Goal: Task Accomplishment & Management: Manage account settings

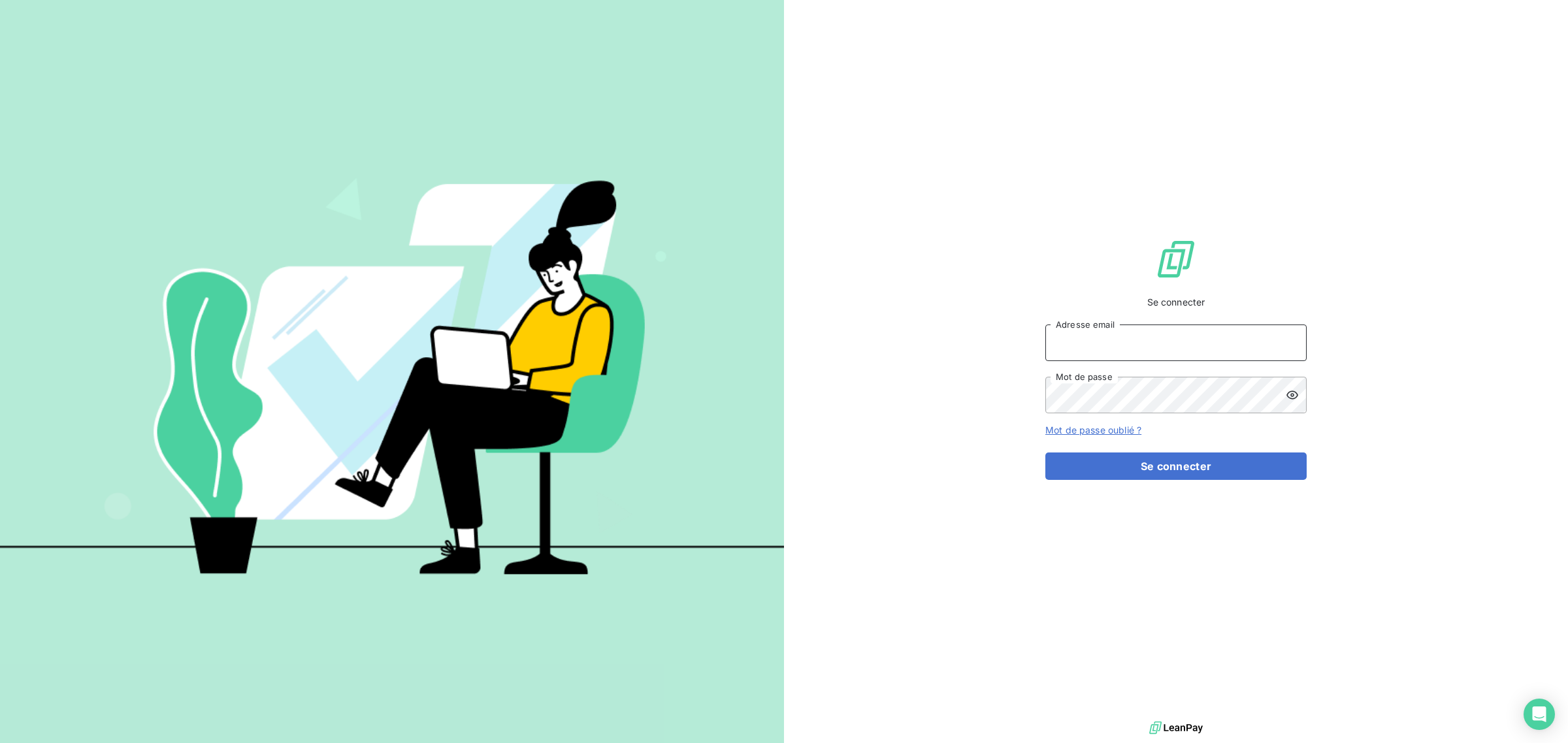
type input "[EMAIL_ADDRESS][DOMAIN_NAME]"
click at [1163, 494] on div "Se connecter met-france@recouvrement.met.com Adresse email Mot de passe Mot de …" at bounding box center [1175, 359] width 261 height 719
click at [1144, 475] on button "Se connecter" at bounding box center [1175, 466] width 261 height 27
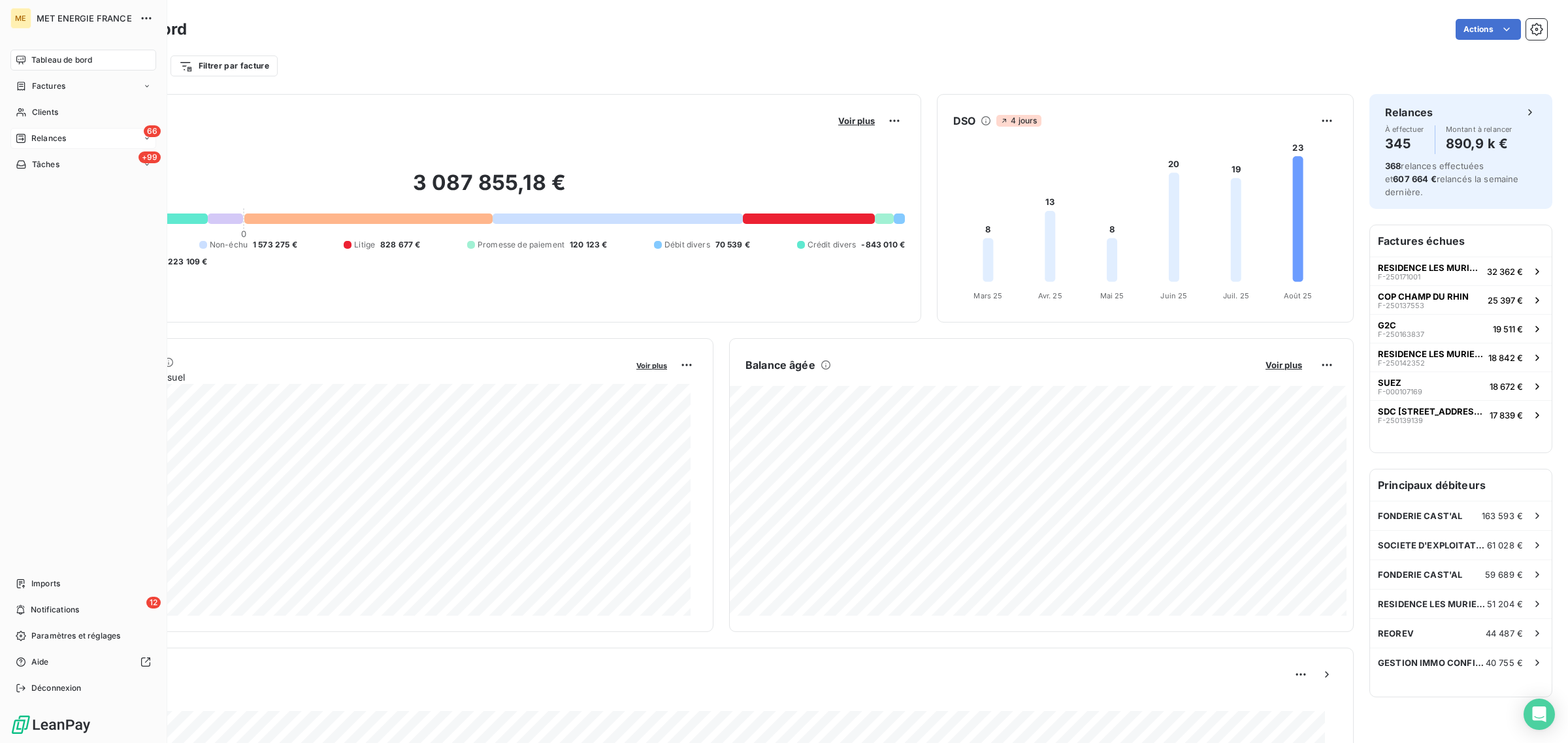
click at [32, 139] on span "Relances" at bounding box center [49, 139] width 35 height 12
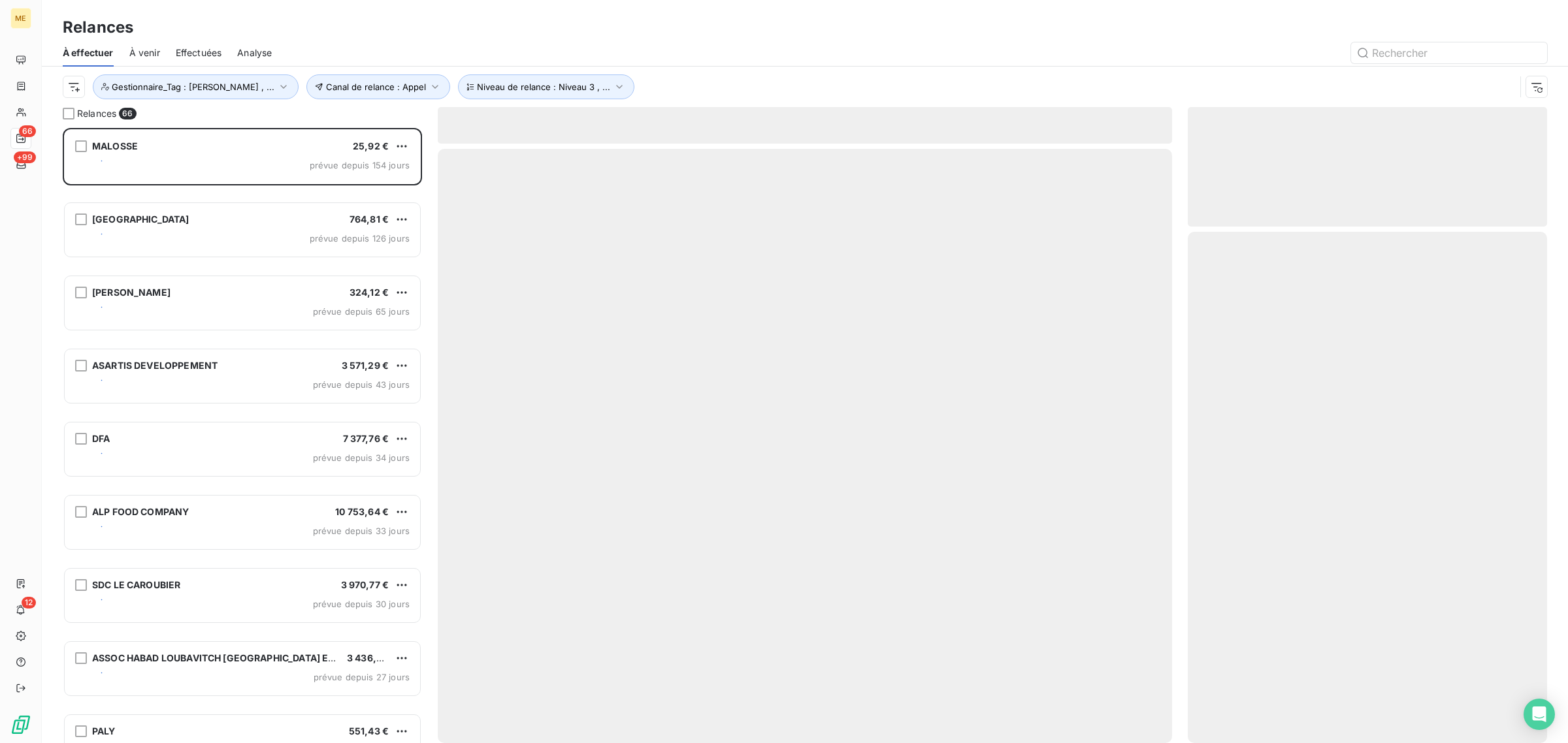
scroll to position [603, 347]
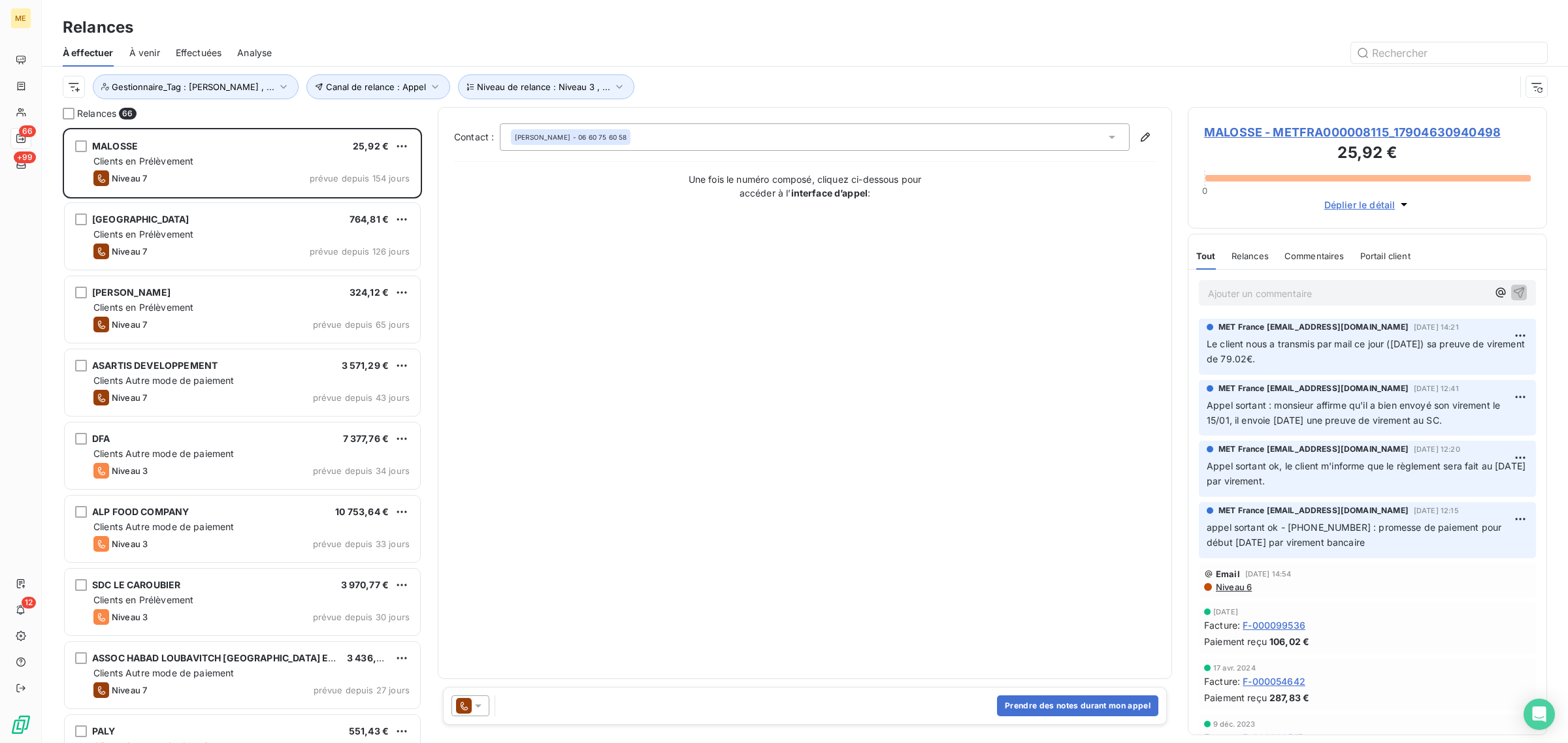
click at [206, 56] on span "Effectuées" at bounding box center [199, 53] width 46 height 13
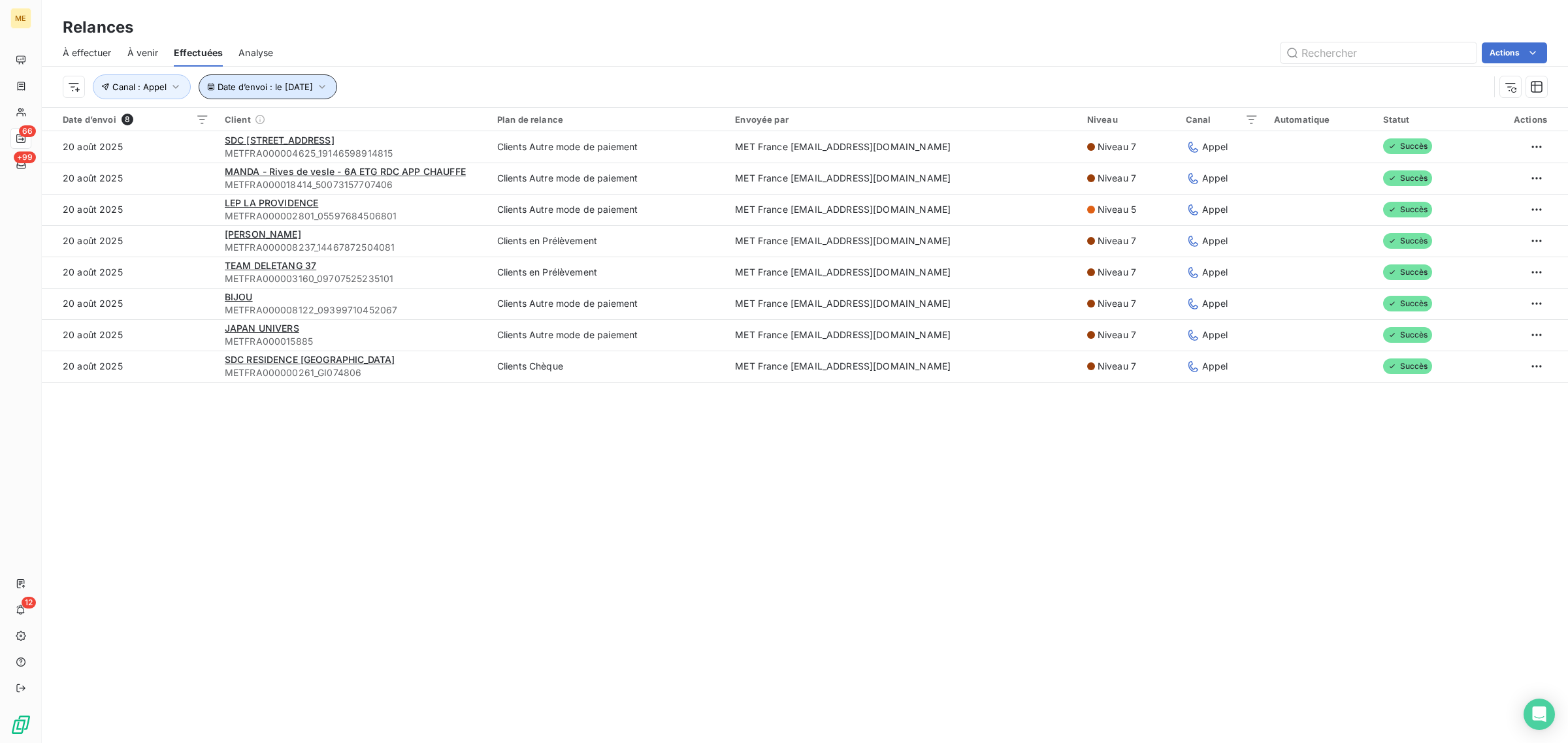
click at [275, 78] on button "Date d’envoi : le [DATE]" at bounding box center [267, 87] width 139 height 25
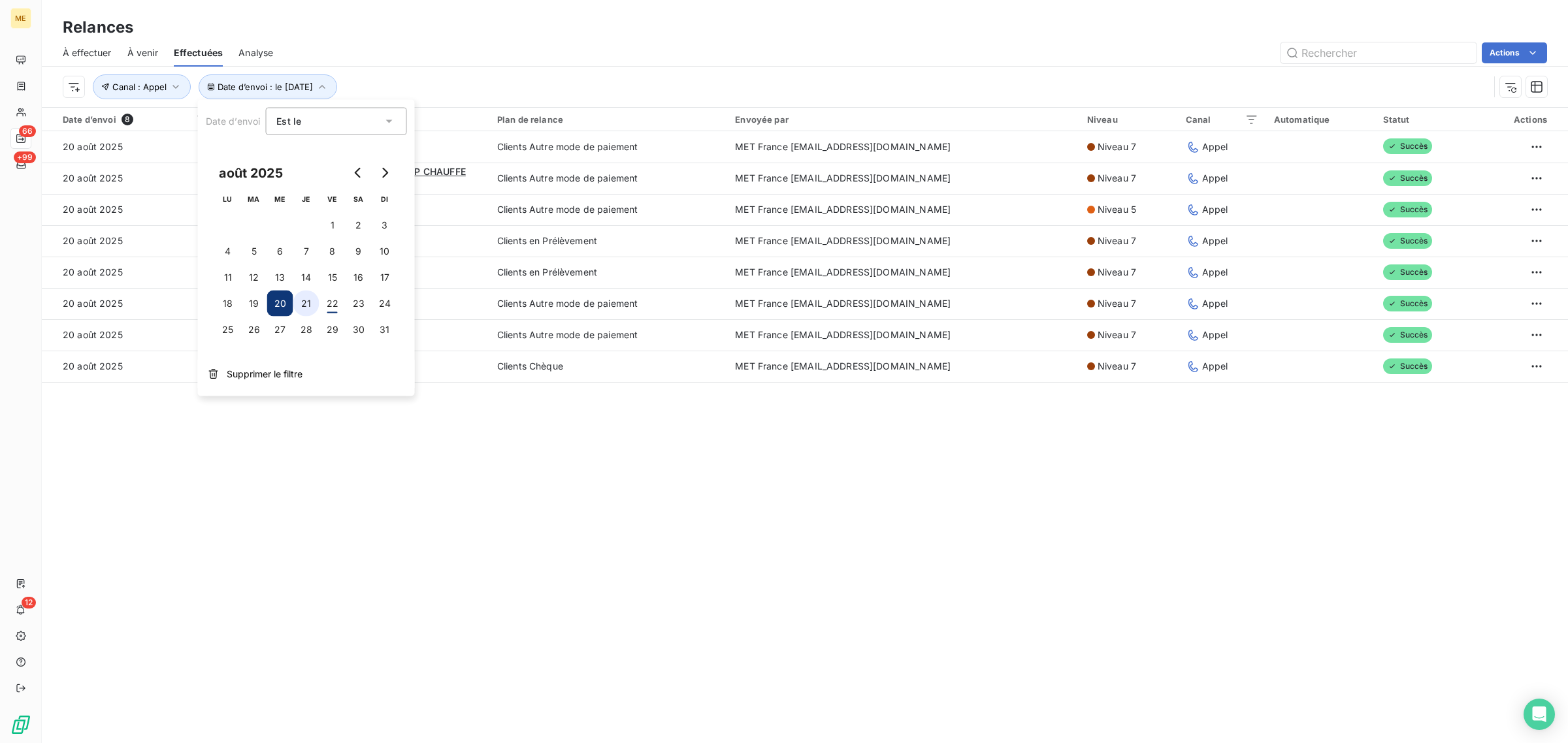
click at [296, 311] on button "21" at bounding box center [305, 303] width 26 height 26
click at [374, 547] on div "Relances À effectuer À venir Effectuées Analyse Actions Date d’envoi : le [DATE…" at bounding box center [804, 371] width 1526 height 743
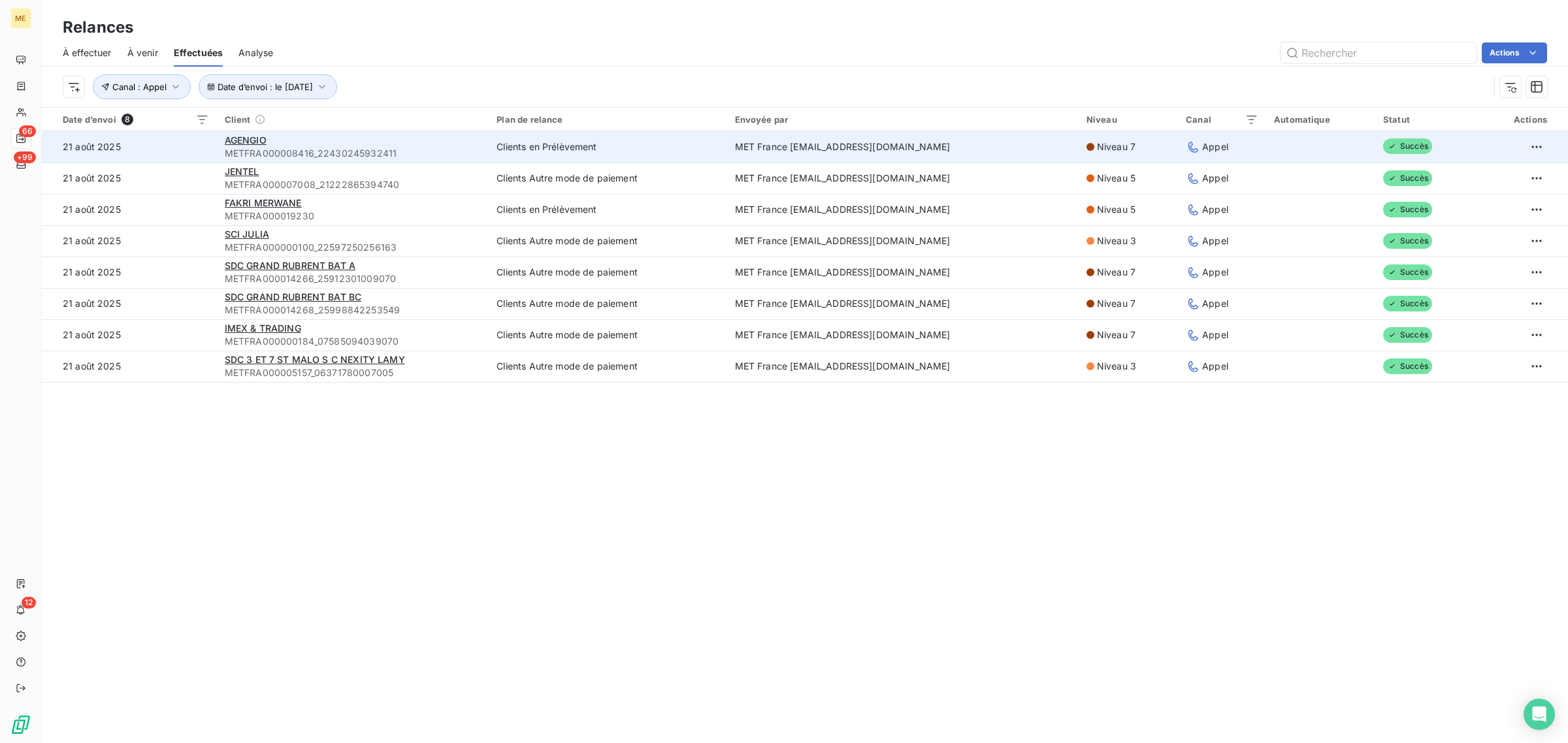
click at [412, 147] on span "METFRA000008416_22430245932411" at bounding box center [353, 154] width 256 height 13
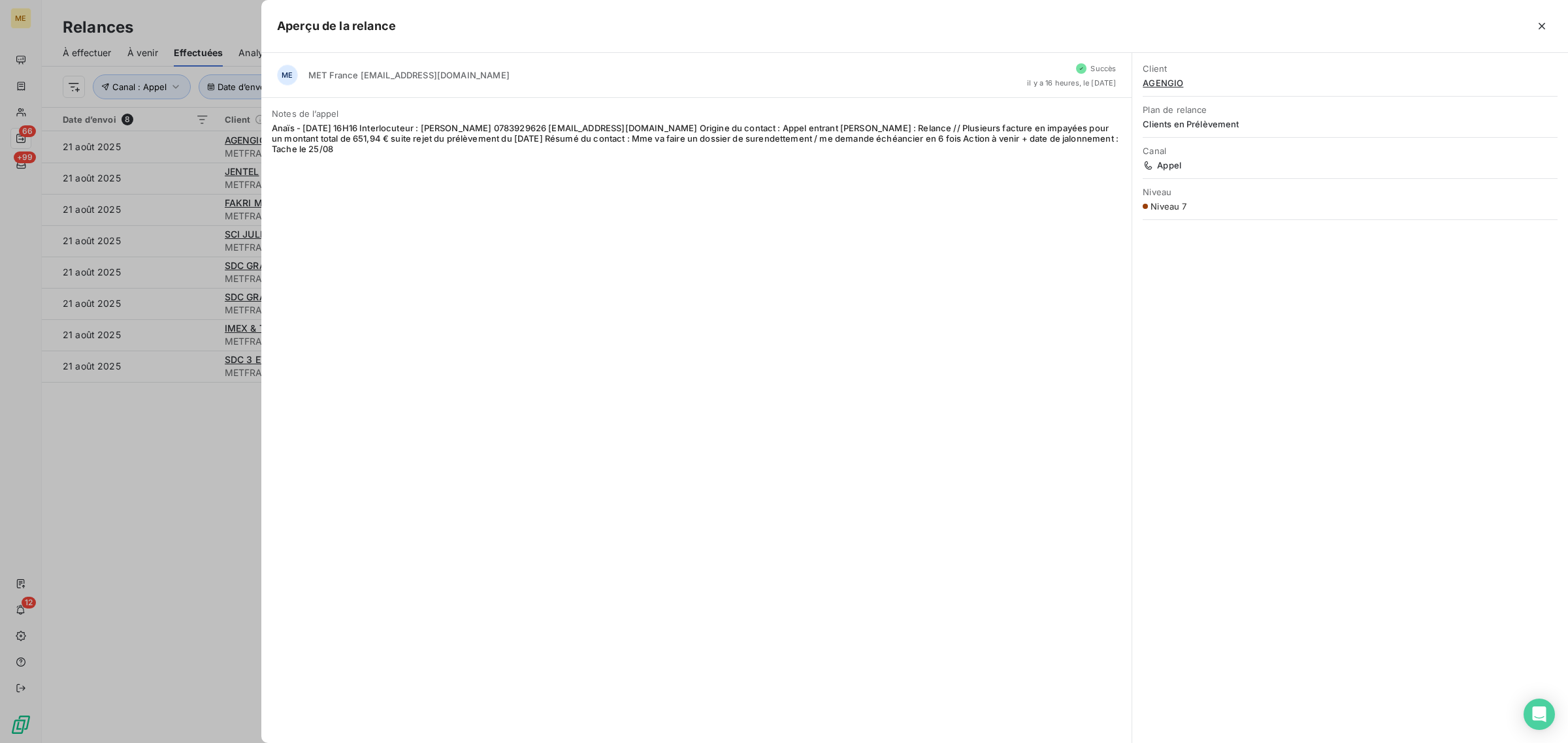
click at [420, 167] on div "ME MET France [EMAIL_ADDRESS][DOMAIN_NAME] [PERSON_NAME] il y a 16 heures, le […" at bounding box center [696, 398] width 871 height 691
click at [161, 511] on div at bounding box center [784, 371] width 1568 height 743
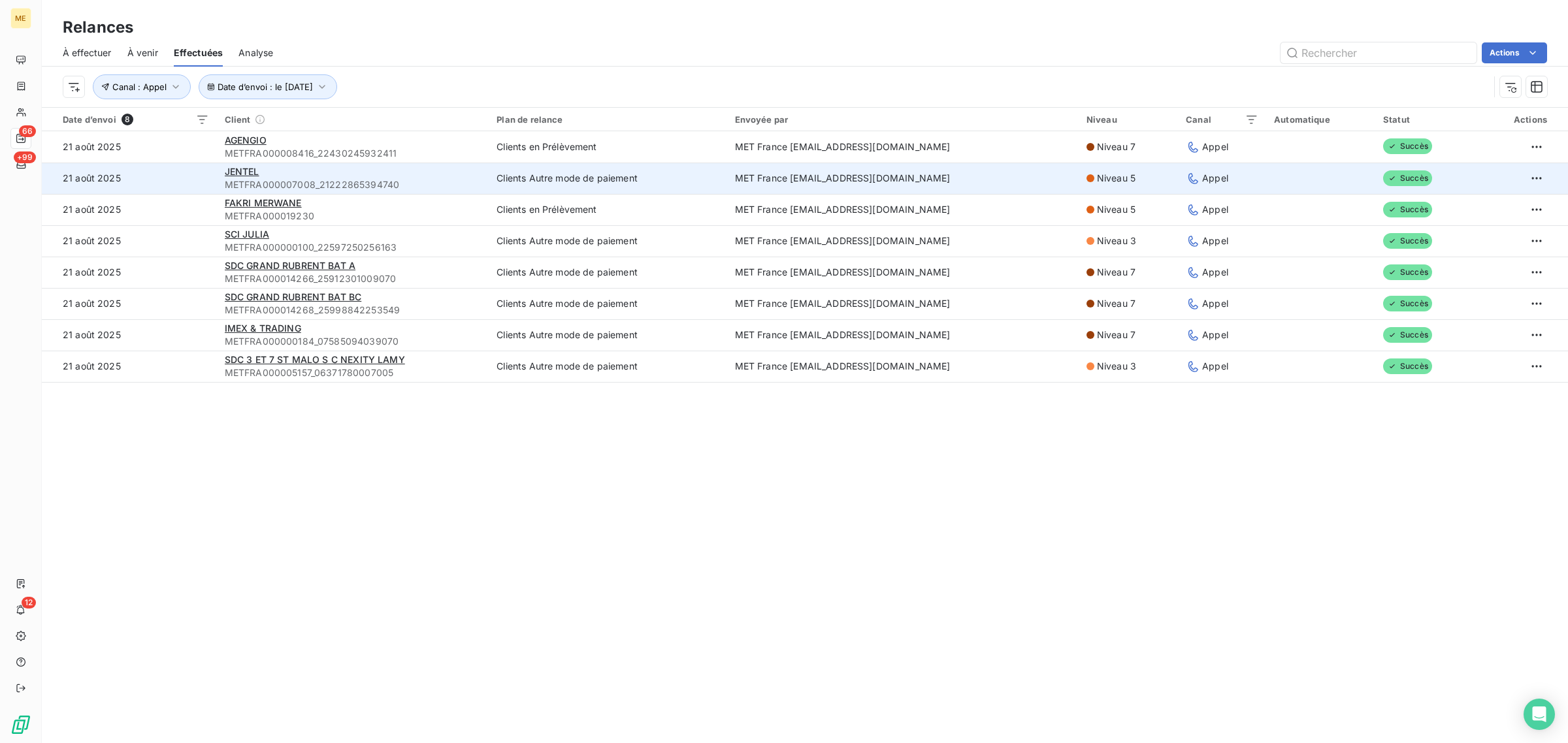
click at [204, 191] on td "21 août 2025" at bounding box center [129, 178] width 175 height 32
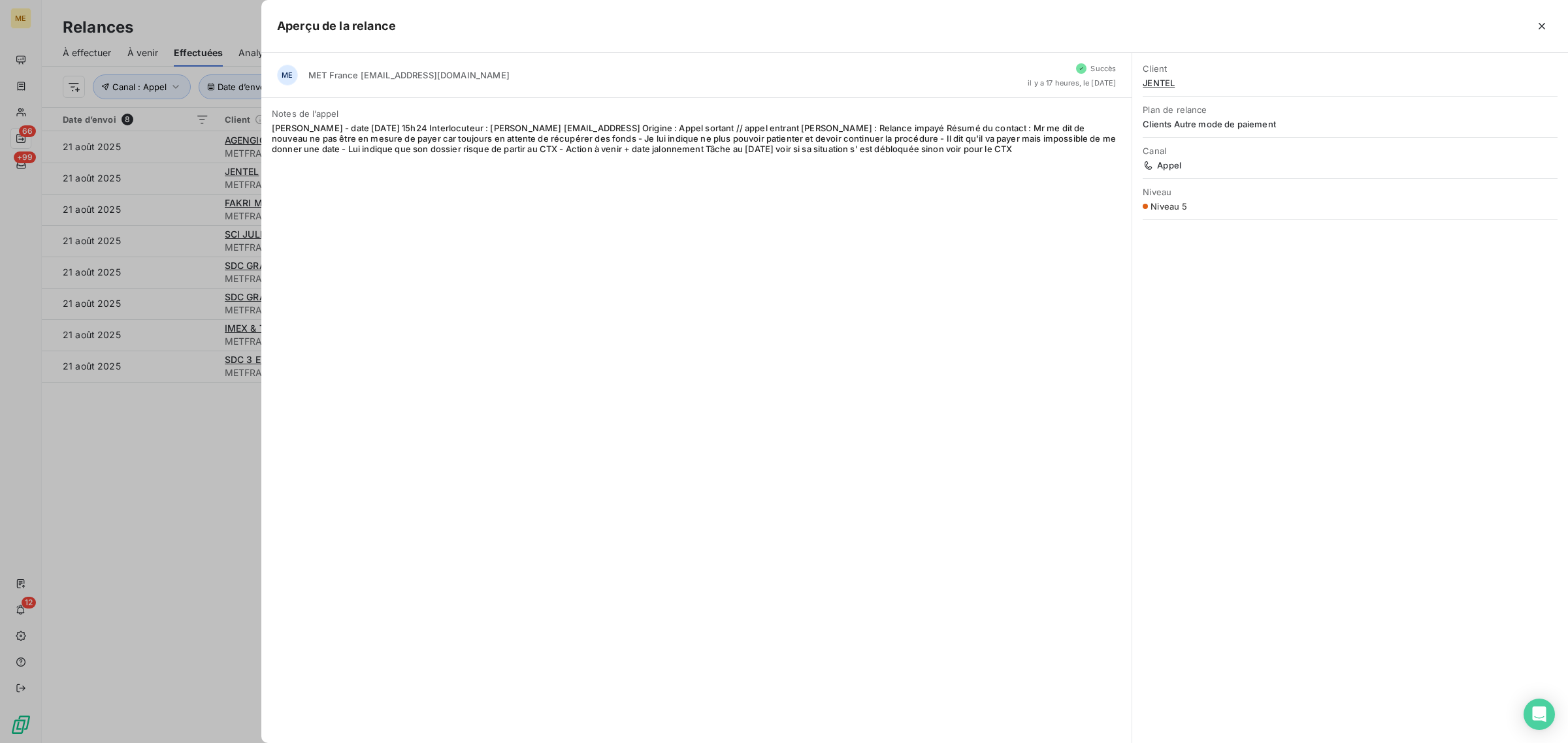
click at [201, 263] on div at bounding box center [784, 371] width 1568 height 743
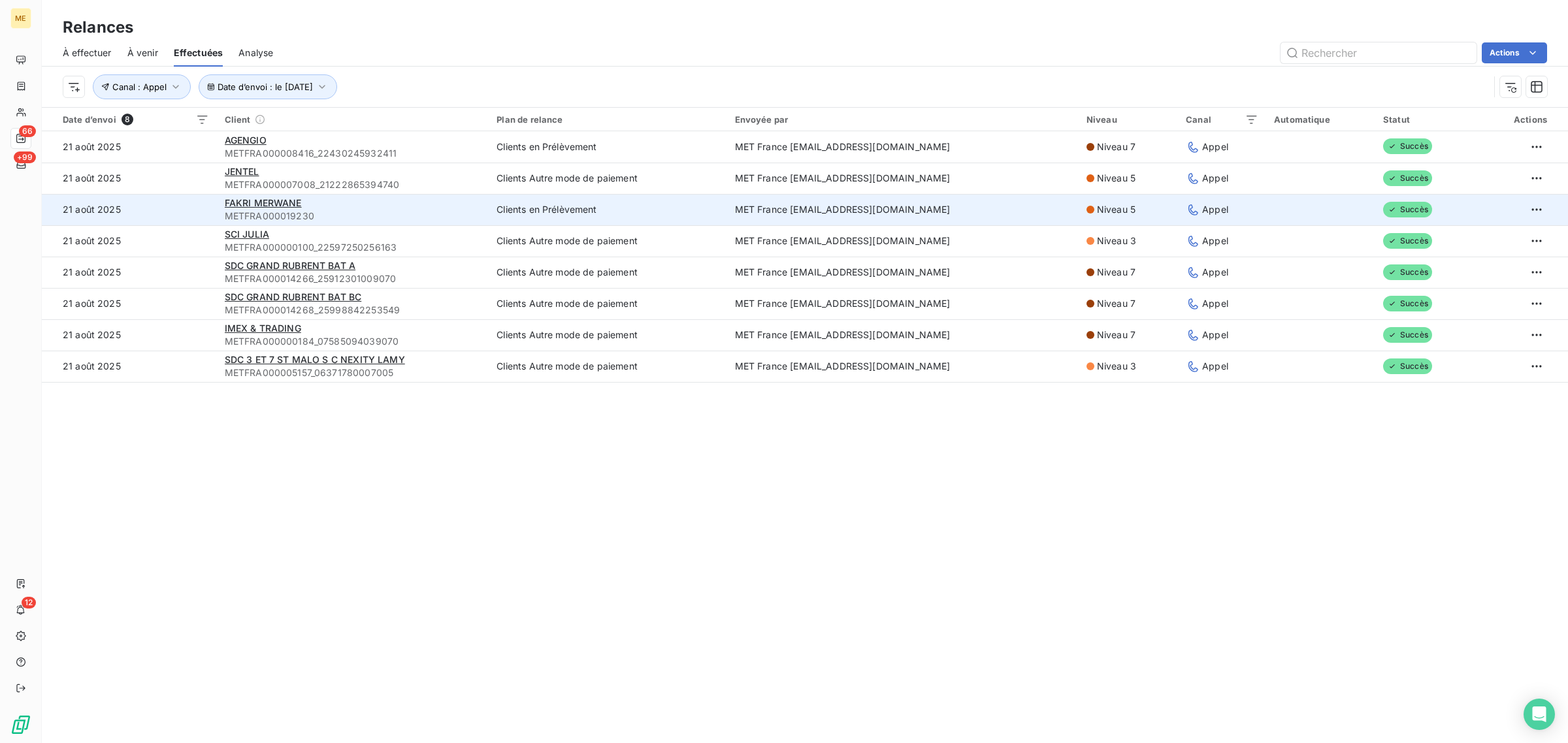
click at [175, 209] on td "21 août 2025" at bounding box center [129, 210] width 175 height 32
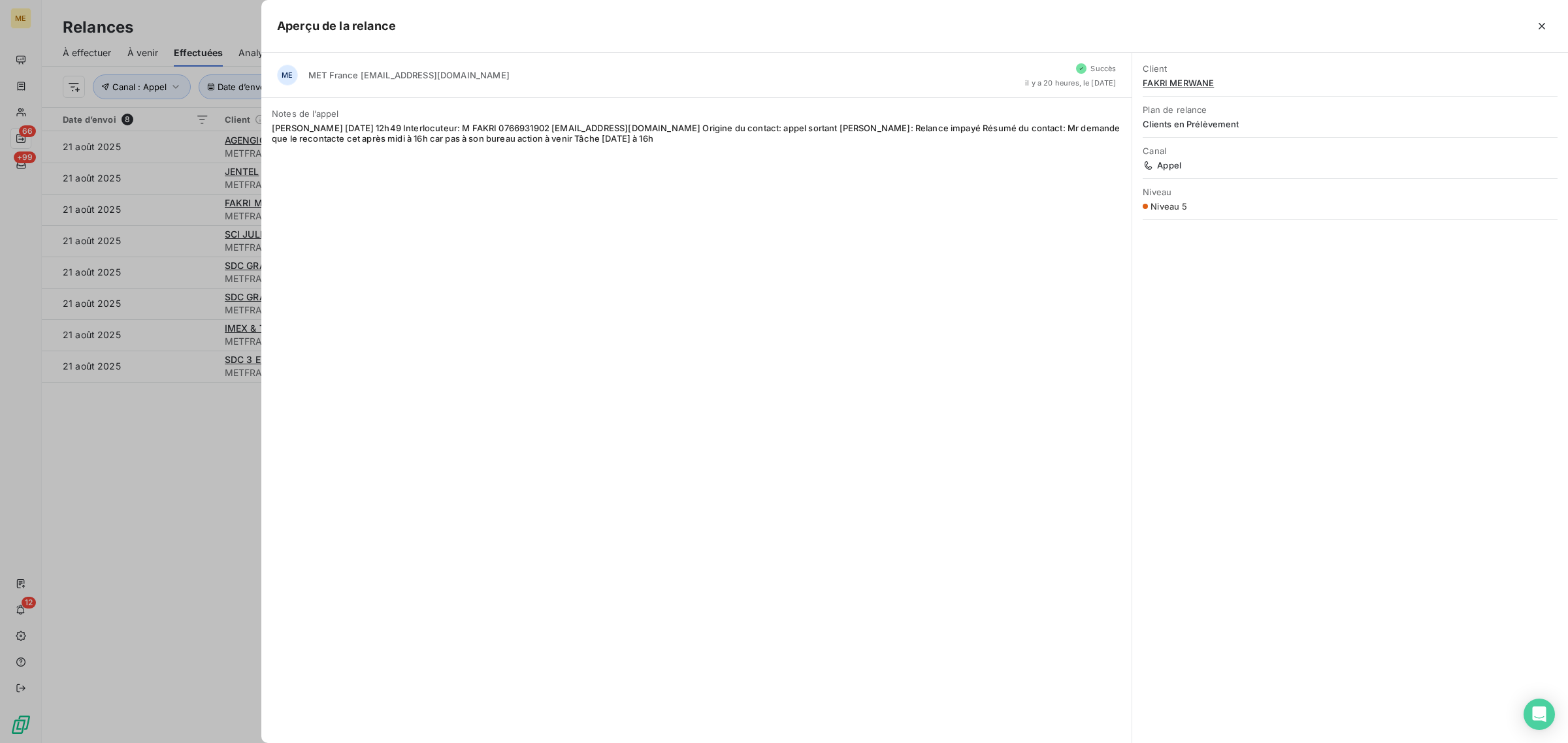
click at [175, 243] on div at bounding box center [784, 371] width 1568 height 743
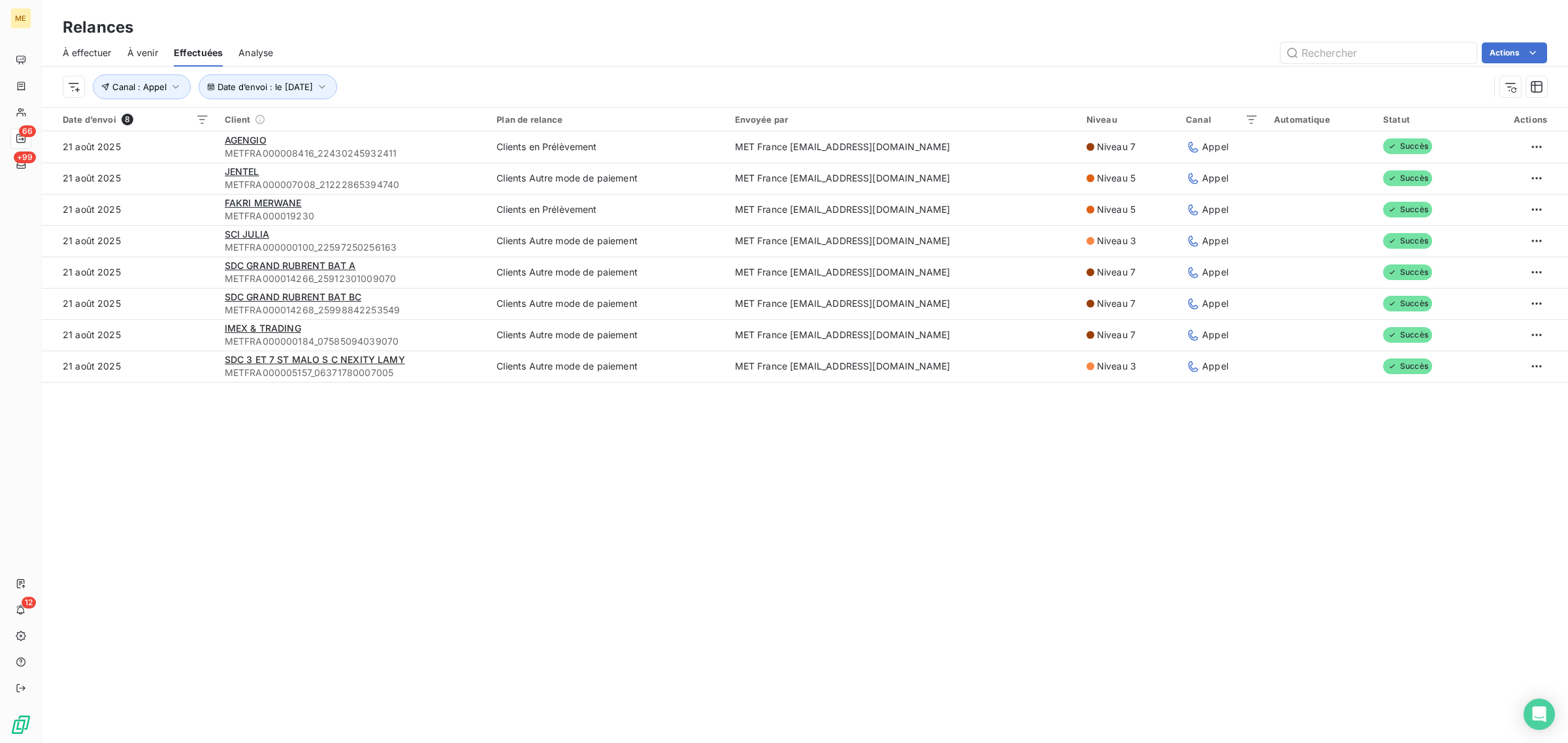
click at [175, 243] on td "21 août 2025" at bounding box center [129, 241] width 175 height 32
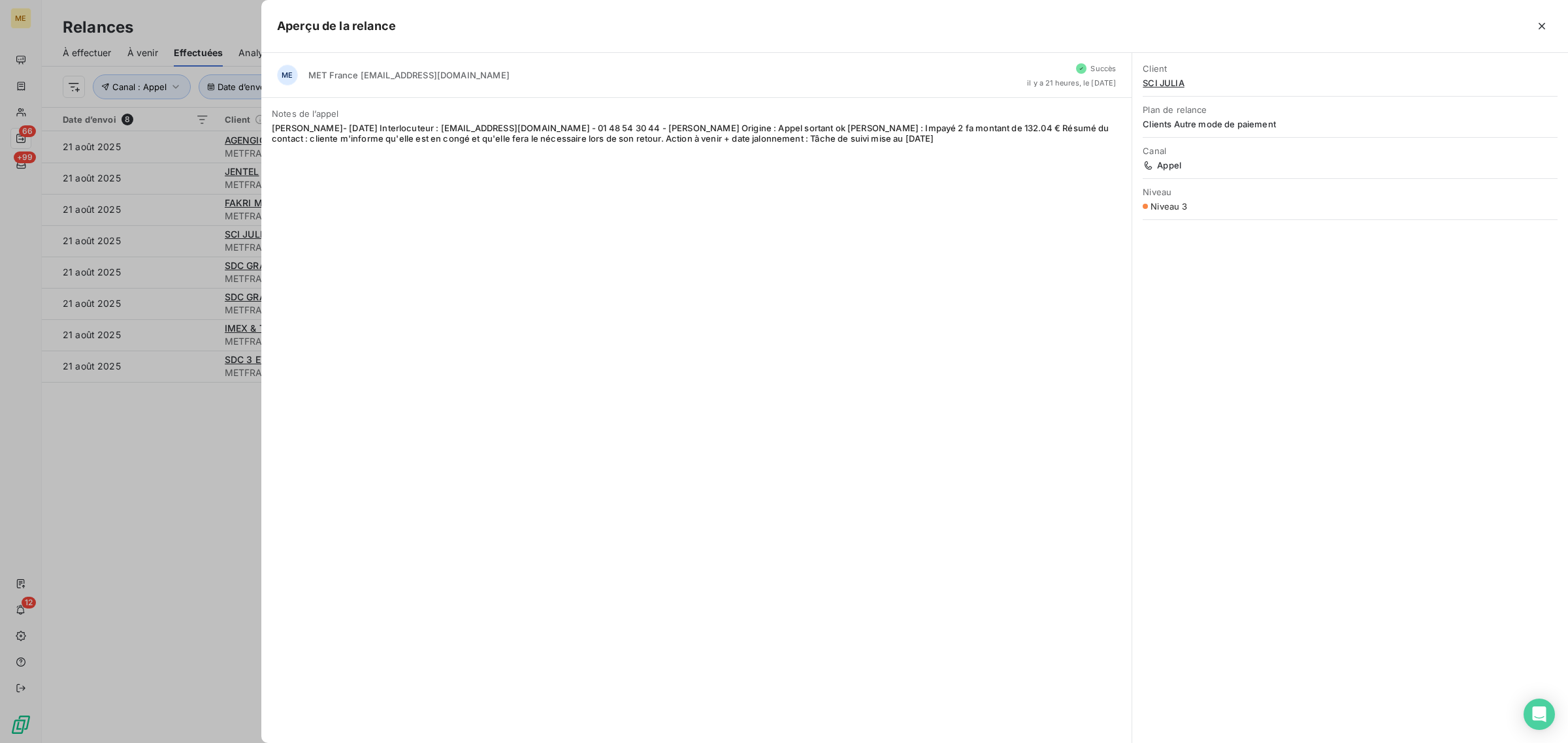
click at [175, 243] on div at bounding box center [784, 371] width 1568 height 743
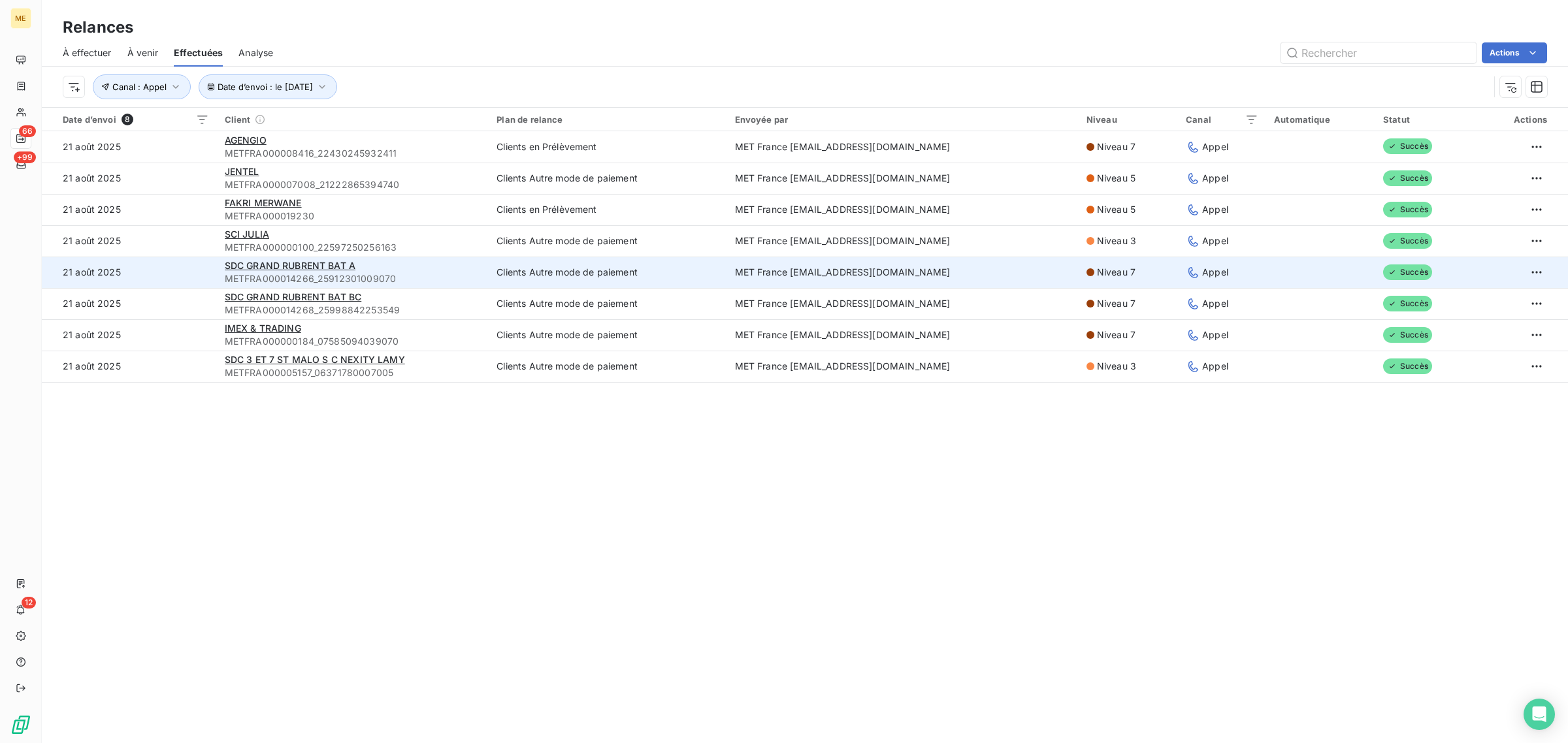
click at [171, 286] on td "21 août 2025" at bounding box center [129, 272] width 175 height 32
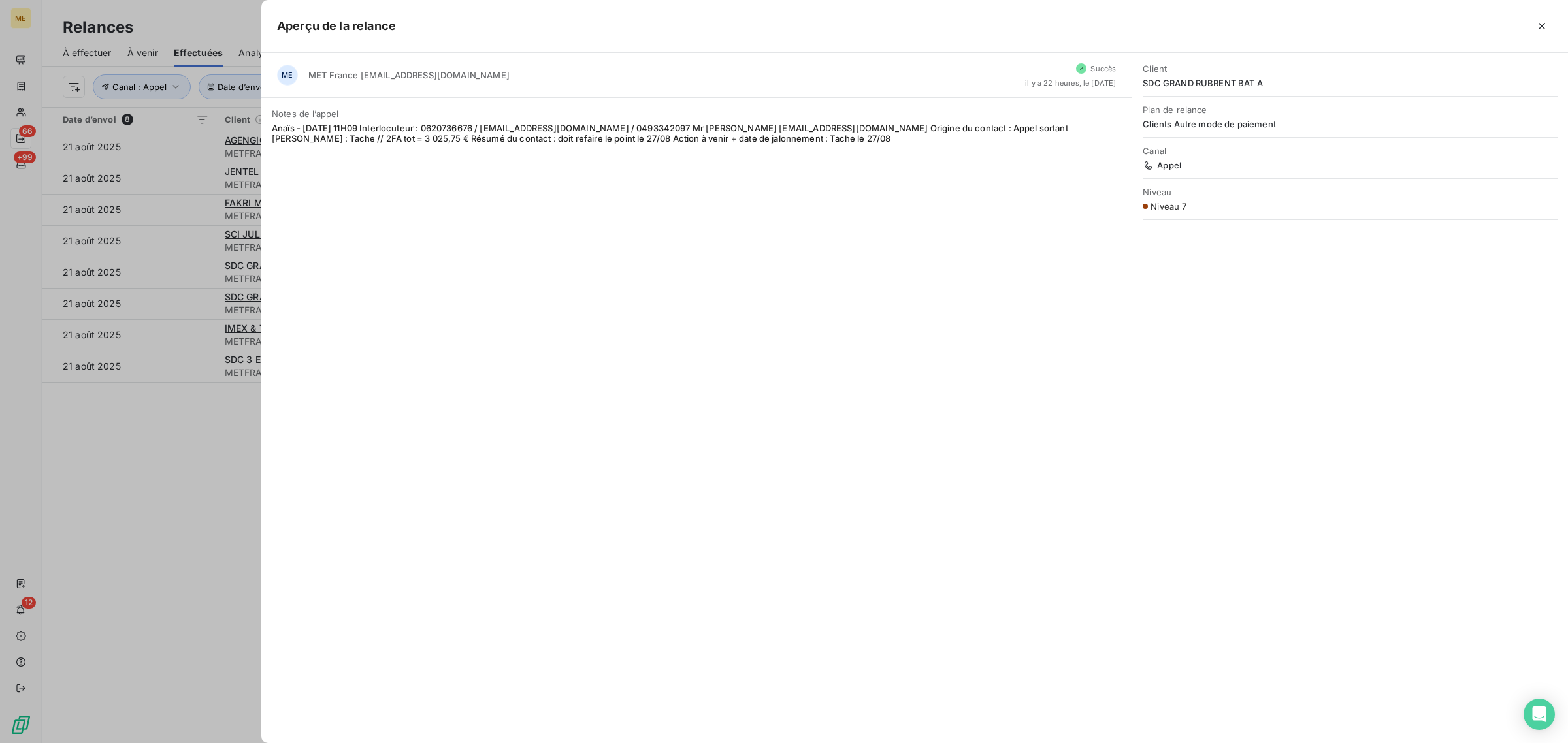
click at [189, 271] on div at bounding box center [784, 371] width 1568 height 743
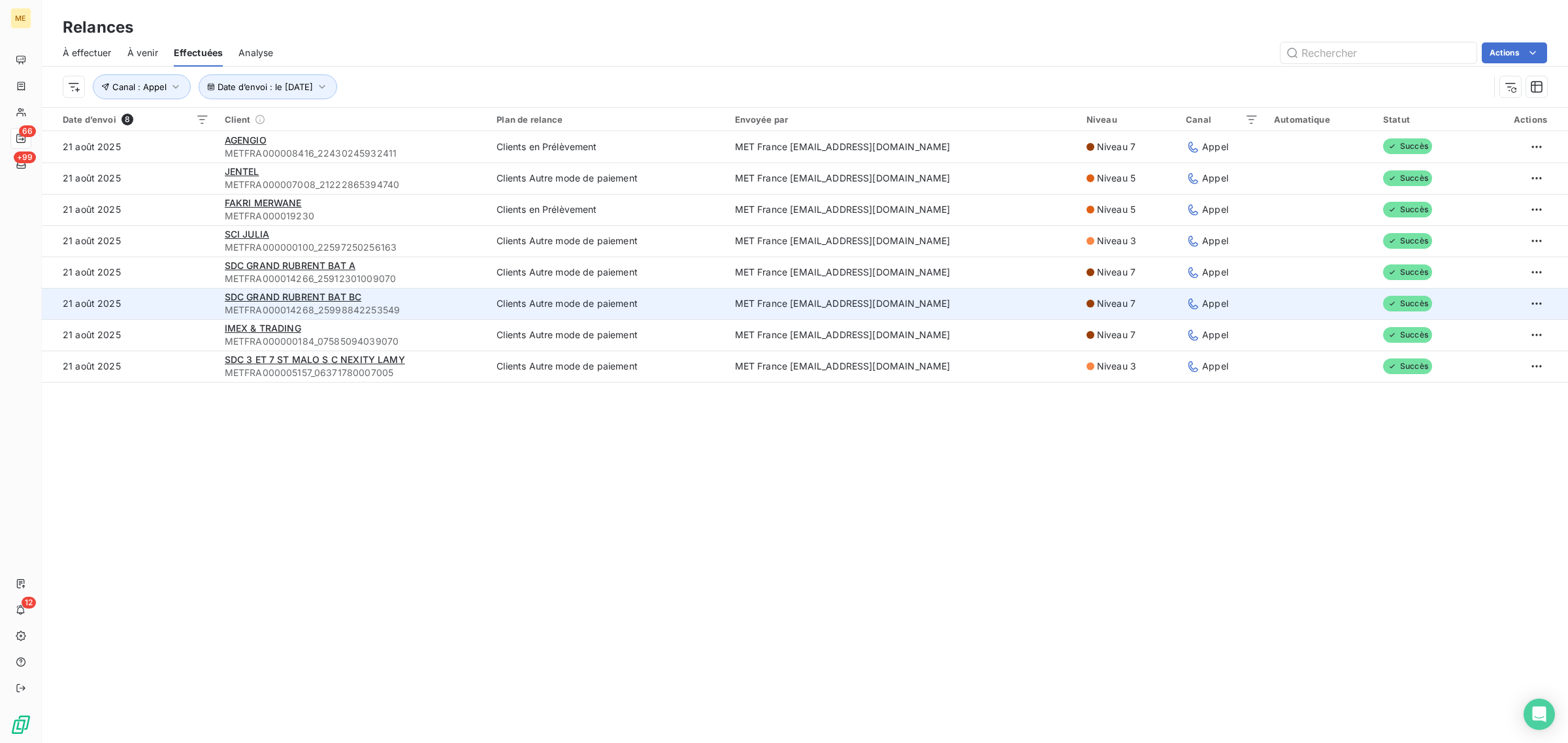
click at [198, 301] on td "21 août 2025" at bounding box center [129, 304] width 175 height 32
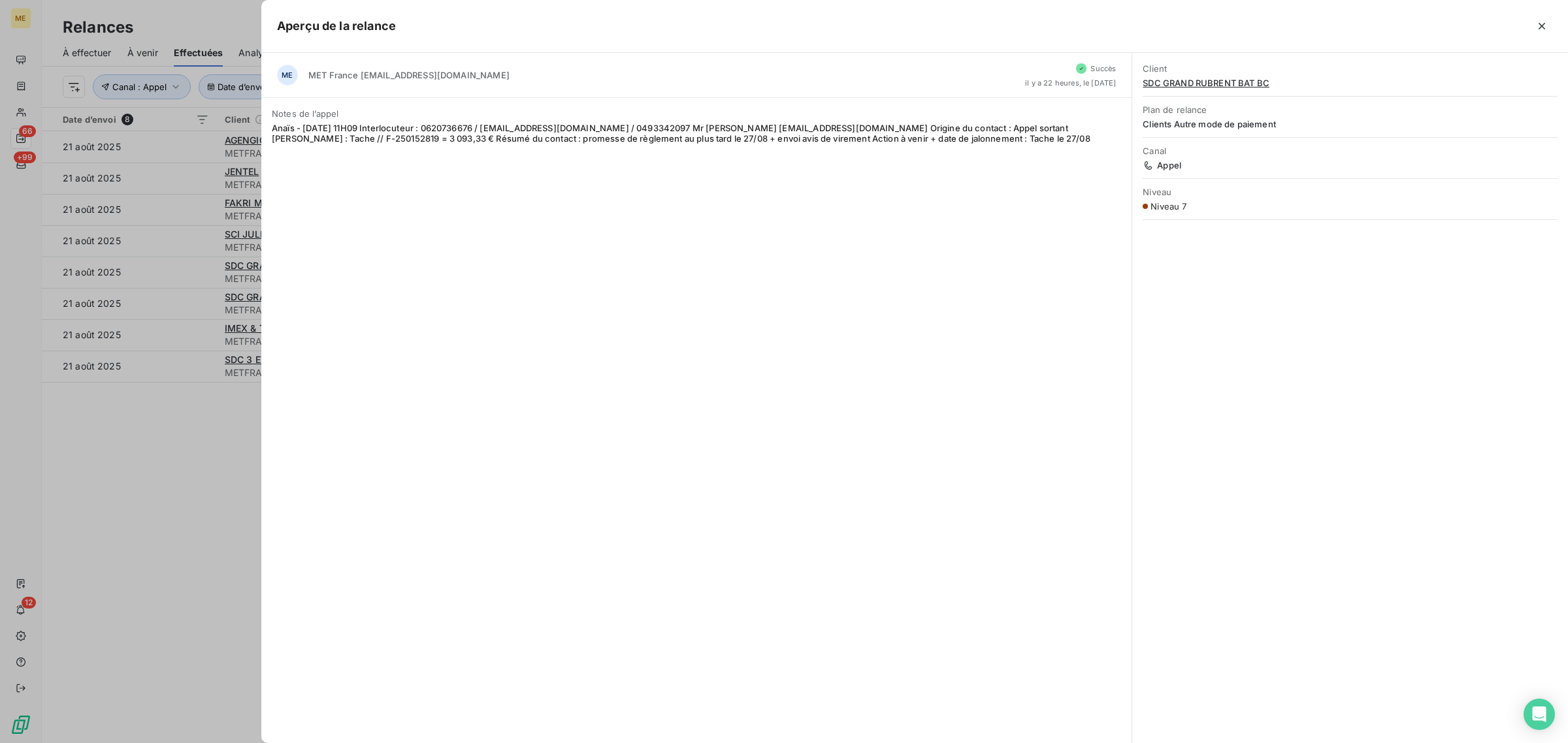
click at [185, 305] on div at bounding box center [784, 371] width 1568 height 743
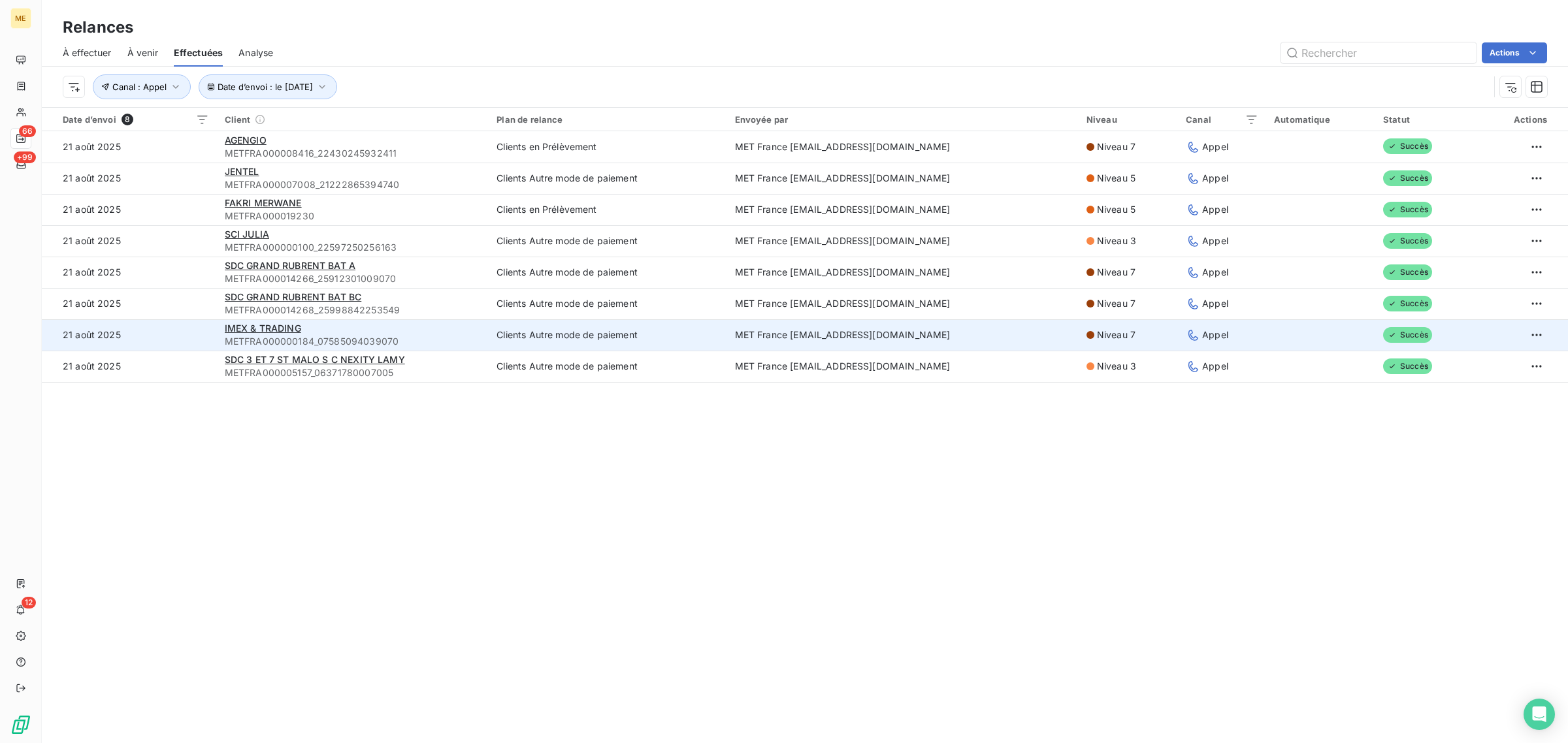
click at [185, 332] on td "21 août 2025" at bounding box center [129, 335] width 175 height 32
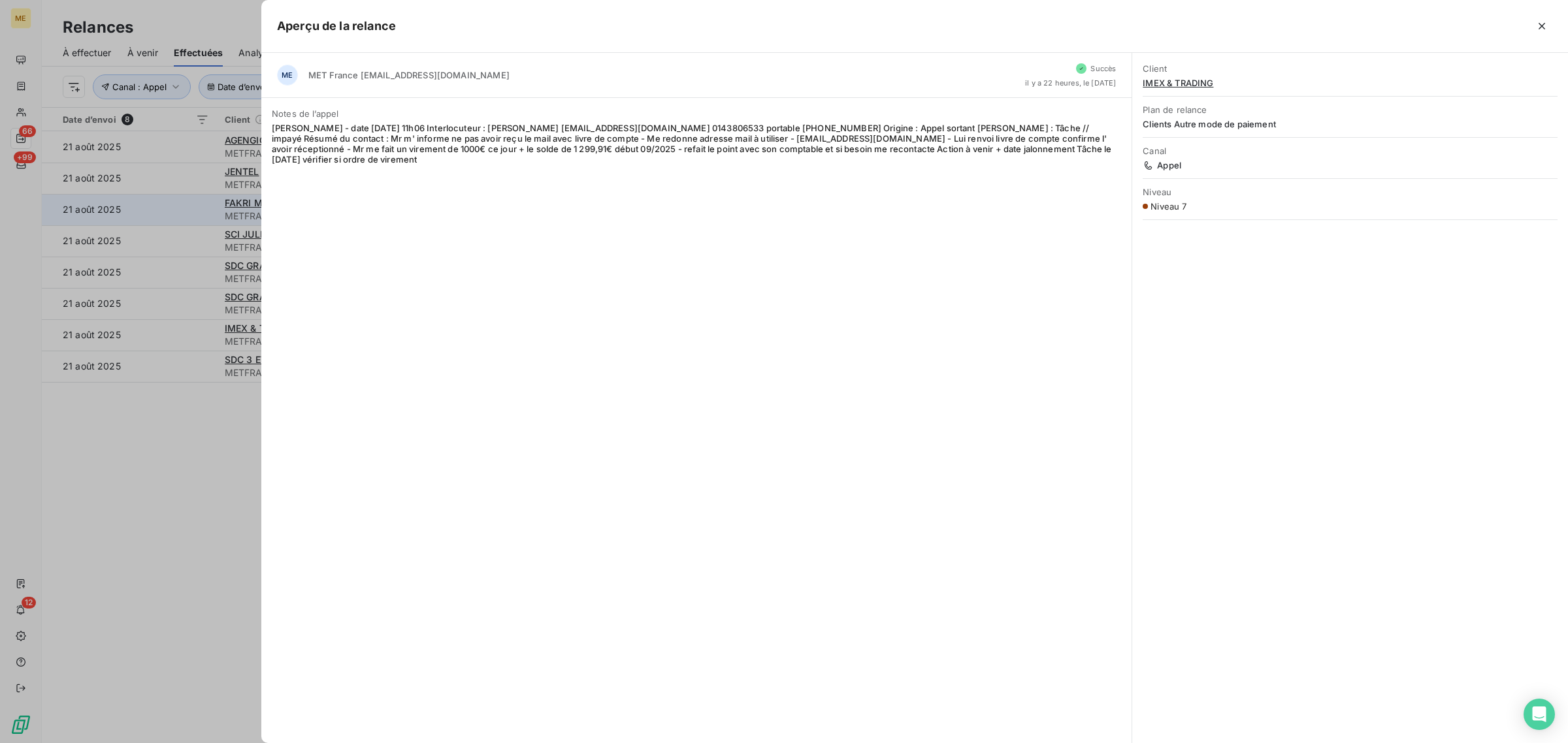
drag, startPoint x: 137, startPoint y: 172, endPoint x: 139, endPoint y: 201, distance: 29.1
click at [138, 172] on div at bounding box center [784, 371] width 1568 height 743
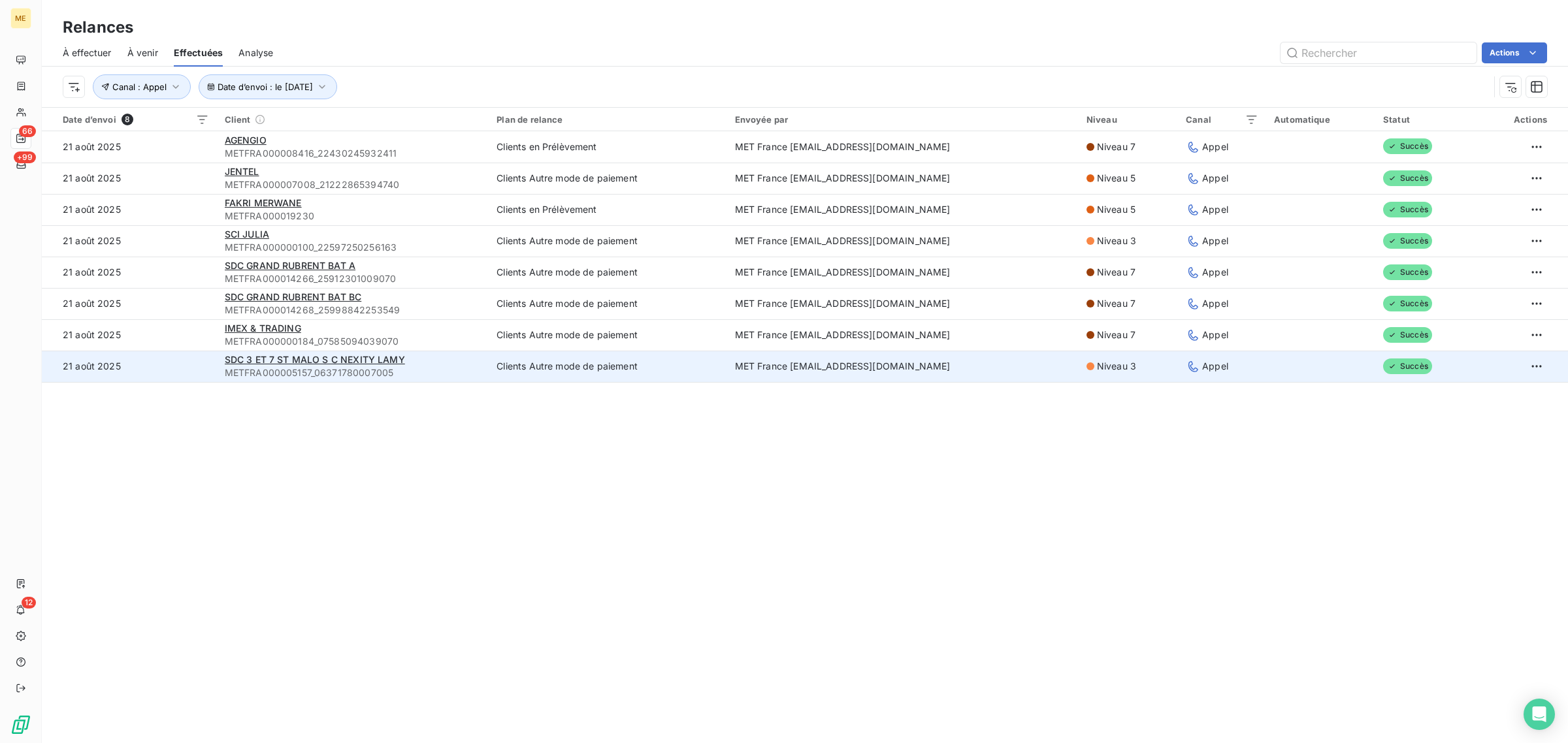
click at [172, 364] on td "21 août 2025" at bounding box center [129, 367] width 175 height 32
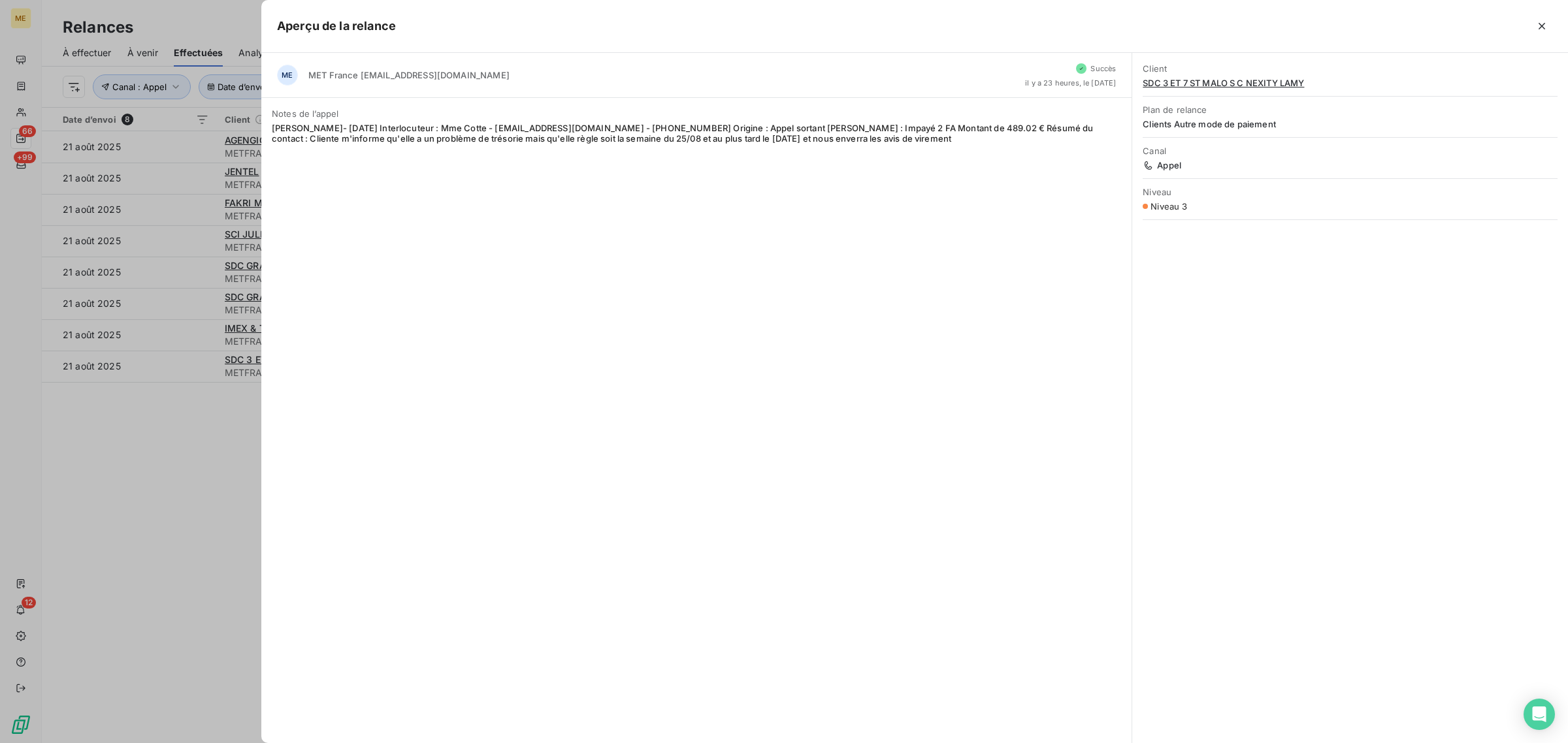
click at [137, 520] on div at bounding box center [784, 371] width 1568 height 743
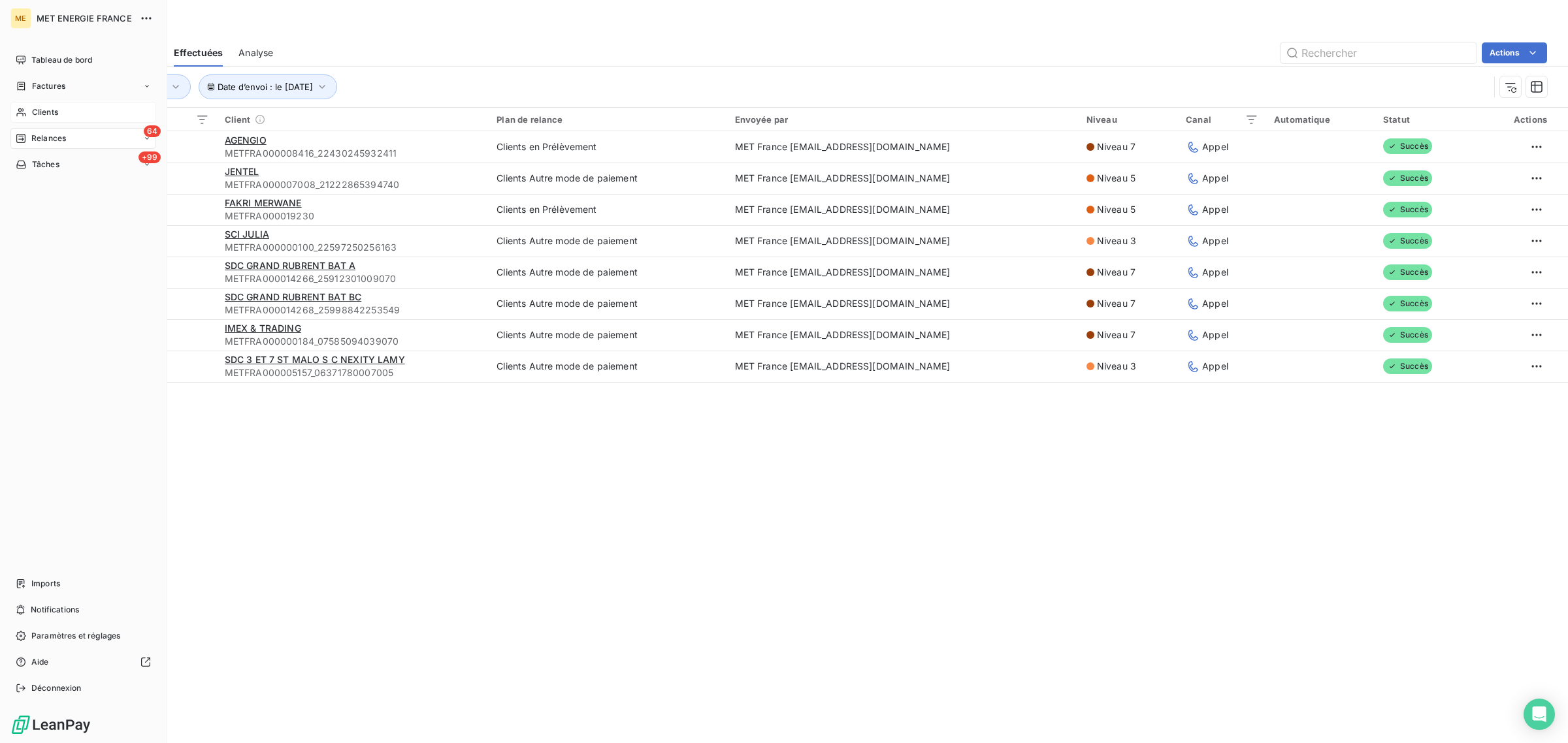
click at [23, 115] on icon at bounding box center [21, 112] width 11 height 11
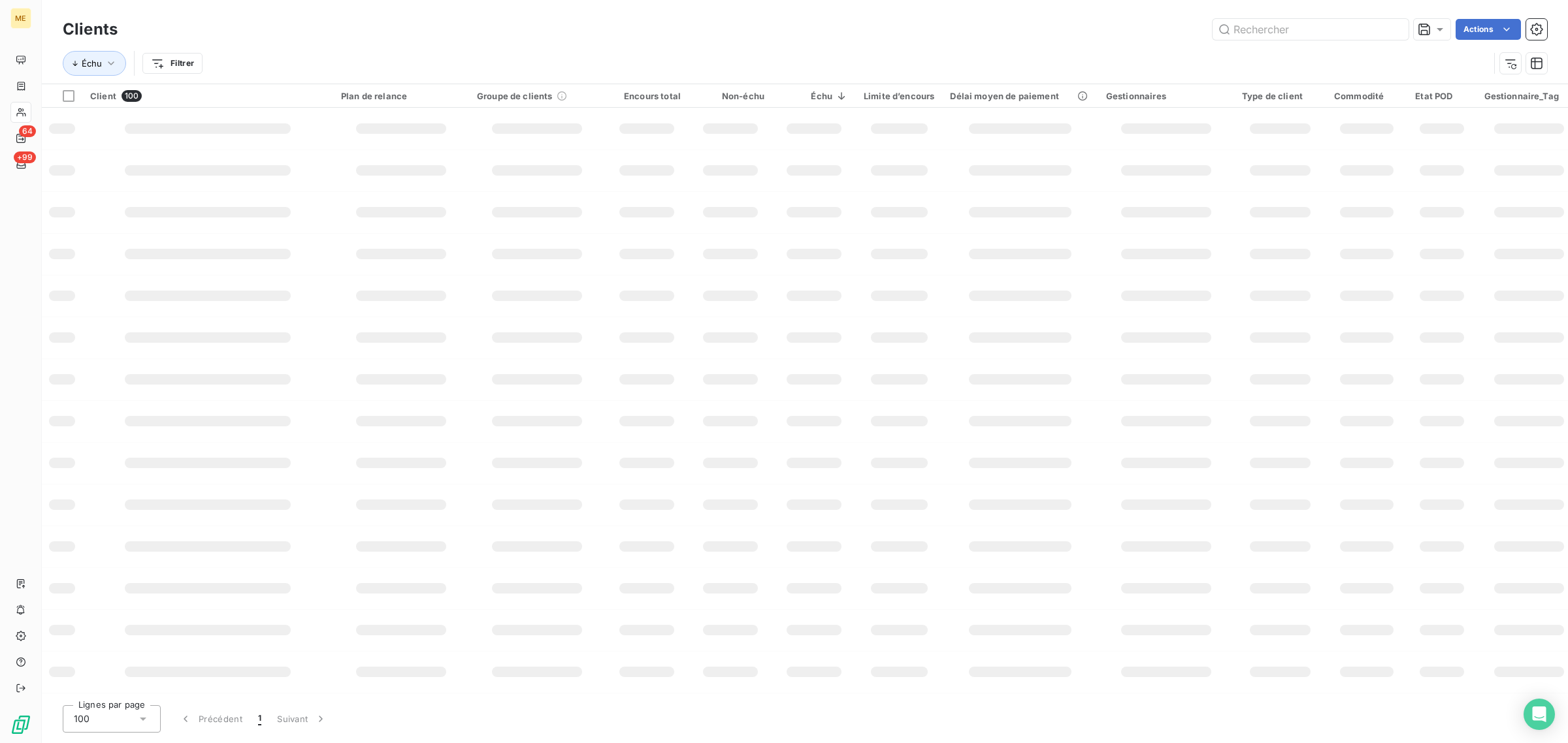
drag, startPoint x: 1332, startPoint y: 30, endPoint x: 1081, endPoint y: 31, distance: 251.0
click at [1083, 31] on div "Actions" at bounding box center [840, 29] width 1414 height 21
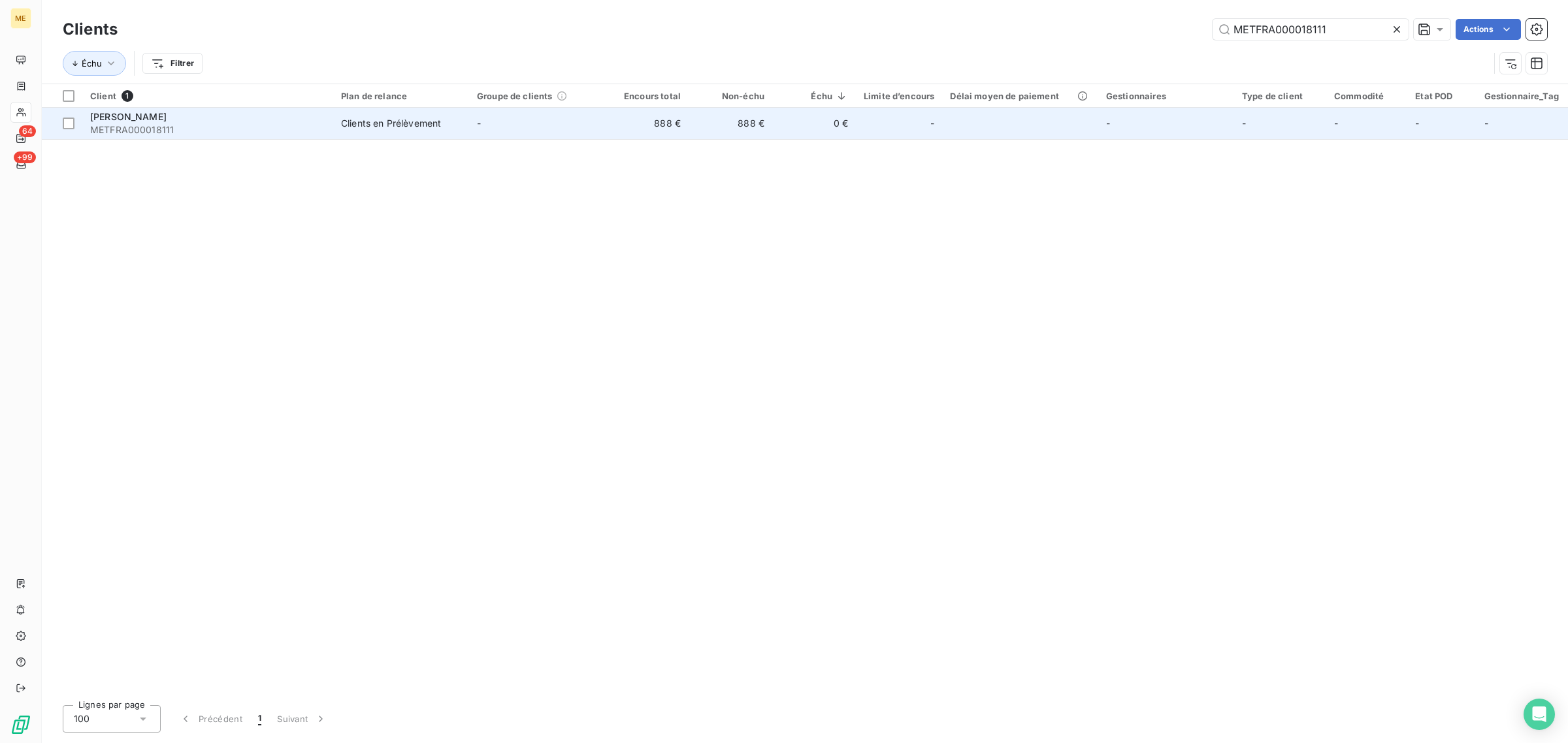
type input "METFRA000018111"
click at [576, 133] on td "-" at bounding box center [537, 124] width 136 height 32
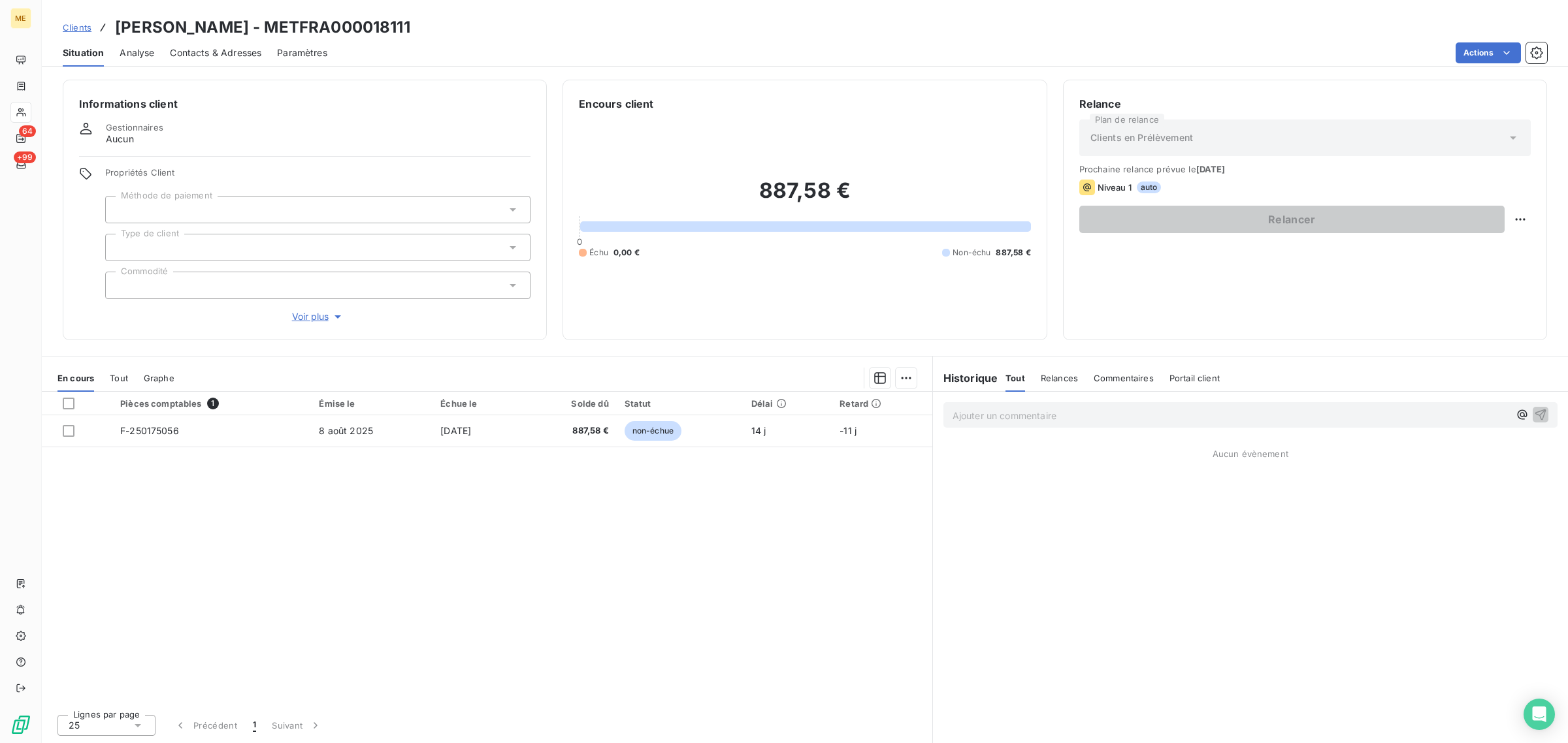
click at [314, 317] on span "Voir plus" at bounding box center [318, 317] width 52 height 13
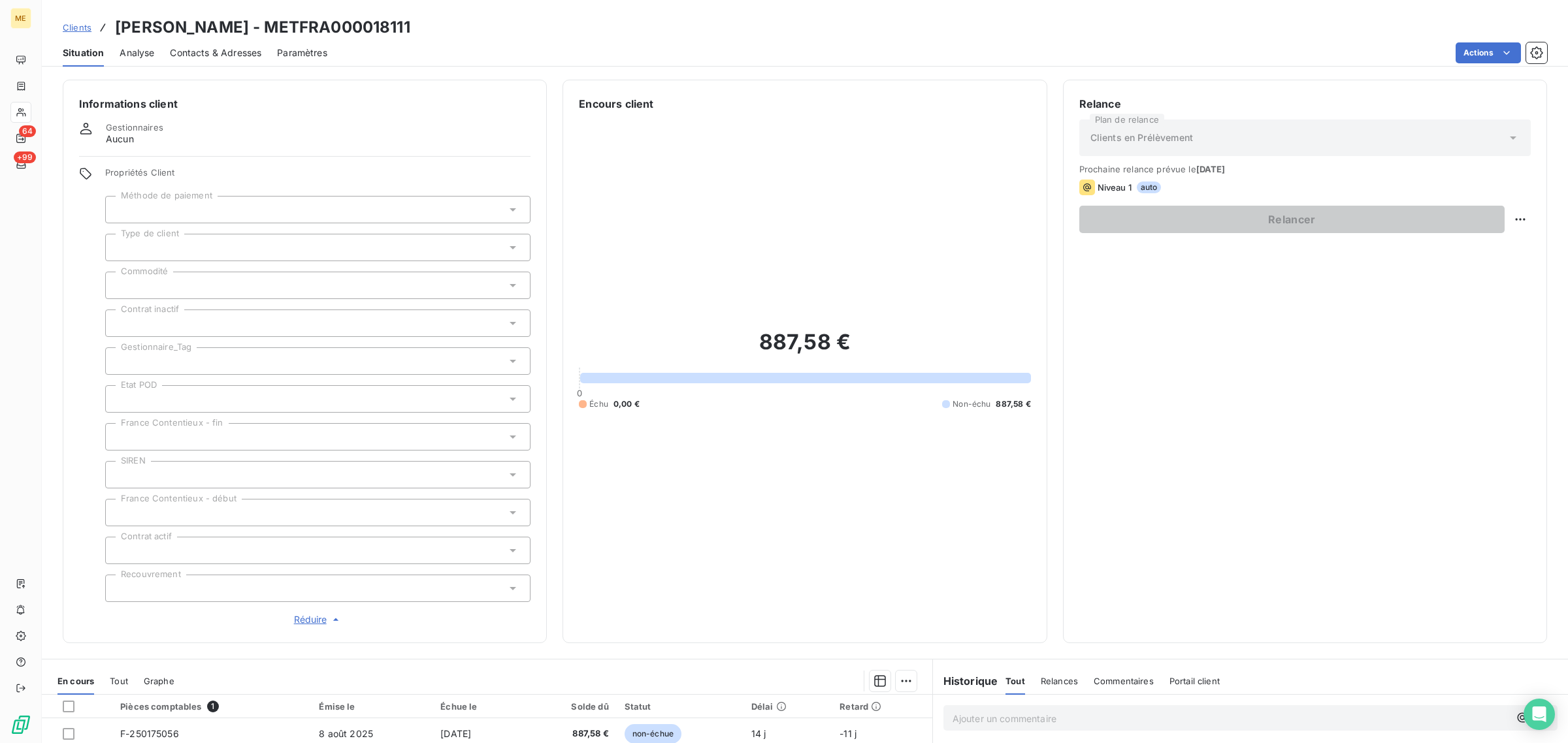
click at [165, 351] on div at bounding box center [318, 361] width 425 height 27
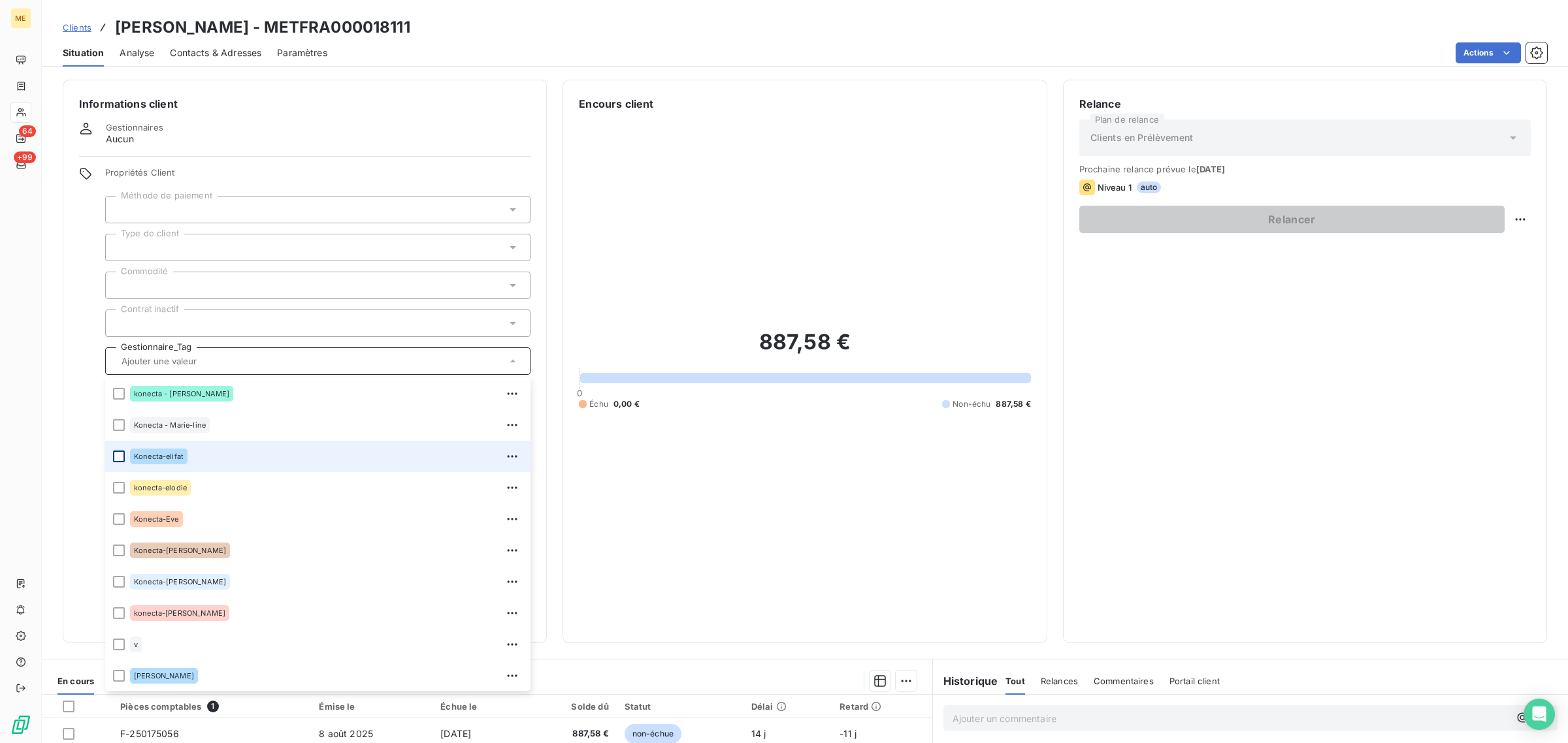
scroll to position [295, 0]
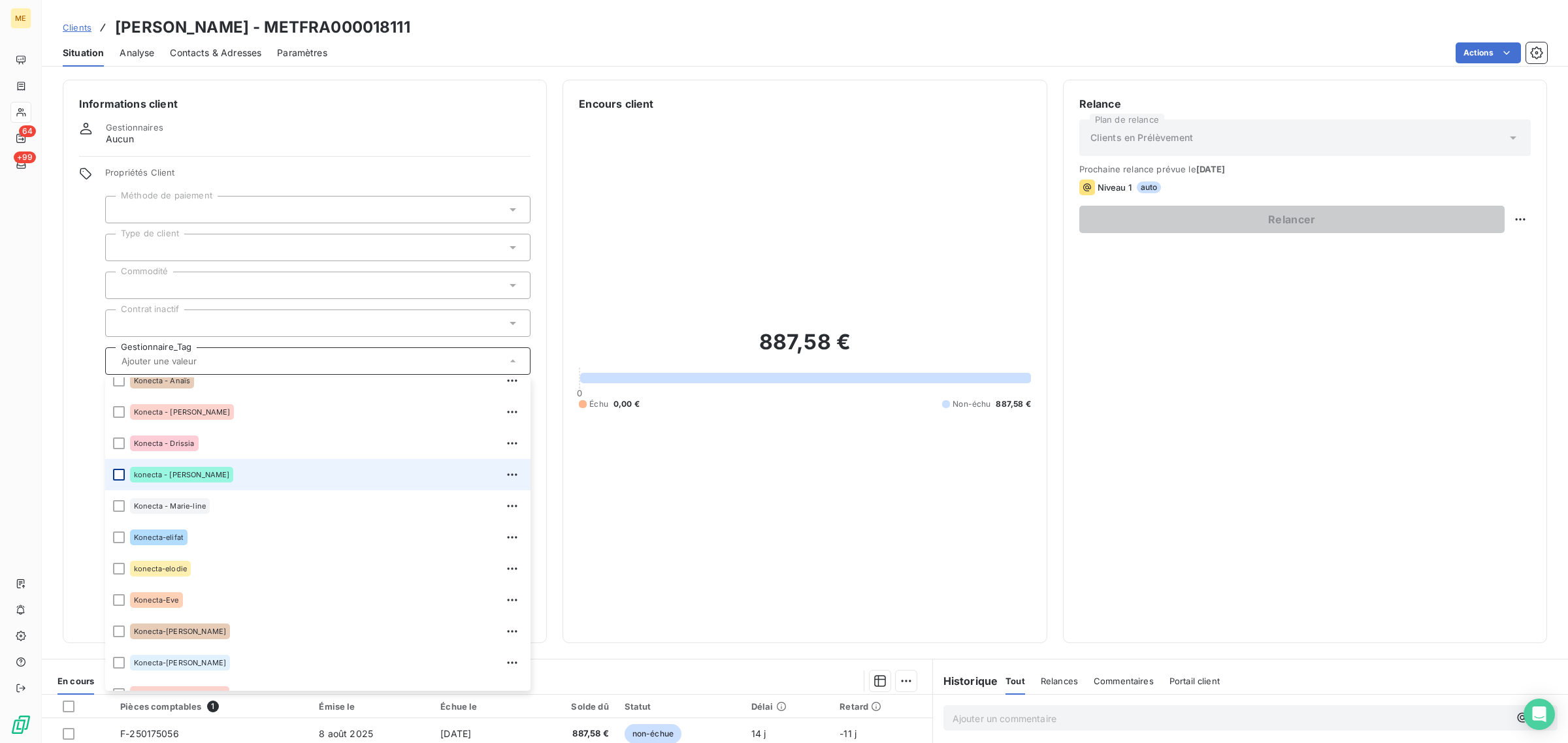
click at [118, 472] on div at bounding box center [119, 475] width 12 height 12
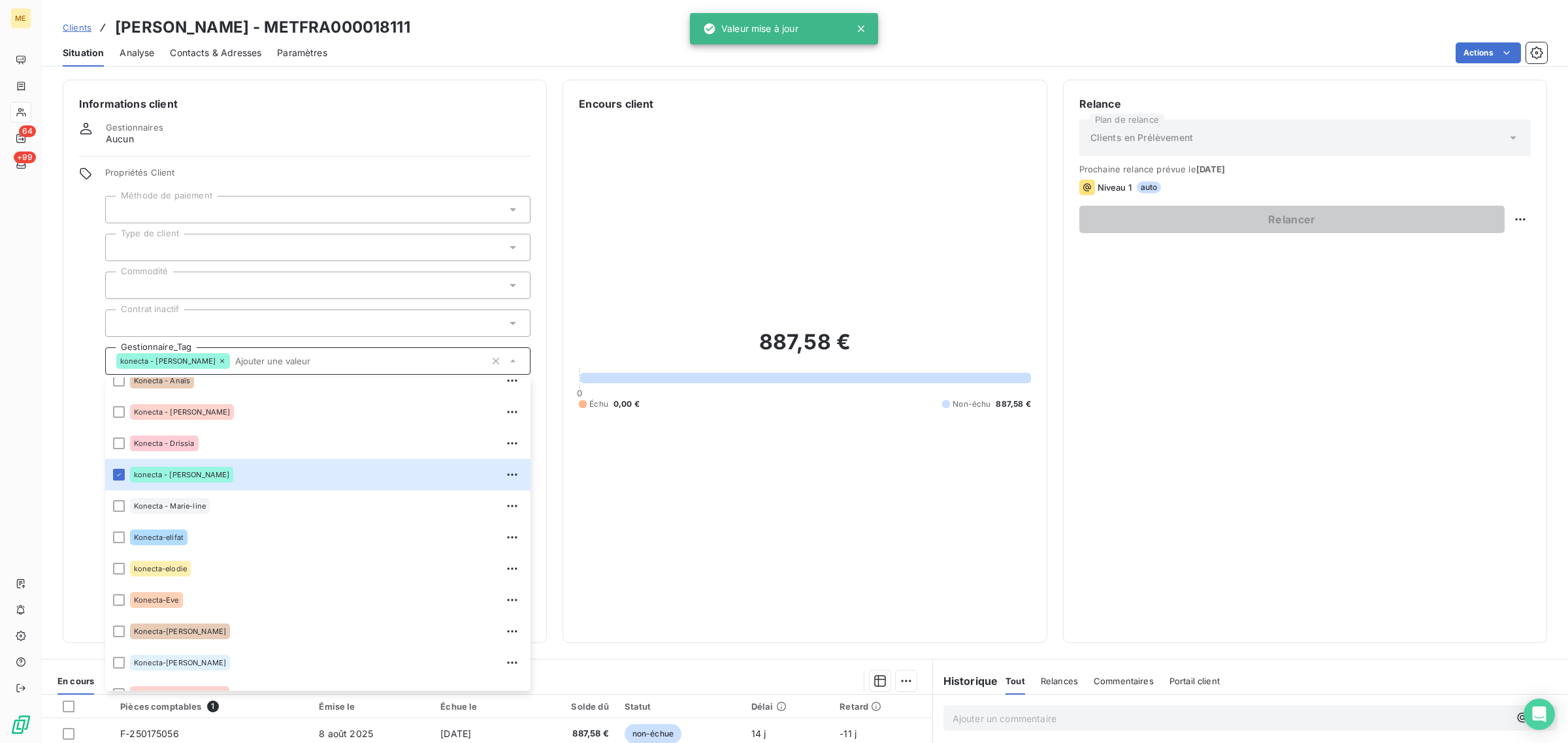
click at [739, 279] on div "887,58 € 0 Échu 0,00 € Non-échu 887,58 €" at bounding box center [804, 369] width 452 height 516
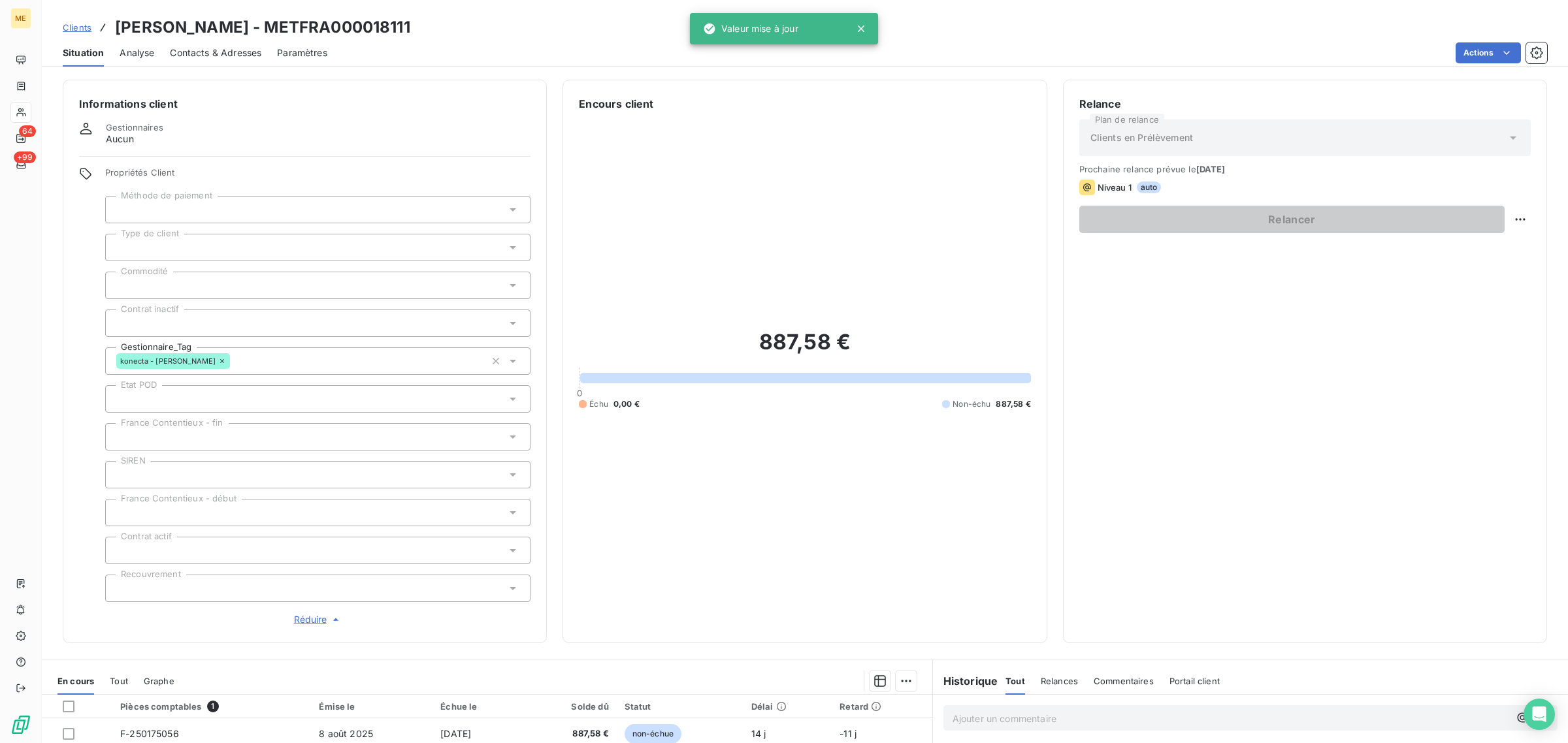
click at [616, 290] on div "887,58 € 0 Échu 0,00 € Non-échu 887,58 €" at bounding box center [804, 369] width 452 height 516
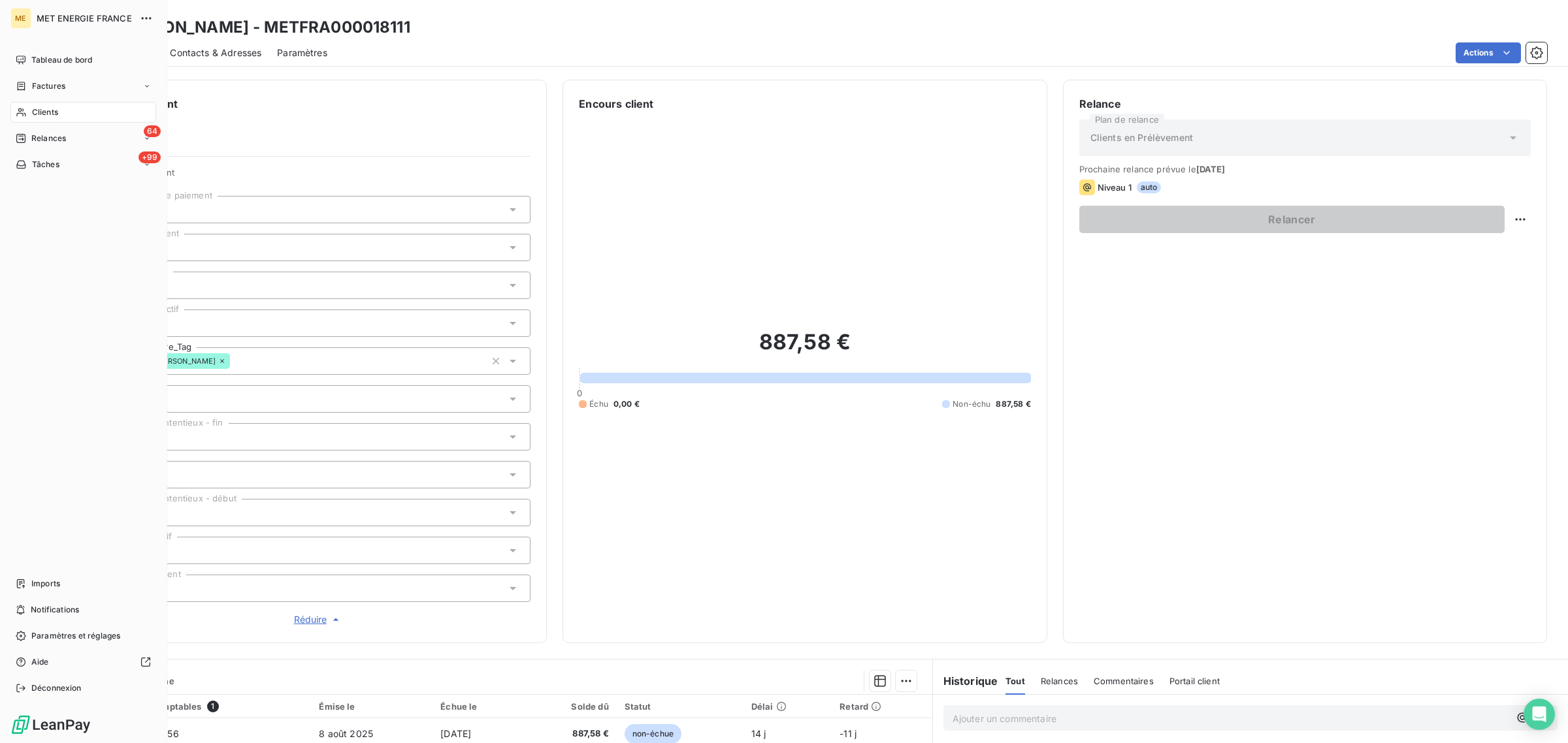
click at [23, 105] on div "Clients" at bounding box center [83, 112] width 145 height 21
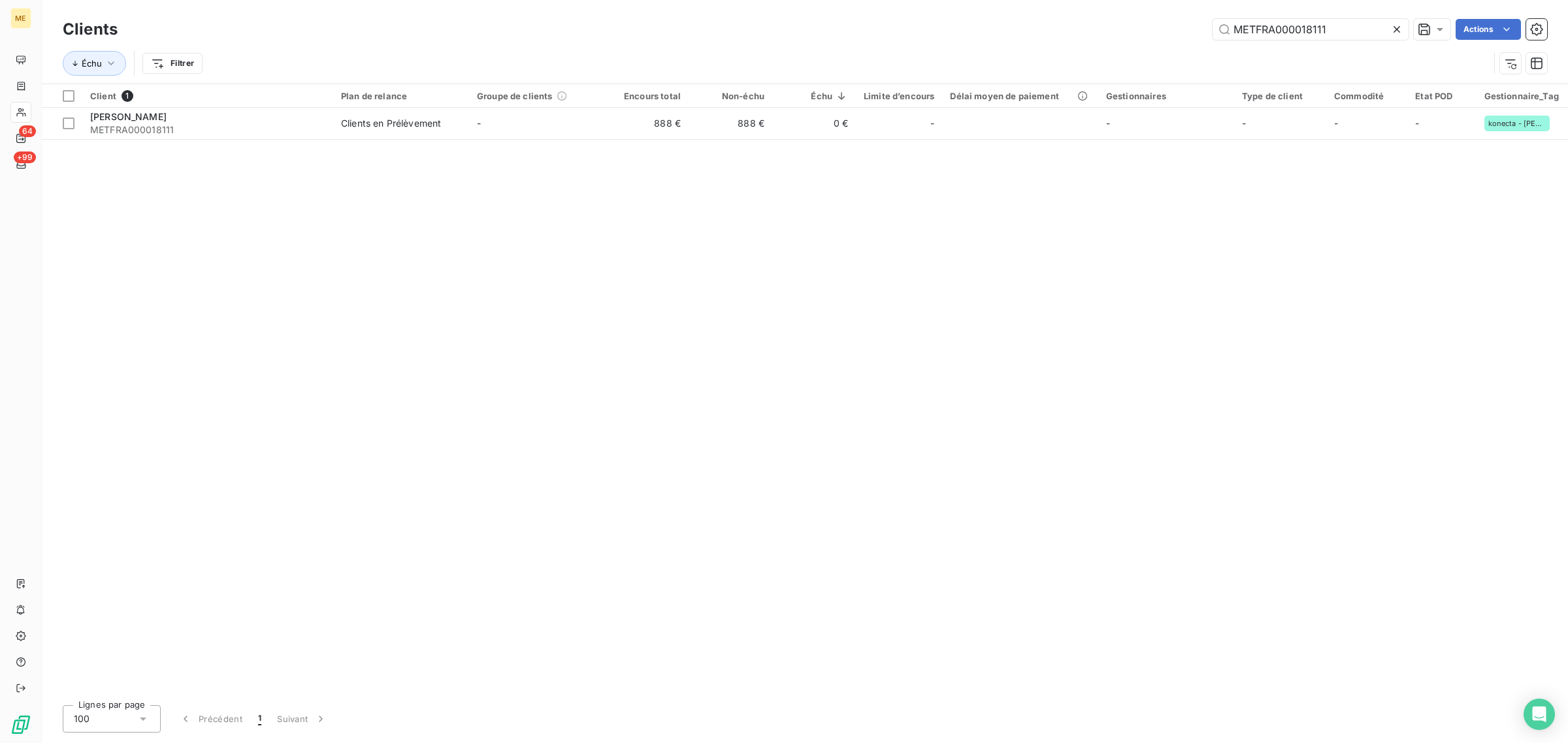
click at [1393, 30] on icon at bounding box center [1397, 30] width 13 height 13
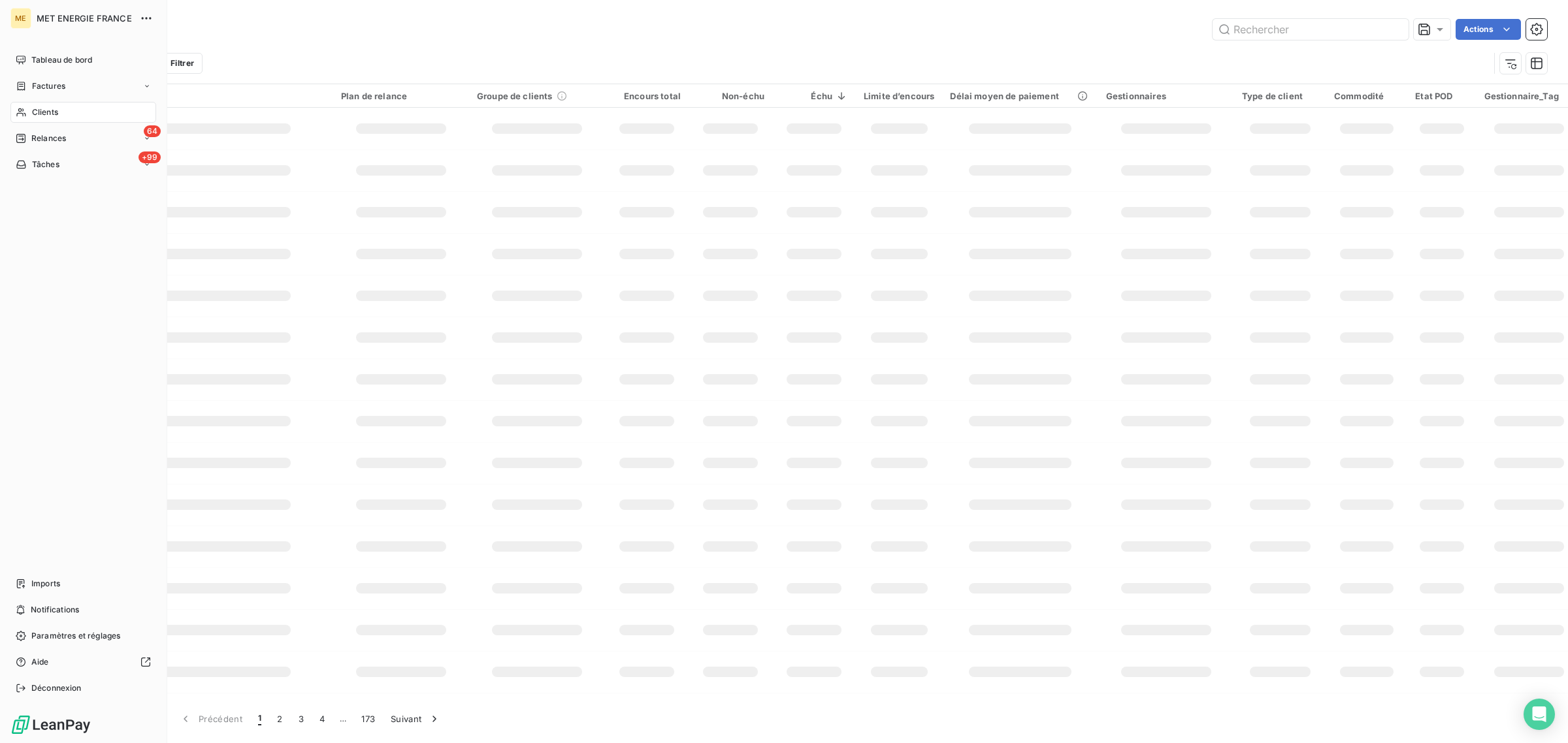
click at [21, 113] on icon at bounding box center [21, 113] width 9 height 8
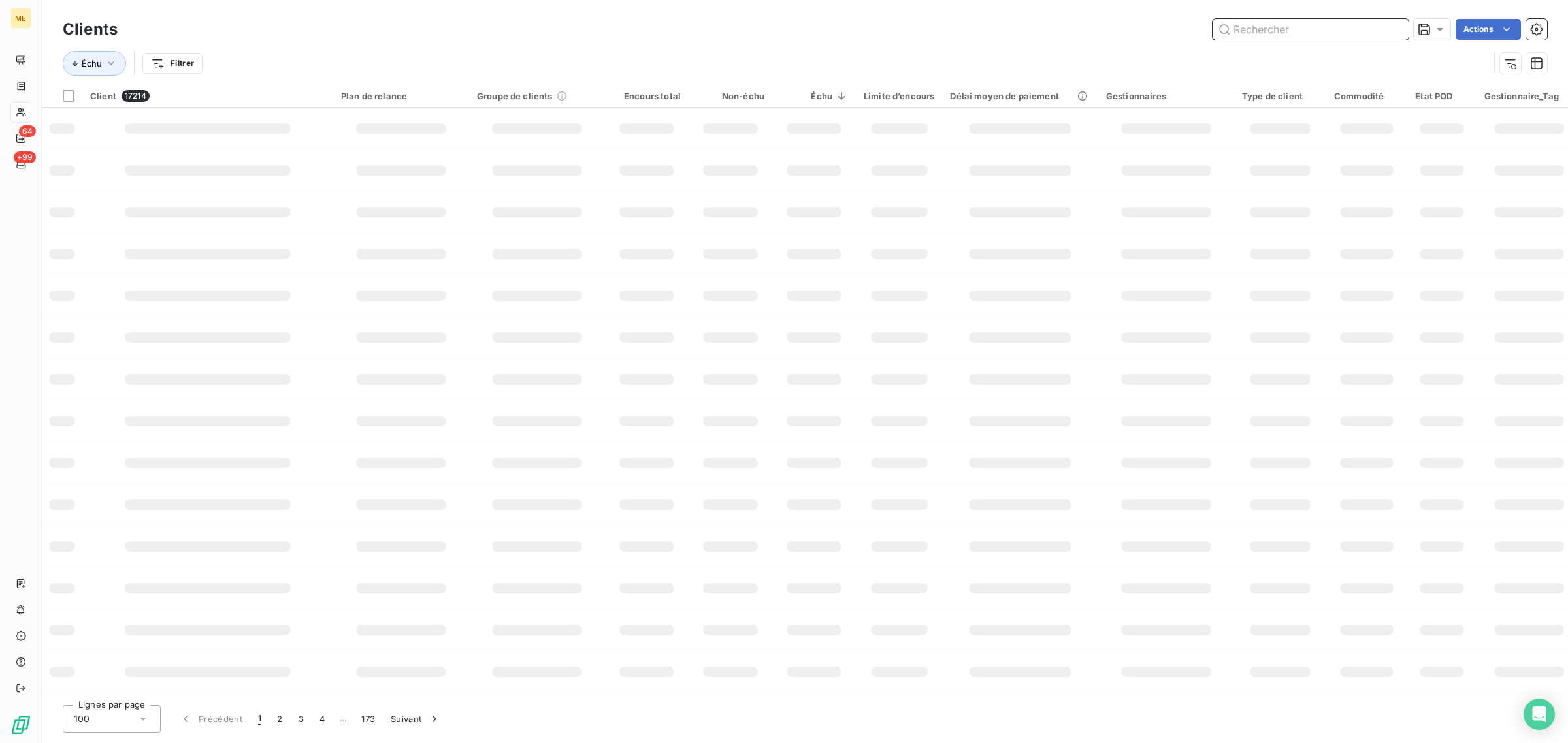
click at [1282, 27] on input "text" at bounding box center [1310, 29] width 196 height 21
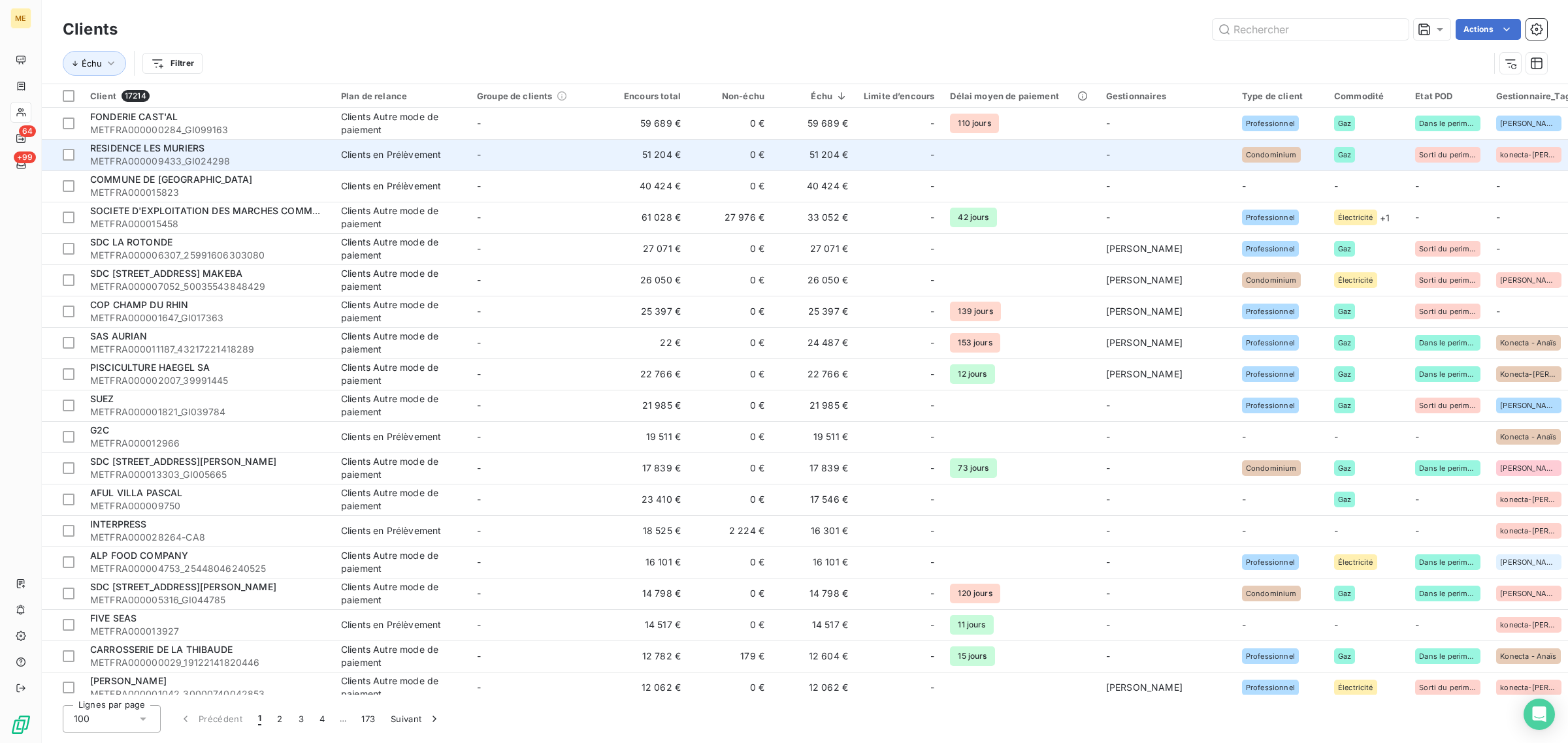
drag, startPoint x: 22, startPoint y: 115, endPoint x: 203, endPoint y: 158, distance: 186.0
click at [22, 115] on icon at bounding box center [21, 112] width 11 height 11
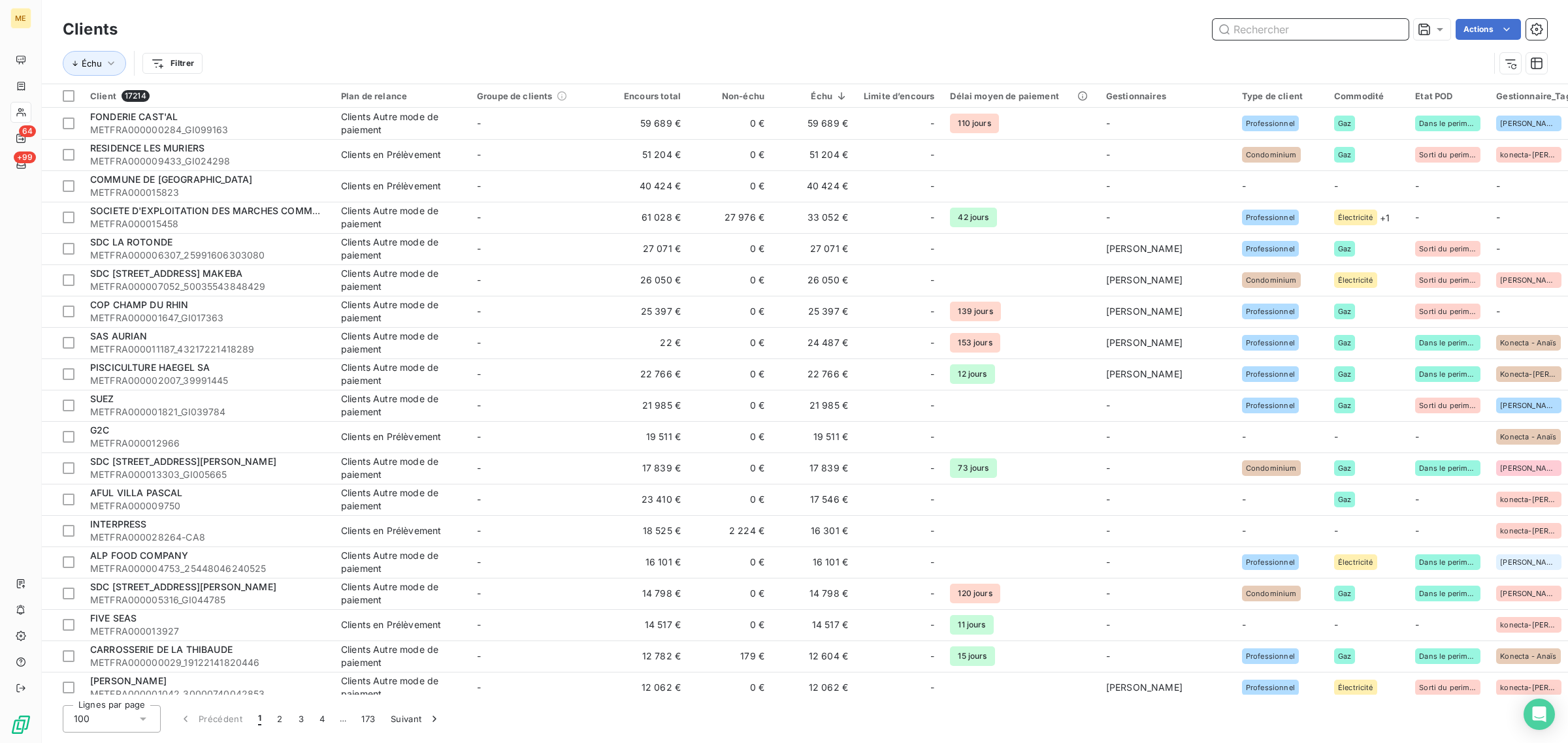
click at [1307, 32] on input "text" at bounding box center [1310, 29] width 196 height 21
paste input "METFRA000012205"
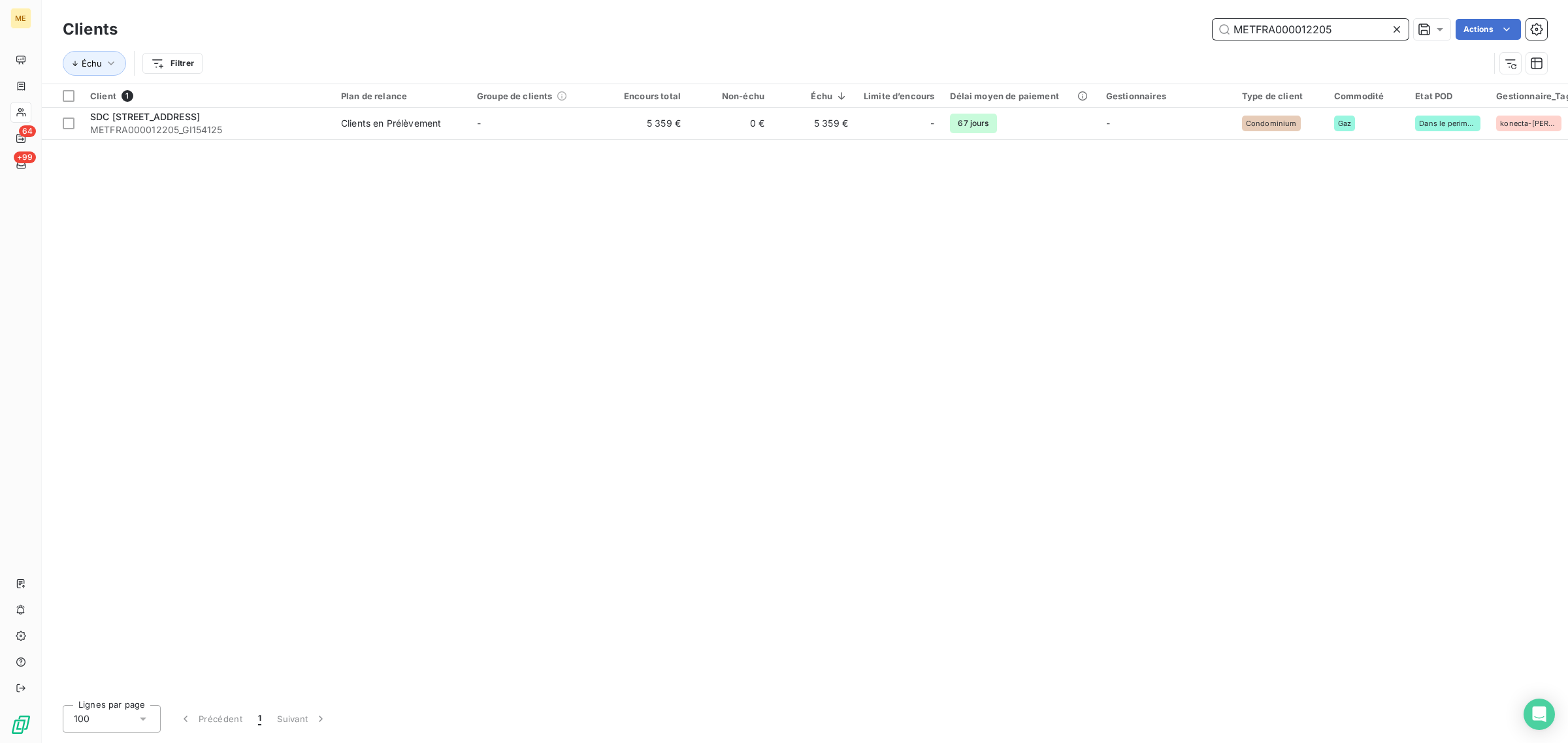
type input "METFRA000012205"
click at [501, 139] on table "Client 1 Plan de relance Groupe de clients Encours total Non-échu Échu Limite d…" at bounding box center [1286, 112] width 2489 height 56
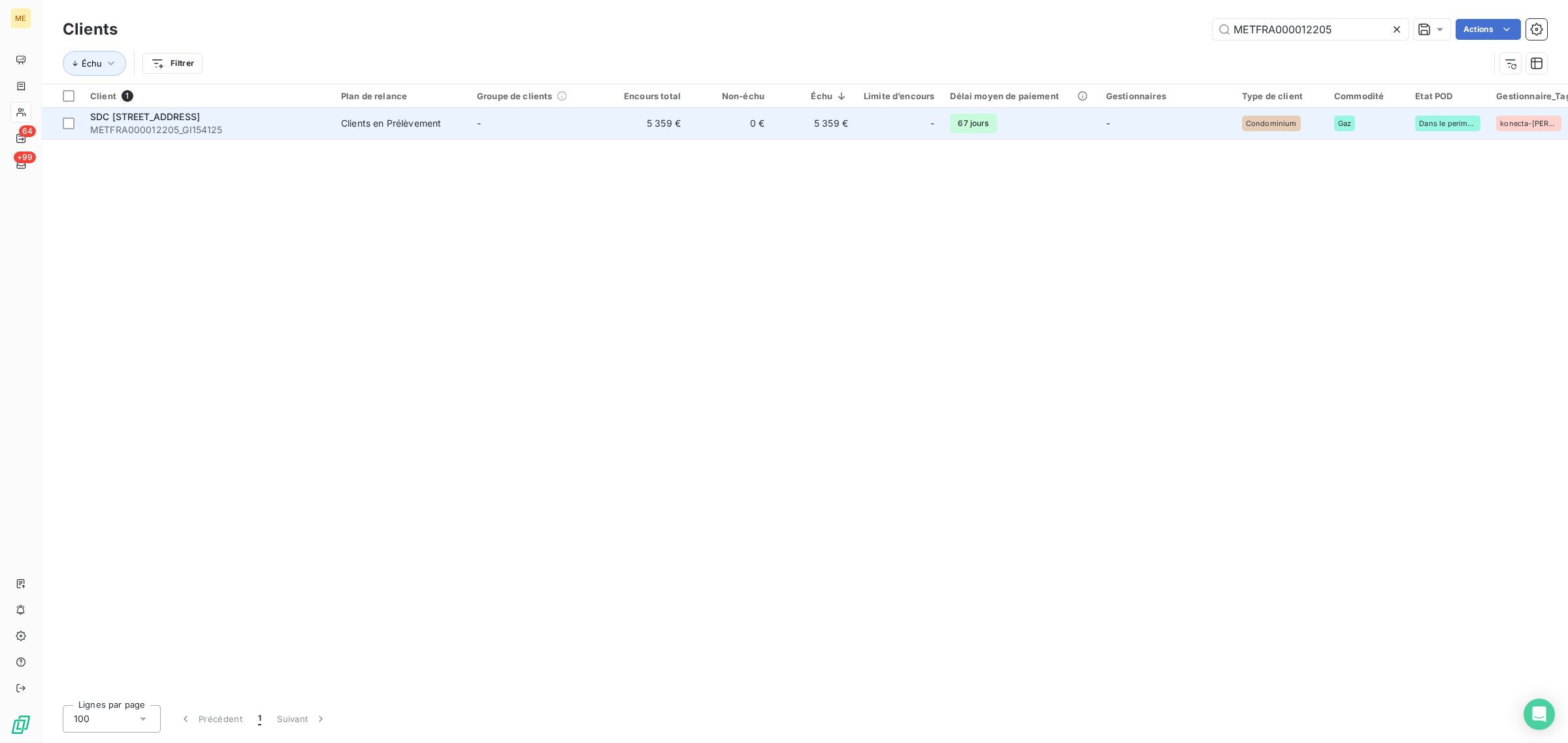
click at [504, 136] on td "-" at bounding box center [537, 124] width 136 height 32
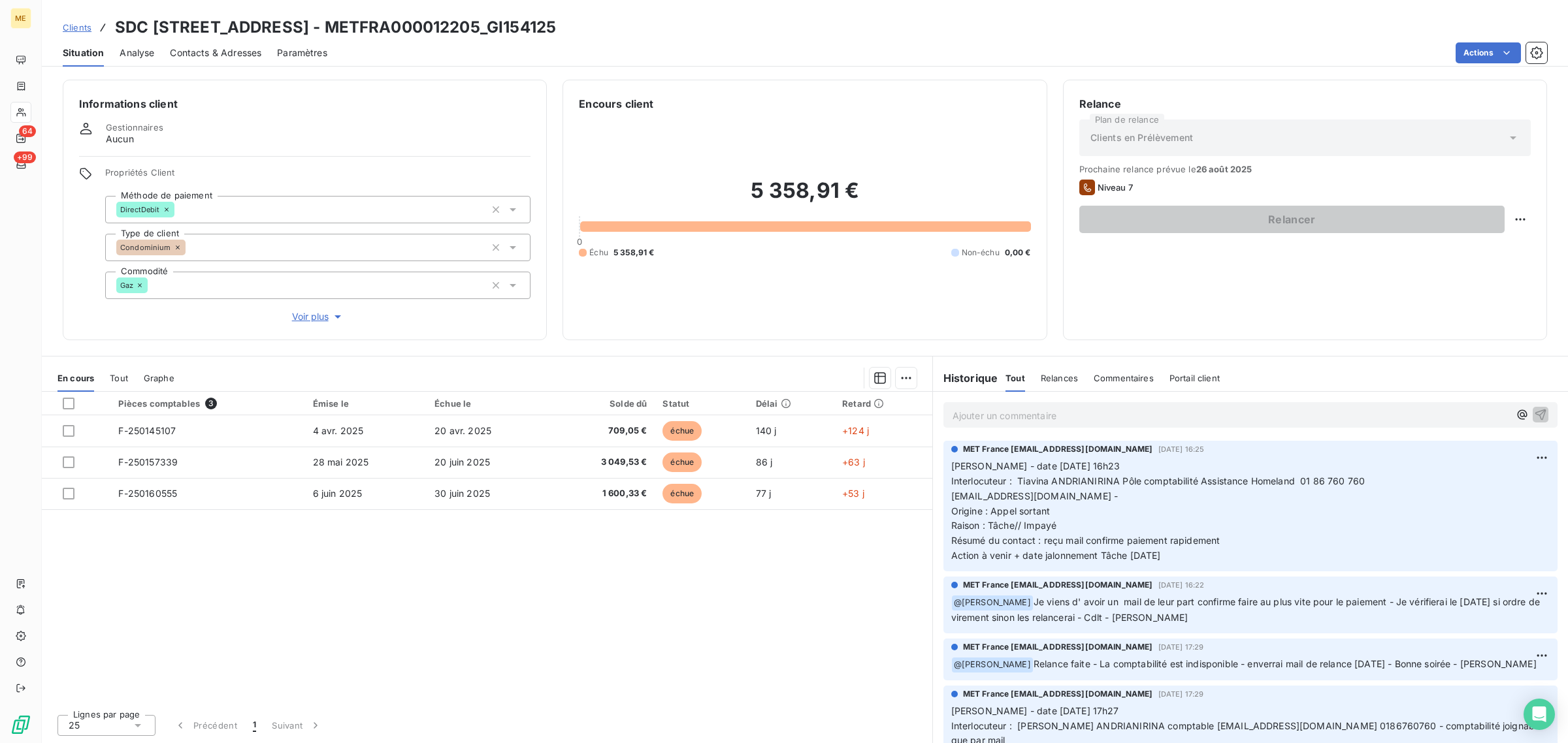
drag, startPoint x: 1203, startPoint y: 560, endPoint x: 954, endPoint y: 452, distance: 271.4
click at [954, 452] on div "MET France [EMAIL_ADDRESS][DOMAIN_NAME] [DATE] 16:25 [PERSON_NAME] - date [DATE…" at bounding box center [1250, 503] width 598 height 120
click at [817, 554] on div "Pièces comptables 3 Émise le Échue le Solde dû Statut Délai Retard F-250145107 …" at bounding box center [486, 548] width 891 height 312
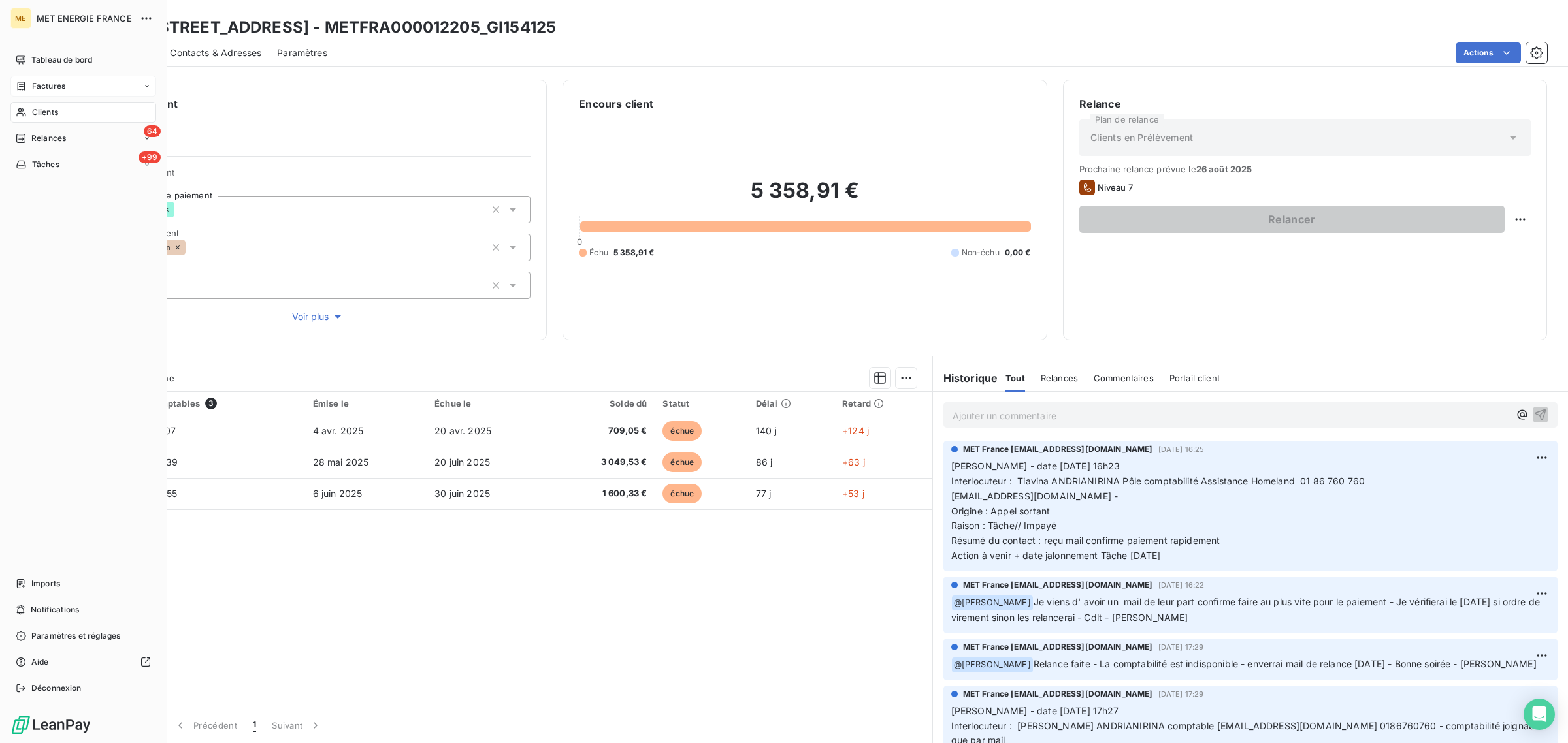
click at [31, 87] on div "Factures" at bounding box center [41, 86] width 50 height 12
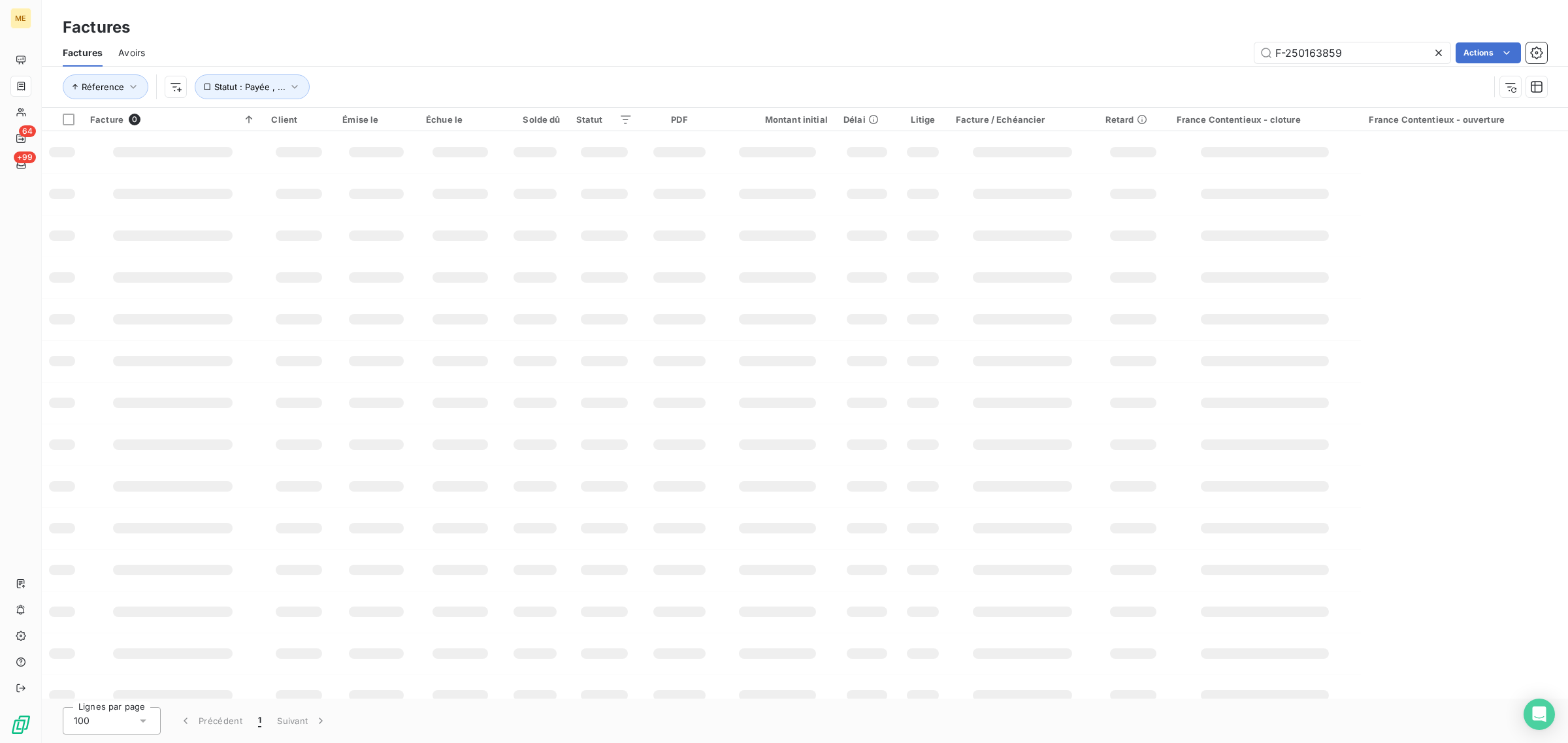
drag, startPoint x: 1370, startPoint y: 47, endPoint x: 1139, endPoint y: 47, distance: 231.0
click at [1141, 47] on div "F-250163859 Actions" at bounding box center [854, 52] width 1386 height 21
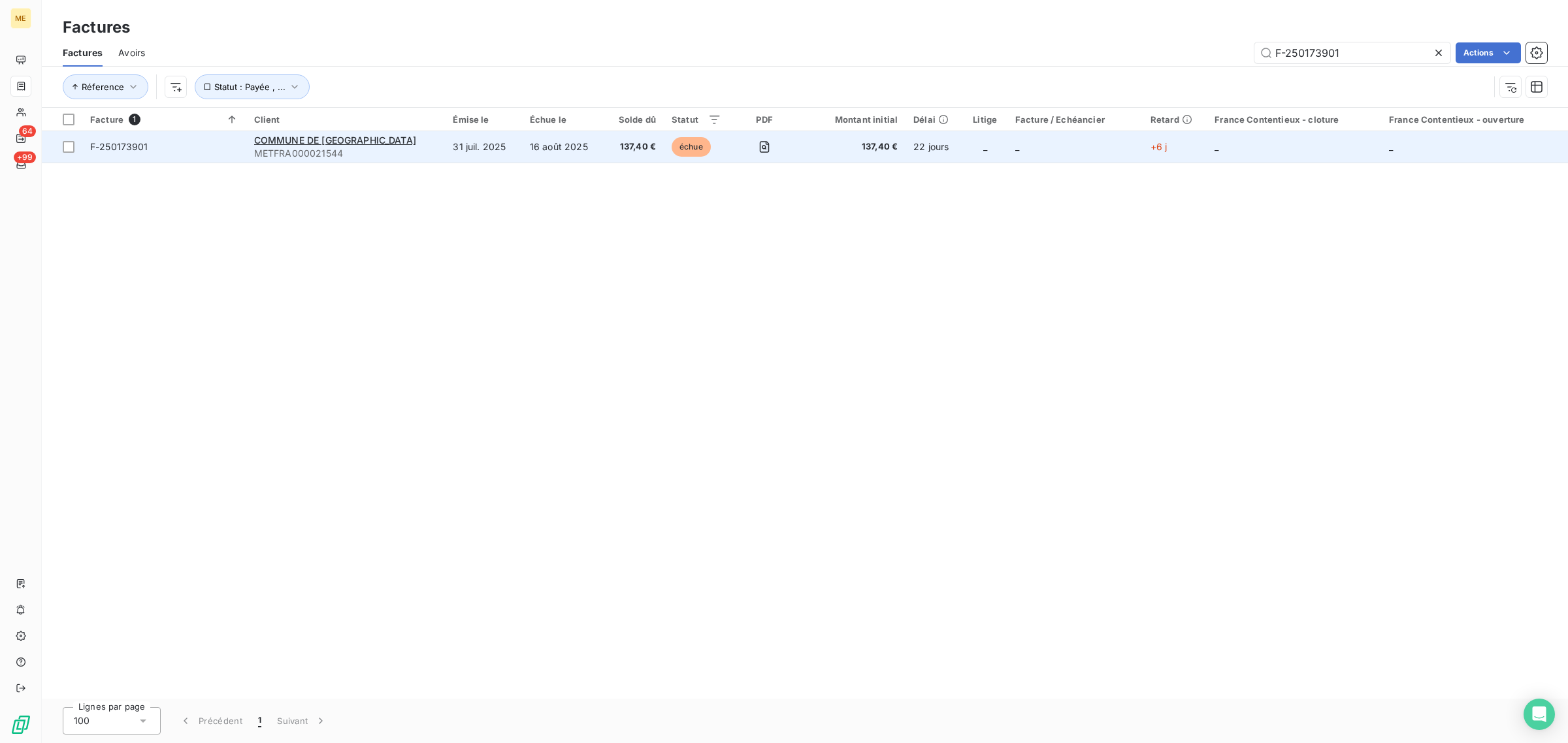
type input "F-250173901"
click at [458, 149] on td "31 juil. 2025" at bounding box center [483, 147] width 76 height 32
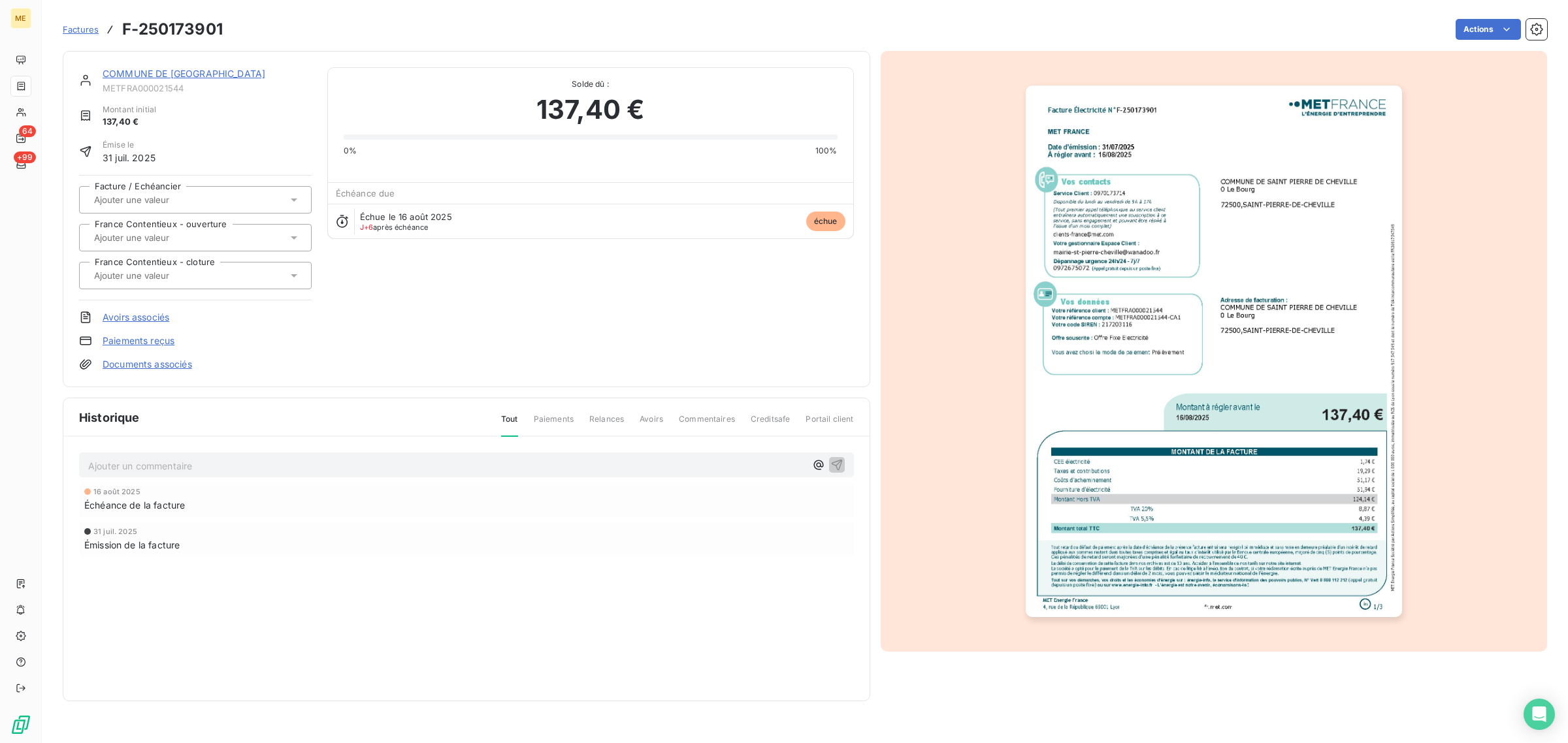
click at [158, 78] on link "COMMUNE DE [GEOGRAPHIC_DATA]" at bounding box center [184, 73] width 163 height 11
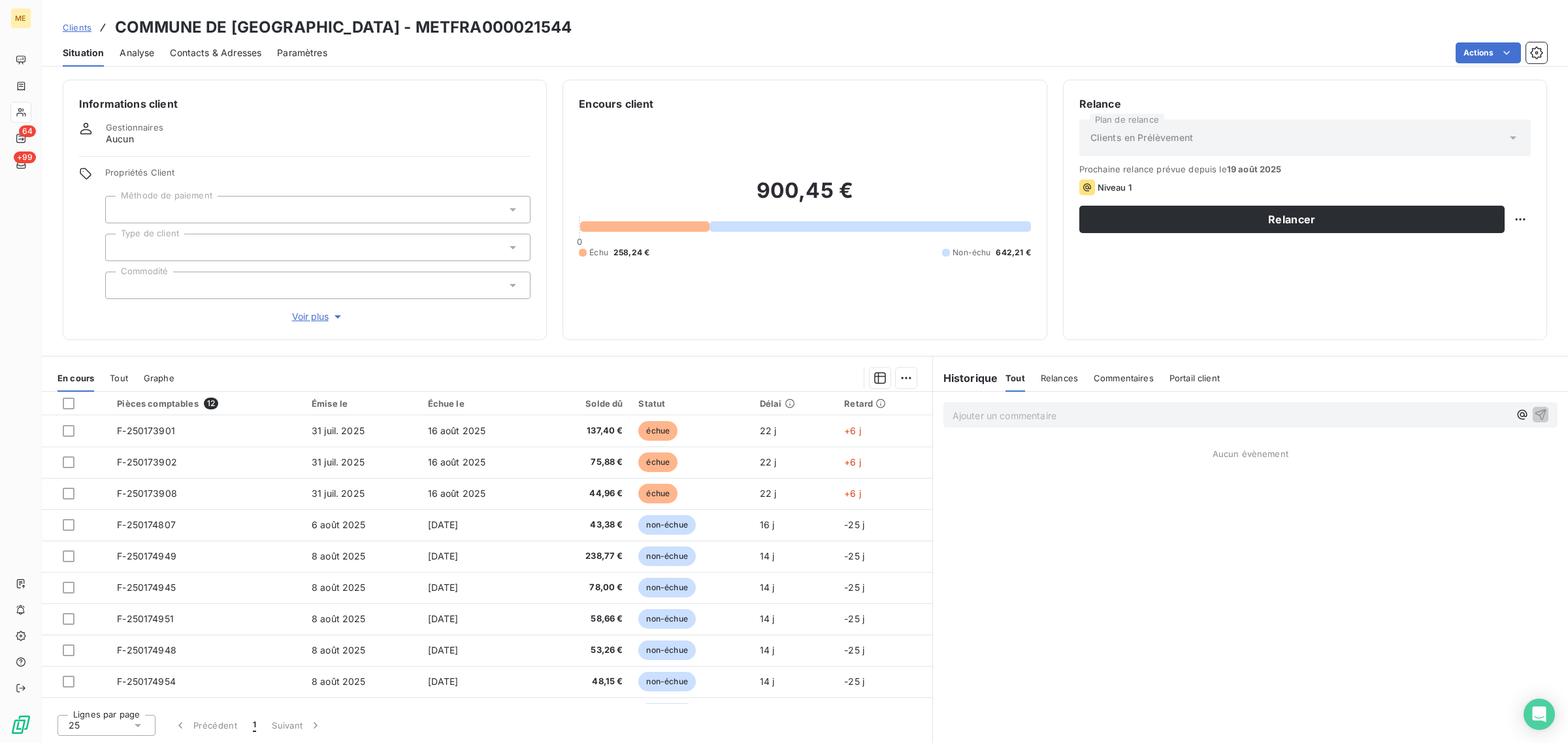
drag, startPoint x: 625, startPoint y: 29, endPoint x: 462, endPoint y: 25, distance: 163.0
click at [462, 25] on div "Clients COMMUNE DE [GEOGRAPHIC_DATA] - METFRA000021544" at bounding box center [804, 27] width 1526 height 23
copy h3 "METFRA000021544"
click at [468, 20] on h3 "COMMUNE DE [GEOGRAPHIC_DATA] - METFRA000021544" at bounding box center [343, 27] width 457 height 23
drag, startPoint x: 458, startPoint y: 23, endPoint x: 609, endPoint y: 31, distance: 151.2
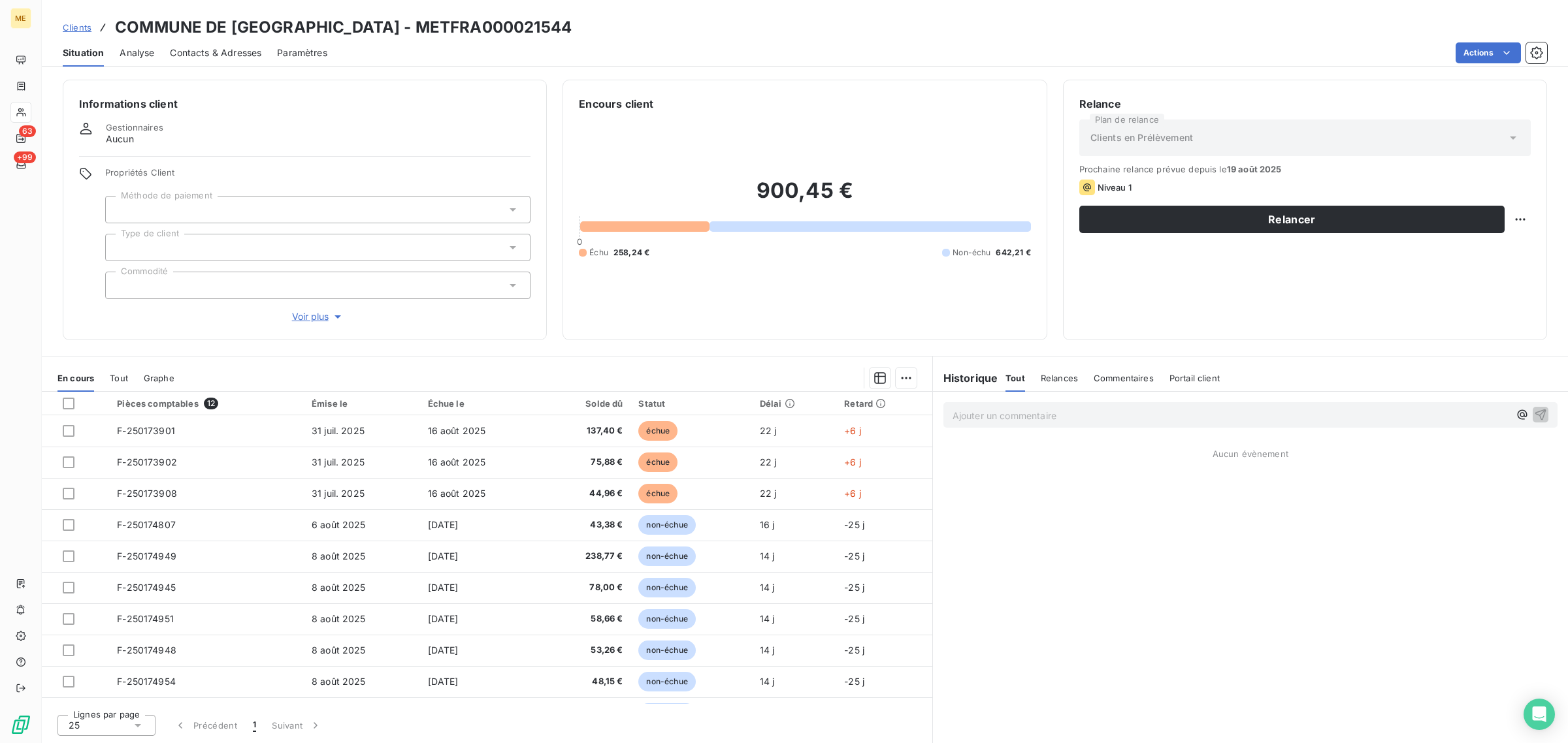
click at [572, 31] on h3 "COMMUNE DE [GEOGRAPHIC_DATA] - METFRA000021544" at bounding box center [343, 27] width 457 height 23
copy h3 "METFRA000021544"
click at [1525, 222] on html "ME 63 +99 Clients COMMUNE DE [GEOGRAPHIC_DATA] - METFRA000021544 Situation Anal…" at bounding box center [784, 371] width 1568 height 743
click at [1487, 255] on div "Replanifier cette action" at bounding box center [1467, 247] width 117 height 21
select select "7"
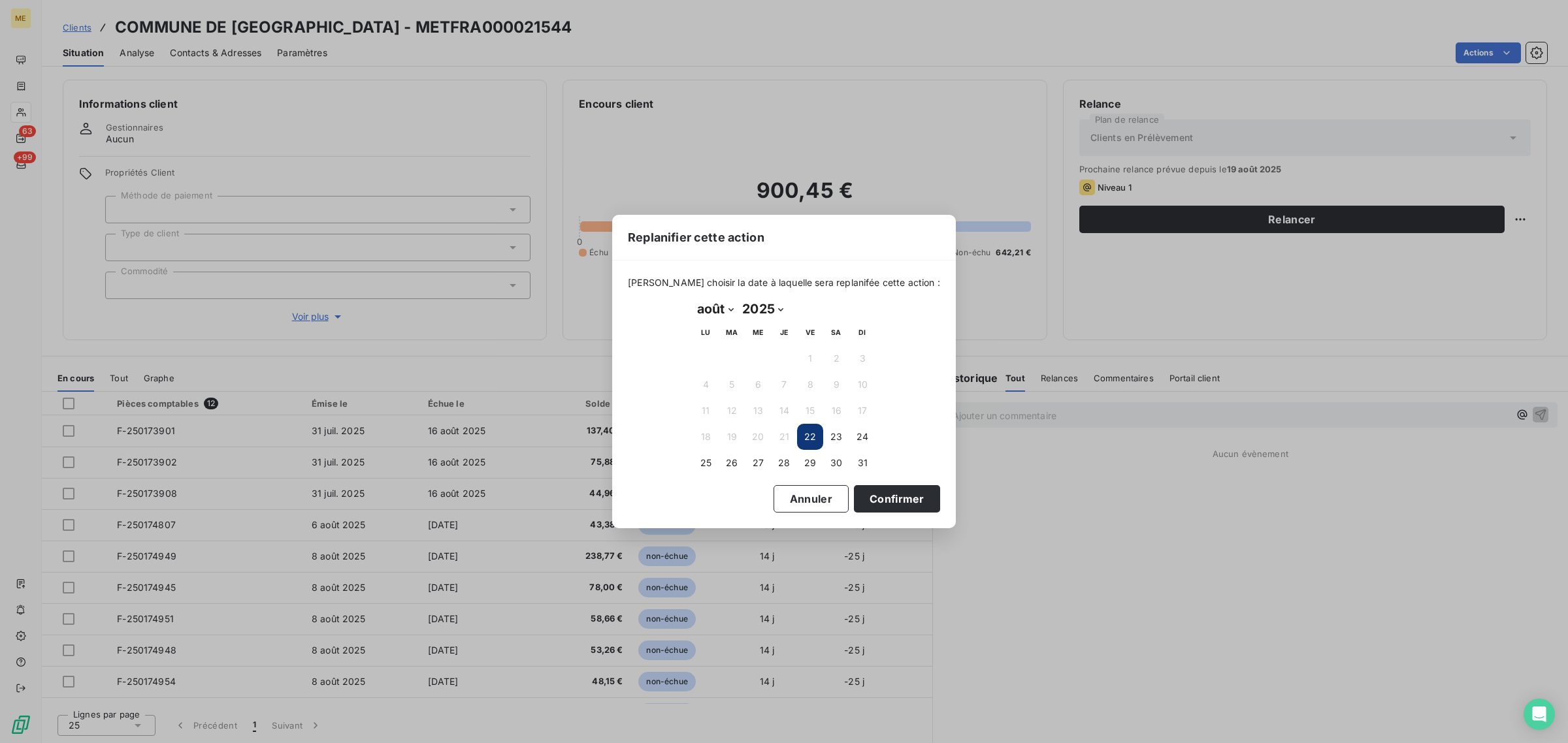
click at [818, 437] on button "22" at bounding box center [809, 437] width 26 height 26
click at [874, 487] on button "Confirmer" at bounding box center [896, 499] width 86 height 27
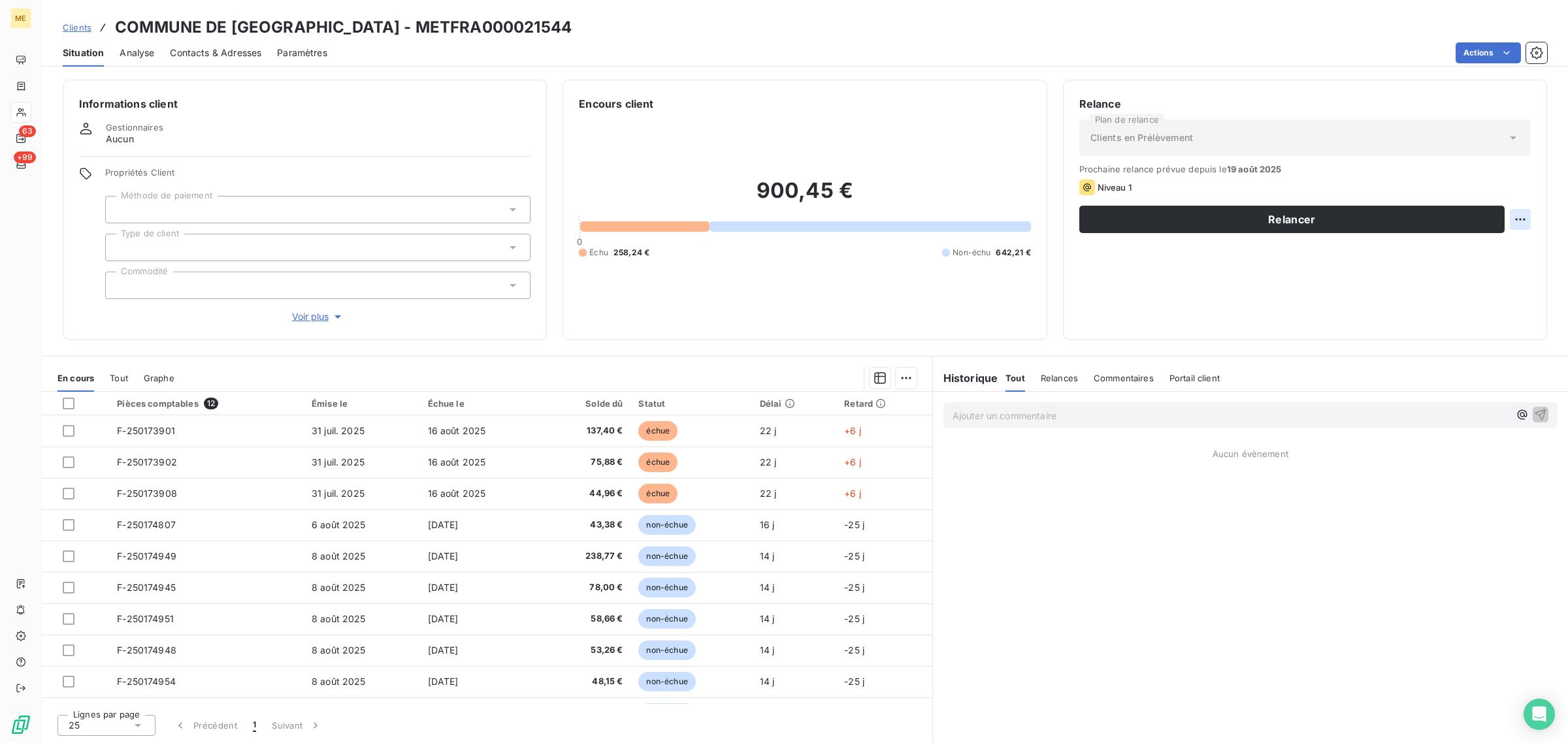
click at [1516, 219] on html "ME 63 +99 Clients COMMUNE DE [GEOGRAPHIC_DATA] - METFRA000021544 Situation Anal…" at bounding box center [784, 371] width 1568 height 743
click at [1461, 247] on div "Replanifier cette action" at bounding box center [1467, 247] width 117 height 21
select select "7"
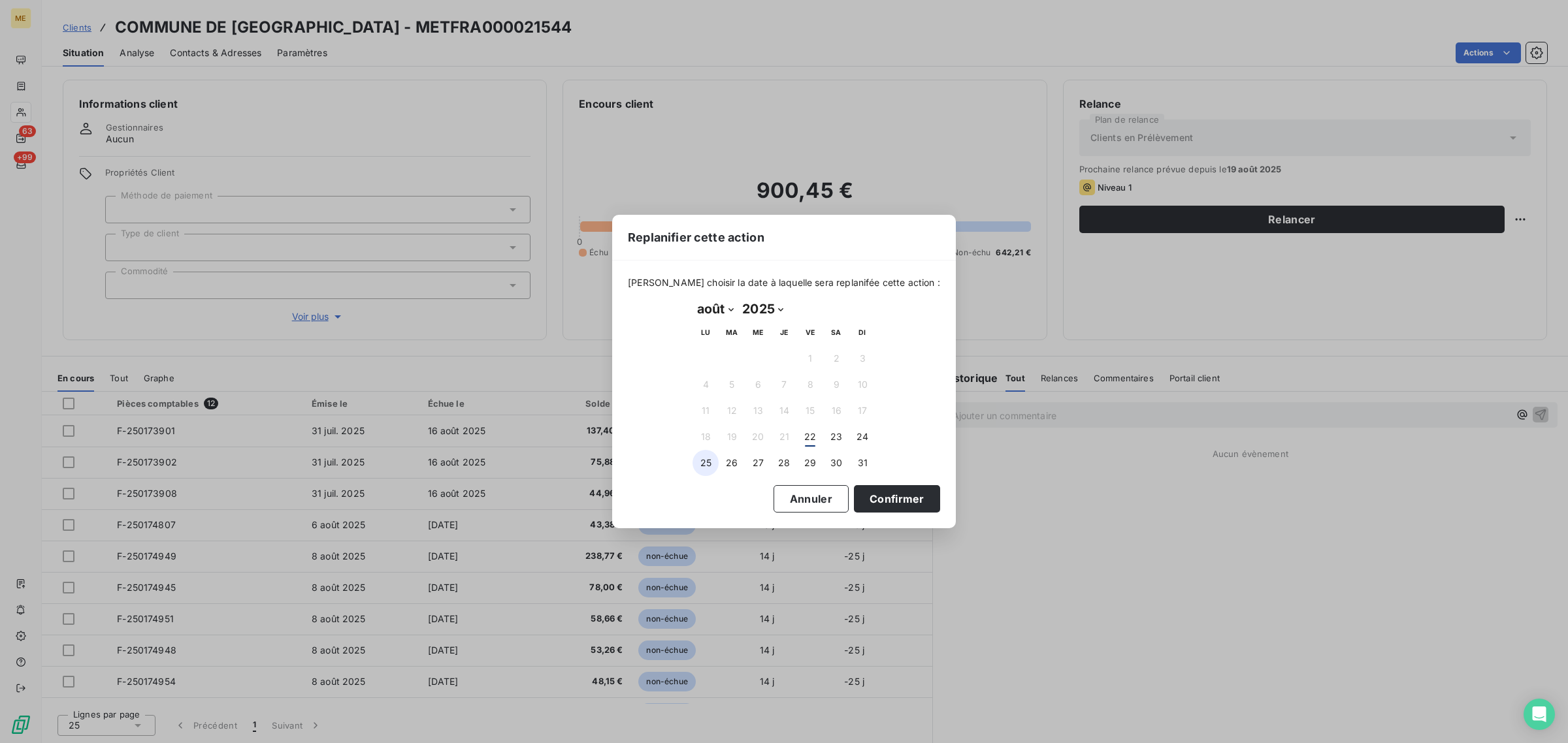
click at [716, 471] on button "25" at bounding box center [705, 462] width 26 height 26
click at [871, 498] on button "Confirmer" at bounding box center [896, 499] width 86 height 27
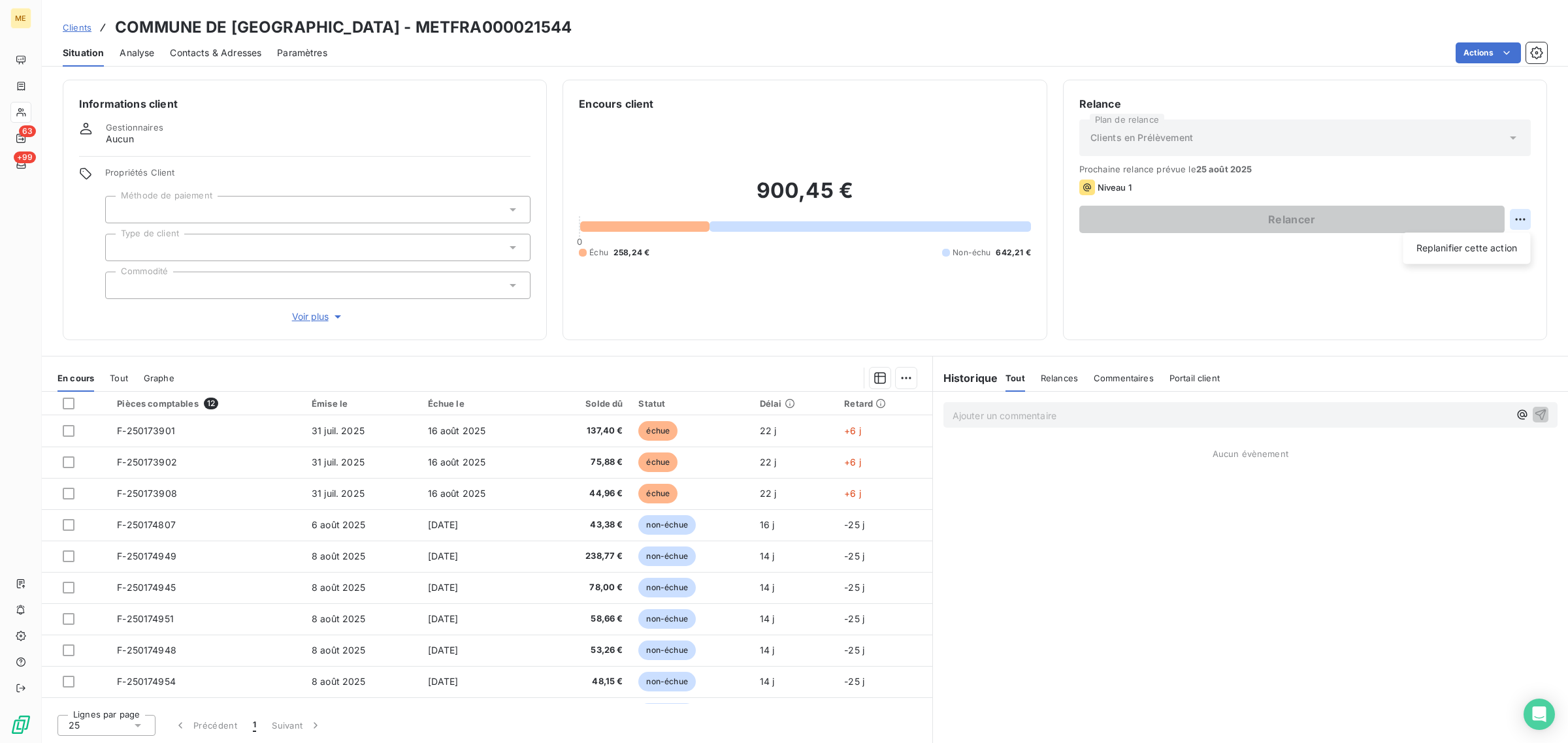
click at [1522, 221] on html "ME 63 +99 Clients COMMUNE DE [GEOGRAPHIC_DATA] - METFRA000021544 Situation Anal…" at bounding box center [784, 371] width 1568 height 743
click at [1504, 244] on div "Replanifier cette action" at bounding box center [1467, 247] width 117 height 21
select select "7"
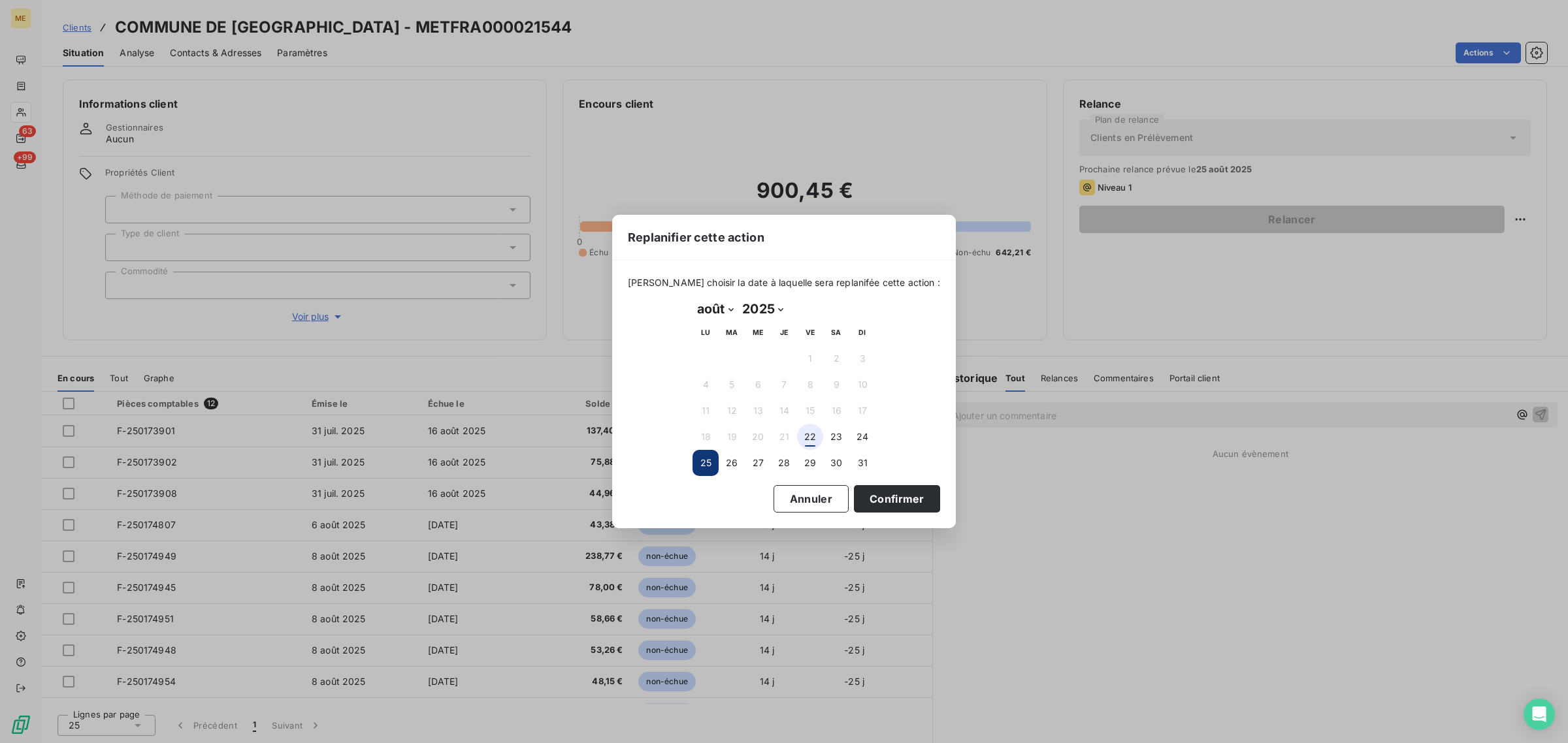
click at [812, 429] on button "22" at bounding box center [809, 437] width 26 height 26
click at [871, 497] on button "Confirmer" at bounding box center [896, 499] width 86 height 27
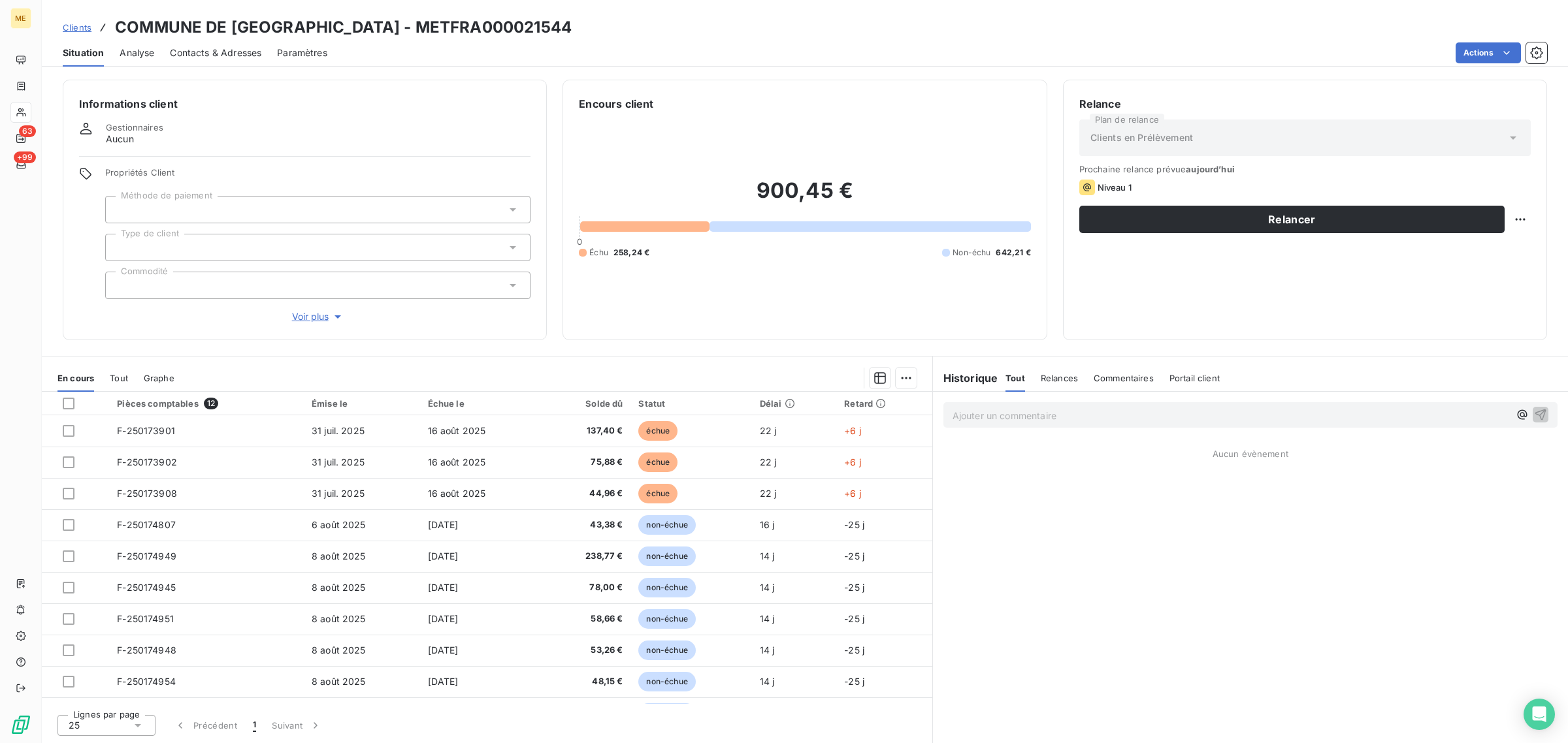
drag, startPoint x: 299, startPoint y: 330, endPoint x: 299, endPoint y: 315, distance: 15.0
click at [299, 328] on div "Informations client Gestionnaires Aucun Propriétés Client Méthode de paiement T…" at bounding box center [305, 210] width 484 height 261
click at [297, 315] on span "Voir plus" at bounding box center [318, 317] width 52 height 13
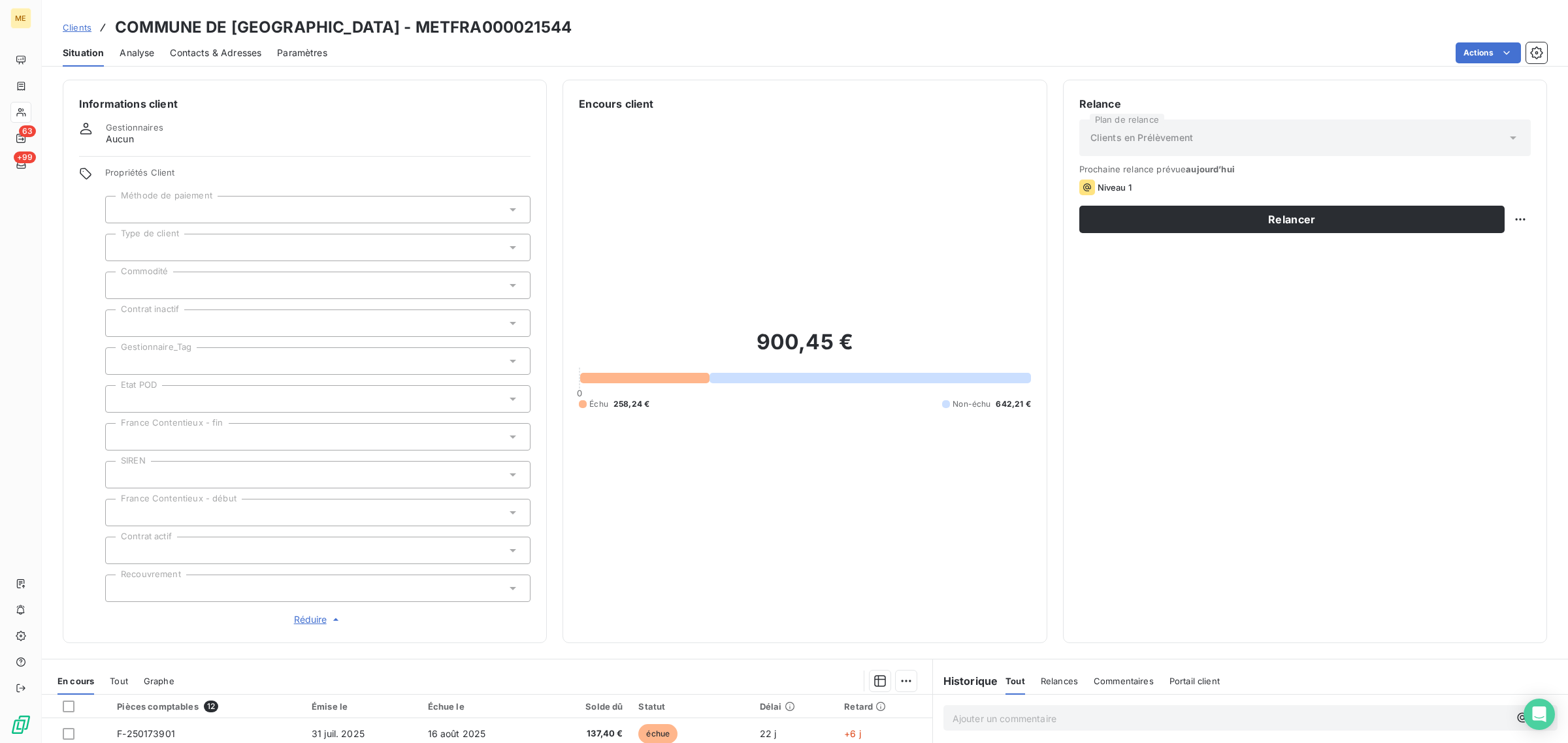
click at [147, 351] on div at bounding box center [318, 361] width 425 height 27
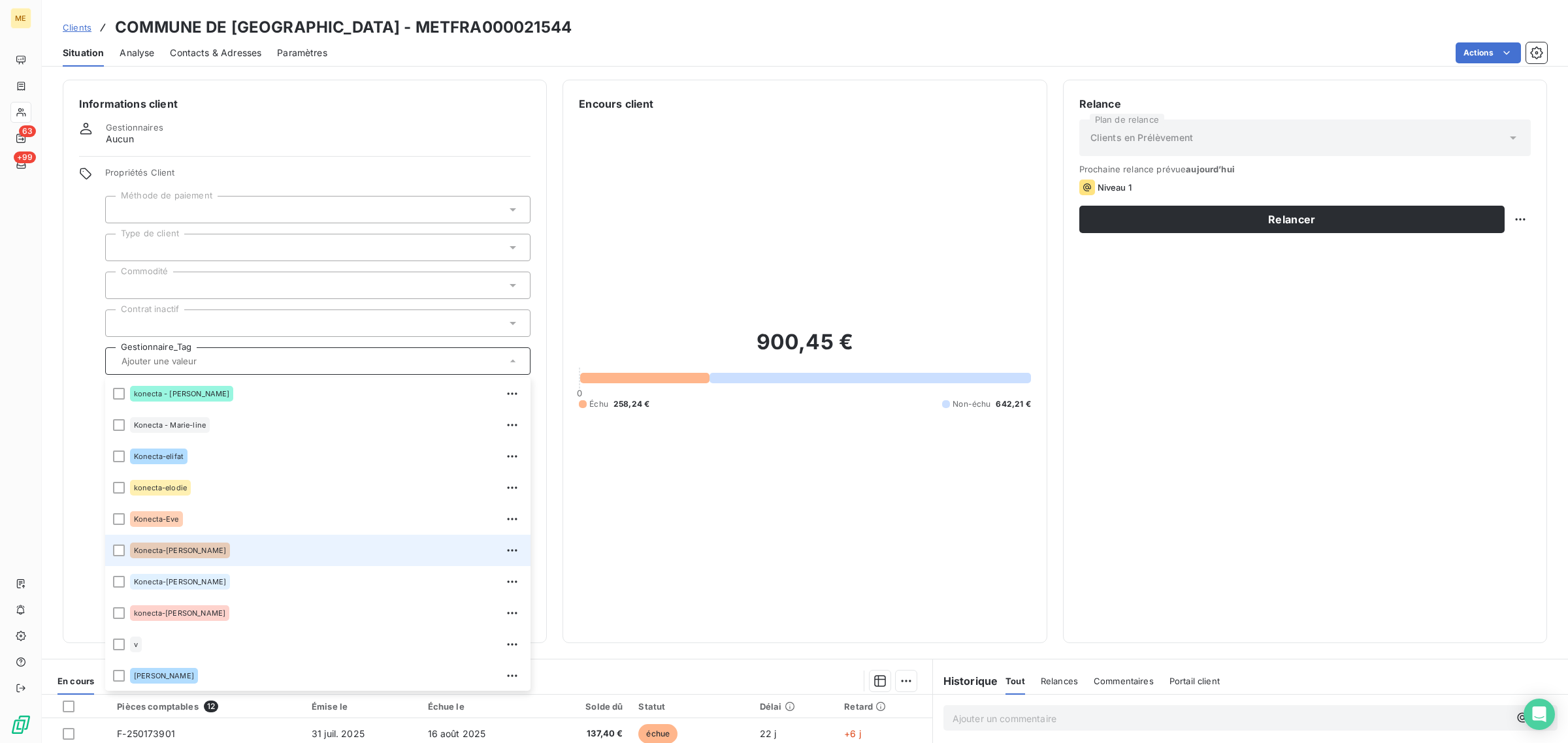
scroll to position [295, 0]
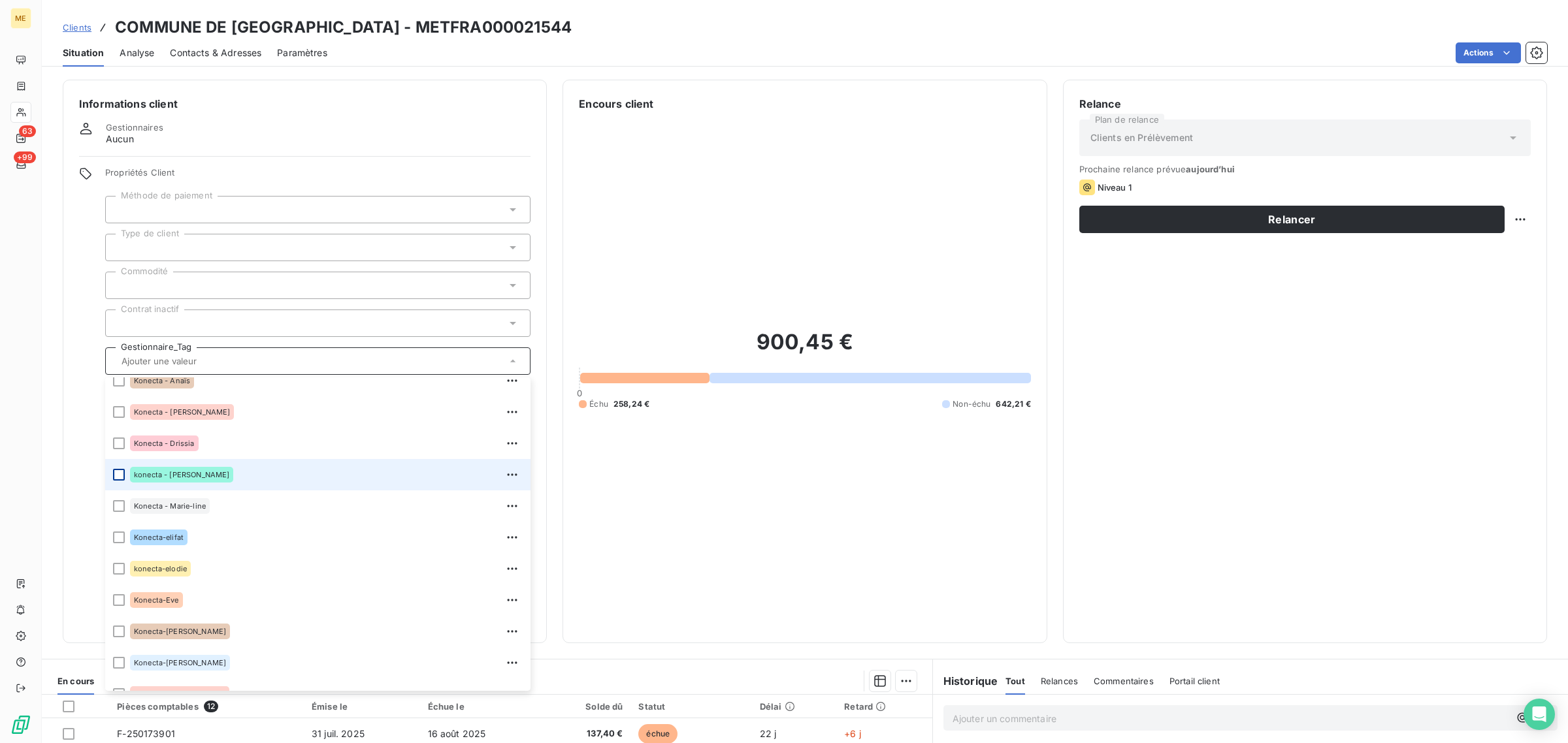
click at [115, 476] on div at bounding box center [119, 475] width 12 height 12
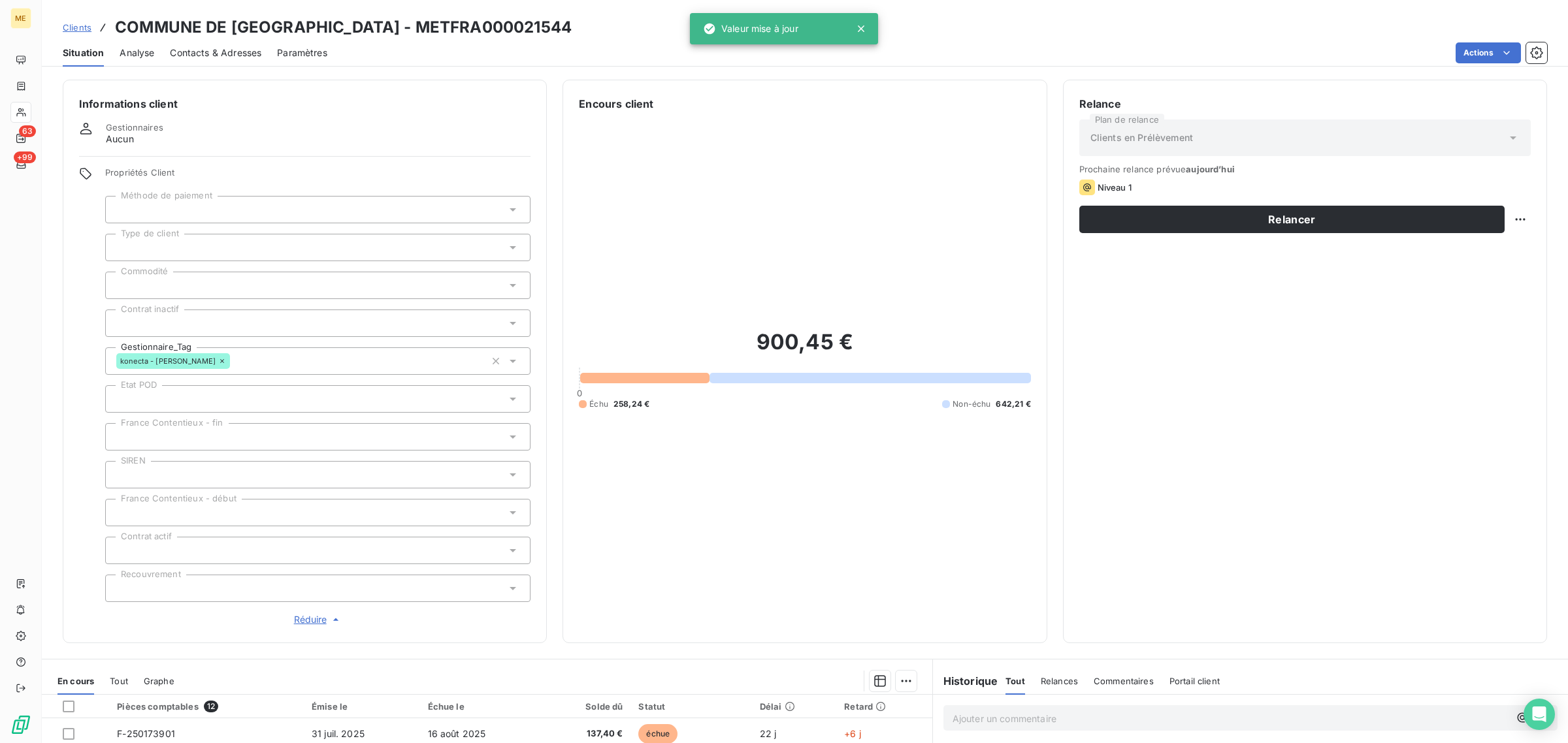
drag, startPoint x: 618, startPoint y: 23, endPoint x: 458, endPoint y: 30, distance: 160.2
click at [458, 30] on div "Clients COMMUNE DE [GEOGRAPHIC_DATA] - METFRA000021544" at bounding box center [804, 27] width 1526 height 23
copy h3 "METFRA000021544"
click at [18, 112] on icon at bounding box center [21, 112] width 11 height 11
click at [20, 115] on icon at bounding box center [21, 112] width 11 height 11
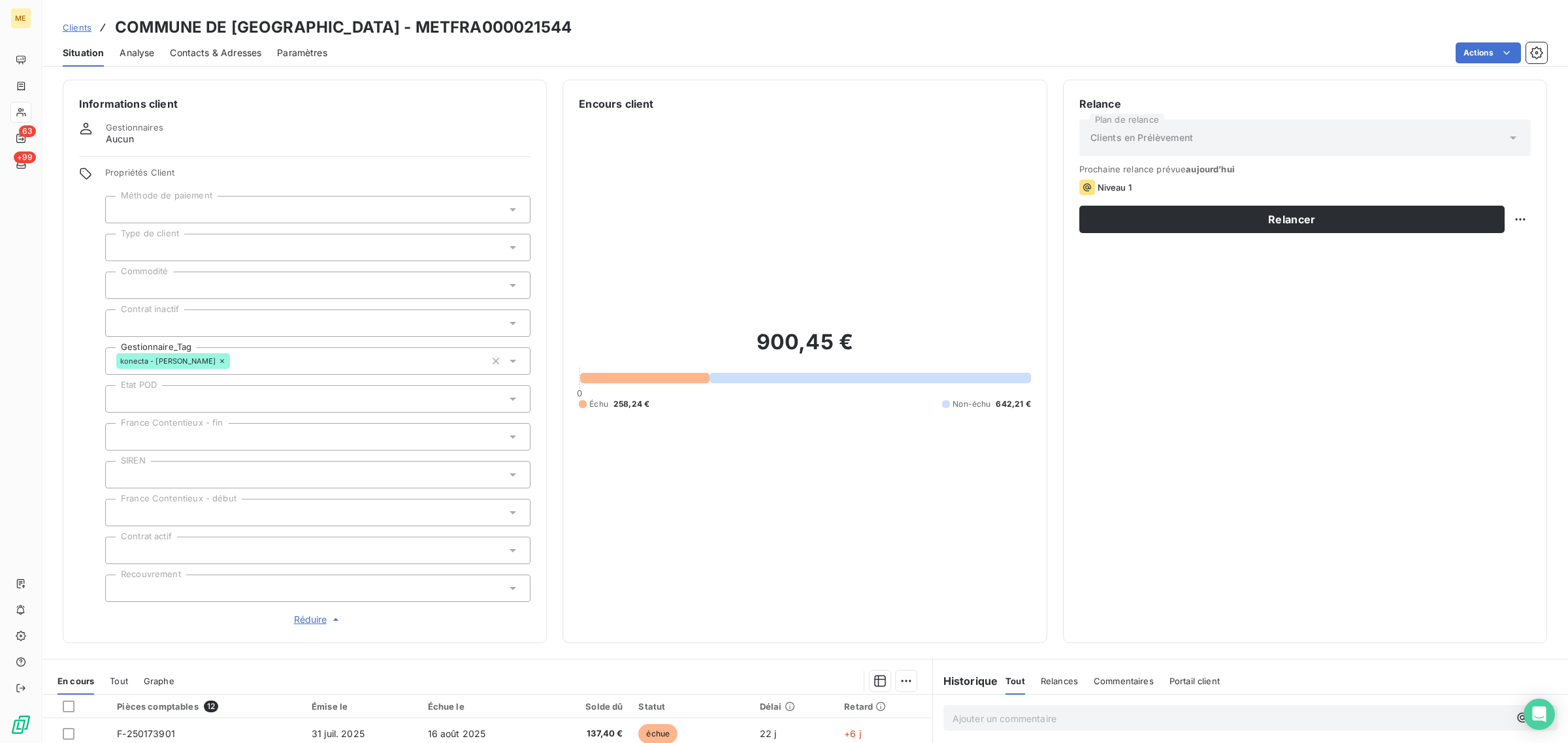
click at [20, 115] on icon at bounding box center [21, 112] width 11 height 11
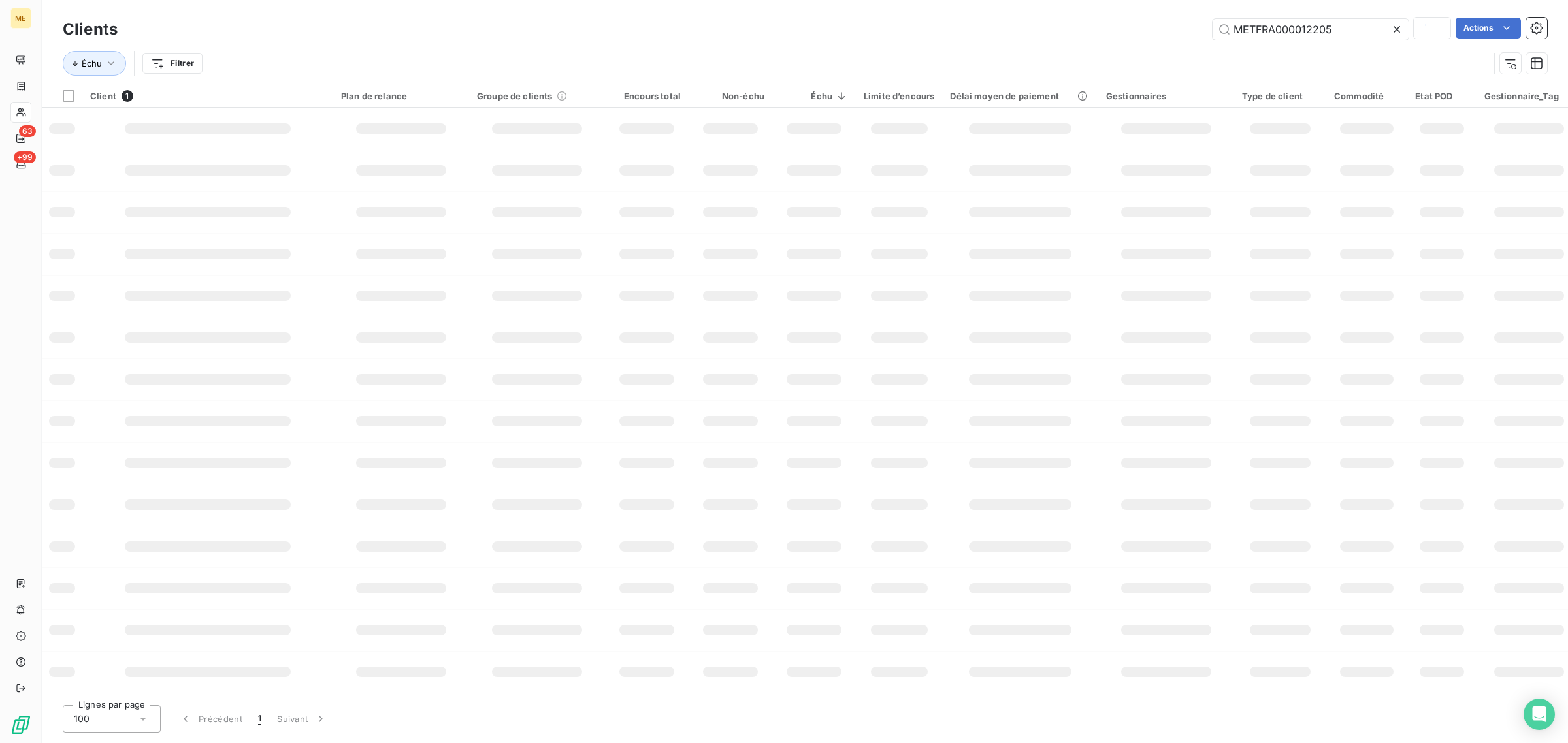
click at [16, 109] on icon at bounding box center [21, 112] width 11 height 11
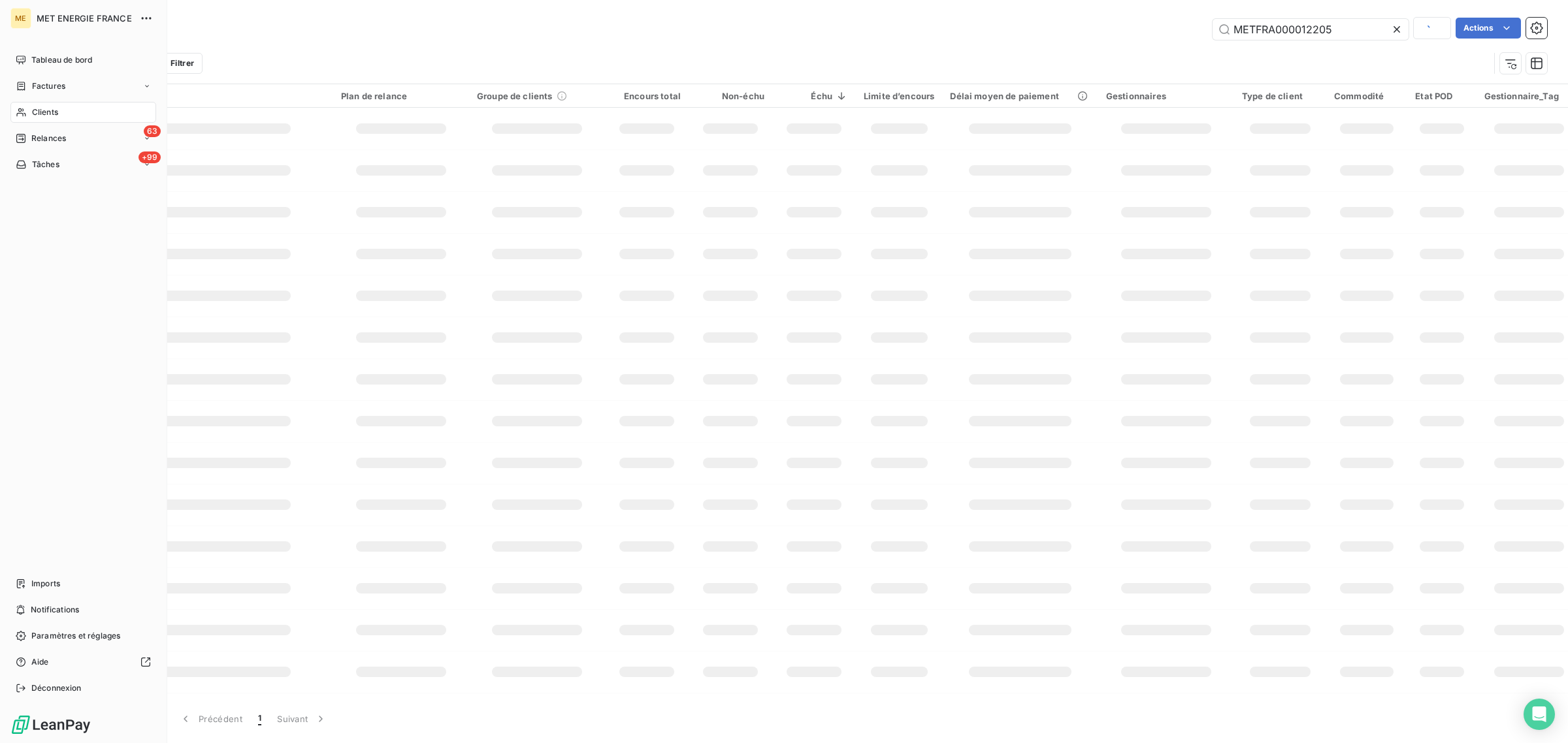
click at [16, 109] on icon at bounding box center [21, 112] width 11 height 11
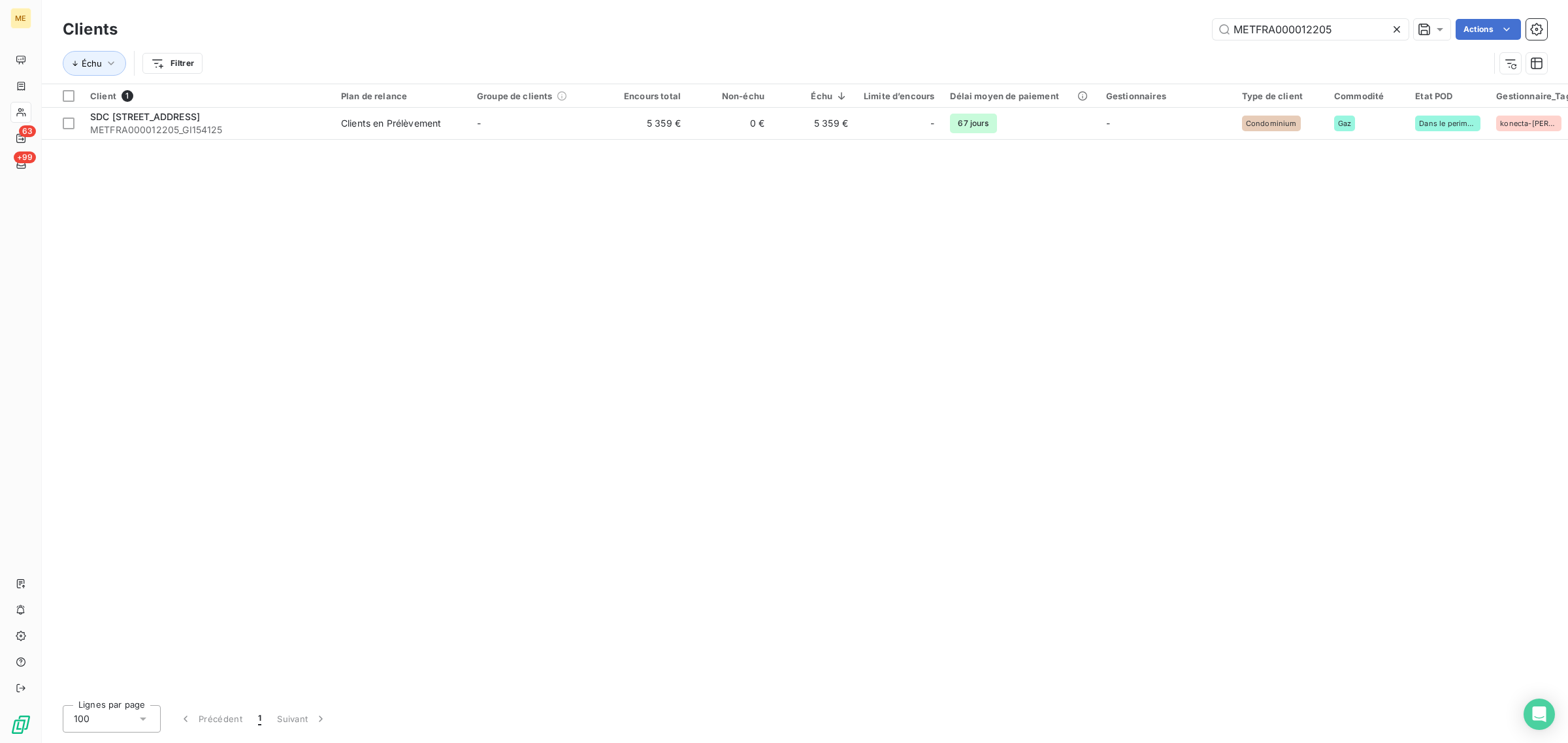
click at [1402, 27] on div at bounding box center [1399, 29] width 18 height 21
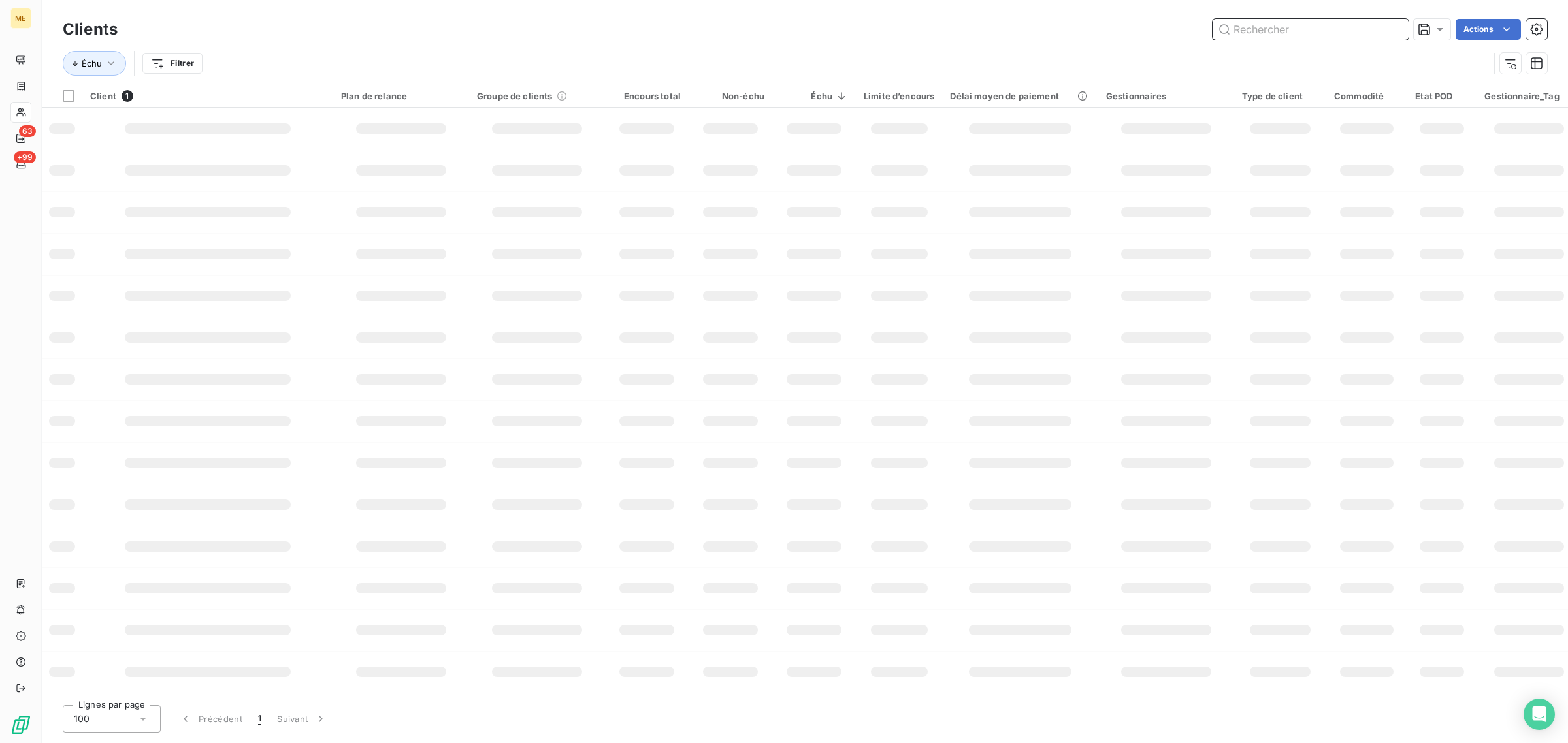
click at [1334, 38] on input "text" at bounding box center [1310, 29] width 196 height 21
paste input "METFRA000001671_30001550106315"
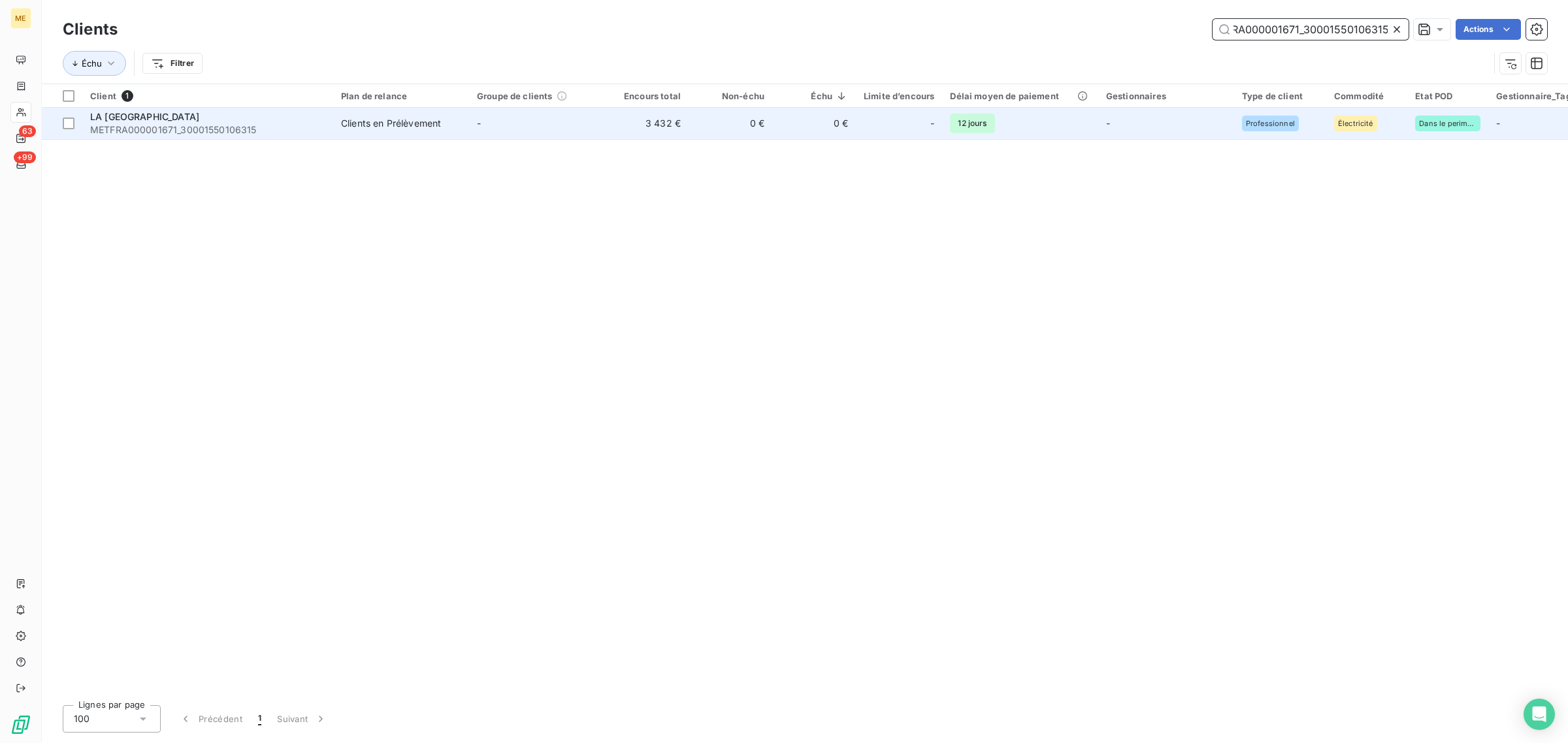
type input "METFRA000001671_30001550106315"
click at [555, 123] on td "-" at bounding box center [537, 124] width 136 height 32
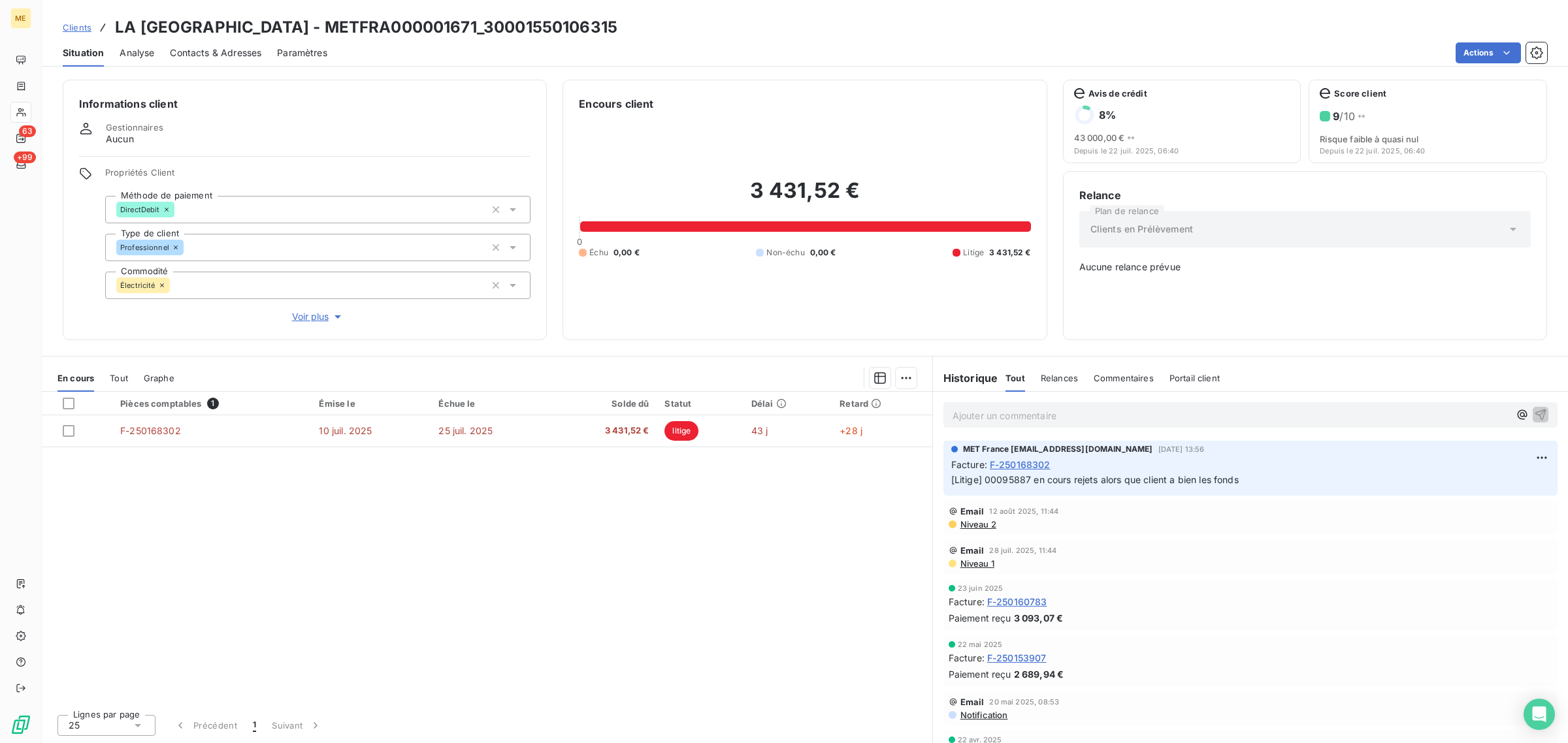
click at [296, 315] on span "Voir plus" at bounding box center [318, 317] width 52 height 13
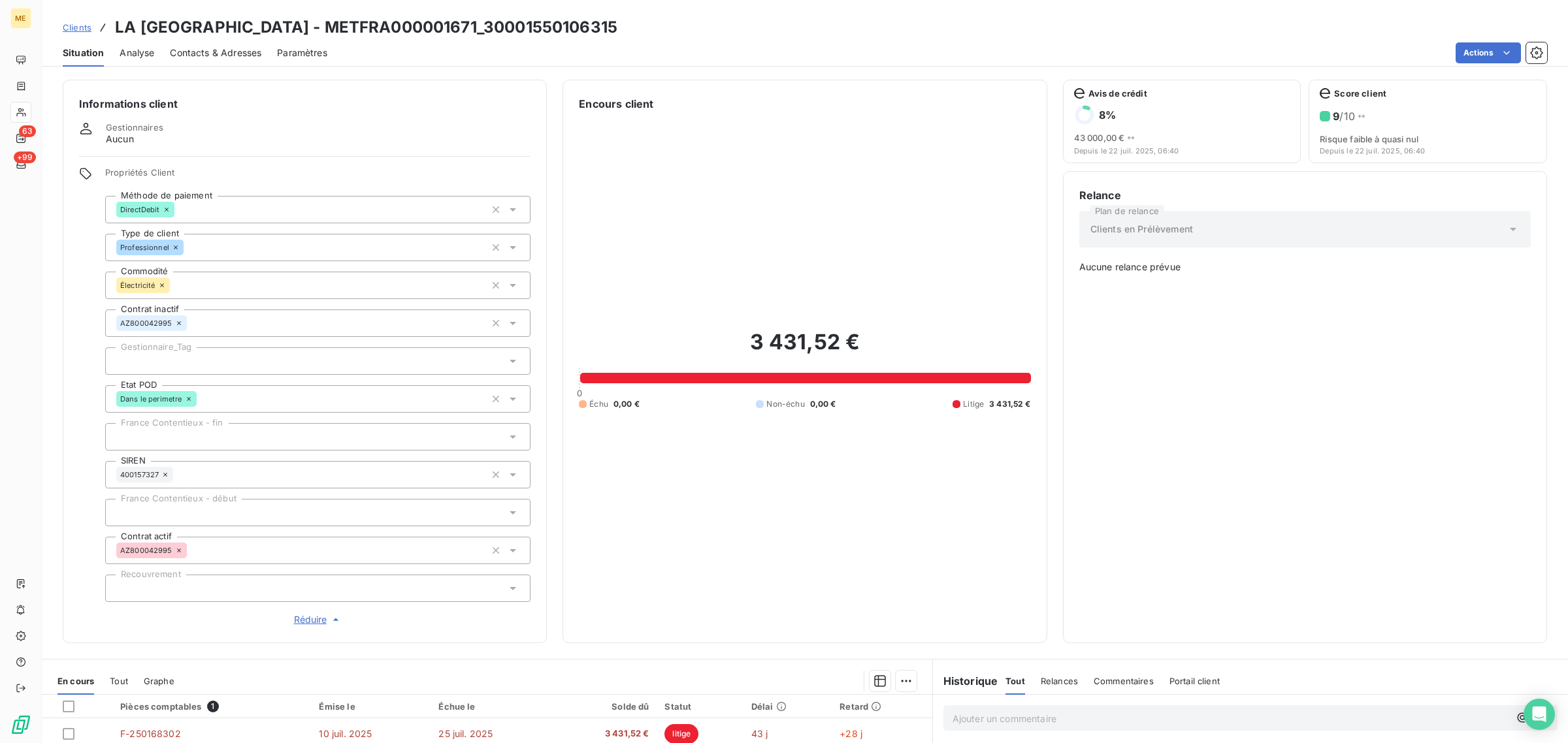
click at [315, 625] on span "Réduire" at bounding box center [318, 620] width 48 height 13
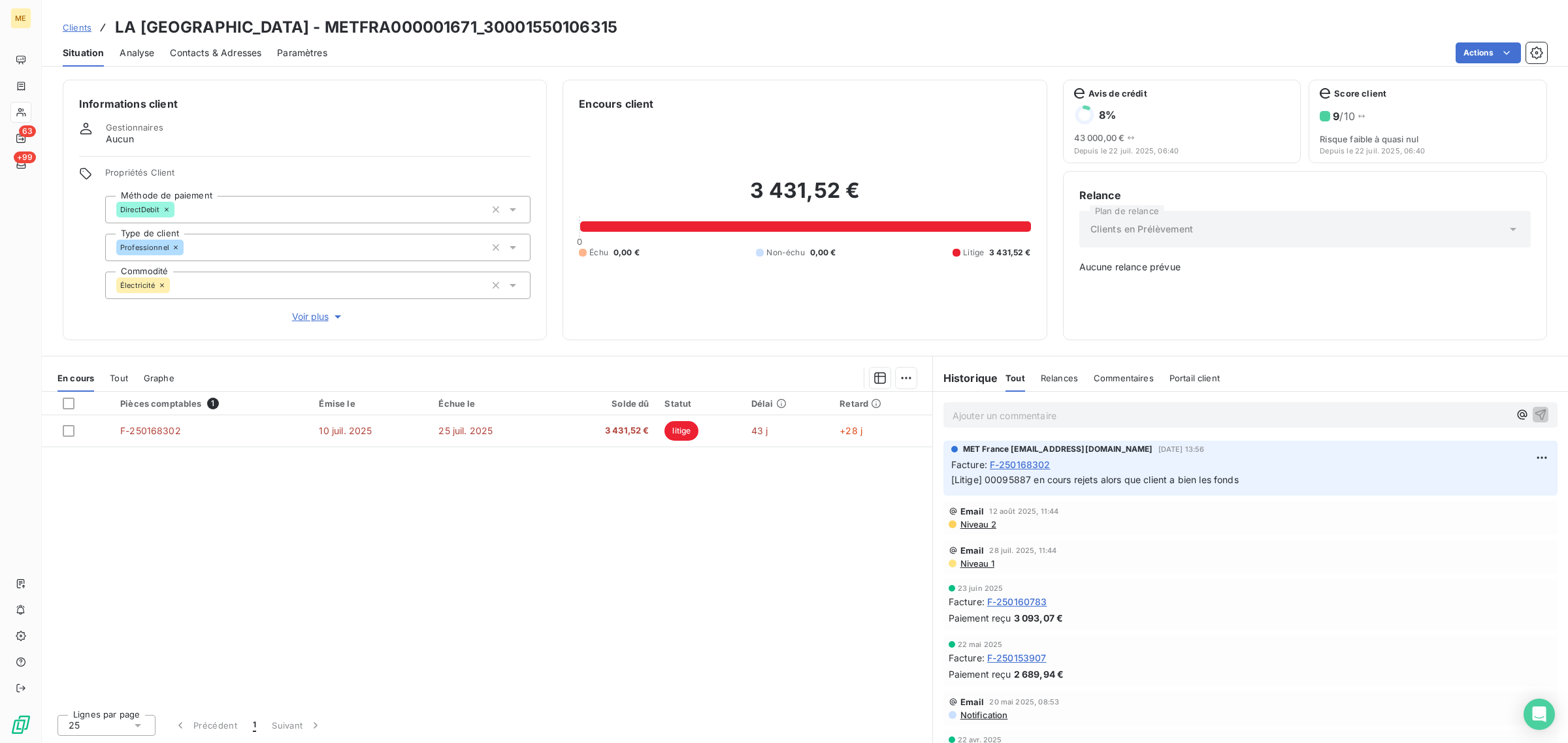
click at [1248, 211] on div "Clients en Prélèvement" at bounding box center [1305, 229] width 452 height 37
click at [1136, 222] on span "Clients en Prélèvement" at bounding box center [1141, 229] width 103 height 13
click at [1128, 232] on span "Clients en Prélèvement" at bounding box center [1141, 229] width 103 height 13
drag, startPoint x: 1170, startPoint y: 446, endPoint x: 1261, endPoint y: 446, distance: 91.0
click at [1261, 446] on div "MET France [EMAIL_ADDRESS][DOMAIN_NAME] [DATE] 13:56" at bounding box center [1250, 449] width 598 height 12
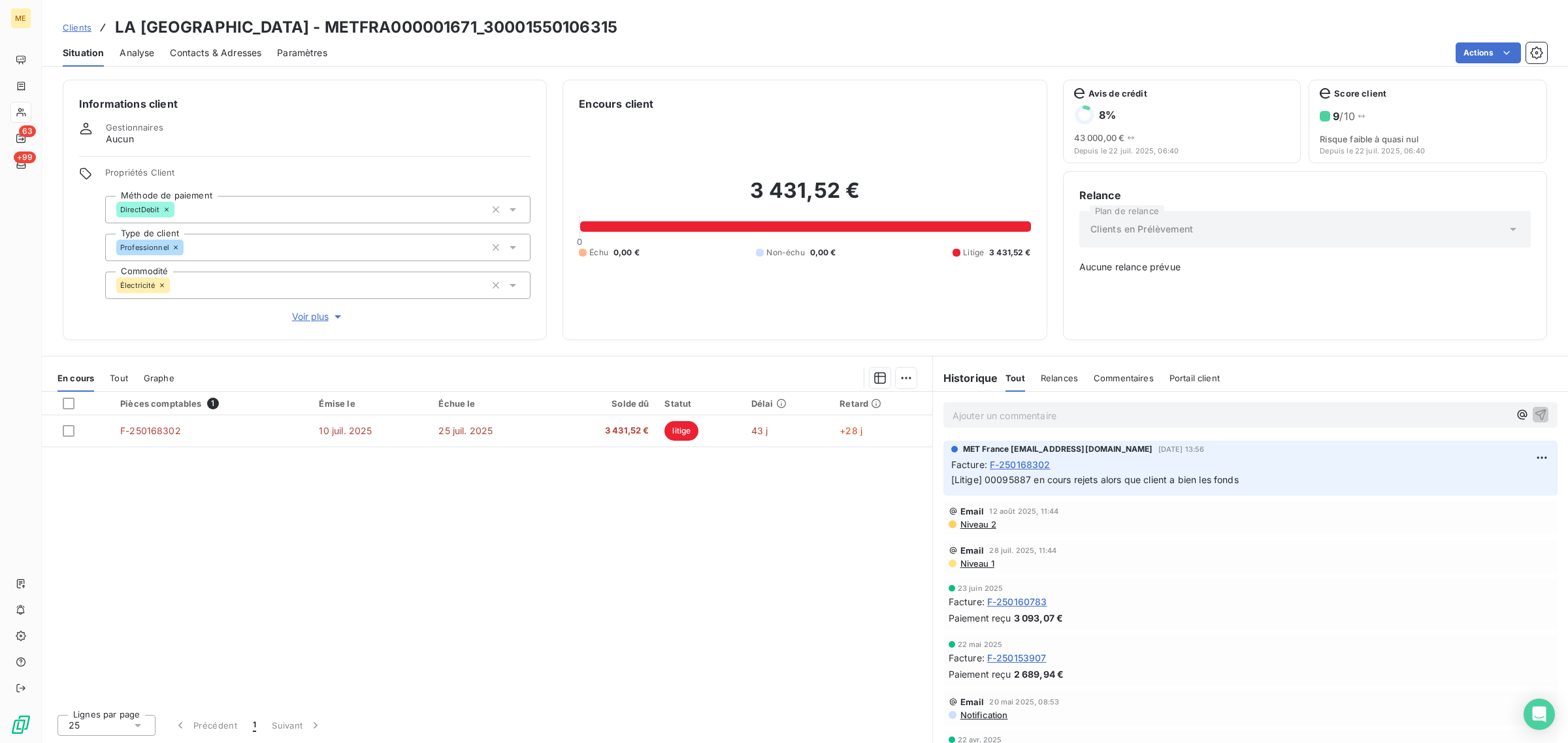
click at [1261, 446] on div "MET France [EMAIL_ADDRESS][DOMAIN_NAME] [DATE] 13:56" at bounding box center [1250, 449] width 598 height 12
drag, startPoint x: 1243, startPoint y: 449, endPoint x: 964, endPoint y: 462, distance: 279.3
click at [955, 455] on div "MET France [EMAIL_ADDRESS][DOMAIN_NAME] [DATE] 13:56" at bounding box center [1250, 449] width 598 height 12
drag, startPoint x: 1255, startPoint y: 483, endPoint x: 961, endPoint y: 458, distance: 295.1
click at [961, 458] on span "Facture : F-250168302 [Litige] 00095887 en cours rejets alors que client a bien…" at bounding box center [1250, 473] width 598 height 30
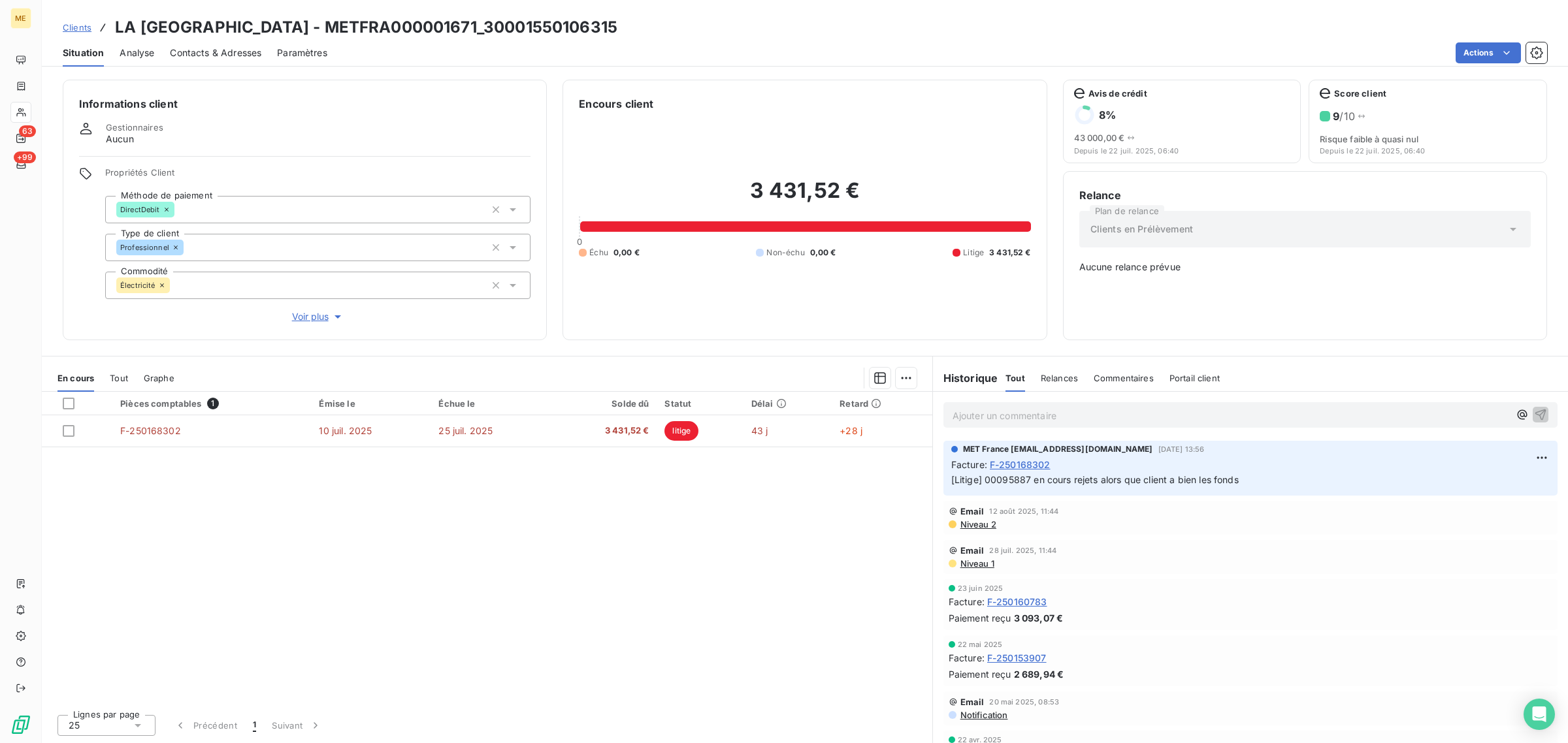
click at [712, 540] on div "Pièces comptables 1 Émise le Échue le Solde dû Statut Délai Retard F-250168302 …" at bounding box center [486, 548] width 891 height 312
click at [997, 467] on span "F-250168302" at bounding box center [1019, 465] width 61 height 14
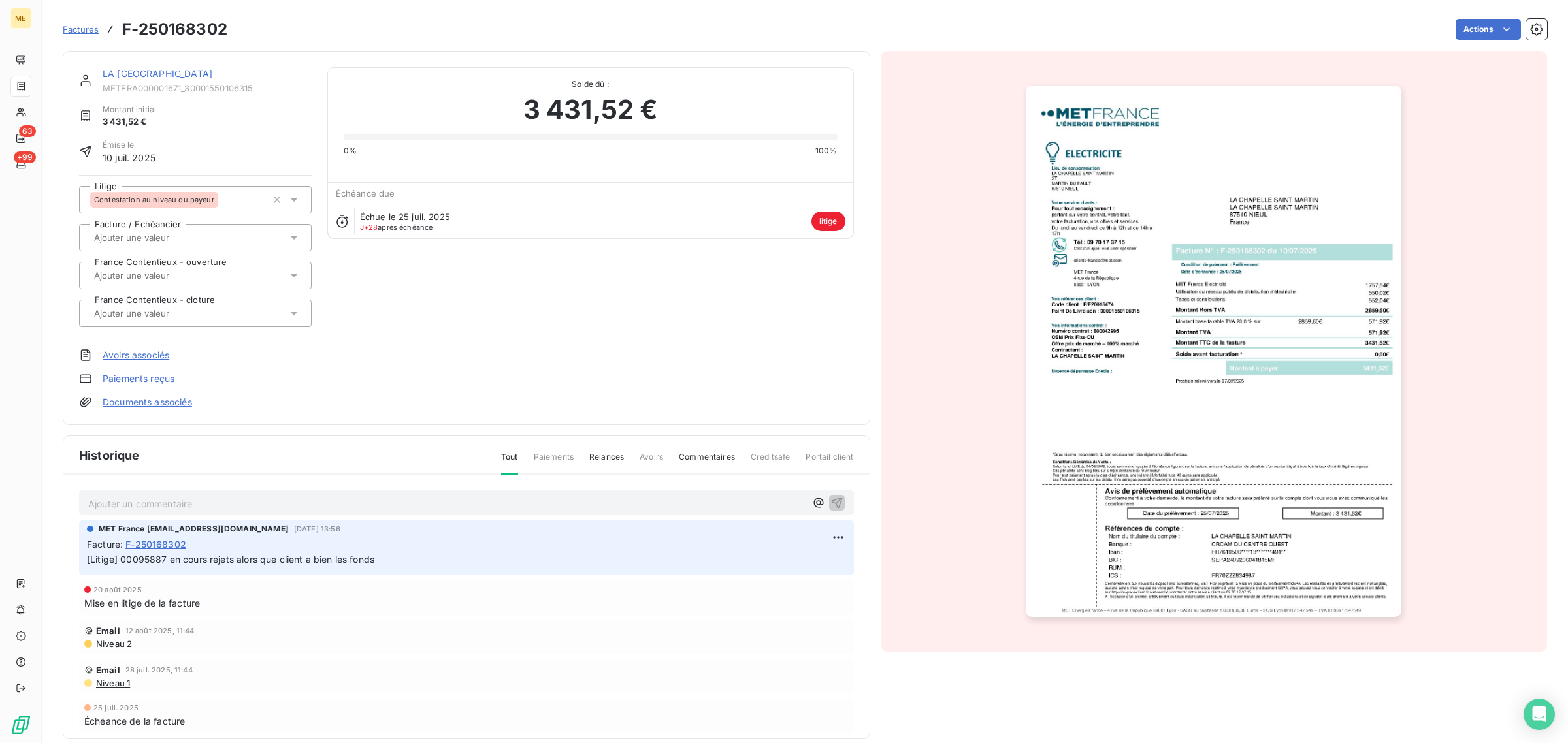
click at [354, 388] on div "LA CHAPELLE SAINT MARTIN METFRA000001671_30001550106315 Montant initial 3 431,5…" at bounding box center [466, 238] width 774 height 342
click at [122, 78] on link "LA [GEOGRAPHIC_DATA]" at bounding box center [158, 73] width 110 height 11
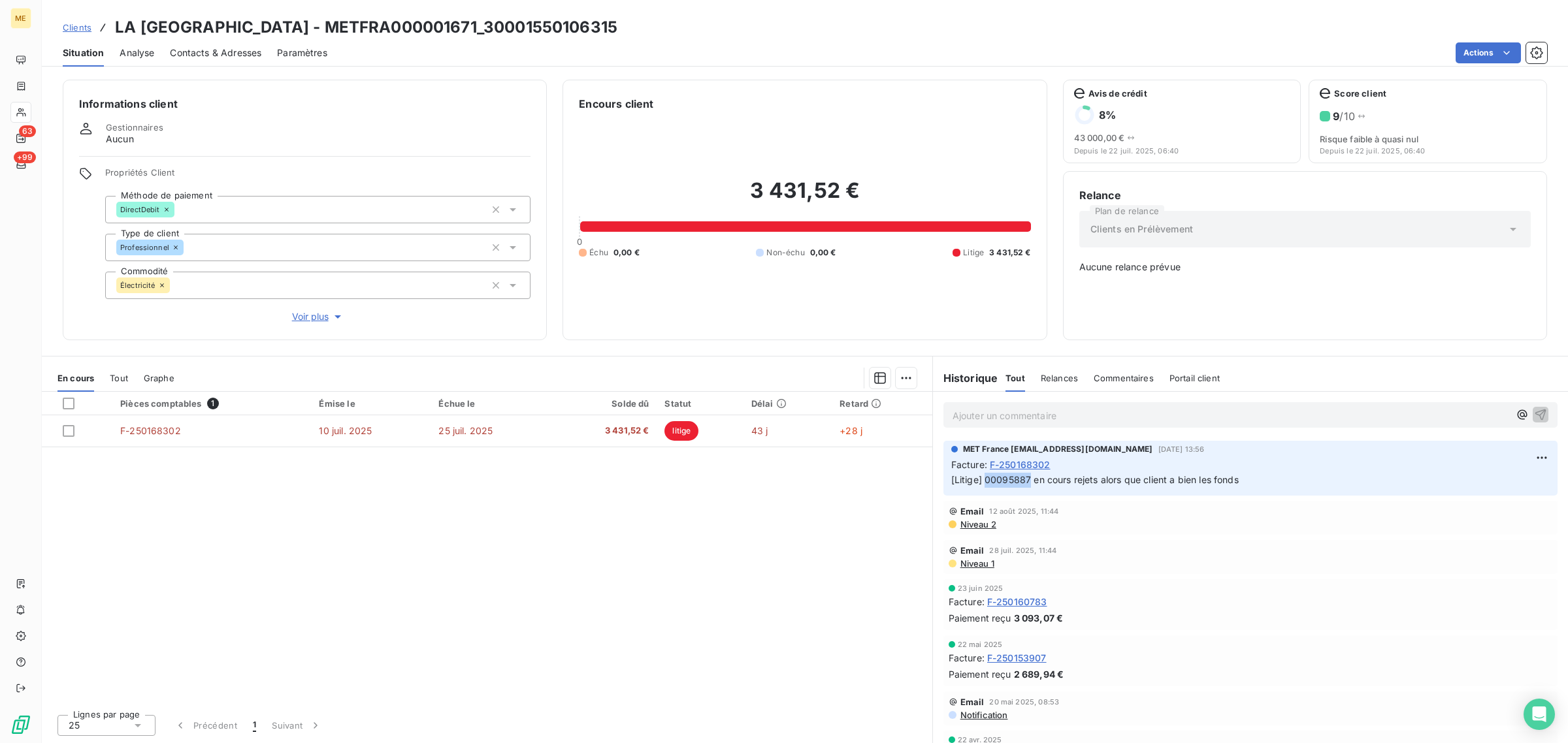
drag, startPoint x: 985, startPoint y: 477, endPoint x: 1028, endPoint y: 478, distance: 43.0
click at [1028, 478] on span "[Litige] 00095887 en cours rejets alors que client a bien les fonds" at bounding box center [1095, 479] width 287 height 11
copy span "00095887"
click at [308, 317] on span "Voir plus" at bounding box center [318, 317] width 52 height 13
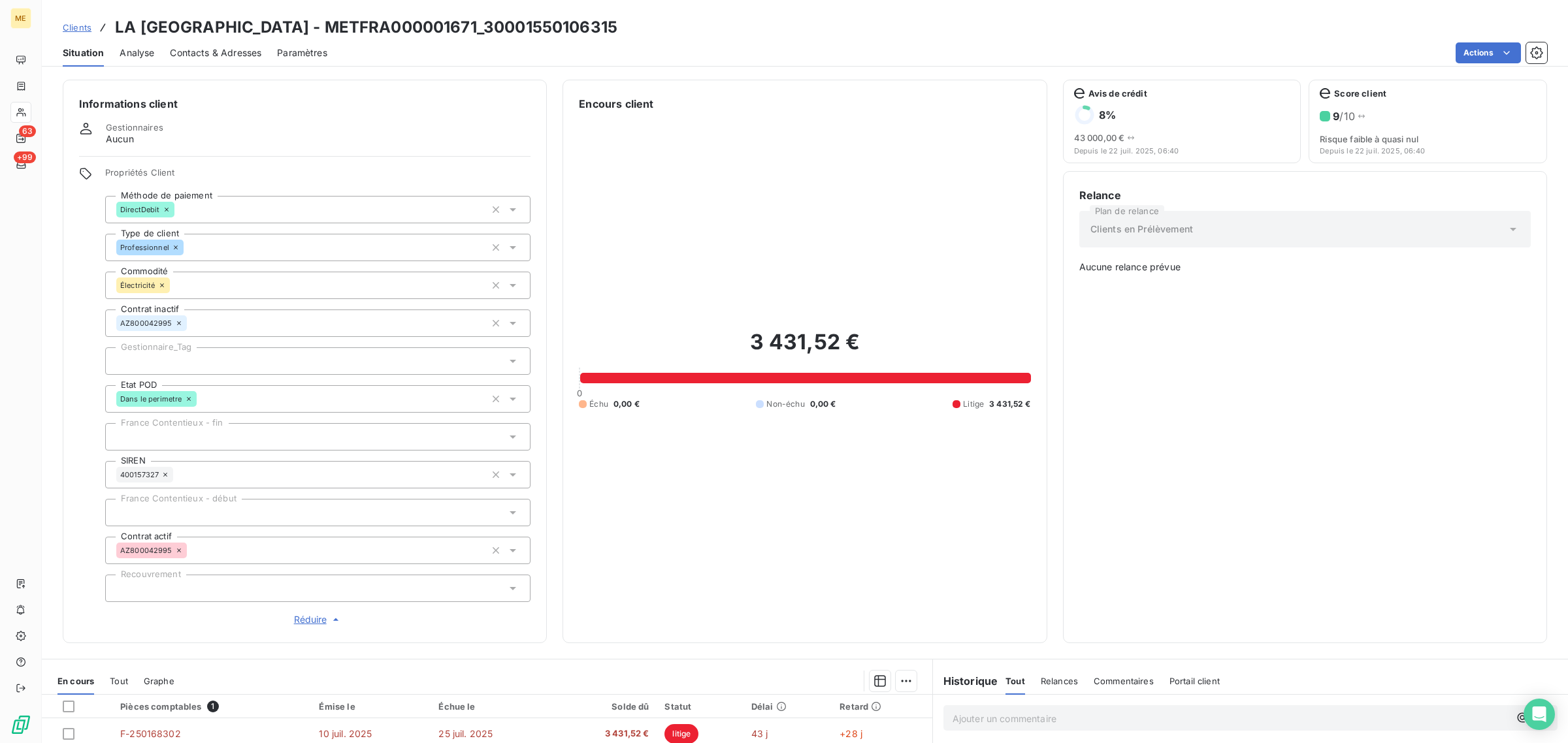
click at [189, 369] on div at bounding box center [318, 361] width 425 height 27
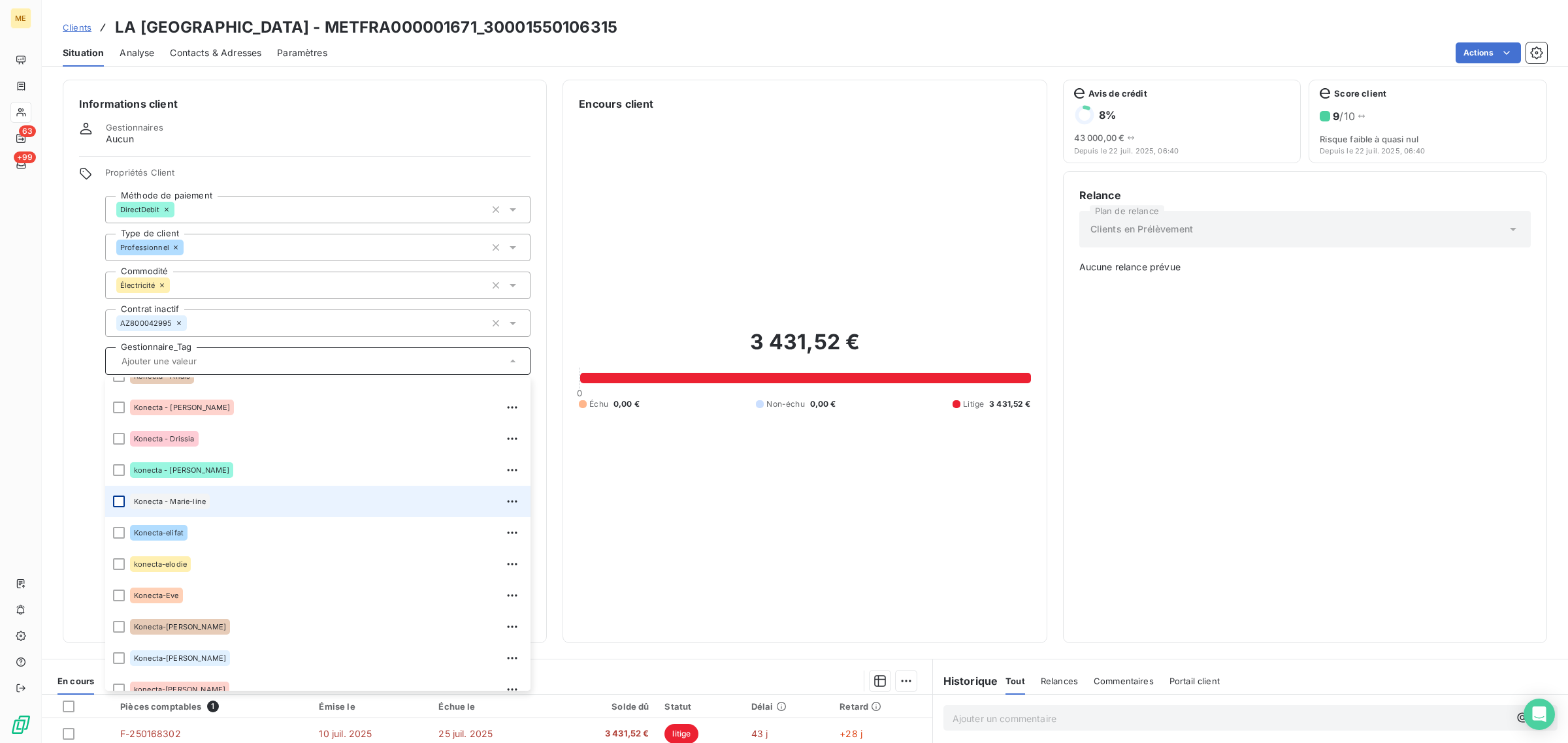
scroll to position [326, 0]
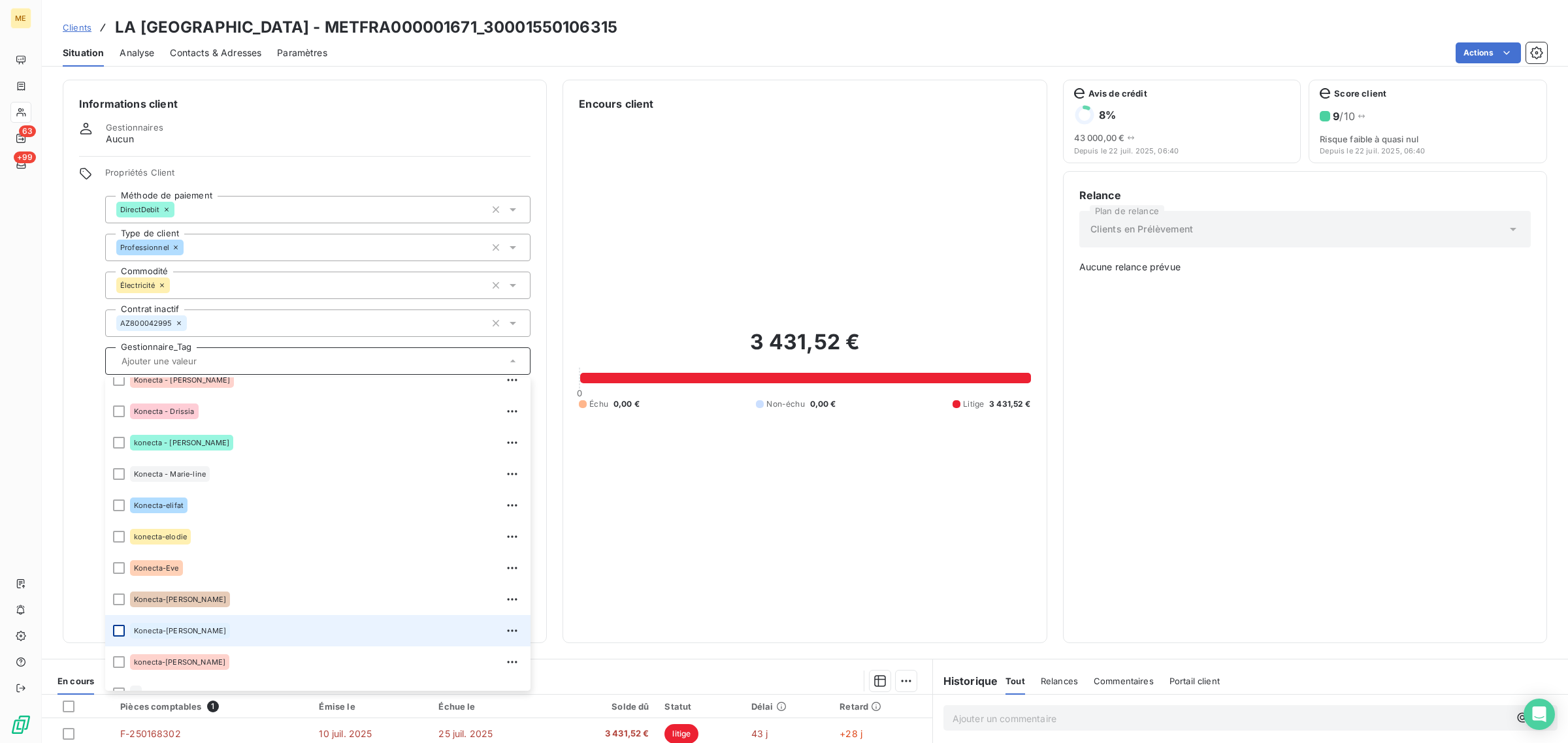
click at [120, 628] on div at bounding box center [119, 631] width 12 height 12
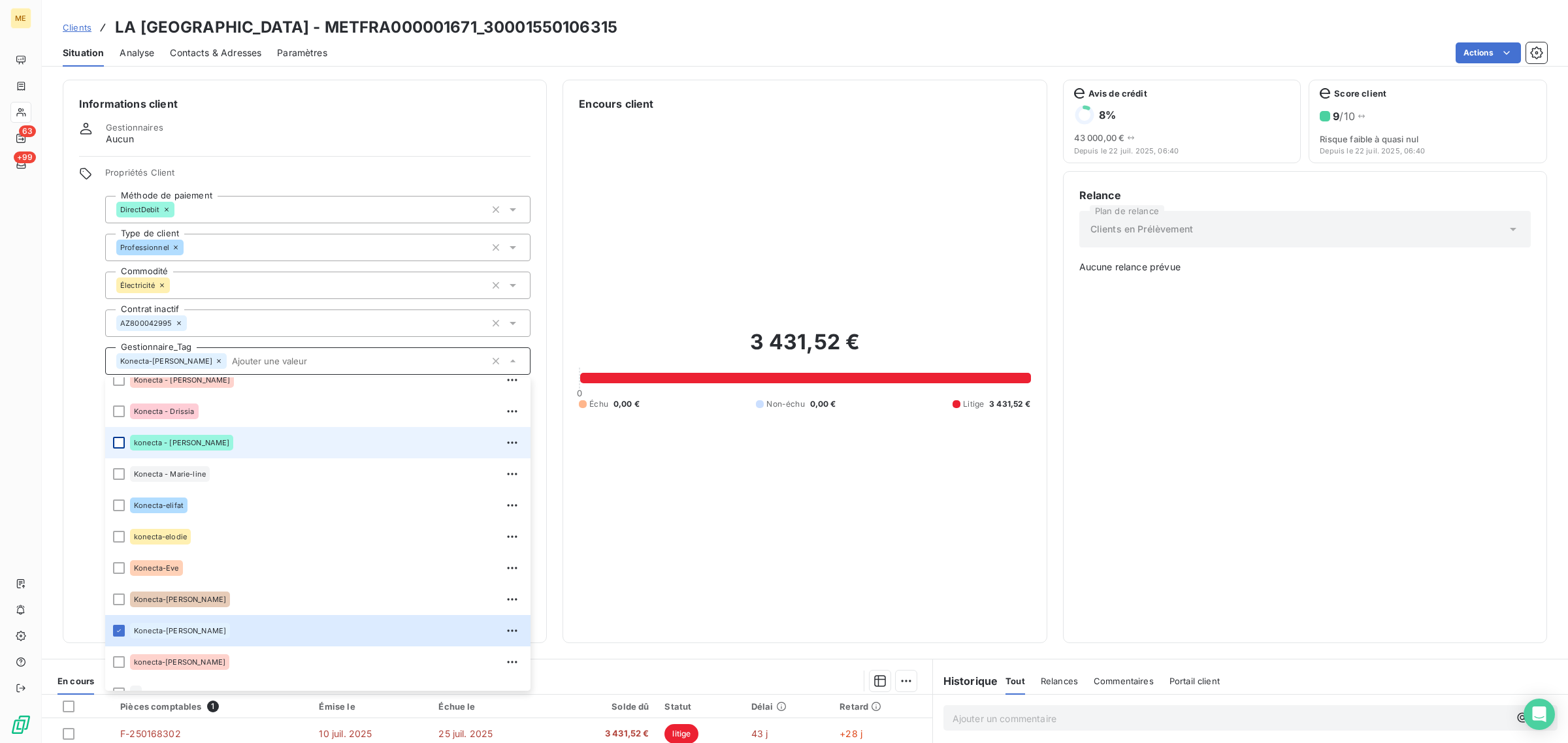
click at [115, 440] on div at bounding box center [119, 442] width 12 height 12
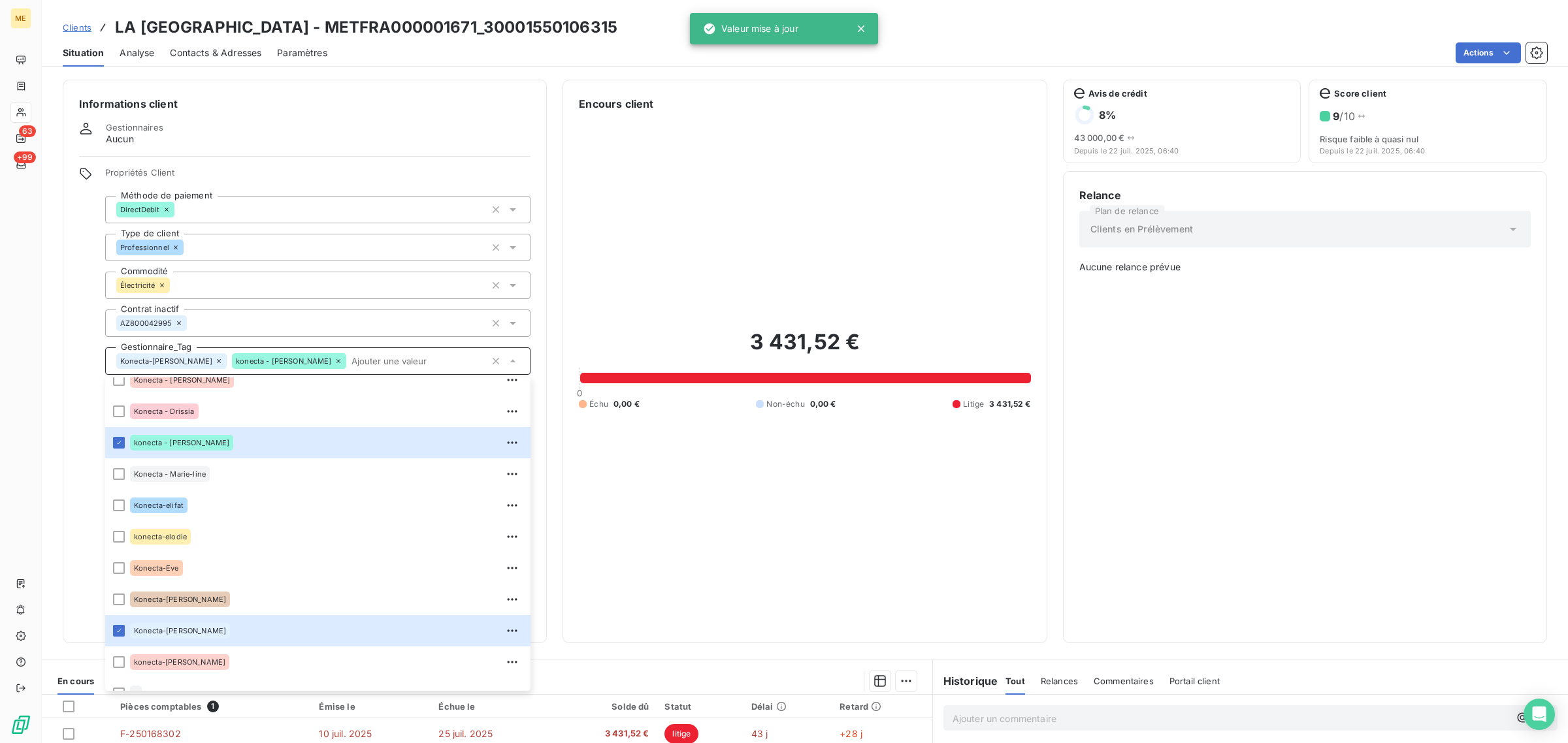
click at [335, 360] on icon at bounding box center [338, 360] width 7 height 7
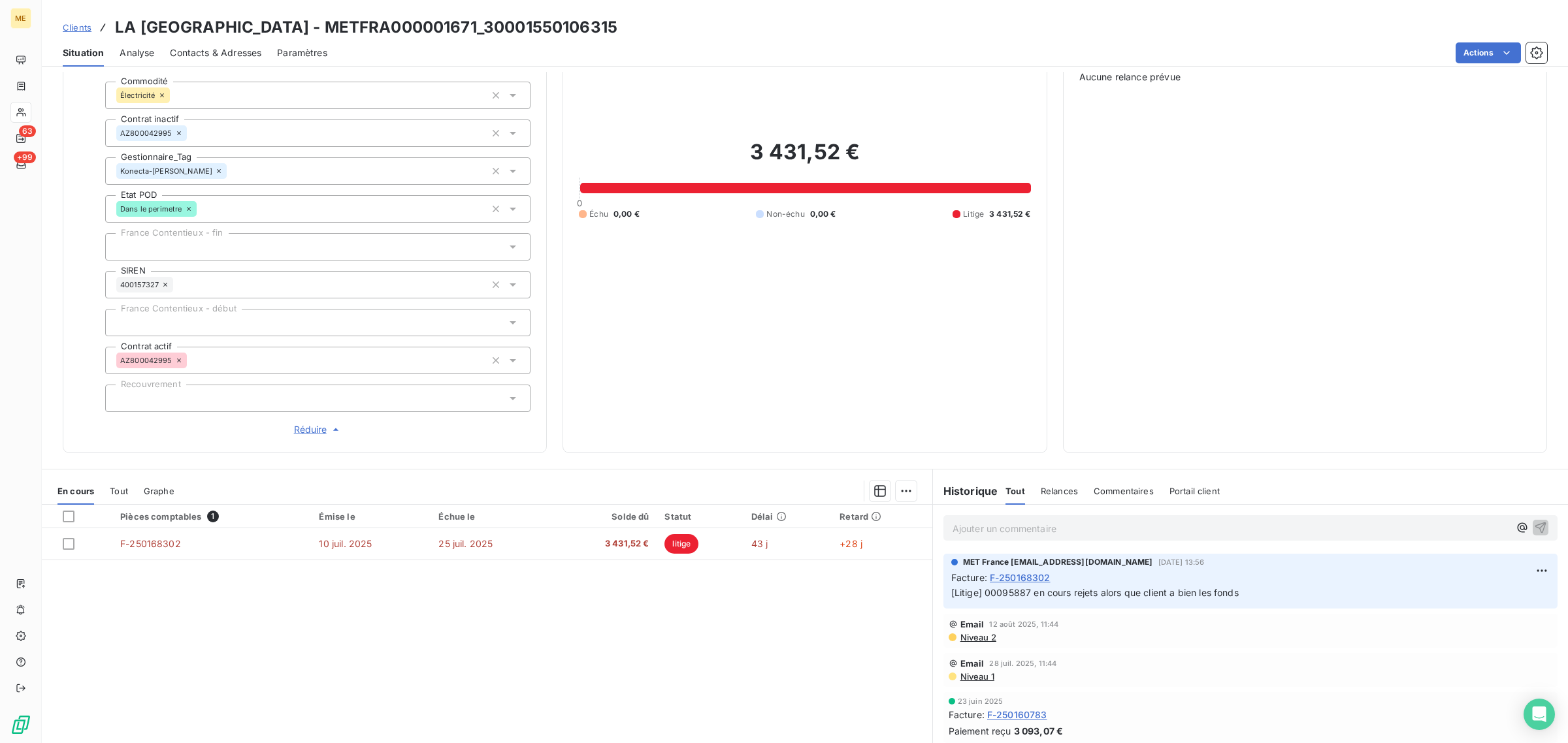
scroll to position [160, 0]
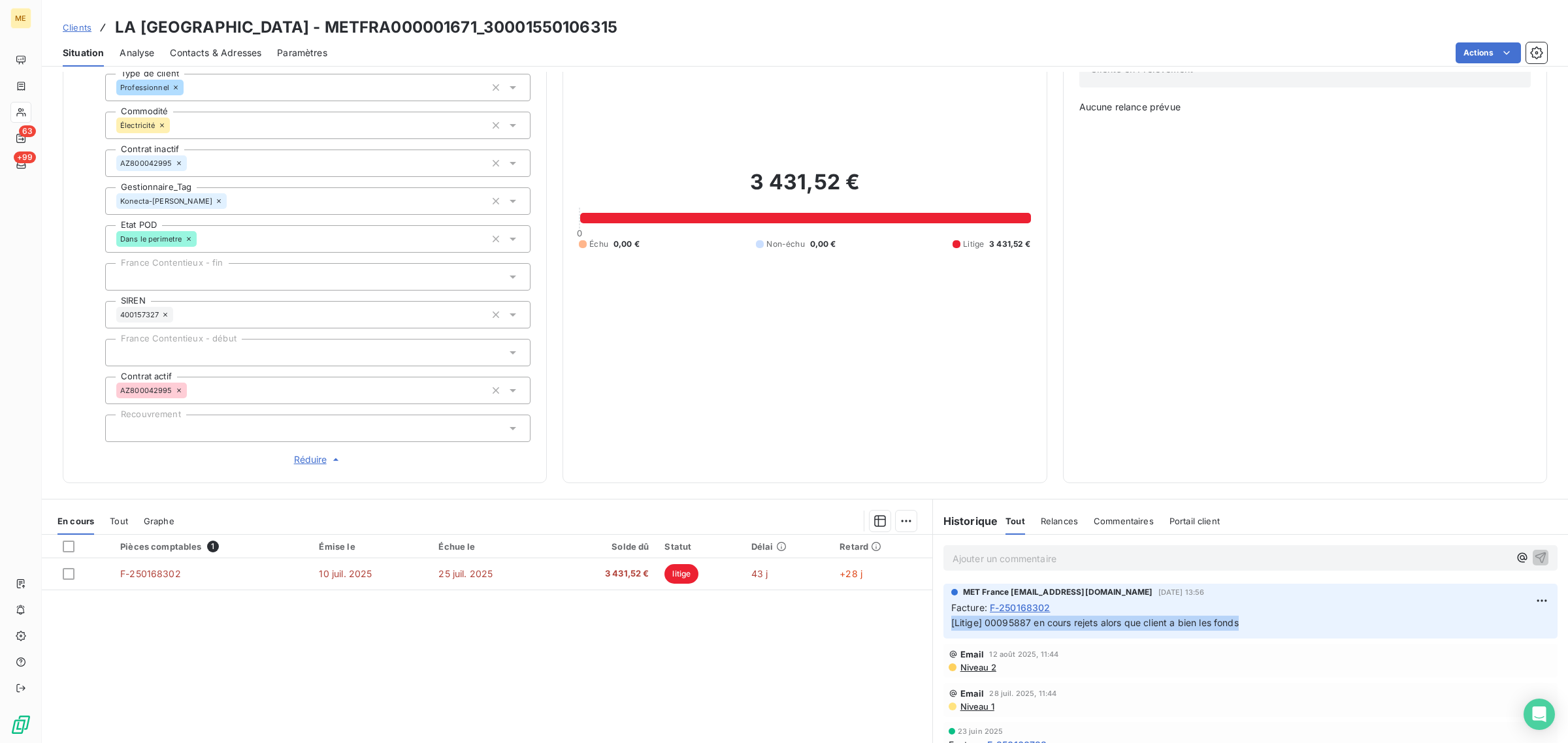
drag, startPoint x: 1240, startPoint y: 626, endPoint x: 884, endPoint y: 636, distance: 356.1
click at [933, 623] on div "MET France [EMAIL_ADDRESS][DOMAIN_NAME] [DATE] 13:56 Facture : F-250168302 [Lit…" at bounding box center [1250, 611] width 635 height 60
click at [755, 654] on div "Pièces comptables 1 Émise le Échue le Solde dû Statut Délai Retard F-250168302 …" at bounding box center [486, 660] width 891 height 252
click at [728, 612] on div "Pièces comptables 1 Émise le Échue le Solde dû Statut Délai Retard F-250168302 …" at bounding box center [486, 660] width 891 height 252
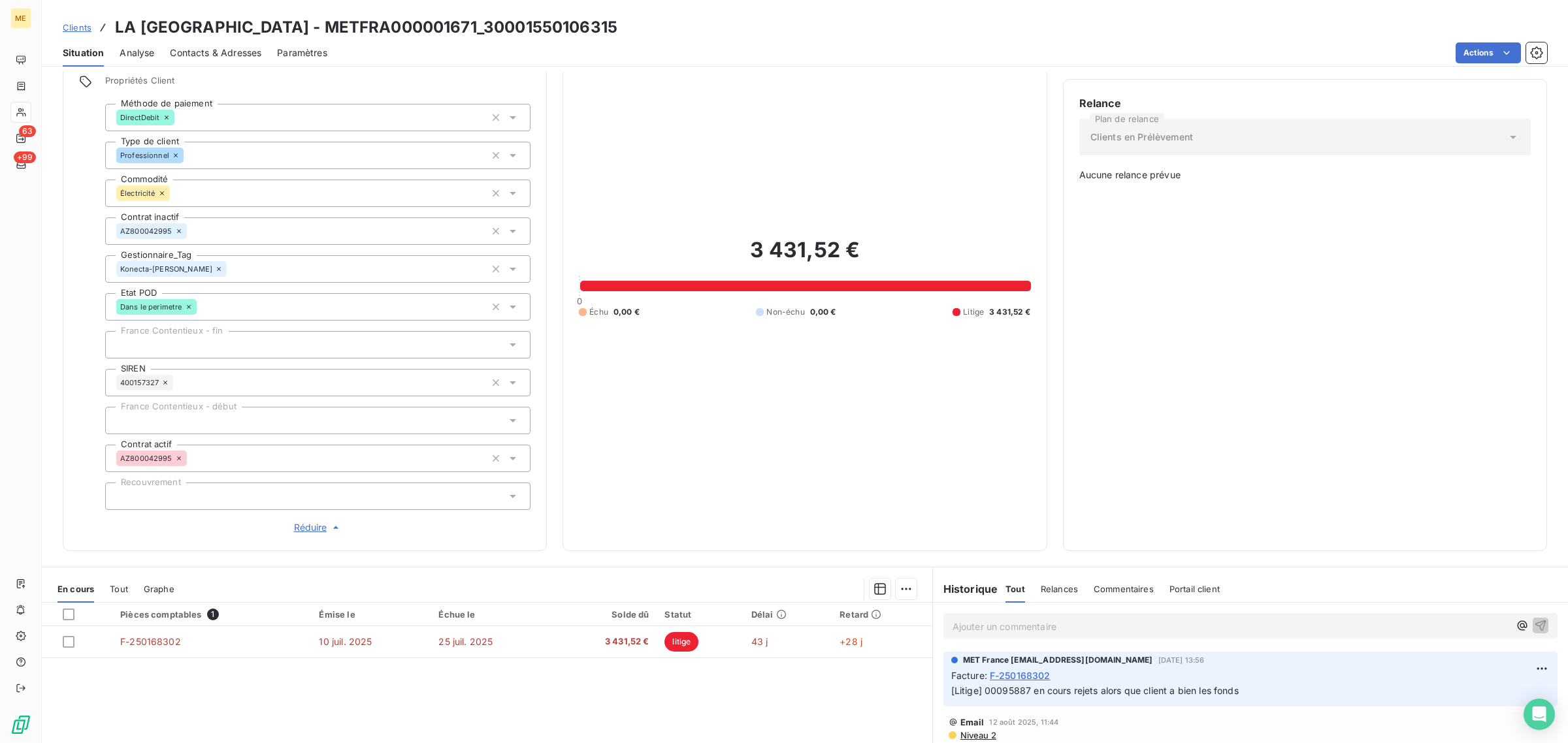
scroll to position [0, 0]
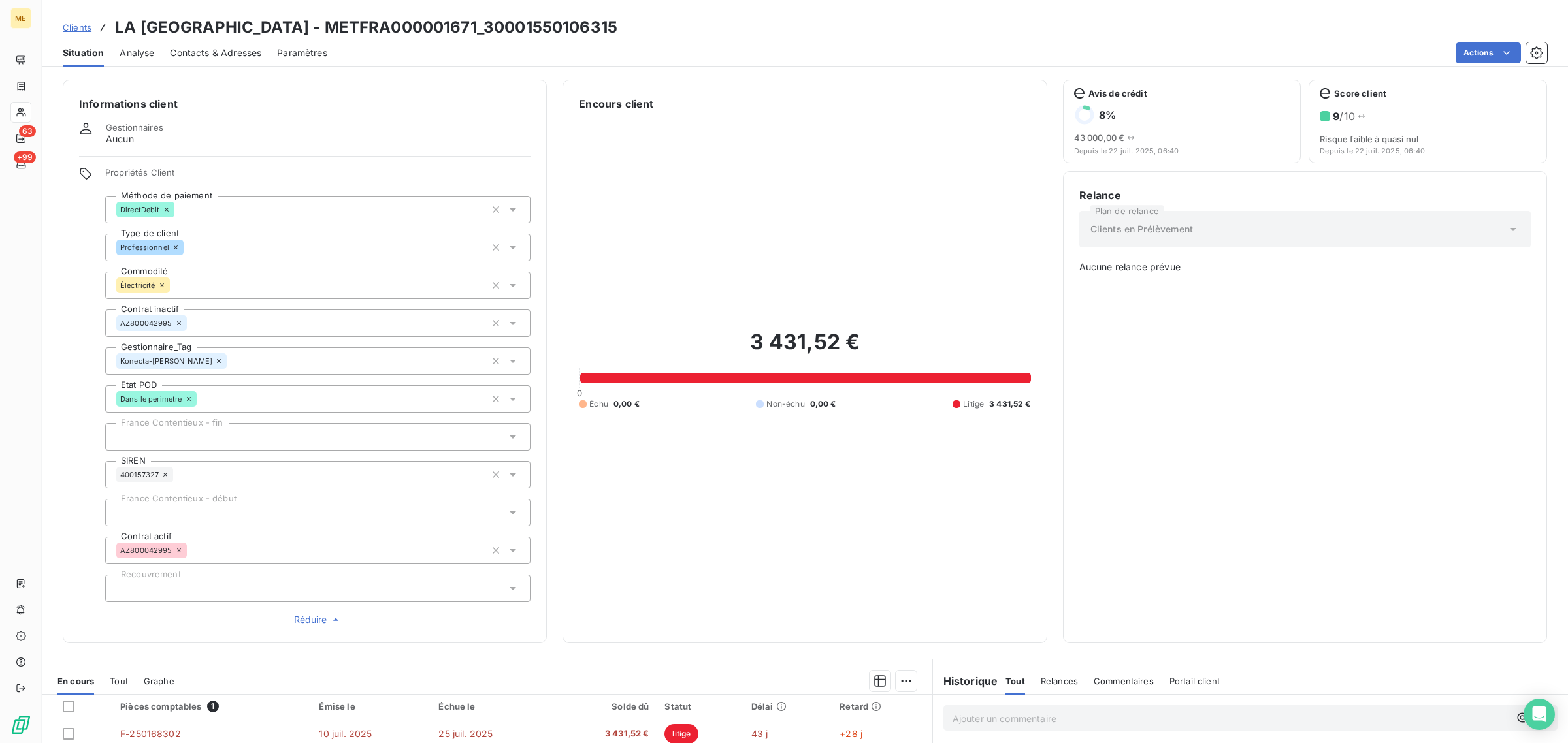
drag, startPoint x: 661, startPoint y: 23, endPoint x: 360, endPoint y: 32, distance: 301.1
click at [360, 32] on div "Clients LA [GEOGRAPHIC_DATA] - METFRA000001671_30001550106315" at bounding box center [804, 27] width 1526 height 23
click at [364, 42] on div "Actions" at bounding box center [945, 52] width 1204 height 21
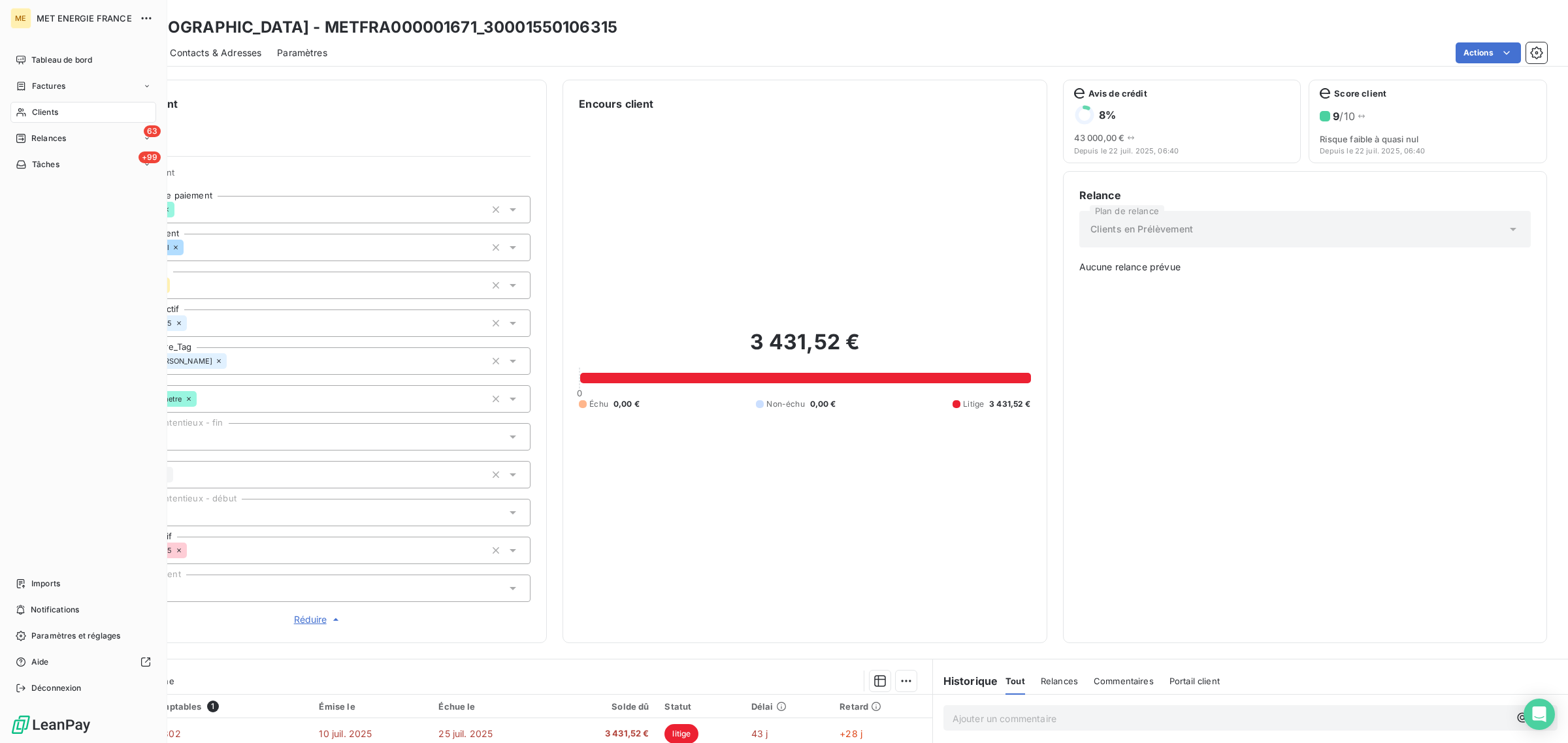
drag, startPoint x: 30, startPoint y: 105, endPoint x: 90, endPoint y: 108, distance: 60.1
click at [30, 105] on div "Clients" at bounding box center [83, 112] width 145 height 21
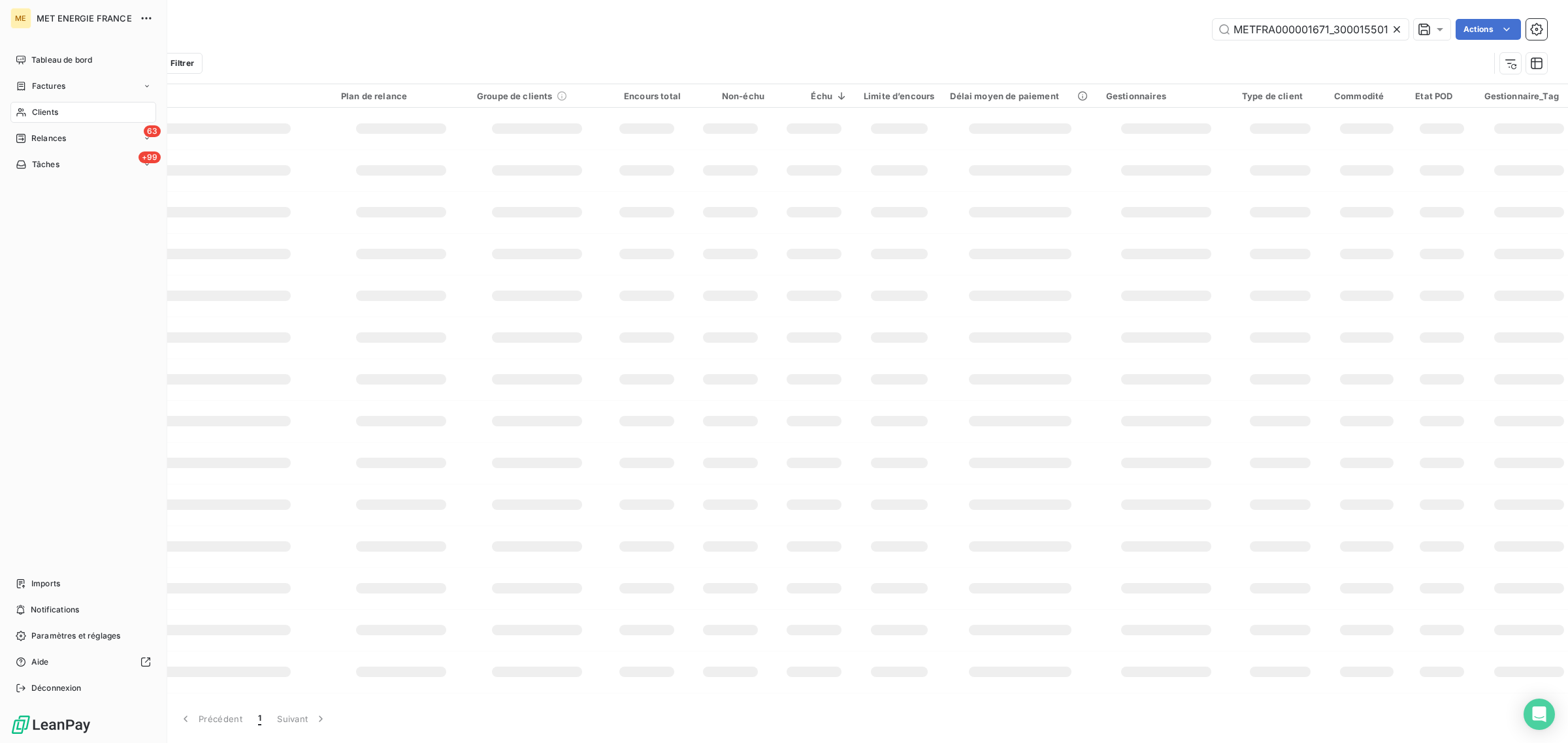
scroll to position [0, 30]
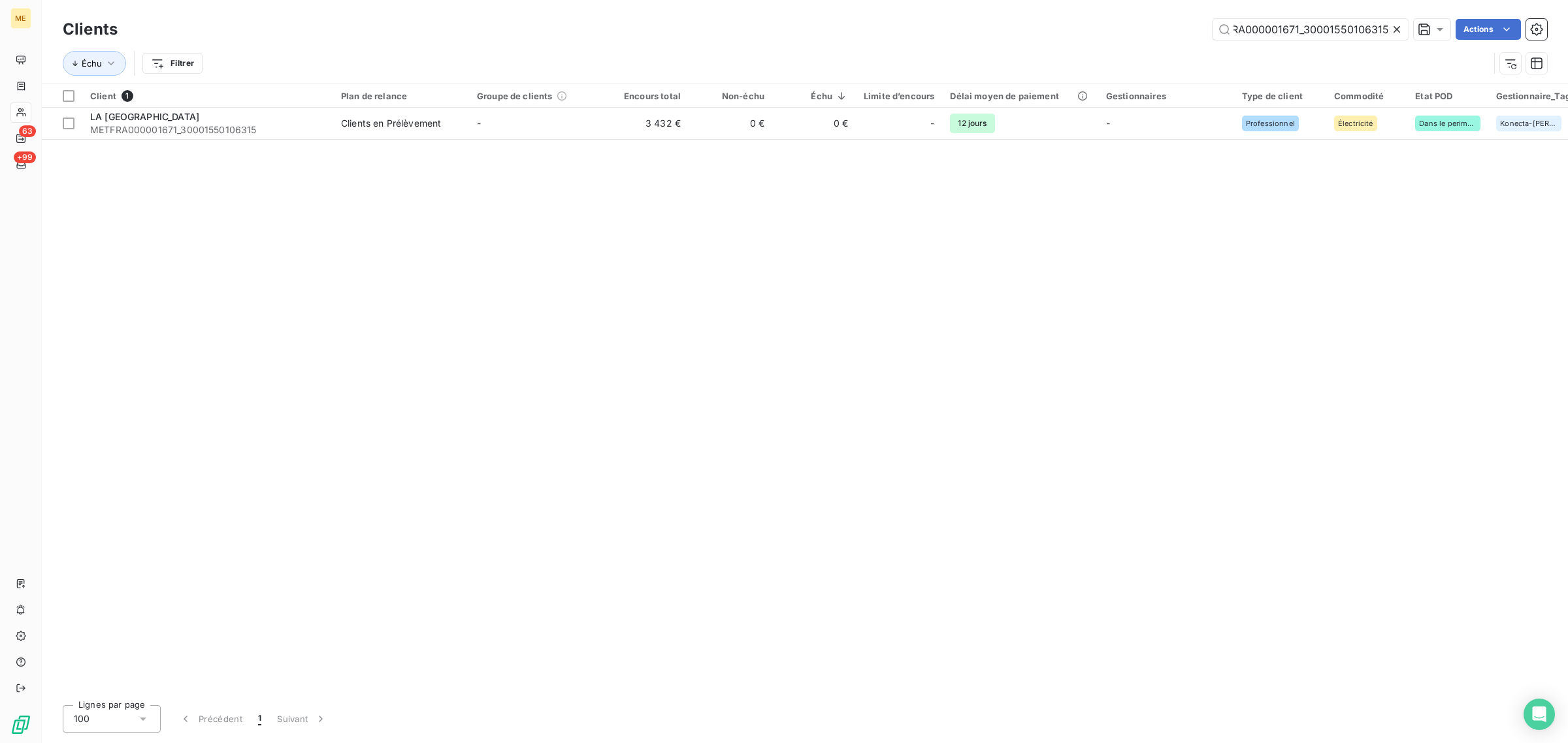
click at [1396, 27] on icon at bounding box center [1397, 30] width 13 height 13
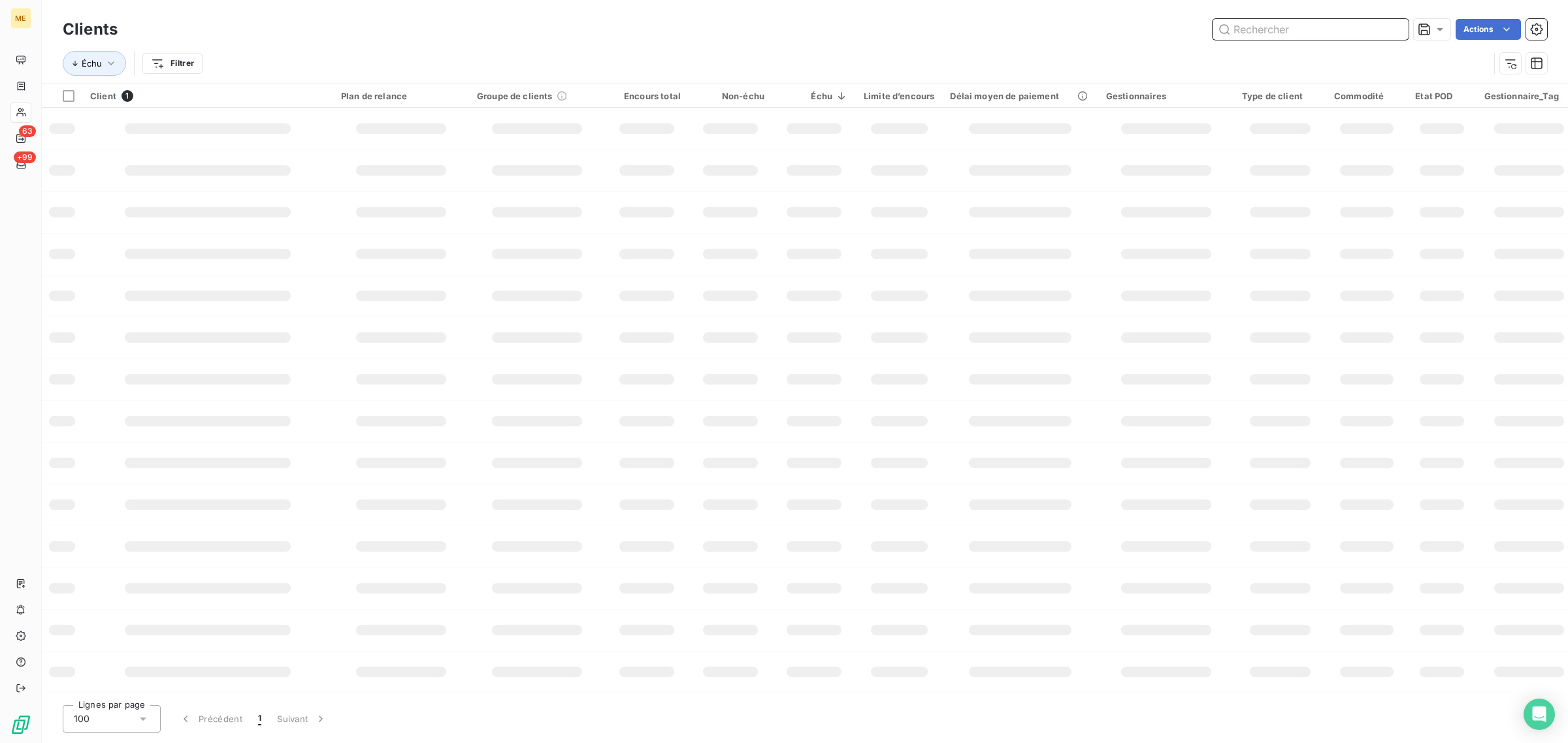
click at [1334, 32] on input "text" at bounding box center [1310, 29] width 196 height 21
paste input "METFRA000005869_16352243114355"
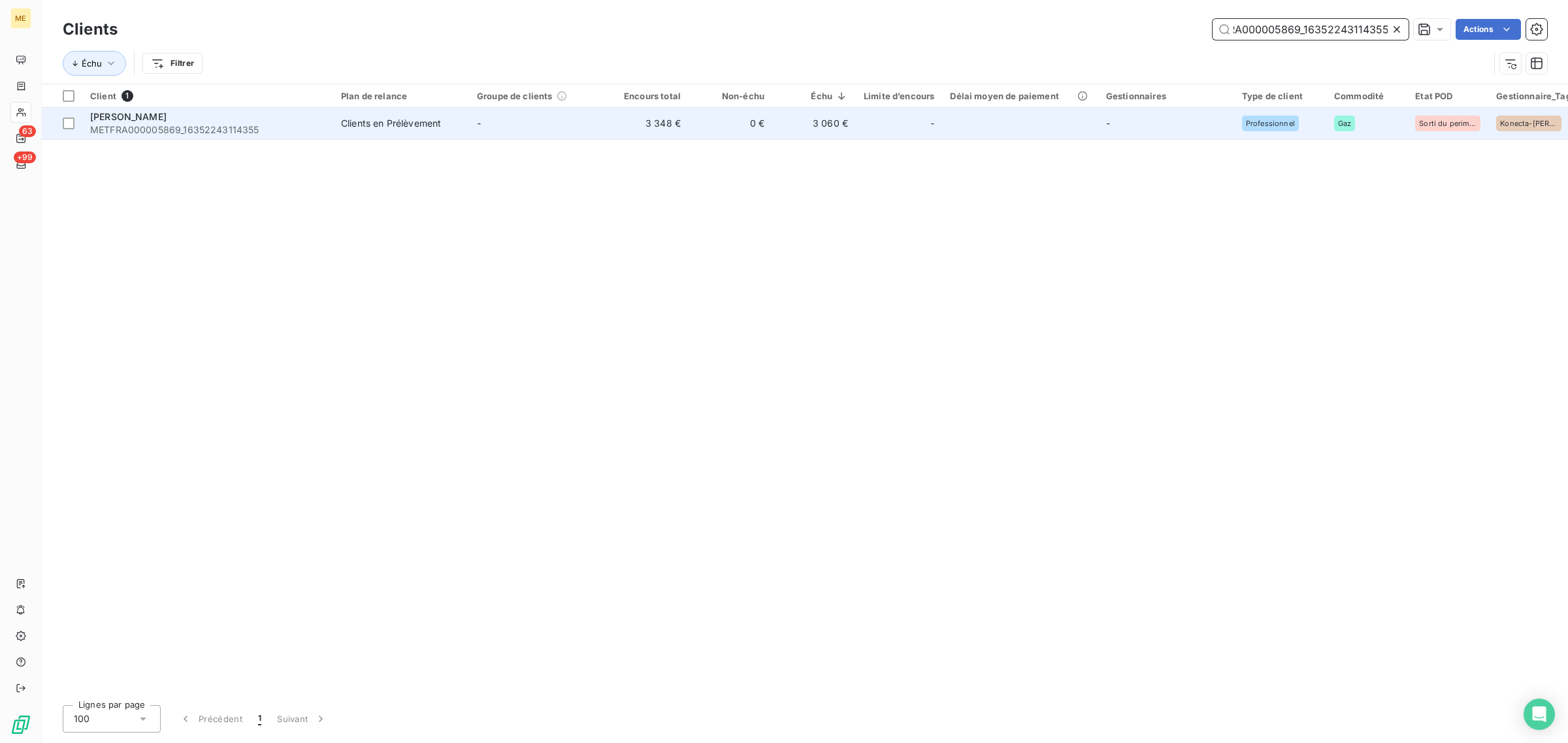
type input "METFRA000005869_16352243114355"
click at [466, 115] on td "Clients en Prélèvement" at bounding box center [401, 124] width 136 height 32
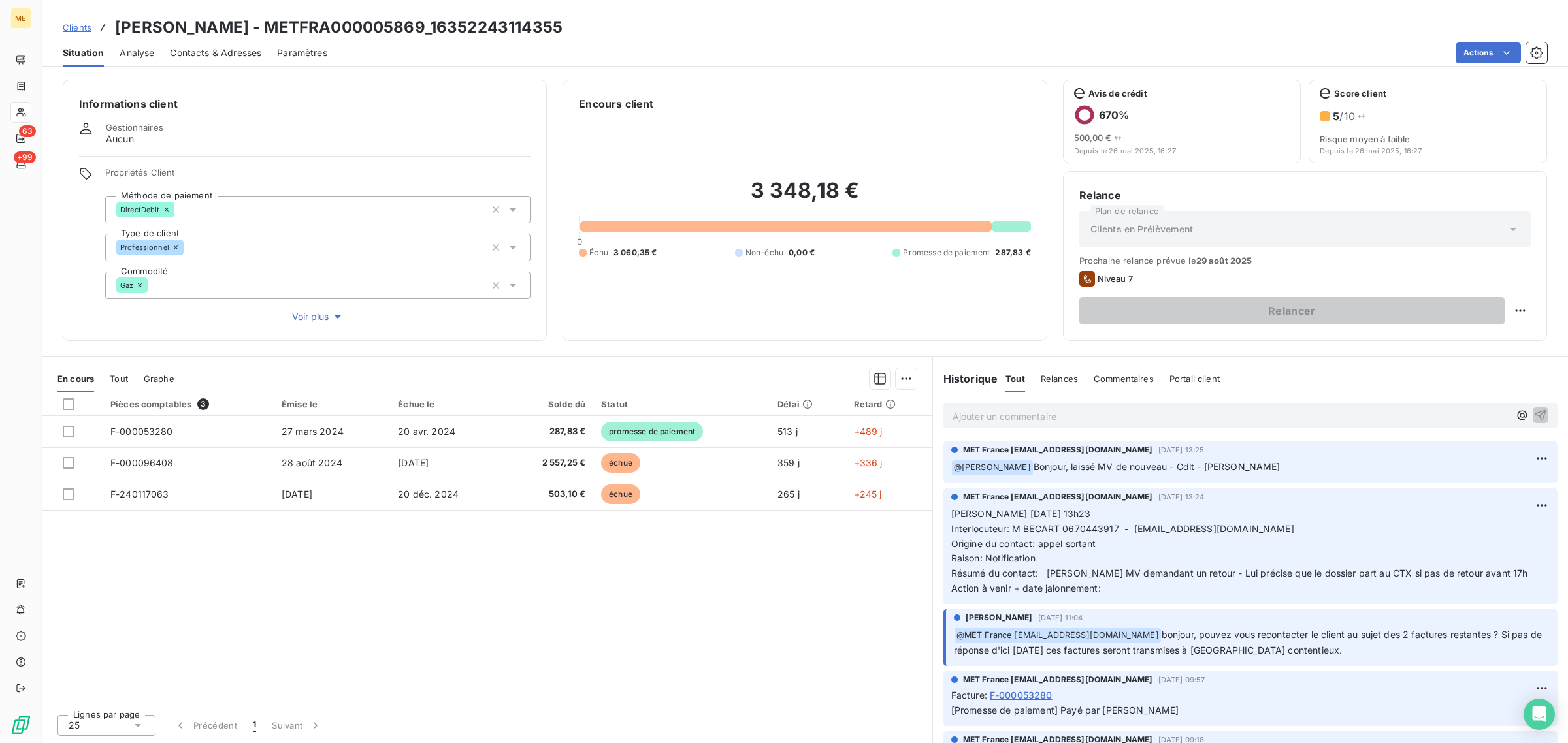
click at [318, 320] on span "Voir plus" at bounding box center [318, 317] width 52 height 13
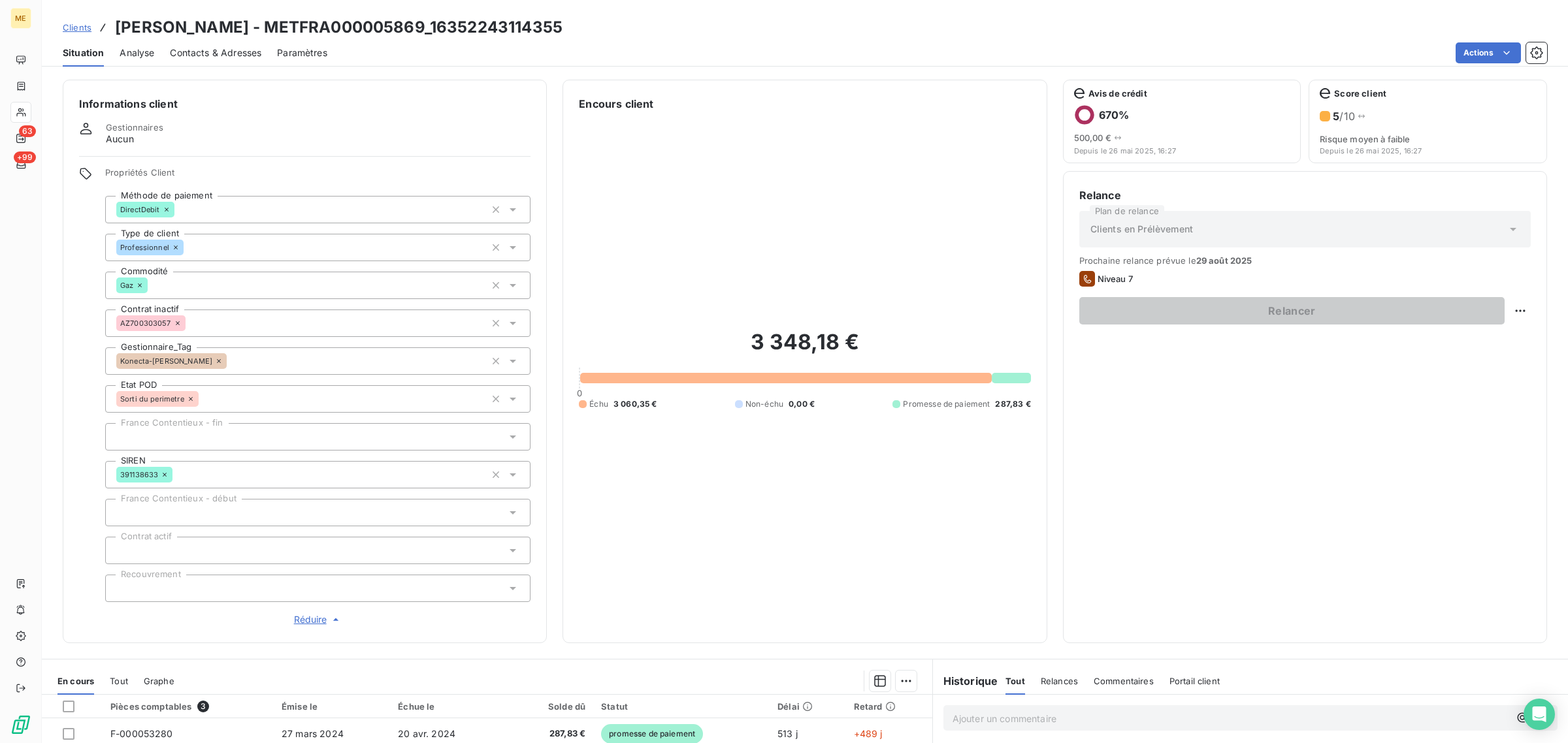
click at [215, 359] on icon at bounding box center [218, 360] width 7 height 7
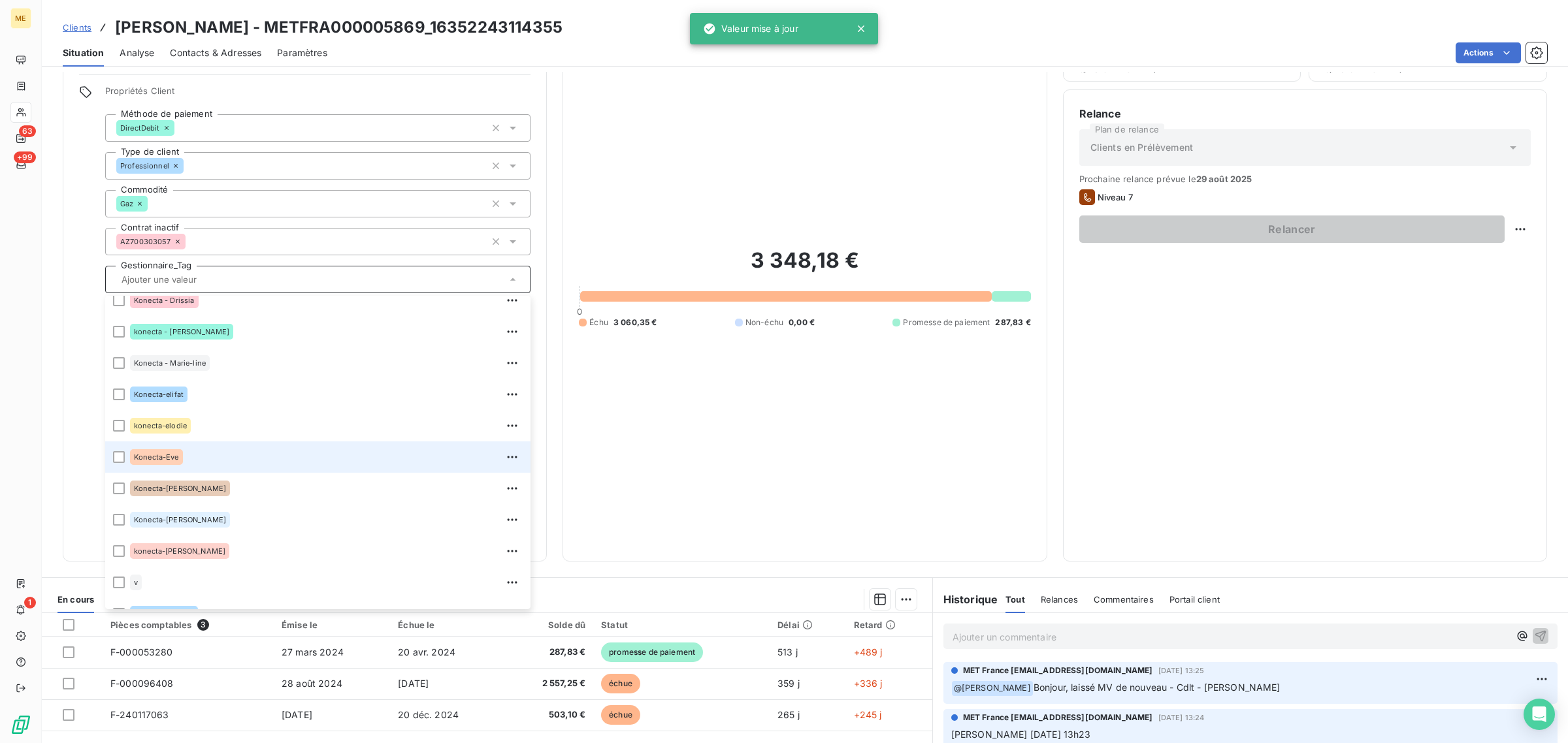
scroll to position [375, 0]
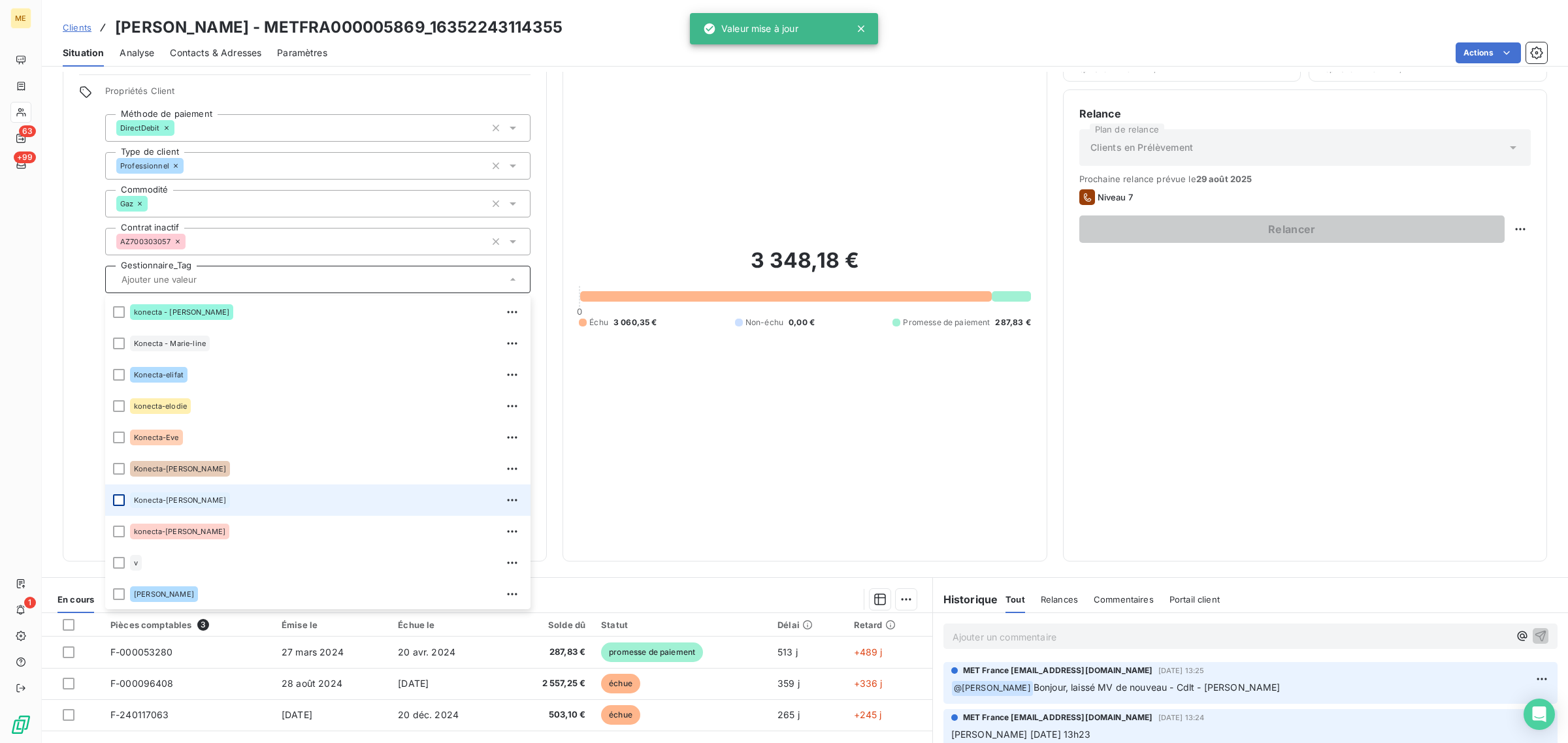
click at [118, 497] on div at bounding box center [119, 501] width 12 height 12
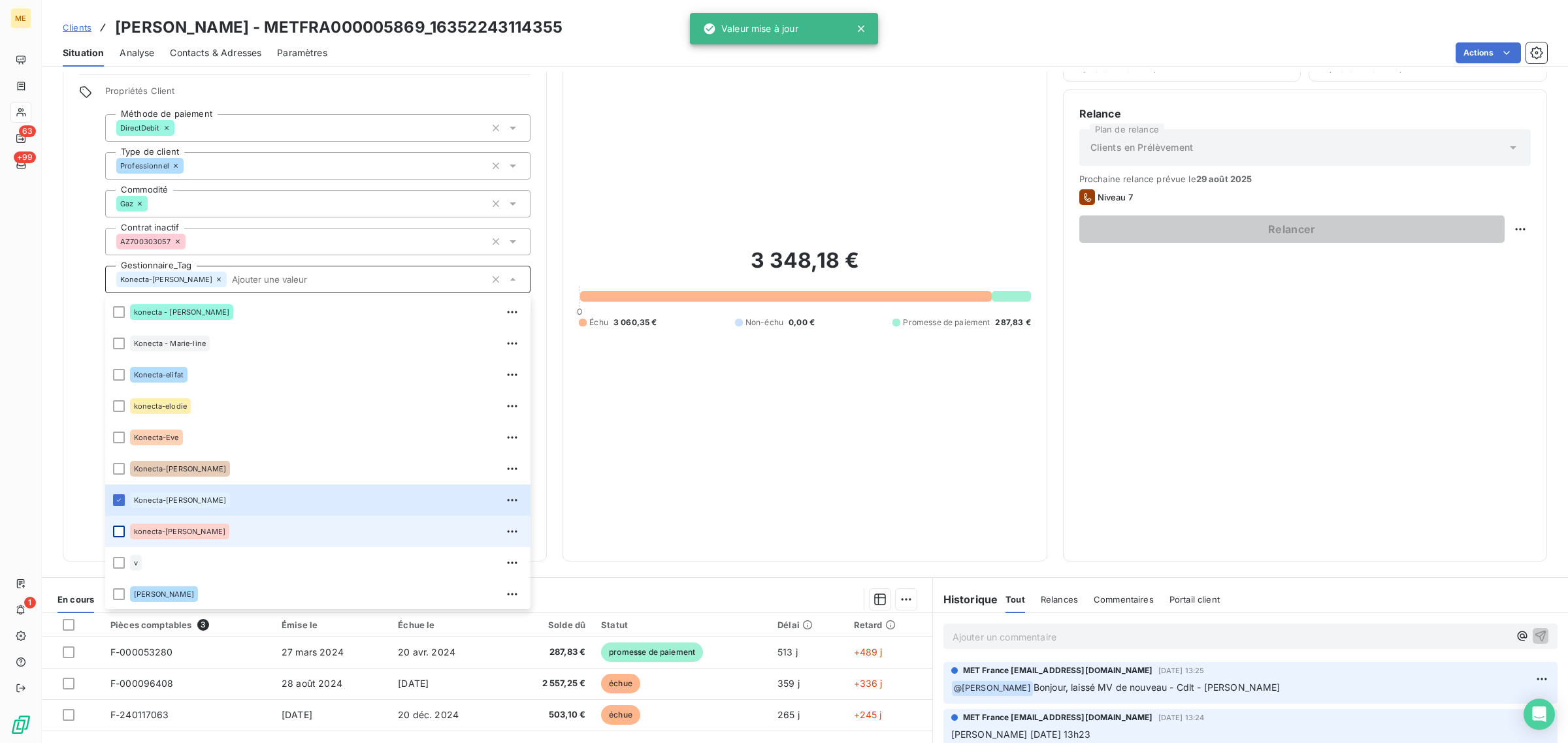
click at [118, 533] on div at bounding box center [119, 531] width 12 height 12
click at [215, 277] on icon at bounding box center [218, 279] width 7 height 7
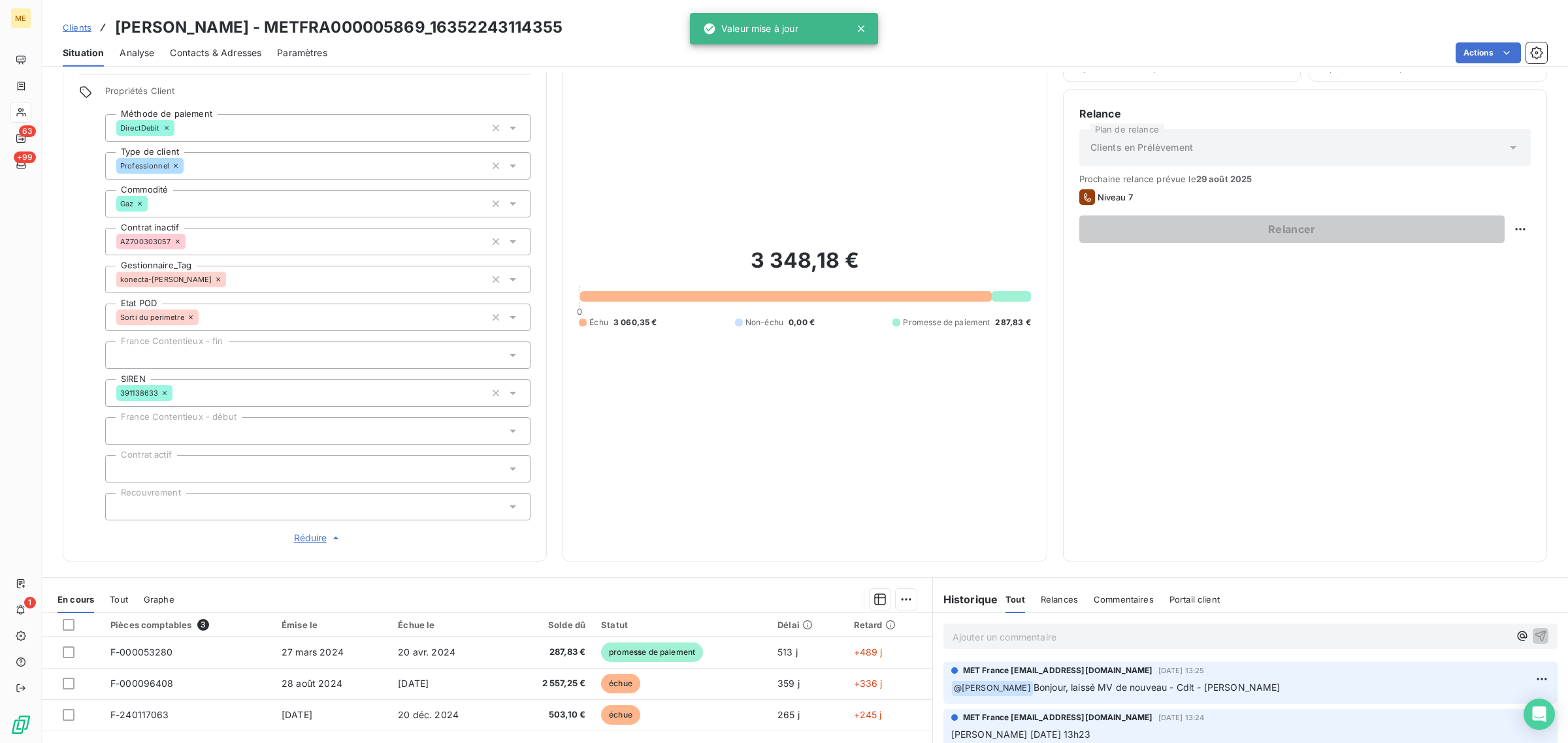
click at [710, 400] on div "3 348,18 € 0 Échu 3 060,35 € Non-échu 0,00 € Promesse de paiement 287,83 €" at bounding box center [804, 287] width 452 height 516
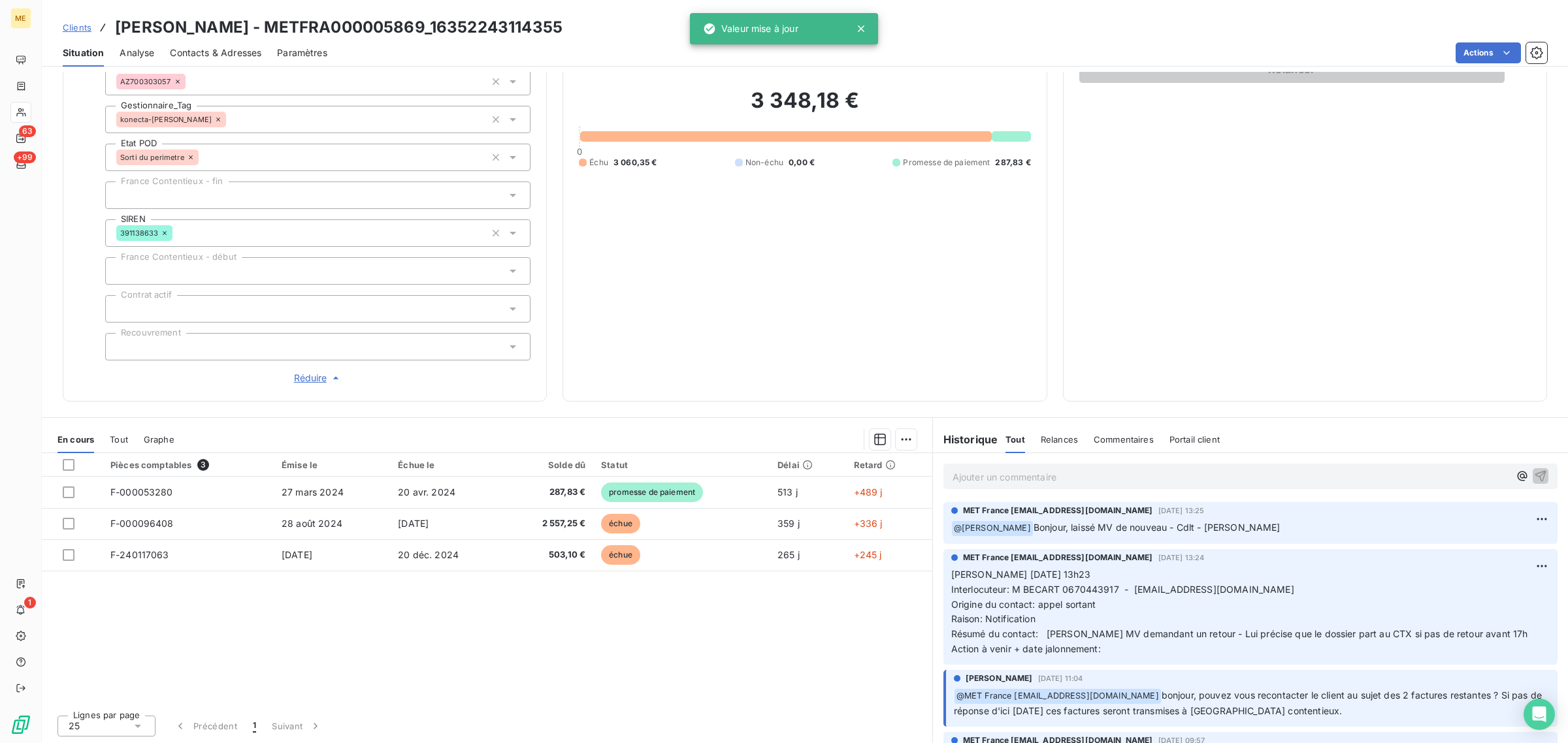
scroll to position [0, 0]
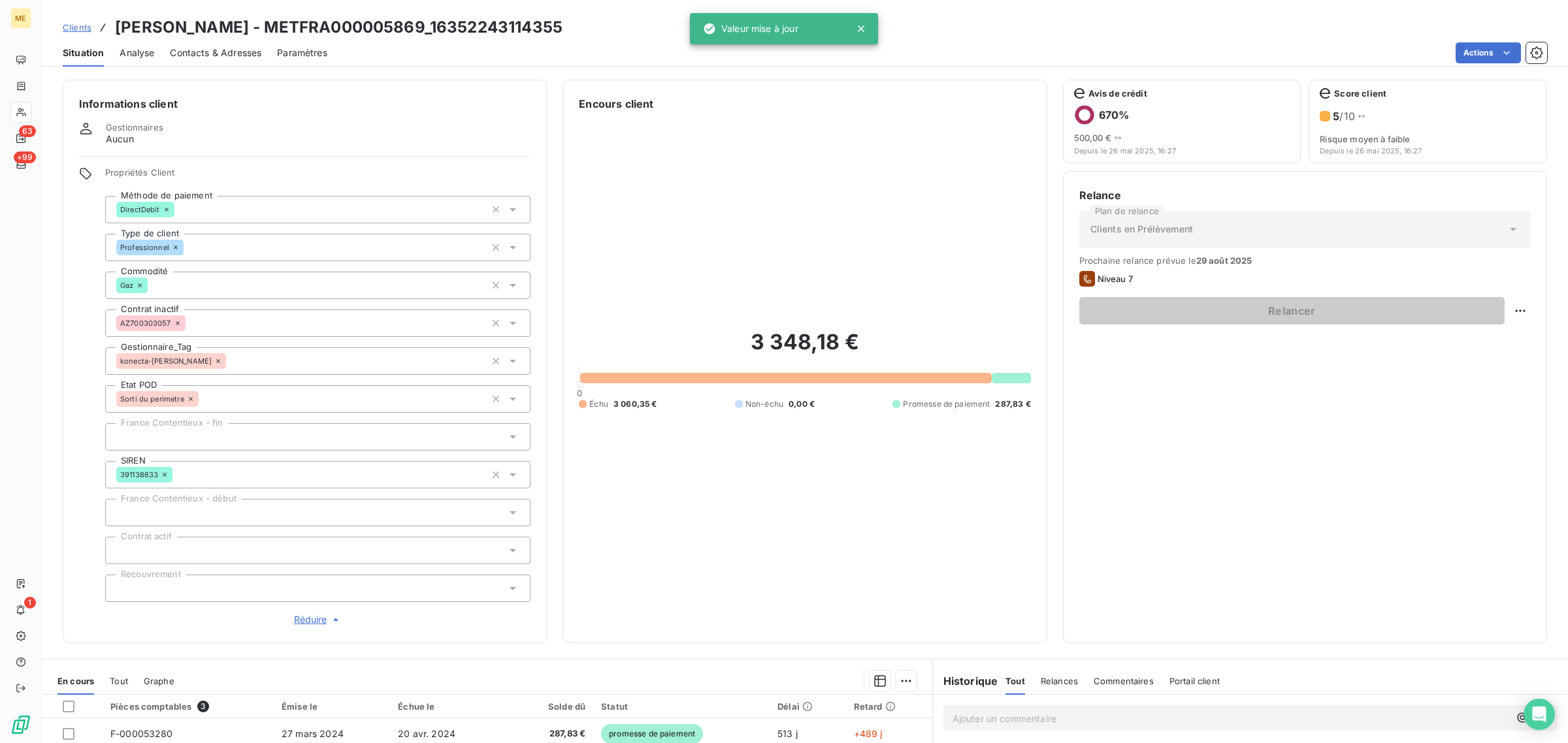
click at [1025, 477] on div "Encours client 3 348,18 € 0 Échu 3 060,35 € Non-échu 0,00 € Promesse de paiemen…" at bounding box center [804, 361] width 484 height 564
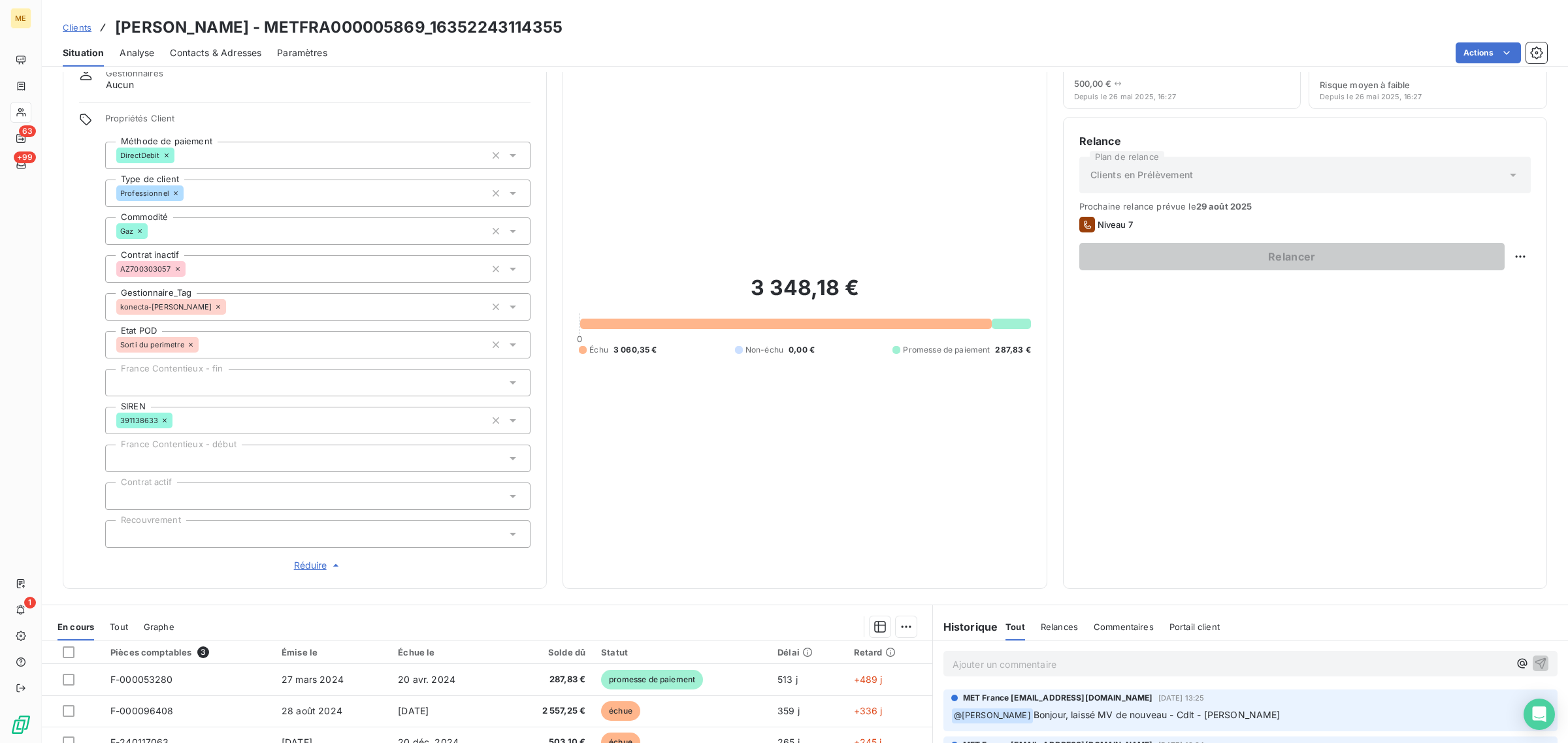
scroll to position [164, 0]
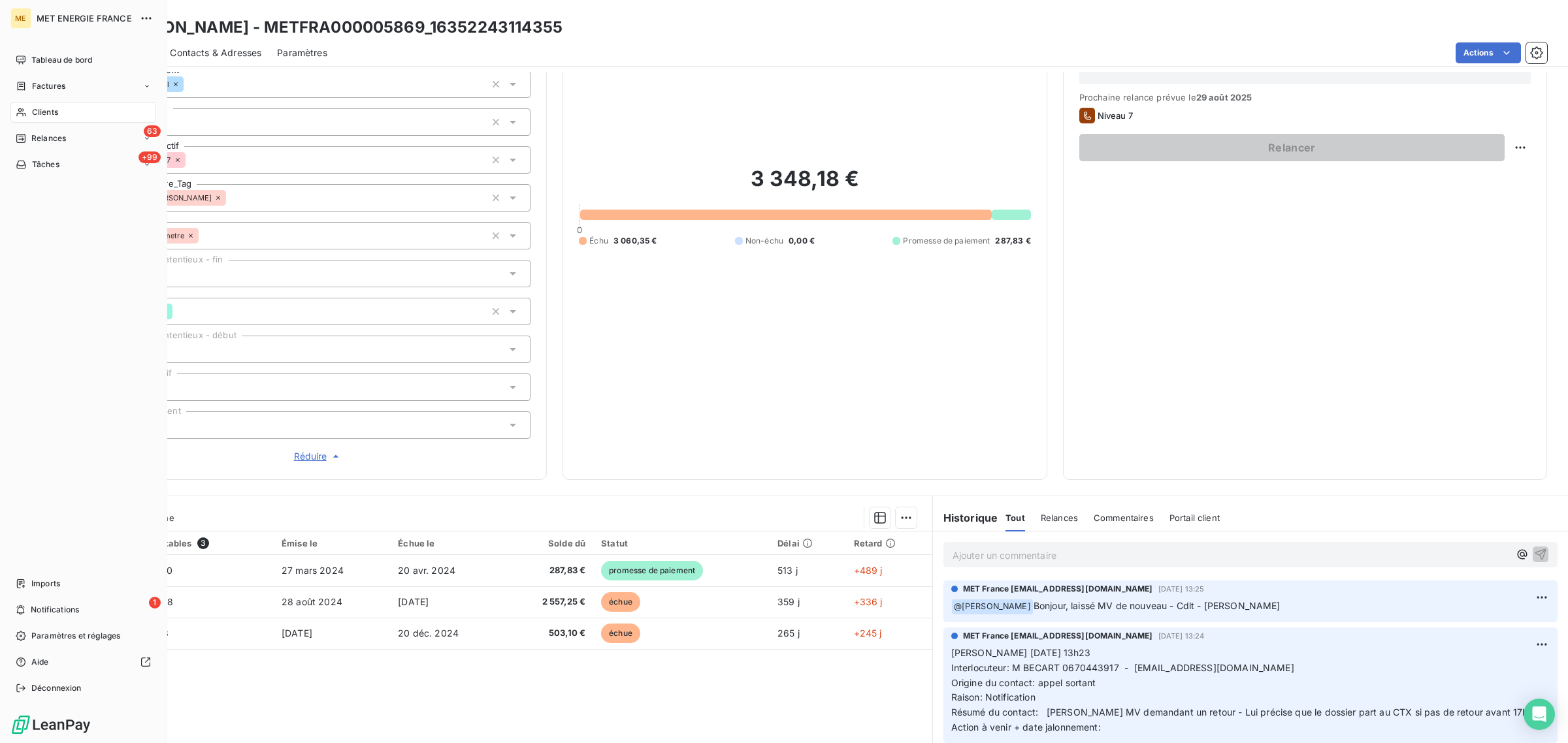
click at [17, 112] on icon at bounding box center [21, 112] width 11 height 11
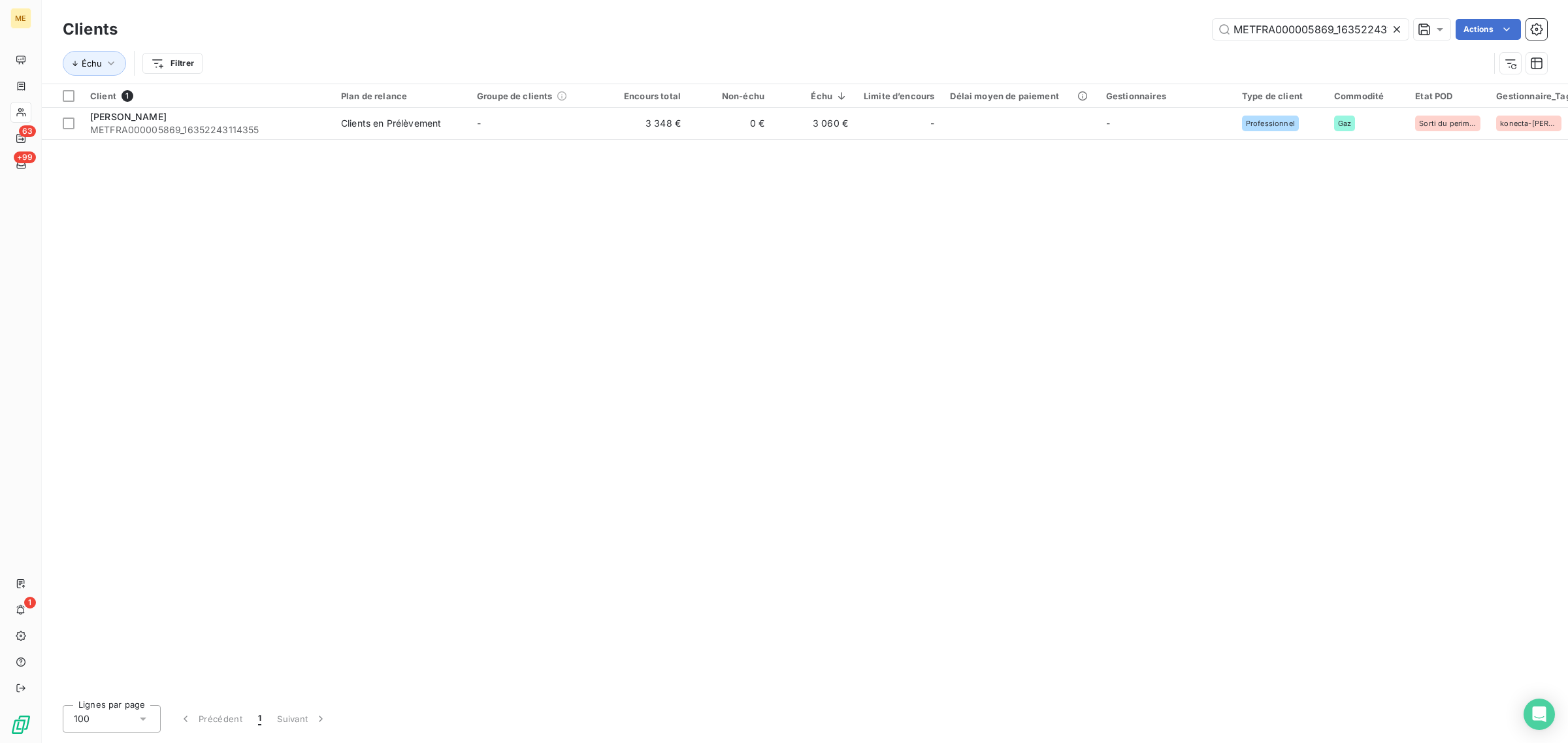
scroll to position [0, 33]
click at [1398, 24] on icon at bounding box center [1397, 30] width 13 height 13
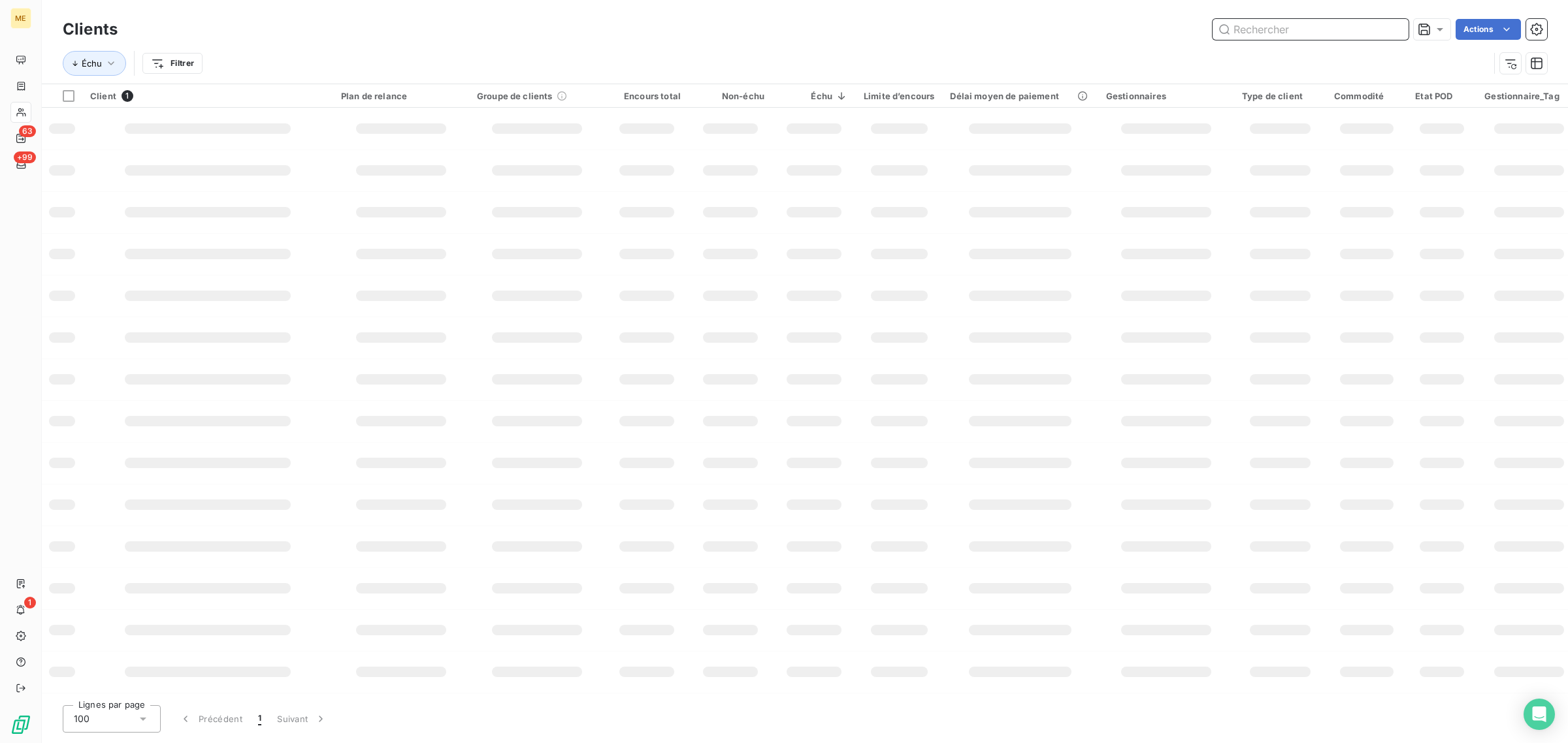
click at [1327, 27] on input "text" at bounding box center [1310, 29] width 196 height 21
paste input "METFRA000010661_30001971121132"
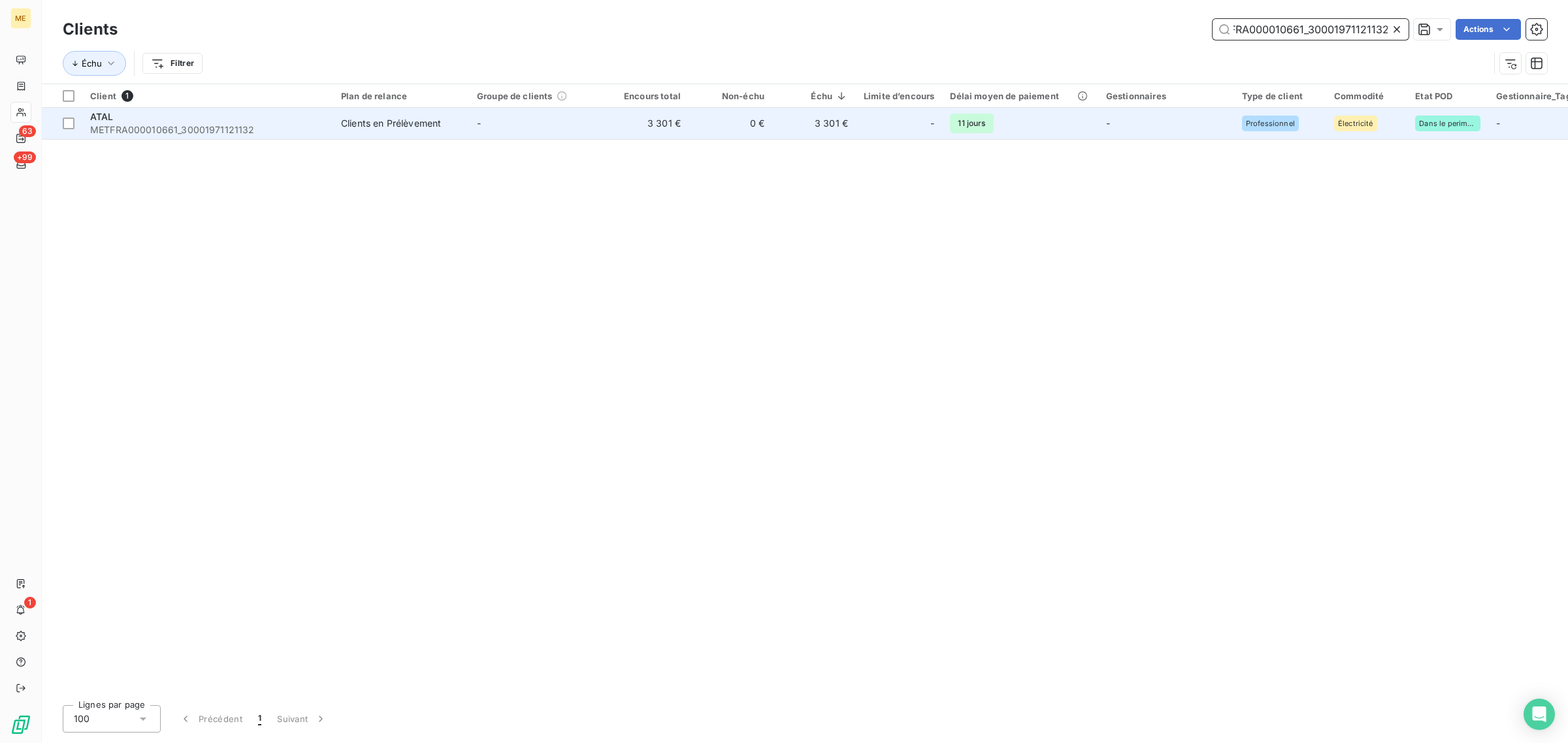
type input "METFRA000010661_30001971121132"
click at [598, 130] on td "-" at bounding box center [537, 124] width 136 height 32
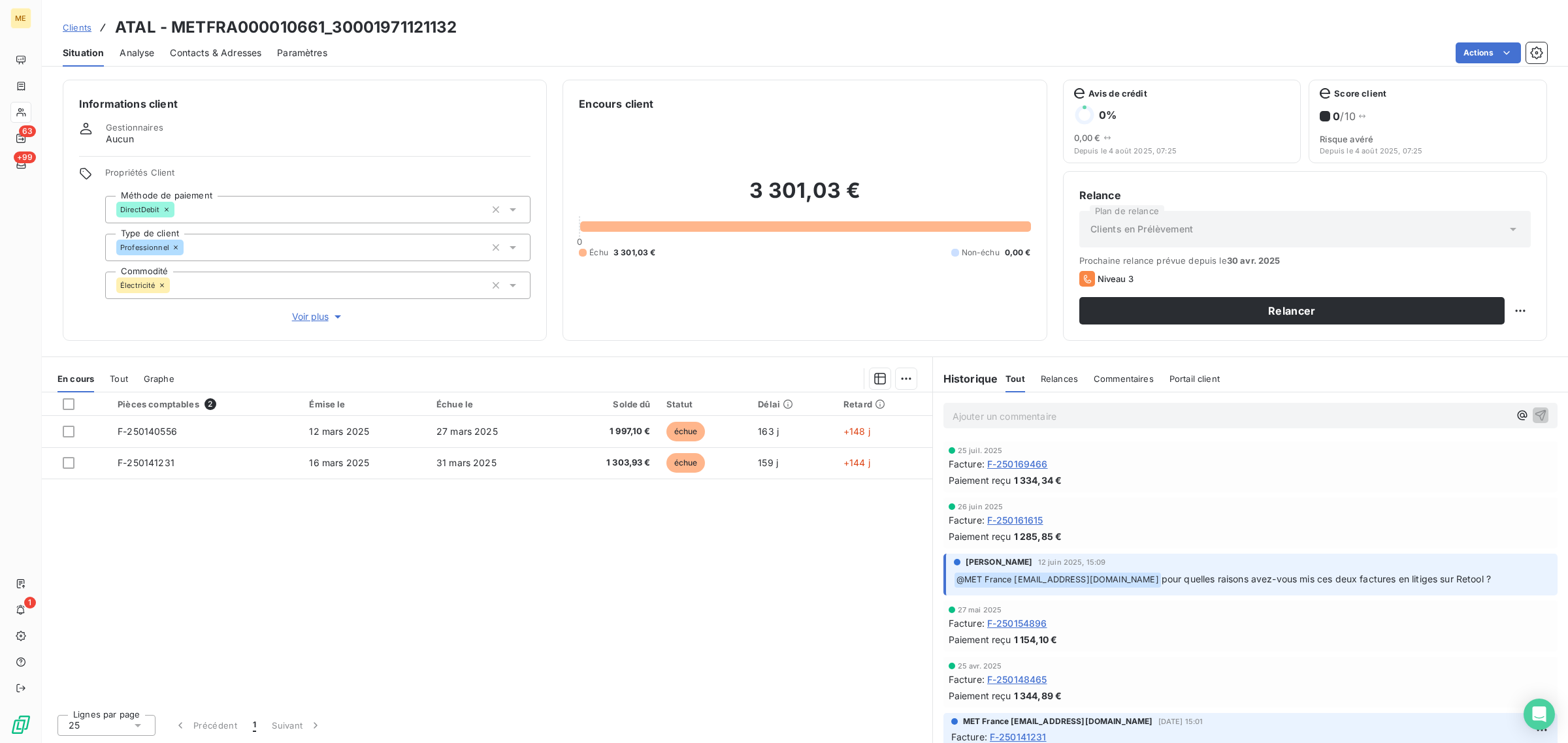
drag, startPoint x: 1167, startPoint y: 581, endPoint x: 1516, endPoint y: 585, distance: 349.0
click at [1516, 585] on p "﻿ @ MET [GEOGRAPHIC_DATA] [EMAIL_ADDRESS][DOMAIN_NAME] pour quelles raisons ave…" at bounding box center [1252, 579] width 596 height 16
click at [1514, 574] on p "﻿ @ MET [GEOGRAPHIC_DATA] [EMAIL_ADDRESS][DOMAIN_NAME] pour quelles raisons ave…" at bounding box center [1252, 579] width 596 height 16
drag, startPoint x: 1512, startPoint y: 573, endPoint x: 1168, endPoint y: 576, distance: 344.0
click at [1168, 576] on p "﻿ @ MET [GEOGRAPHIC_DATA] [EMAIL_ADDRESS][DOMAIN_NAME] pour quelles raisons ave…" at bounding box center [1252, 579] width 596 height 16
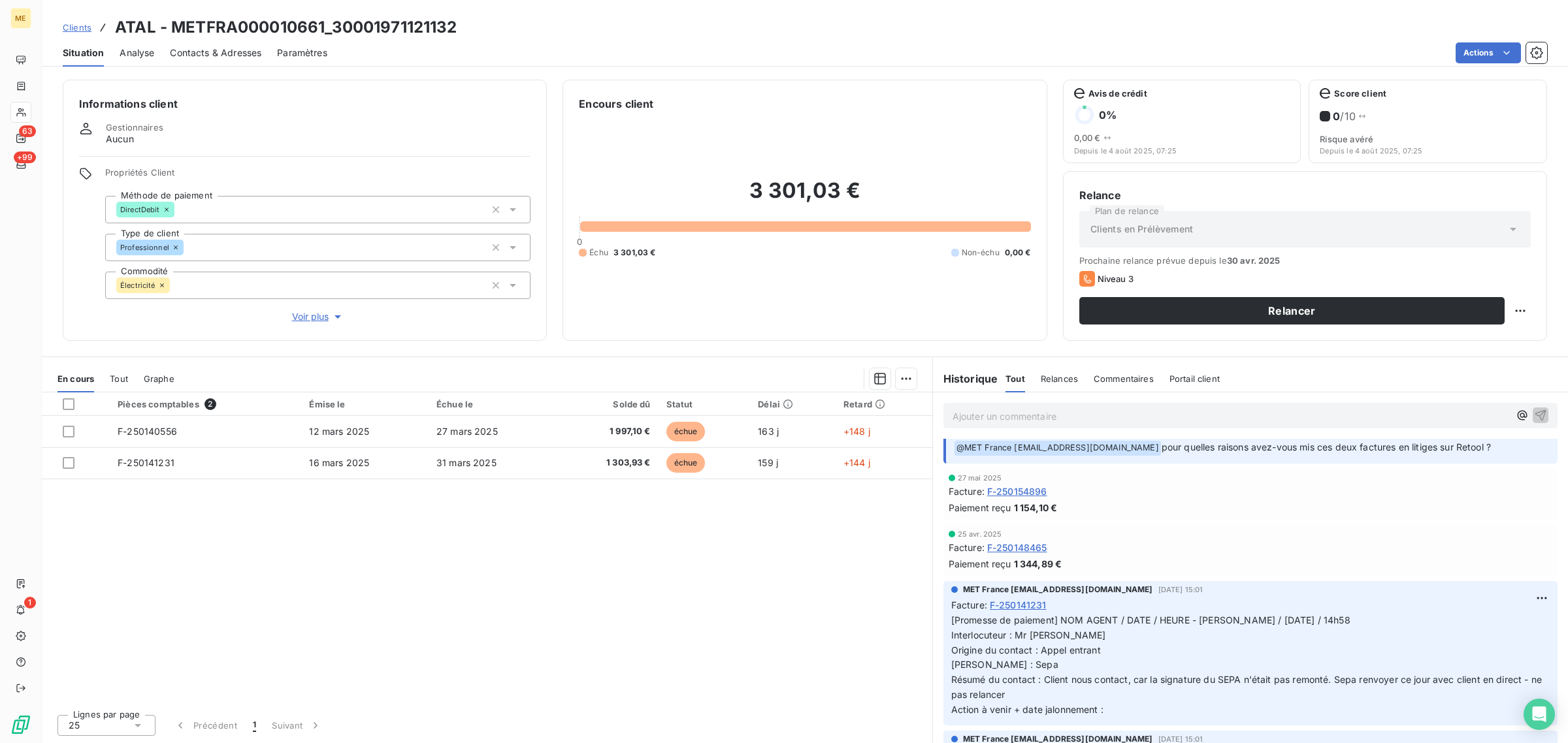
scroll to position [164, 0]
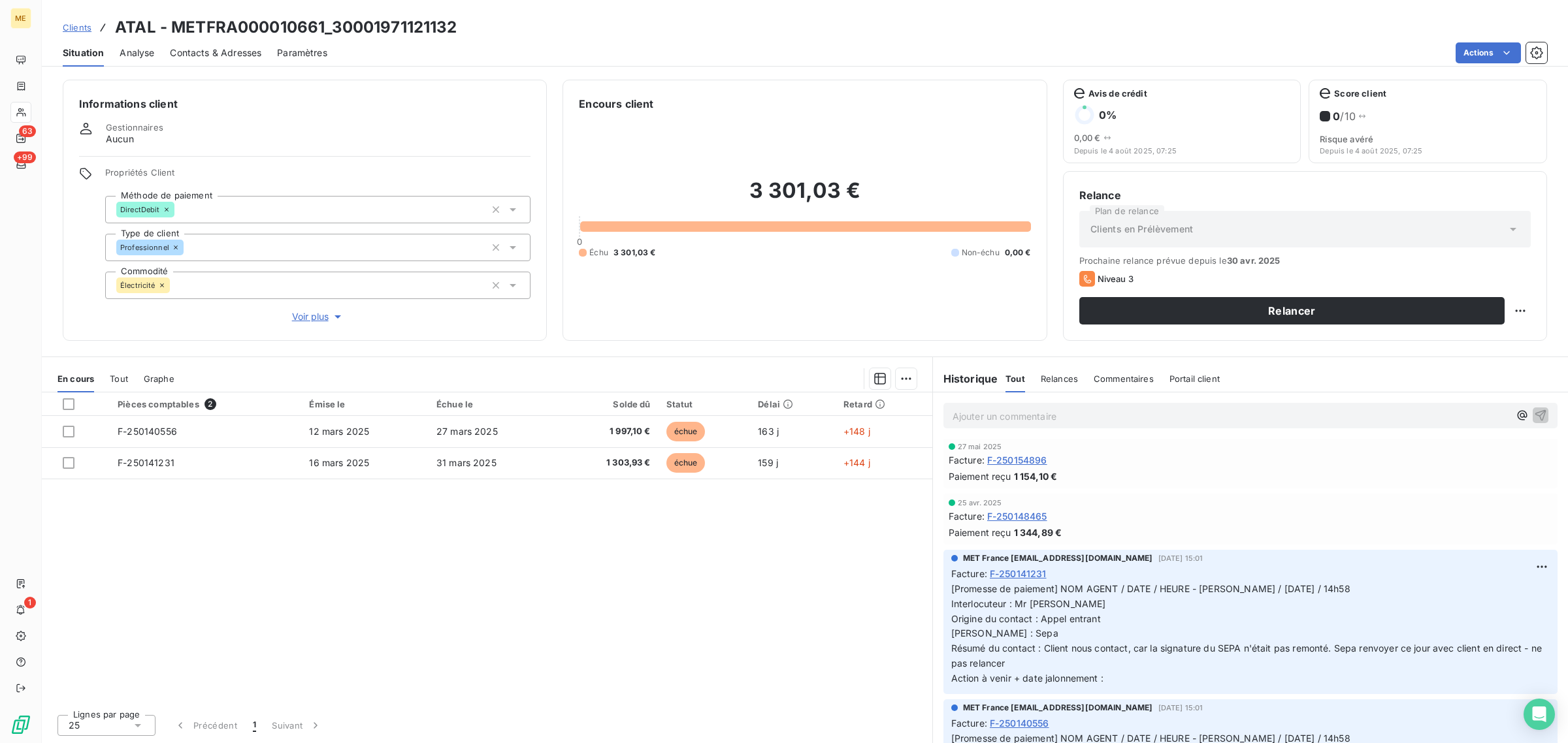
click at [696, 567] on div "Pièces comptables 2 Émise le Échue le Solde dû Statut Délai Retard F-250140556 …" at bounding box center [486, 548] width 891 height 311
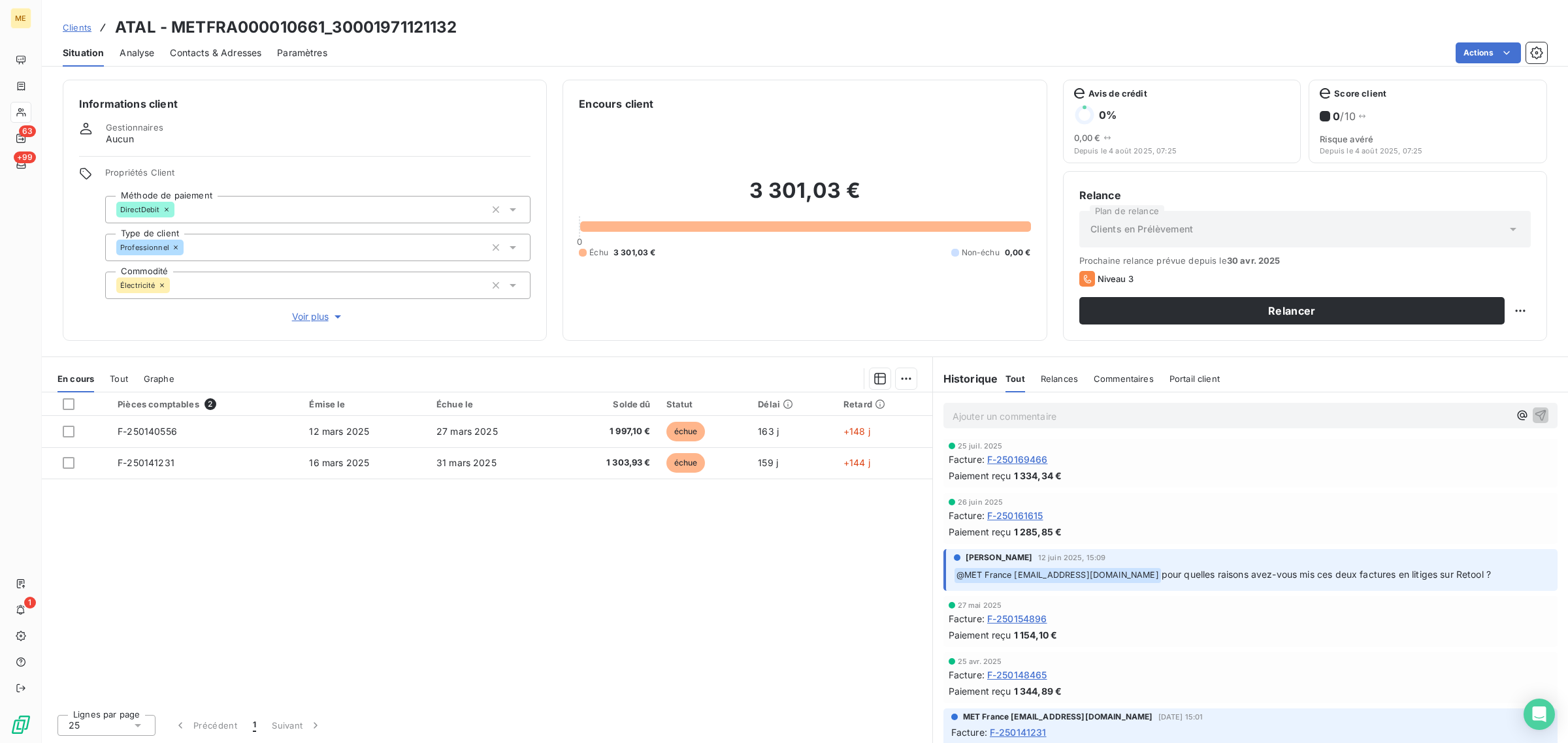
scroll to position [0, 0]
click at [1525, 314] on html "ME 63 +99 1 Clients ATAL - METFRA000010661_30001971121132 Situation Analyse Con…" at bounding box center [784, 371] width 1568 height 743
click at [1506, 338] on div "Replanifier cette action" at bounding box center [1467, 340] width 117 height 21
select select "7"
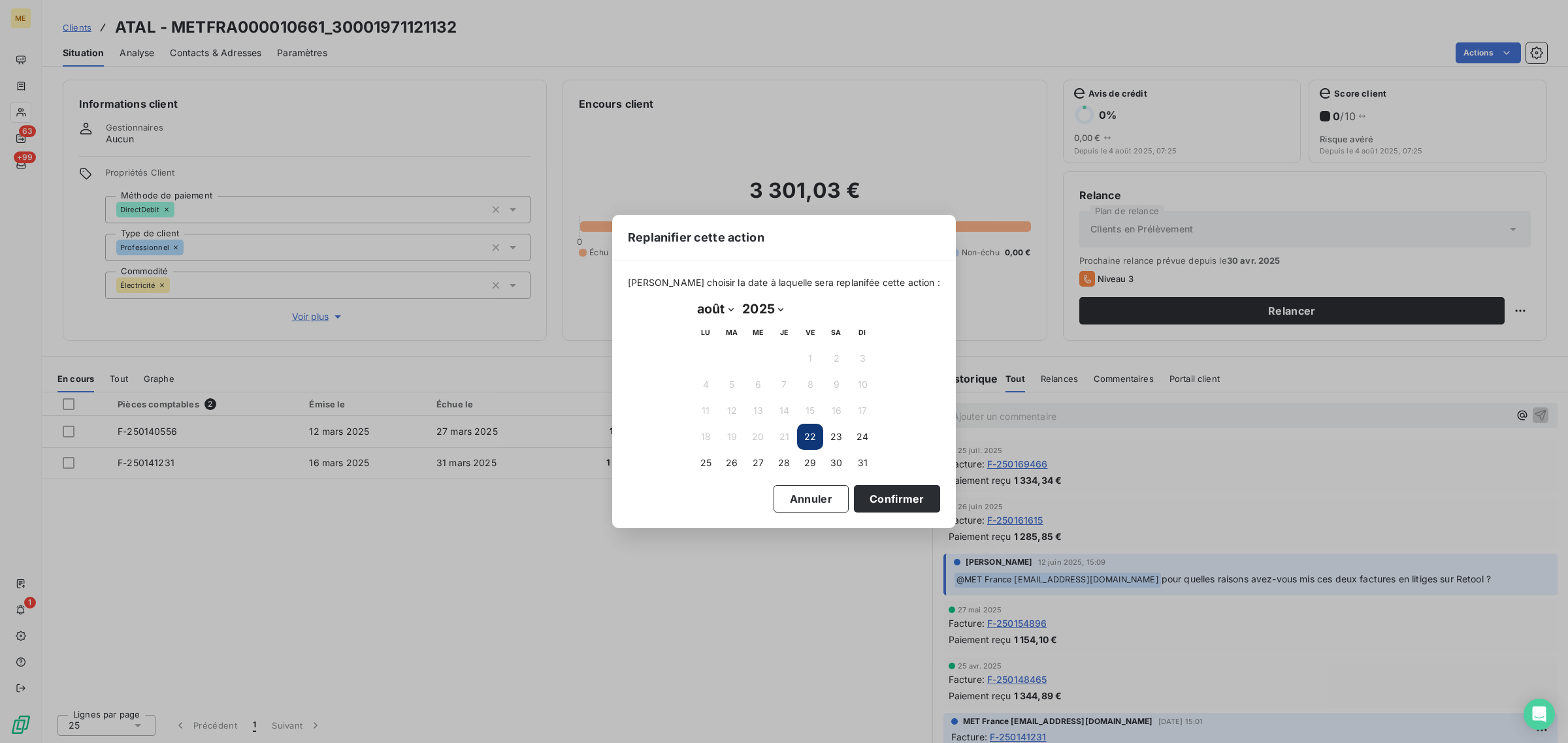
click at [808, 442] on button "22" at bounding box center [809, 437] width 26 height 26
click at [866, 494] on button "Confirmer" at bounding box center [896, 499] width 86 height 27
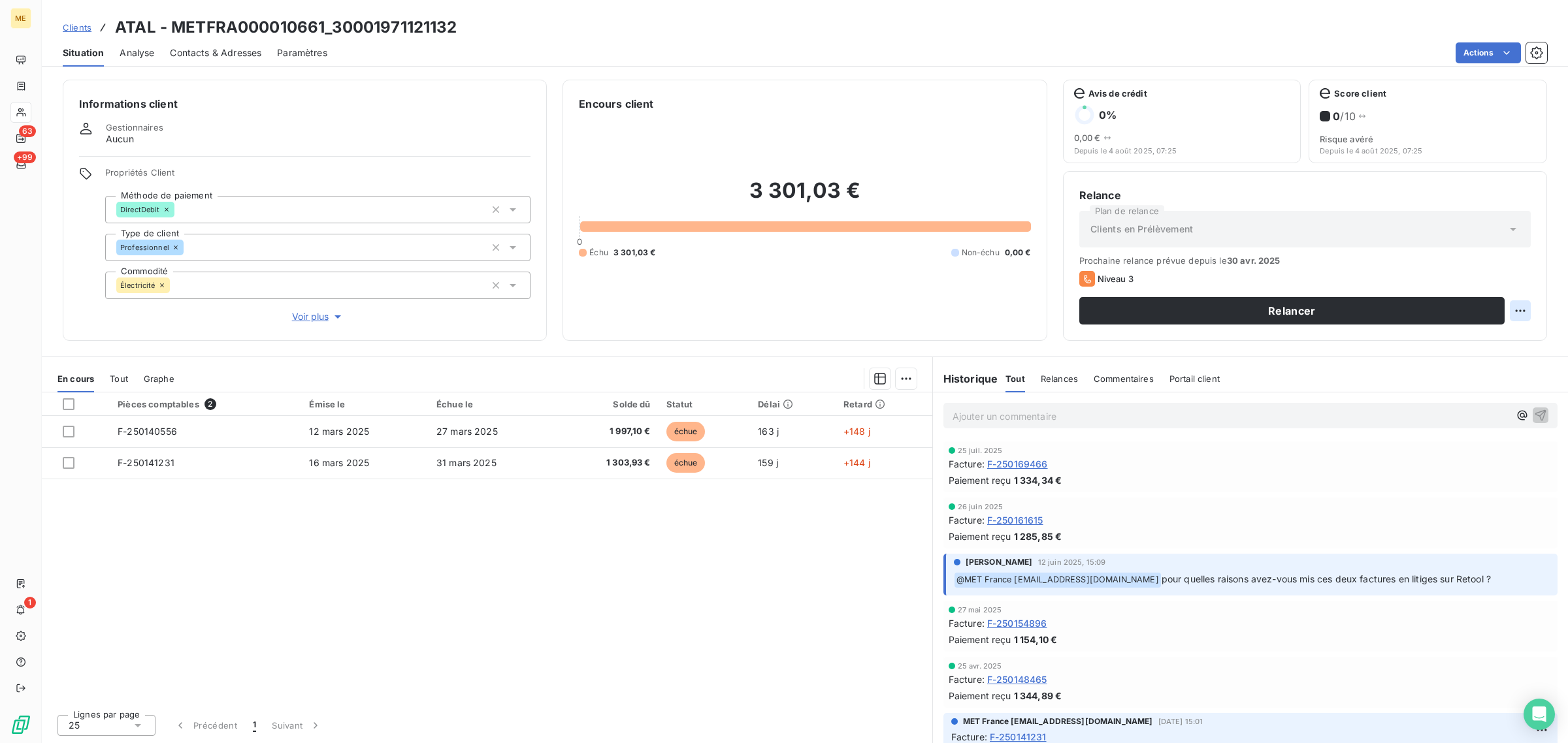
click at [1516, 311] on html "ME 63 +99 1 Clients ATAL - METFRA000010661_30001971121132 Situation Analyse Con…" at bounding box center [784, 371] width 1568 height 743
click at [1516, 332] on div "Replanifier cette action" at bounding box center [1467, 340] width 117 height 21
select select "7"
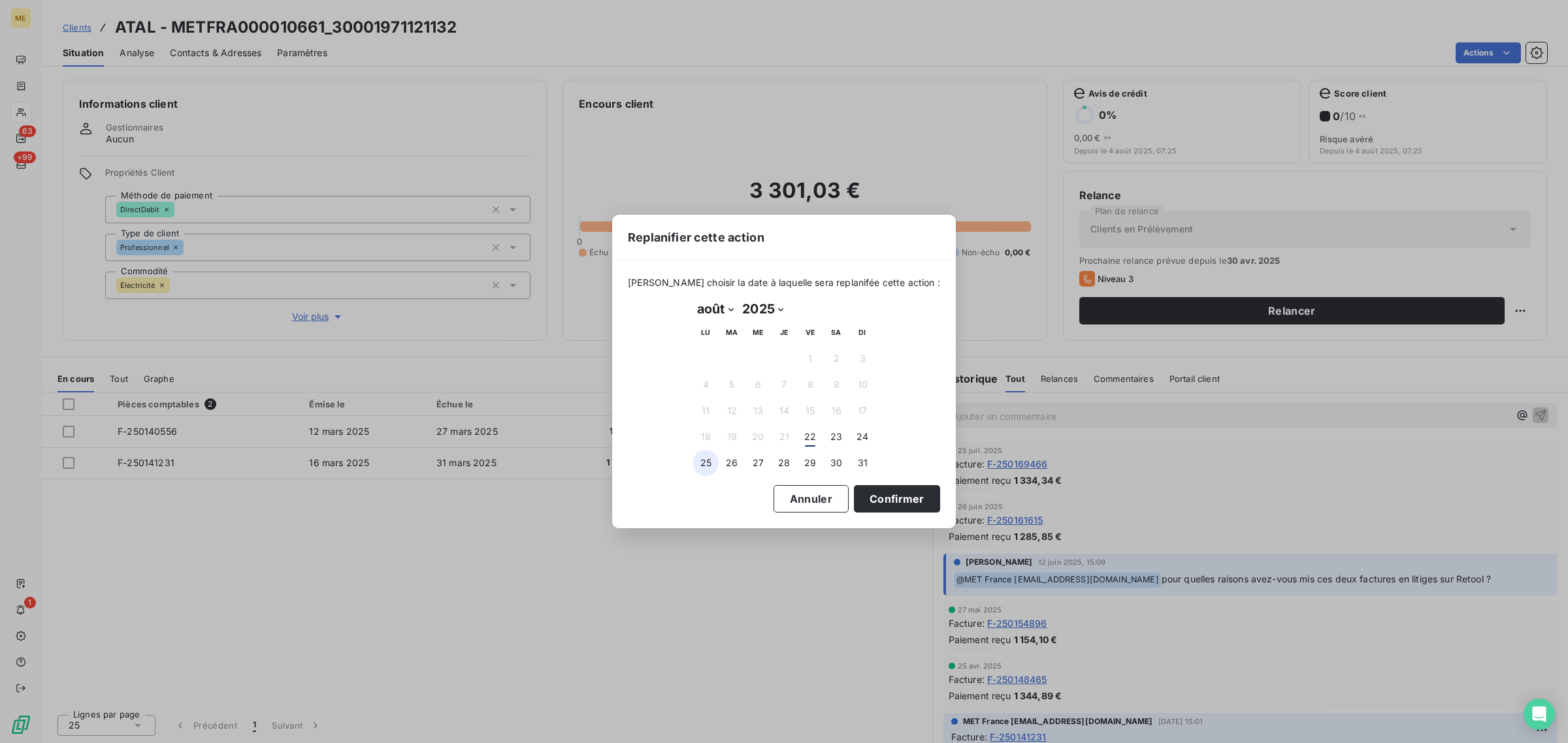
click at [709, 457] on button "25" at bounding box center [705, 462] width 26 height 26
click at [950, 494] on div "Replanifier cette action [PERSON_NAME] choisir la date à laquelle sera replanif…" at bounding box center [784, 371] width 1568 height 743
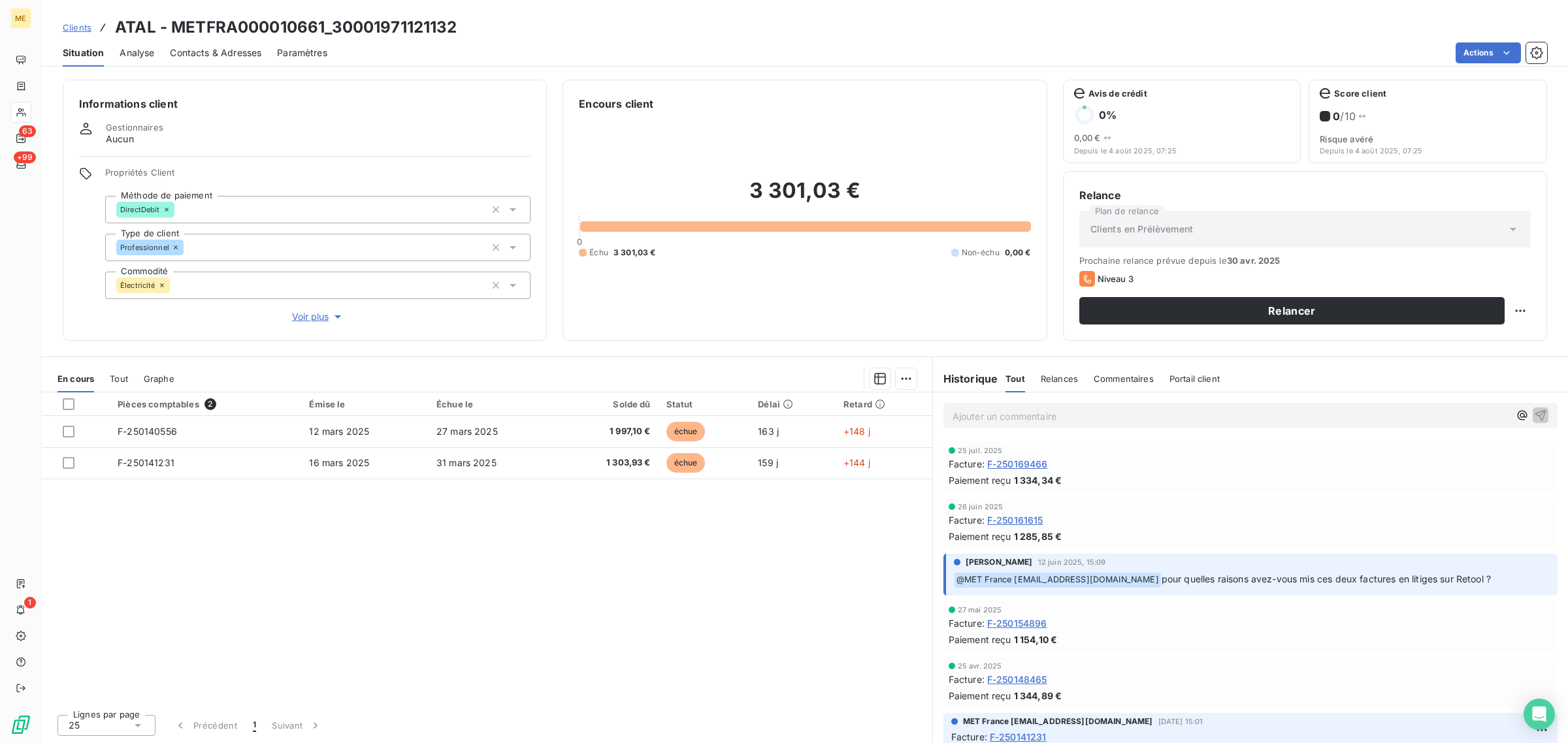
click at [915, 498] on div "Pièces comptables 2 Émise le Échue le Solde dû Statut Délai Retard F-250140556 …" at bounding box center [486, 548] width 891 height 311
click at [1534, 317] on div "Relance Plan de relance Clients en Prélèvement Prochaine relance prévue depuis …" at bounding box center [1304, 256] width 484 height 170
click at [1516, 317] on html "ME 63 +99 1 Clients ATAL - METFRA000010661_30001971121132 Situation Analyse Con…" at bounding box center [784, 371] width 1568 height 743
click at [1465, 348] on div "Replanifier cette action" at bounding box center [1467, 340] width 117 height 21
select select "7"
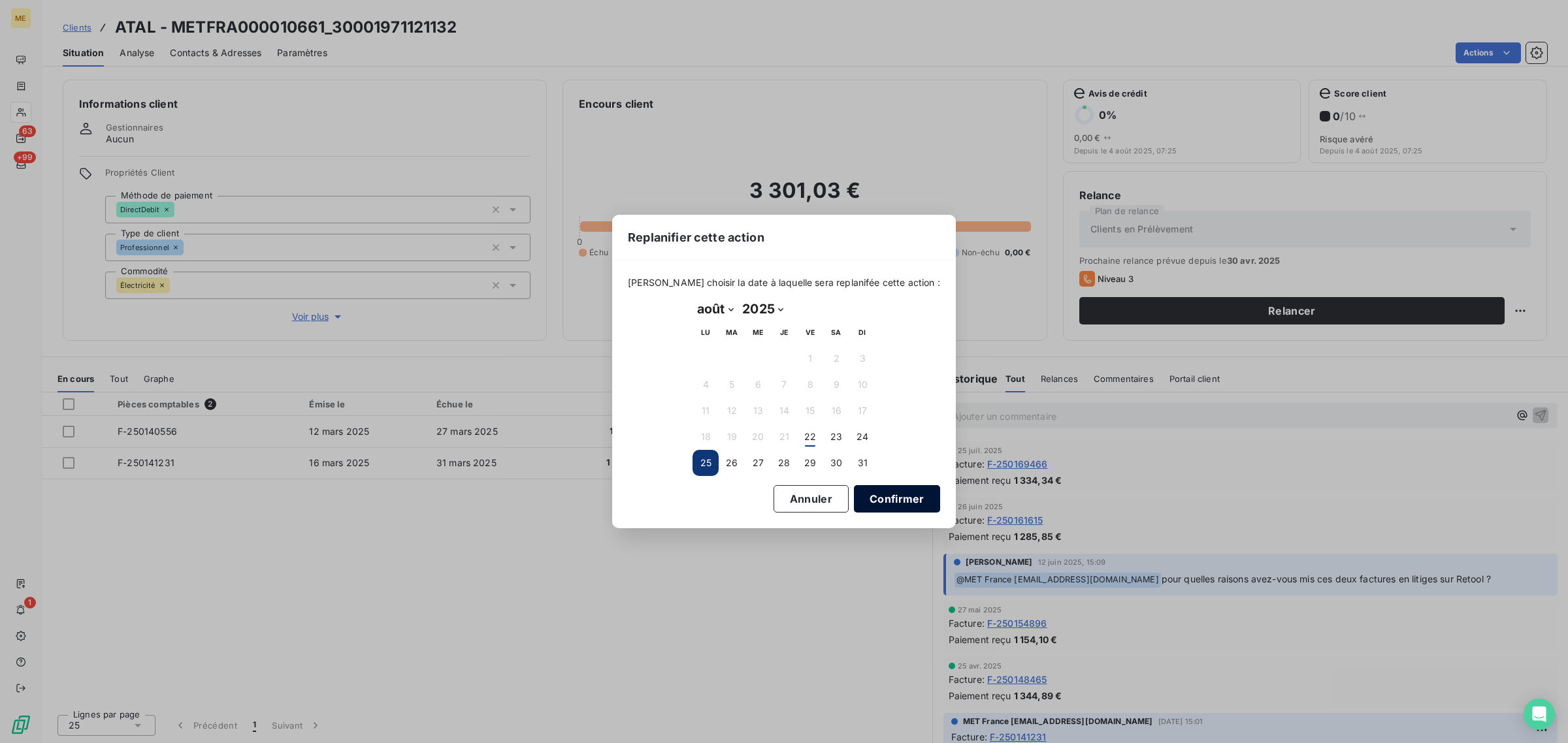
click at [854, 493] on button "Confirmer" at bounding box center [896, 499] width 86 height 27
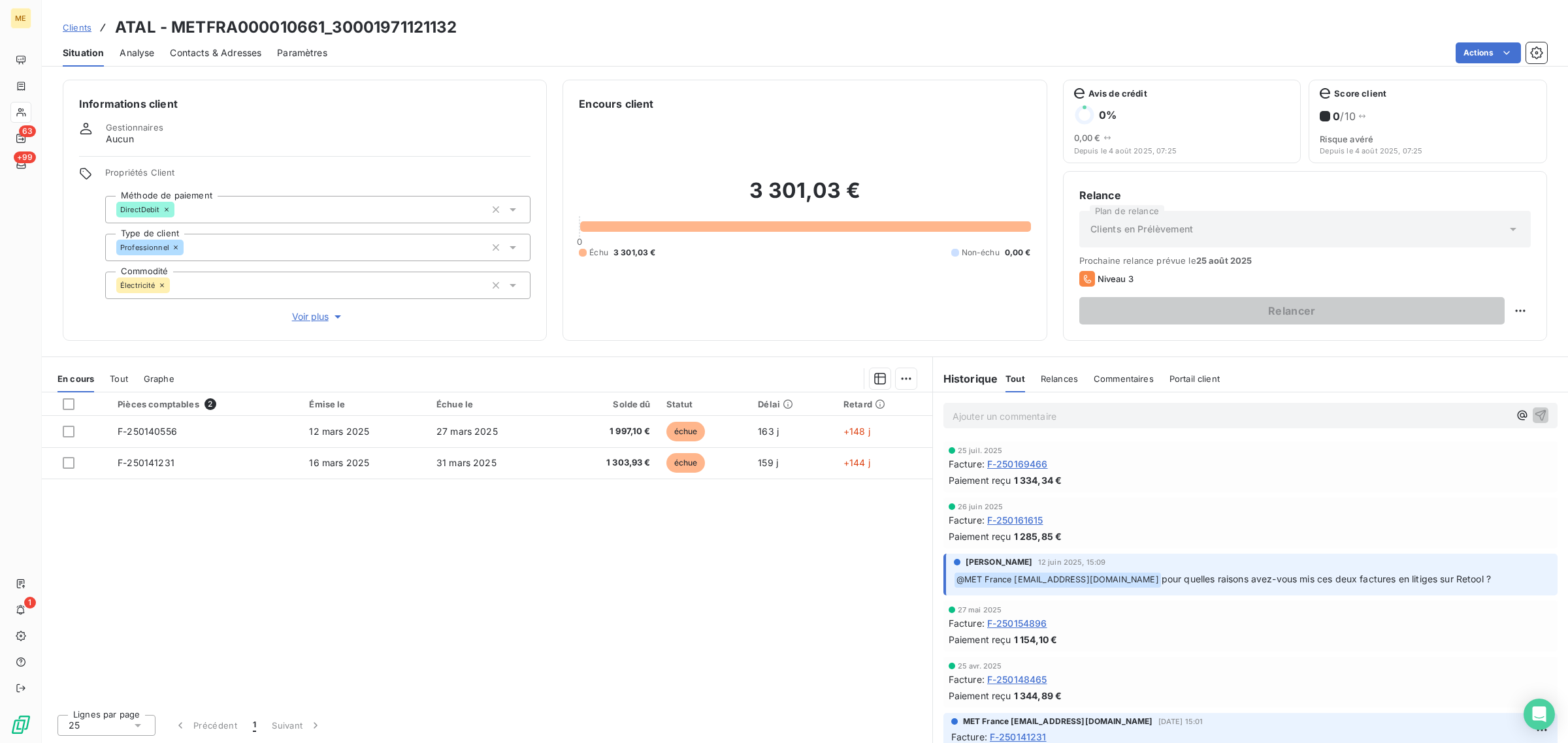
click at [328, 310] on button "Voir plus" at bounding box center [318, 316] width 425 height 14
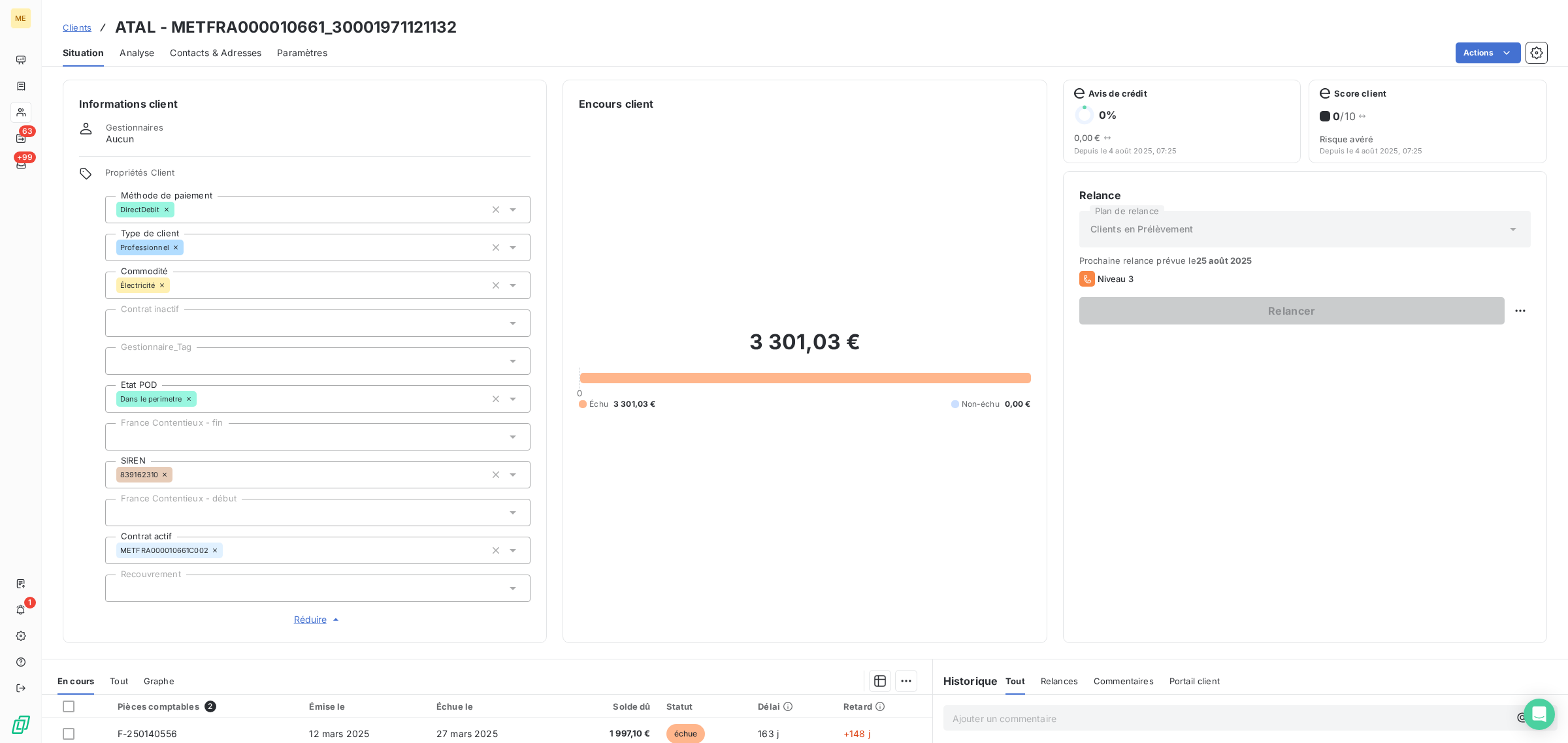
click at [172, 360] on div at bounding box center [318, 361] width 425 height 27
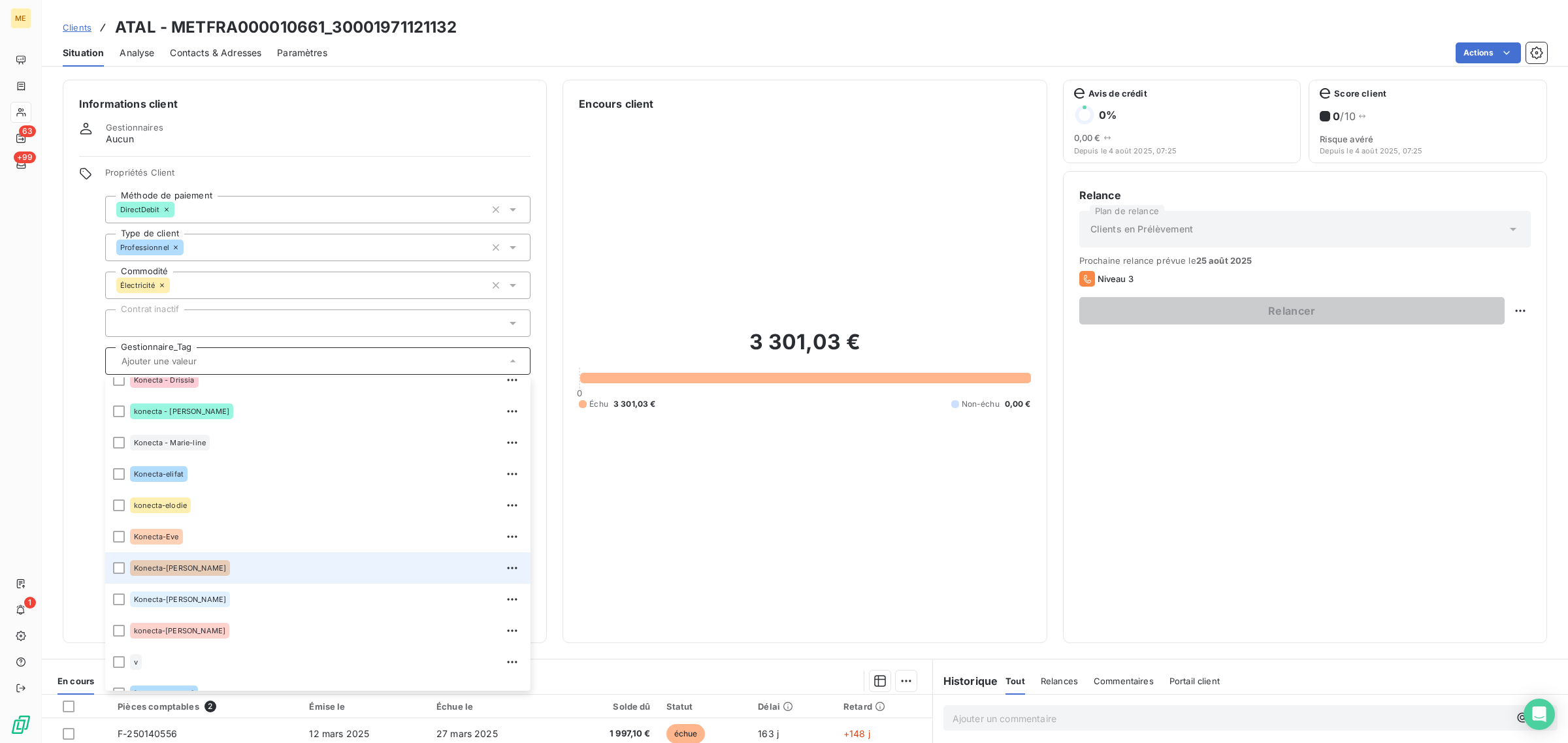
scroll to position [375, 0]
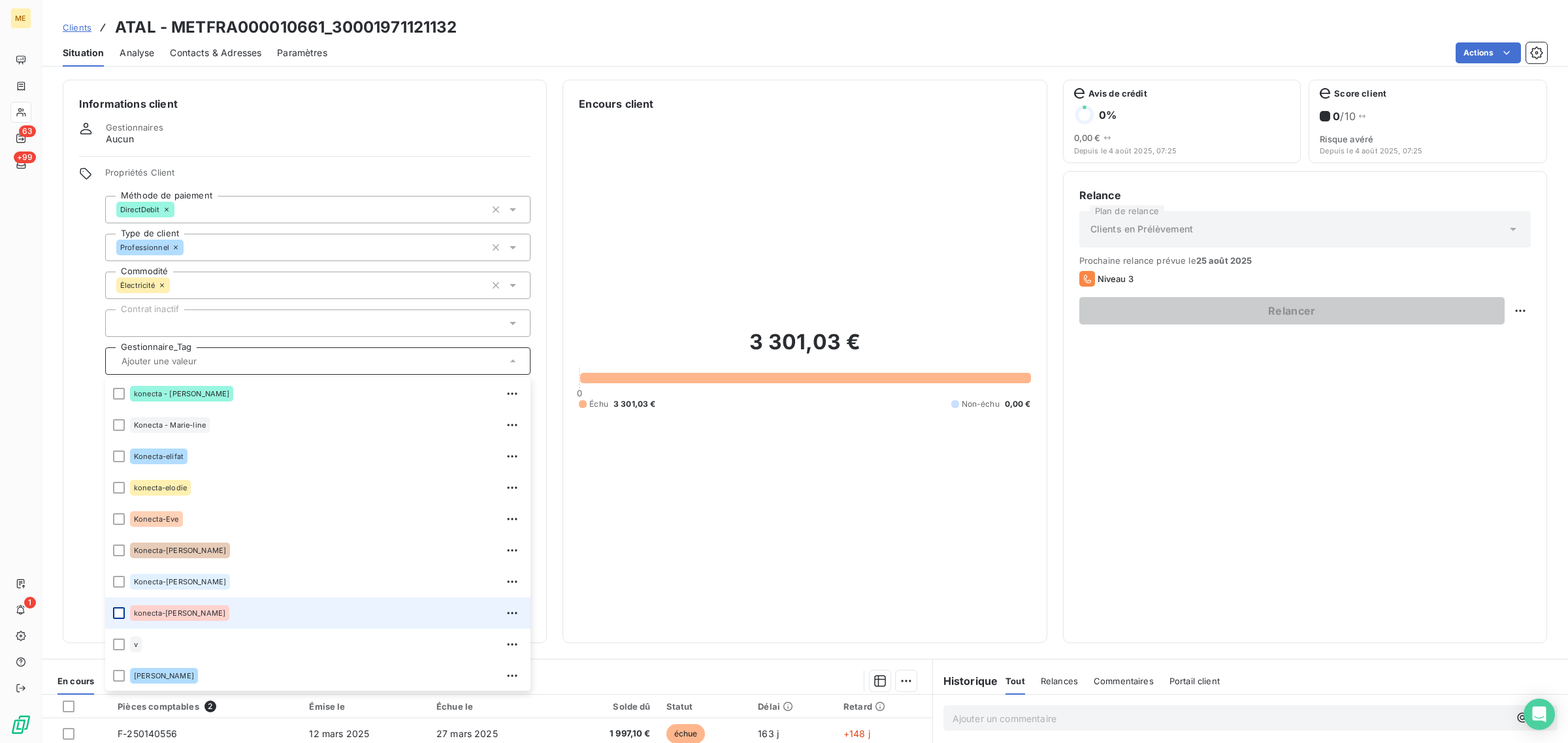
click at [116, 612] on div at bounding box center [119, 613] width 12 height 12
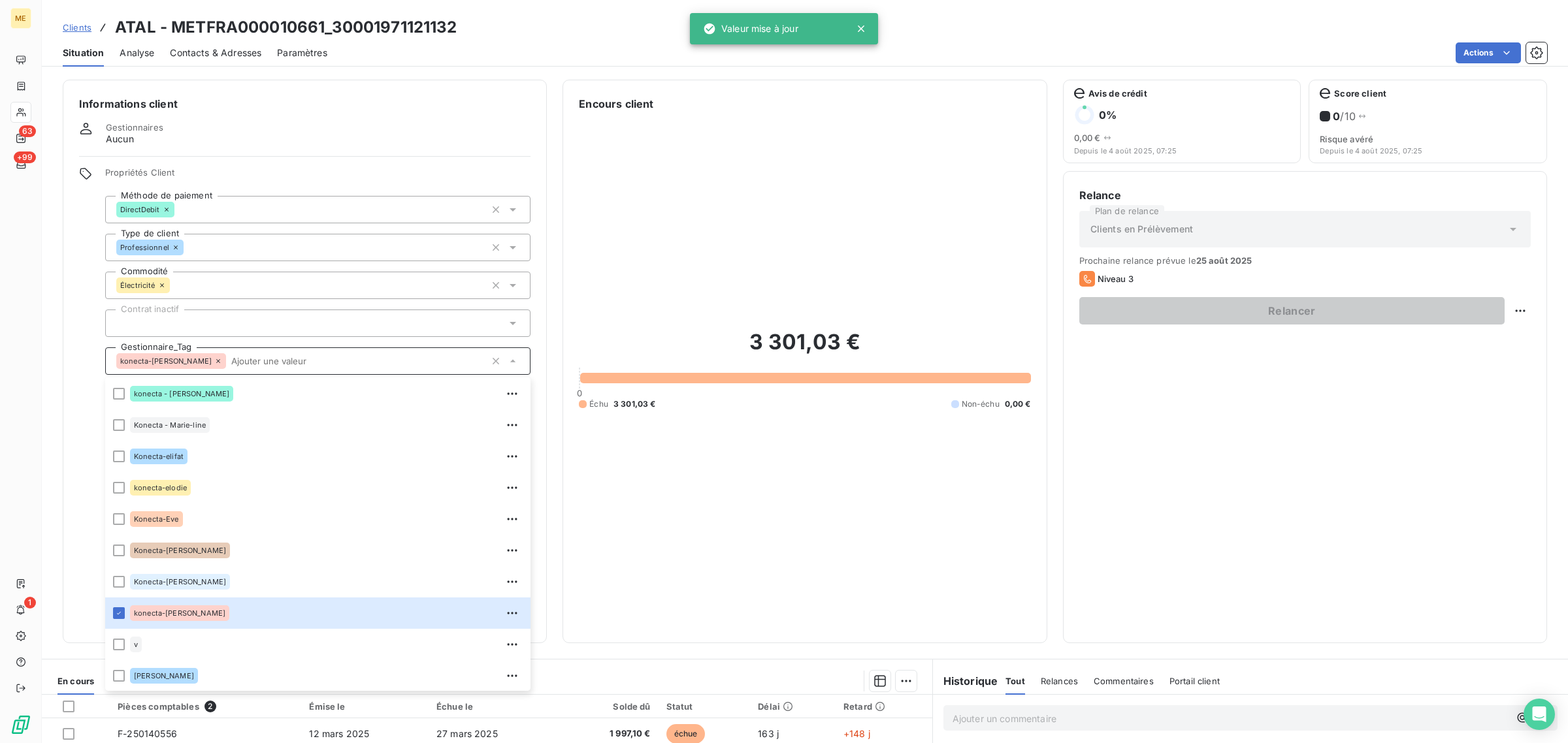
click at [891, 446] on div "3 301,03 € 0 Échu 3 301,03 € Non-échu 0,00 €" at bounding box center [804, 369] width 452 height 516
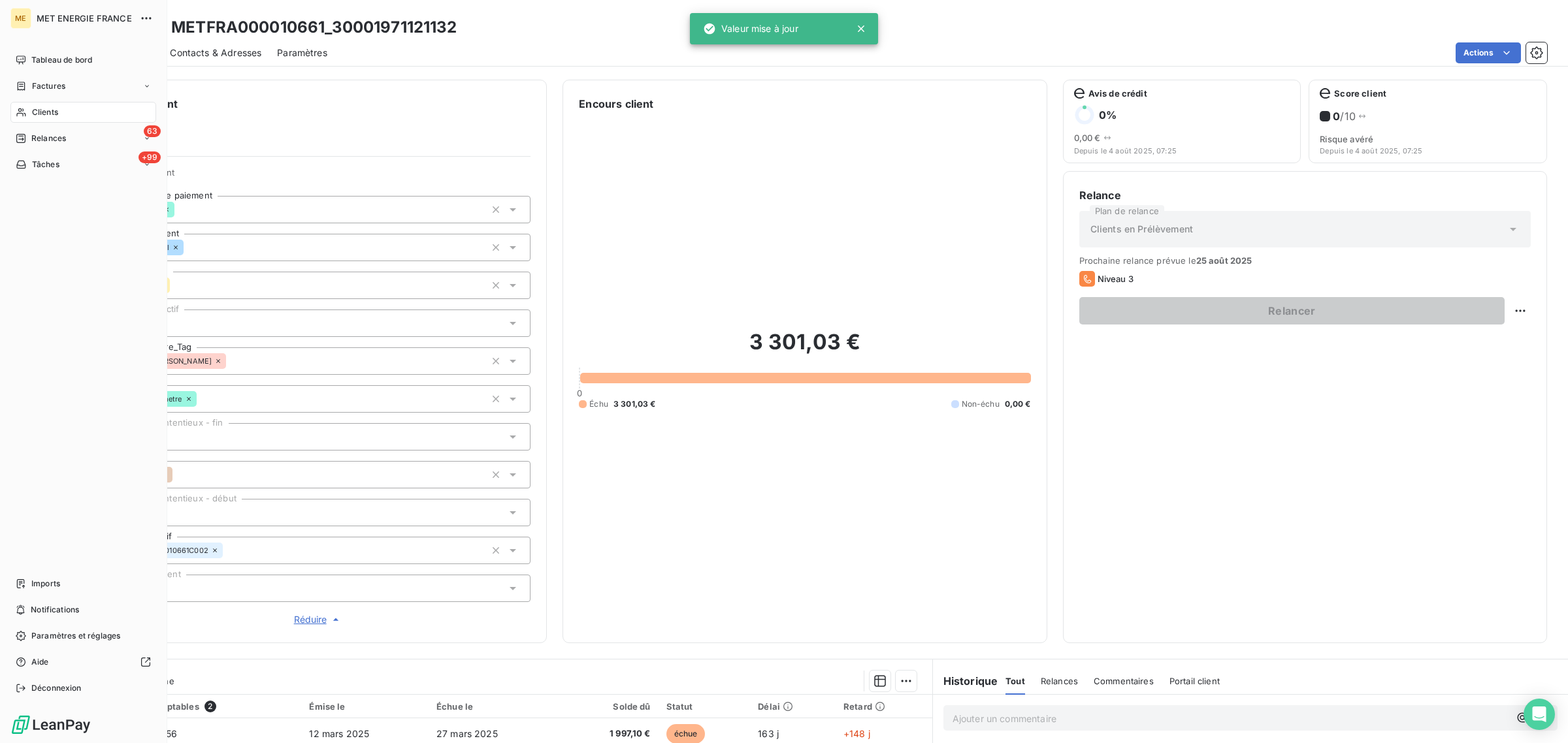
drag, startPoint x: 22, startPoint y: 105, endPoint x: 78, endPoint y: 115, distance: 56.9
click at [22, 105] on div "Clients" at bounding box center [83, 112] width 145 height 21
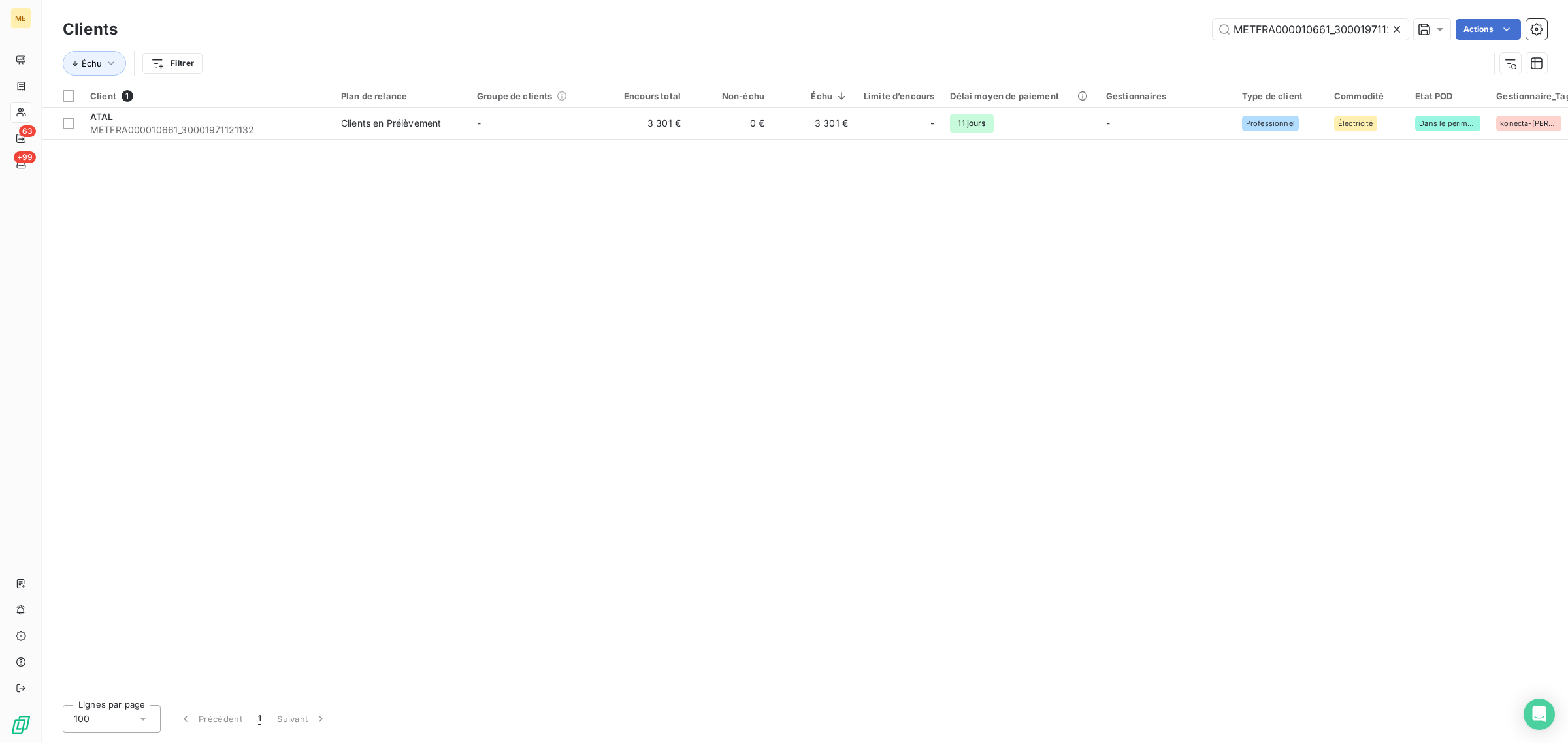
click at [1396, 26] on icon at bounding box center [1397, 30] width 13 height 13
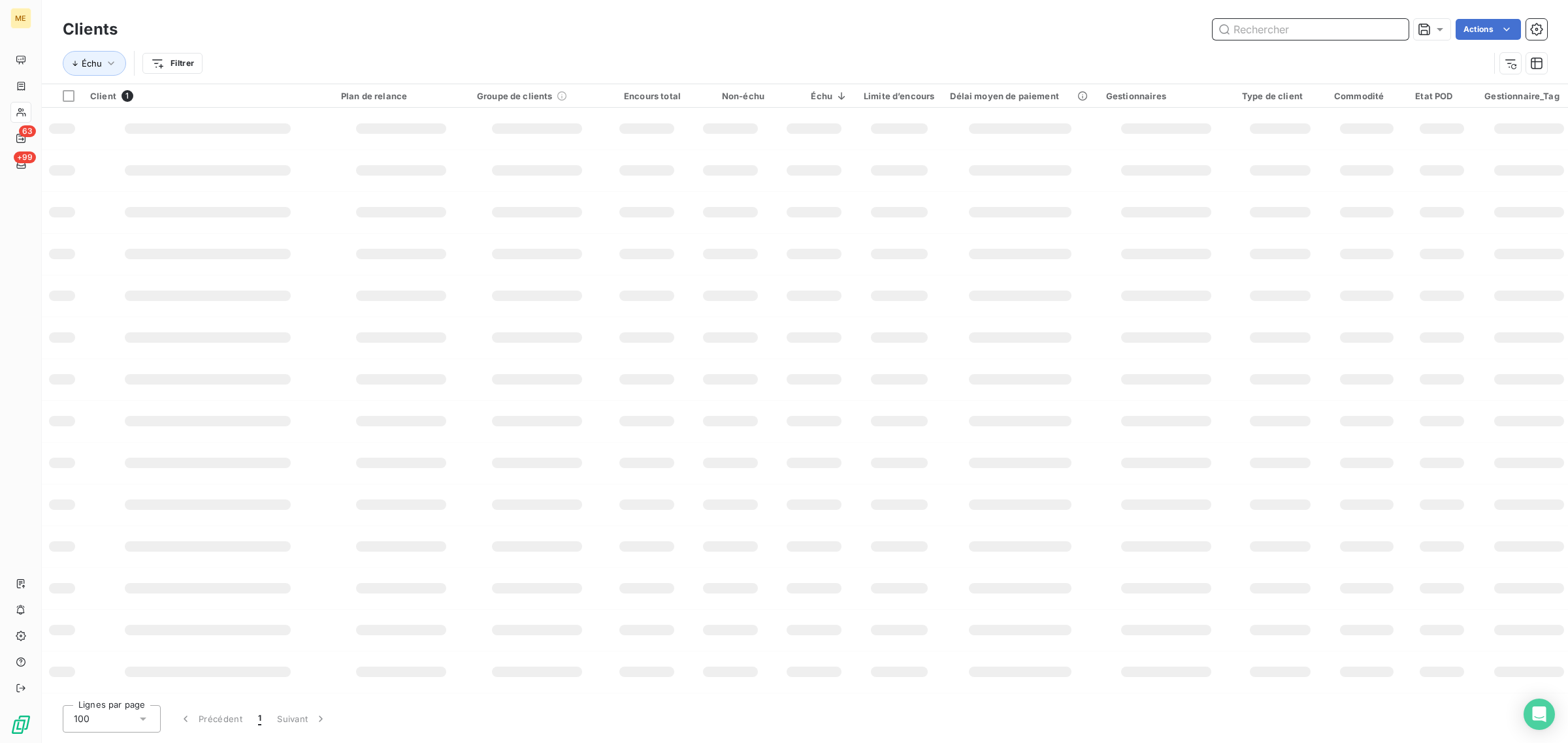
click at [1292, 26] on input "text" at bounding box center [1310, 29] width 196 height 21
paste input "METFRA000005033_25826628055479"
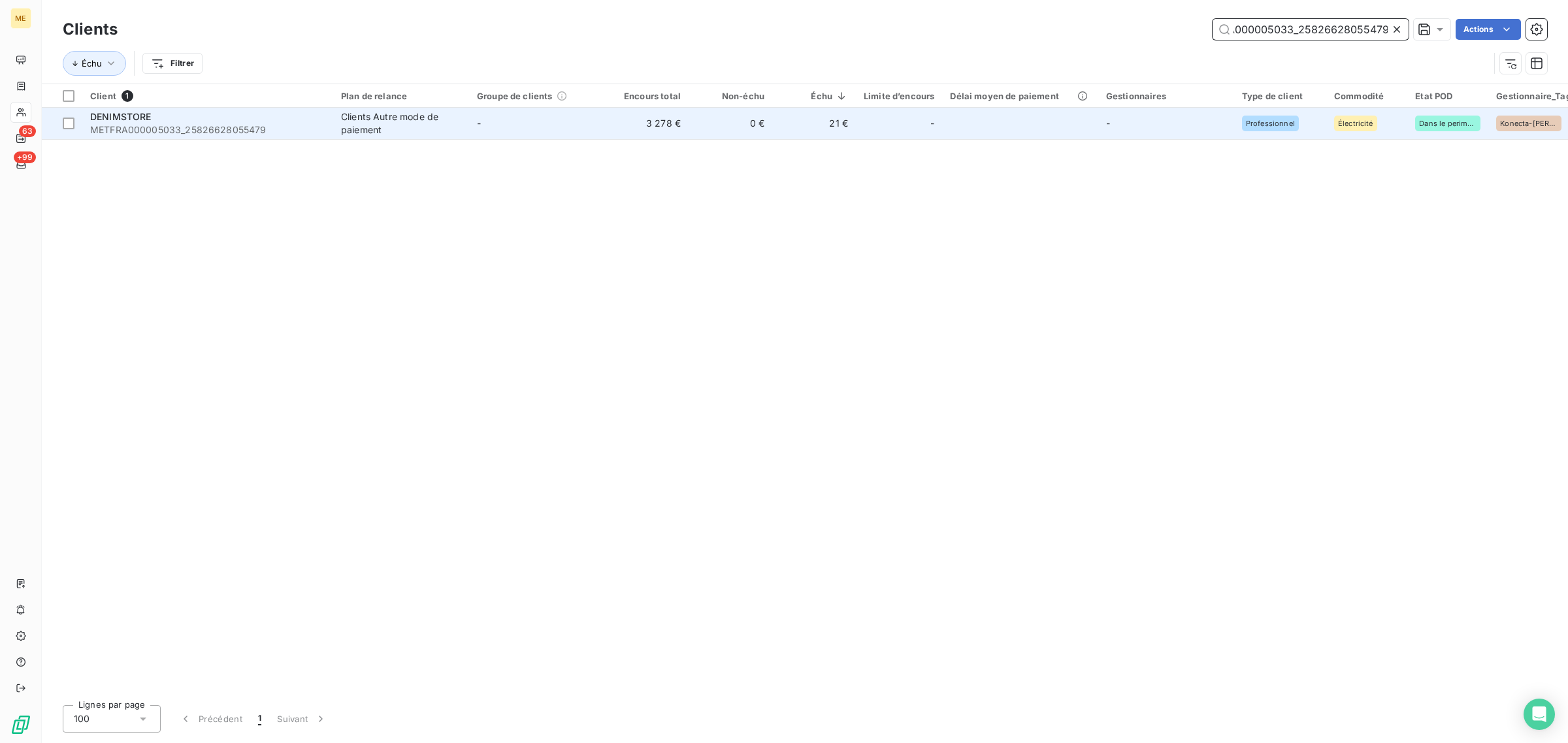
type input "METFRA000005033_25826628055479"
click at [612, 125] on td "3 278 €" at bounding box center [647, 124] width 84 height 32
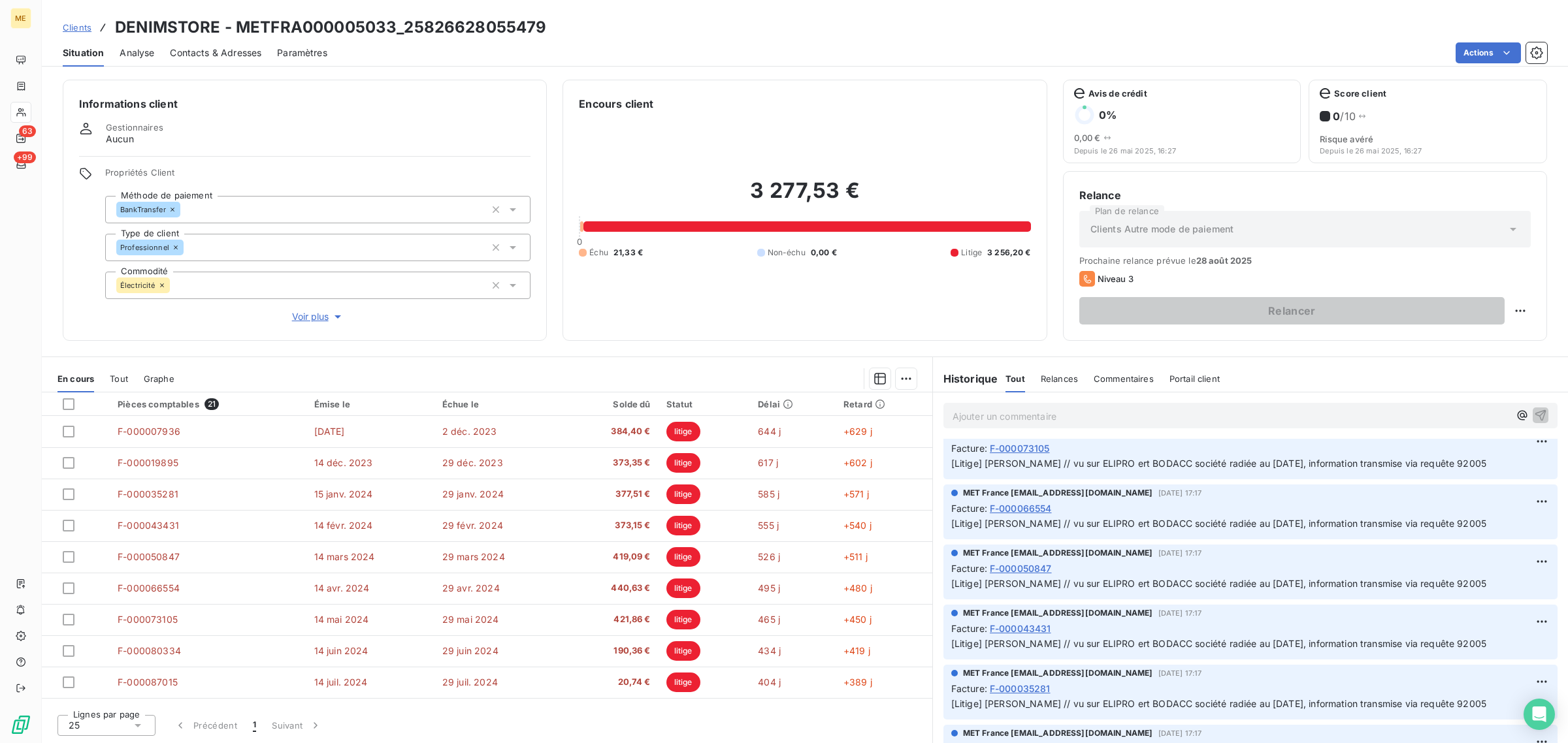
scroll to position [996, 0]
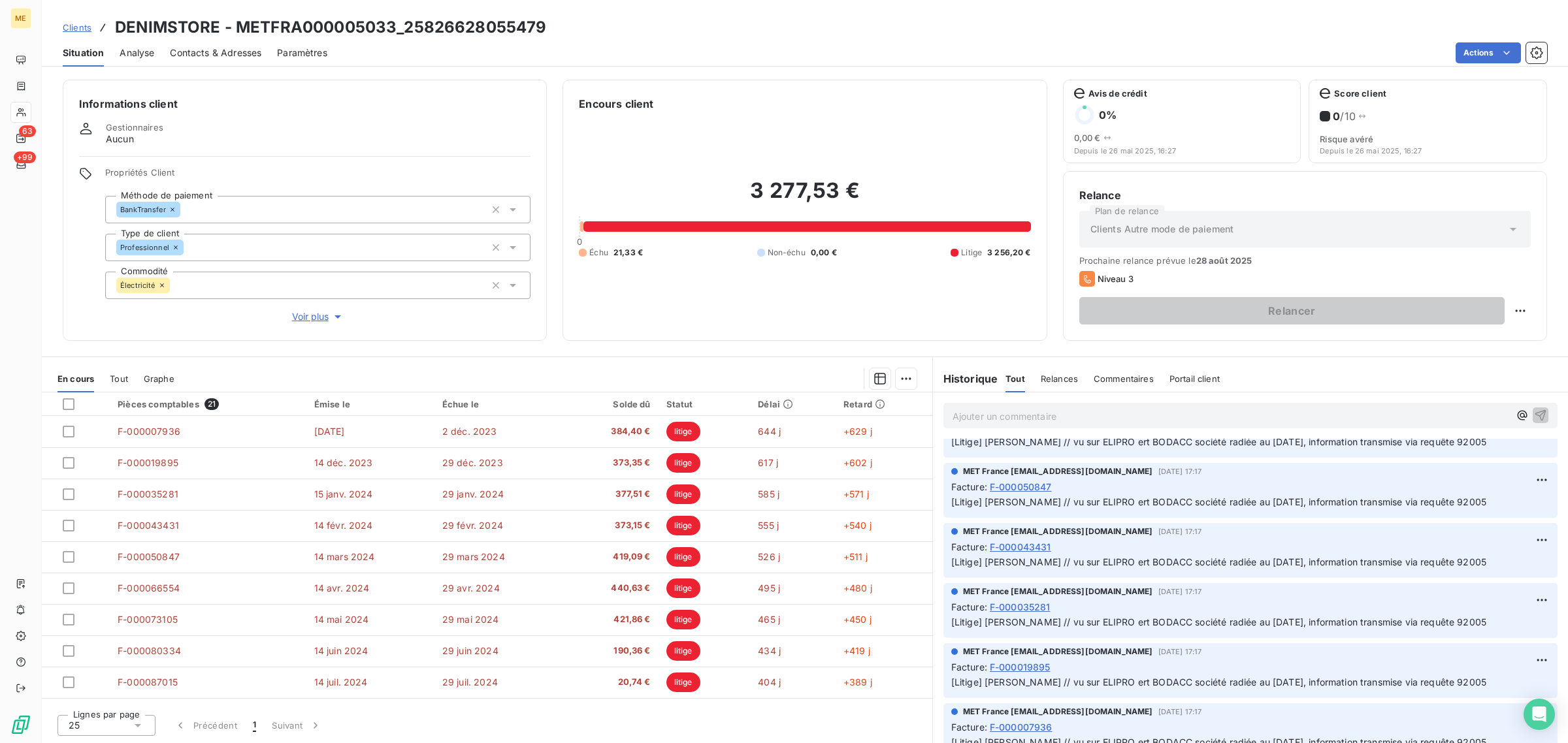
click at [318, 317] on span "Voir plus" at bounding box center [318, 317] width 52 height 13
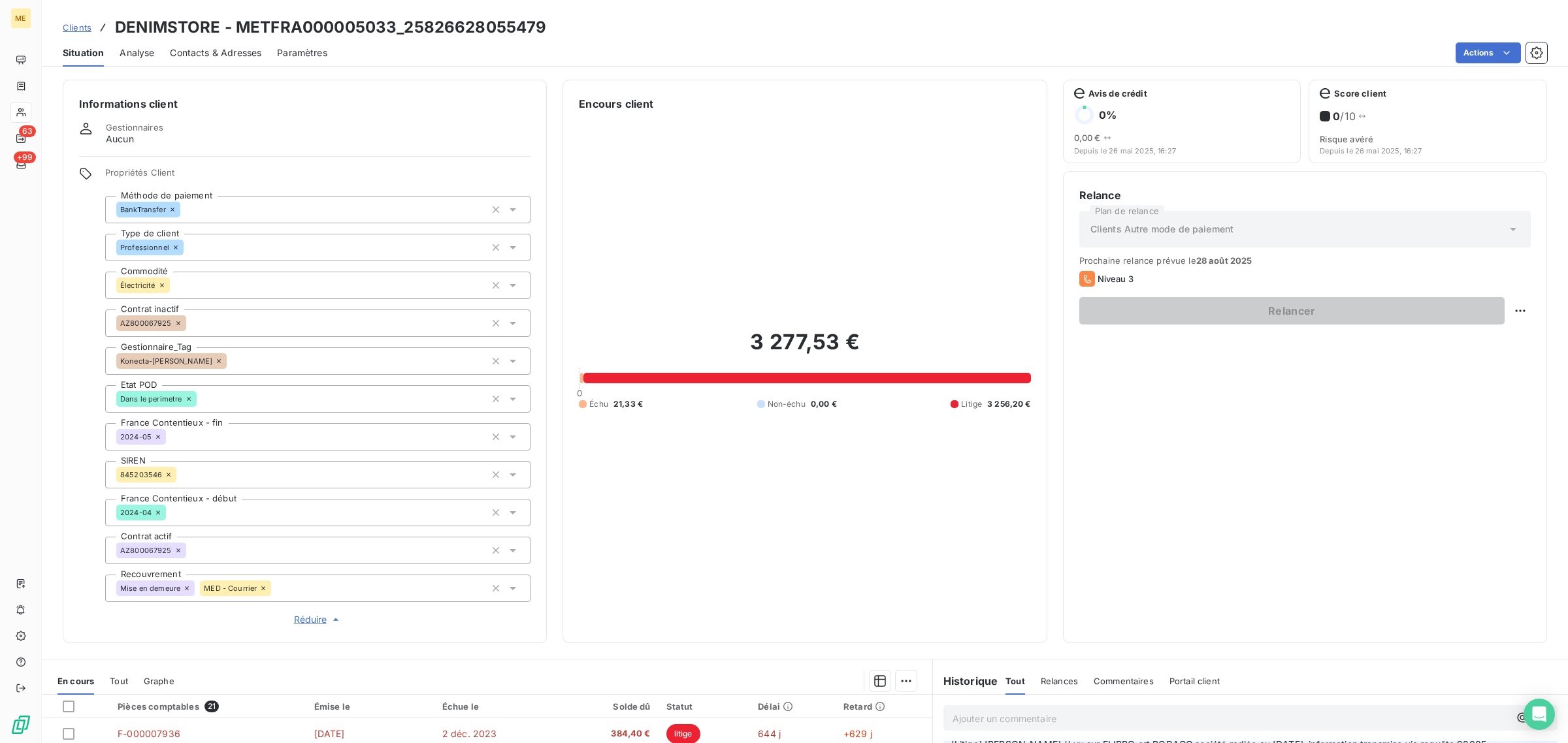
click at [215, 360] on icon at bounding box center [218, 360] width 7 height 7
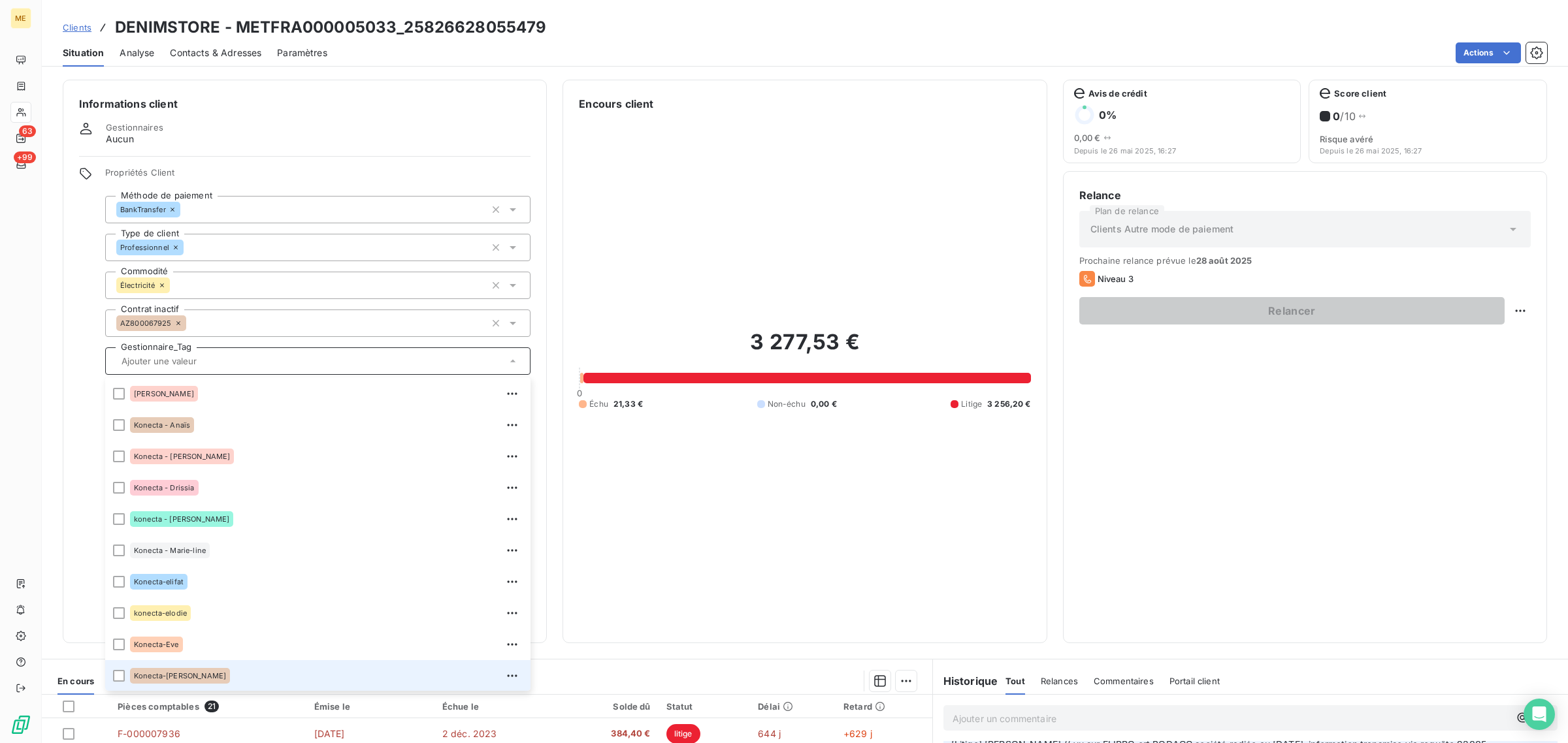
scroll to position [242, 0]
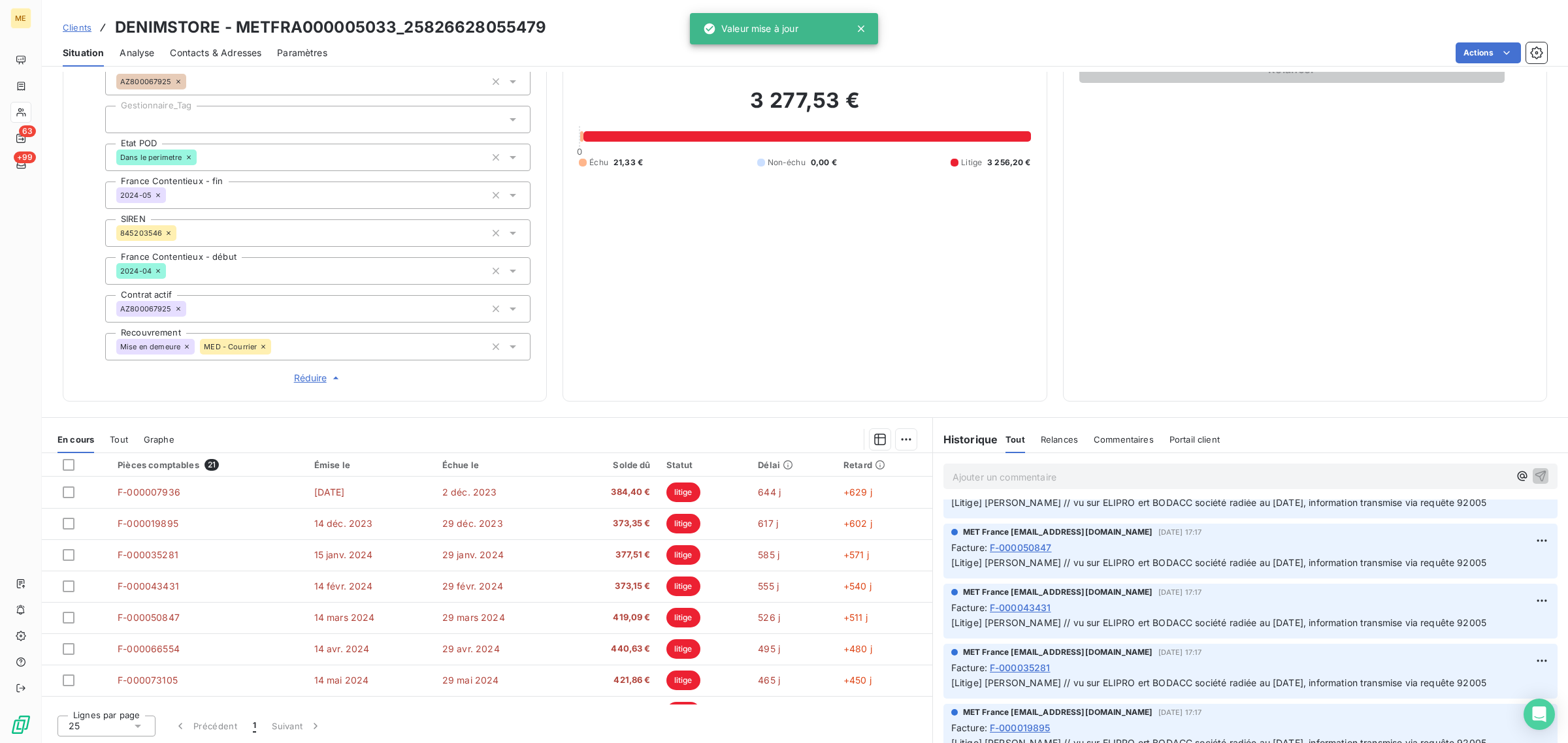
click at [1175, 477] on p "Ajouter un commentaire ﻿" at bounding box center [1230, 477] width 556 height 17
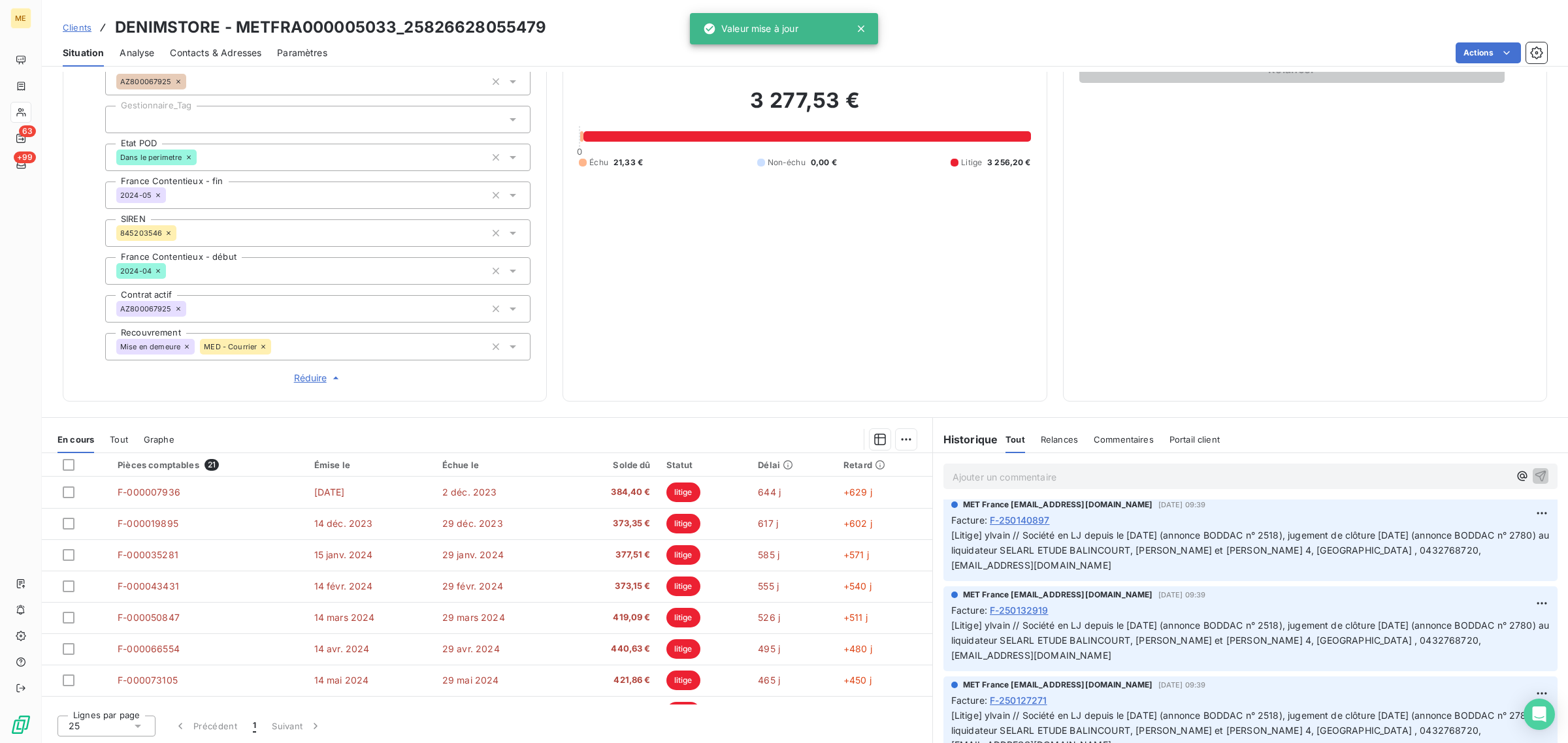
scroll to position [1568, 0]
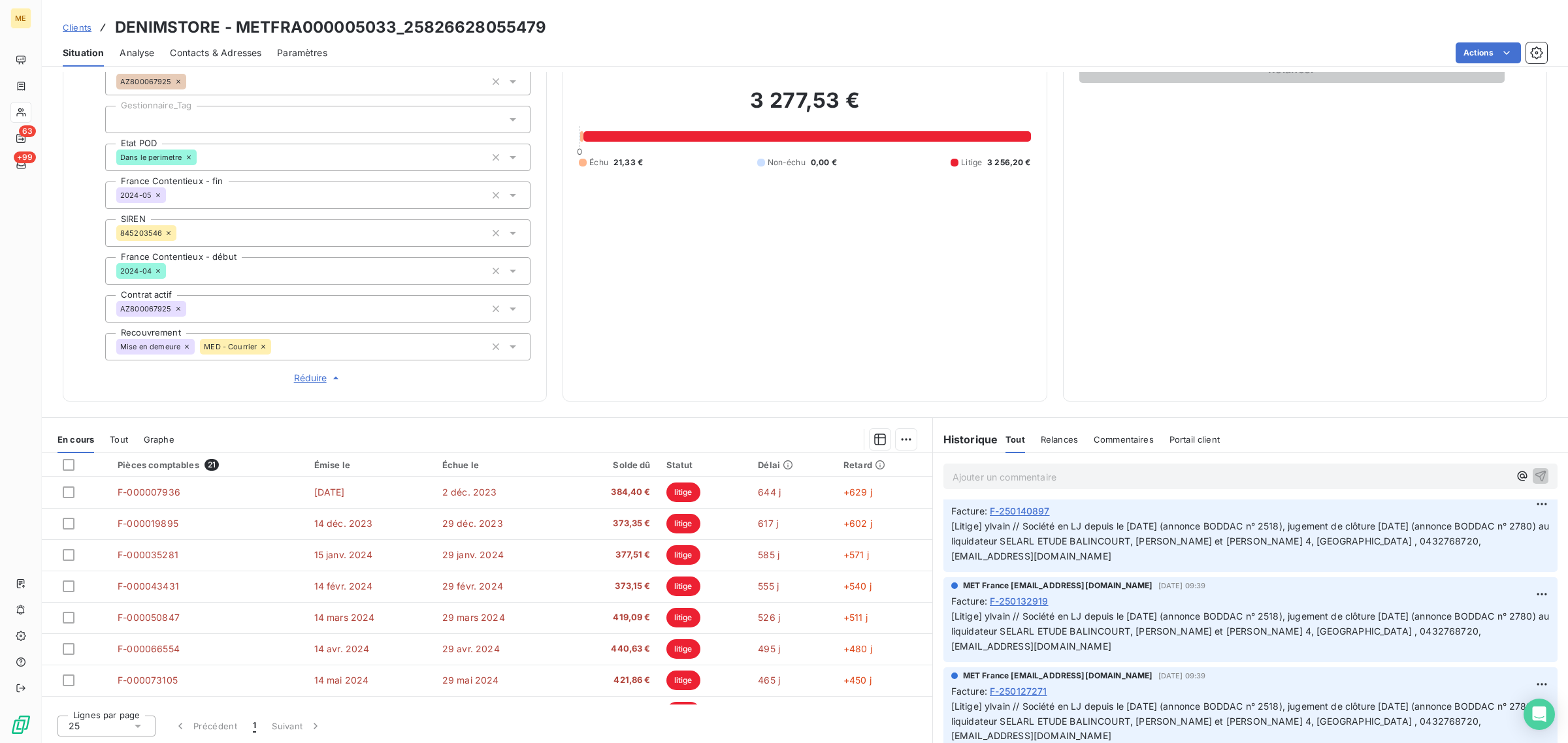
drag, startPoint x: 1298, startPoint y: 556, endPoint x: 975, endPoint y: 527, distance: 324.3
click at [975, 527] on p "[Litige] ylvain // Société en LJ depuis le [DATE] (annonce BODDAC n° 2518), jug…" at bounding box center [1250, 542] width 598 height 45
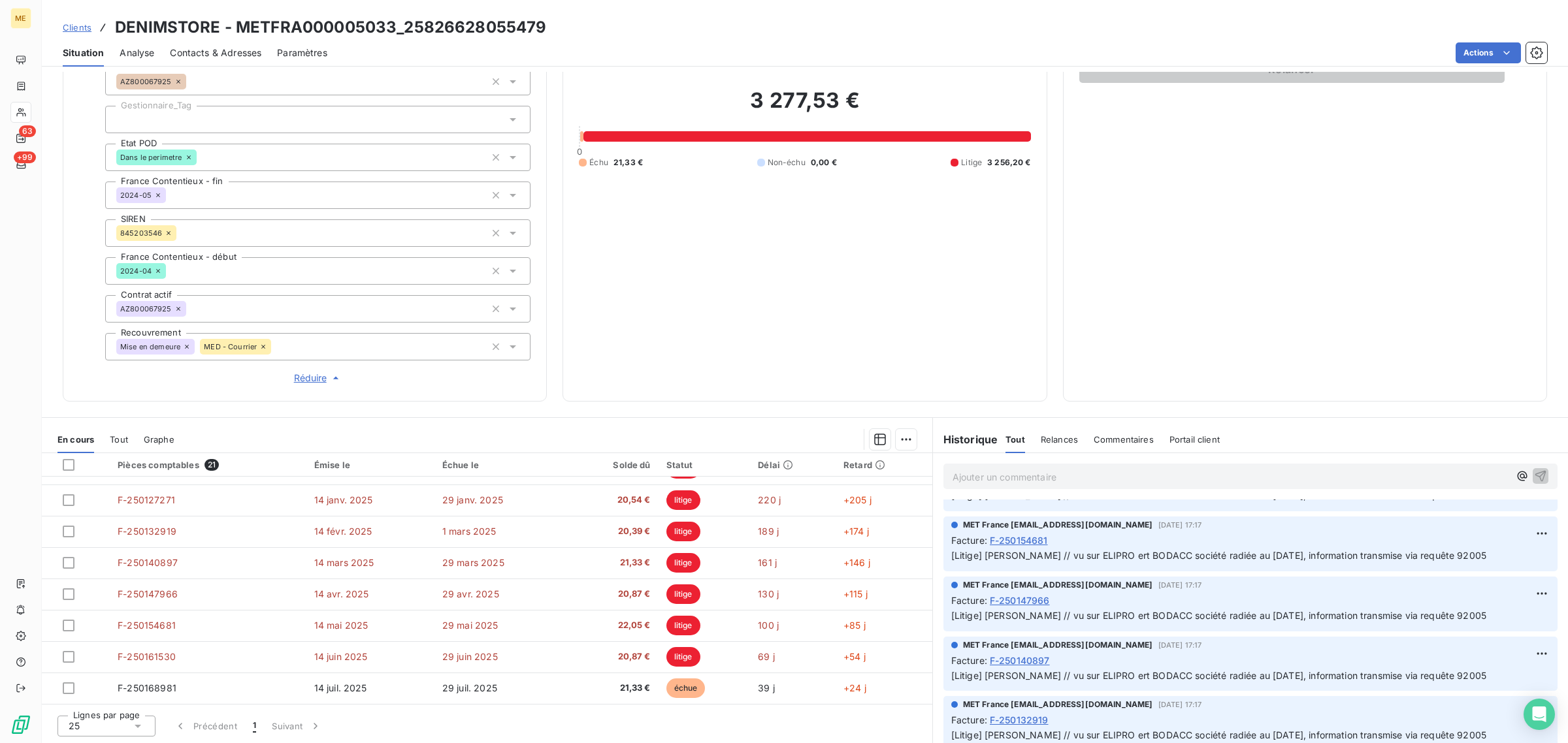
scroll to position [0, 0]
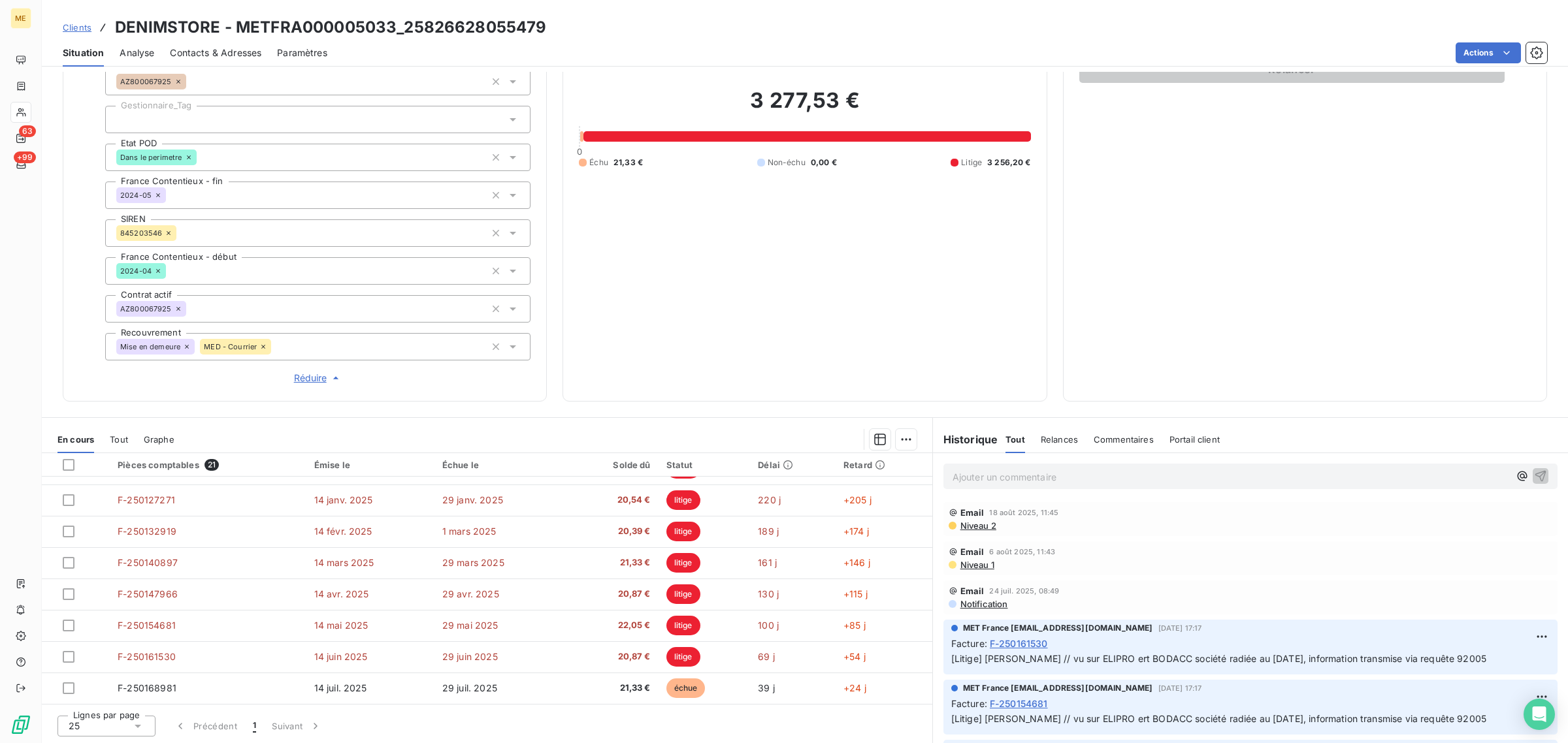
click at [319, 382] on span "Réduire" at bounding box center [318, 379] width 48 height 13
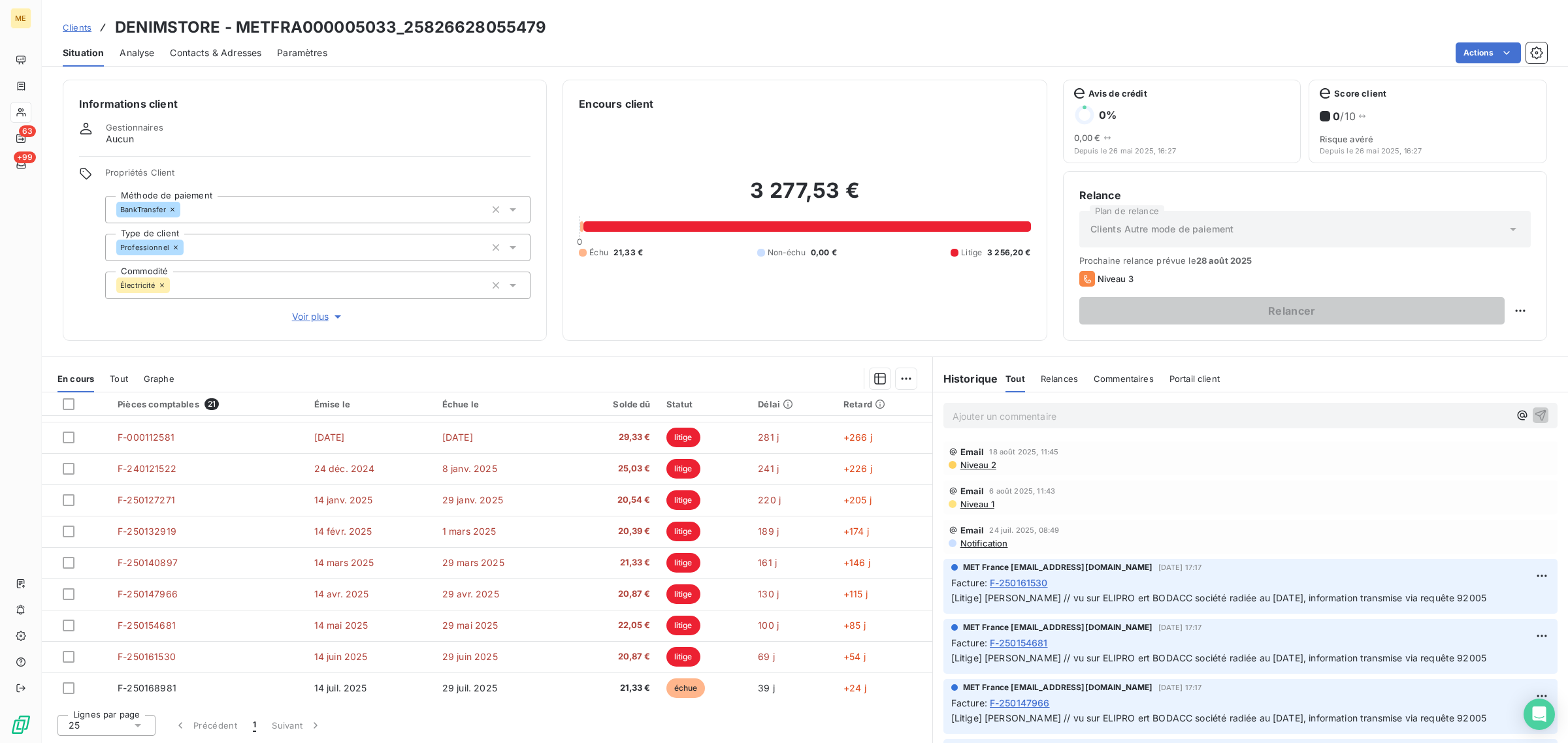
click at [315, 315] on span "Voir plus" at bounding box center [318, 317] width 52 height 13
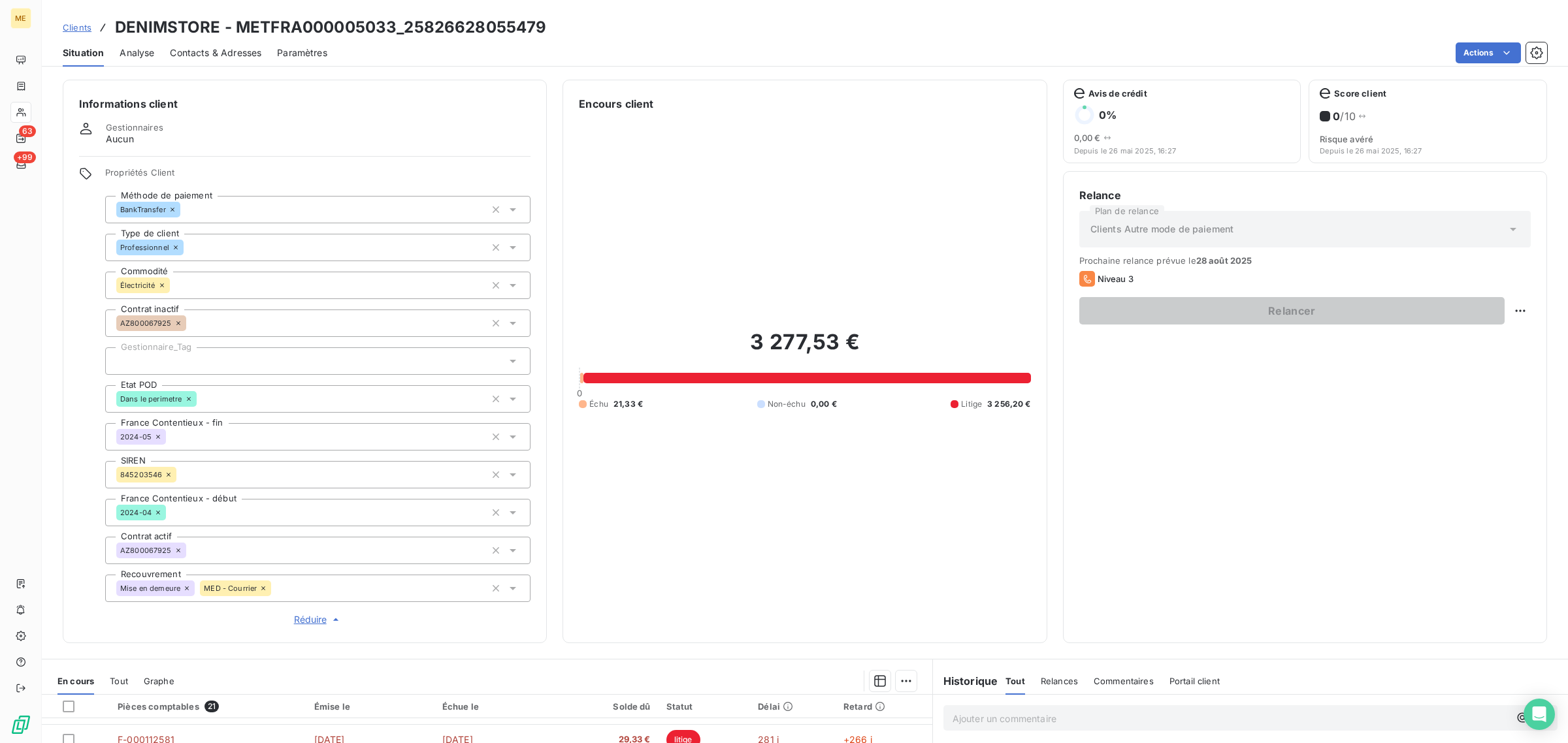
scroll to position [431, 0]
click at [190, 358] on div at bounding box center [318, 361] width 425 height 27
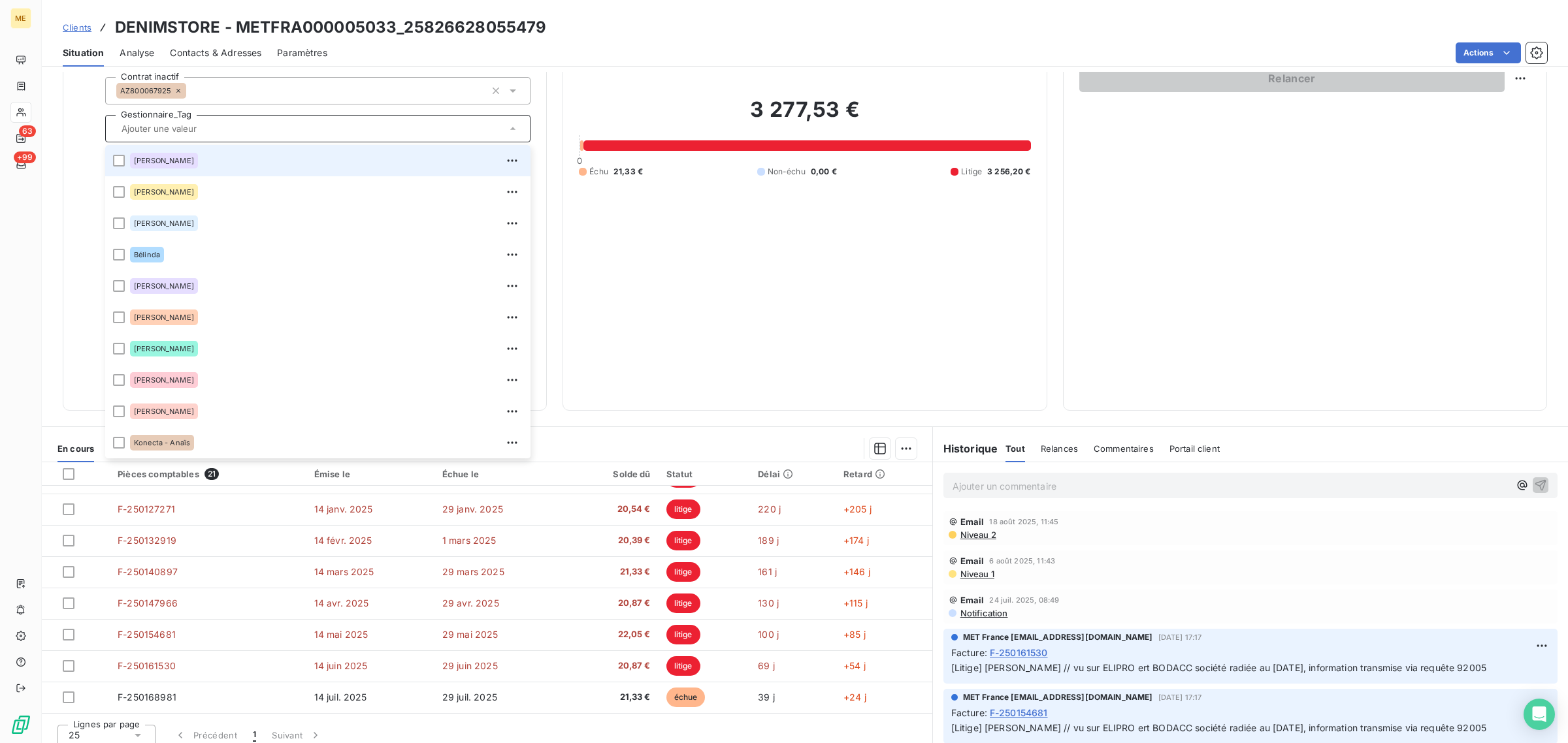
scroll to position [242, 0]
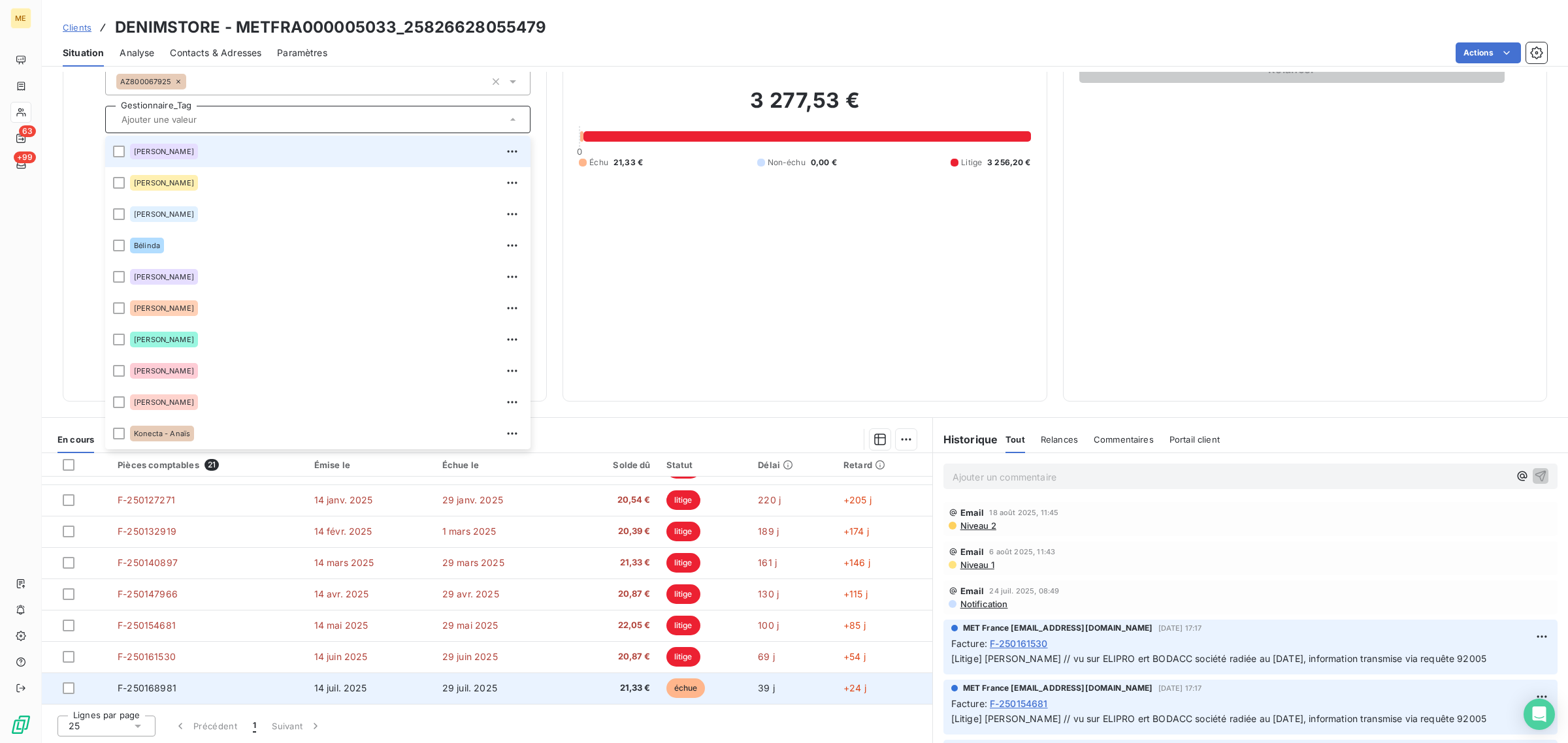
click at [574, 694] on span "21,33 €" at bounding box center [612, 689] width 76 height 13
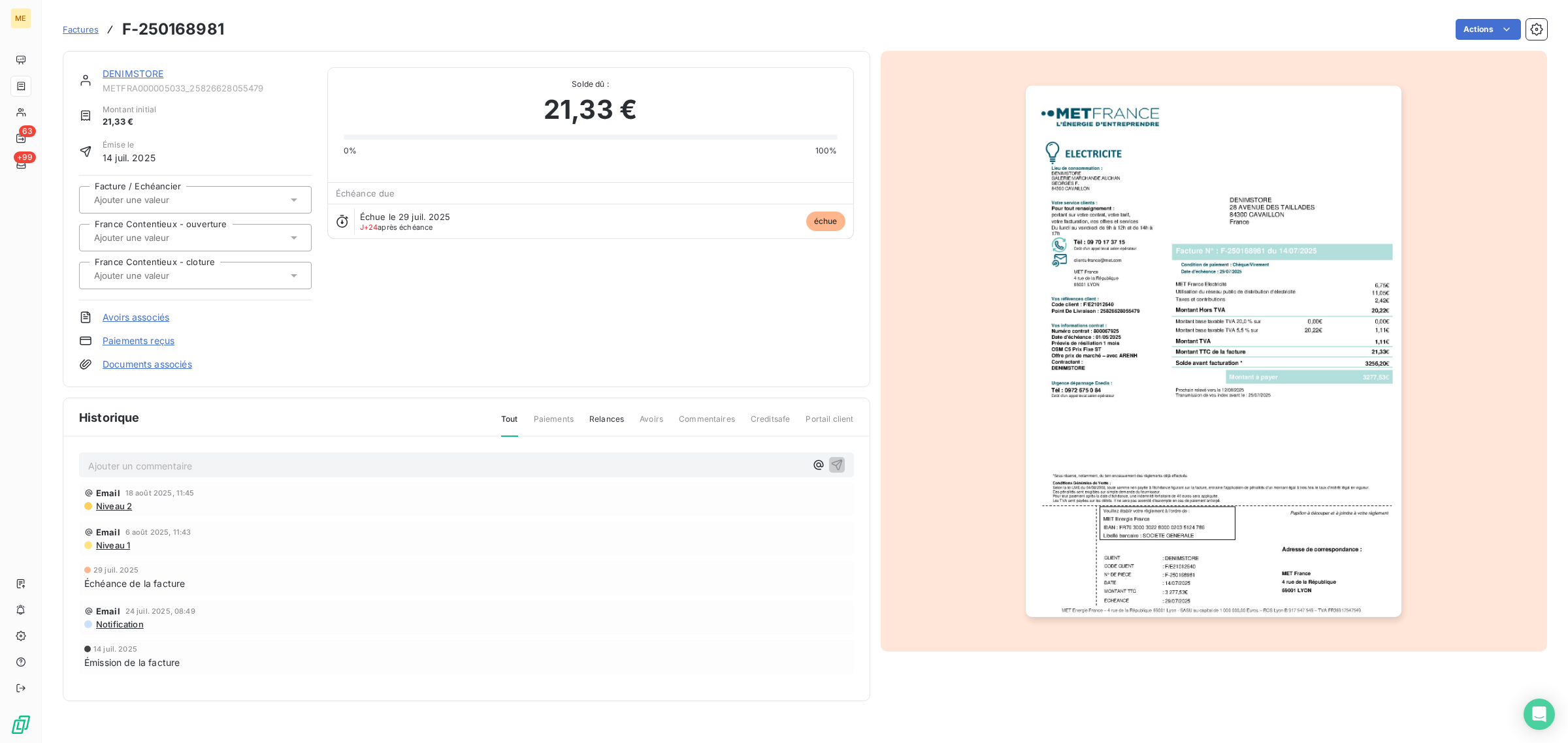
click at [1192, 515] on img "button" at bounding box center [1213, 351] width 375 height 532
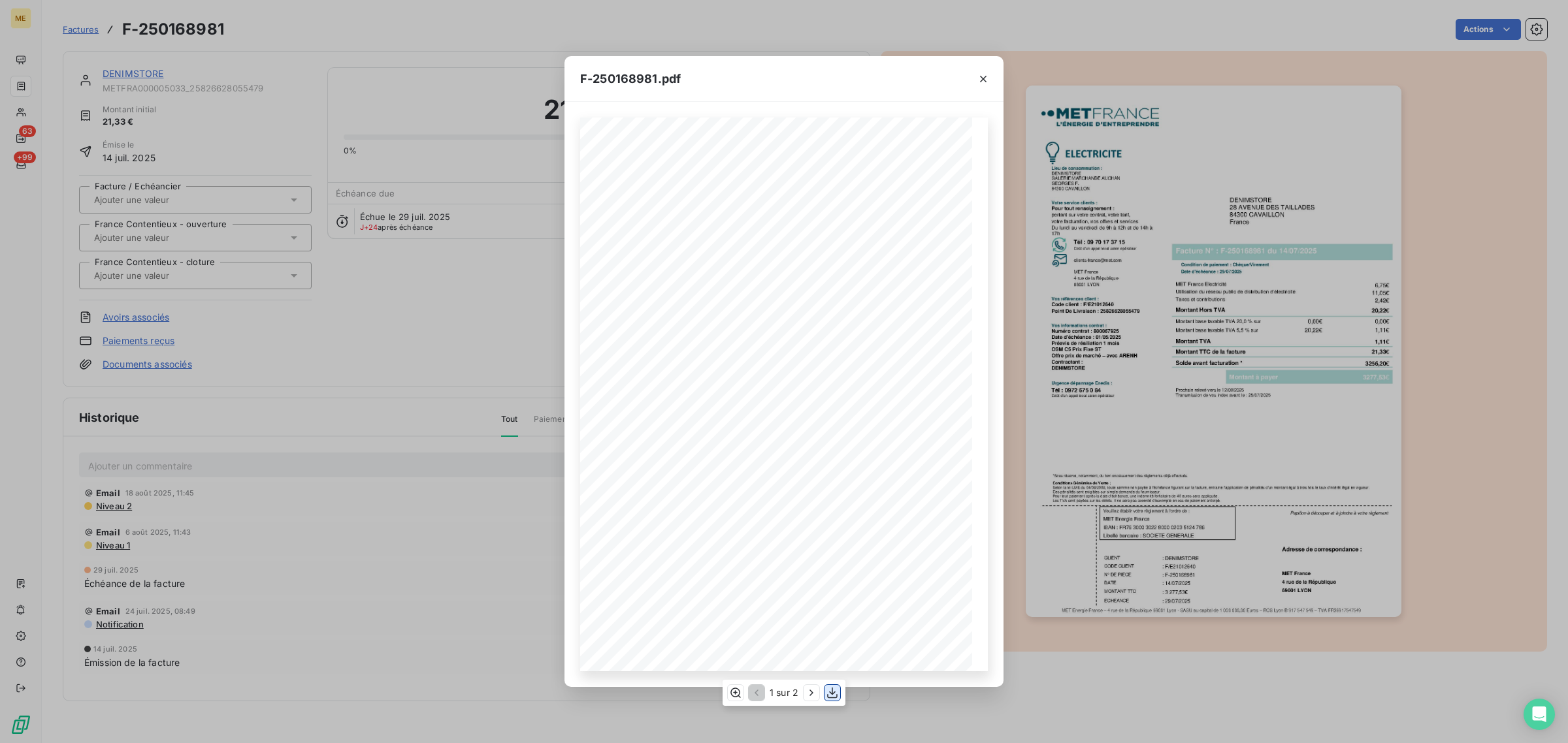
click at [829, 694] on icon "button" at bounding box center [833, 693] width 13 height 13
click at [983, 83] on icon "button" at bounding box center [983, 79] width 13 height 13
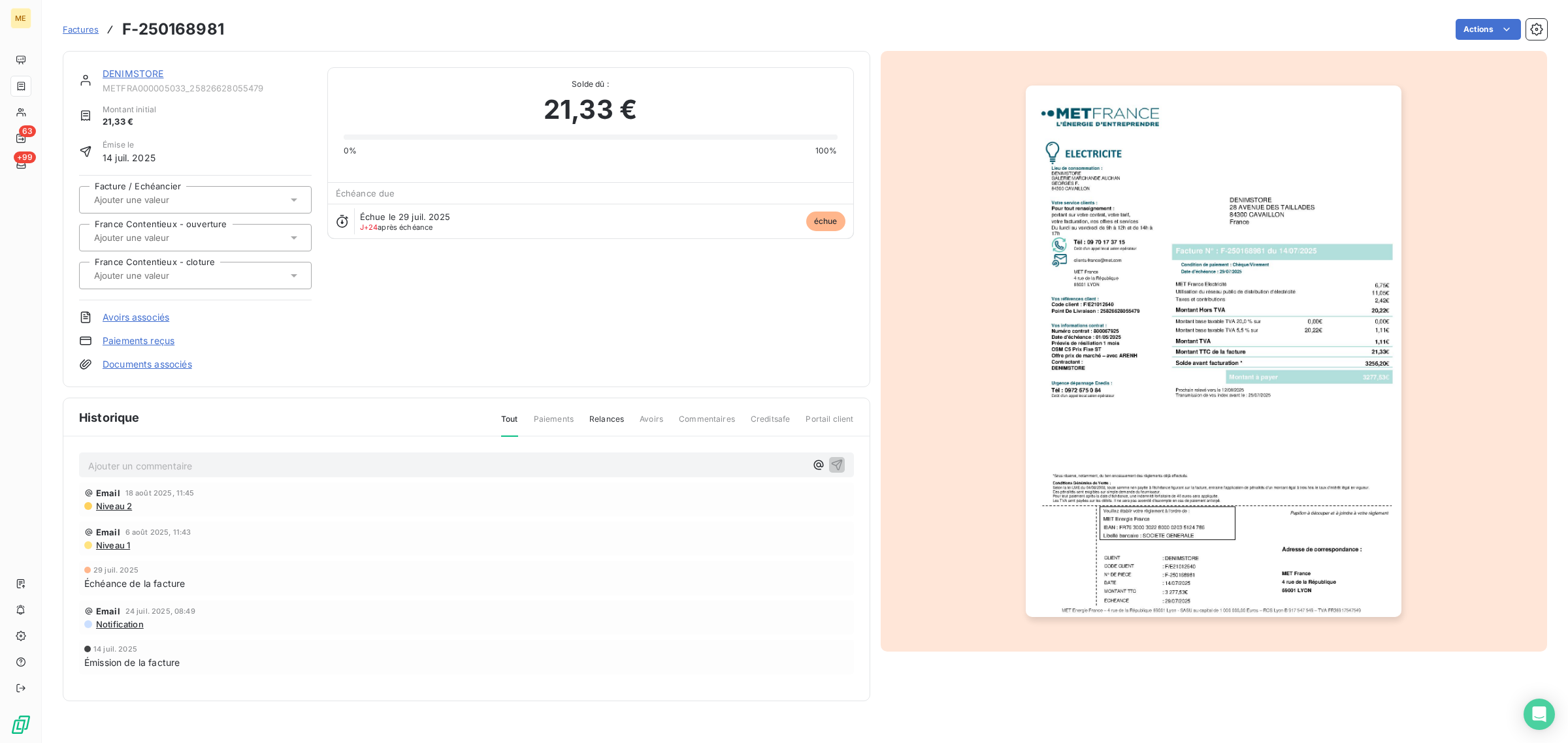
click at [325, 103] on div "DENIMSTORE METFRA000005033_25826628055479 Montant initial 21,33 € Émise le [DAT…" at bounding box center [466, 219] width 774 height 304
click at [121, 79] on link "DENIMSTORE" at bounding box center [134, 73] width 61 height 11
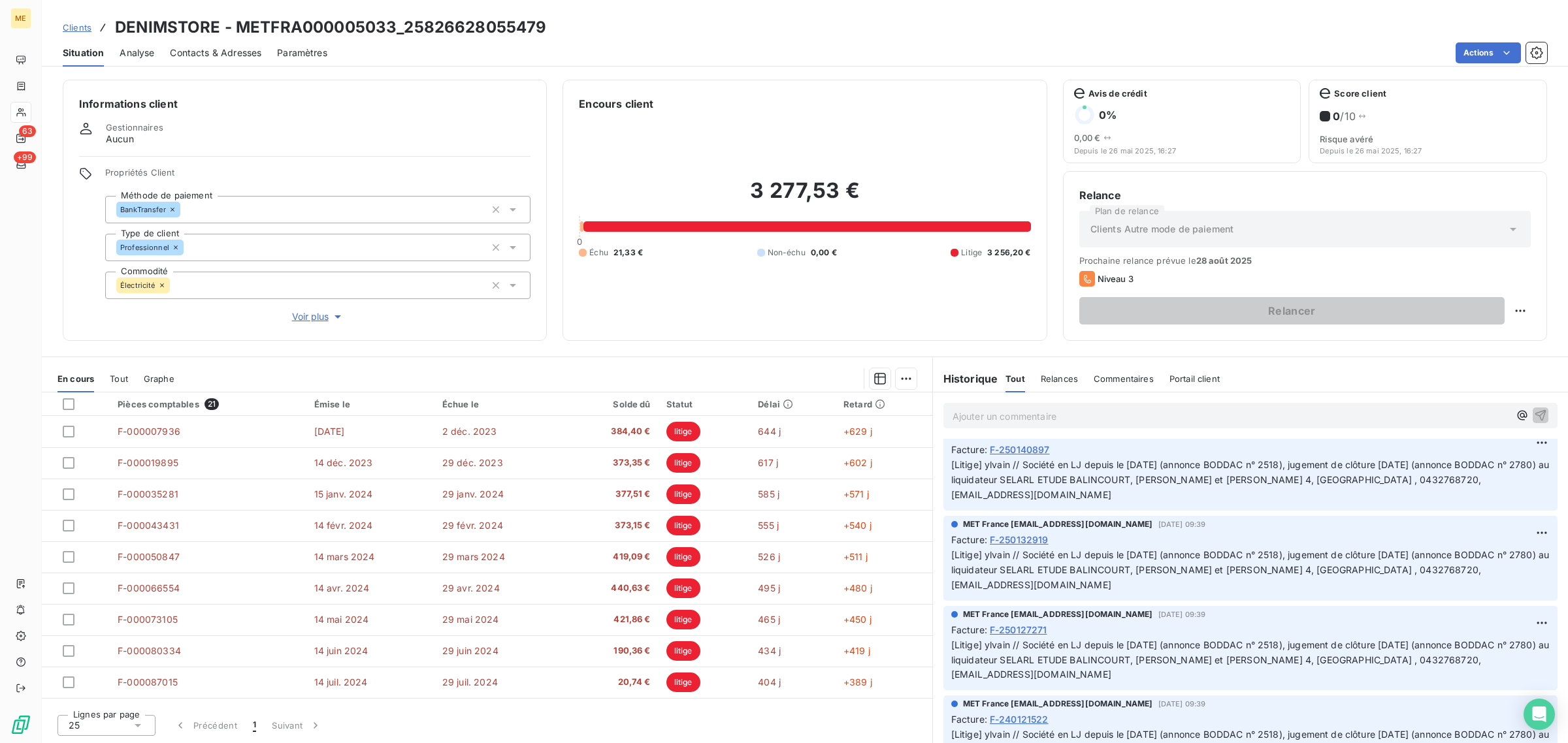
scroll to position [1470, 0]
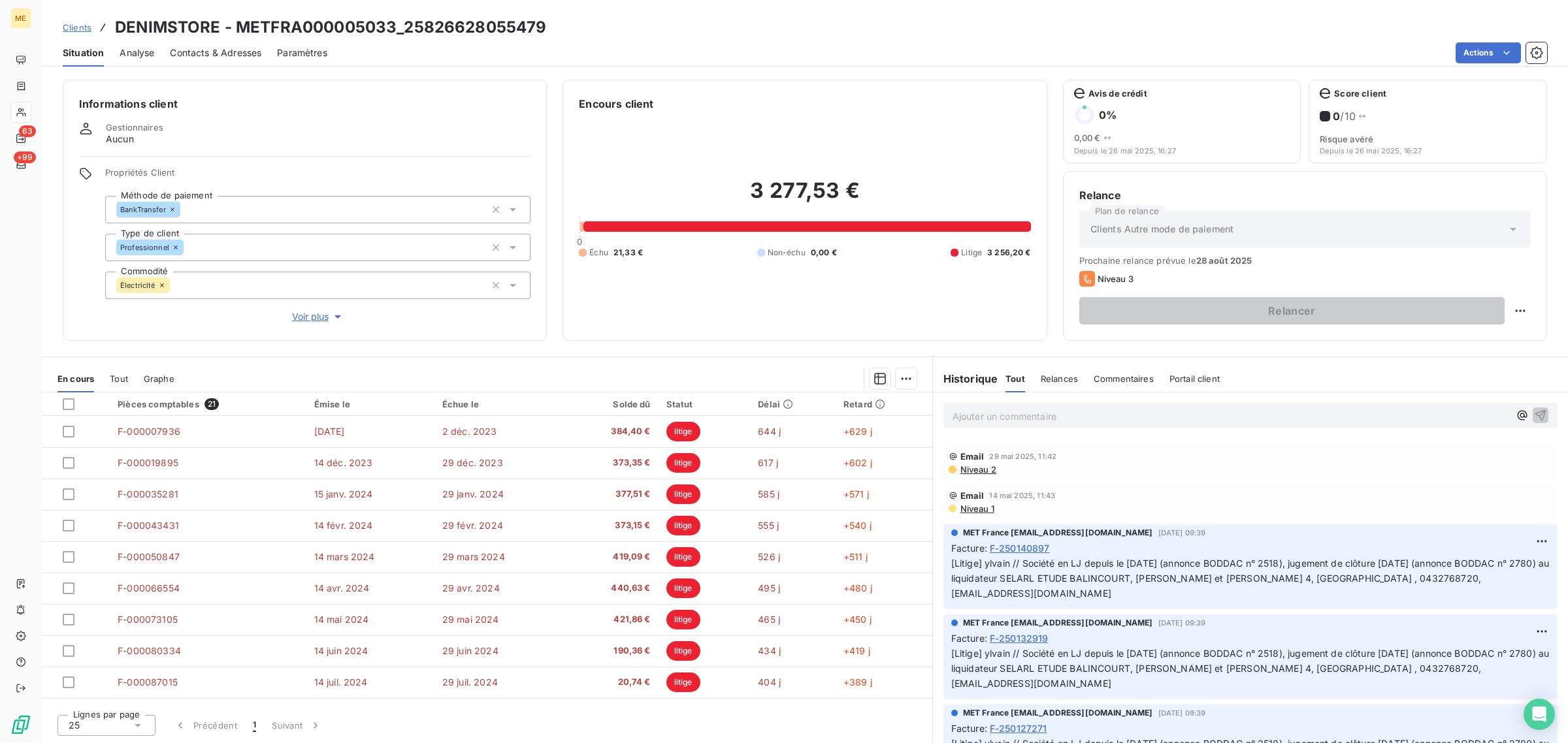
drag, startPoint x: 1028, startPoint y: 560, endPoint x: 1307, endPoint y: 601, distance: 282.0
click at [1307, 601] on div "MET France [EMAIL_ADDRESS][DOMAIN_NAME] [DATE] 09:39 Facture : F-250140897 [Lit…" at bounding box center [1250, 567] width 614 height 85
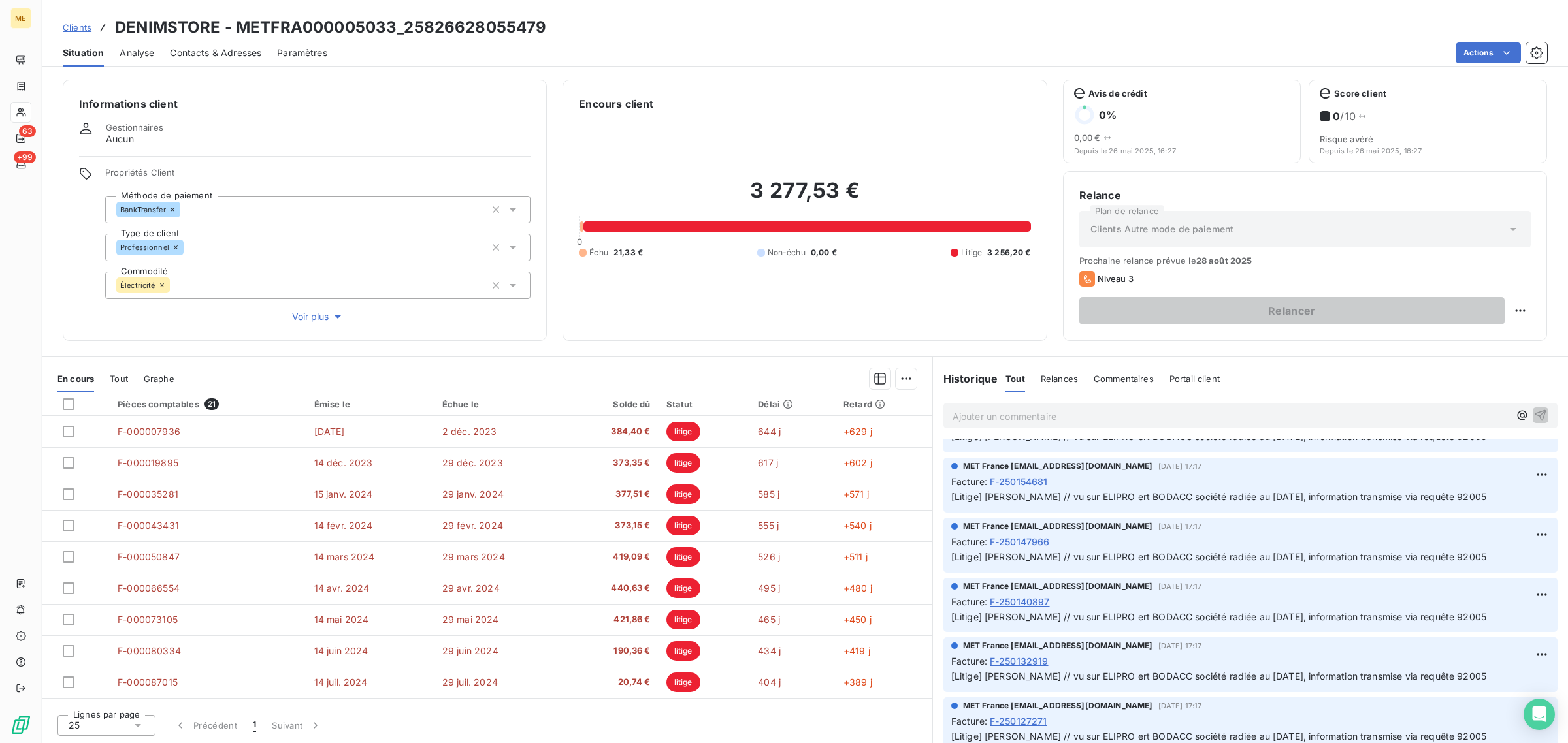
scroll to position [0, 0]
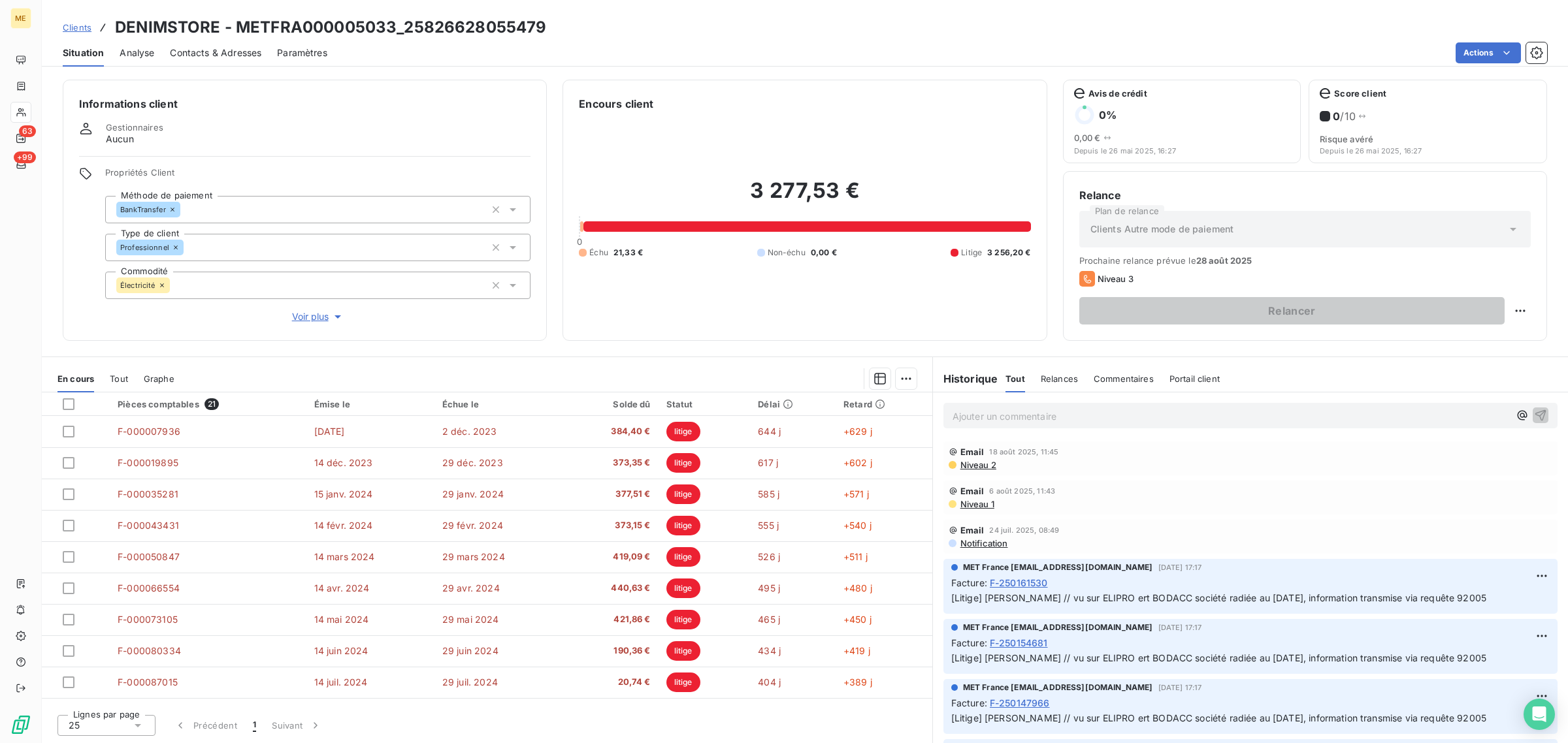
click at [1222, 499] on div "Niveau 1" at bounding box center [1250, 504] width 603 height 11
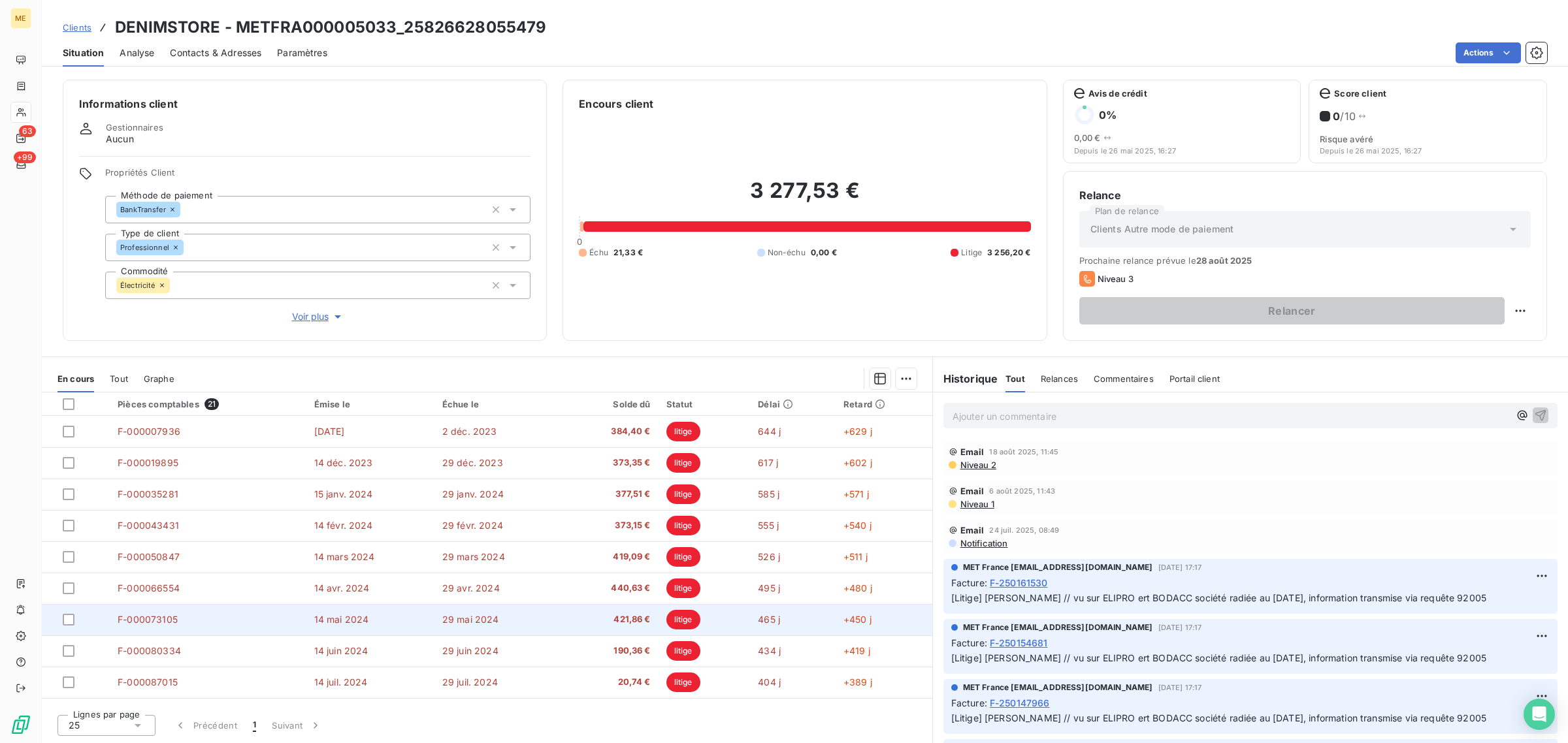
click at [574, 625] on span "421,86 €" at bounding box center [612, 620] width 76 height 13
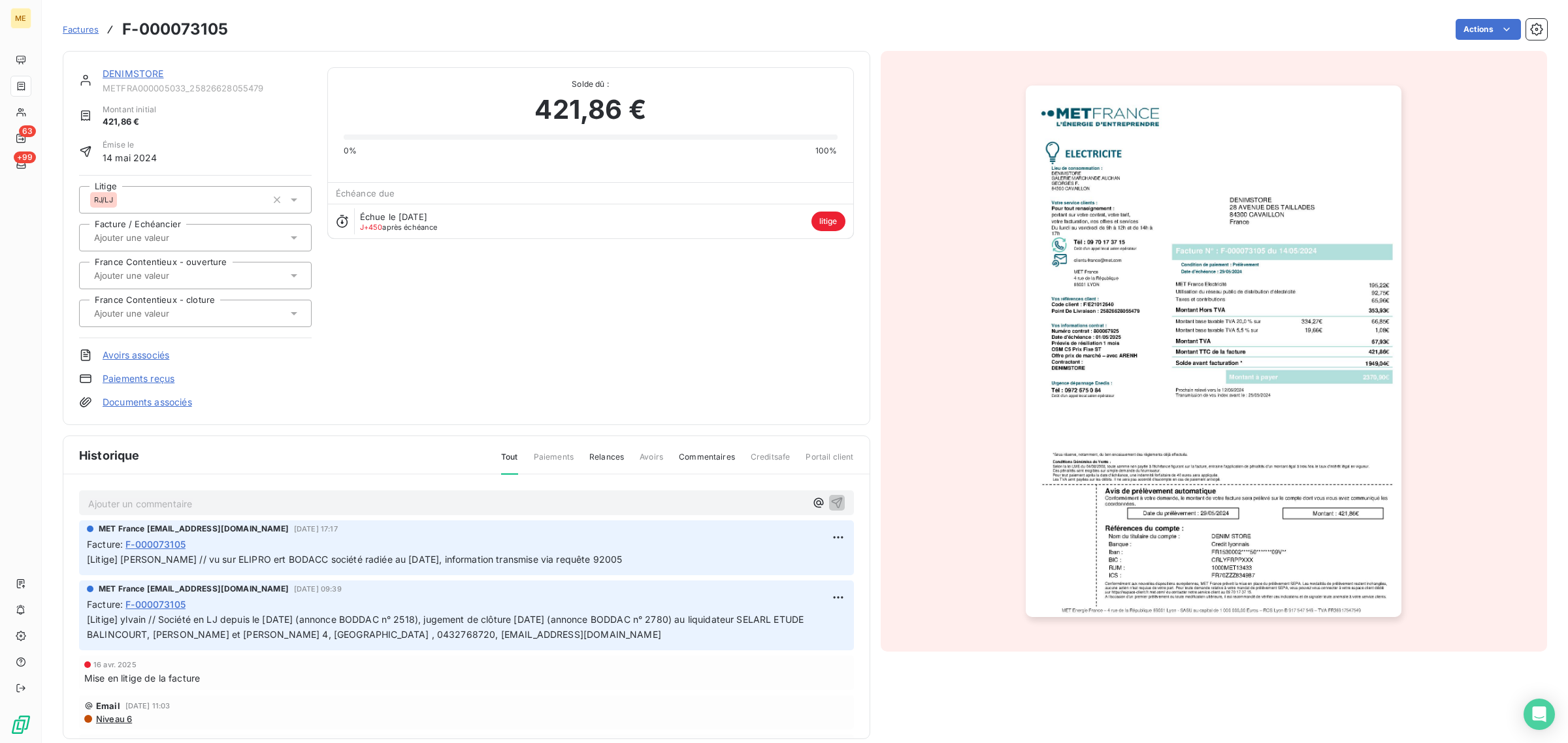
click at [1295, 525] on img "button" at bounding box center [1213, 351] width 375 height 532
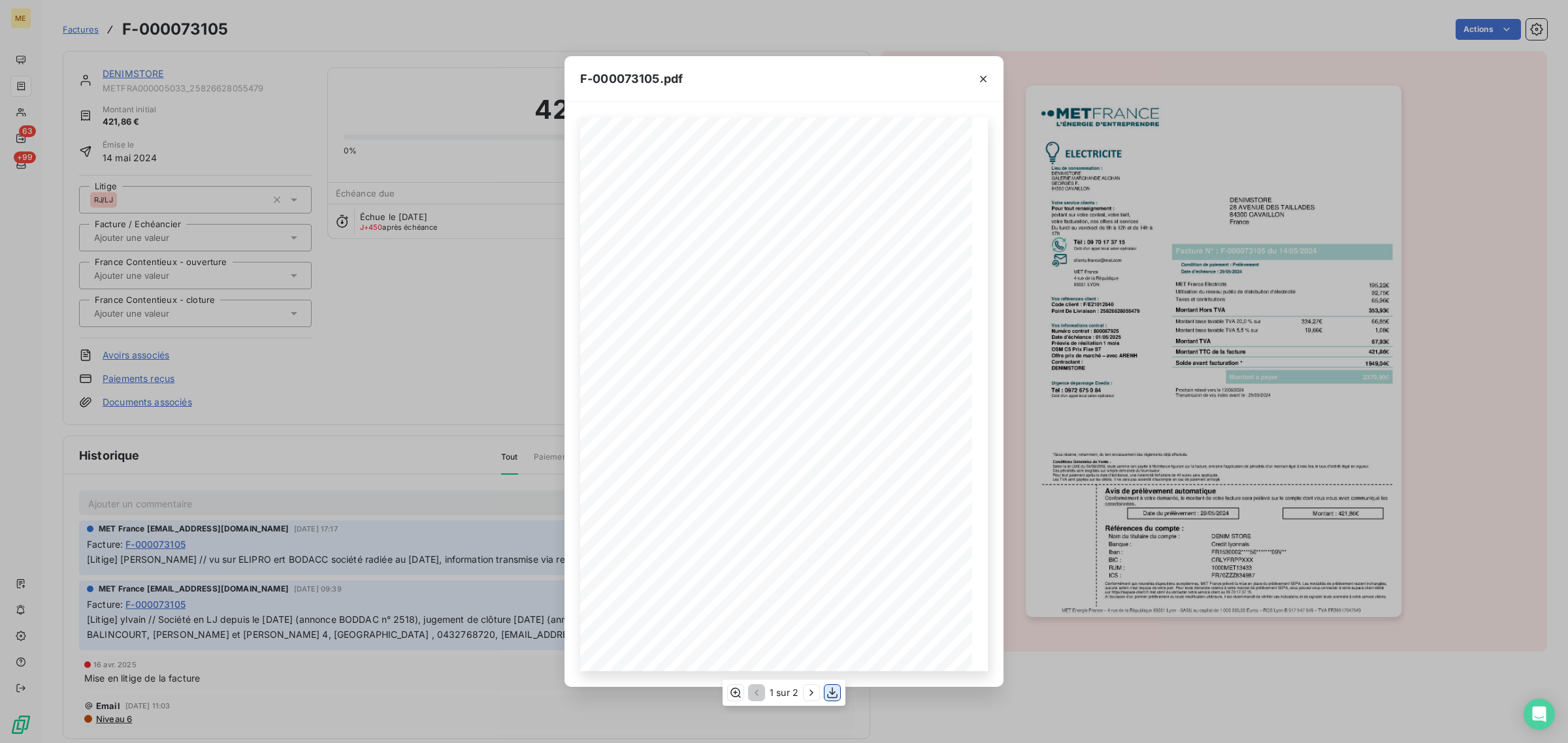
click at [834, 697] on icon "button" at bounding box center [832, 693] width 11 height 11
click at [976, 82] on icon "button" at bounding box center [983, 79] width 13 height 13
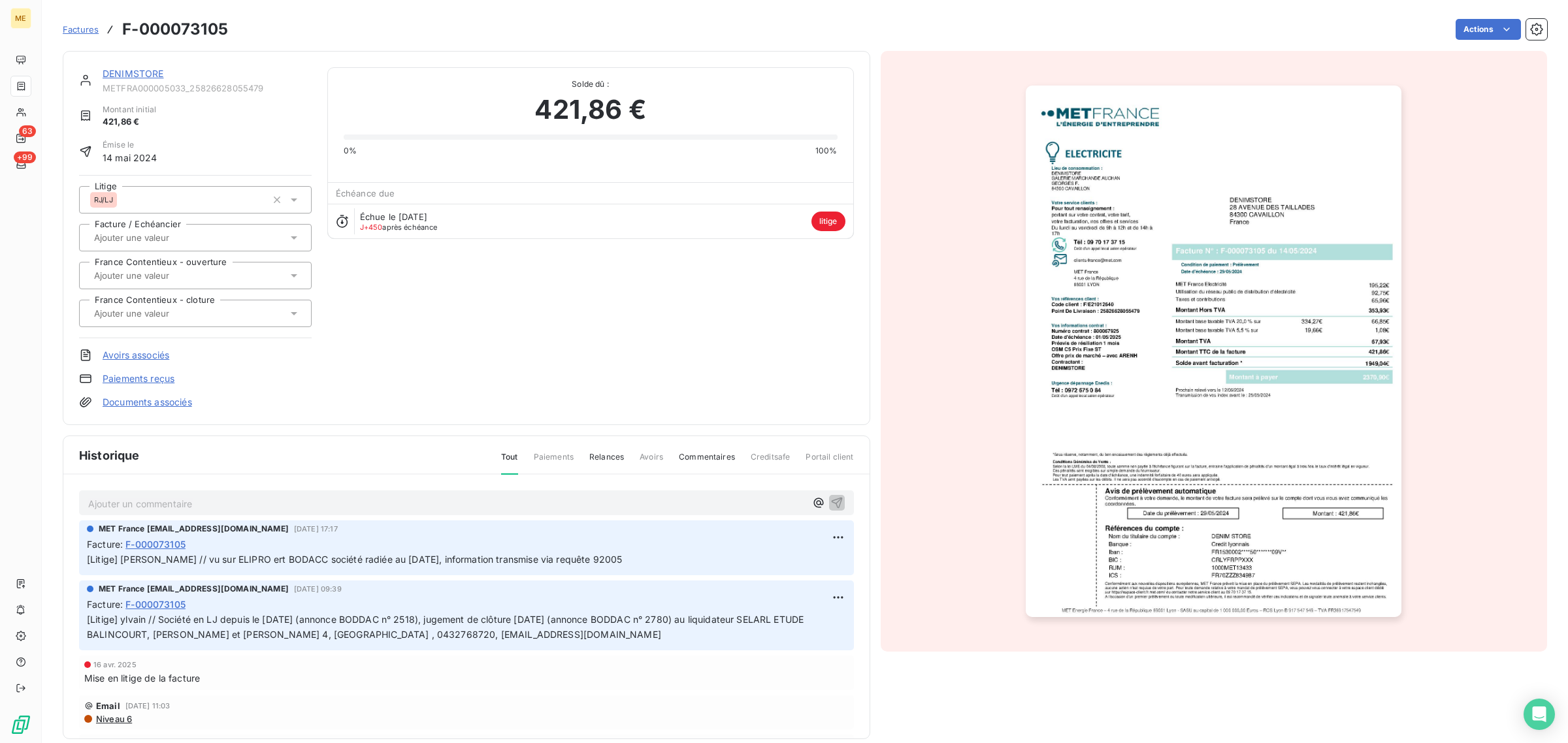
click at [69, 31] on span "Factures" at bounding box center [81, 29] width 36 height 11
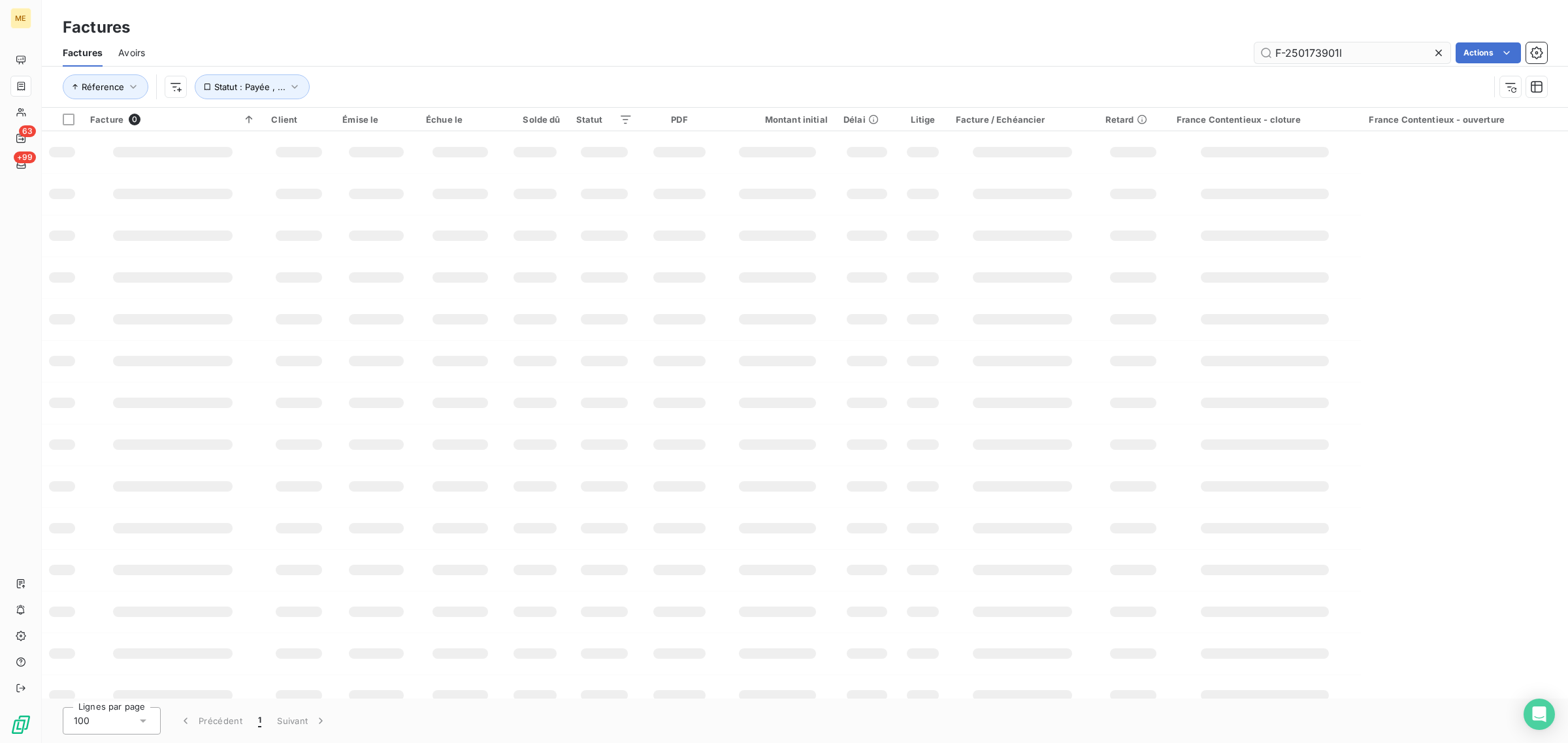
click at [1367, 56] on input "F-250173901l" at bounding box center [1352, 52] width 196 height 21
type input "F-250173901"
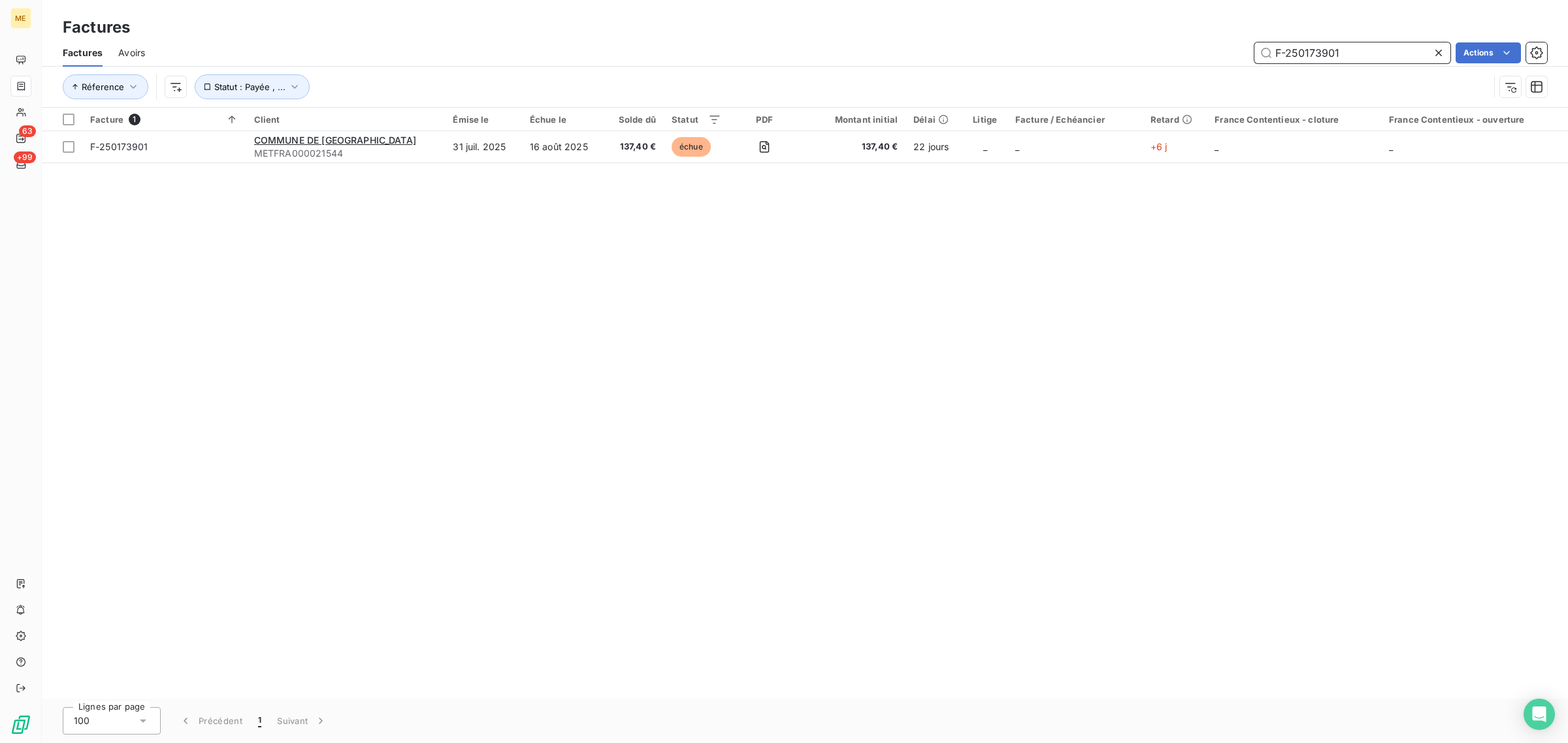
drag, startPoint x: 1346, startPoint y: 54, endPoint x: 1181, endPoint y: 42, distance: 165.4
click at [1185, 43] on div "F-250173901 Actions" at bounding box center [854, 52] width 1386 height 21
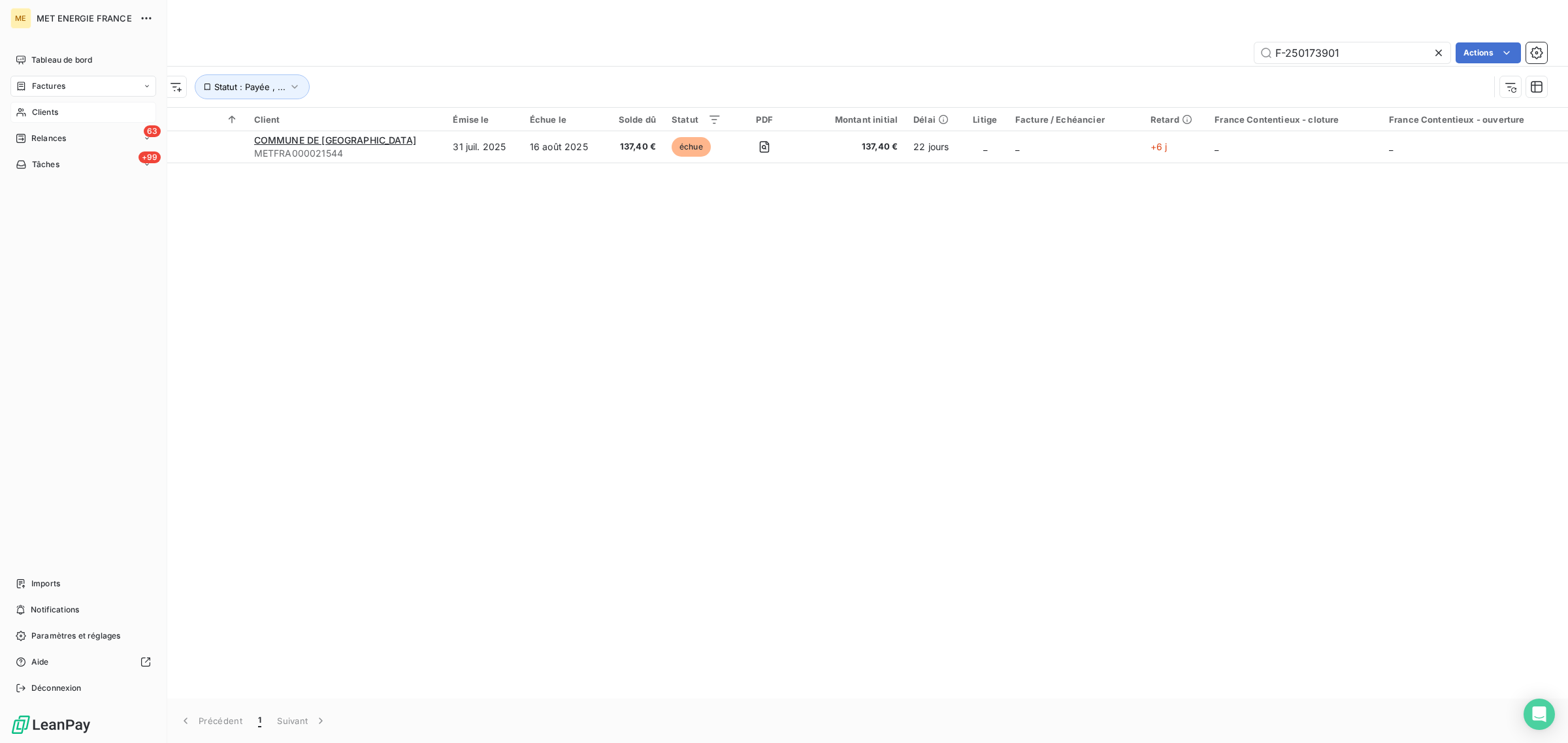
click at [25, 112] on icon at bounding box center [21, 112] width 11 height 11
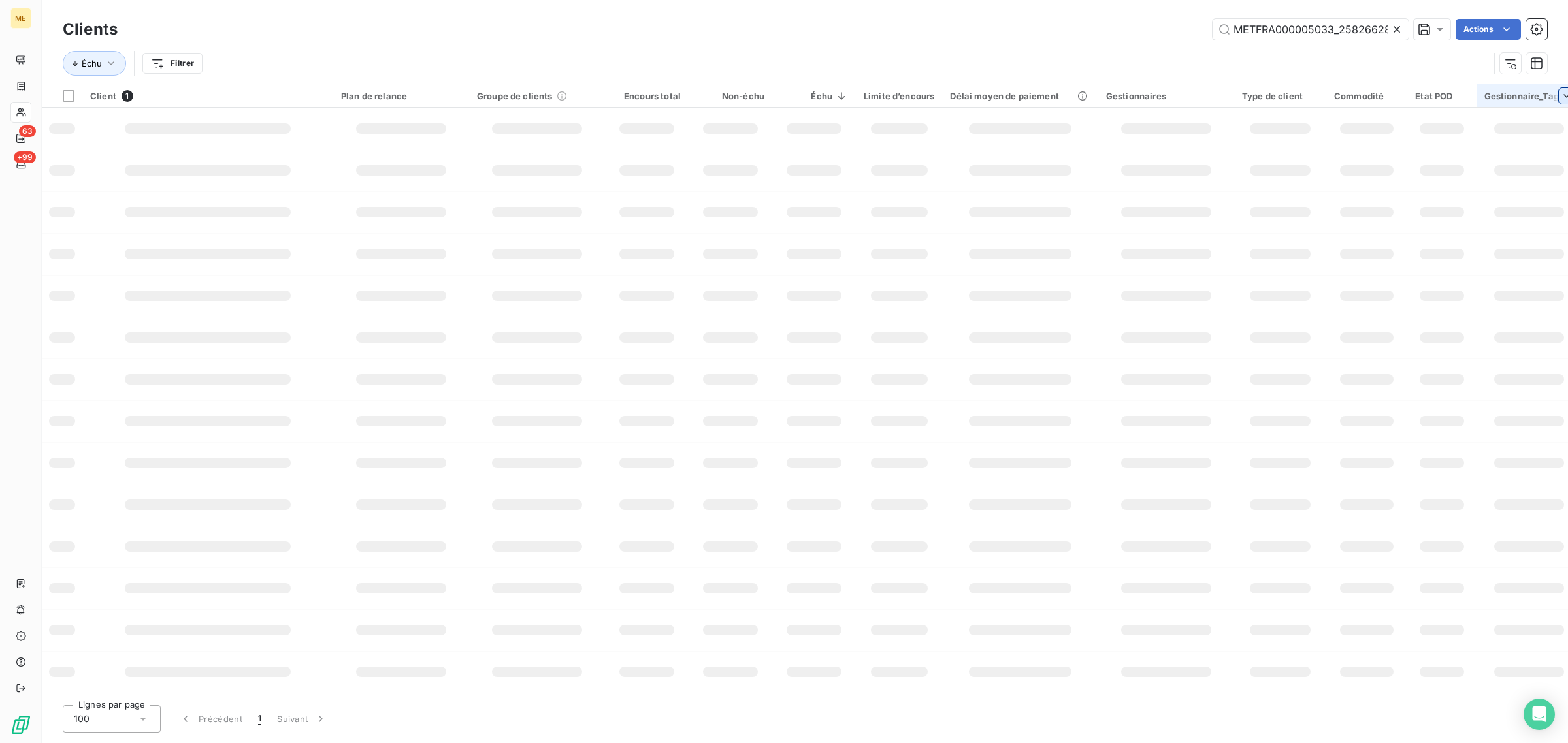
scroll to position [0, 41]
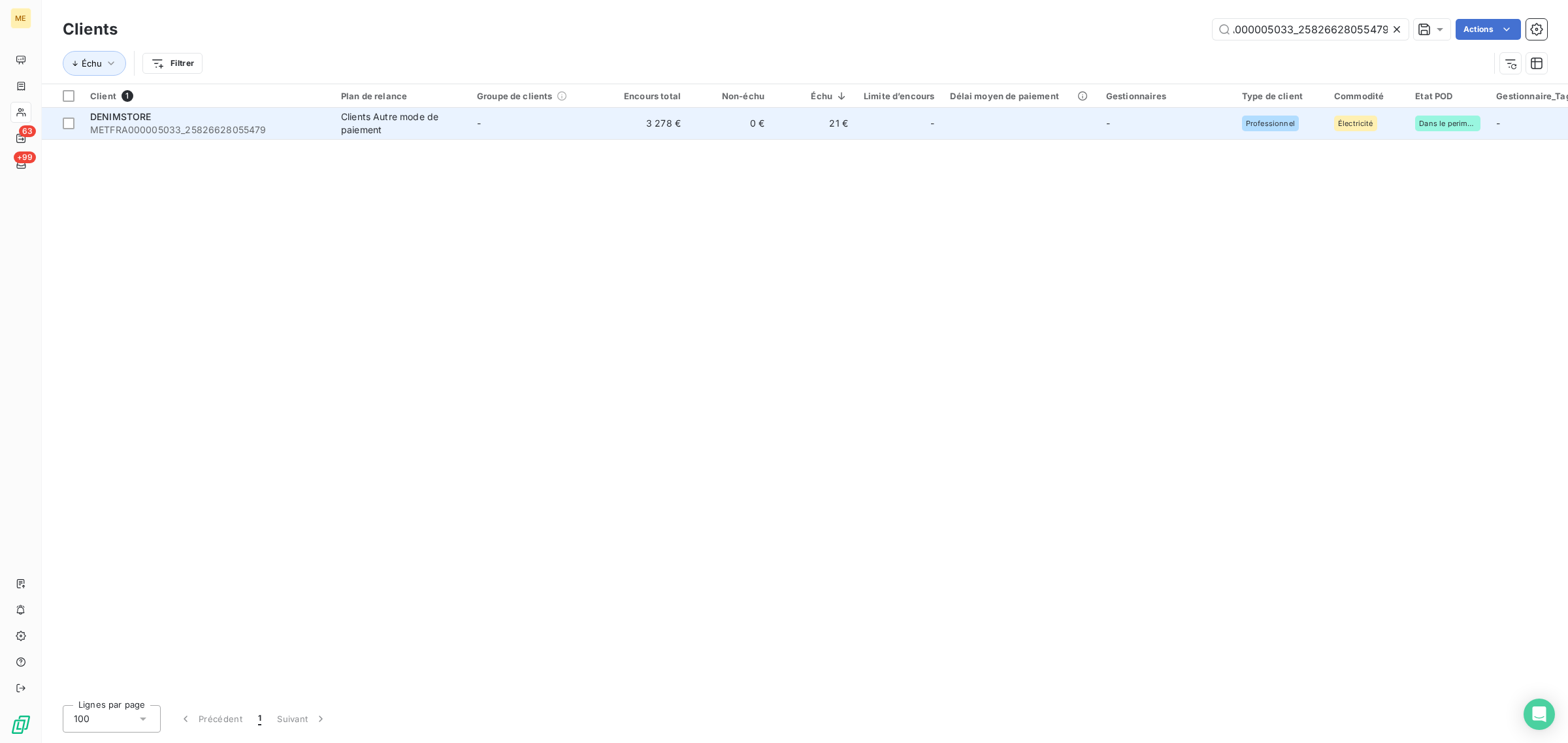
click at [447, 115] on div "Clients Autre mode de paiement" at bounding box center [401, 123] width 120 height 26
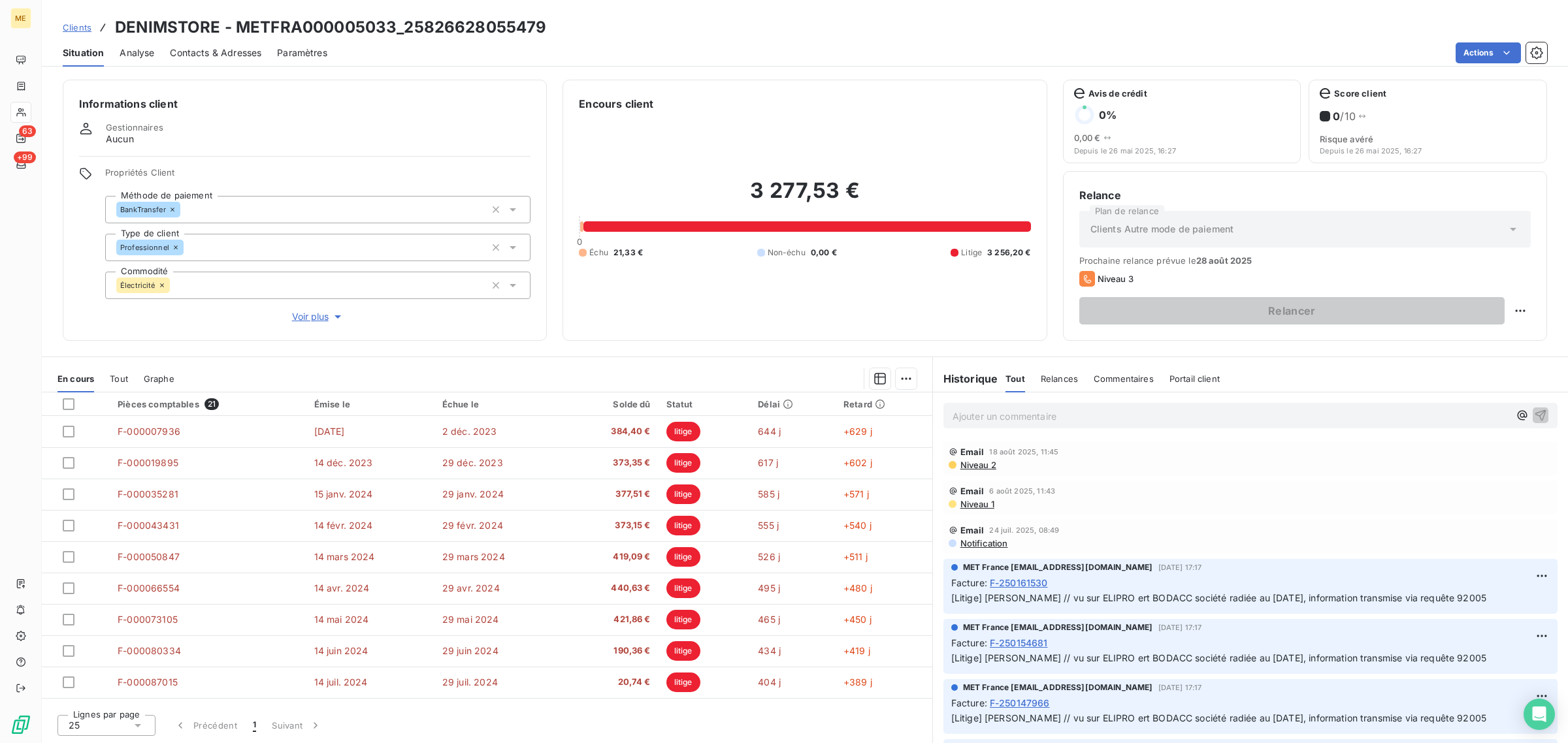
click at [333, 317] on icon "button" at bounding box center [338, 317] width 13 height 13
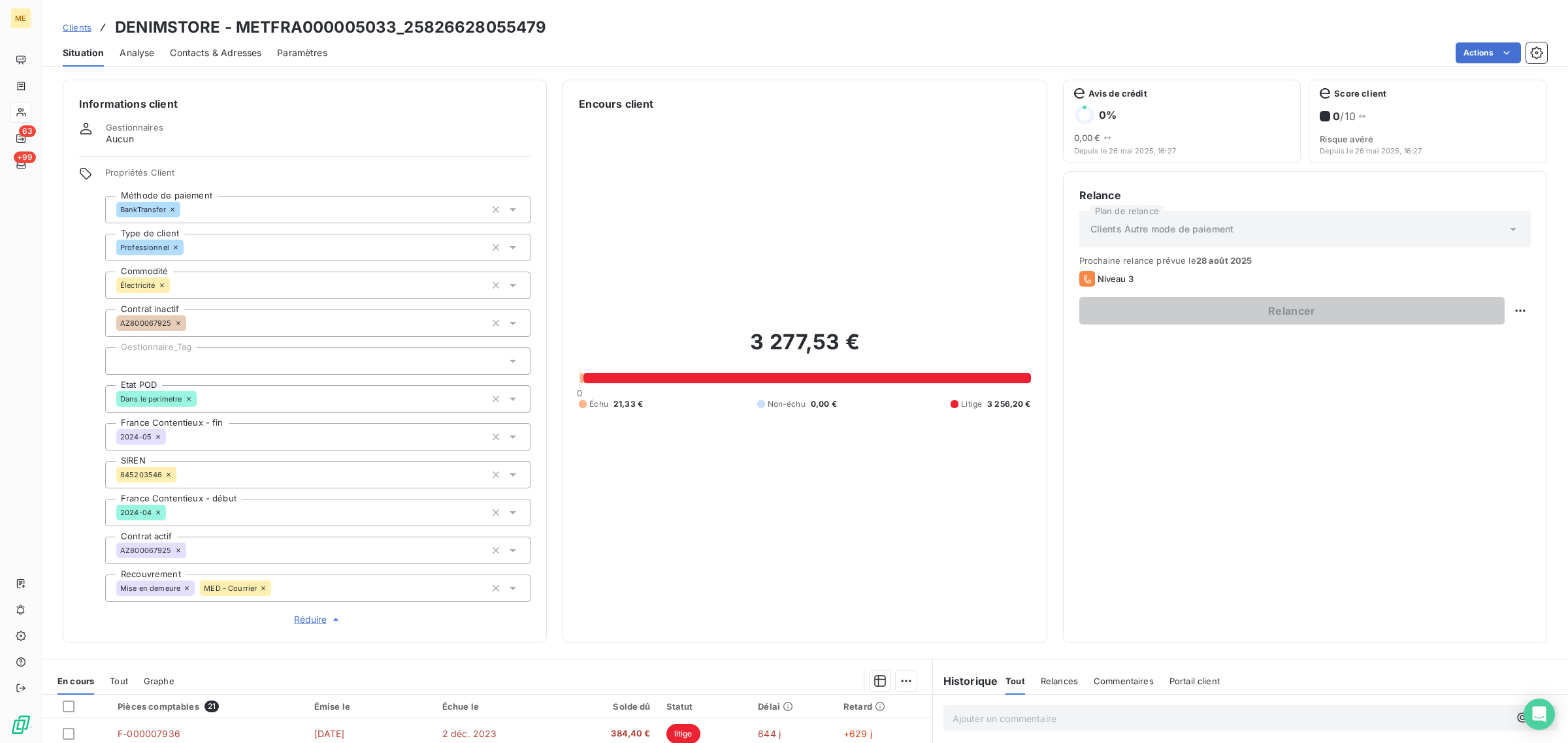
click at [170, 357] on div at bounding box center [318, 361] width 425 height 27
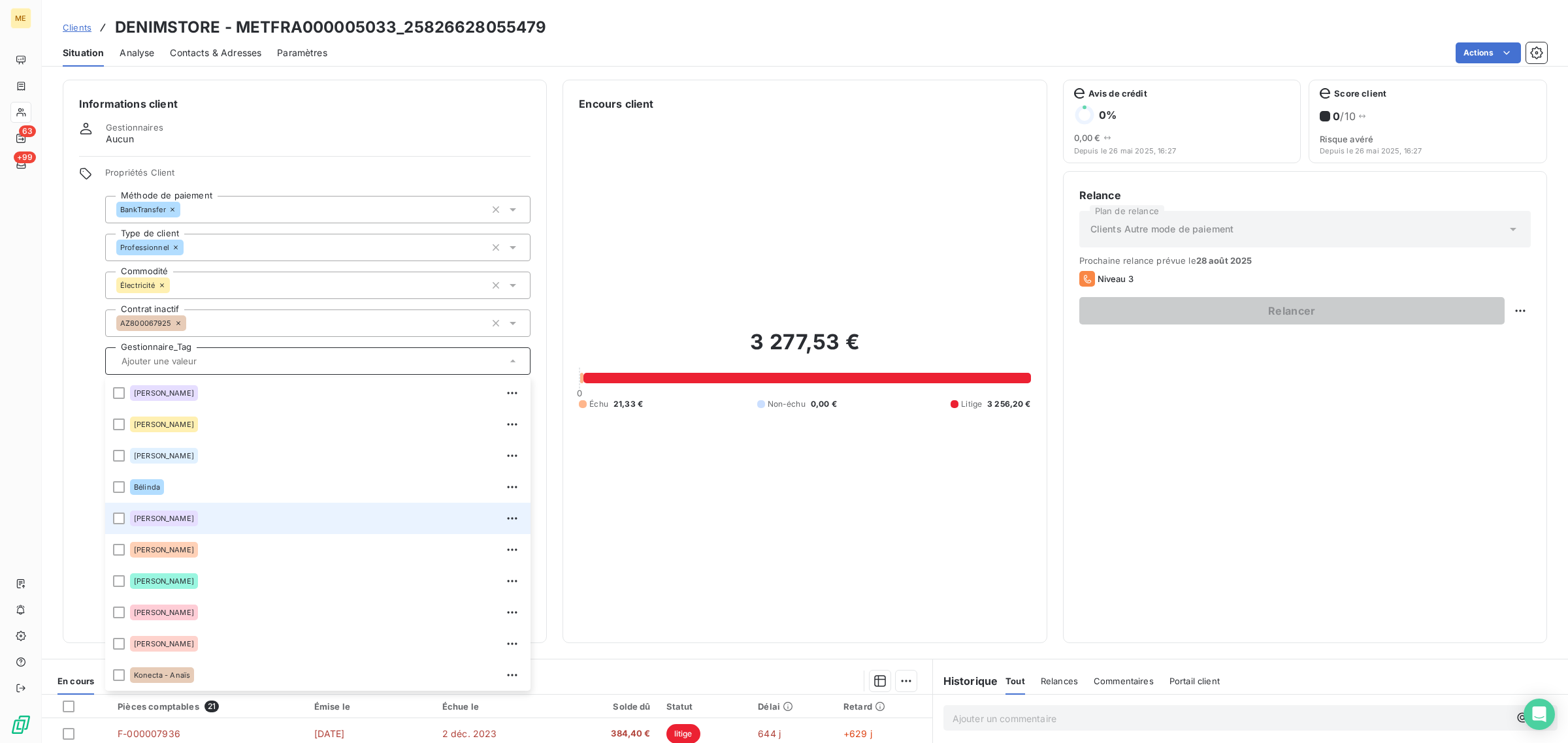
scroll to position [375, 0]
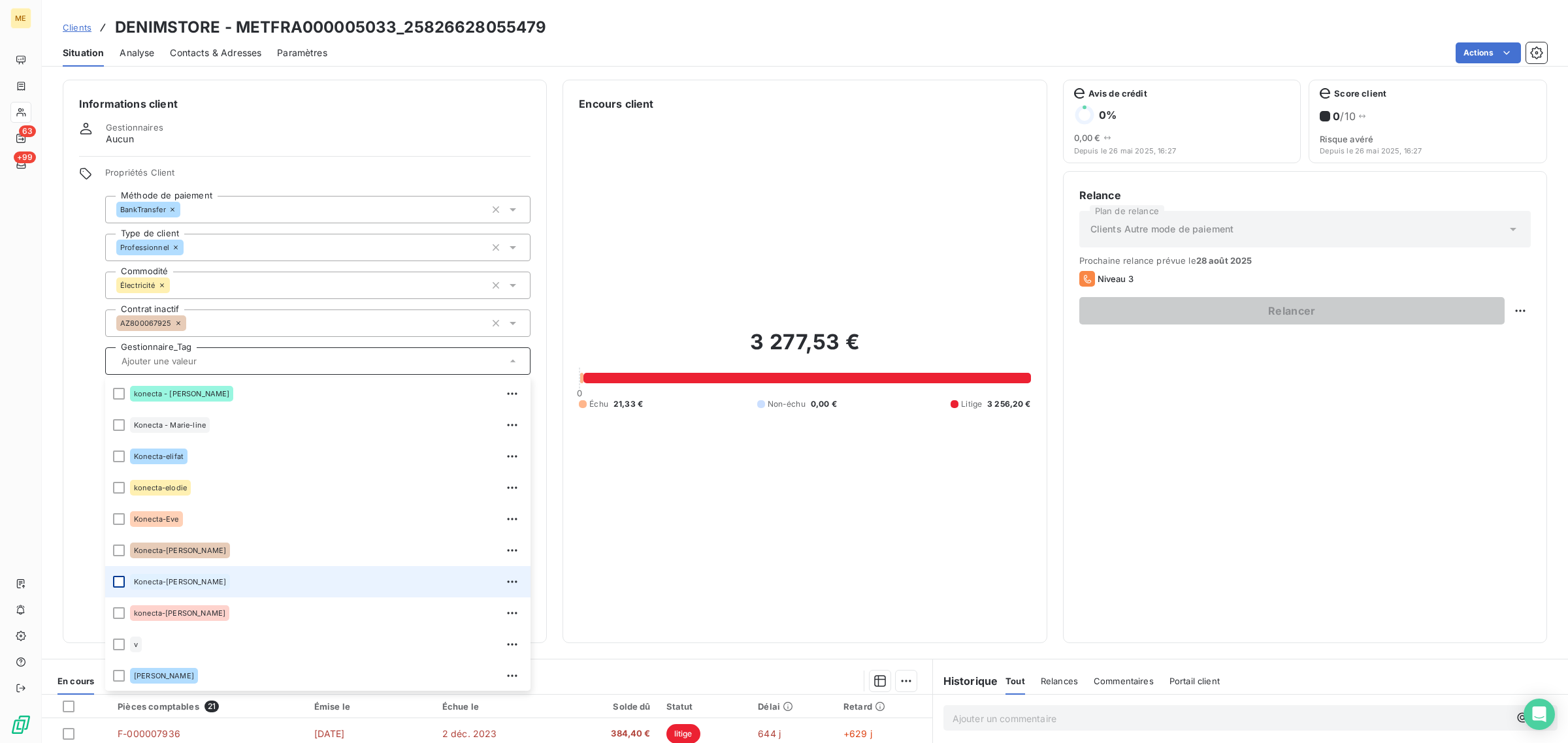
click at [119, 583] on div at bounding box center [119, 582] width 12 height 12
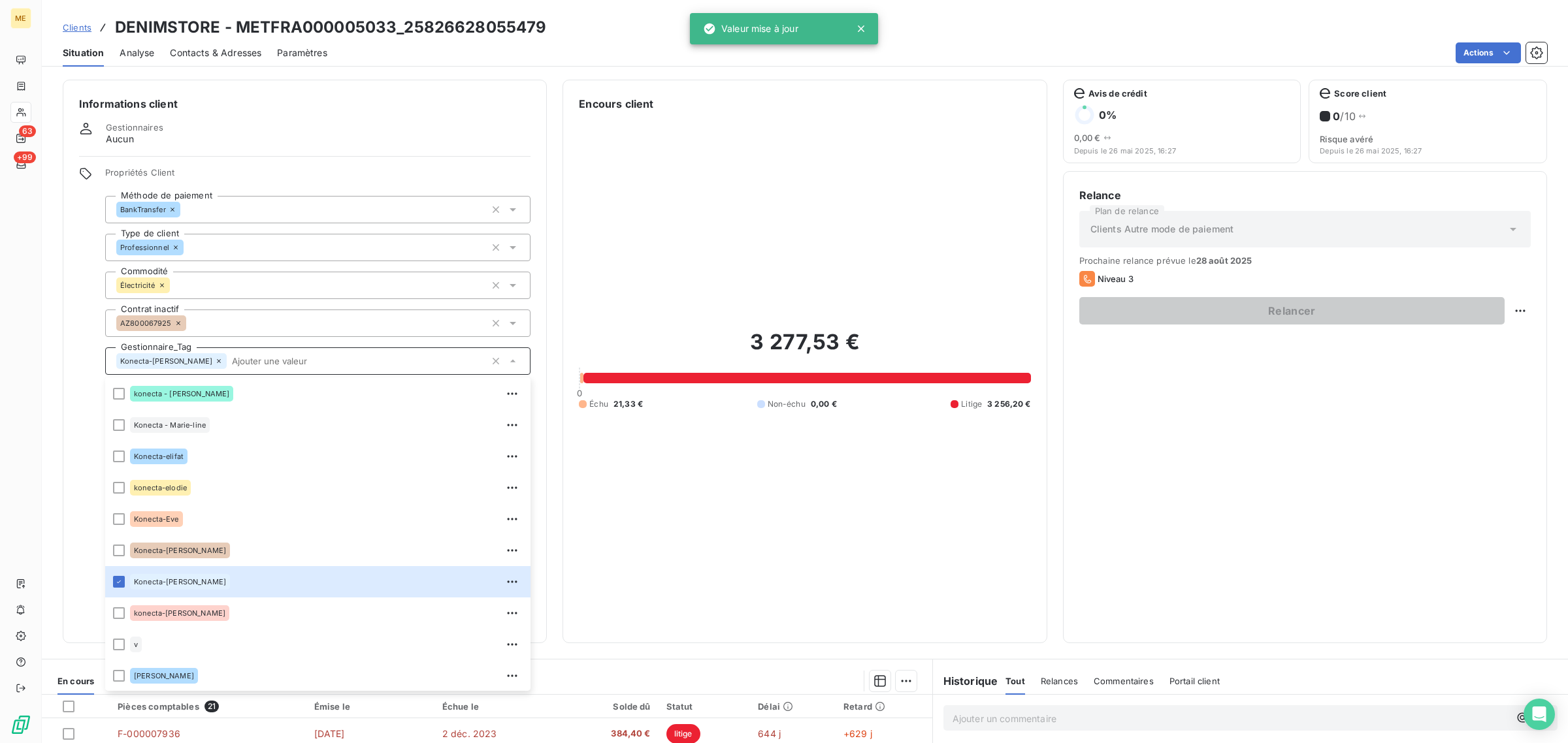
click at [792, 477] on div "3 277,53 € 0 Échu 21,33 € Non-échu 0,00 € Litige 3 256,20 €" at bounding box center [804, 369] width 452 height 516
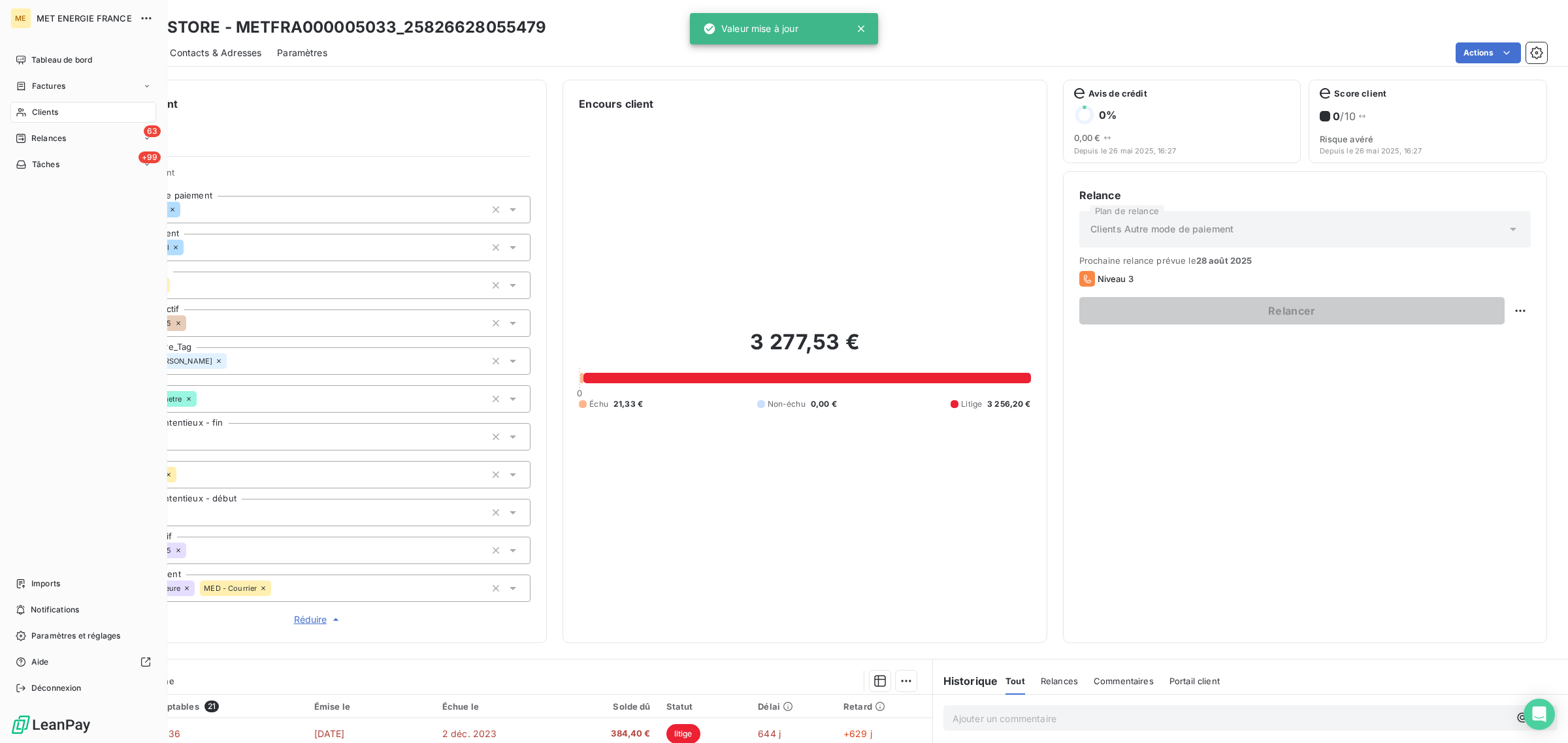
click at [22, 112] on icon at bounding box center [21, 112] width 11 height 11
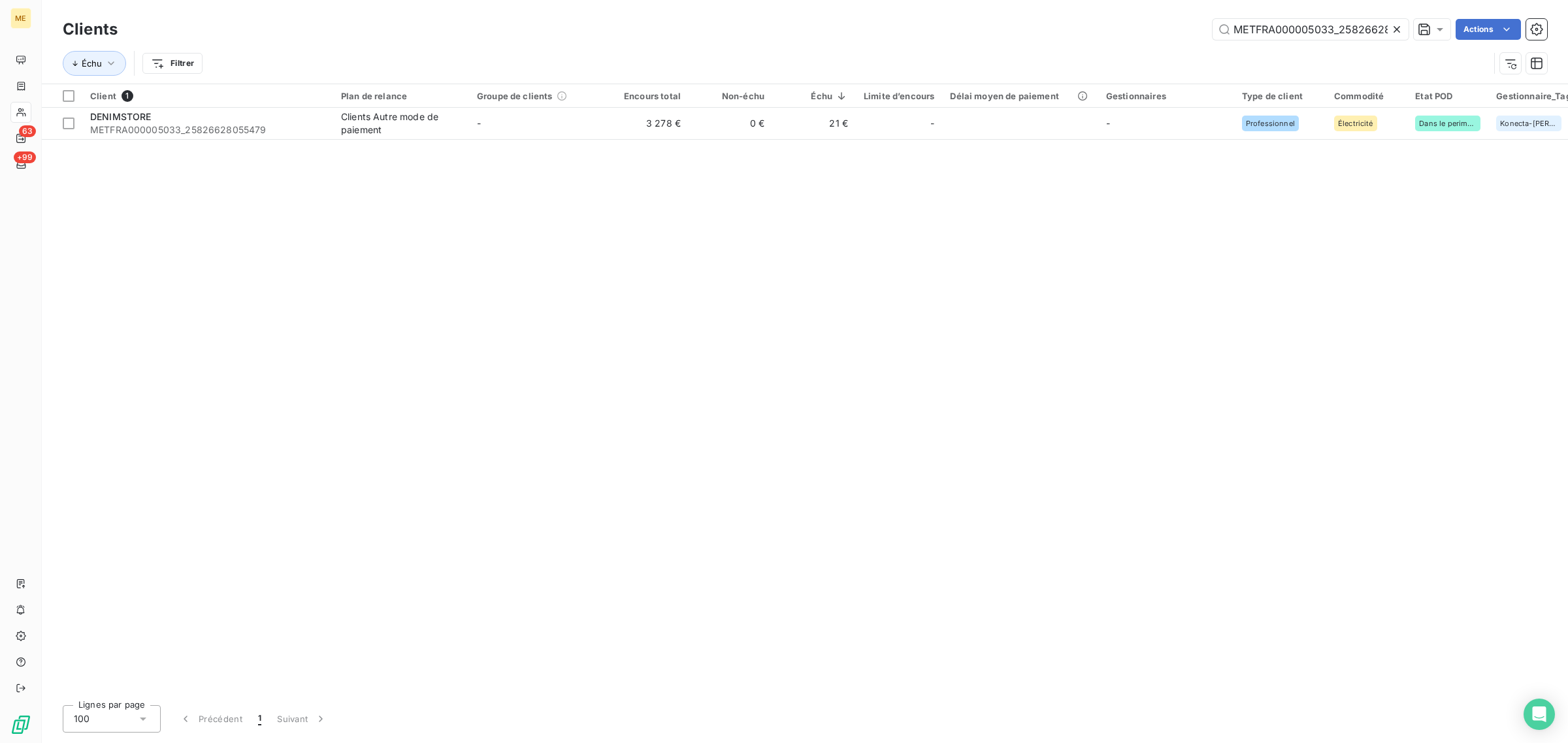
click at [1393, 26] on icon at bounding box center [1397, 30] width 13 height 13
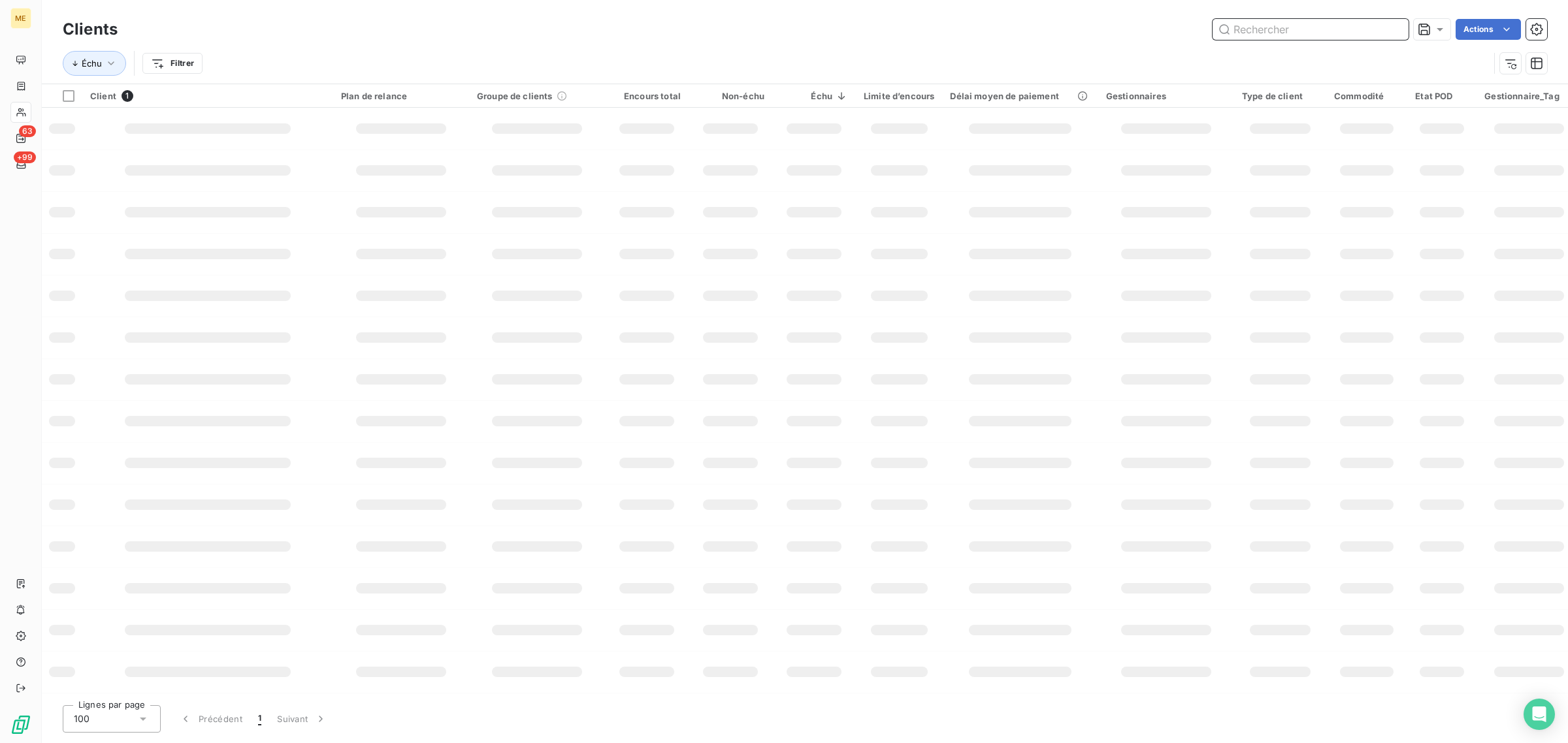
click at [1313, 29] on input "text" at bounding box center [1310, 29] width 196 height 21
paste input "METFRA000019270"
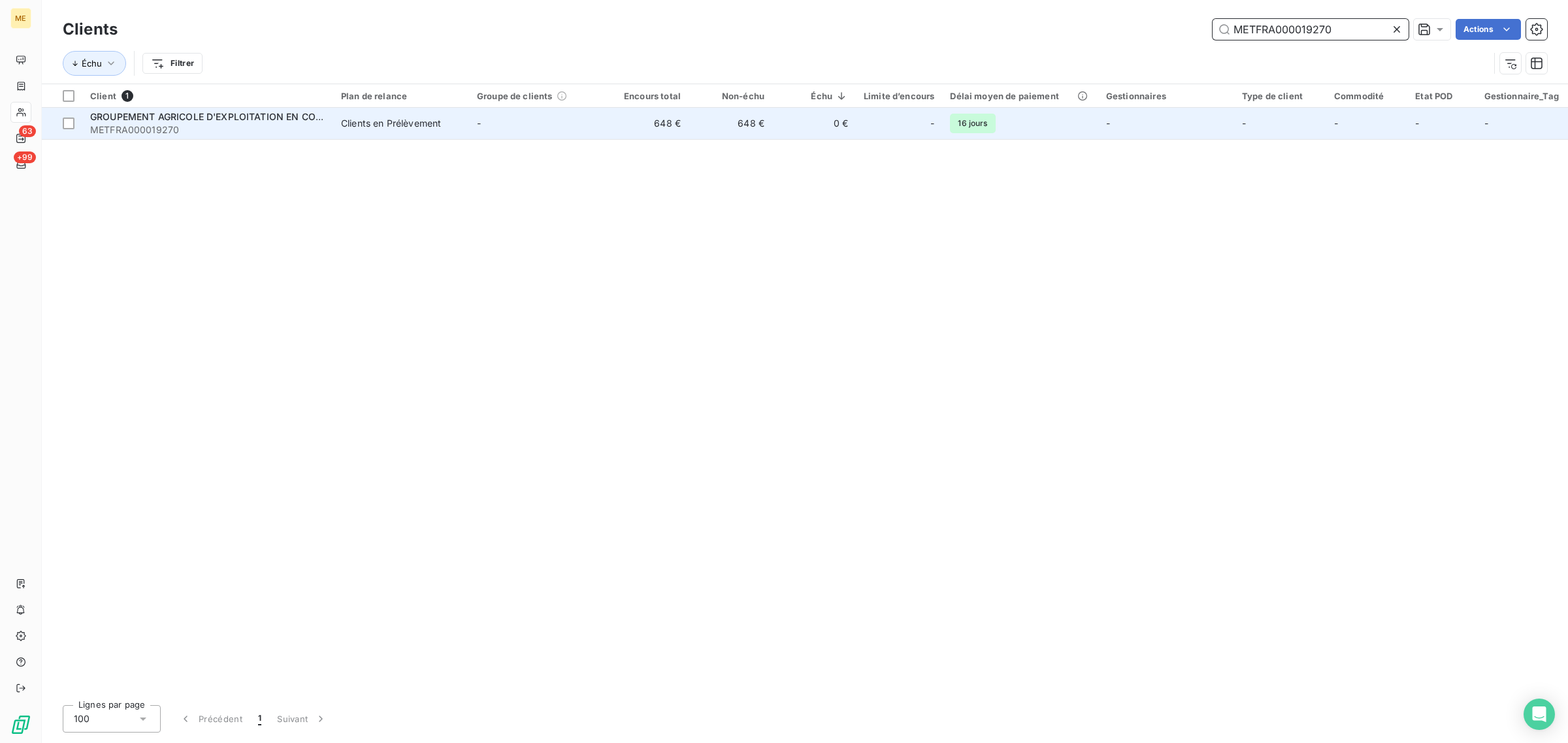
type input "METFRA000019270"
click at [440, 122] on div "Clients en Prélèvement" at bounding box center [391, 124] width 100 height 13
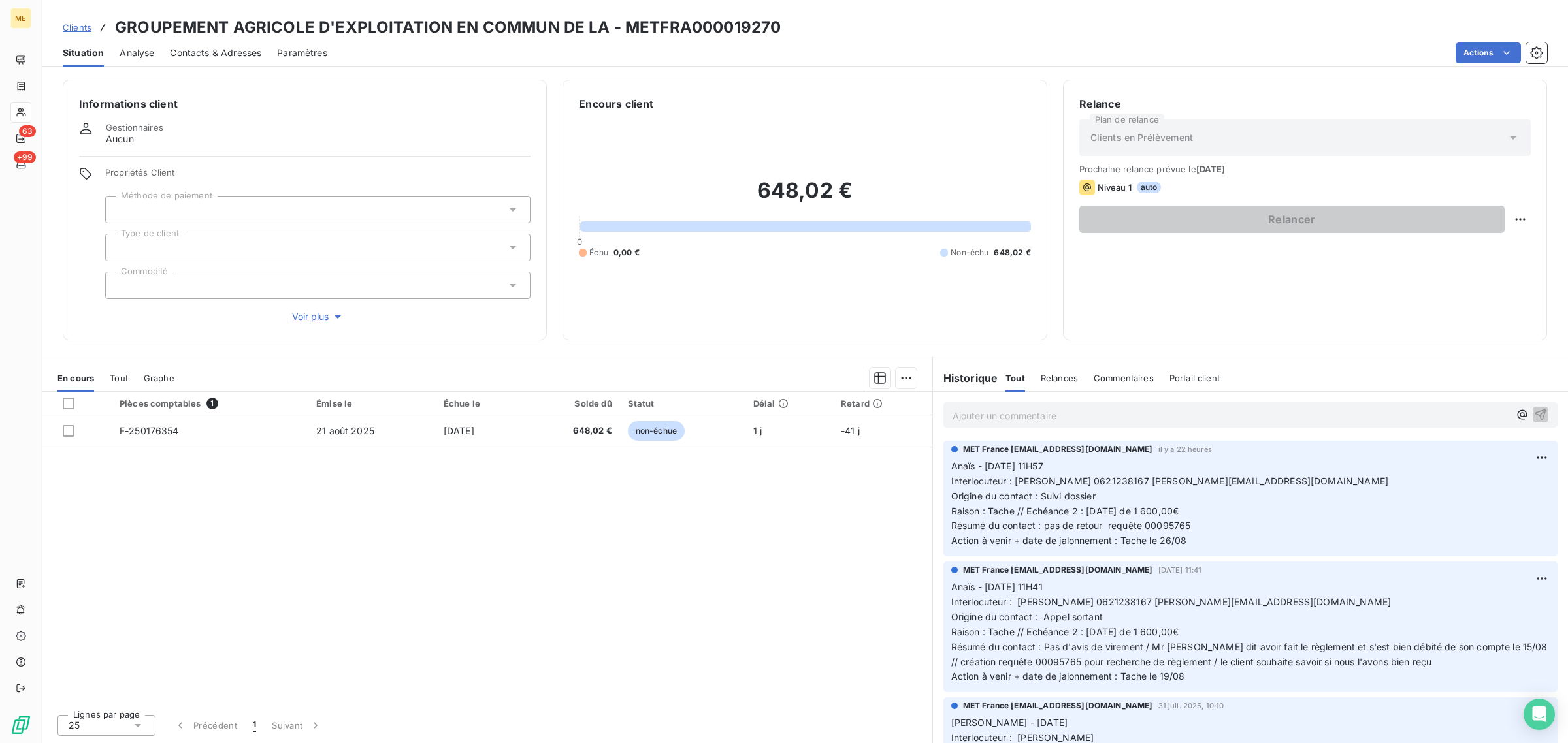
click at [308, 319] on span "Voir plus" at bounding box center [318, 317] width 52 height 13
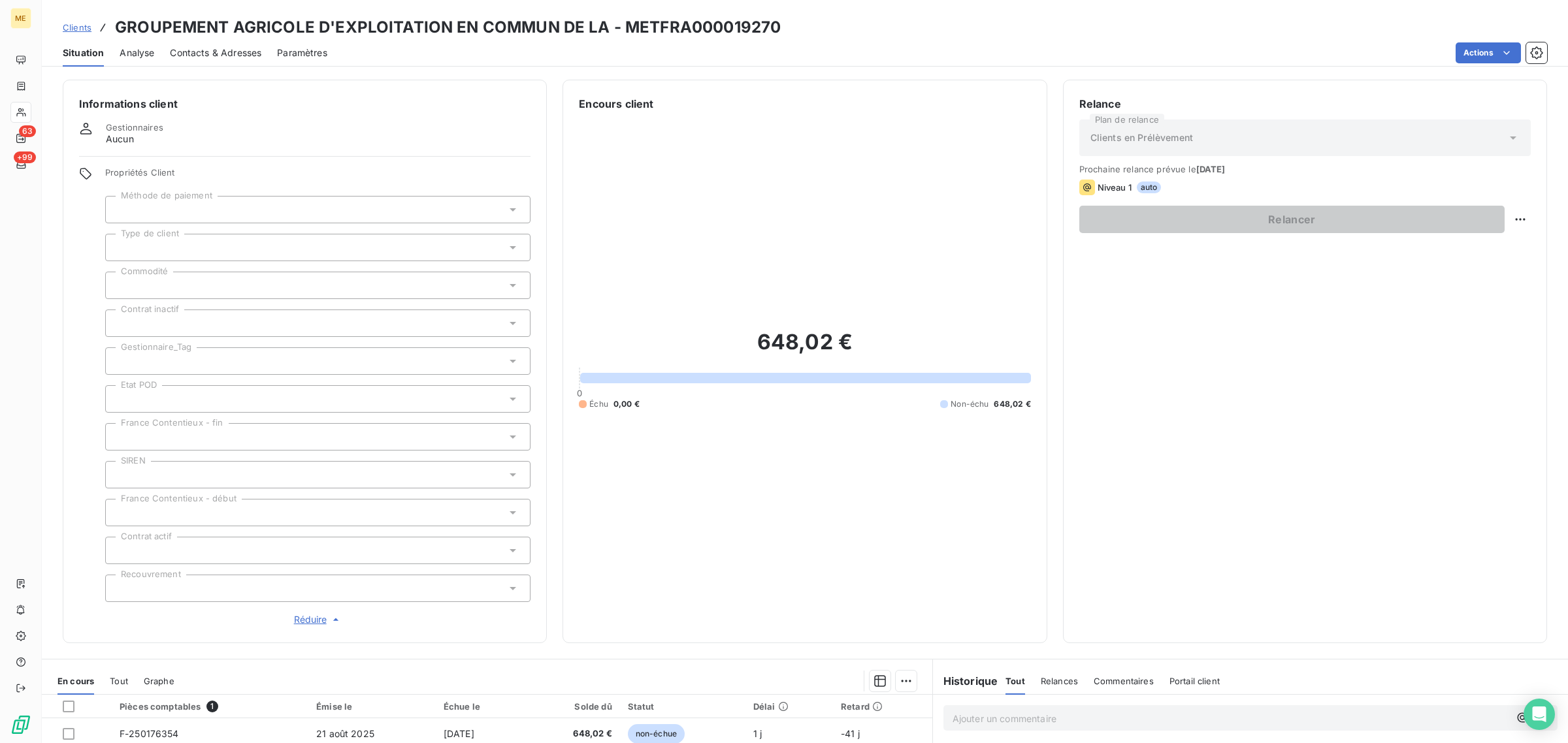
click at [164, 366] on div at bounding box center [318, 361] width 425 height 27
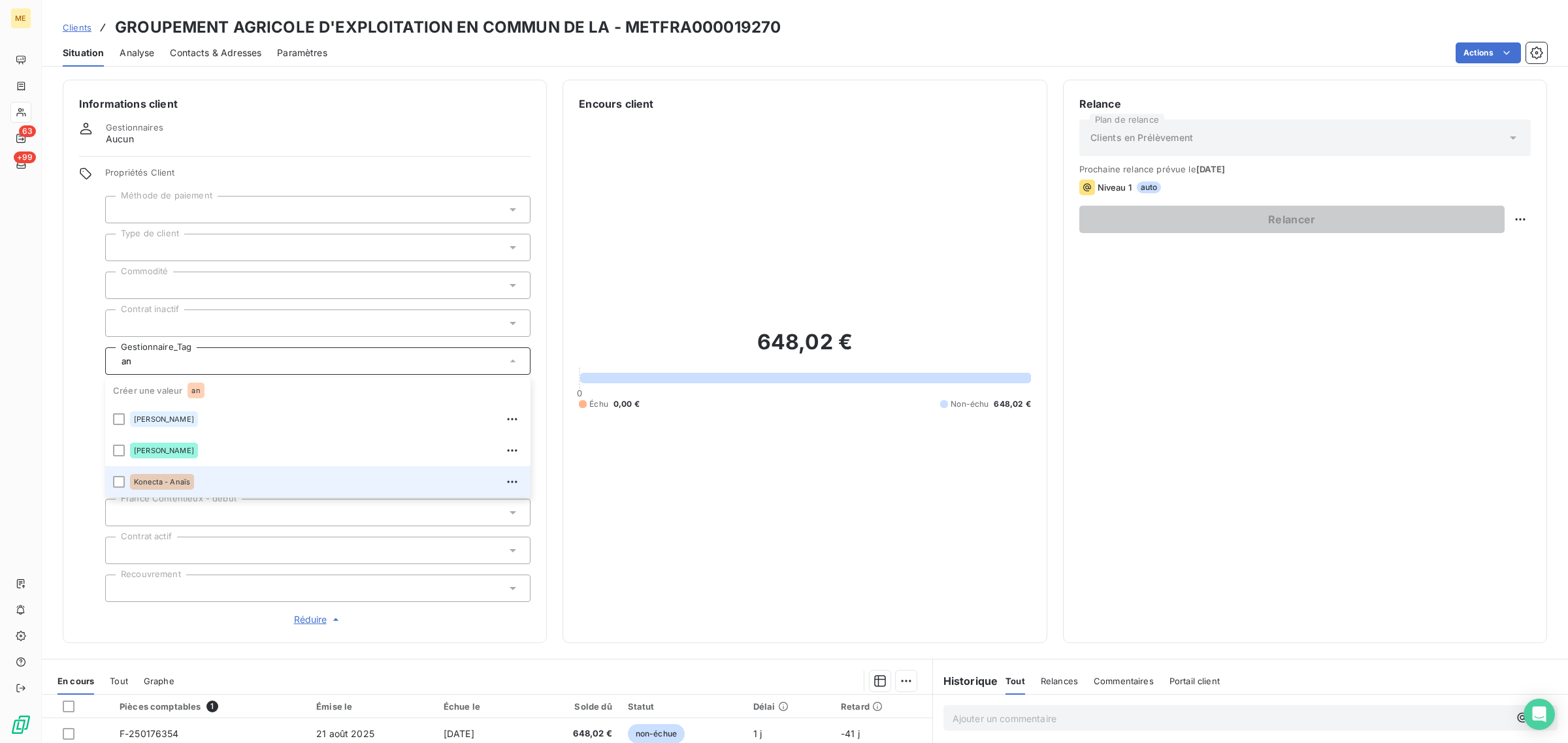
click at [164, 479] on span "Konecta - Anaïs" at bounding box center [162, 481] width 56 height 7
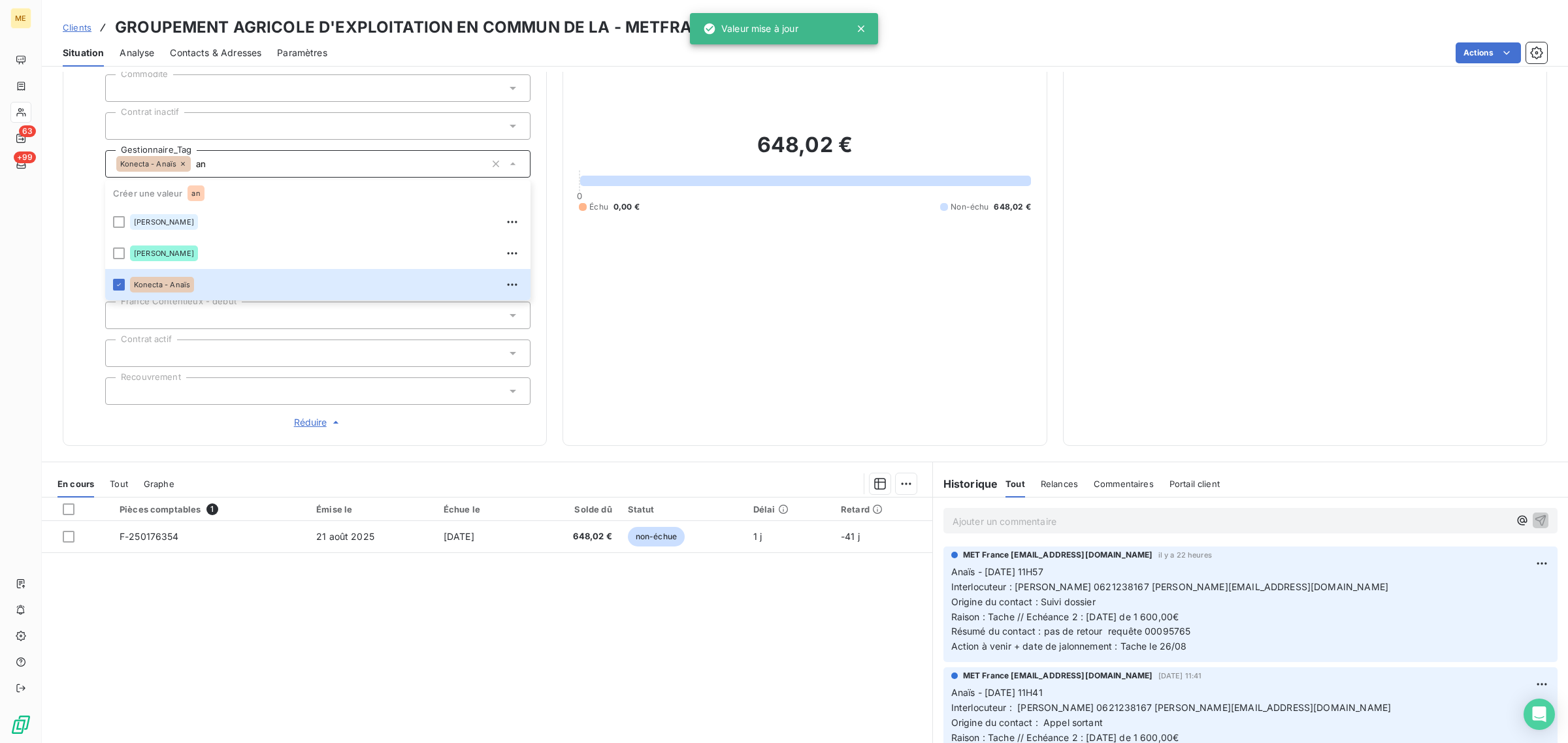
scroll to position [242, 0]
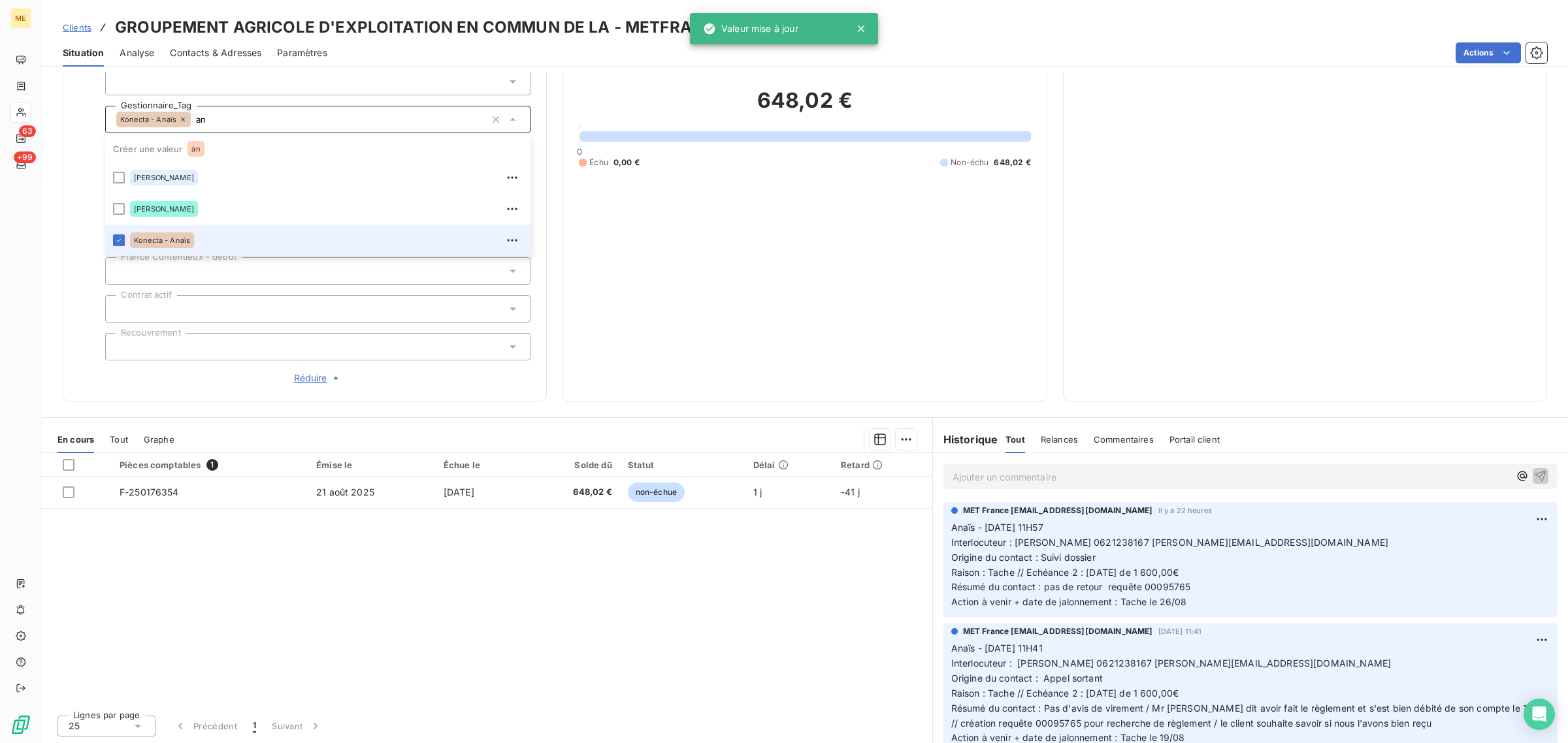
type input "a"
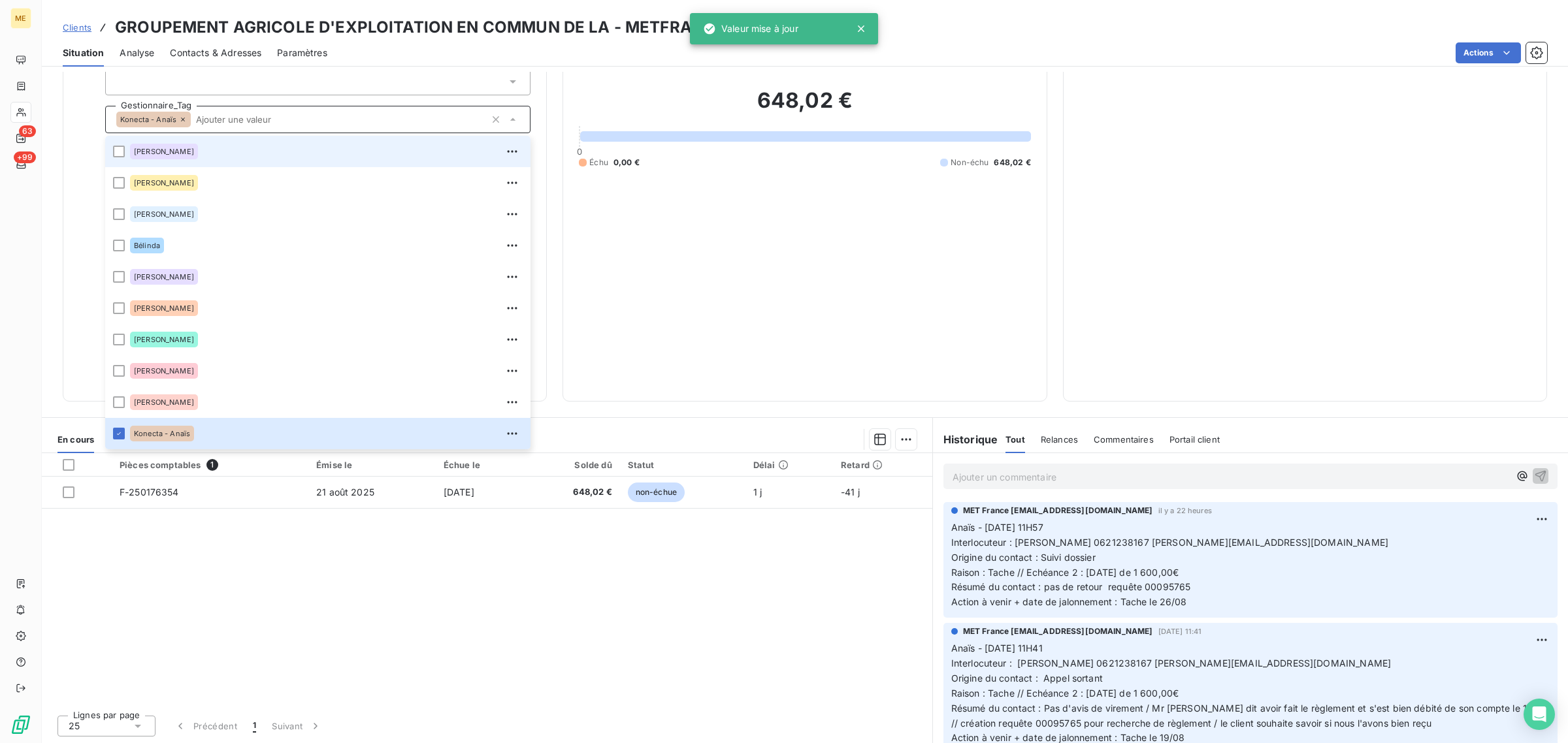
click at [752, 287] on div "648,02 € 0 Échu 0,00 € Non-échu 648,02 €" at bounding box center [804, 127] width 452 height 516
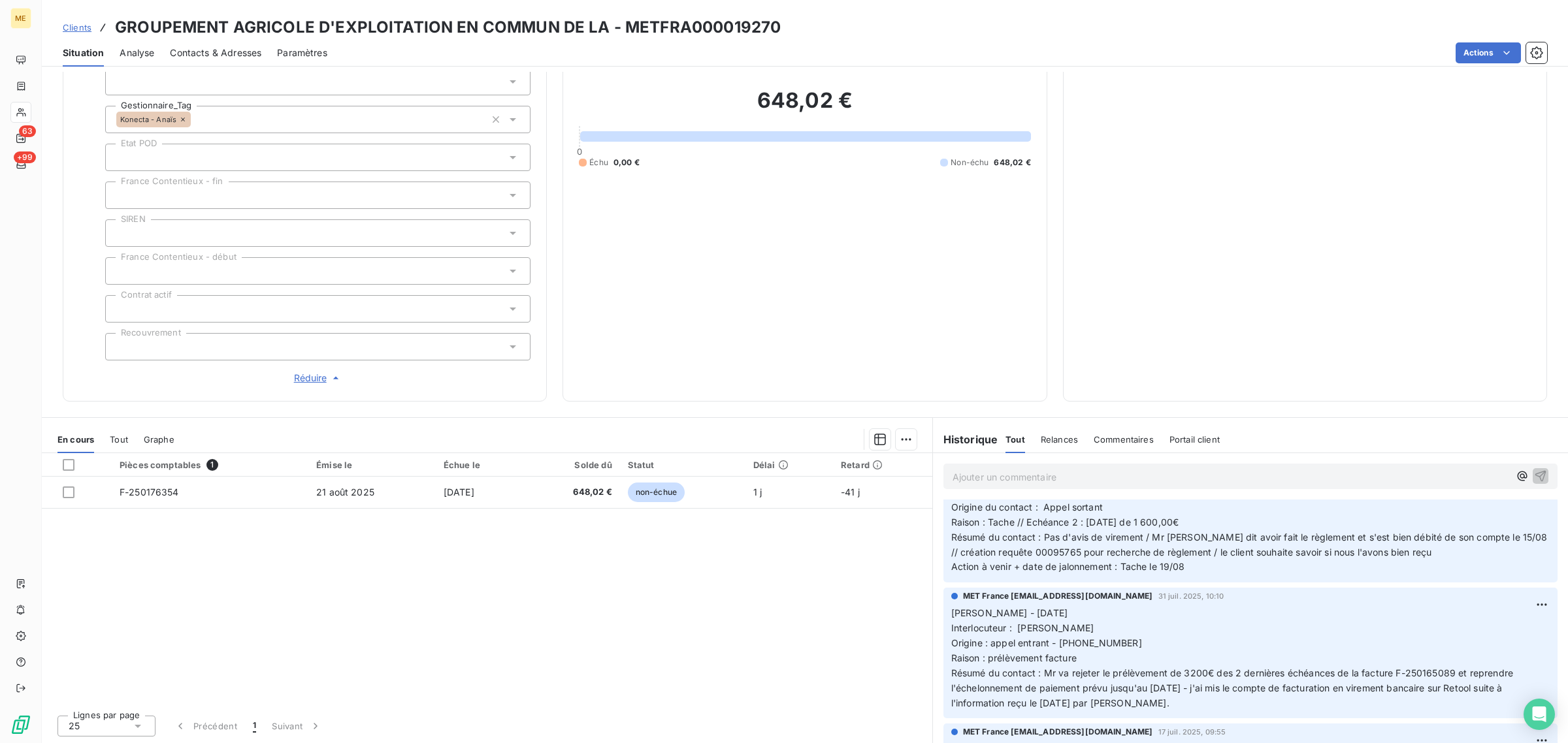
scroll to position [0, 0]
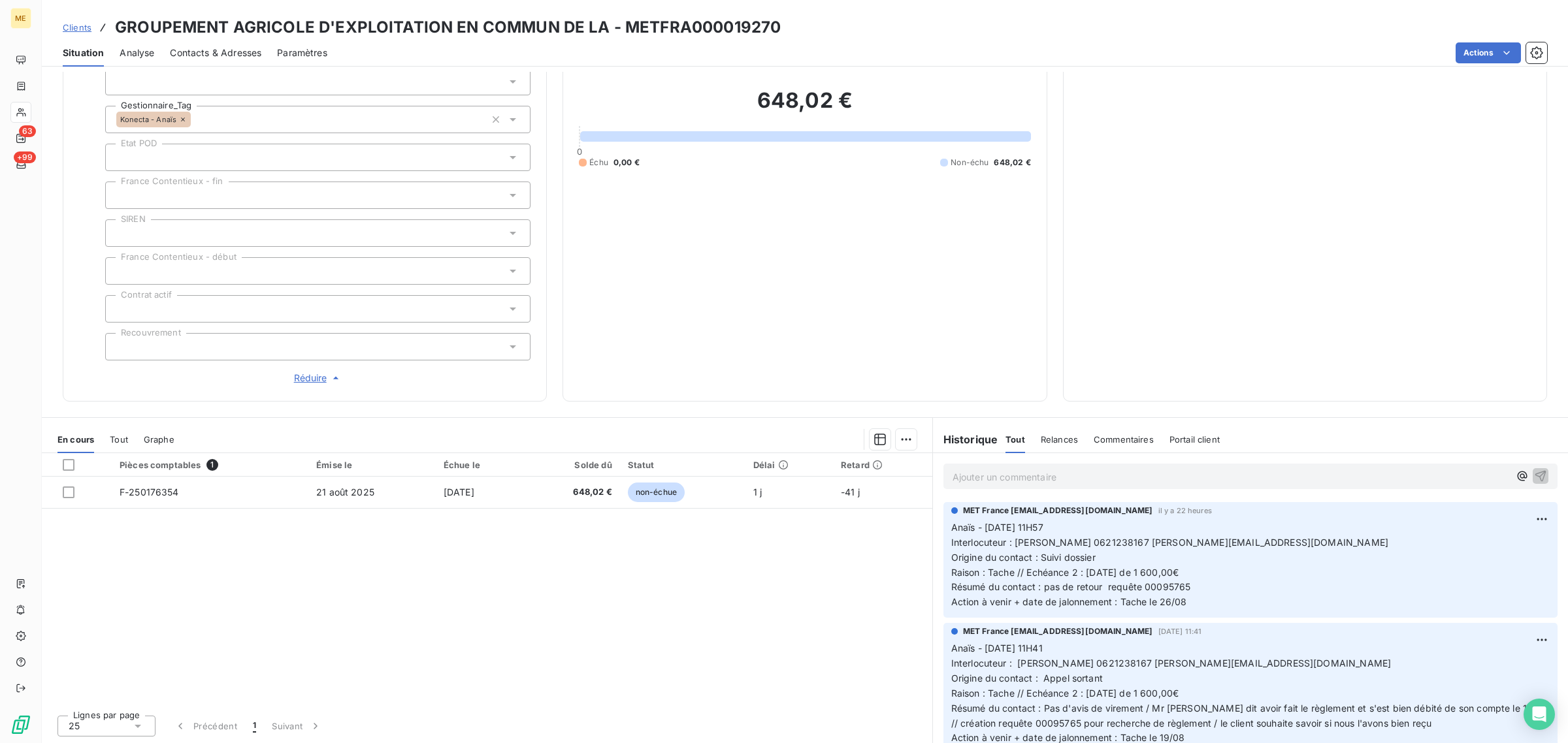
click at [650, 584] on div "Pièces comptables 1 Émise le Échue le Solde dû Statut Délai Retard F-250176354 …" at bounding box center [486, 579] width 891 height 252
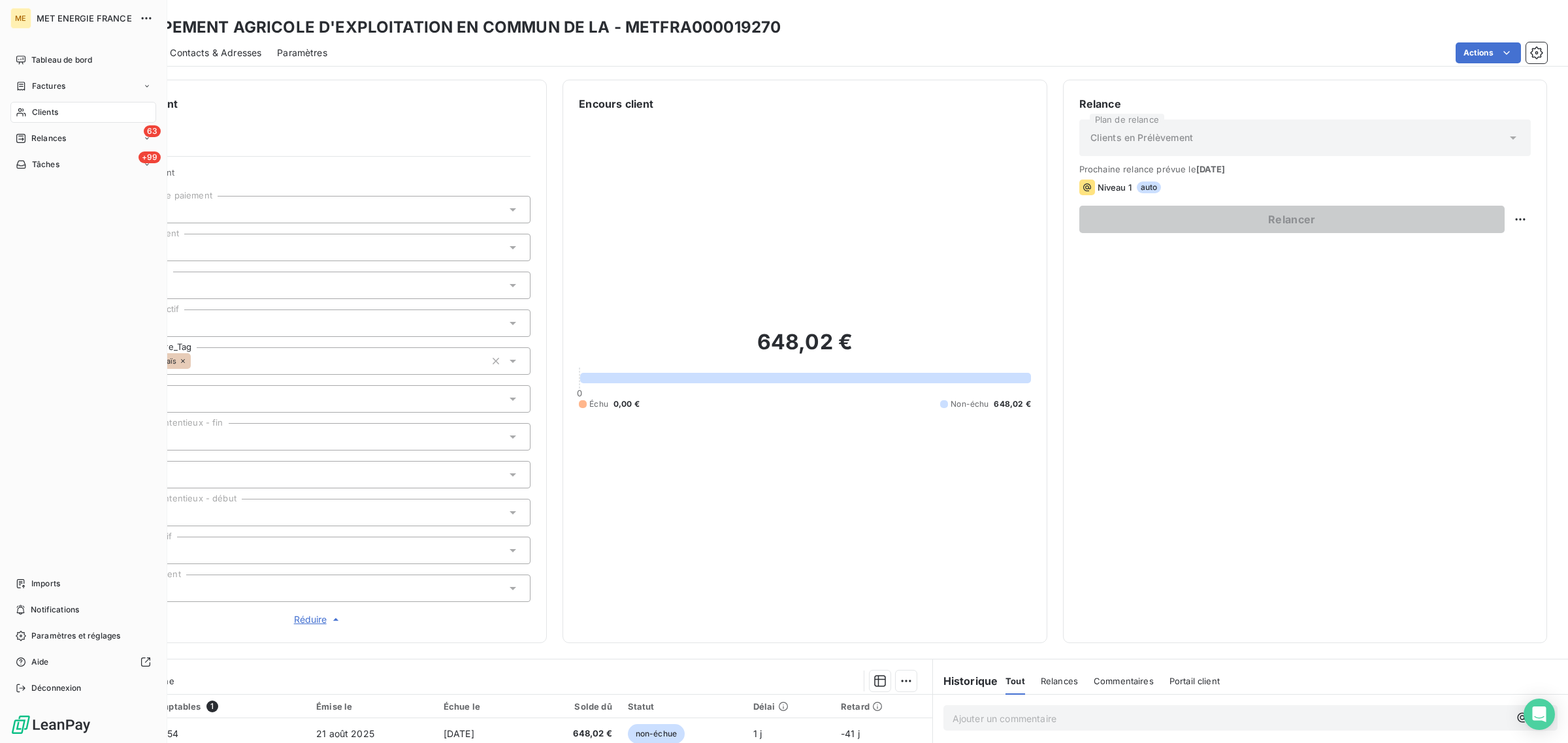
click at [20, 112] on icon at bounding box center [21, 112] width 11 height 11
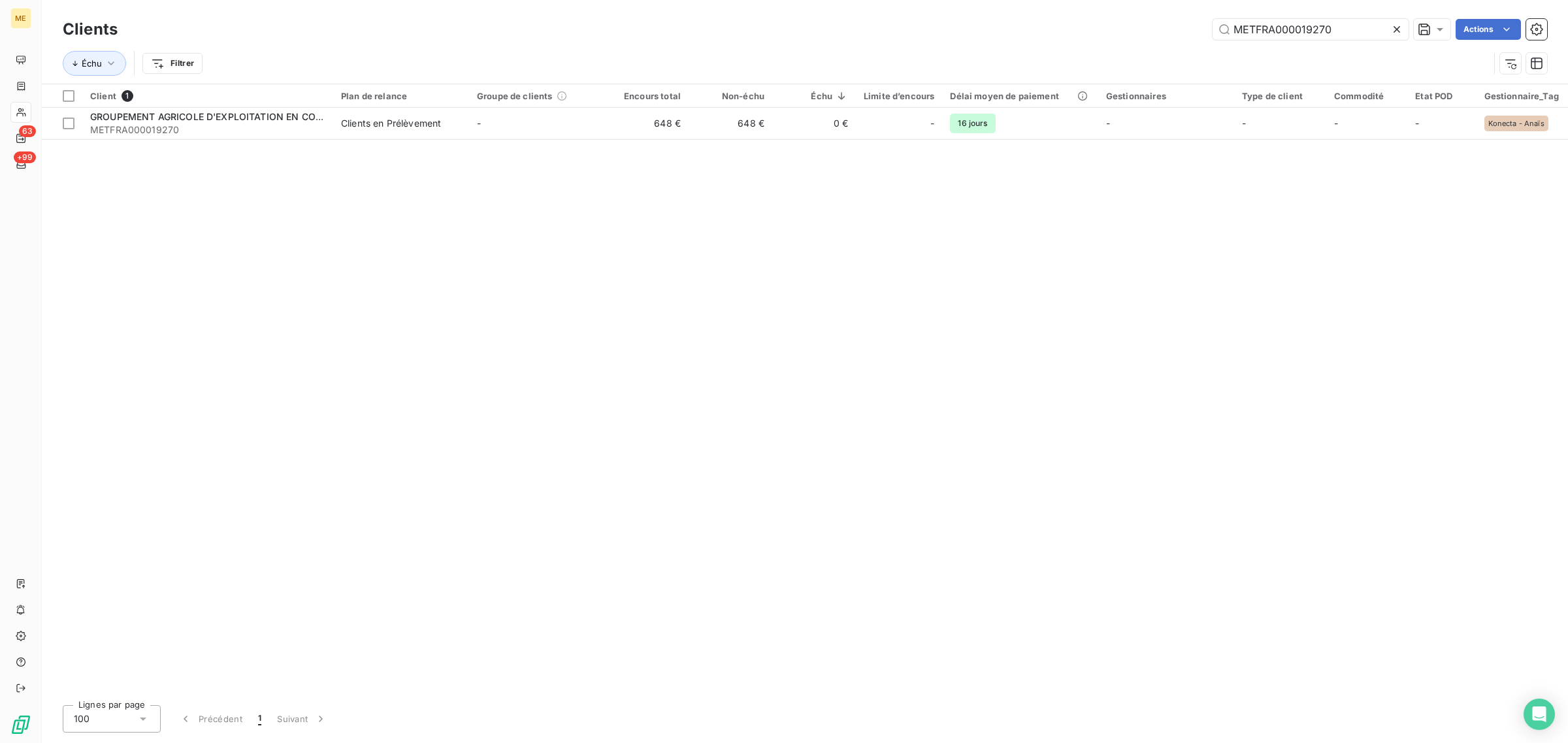
drag, startPoint x: 1359, startPoint y: 32, endPoint x: 999, endPoint y: 44, distance: 360.2
click at [1019, 43] on div "Clients METFRA000019270 Actions Échu Filtrer" at bounding box center [805, 50] width 1484 height 68
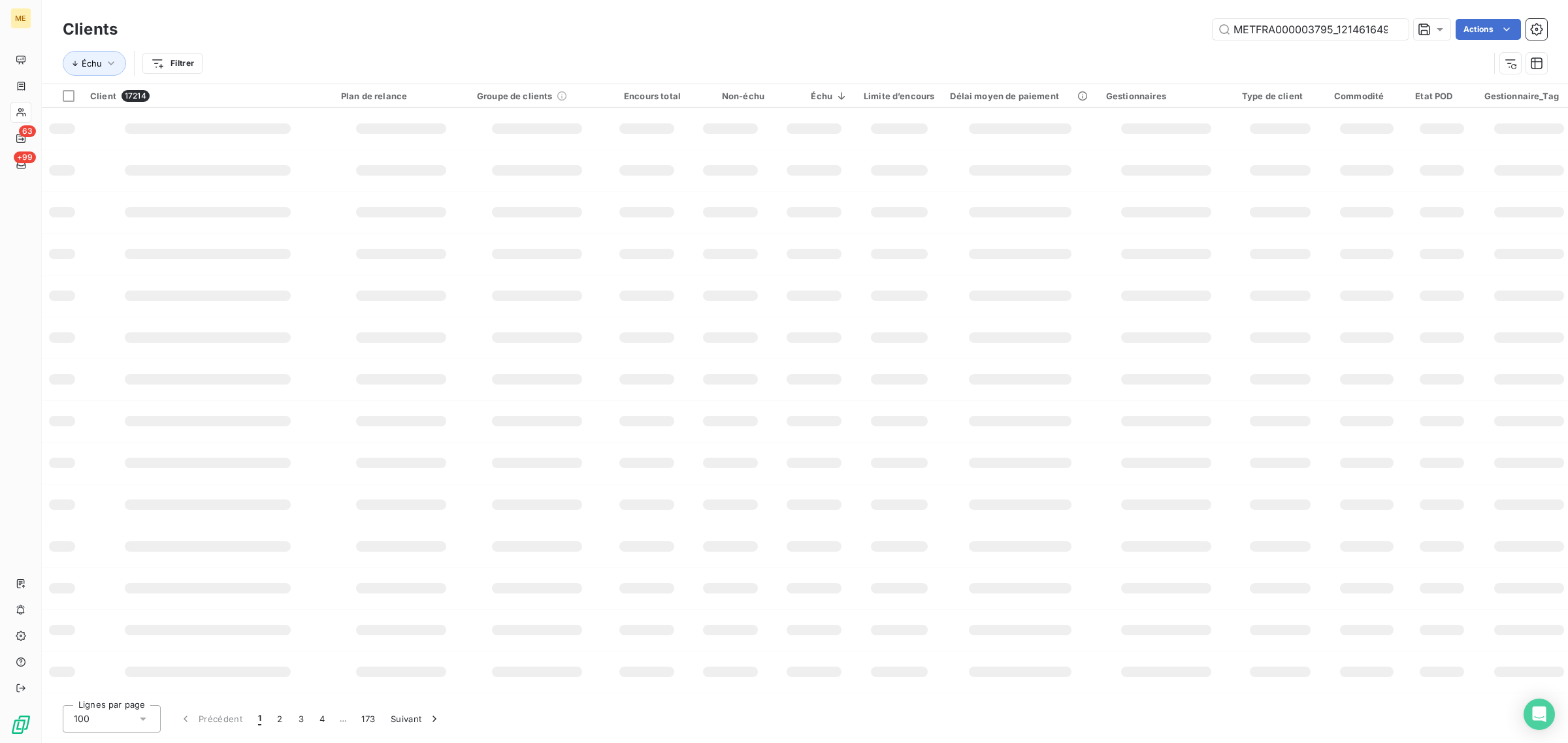
scroll to position [0, 34]
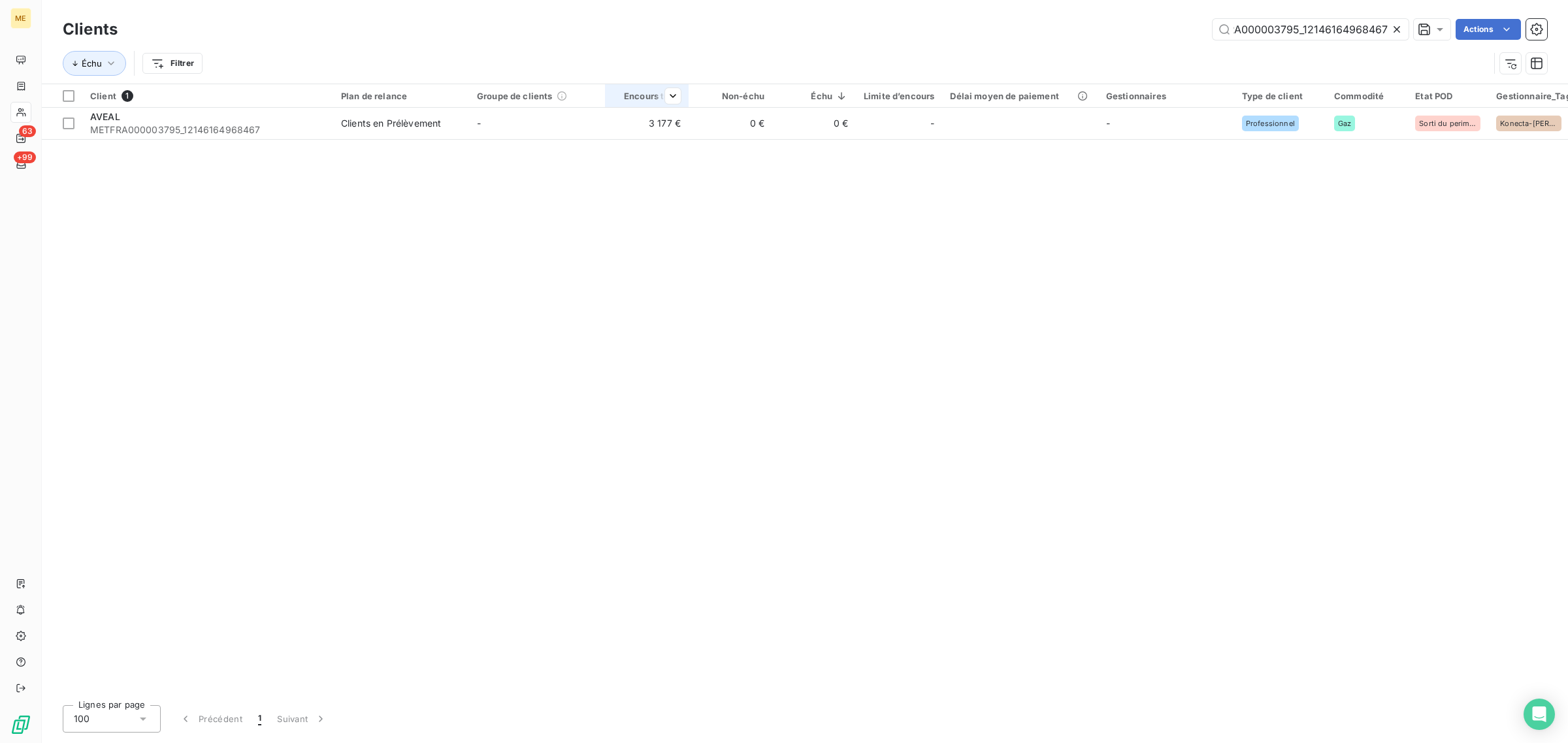
type input "METFRA000003795_12146164968467"
click at [664, 105] on th "Encours total" at bounding box center [647, 96] width 84 height 23
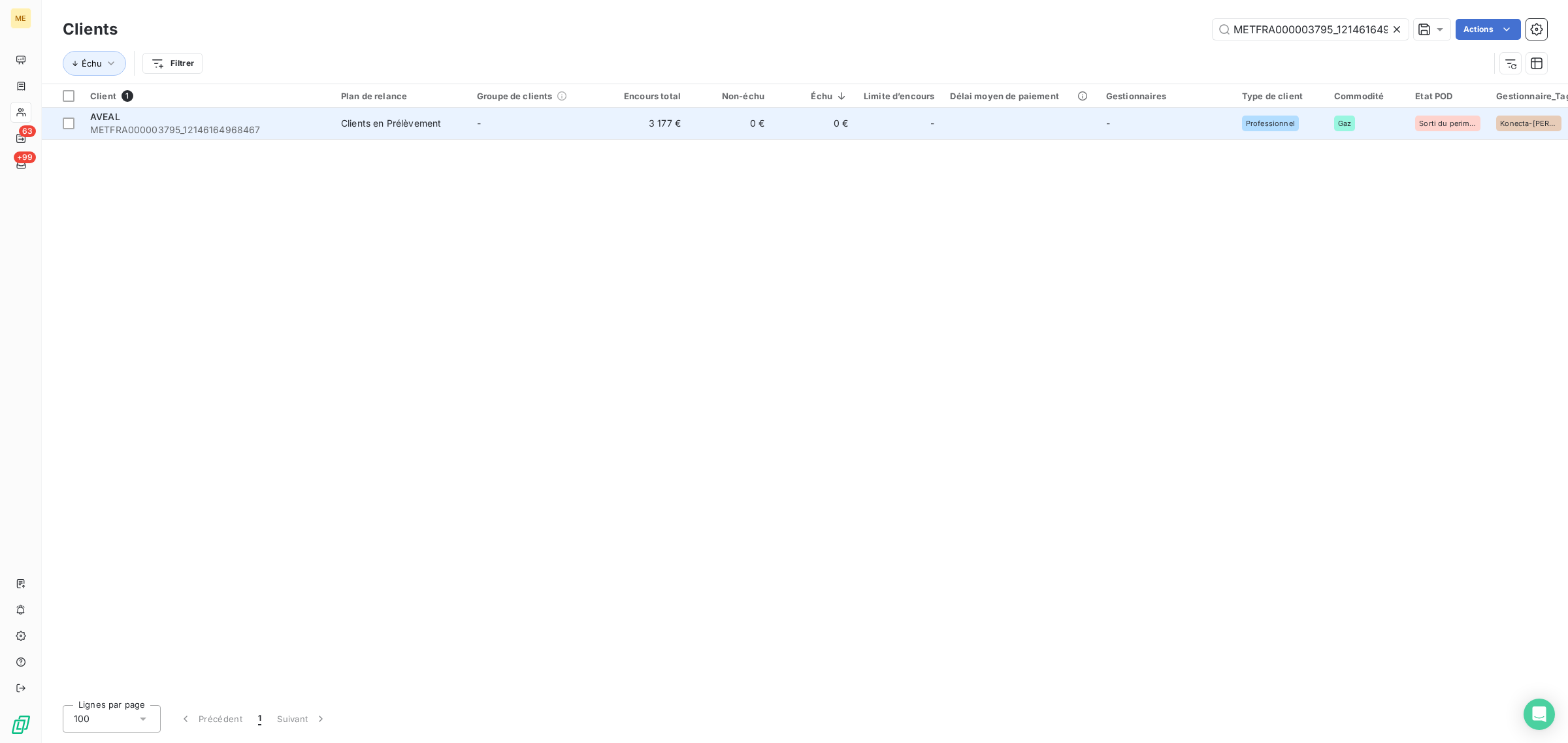
click at [605, 127] on td "3 177 €" at bounding box center [647, 124] width 84 height 32
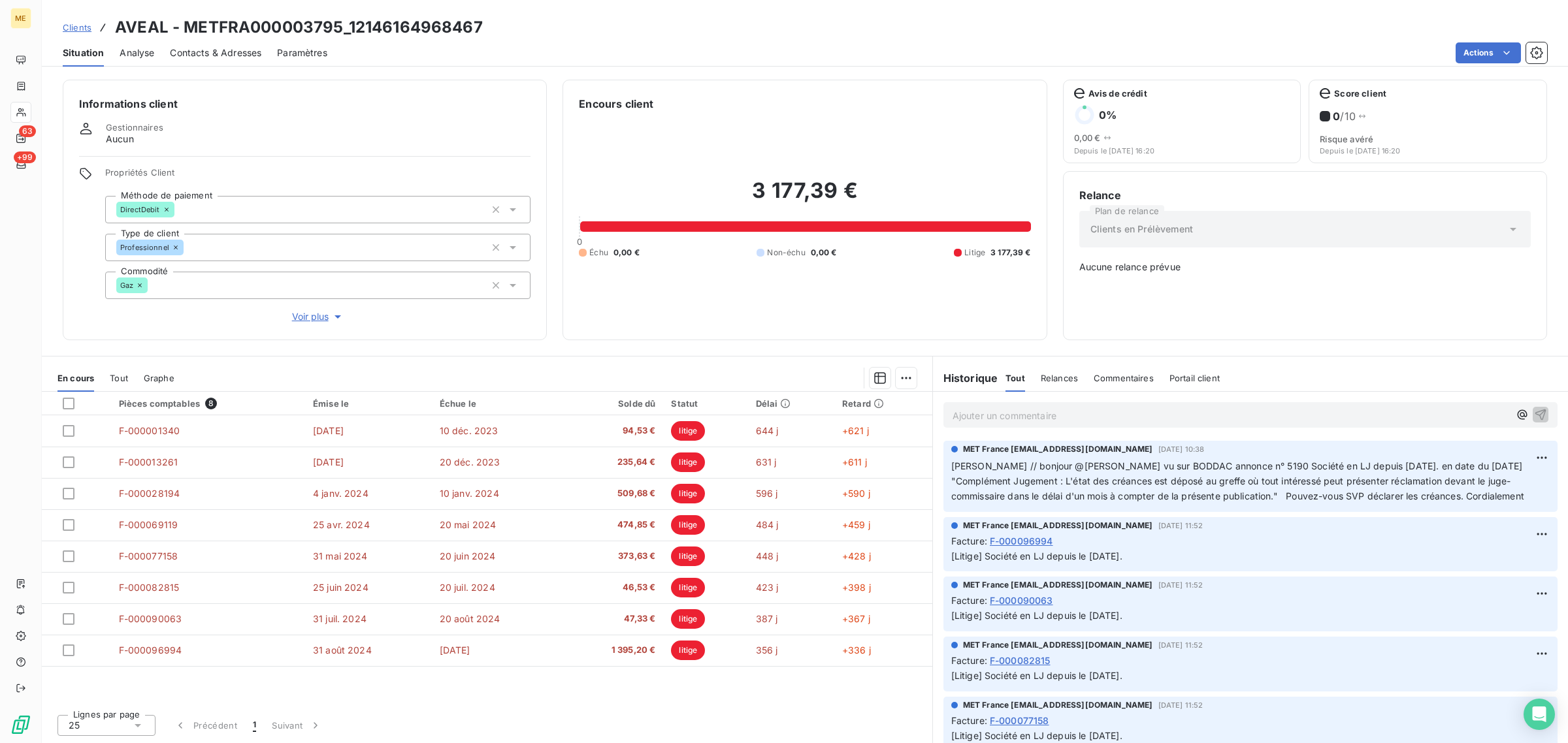
drag, startPoint x: 958, startPoint y: 462, endPoint x: 1543, endPoint y: 498, distance: 586.1
click at [1543, 498] on div "MET France [EMAIL_ADDRESS][DOMAIN_NAME] [DATE] 10:38 [PERSON_NAME] // bonjour @…" at bounding box center [1250, 477] width 614 height 71
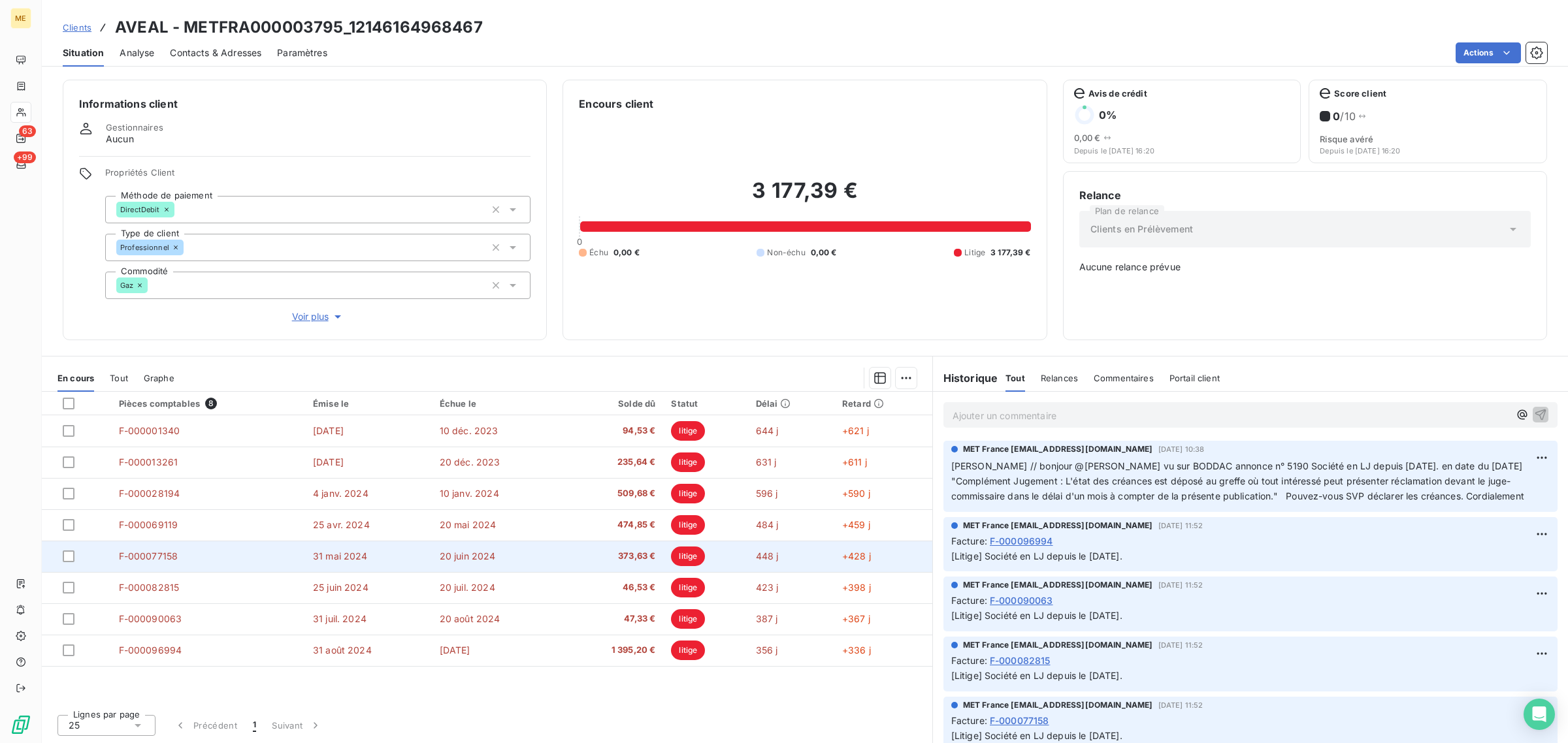
drag, startPoint x: 1183, startPoint y: 560, endPoint x: 922, endPoint y: 563, distance: 261.0
click at [922, 563] on div "En cours Tout Graphe Pièces comptables 8 Émise le Échue le Solde dû Statut Déla…" at bounding box center [804, 550] width 1526 height 388
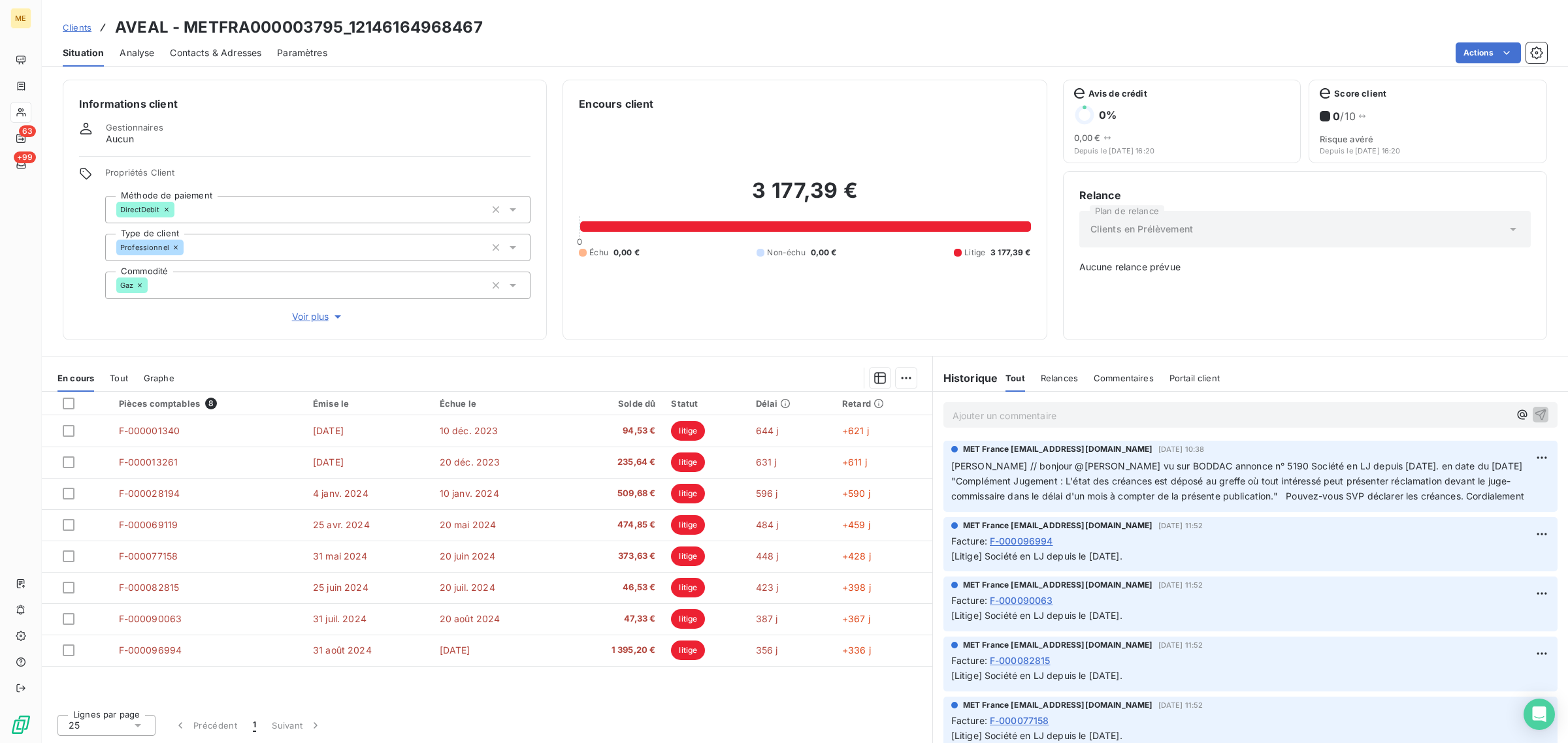
click at [1268, 538] on div "Facture : F-000096994" at bounding box center [1250, 541] width 598 height 14
click at [315, 321] on span "Voir plus" at bounding box center [318, 317] width 52 height 13
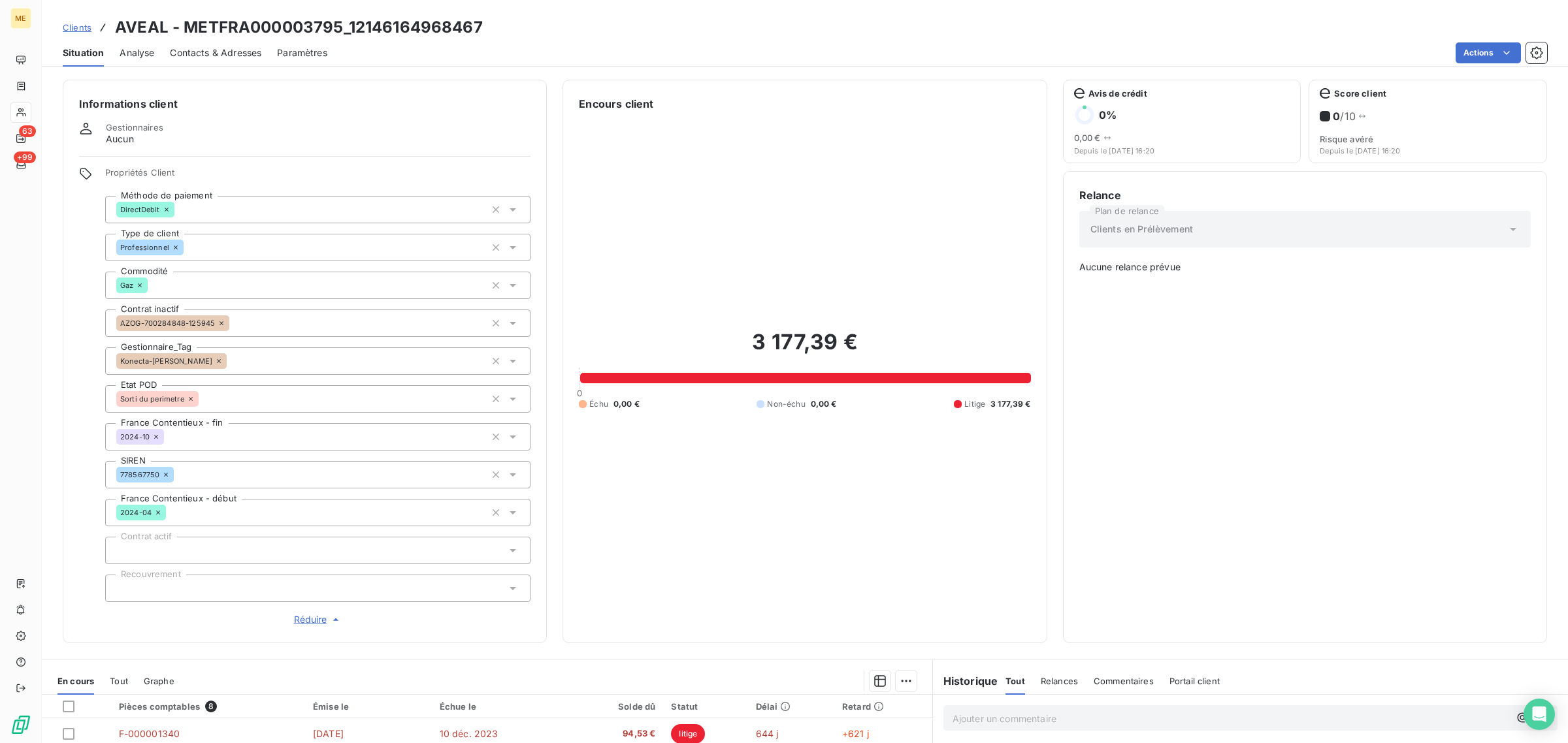
click at [215, 358] on icon at bounding box center [218, 360] width 7 height 7
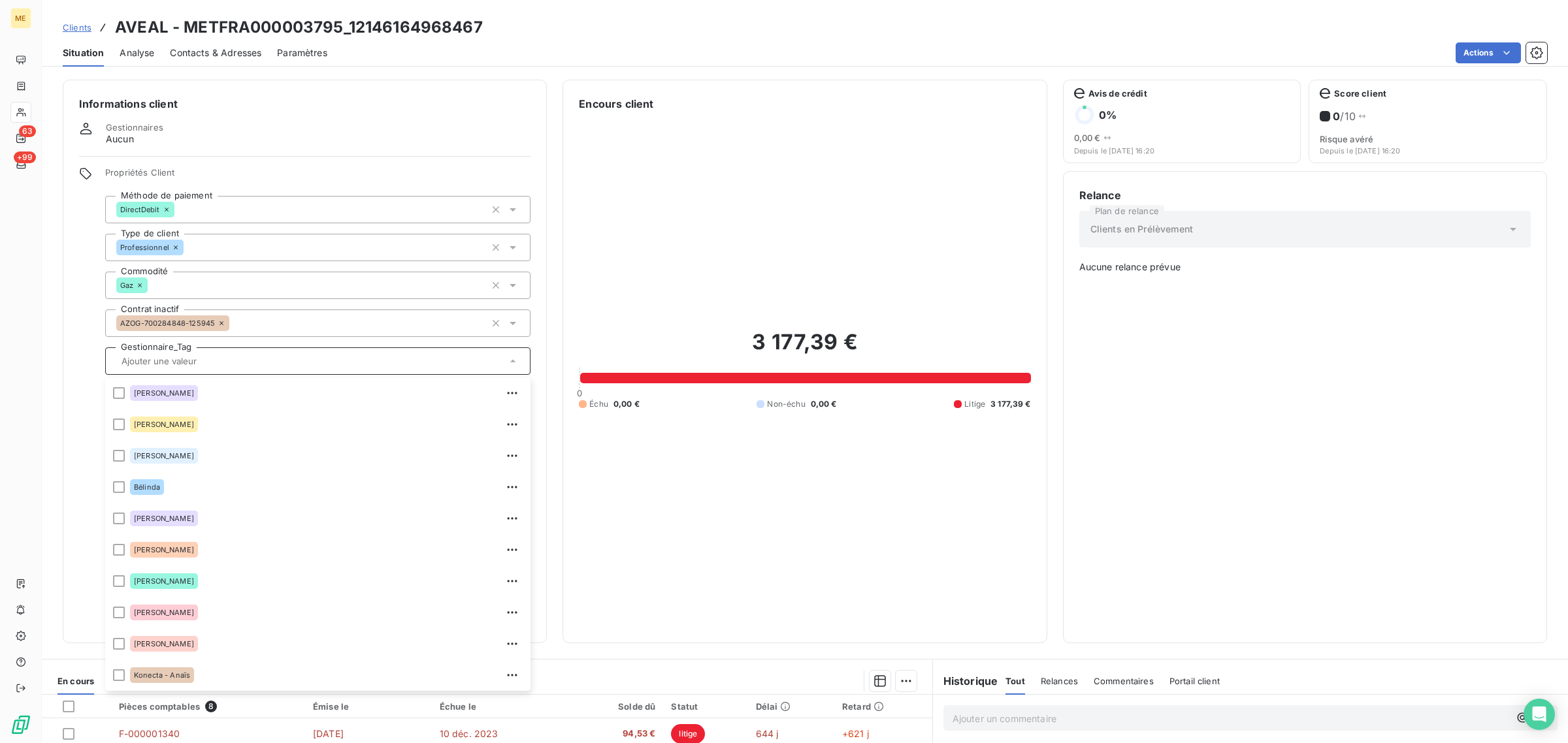
scroll to position [375, 0]
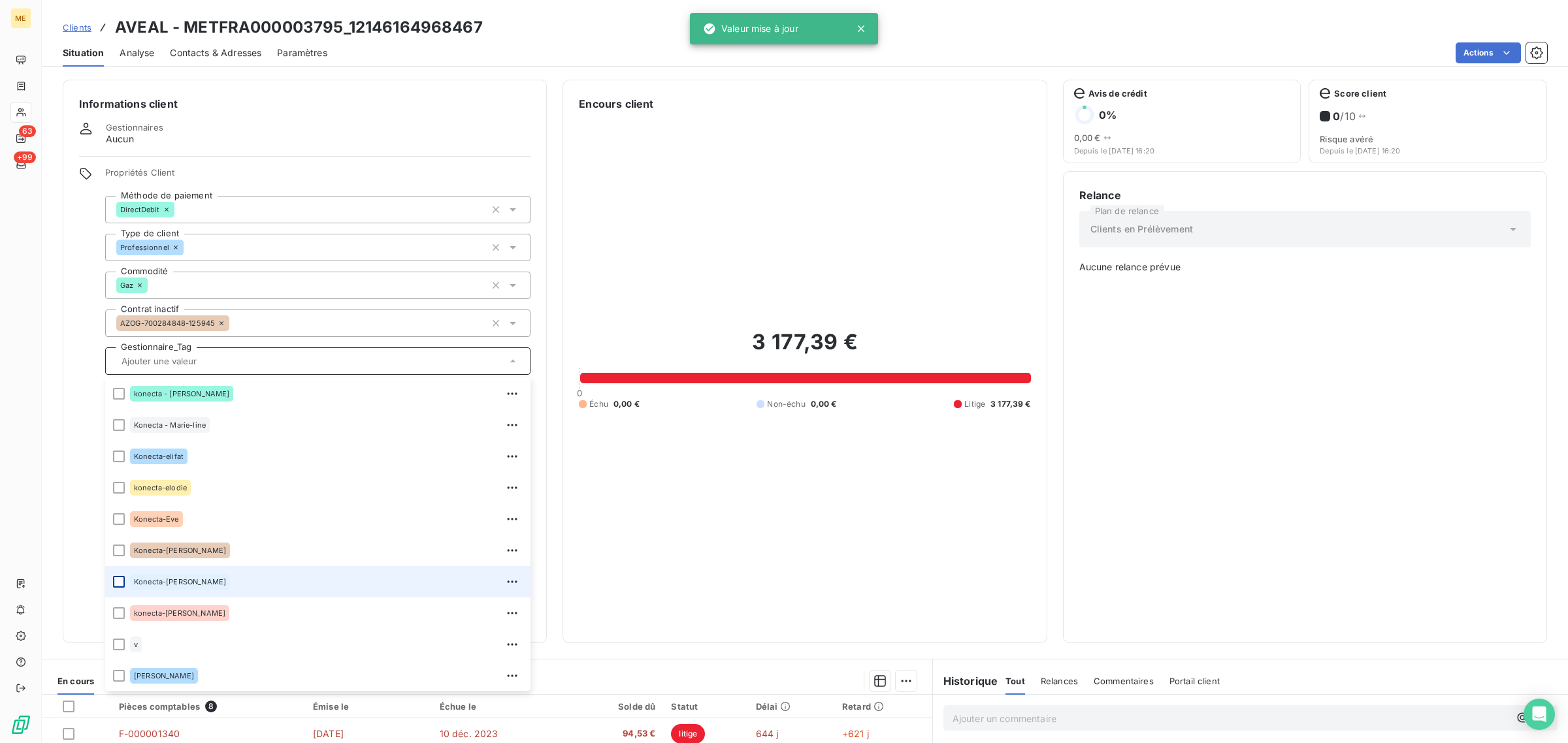
click at [125, 581] on div at bounding box center [119, 582] width 12 height 12
click at [588, 545] on div "3 177,39 € 0 Échu 0,00 € Non-échu 0,00 € Litige 3 177,39 €" at bounding box center [804, 369] width 452 height 516
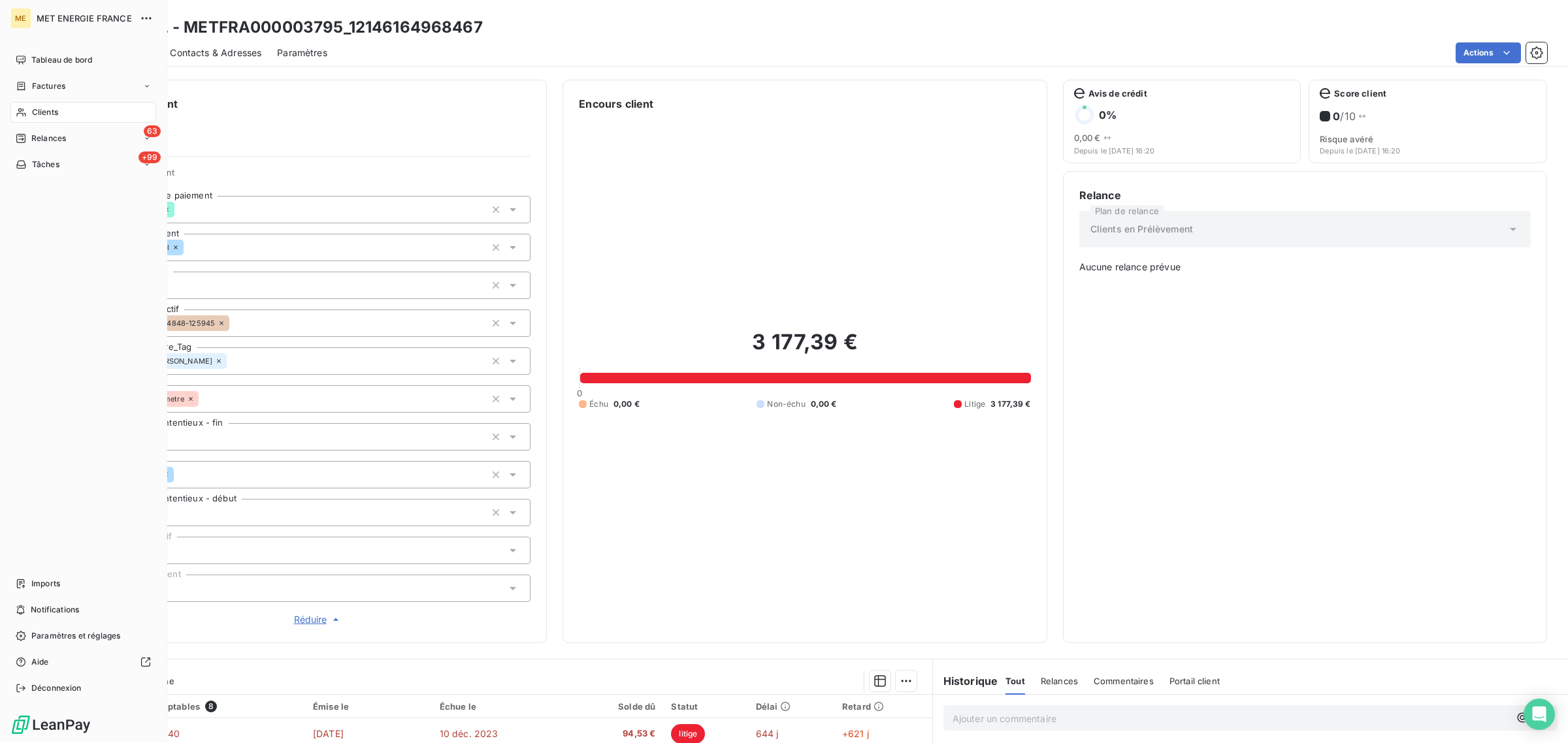
click at [23, 113] on icon at bounding box center [21, 113] width 9 height 8
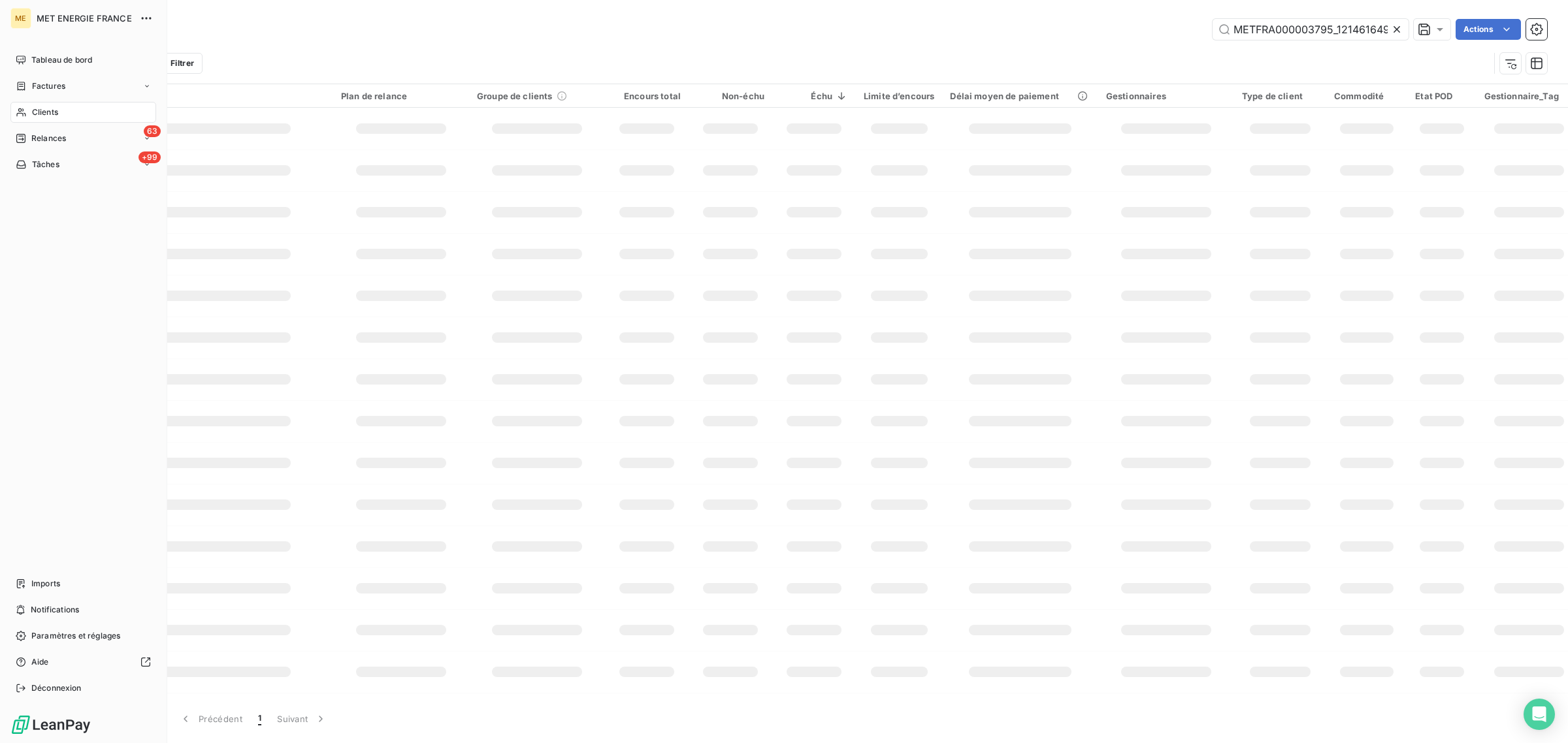
scroll to position [0, 34]
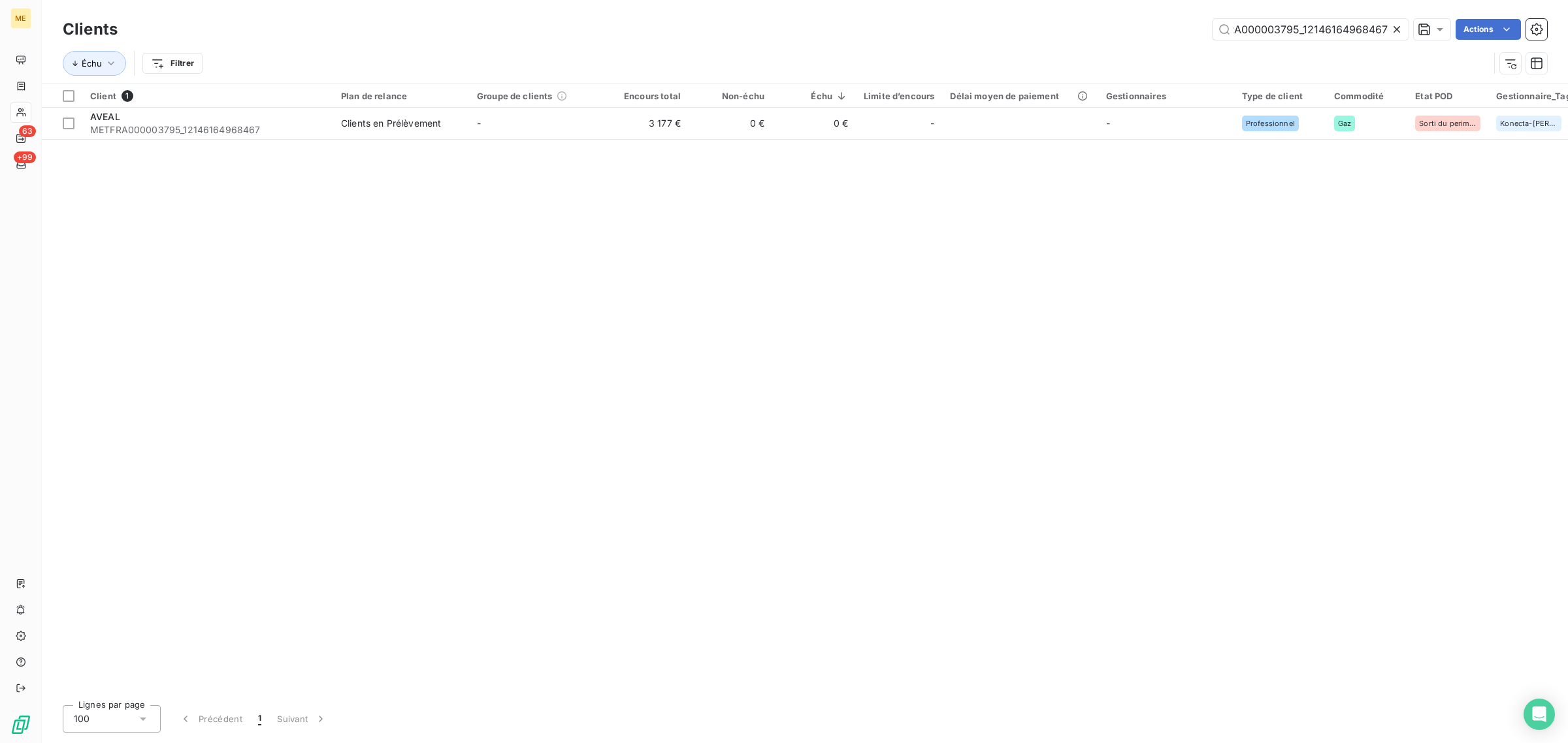
click at [1396, 30] on icon at bounding box center [1396, 29] width 7 height 7
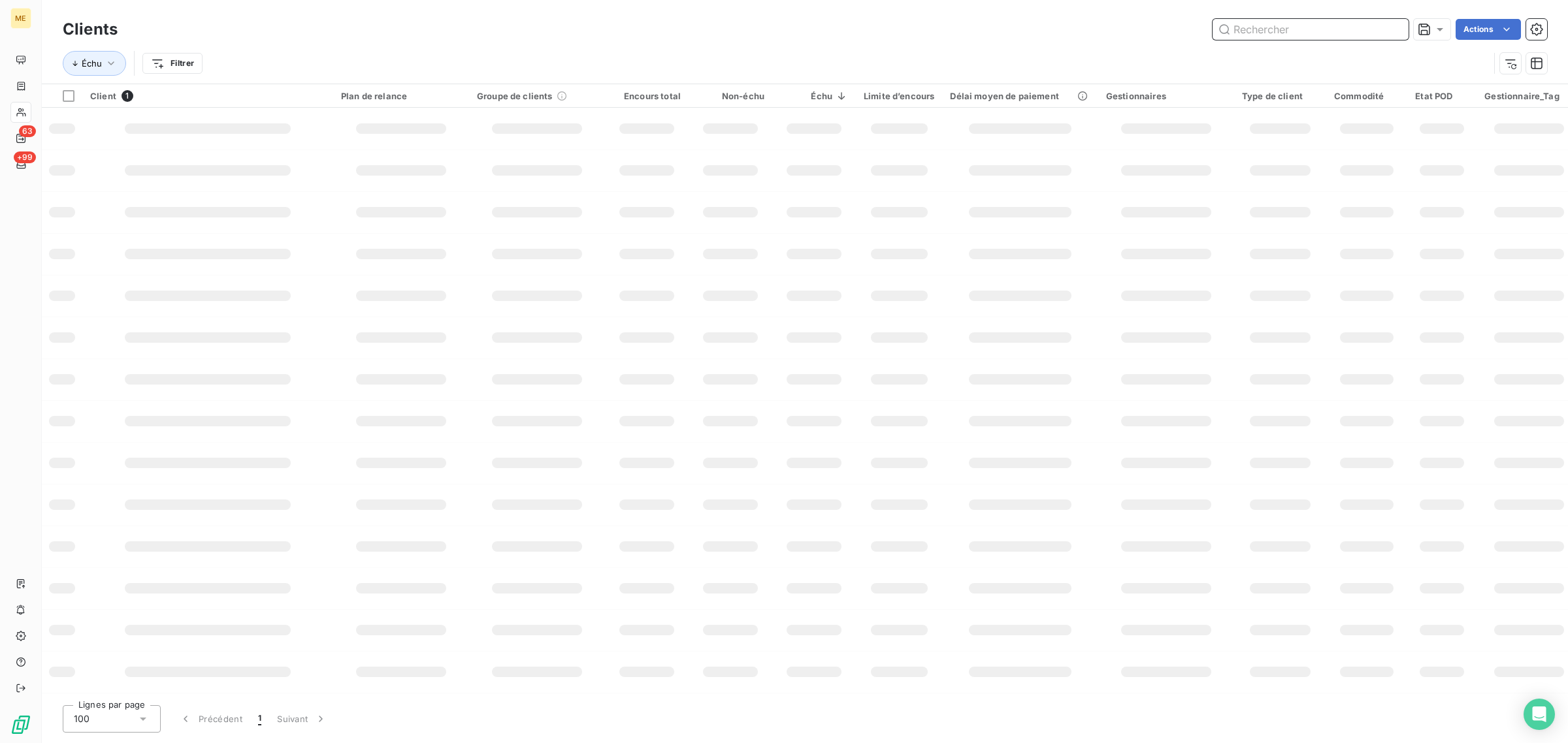
click at [1297, 33] on input "text" at bounding box center [1310, 29] width 196 height 21
paste input "METFRA000001645_GI074201"
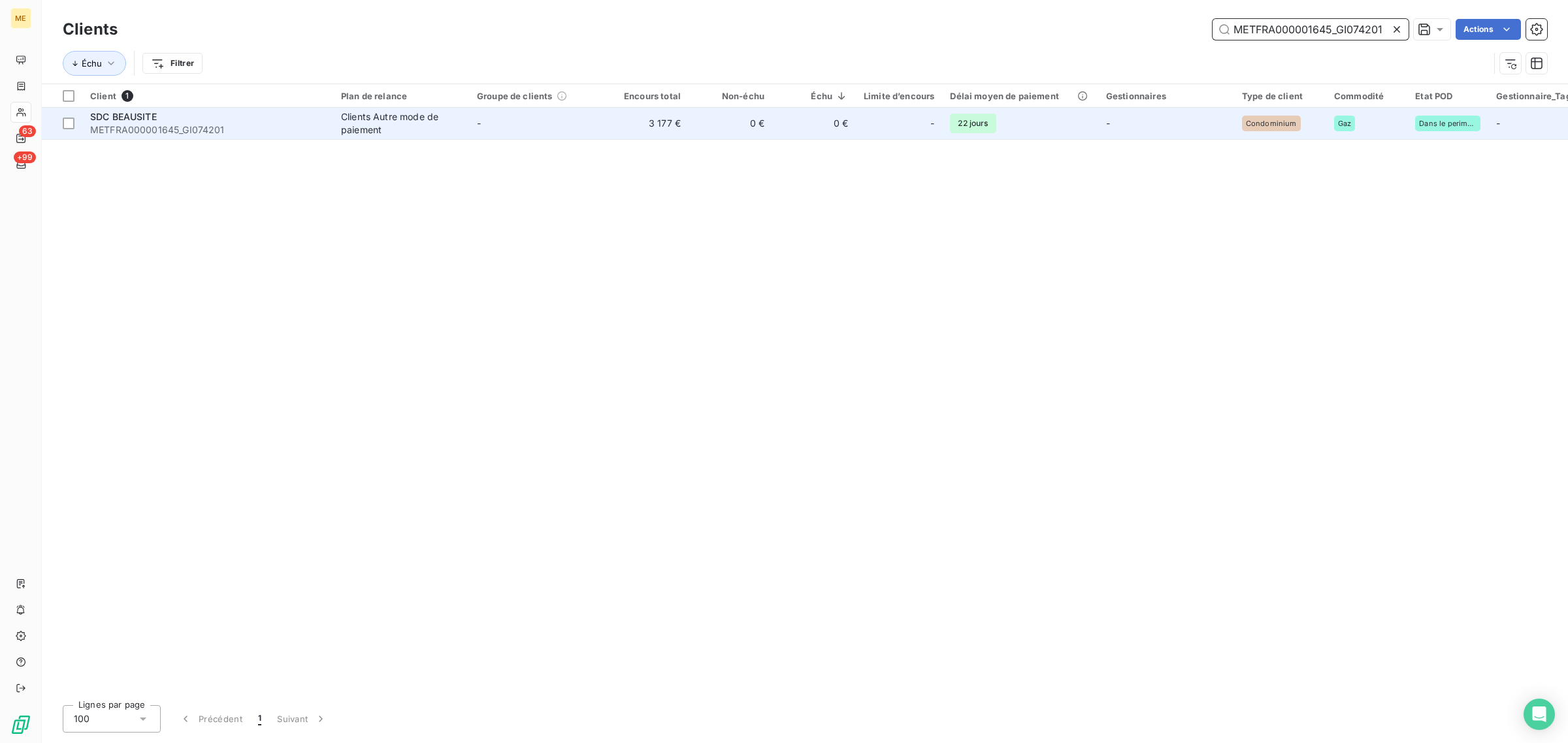
type input "METFRA000001645_GI074201"
click at [584, 136] on td "-" at bounding box center [537, 124] width 136 height 32
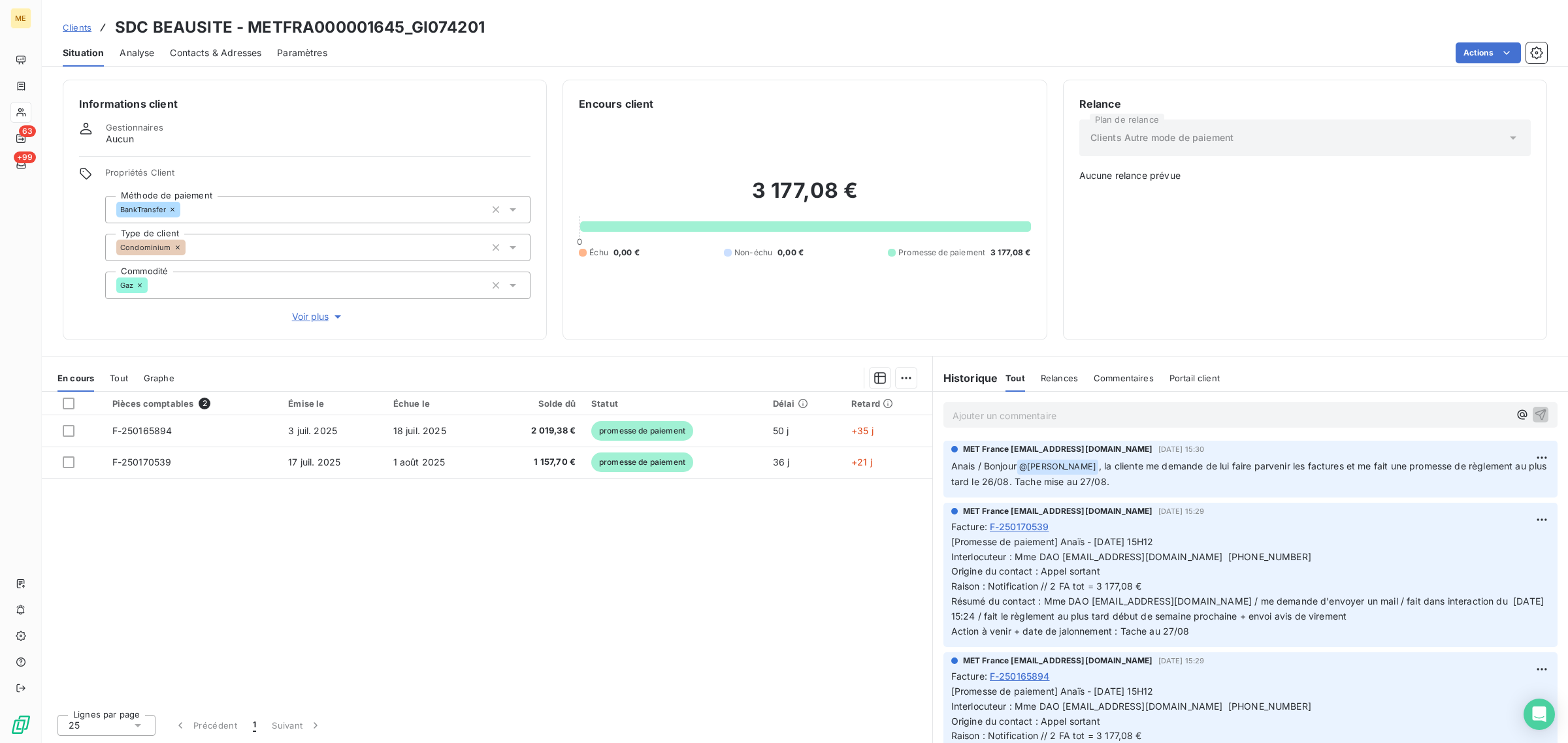
click at [308, 317] on span "Voir plus" at bounding box center [318, 317] width 52 height 13
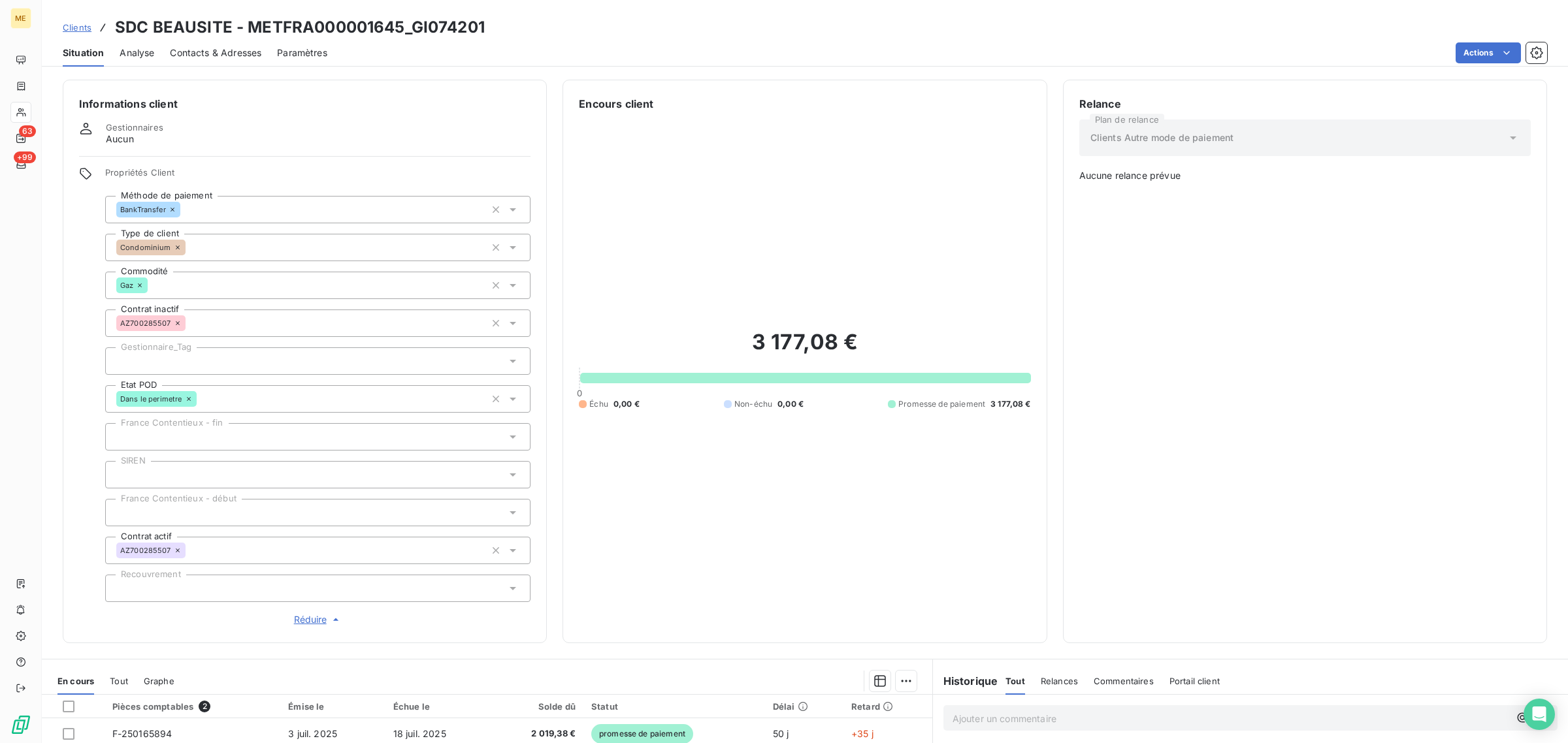
click at [196, 354] on div at bounding box center [318, 361] width 425 height 27
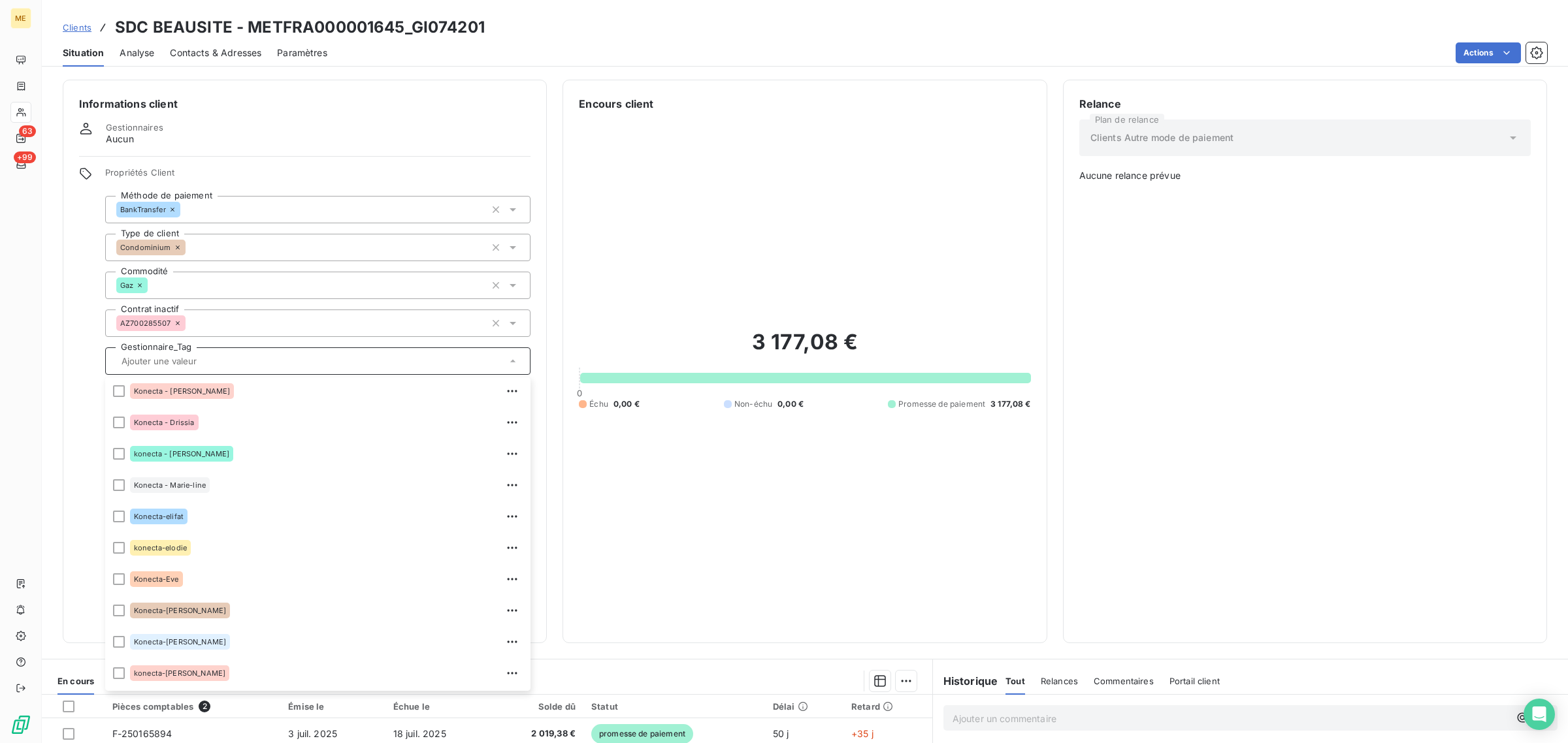
scroll to position [213, 0]
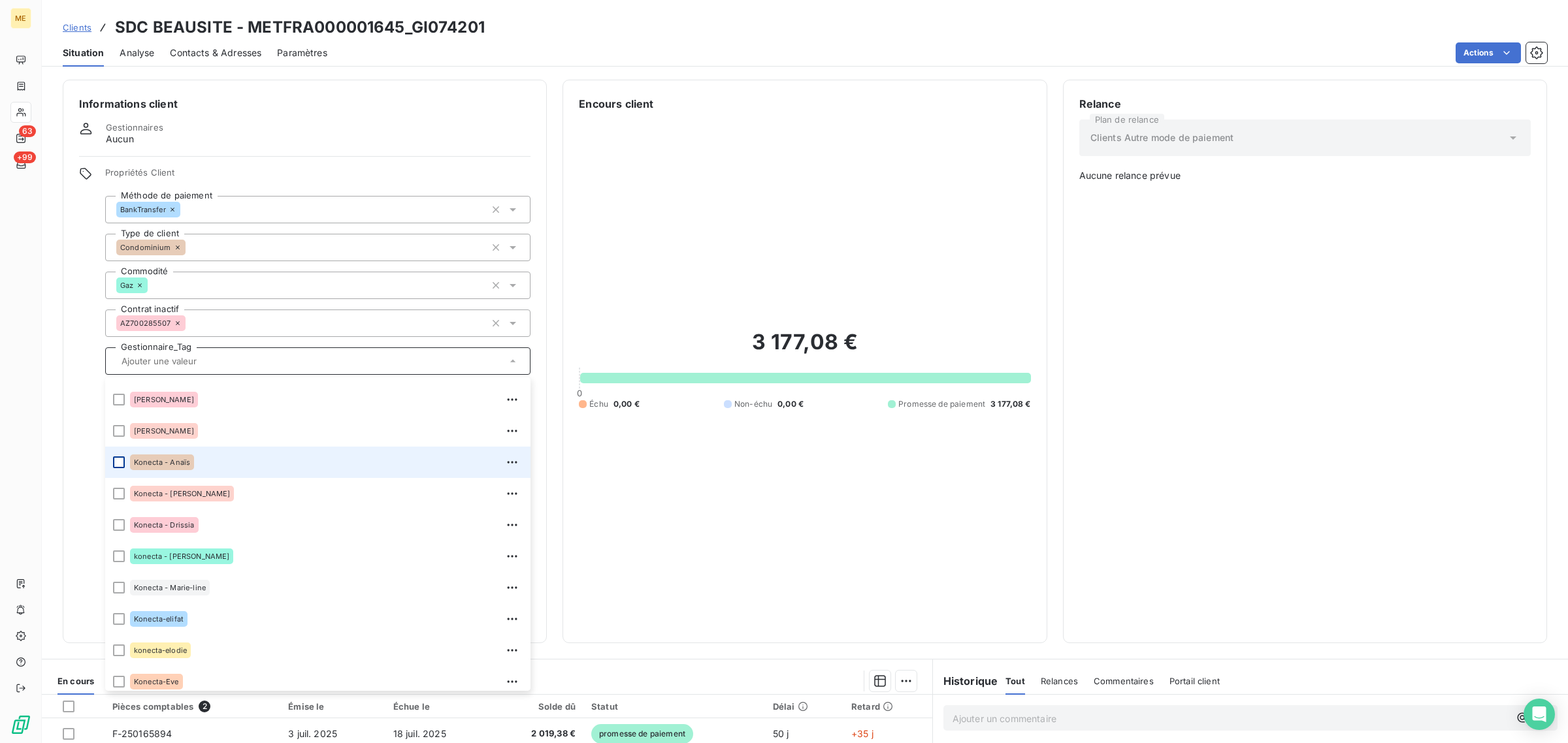
click at [120, 462] on div at bounding box center [119, 462] width 12 height 12
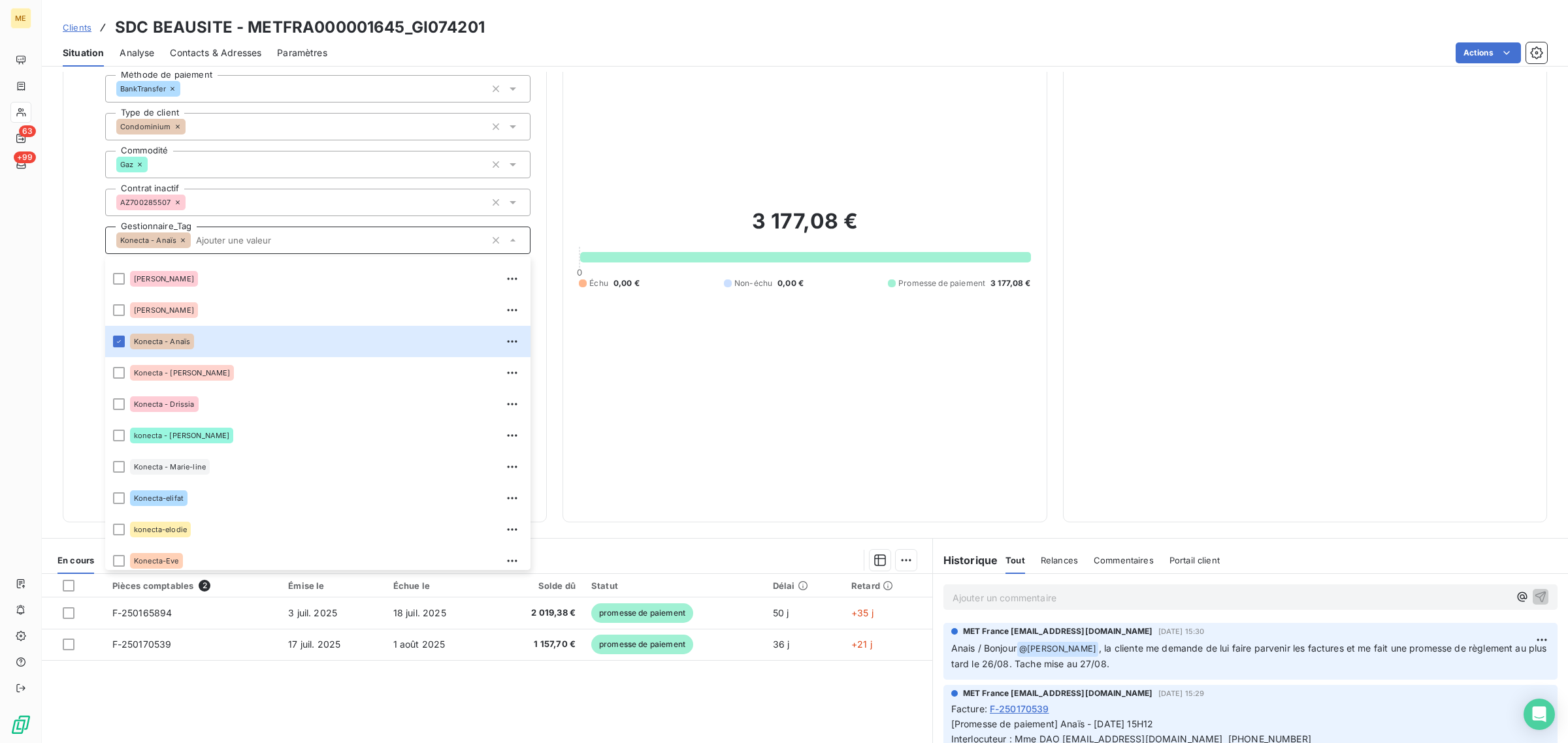
scroll to position [0, 0]
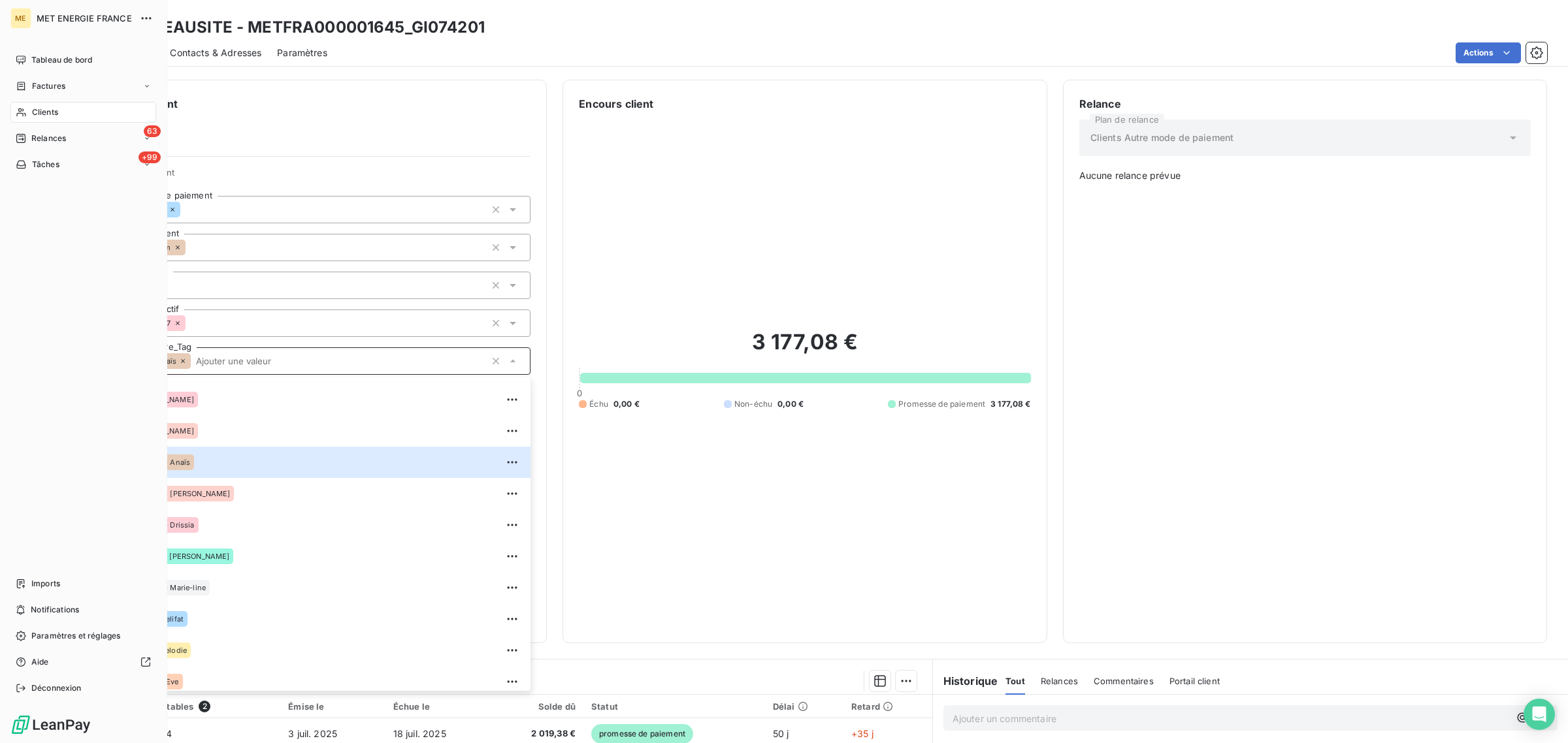
click at [24, 108] on icon at bounding box center [21, 112] width 11 height 11
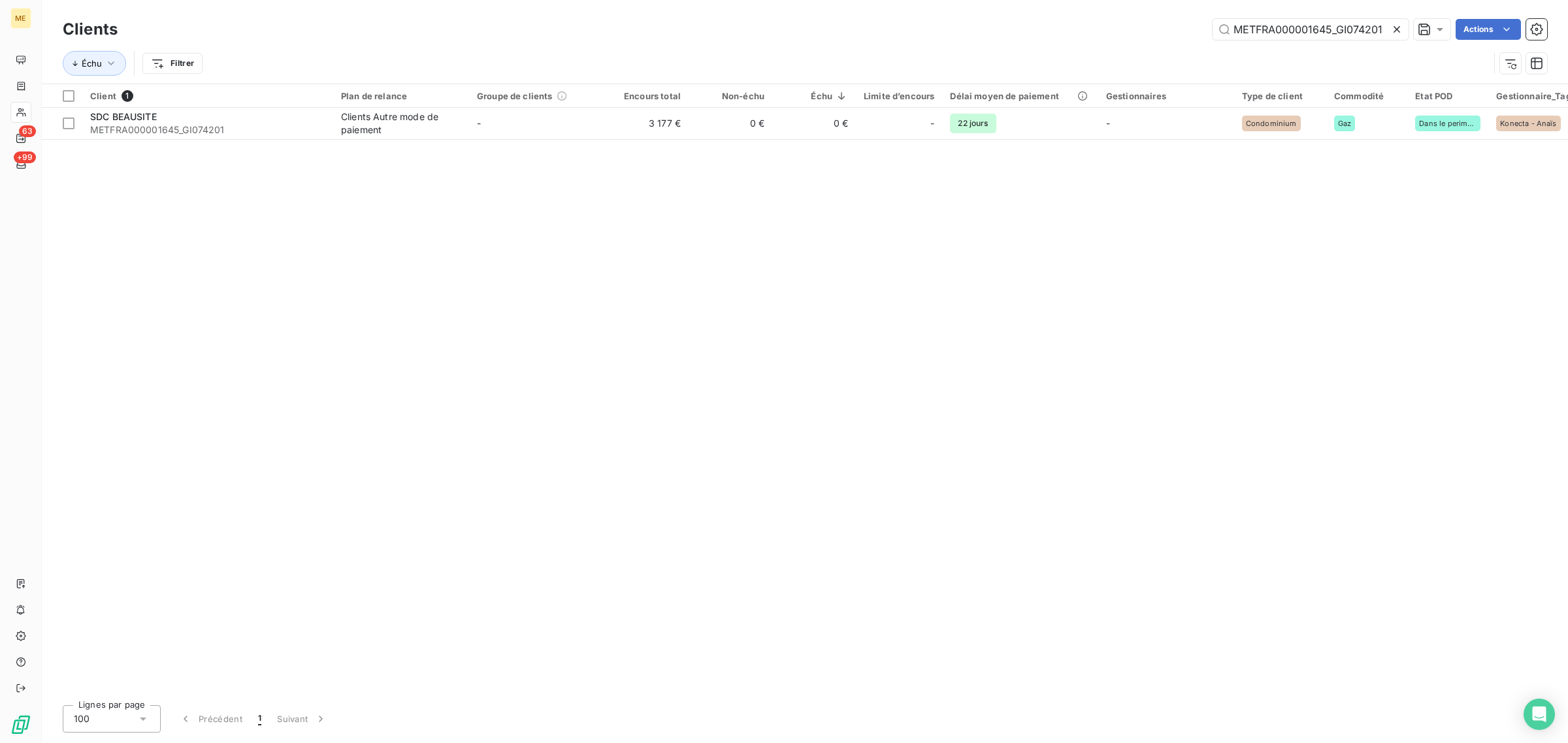
click at [1393, 27] on icon at bounding box center [1396, 29] width 7 height 7
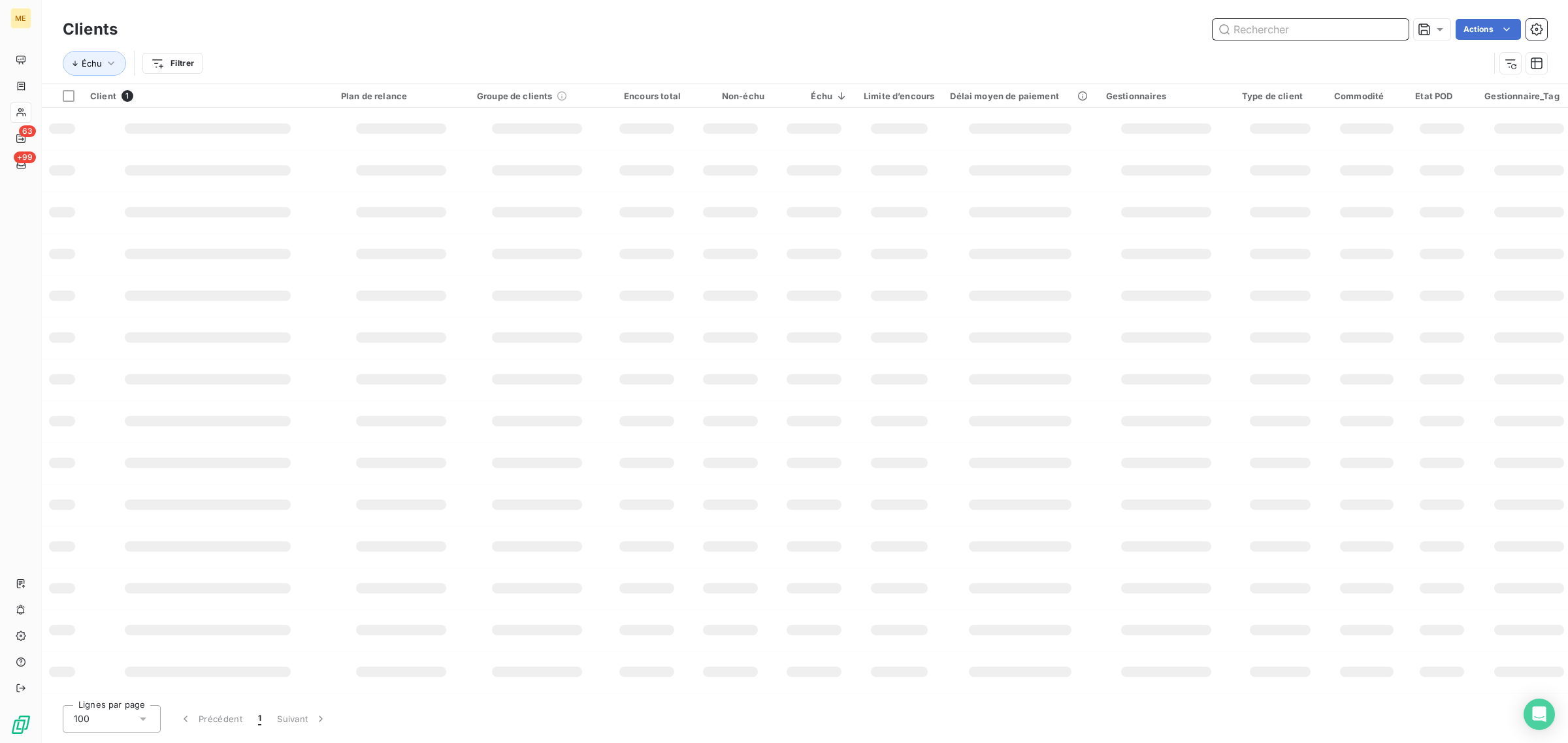
click at [1323, 27] on input "text" at bounding box center [1310, 29] width 196 height 21
paste input "METFRA000014419_50060586004537"
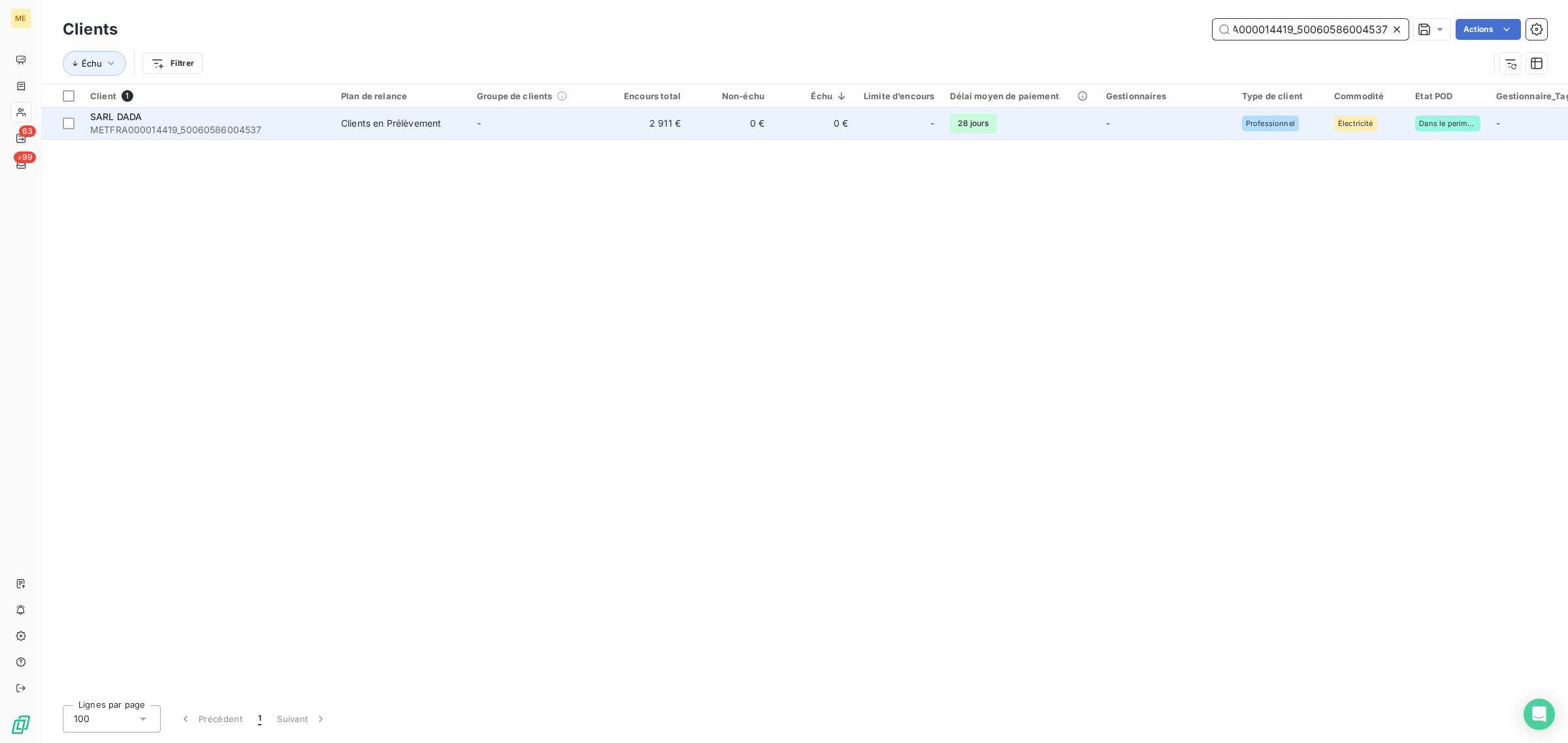
type input "METFRA000014419_50060586004537"
click at [515, 129] on td "-" at bounding box center [537, 124] width 136 height 32
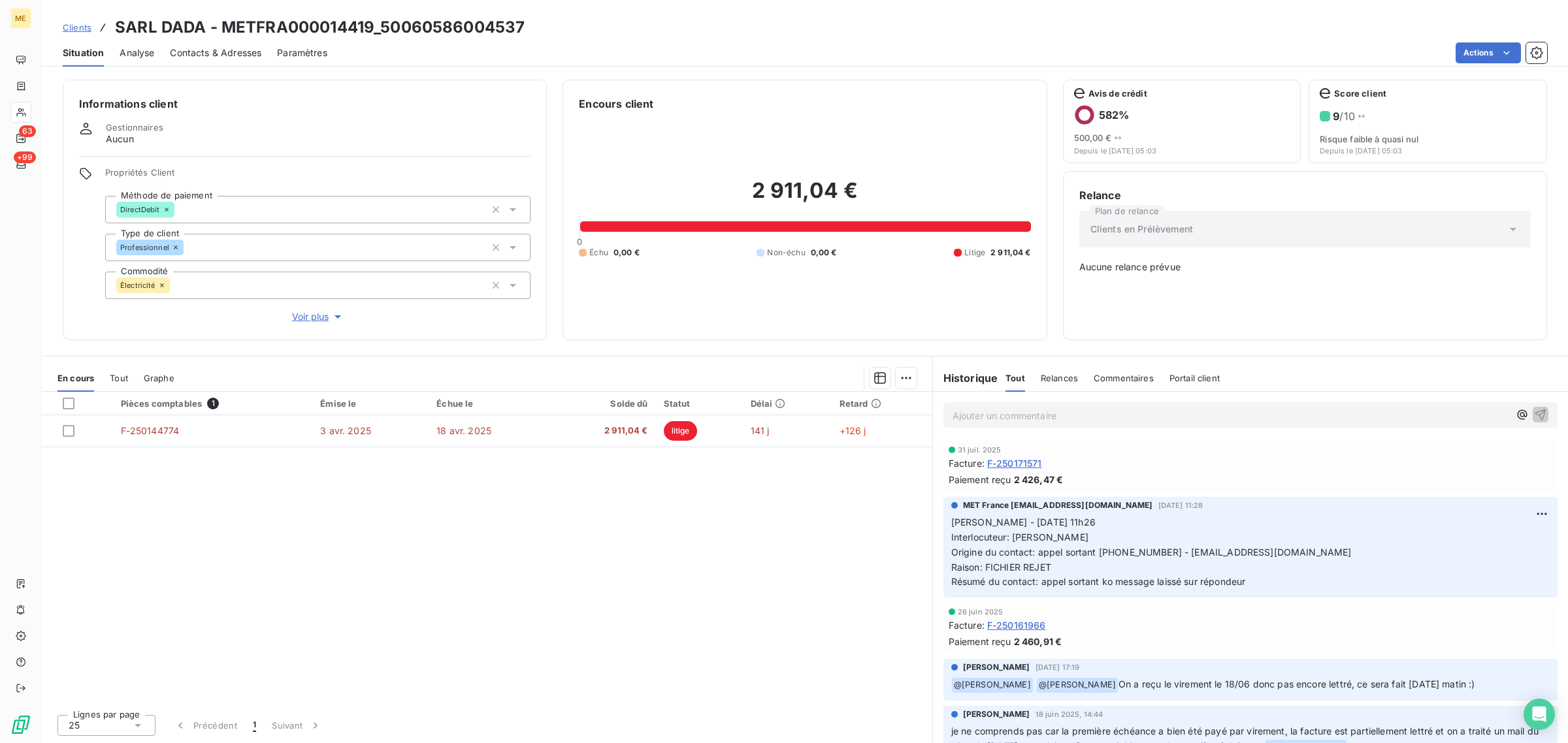
click at [691, 575] on div "Pièces comptables 1 Émise le Échue le Solde dû Statut Délai Retard F-250144774 …" at bounding box center [486, 548] width 891 height 312
click at [311, 318] on span "Voir plus" at bounding box center [318, 317] width 52 height 13
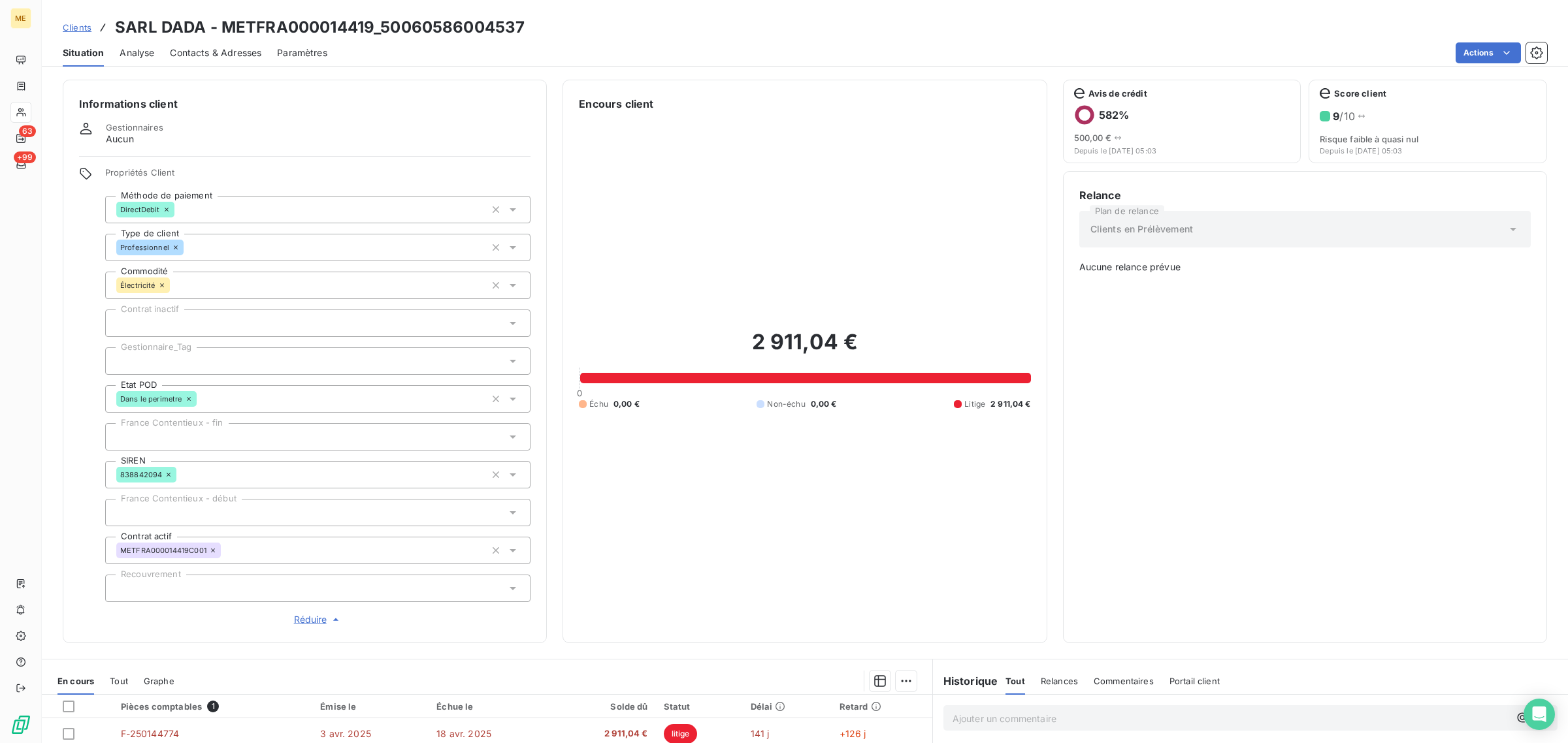
click at [155, 356] on div at bounding box center [318, 361] width 425 height 27
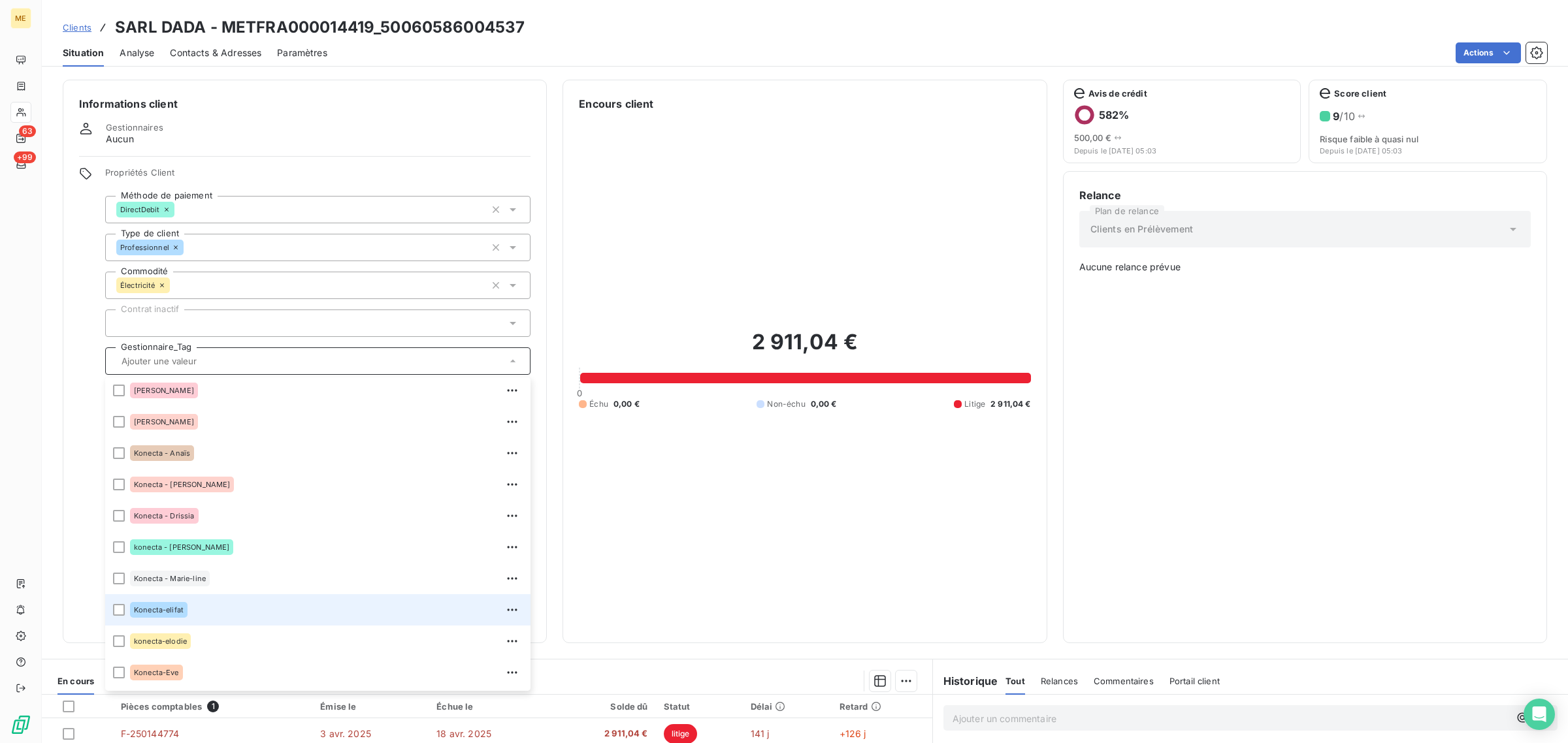
scroll to position [375, 0]
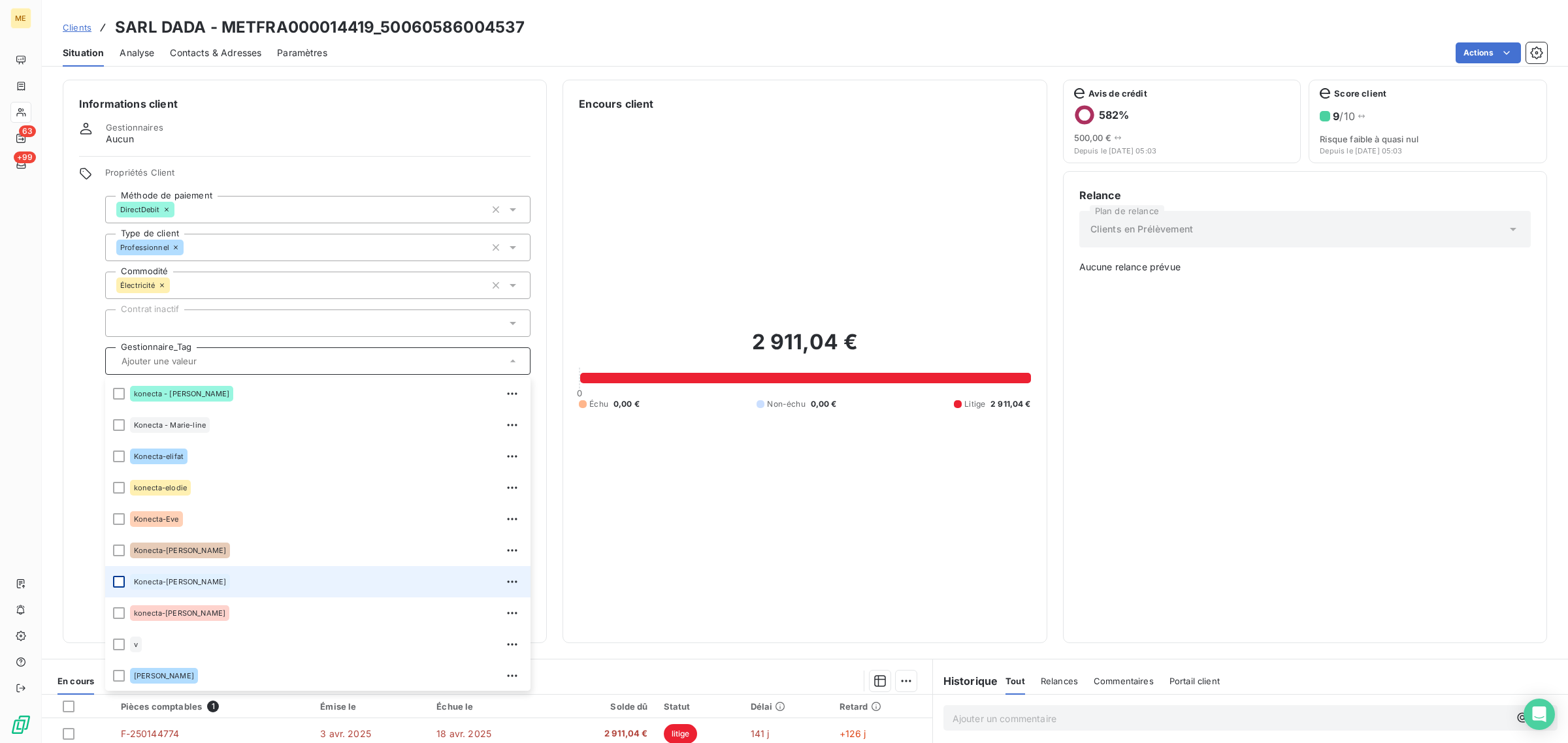
click at [120, 584] on div at bounding box center [119, 582] width 12 height 12
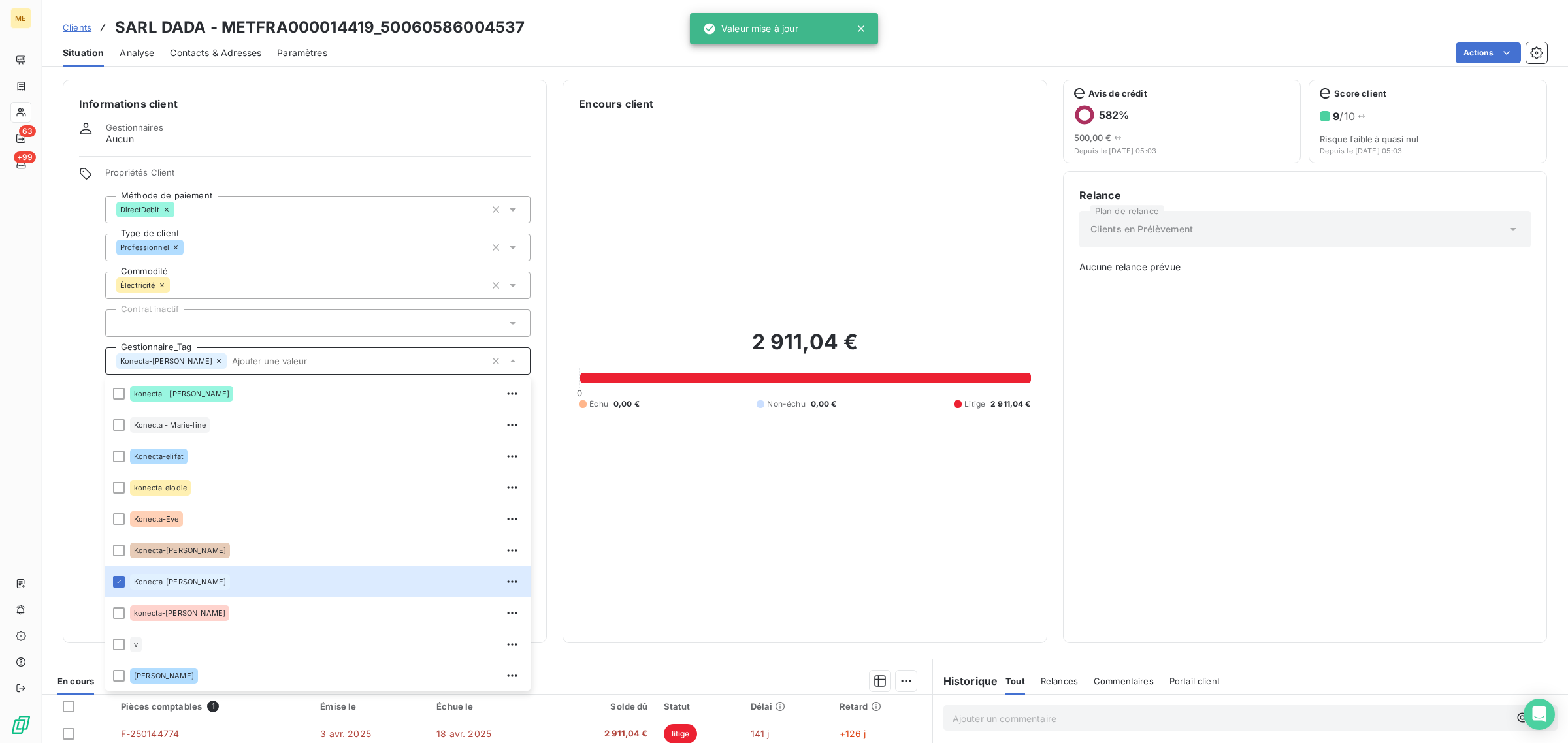
click at [813, 503] on div "2 911,04 € 0 Échu 0,00 € Non-échu 0,00 € Litige 2 911,04 €" at bounding box center [804, 369] width 452 height 516
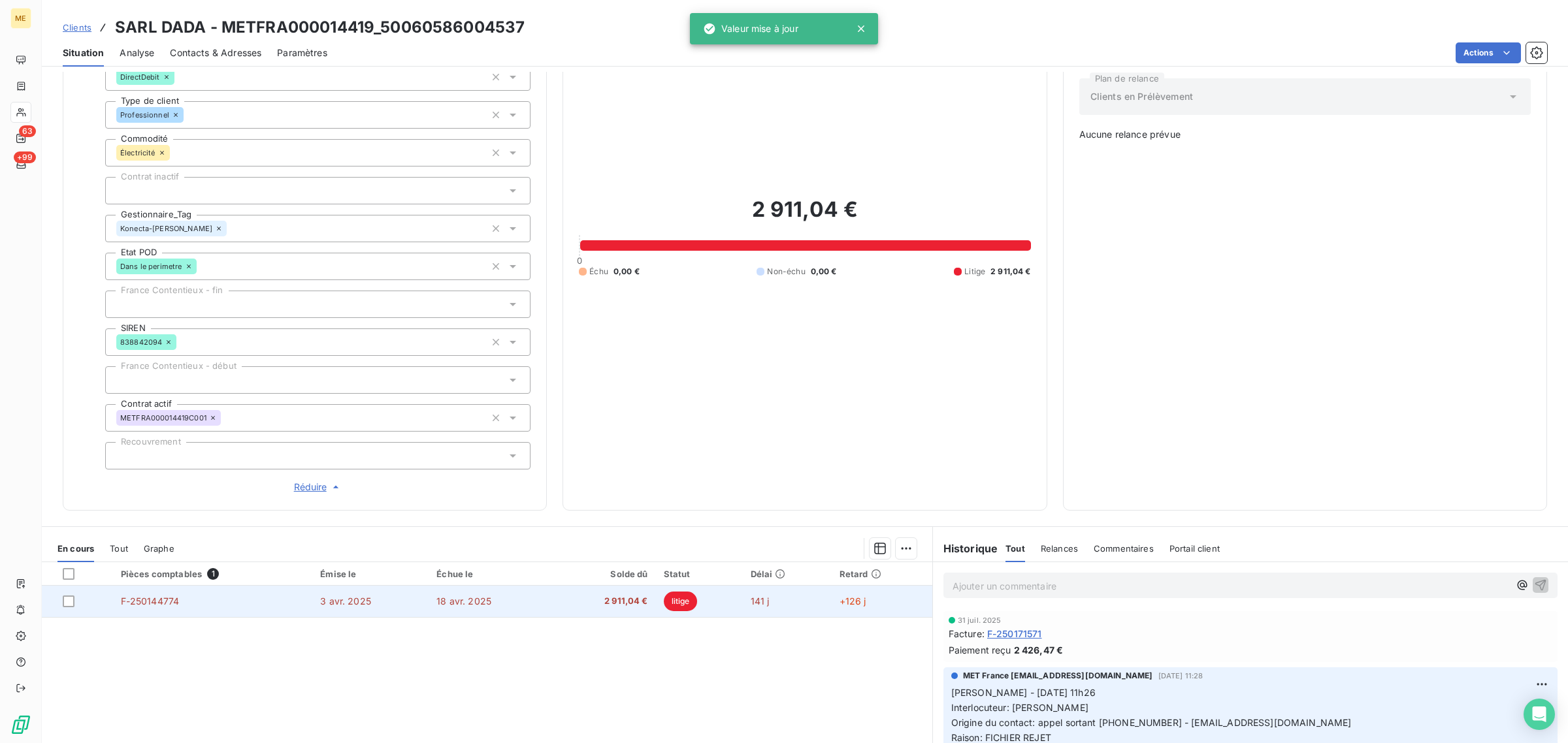
scroll to position [242, 0]
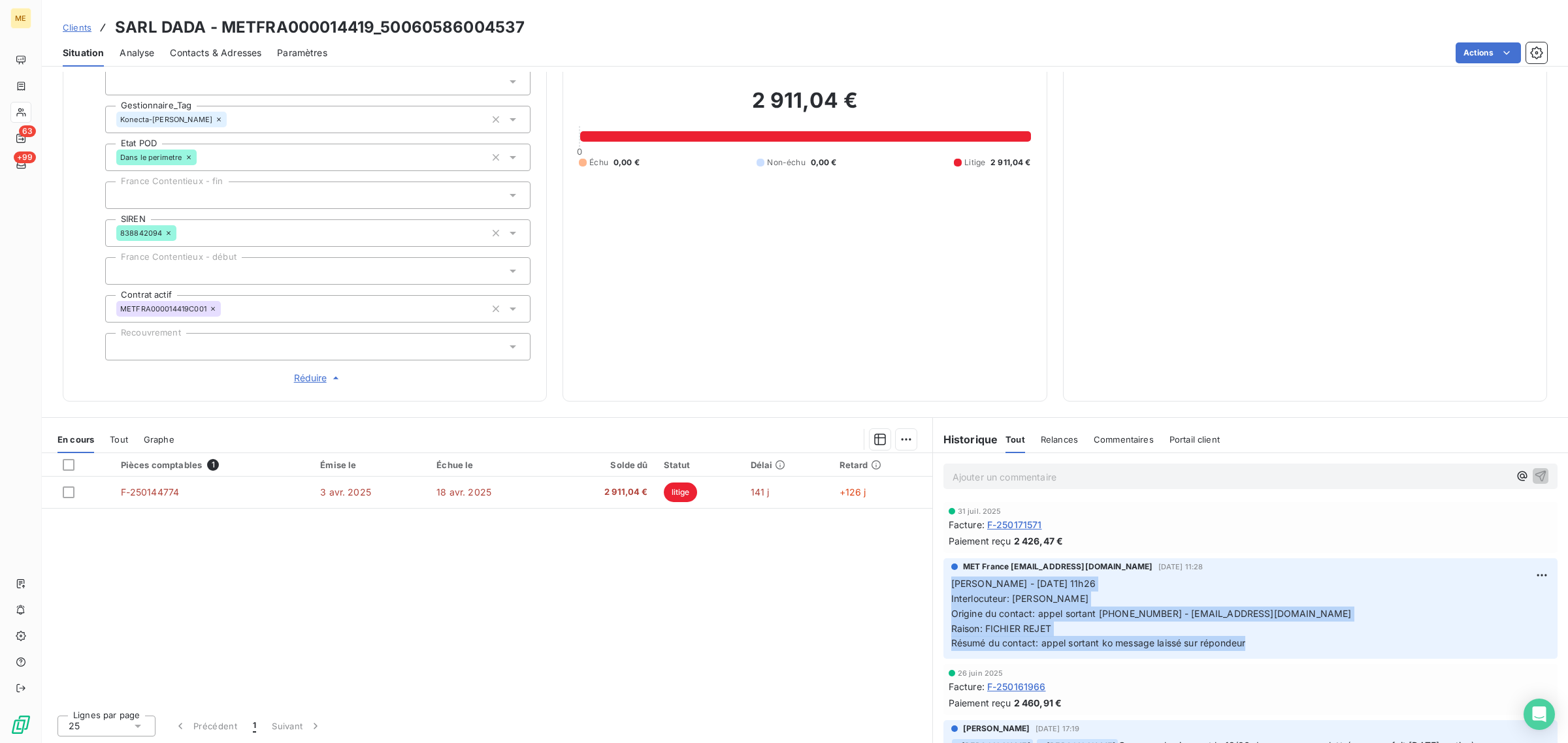
drag, startPoint x: 942, startPoint y: 584, endPoint x: 1251, endPoint y: 651, distance: 316.2
click at [1251, 651] on div "MET France [EMAIL_ADDRESS][DOMAIN_NAME] [DATE] 11:28 [PERSON_NAME] - [DATE] 11h…" at bounding box center [1250, 609] width 614 height 100
click at [1252, 645] on p "[PERSON_NAME] - [DATE] 11h26 Interlocuteur: [PERSON_NAME] Origine du contact: a…" at bounding box center [1250, 614] width 598 height 75
drag, startPoint x: 1253, startPoint y: 645, endPoint x: 949, endPoint y: 580, distance: 310.9
click at [951, 580] on p "[PERSON_NAME] - [DATE] 11h26 Interlocuteur: [PERSON_NAME] Origine du contact: a…" at bounding box center [1250, 614] width 598 height 75
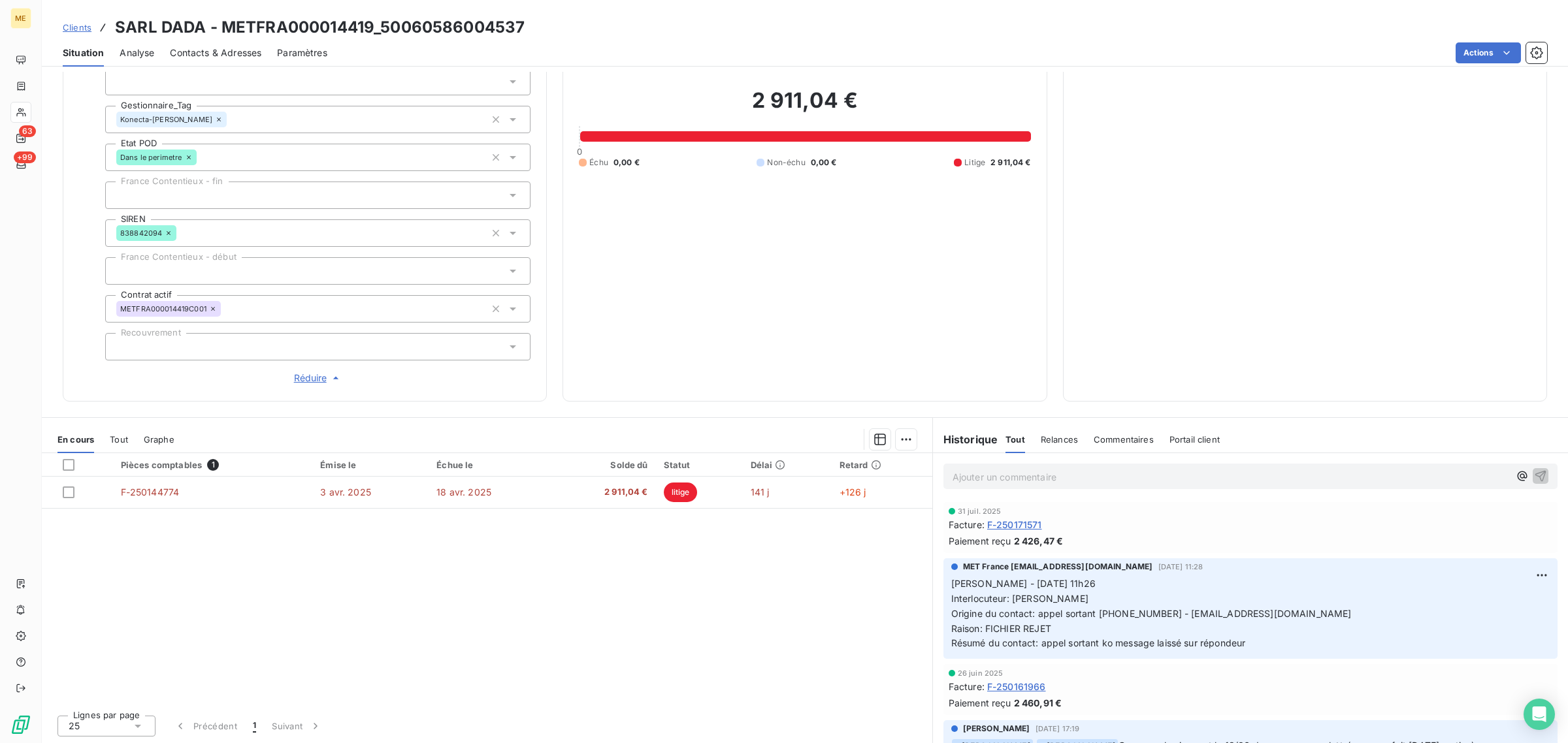
click at [753, 616] on div "Pièces comptables 1 Émise le Échue le Solde dû Statut Délai Retard F-250144774 …" at bounding box center [486, 579] width 891 height 252
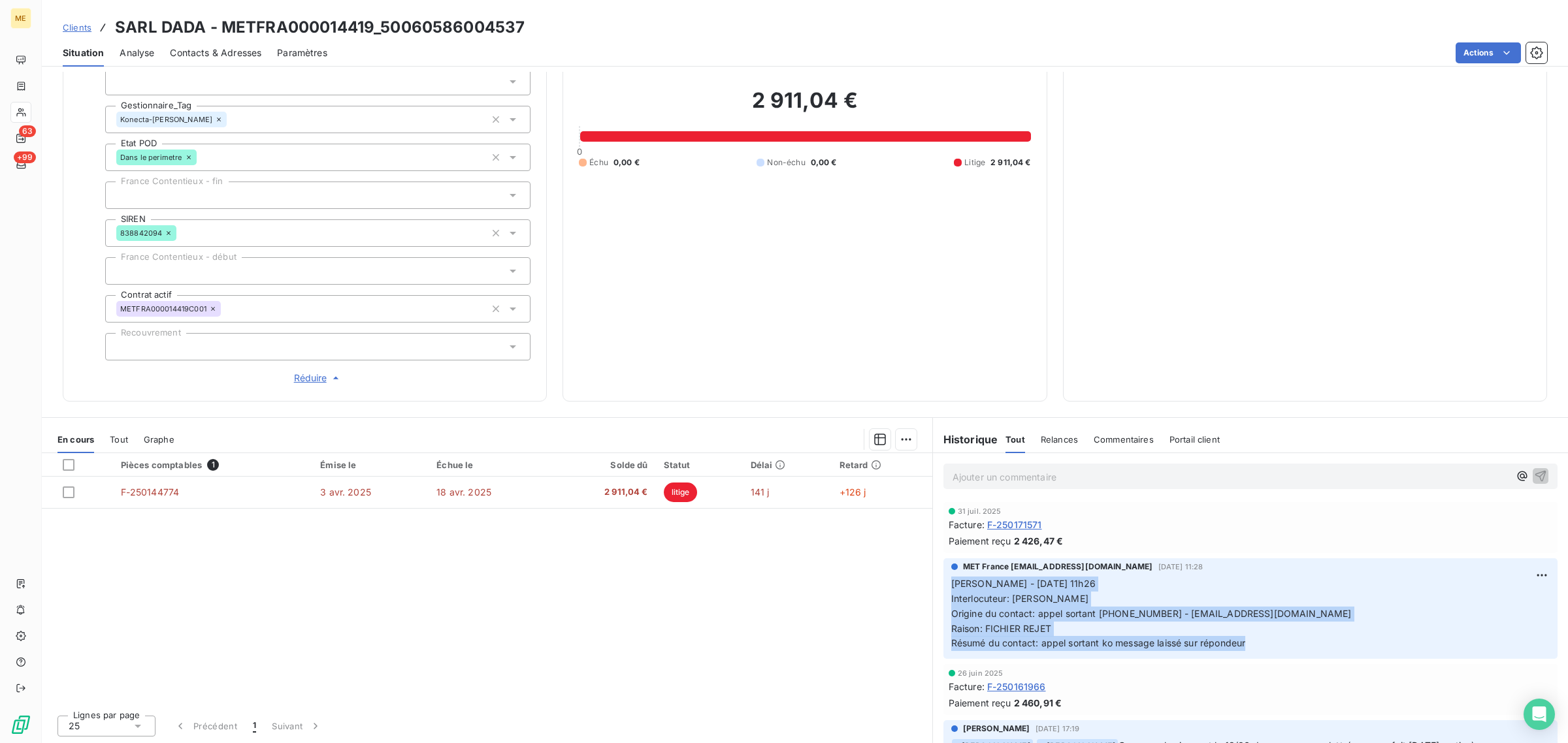
drag, startPoint x: 944, startPoint y: 585, endPoint x: 1255, endPoint y: 654, distance: 318.6
click at [1255, 654] on div "MET France [EMAIL_ADDRESS][DOMAIN_NAME] [DATE] 11:28 [PERSON_NAME] - [DATE] 11h…" at bounding box center [1250, 609] width 614 height 100
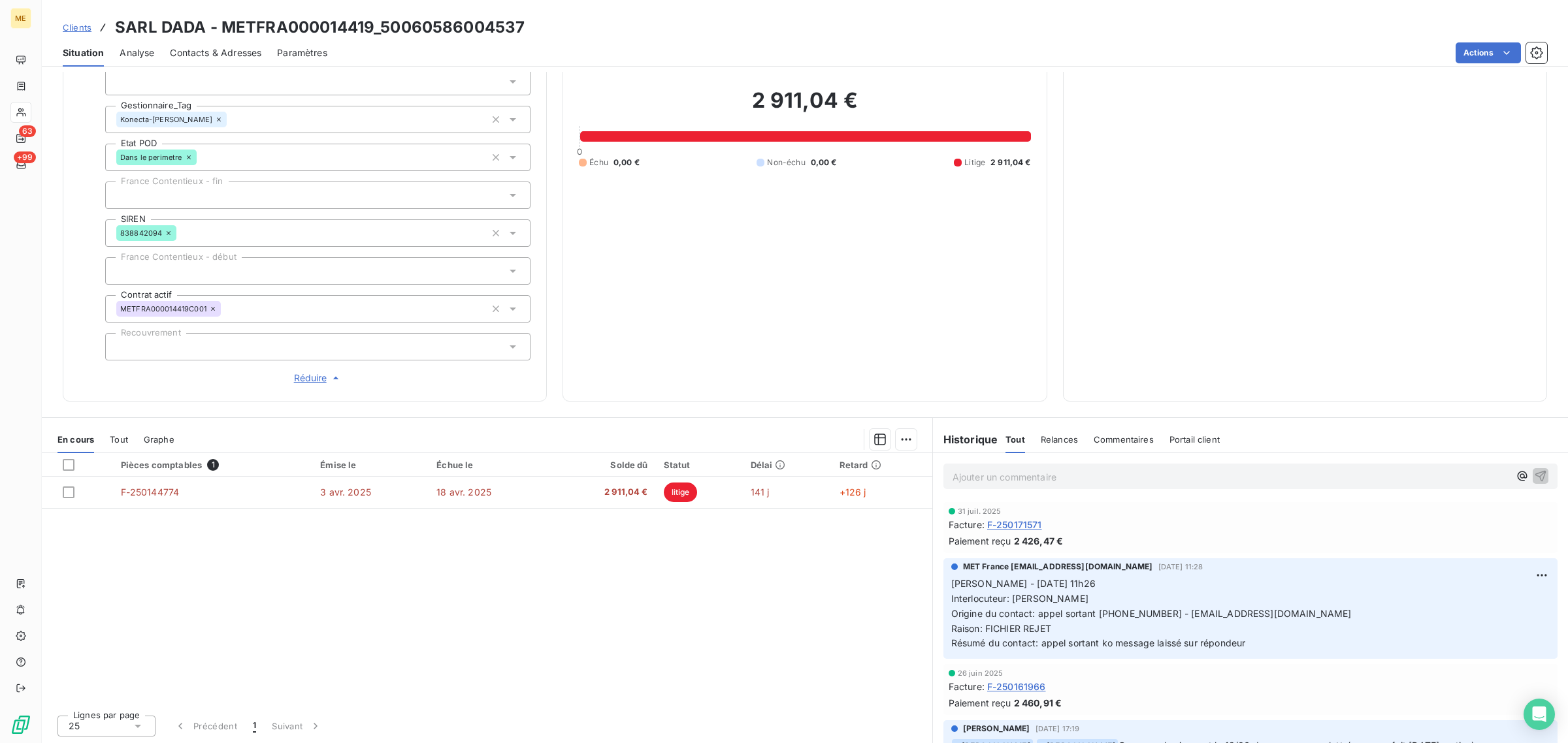
click at [730, 643] on div "Pièces comptables 1 Émise le Échue le Solde dû Statut Délai Retard F-250144774 …" at bounding box center [486, 579] width 891 height 252
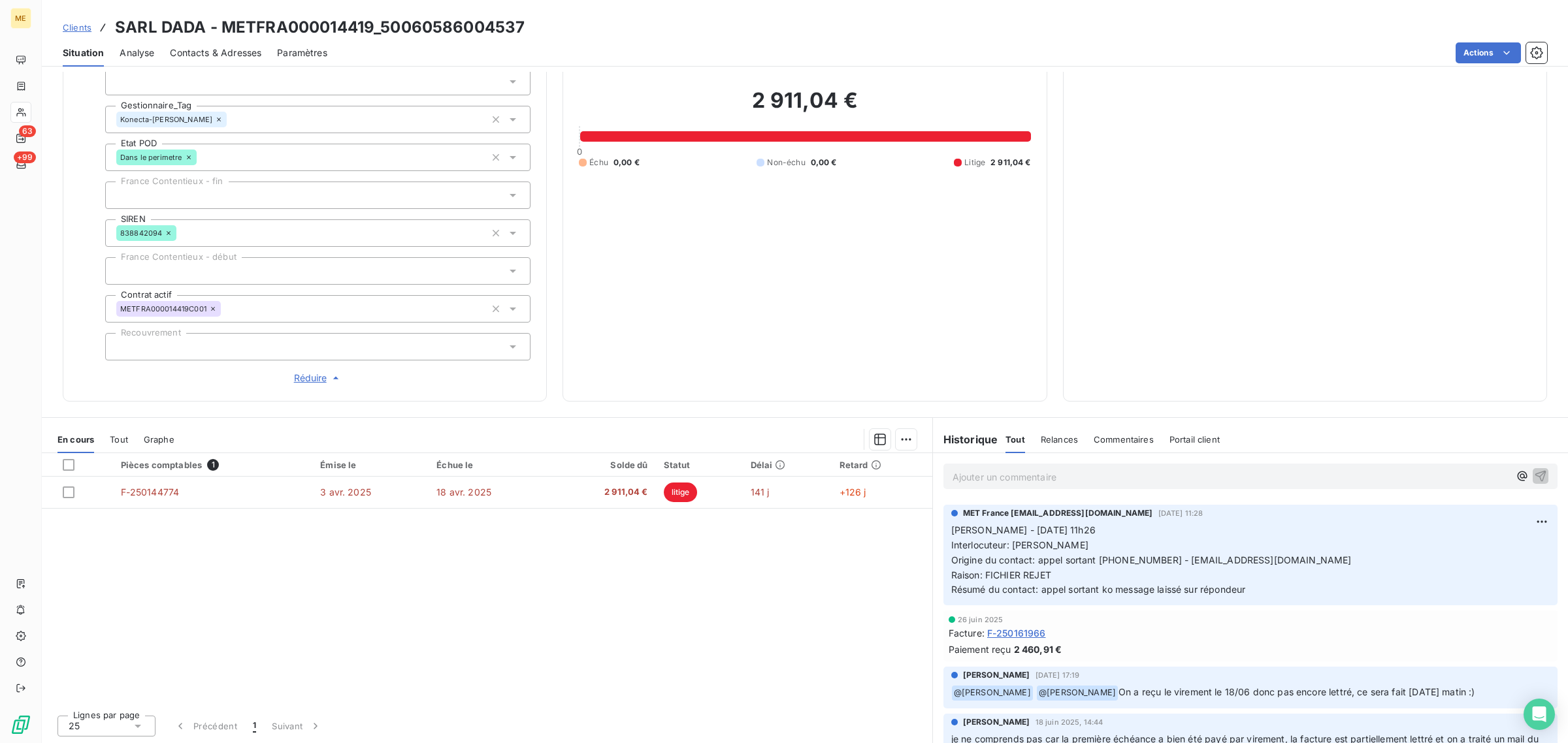
scroll to position [81, 0]
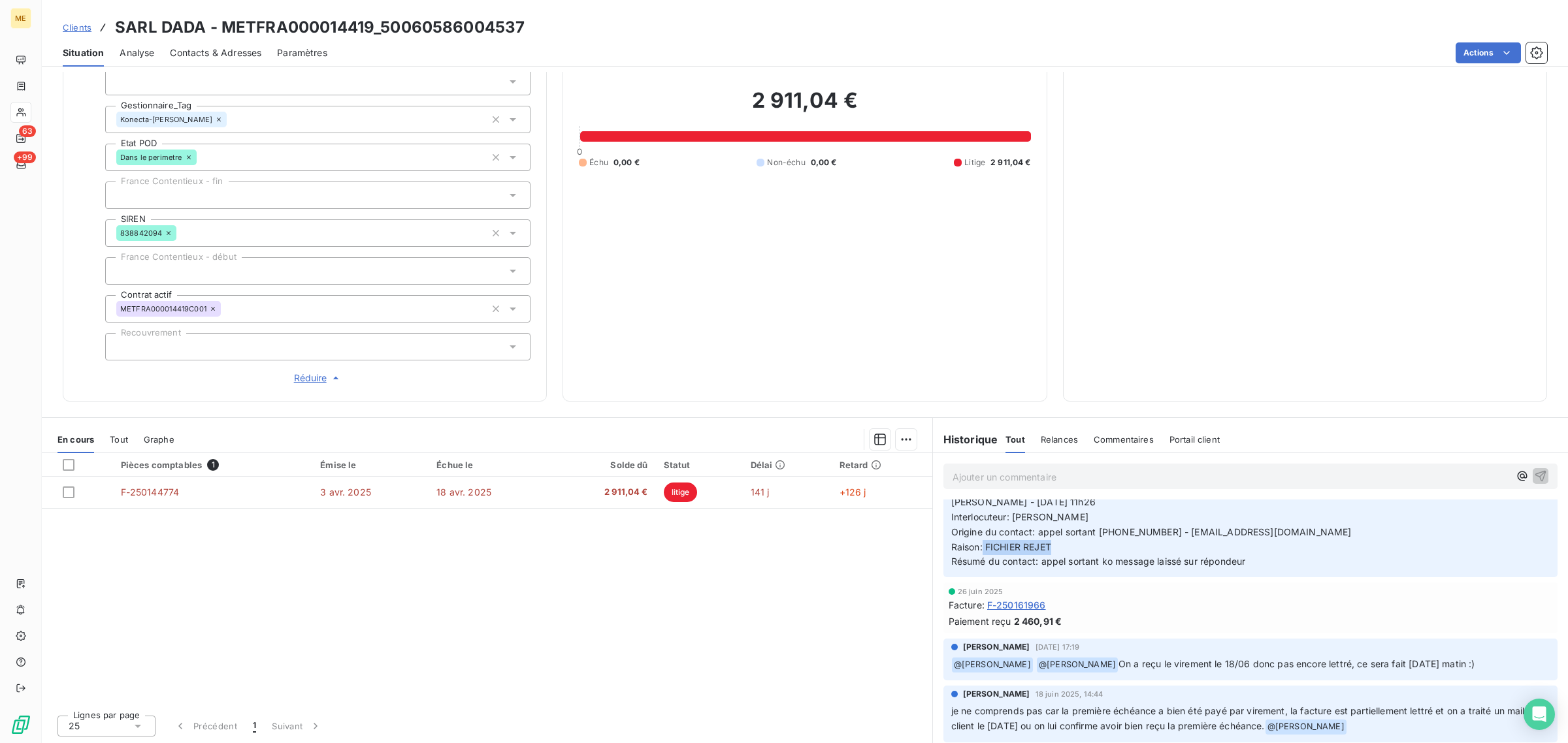
drag, startPoint x: 976, startPoint y: 550, endPoint x: 1059, endPoint y: 550, distance: 83.0
click at [1059, 550] on p "[PERSON_NAME] - [DATE] 11h26 Interlocuteur: [PERSON_NAME] Origine du contact: a…" at bounding box center [1250, 532] width 598 height 75
drag, startPoint x: 1036, startPoint y: 564, endPoint x: 1248, endPoint y: 567, distance: 212.0
click at [1232, 567] on span "Résumé du contact: appel sortant ko message laissé sur répondeur" at bounding box center [1098, 561] width 295 height 11
drag, startPoint x: 1092, startPoint y: 667, endPoint x: 1458, endPoint y: 674, distance: 366.1
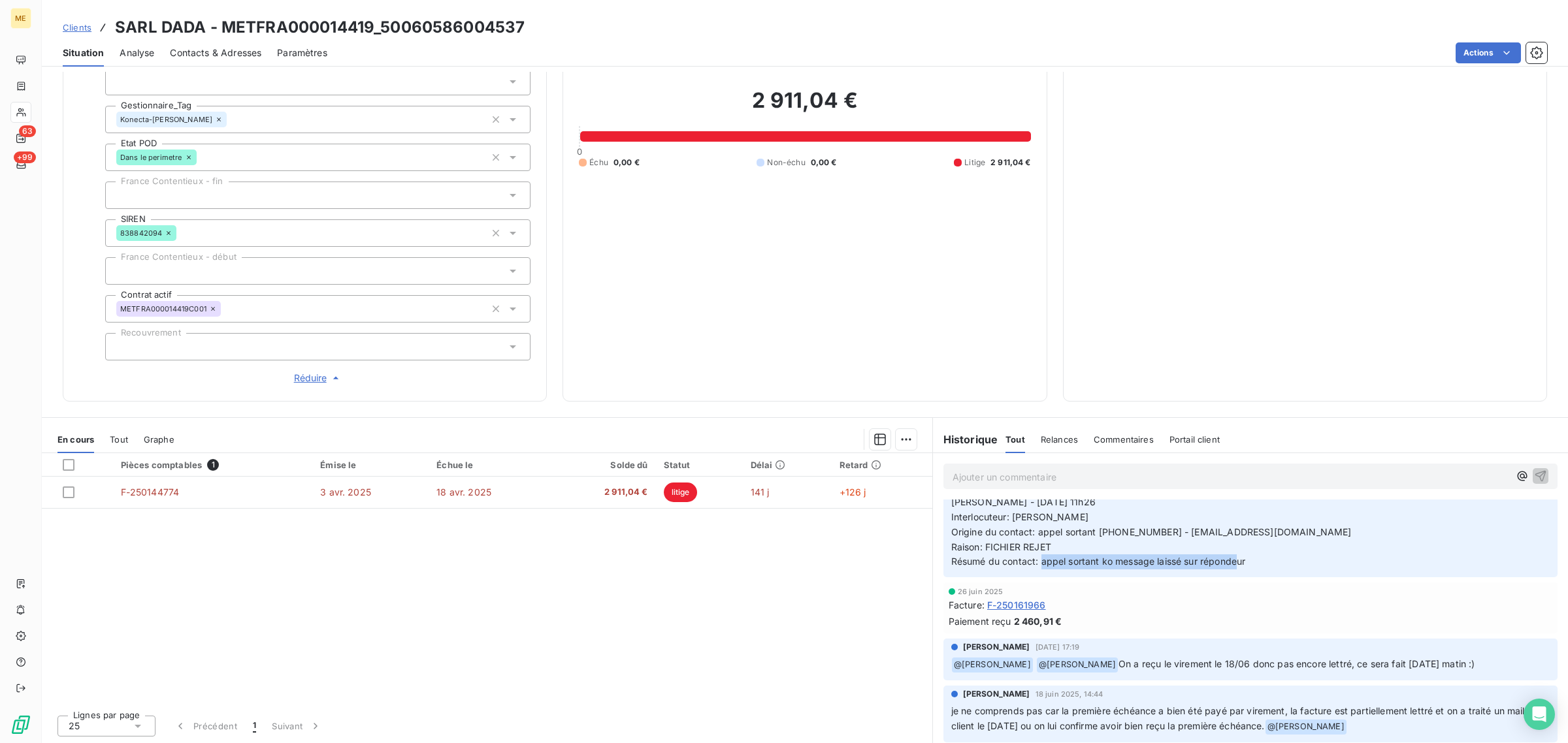
click at [1457, 674] on div "[PERSON_NAME] [DATE] 17:19 ﻿ @ [PERSON_NAME] @ [PERSON_NAME] On a reçu le virem…" at bounding box center [1250, 660] width 614 height 42
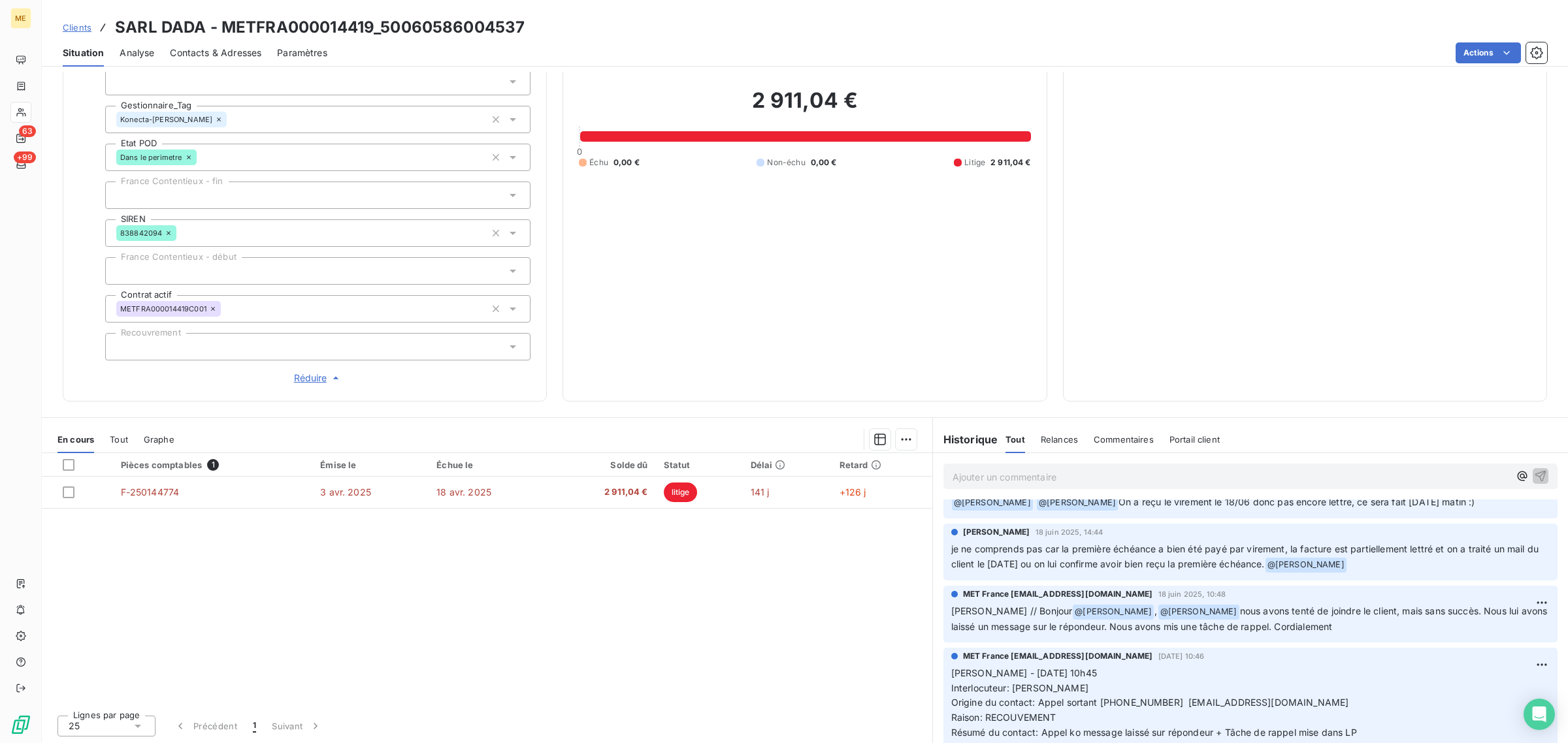
scroll to position [245, 0]
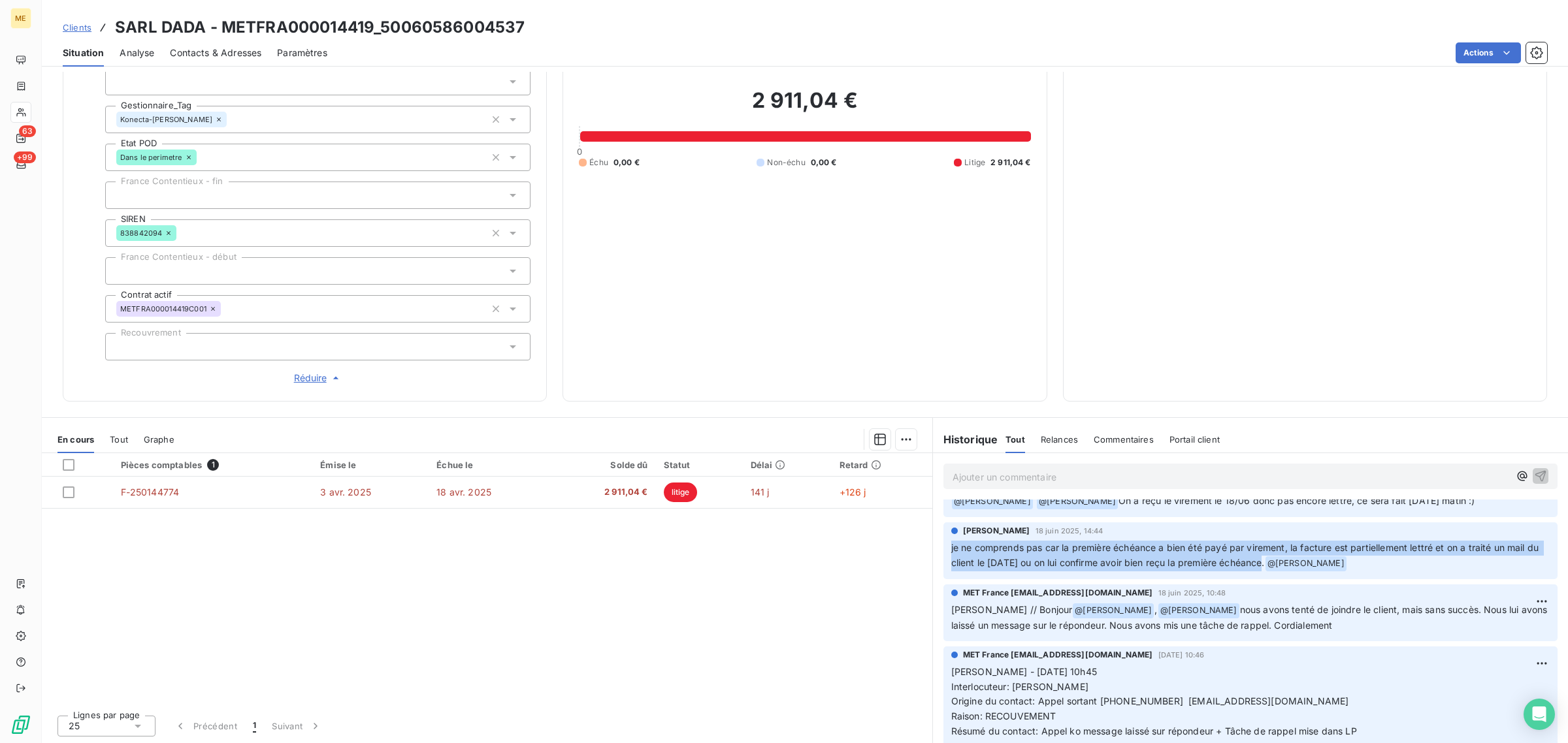
drag, startPoint x: 937, startPoint y: 543, endPoint x: 1271, endPoint y: 567, distance: 334.9
click at [1271, 567] on div "Klea Verjoni [DATE] 14:44 je ne comprends pas car la première échéance a bien é…" at bounding box center [1250, 551] width 614 height 56
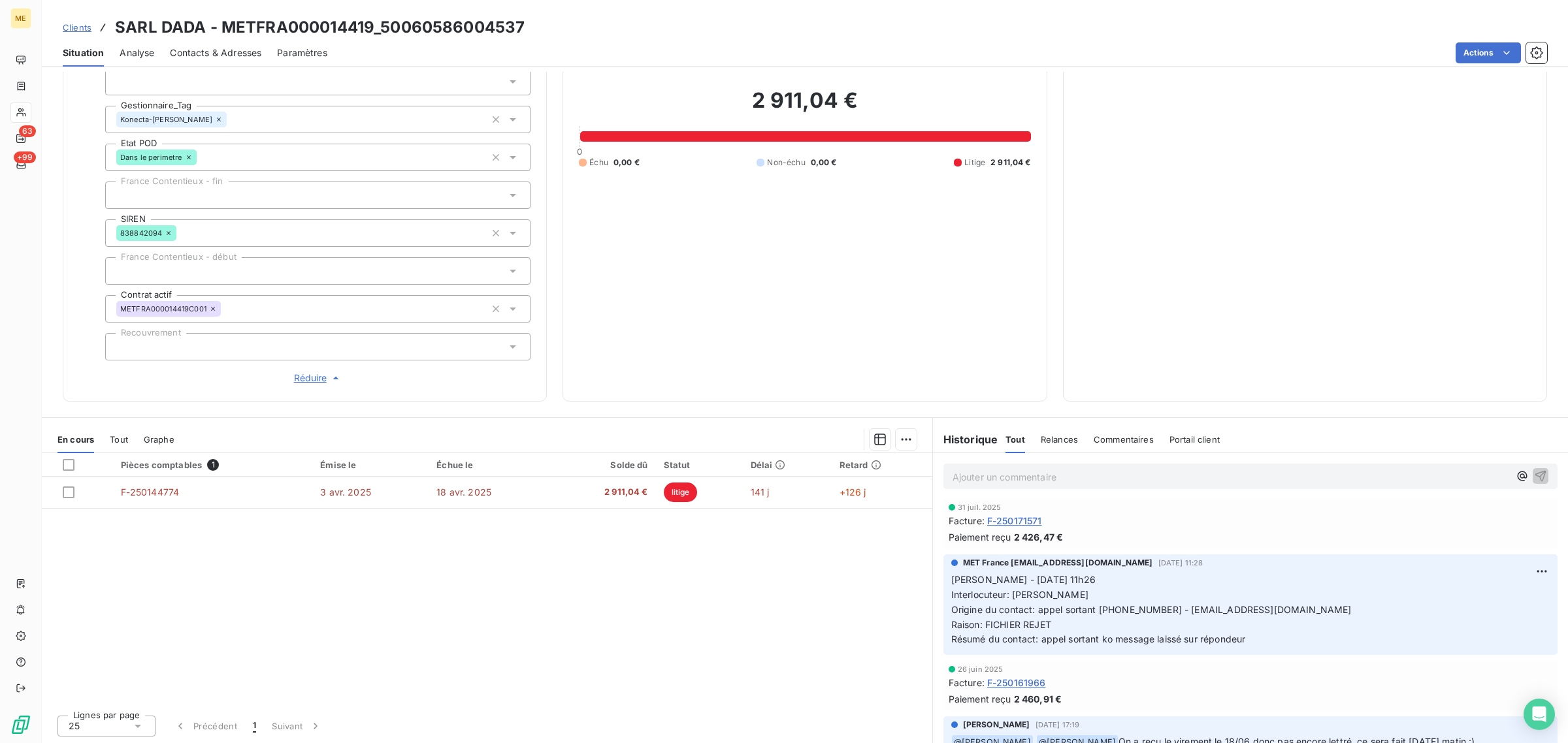
scroll to position [0, 0]
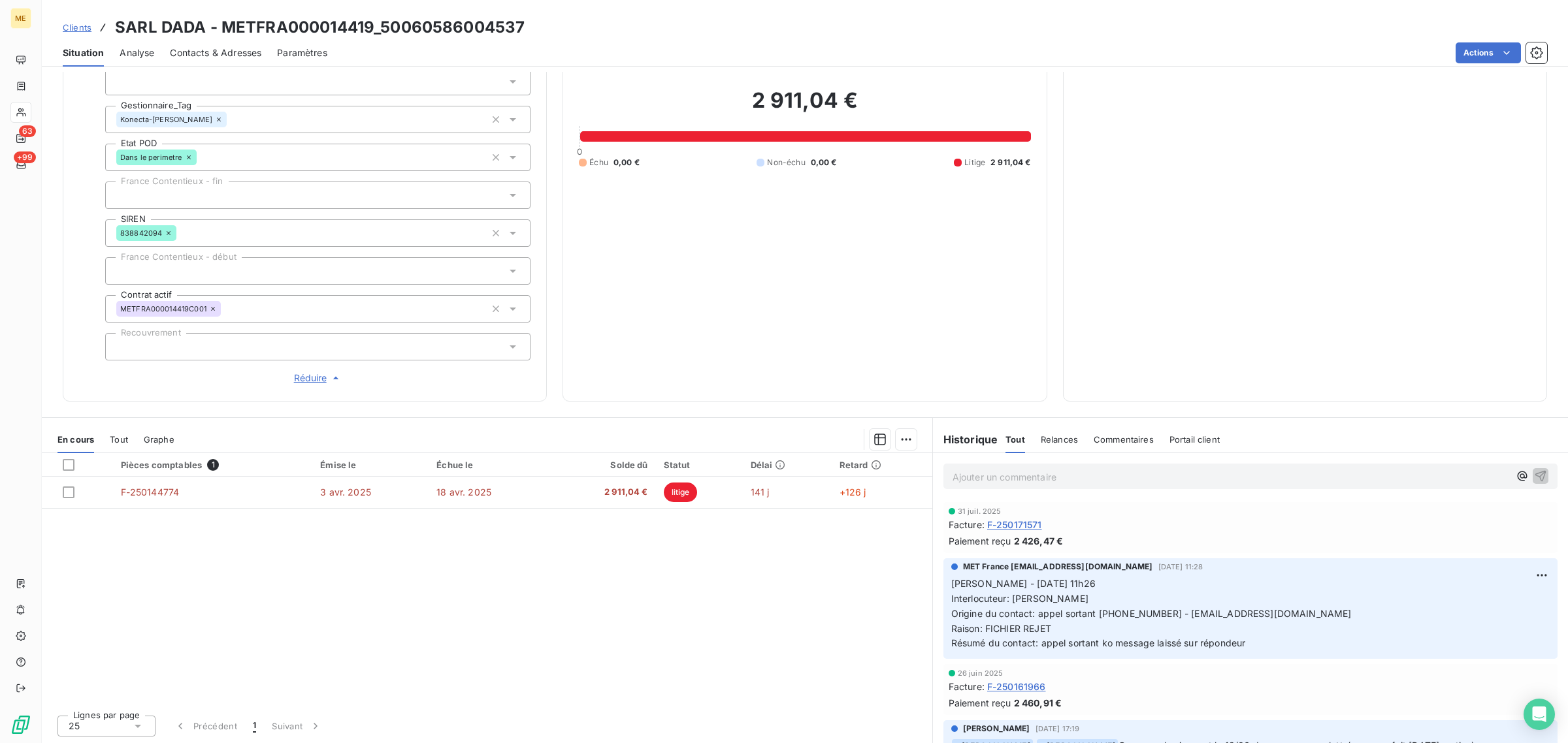
click at [1102, 681] on div "Facture : F-250161966" at bounding box center [1250, 687] width 603 height 14
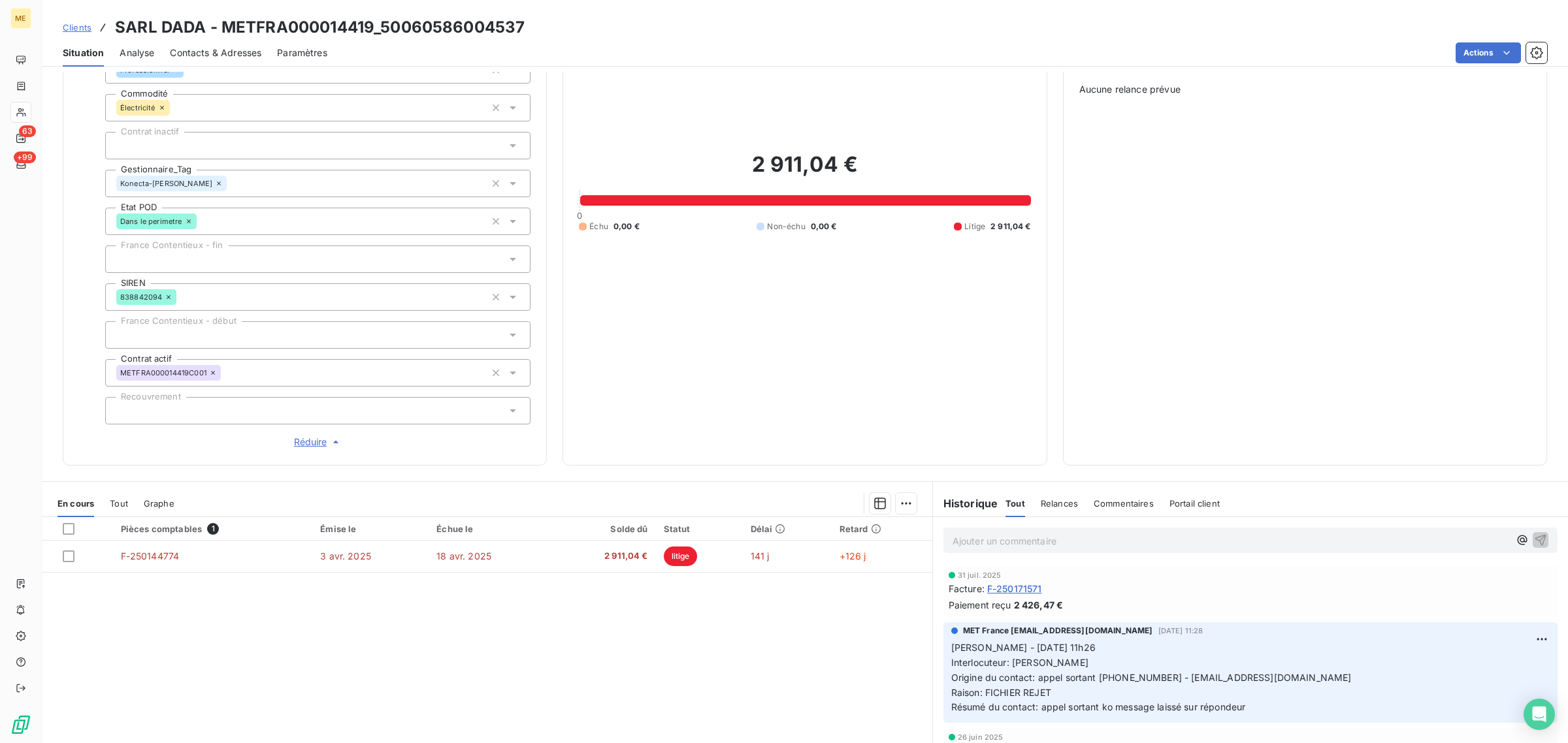
scroll to position [78, 0]
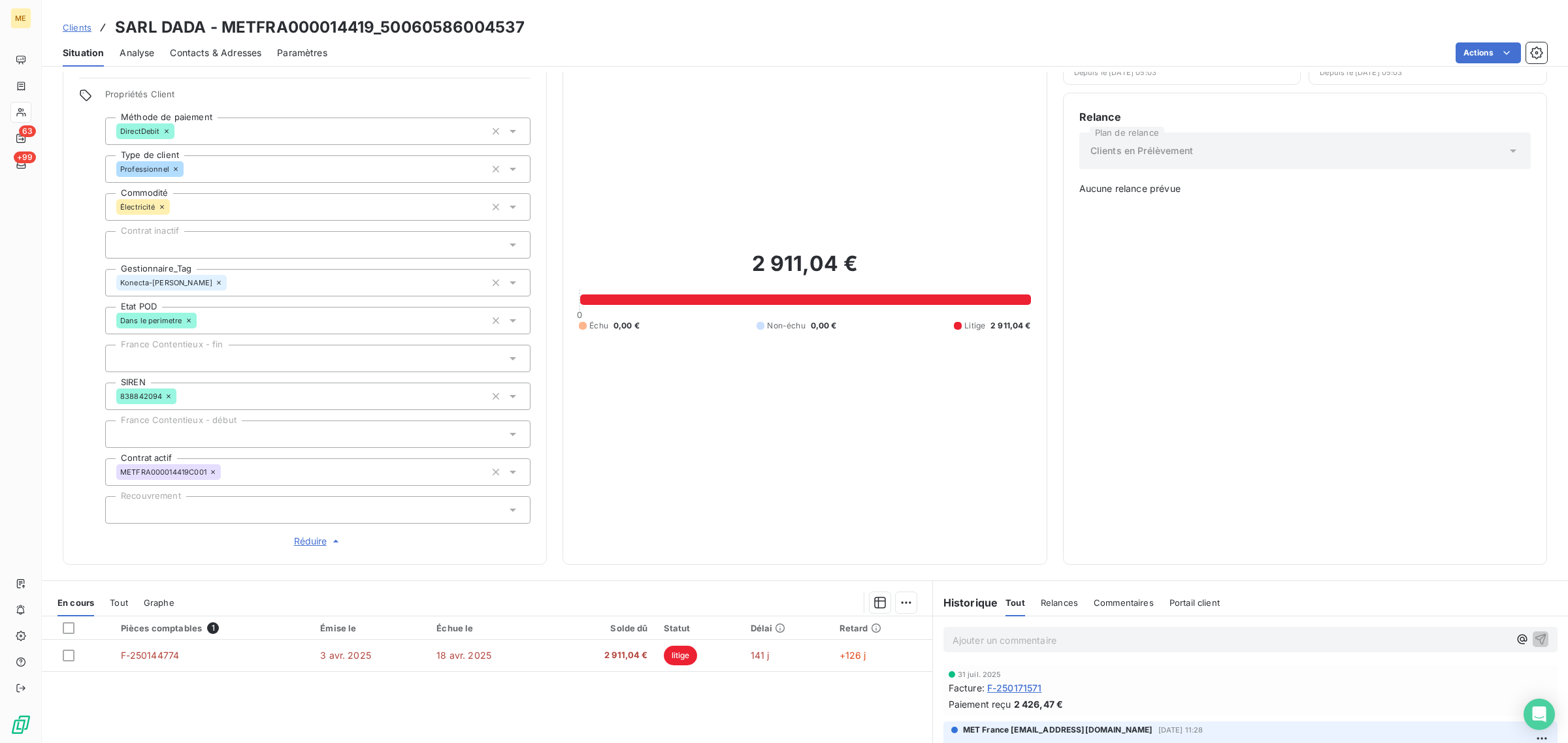
click at [1178, 479] on div "Relance Plan de relance Clients en Prélèvement Aucune relance prévue" at bounding box center [1305, 329] width 452 height 440
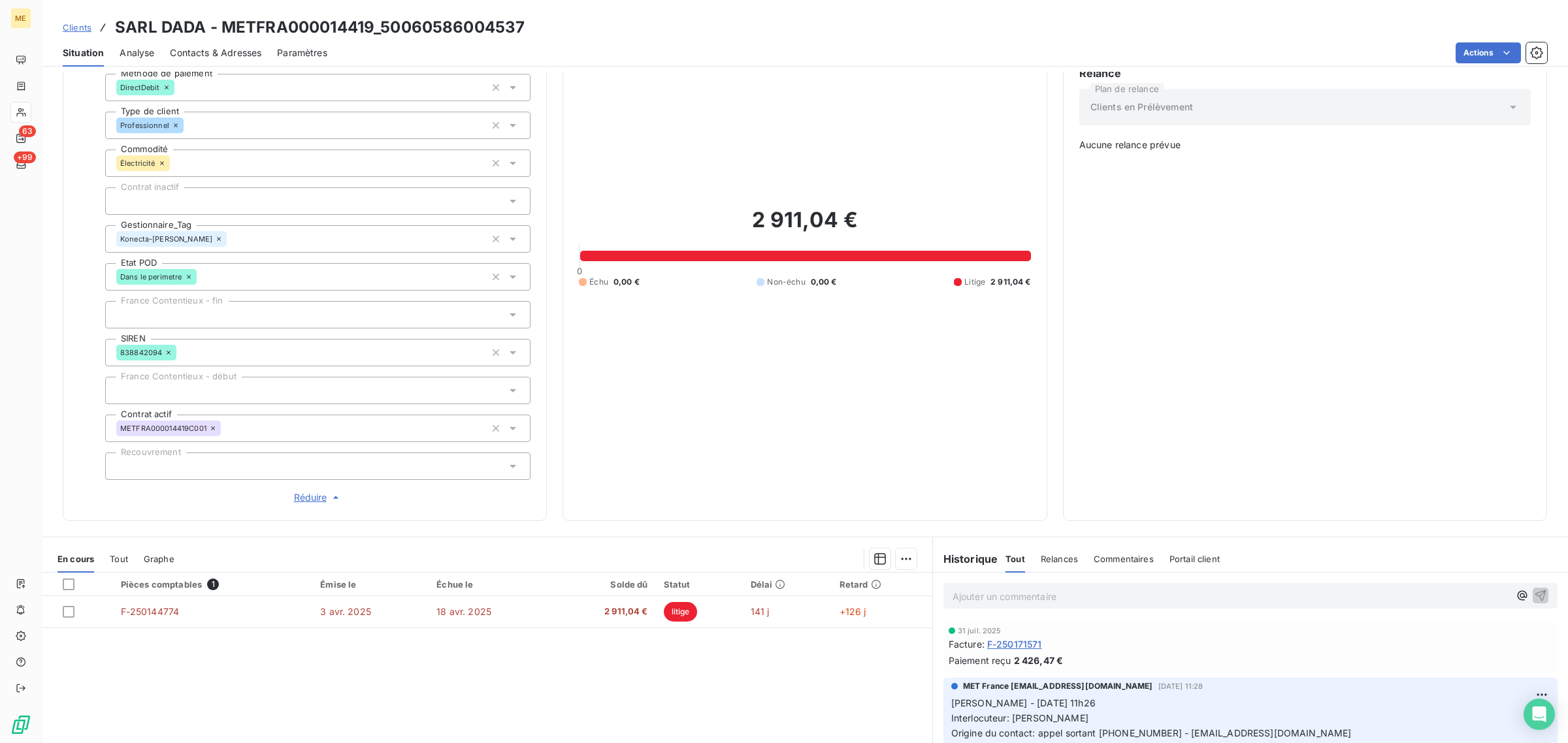
scroll to position [242, 0]
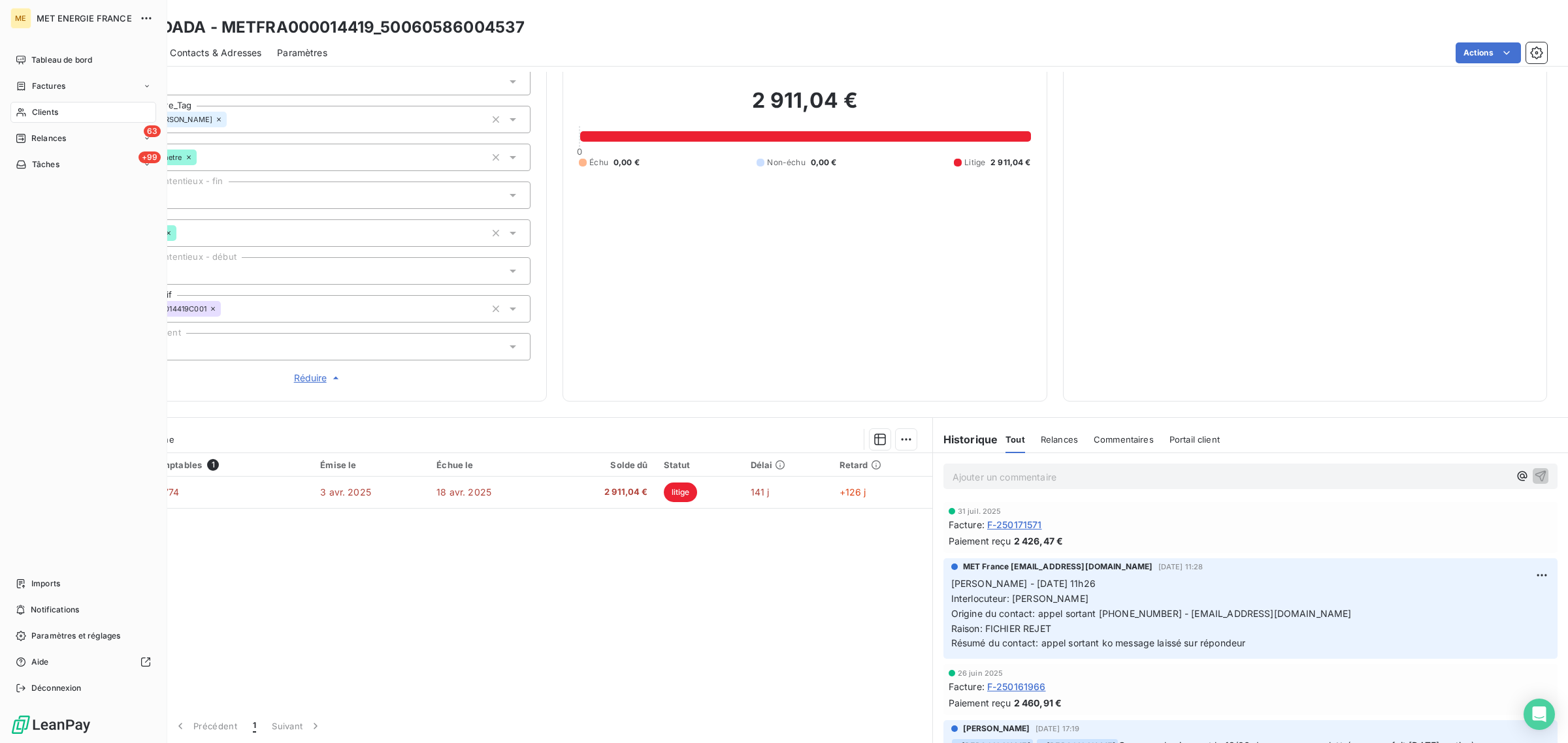
click at [31, 115] on div "Clients" at bounding box center [83, 112] width 145 height 21
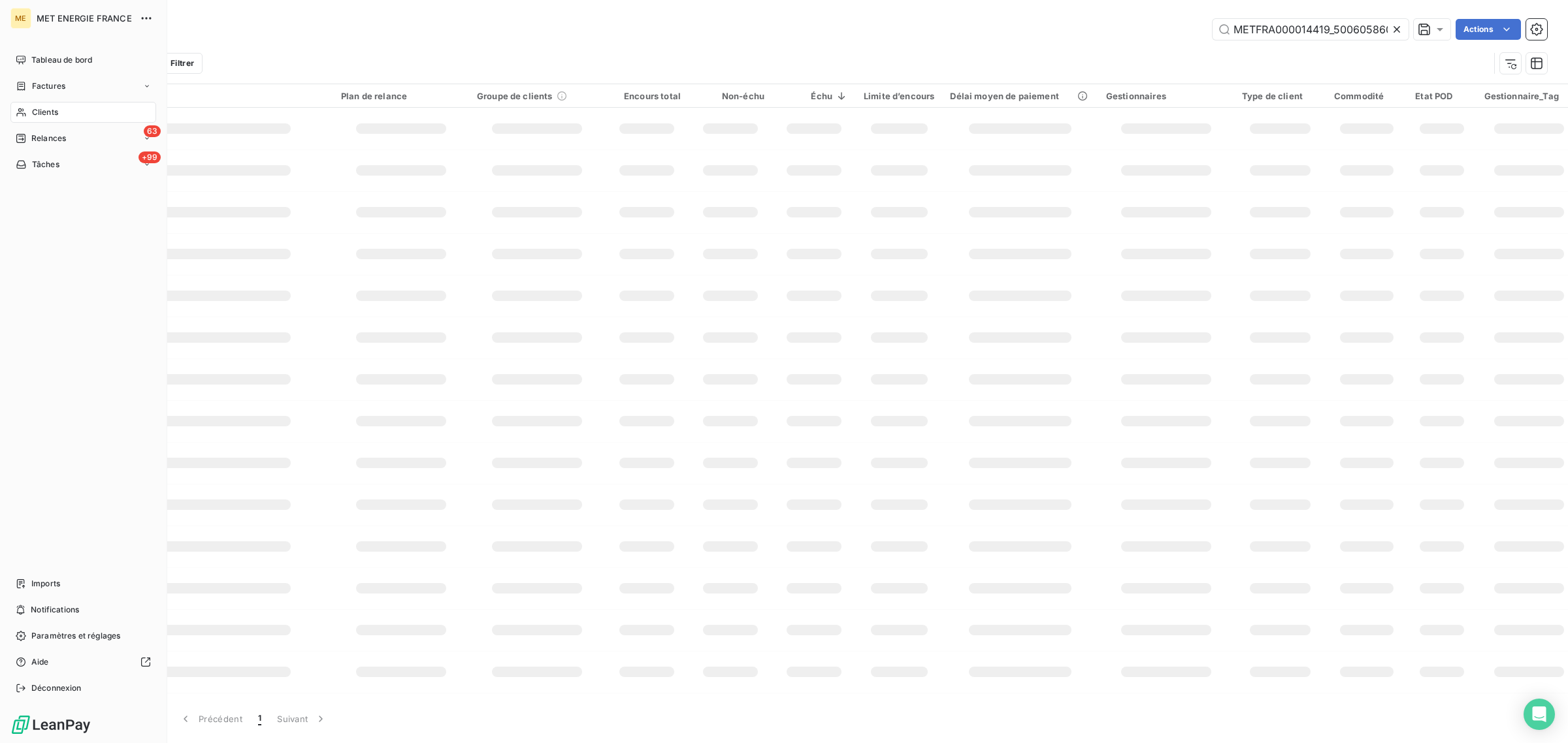
scroll to position [0, 37]
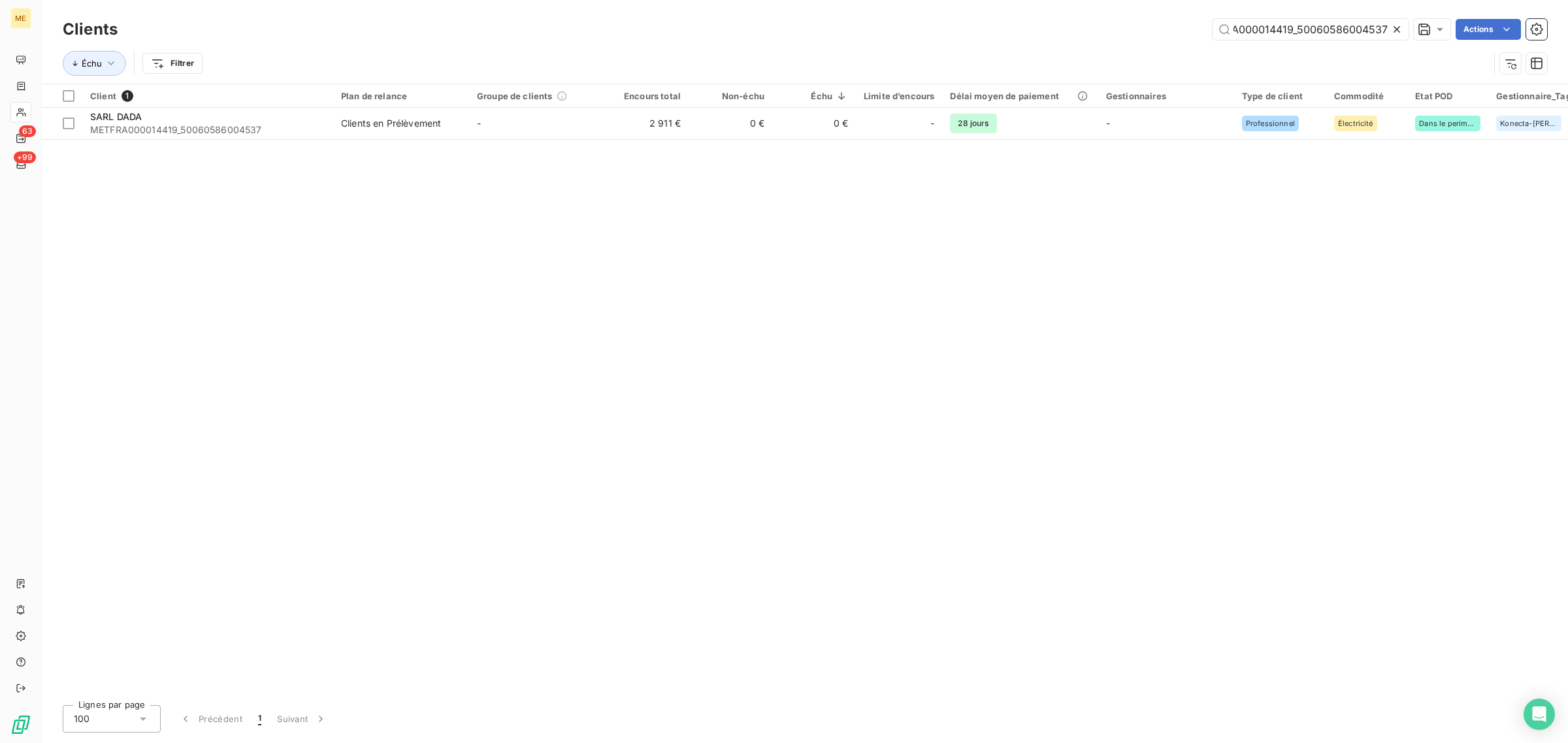
click at [1398, 25] on icon at bounding box center [1397, 30] width 13 height 13
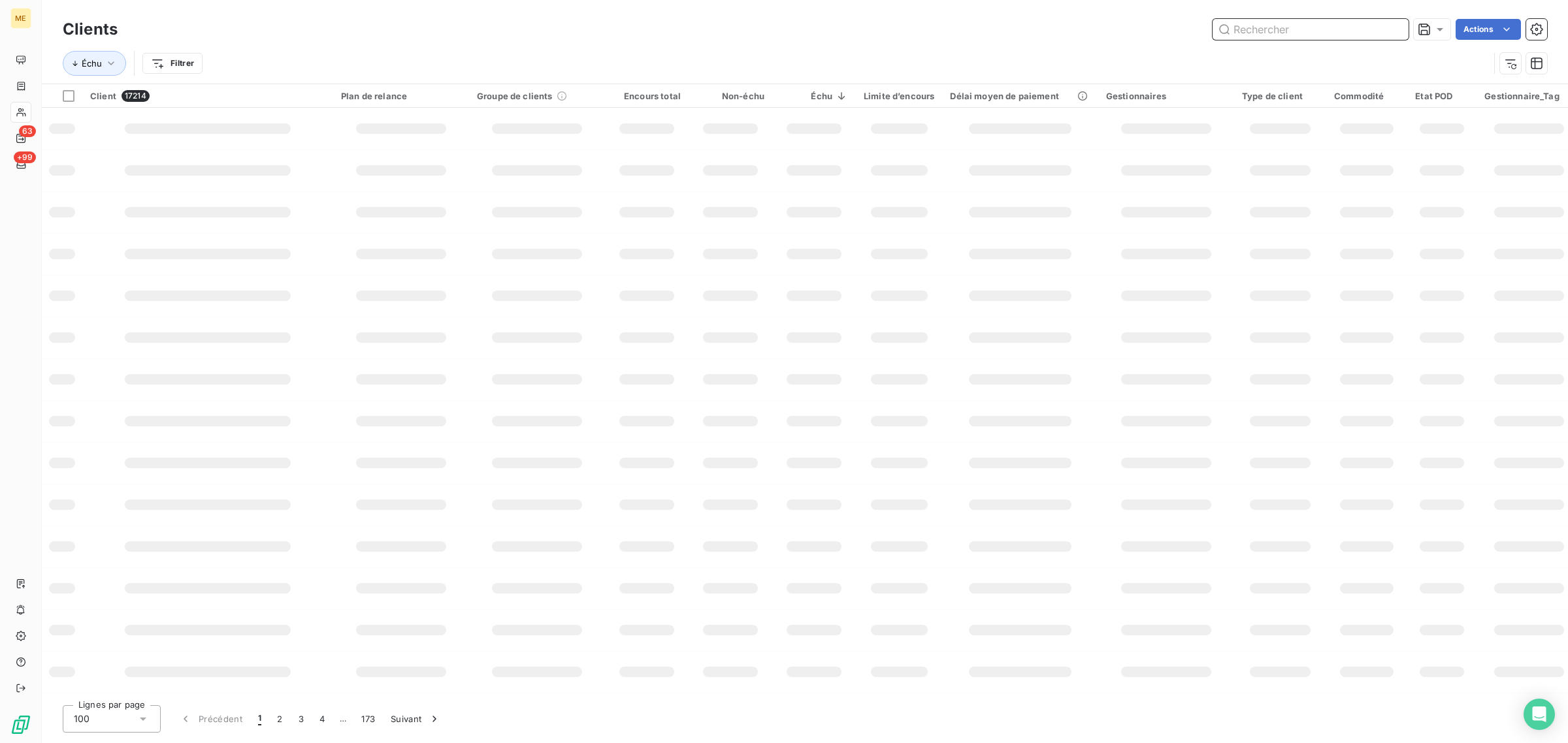
click at [1298, 31] on input "text" at bounding box center [1310, 29] width 196 height 21
paste input "METFRA000006026_14871490499789"
click at [1298, 31] on input "METFRA000006026_14871490499789" at bounding box center [1310, 29] width 196 height 21
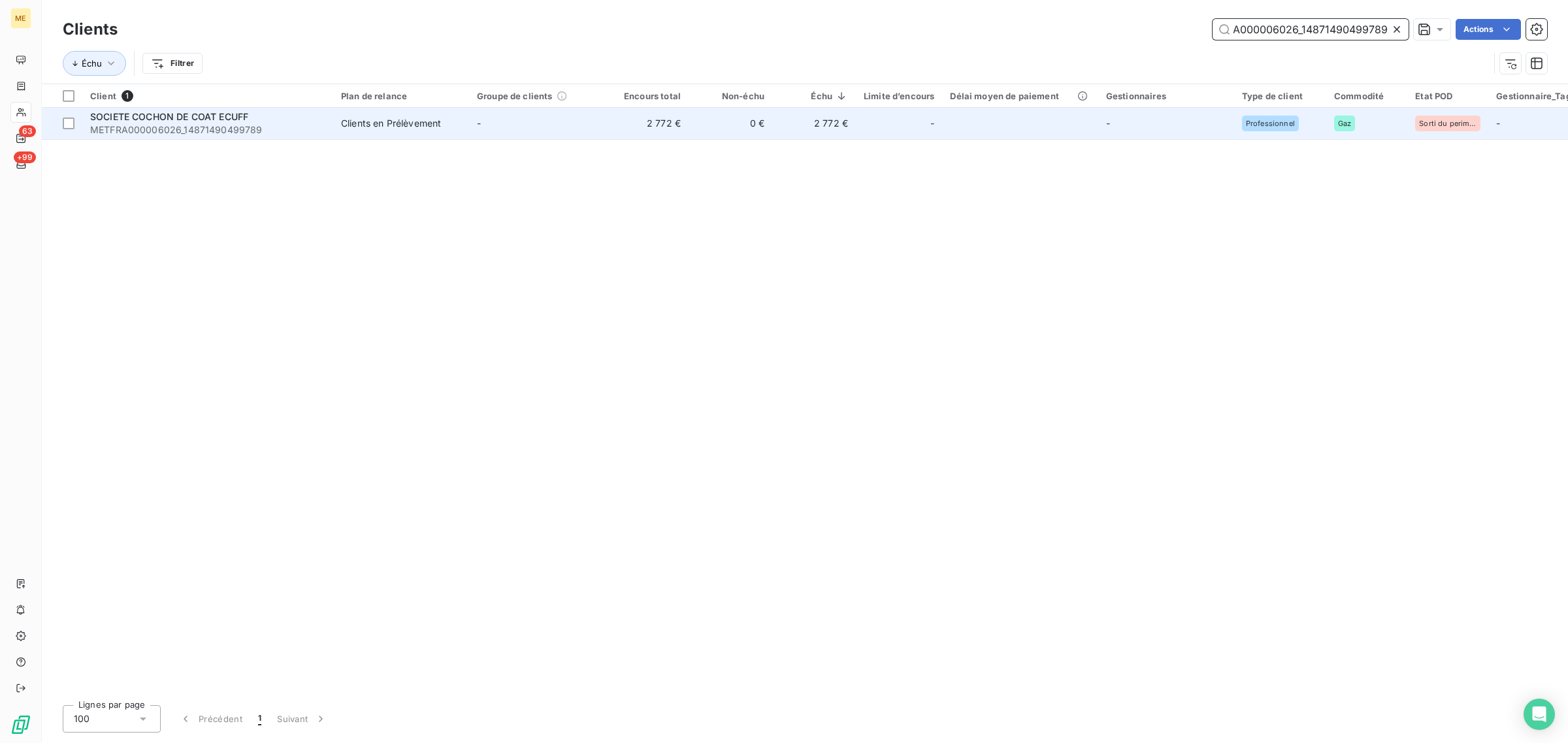
type input "METFRA000006026_14871490499789"
click at [486, 115] on td "-" at bounding box center [537, 124] width 136 height 32
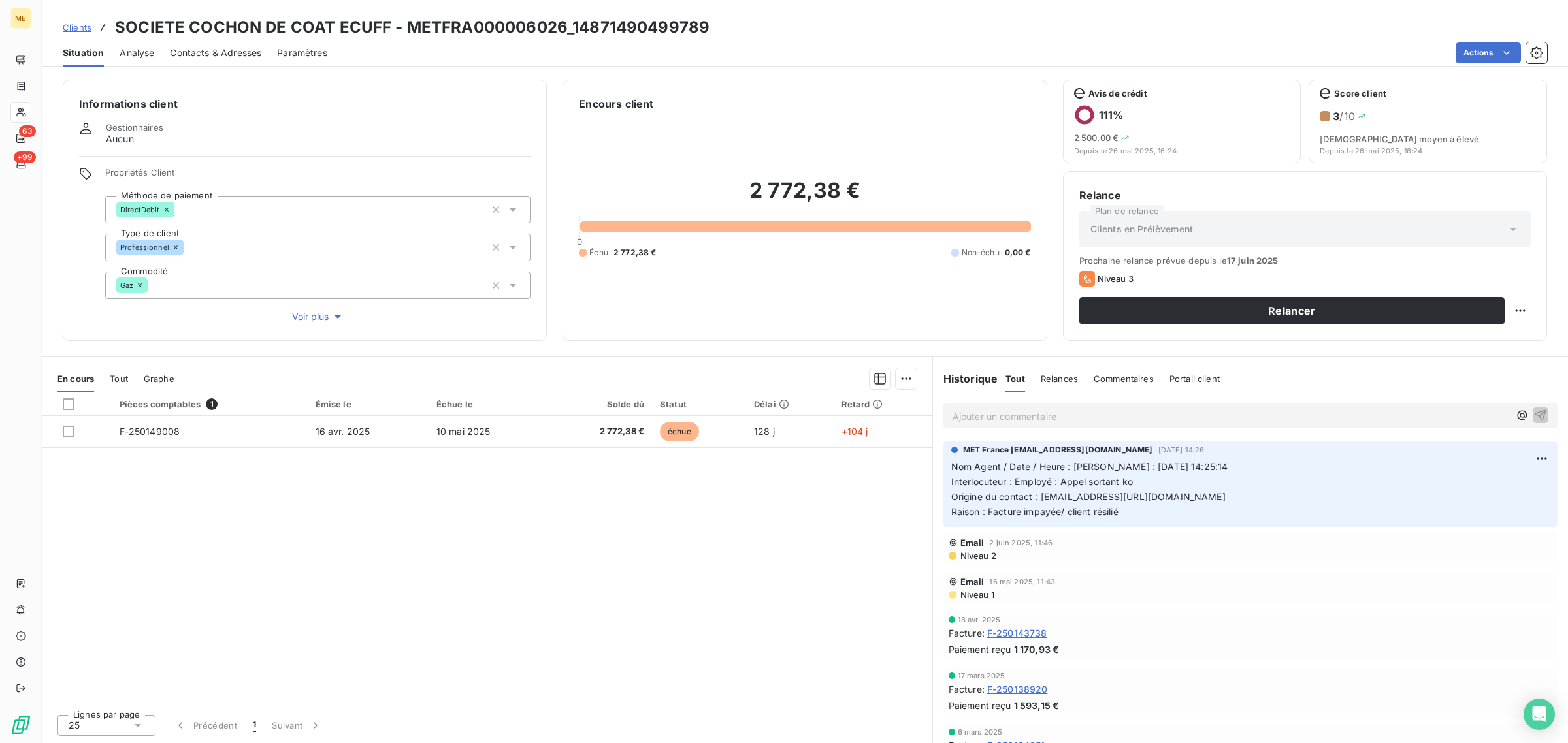
click at [320, 317] on span "Voir plus" at bounding box center [318, 317] width 52 height 13
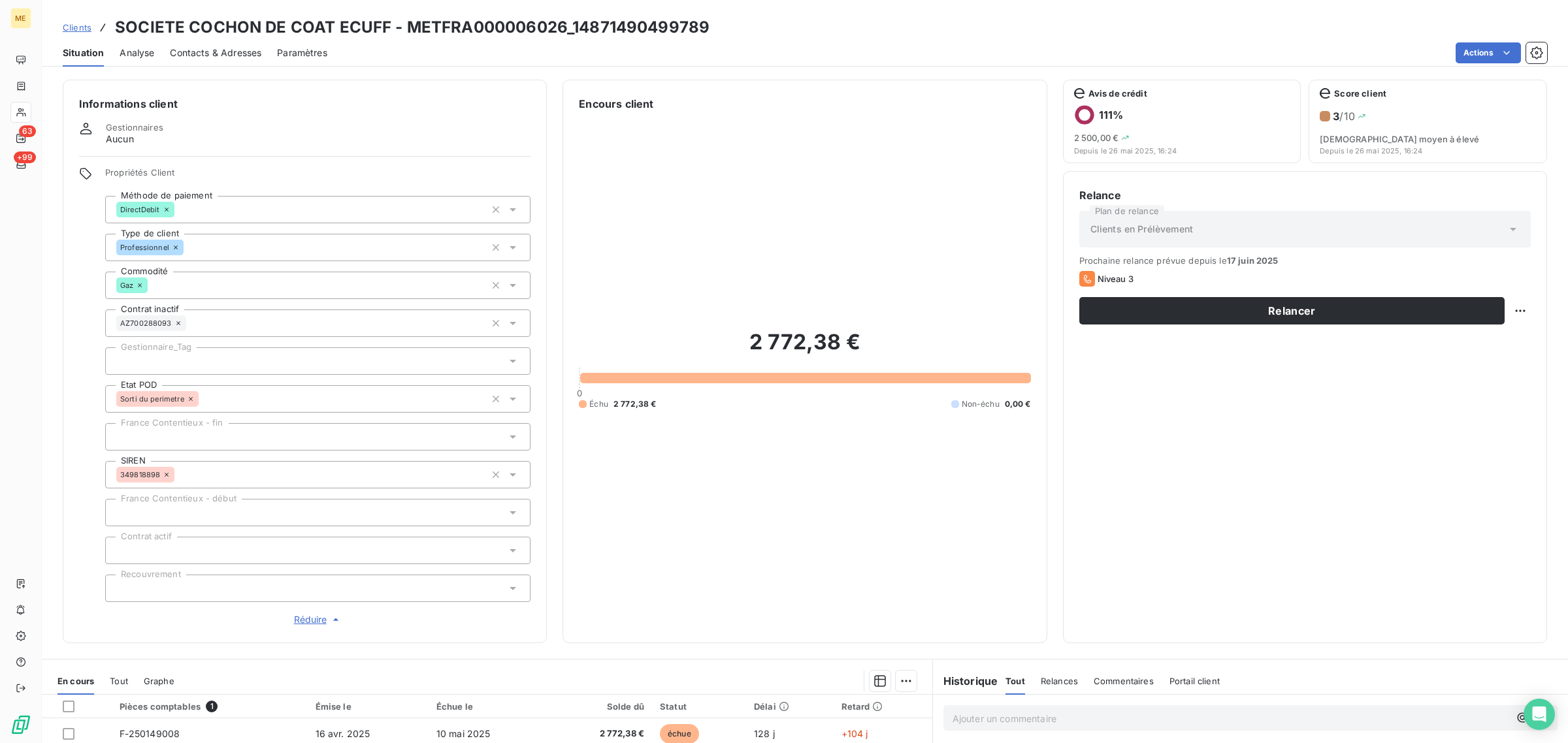
click at [158, 364] on div at bounding box center [318, 361] width 425 height 27
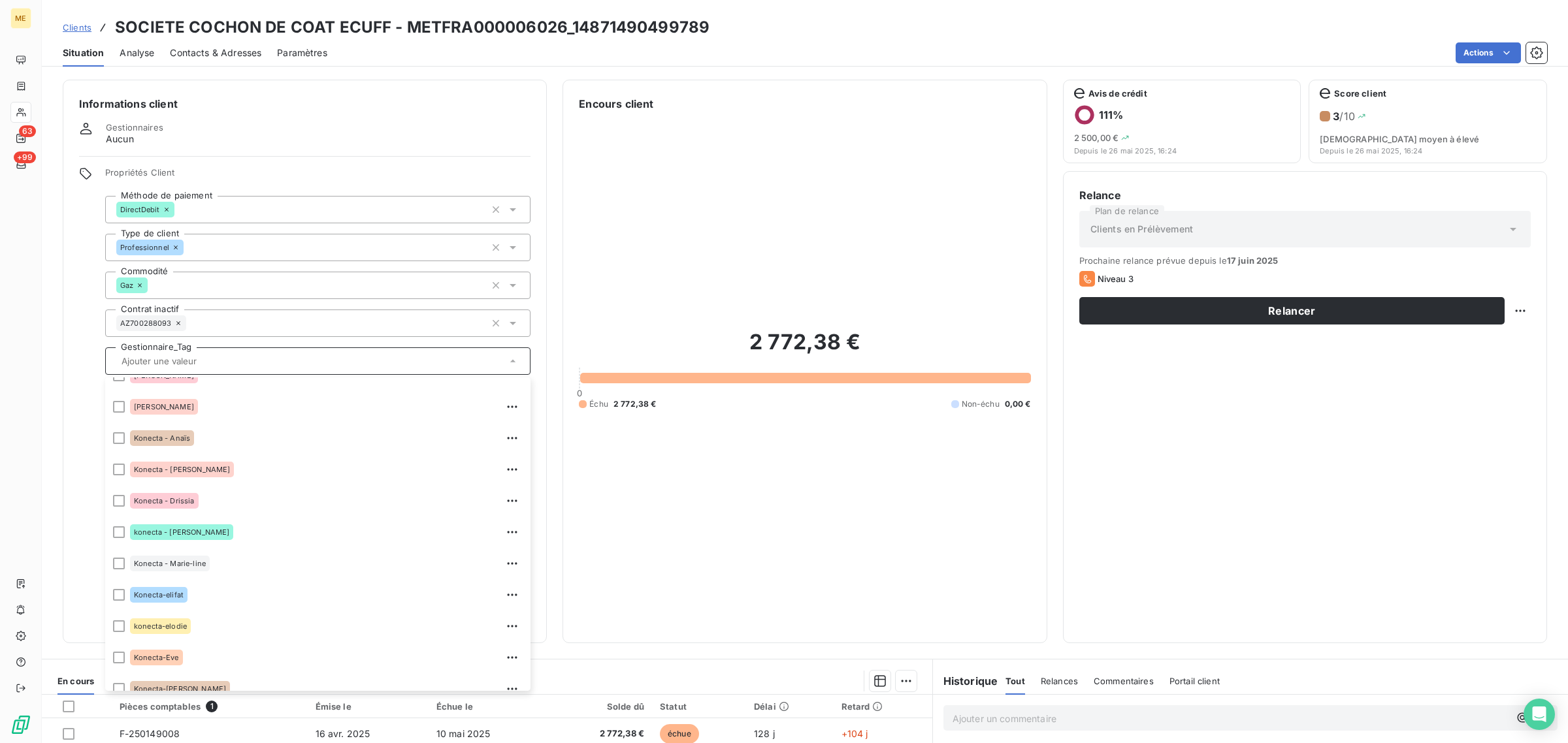
scroll to position [213, 0]
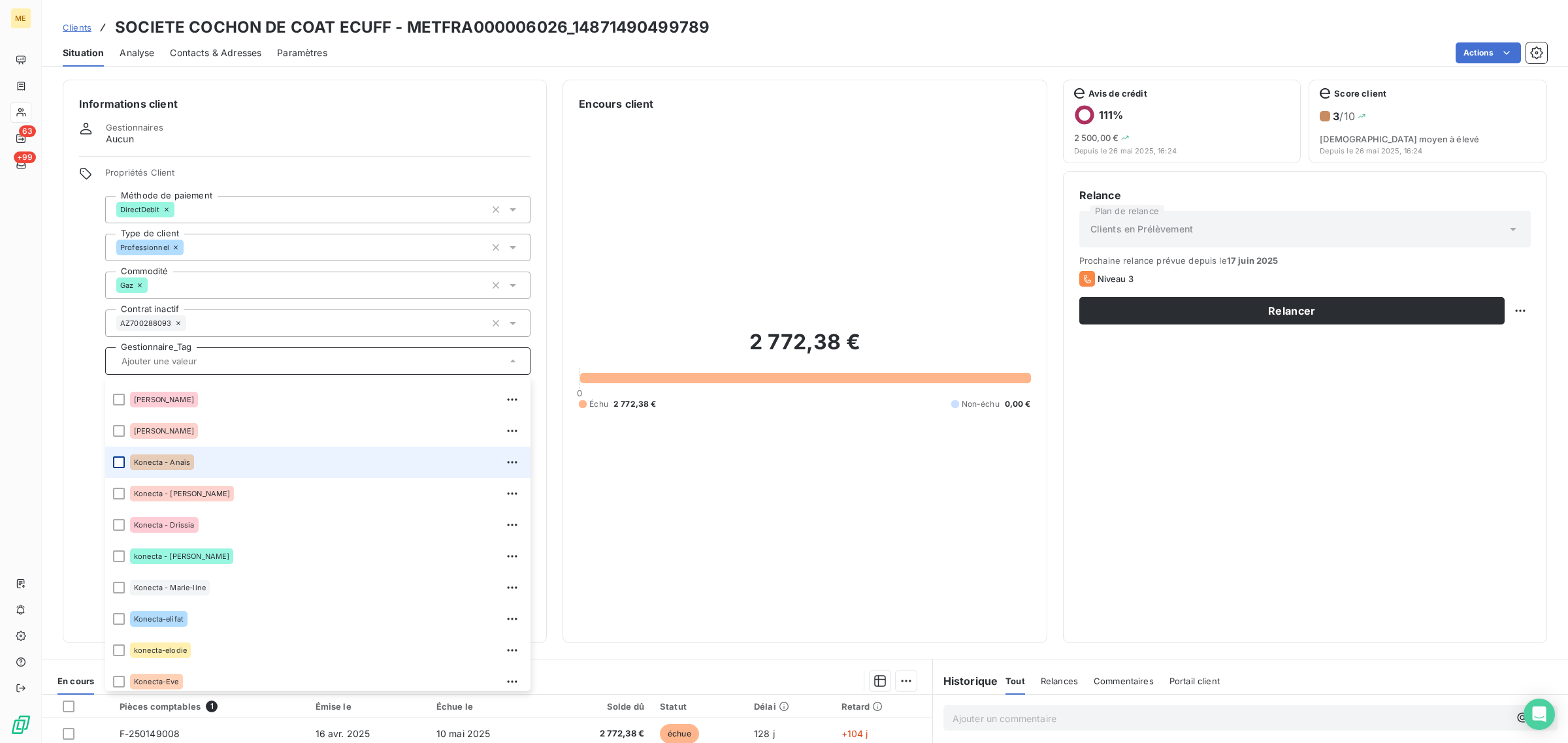
click at [115, 467] on div at bounding box center [119, 462] width 12 height 12
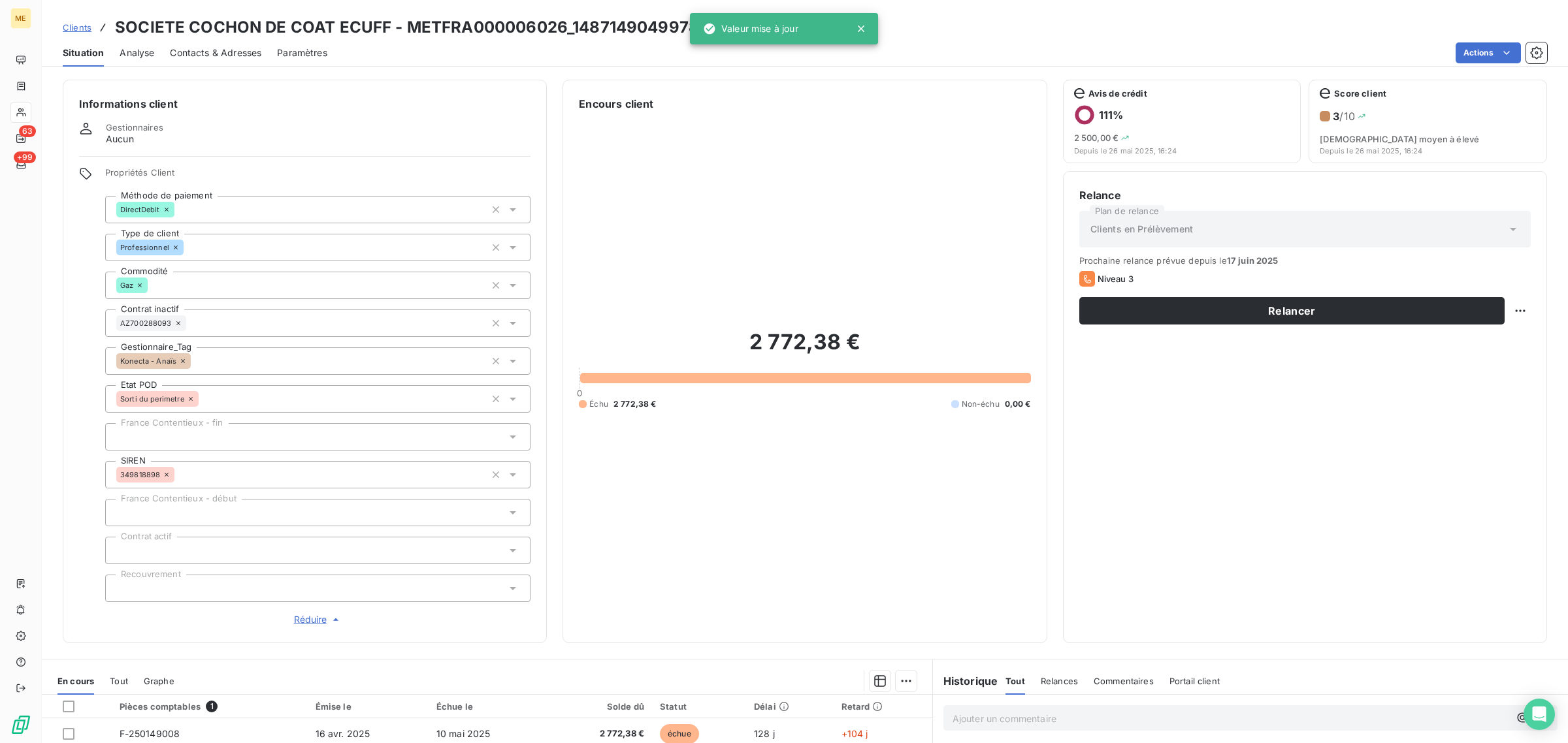
click at [952, 504] on div "2 772,38 € 0 Échu 2 772,38 € Non-échu 0,00 €" at bounding box center [804, 369] width 452 height 516
click at [1500, 315] on html "ME 63 +99 Clients SOCIETE COCHON DE COAT ECUFF - METFRA000006026_14871490499789…" at bounding box center [784, 371] width 1568 height 743
click at [1477, 345] on div "Replanifier cette action" at bounding box center [1454, 340] width 117 height 21
select select "7"
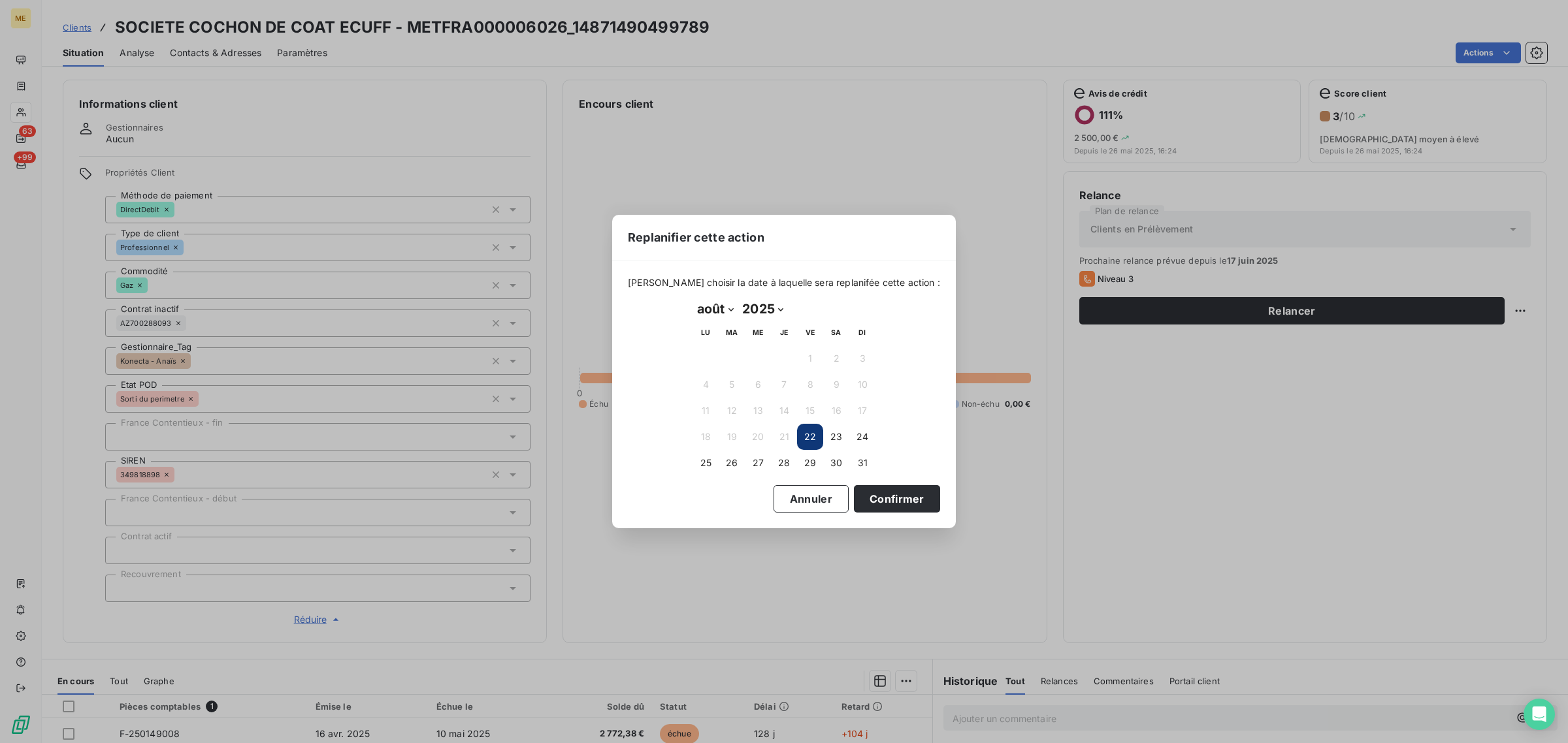
click at [691, 462] on div "[DATE] Month: janvier février mars avril mai juin juillet août septembre octobr…" at bounding box center [784, 388] width 201 height 196
click at [704, 464] on button "25" at bounding box center [705, 462] width 26 height 26
click at [879, 493] on button "Confirmer" at bounding box center [896, 499] width 86 height 27
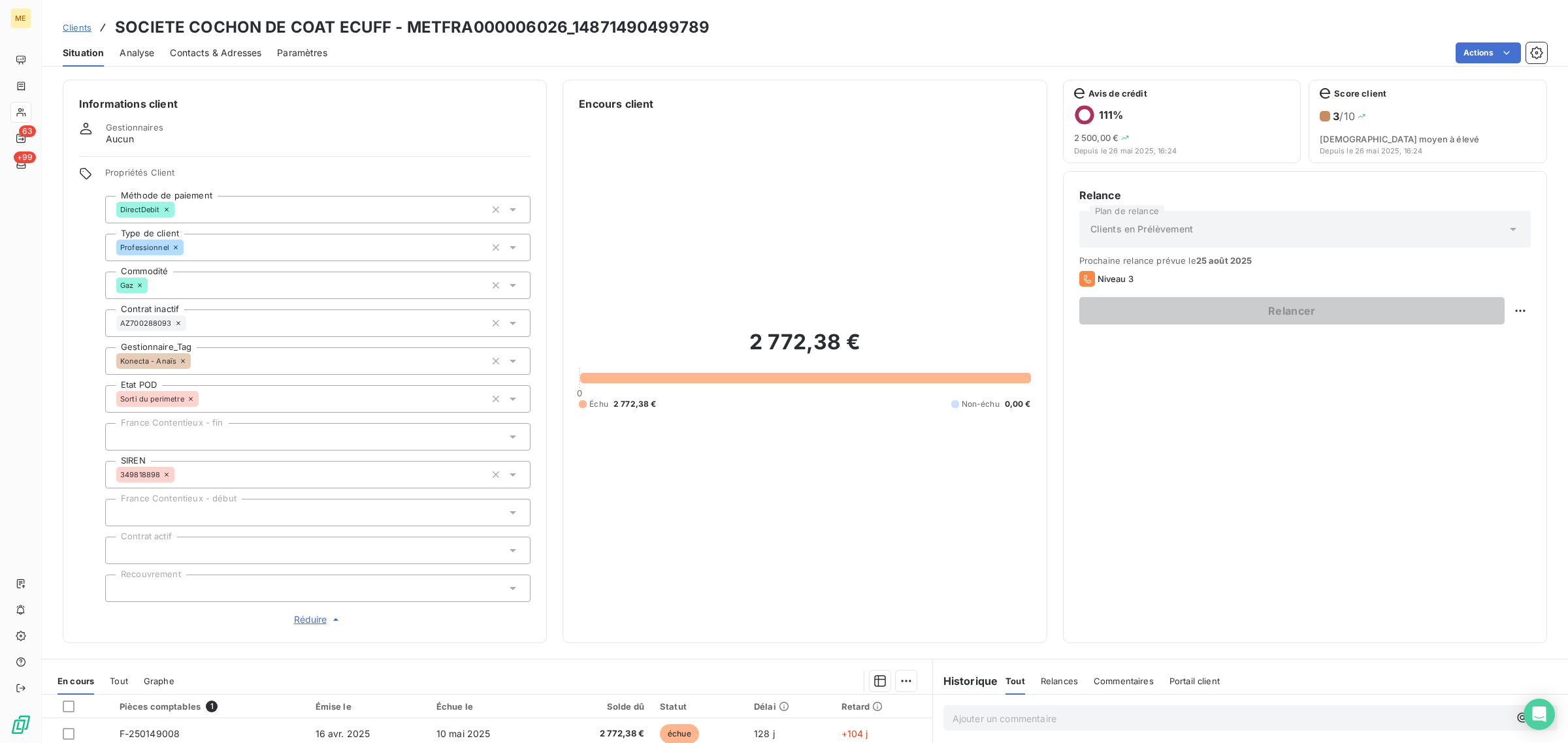
click at [1180, 427] on div "Relance Plan de relance Clients en Prélèvement Prochaine relance prévue le [DAT…" at bounding box center [1305, 408] width 452 height 440
click at [23, 121] on div at bounding box center [21, 112] width 21 height 21
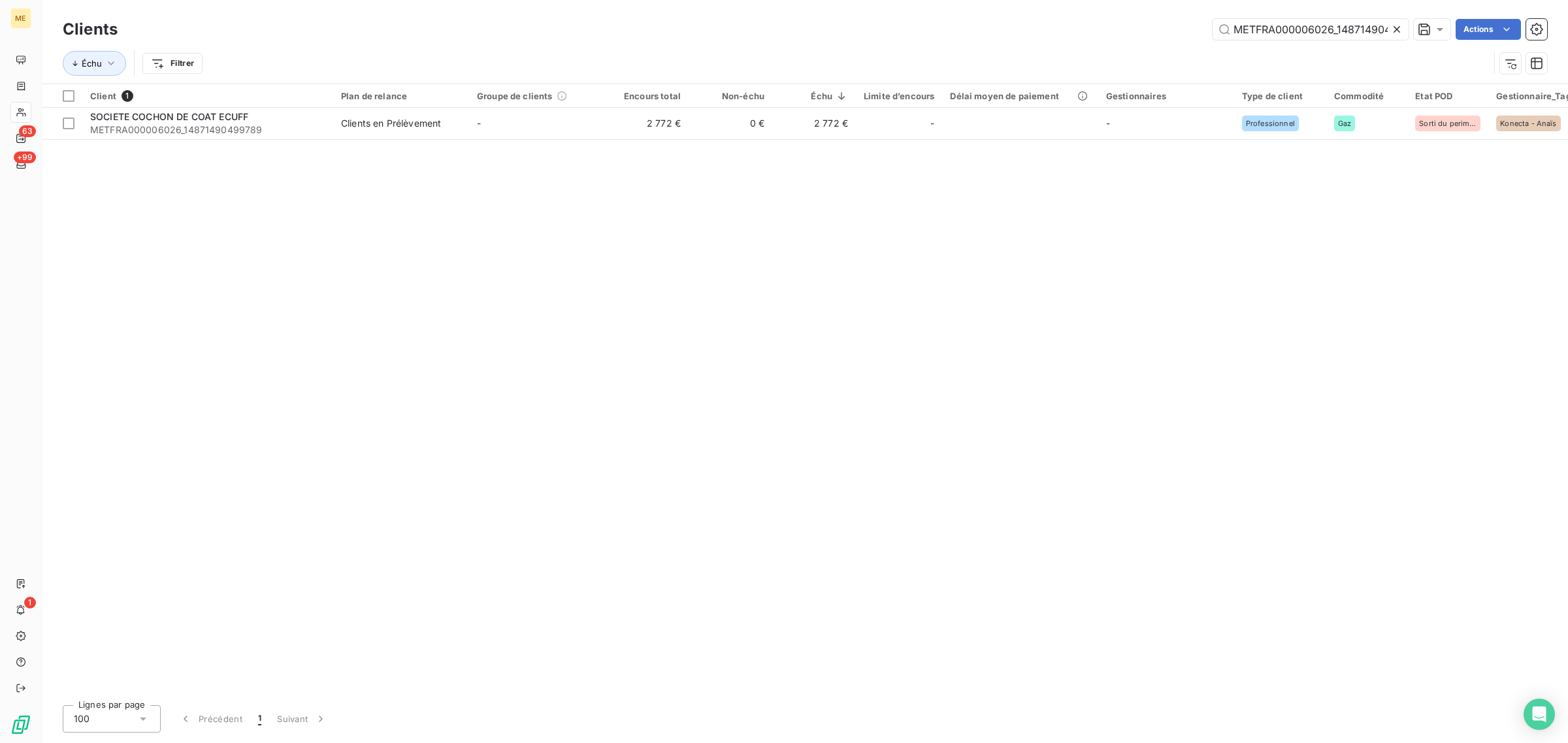
click at [1399, 32] on icon at bounding box center [1397, 30] width 13 height 13
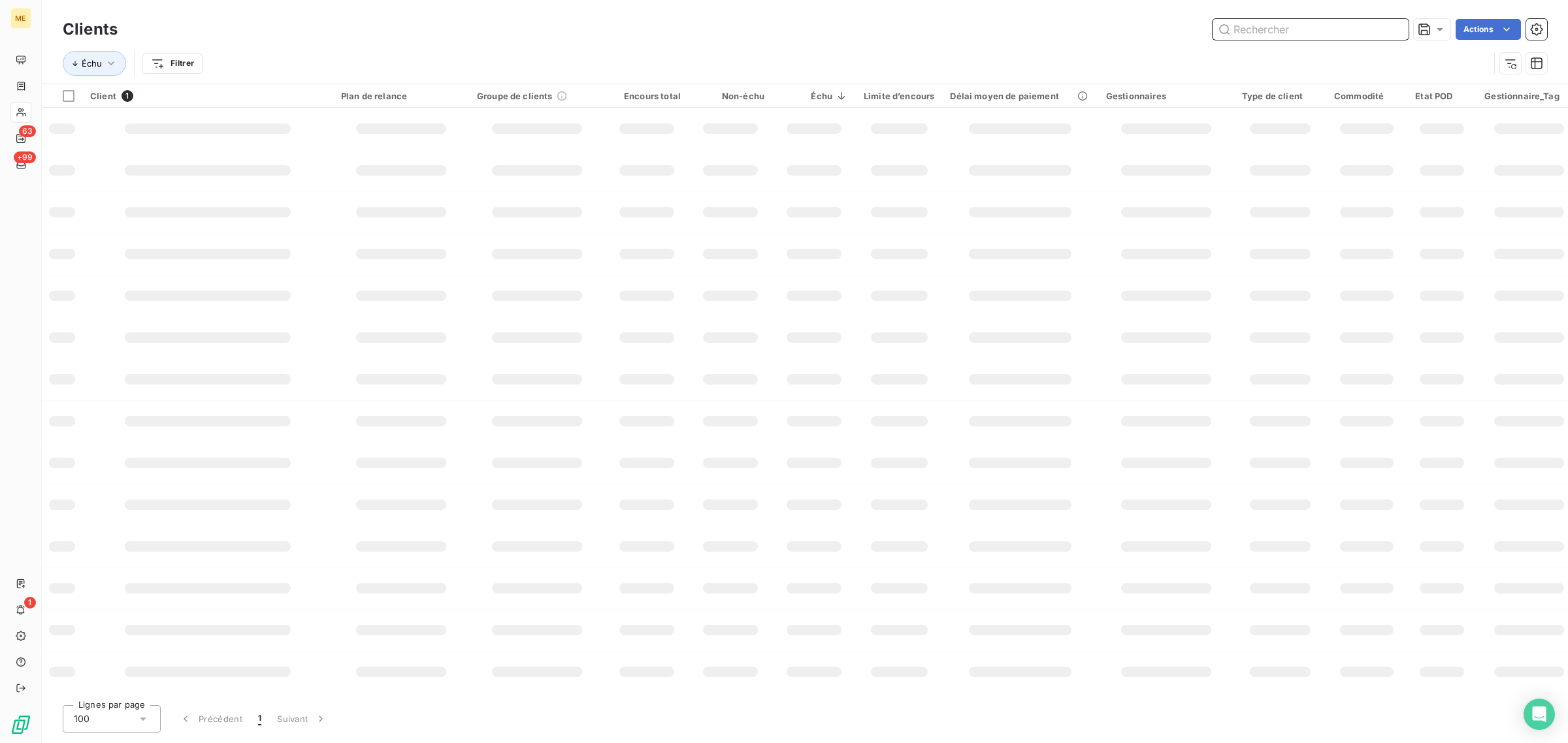
click at [1340, 29] on input "text" at bounding box center [1310, 29] width 196 height 21
paste input "METFRA000005109_14495079548822"
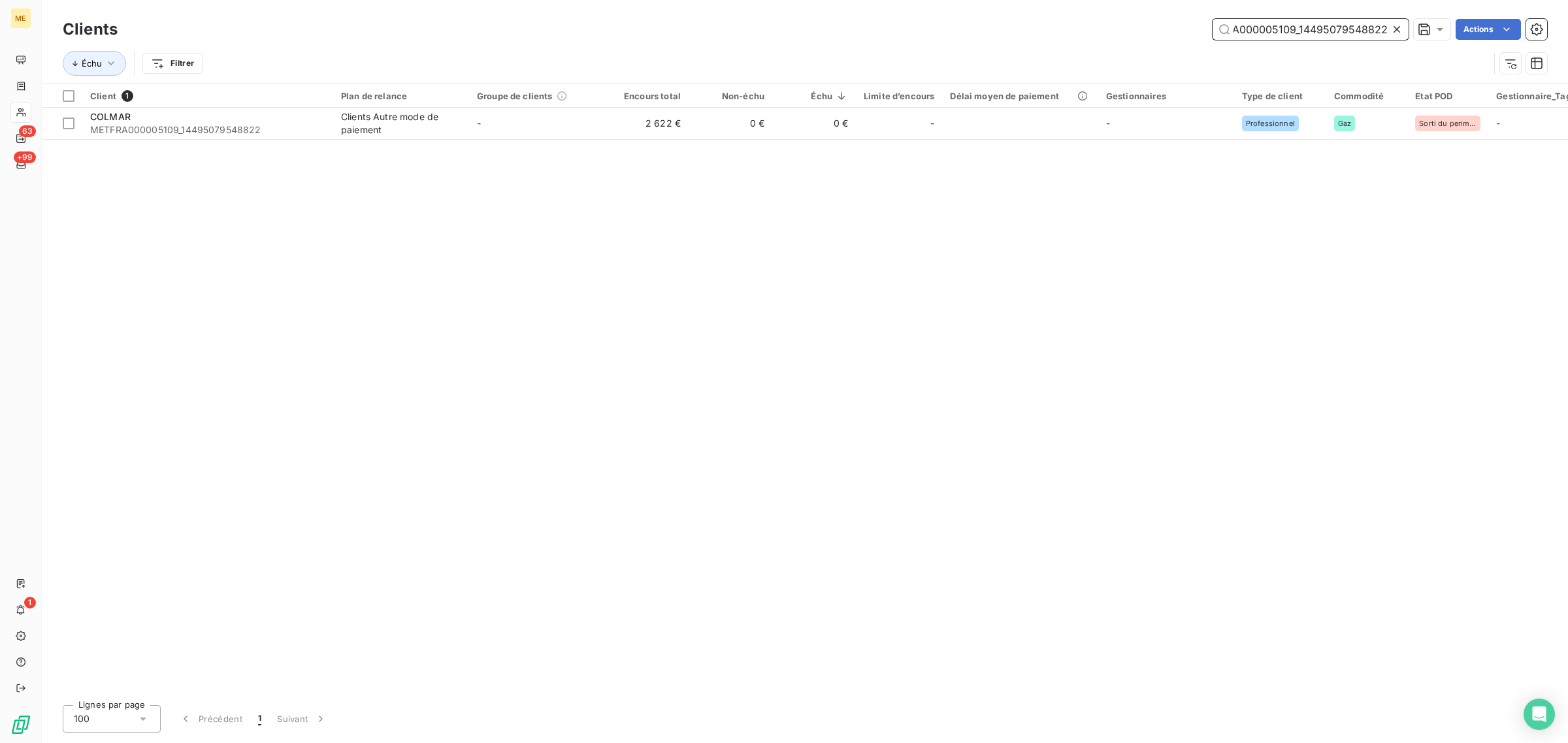
type input "METFRA000005109_14495079548822"
click at [364, 128] on div "Clients Autre mode de paiement" at bounding box center [401, 123] width 120 height 26
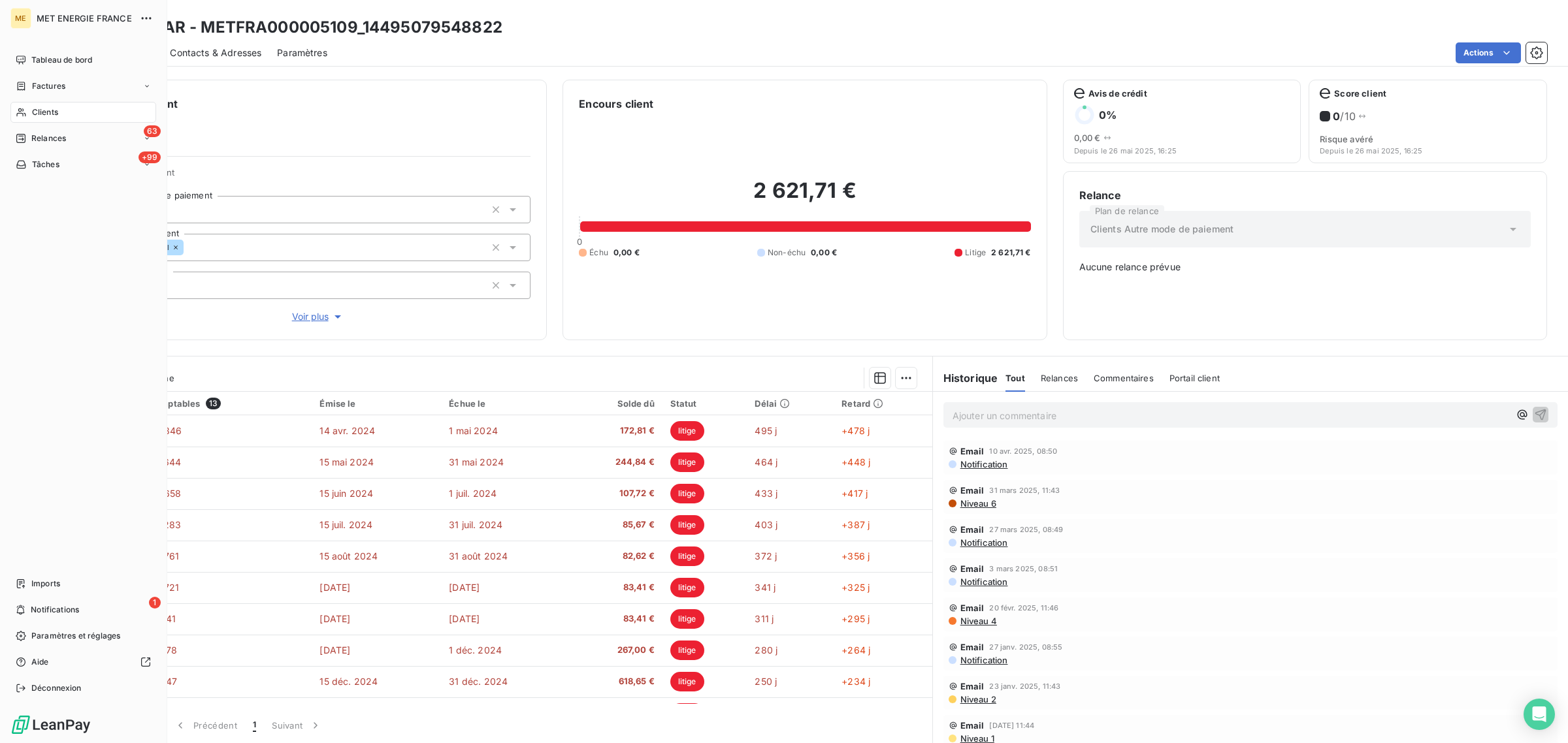
click at [20, 109] on icon at bounding box center [21, 113] width 9 height 8
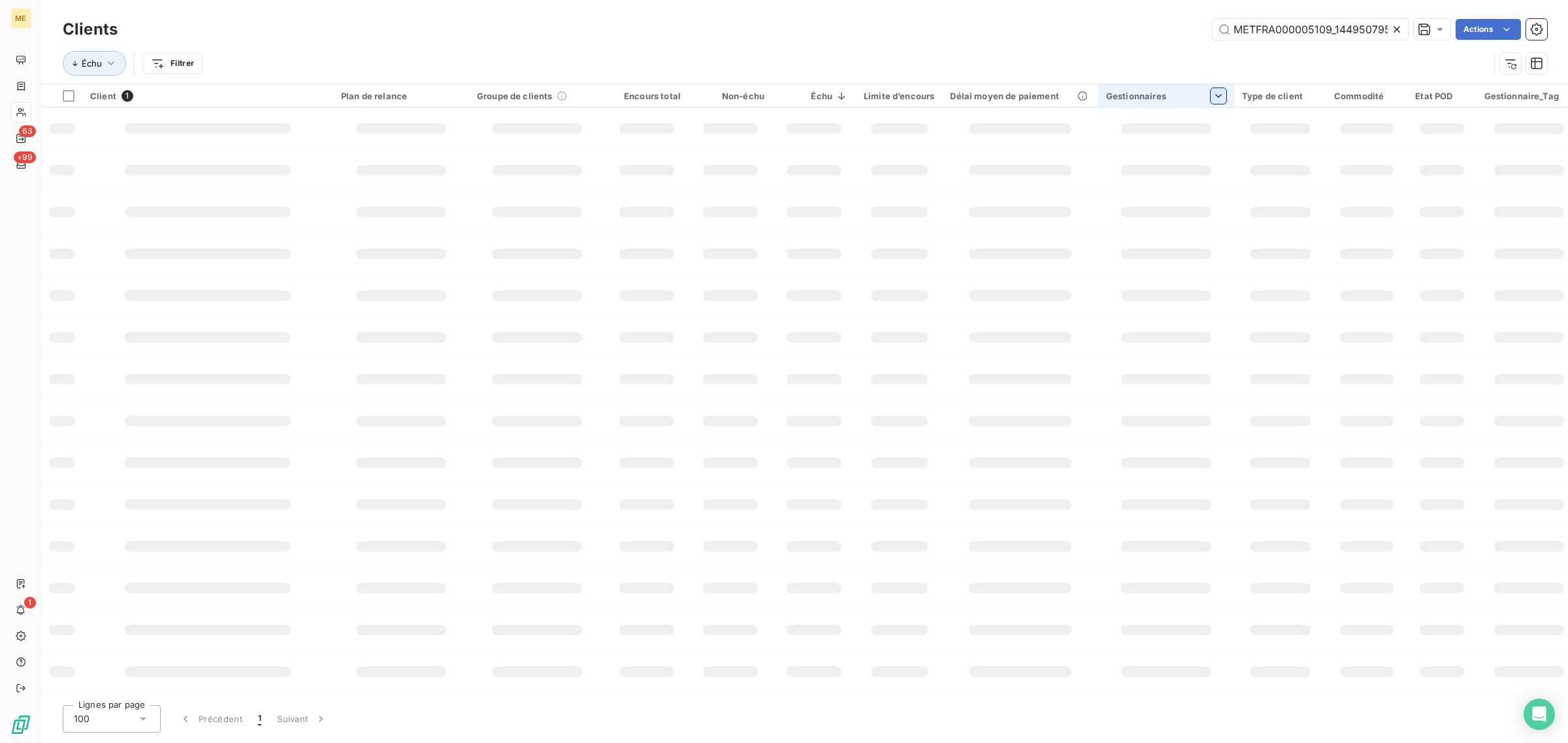
scroll to position [0, 36]
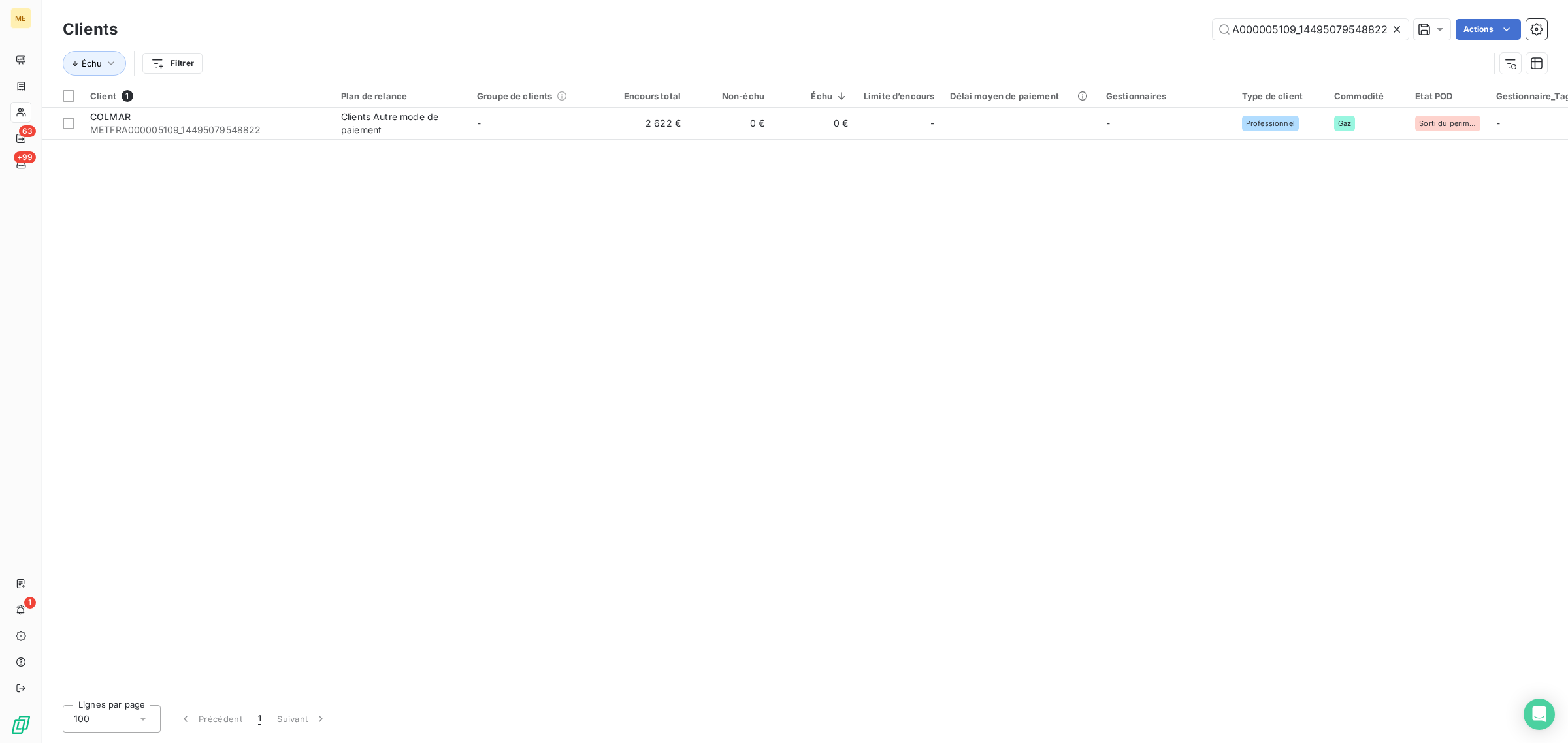
click at [1393, 32] on icon at bounding box center [1397, 30] width 13 height 13
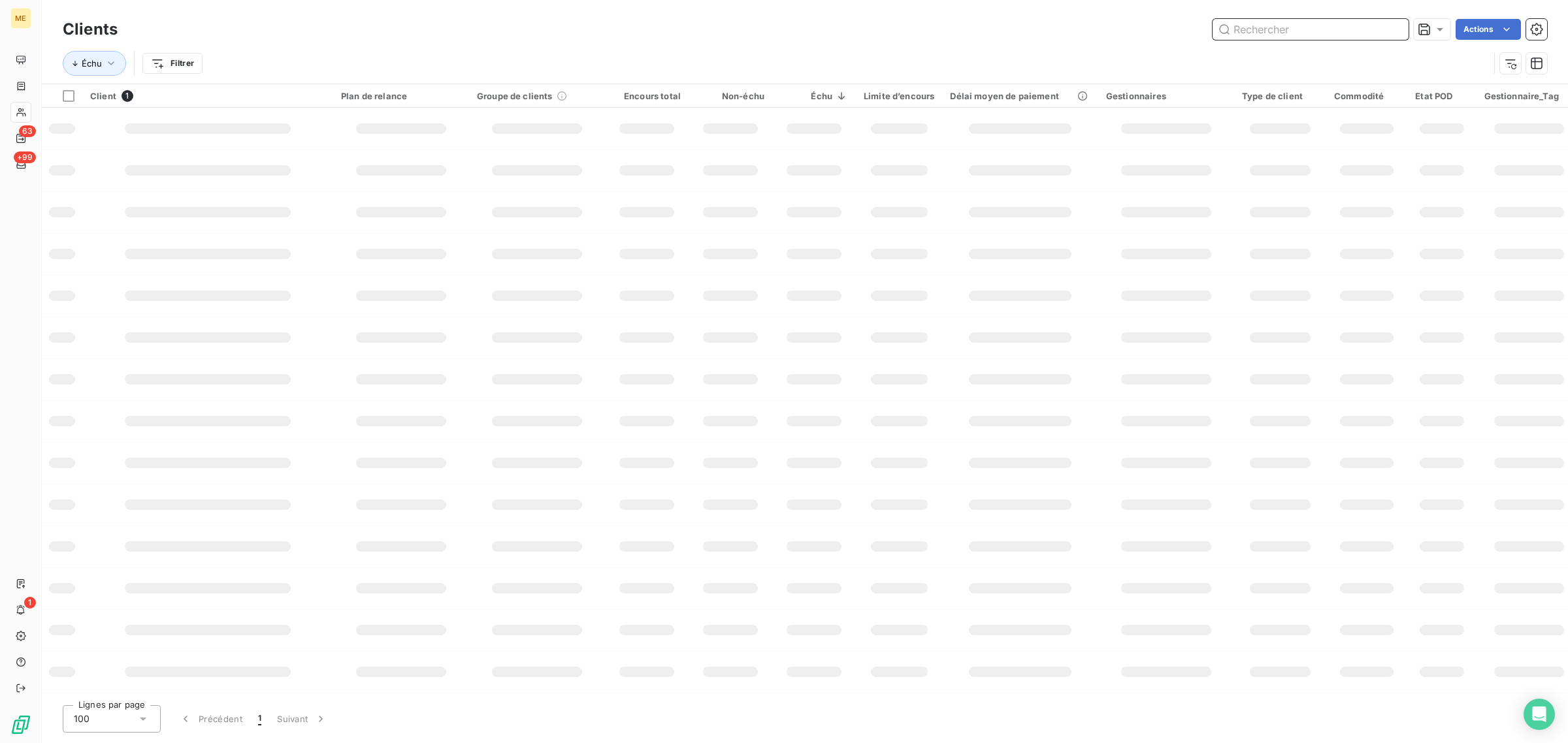
click at [1297, 30] on input "text" at bounding box center [1310, 29] width 196 height 21
paste input "METFRA000025645_07356005785823"
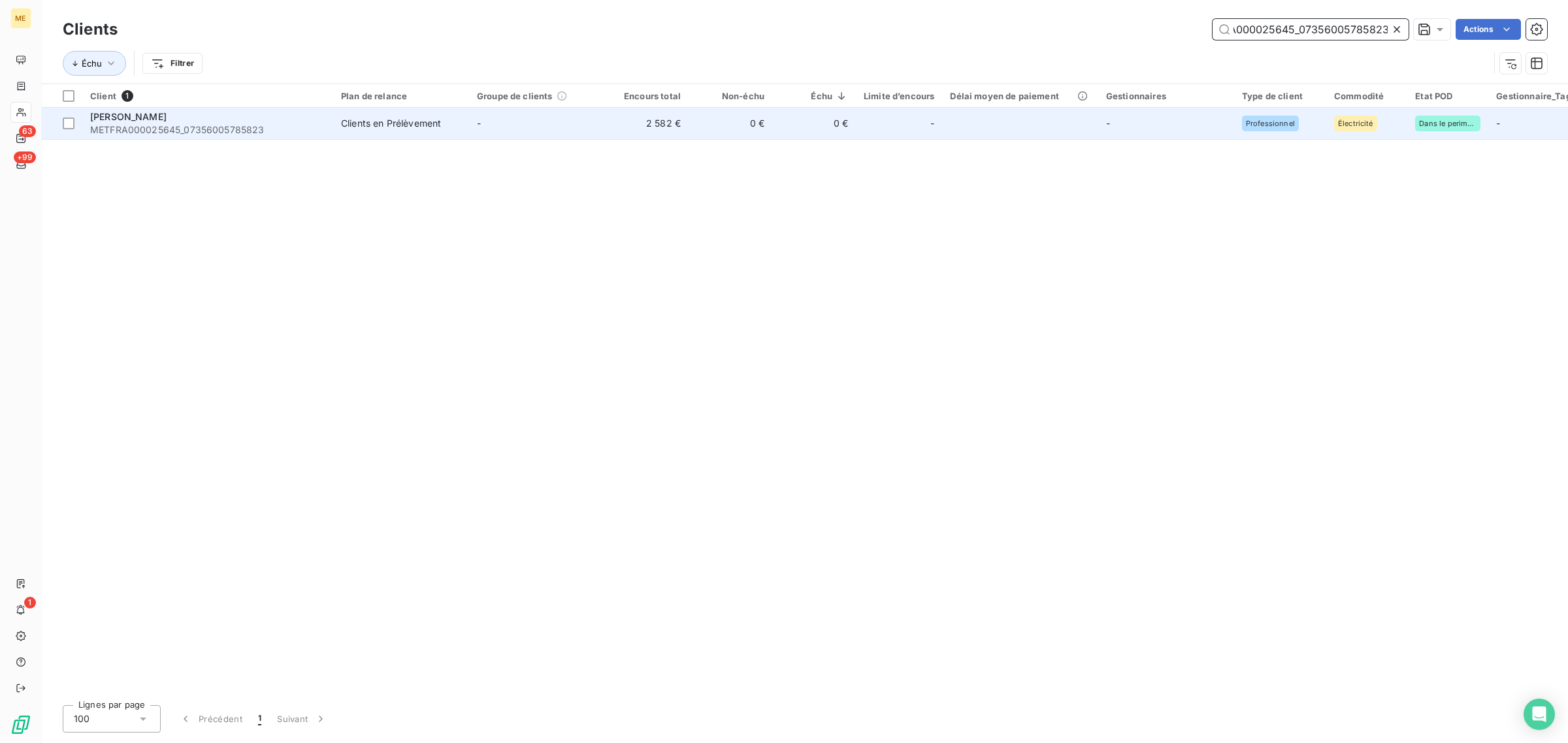
type input "METFRA000025645_07356005785823"
click at [528, 122] on td "-" at bounding box center [537, 124] width 136 height 32
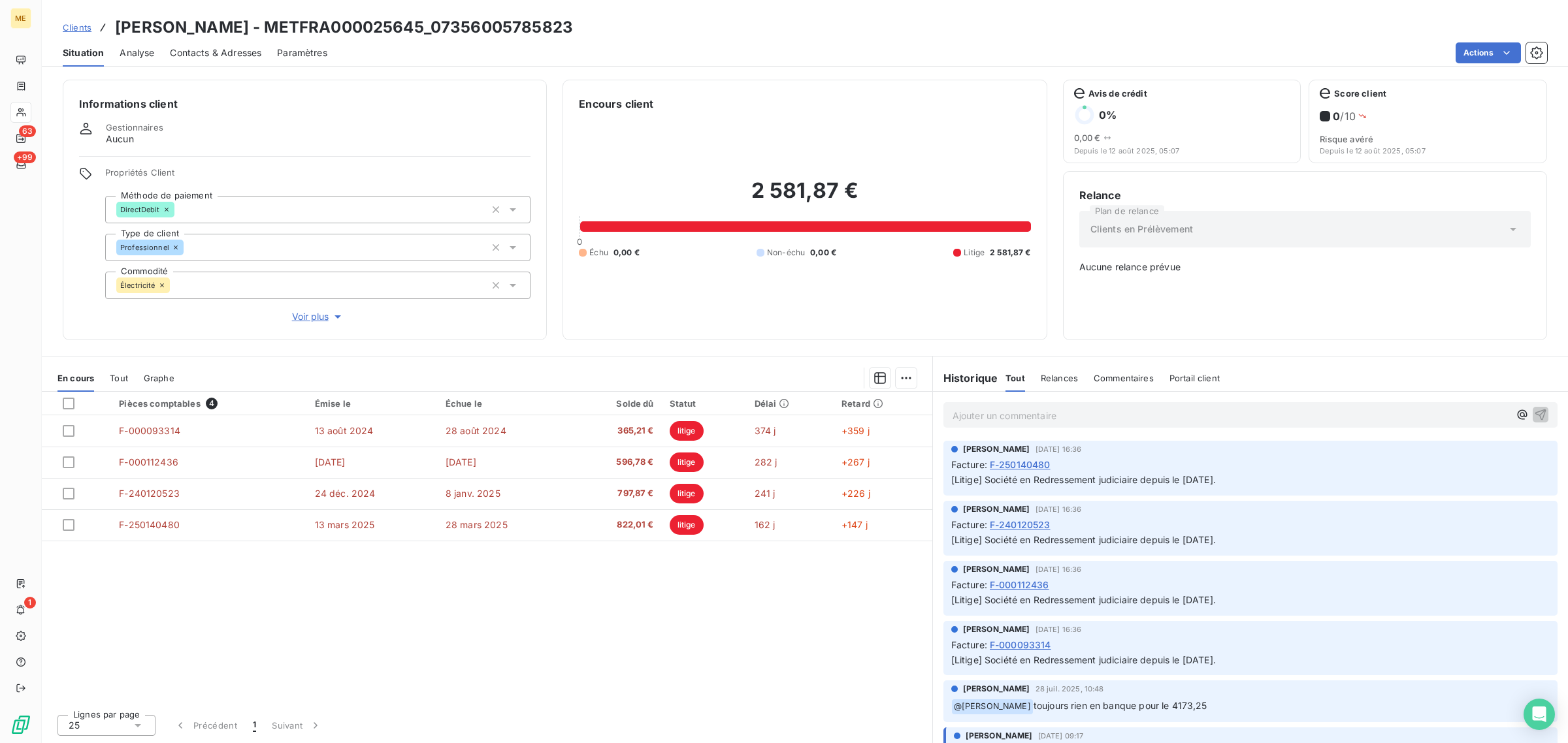
click at [307, 319] on span "Voir plus" at bounding box center [318, 317] width 52 height 13
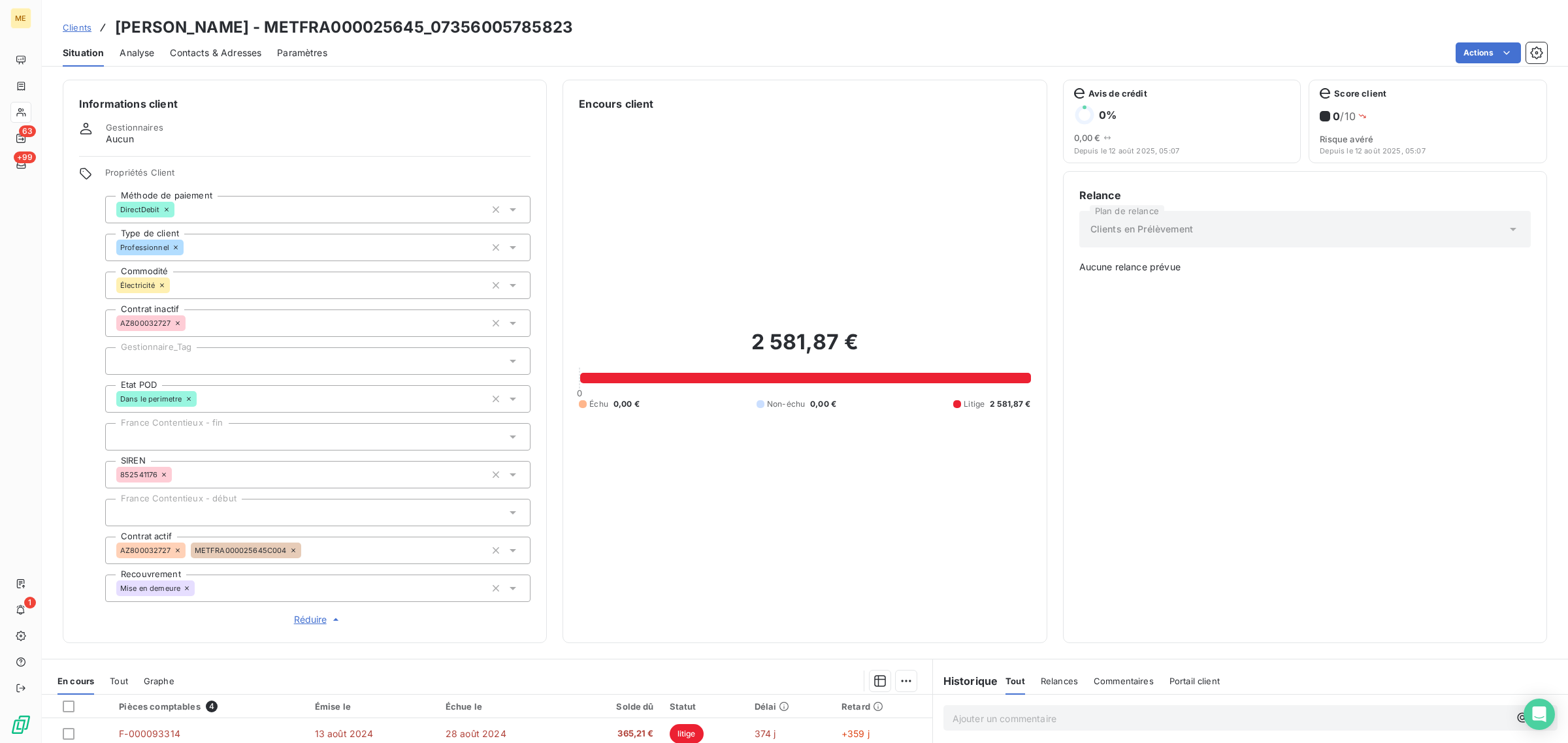
click at [188, 357] on div at bounding box center [318, 361] width 425 height 27
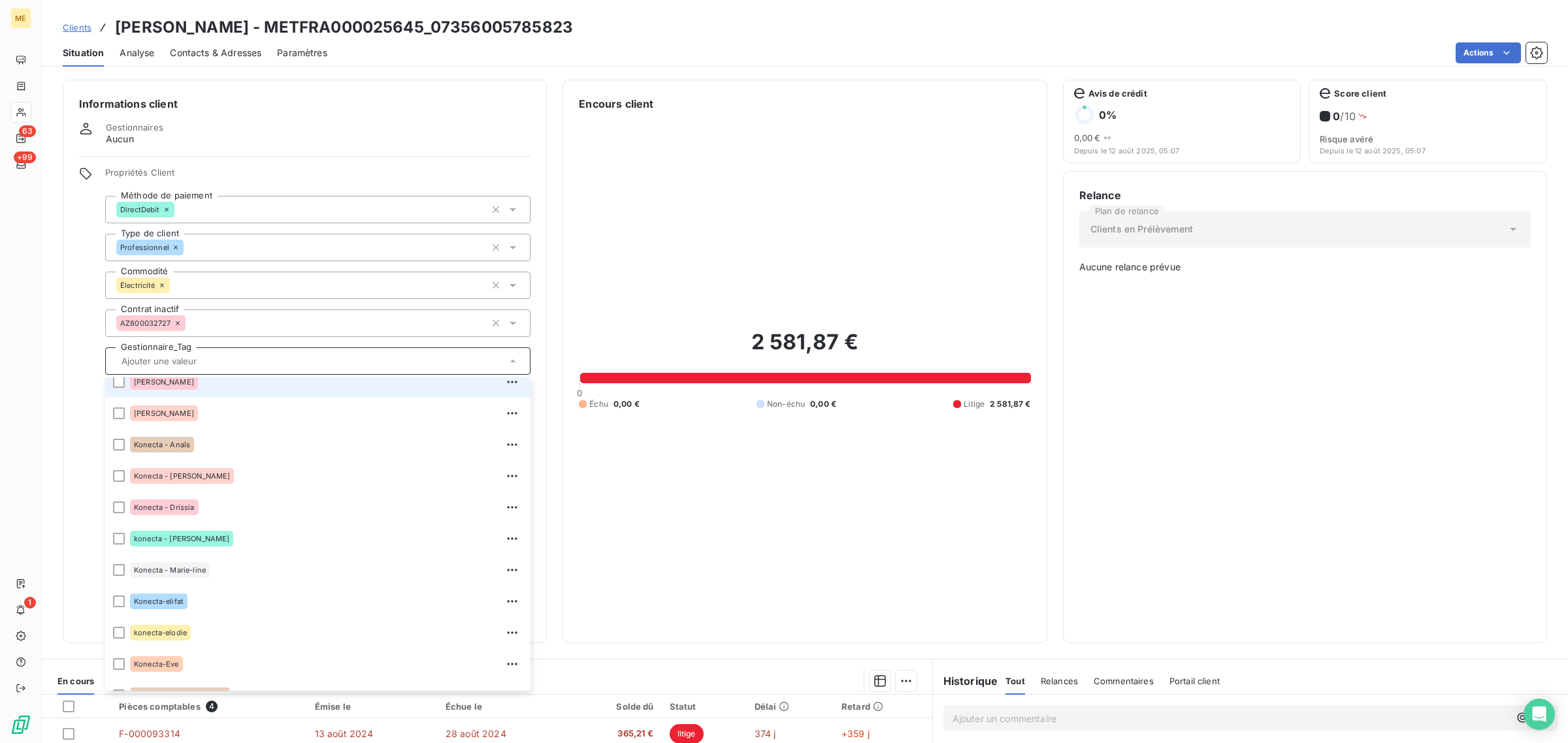
scroll to position [245, 0]
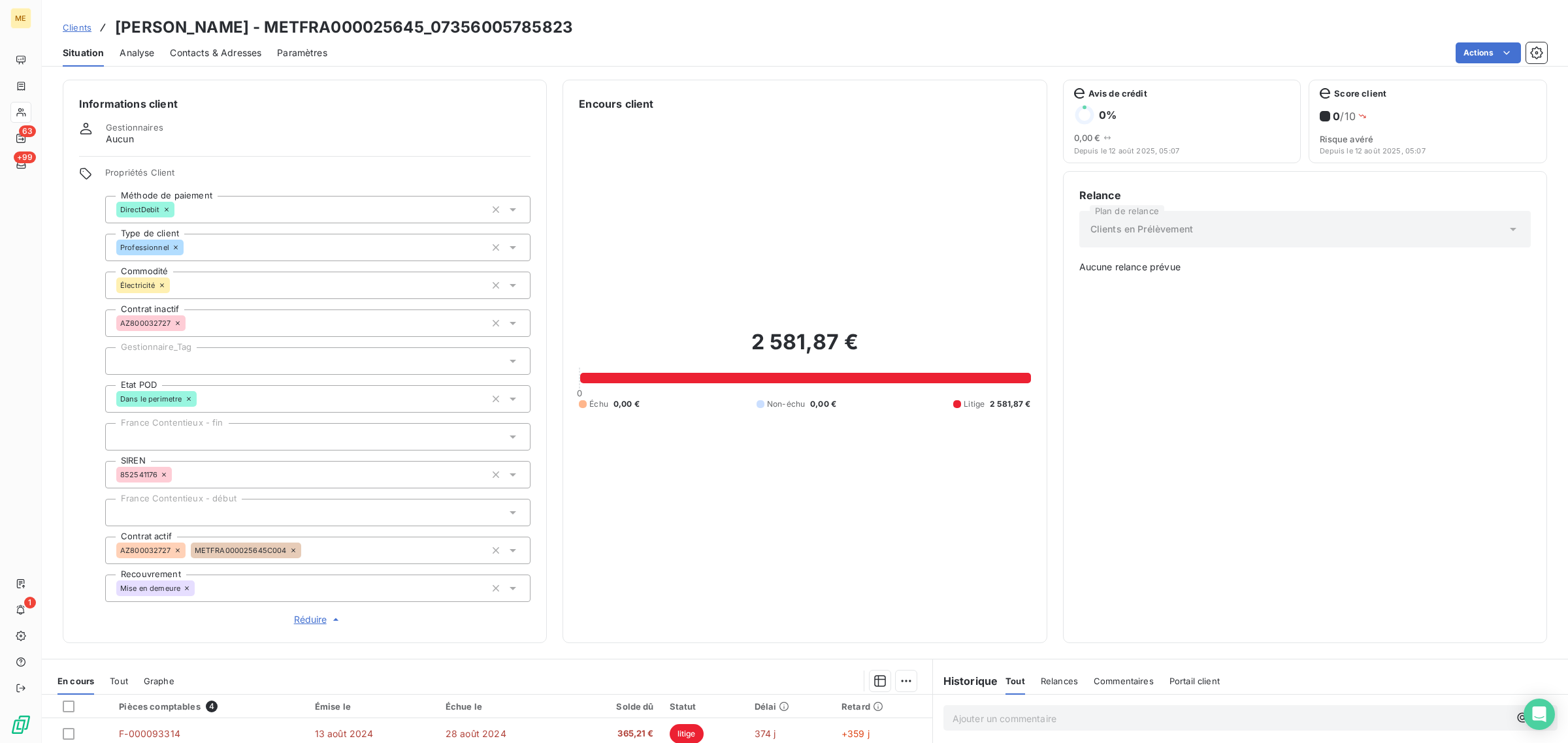
click at [706, 462] on div "2 581,87 € 0 Échu 0,00 € Non-échu 0,00 € Litige 2 581,87 €" at bounding box center [804, 369] width 452 height 516
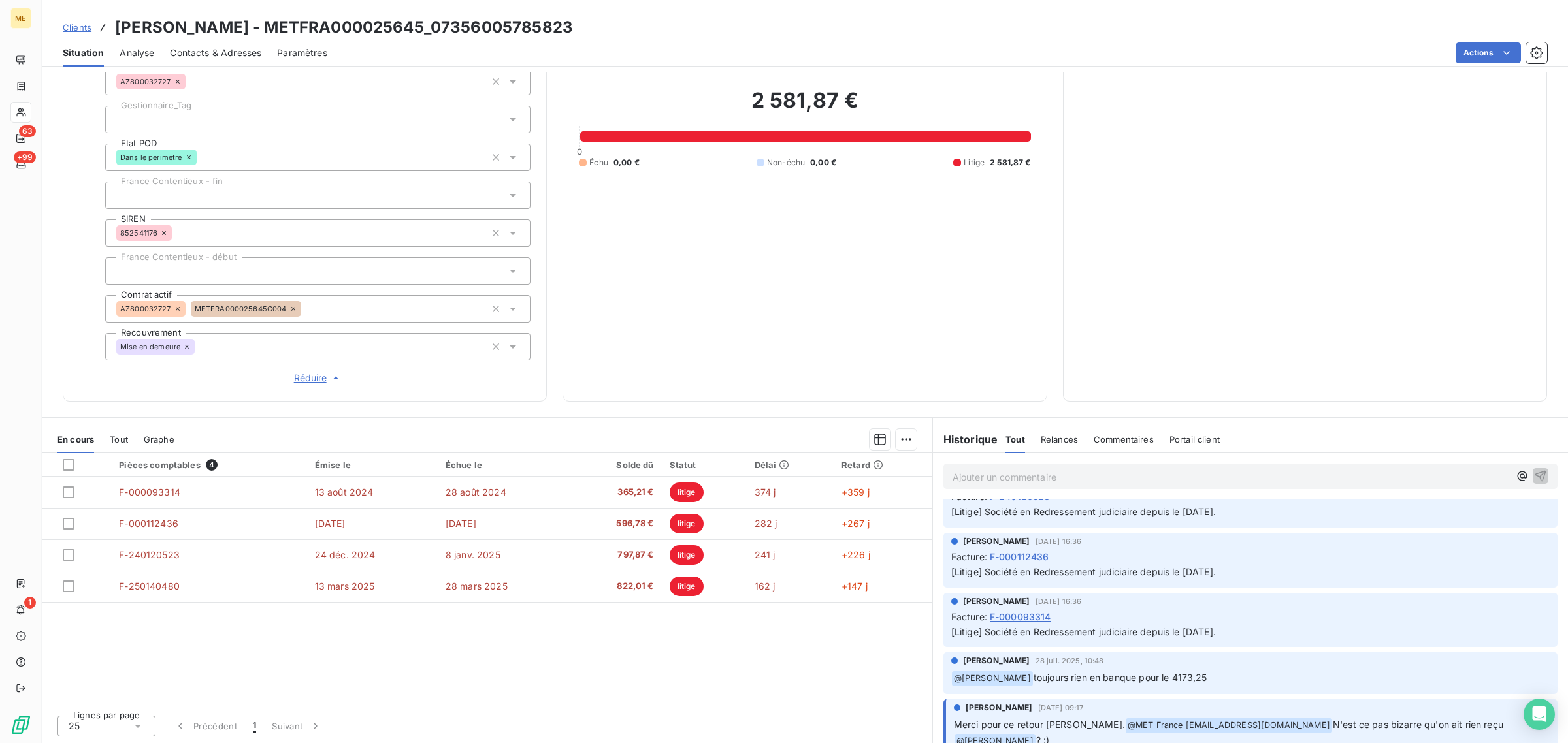
scroll to position [0, 0]
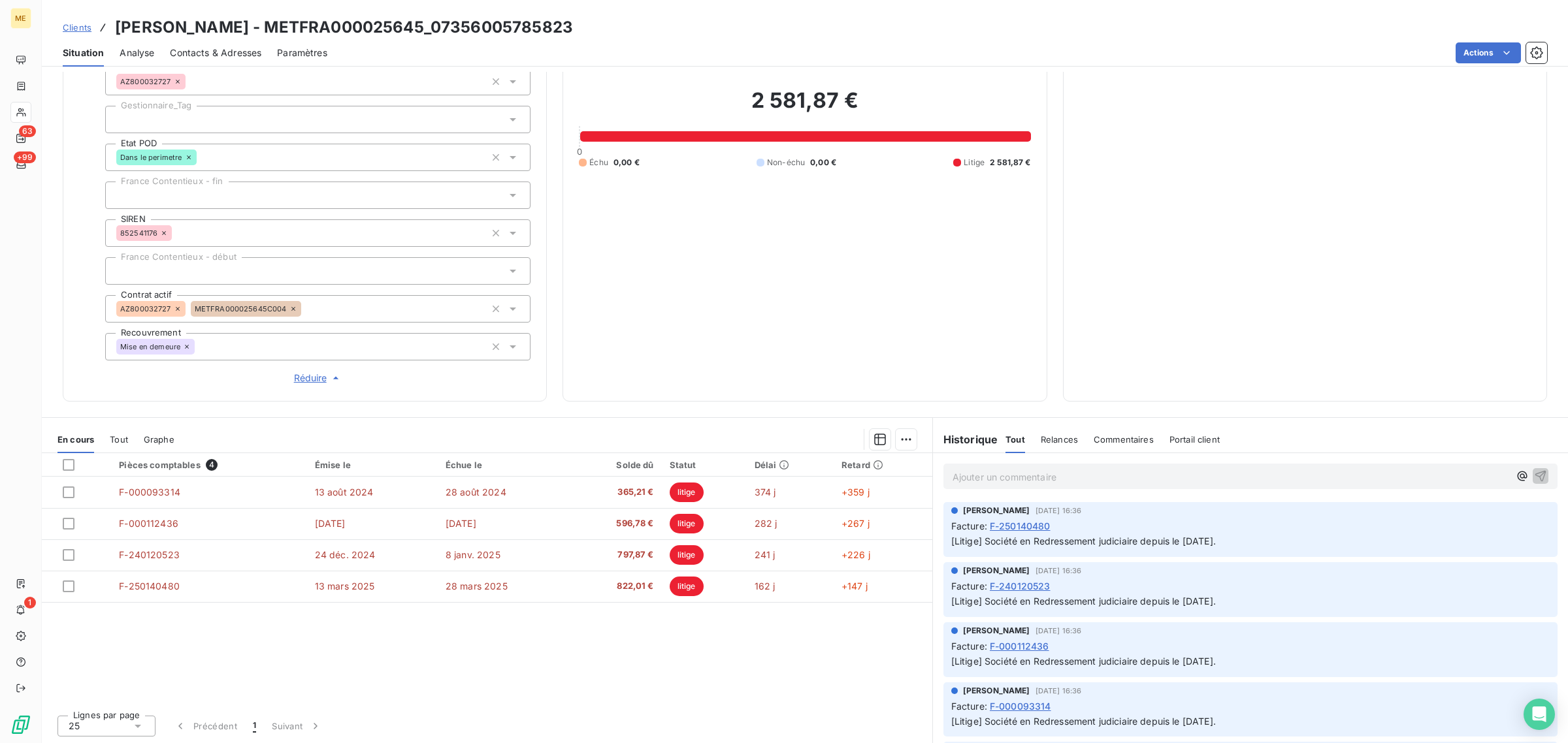
click at [20, 115] on icon at bounding box center [21, 112] width 11 height 11
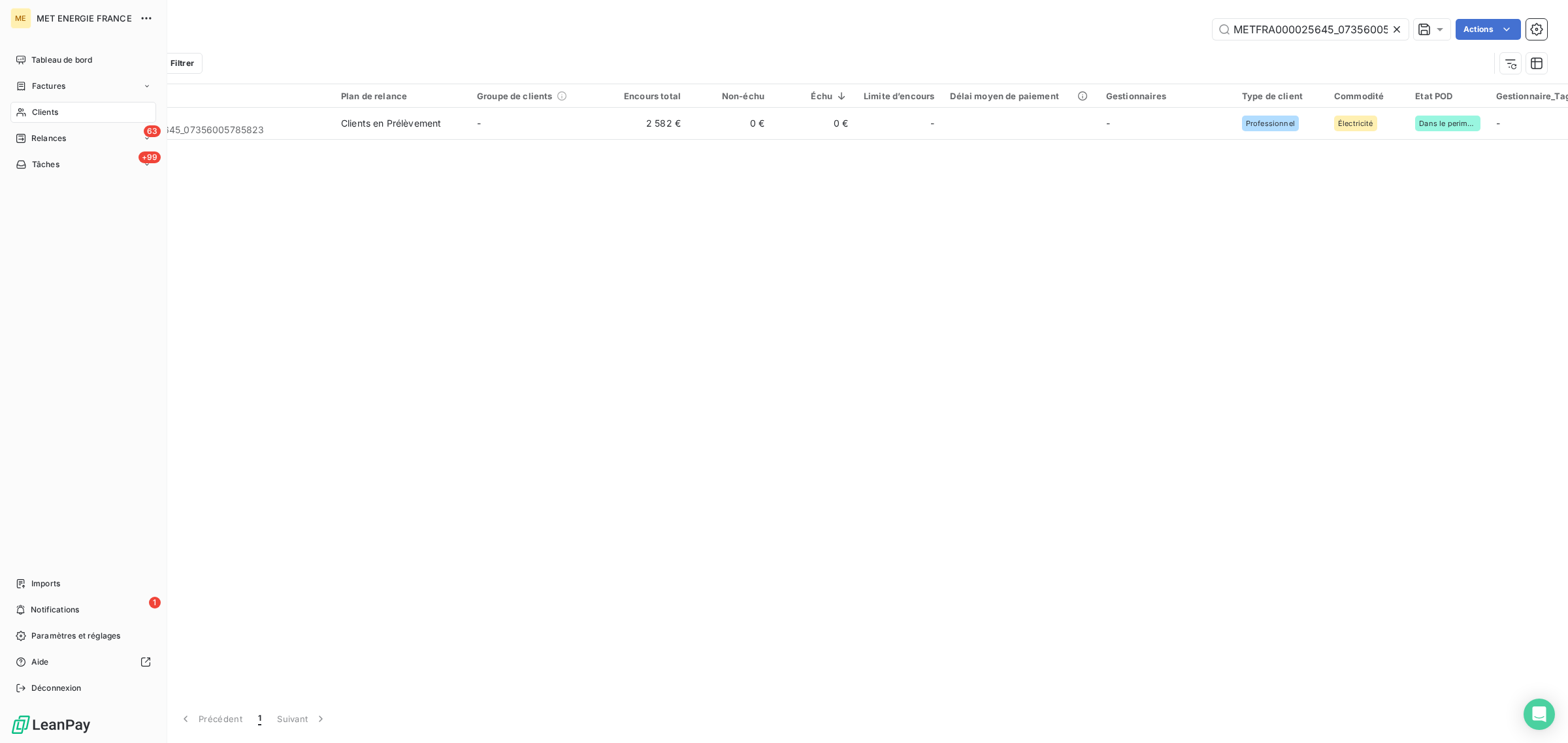
click at [22, 112] on icon at bounding box center [21, 112] width 11 height 11
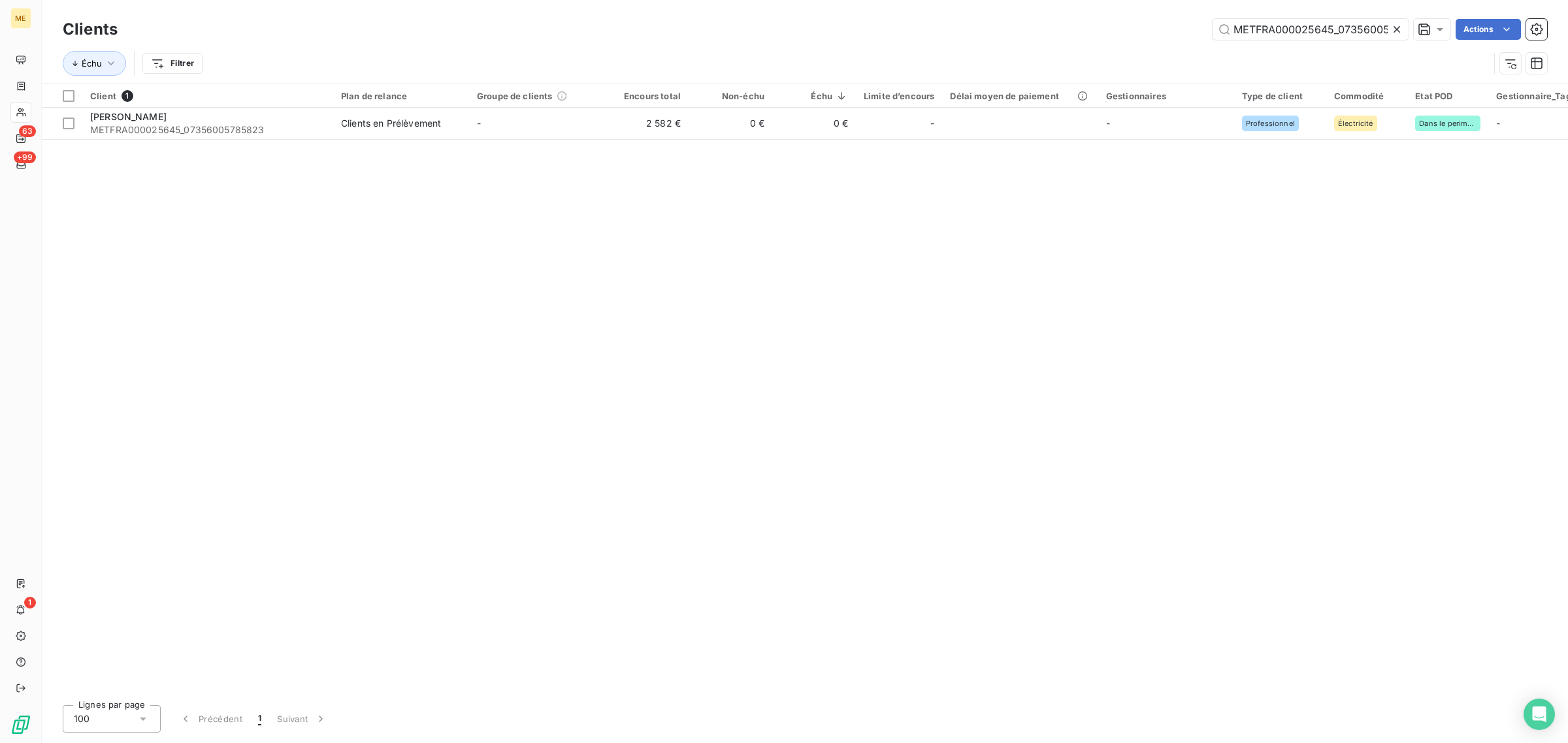
click at [1396, 27] on icon at bounding box center [1396, 29] width 7 height 7
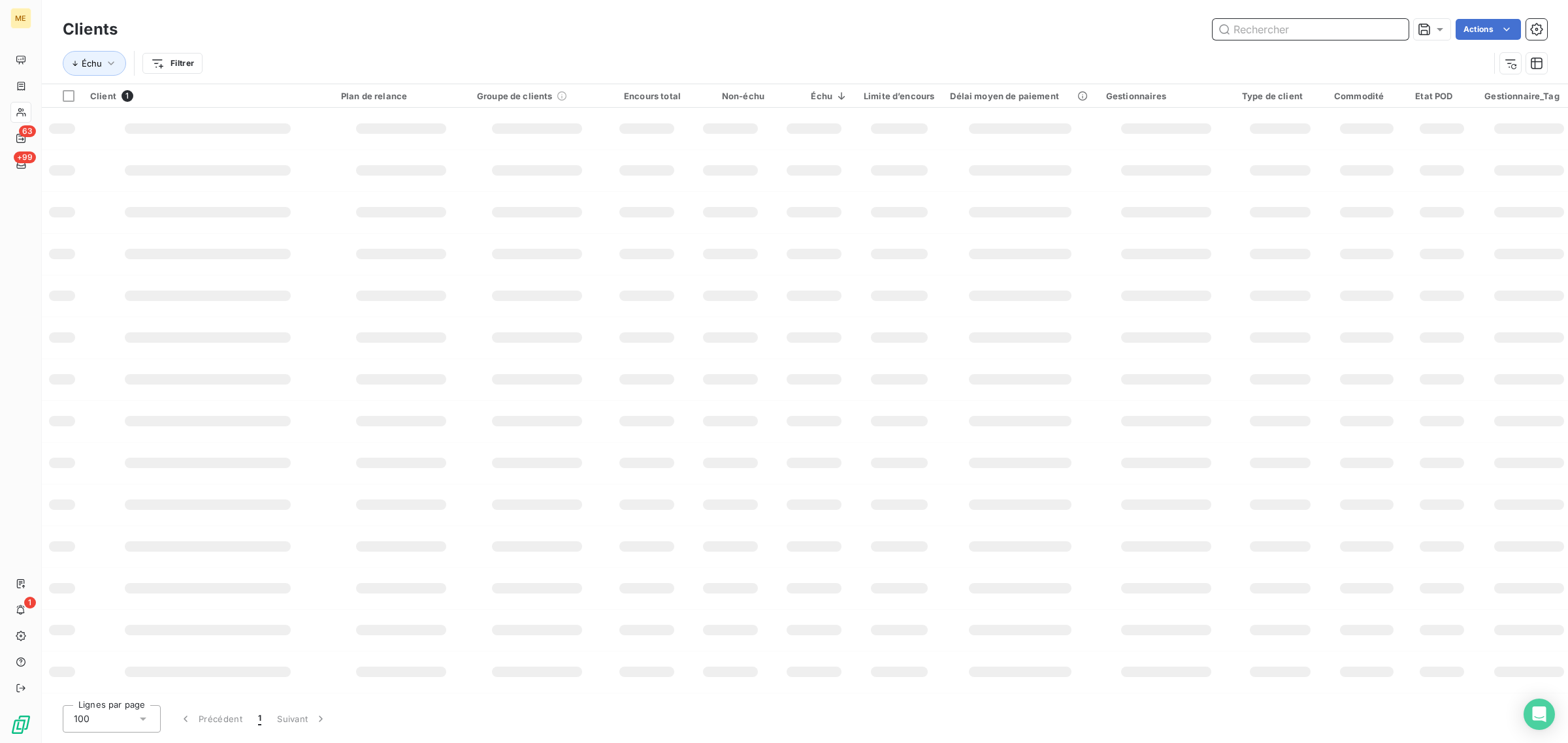
click at [1307, 28] on input "text" at bounding box center [1310, 29] width 196 height 21
paste input "METFRA000005567_21188133105642"
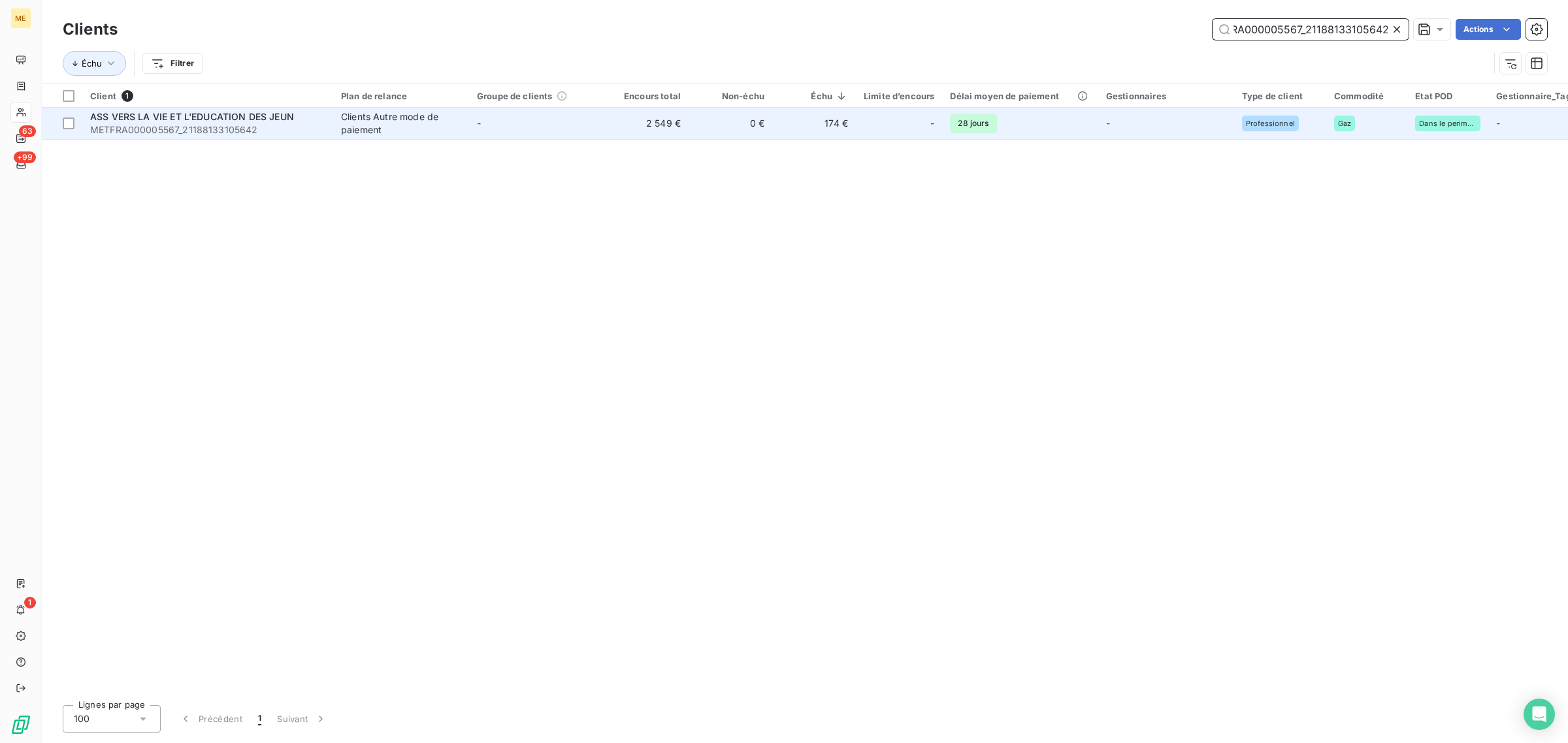
type input "METFRA000005567_21188133105642"
click at [504, 115] on td "-" at bounding box center [537, 124] width 136 height 32
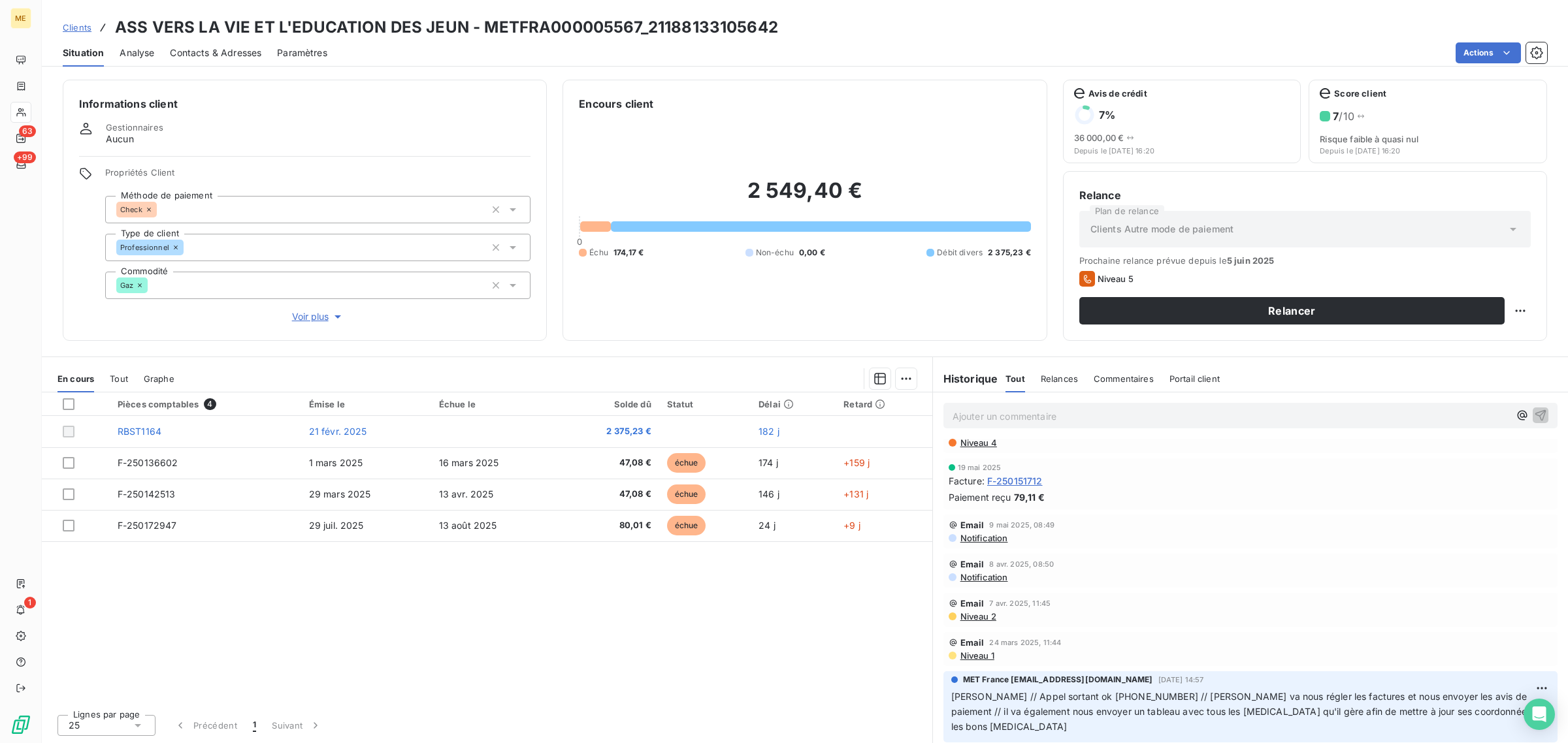
scroll to position [326, 0]
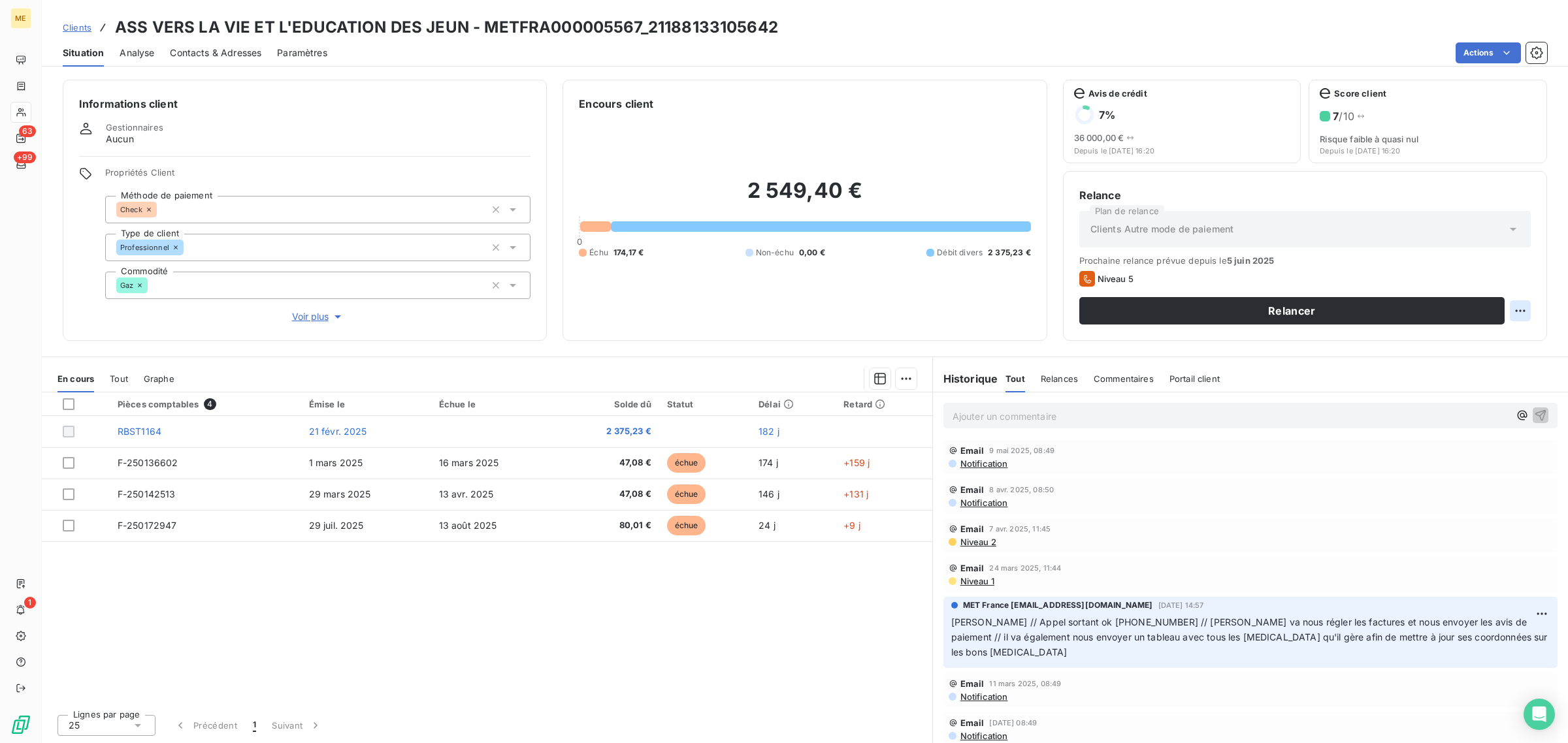
click at [1507, 311] on div "Relancer" at bounding box center [1305, 310] width 452 height 27
click at [1519, 311] on html "ME 63 +99 1 Clients ASS VERS LA VIE ET L'EDUCATION DES JEUN - METFRA000005567_2…" at bounding box center [784, 371] width 1568 height 743
click at [1447, 348] on div "Replanifier cette action" at bounding box center [1467, 340] width 117 height 21
select select "7"
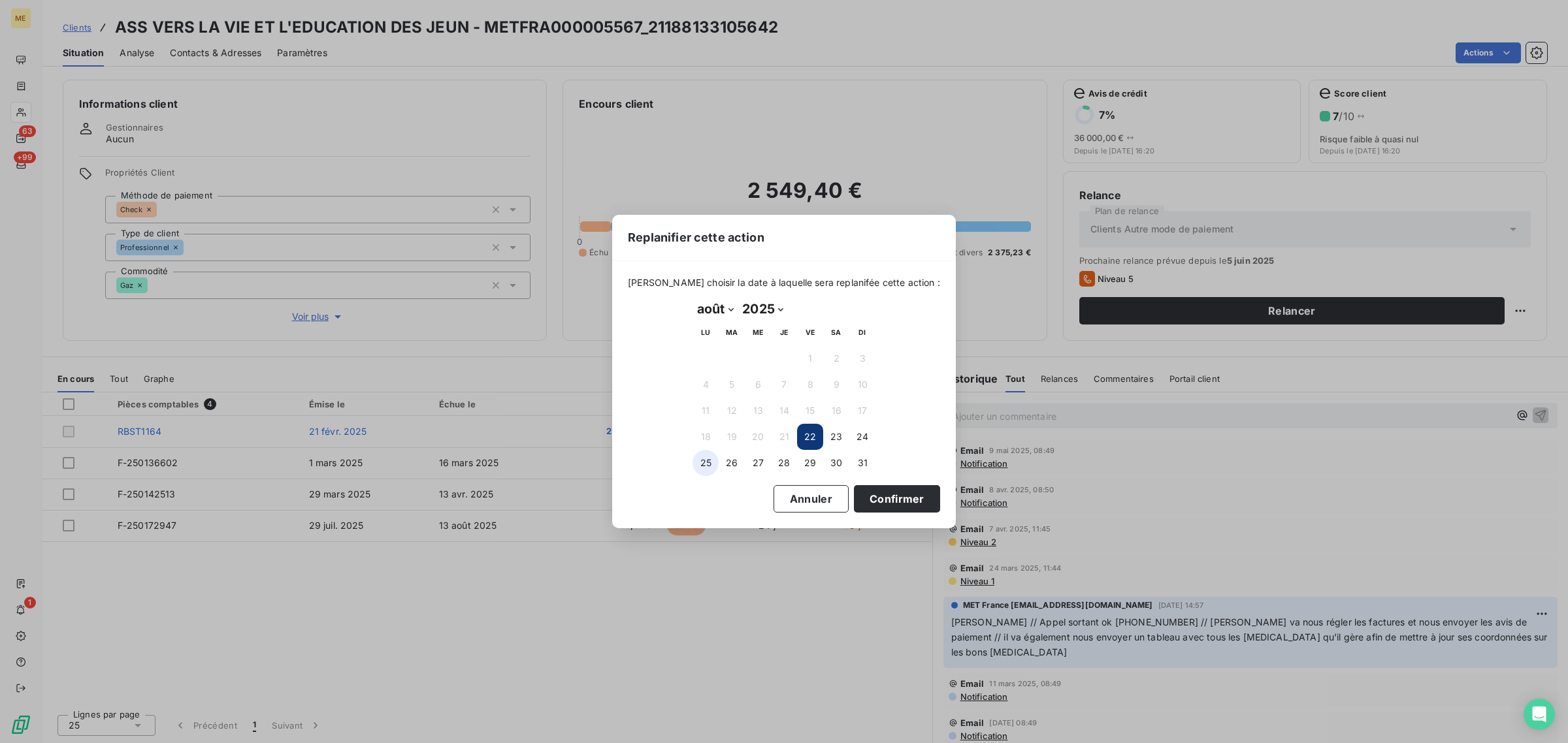
click at [696, 462] on button "25" at bounding box center [705, 462] width 26 height 26
click at [882, 498] on button "Confirmer" at bounding box center [896, 499] width 86 height 27
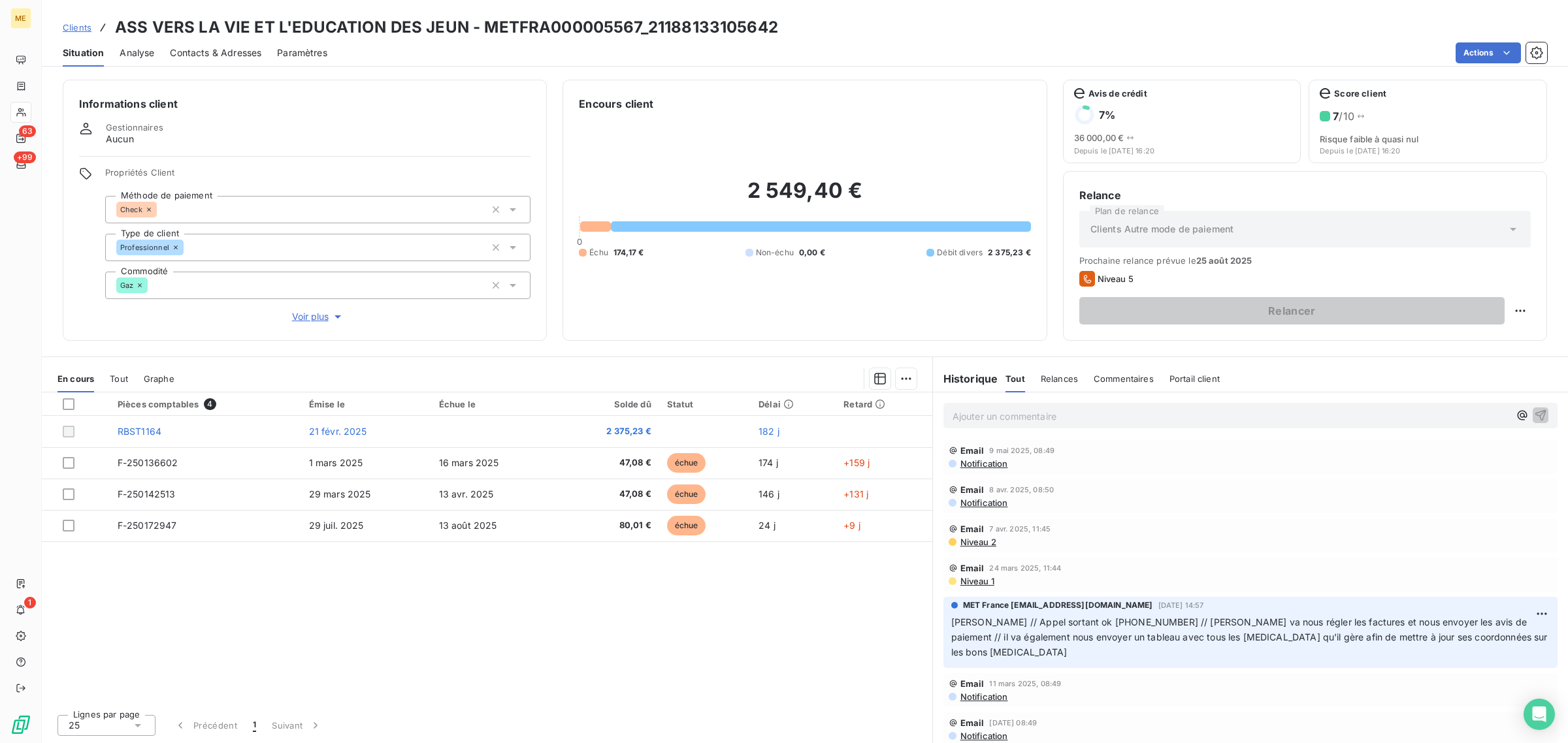
click at [310, 312] on span "Voir plus" at bounding box center [318, 317] width 52 height 13
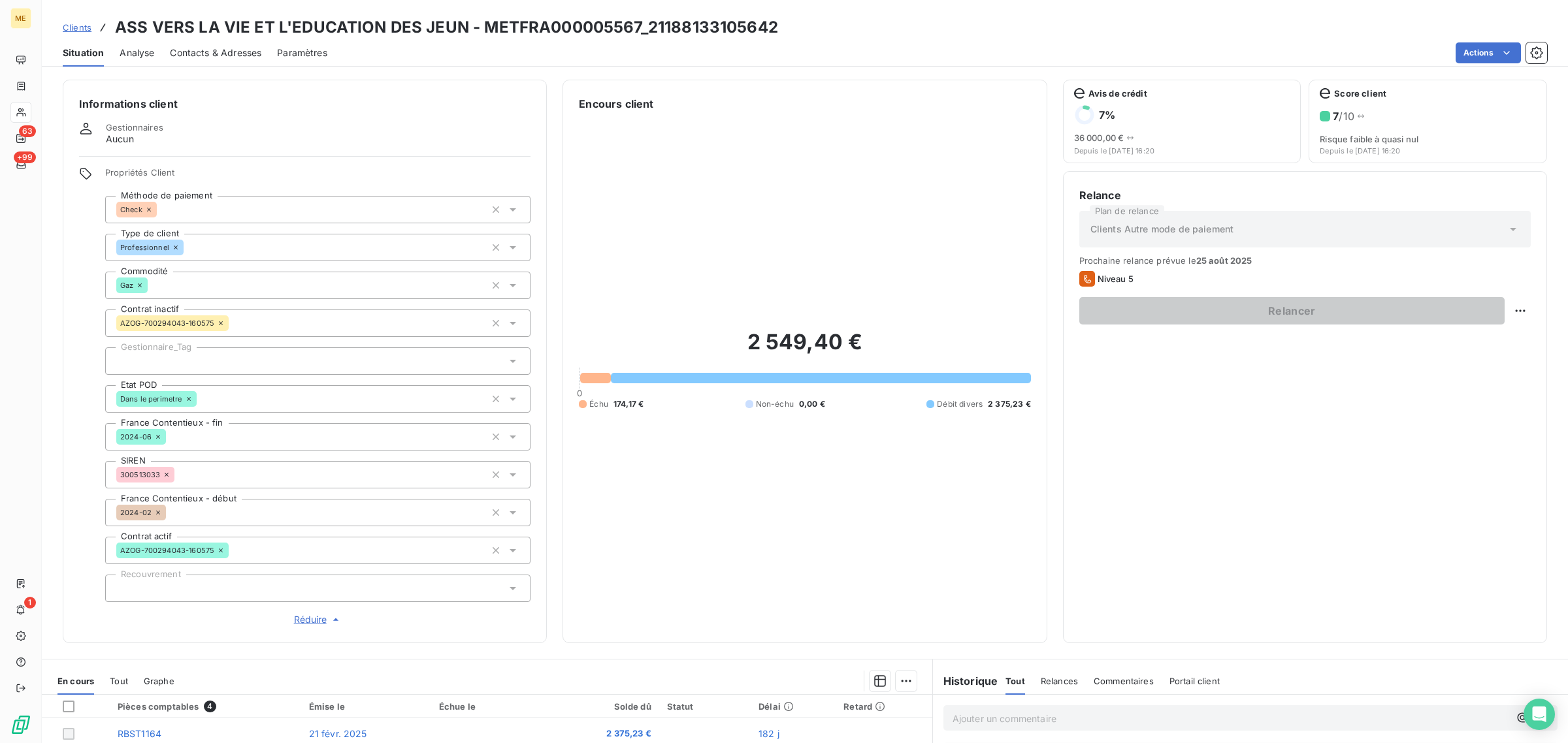
click at [183, 353] on div at bounding box center [318, 361] width 425 height 27
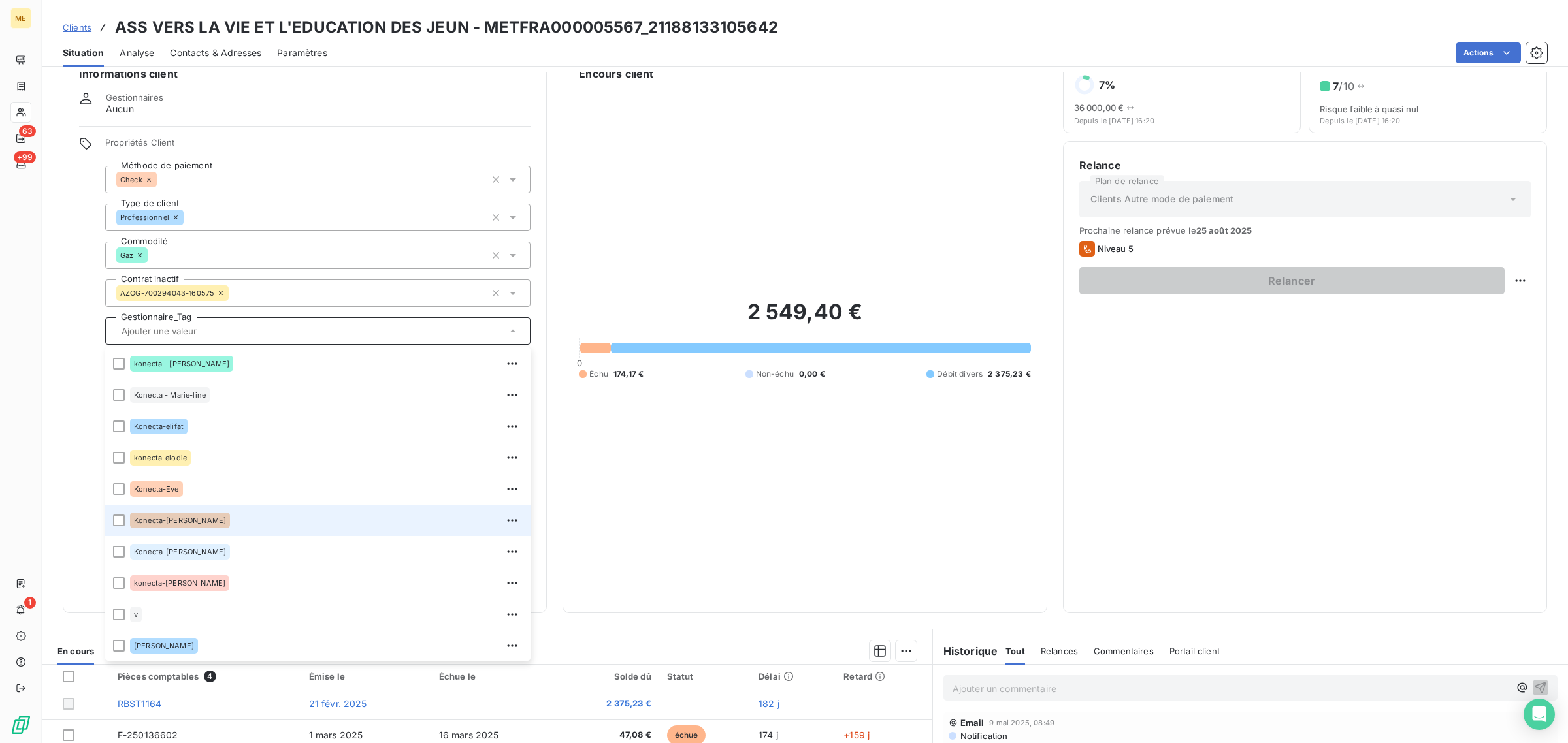
scroll to position [81, 0]
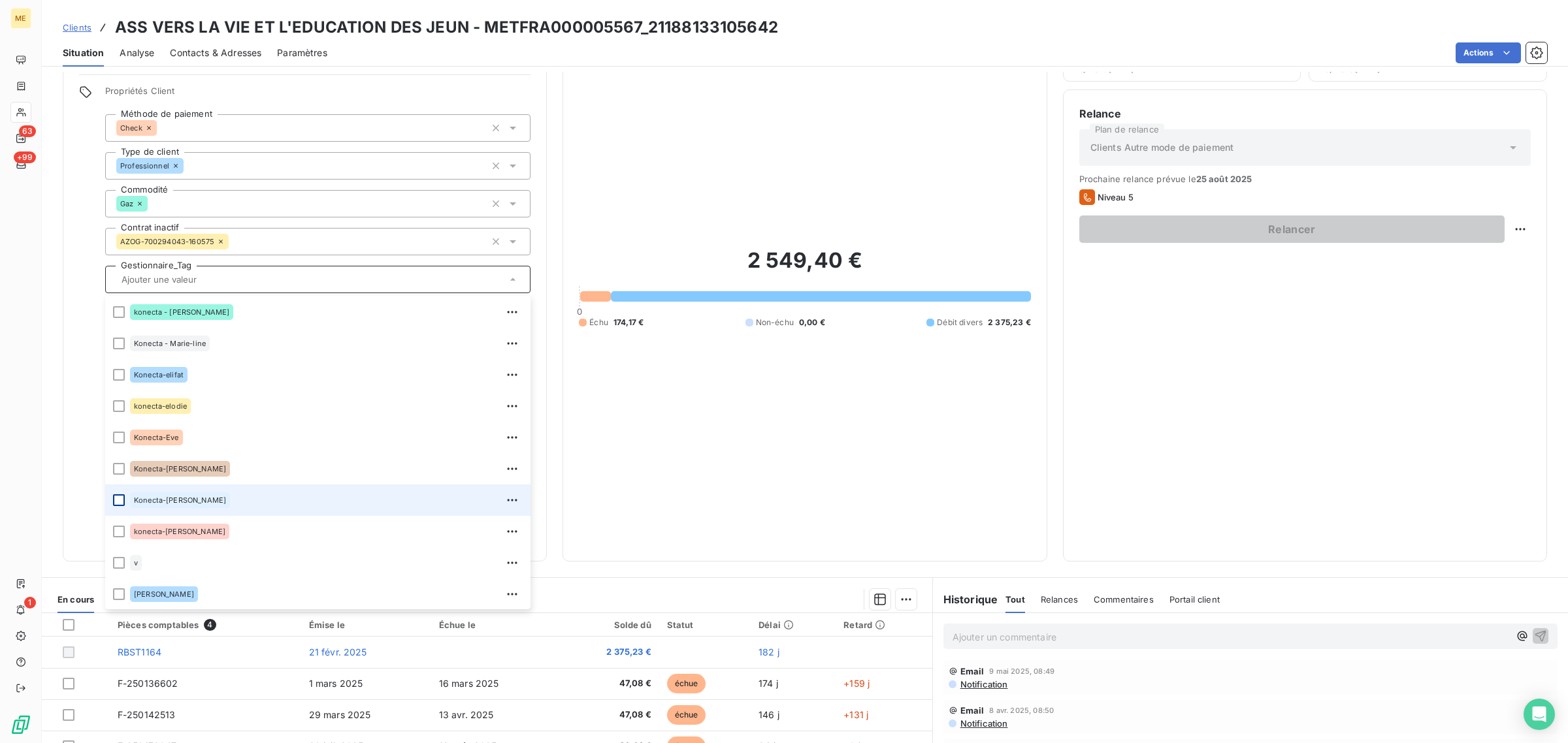
click at [121, 497] on div at bounding box center [119, 501] width 12 height 12
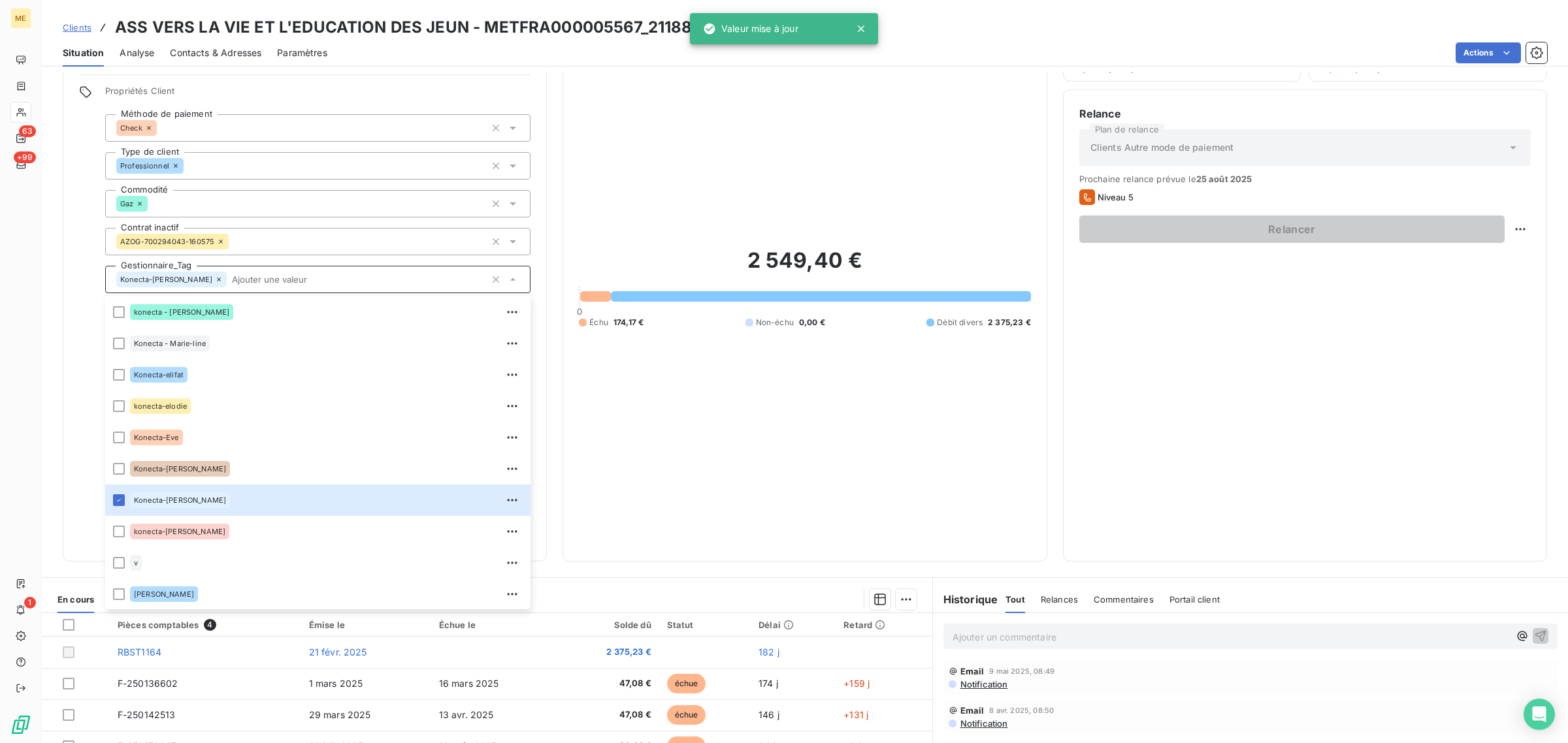
click at [720, 408] on div "2 549,40 € 0 Échu 174,17 € Non-échu 0,00 € Débit divers 2 375,23 €" at bounding box center [804, 287] width 452 height 516
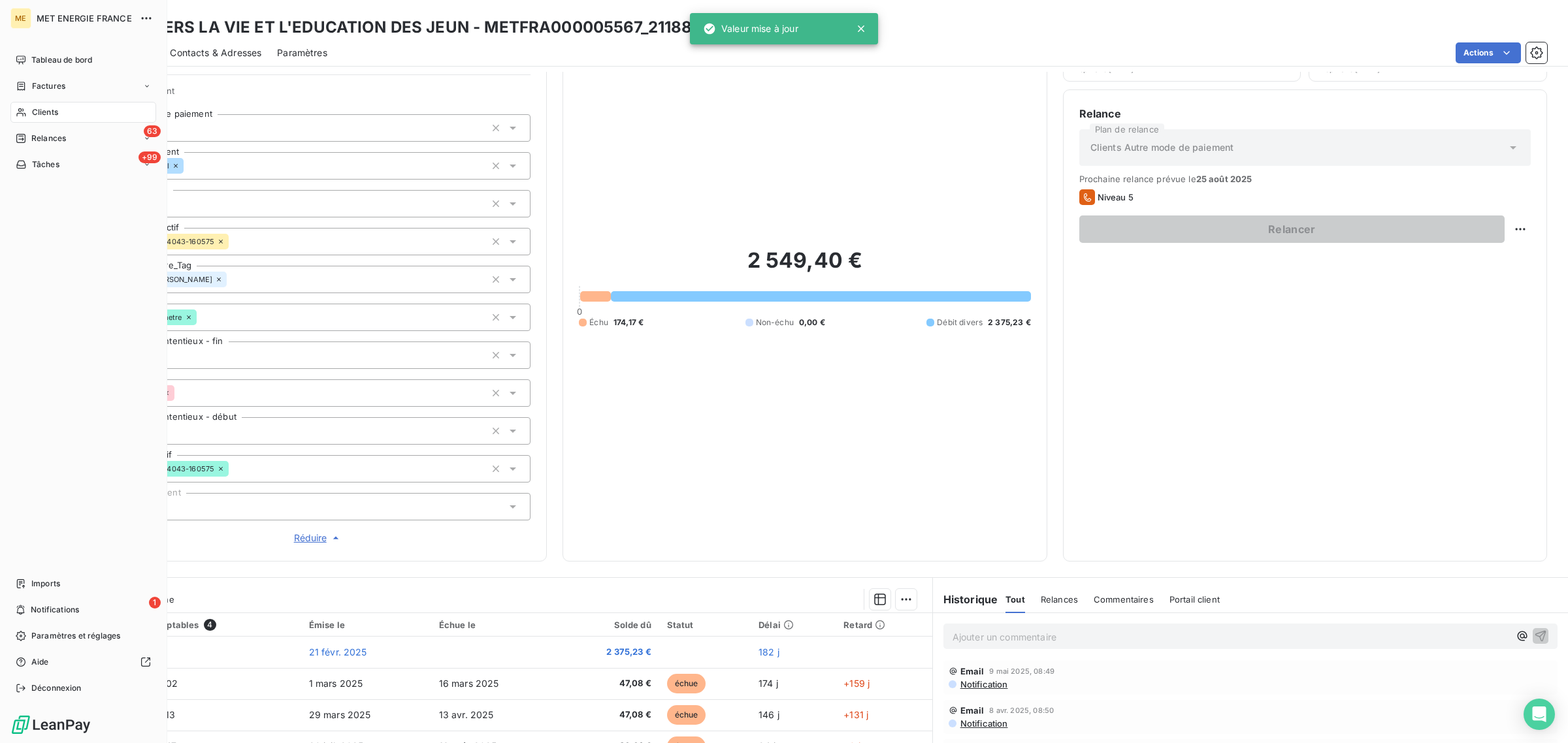
click at [14, 118] on div "Clients" at bounding box center [83, 112] width 145 height 21
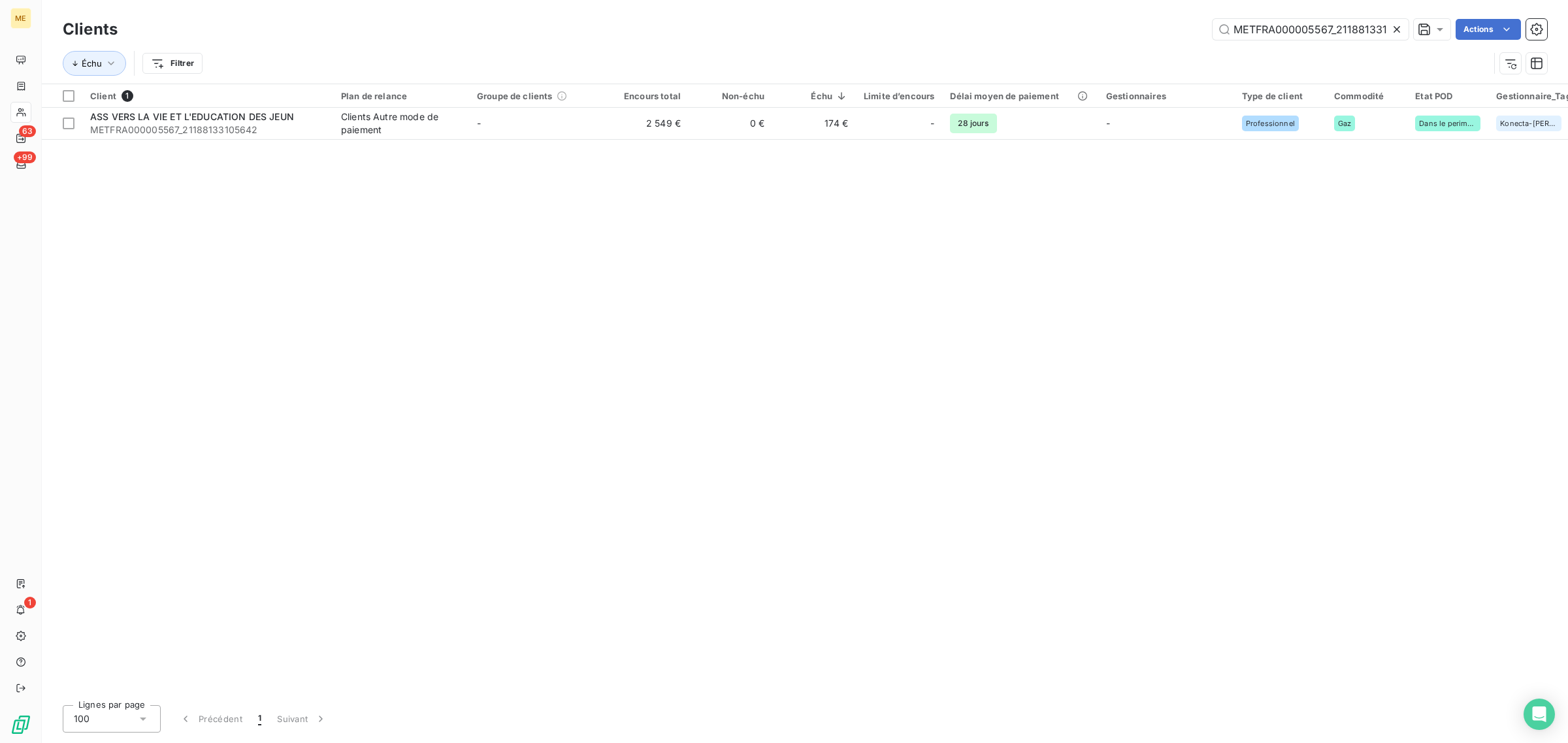
click at [1392, 30] on icon at bounding box center [1397, 30] width 13 height 13
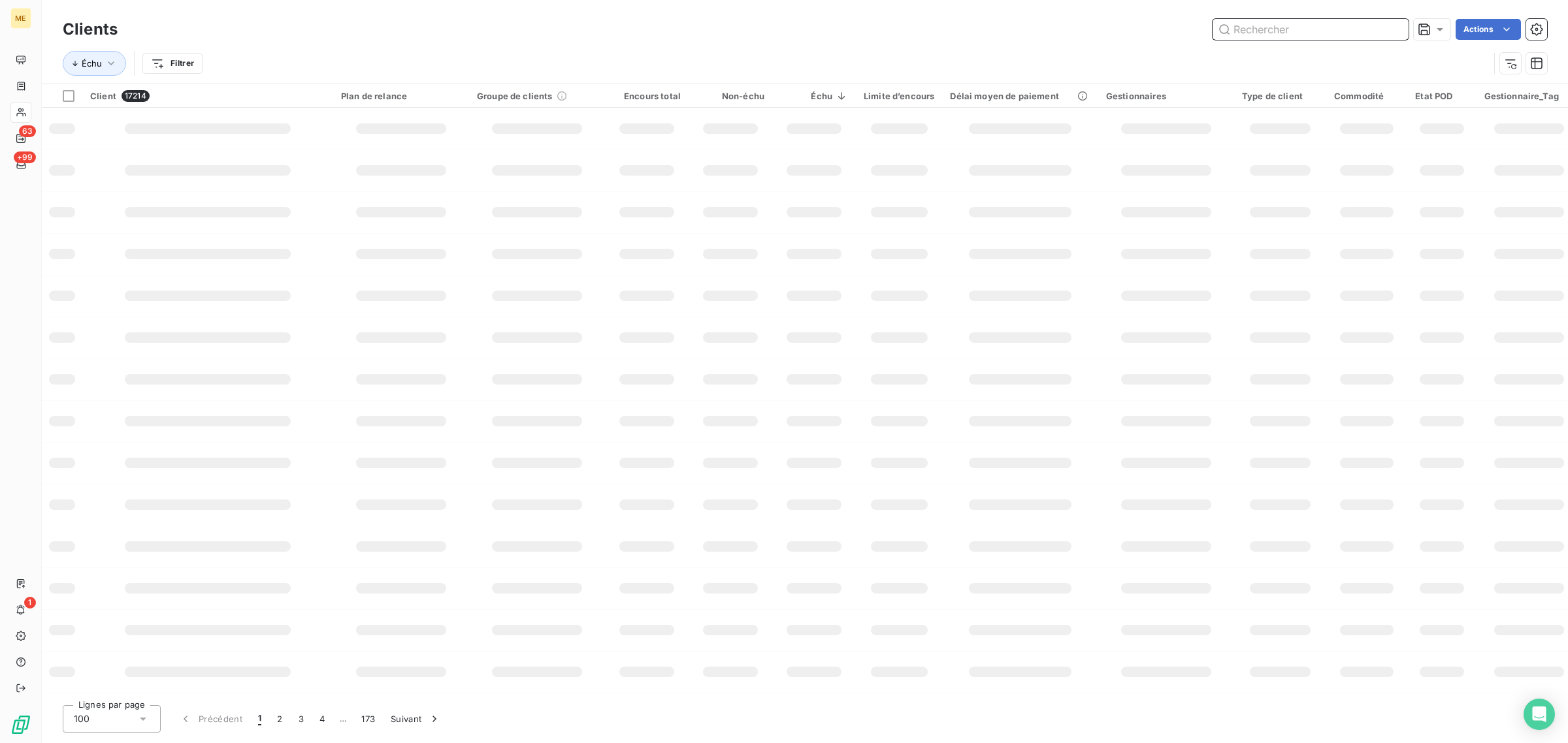
click at [1256, 34] on input "text" at bounding box center [1310, 29] width 196 height 21
paste input "METFRA000000242_GI040924"
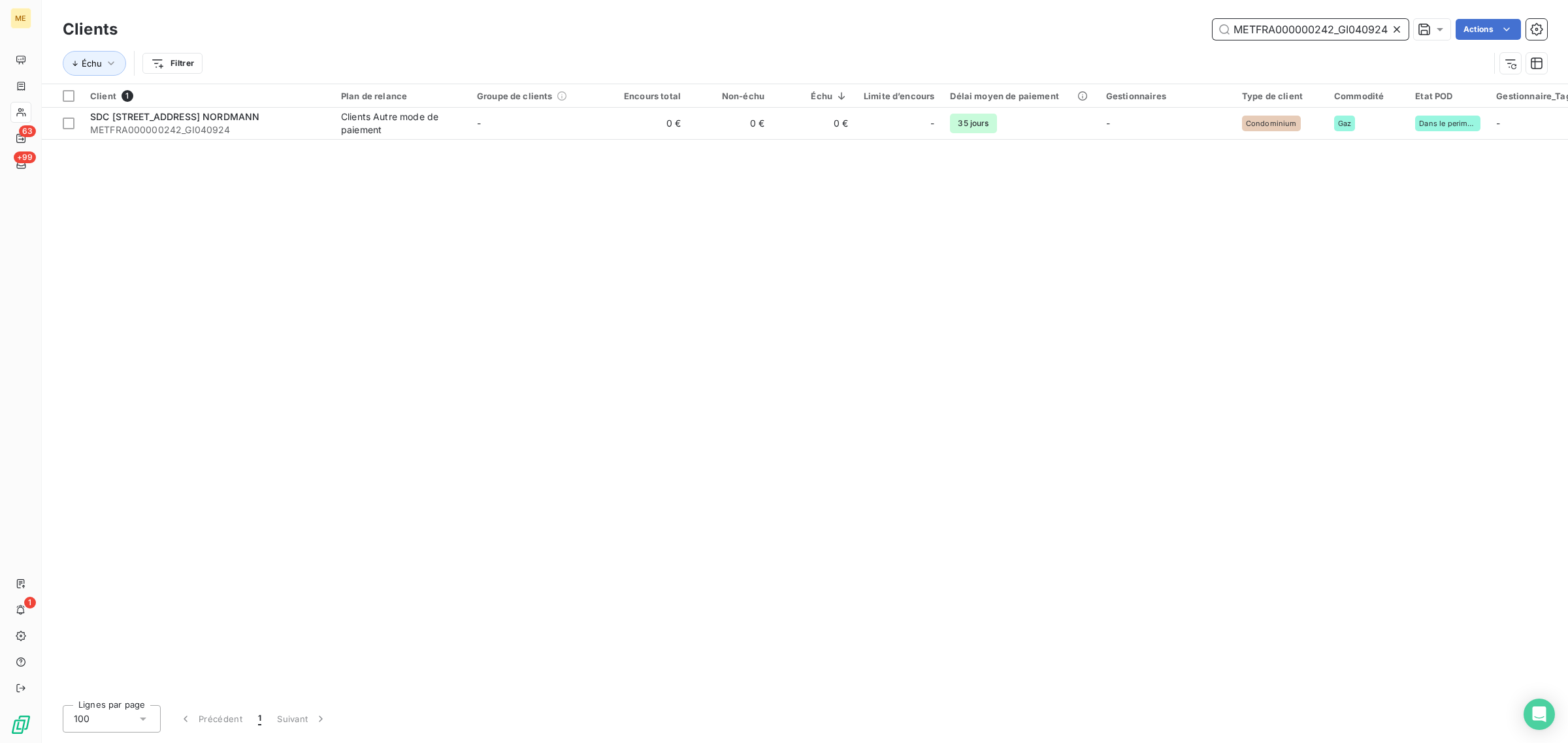
type input "METFRA000000242_GI040924"
click at [554, 107] on div at bounding box center [537, 107] width 136 height 1
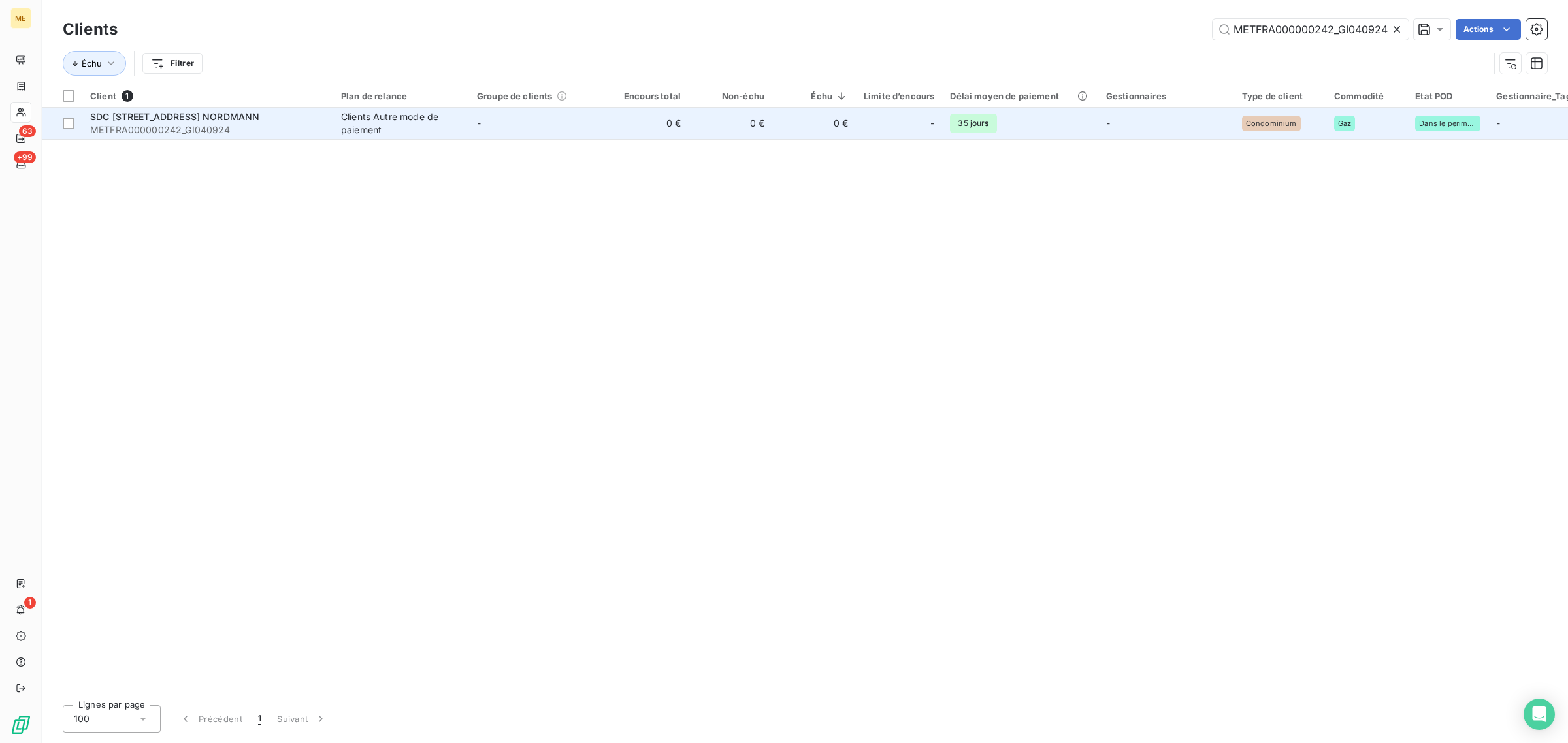
click at [554, 129] on td "-" at bounding box center [537, 124] width 136 height 32
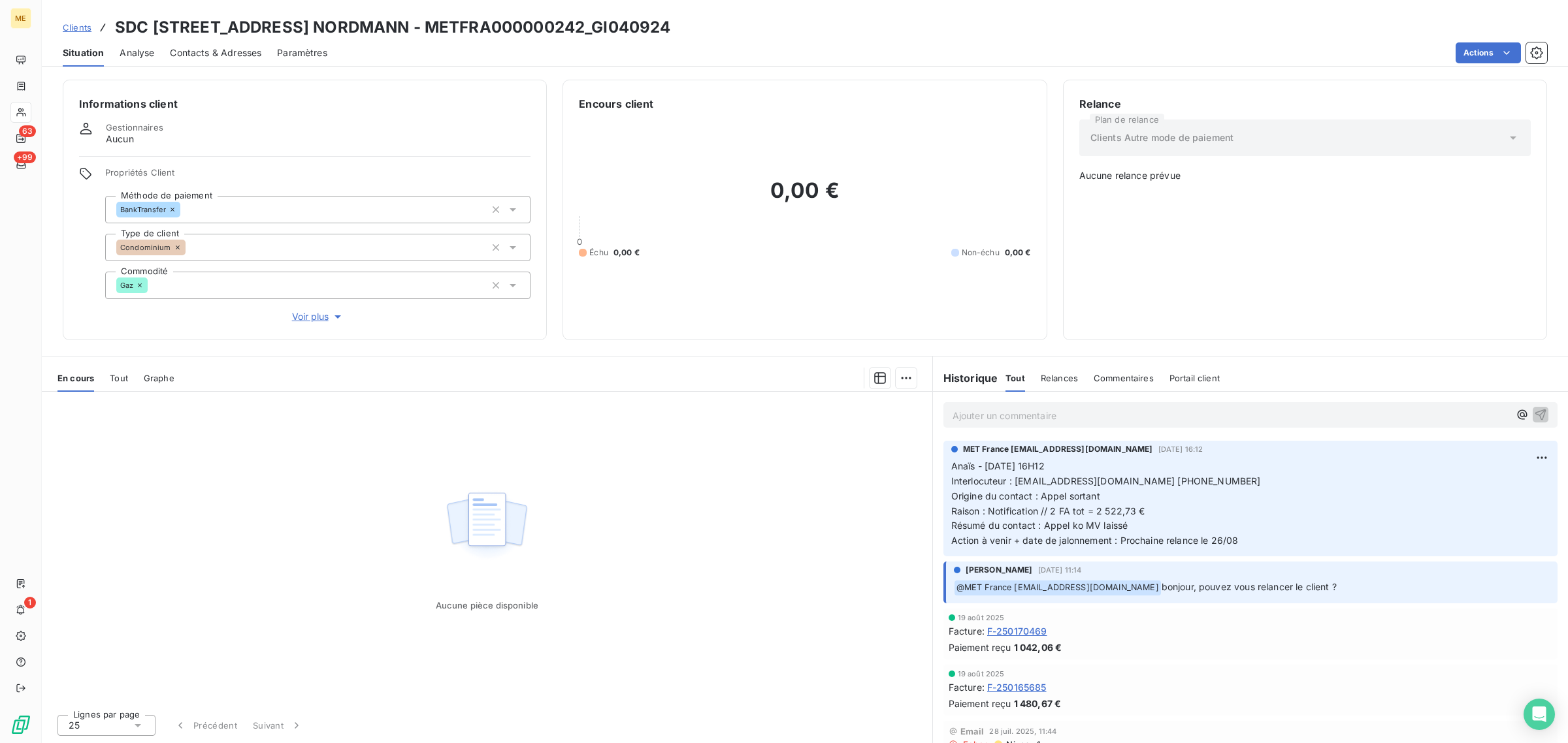
click at [310, 322] on span "Voir plus" at bounding box center [318, 317] width 52 height 13
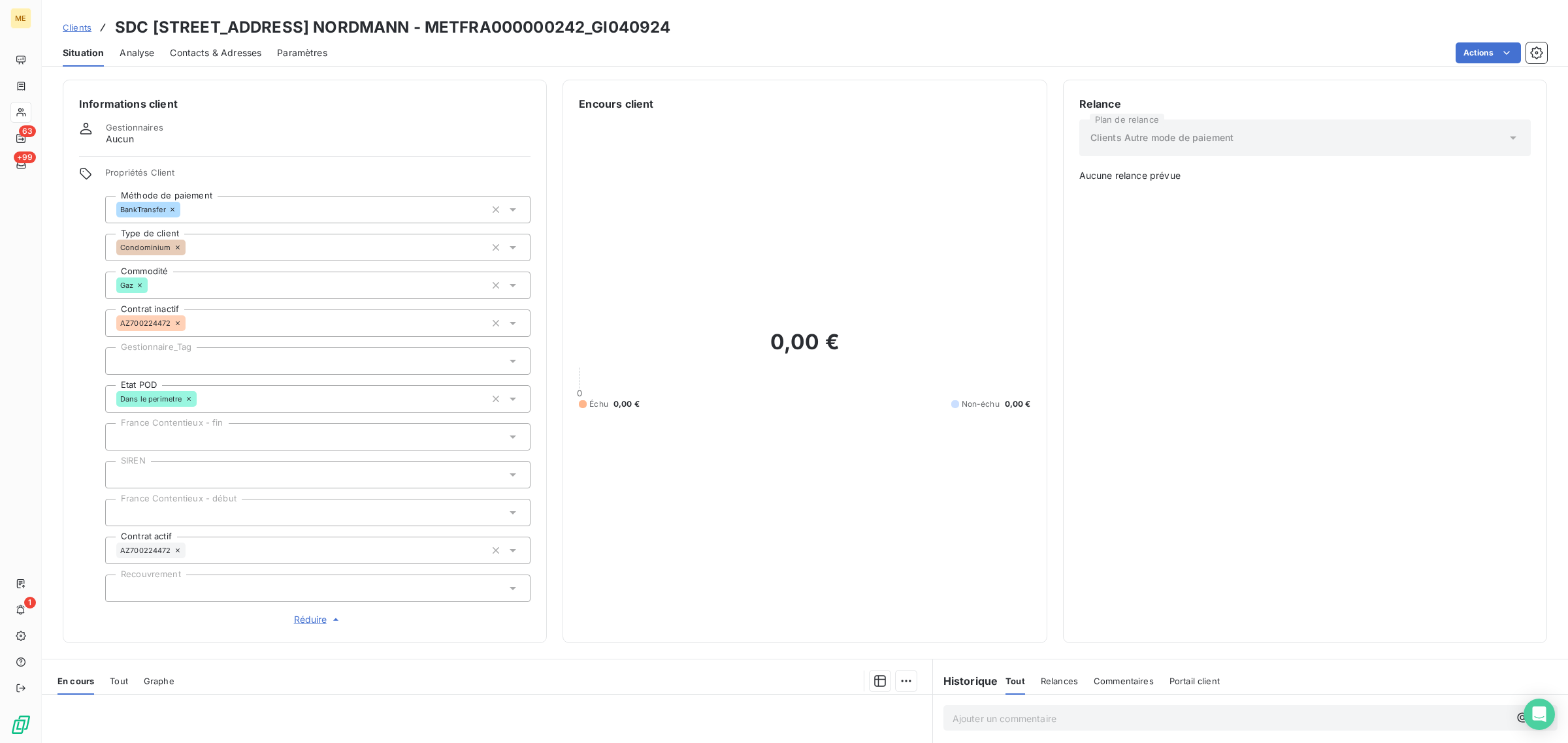
click at [173, 357] on div at bounding box center [318, 361] width 425 height 27
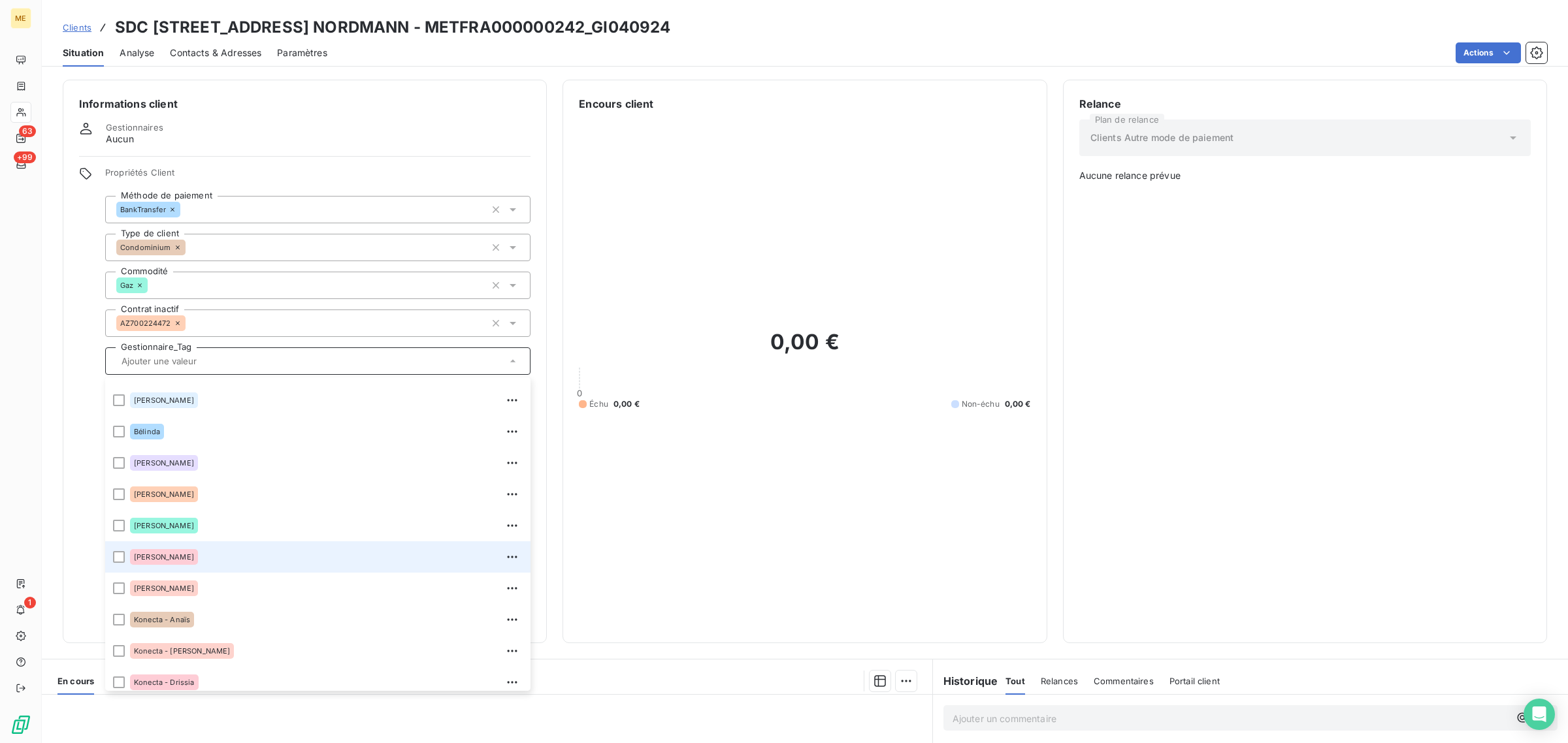
scroll to position [164, 0]
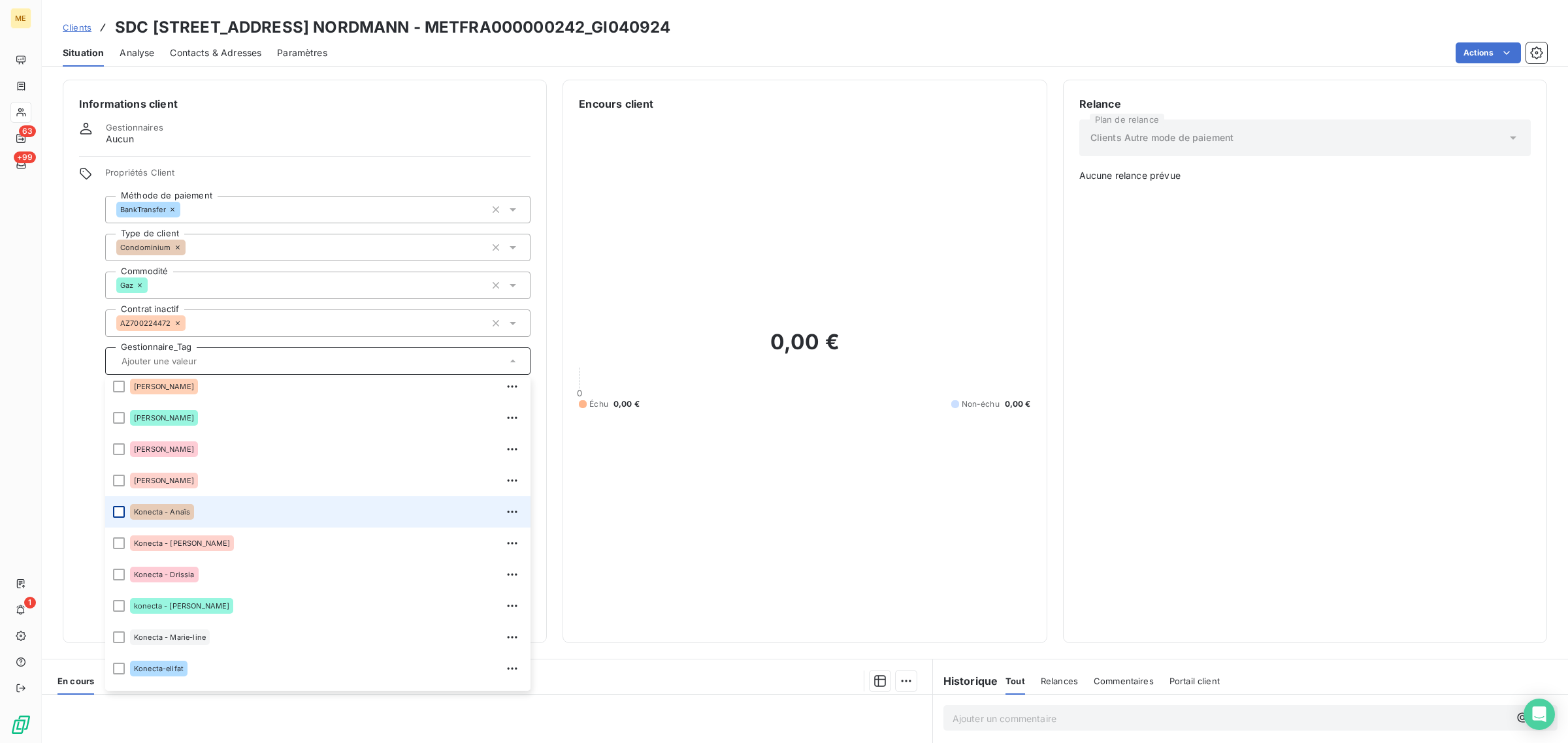
click at [115, 511] on div at bounding box center [119, 512] width 12 height 12
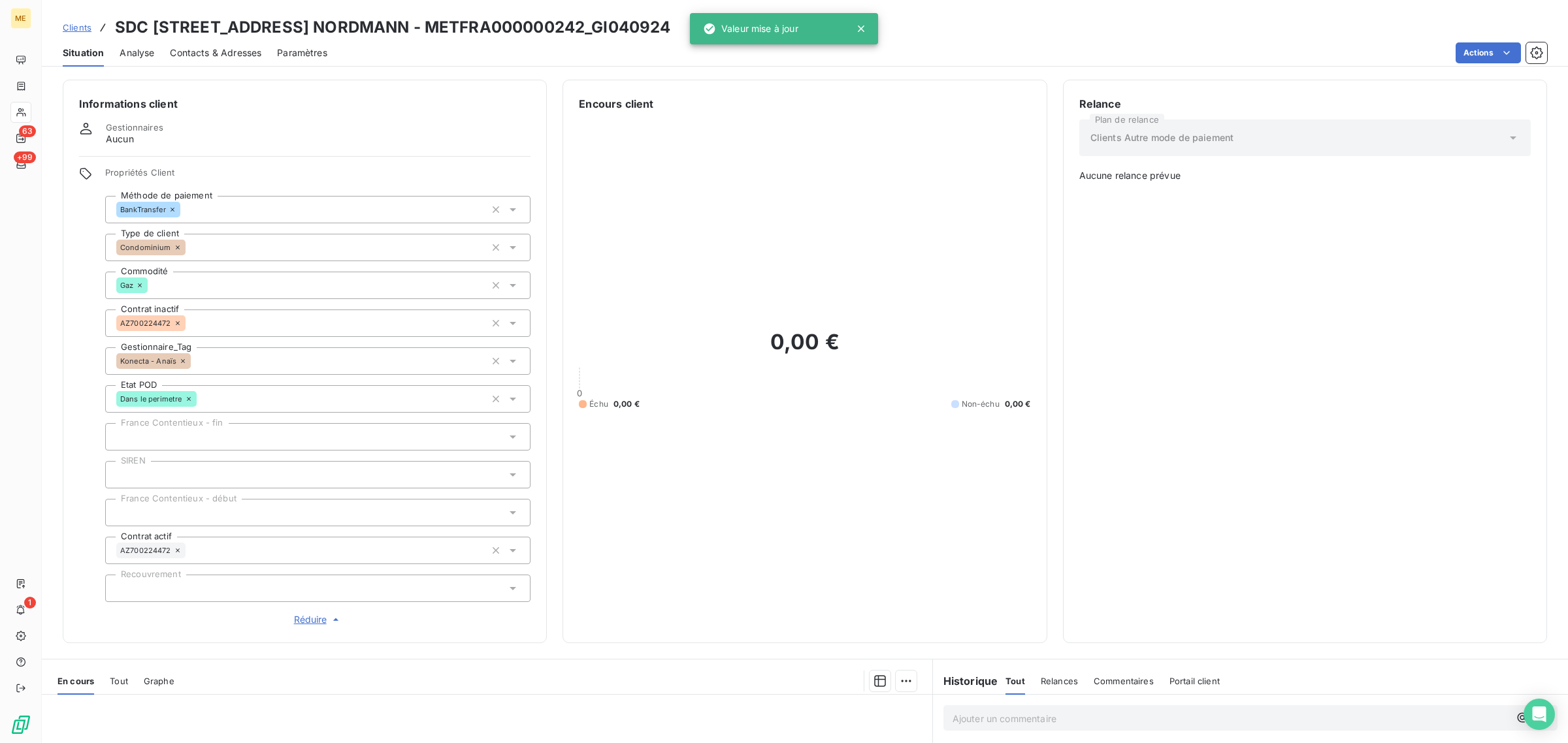
click at [759, 467] on div "0,00 € 0 Échu 0,00 € Non-échu 0,00 €" at bounding box center [804, 369] width 452 height 516
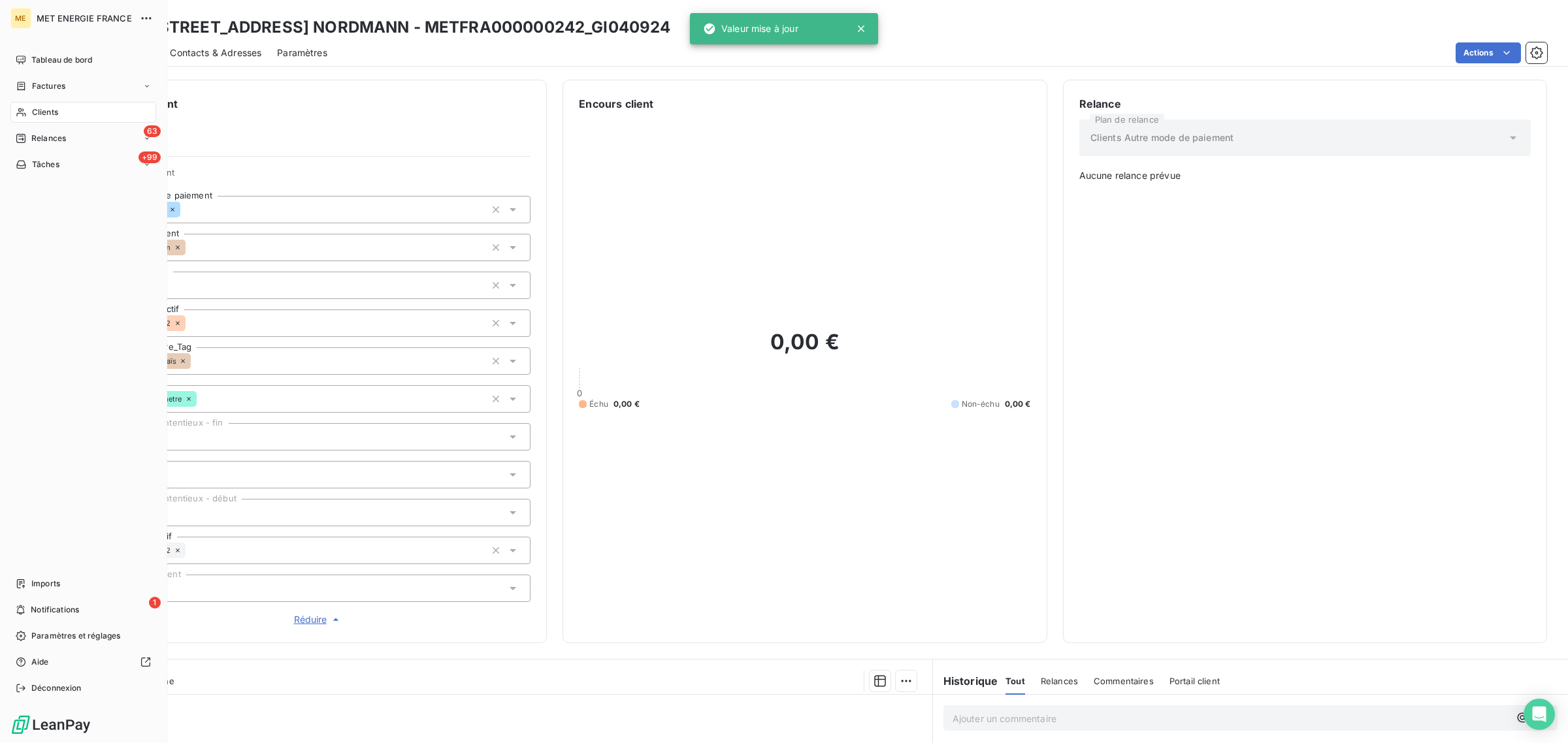
click at [26, 115] on icon at bounding box center [21, 112] width 11 height 11
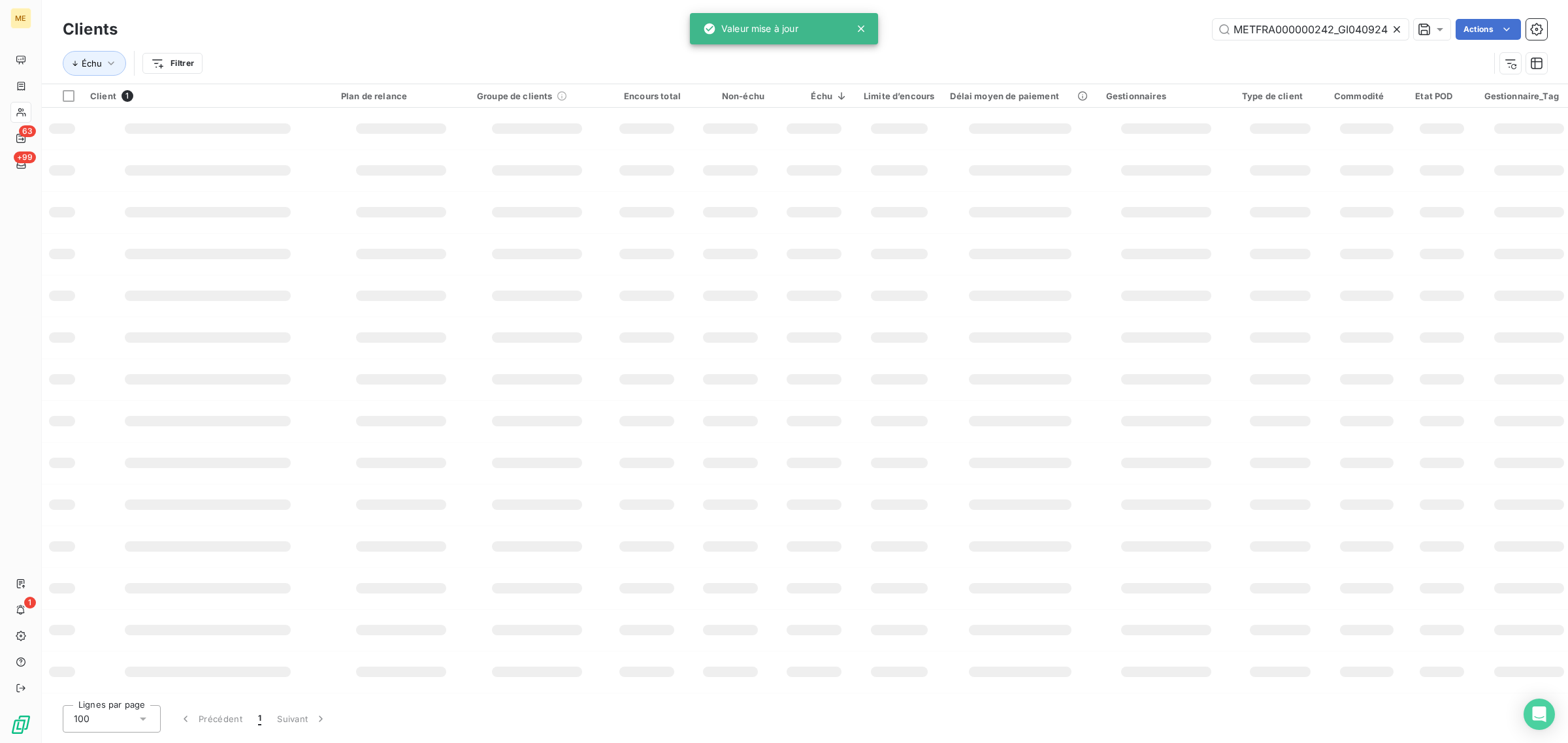
scroll to position [0, 2]
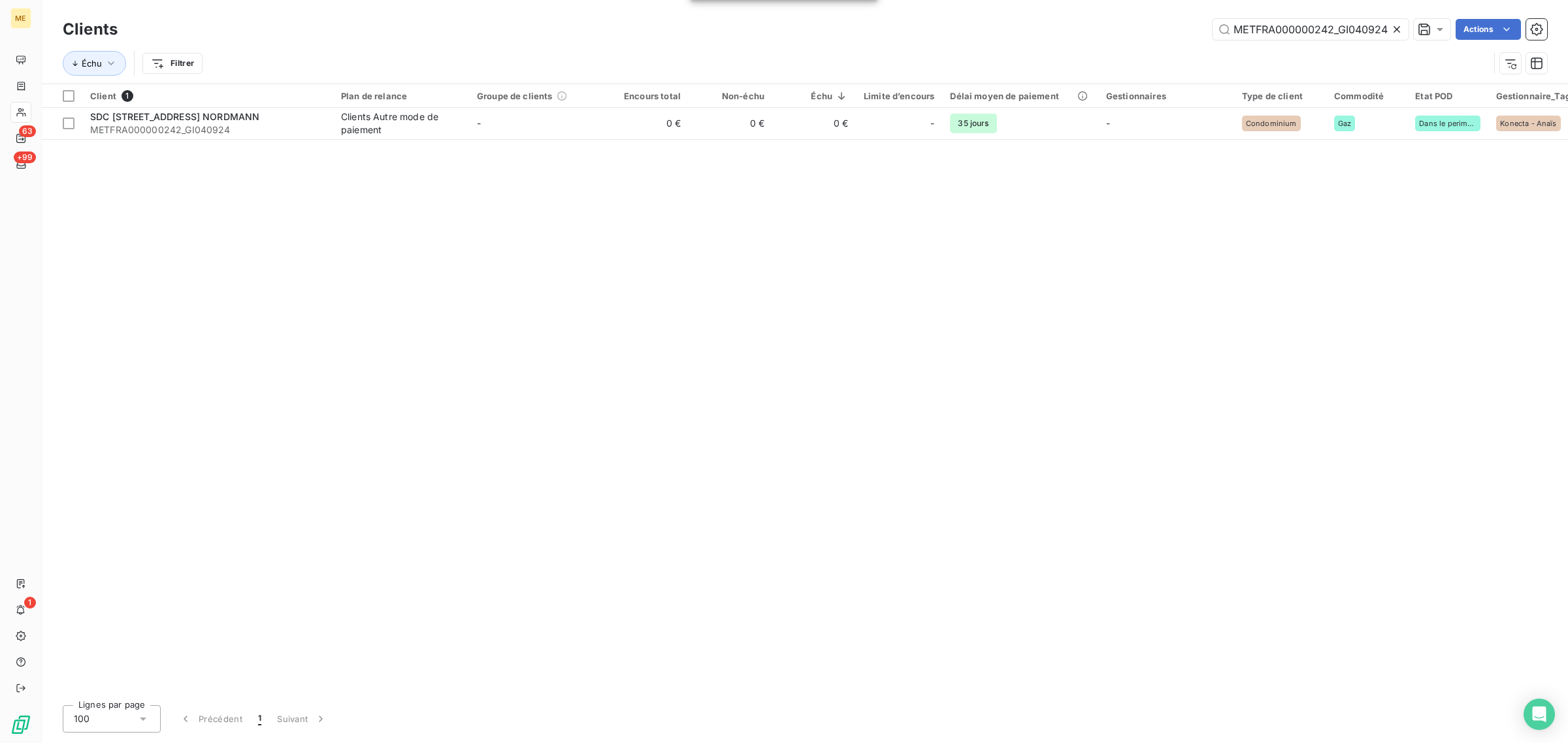
click at [1401, 23] on icon at bounding box center [1397, 30] width 13 height 13
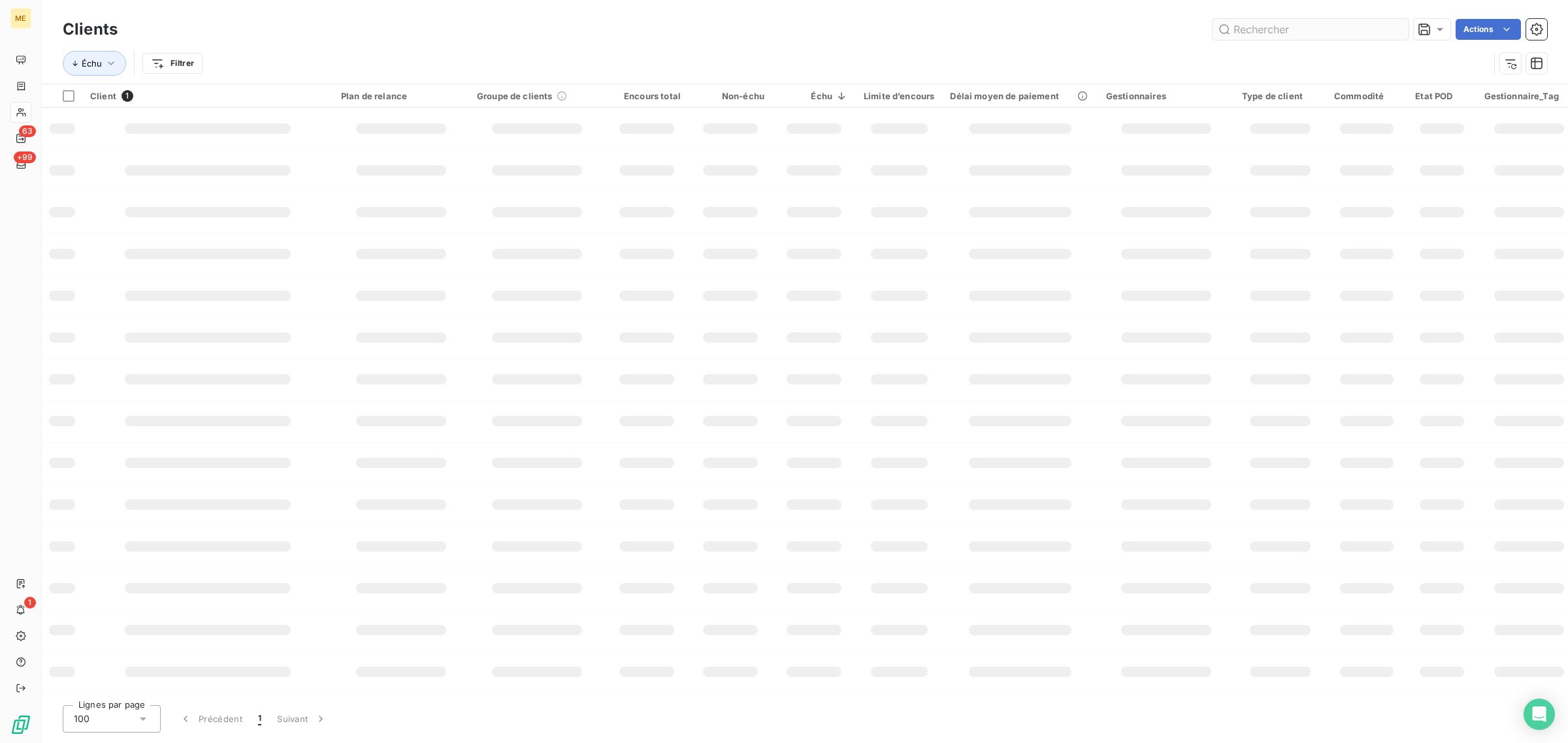
scroll to position [0, 0]
click at [1295, 35] on input "text" at bounding box center [1310, 29] width 196 height 21
paste input "METFRA000021258-CA2"
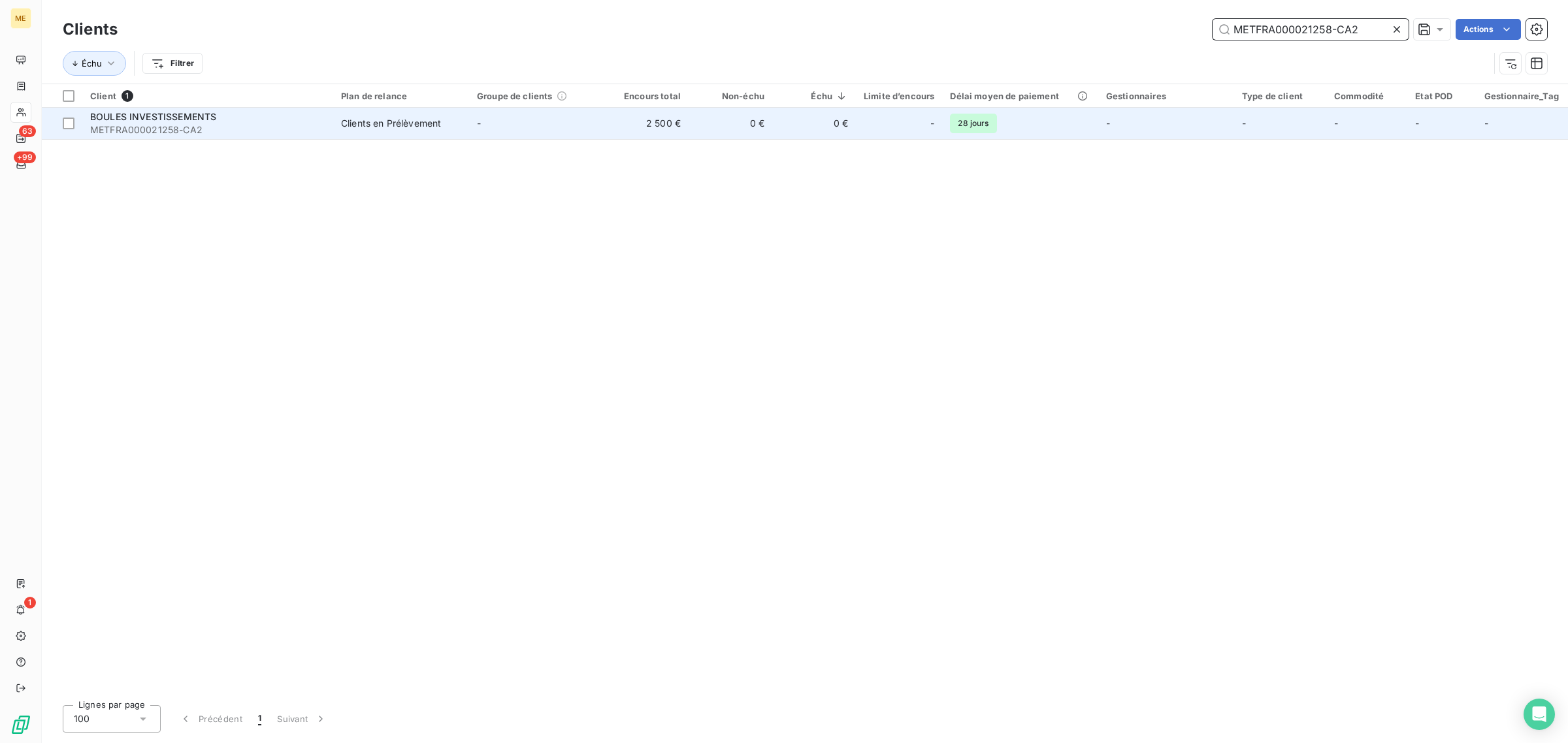
type input "METFRA000021258-CA2"
click at [712, 130] on td "0 €" at bounding box center [730, 124] width 84 height 32
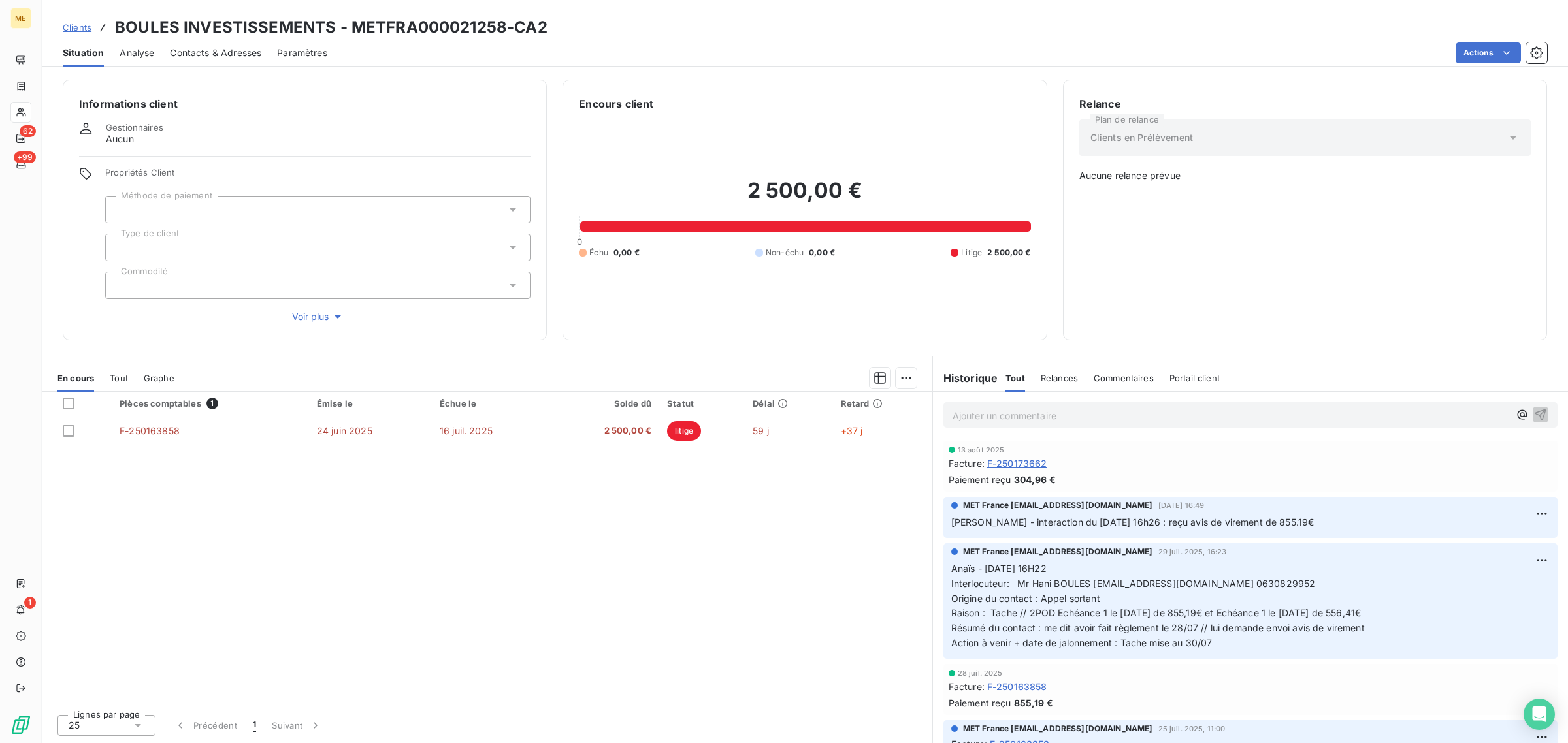
click at [762, 531] on div "Pièces comptables 1 Émise le Échue le Solde dû Statut Délai Retard F-250163858 …" at bounding box center [486, 548] width 891 height 312
click at [756, 541] on div "Pièces comptables 1 Émise le Échue le Solde dû Statut Délai Retard F-250163858 …" at bounding box center [486, 548] width 891 height 312
click at [305, 318] on span "Voir plus" at bounding box center [318, 317] width 52 height 13
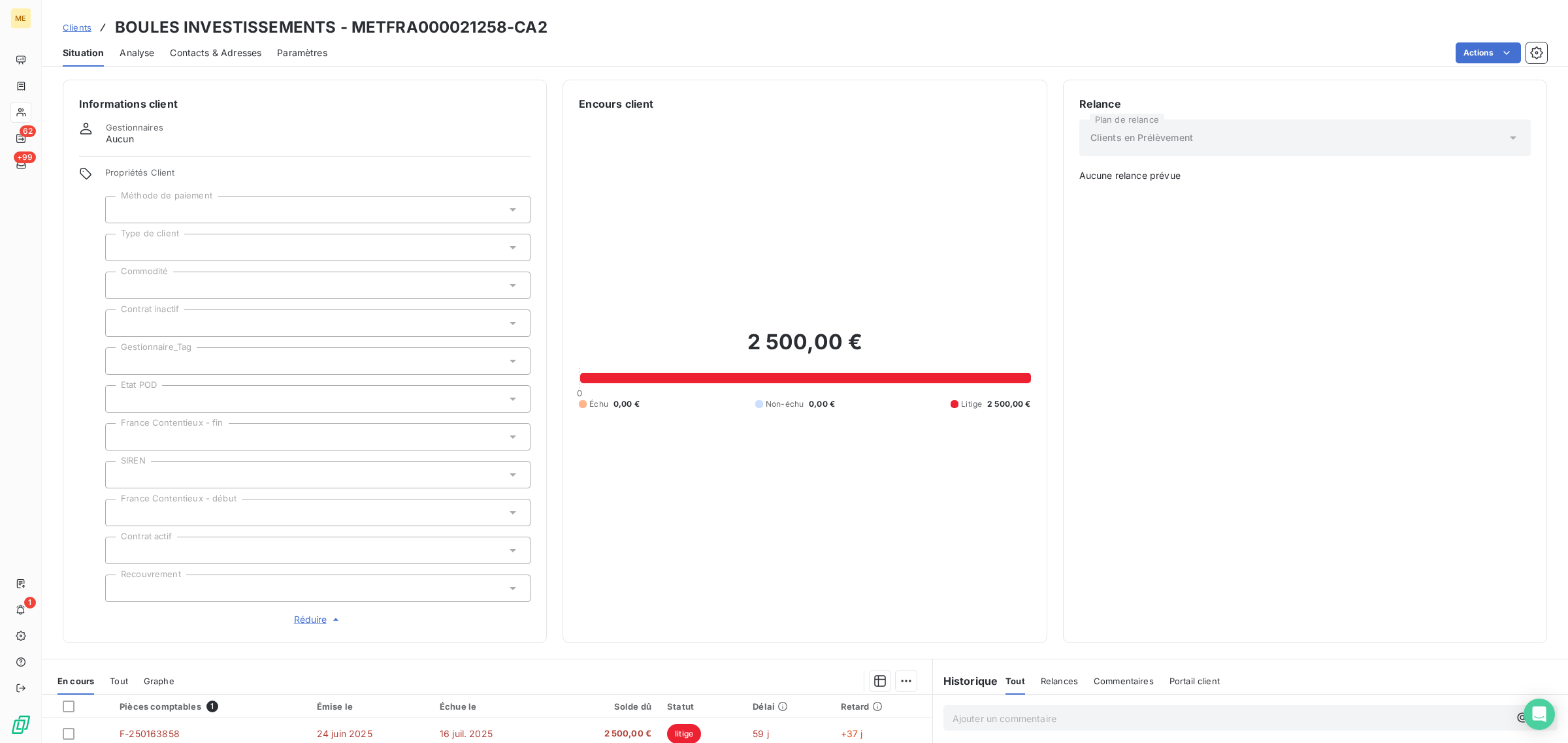
click at [144, 366] on div at bounding box center [318, 361] width 425 height 27
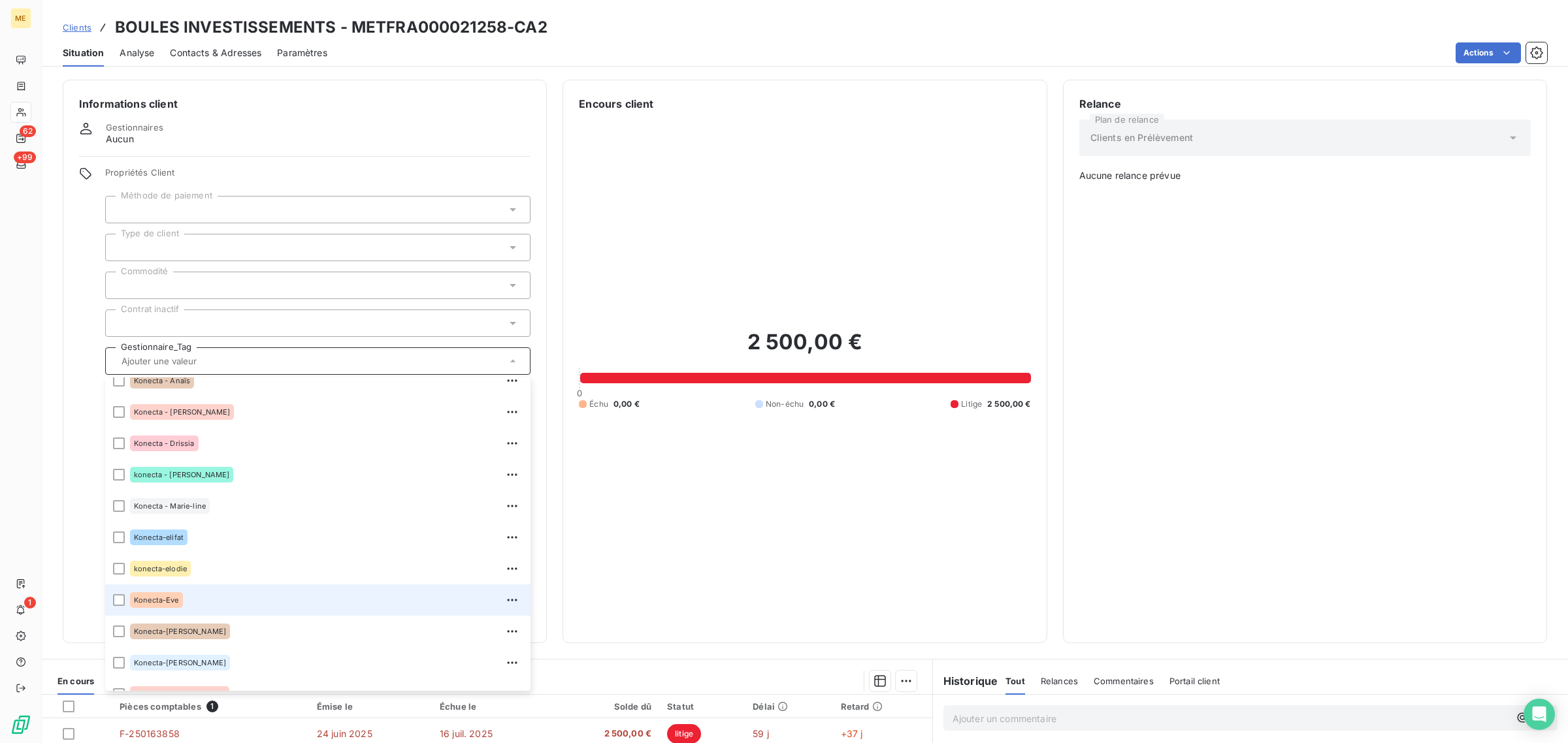
scroll to position [294, 0]
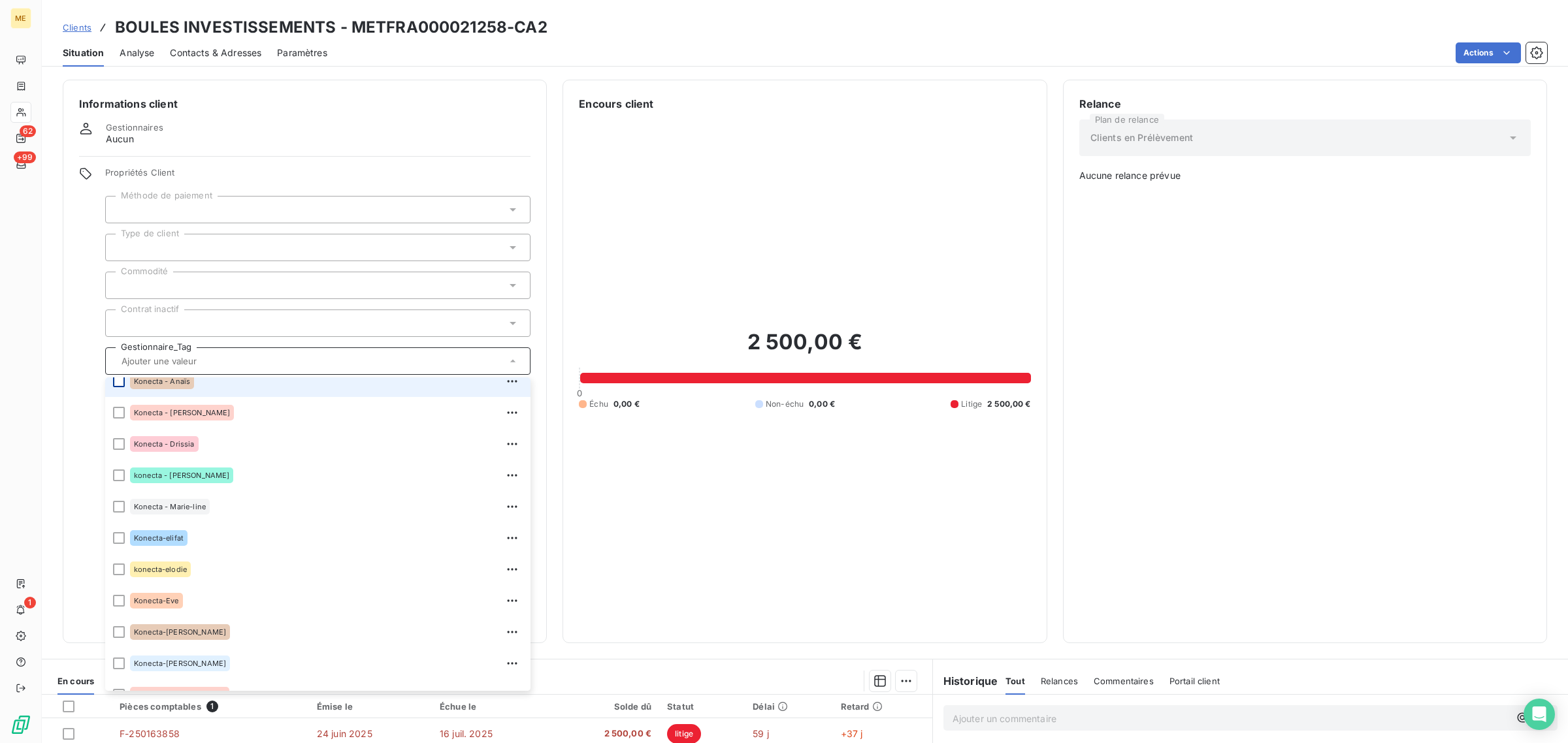
click at [120, 380] on li "Konecta - Anaïs" at bounding box center [318, 382] width 425 height 32
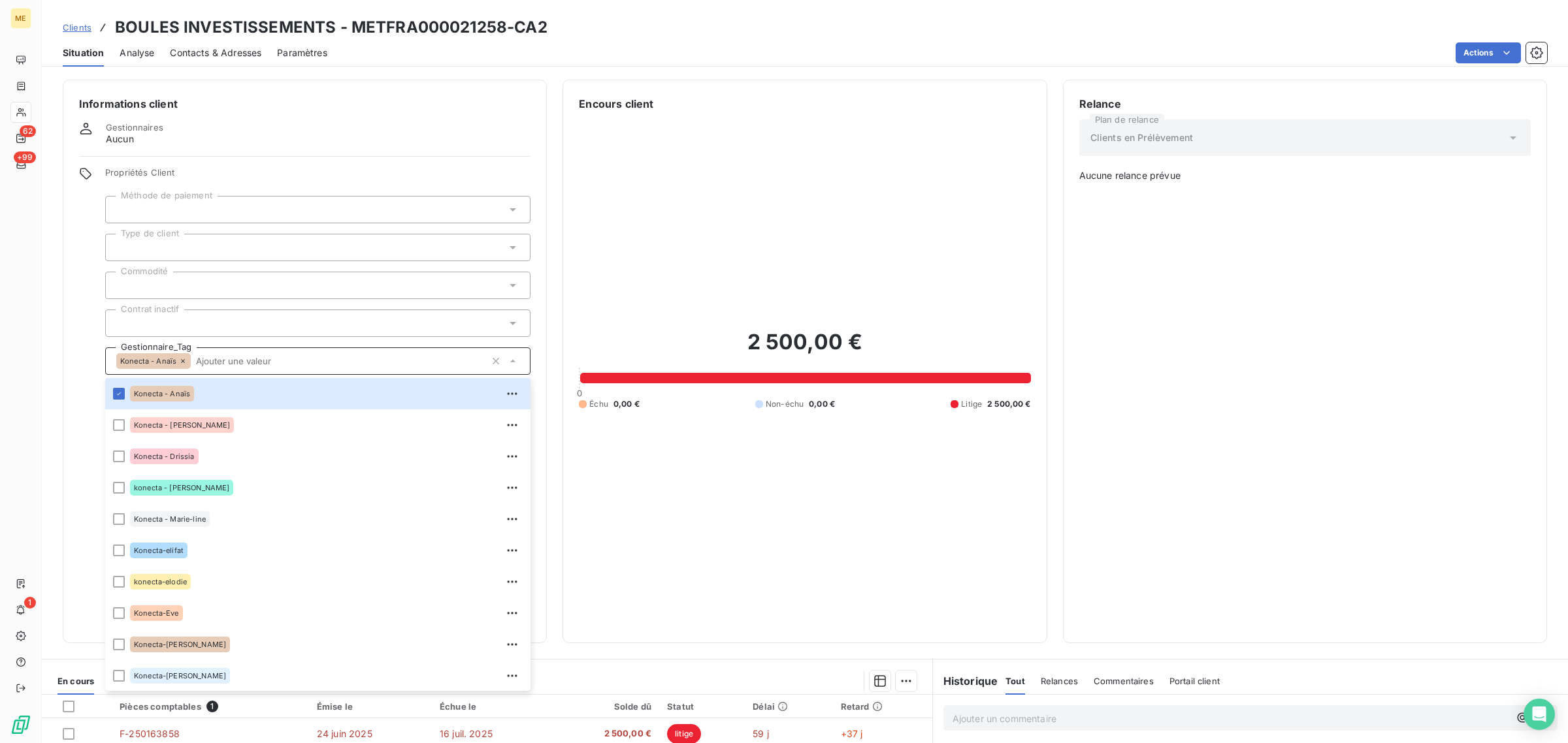
click at [848, 521] on div "2 500,00 € 0 Échu 0,00 € Non-échu 0,00 € Litige 2 500,00 €" at bounding box center [804, 369] width 452 height 516
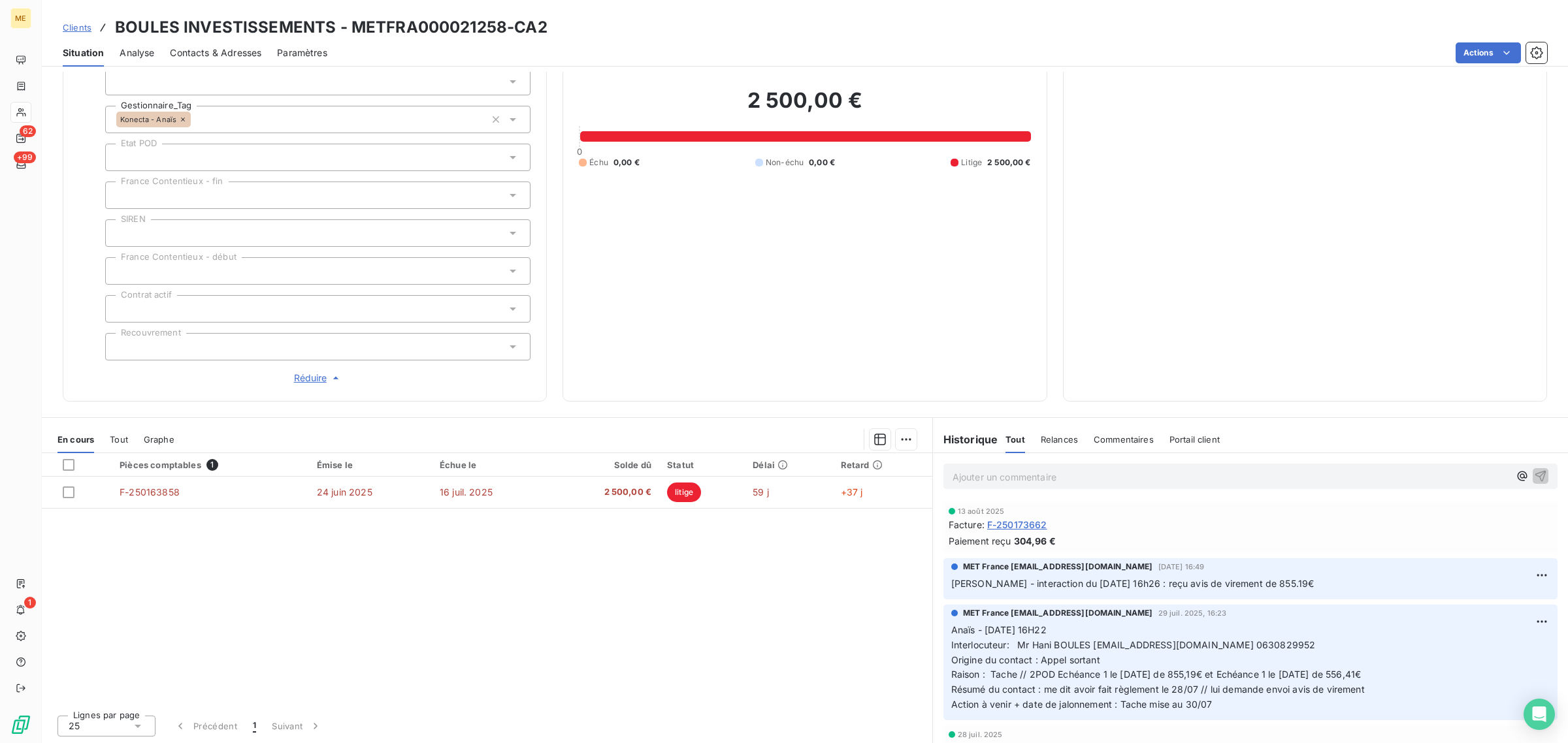
scroll to position [0, 0]
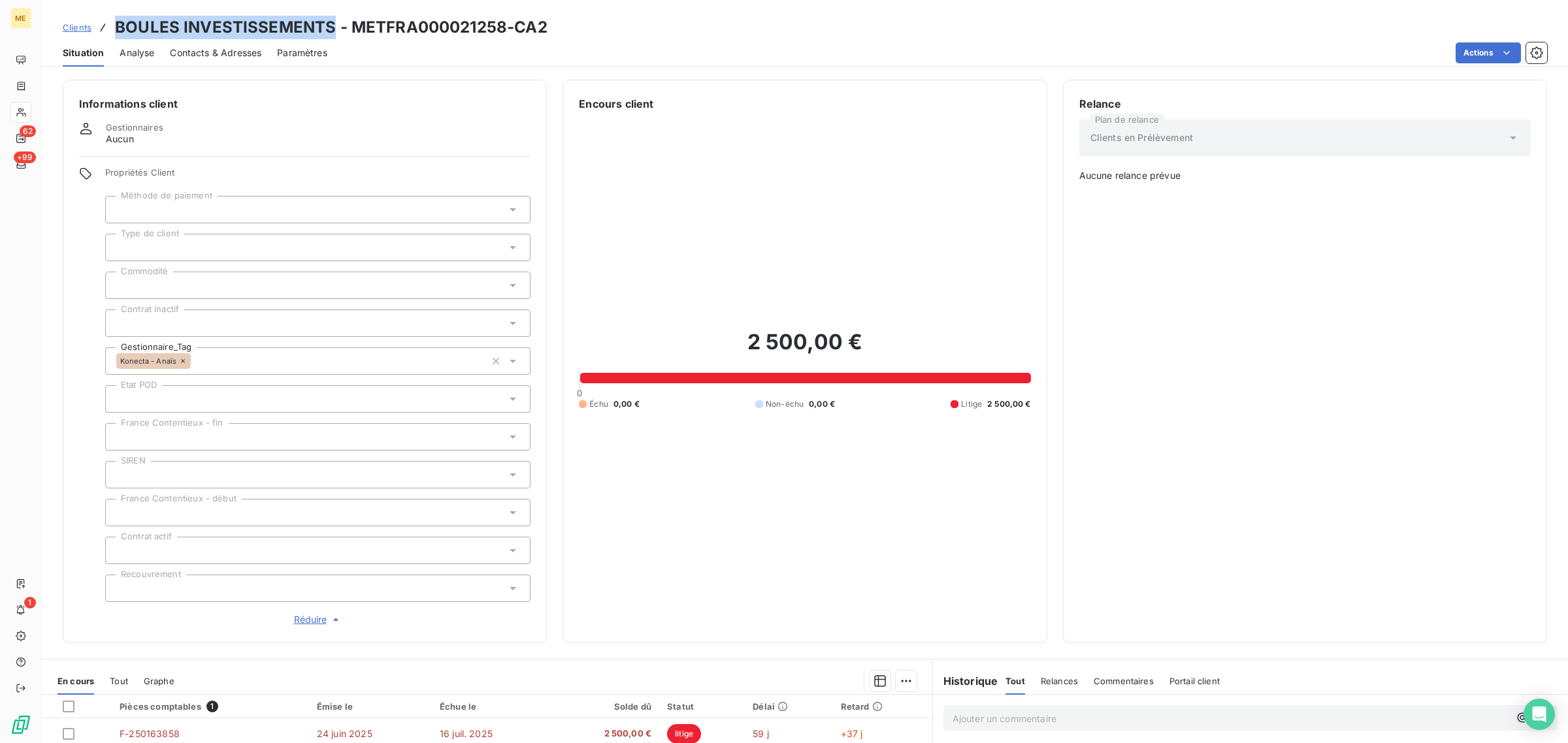
drag, startPoint x: 115, startPoint y: 32, endPoint x: 329, endPoint y: 29, distance: 214.0
click at [329, 29] on h3 "BOULES INVESTISSEMENTS - METFRA000021258-CA2" at bounding box center [330, 27] width 432 height 23
copy h3 "BOULES INVESTISSEMENTS"
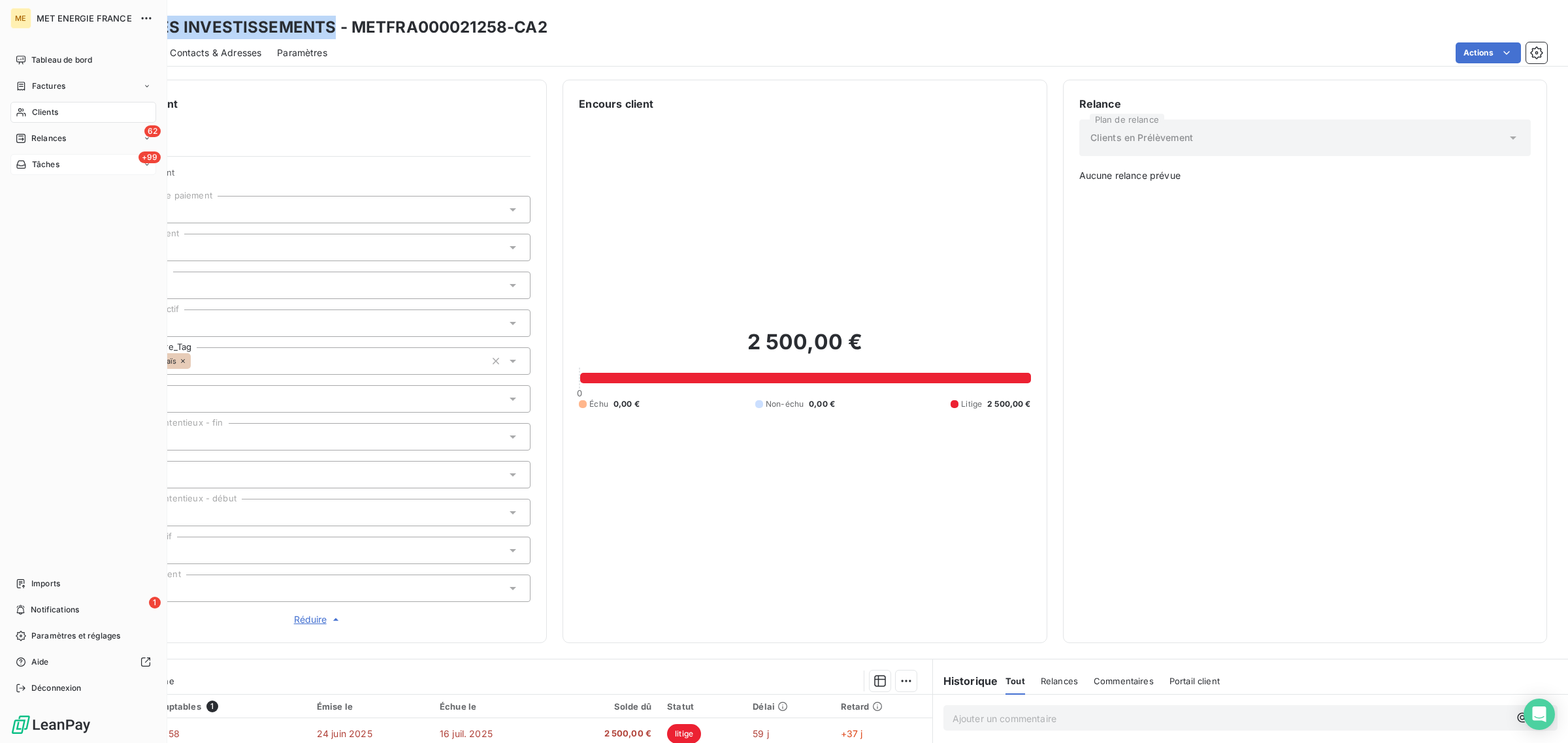
click at [28, 170] on div "Tâches" at bounding box center [37, 164] width 44 height 12
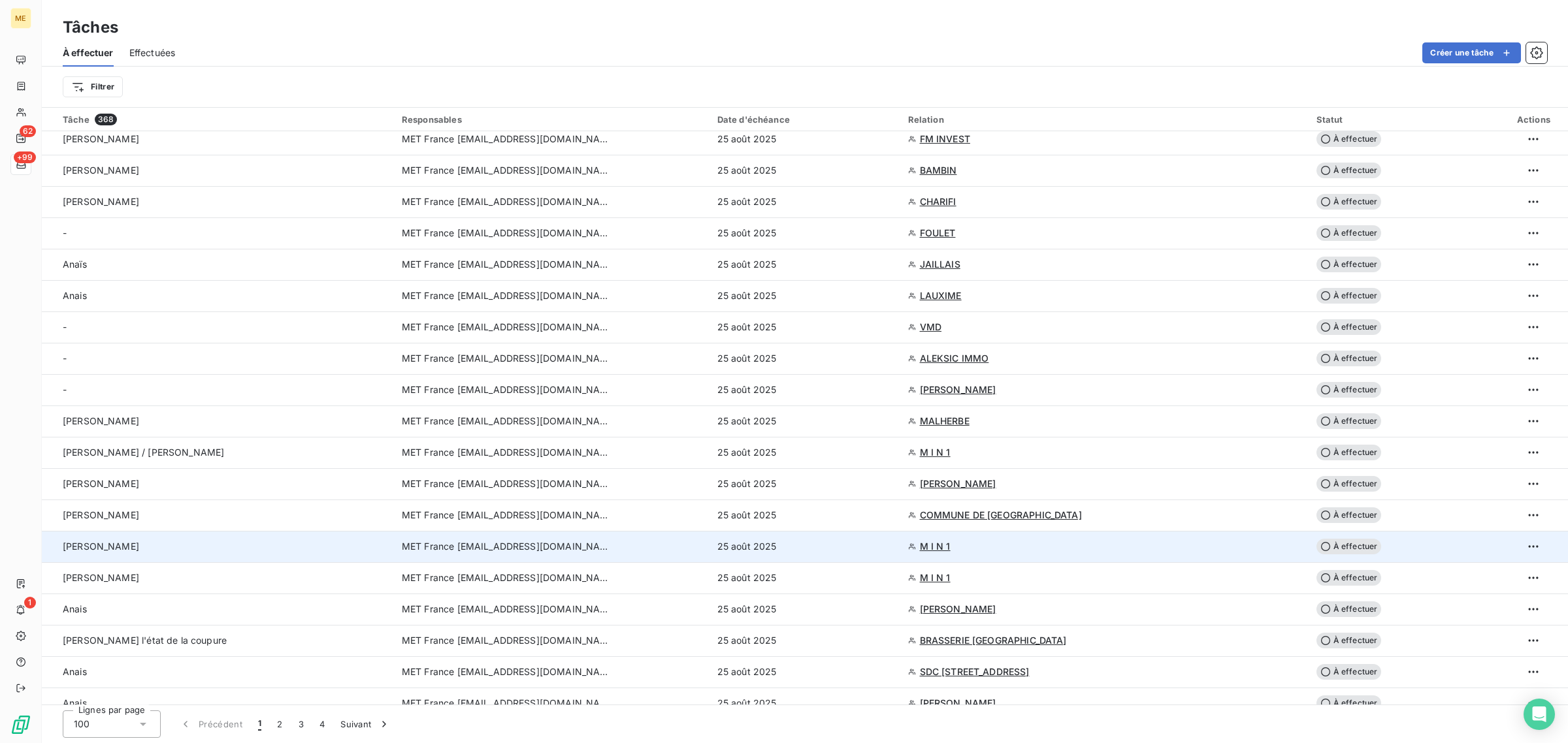
scroll to position [2561, 0]
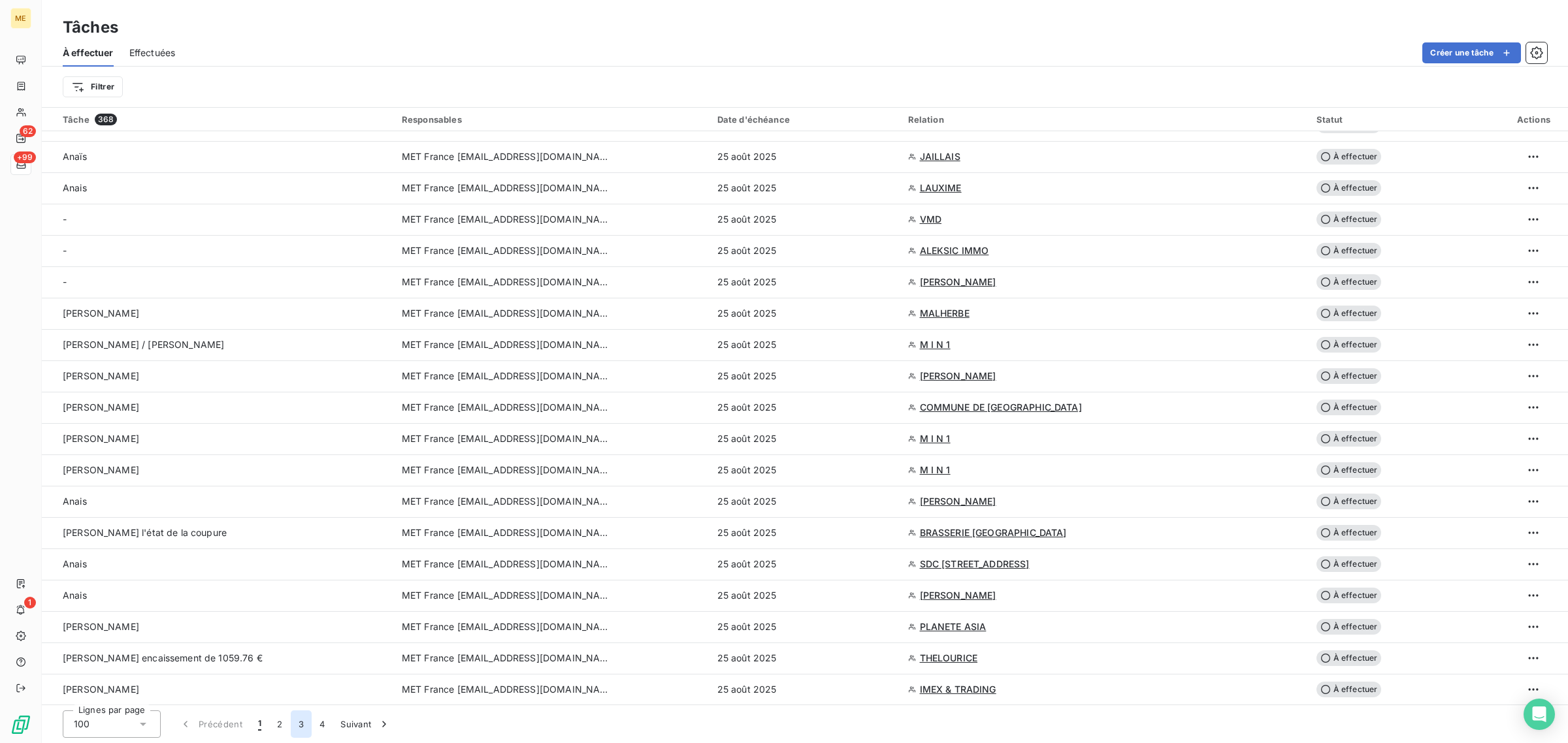
click at [294, 721] on button "3" at bounding box center [300, 724] width 21 height 27
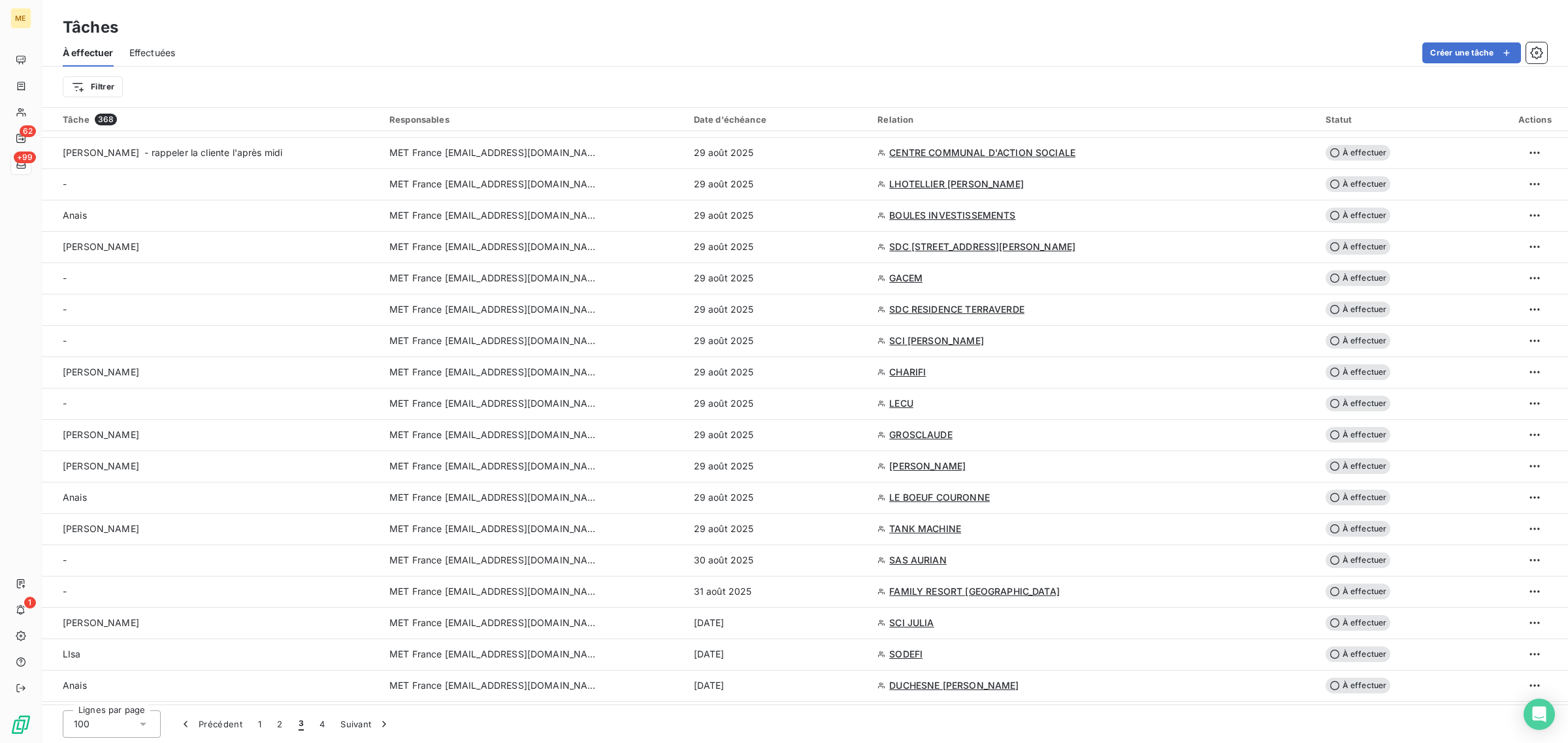
scroll to position [0, 0]
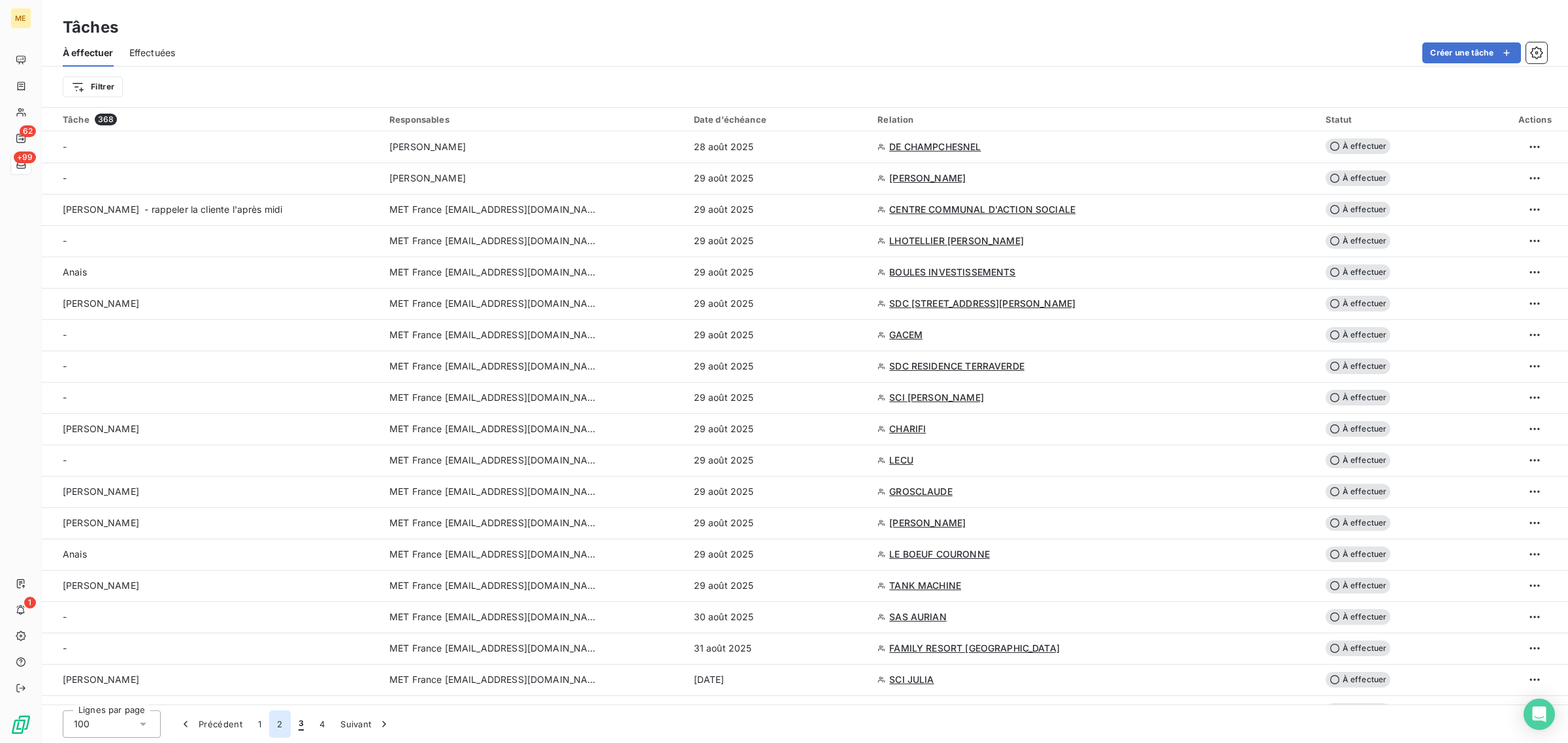
click at [277, 726] on button "2" at bounding box center [279, 724] width 21 height 27
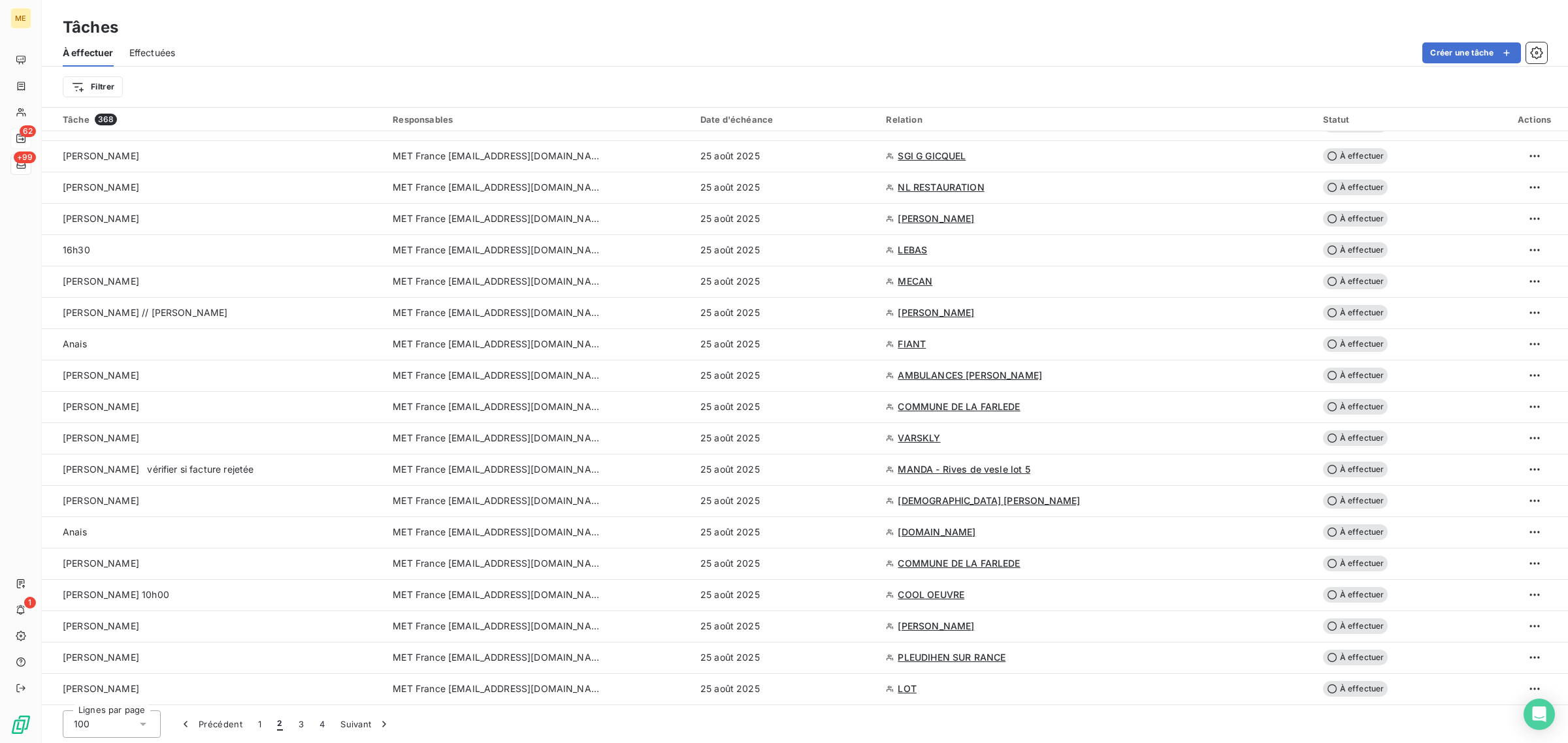
scroll to position [2561, 0]
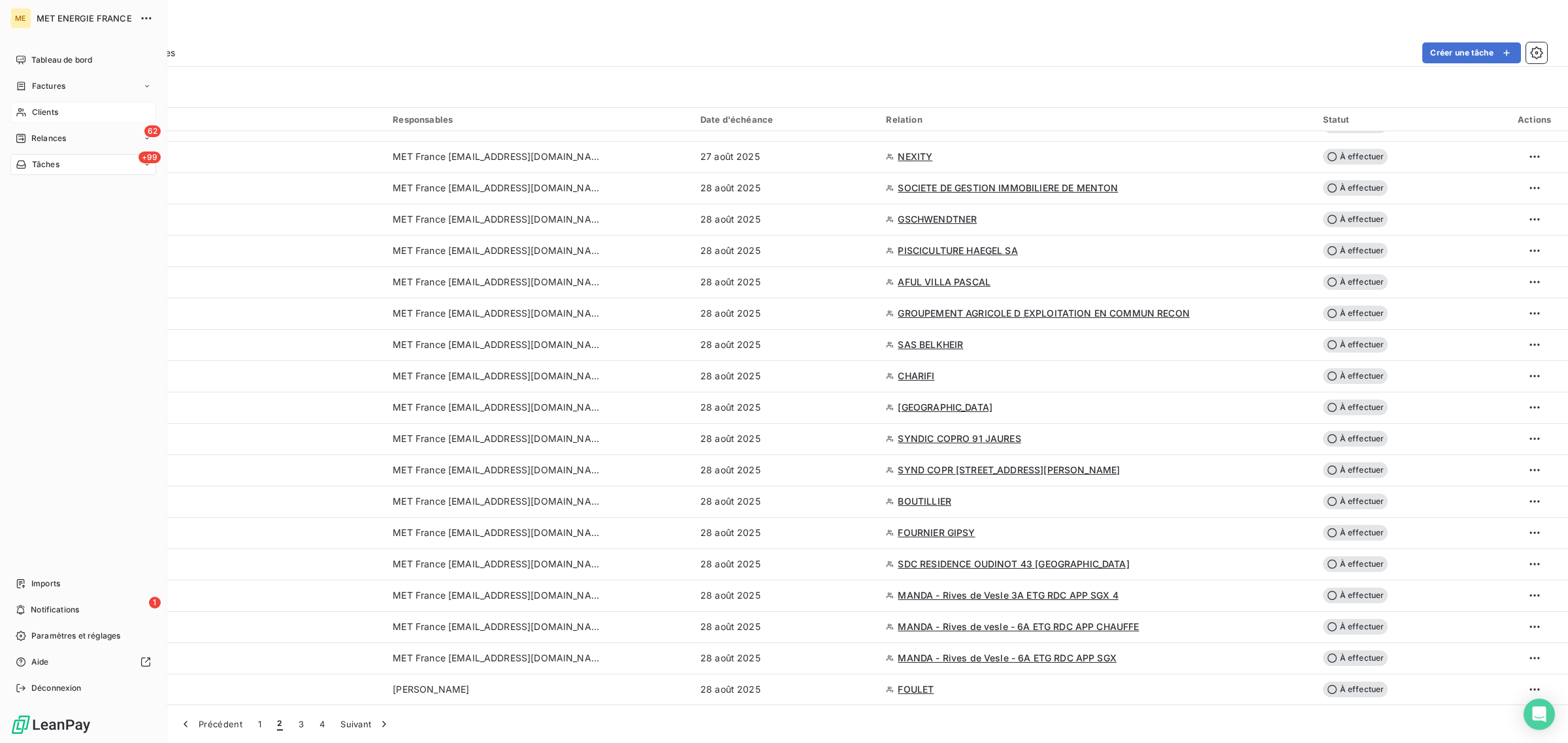
click at [35, 103] on div "Clients" at bounding box center [83, 112] width 145 height 21
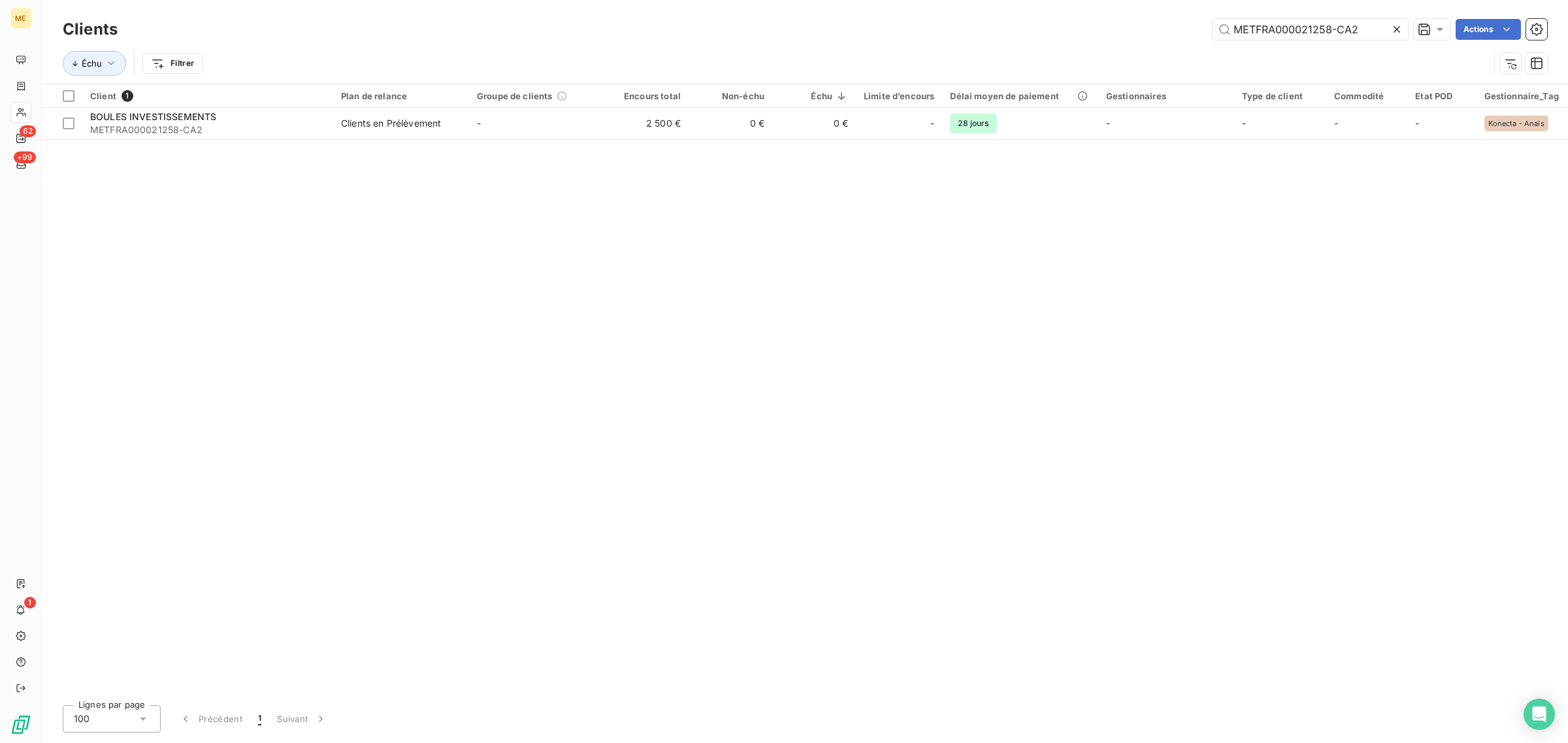
click at [1396, 31] on icon at bounding box center [1397, 30] width 13 height 13
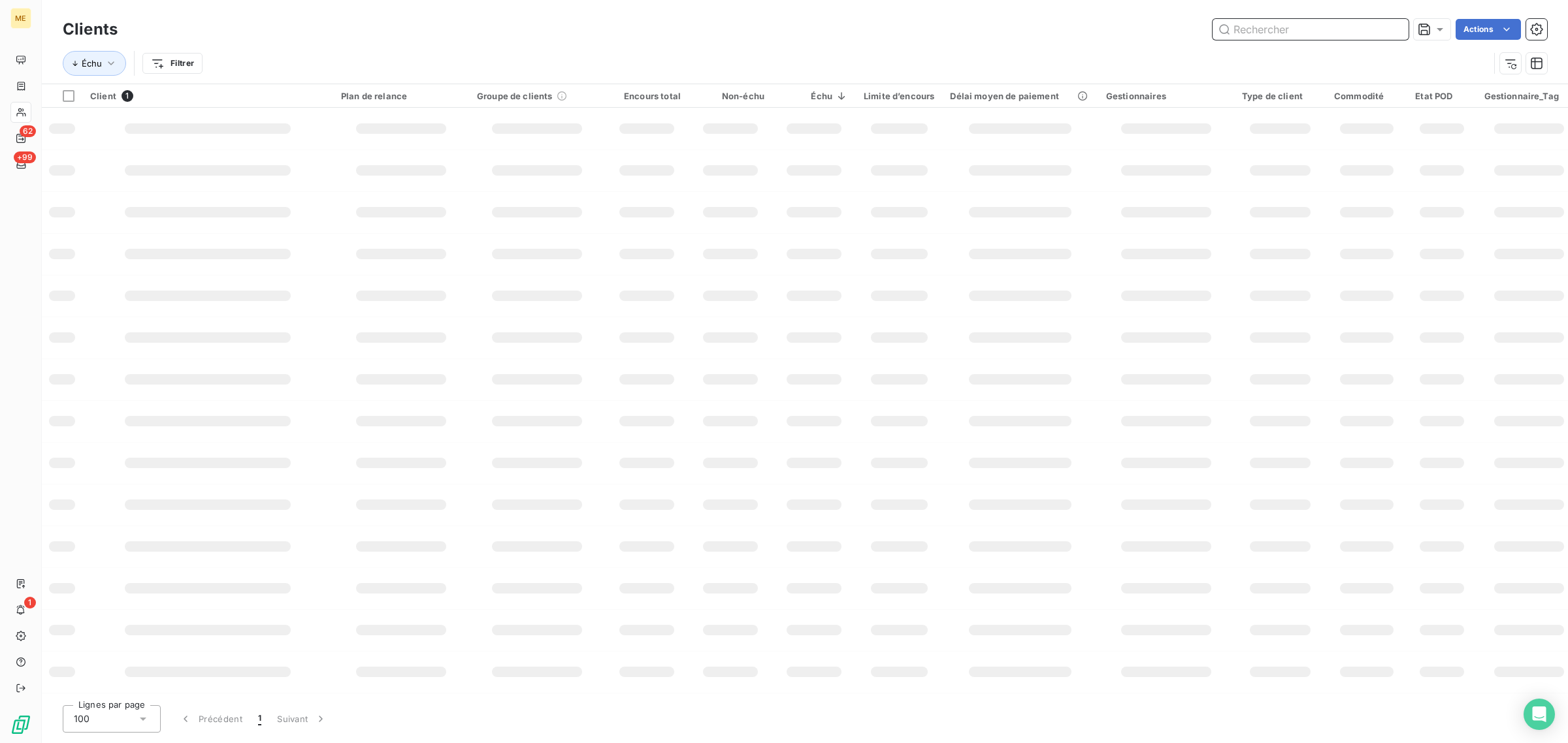
click at [1315, 27] on input "text" at bounding box center [1310, 29] width 196 height 21
paste input "METFRA000017604_06581765536437"
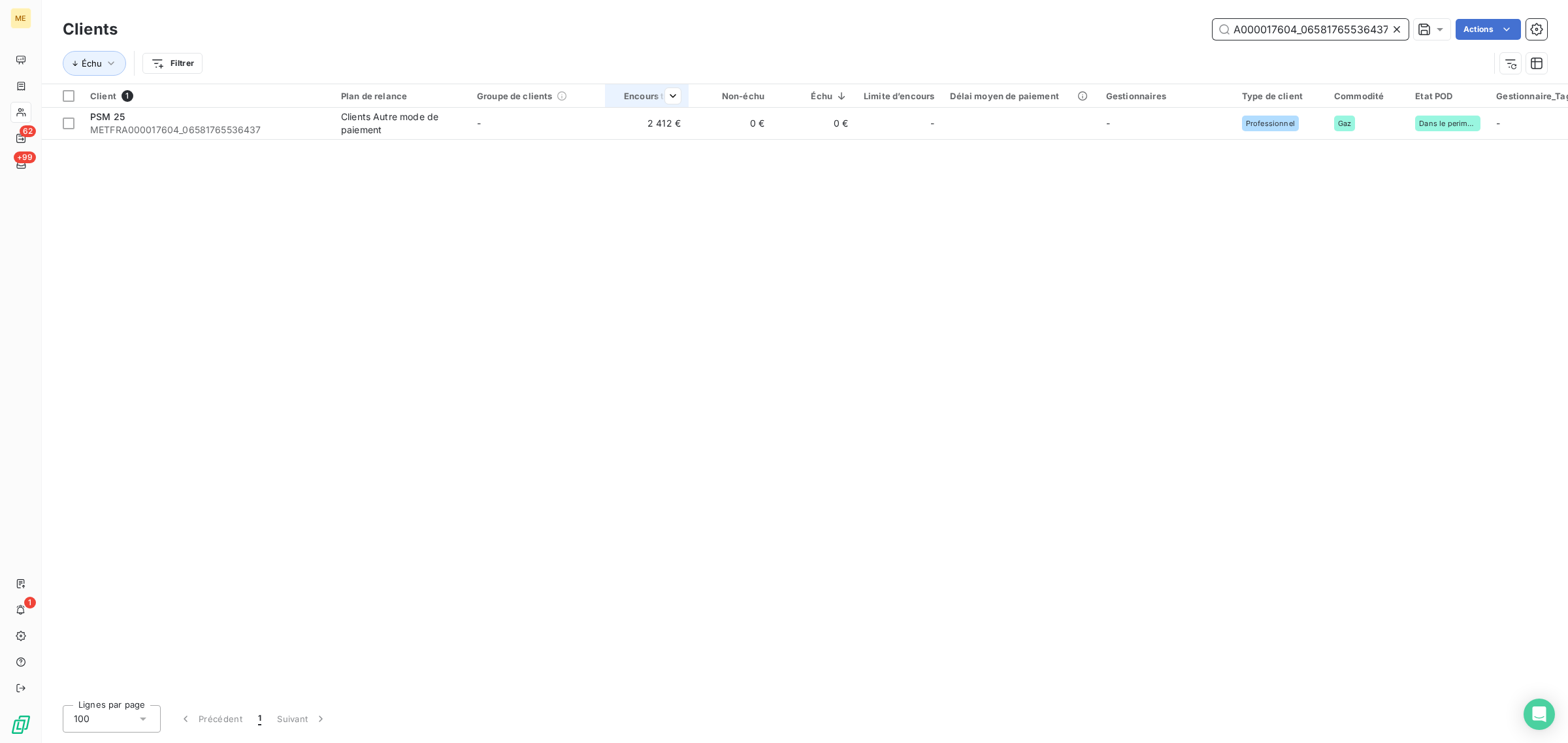
type input "METFRA000017604_06581765536437"
click at [628, 90] on div "Encours total" at bounding box center [647, 95] width 68 height 11
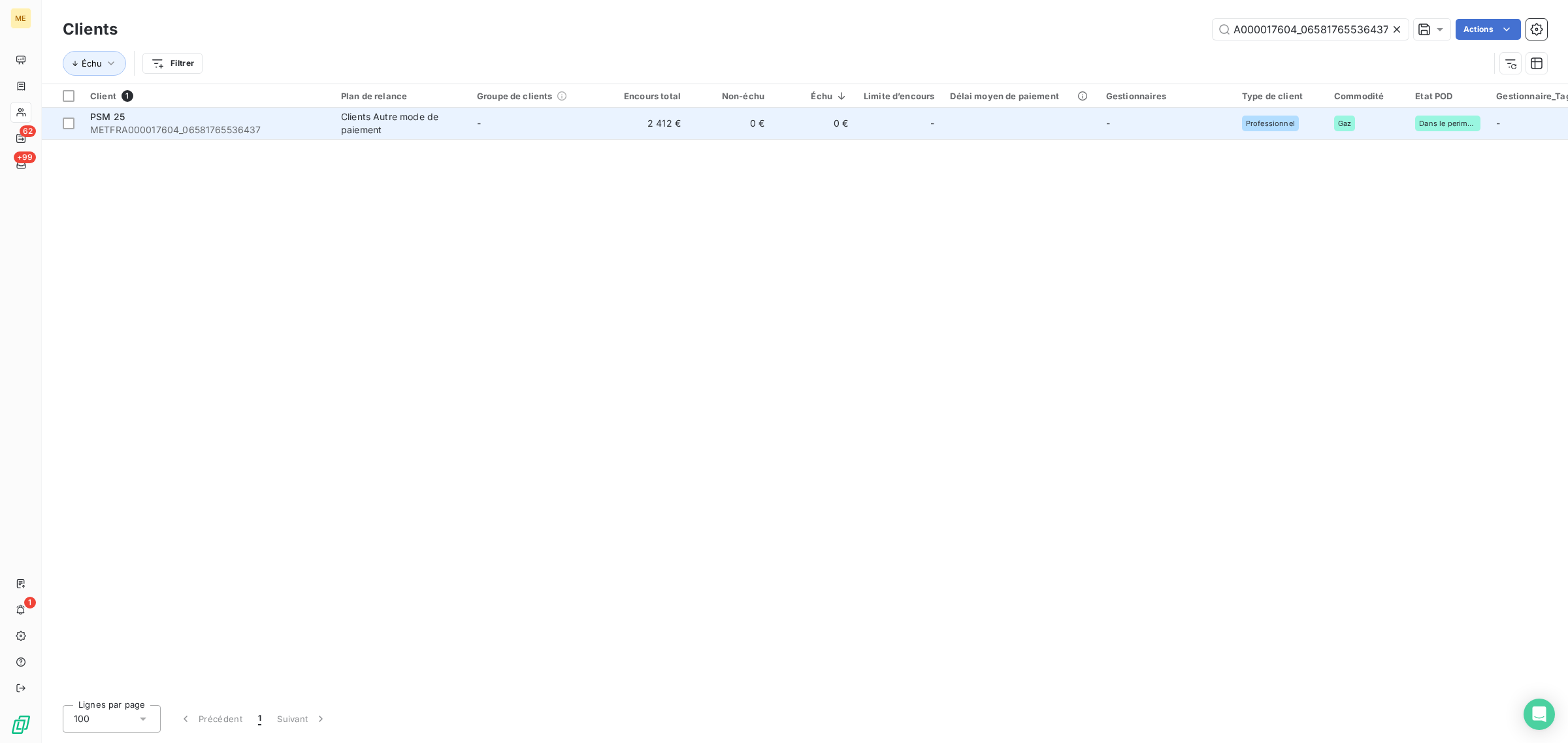
scroll to position [0, 0]
click at [608, 118] on td "2 412 €" at bounding box center [647, 124] width 84 height 32
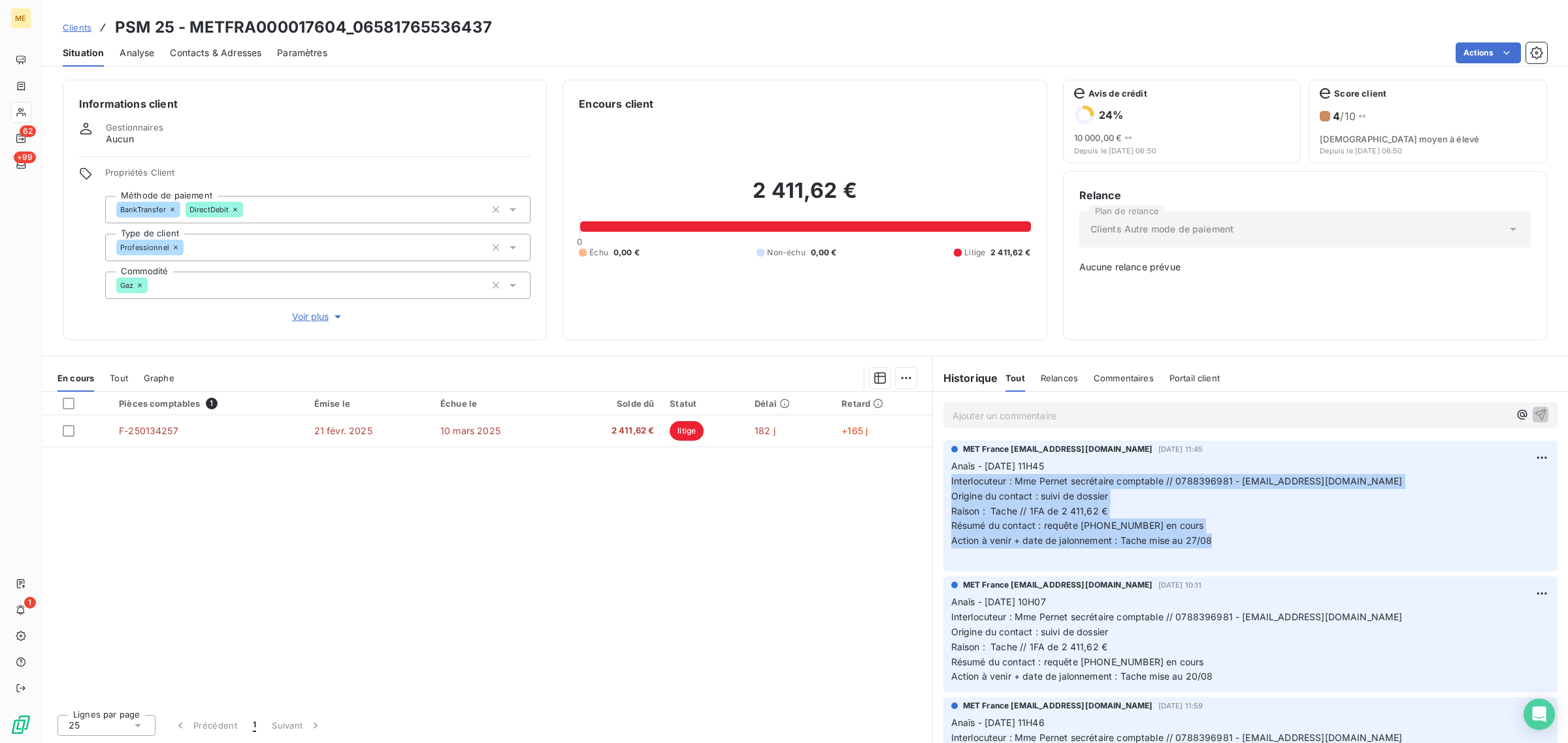
drag, startPoint x: 952, startPoint y: 480, endPoint x: 1279, endPoint y: 544, distance: 333.2
click at [1279, 544] on p "Anaïs - [DATE] 11H45 Interlocuteur : Mme Pernet secrétaire comptable // 0788396…" at bounding box center [1250, 511] width 598 height 105
click at [1224, 546] on p "Anaïs - [DATE] 11H45 Interlocuteur : Mme Pernet secrétaire comptable // 0788396…" at bounding box center [1250, 511] width 598 height 105
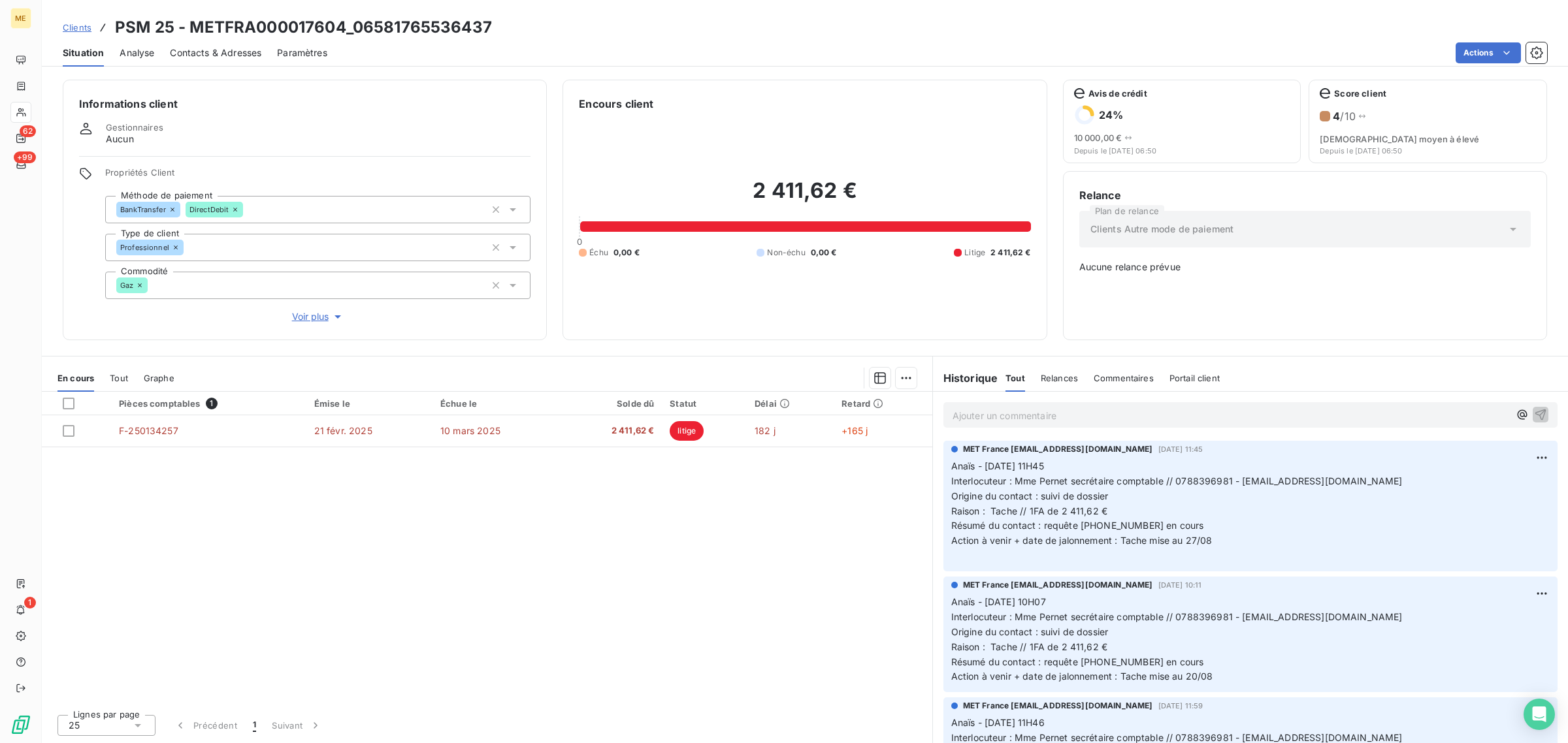
drag, startPoint x: 1018, startPoint y: 479, endPoint x: 1408, endPoint y: 488, distance: 390.1
click at [1408, 488] on p "Anaïs - [DATE] 11H45 Interlocuteur : Mme Pernet secrétaire comptable // 0788396…" at bounding box center [1250, 511] width 598 height 105
drag, startPoint x: 1043, startPoint y: 525, endPoint x: 1214, endPoint y: 544, distance: 172.1
click at [1214, 544] on p "Anaïs - [DATE] 11H45 Interlocuteur : Mme Pernet secrétaire comptable // 0788396…" at bounding box center [1250, 511] width 598 height 105
click at [1215, 545] on p "Anaïs - [DATE] 11H45 Interlocuteur : Mme Pernet secrétaire comptable // 0788396…" at bounding box center [1250, 511] width 598 height 105
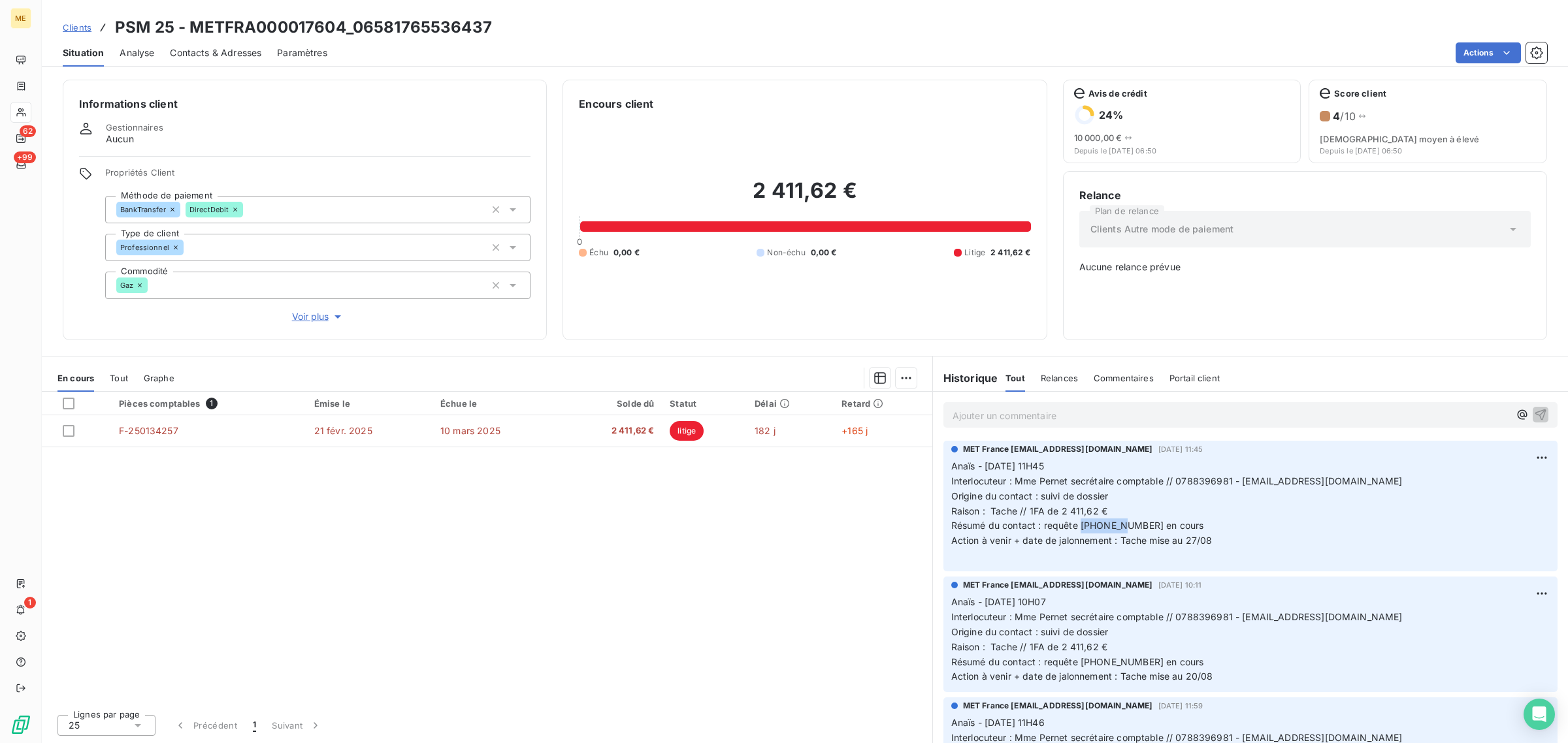
drag, startPoint x: 1079, startPoint y: 528, endPoint x: 1124, endPoint y: 525, distance: 45.1
click at [1124, 525] on span "Résumé du contact : requête [PHONE_NUMBER] en cours" at bounding box center [1077, 525] width 253 height 11
click at [327, 308] on div "Propriétés Client Méthode de paiement BankTransfer DirectDebit Type de client P…" at bounding box center [318, 245] width 425 height 157
click at [324, 311] on span "Voir plus" at bounding box center [318, 317] width 52 height 13
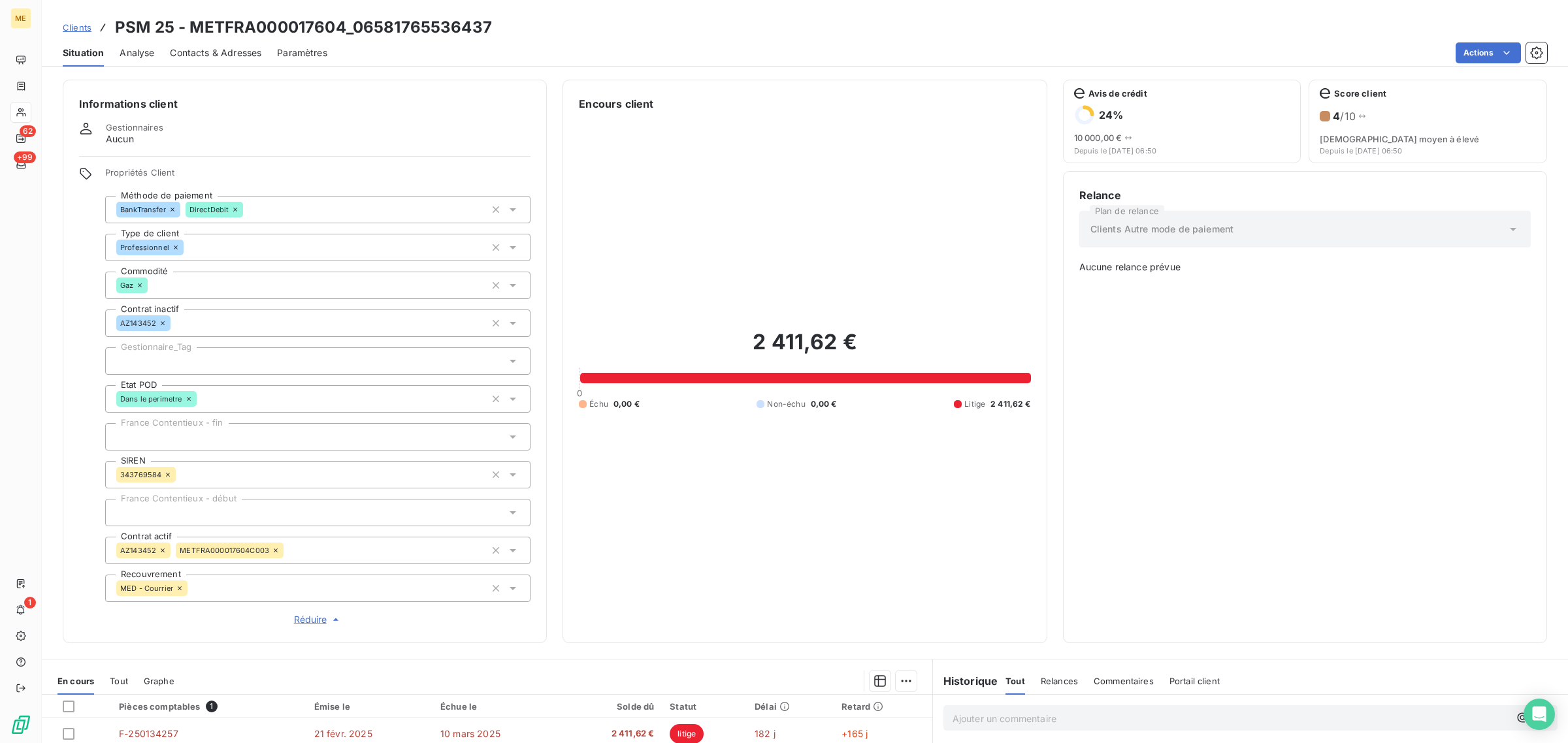
click at [154, 364] on div at bounding box center [318, 361] width 425 height 27
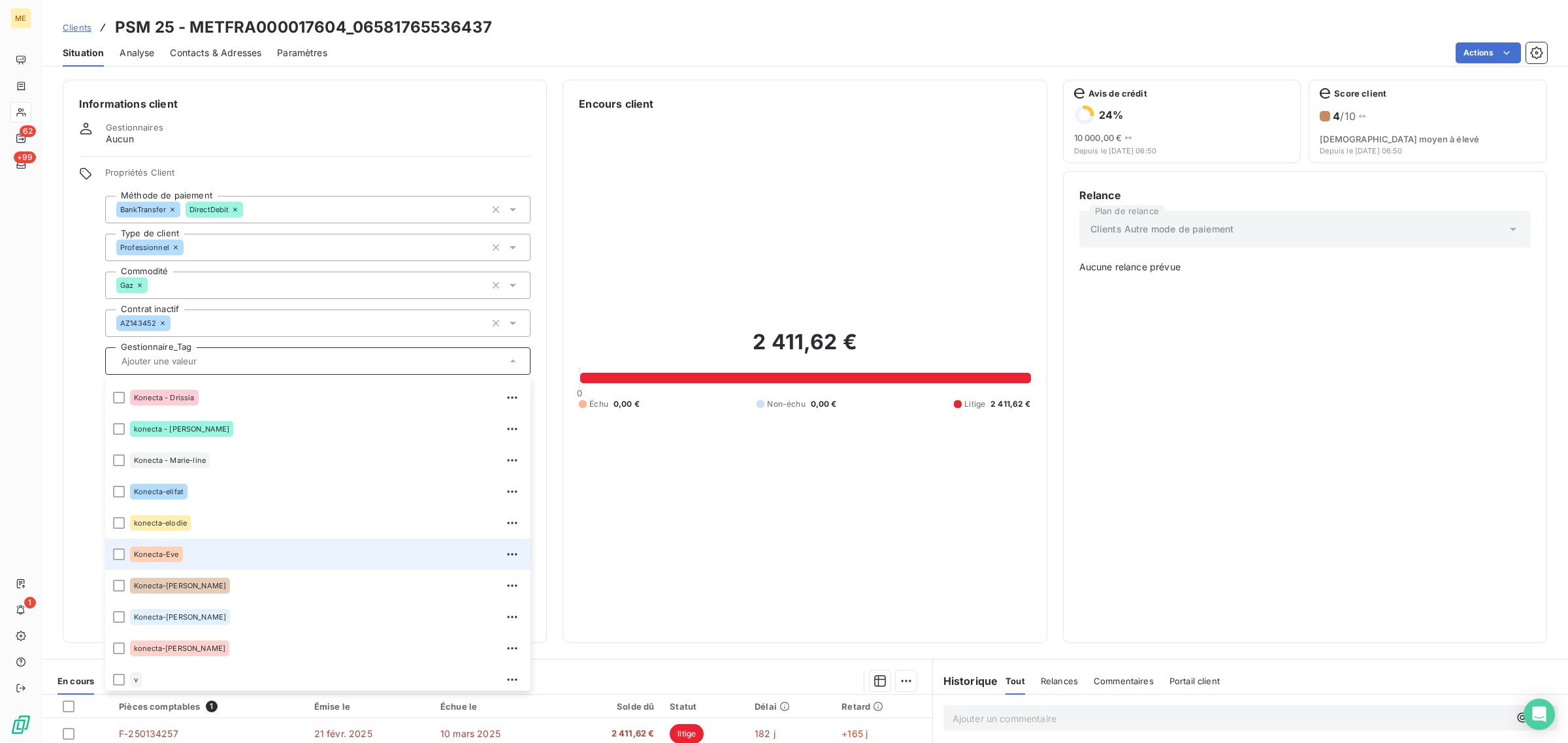
scroll to position [375, 0]
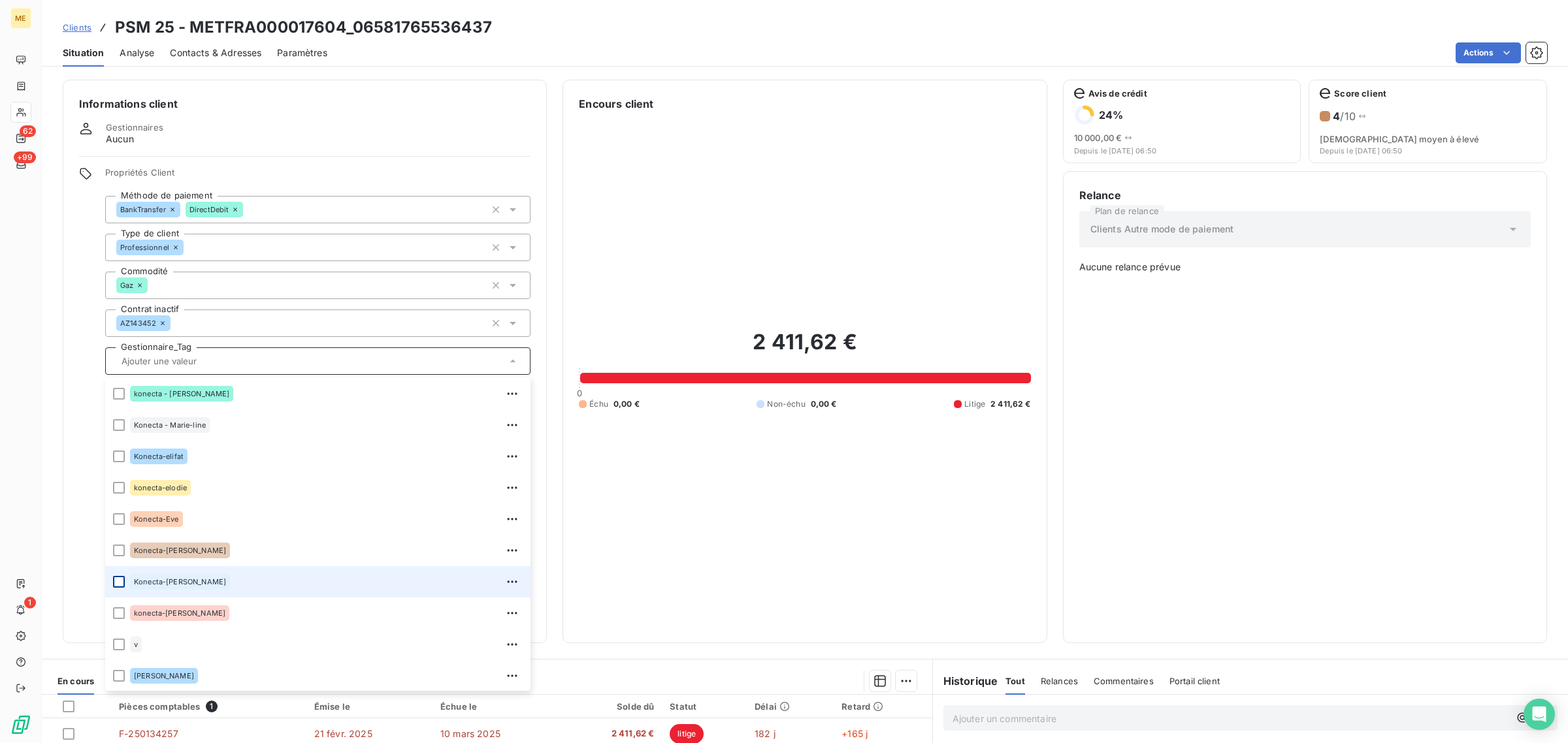
click at [120, 579] on div at bounding box center [119, 582] width 12 height 12
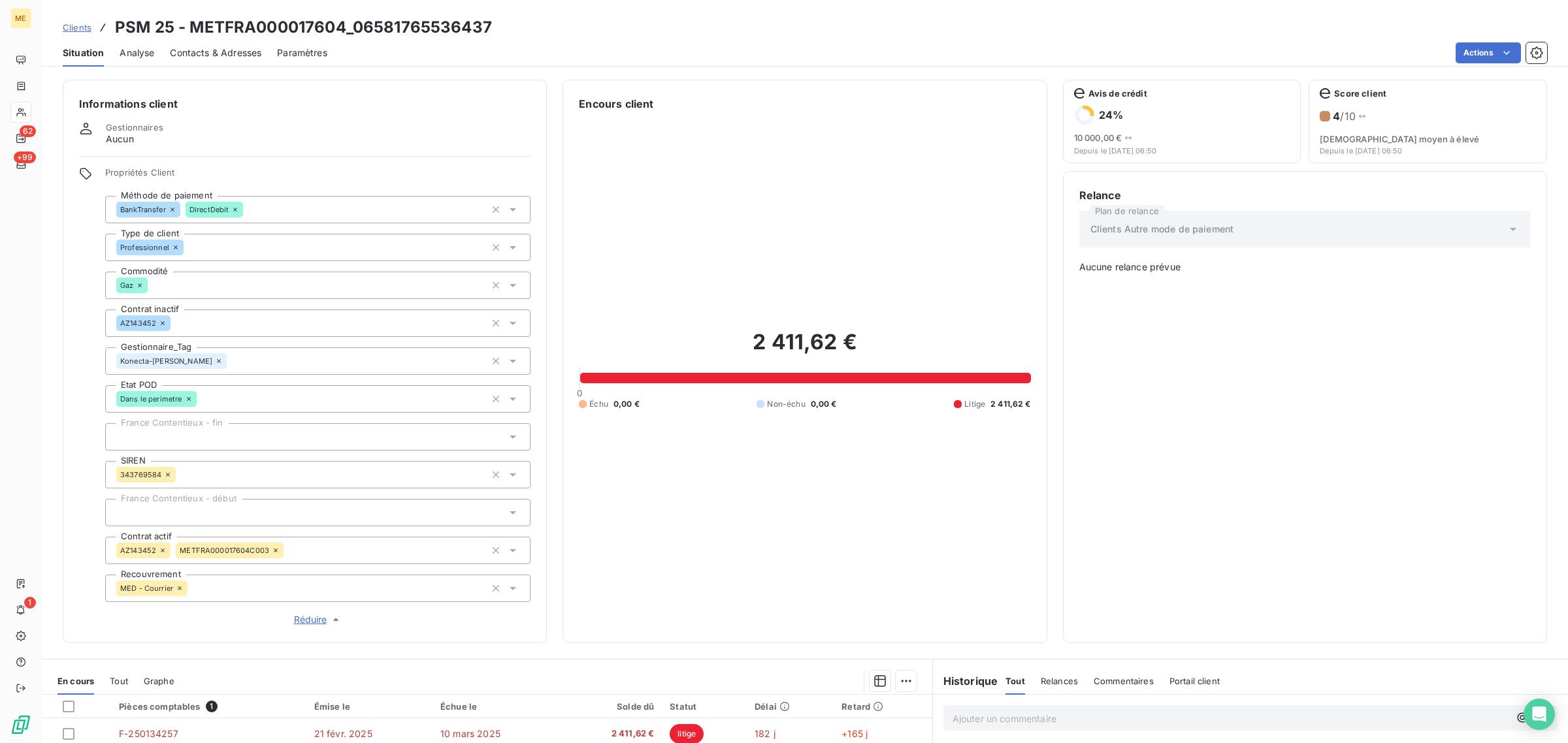
click at [896, 494] on div "Informations client Gestionnaires Aucun Propriétés Client Méthode de paiement B…" at bounding box center [804, 408] width 1526 height 672
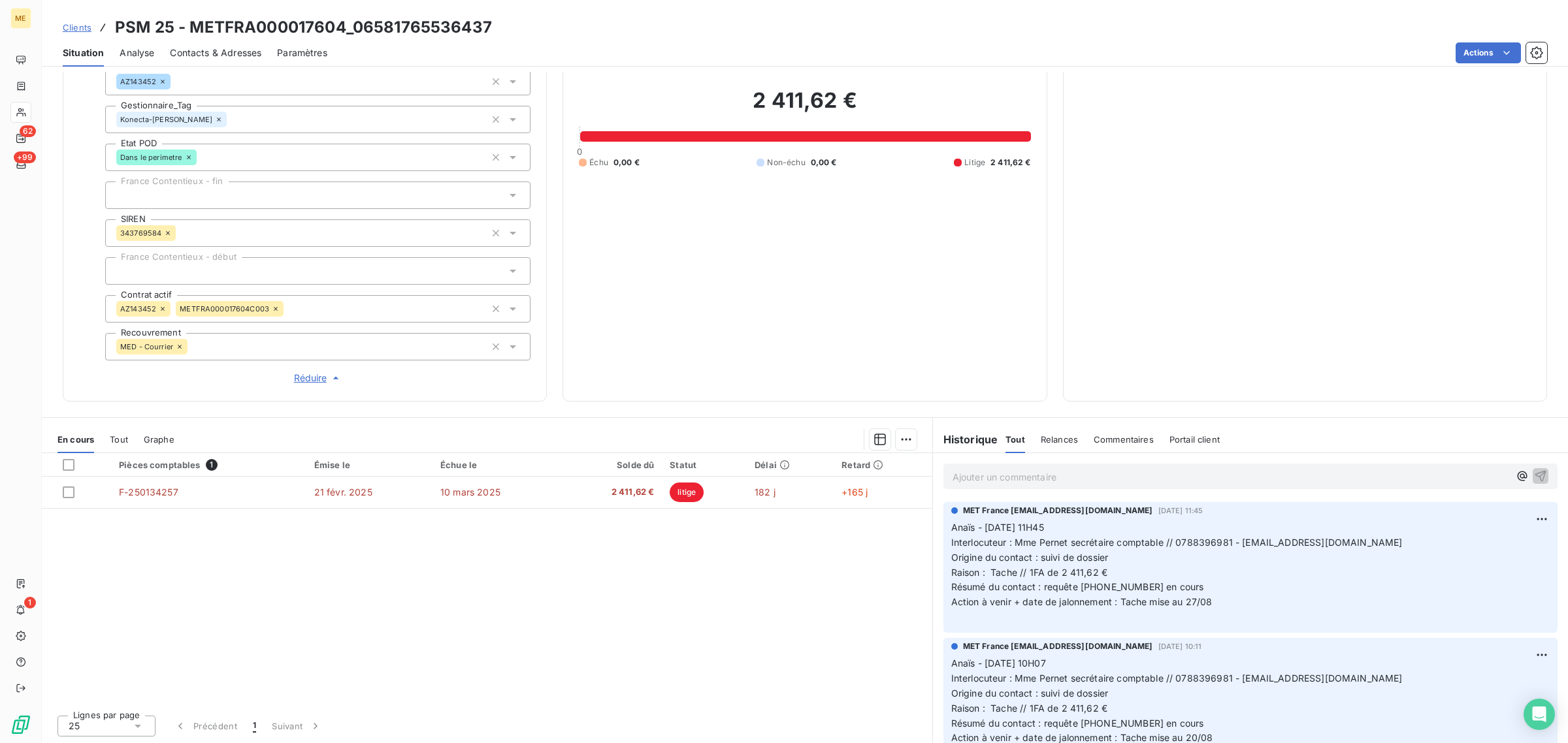
click at [222, 118] on div "Konecta-[PERSON_NAME]" at bounding box center [318, 119] width 425 height 27
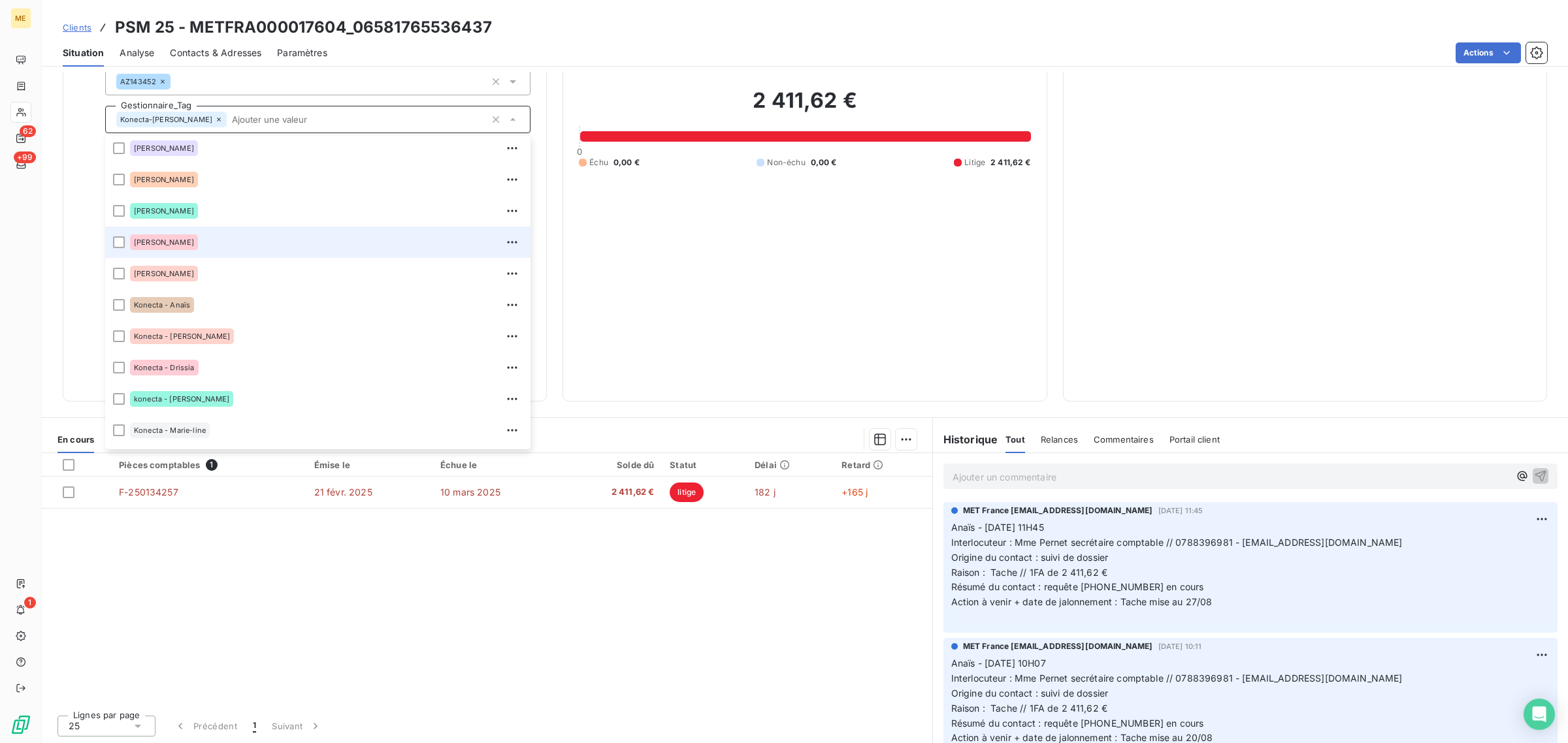
scroll to position [118, 0]
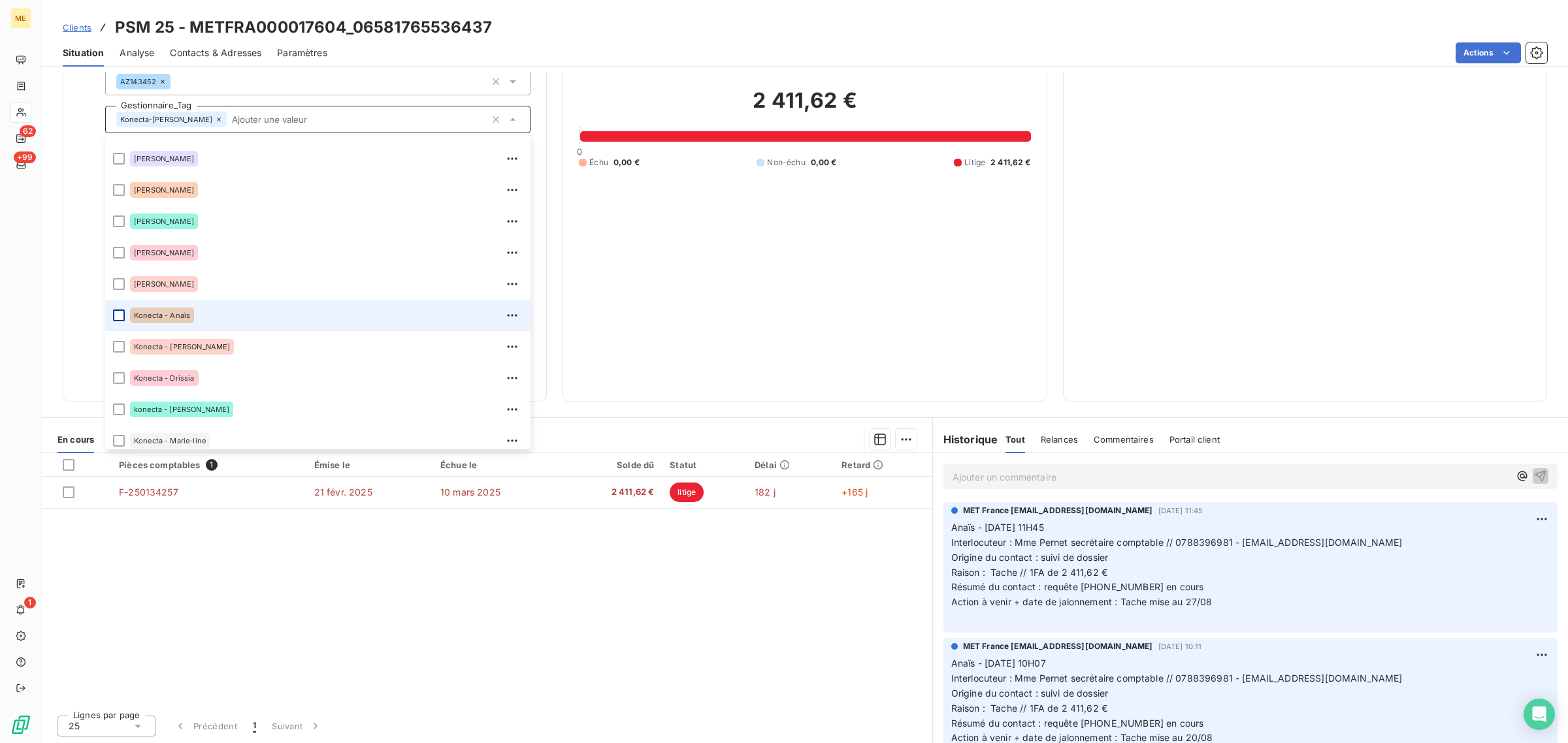
click at [121, 315] on div at bounding box center [119, 315] width 12 height 12
click at [839, 320] on div "2 411,62 € 0 Échu 0,00 € Non-échu 0,00 € Litige 2 411,62 €" at bounding box center [804, 127] width 452 height 516
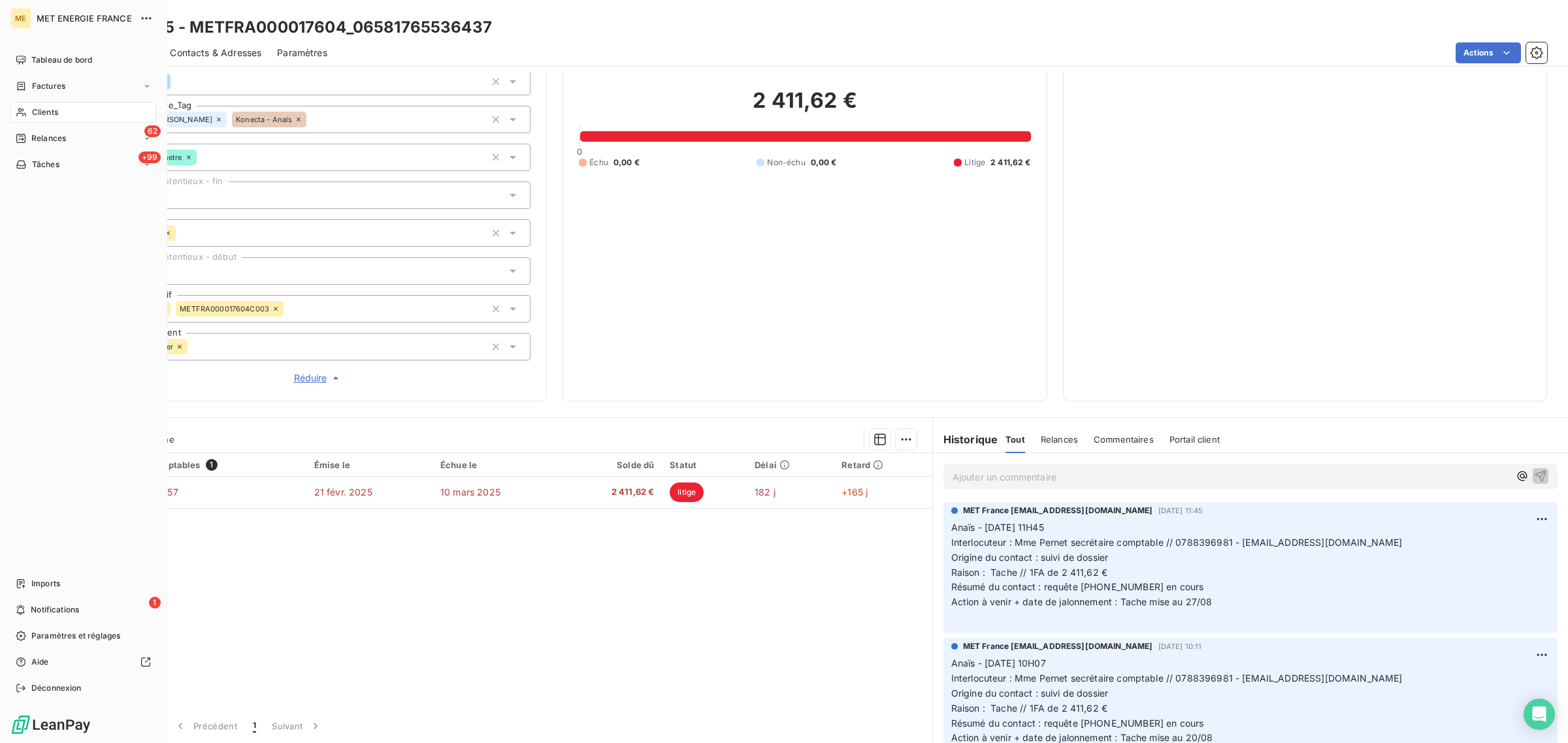
click at [27, 115] on div "Clients" at bounding box center [83, 112] width 145 height 21
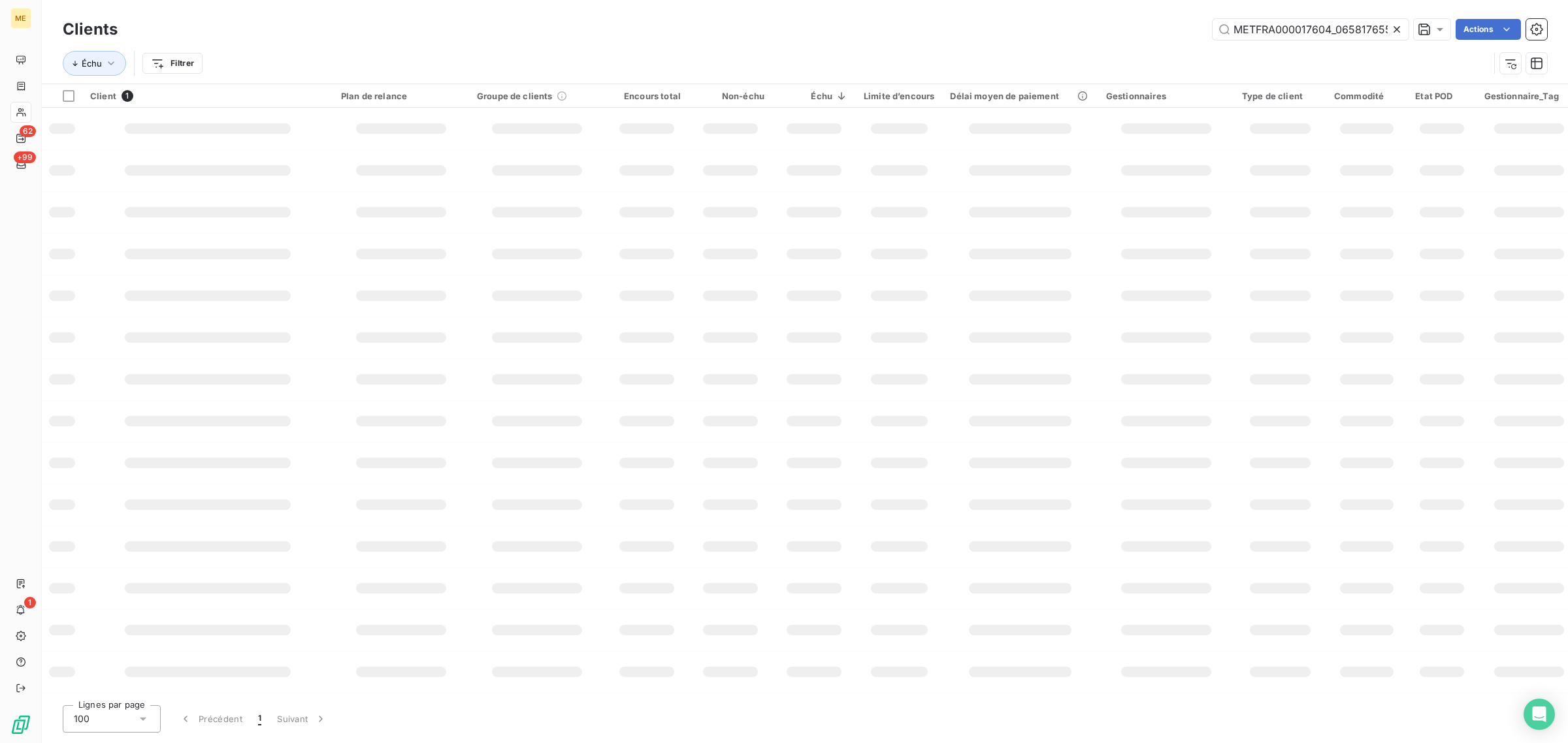
scroll to position [0, 35]
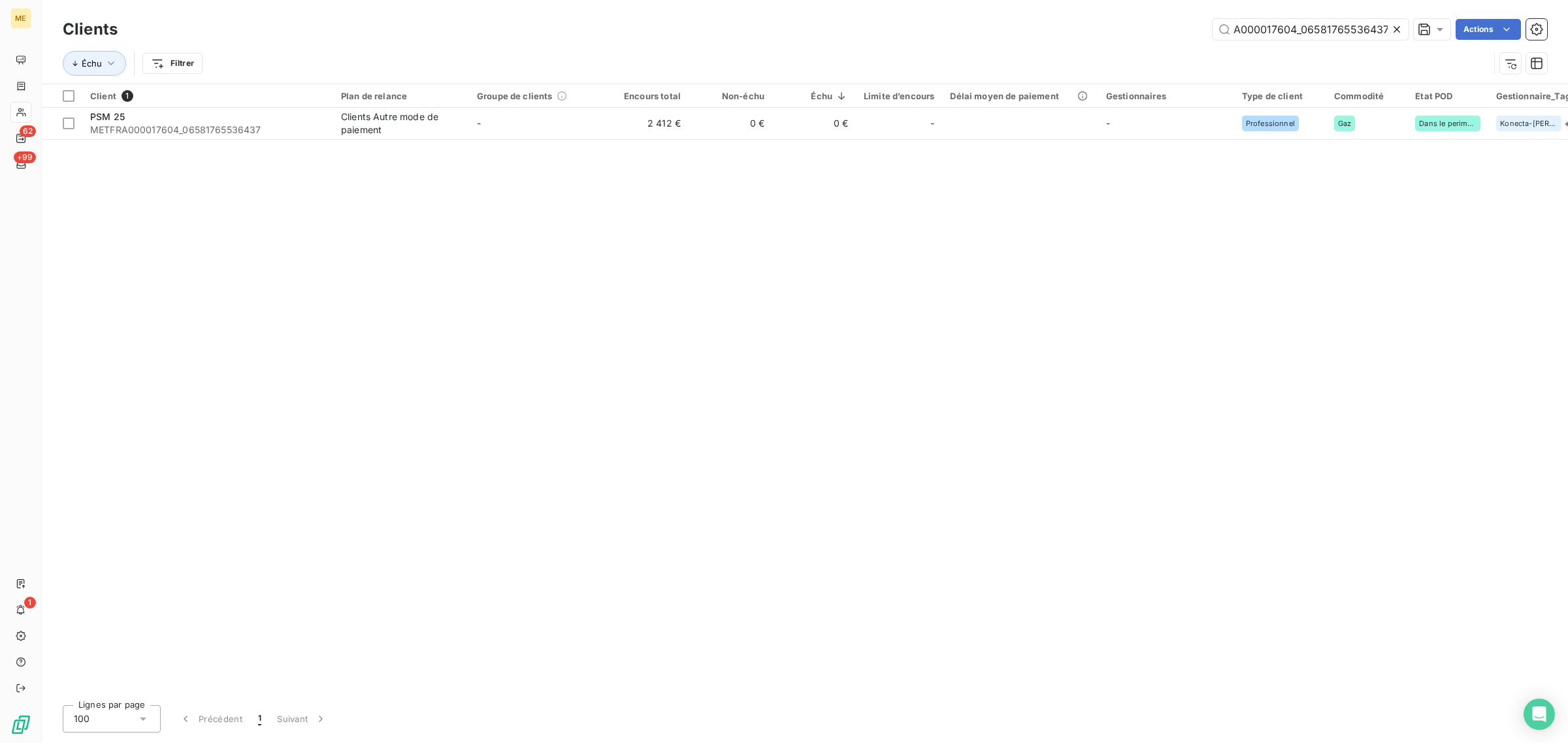
click at [1393, 32] on icon at bounding box center [1396, 29] width 7 height 7
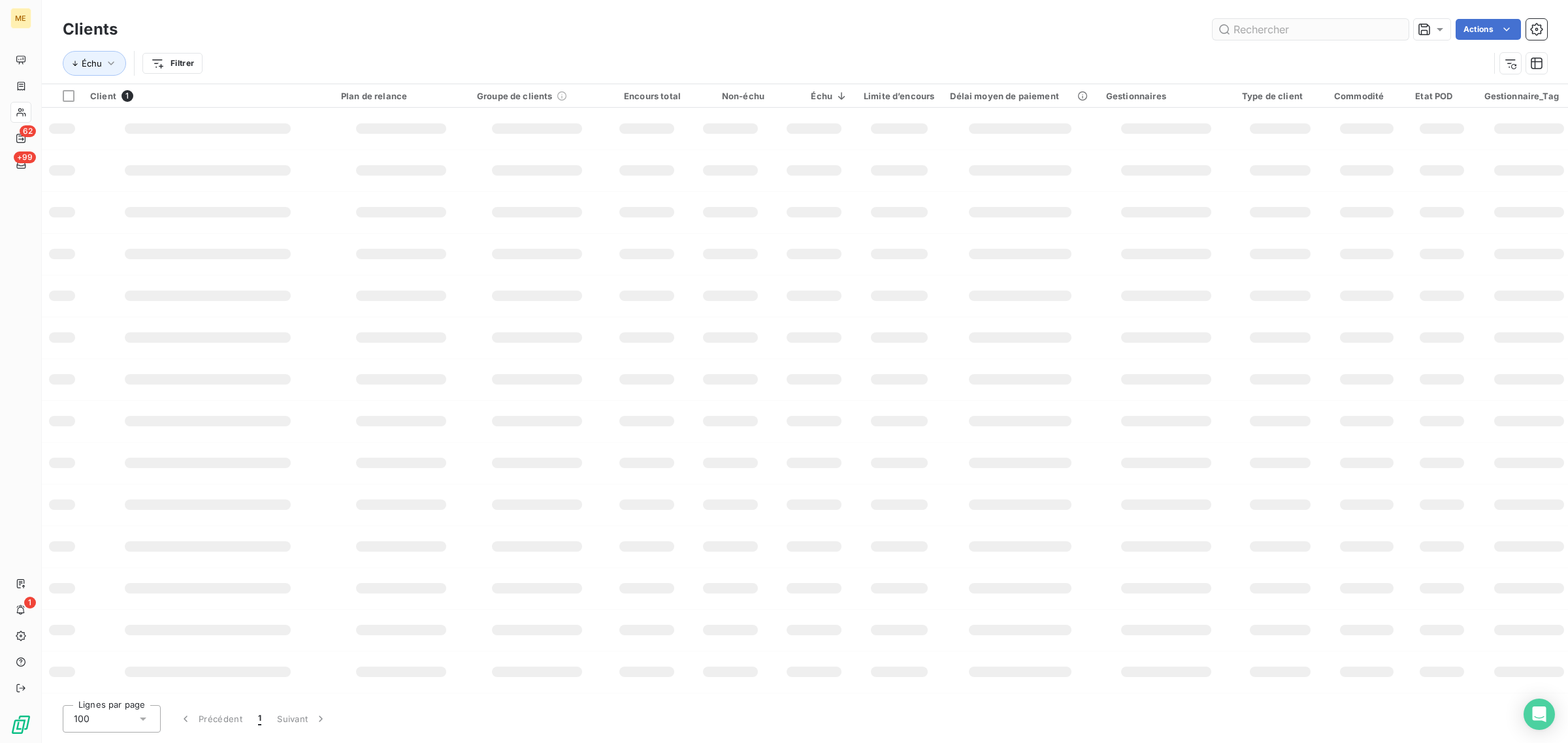
scroll to position [0, 0]
click at [1312, 30] on input "text" at bounding box center [1310, 29] width 196 height 21
paste input "METFRA000000040_17102315377969"
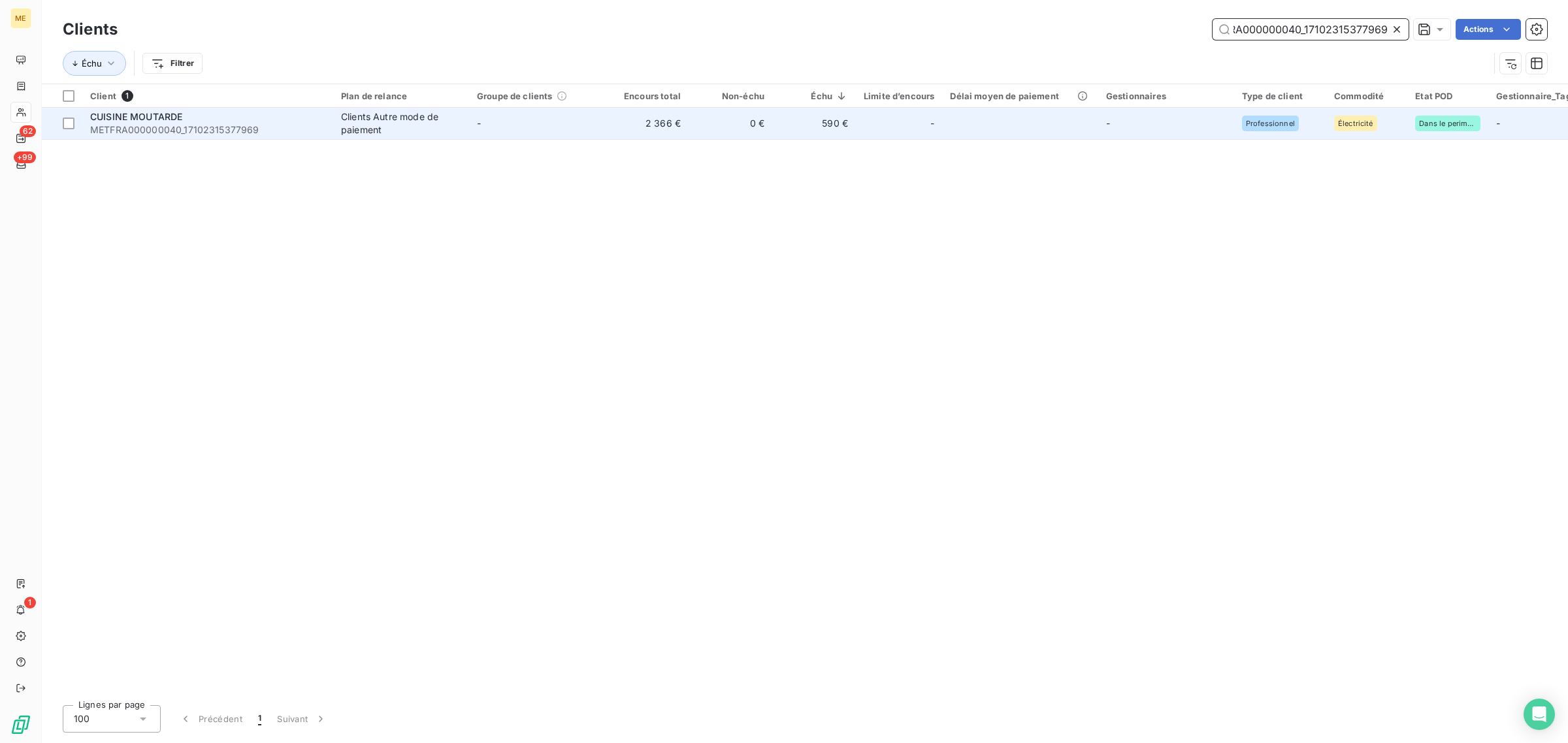
type input "METFRA000000040_17102315377969"
click at [661, 126] on td "2 366 €" at bounding box center [647, 124] width 84 height 32
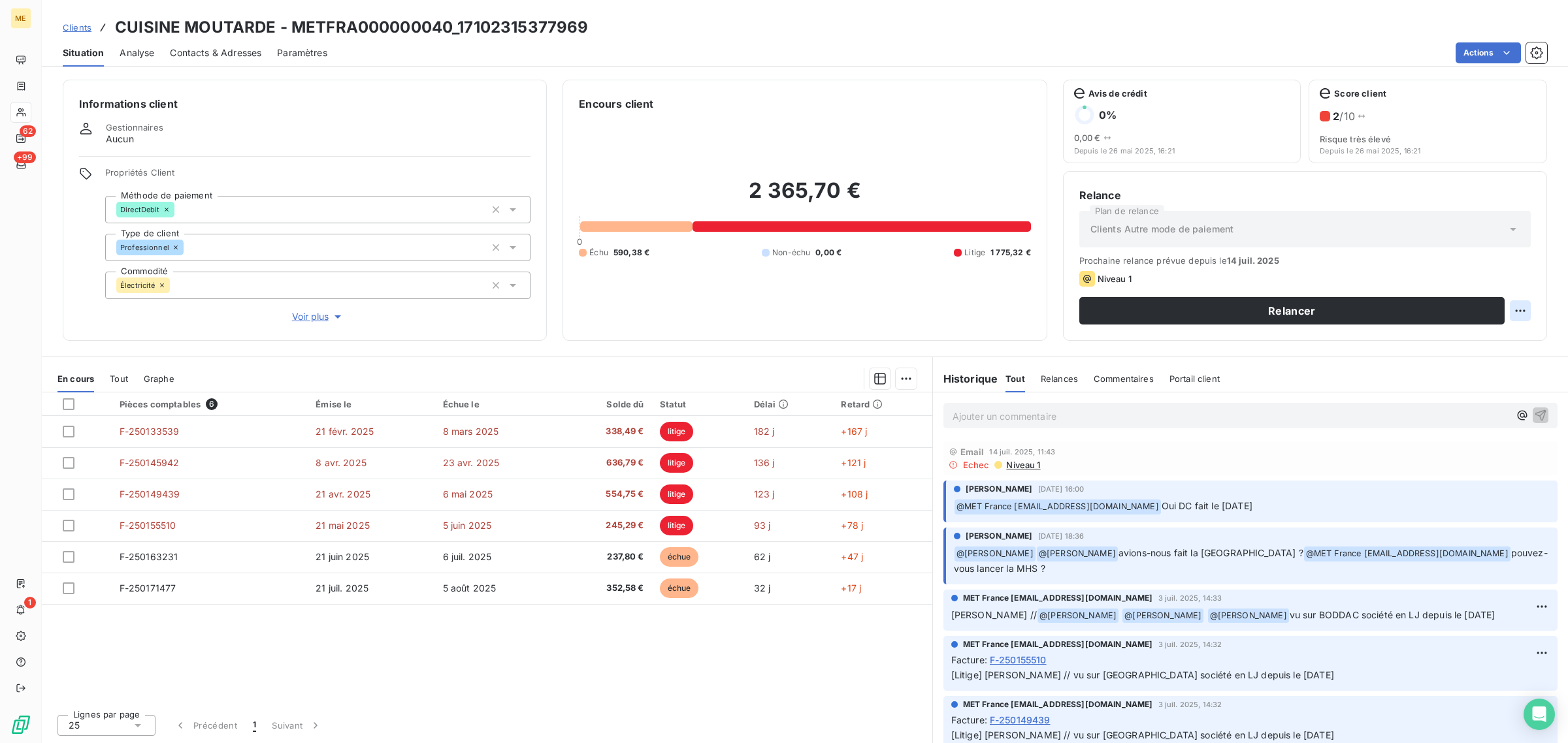
click at [1510, 312] on html "ME 62 +99 1 Clients CUISINE MOUTARDE - METFRA000000040_17102315377969 Situation…" at bounding box center [784, 371] width 1568 height 743
click at [1497, 350] on div "Replanifier cette action" at bounding box center [1467, 340] width 117 height 21
select select "7"
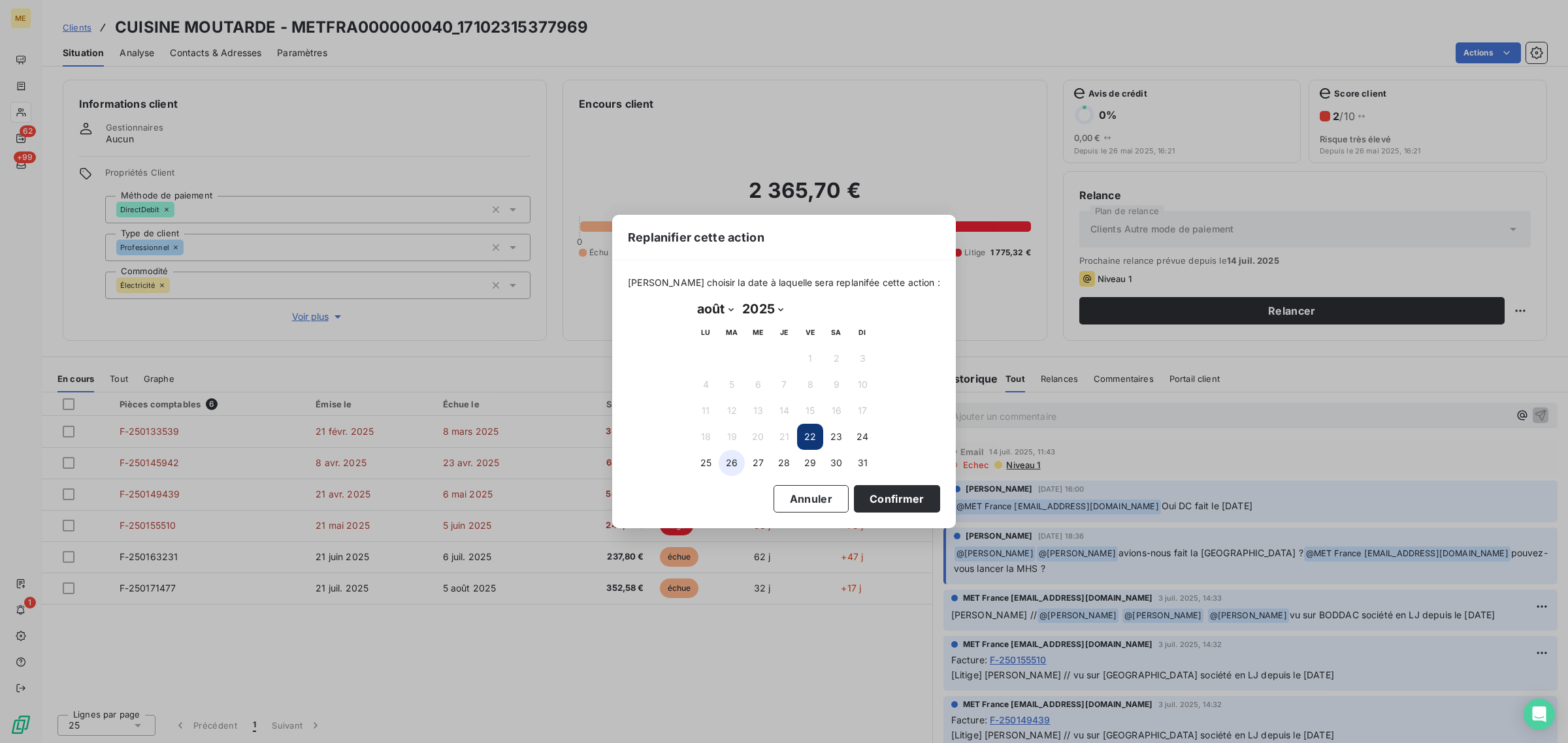
click at [740, 464] on button "26" at bounding box center [731, 462] width 26 height 26
click at [922, 504] on div "[PERSON_NAME] choisir la date à laquelle sera replanifée cette action : [DATE] …" at bounding box center [784, 394] width 344 height 268
click at [872, 501] on button "Confirmer" at bounding box center [896, 499] width 86 height 27
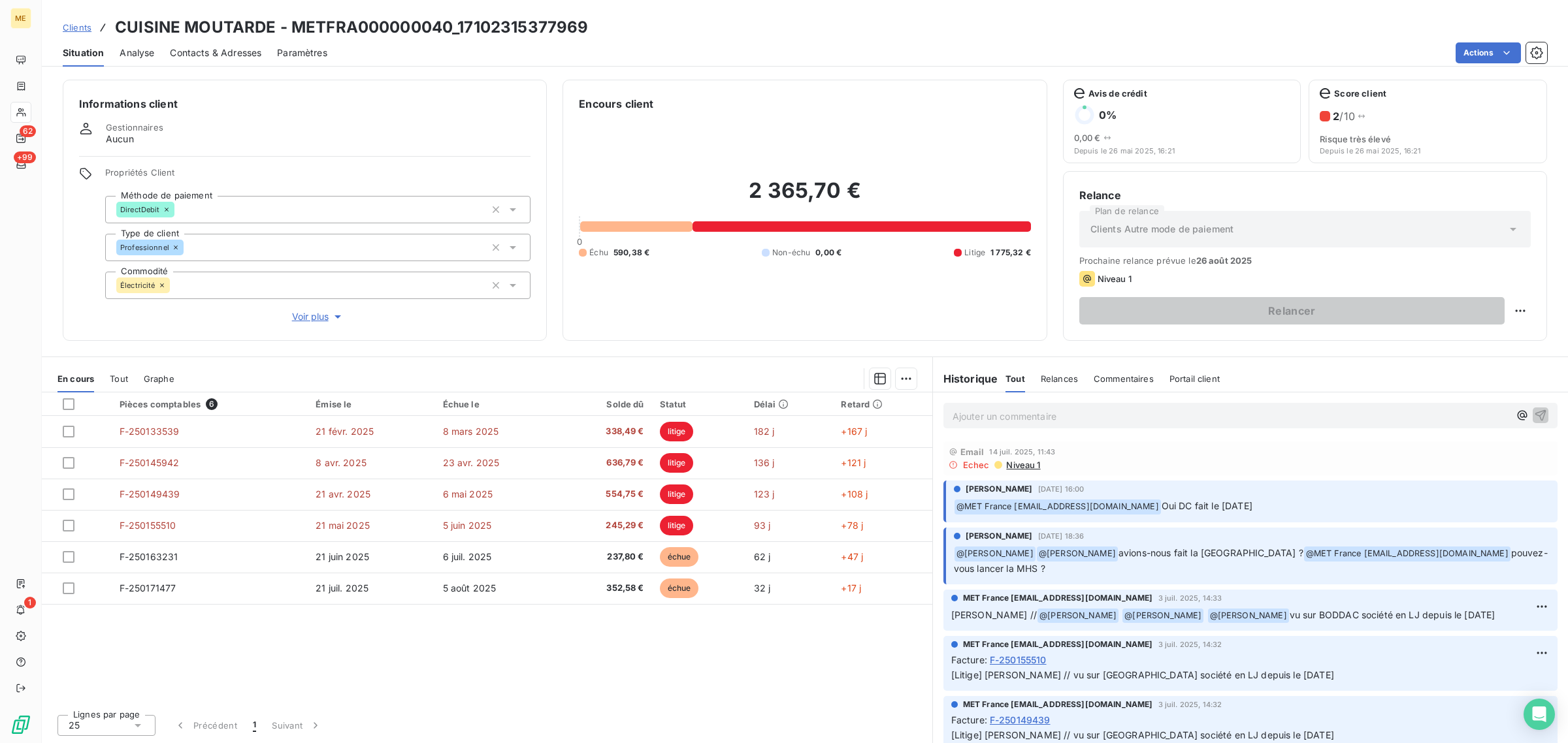
click at [295, 320] on span "Voir plus" at bounding box center [318, 317] width 52 height 13
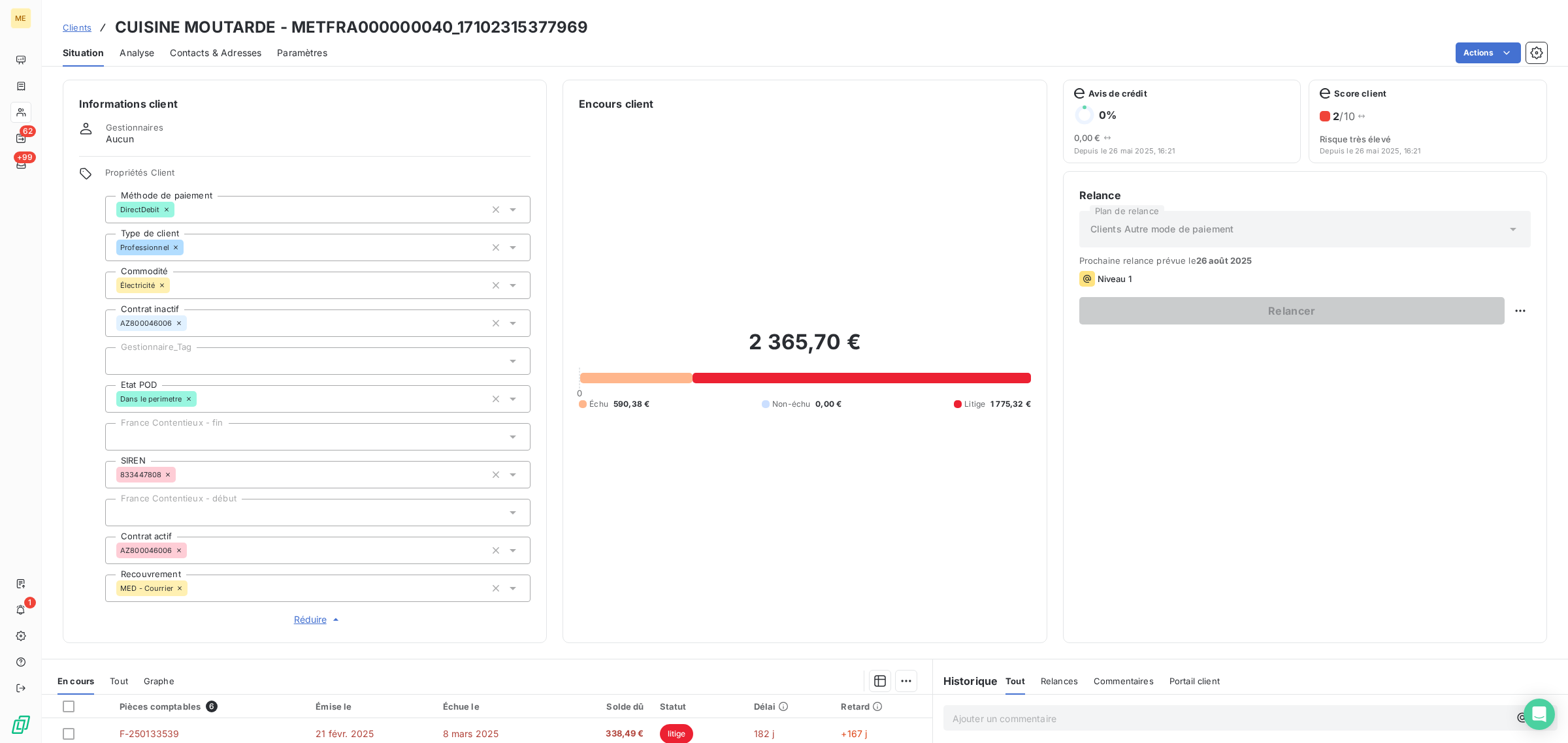
click at [155, 364] on div at bounding box center [318, 361] width 425 height 27
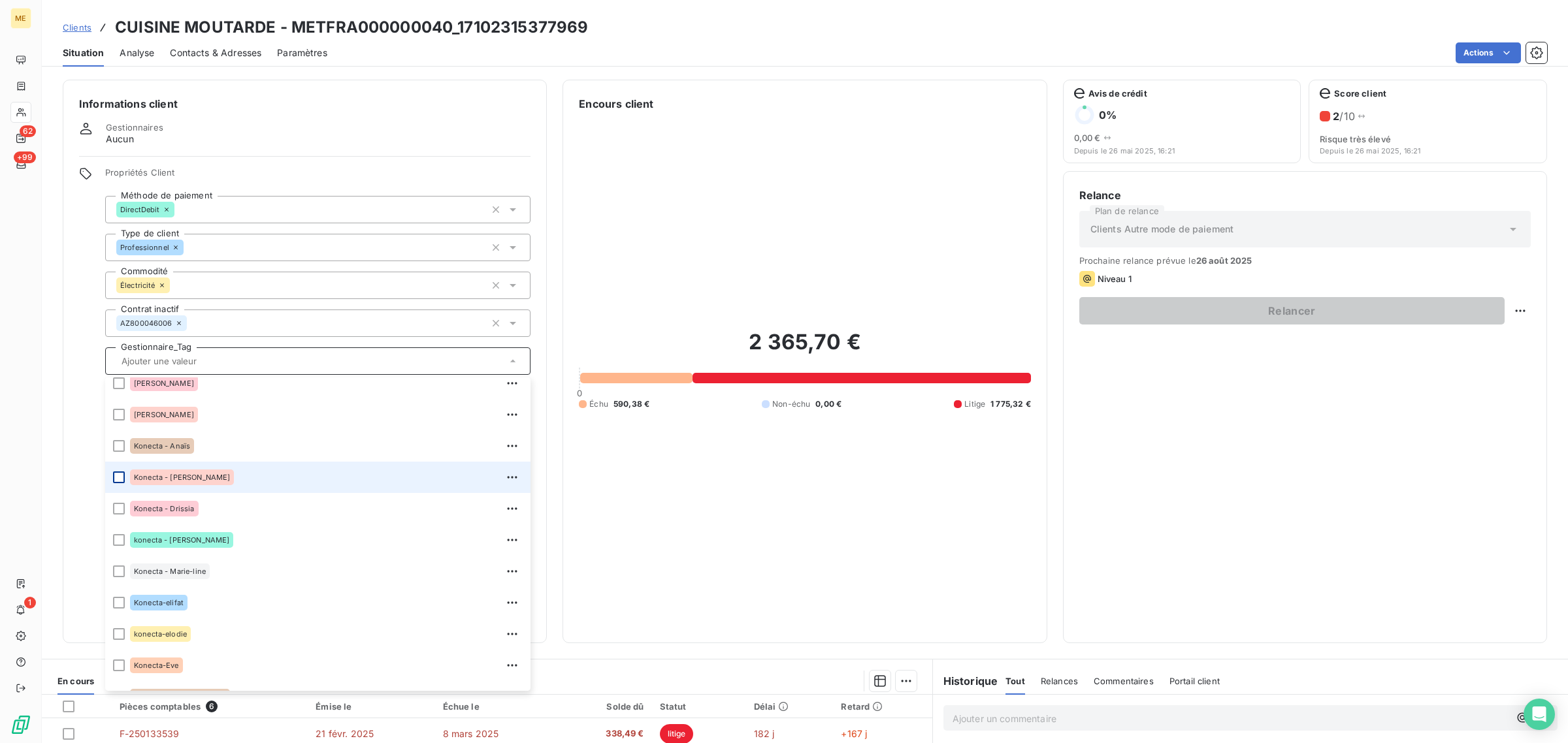
scroll to position [326, 0]
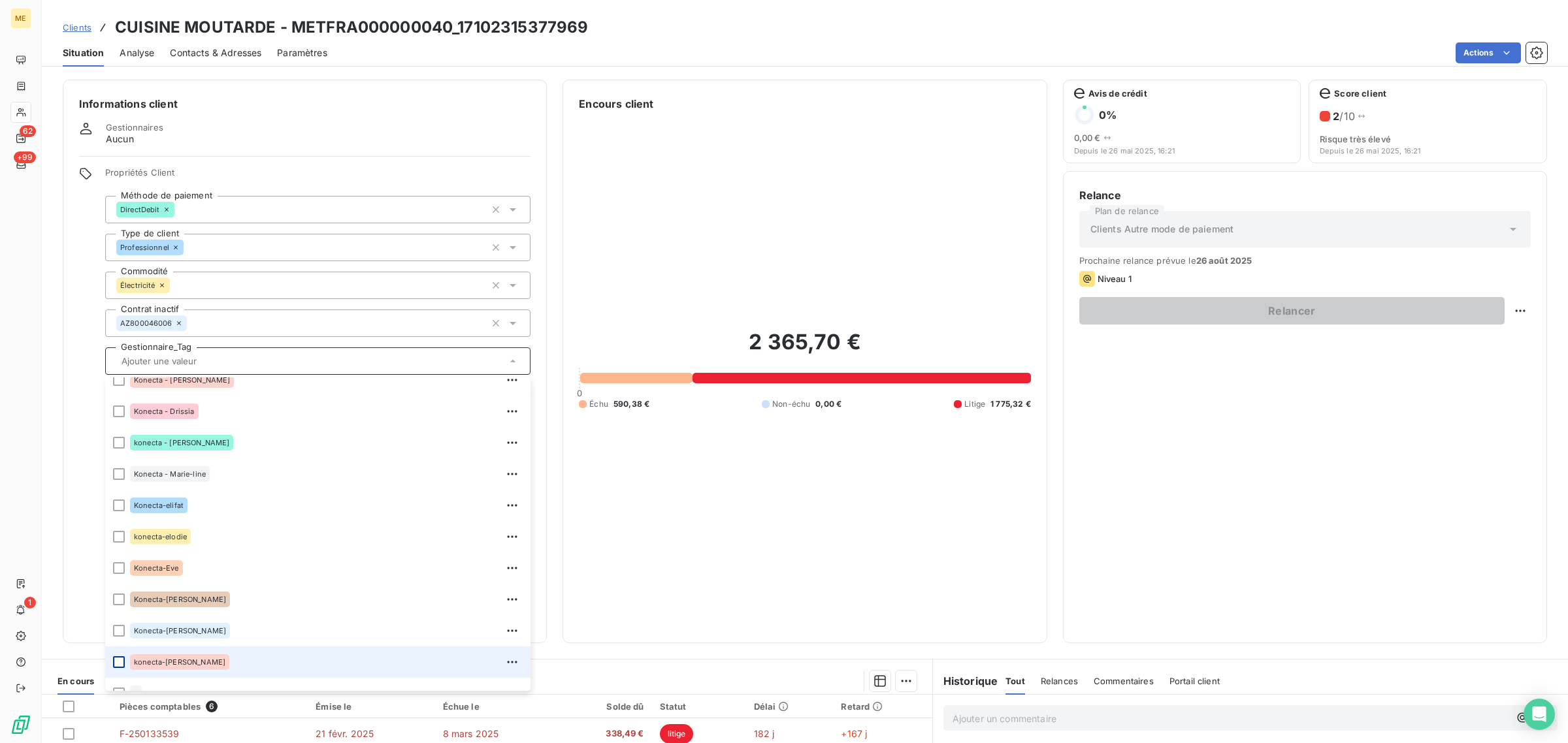
click at [119, 661] on div at bounding box center [119, 662] width 12 height 12
click at [790, 520] on div "2 365,70 € 0 Échu 590,38 € Non-échu 0,00 € Litige 1 775,32 €" at bounding box center [804, 369] width 452 height 516
click at [20, 113] on icon at bounding box center [21, 113] width 9 height 8
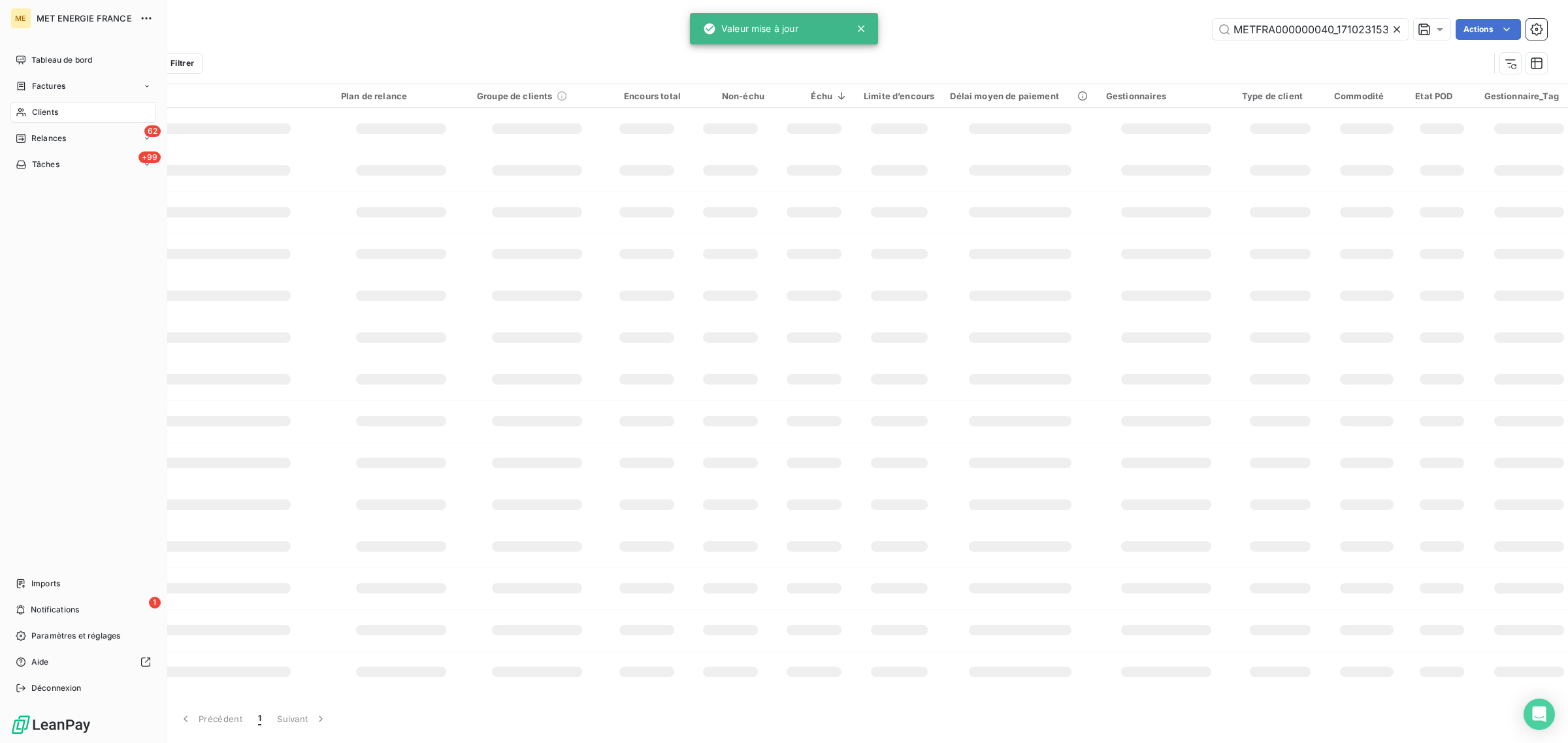
scroll to position [0, 32]
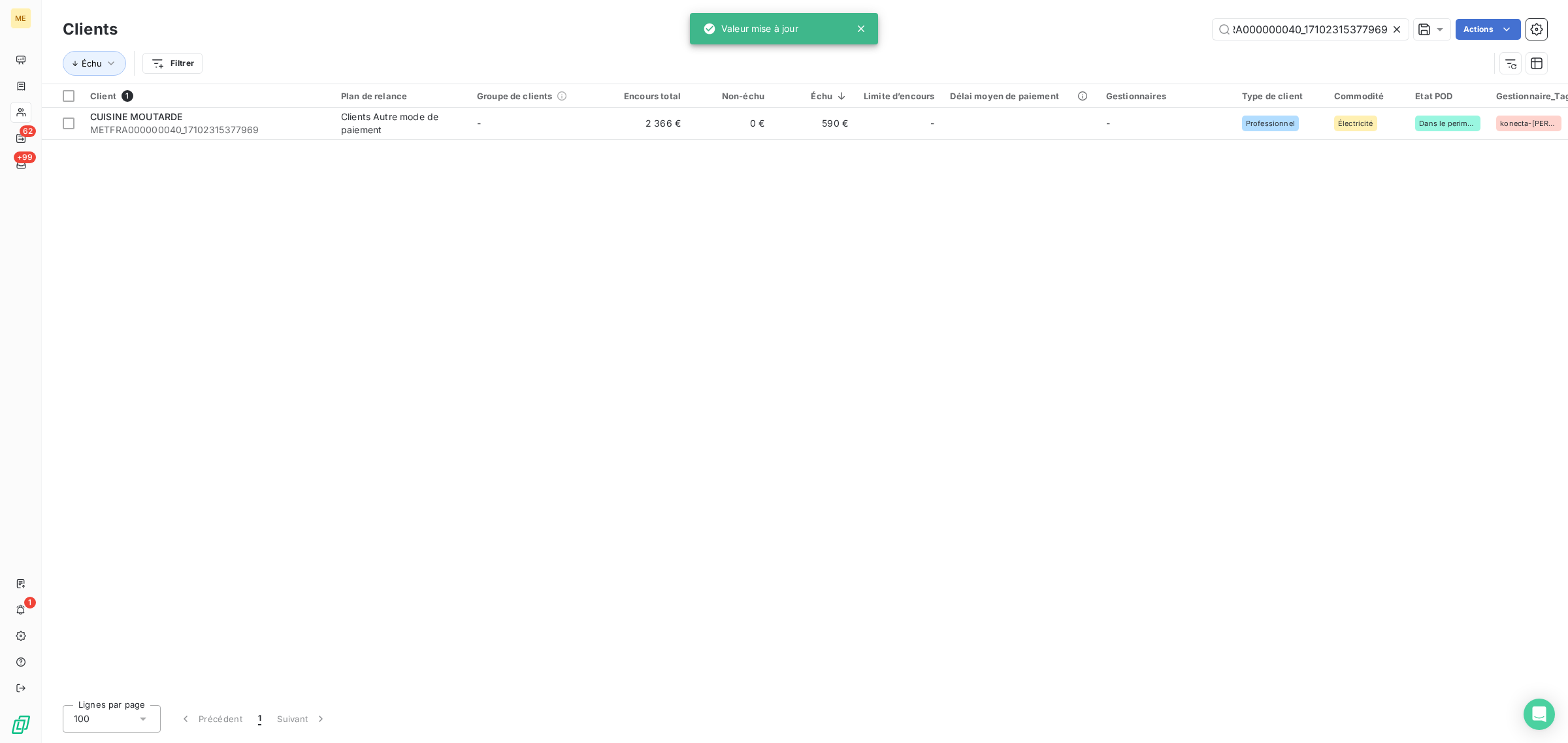
click at [452, 286] on div "Client 1 Plan de relance Groupe de clients Encours total Non-échu Échu Limite d…" at bounding box center [804, 390] width 1526 height 611
click at [1395, 30] on icon at bounding box center [1396, 29] width 7 height 7
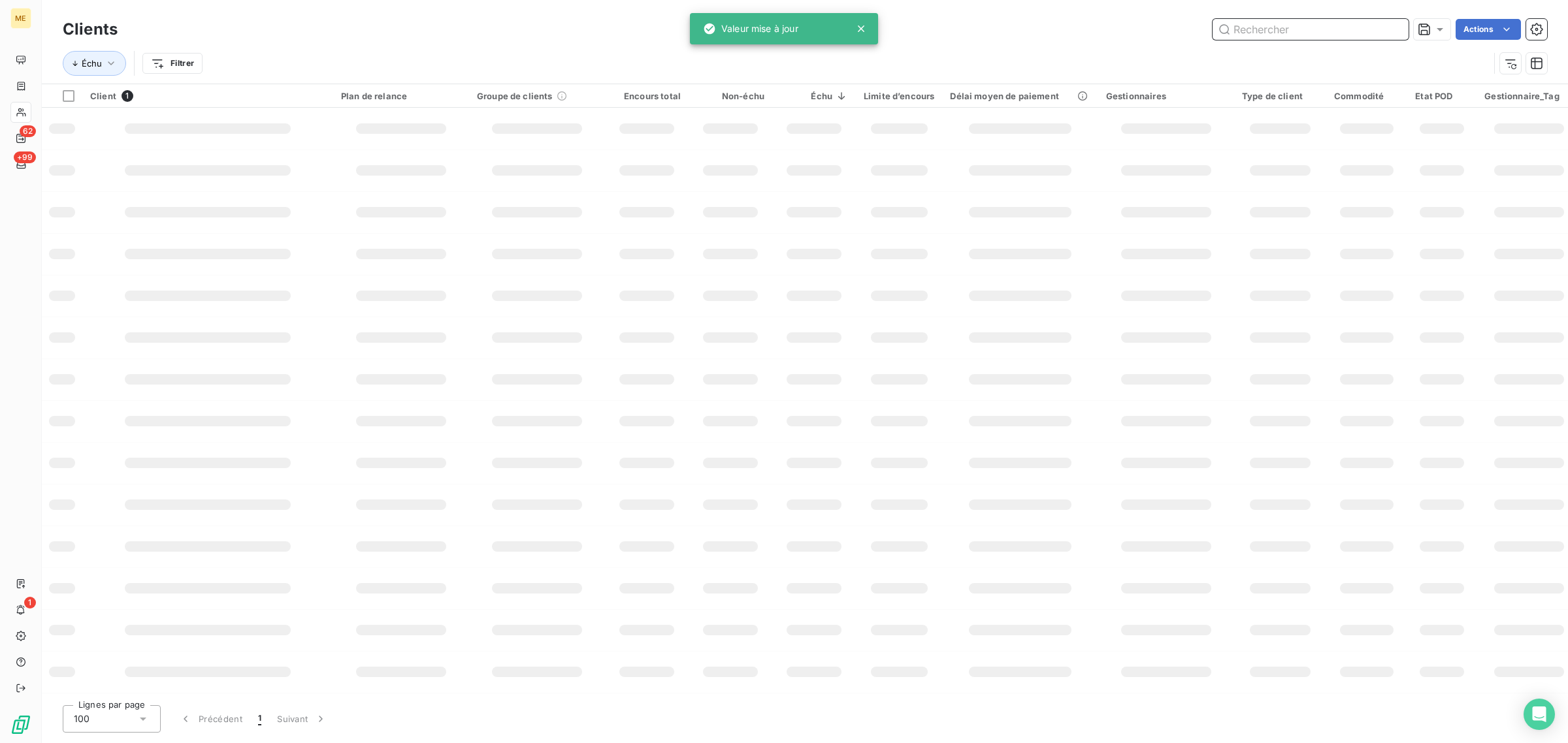
click at [1322, 27] on input "text" at bounding box center [1310, 29] width 196 height 21
paste input "METFRA000004503_19719971019610"
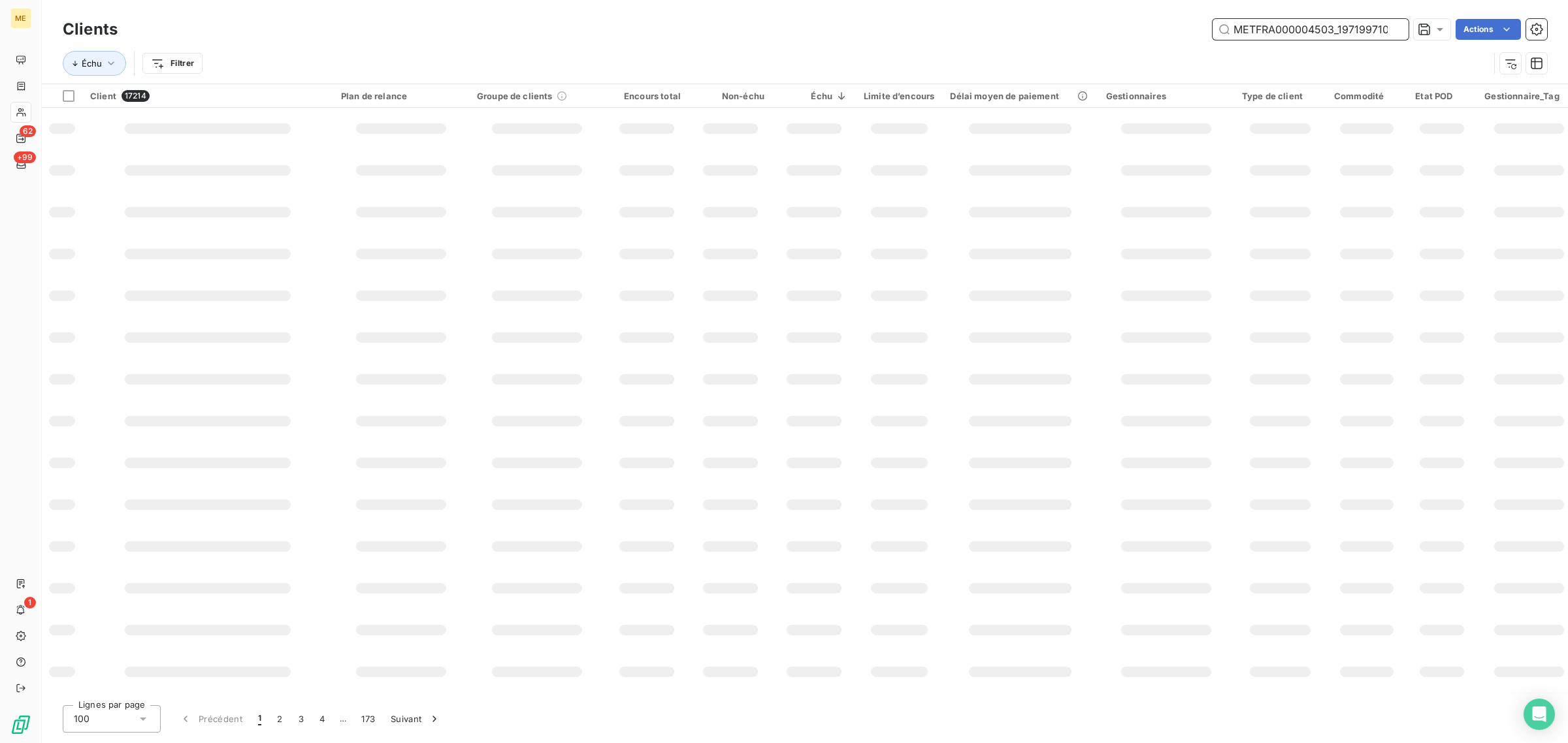
scroll to position [0, 29]
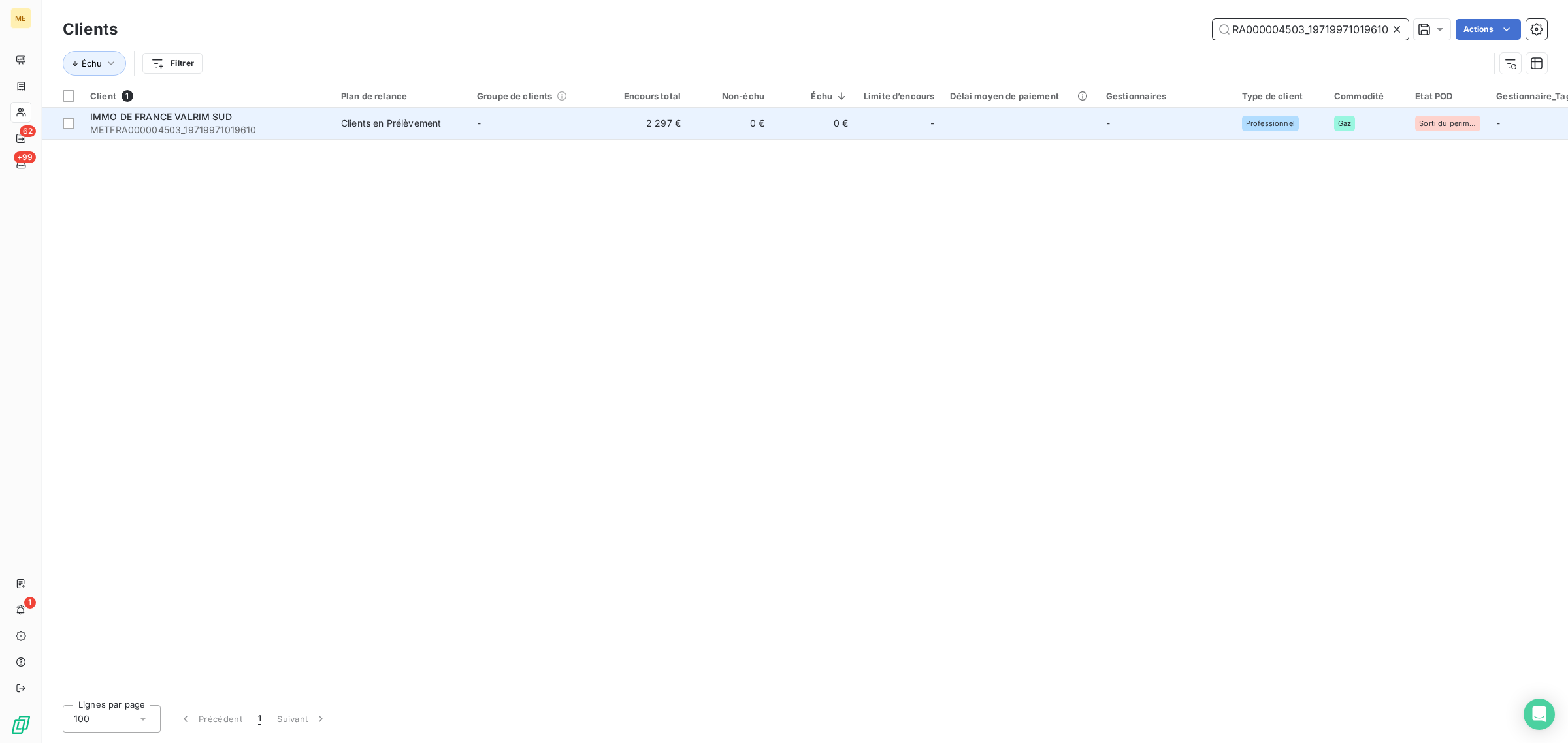
type input "METFRA000004503_19719971019610"
click at [554, 134] on td "-" at bounding box center [537, 124] width 136 height 32
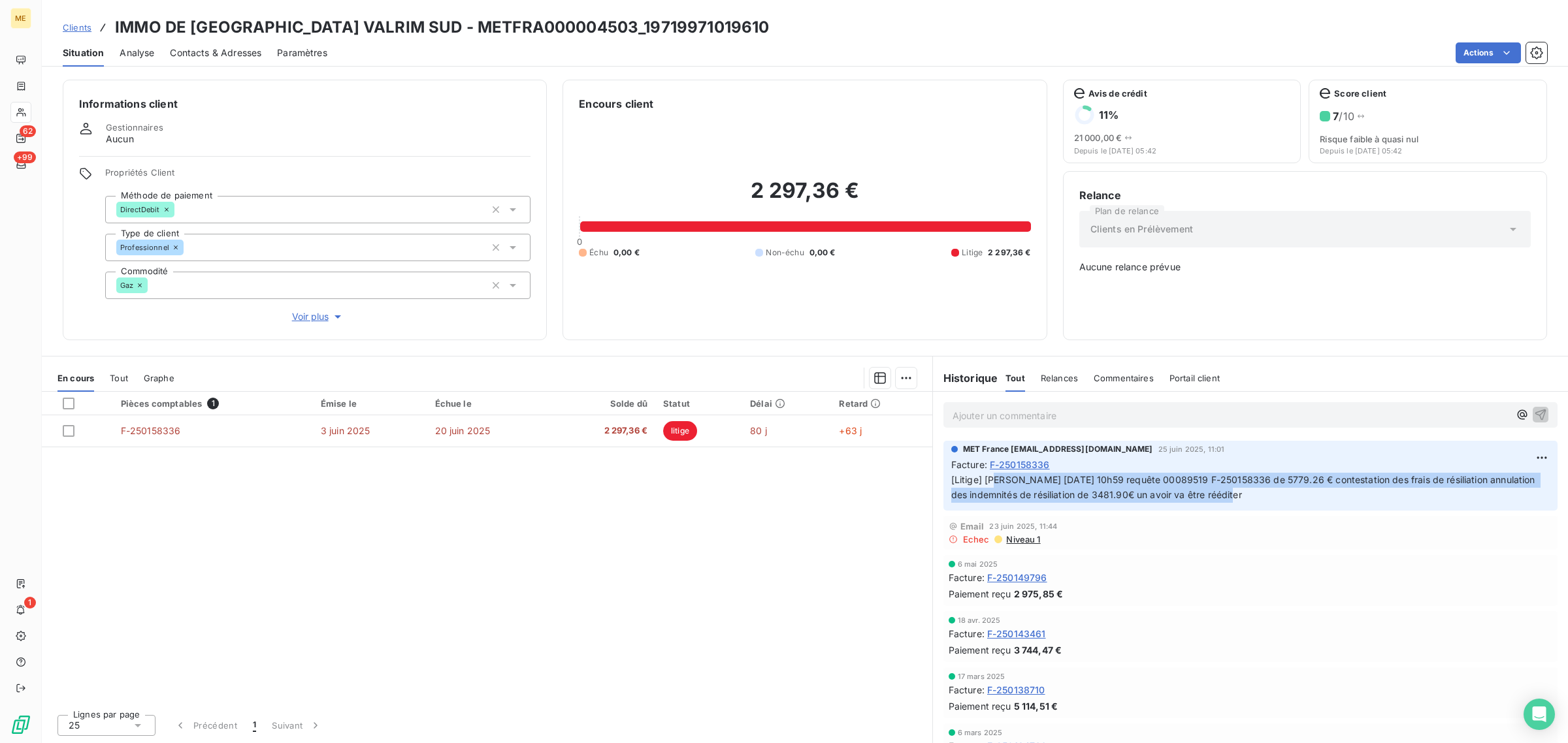
drag, startPoint x: 992, startPoint y: 480, endPoint x: 1328, endPoint y: 492, distance: 336.2
click at [1328, 492] on p "[Litige] [PERSON_NAME] [DATE] 10h59 requête 00089519 F-250158336 de 5779.26 € c…" at bounding box center [1250, 488] width 598 height 30
click at [1311, 498] on p "[Litige] [PERSON_NAME] [DATE] 10h59 requête 00089519 F-250158336 de 5779.26 € c…" at bounding box center [1250, 488] width 598 height 30
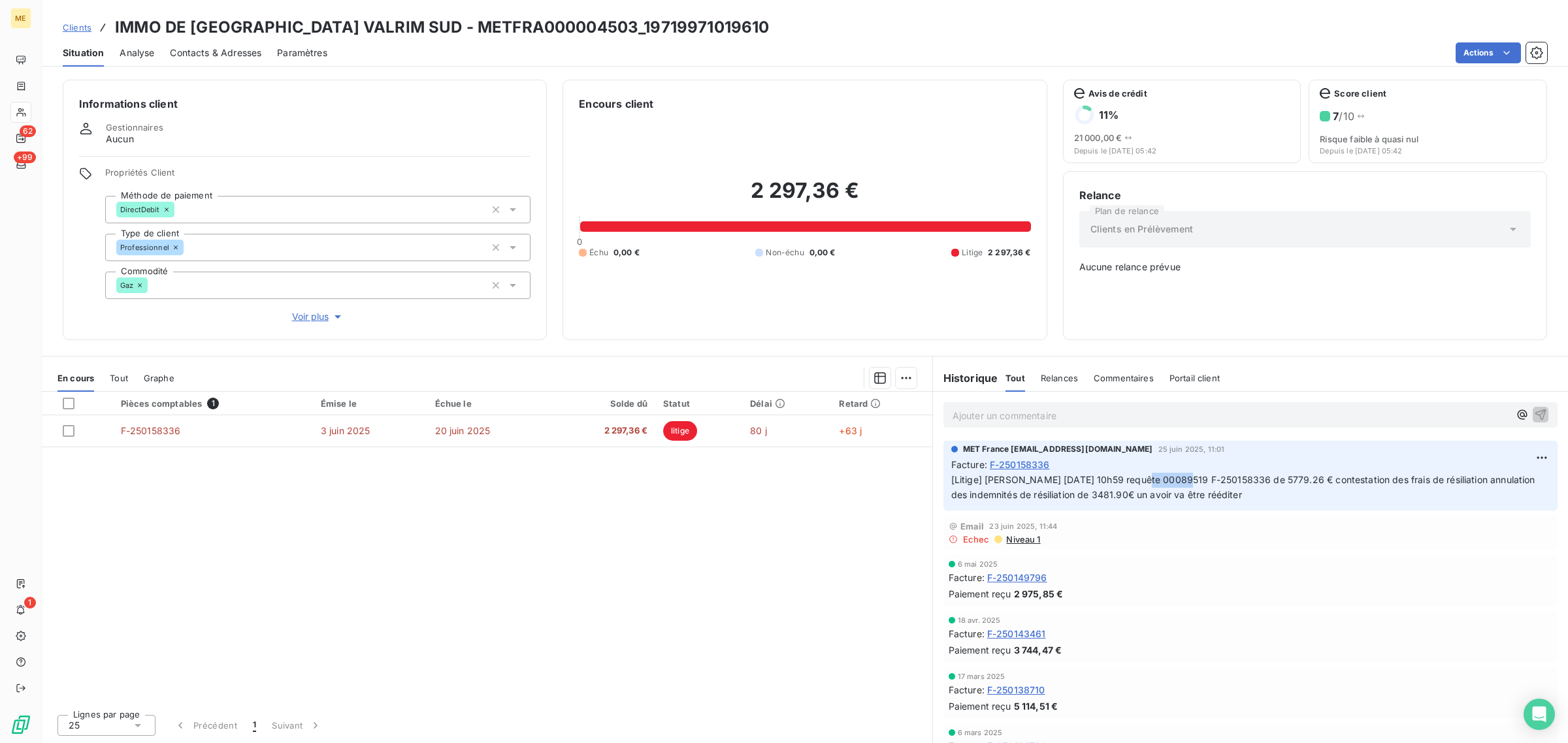
drag, startPoint x: 1134, startPoint y: 477, endPoint x: 1176, endPoint y: 477, distance: 42.0
click at [1176, 477] on span "[Litige] [PERSON_NAME] [DATE] 10h59 requête 00089519 F-250158336 de 5779.26 € c…" at bounding box center [1244, 486] width 587 height 26
copy span "00089519"
click at [756, 510] on div "Pièces comptables 1 Émise le Échue le Solde dû Statut Délai Retard F-250158336 …" at bounding box center [486, 548] width 891 height 312
click at [319, 317] on span "Voir plus" at bounding box center [318, 317] width 52 height 13
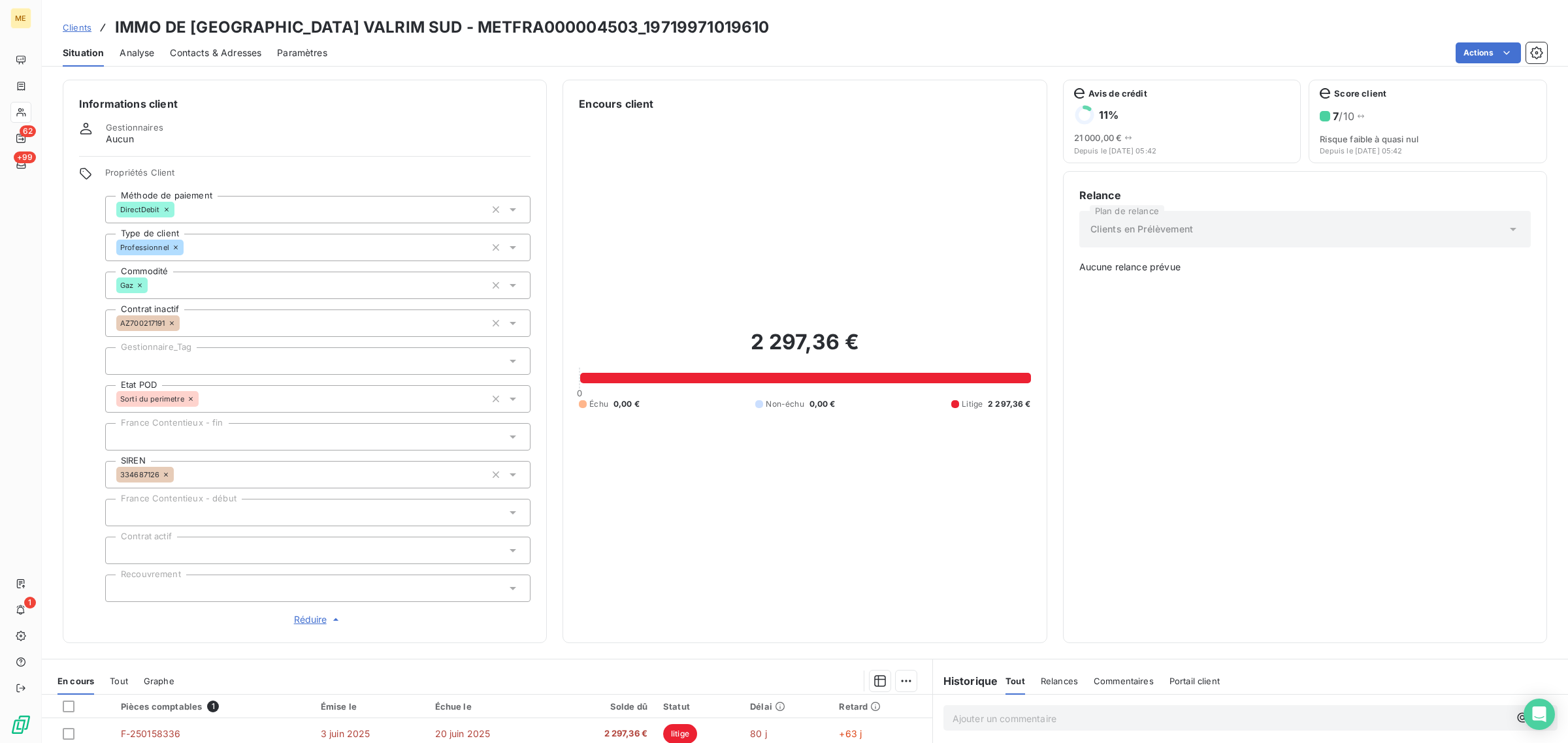
click at [183, 357] on div at bounding box center [318, 361] width 425 height 27
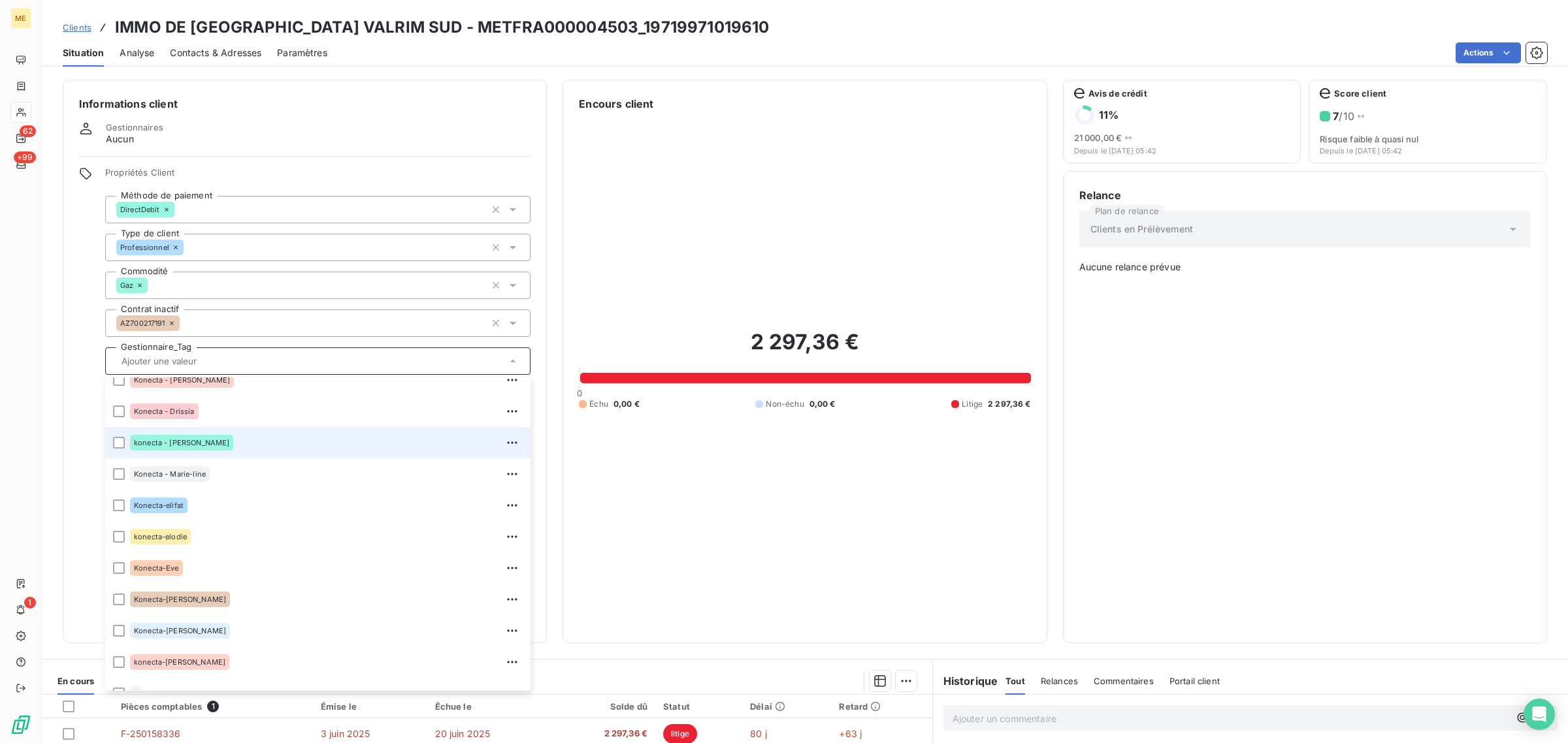
scroll to position [245, 0]
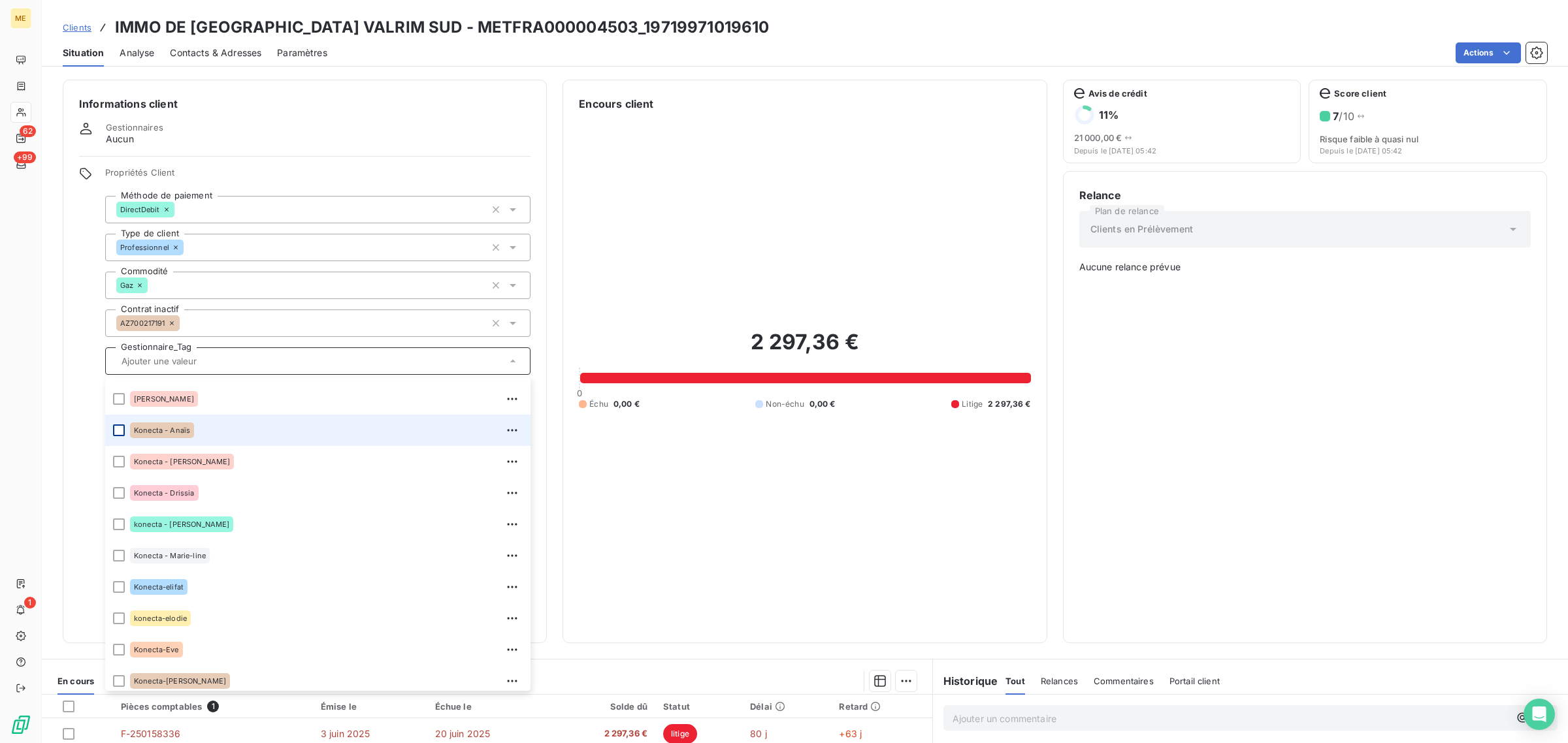
click at [119, 433] on div at bounding box center [119, 430] width 12 height 12
click at [906, 536] on div "2 297,36 € 0 Échu 0,00 € Non-échu 0,00 € Litige 2 297,36 €" at bounding box center [804, 369] width 452 height 516
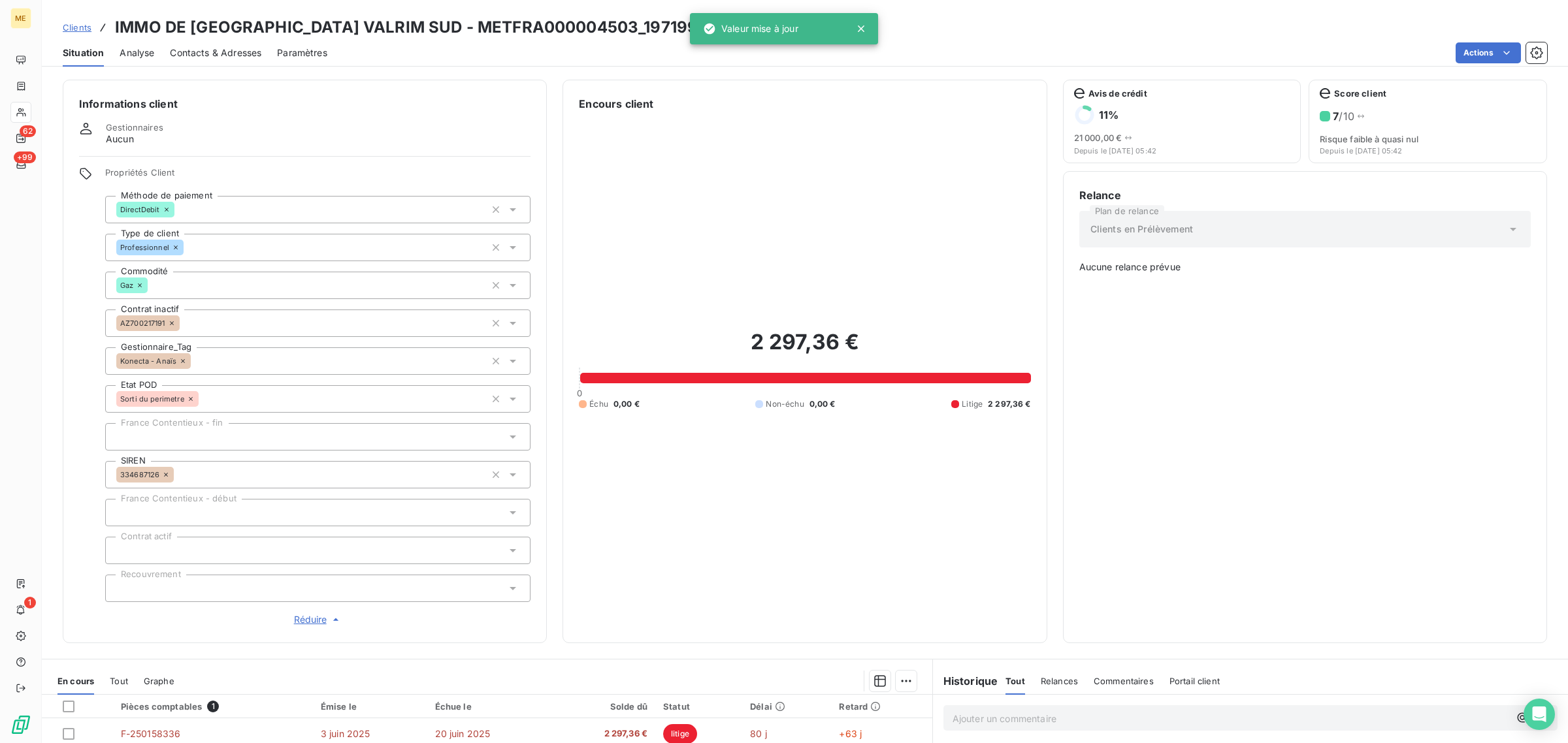
scroll to position [242, 0]
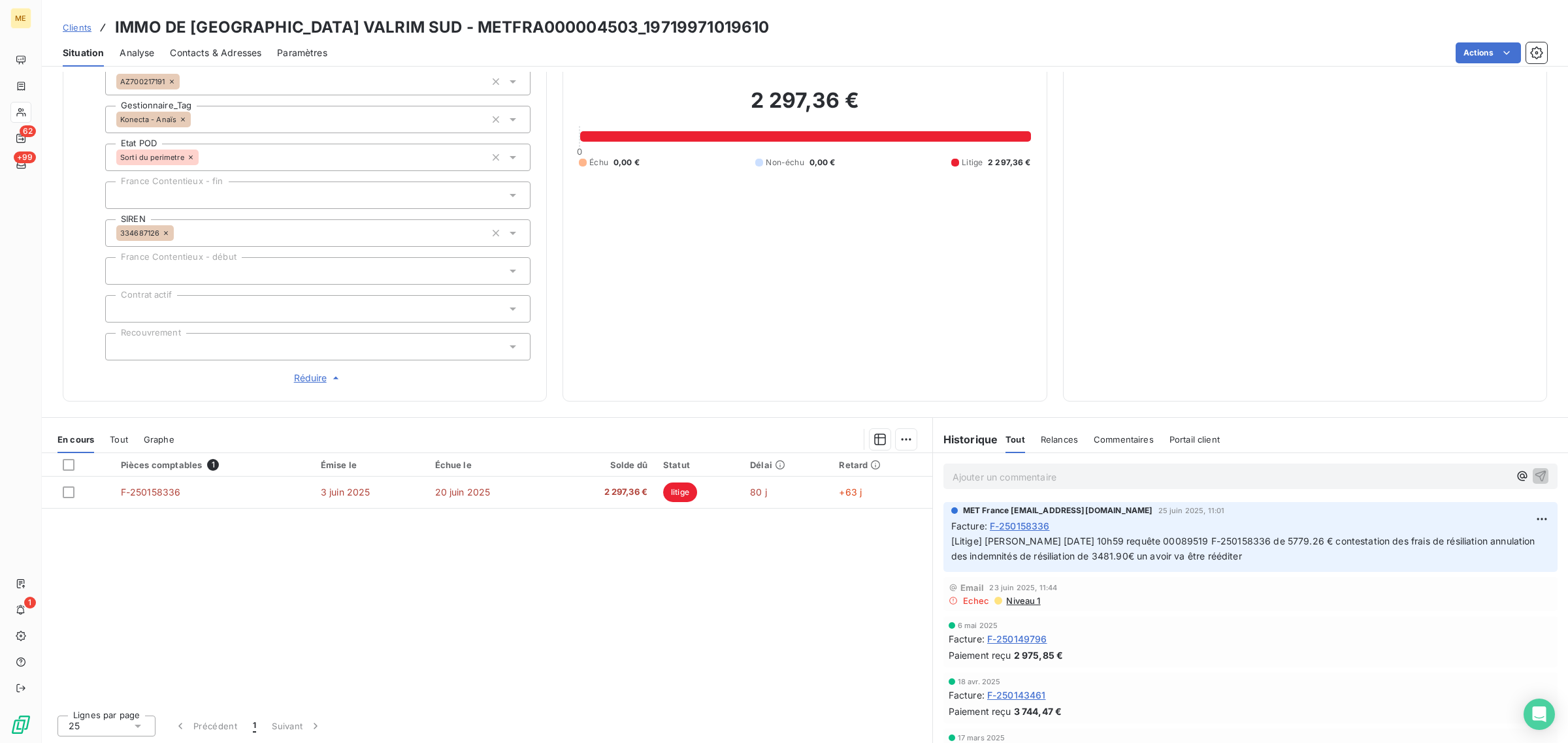
click at [115, 434] on span "Tout" at bounding box center [119, 439] width 18 height 11
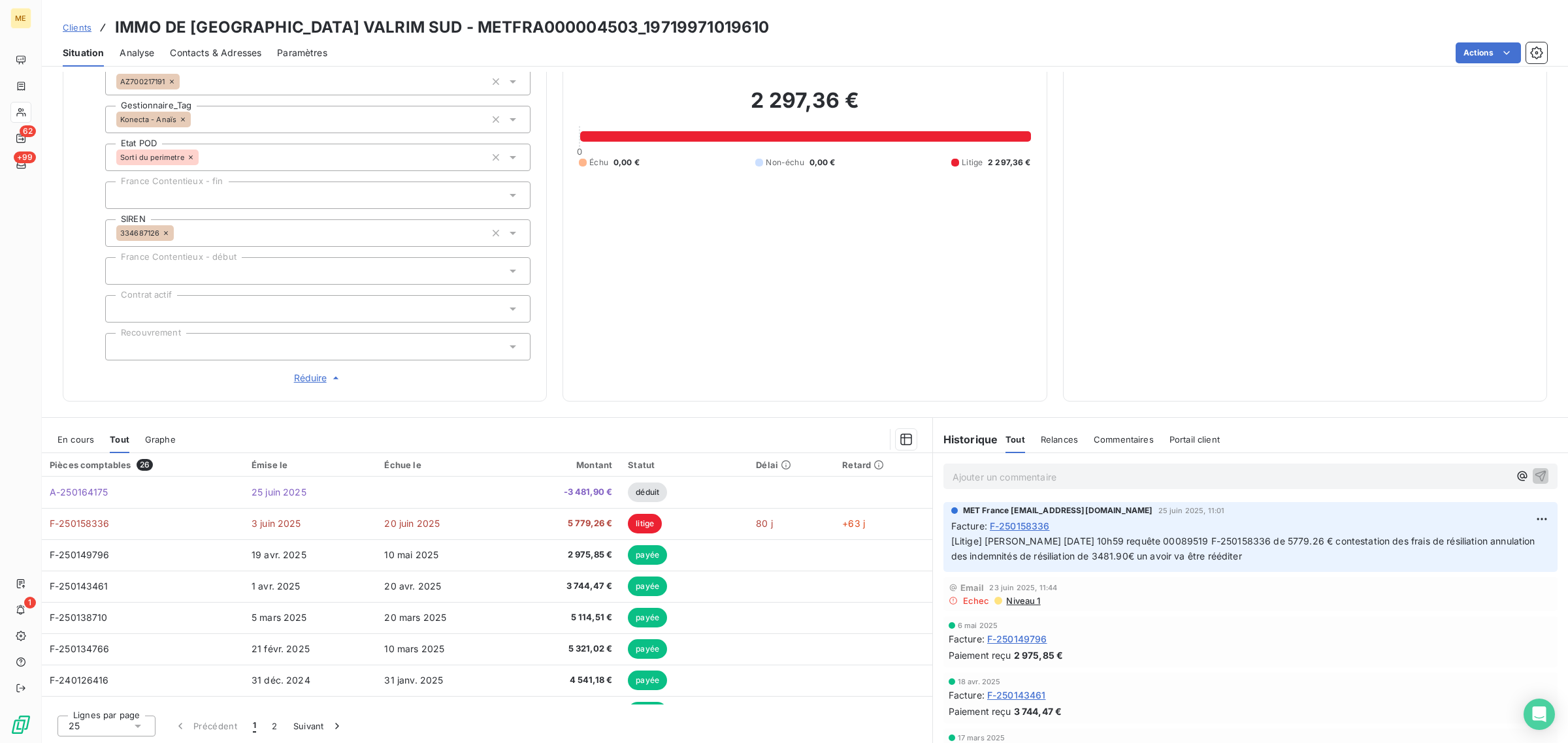
click at [73, 444] on span "En cours" at bounding box center [76, 439] width 37 height 11
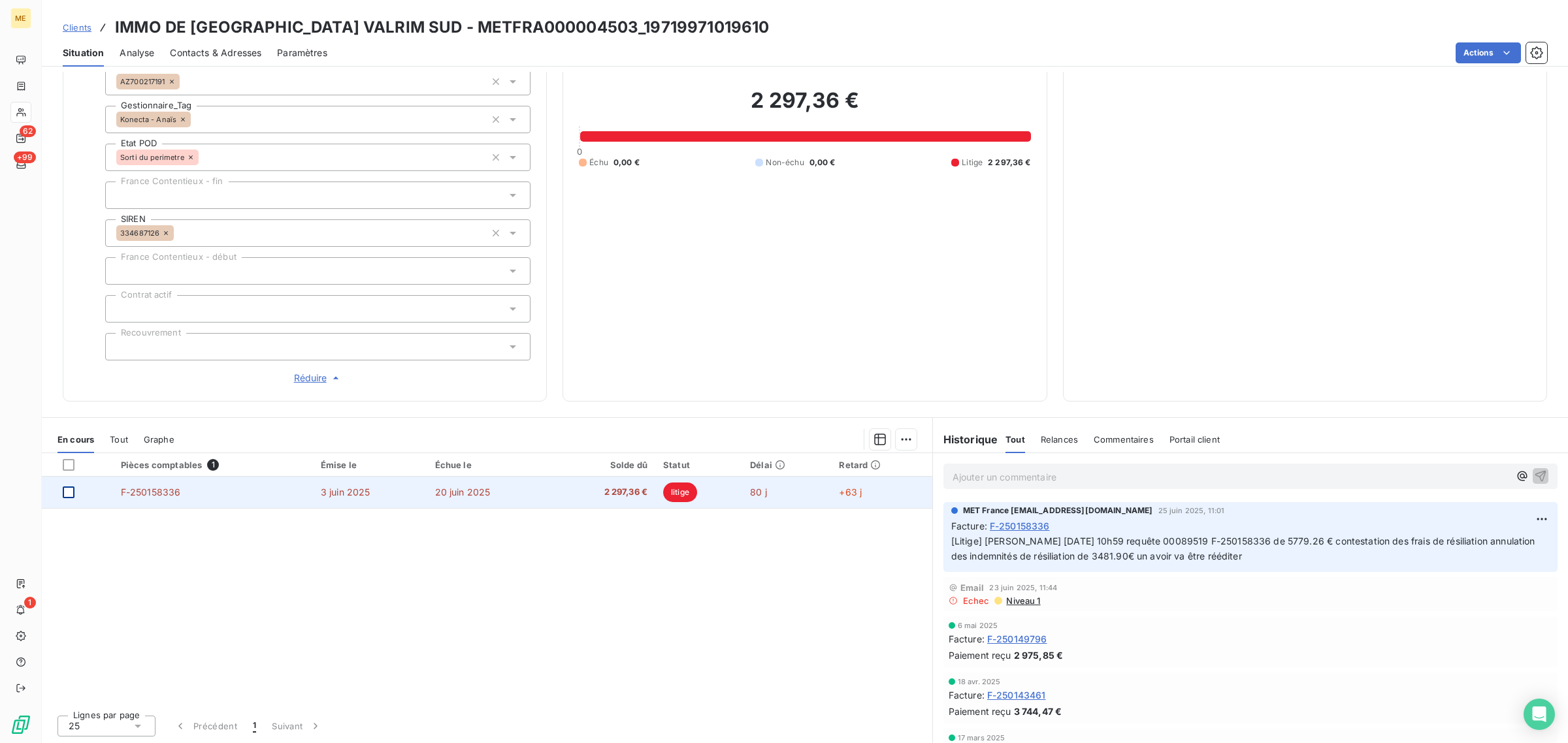
click at [69, 489] on div at bounding box center [69, 492] width 12 height 12
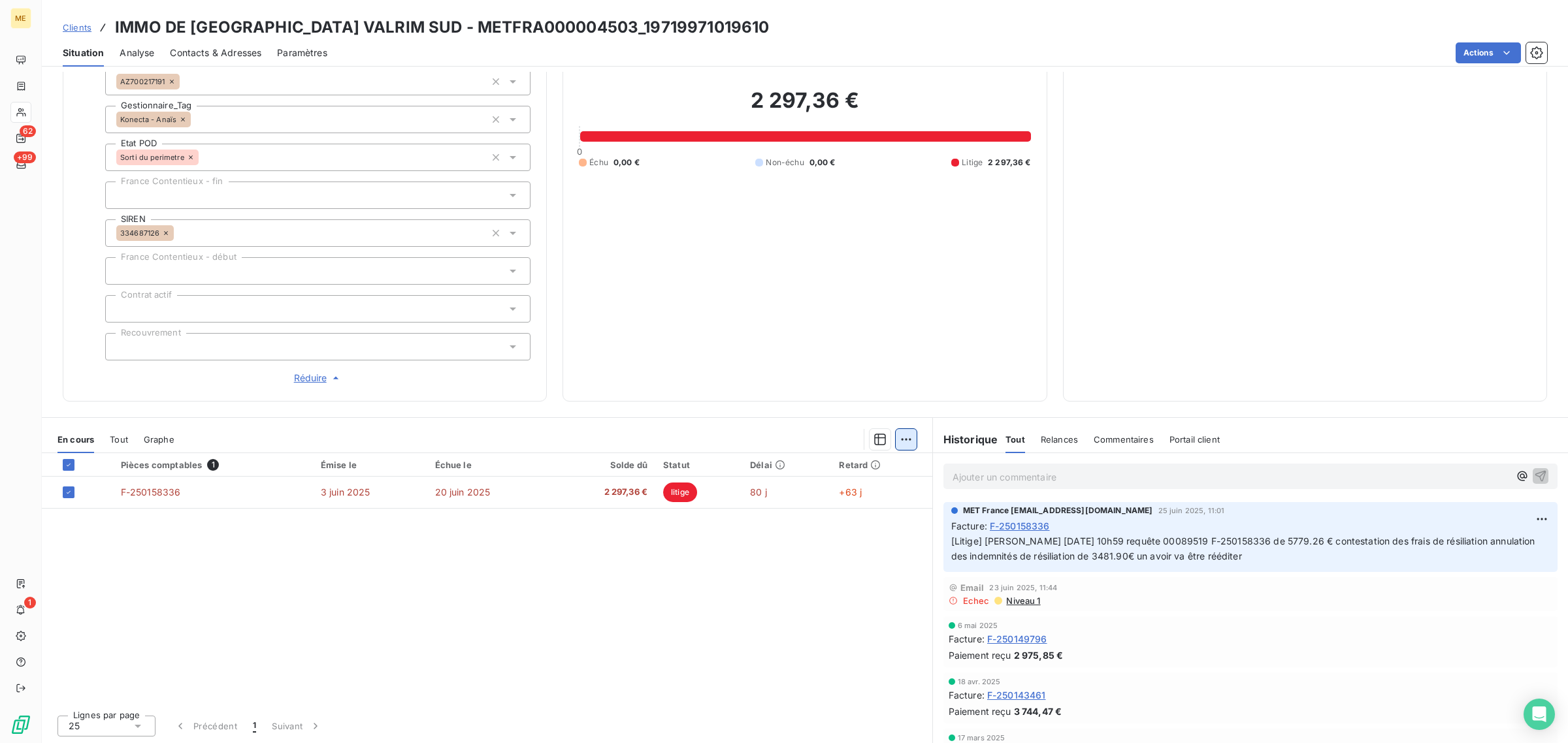
click at [900, 441] on html "ME 62 +99 1 Clients IMMO DE [GEOGRAPHIC_DATA] VALRIM SUD - METFRA000004503_1971…" at bounding box center [784, 371] width 1568 height 743
click at [701, 574] on html "ME 62 +99 1 Clients IMMO DE [GEOGRAPHIC_DATA] VALRIM SUD - METFRA000004503_1971…" at bounding box center [784, 371] width 1568 height 743
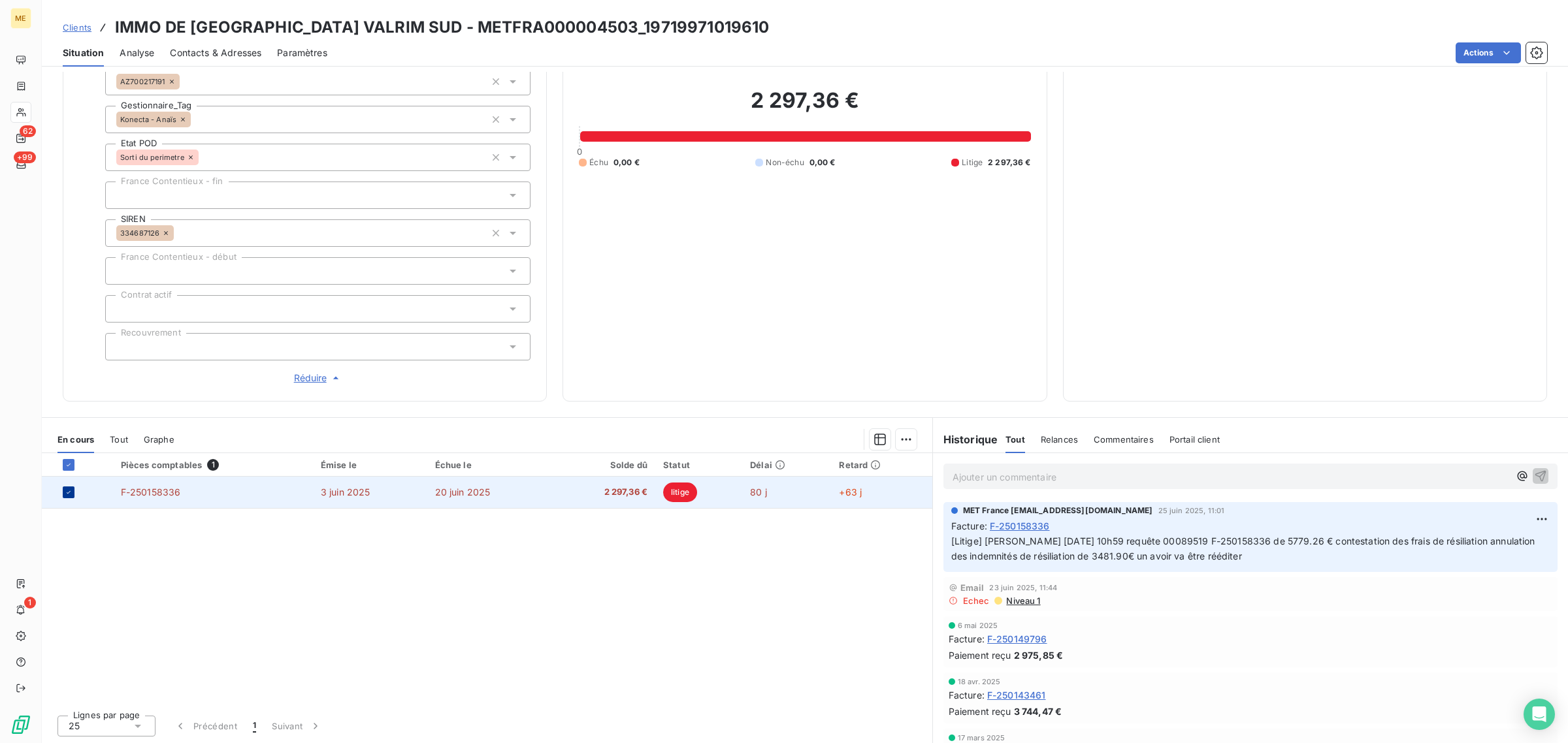
click at [66, 493] on icon at bounding box center [68, 492] width 4 height 2
click at [67, 493] on div at bounding box center [69, 492] width 12 height 12
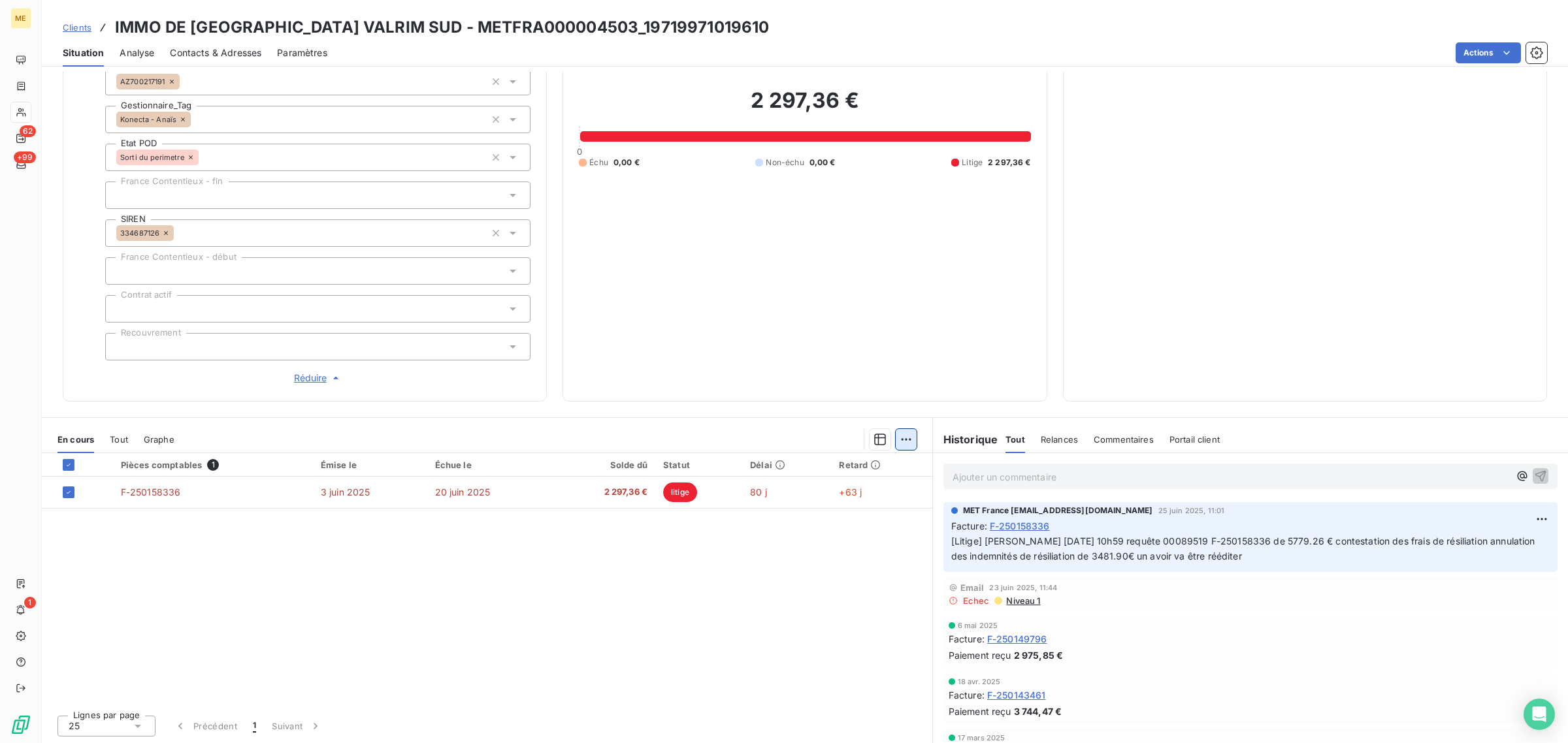
click at [903, 444] on html "ME 62 +99 1 Clients IMMO DE [GEOGRAPHIC_DATA] VALRIM SUD - METFRA000004503_1971…" at bounding box center [784, 371] width 1568 height 743
click at [579, 540] on html "ME 62 +99 1 Clients IMMO DE [GEOGRAPHIC_DATA] VALRIM SUD - METFRA000004503_1971…" at bounding box center [784, 371] width 1568 height 743
click at [299, 569] on div "Pièces comptables 1 Émise le Échue le Solde dû Statut Délai Retard F-250158336 …" at bounding box center [486, 579] width 891 height 252
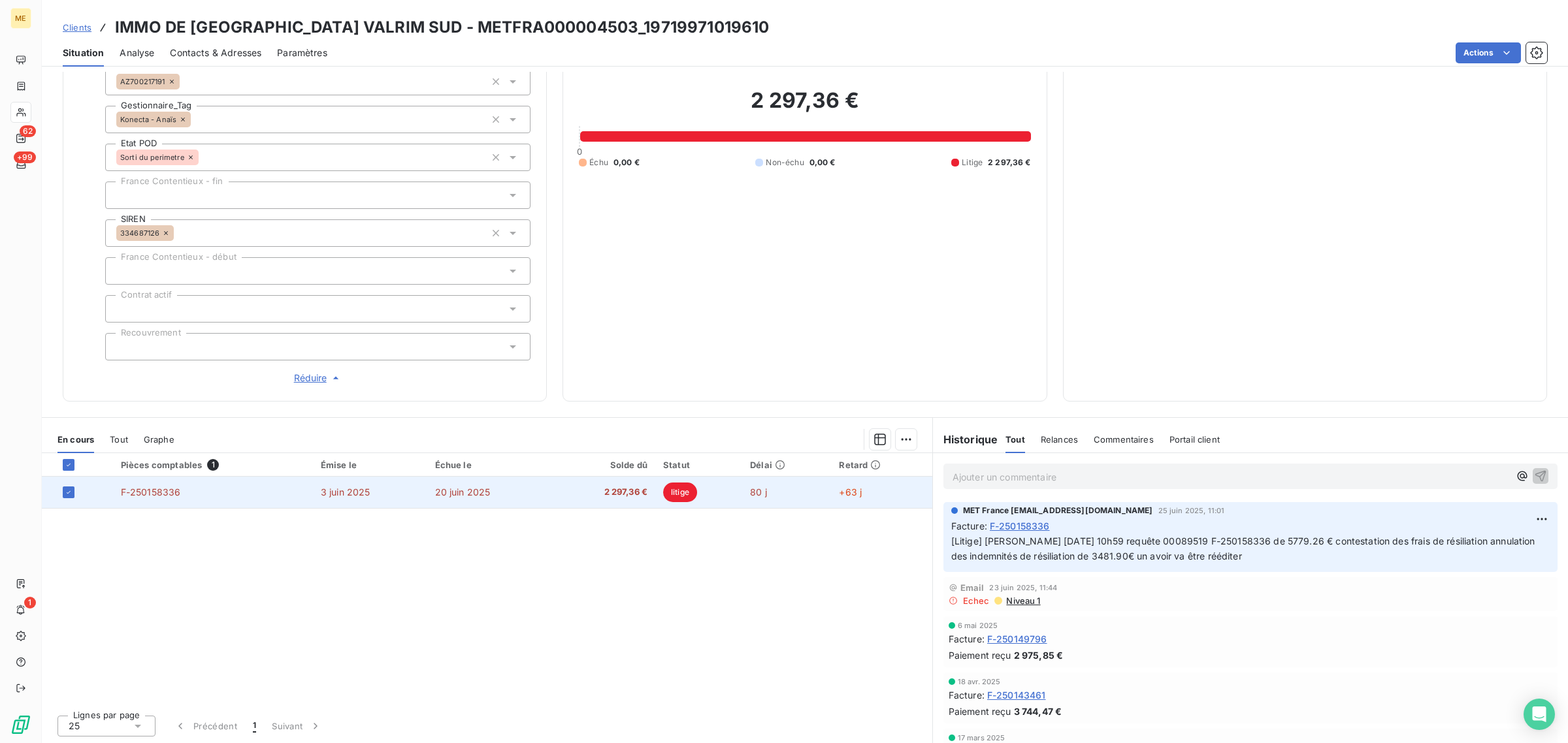
click at [61, 496] on td at bounding box center [77, 492] width 71 height 32
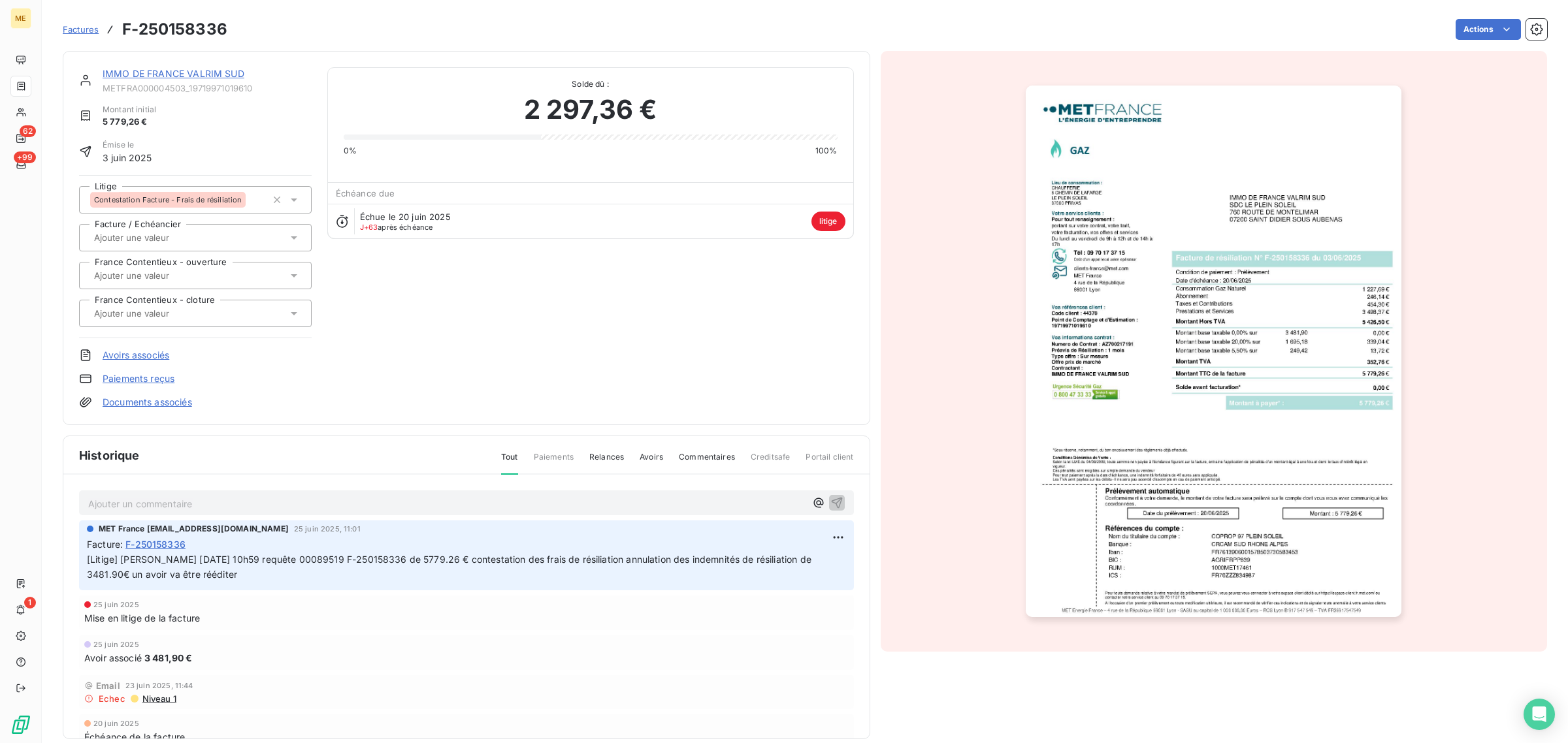
click at [90, 25] on span "Factures" at bounding box center [81, 29] width 36 height 11
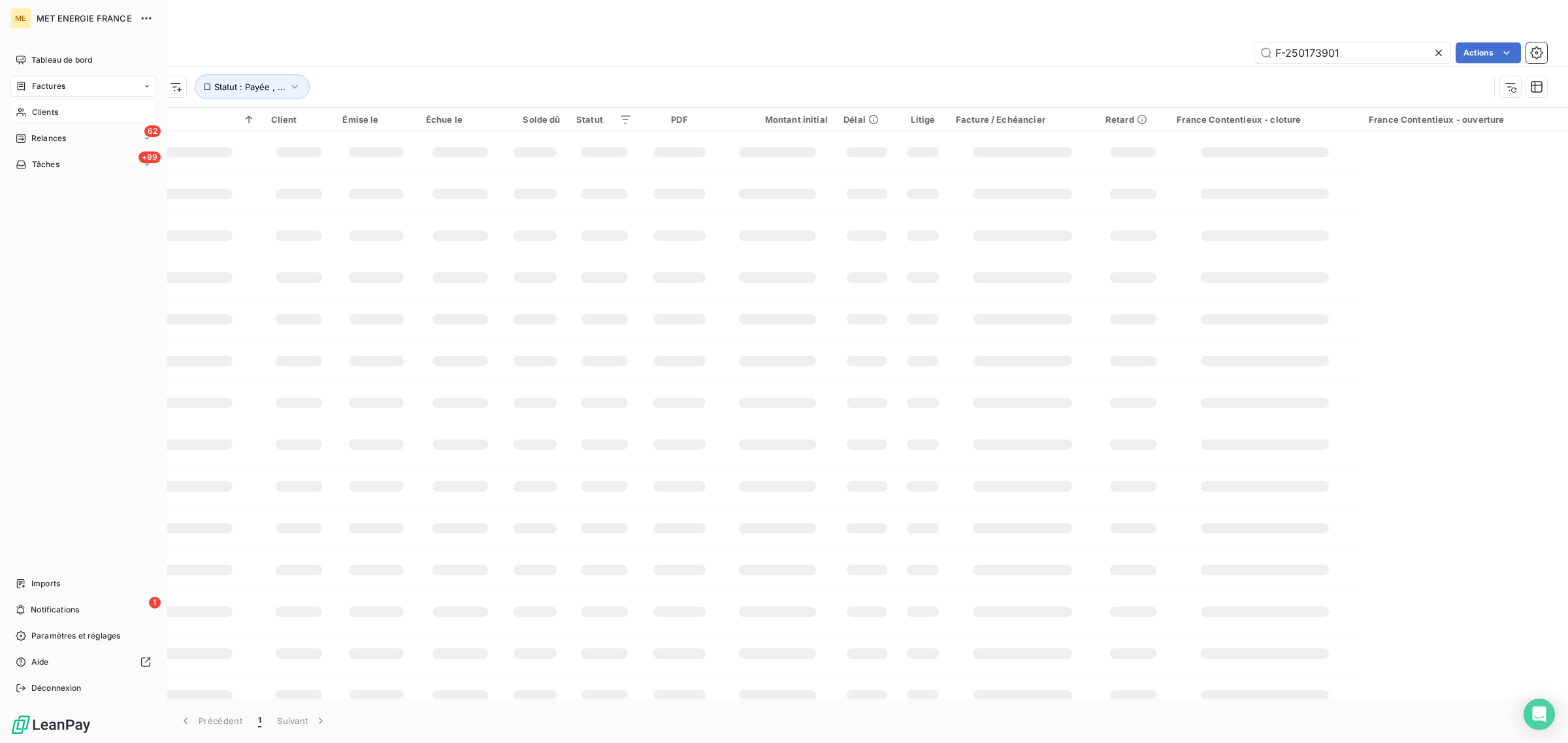
click at [27, 115] on div "Clients" at bounding box center [83, 112] width 145 height 21
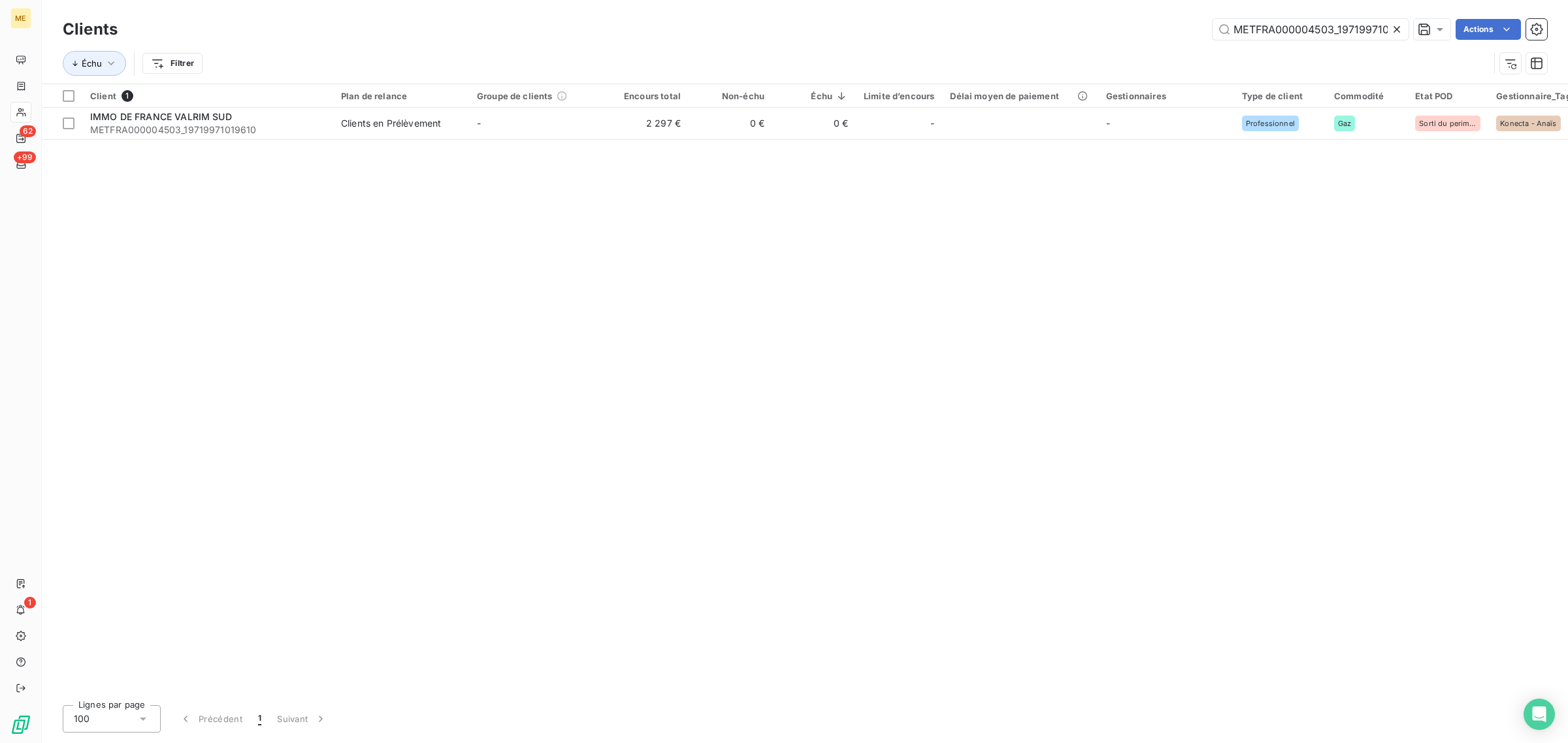
scroll to position [0, 29]
drag, startPoint x: 1402, startPoint y: 26, endPoint x: 1364, endPoint y: 29, distance: 38.1
click at [1398, 26] on icon at bounding box center [1397, 30] width 13 height 13
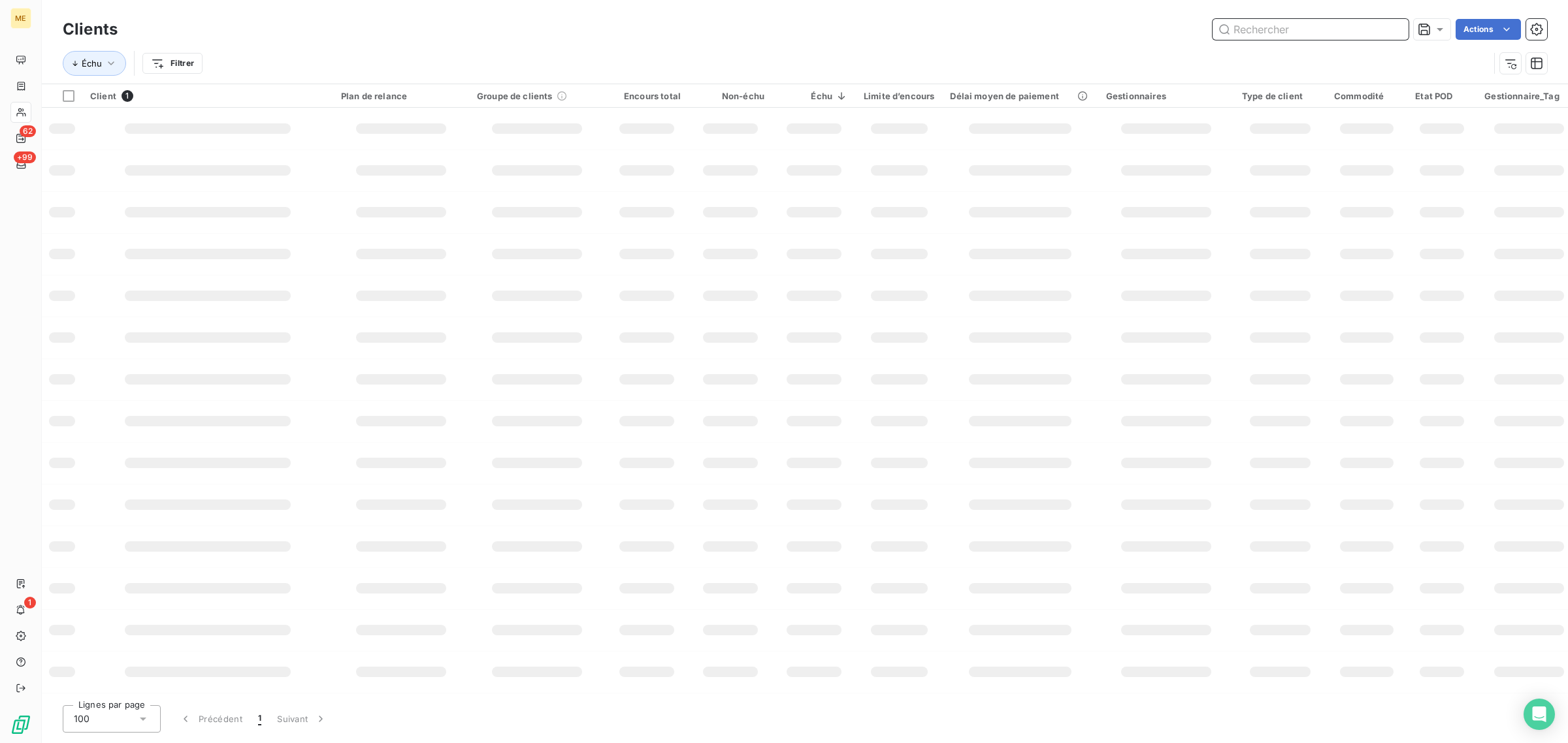
click at [1300, 33] on input "text" at bounding box center [1310, 29] width 196 height 21
paste input "METFRA000018399_50061725069388"
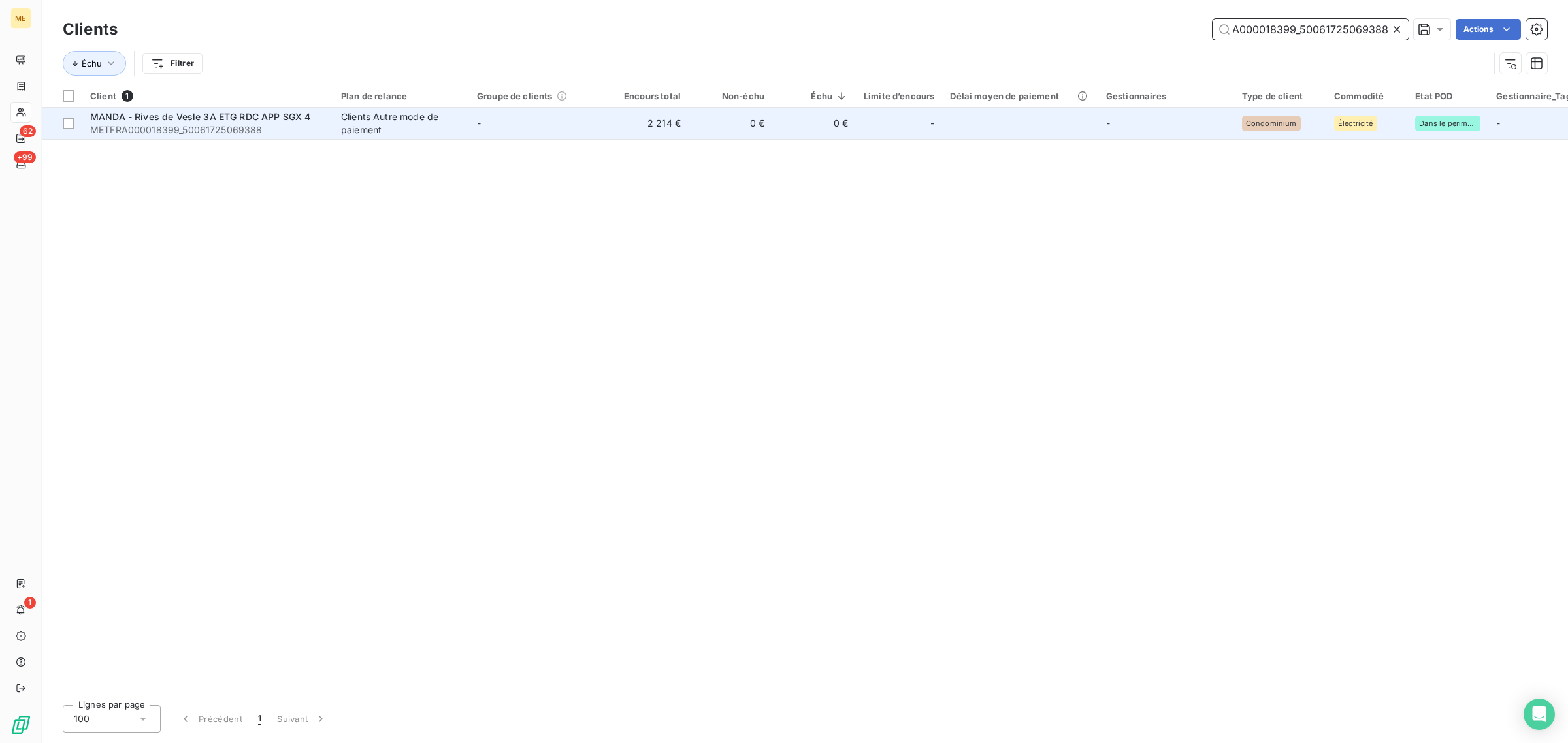
type input "METFRA000018399_50061725069388"
click at [581, 127] on td "-" at bounding box center [537, 124] width 136 height 32
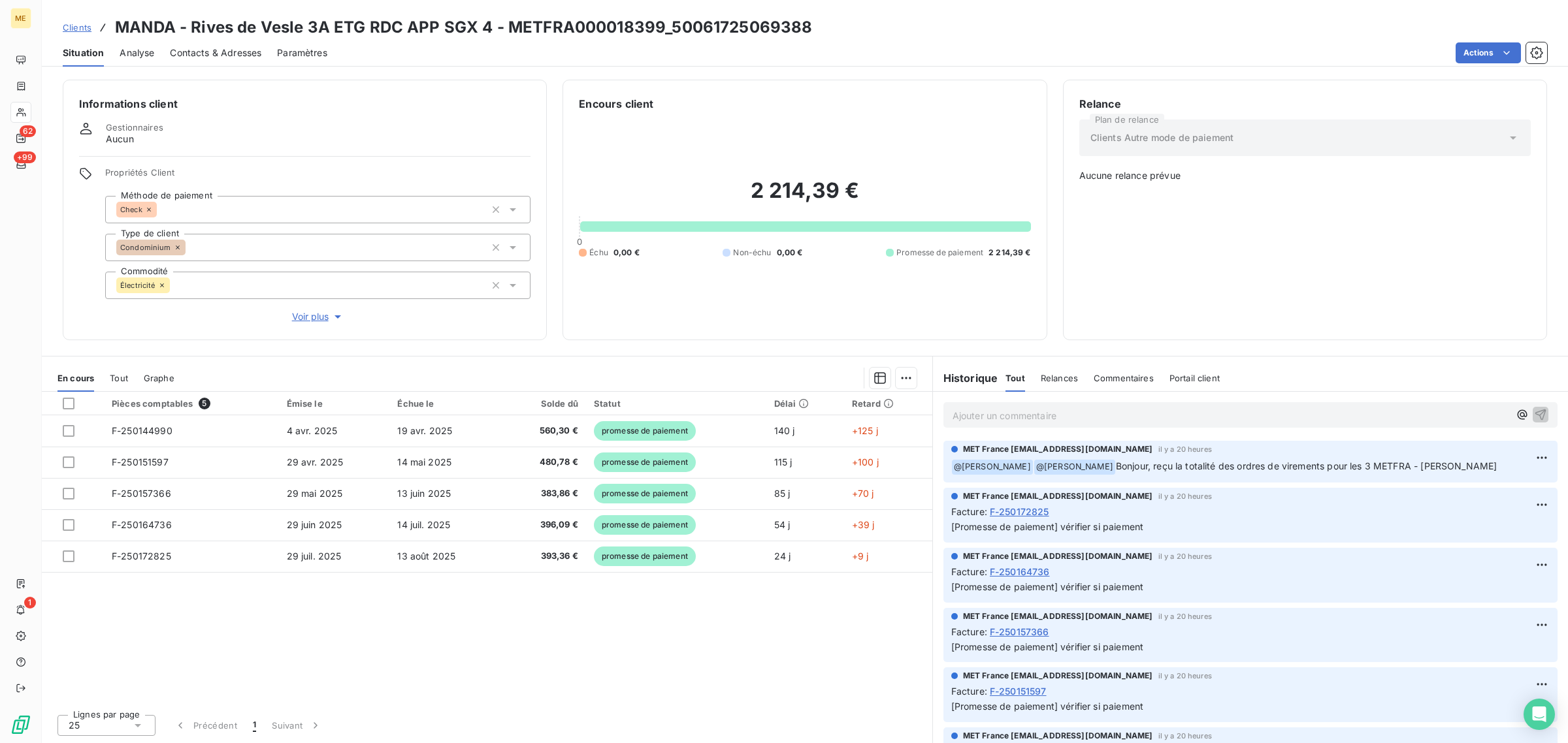
click at [299, 319] on span "Voir plus" at bounding box center [318, 317] width 52 height 13
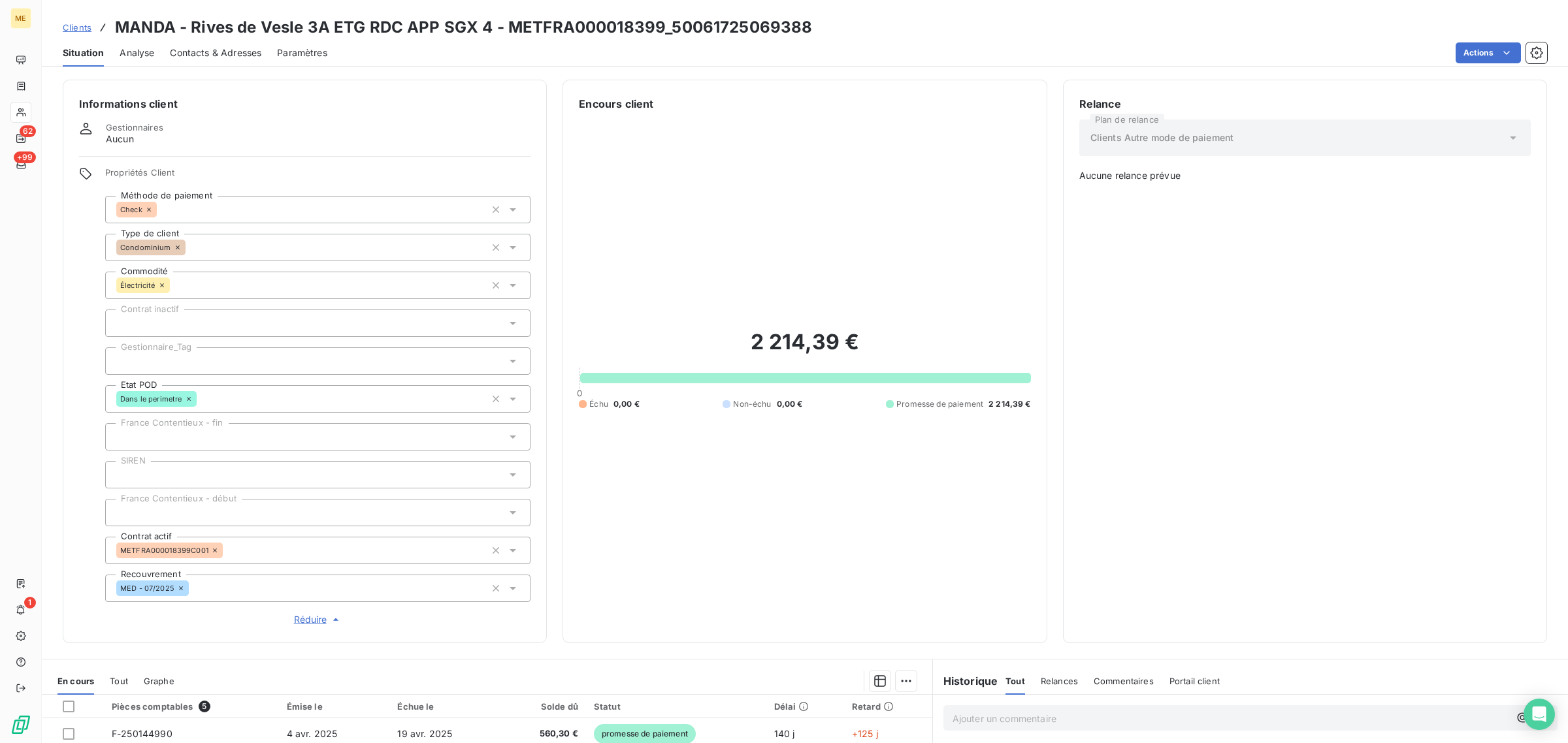
click at [149, 366] on div at bounding box center [318, 361] width 425 height 27
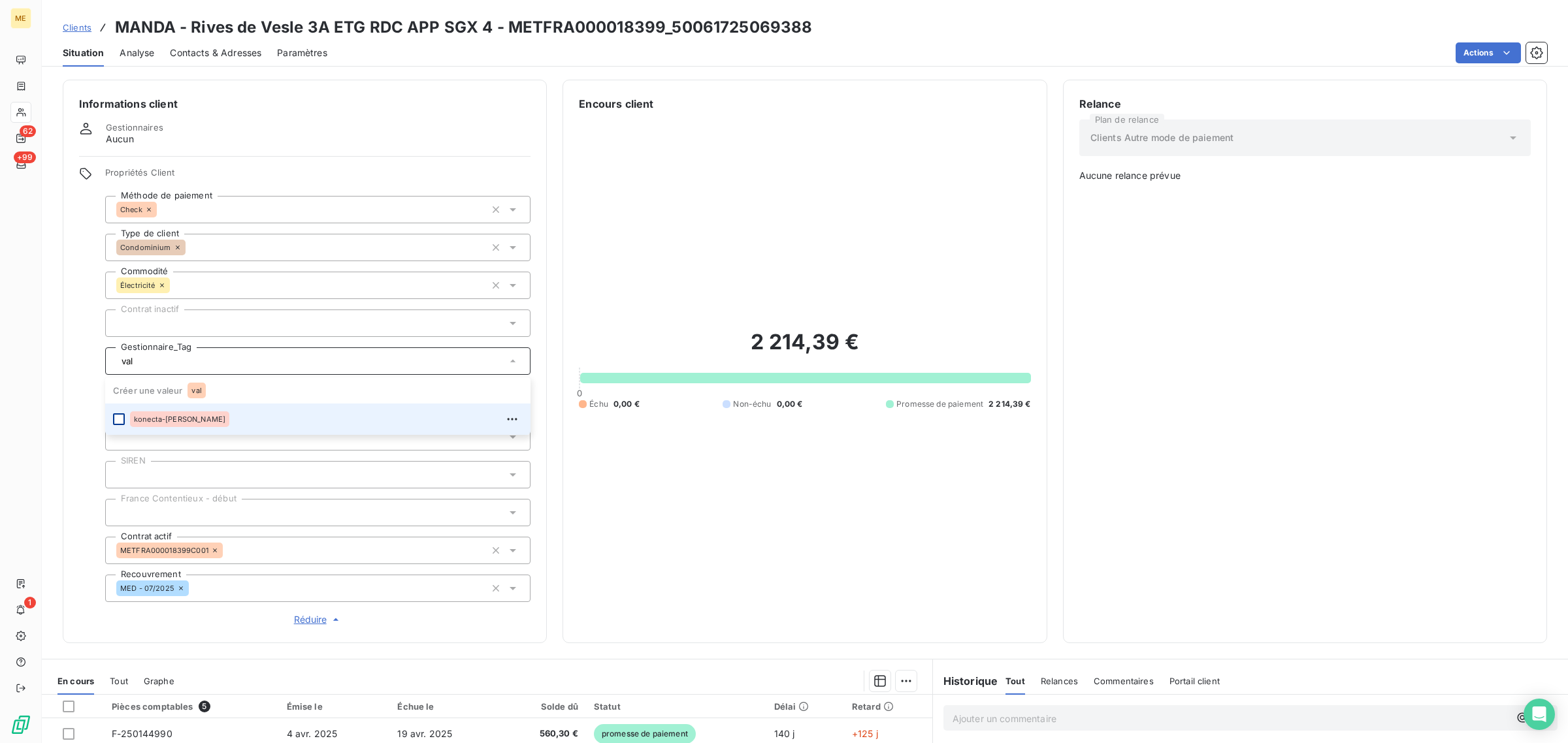
click at [115, 416] on div at bounding box center [119, 419] width 12 height 12
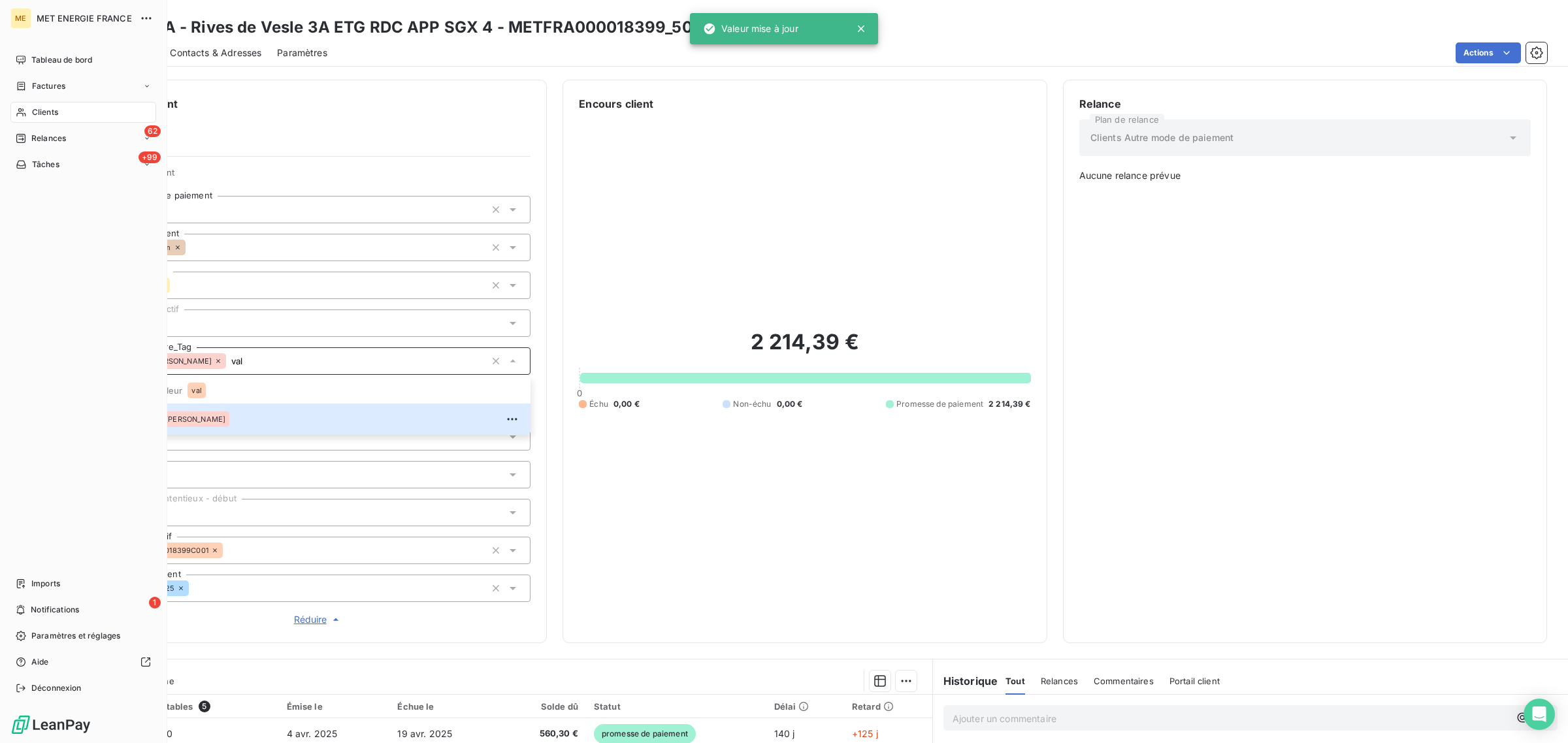
type input "val"
click at [28, 105] on div "Clients" at bounding box center [83, 112] width 145 height 21
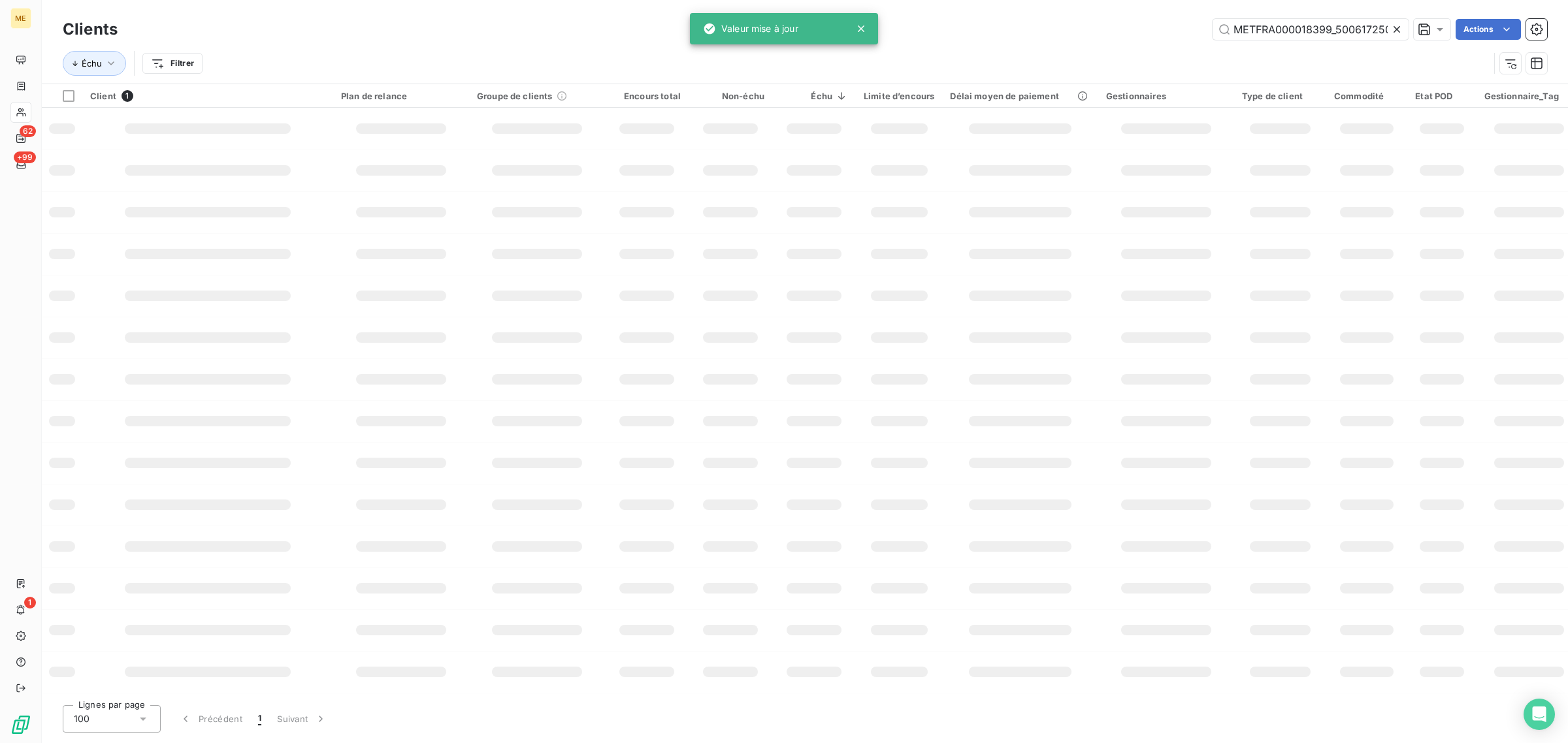
scroll to position [0, 36]
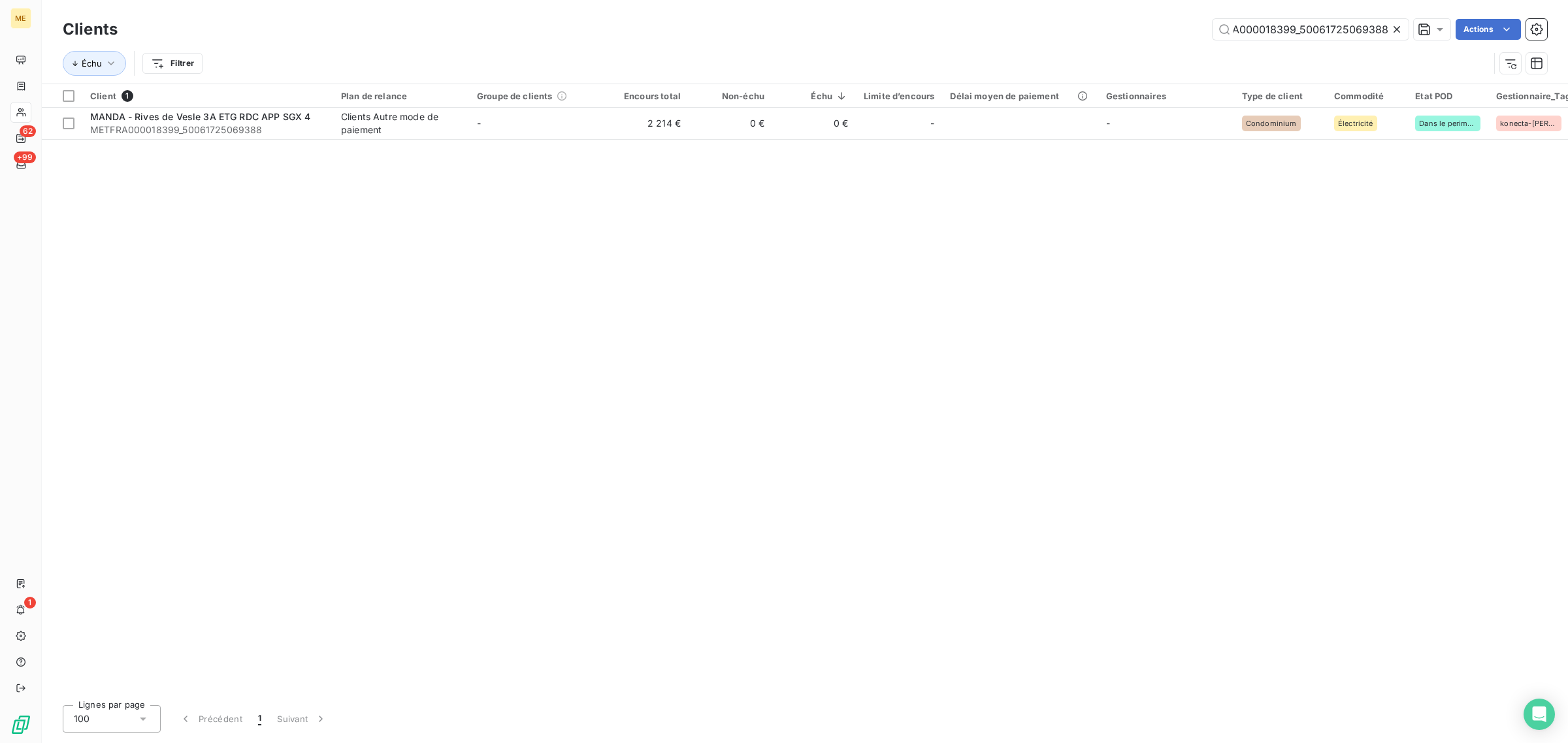
click at [1393, 29] on icon at bounding box center [1397, 30] width 13 height 13
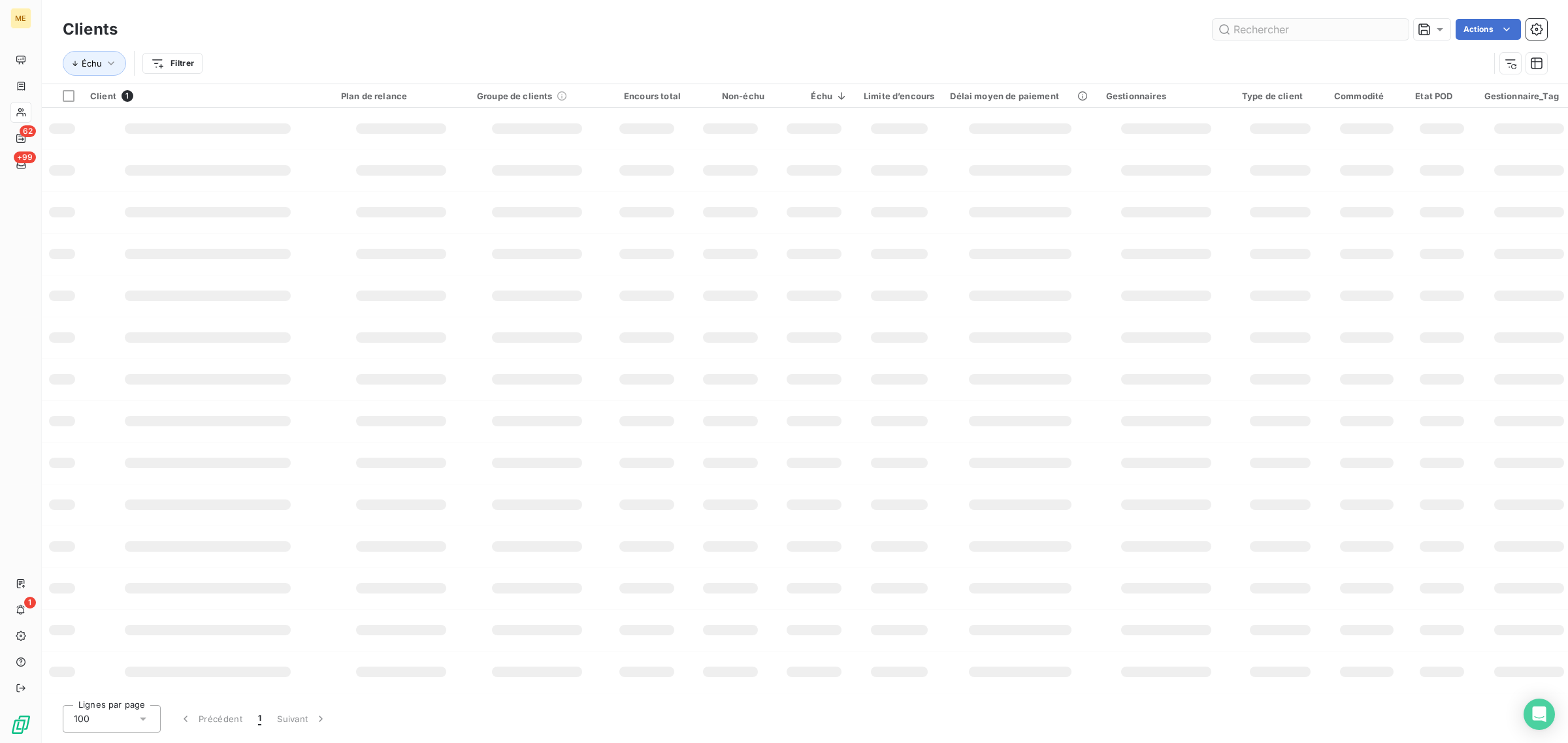
scroll to position [0, 0]
click at [1312, 23] on input "text" at bounding box center [1310, 29] width 196 height 21
paste input "METFRA000007596_Z6852000000097"
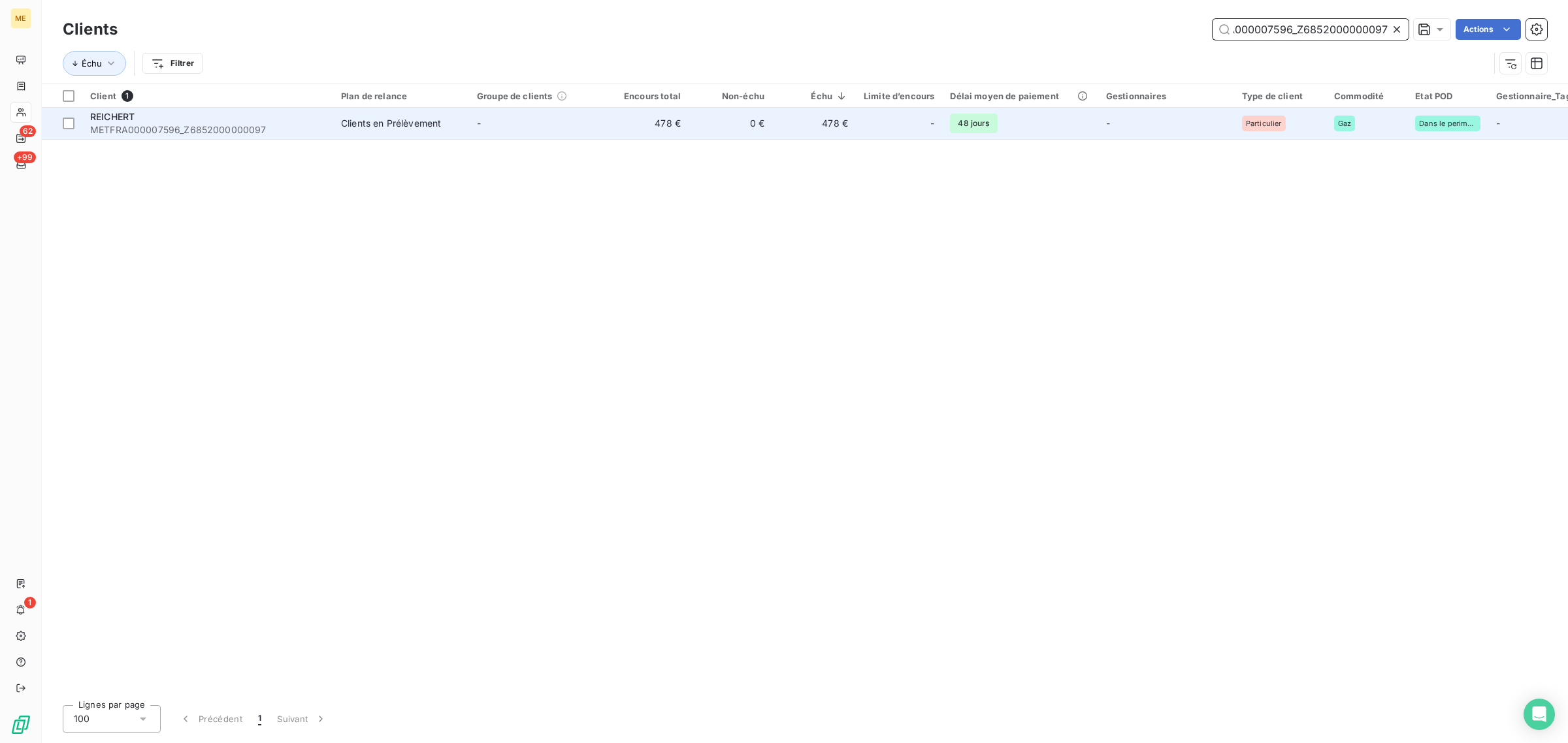
type input "METFRA000007596_Z6852000000097"
click at [504, 133] on td "-" at bounding box center [537, 124] width 136 height 32
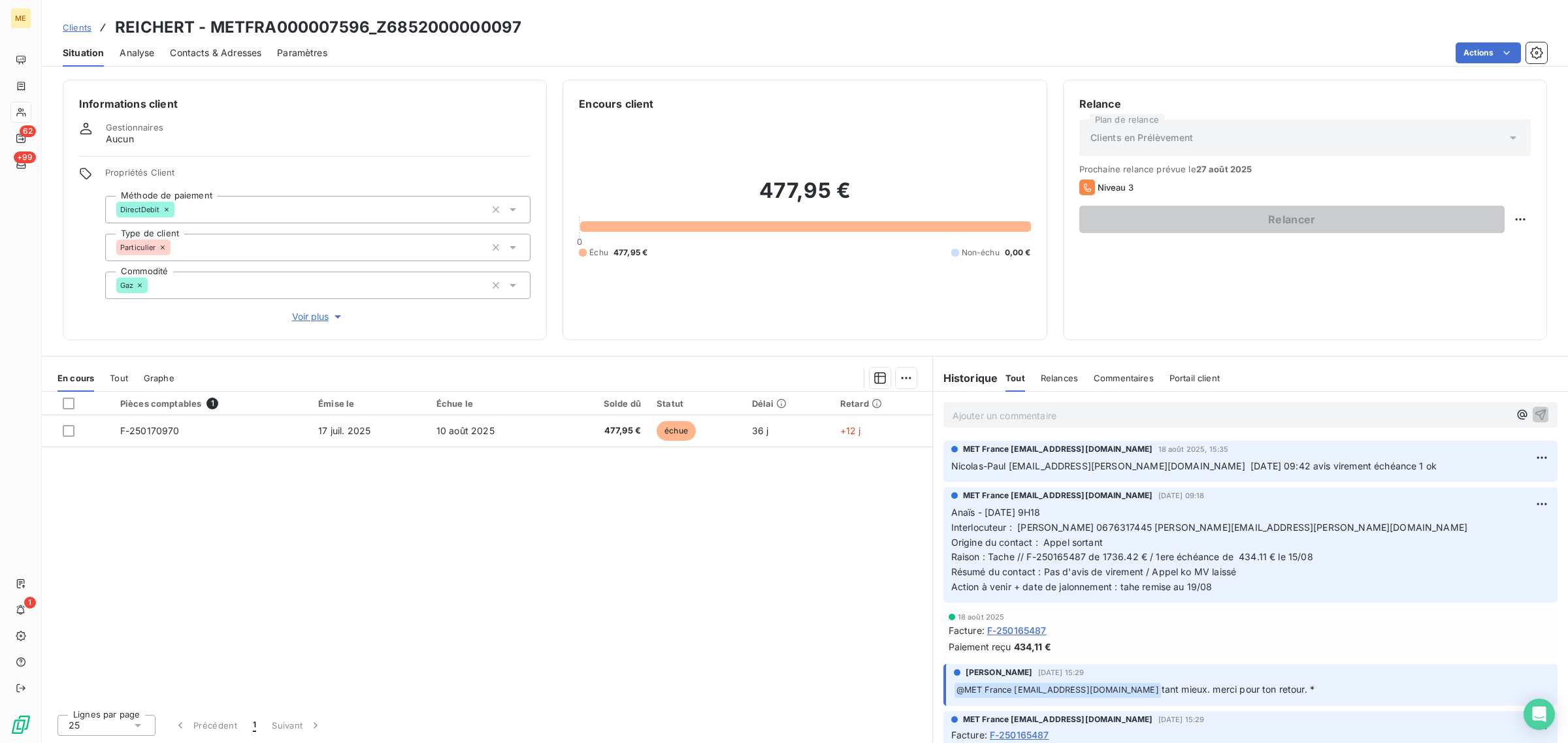
click at [312, 320] on span "Voir plus" at bounding box center [318, 317] width 52 height 13
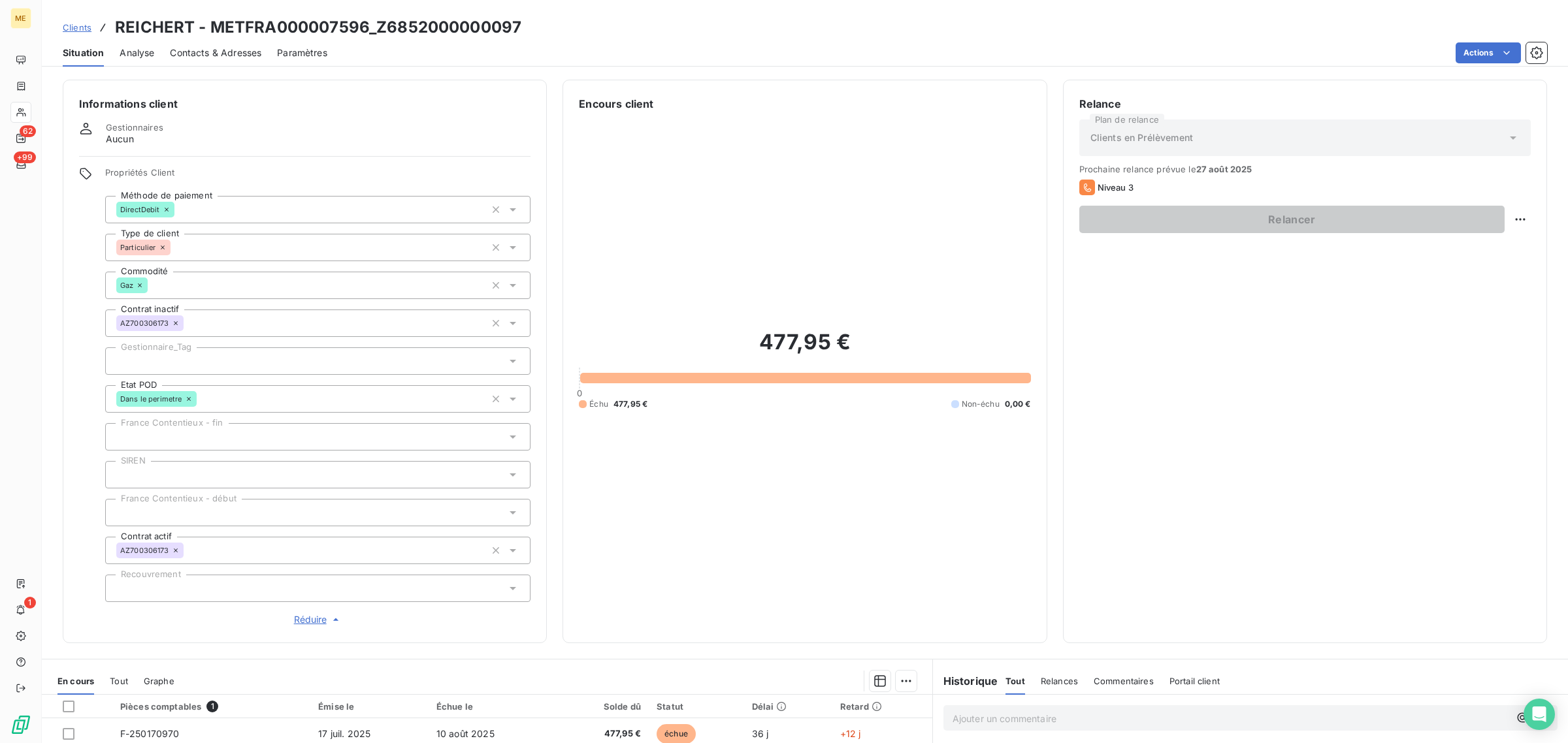
click at [182, 358] on div at bounding box center [318, 361] width 425 height 27
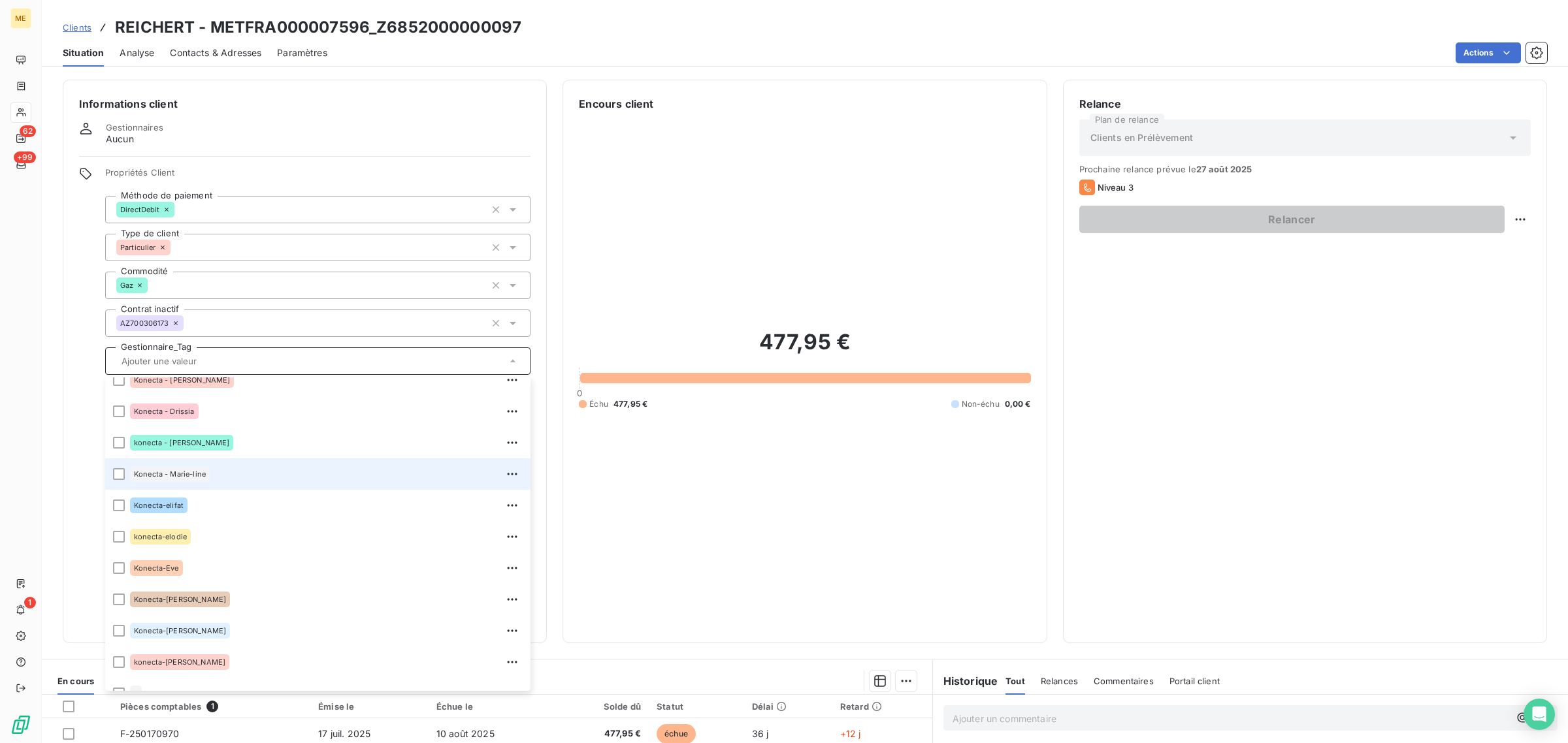
scroll to position [245, 0]
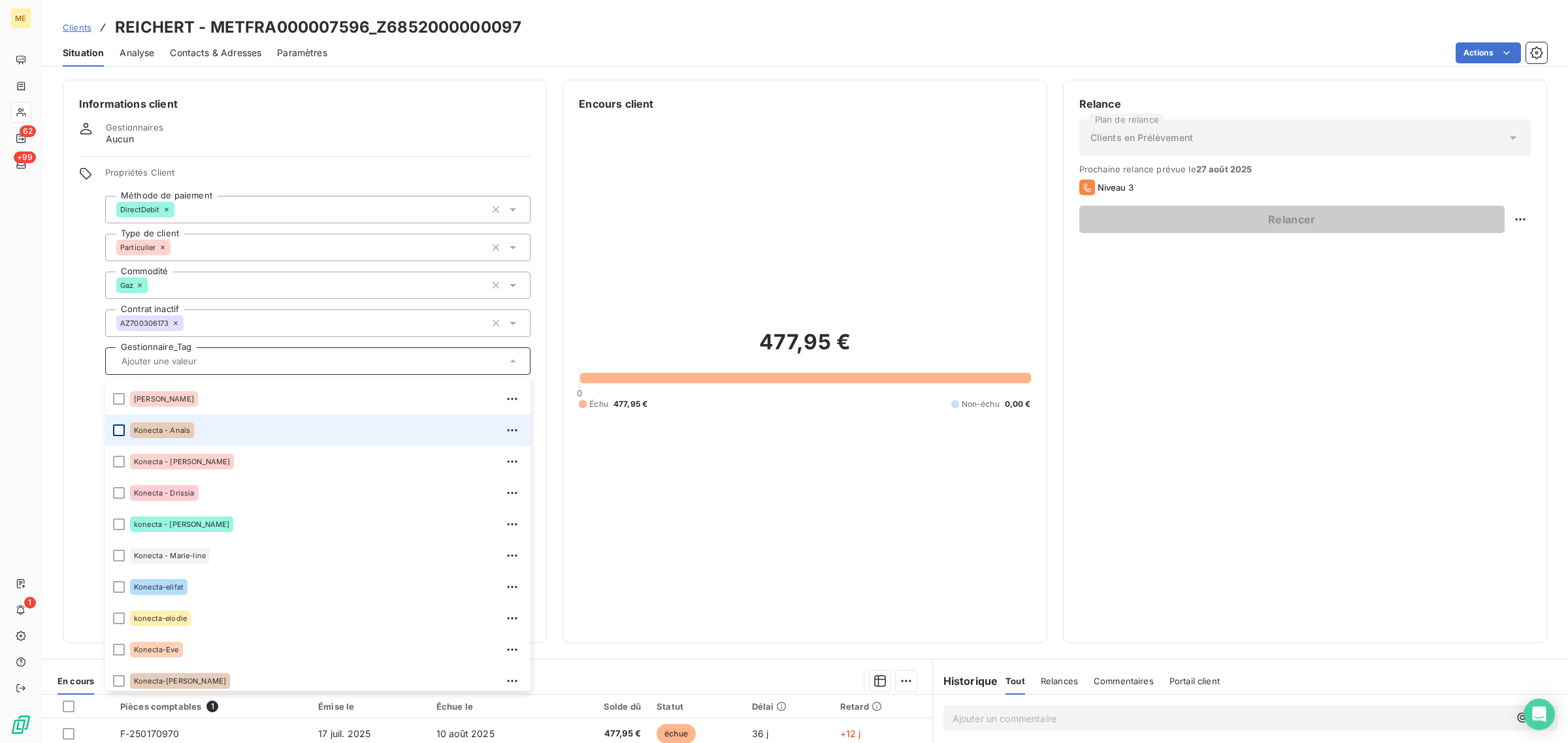
click at [122, 433] on div at bounding box center [119, 430] width 12 height 12
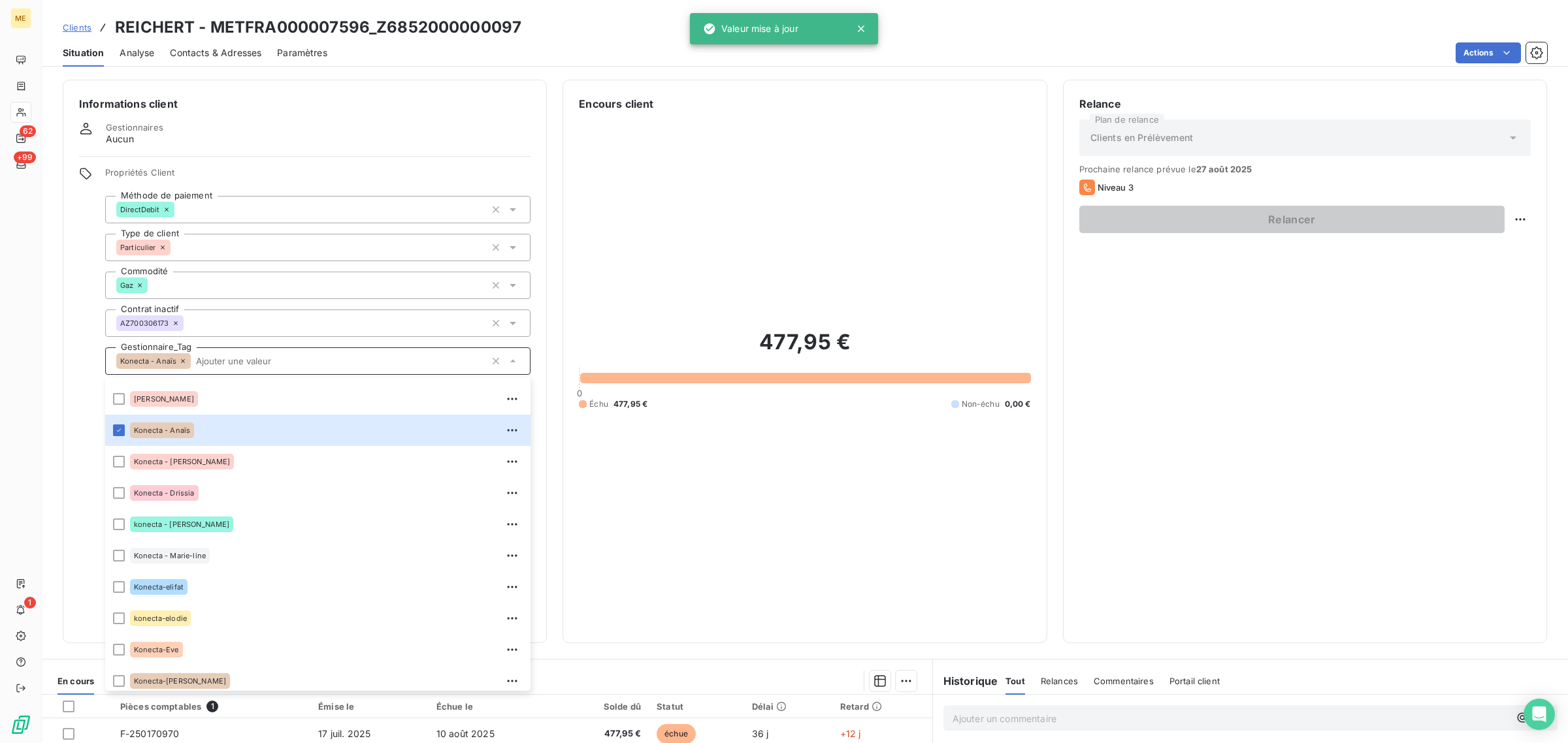
click at [32, 109] on div "ME 62 +99 1" at bounding box center [21, 371] width 42 height 743
click at [18, 110] on icon at bounding box center [21, 113] width 9 height 8
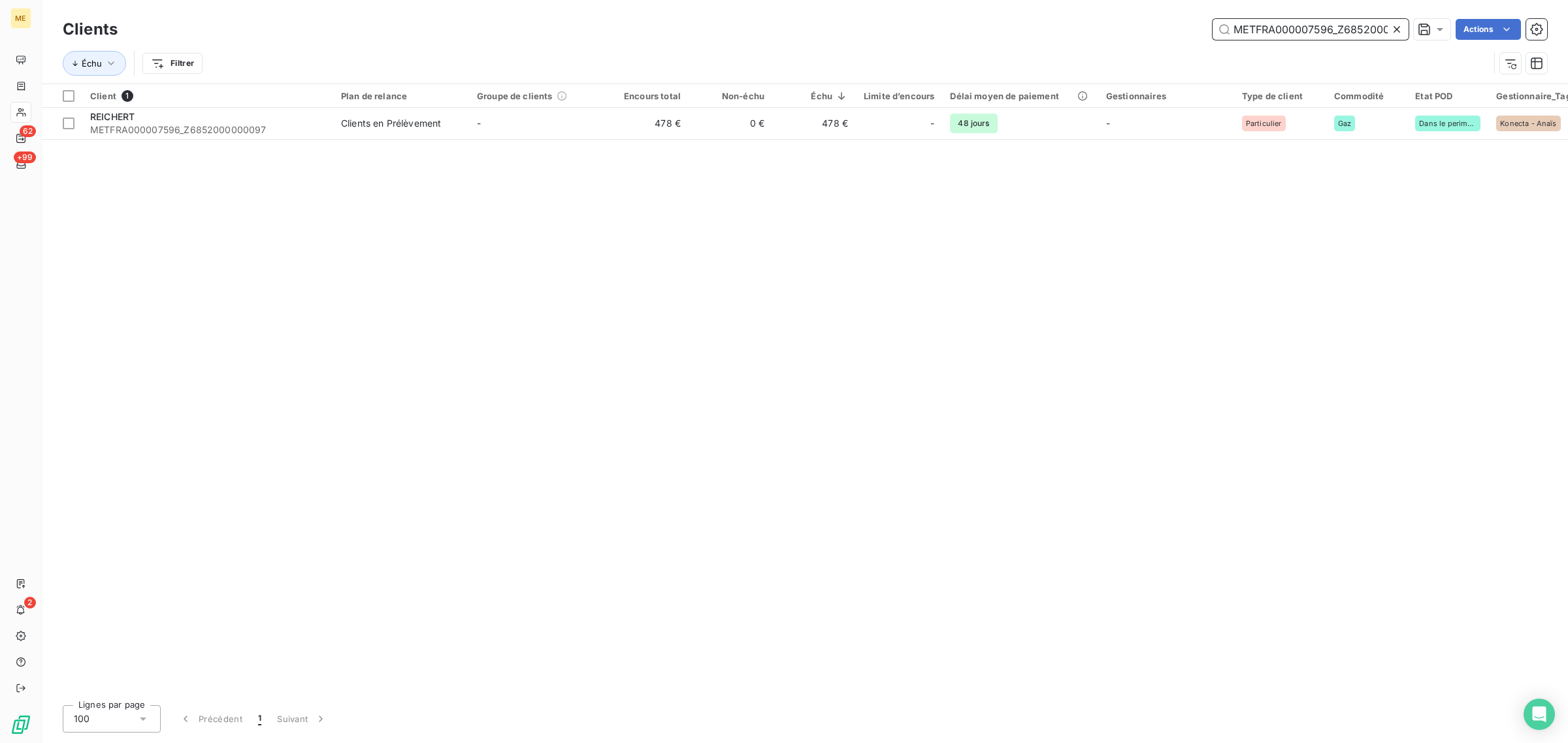
click at [1380, 28] on input "METFRA000007596_Z6852000000097" at bounding box center [1310, 29] width 196 height 21
click at [1395, 31] on icon at bounding box center [1397, 30] width 13 height 13
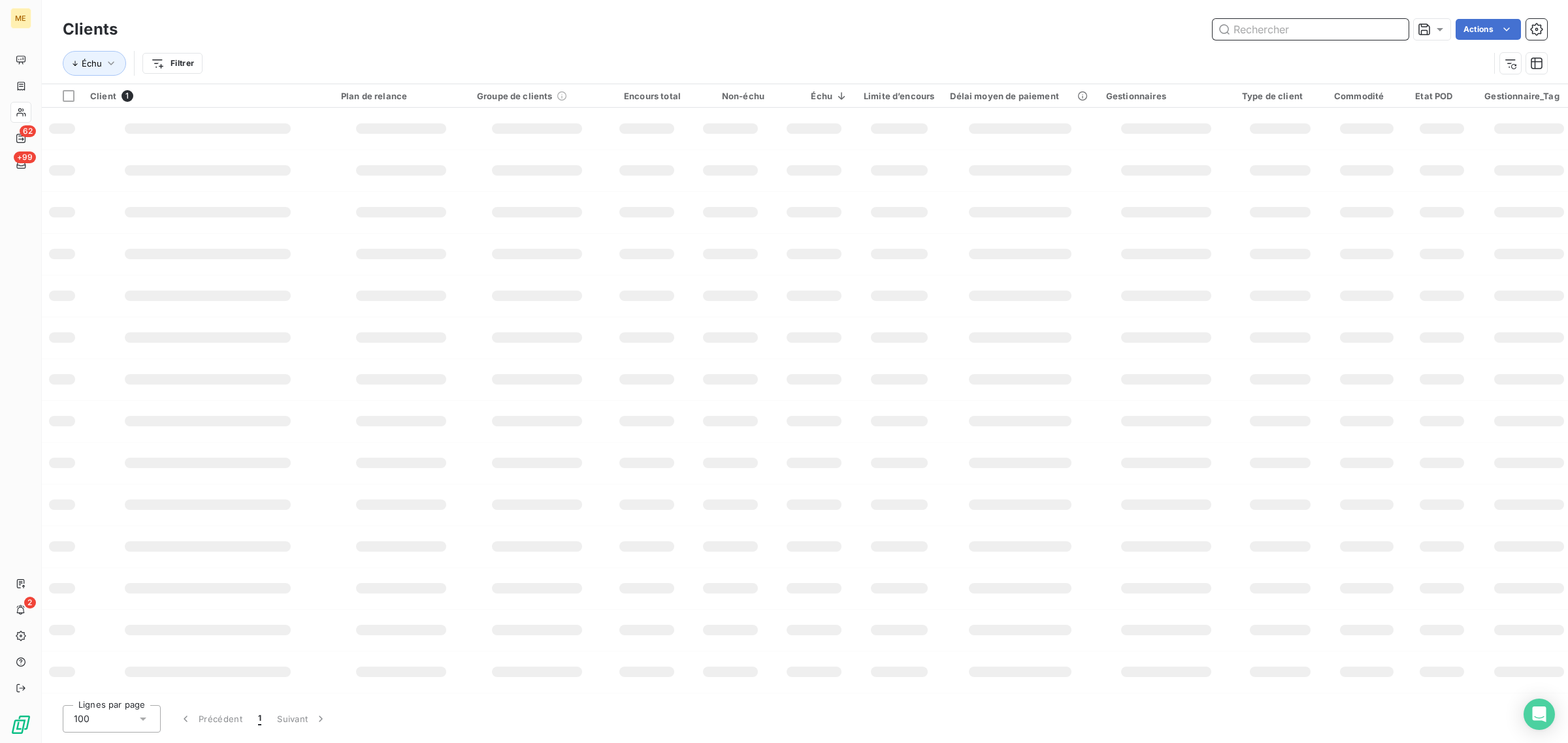
click at [1318, 27] on input "text" at bounding box center [1310, 29] width 196 height 21
paste input "METFRA000005874_05561649732846"
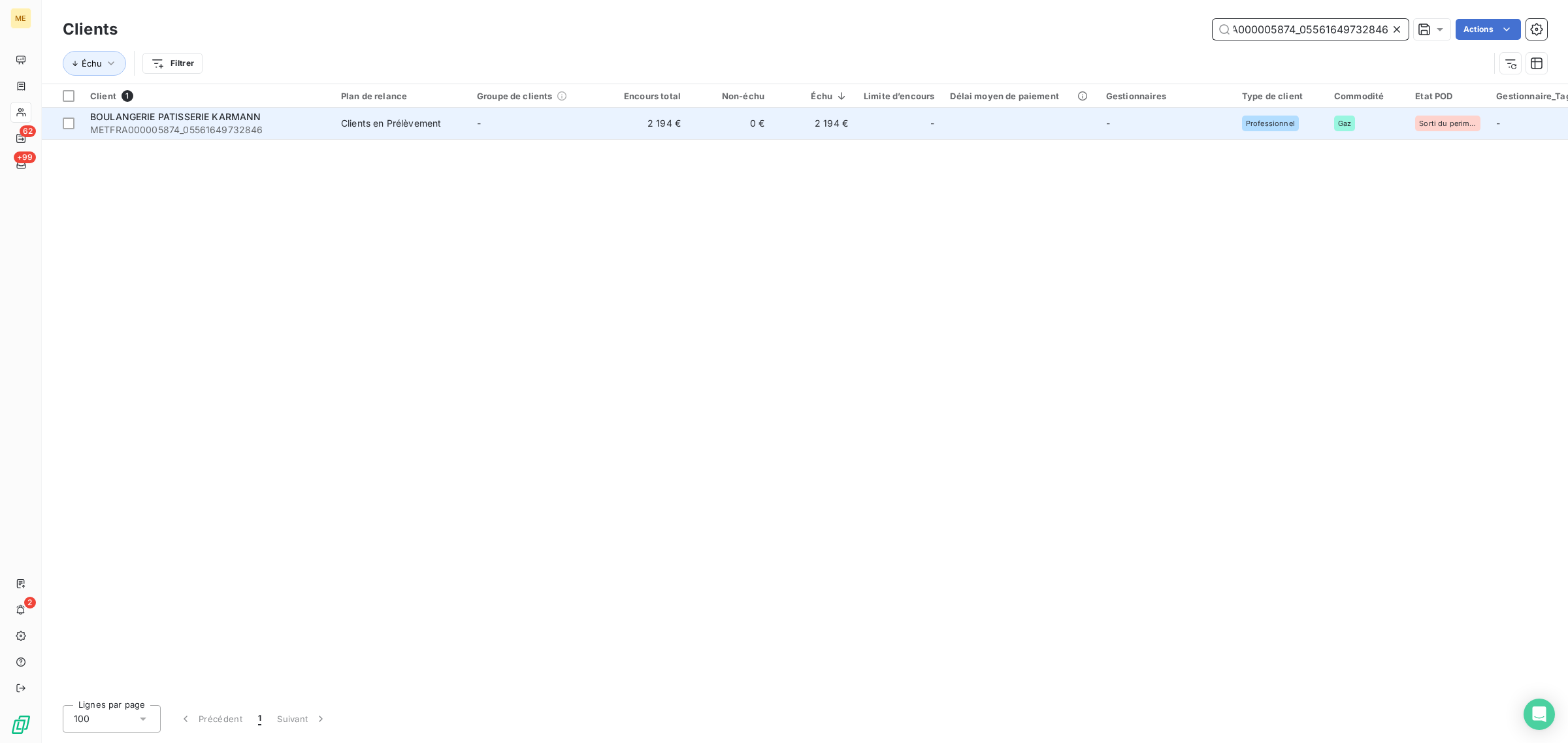
type input "METFRA000005874_05561649732846"
click at [476, 121] on span "-" at bounding box center [478, 123] width 4 height 11
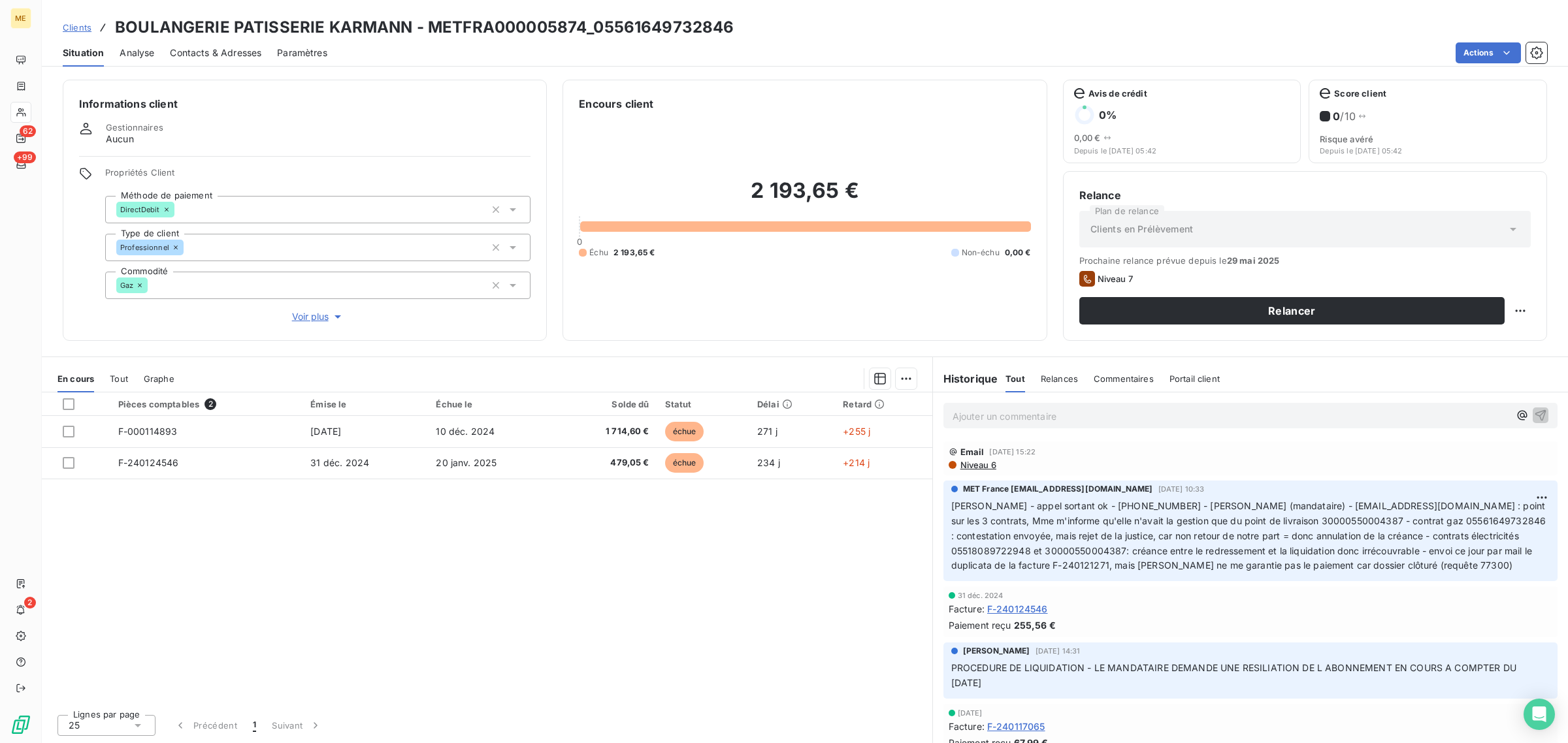
click at [308, 318] on span "Voir plus" at bounding box center [318, 317] width 52 height 13
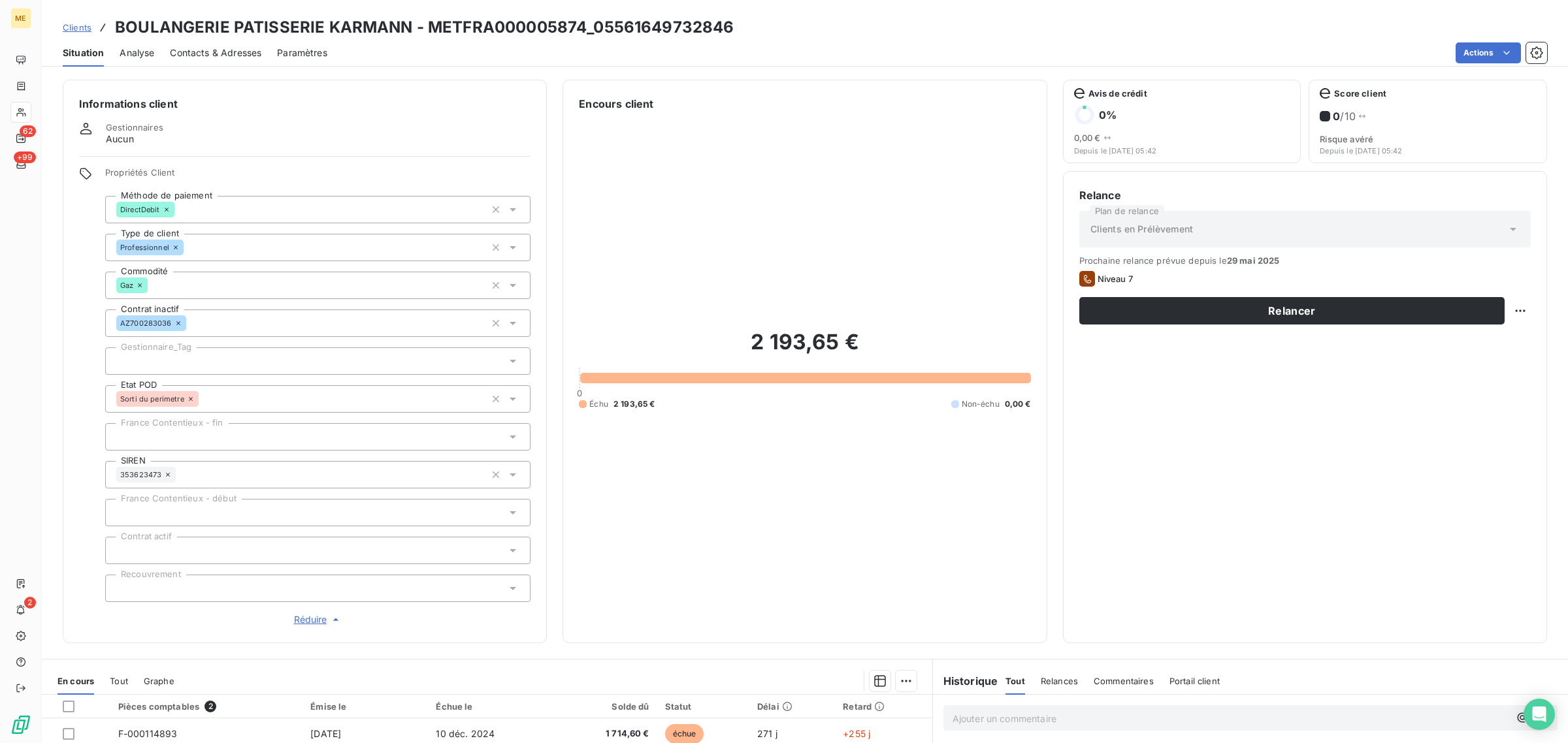
click at [154, 364] on div at bounding box center [318, 361] width 425 height 27
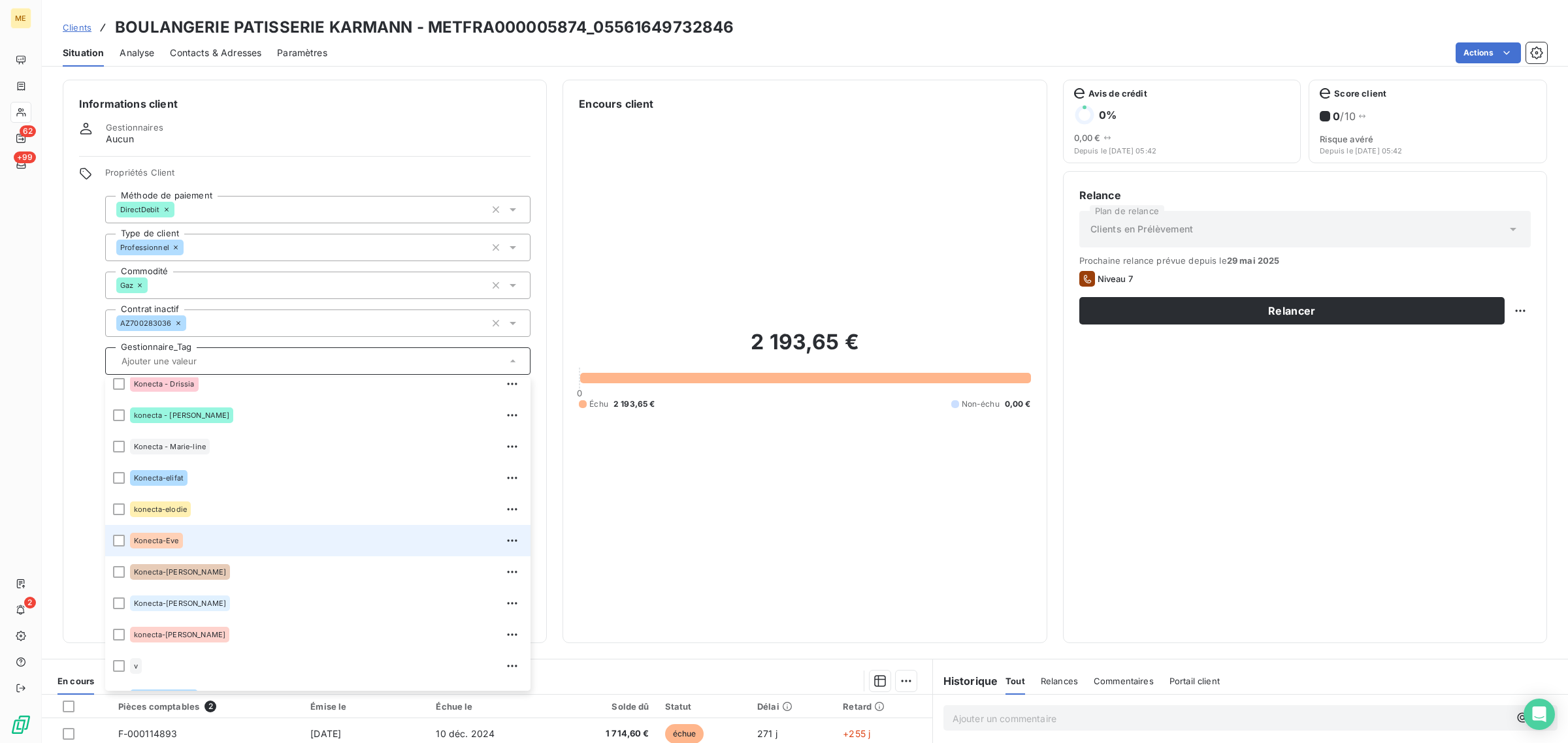
scroll to position [375, 0]
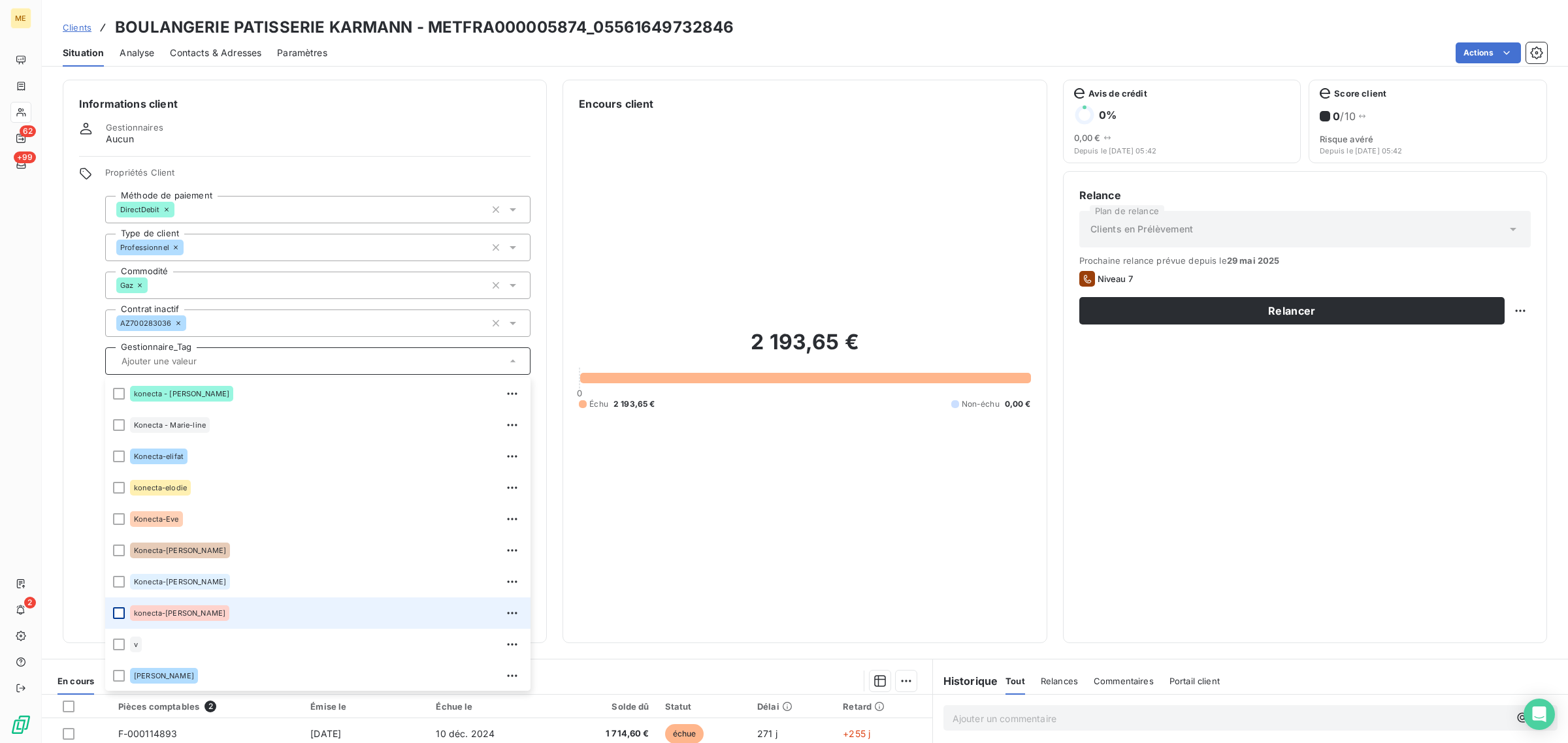
click at [121, 614] on div at bounding box center [119, 613] width 12 height 12
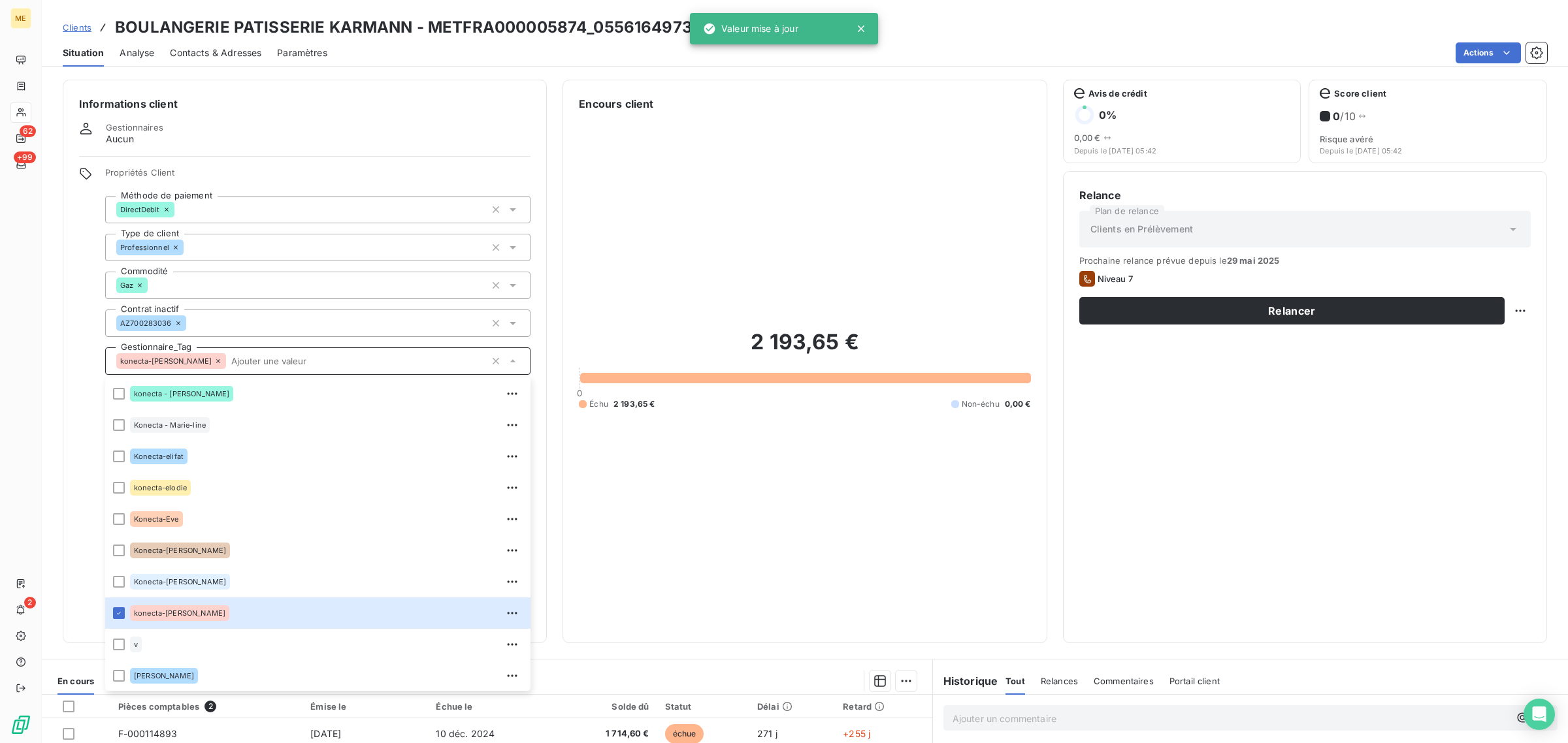
click at [29, 115] on div at bounding box center [21, 112] width 21 height 21
click at [864, 24] on icon at bounding box center [861, 29] width 13 height 13
click at [18, 113] on icon at bounding box center [21, 113] width 9 height 8
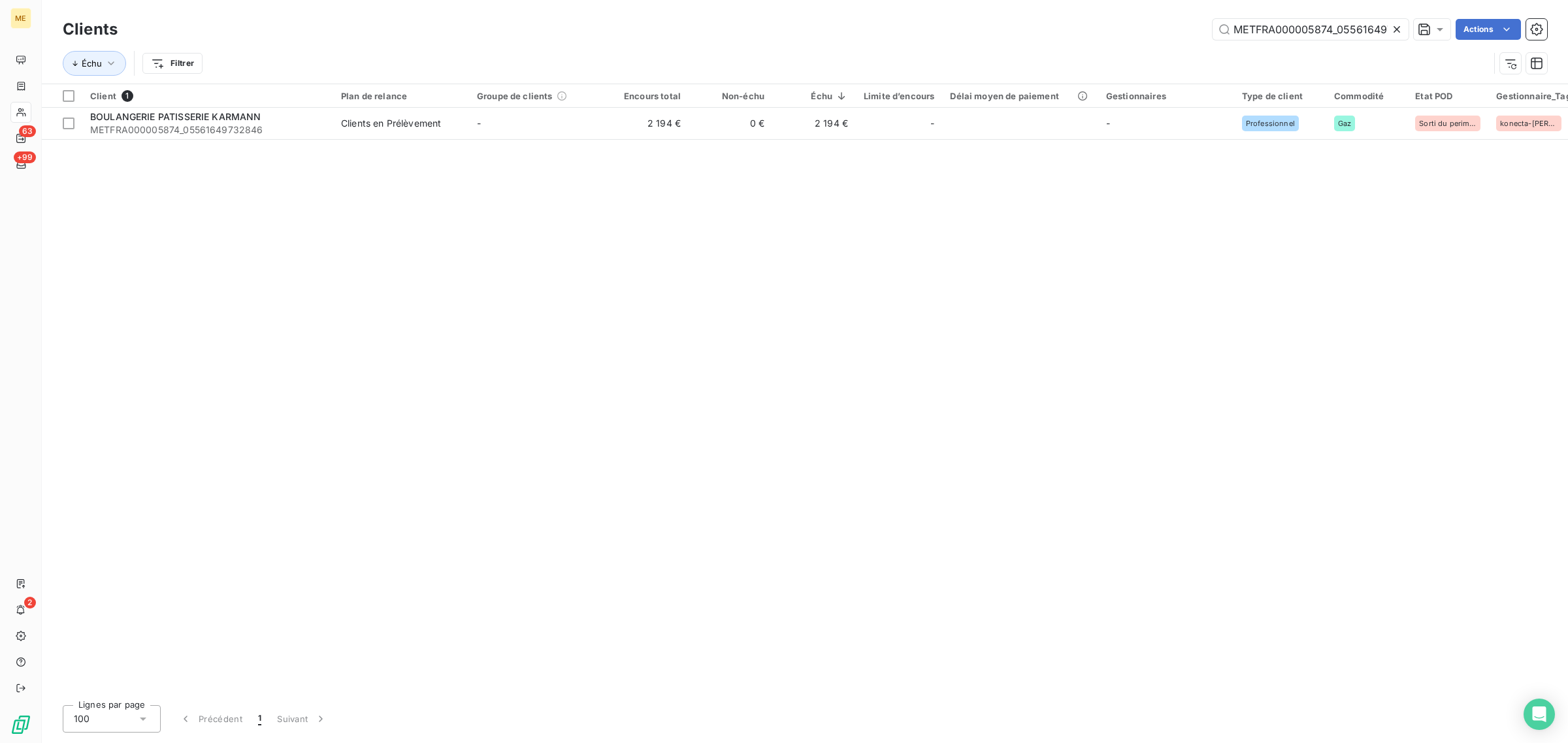
click at [1399, 27] on icon at bounding box center [1397, 30] width 13 height 13
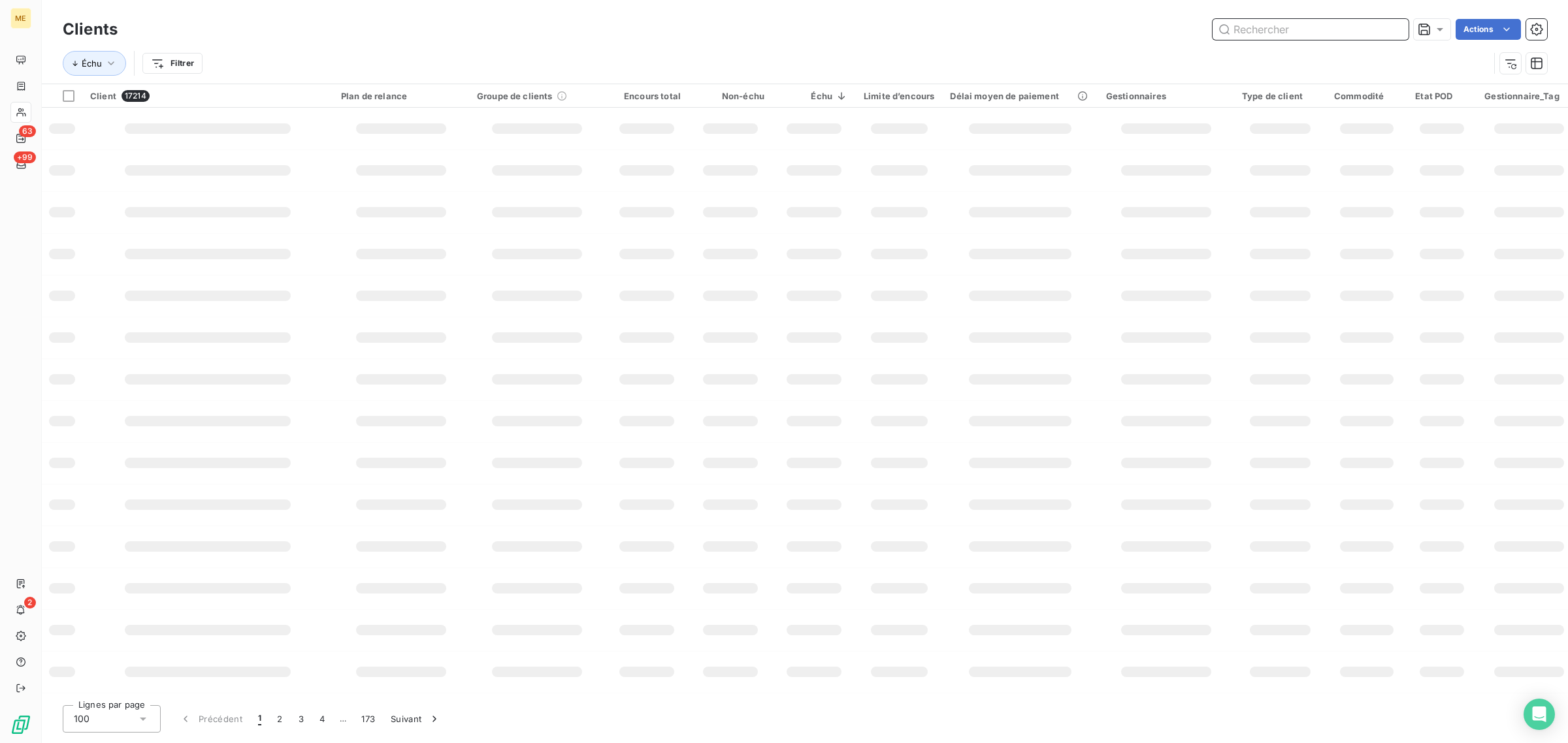
click at [1330, 32] on input "text" at bounding box center [1310, 29] width 196 height 21
paste input "METFRA000001276_GI084605"
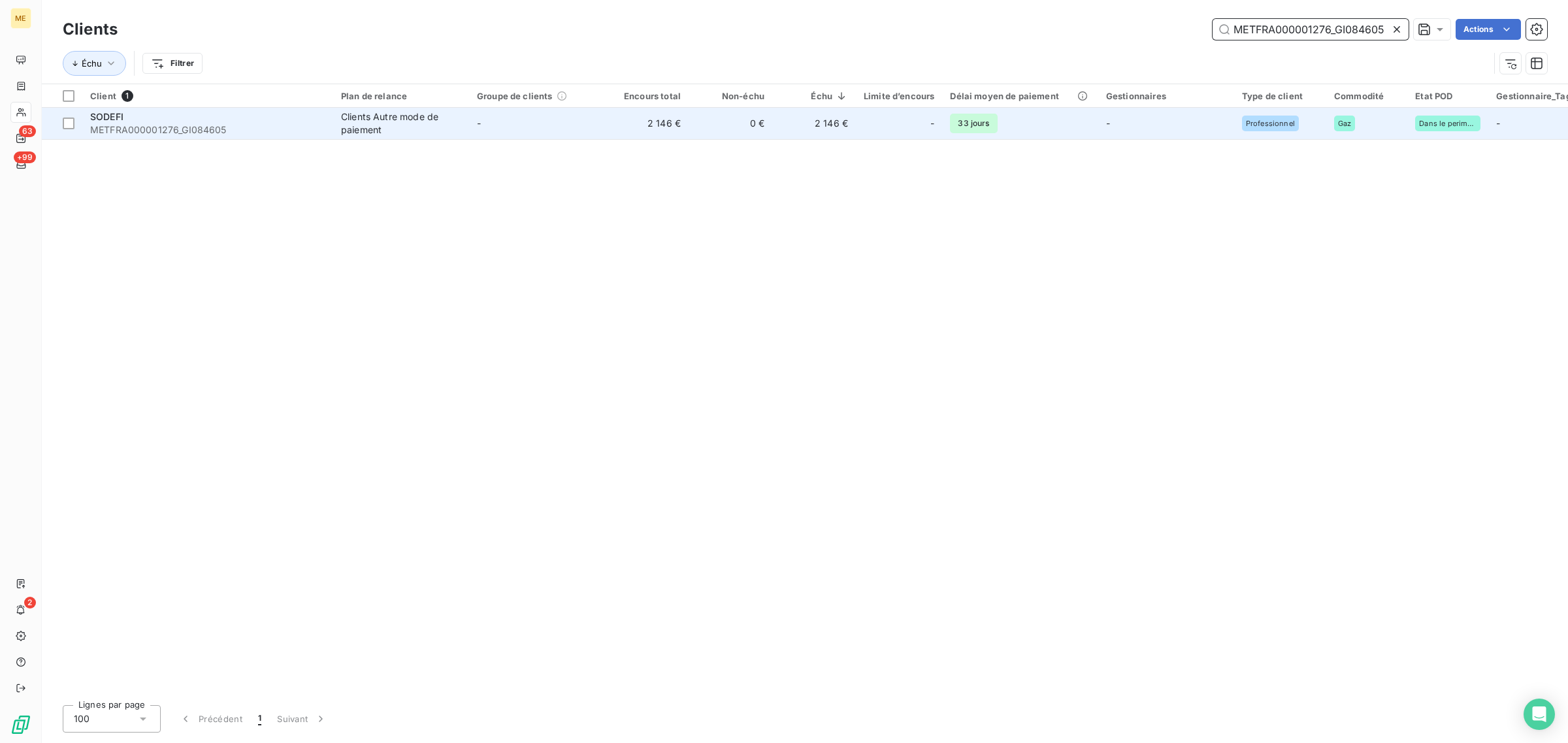
type input "METFRA000001276_GI084605"
click at [654, 132] on td "2 146 €" at bounding box center [647, 124] width 84 height 32
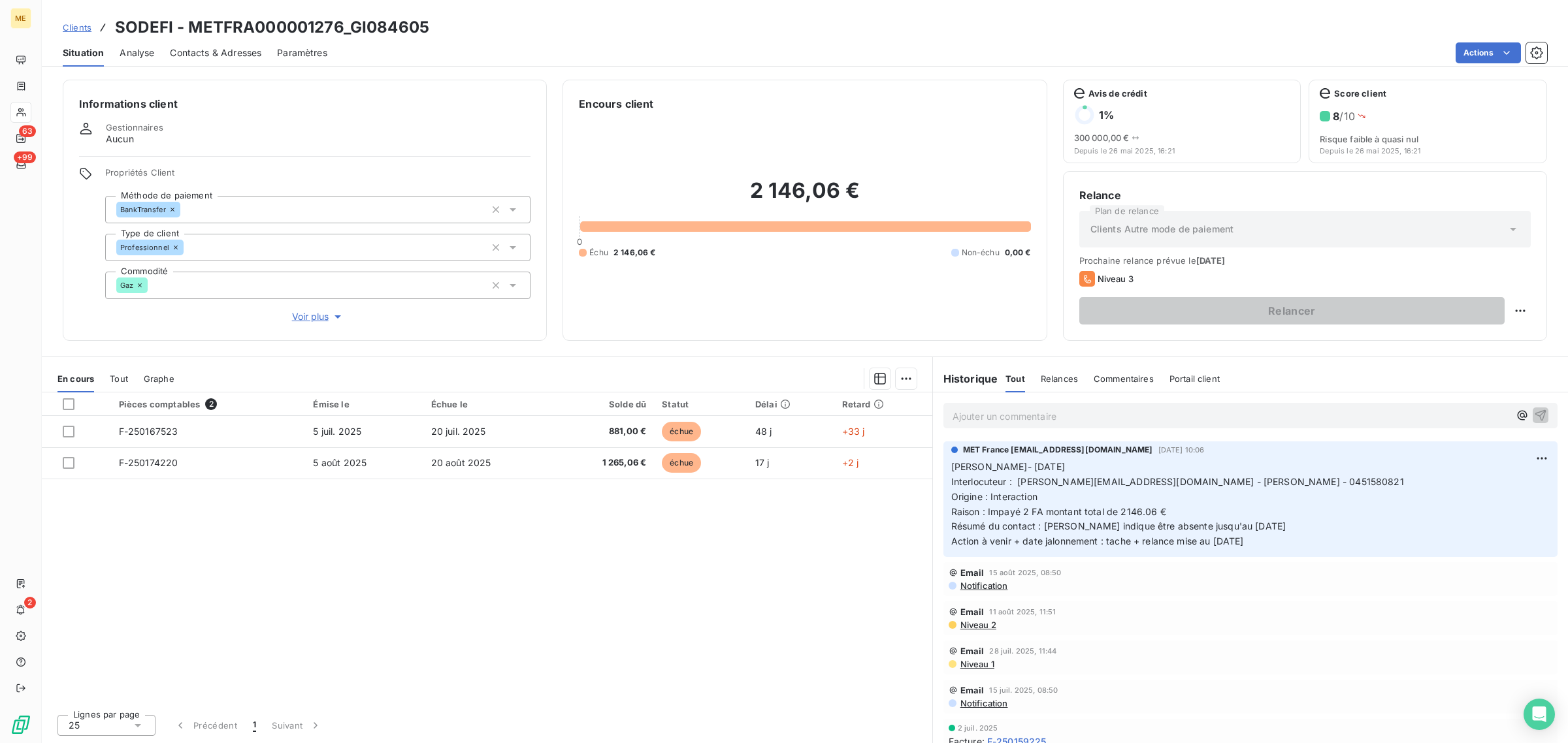
click at [314, 324] on span "Voir plus" at bounding box center [318, 317] width 52 height 13
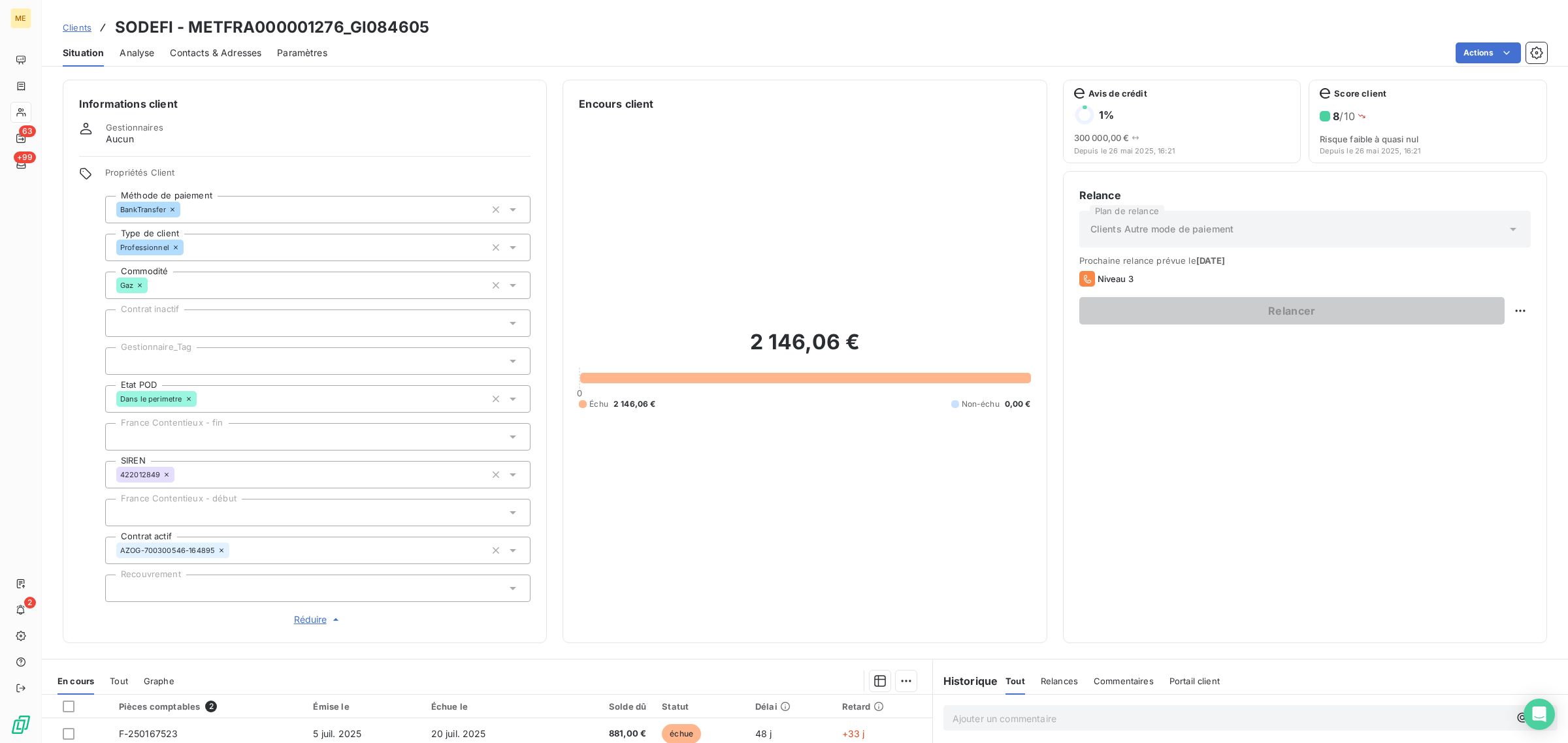
click at [304, 623] on span "Réduire" at bounding box center [318, 620] width 48 height 13
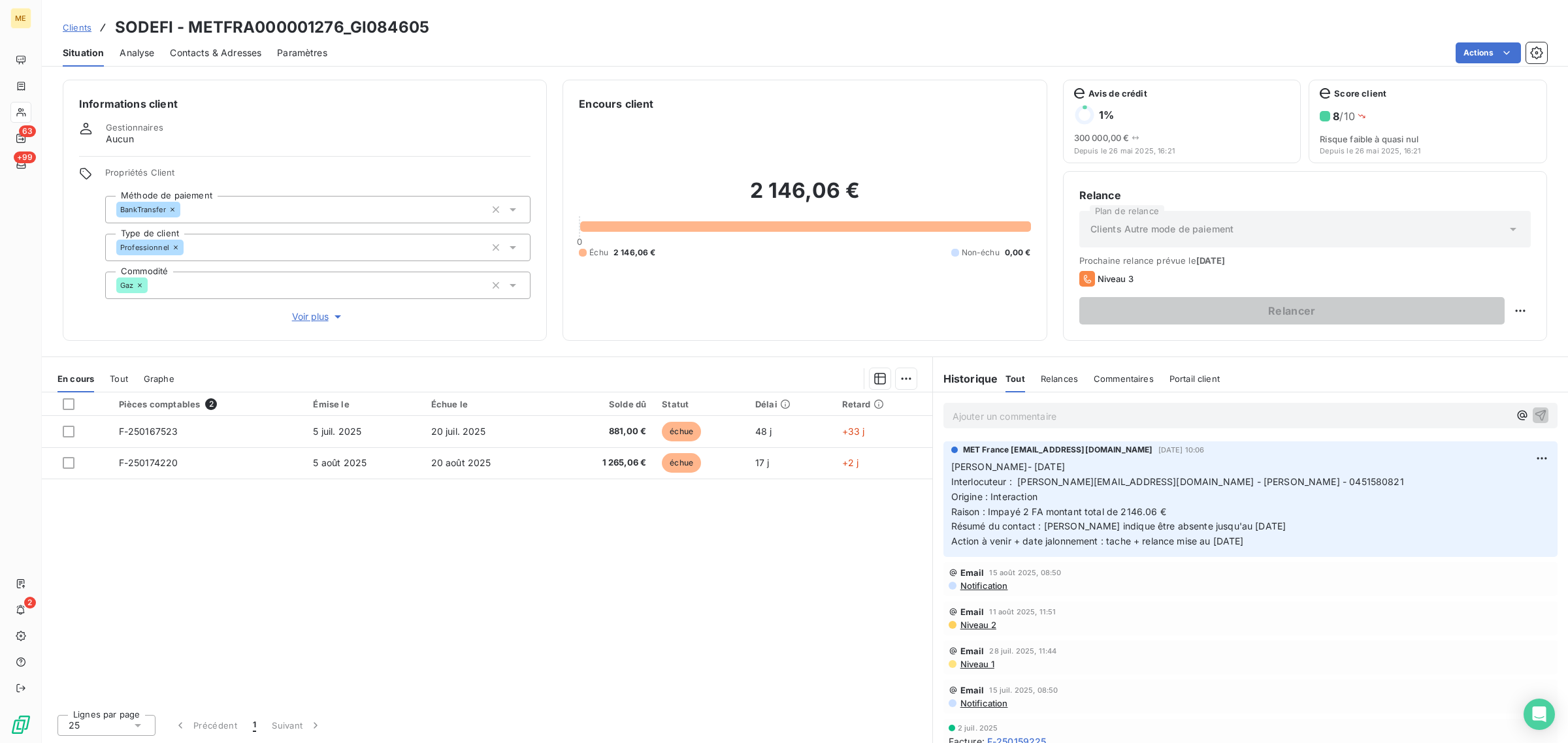
click at [314, 319] on span "Voir plus" at bounding box center [318, 317] width 52 height 13
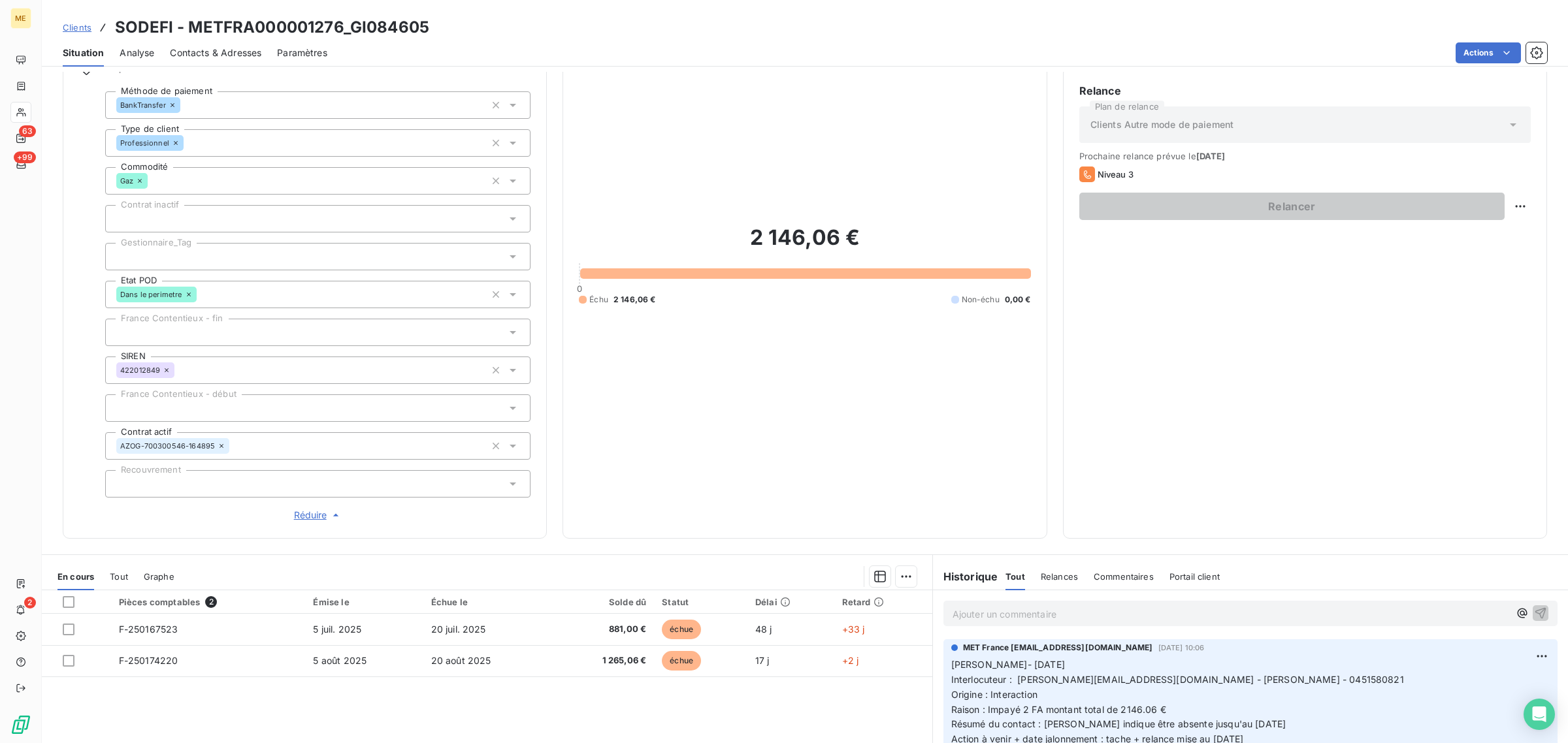
scroll to position [242, 0]
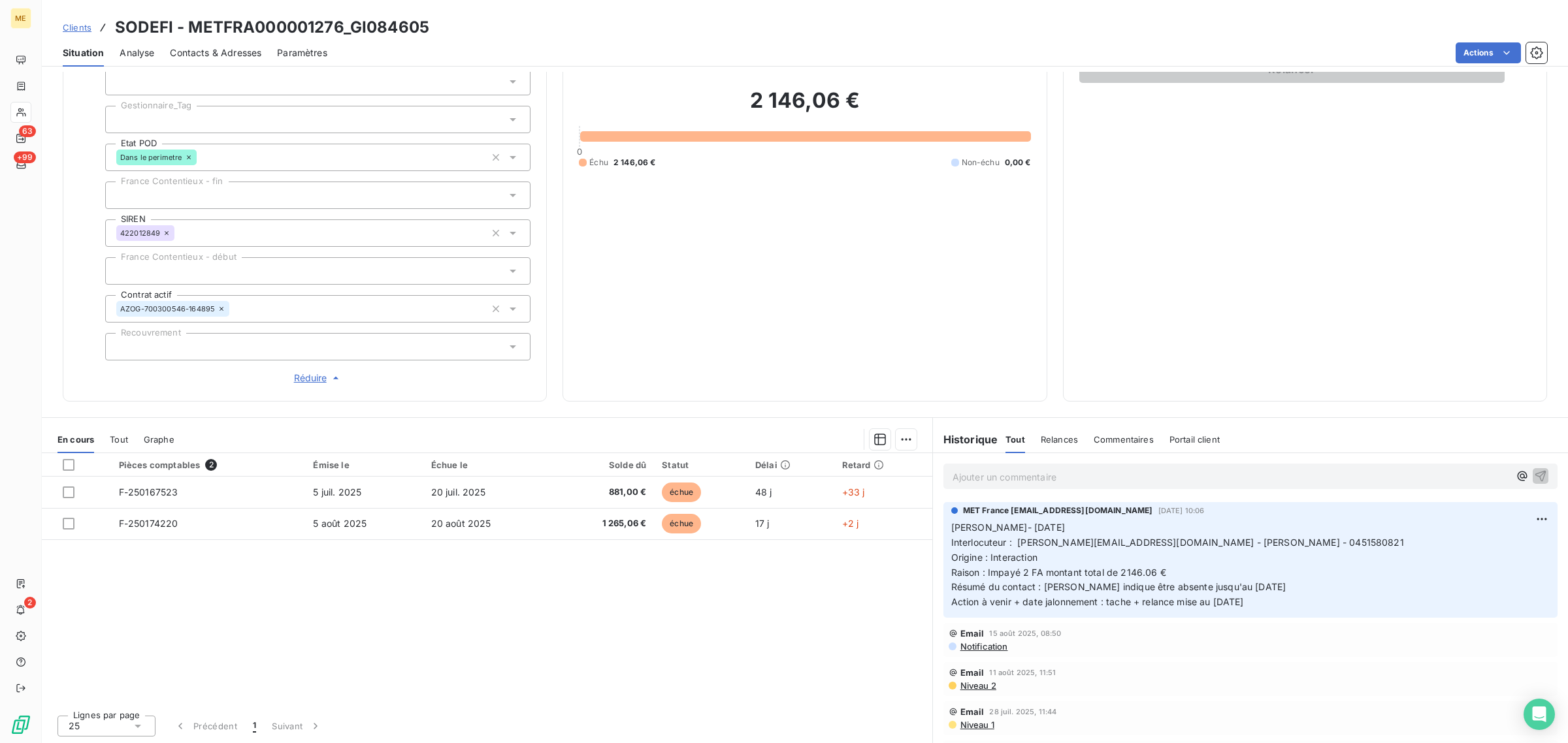
click at [161, 197] on div at bounding box center [318, 195] width 425 height 27
click at [247, 125] on div at bounding box center [318, 119] width 425 height 27
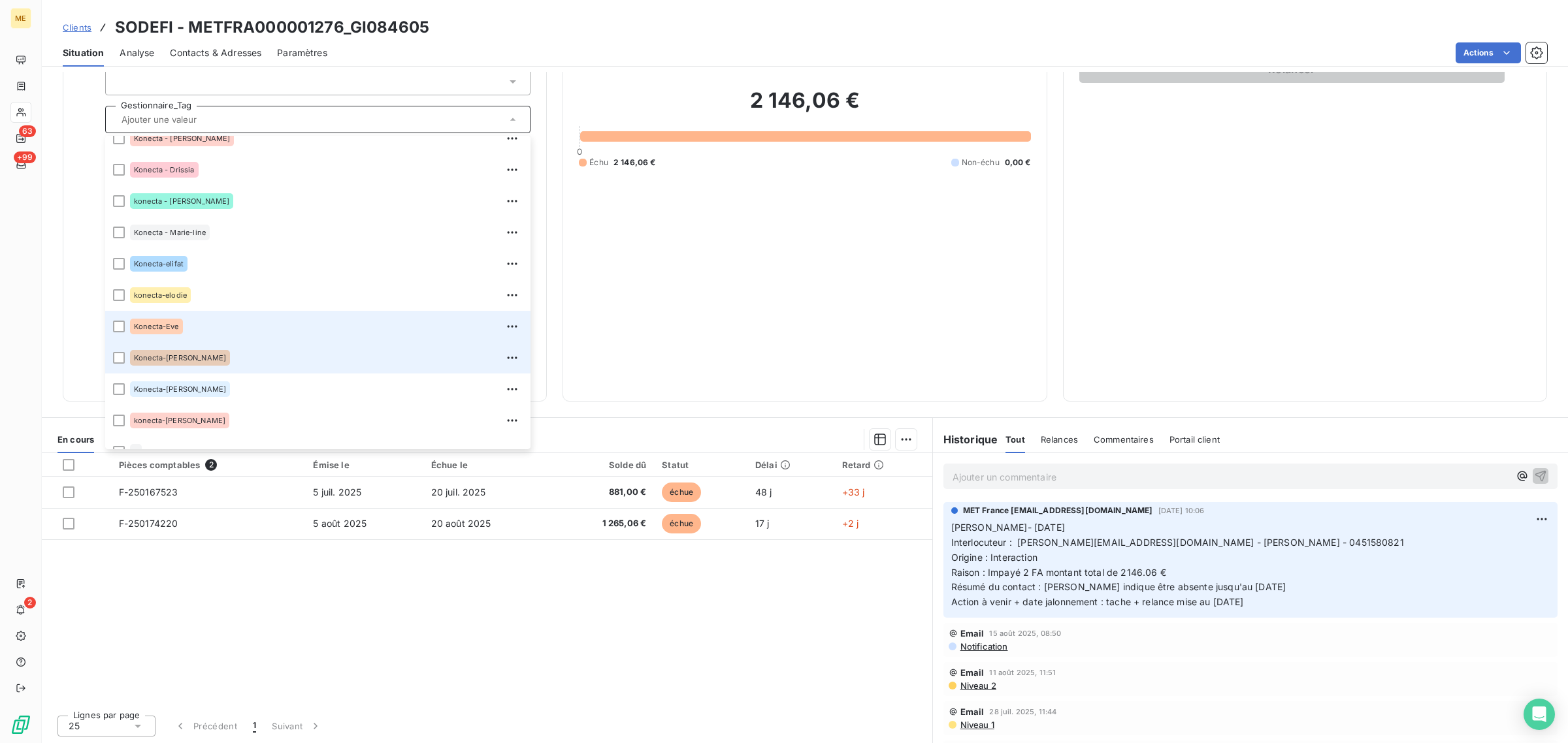
scroll to position [375, 0]
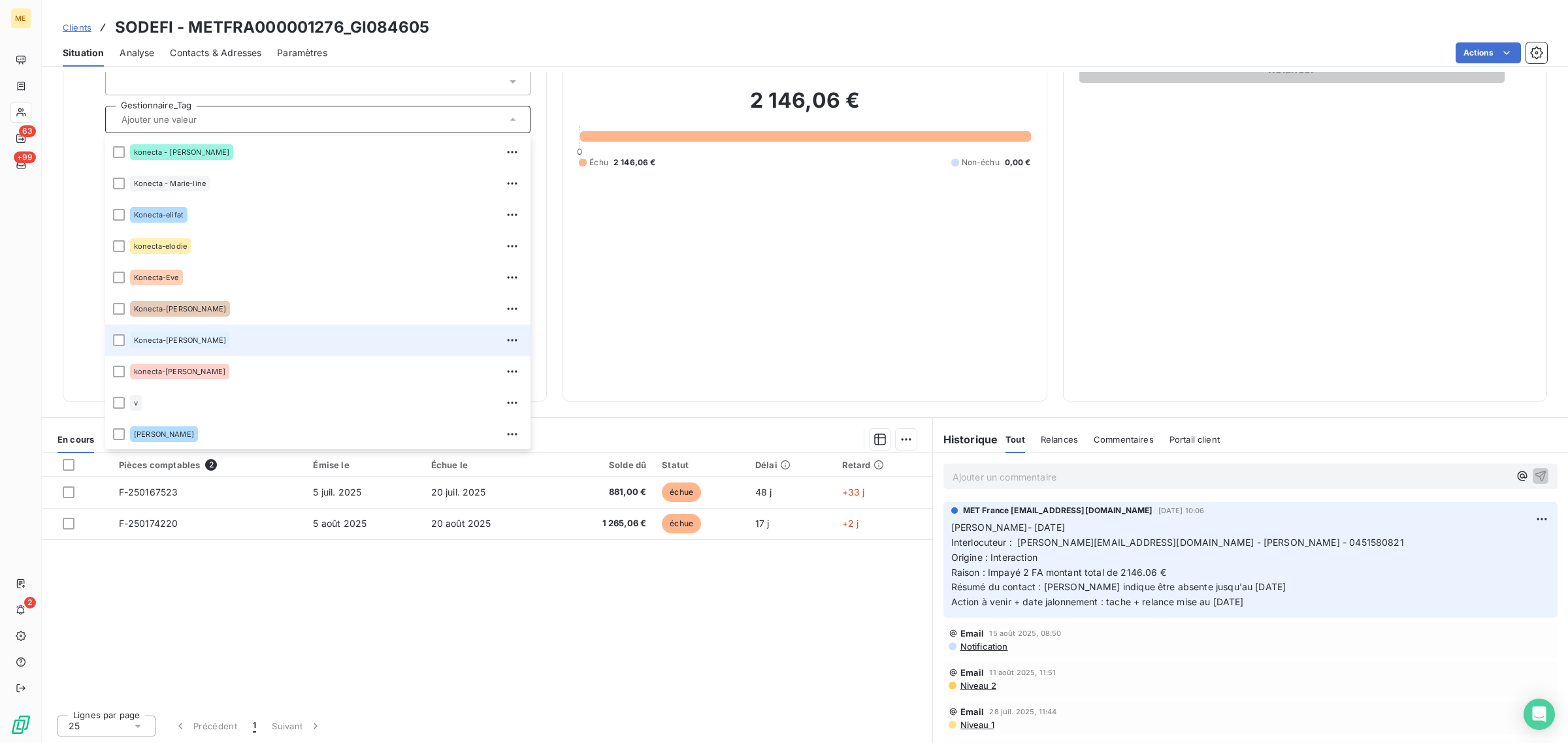
click at [125, 338] on li "Konecta-[PERSON_NAME]" at bounding box center [318, 340] width 425 height 32
click at [121, 152] on div at bounding box center [119, 152] width 12 height 12
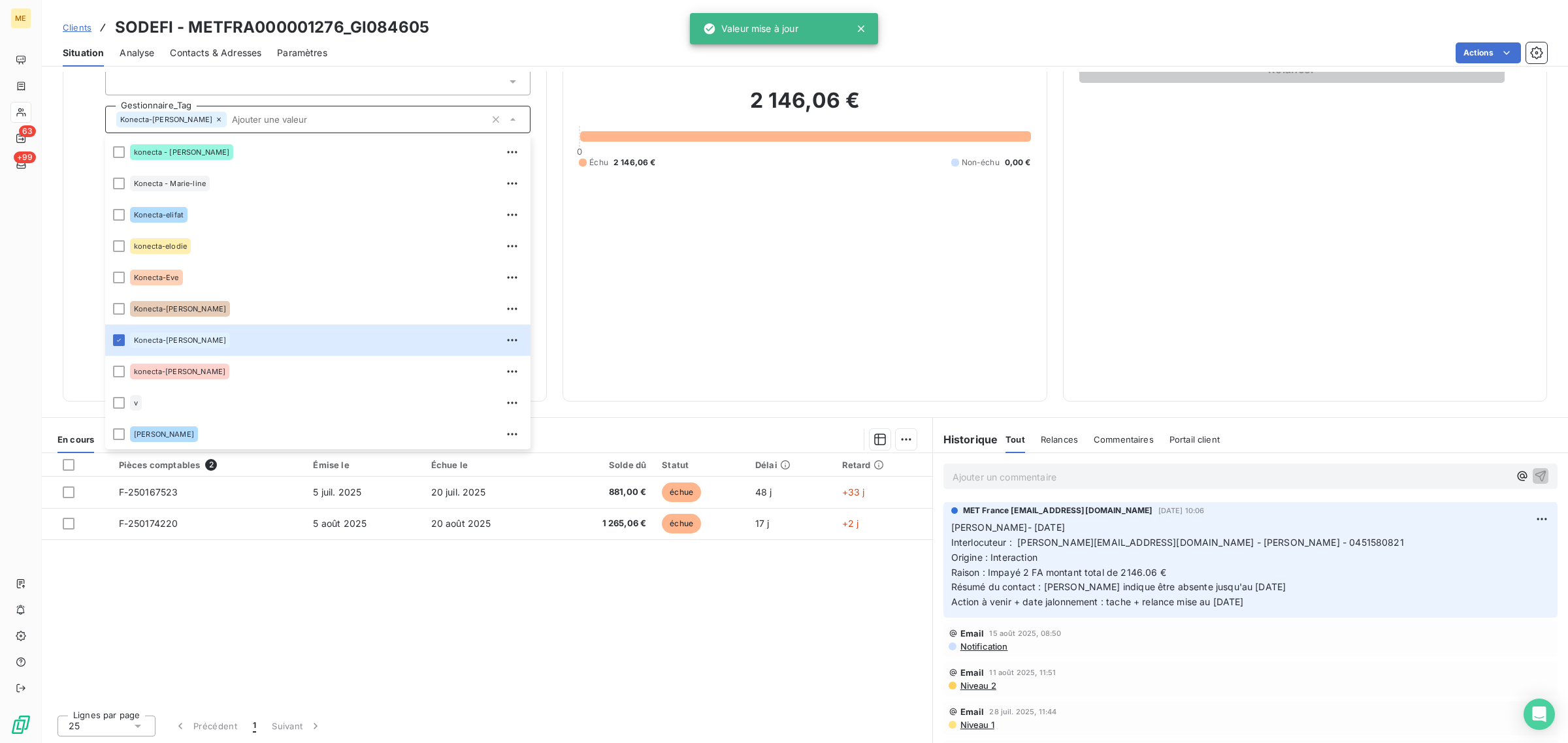
click at [817, 232] on div "2 146,06 € 0 Échu 2 146,06 € Non-échu 0,00 €" at bounding box center [804, 127] width 452 height 516
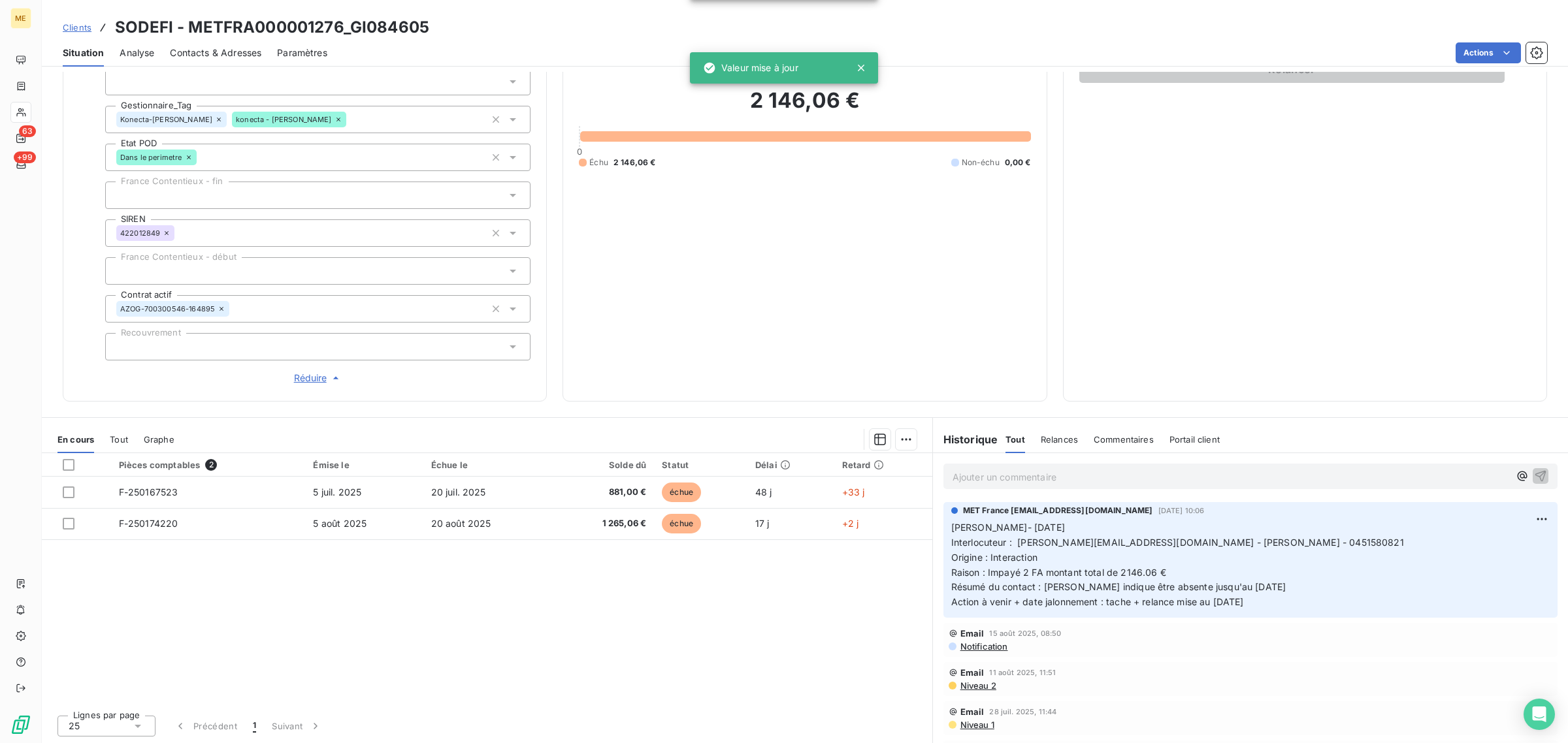
scroll to position [0, 0]
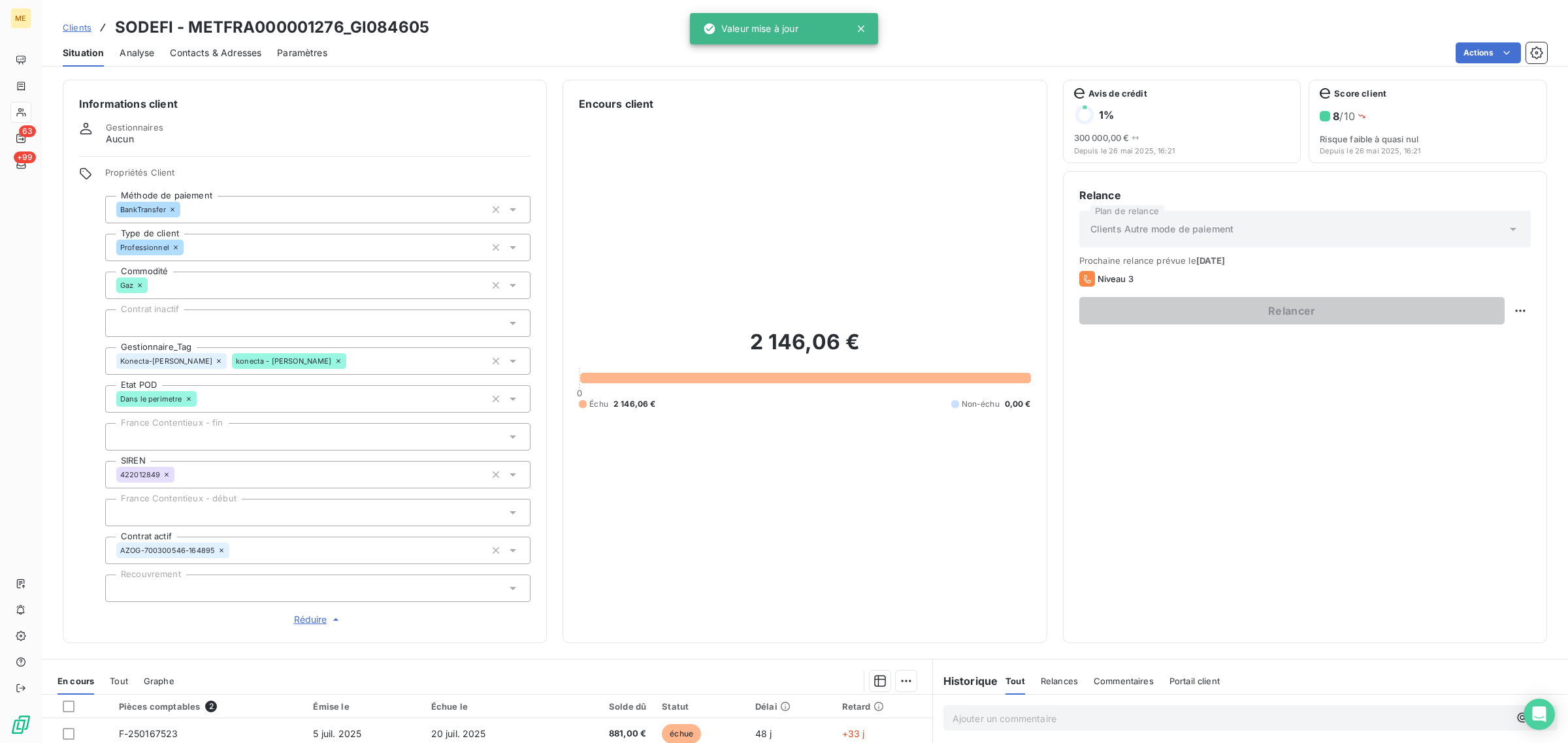
click at [765, 477] on div "2 146,06 € 0 Échu 2 146,06 € Non-échu 0,00 €" at bounding box center [804, 369] width 452 height 516
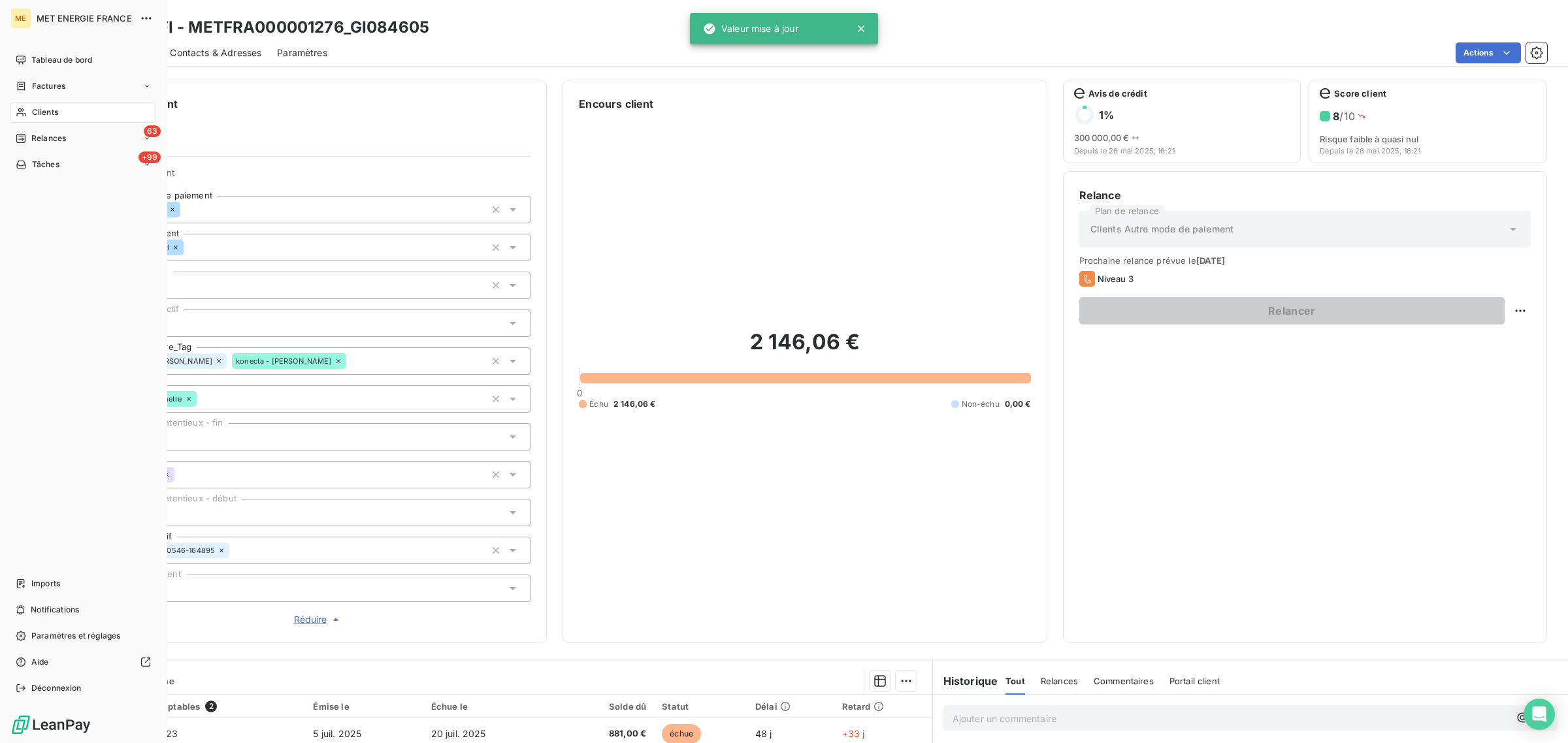
click at [16, 111] on icon at bounding box center [21, 112] width 11 height 11
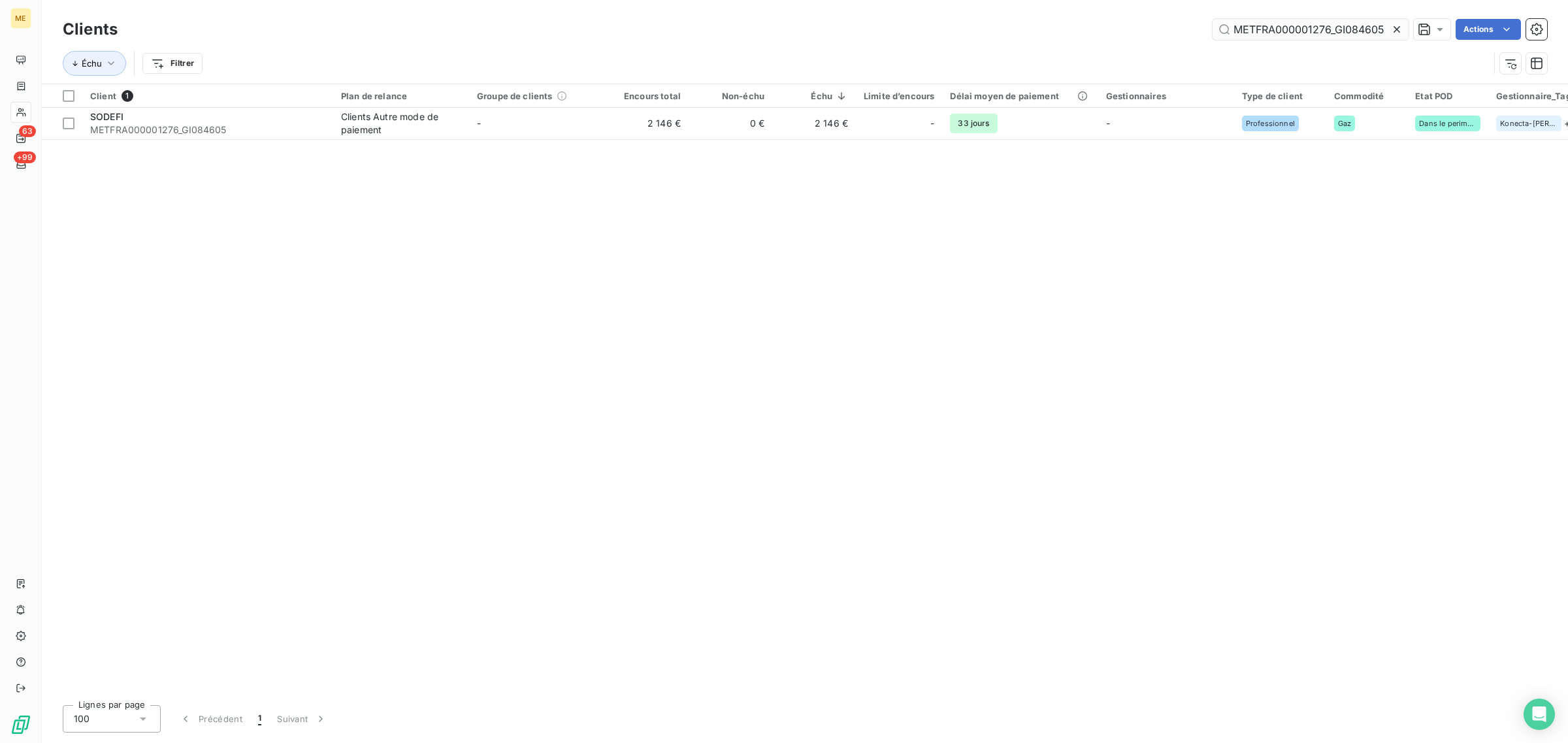
click at [1401, 24] on div at bounding box center [1399, 29] width 18 height 21
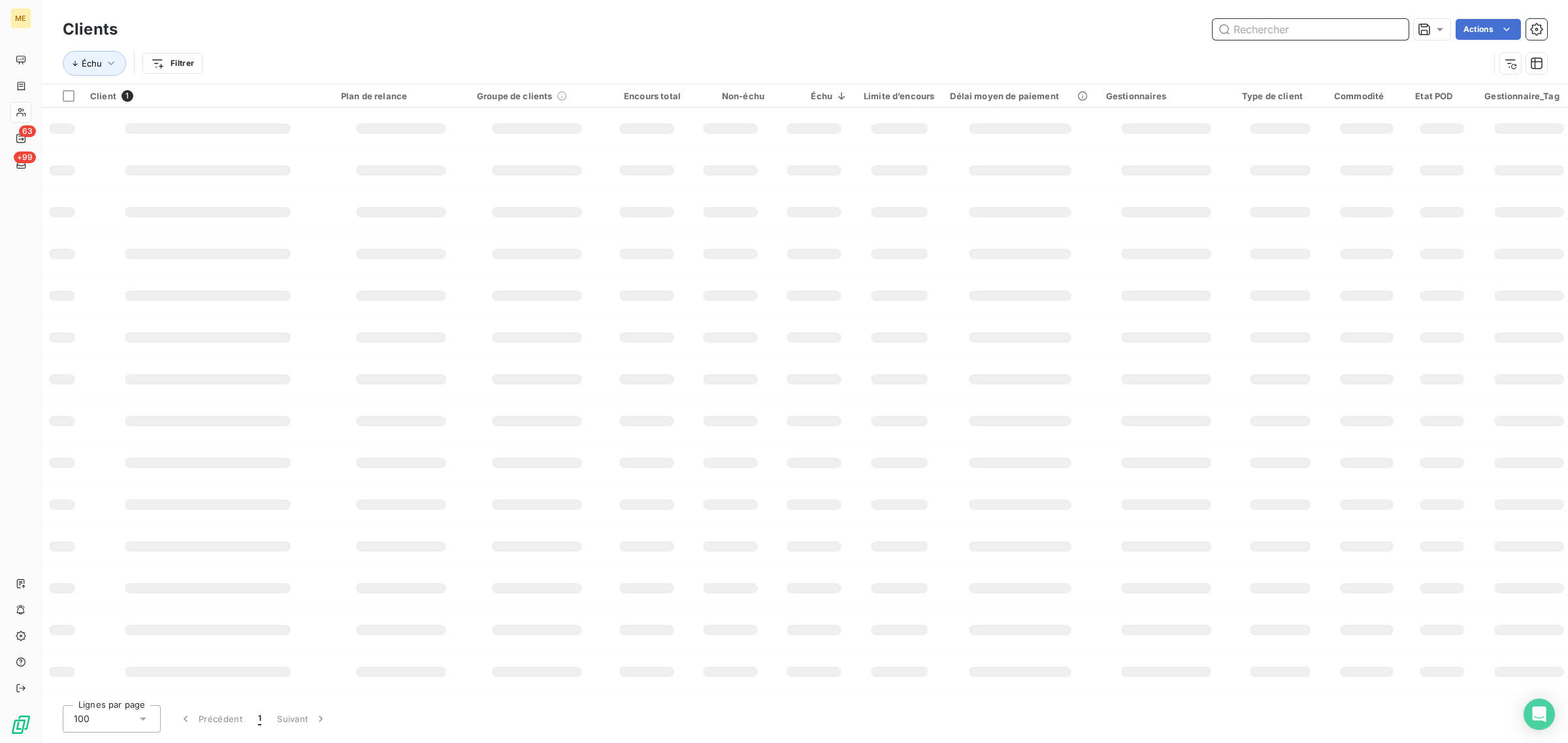
click at [1311, 26] on input "text" at bounding box center [1310, 29] width 196 height 21
paste input "METFRA000011619_25165701780035"
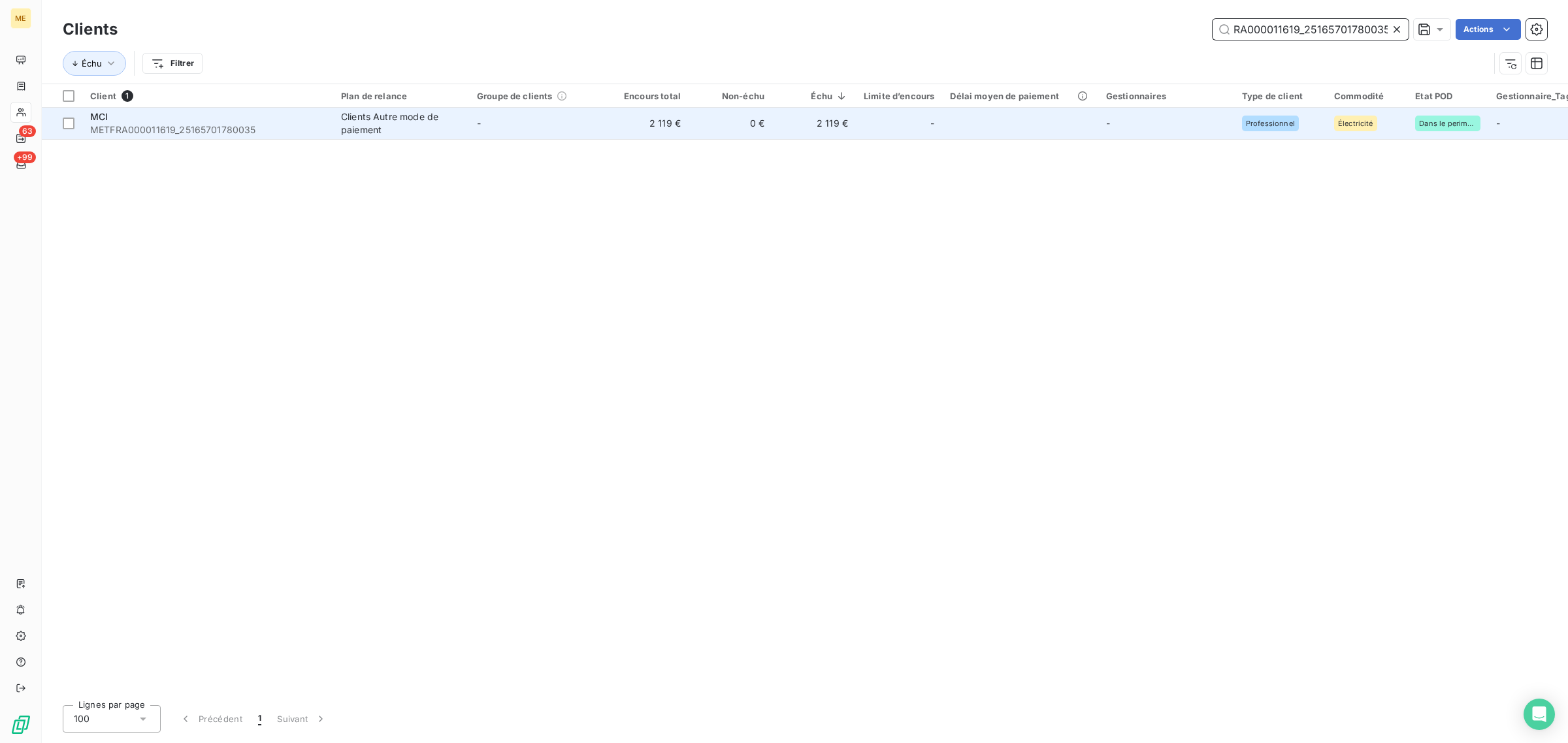
type input "METFRA000011619_25165701780035"
click at [663, 112] on td "2 119 €" at bounding box center [647, 124] width 84 height 32
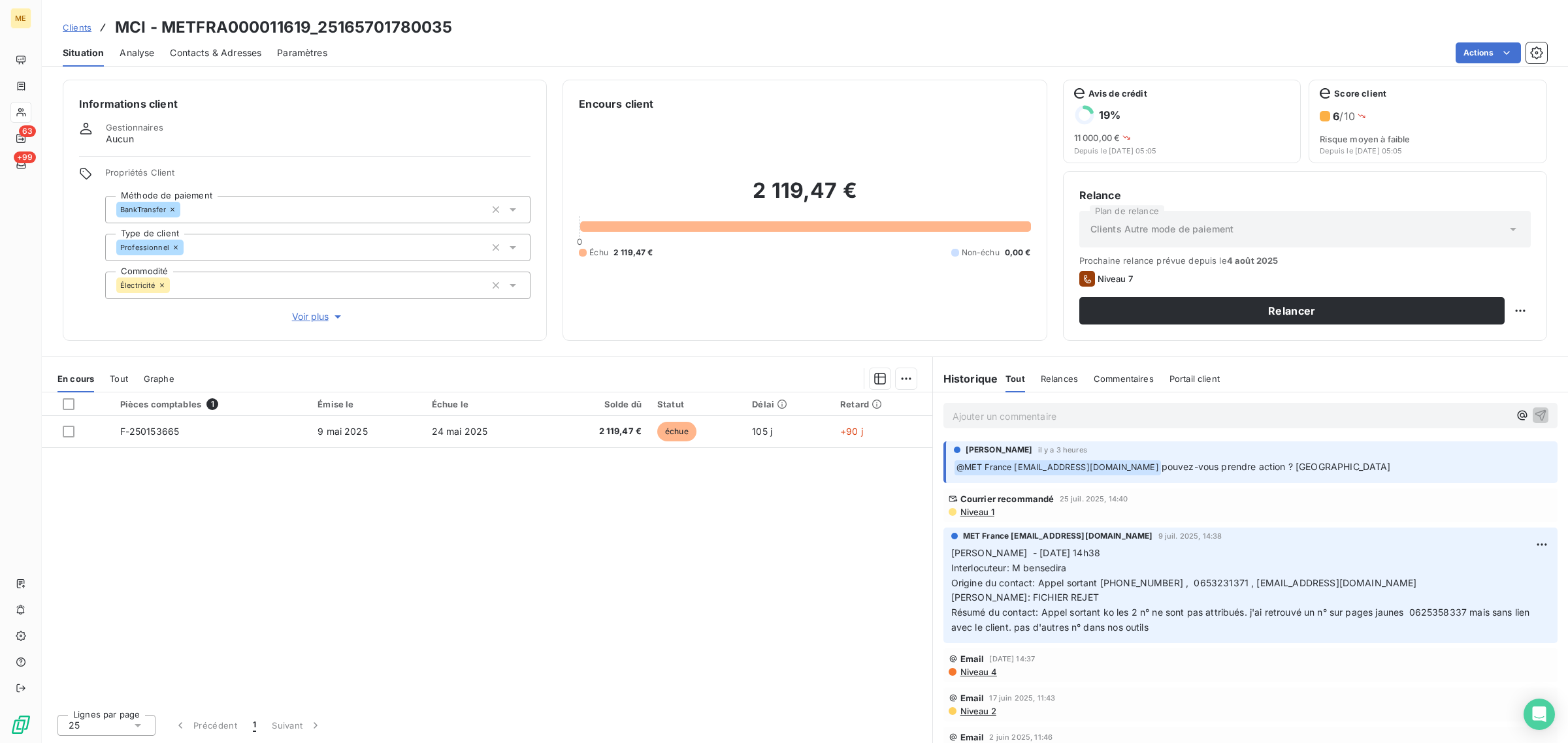
click at [326, 315] on span "Voir plus" at bounding box center [318, 317] width 52 height 13
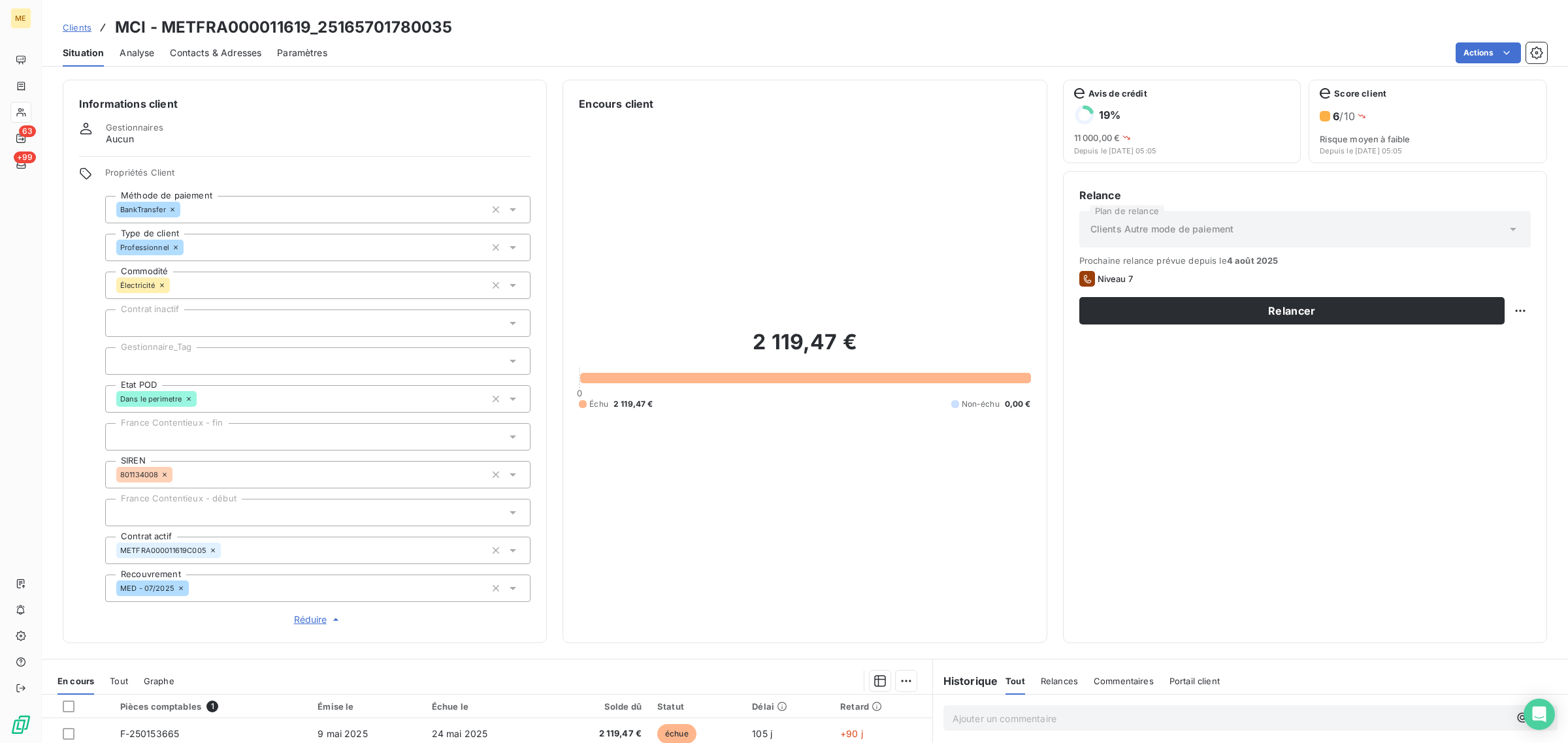
click at [131, 354] on div at bounding box center [318, 361] width 425 height 27
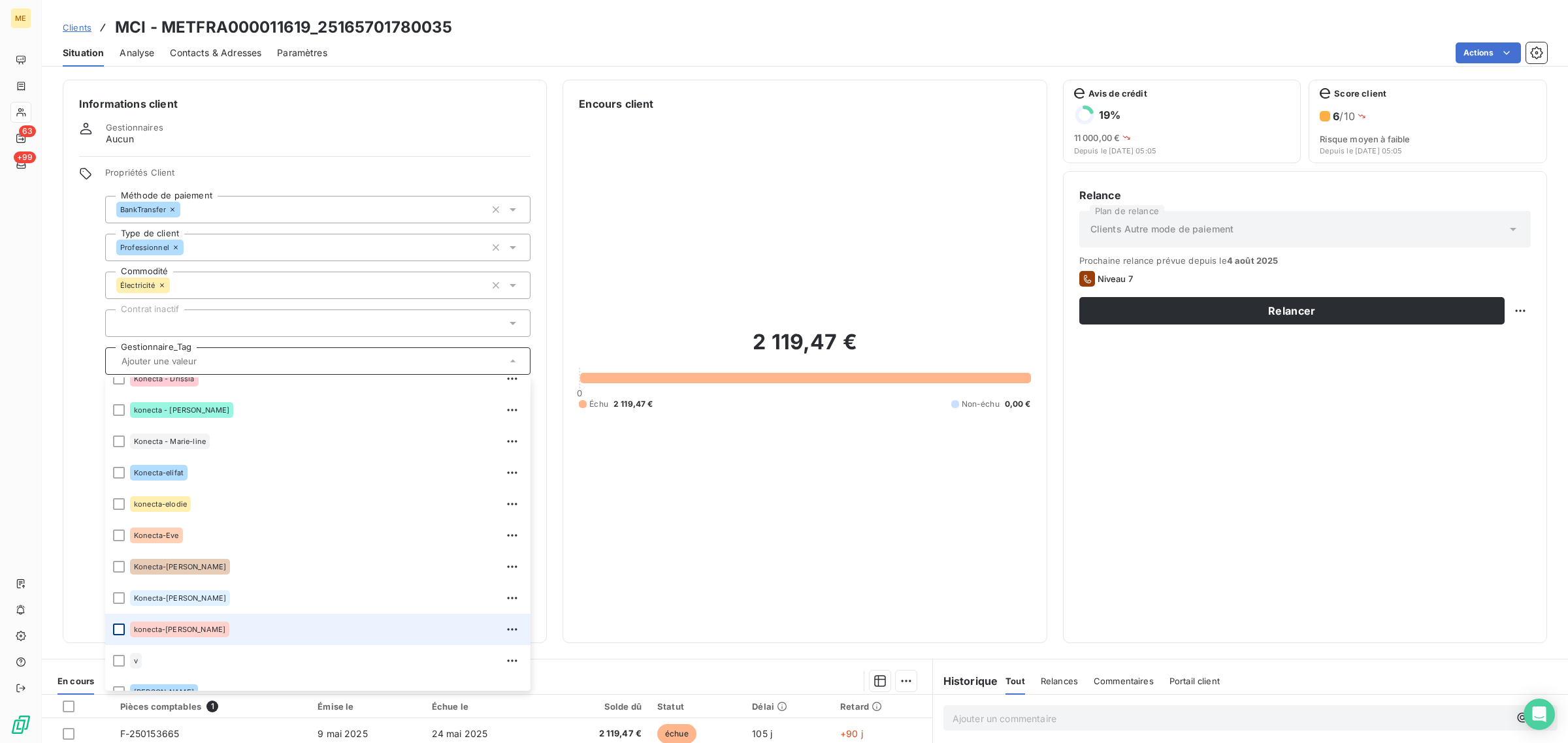
scroll to position [375, 0]
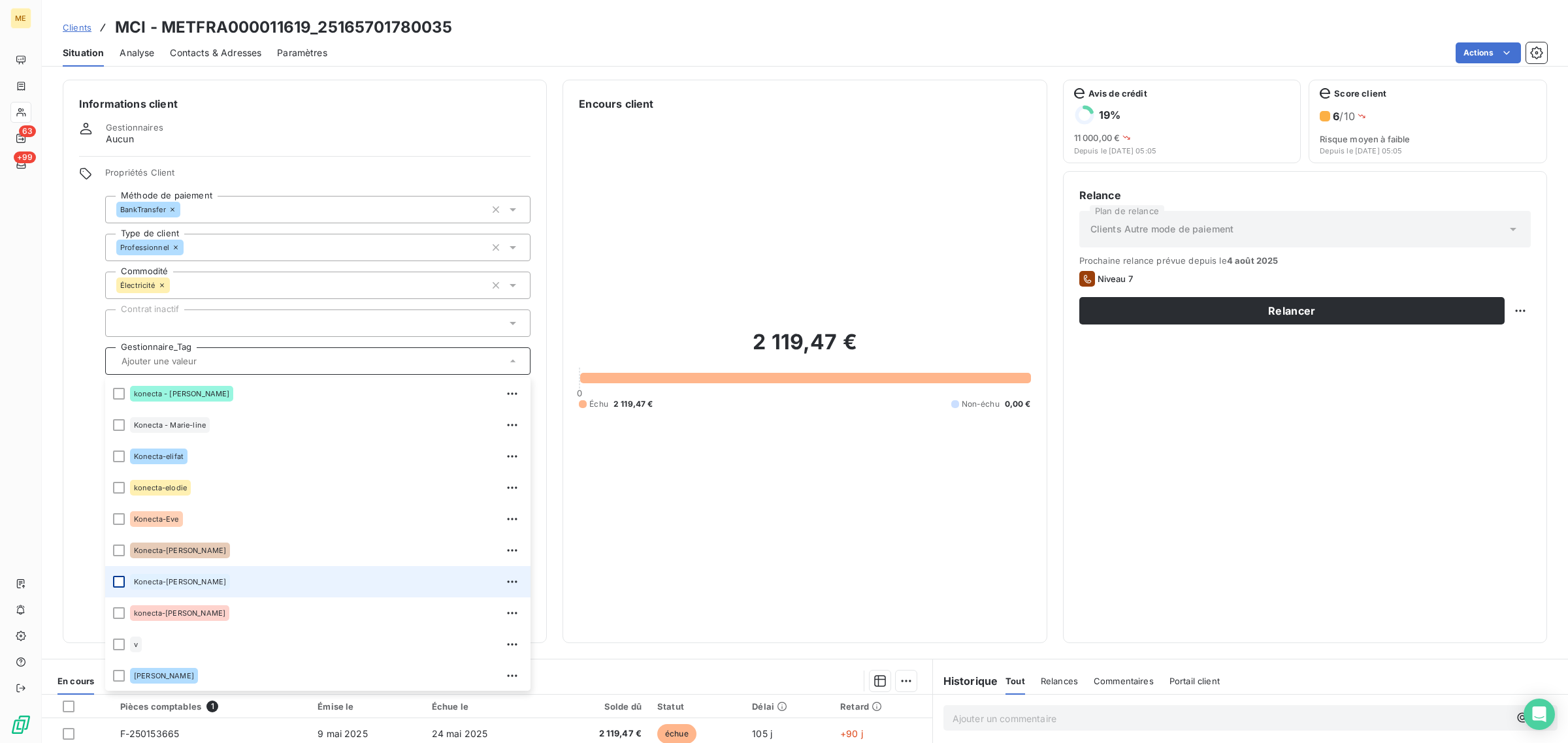
click at [115, 584] on div at bounding box center [119, 582] width 12 height 12
click at [1519, 308] on div "Relance Plan de relance Clients Autre mode de paiement Prochaine relance prévue…" at bounding box center [1304, 407] width 484 height 472
click at [1507, 311] on html "ME 63 +99 Clients MCI - METFRA000011619_25165701780035 Situation Analyse Contac…" at bounding box center [784, 371] width 1568 height 743
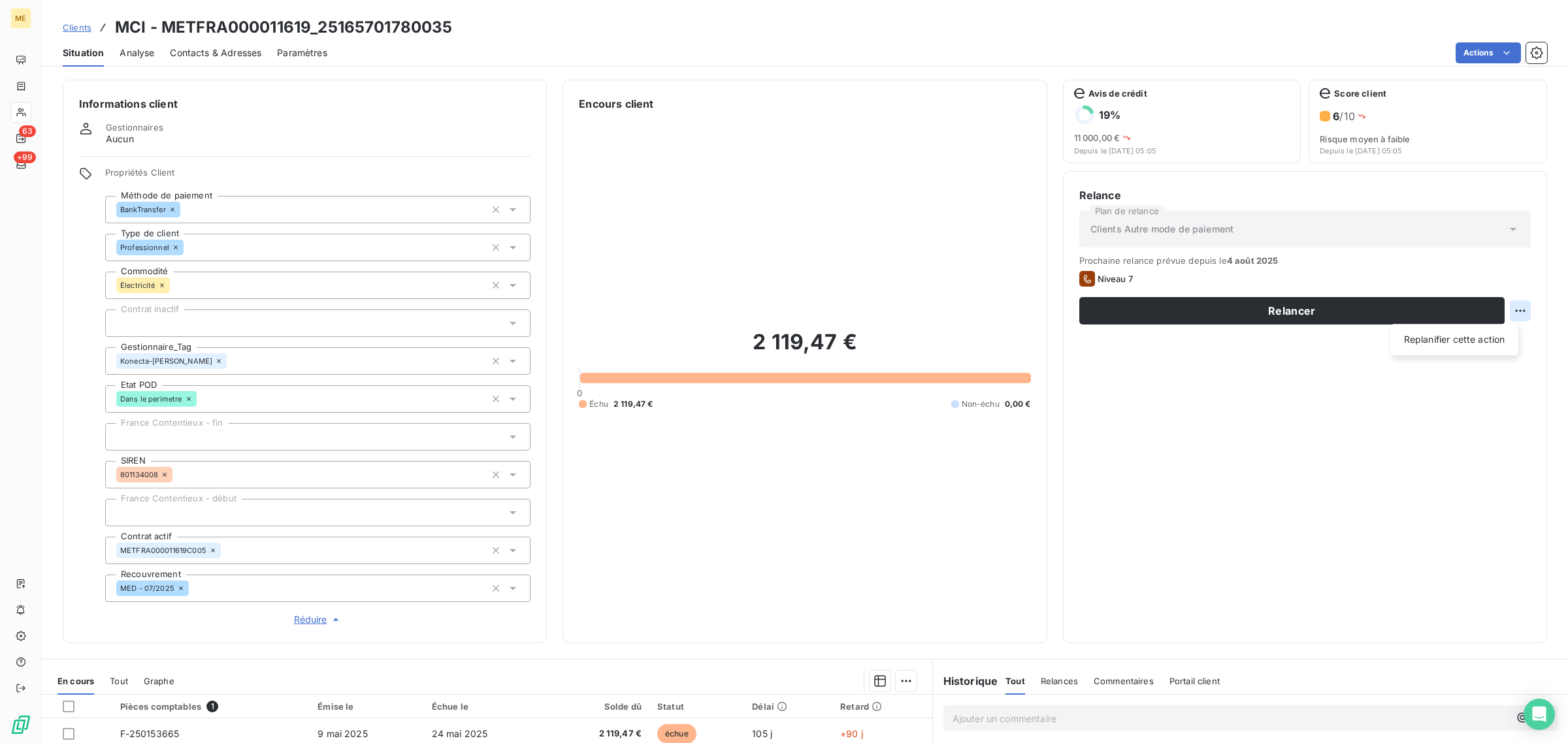
click at [1507, 311] on html "ME 63 +99 Clients MCI - METFRA000011619_25165701780035 Situation Analyse Contac…" at bounding box center [784, 371] width 1568 height 743
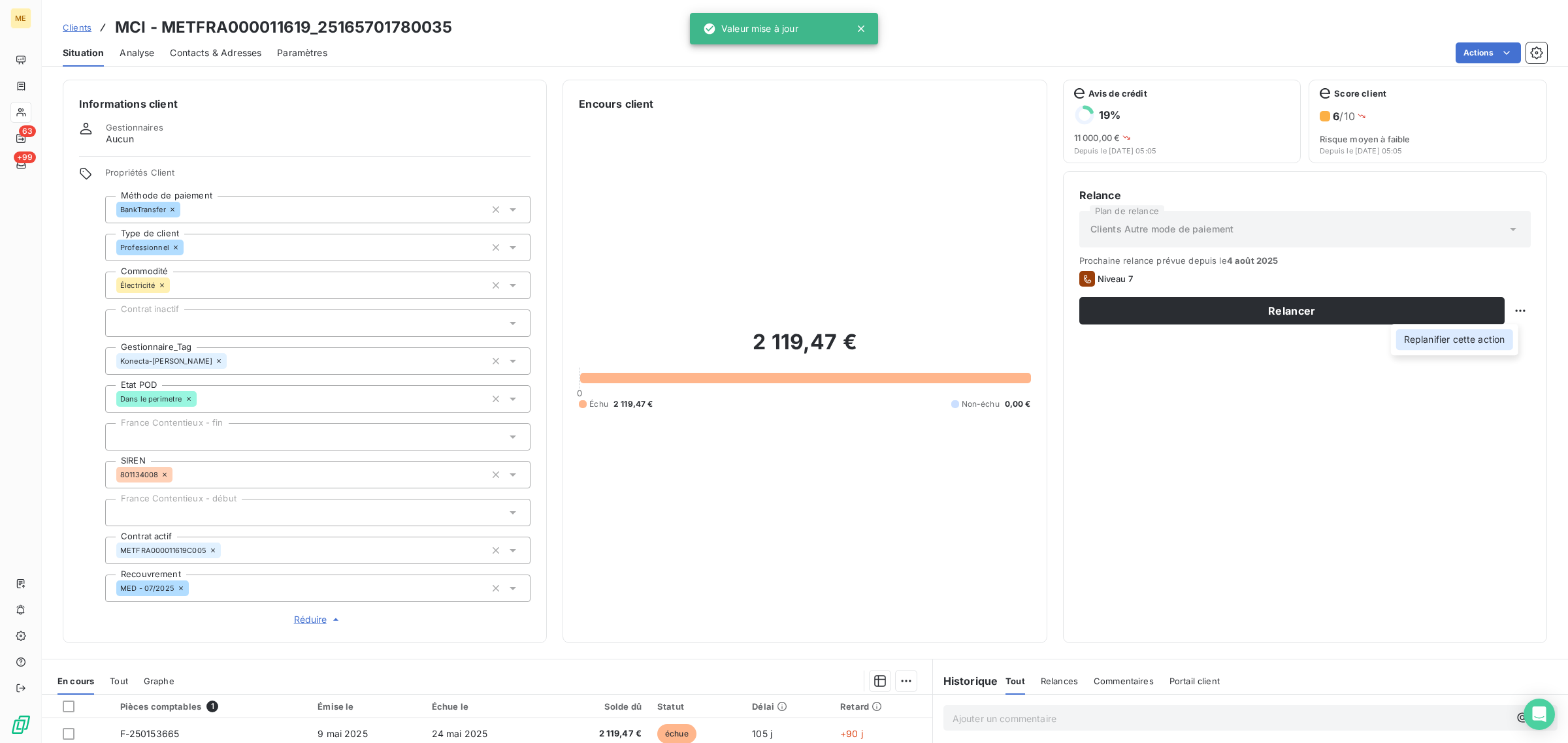
click at [1474, 345] on div "Replanifier cette action" at bounding box center [1454, 340] width 117 height 21
select select "7"
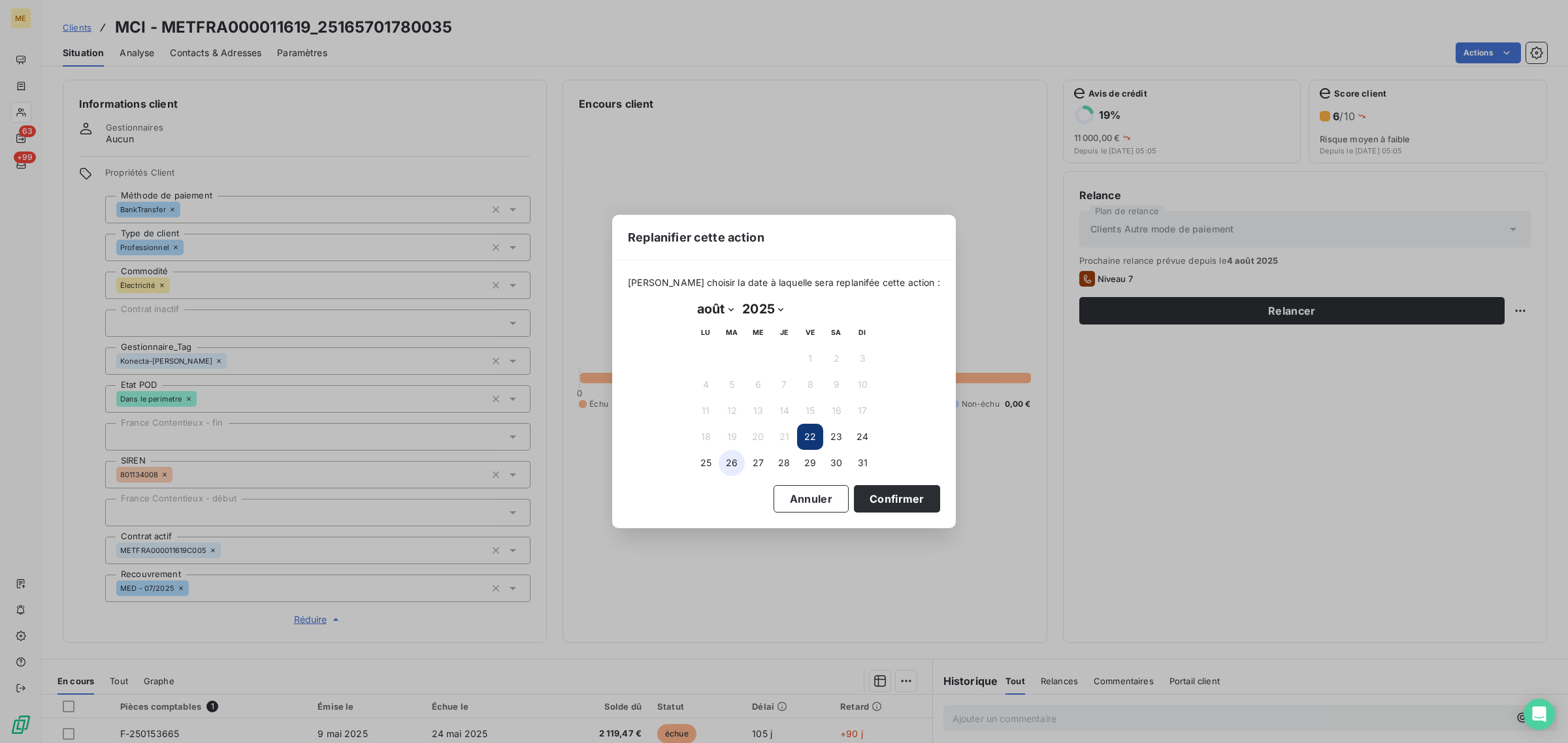
click at [735, 464] on button "26" at bounding box center [731, 462] width 26 height 26
click at [753, 468] on button "27" at bounding box center [757, 462] width 26 height 26
click at [870, 501] on button "Confirmer" at bounding box center [896, 499] width 86 height 27
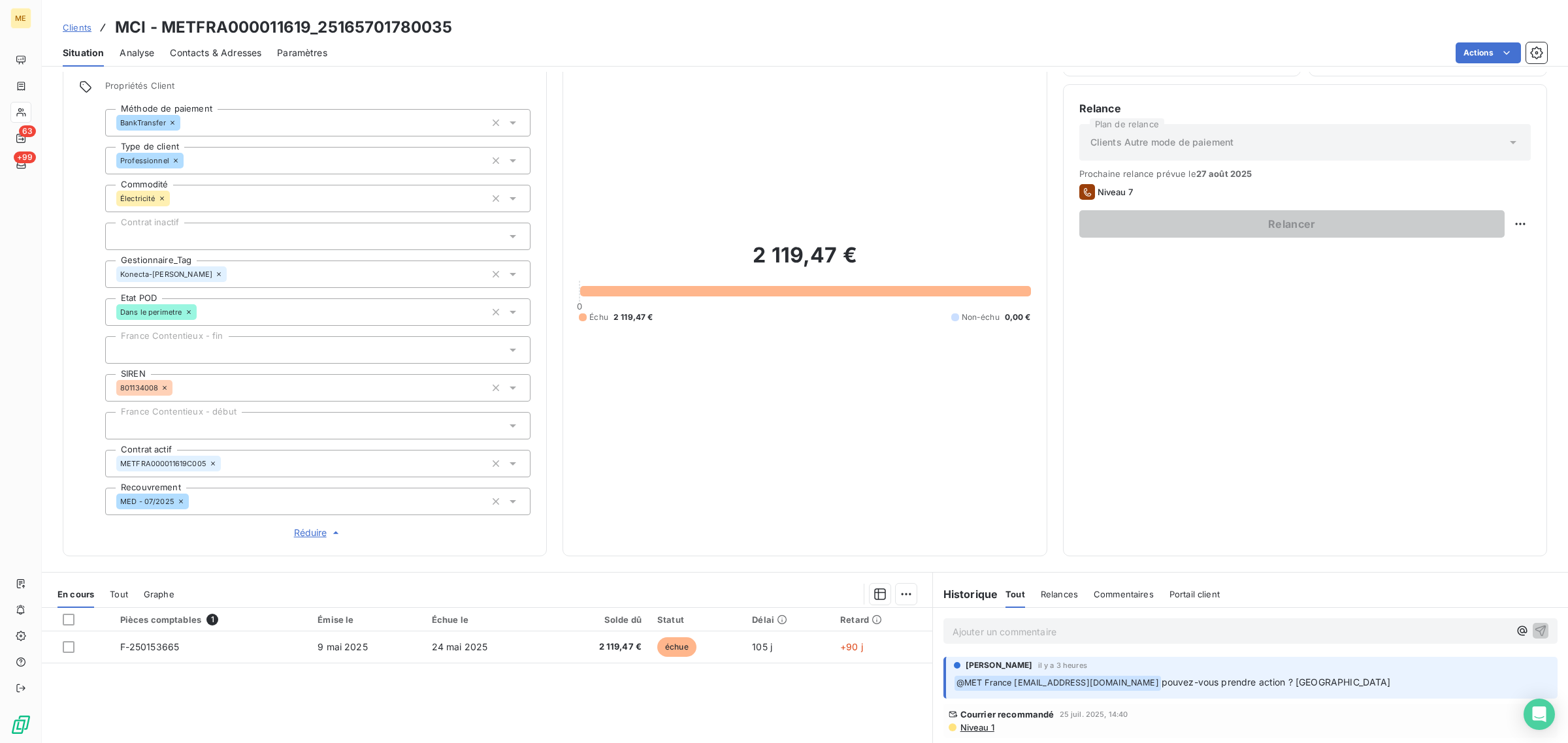
scroll to position [242, 0]
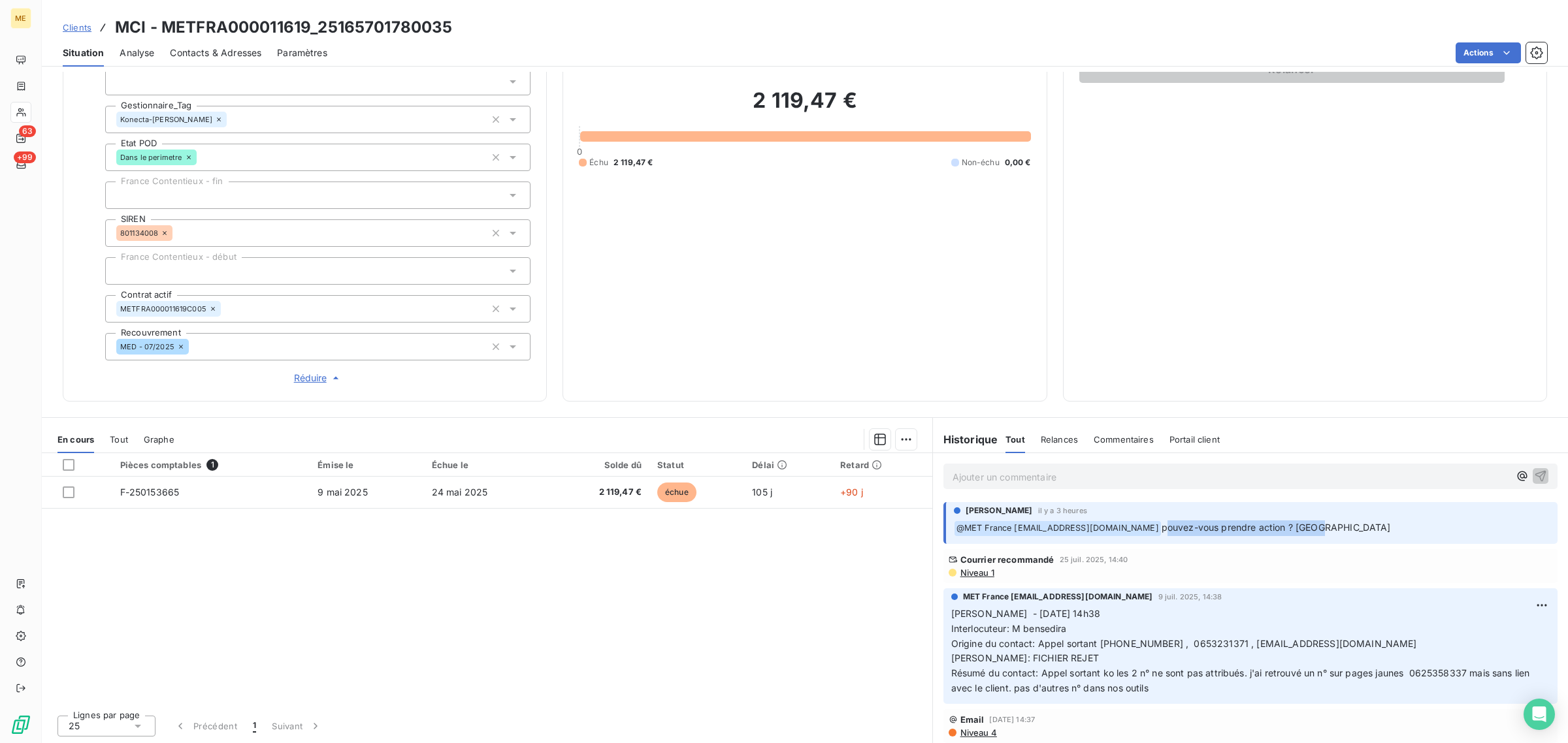
drag, startPoint x: 1160, startPoint y: 530, endPoint x: 1324, endPoint y: 525, distance: 164.1
click at [1324, 525] on p "﻿ @ MET [GEOGRAPHIC_DATA] [EMAIL_ADDRESS][DOMAIN_NAME] pouvez-vous prendre acti…" at bounding box center [1252, 528] width 596 height 16
drag, startPoint x: 1279, startPoint y: 525, endPoint x: 1222, endPoint y: 535, distance: 57.9
click at [1151, 535] on p "﻿ @ MET [GEOGRAPHIC_DATA] [EMAIL_ADDRESS][DOMAIN_NAME] pouvez-vous prendre acti…" at bounding box center [1252, 528] width 596 height 16
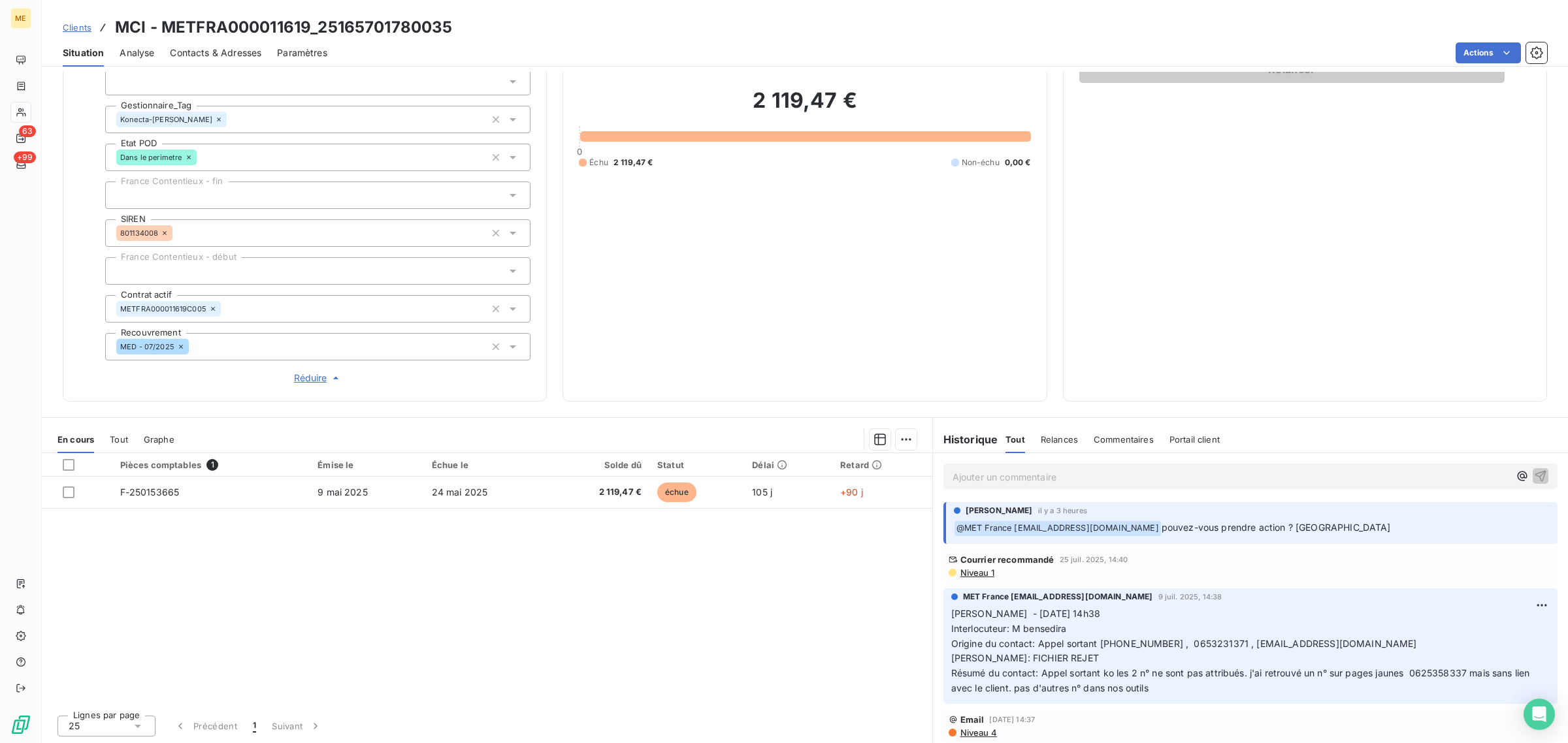
click at [1333, 525] on p "﻿ @ MET [GEOGRAPHIC_DATA] [EMAIL_ADDRESS][DOMAIN_NAME] pouvez-vous prendre acti…" at bounding box center [1252, 528] width 596 height 16
drag, startPoint x: 1249, startPoint y: 527, endPoint x: 1161, endPoint y: 532, distance: 88.1
click at [1156, 531] on p "﻿ @ MET [GEOGRAPHIC_DATA] [EMAIL_ADDRESS][DOMAIN_NAME] pouvez-vous prendre acti…" at bounding box center [1252, 528] width 596 height 16
click at [1360, 516] on div "[PERSON_NAME] il y a 3 heures" at bounding box center [1252, 511] width 596 height 12
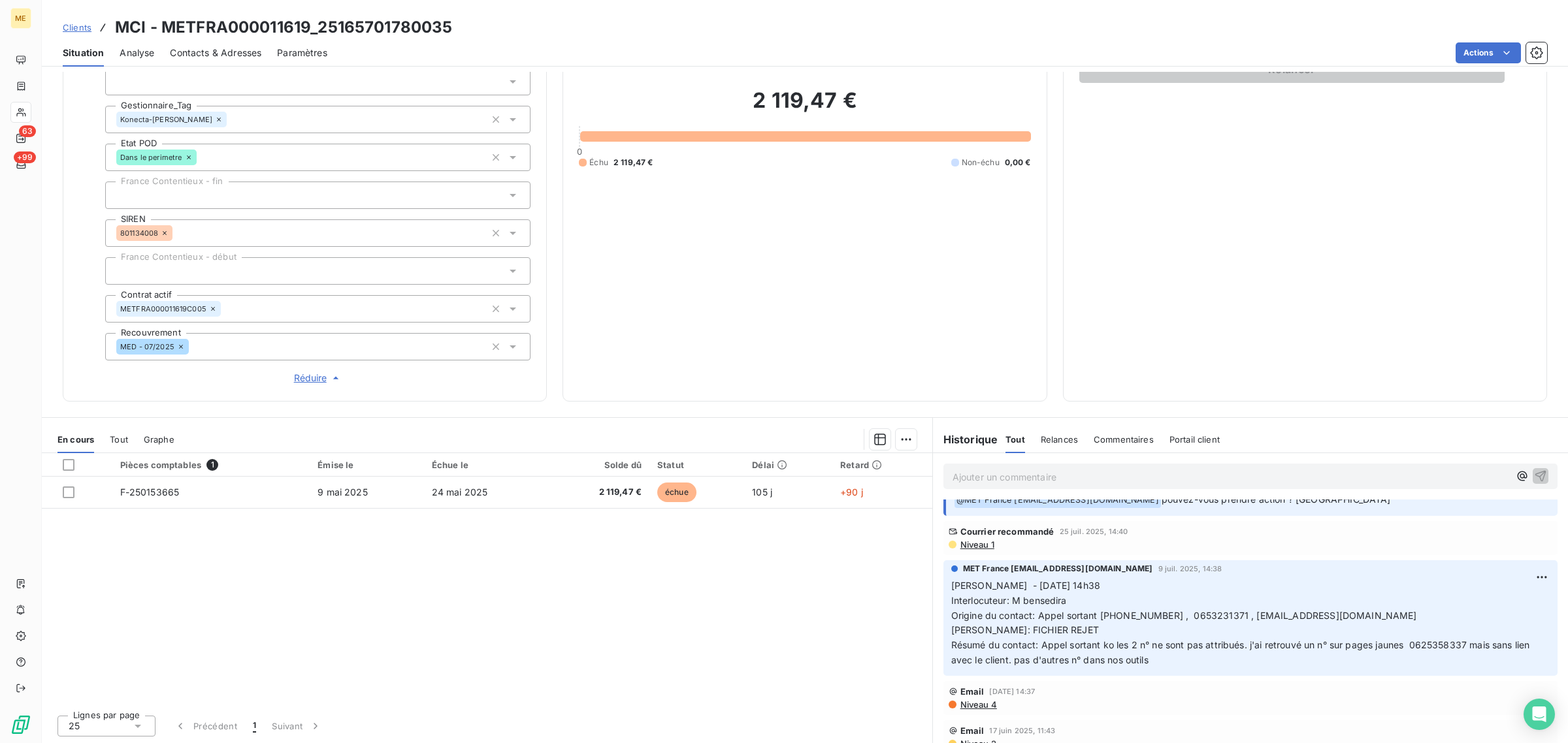
scroll to position [0, 0]
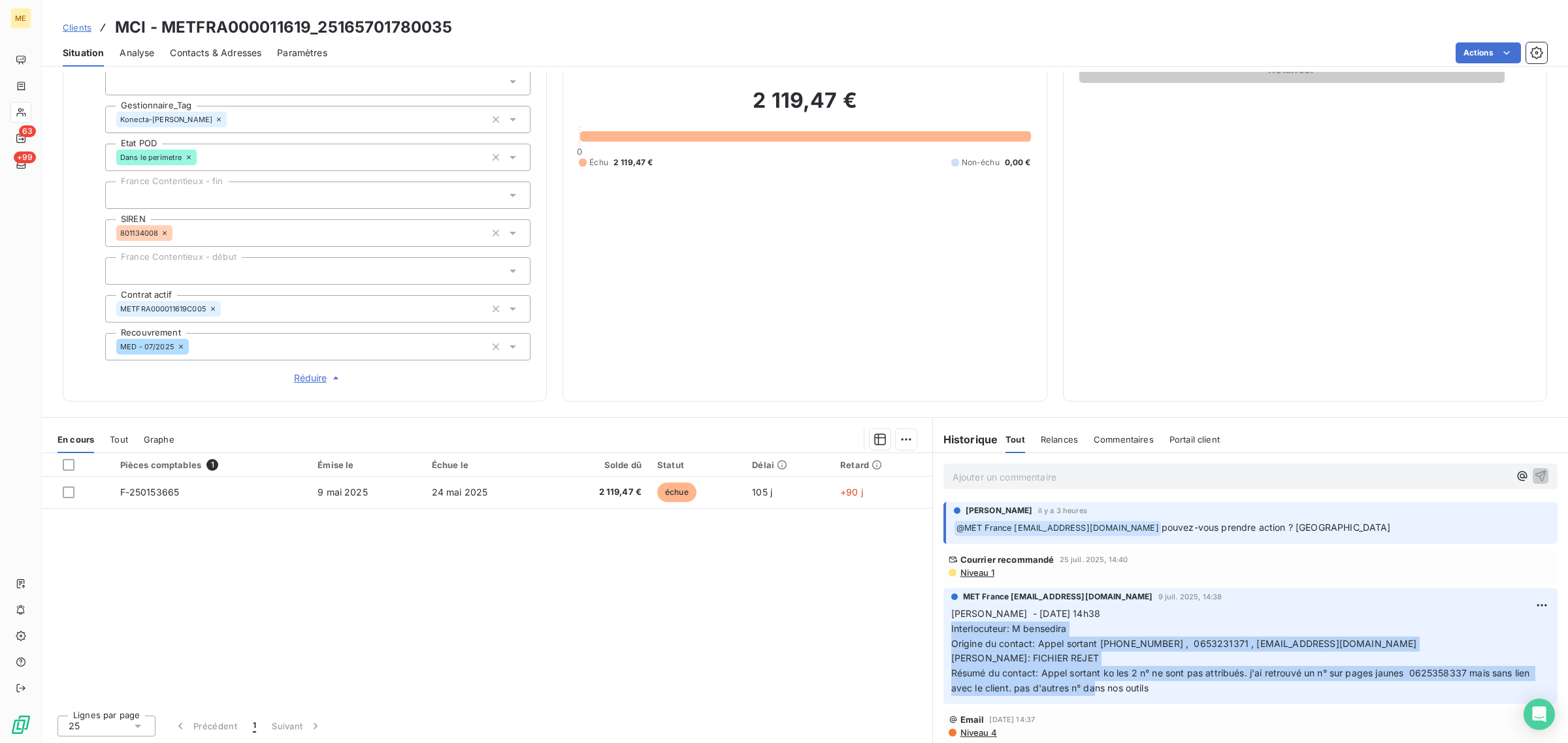
drag, startPoint x: 1173, startPoint y: 689, endPoint x: 930, endPoint y: 622, distance: 252.1
click at [933, 622] on div "MET France [EMAIL_ADDRESS][DOMAIN_NAME] [DATE] 14:38 [PERSON_NAME] - [DATE] 14h…" at bounding box center [1250, 647] width 635 height 121
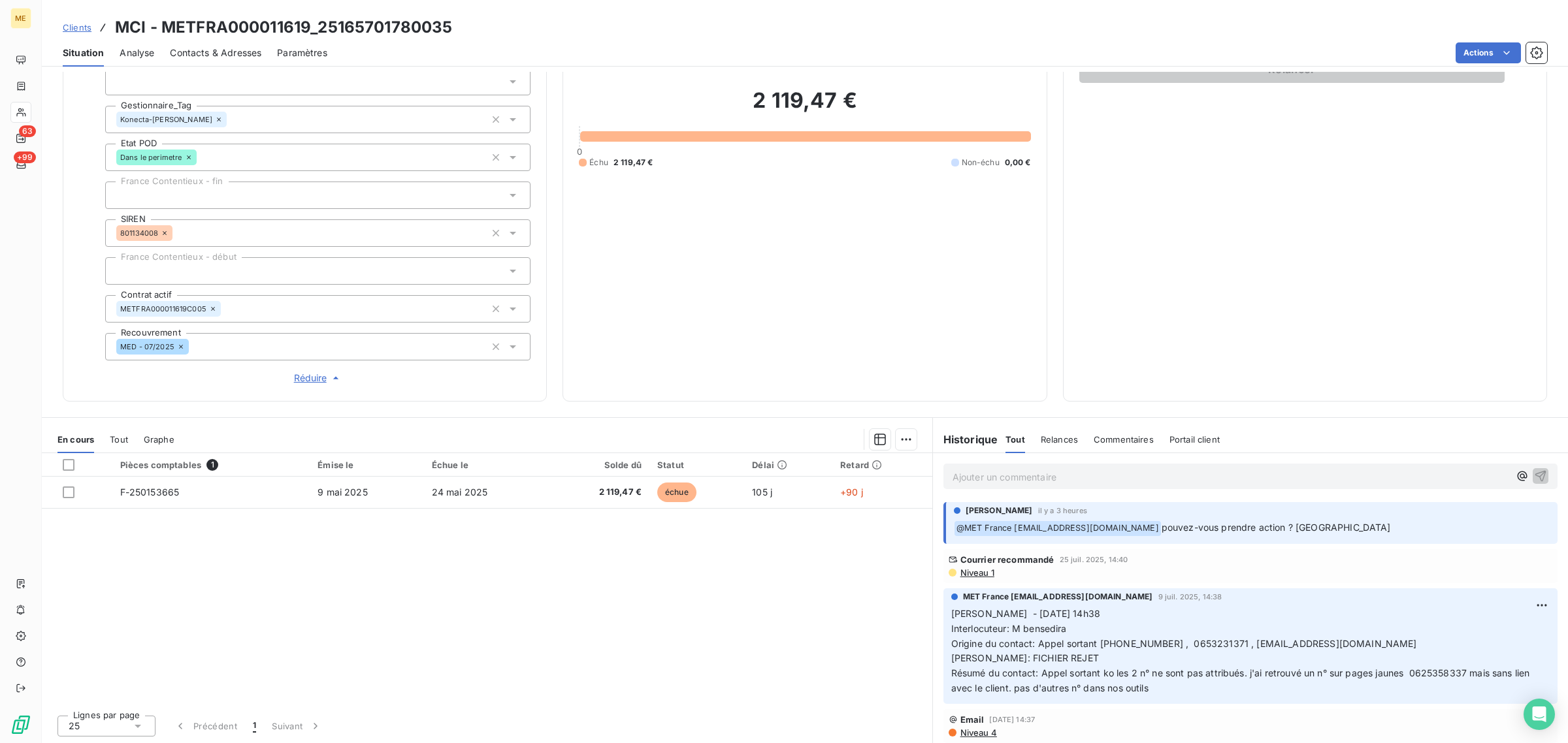
click at [702, 652] on div "Pièces comptables 1 Émise le Échue le Solde dû Statut Délai Retard F-250153665 …" at bounding box center [486, 579] width 891 height 252
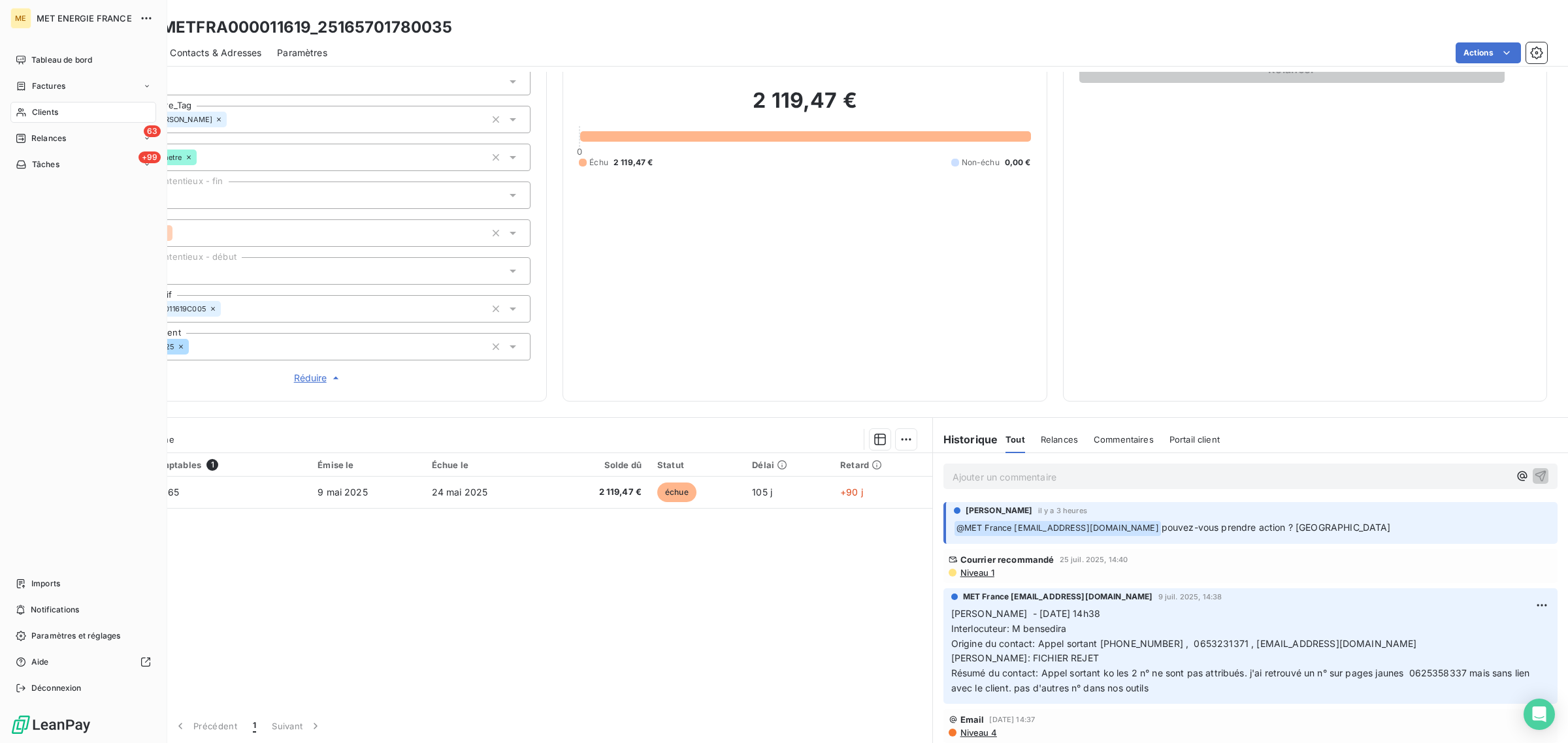
click at [31, 111] on div "Clients" at bounding box center [83, 112] width 145 height 21
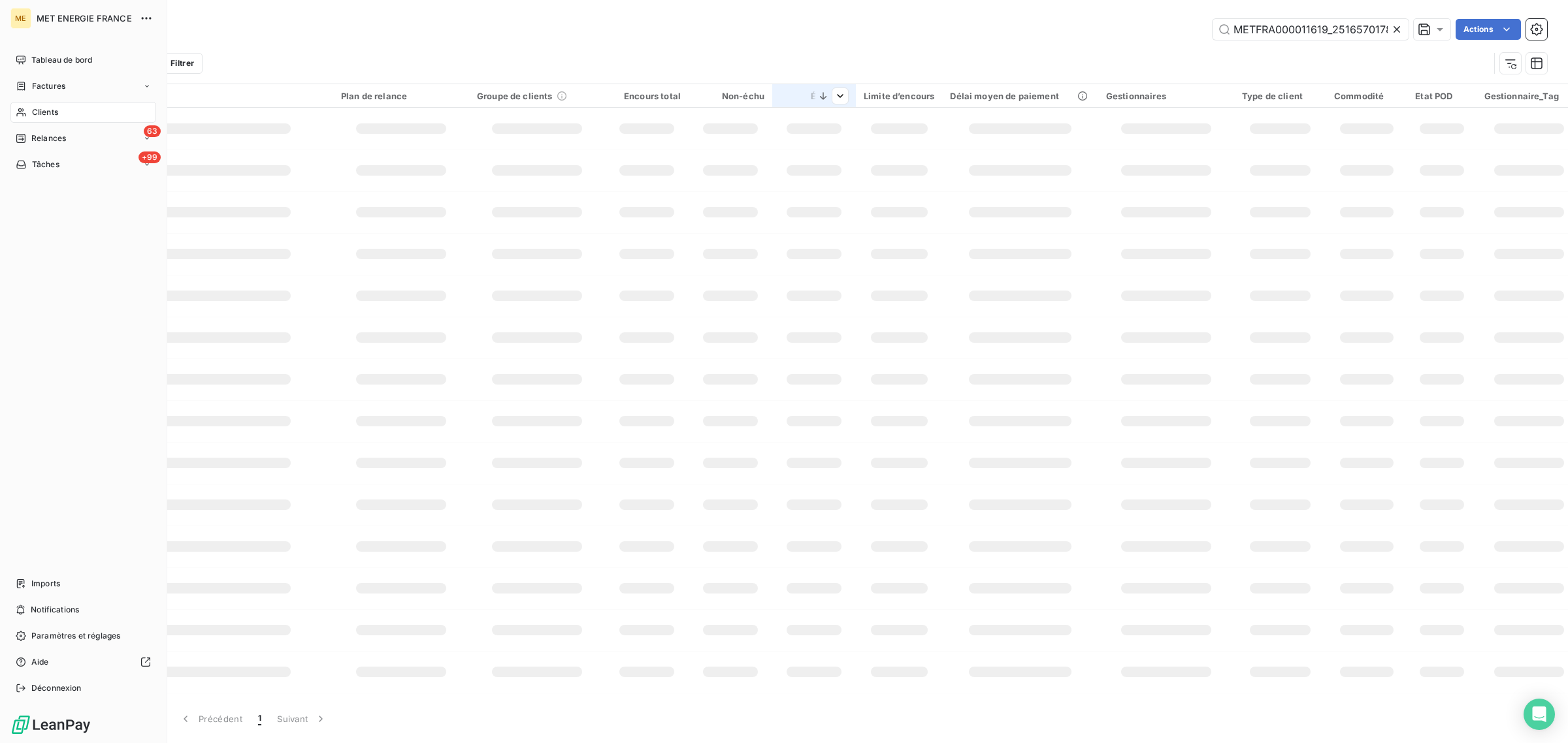
scroll to position [0, 28]
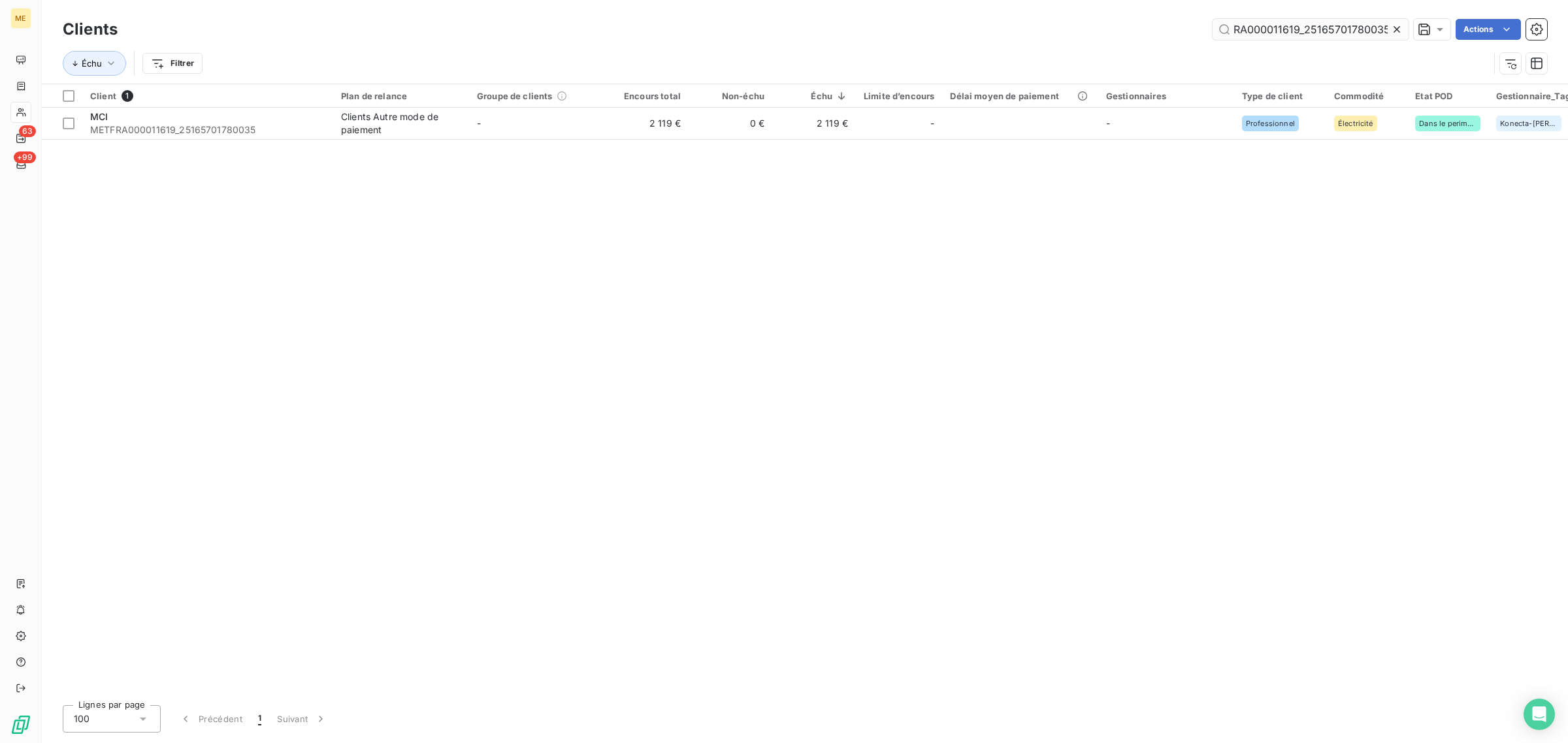
drag, startPoint x: 1395, startPoint y: 27, endPoint x: 1346, endPoint y: 27, distance: 49.0
click at [1390, 27] on icon at bounding box center [1397, 30] width 13 height 13
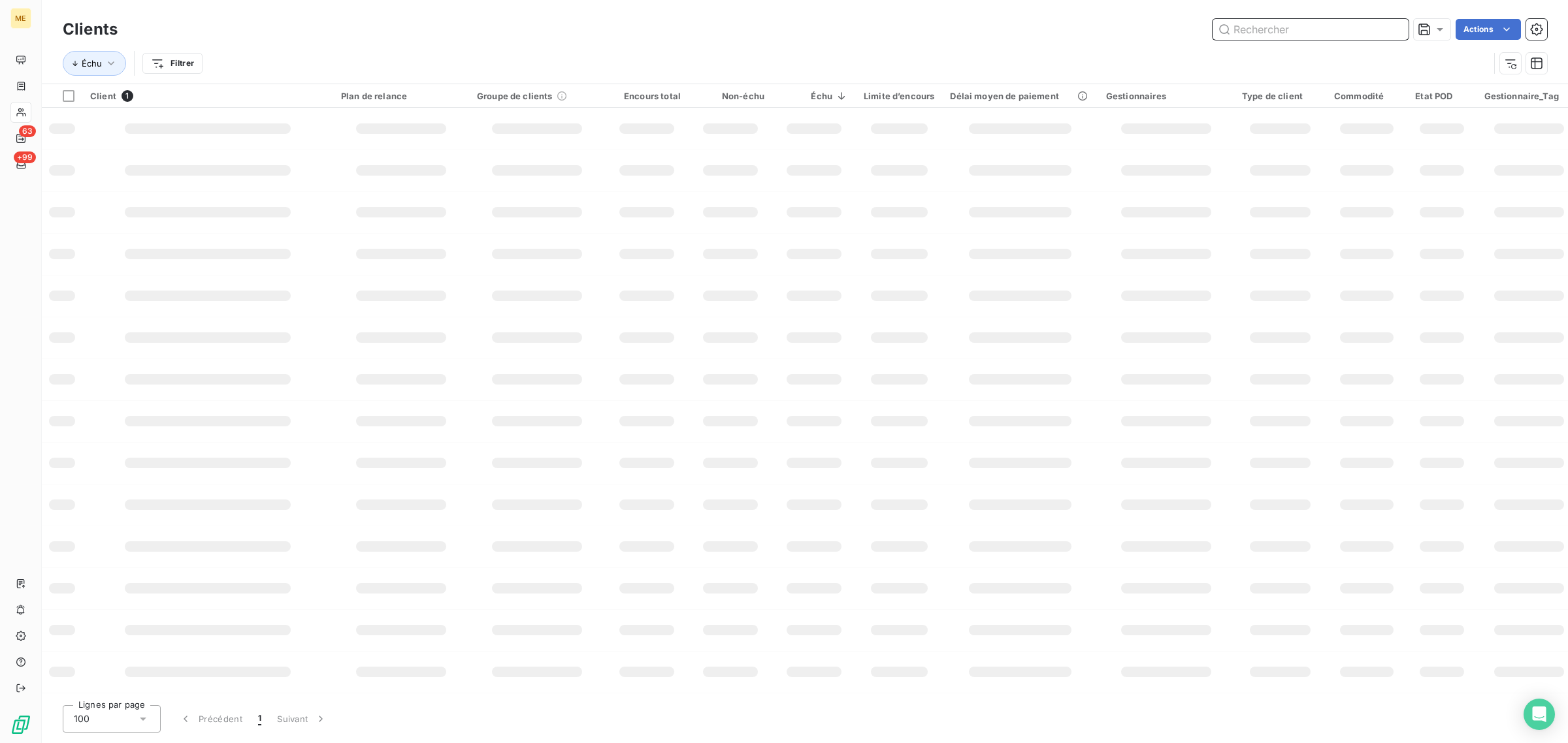
click at [1315, 27] on input "text" at bounding box center [1310, 29] width 196 height 21
paste input "METFRA000001829_07284659819638"
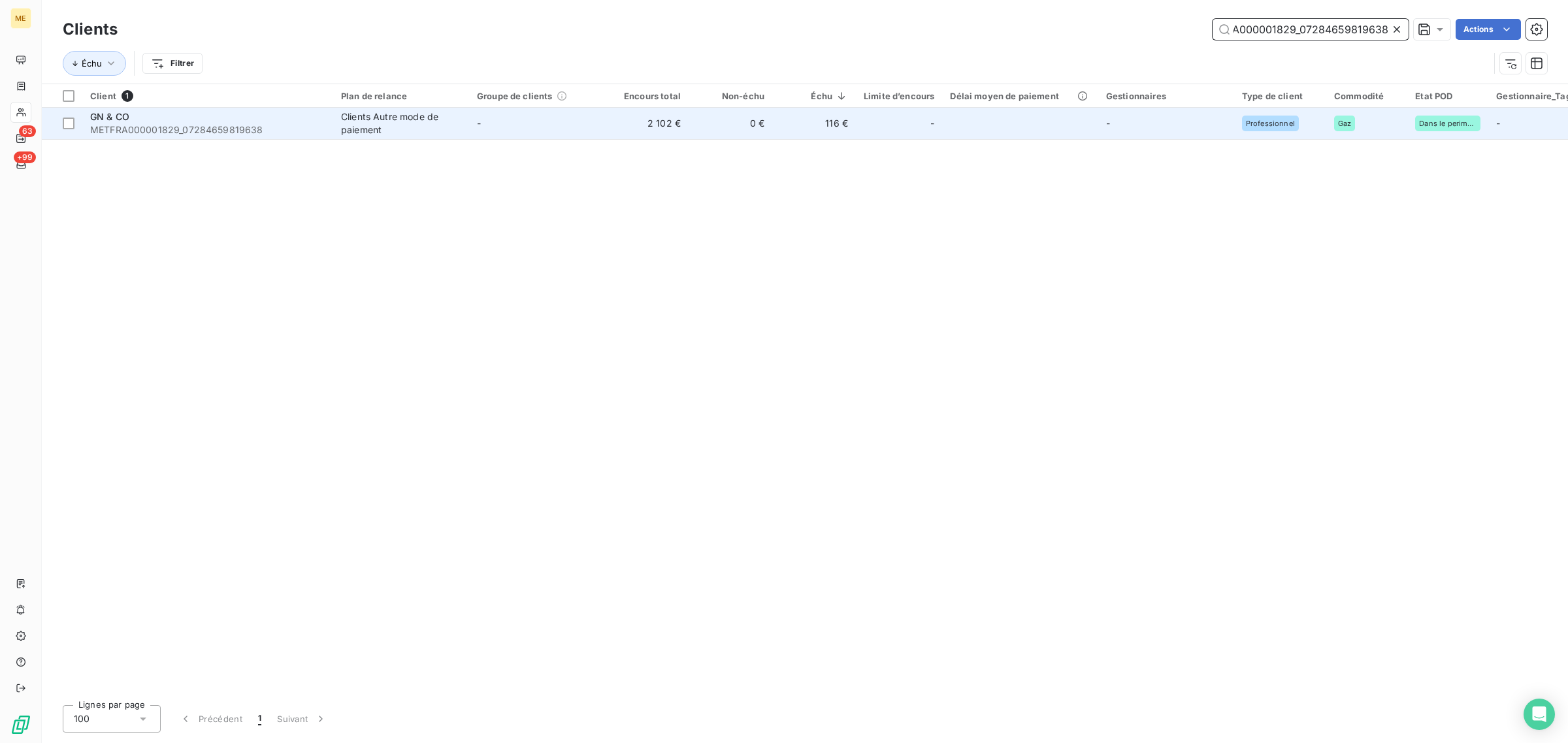
type input "METFRA000001829_07284659819638"
click at [598, 135] on td "-" at bounding box center [537, 124] width 136 height 32
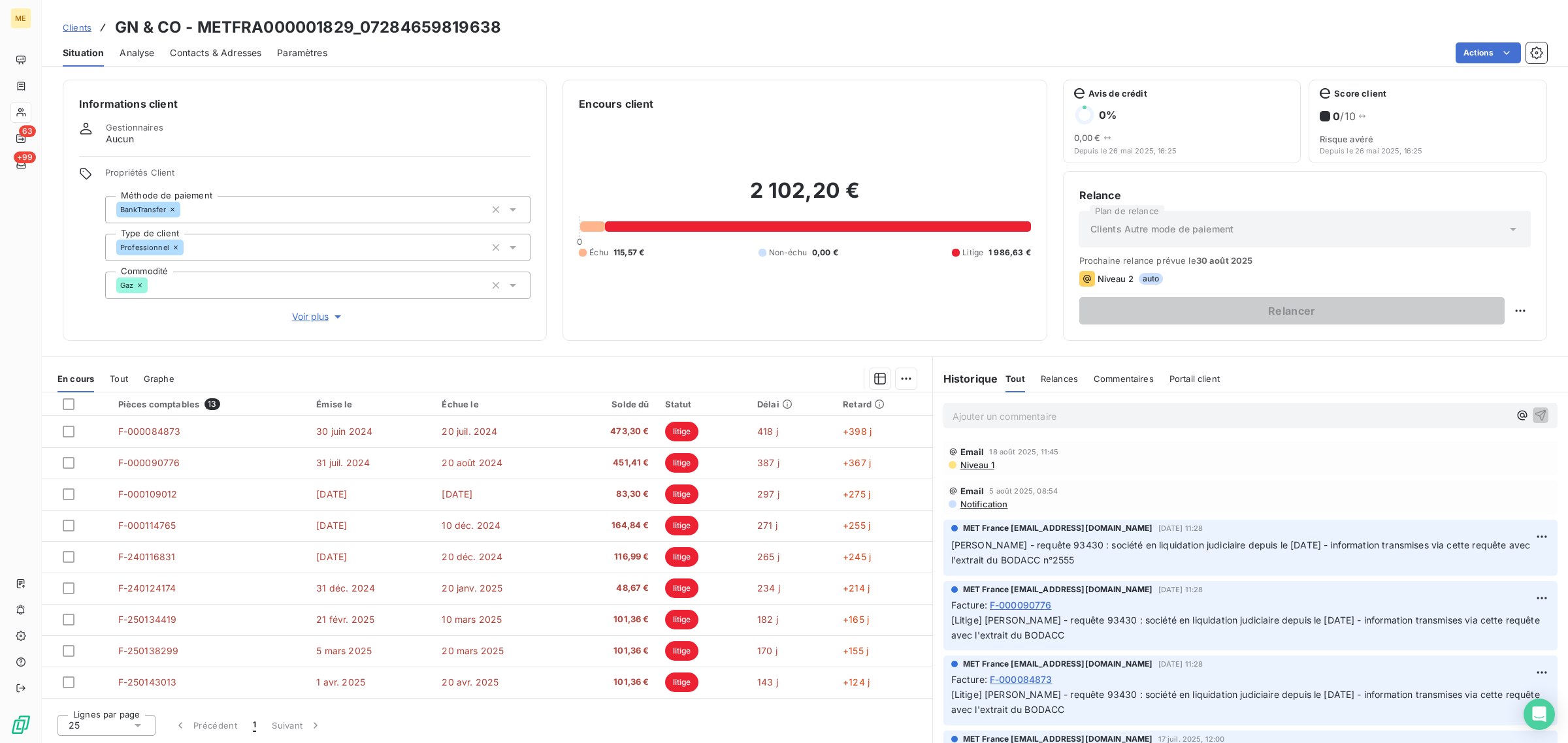
click at [305, 315] on span "Voir plus" at bounding box center [318, 317] width 52 height 13
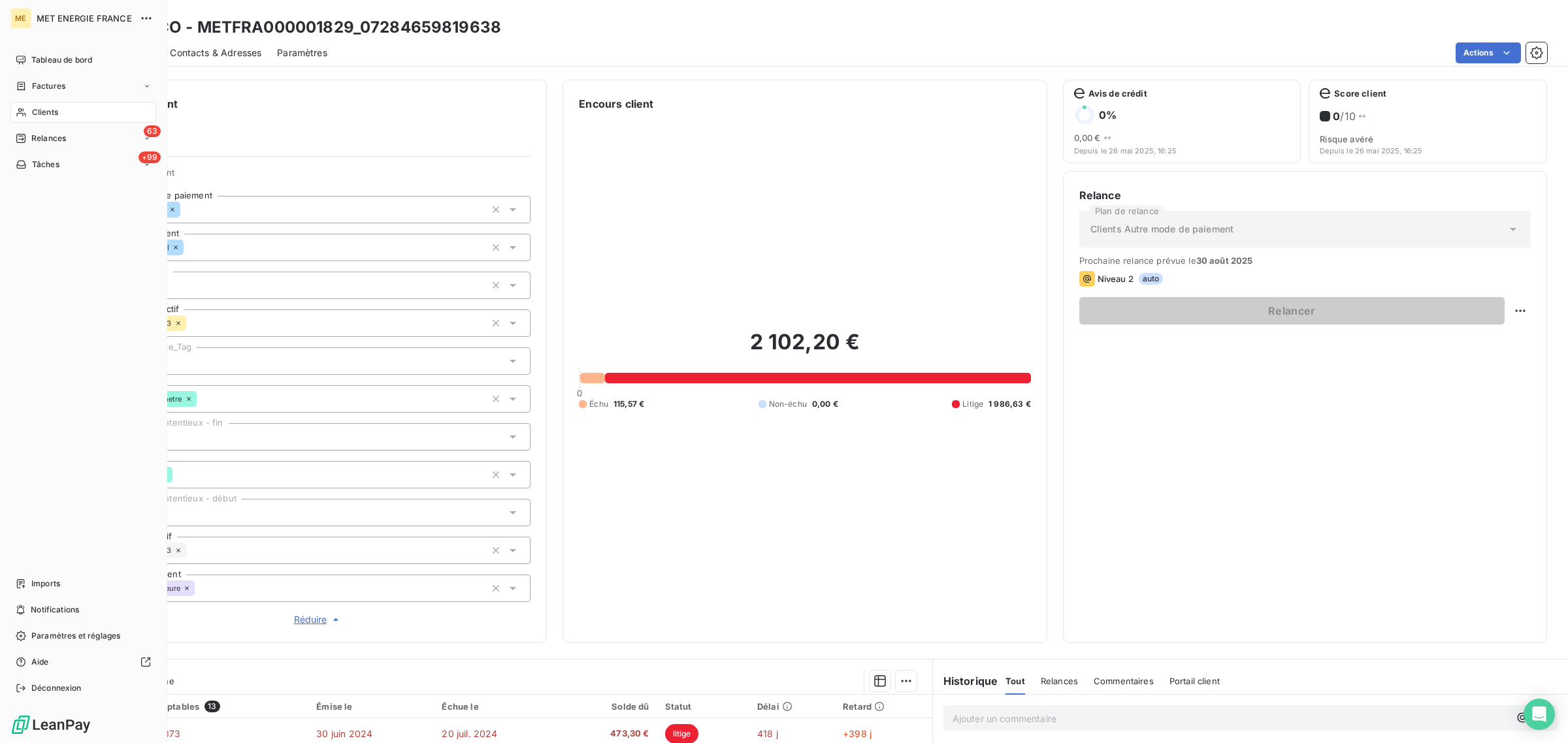
click at [21, 108] on icon at bounding box center [21, 112] width 11 height 11
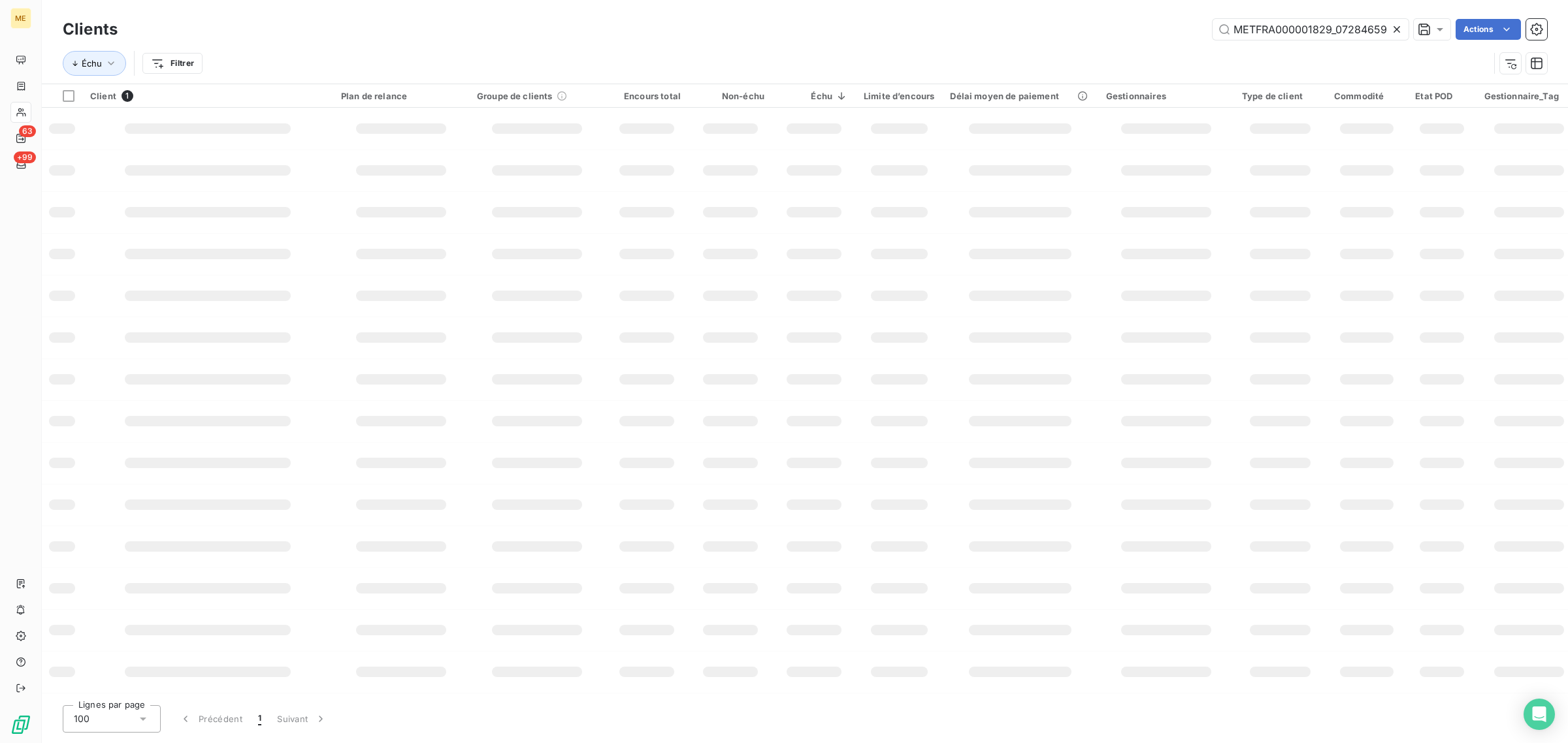
scroll to position [0, 36]
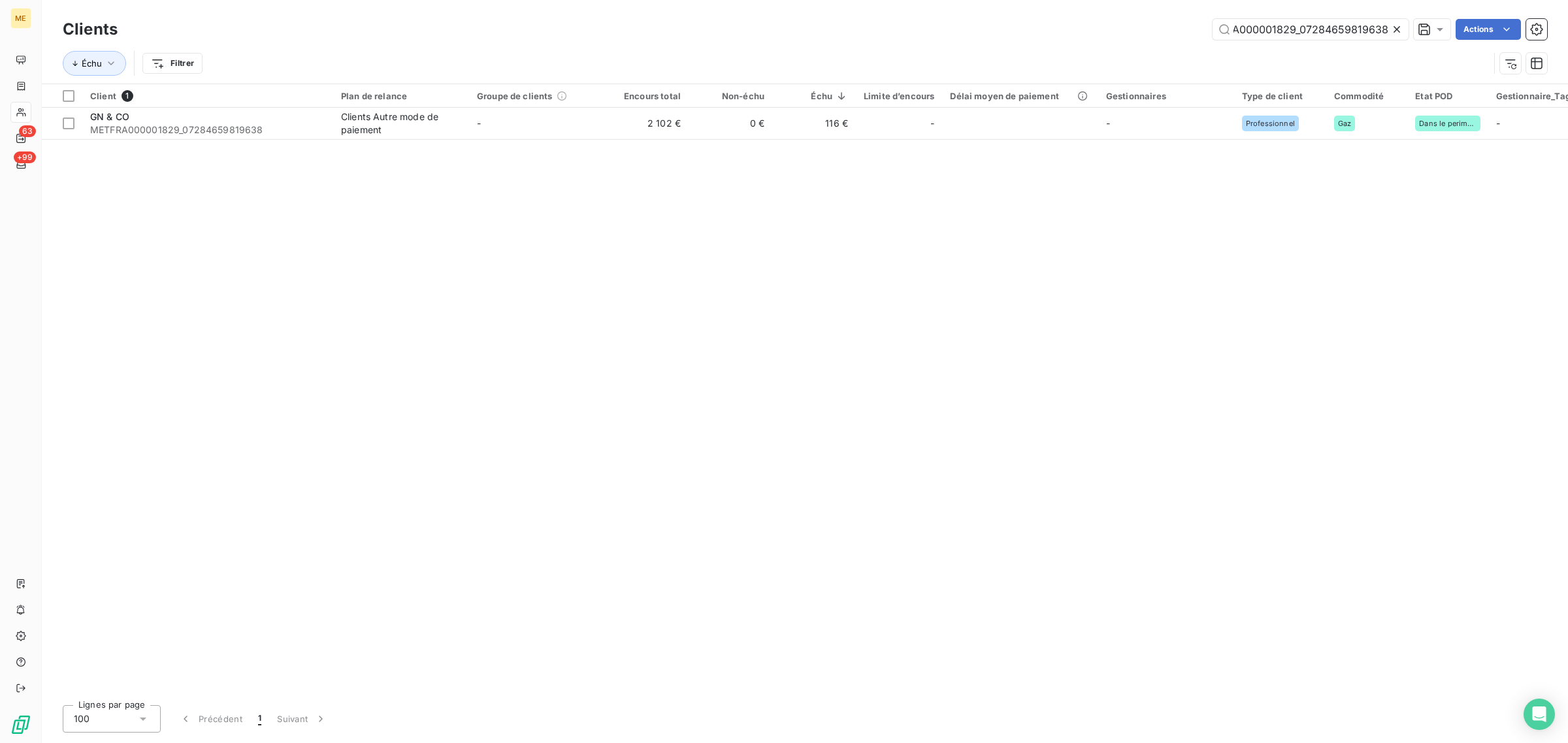
click at [1392, 27] on icon at bounding box center [1397, 30] width 13 height 13
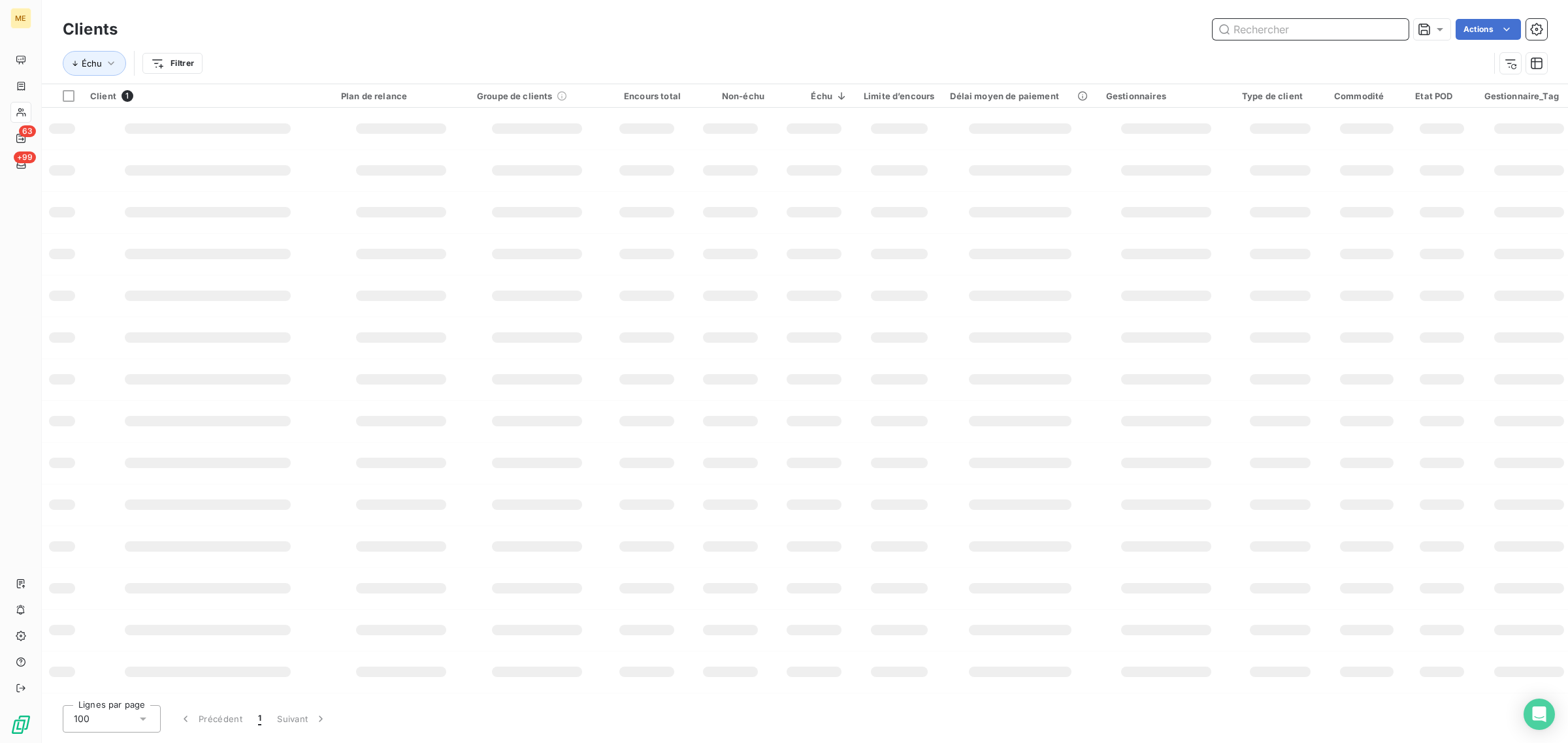
click at [1321, 26] on input "text" at bounding box center [1310, 29] width 196 height 21
paste input "METFRA000005625_23588133128799"
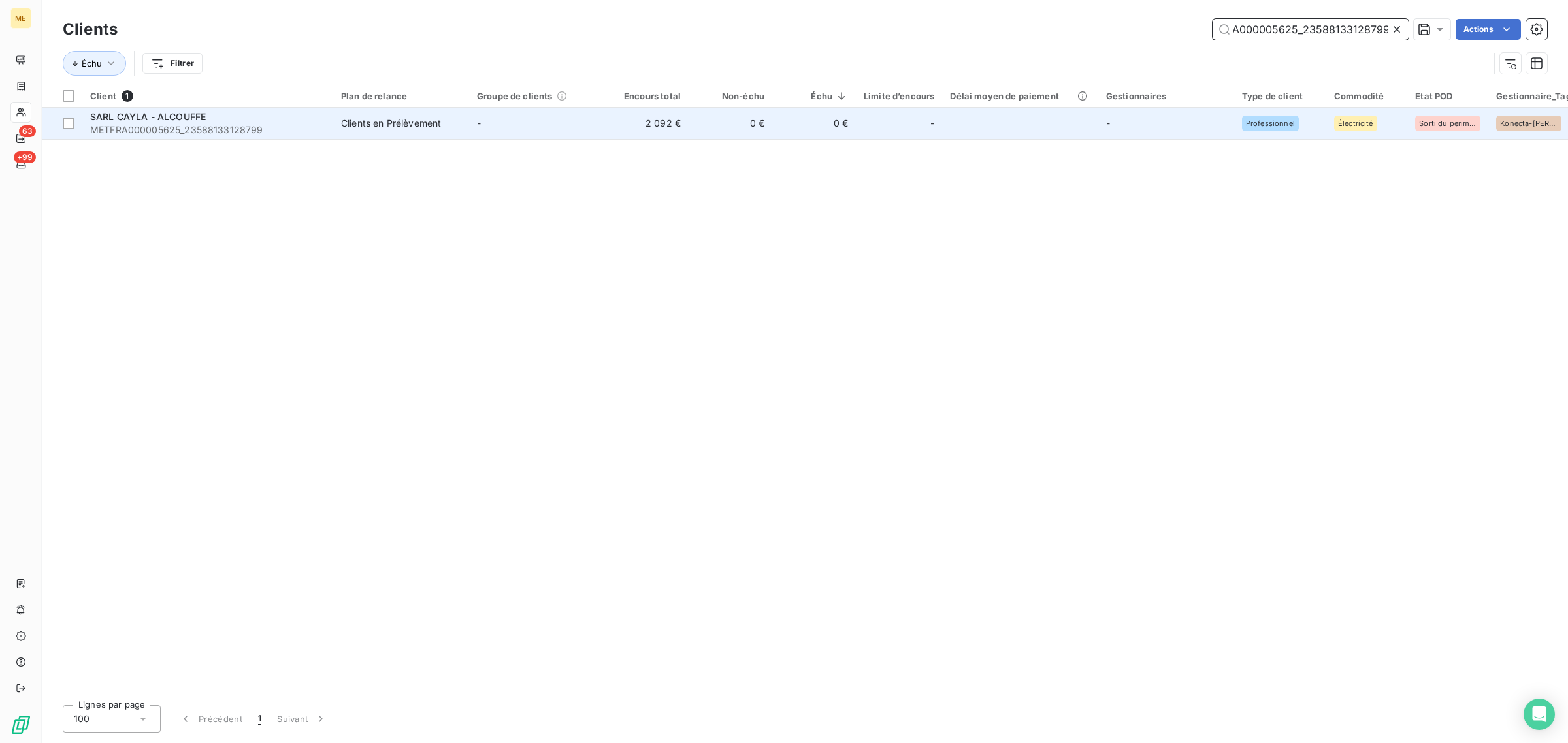
type input "METFRA000005625_23588133128799"
click at [515, 131] on td "-" at bounding box center [537, 124] width 136 height 32
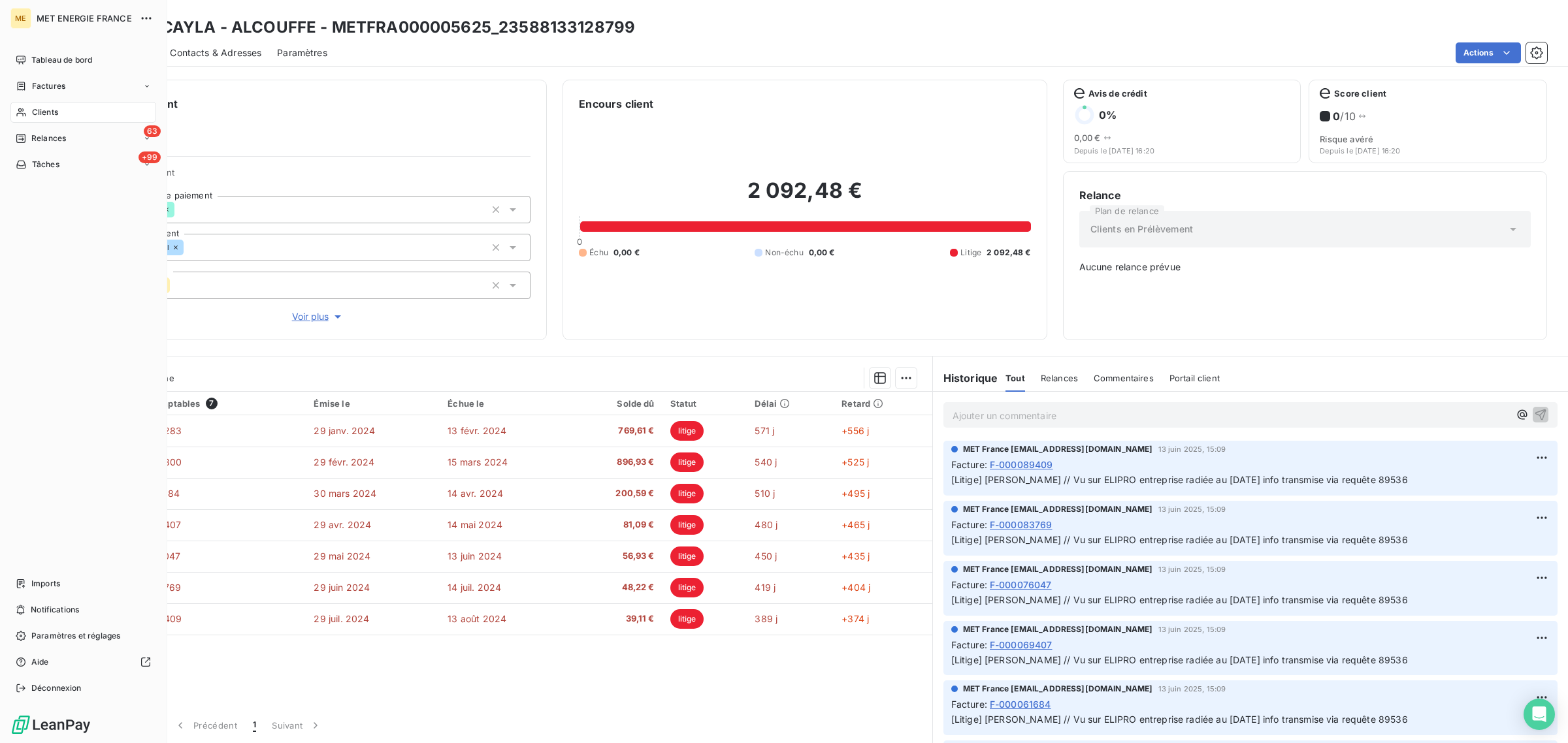
click at [21, 115] on icon at bounding box center [21, 112] width 11 height 11
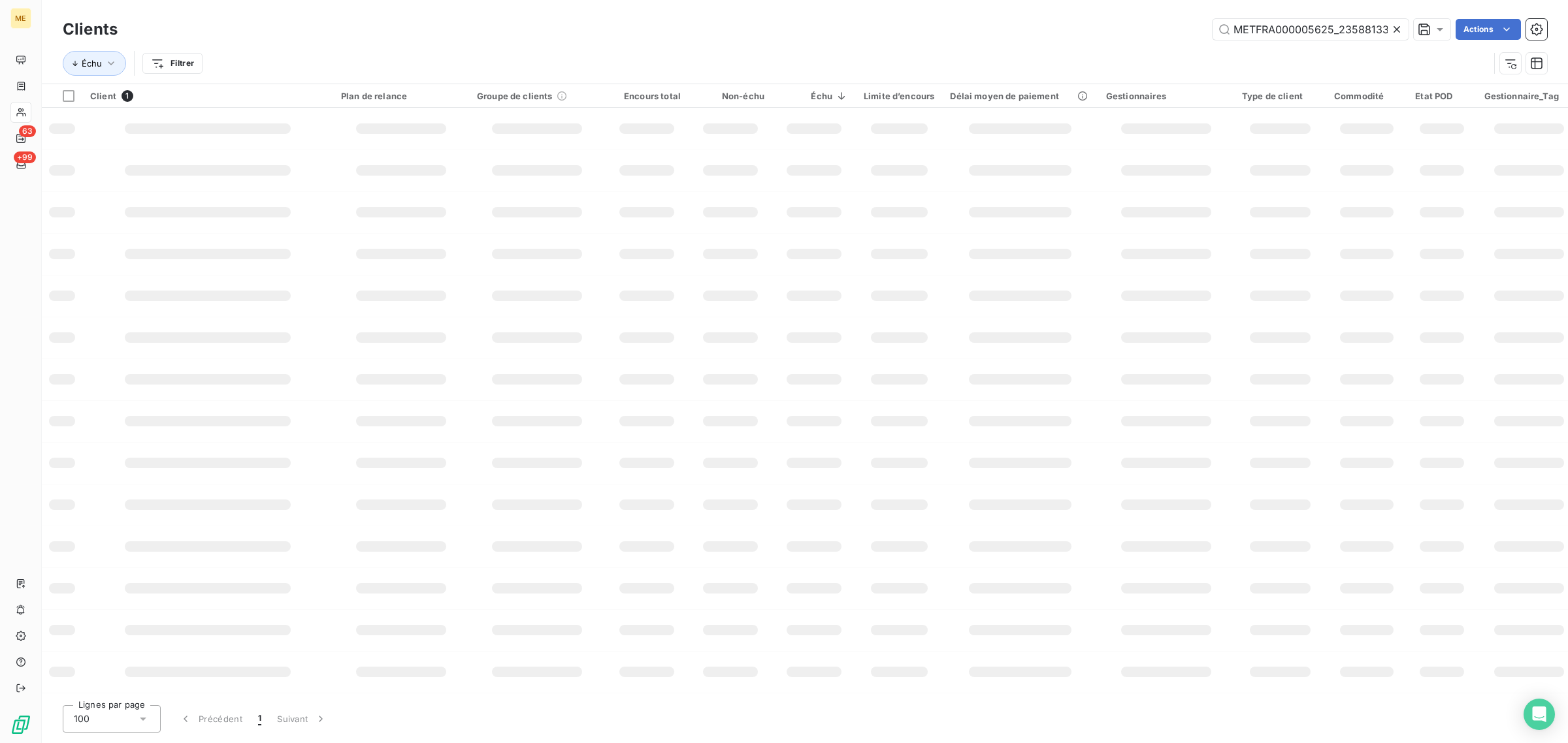
scroll to position [0, 36]
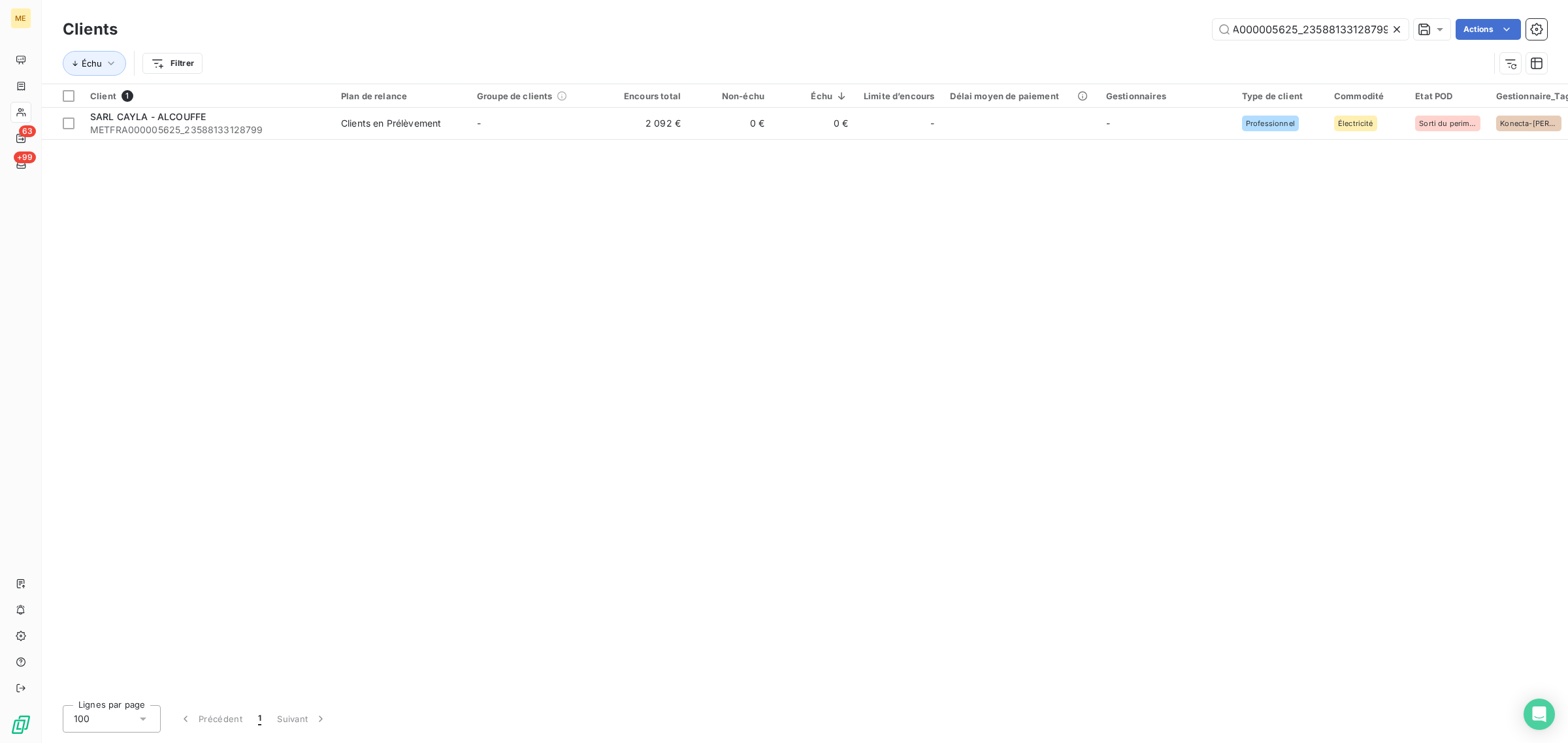
click at [1393, 29] on icon at bounding box center [1397, 30] width 13 height 13
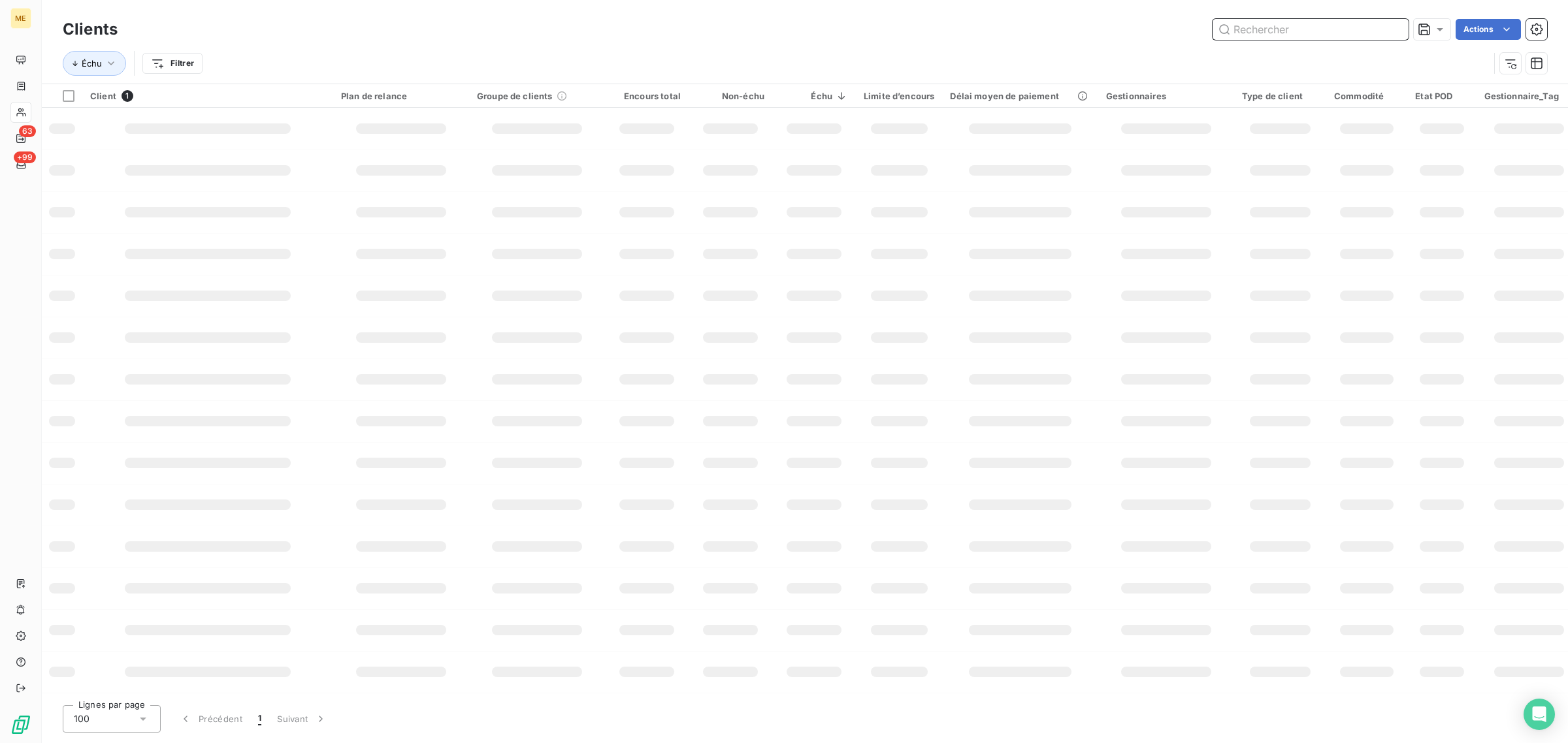
click at [1320, 29] on input "text" at bounding box center [1310, 29] width 196 height 21
paste input "METFRA000018401_50058685927410"
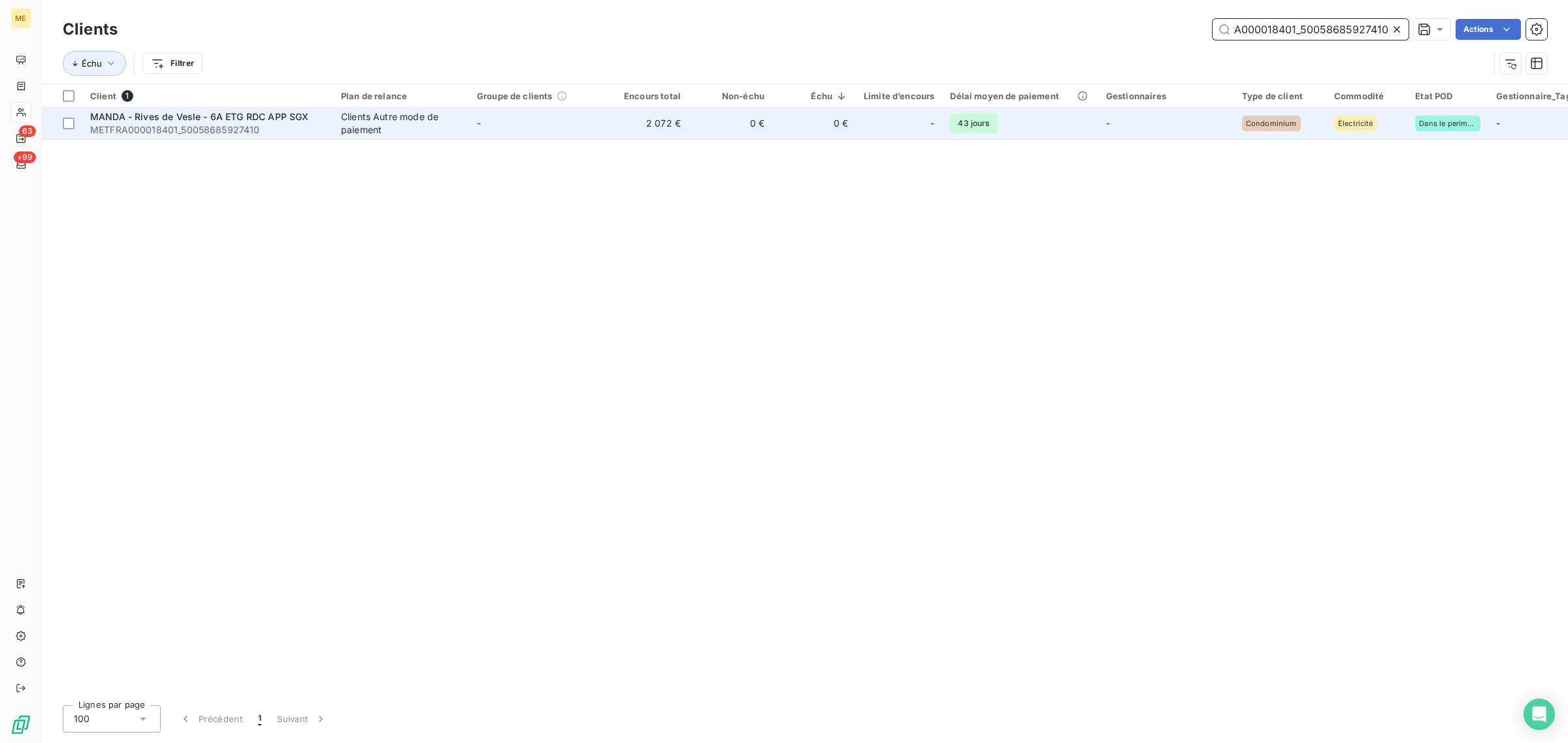
type input "METFRA000018401_50058685927410"
click at [588, 133] on td "-" at bounding box center [537, 124] width 136 height 32
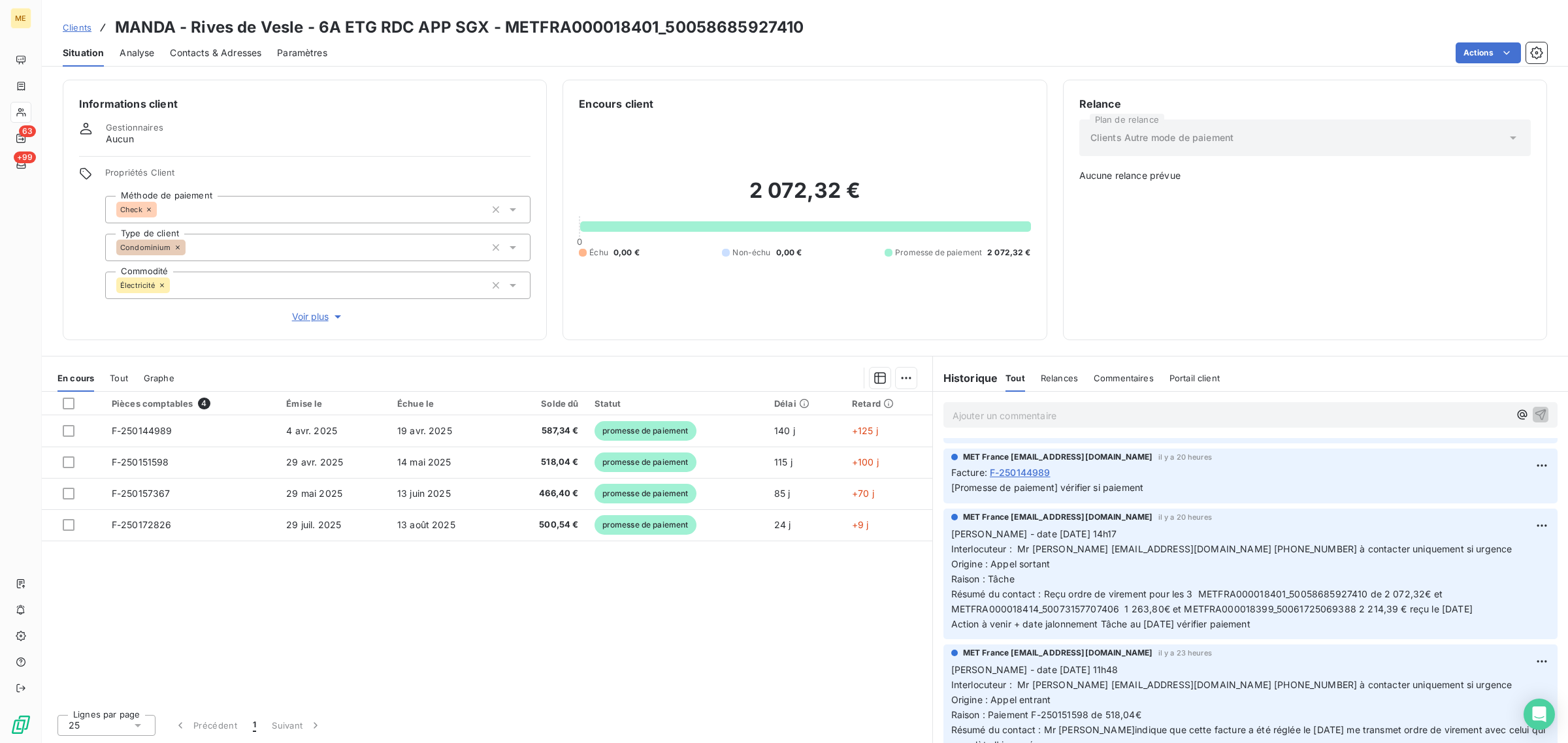
scroll to position [164, 0]
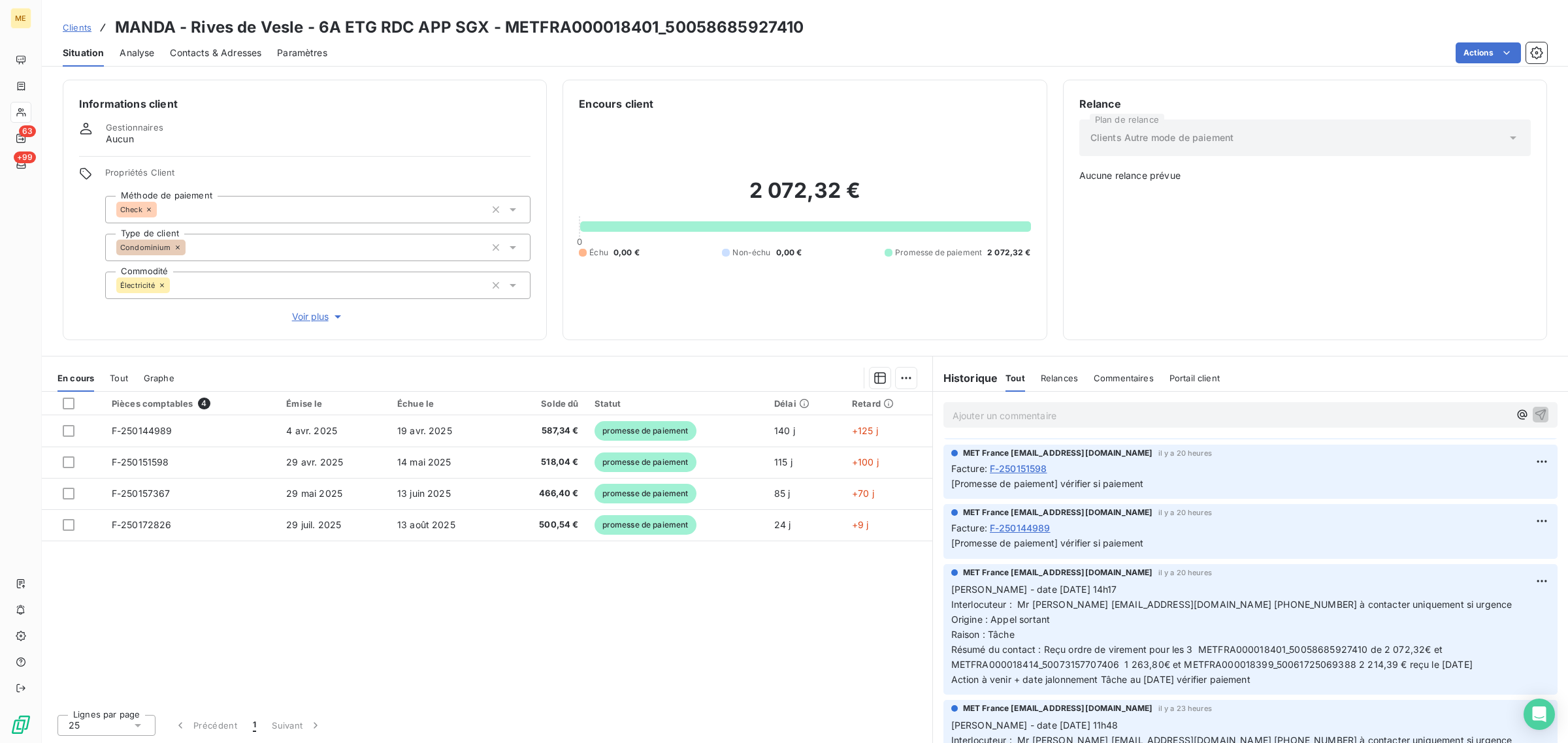
click at [315, 322] on span "Voir plus" at bounding box center [318, 317] width 52 height 13
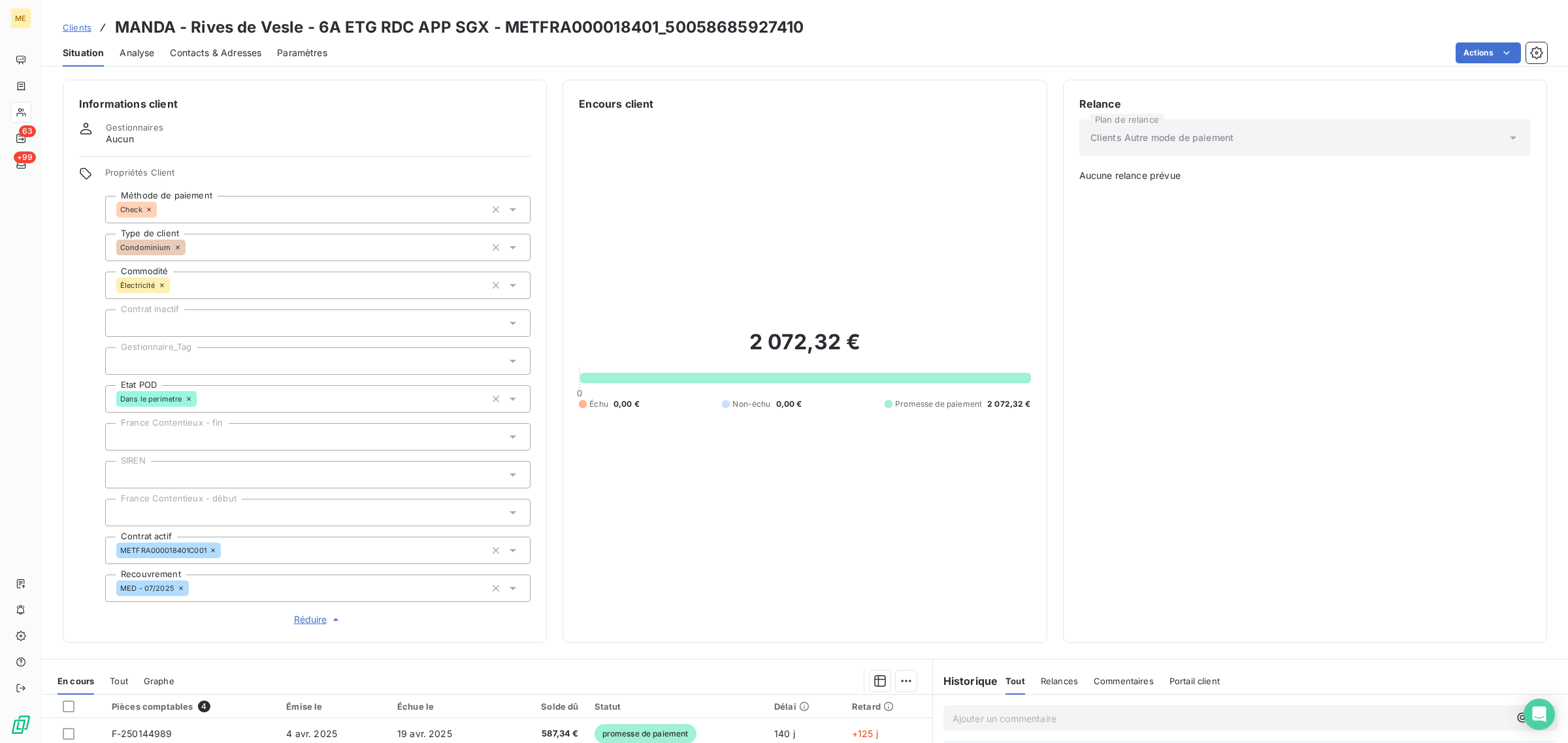
click at [171, 356] on div at bounding box center [318, 361] width 425 height 27
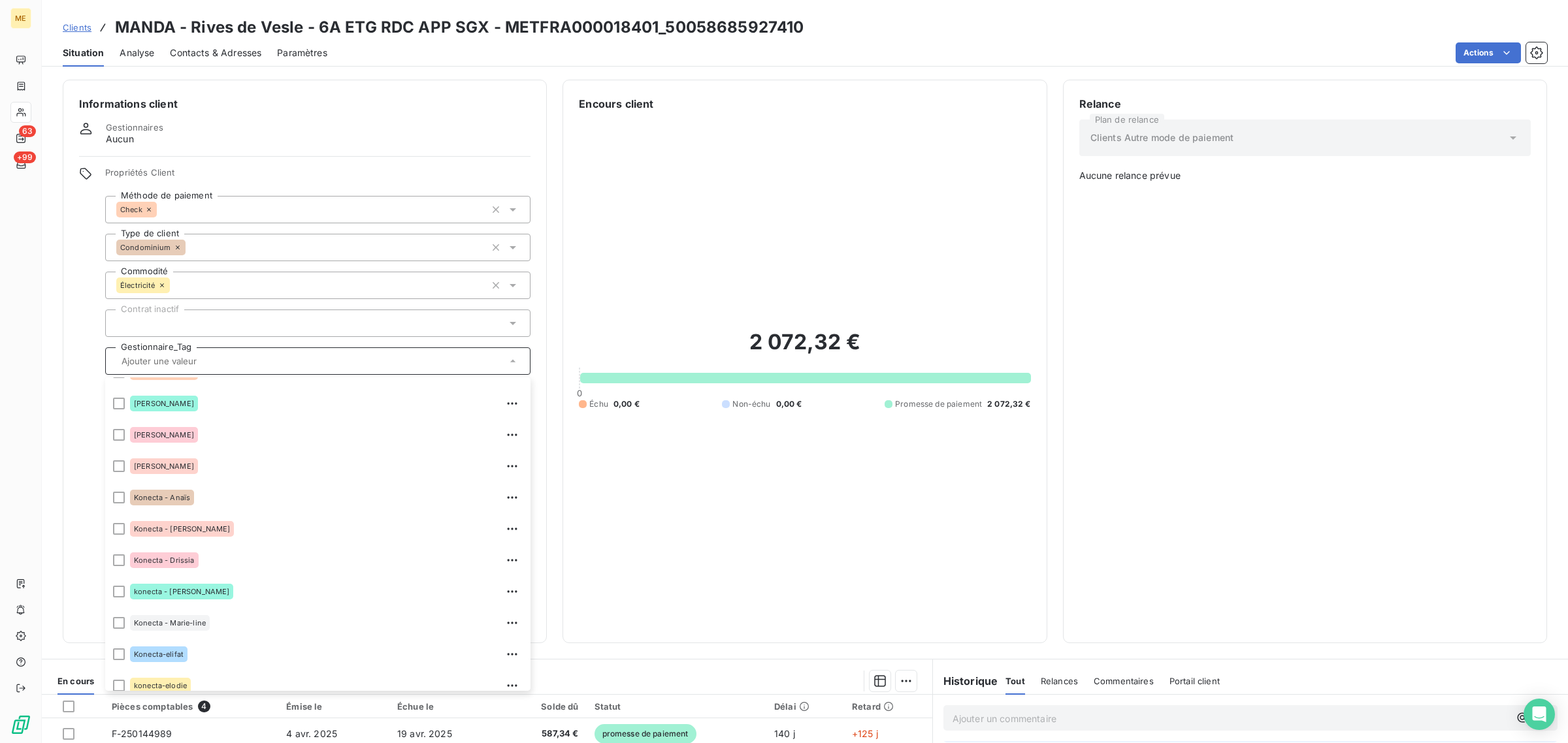
scroll to position [375, 0]
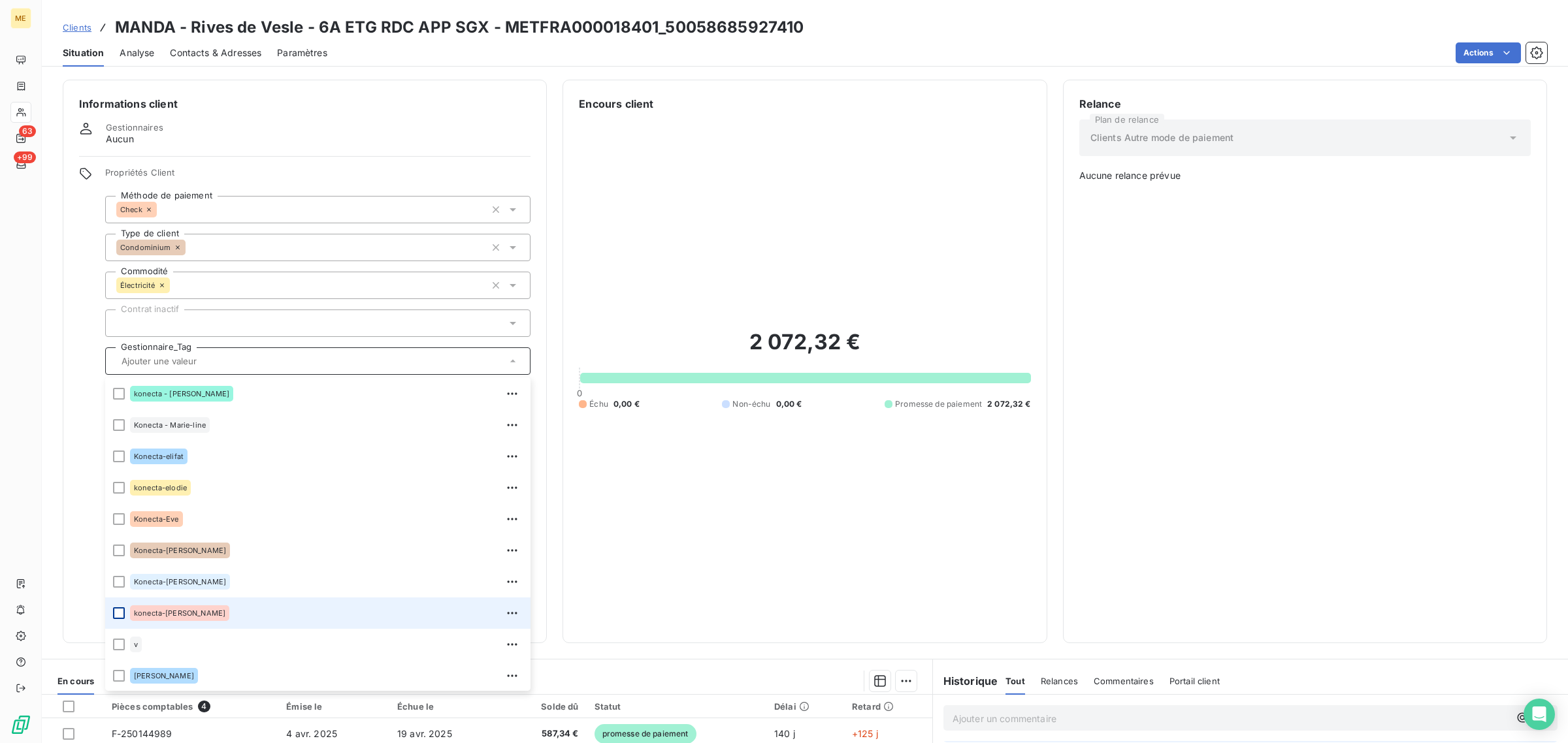
click at [119, 612] on div at bounding box center [119, 613] width 12 height 12
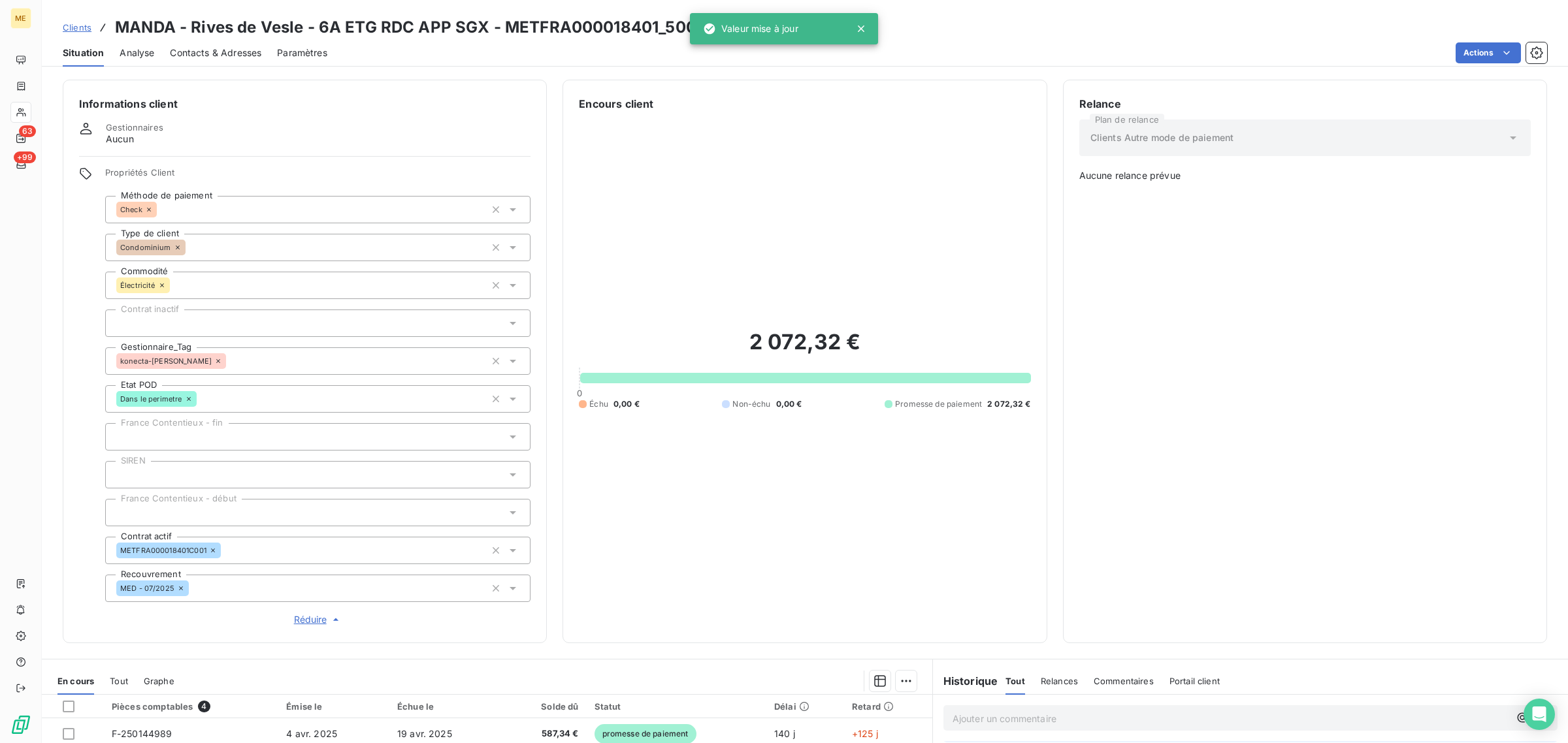
click at [852, 540] on div "2 072,32 € 0 Échu 0,00 € Non-échu 0,00 € Promesse de paiement 2 072,32 €" at bounding box center [804, 369] width 452 height 516
click at [32, 110] on div "ME 63 +99" at bounding box center [21, 371] width 42 height 743
click at [17, 109] on icon at bounding box center [21, 112] width 11 height 11
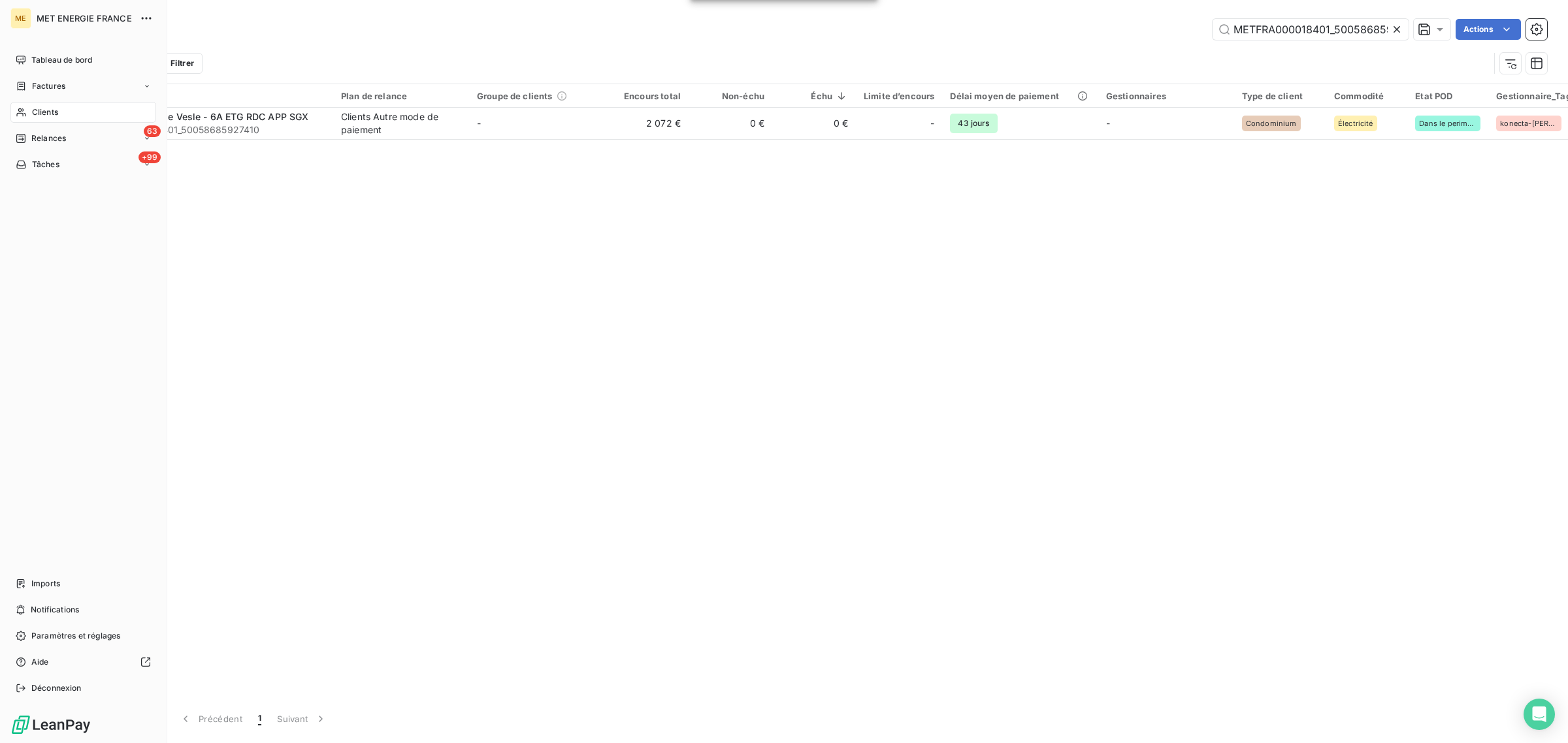
scroll to position [0, 34]
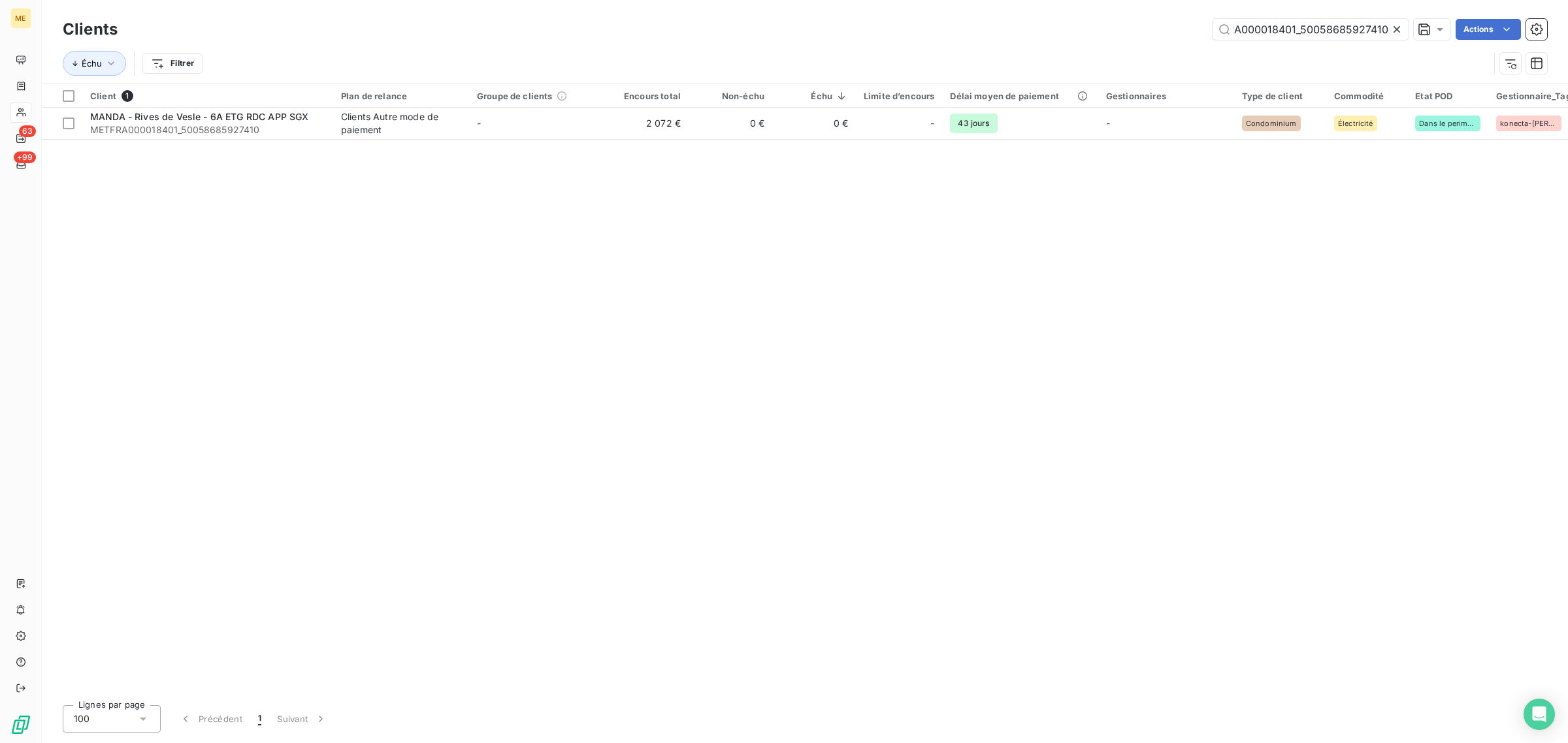
click at [1391, 27] on icon at bounding box center [1397, 30] width 13 height 13
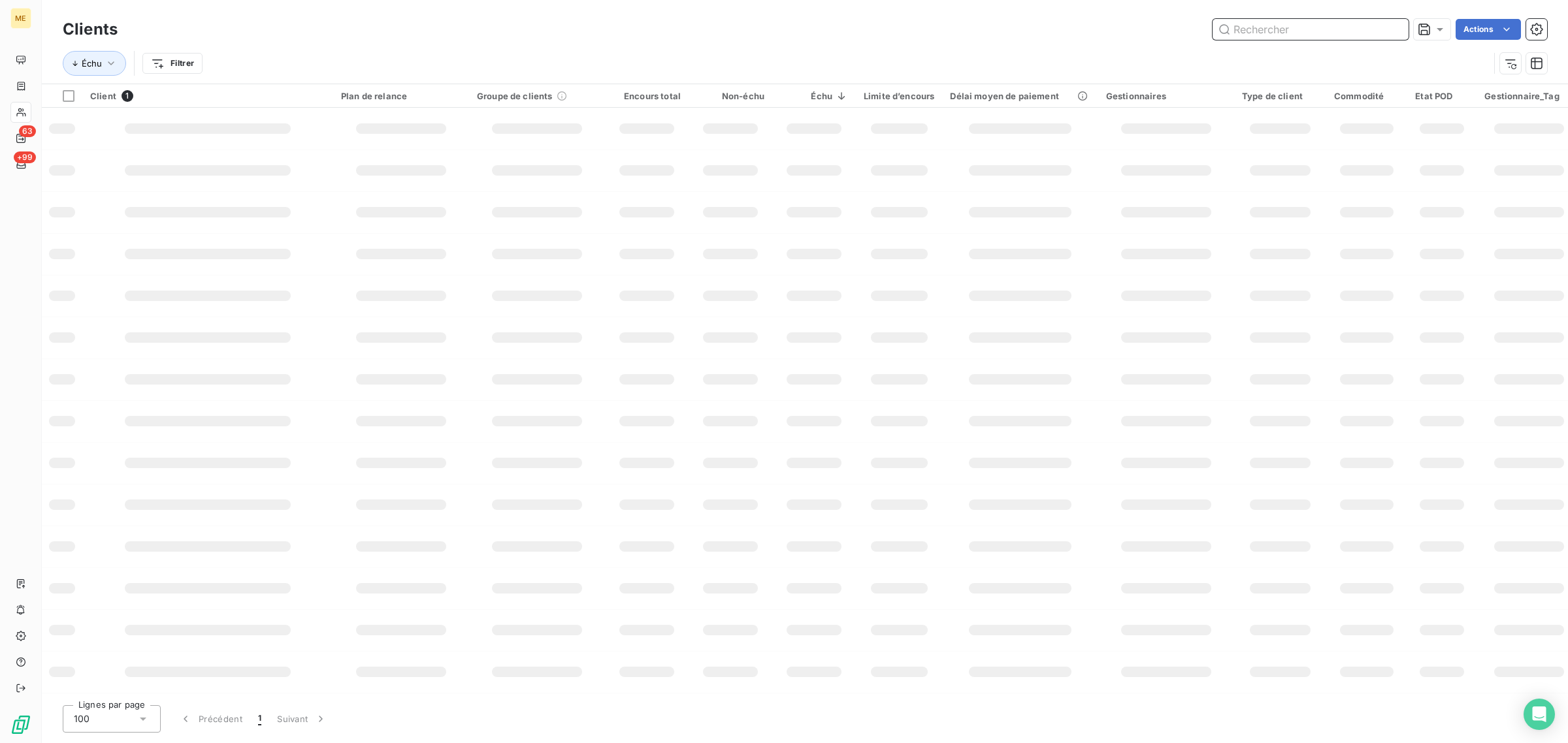
click at [1320, 33] on input "text" at bounding box center [1310, 29] width 196 height 21
paste input "METFRA000018492-CA2"
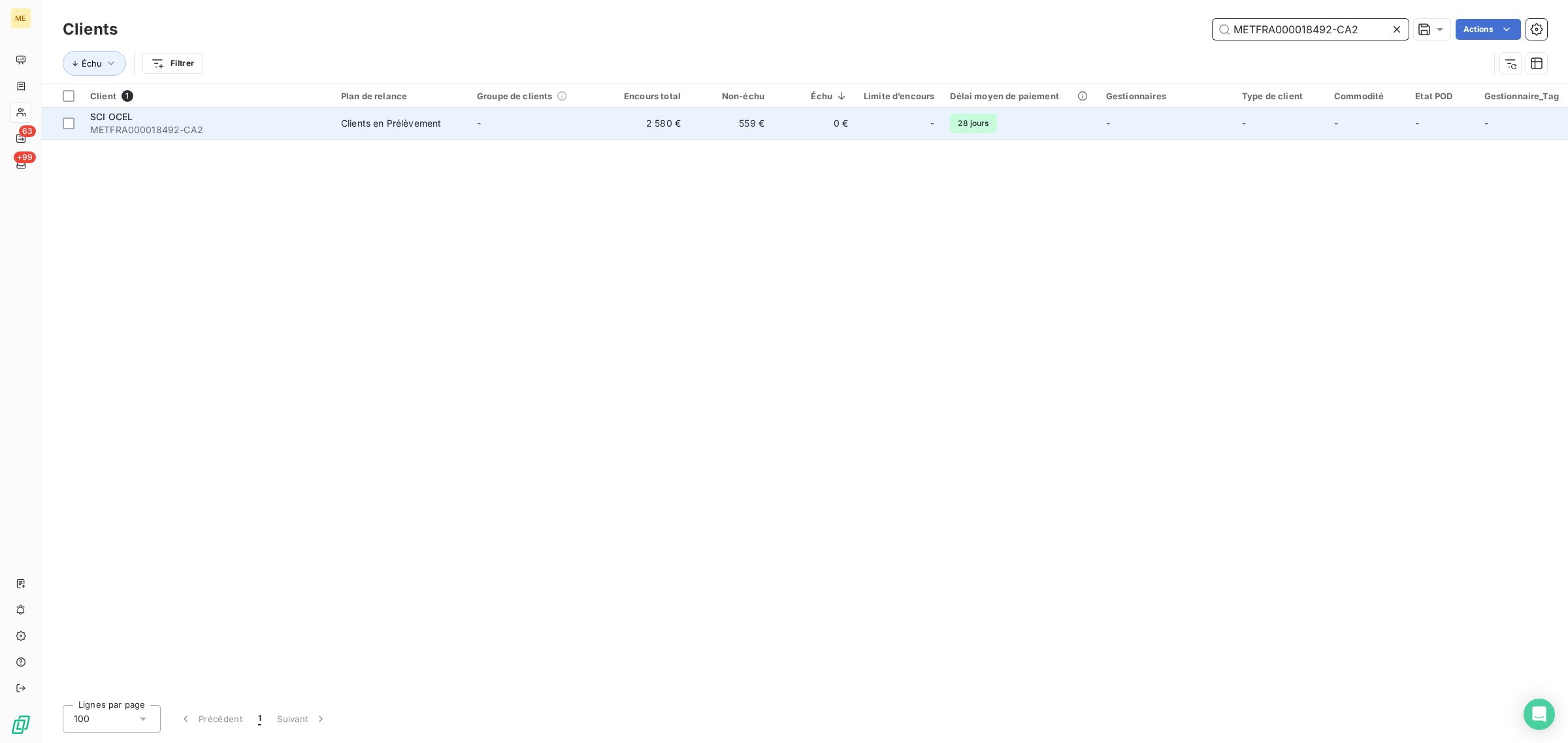
type input "METFRA000018492-CA2"
click at [520, 138] on td "-" at bounding box center [537, 124] width 136 height 32
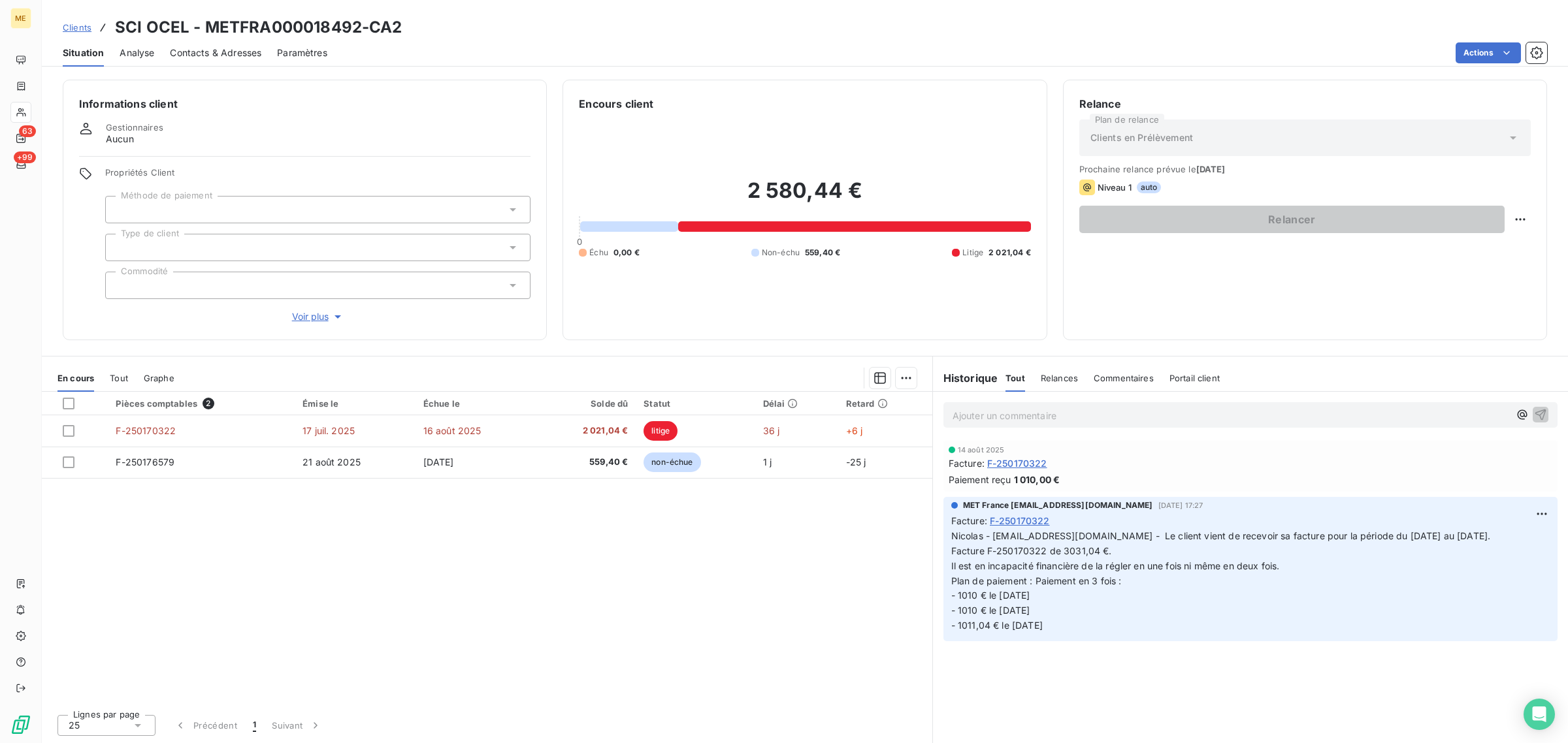
click at [311, 320] on span "Voir plus" at bounding box center [318, 317] width 52 height 13
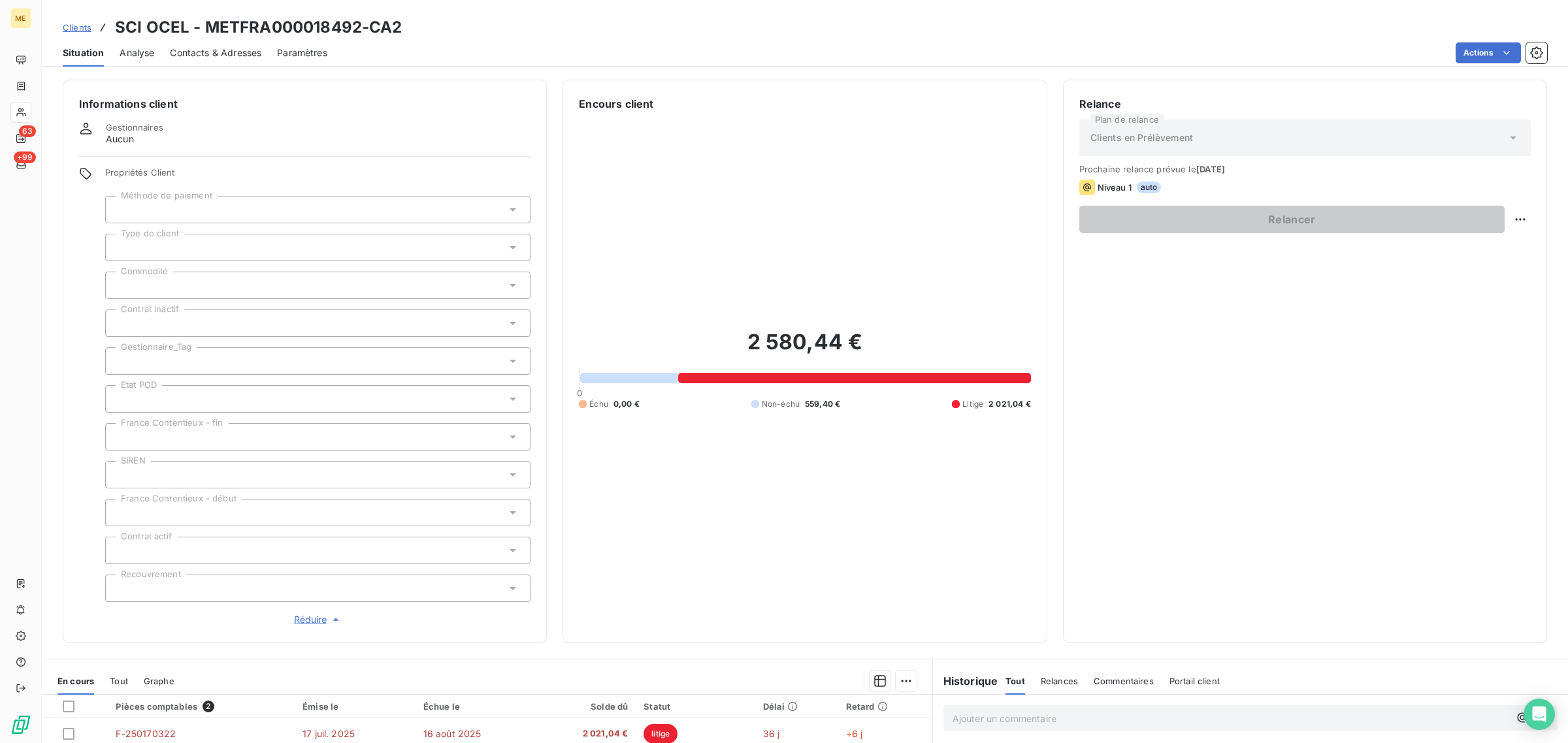
click at [144, 354] on div at bounding box center [318, 361] width 425 height 27
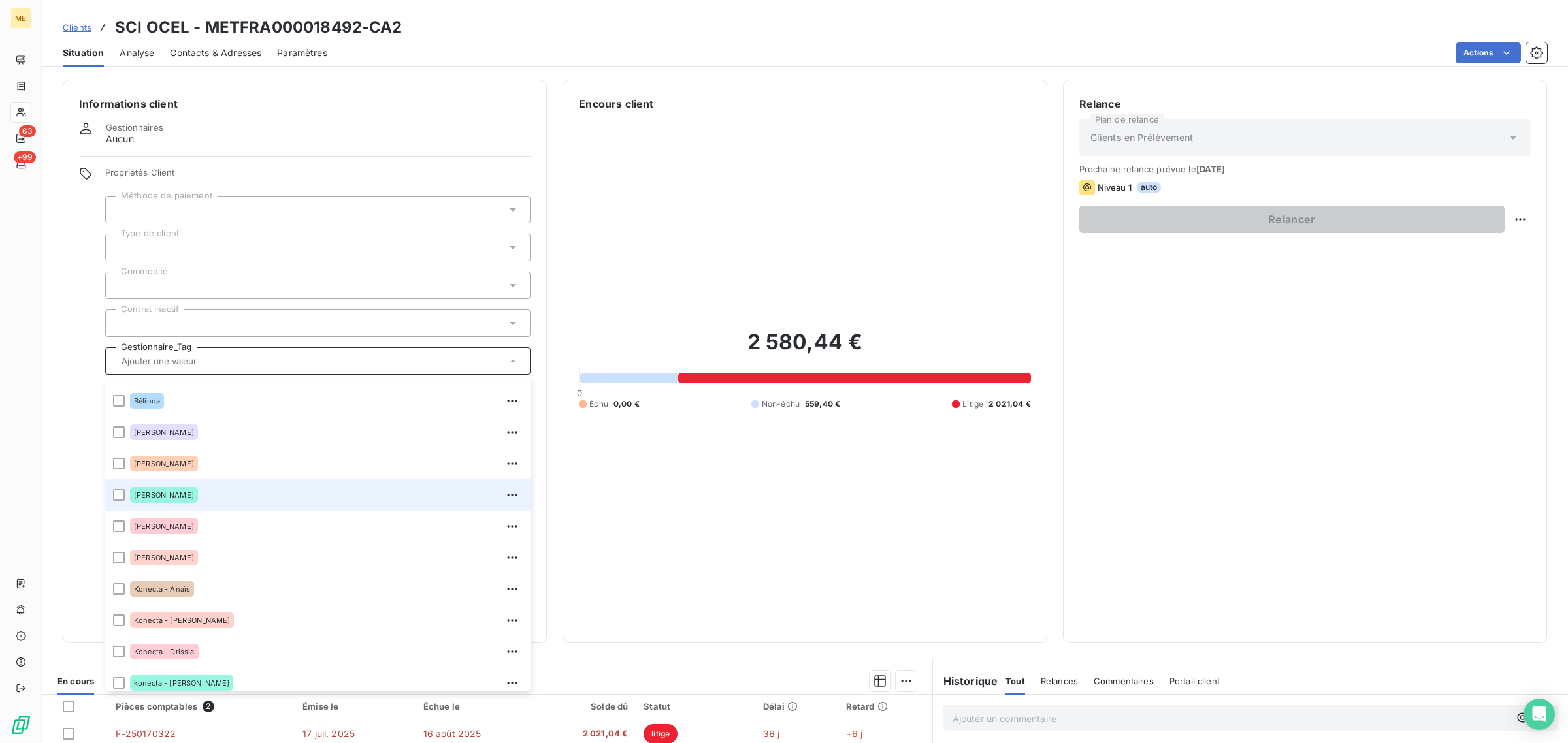
scroll to position [245, 0]
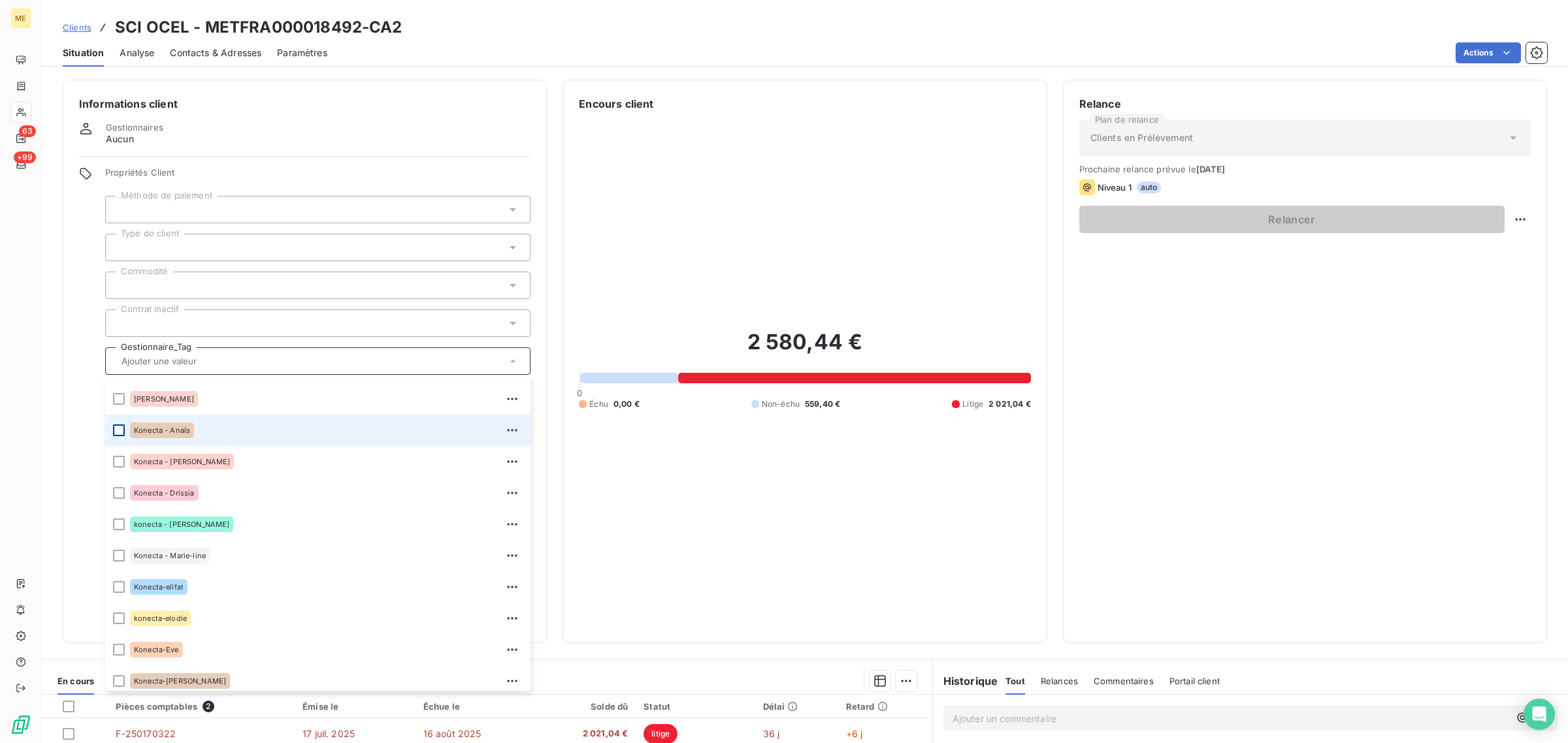
click at [121, 430] on div at bounding box center [119, 430] width 12 height 12
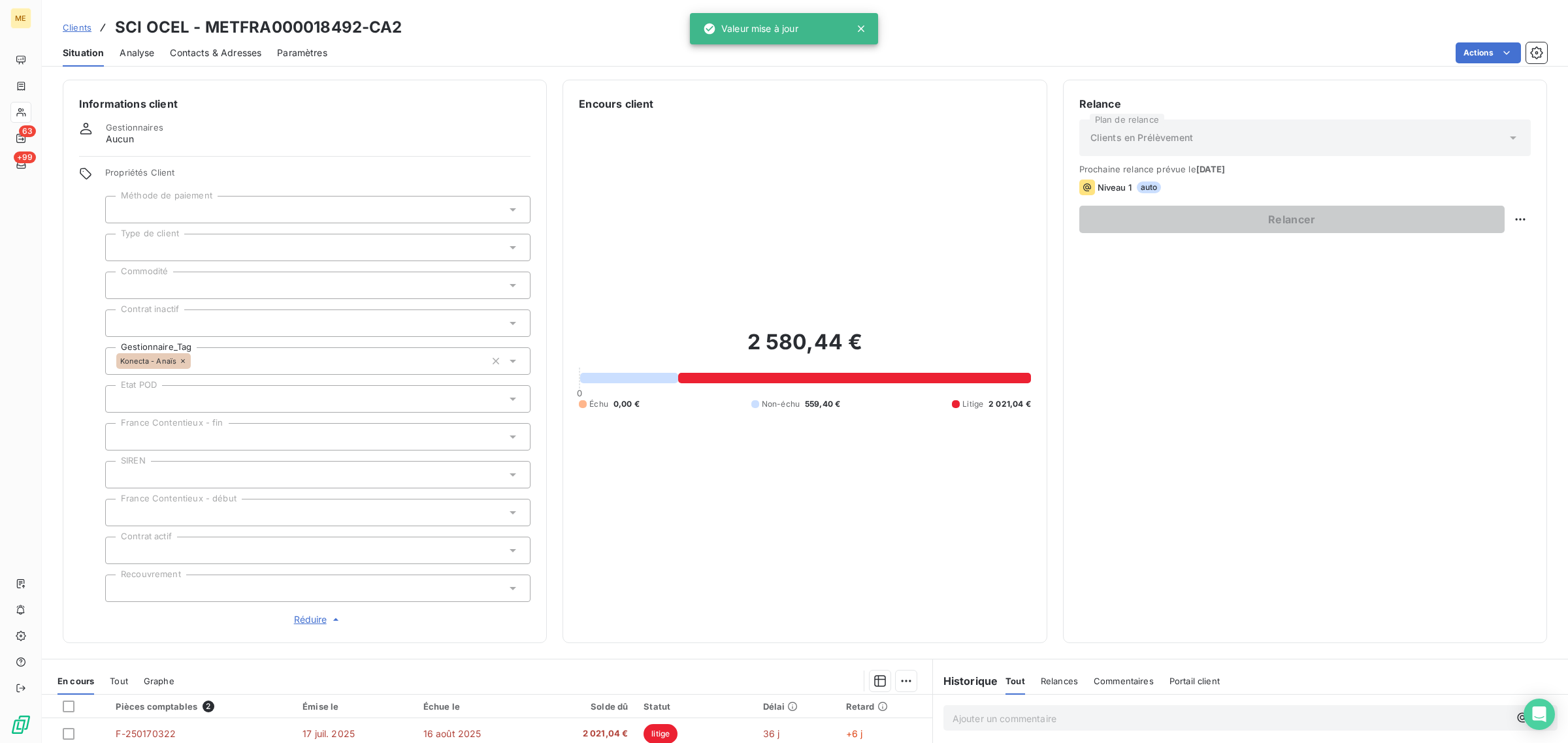
click at [768, 491] on div "2 580,44 € 0 Échu 0,00 € Non-échu 559,40 € Litige 2 021,04 €" at bounding box center [804, 369] width 452 height 516
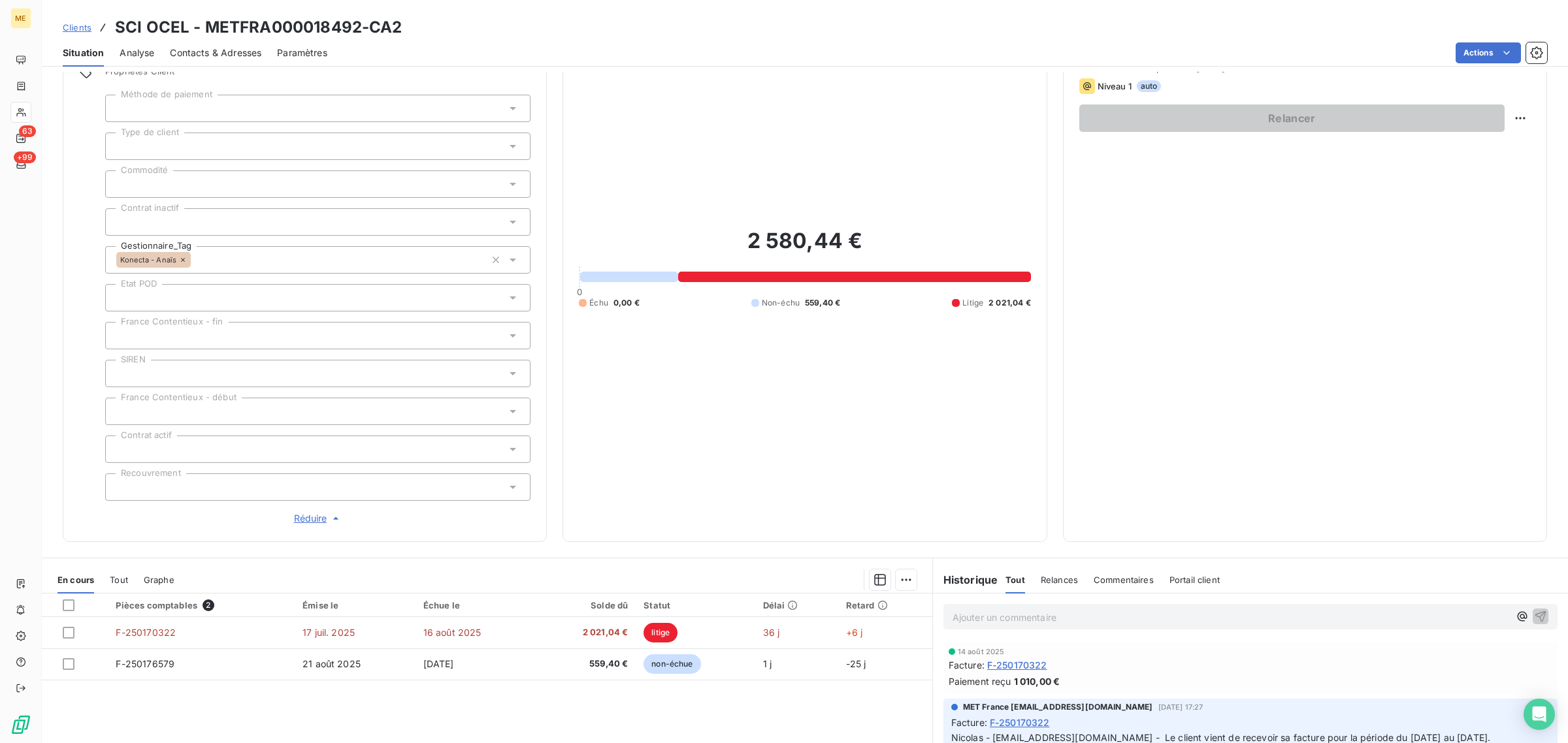
scroll to position [0, 0]
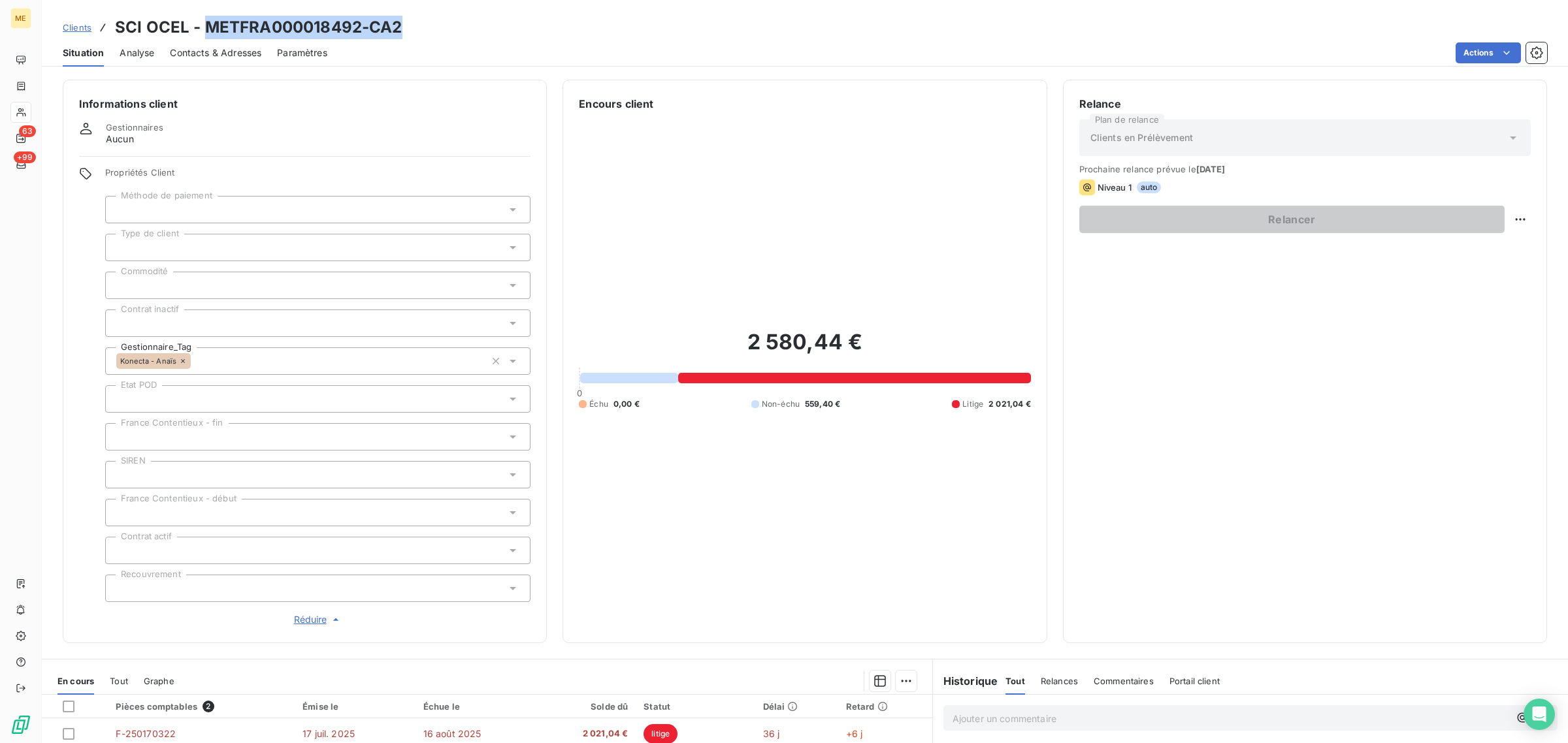
drag, startPoint x: 385, startPoint y: 27, endPoint x: 206, endPoint y: 25, distance: 179.0
click at [206, 25] on div "Clients SCI OCEL - METFRA000018492-CA2" at bounding box center [804, 27] width 1526 height 23
drag, startPoint x: 186, startPoint y: 28, endPoint x: 119, endPoint y: 30, distance: 67.0
click at [119, 30] on h3 "SCI OCEL - METFRA000018492-CA2" at bounding box center [258, 27] width 287 height 23
copy h3 "SCI OCEL"
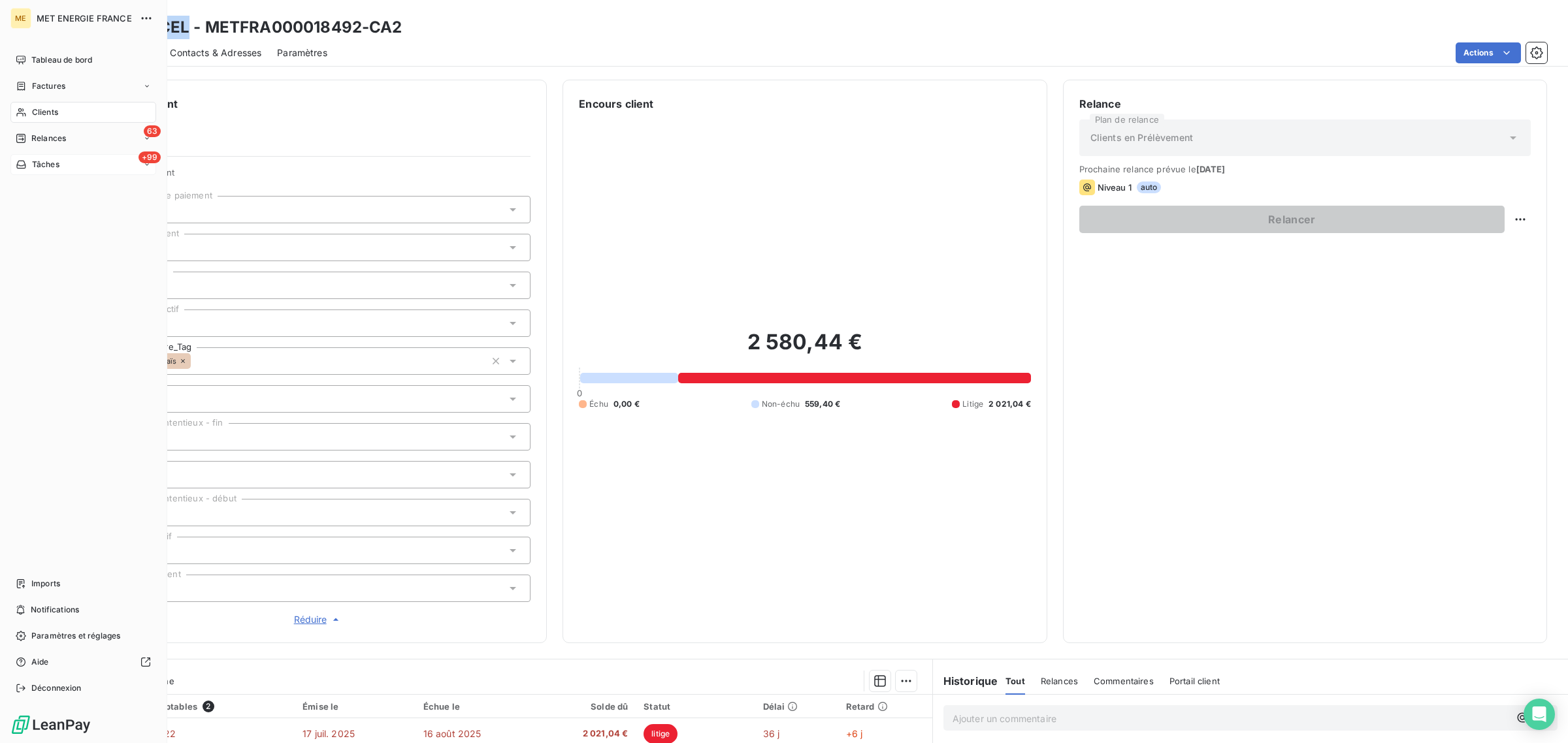
click at [23, 155] on div "+99 Tâches" at bounding box center [83, 164] width 145 height 21
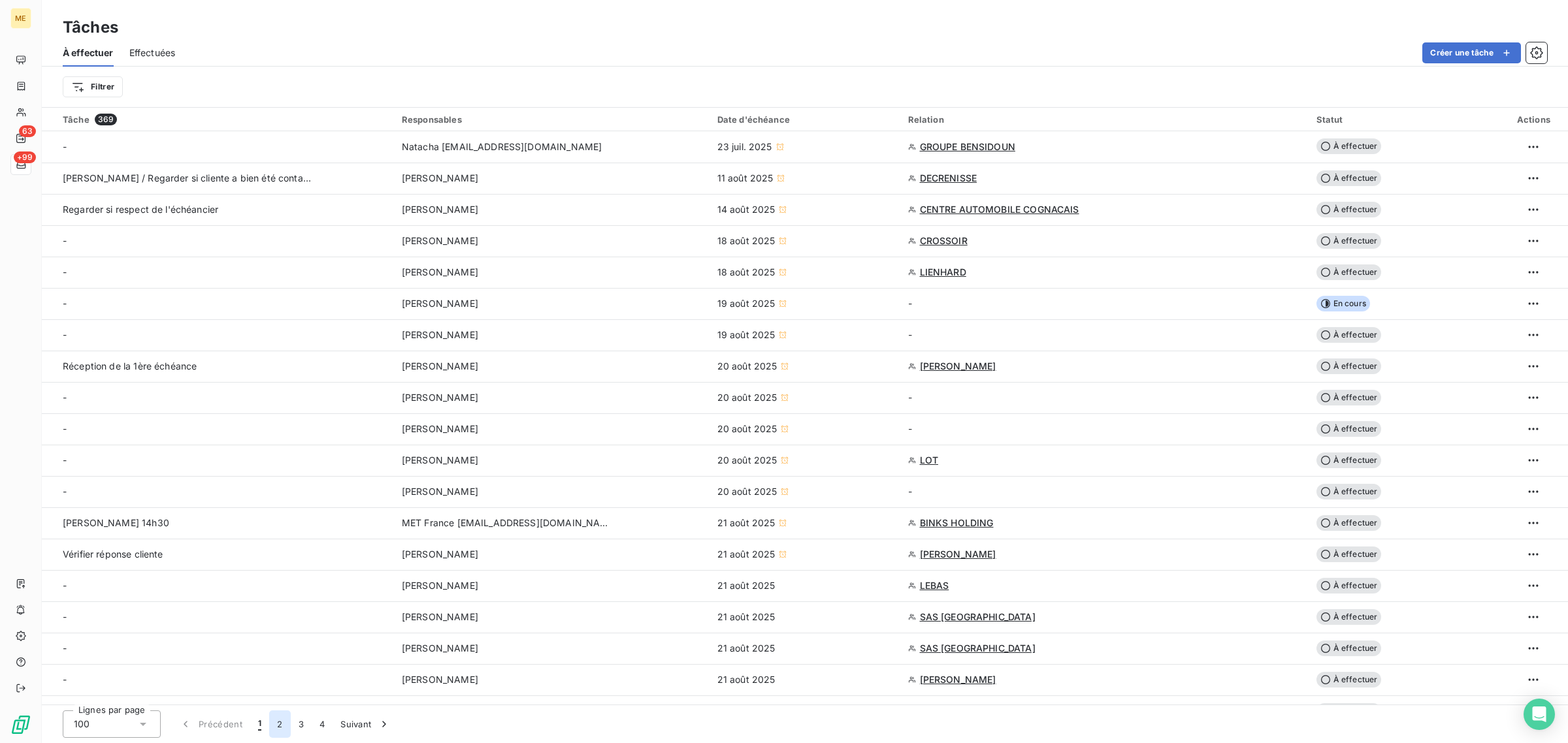
click at [276, 722] on button "2" at bounding box center [279, 724] width 21 height 27
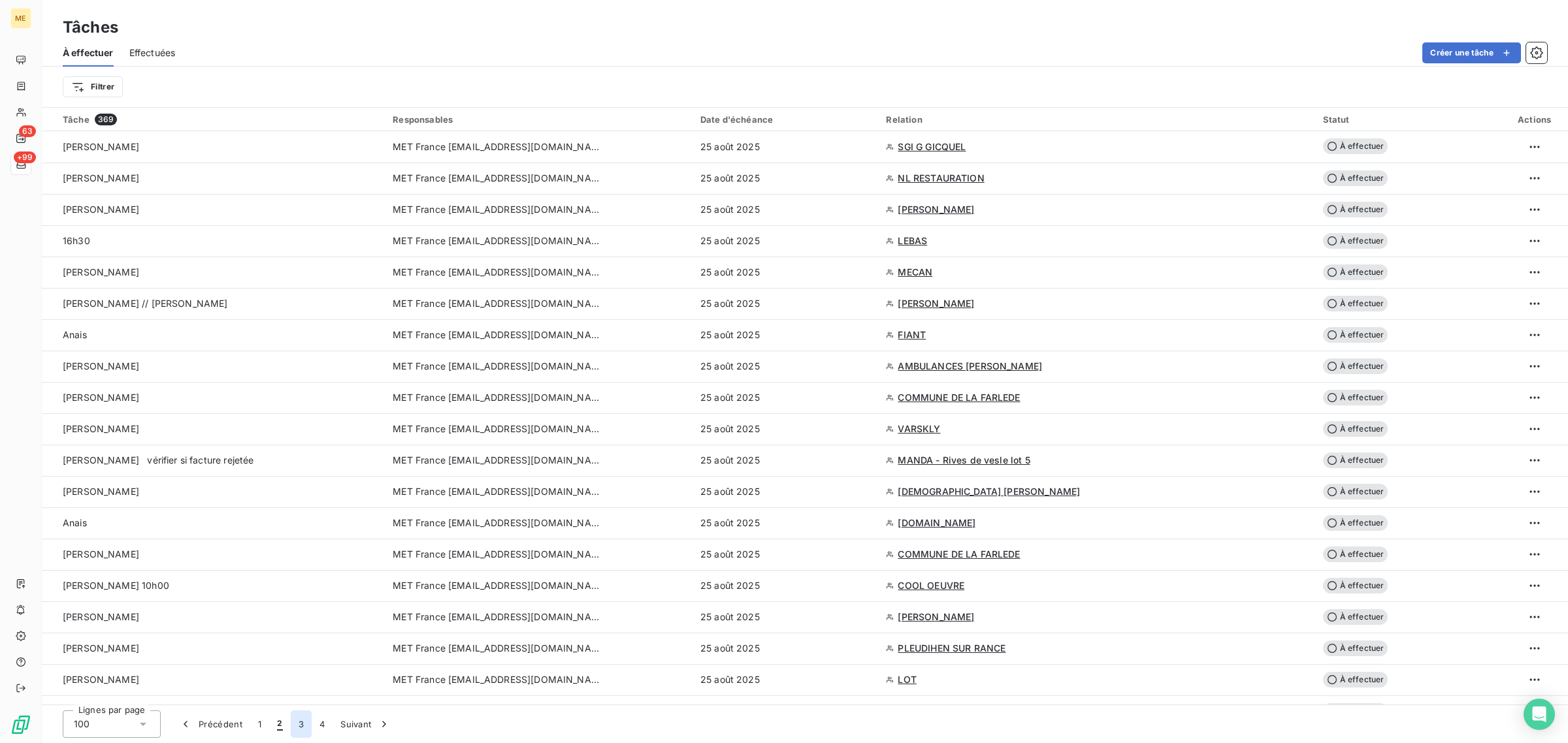
click at [302, 719] on button "3" at bounding box center [300, 724] width 21 height 27
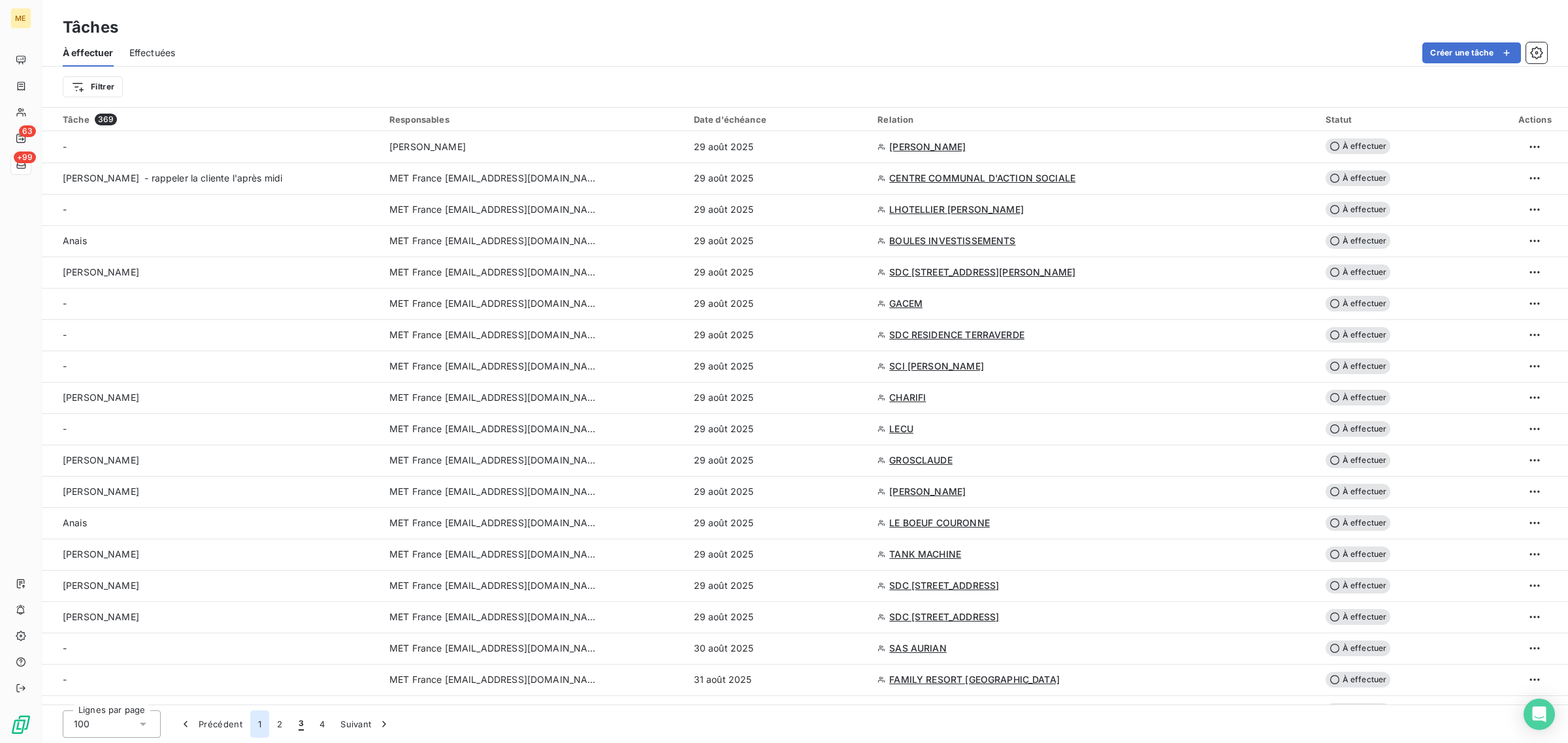
click at [252, 723] on button "1" at bounding box center [259, 724] width 19 height 27
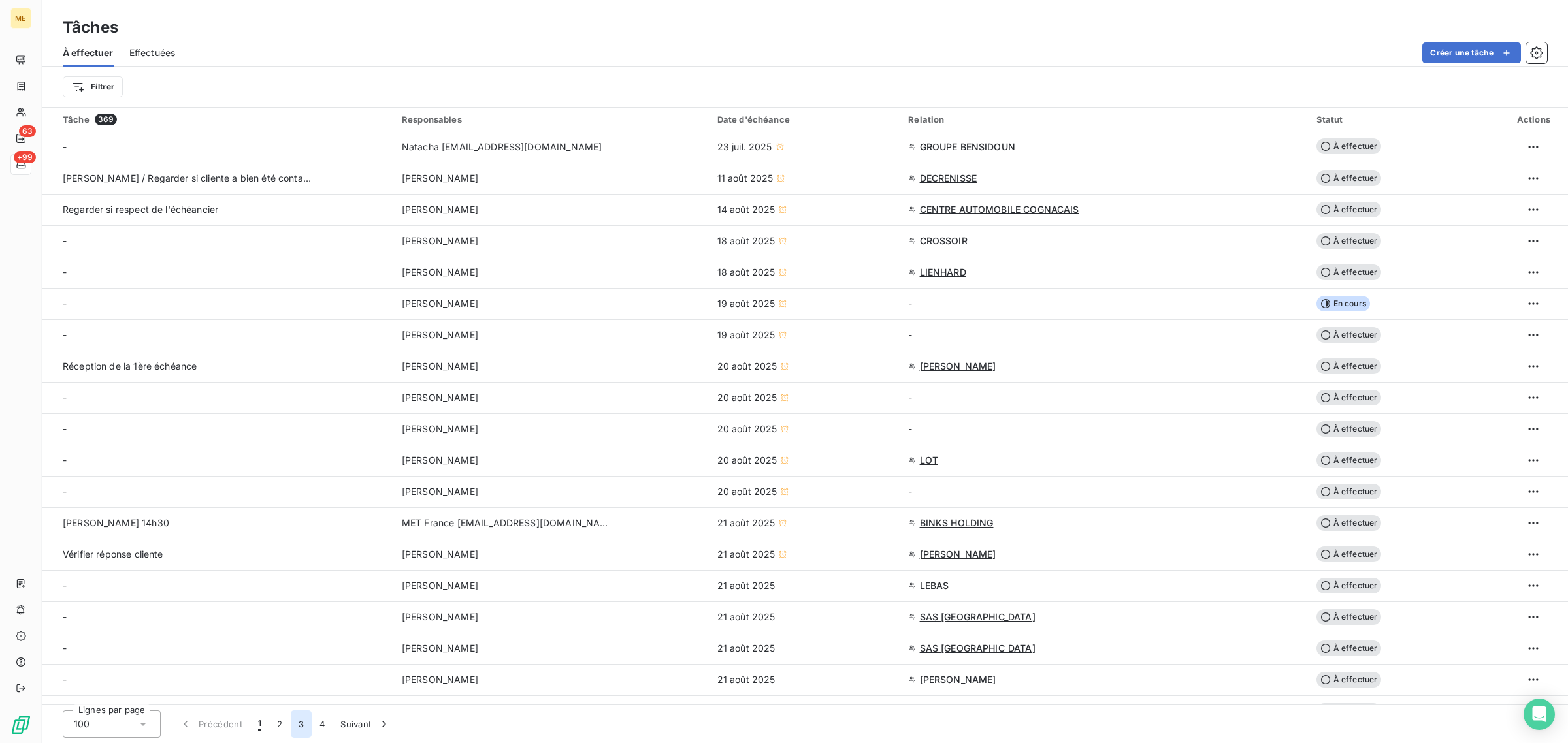
click at [297, 726] on button "3" at bounding box center [300, 724] width 21 height 27
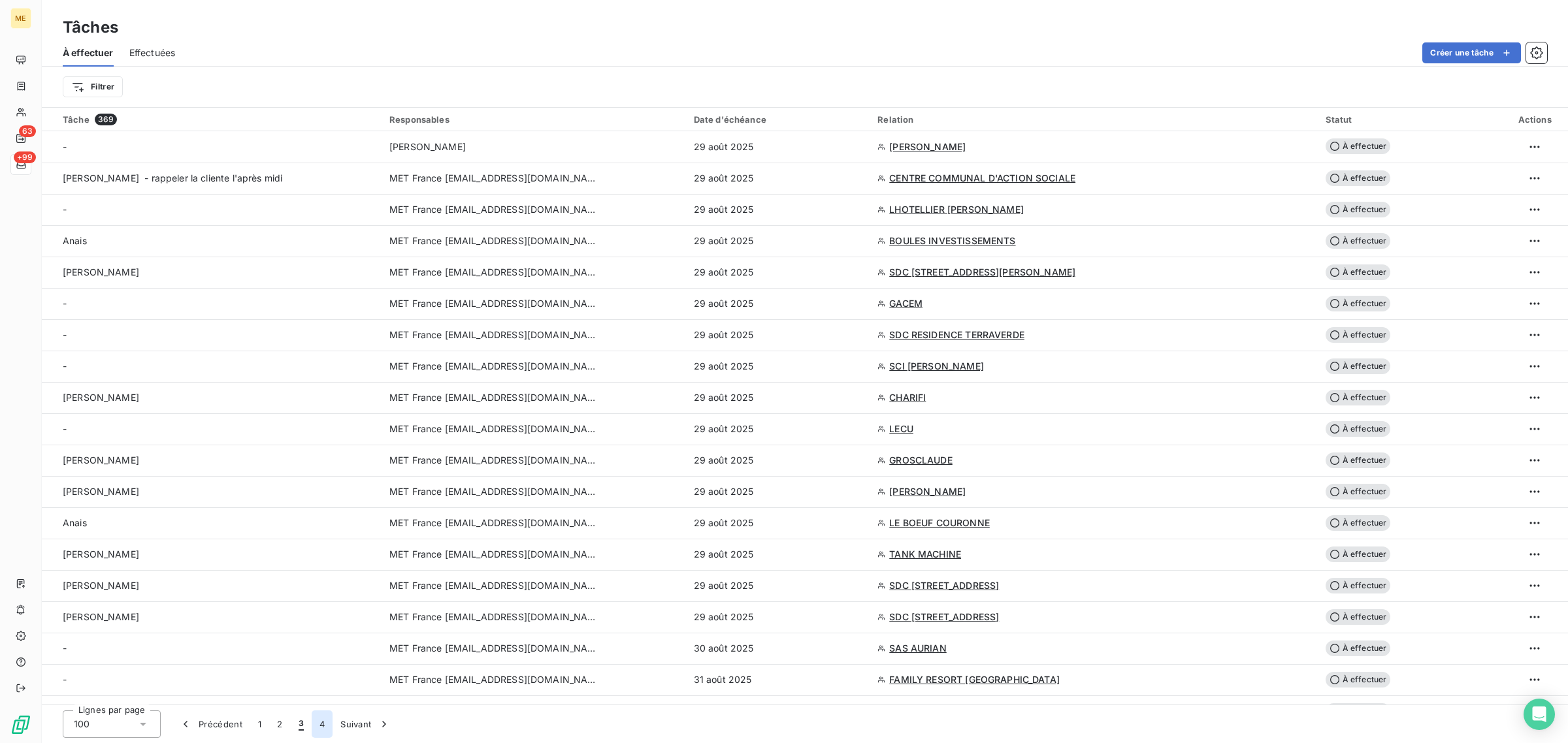
click at [324, 729] on button "4" at bounding box center [321, 724] width 21 height 27
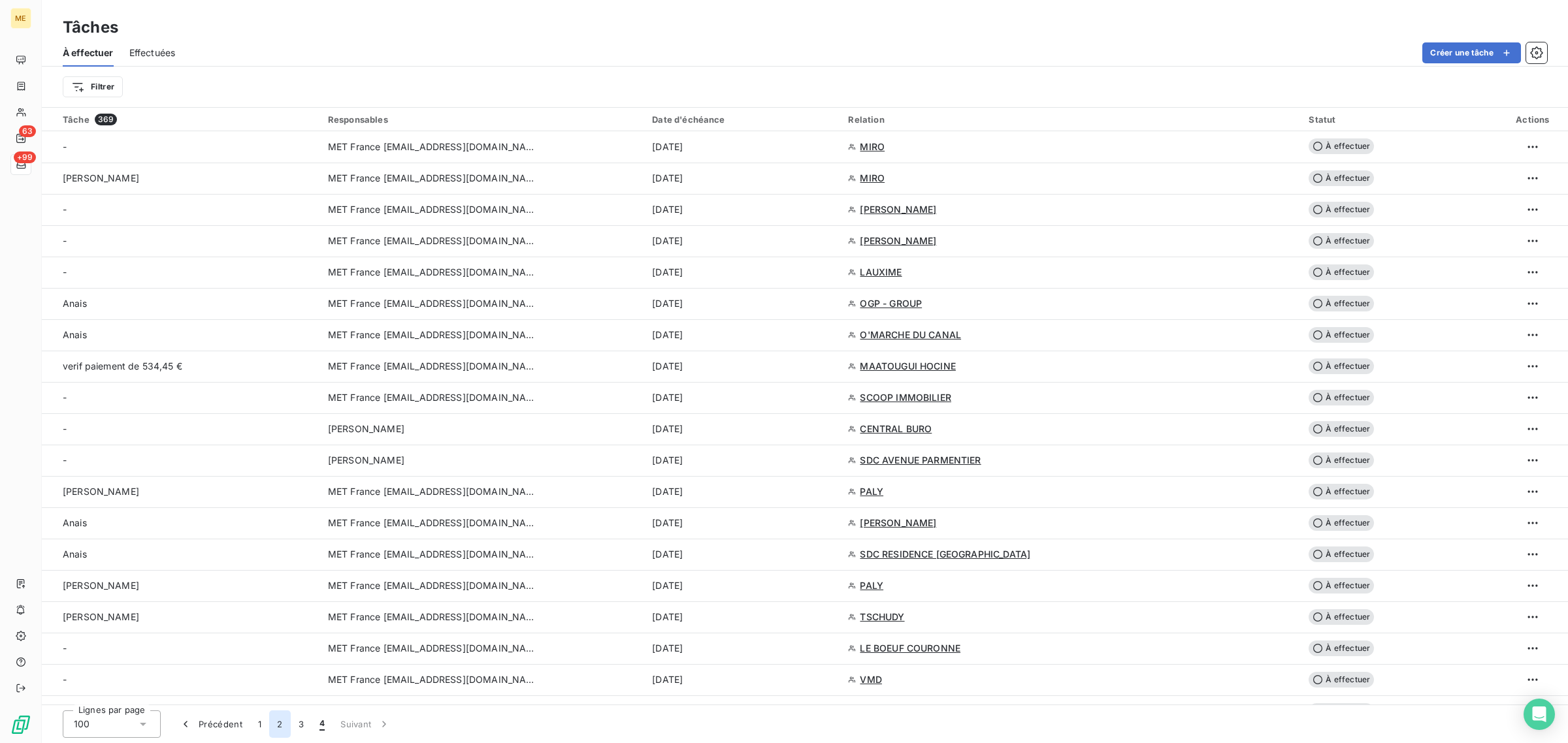
click at [288, 731] on button "2" at bounding box center [279, 724] width 21 height 27
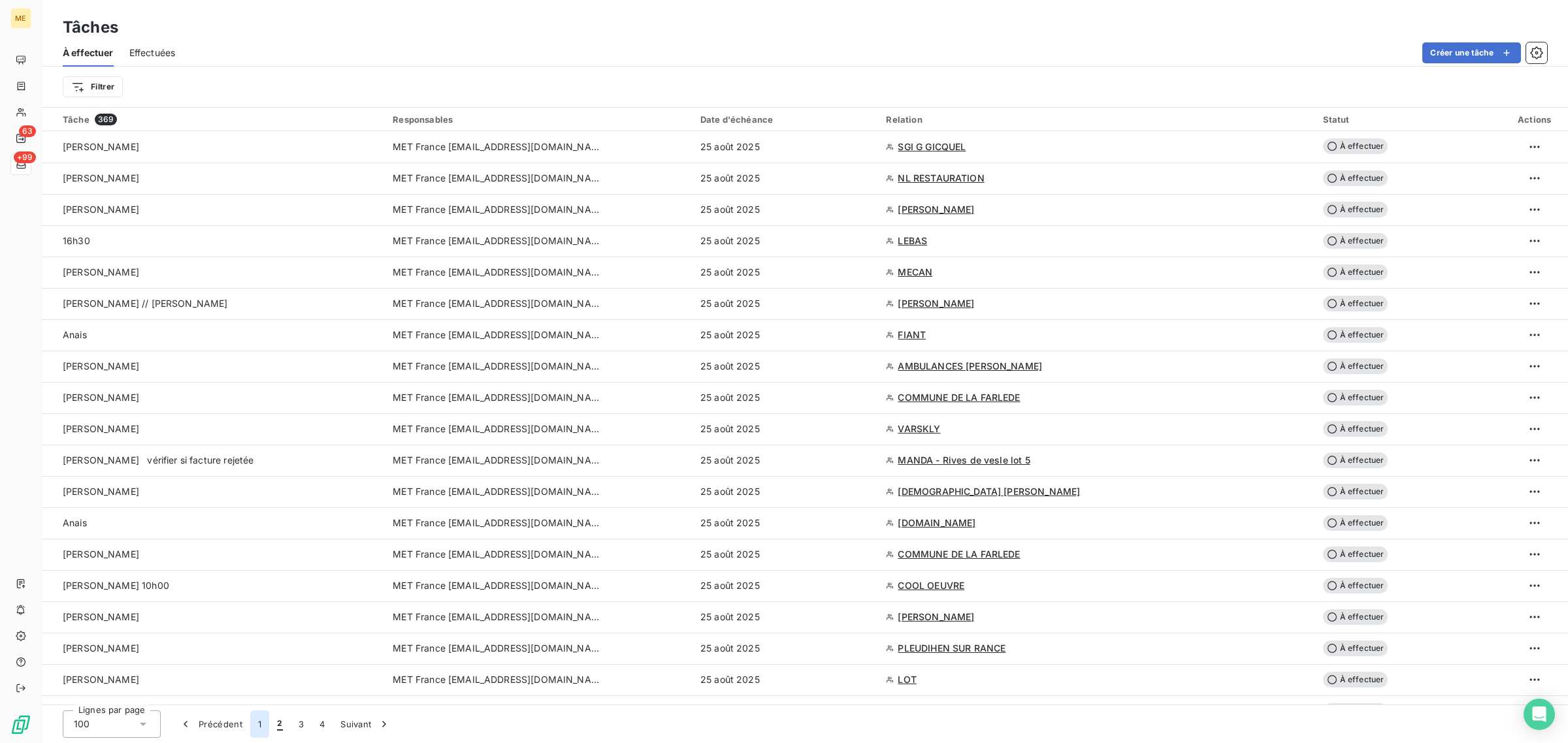
click at [265, 731] on button "1" at bounding box center [259, 724] width 19 height 27
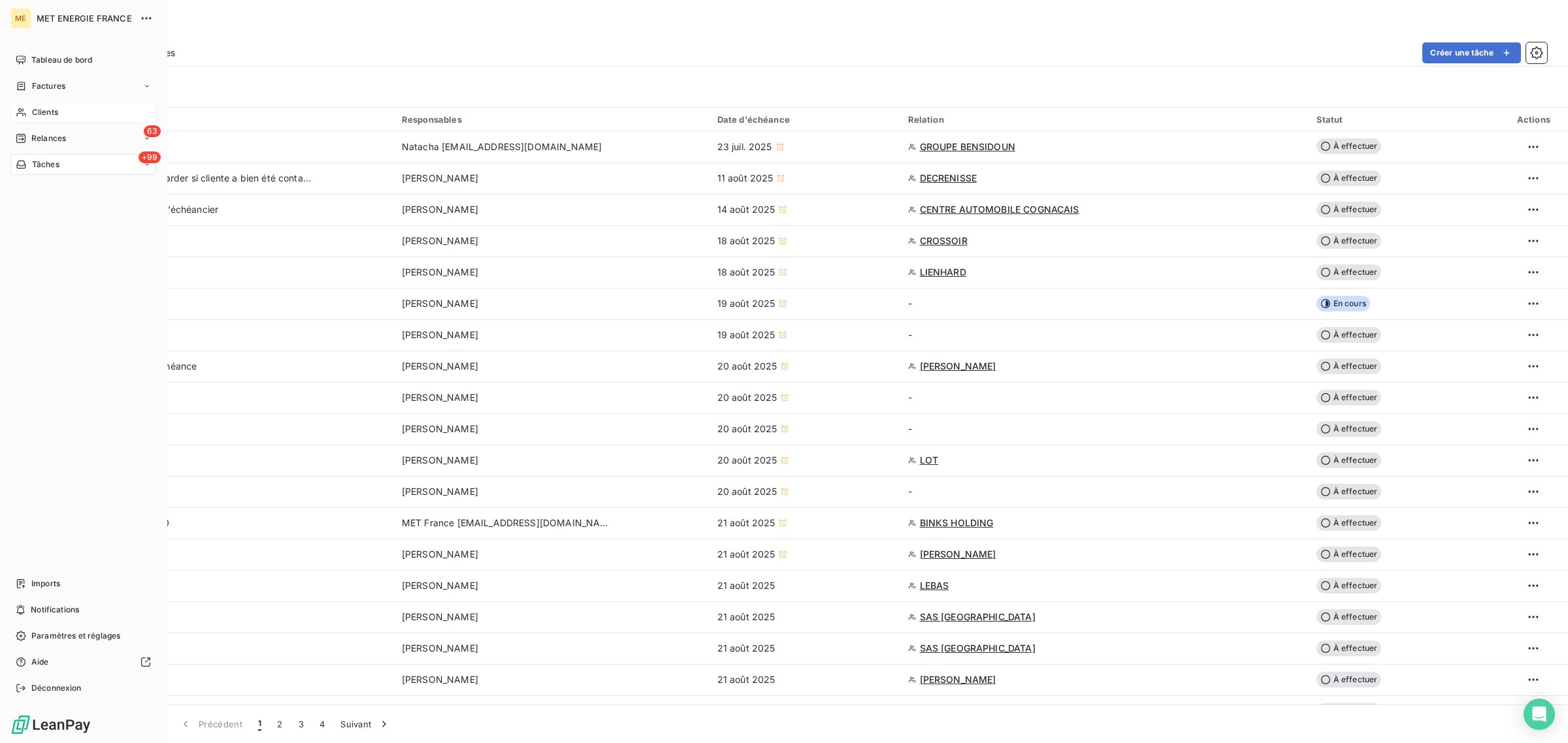
click at [23, 115] on icon at bounding box center [21, 112] width 11 height 11
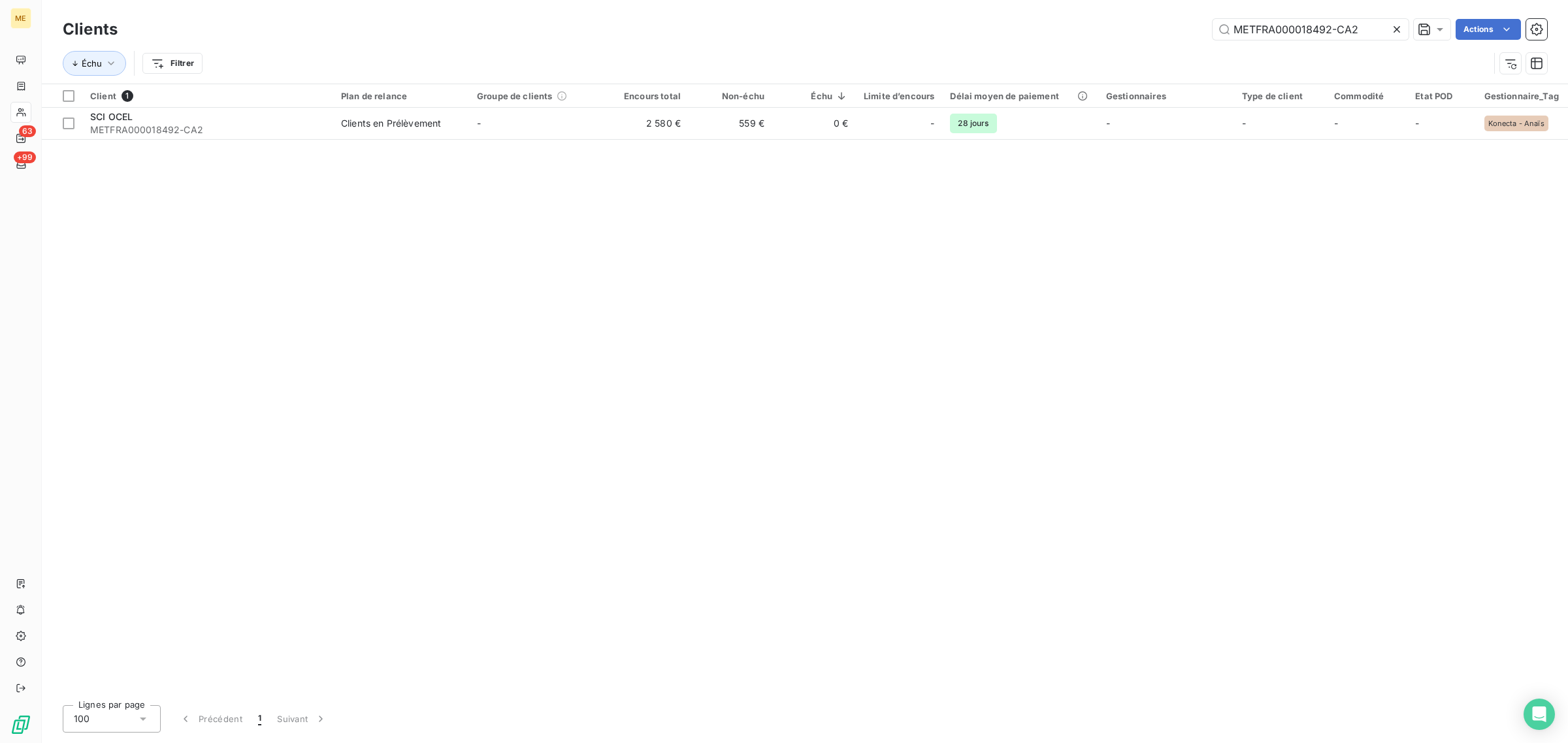
click at [1390, 27] on icon at bounding box center [1397, 30] width 13 height 13
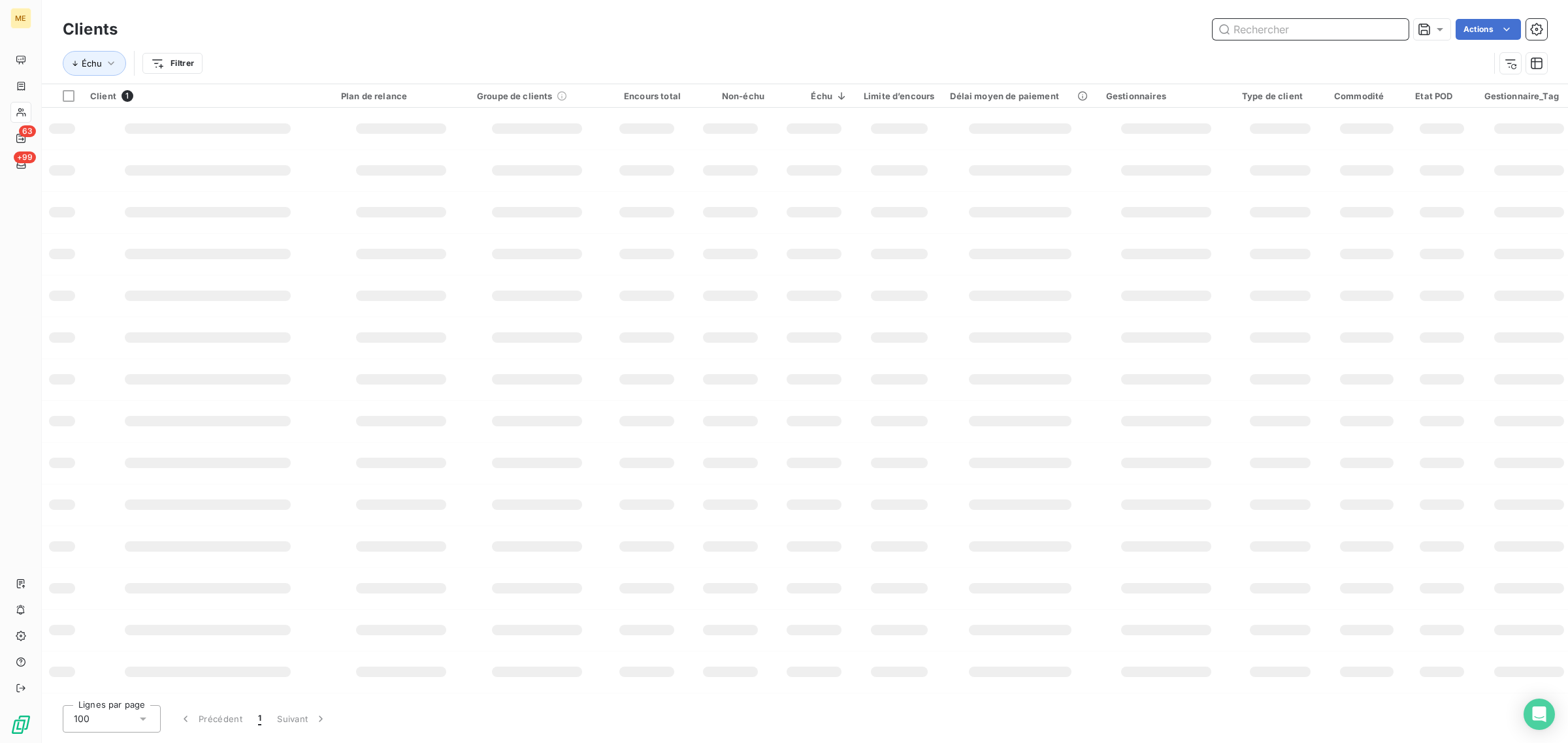
click at [1312, 28] on input "text" at bounding box center [1310, 29] width 196 height 21
paste input "METFRA000006601_15586830618645"
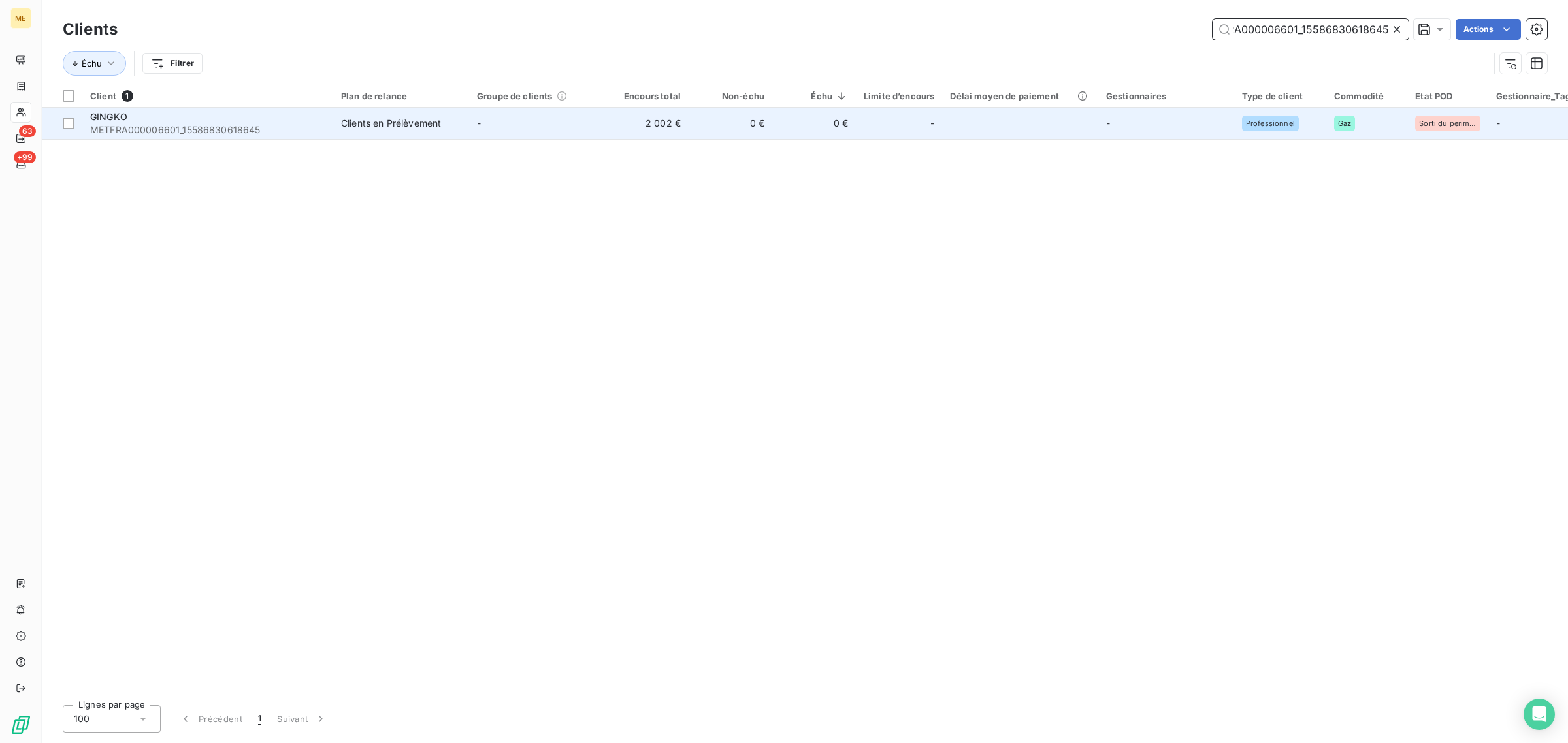
type input "METFRA000006601_15586830618645"
click at [605, 136] on td "2 002 €" at bounding box center [647, 124] width 84 height 32
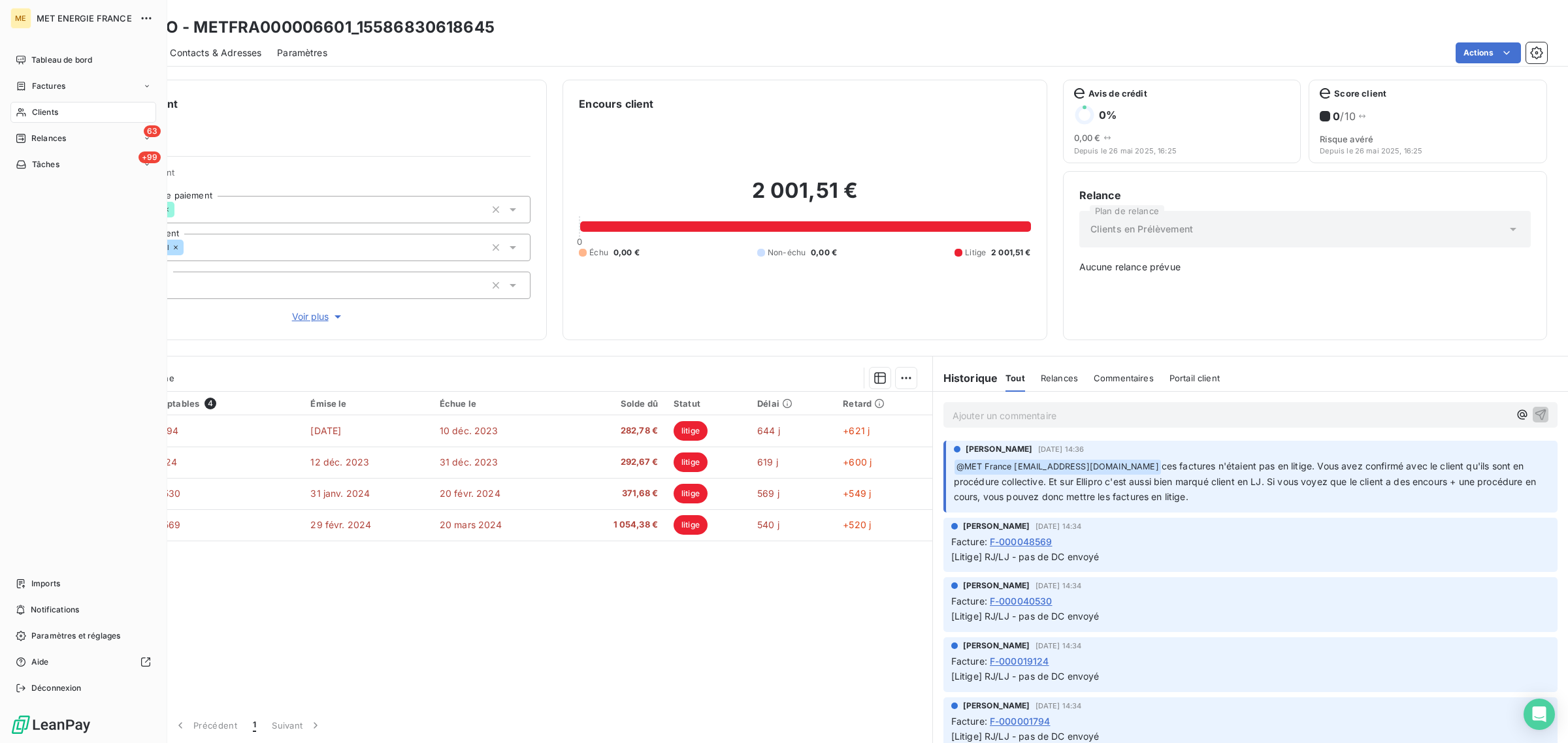
drag, startPoint x: 25, startPoint y: 112, endPoint x: 119, endPoint y: 112, distance: 94.0
click at [25, 112] on icon at bounding box center [21, 112] width 11 height 11
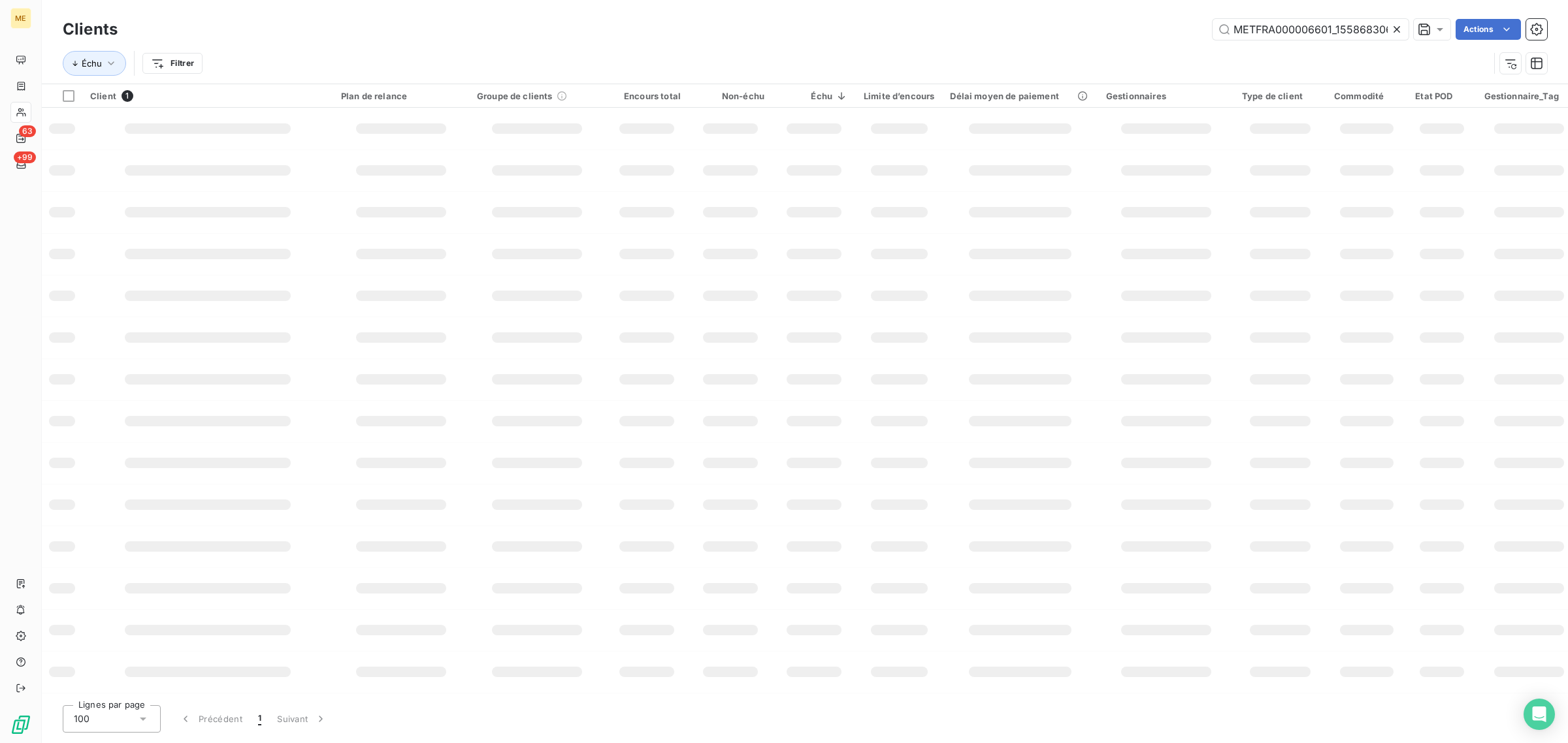
scroll to position [0, 34]
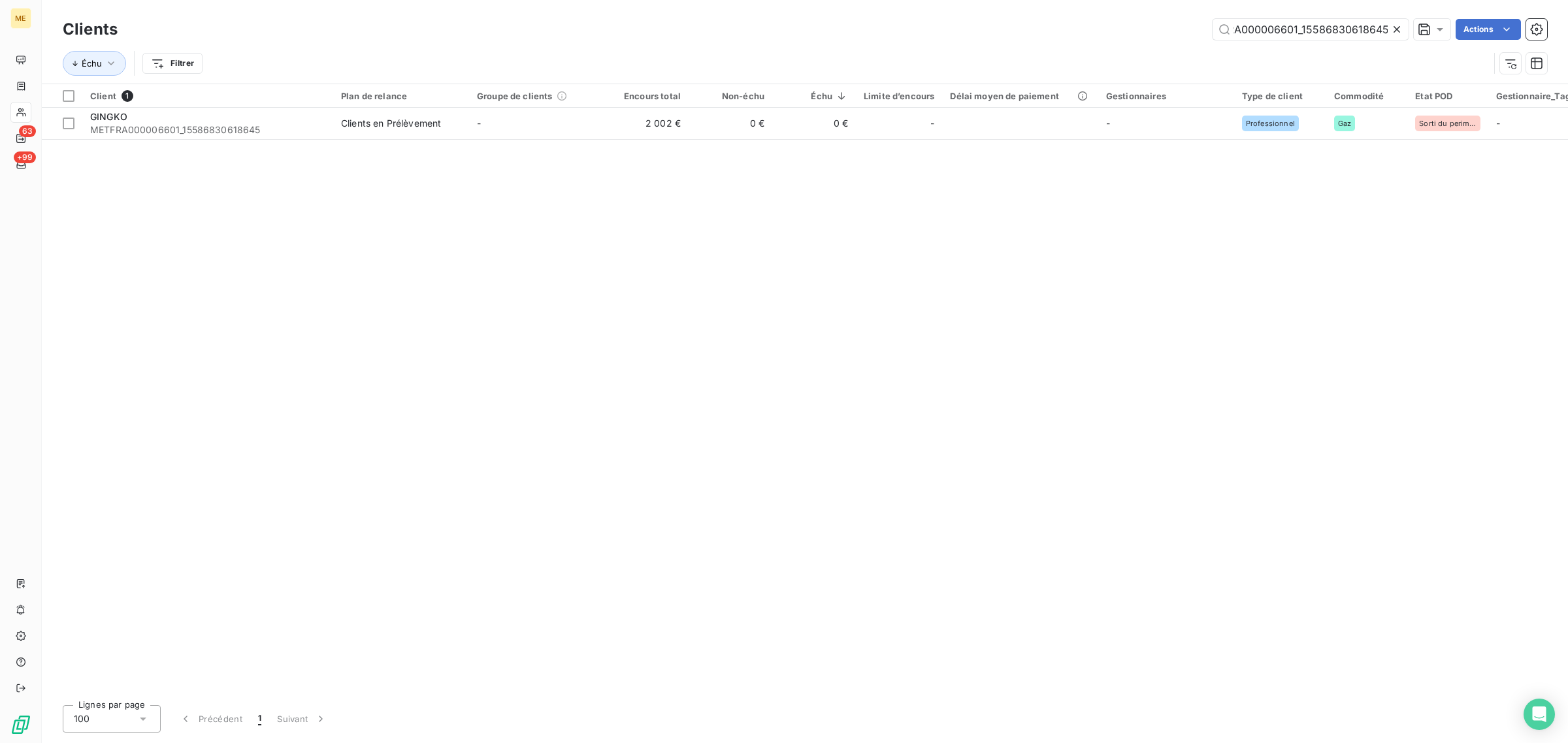
click at [1392, 29] on icon at bounding box center [1397, 30] width 13 height 13
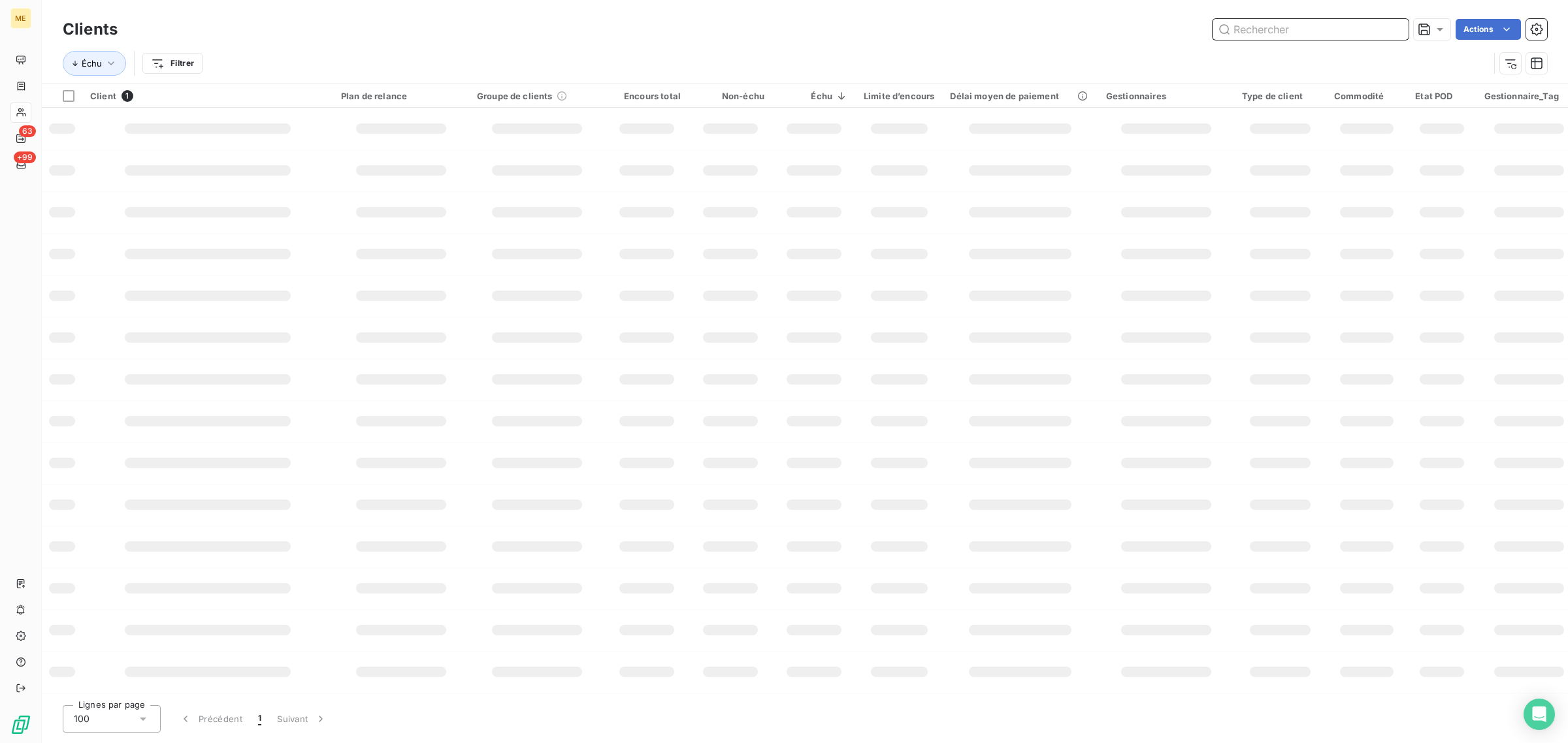
click at [1307, 32] on input "text" at bounding box center [1310, 29] width 196 height 21
paste input "METFRA000006468_GI090539"
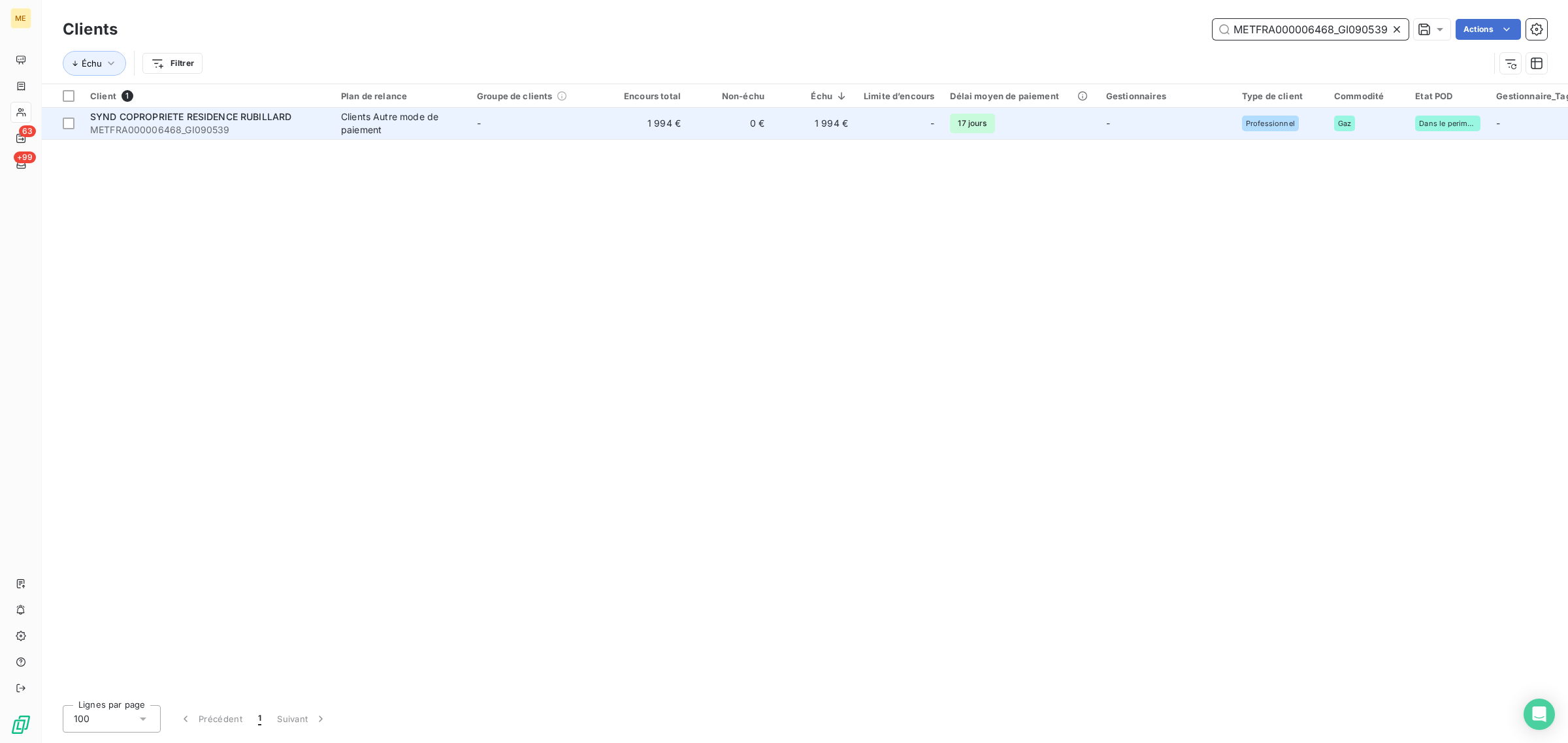
type input "METFRA000006468_GI090539"
click at [565, 134] on td "-" at bounding box center [537, 124] width 136 height 32
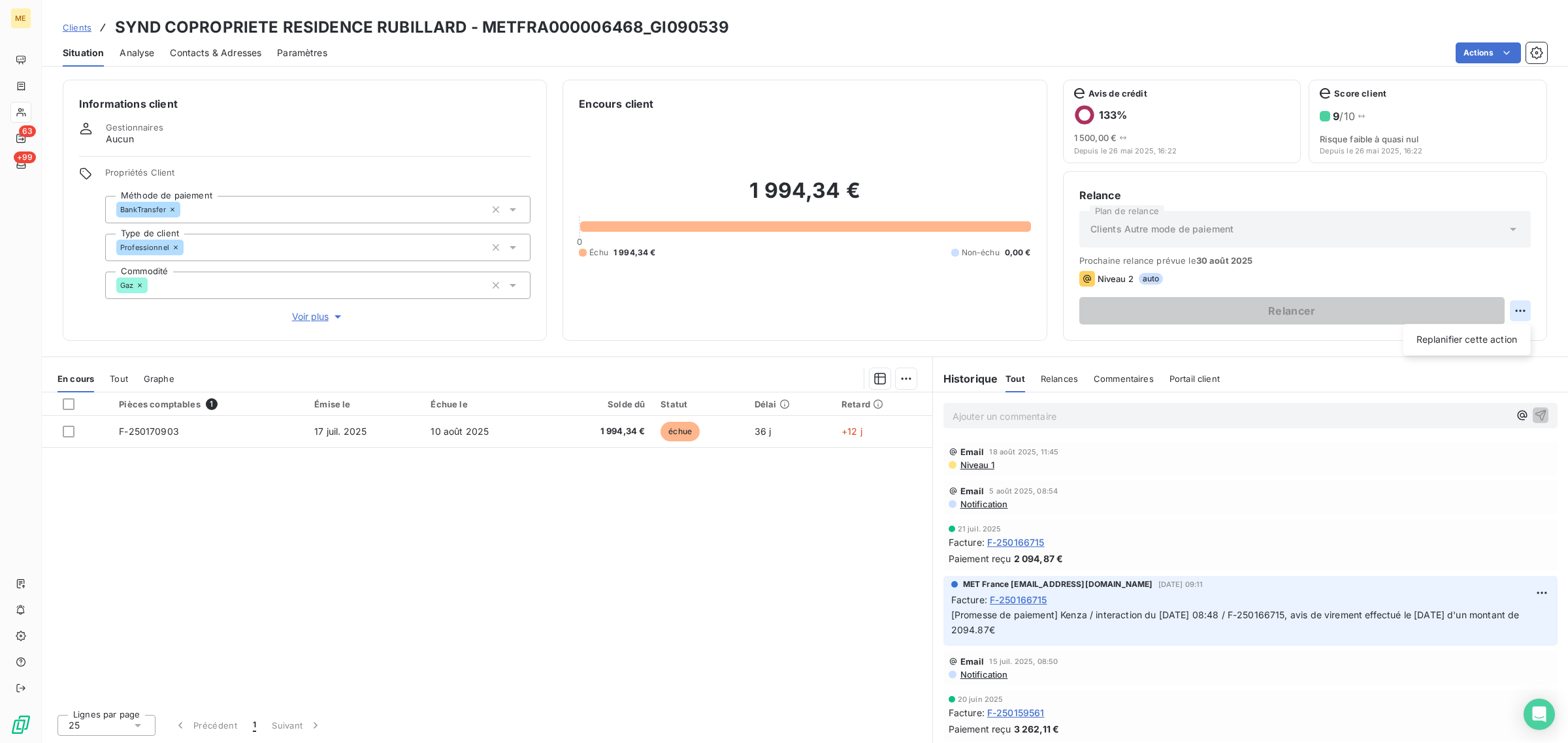
click at [1519, 307] on html "ME 63 +99 Clients SYND COPROPRIETE RESIDENCE RUBILLARD - METFRA000006468_GI0905…" at bounding box center [784, 371] width 1568 height 743
click at [1494, 348] on div "Replanifier cette action" at bounding box center [1467, 340] width 117 height 21
select select "7"
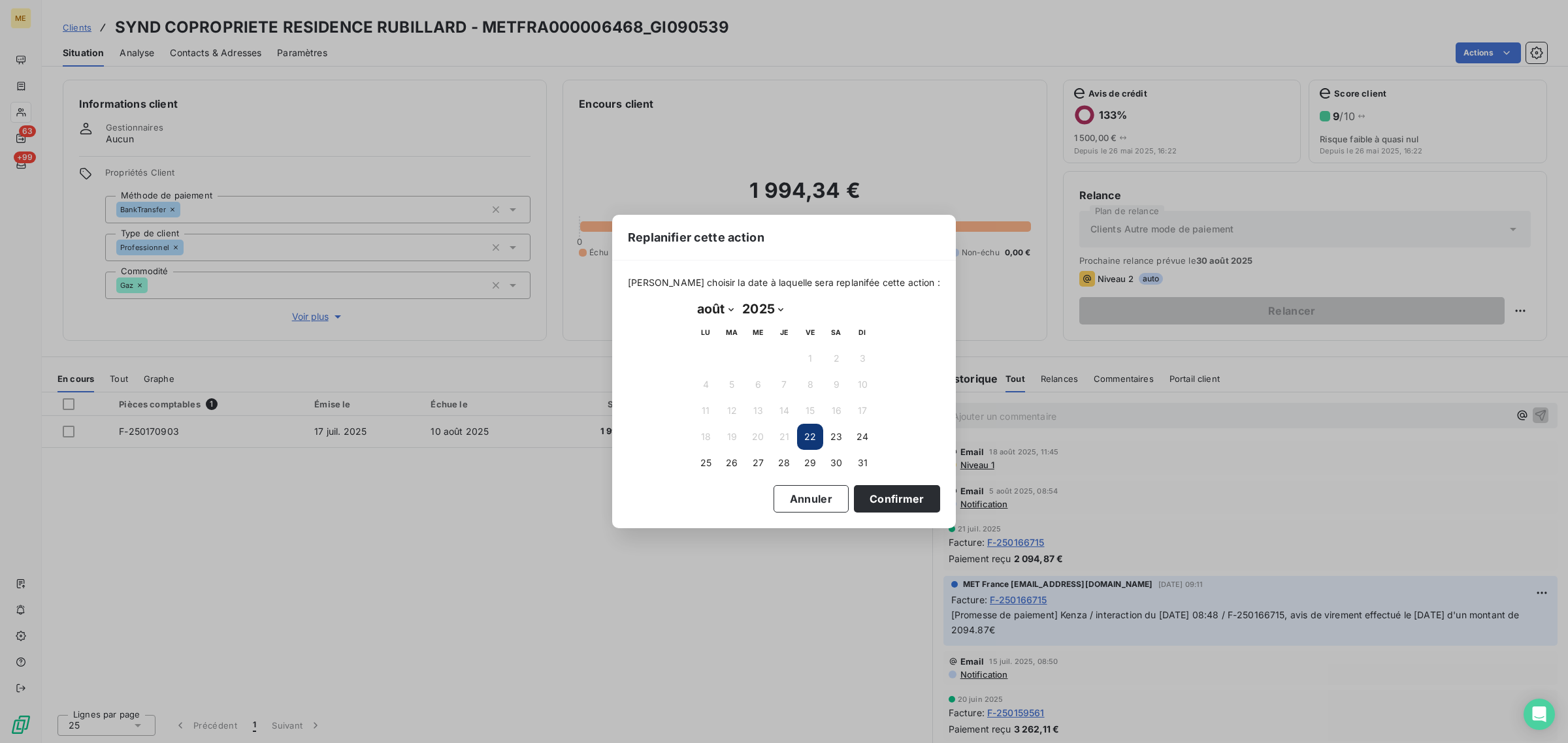
click at [811, 437] on button "22" at bounding box center [809, 437] width 26 height 26
click at [871, 492] on button "Confirmer" at bounding box center [896, 499] width 86 height 27
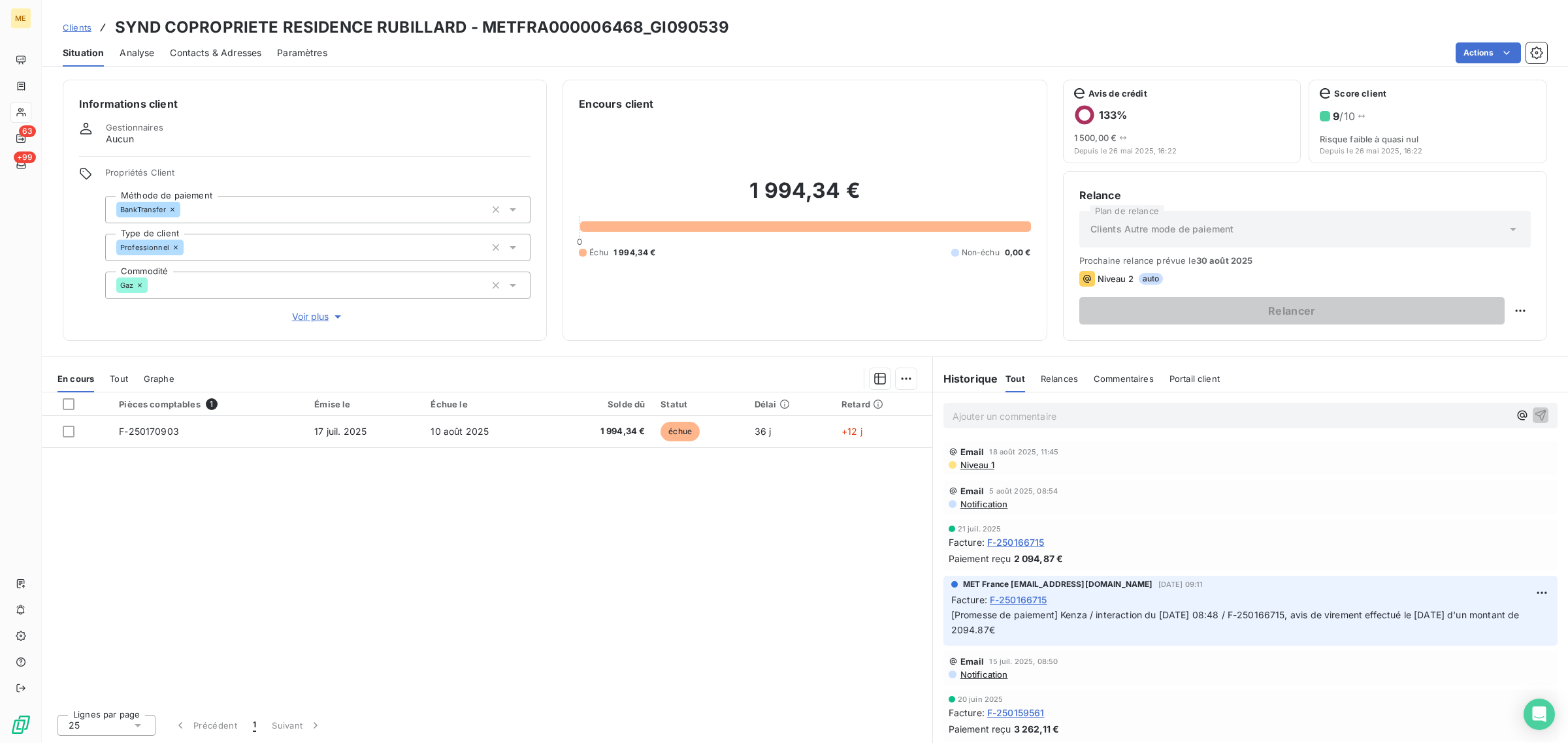
click at [1531, 315] on div "Relance Plan de relance Clients Autre mode de paiement Prochaine relance prévue…" at bounding box center [1304, 256] width 484 height 170
click at [1523, 315] on html "ME 63 +99 Clients SYND COPROPRIETE RESIDENCE RUBILLARD - METFRA000006468_GI0905…" at bounding box center [784, 371] width 1568 height 743
click at [1497, 350] on div "Replanifier cette action" at bounding box center [1466, 340] width 127 height 32
click at [1484, 343] on div "Replanifier cette action" at bounding box center [1467, 340] width 117 height 21
select select "7"
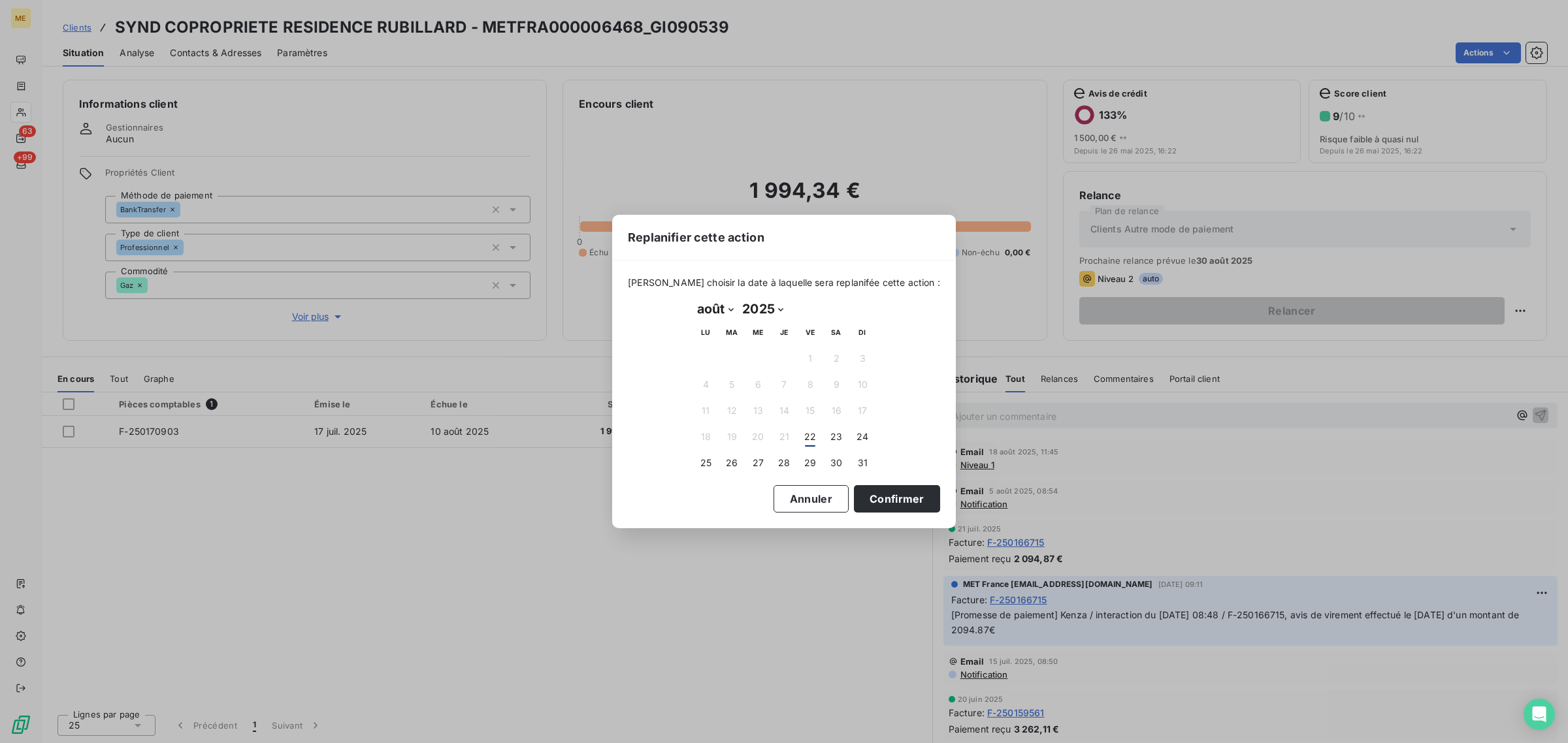
click at [821, 444] on td "22" at bounding box center [809, 437] width 26 height 26
click at [813, 443] on button "22" at bounding box center [809, 437] width 26 height 26
click at [863, 491] on button "Confirmer" at bounding box center [896, 499] width 86 height 27
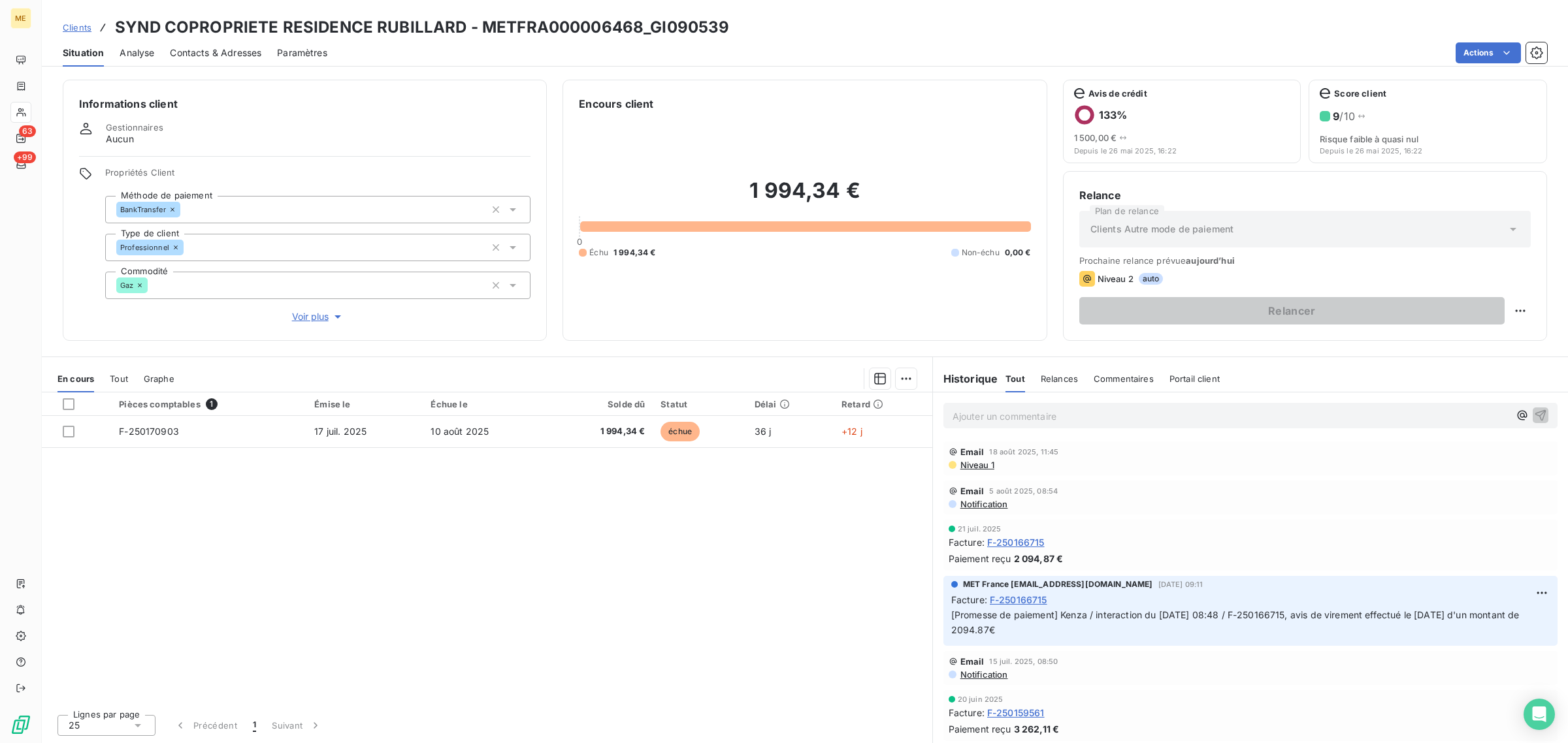
click at [878, 312] on div "1 994,34 € 0 Échu 1 994,34 € Non-échu 0,00 €" at bounding box center [804, 218] width 452 height 213
click at [1512, 311] on html "ME 63 +99 Clients SYND COPROPRIETE RESIDENCE RUBILLARD - METFRA000006468_GI0905…" at bounding box center [784, 371] width 1568 height 743
click at [1453, 344] on div "Replanifier cette action" at bounding box center [1467, 340] width 117 height 21
select select "7"
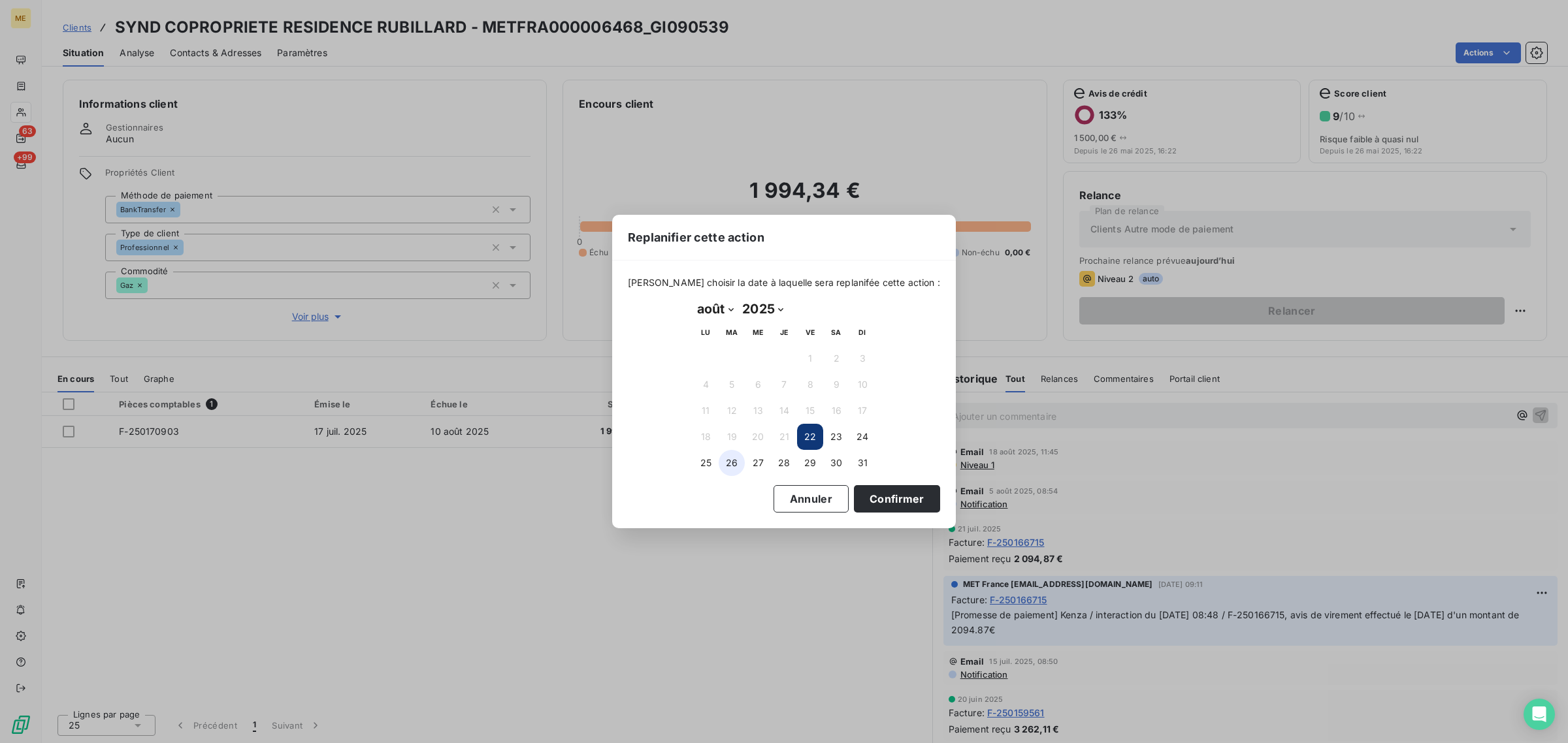
click at [743, 464] on button "26" at bounding box center [731, 462] width 26 height 26
click at [912, 501] on button "Confirmer" at bounding box center [896, 499] width 86 height 27
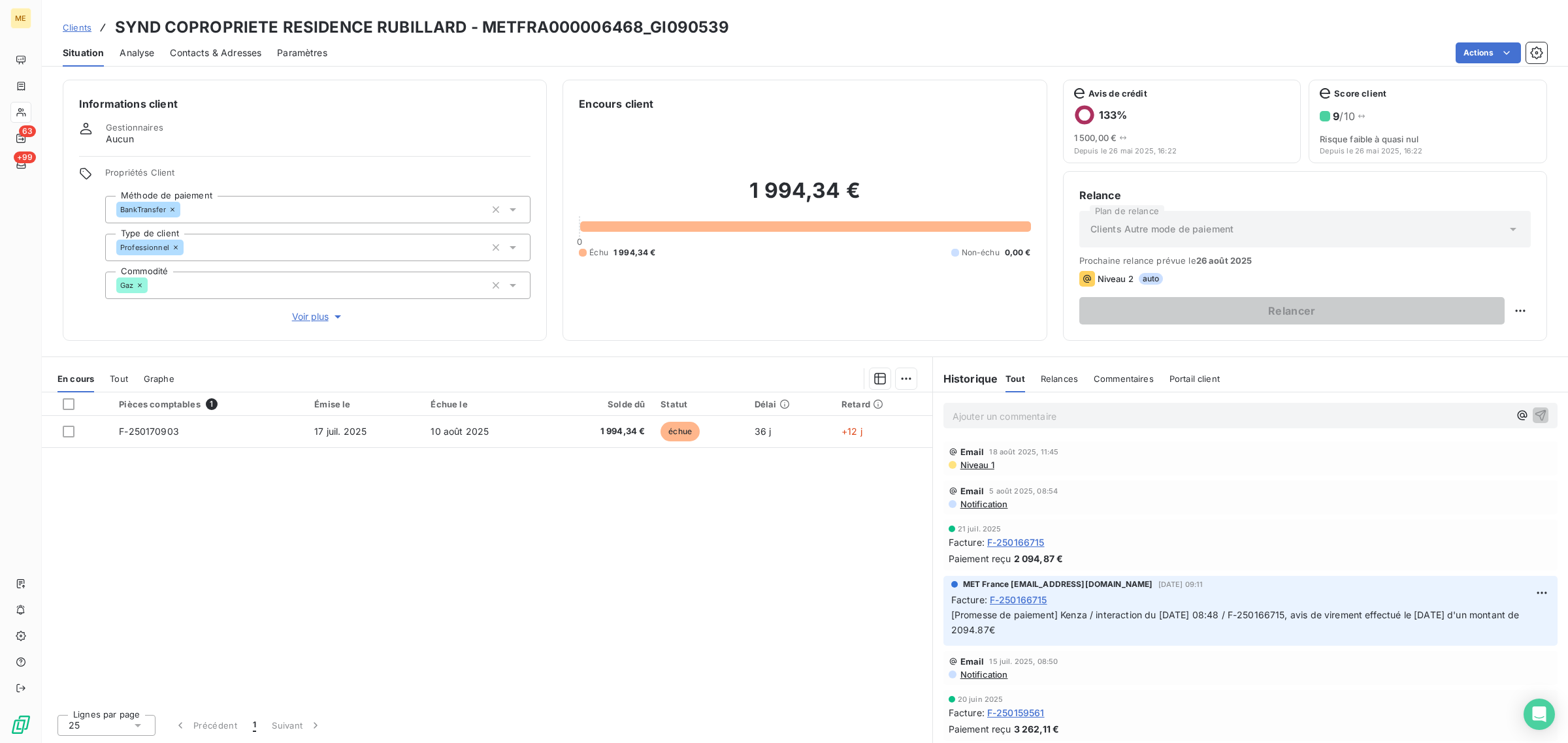
click at [315, 317] on span "Voir plus" at bounding box center [318, 317] width 52 height 13
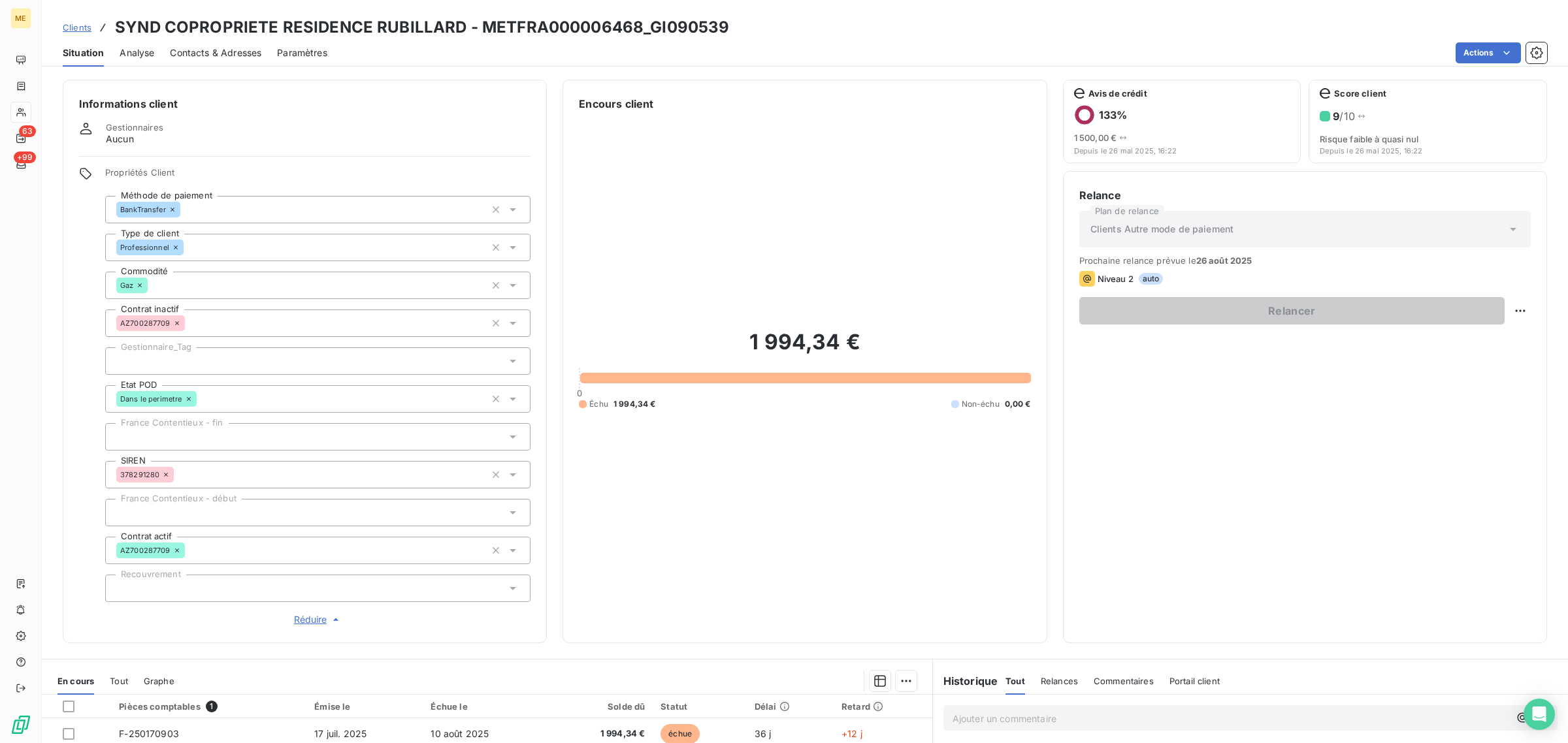
click at [193, 360] on div at bounding box center [318, 361] width 425 height 27
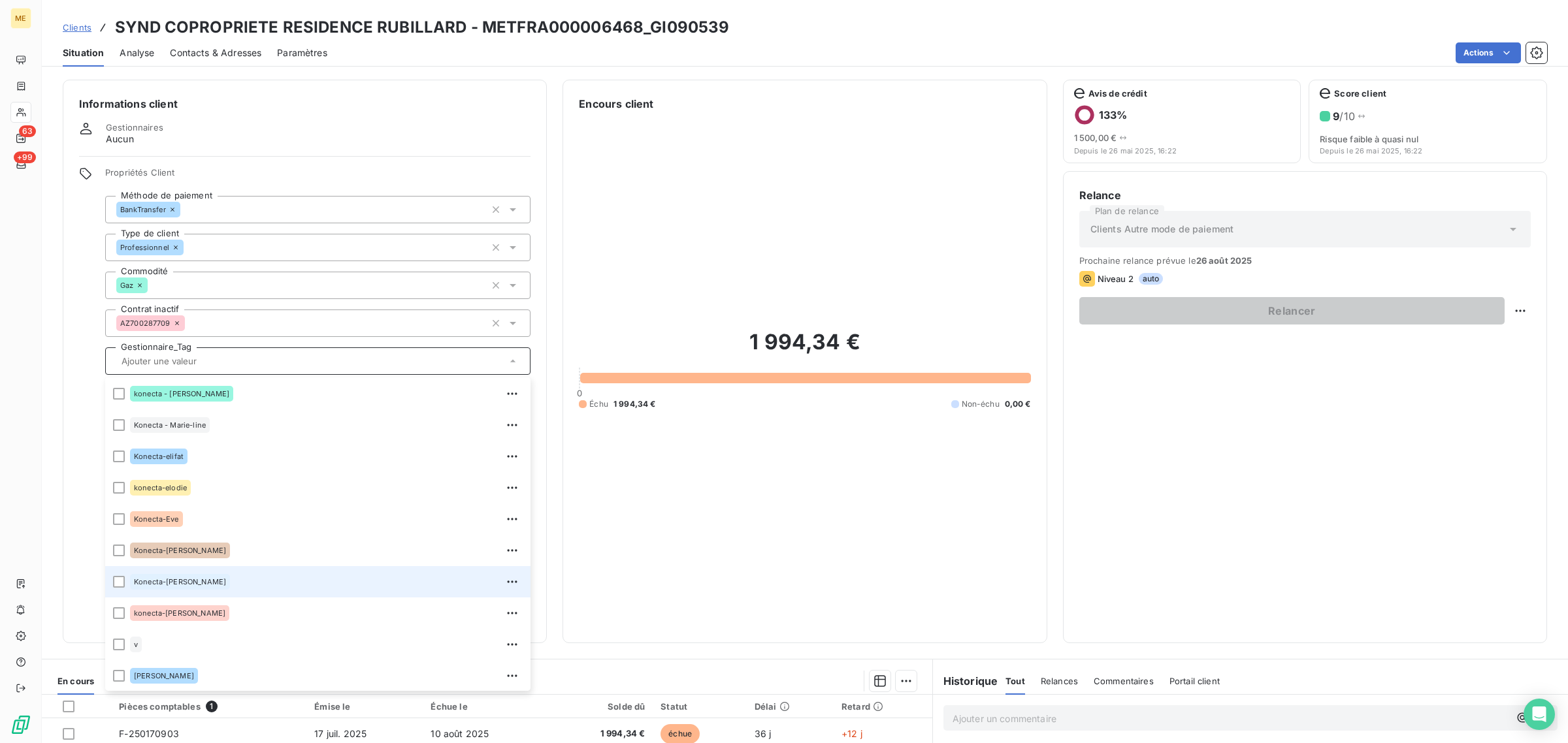
scroll to position [81, 0]
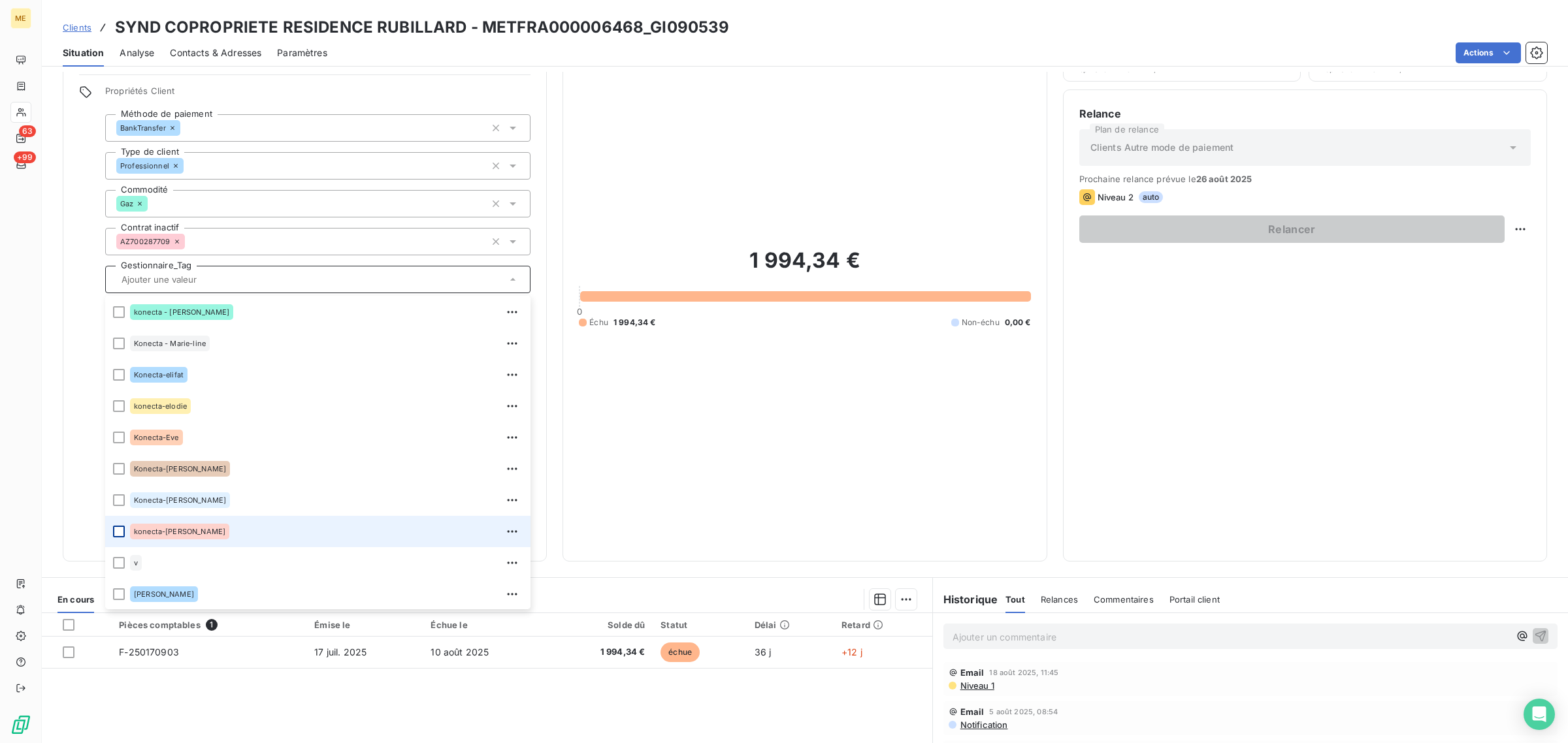
click at [118, 530] on div at bounding box center [119, 531] width 12 height 12
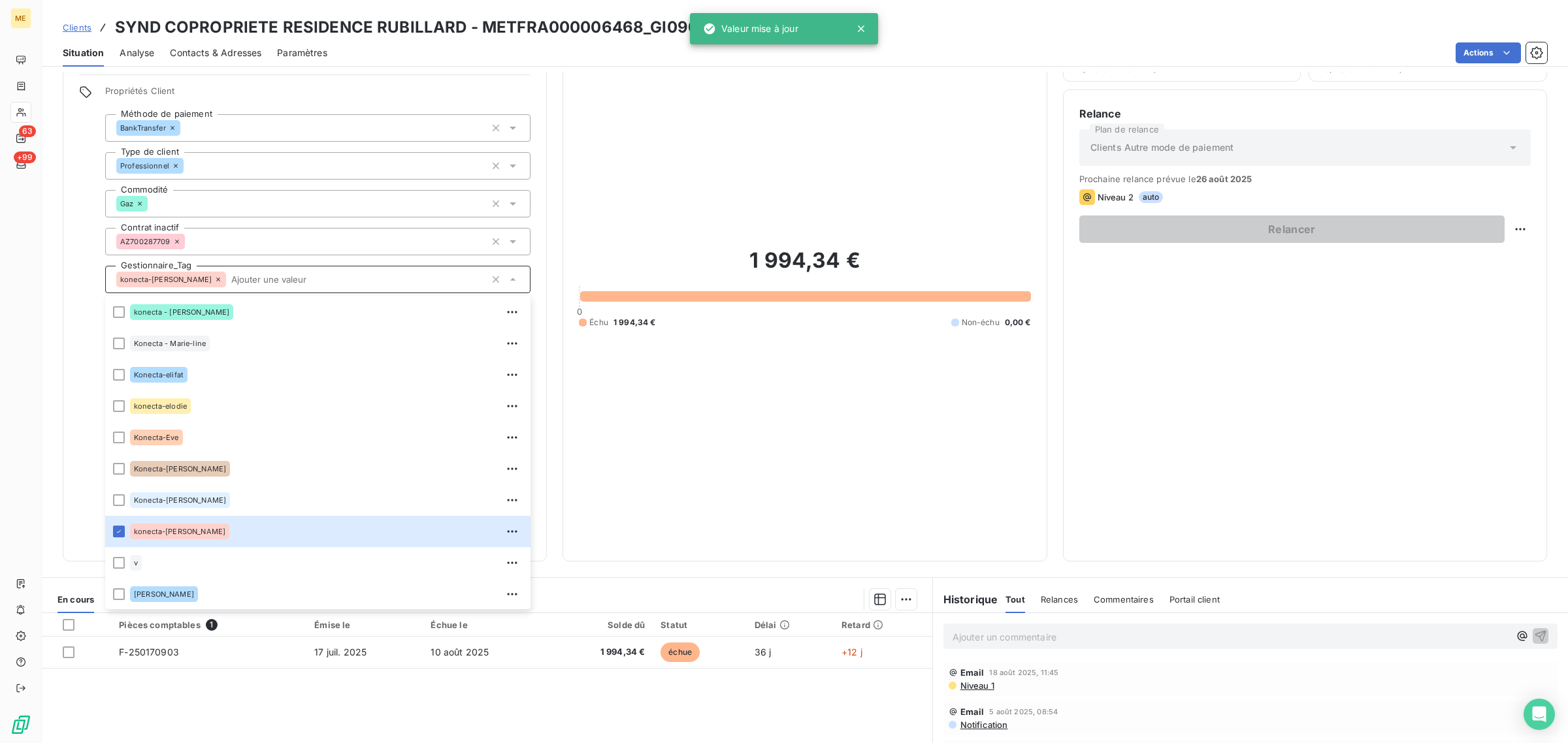
click at [799, 416] on div "1 994,34 € 0 Échu 1 994,34 € Non-échu 0,00 €" at bounding box center [804, 287] width 452 height 516
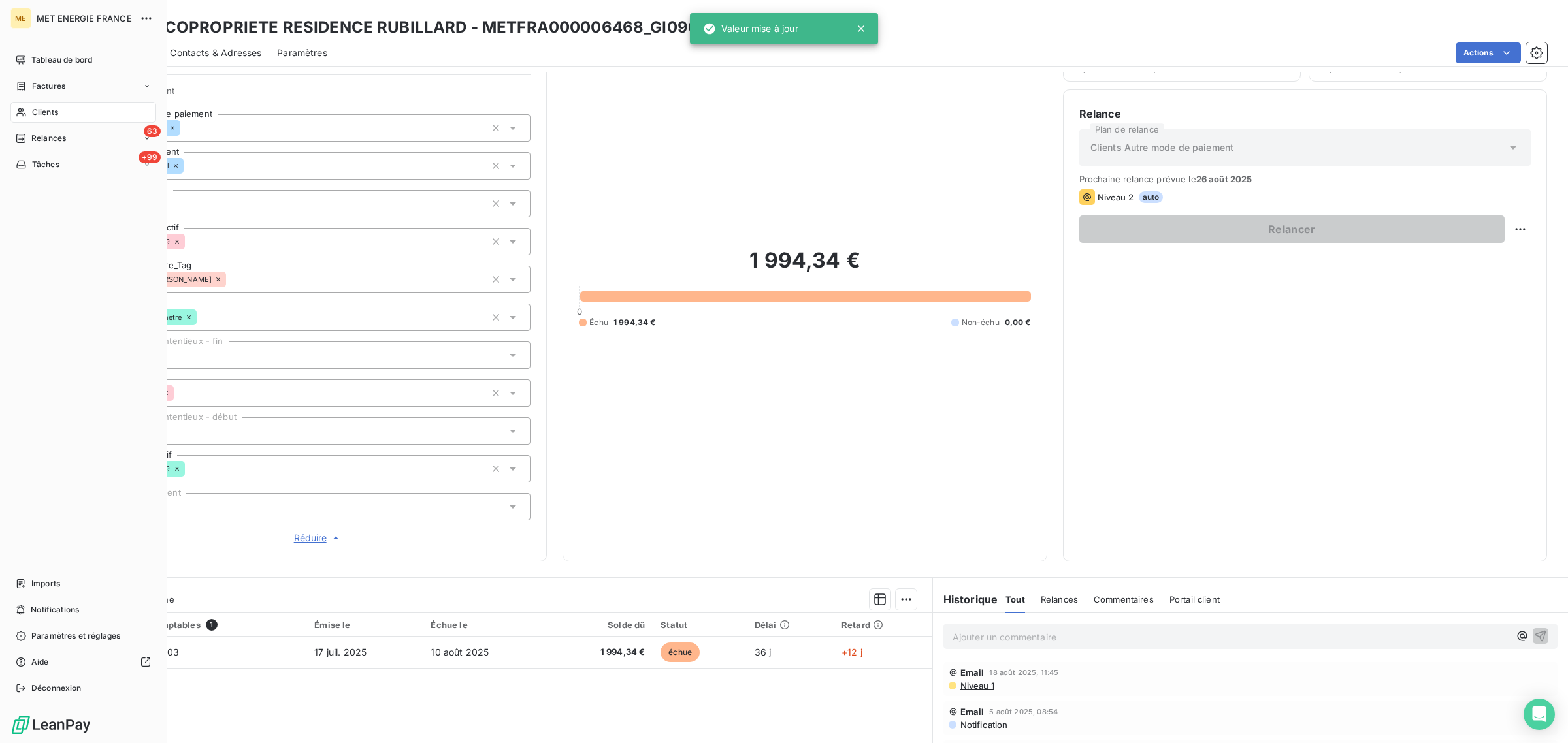
click at [16, 112] on icon at bounding box center [21, 112] width 11 height 11
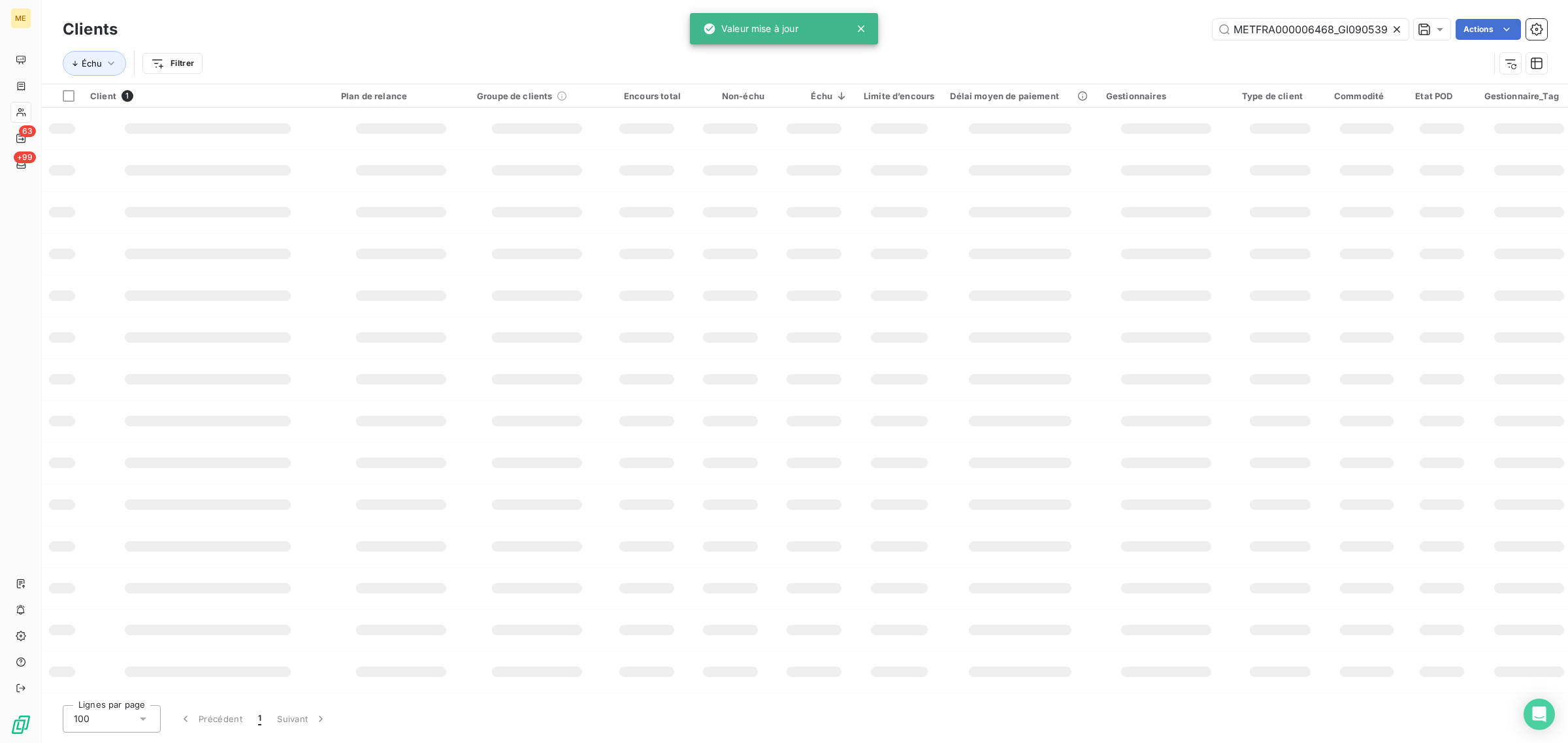
scroll to position [0, 1]
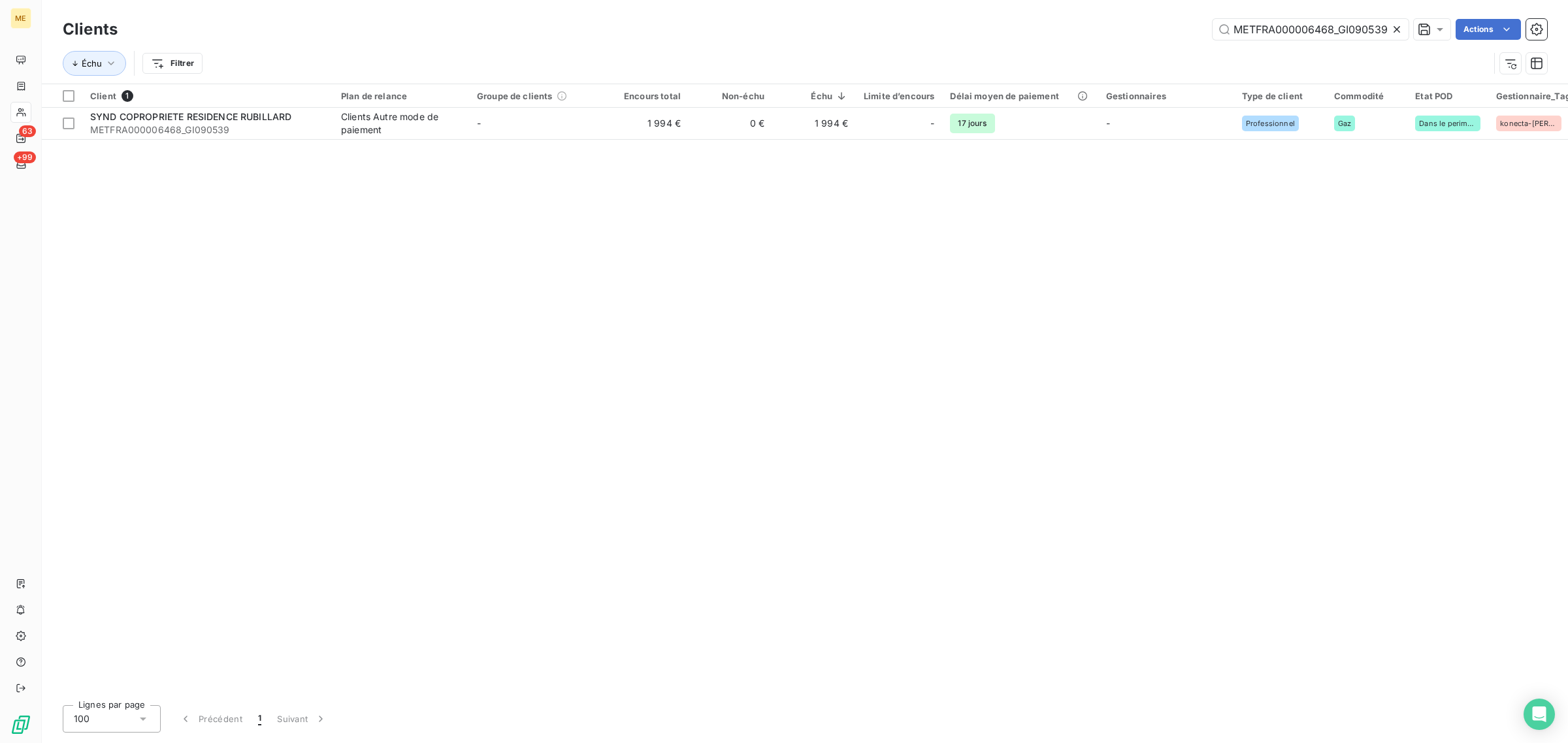
drag, startPoint x: 1409, startPoint y: 24, endPoint x: 1395, endPoint y: 24, distance: 14.0
click at [1409, 25] on div "METFRA000006468_GI090539 Actions" at bounding box center [840, 29] width 1414 height 21
click at [1395, 24] on icon at bounding box center [1397, 30] width 13 height 13
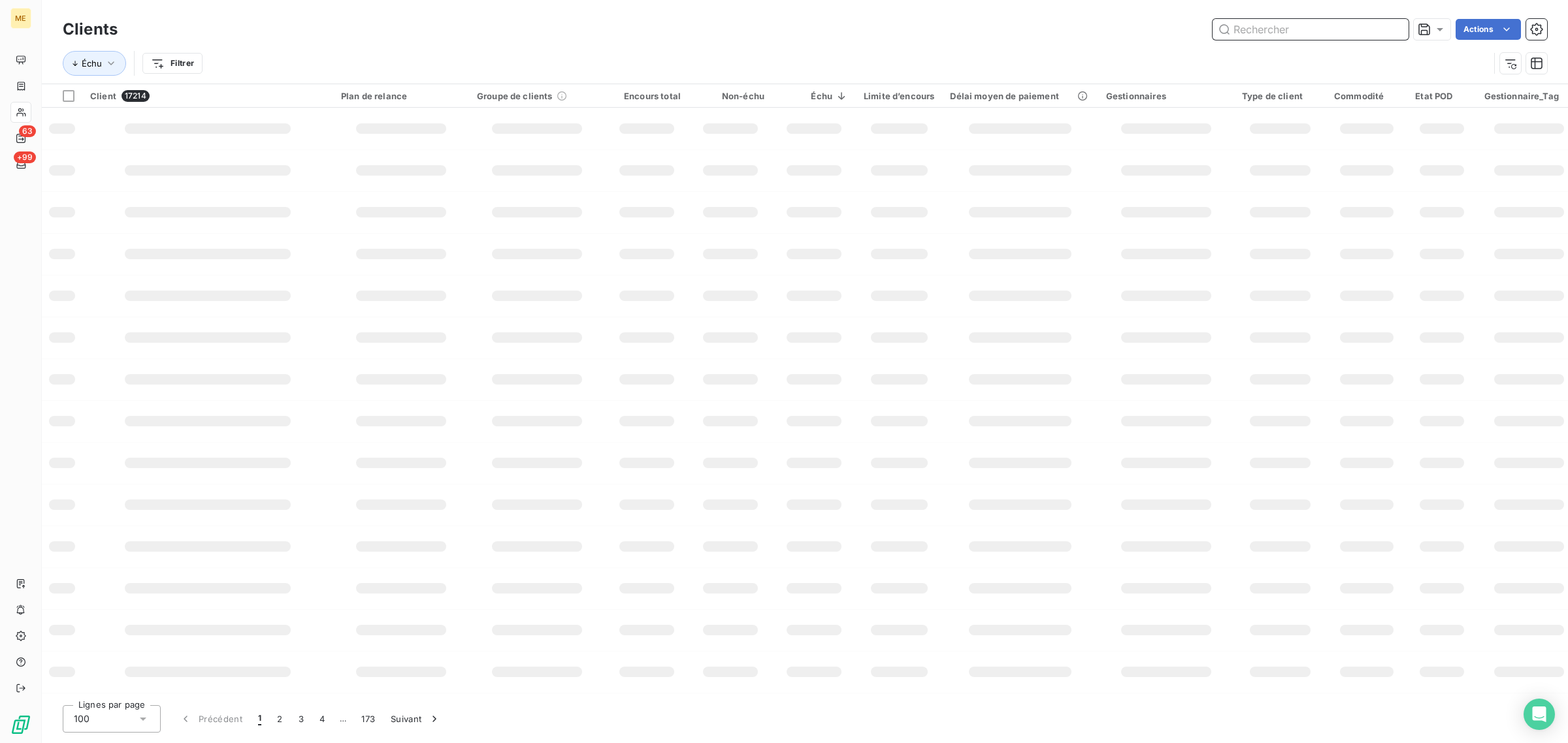
click at [1308, 35] on input "text" at bounding box center [1310, 29] width 196 height 21
paste input "METFRA000006748_Z1443800000027"
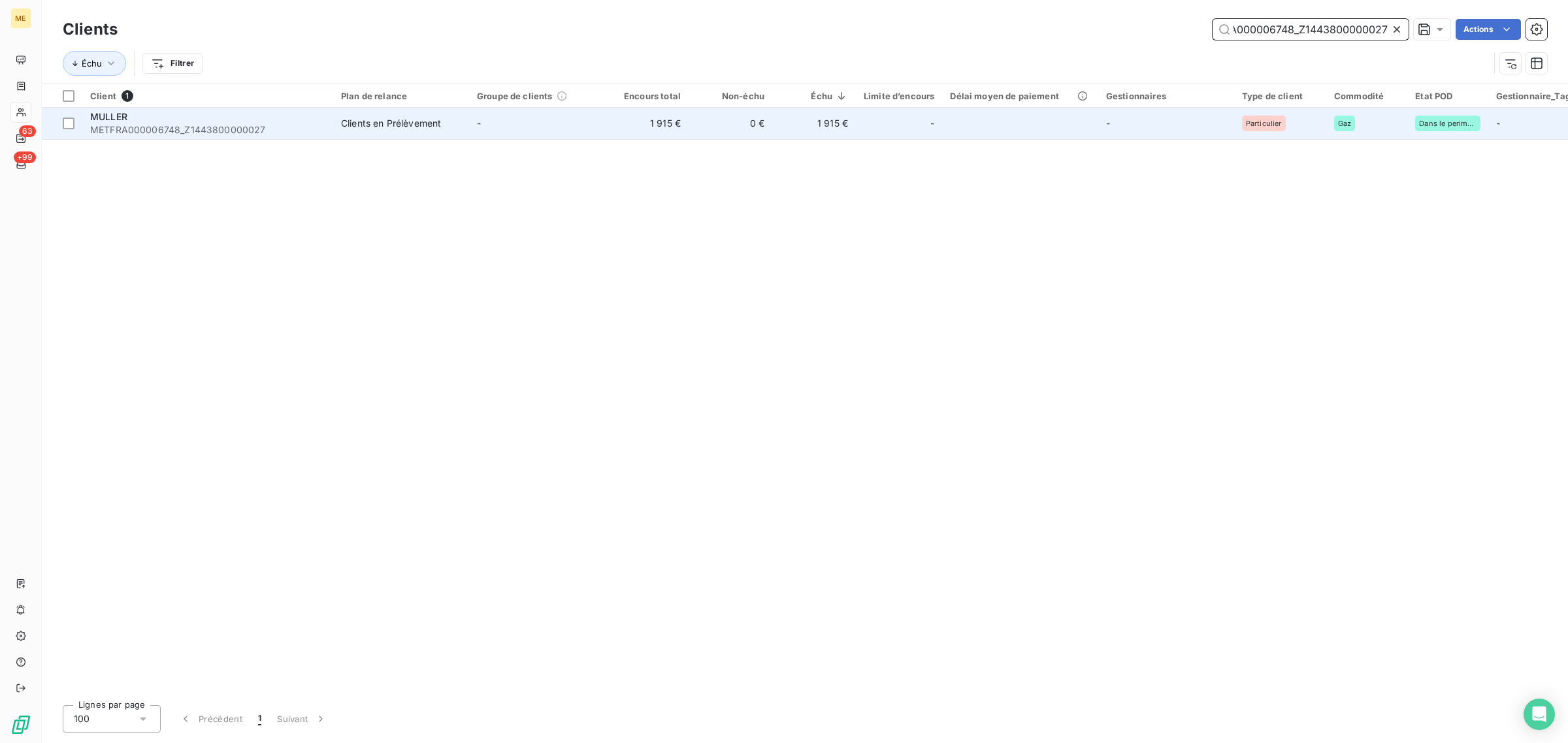
type input "METFRA000006748_Z1443800000027"
click at [528, 118] on td "-" at bounding box center [537, 124] width 136 height 32
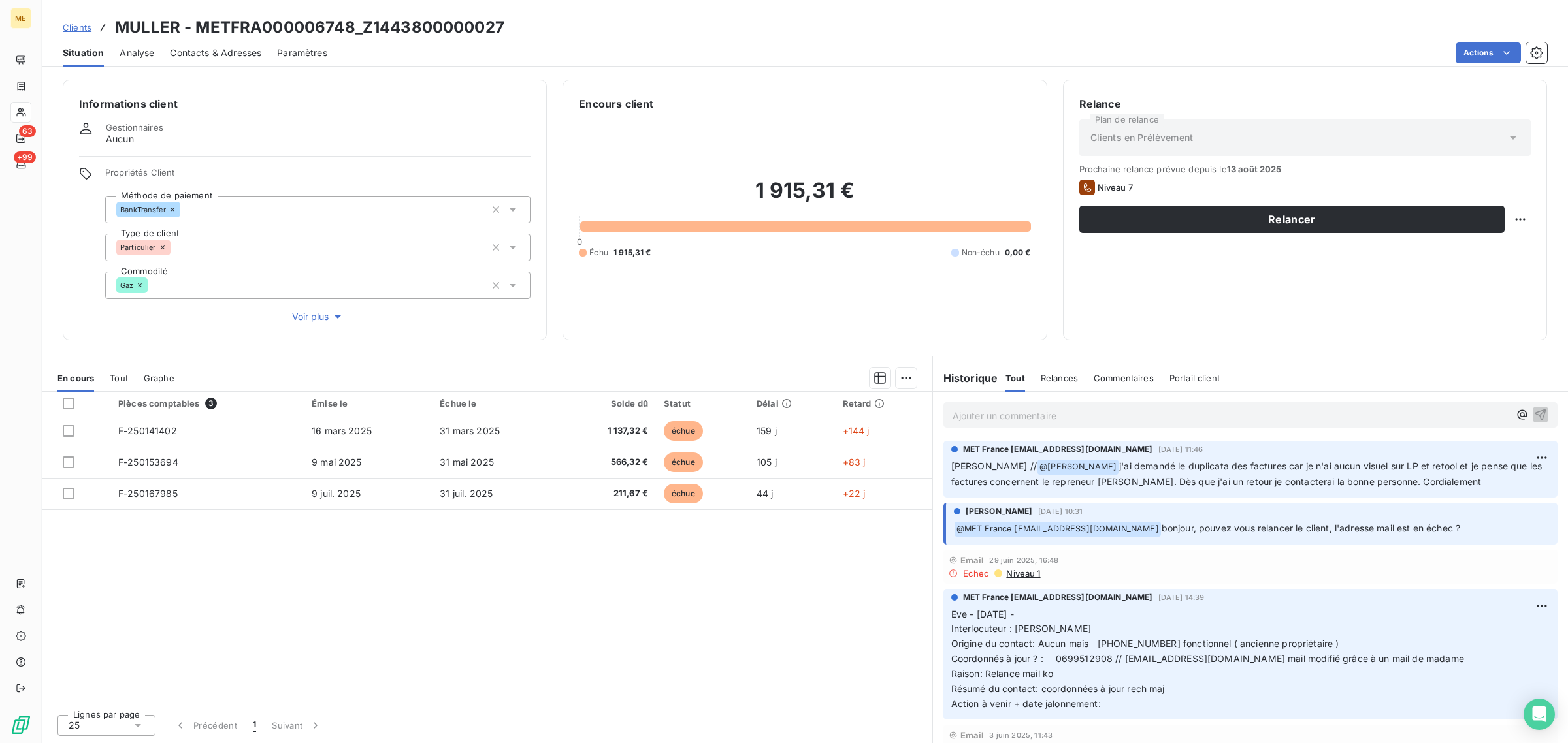
click at [314, 320] on span "Voir plus" at bounding box center [318, 317] width 52 height 13
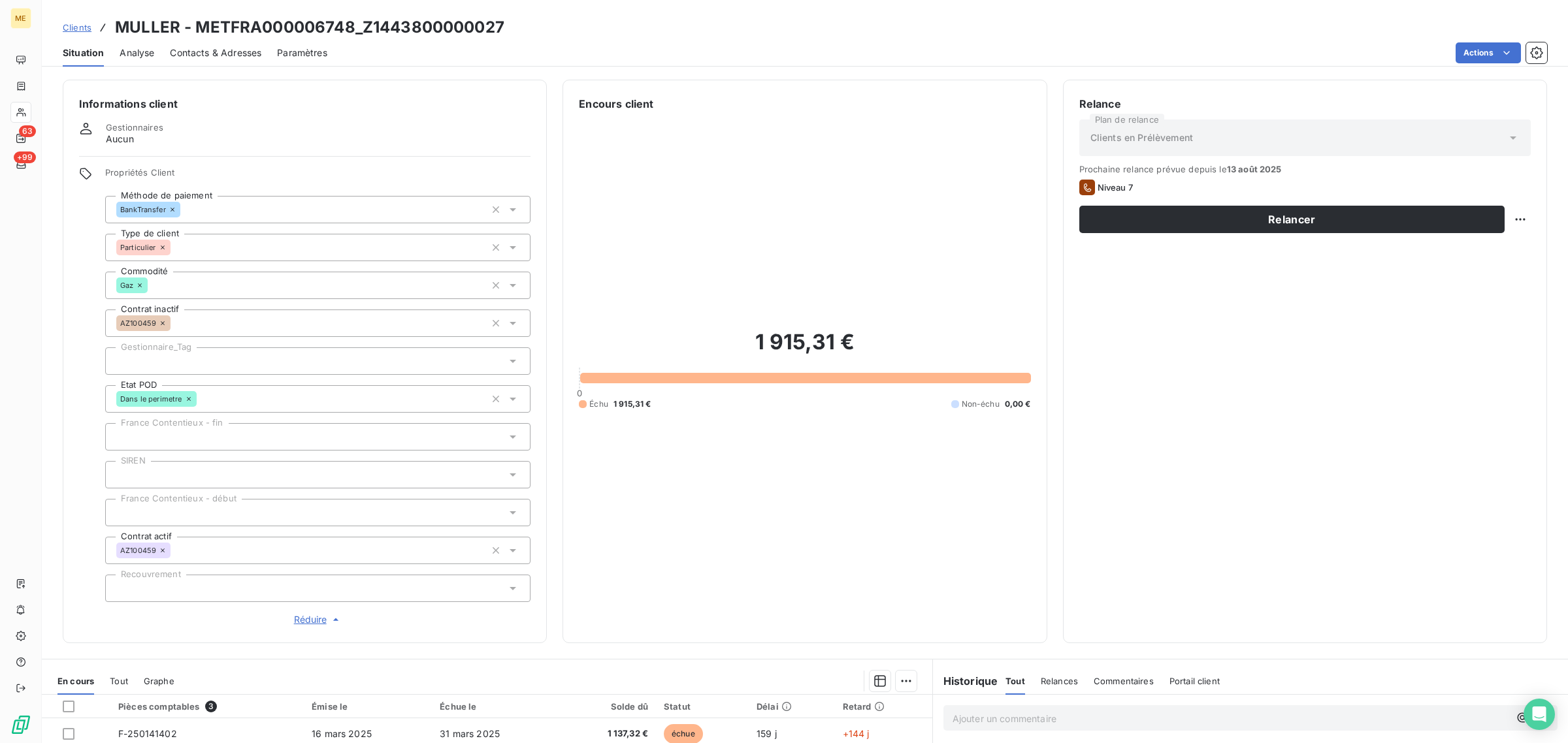
click at [206, 354] on div at bounding box center [318, 361] width 425 height 27
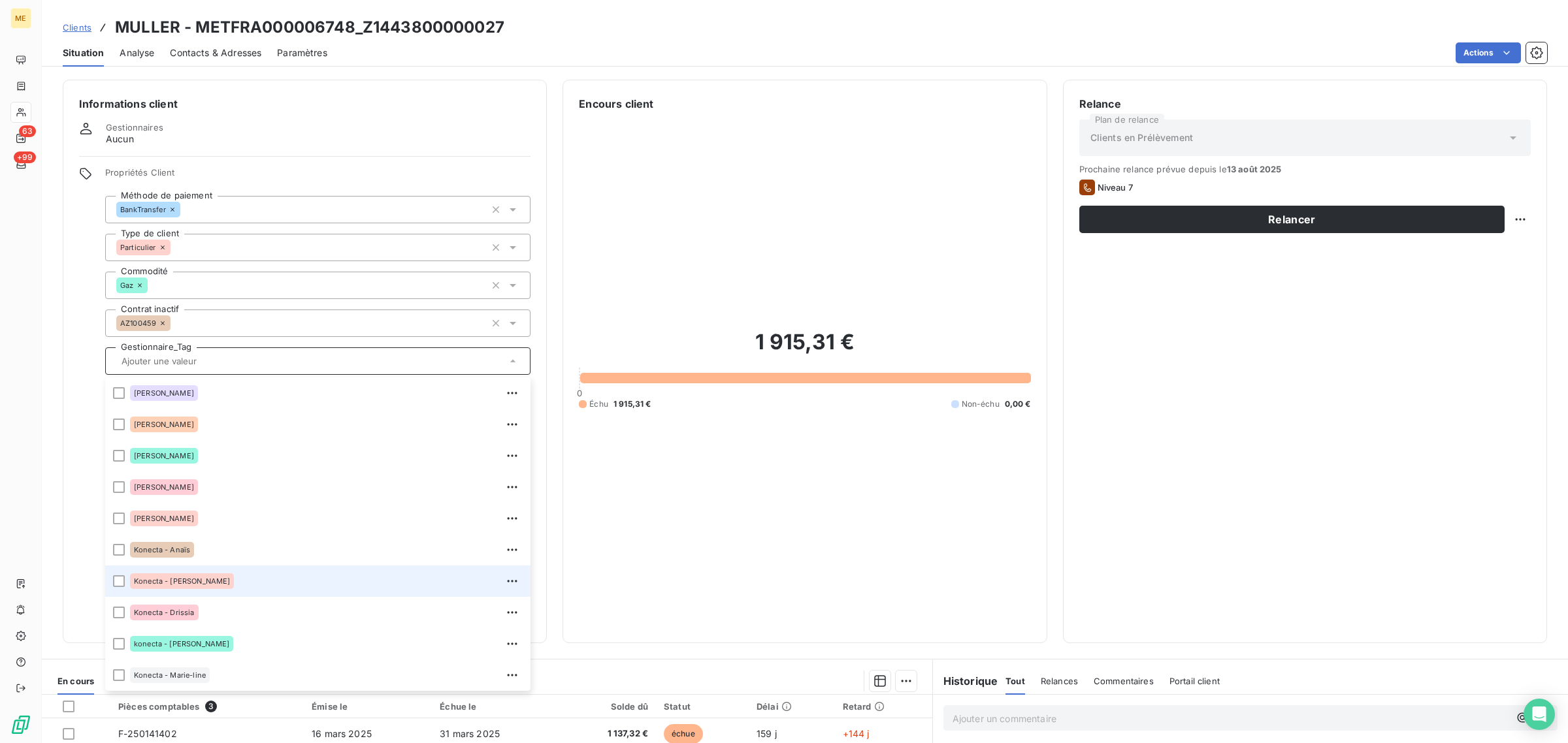
scroll to position [375, 0]
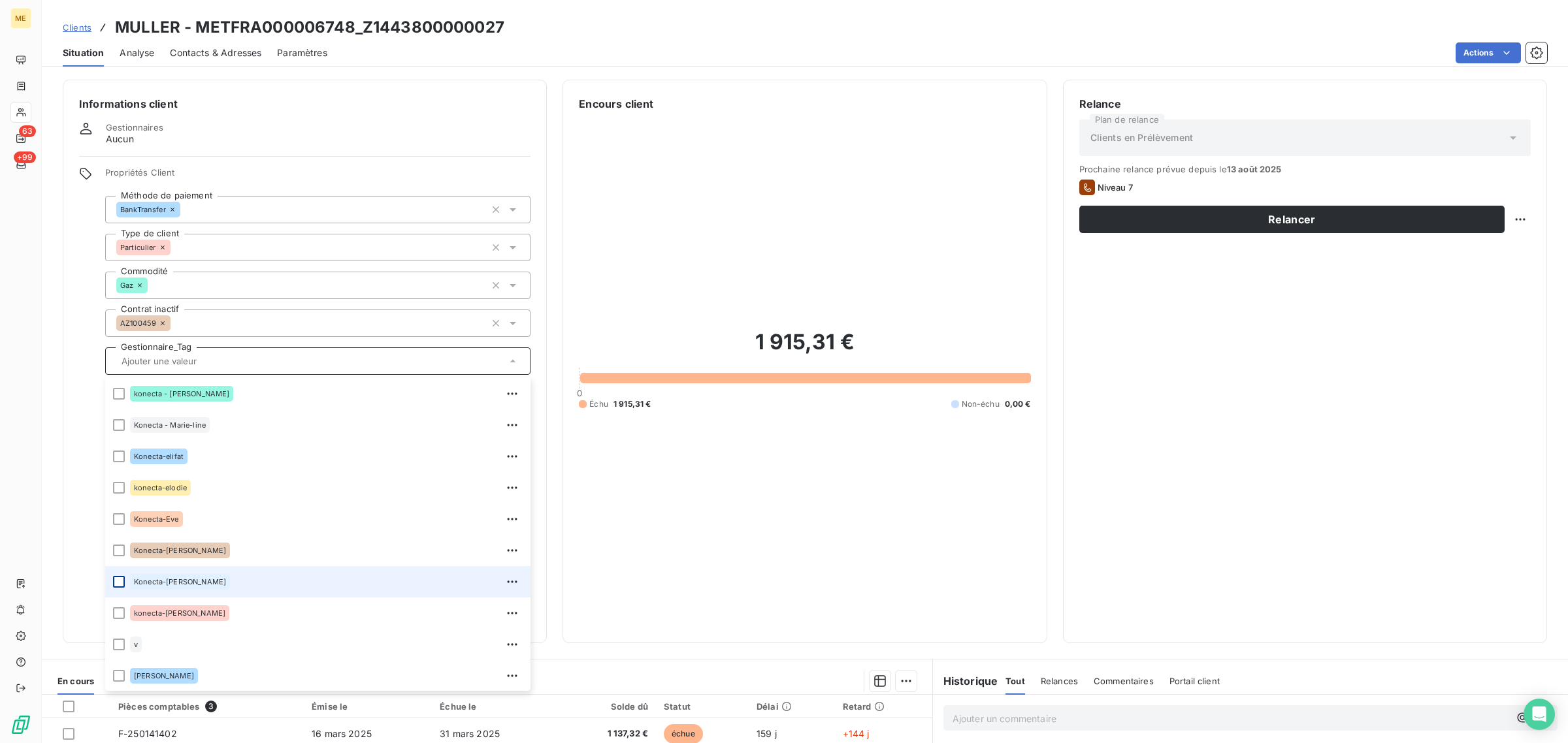
click at [120, 582] on div at bounding box center [119, 582] width 12 height 12
click at [783, 474] on div "1 915,31 € 0 Échu 1 915,31 € Non-échu 0,00 €" at bounding box center [804, 369] width 452 height 516
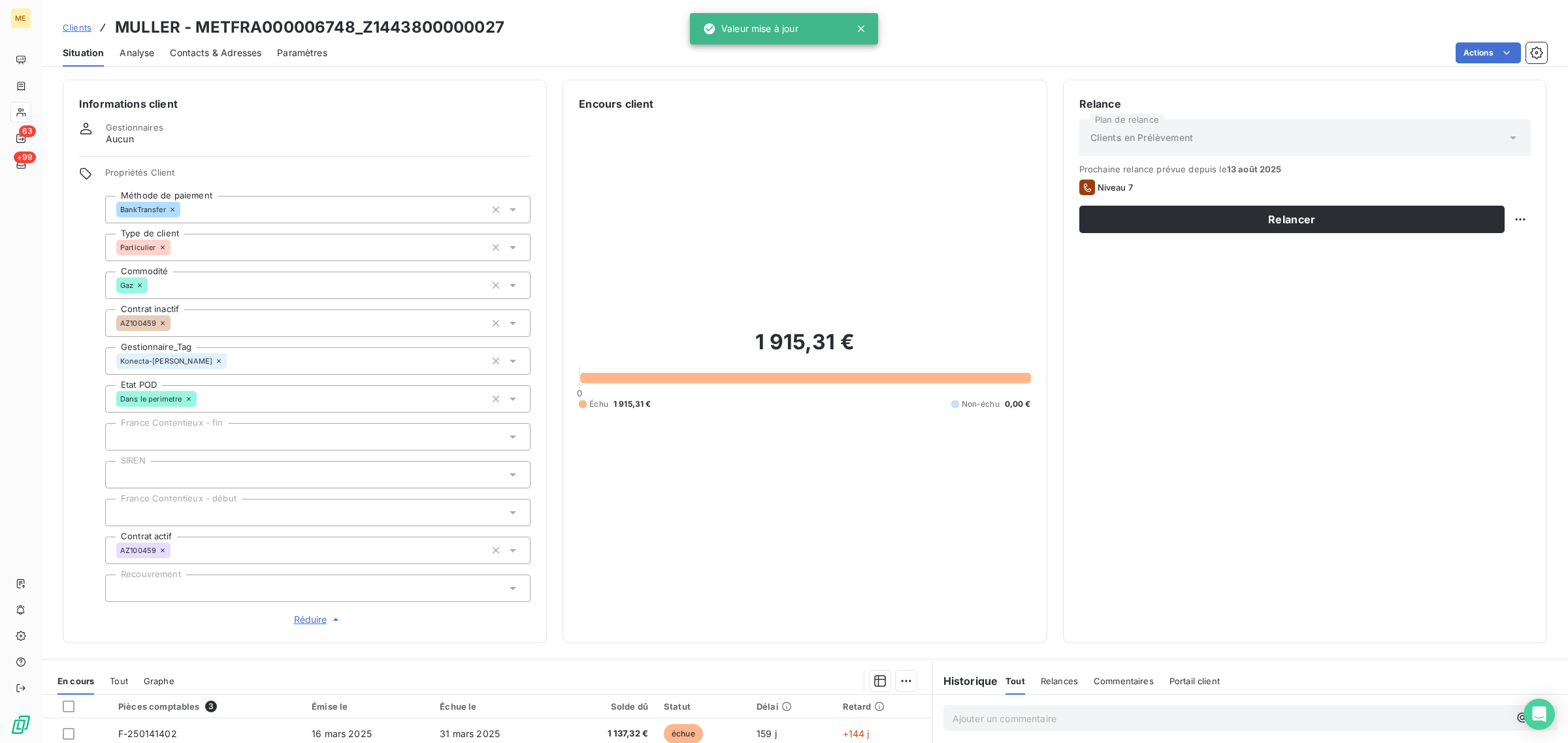
scroll to position [242, 0]
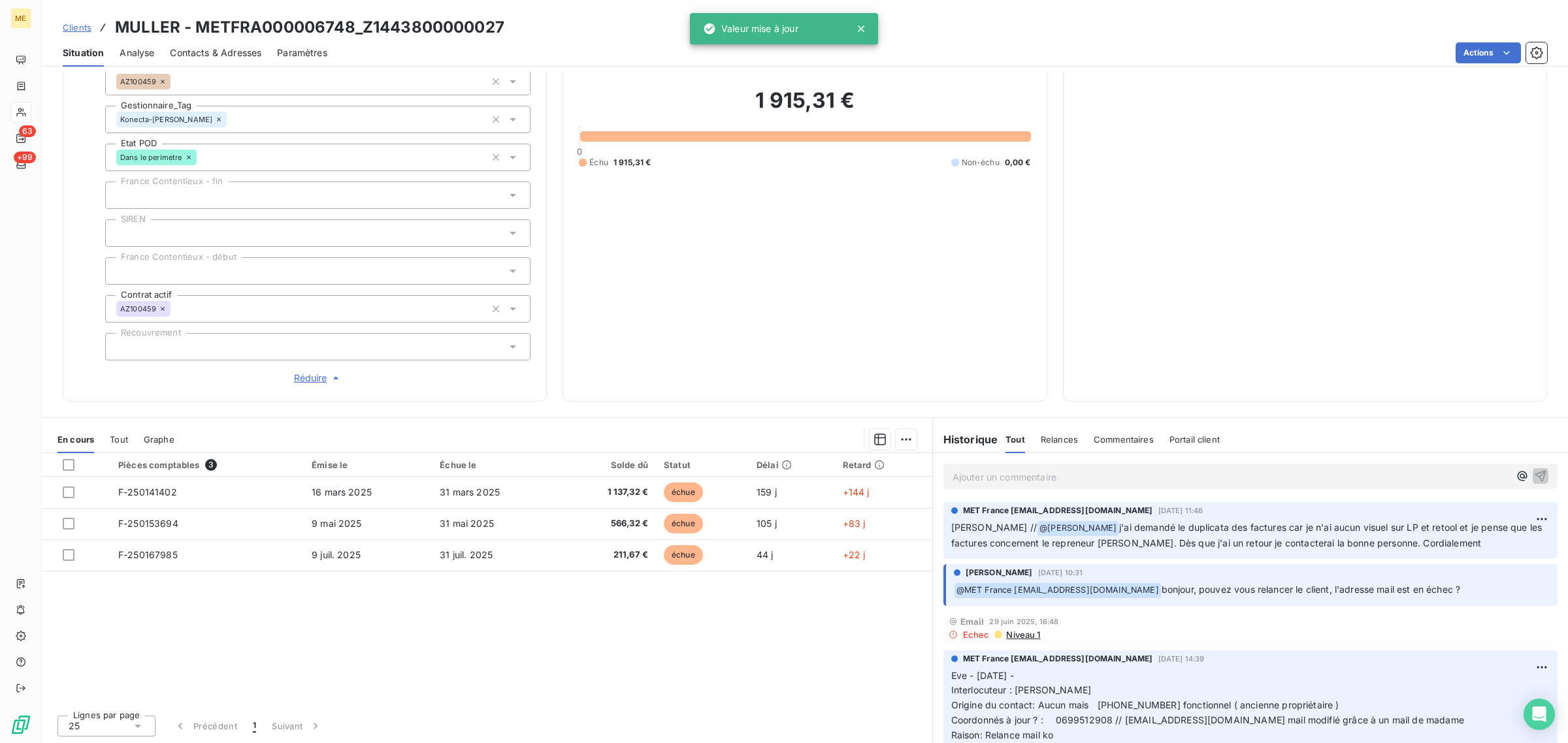
click at [1507, 221] on div "Relance Plan de relance Clients en Prélèvement Prochaine relance prévue depuis …" at bounding box center [1305, 120] width 452 height 531
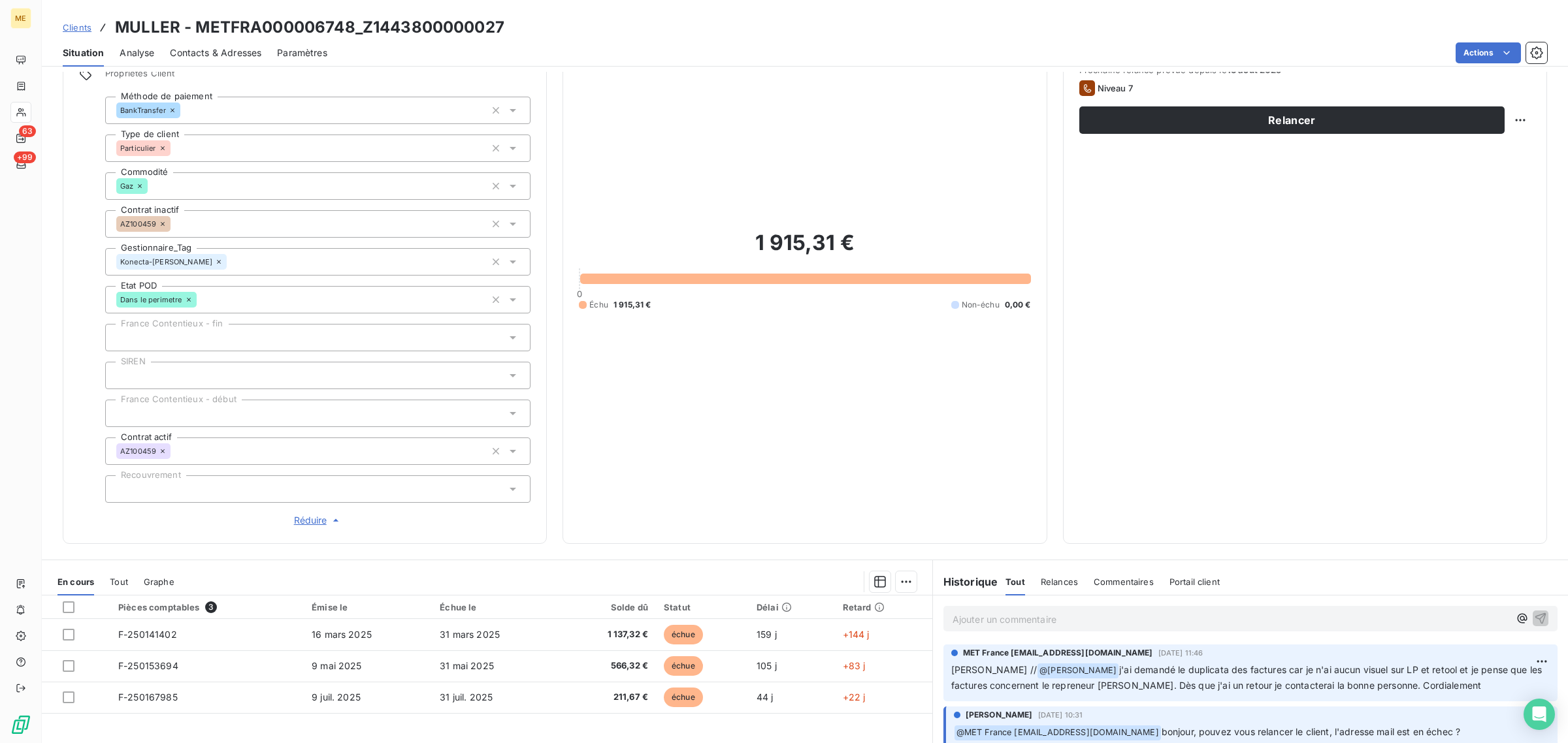
scroll to position [78, 0]
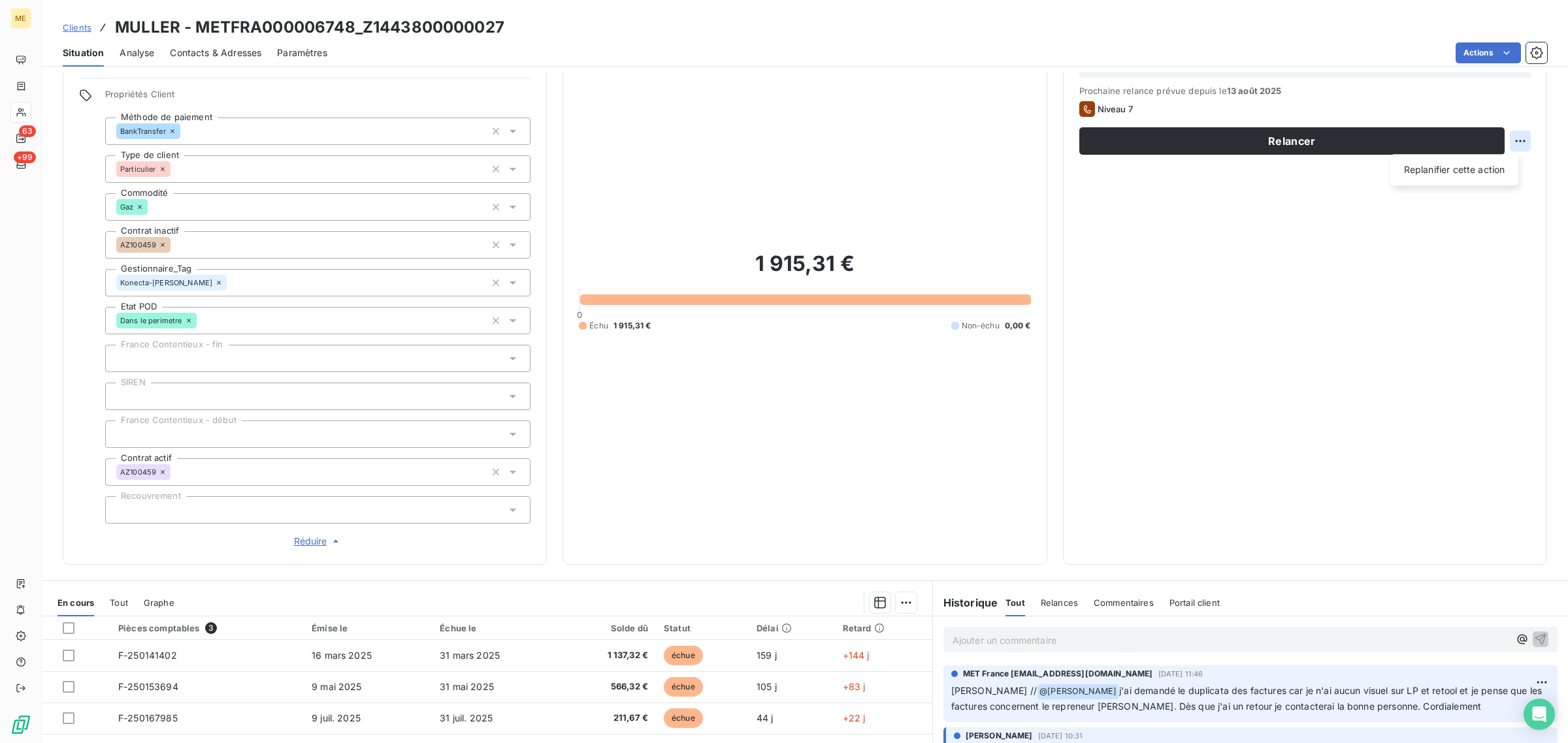
click at [1513, 145] on html "ME 63 +99 Clients MULLER - METFRA000006748_Z1443800000027 Situation Analyse Con…" at bounding box center [784, 371] width 1568 height 743
click at [1506, 174] on div "Replanifier cette action" at bounding box center [1454, 169] width 117 height 21
select select "7"
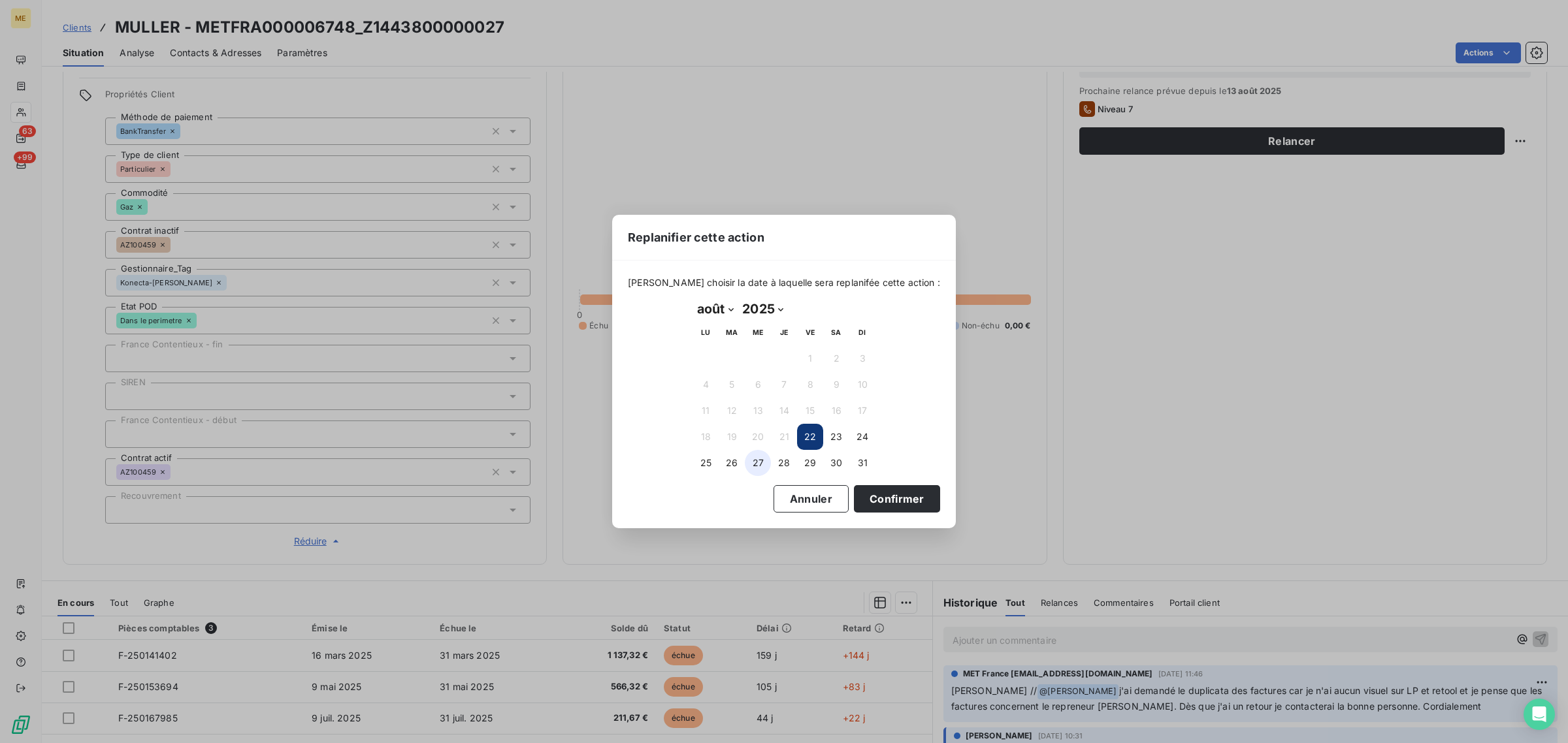
click at [755, 465] on button "27" at bounding box center [757, 462] width 26 height 26
click at [866, 497] on button "Confirmer" at bounding box center [896, 499] width 86 height 27
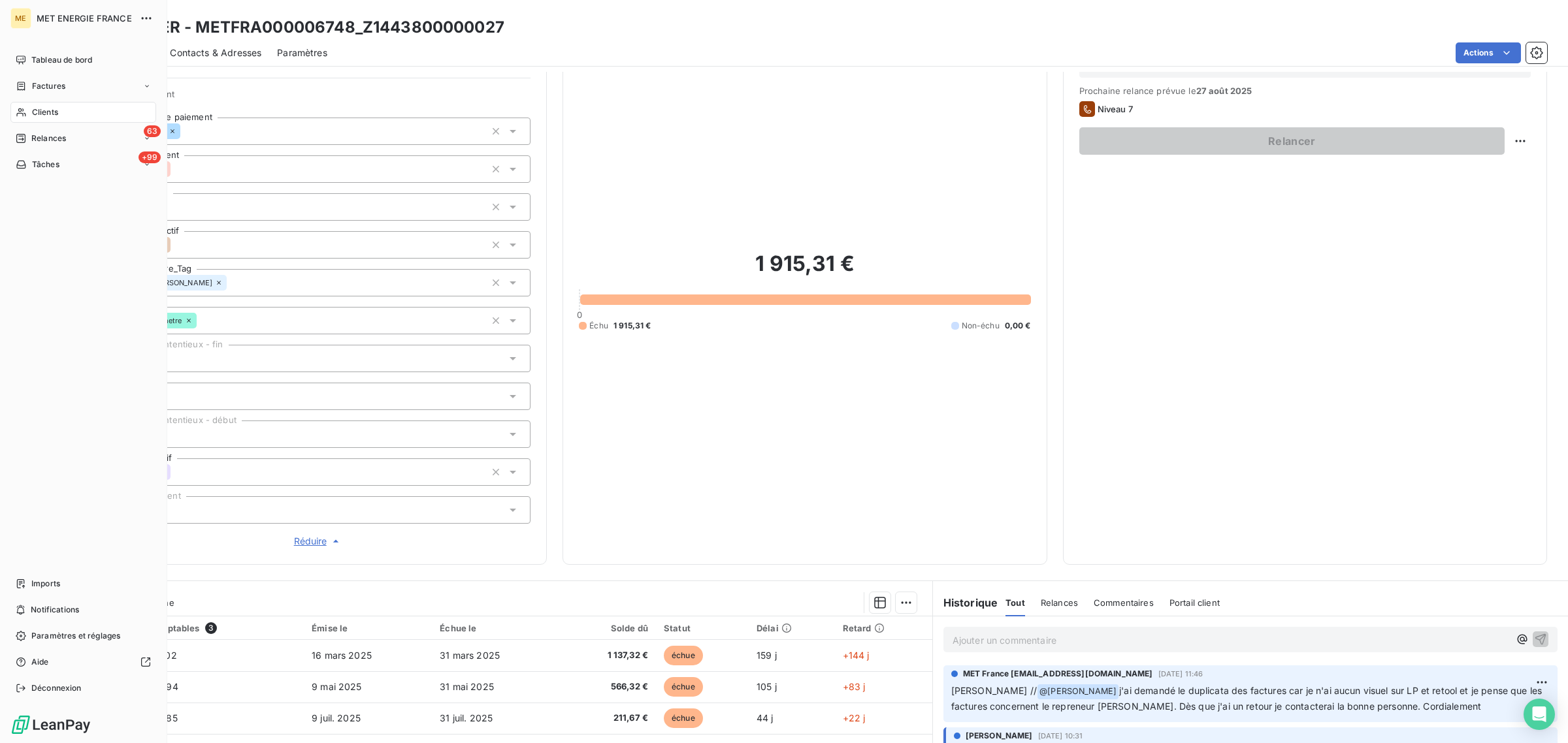
click at [17, 109] on icon at bounding box center [21, 112] width 11 height 11
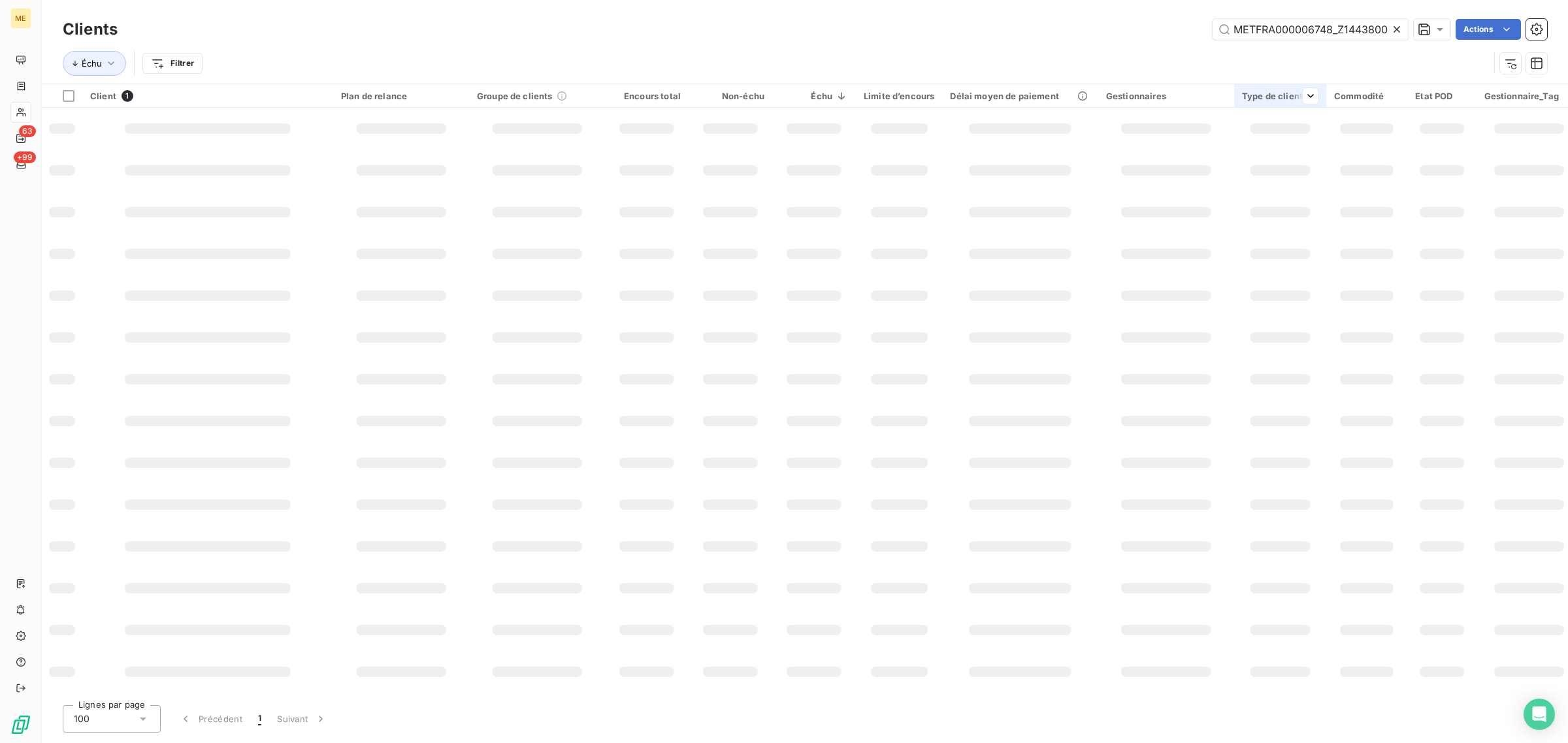
scroll to position [0, 40]
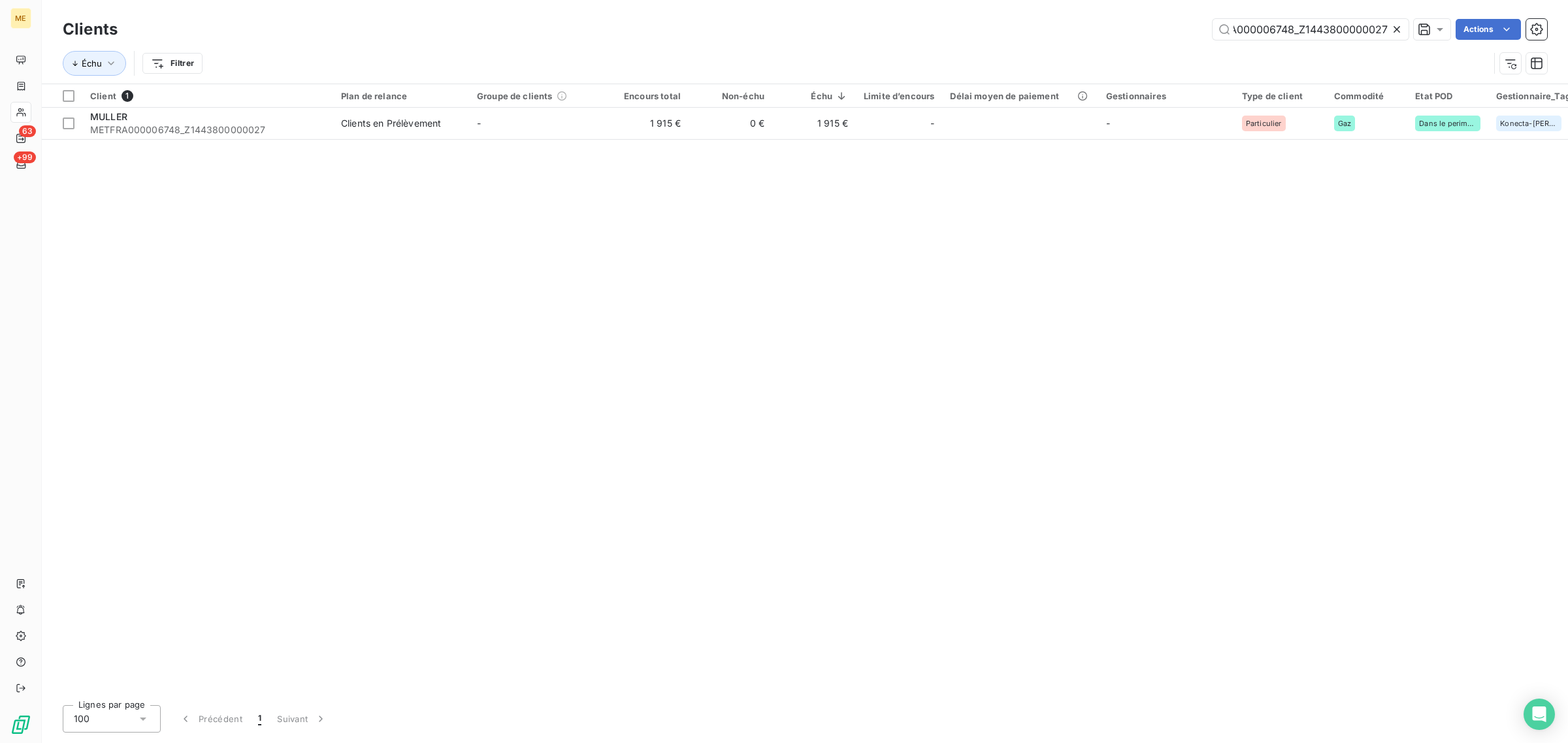
click at [1395, 30] on icon at bounding box center [1396, 29] width 7 height 7
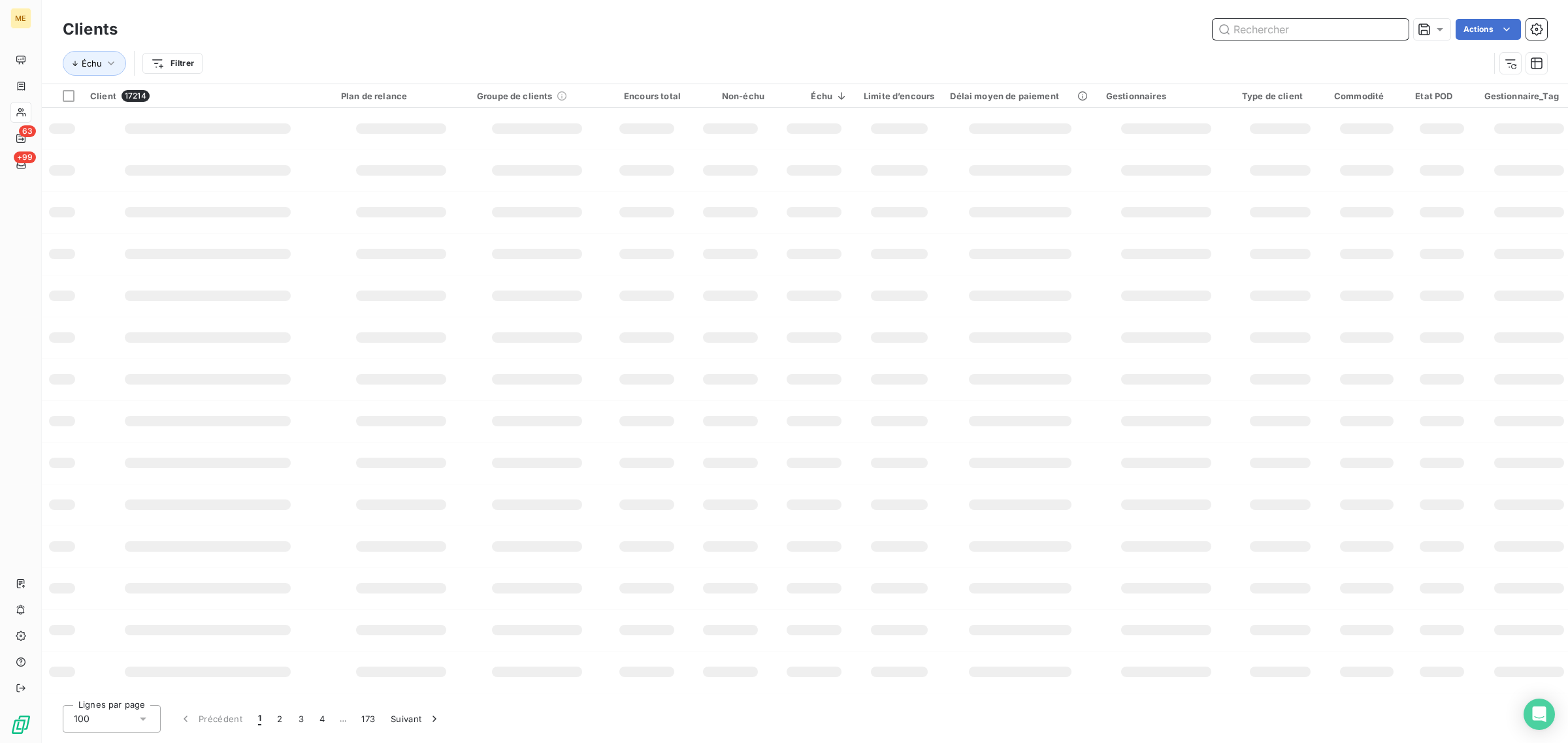
click at [1269, 26] on input "text" at bounding box center [1310, 29] width 196 height 21
paste input "METFRA000003686_23110419536096"
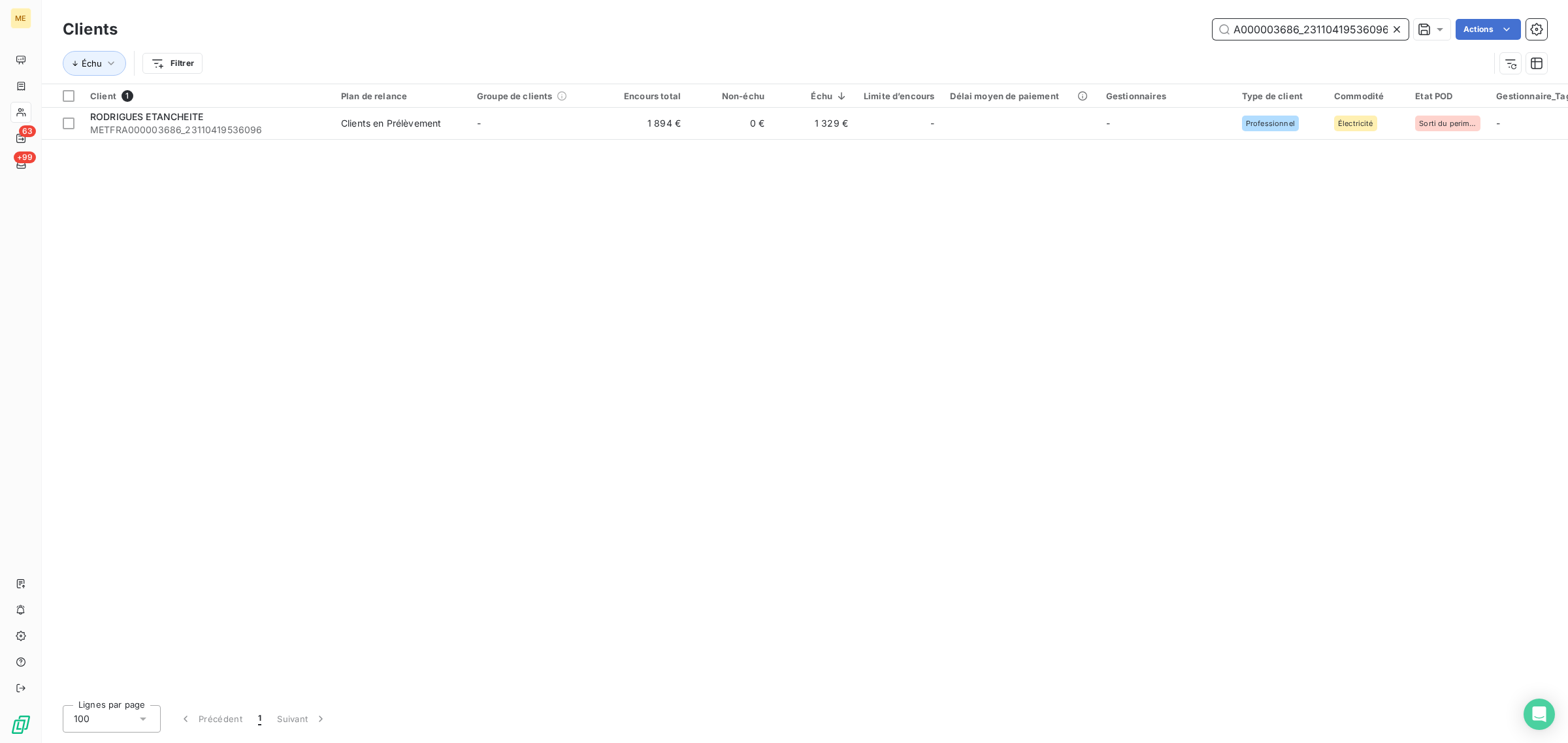
type input "METFRA000003686_23110419536096"
click at [662, 320] on div "Client 1 Plan de relance Groupe de clients Encours total Non-échu Échu Limite d…" at bounding box center [804, 390] width 1526 height 611
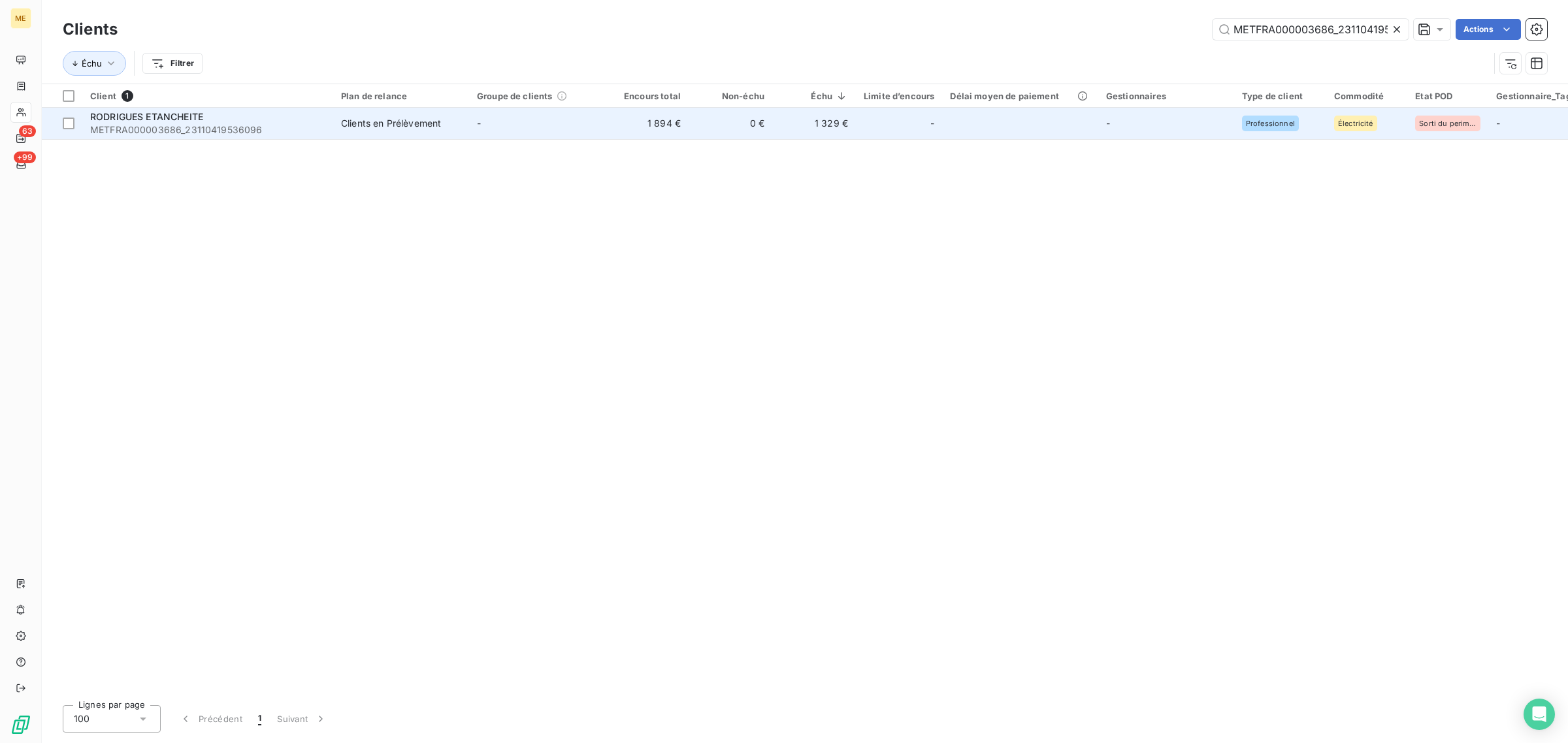
click at [120, 133] on span "METFRA000003686_23110419536096" at bounding box center [208, 130] width 235 height 13
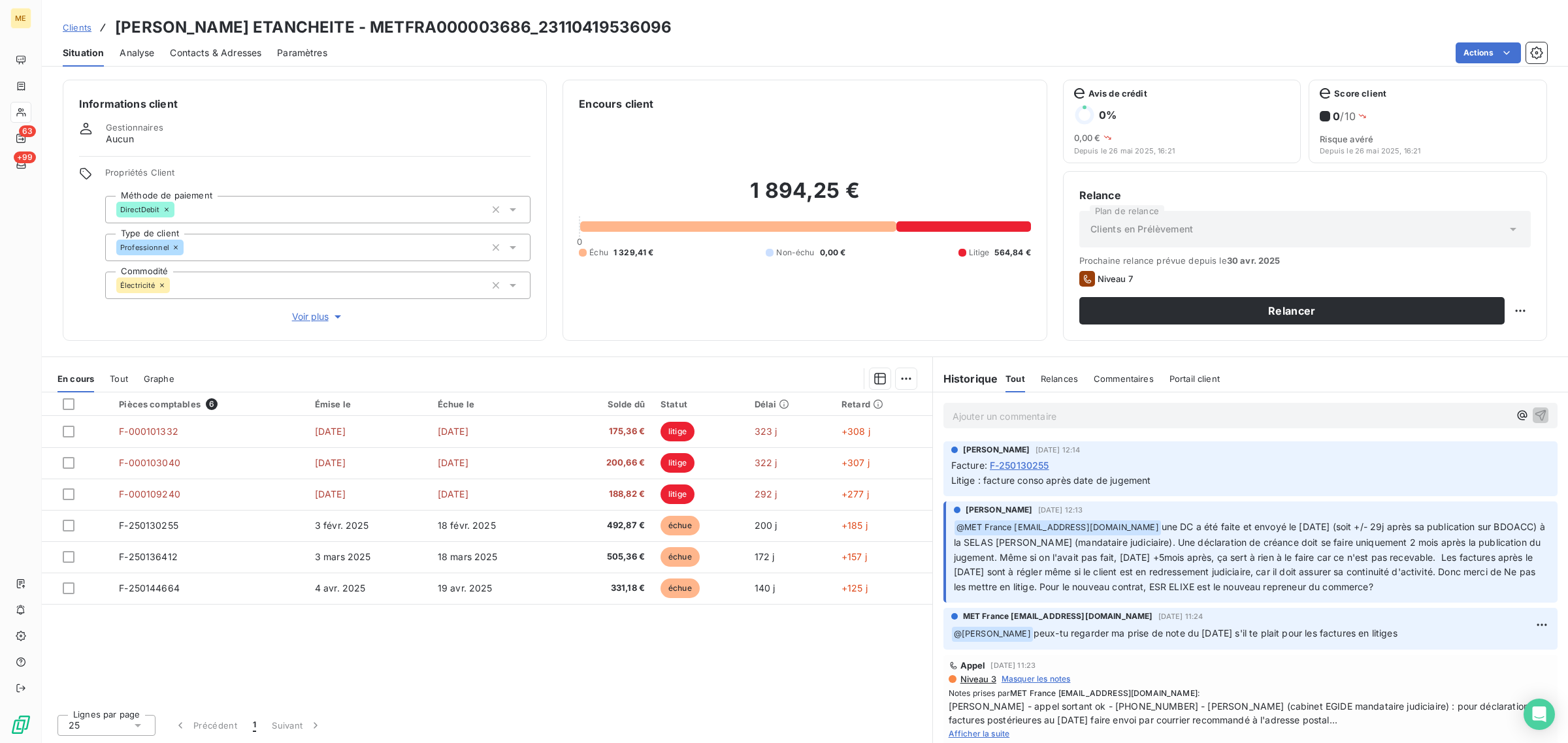
click at [320, 311] on span "Voir plus" at bounding box center [318, 317] width 52 height 13
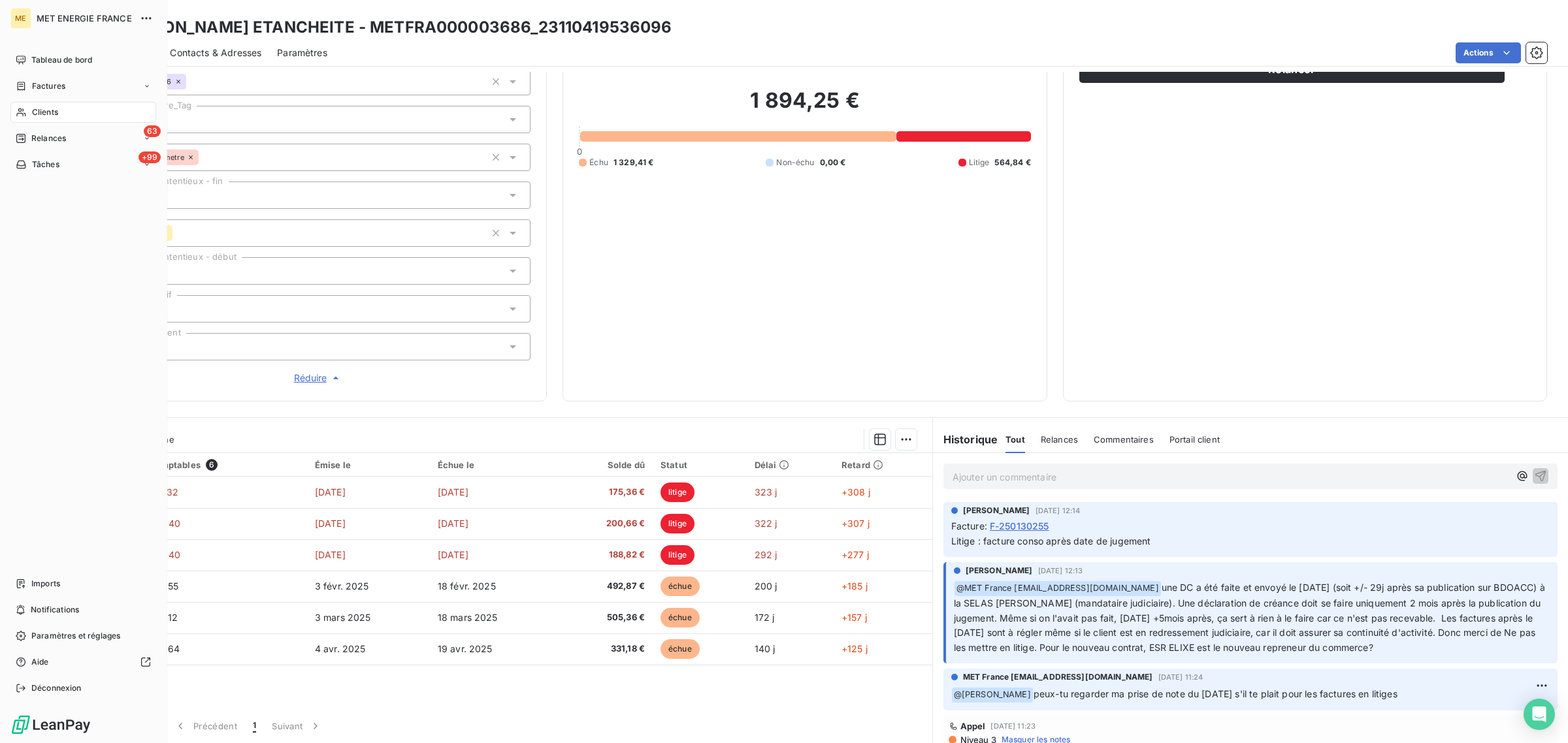
click at [14, 109] on div "Clients" at bounding box center [83, 112] width 145 height 21
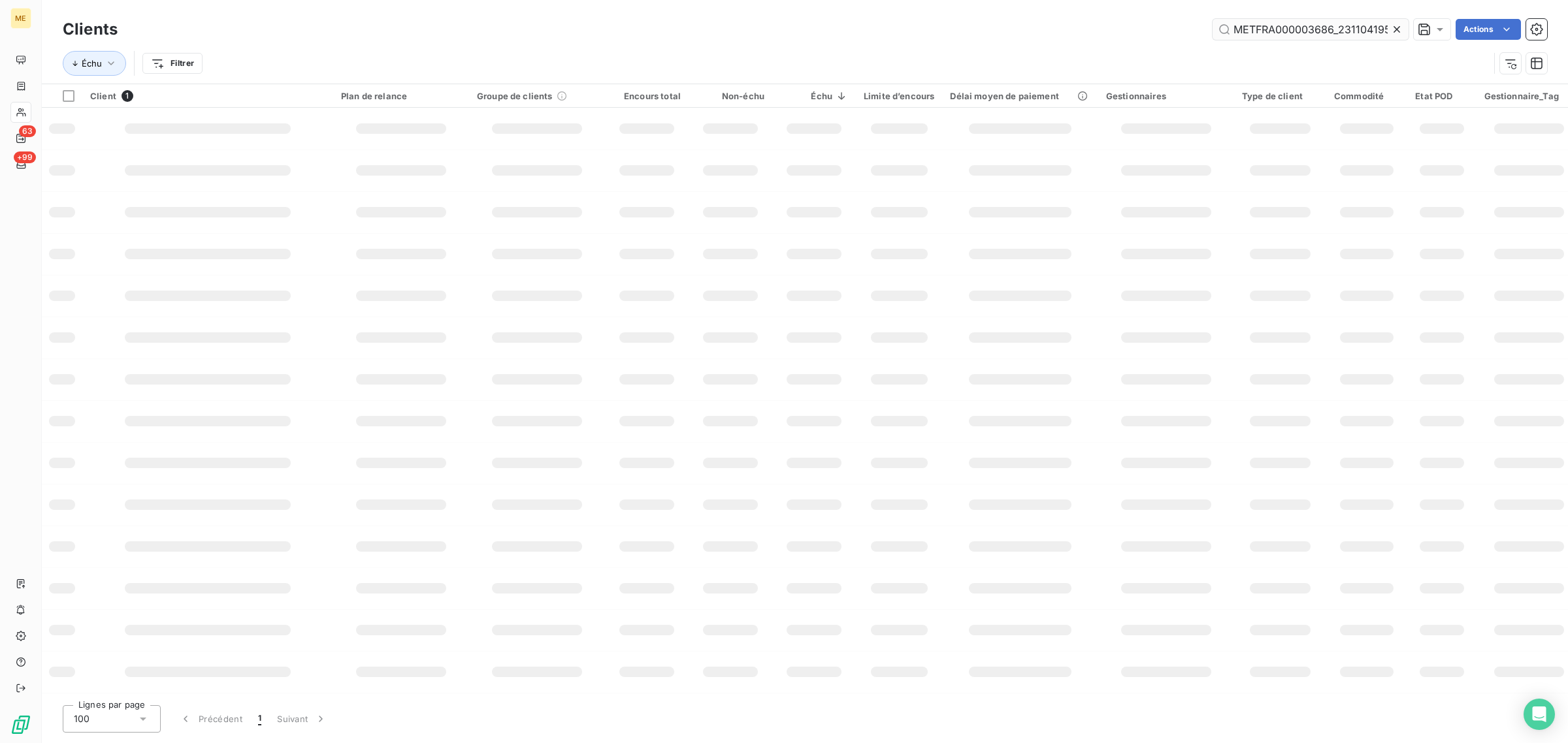
scroll to position [0, 35]
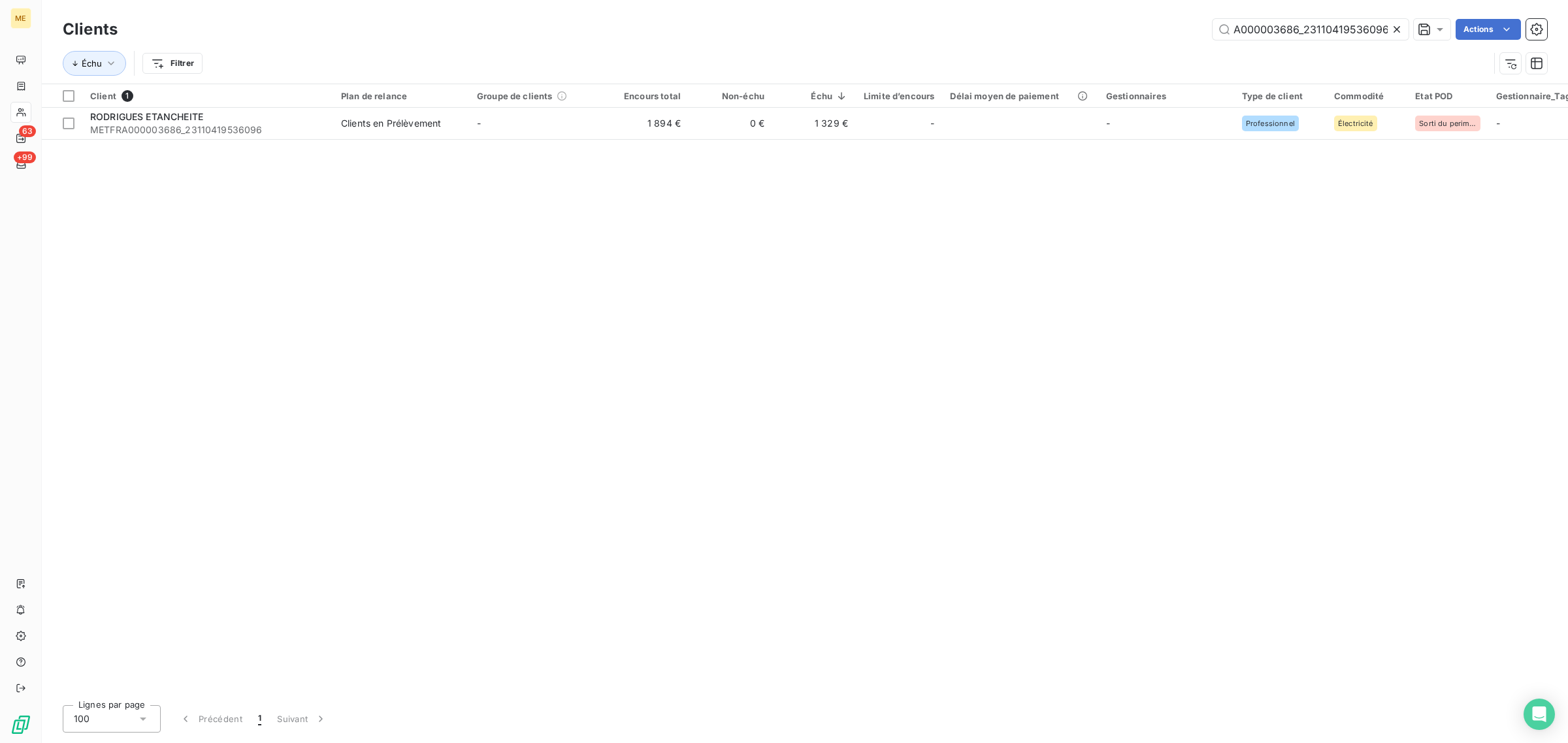
click at [1395, 26] on icon at bounding box center [1397, 30] width 13 height 13
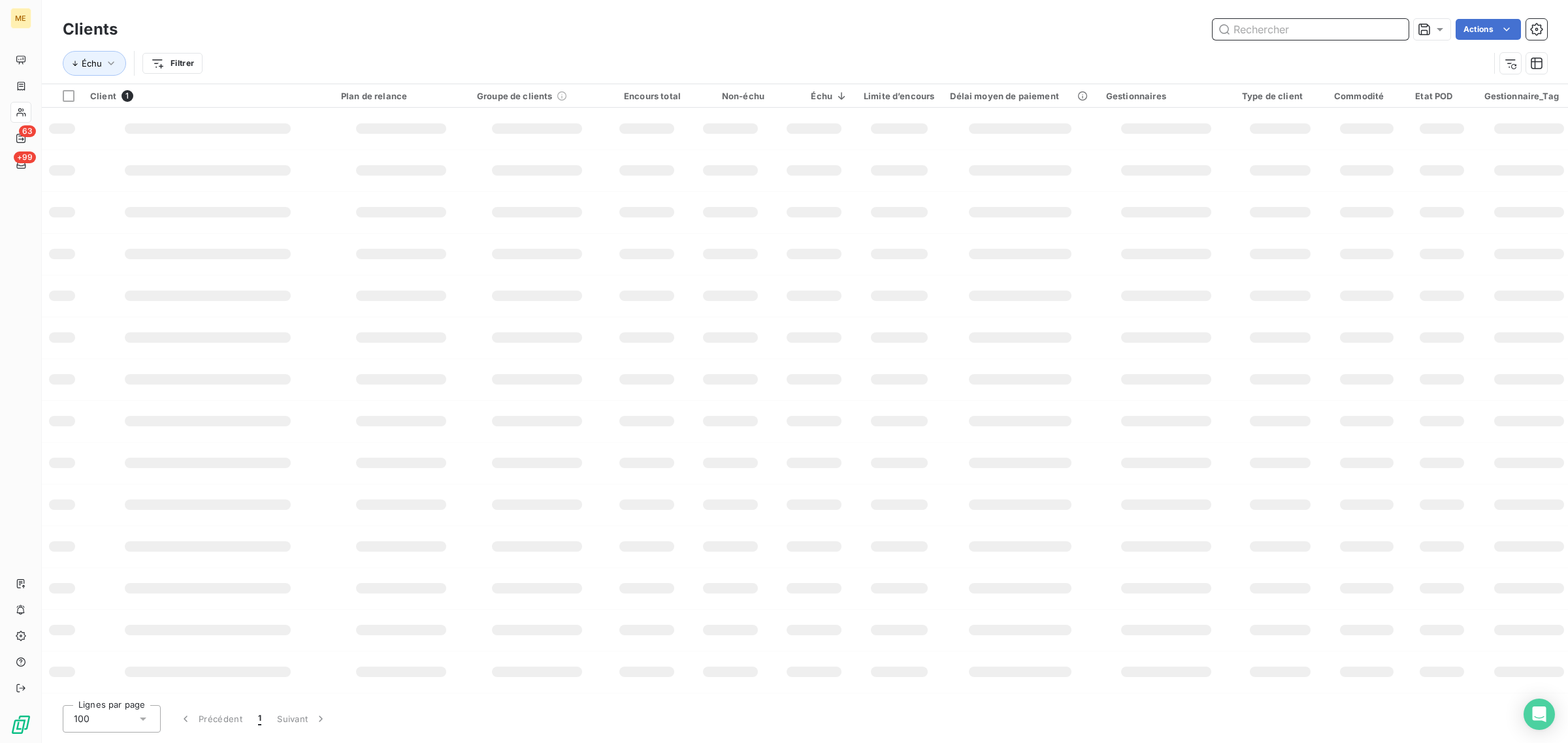
click at [1311, 28] on input "text" at bounding box center [1310, 29] width 196 height 21
paste input "METFRA000004502_19918523781483"
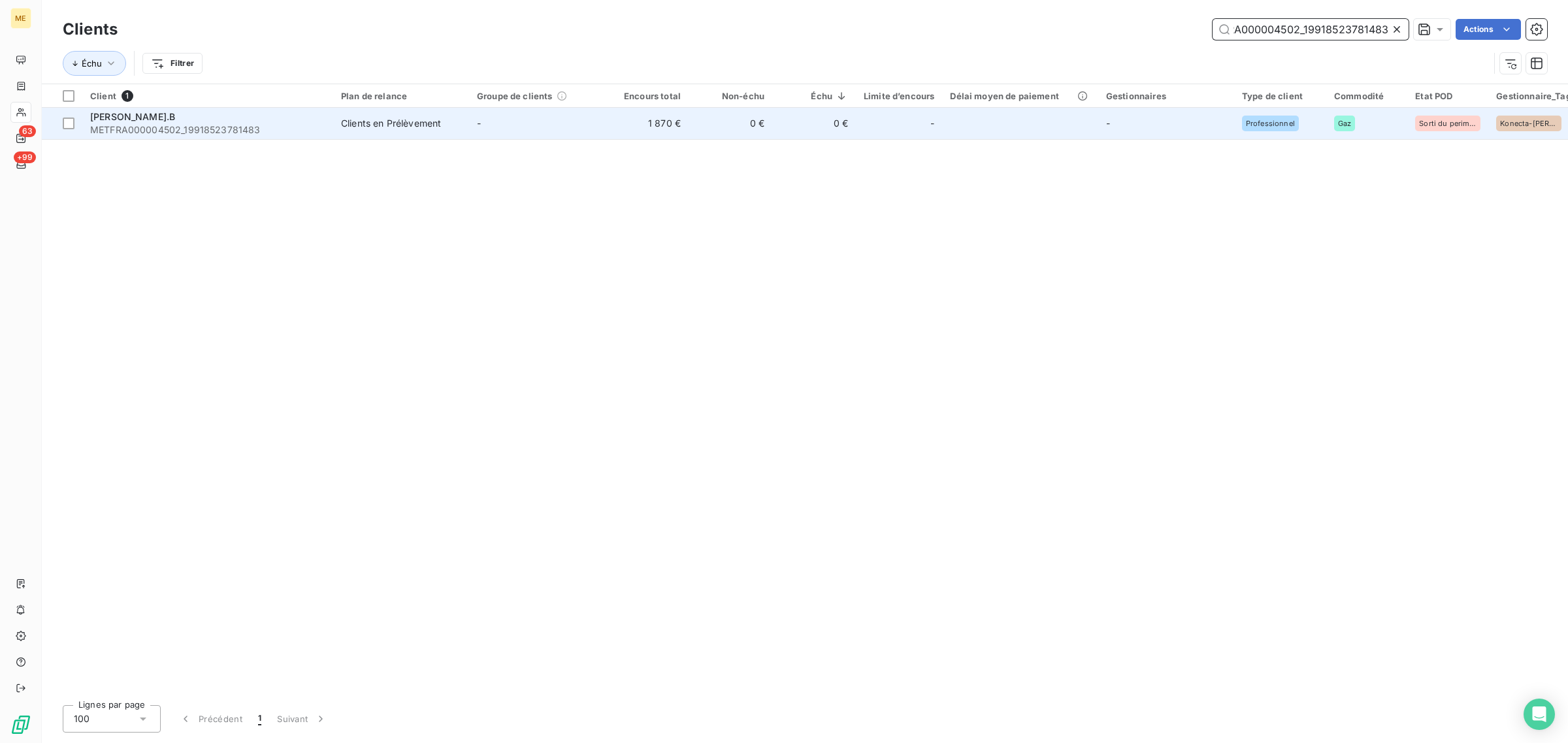
type input "METFRA000004502_19918523781483"
click at [583, 132] on td "-" at bounding box center [537, 124] width 136 height 32
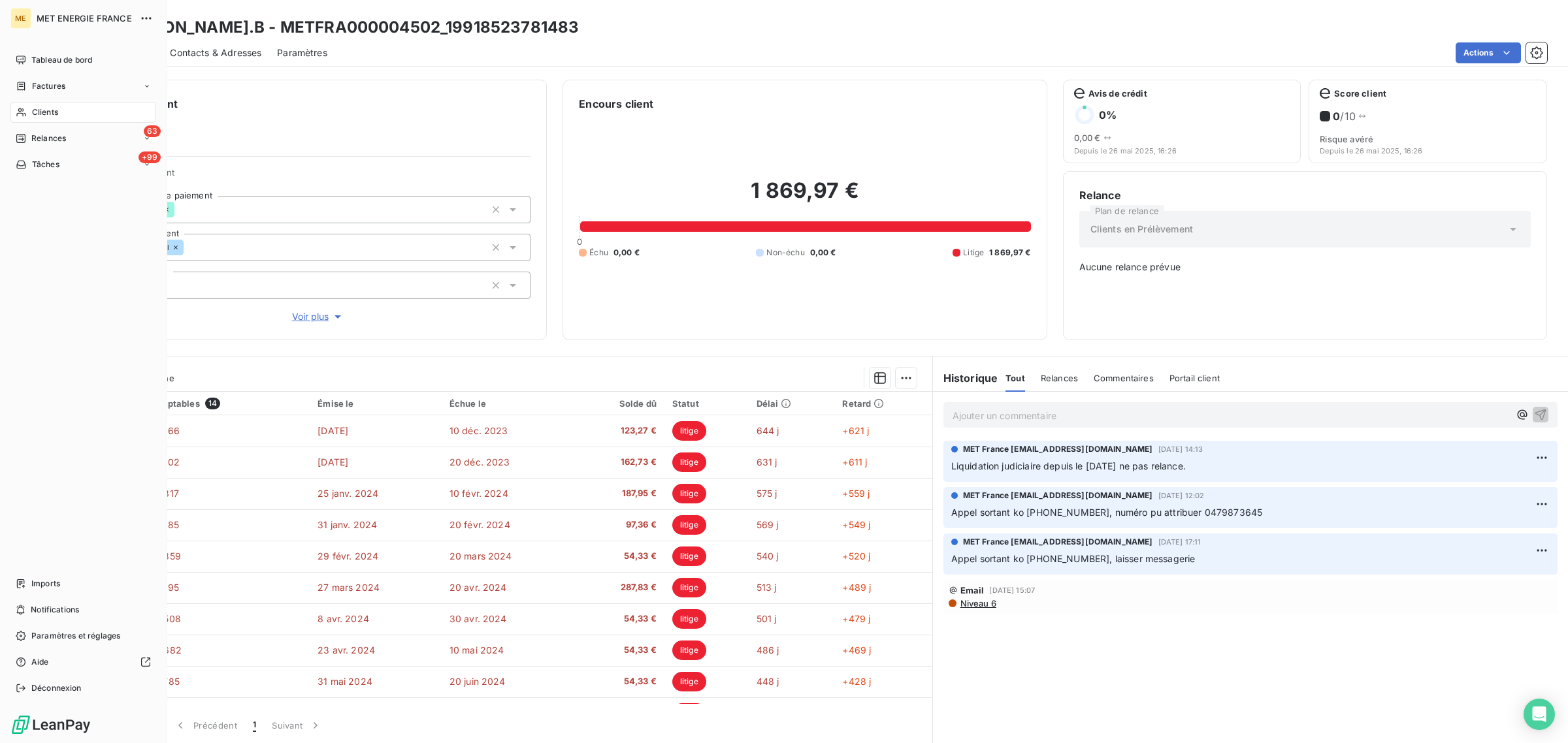
click at [31, 115] on div "Clients" at bounding box center [83, 112] width 145 height 21
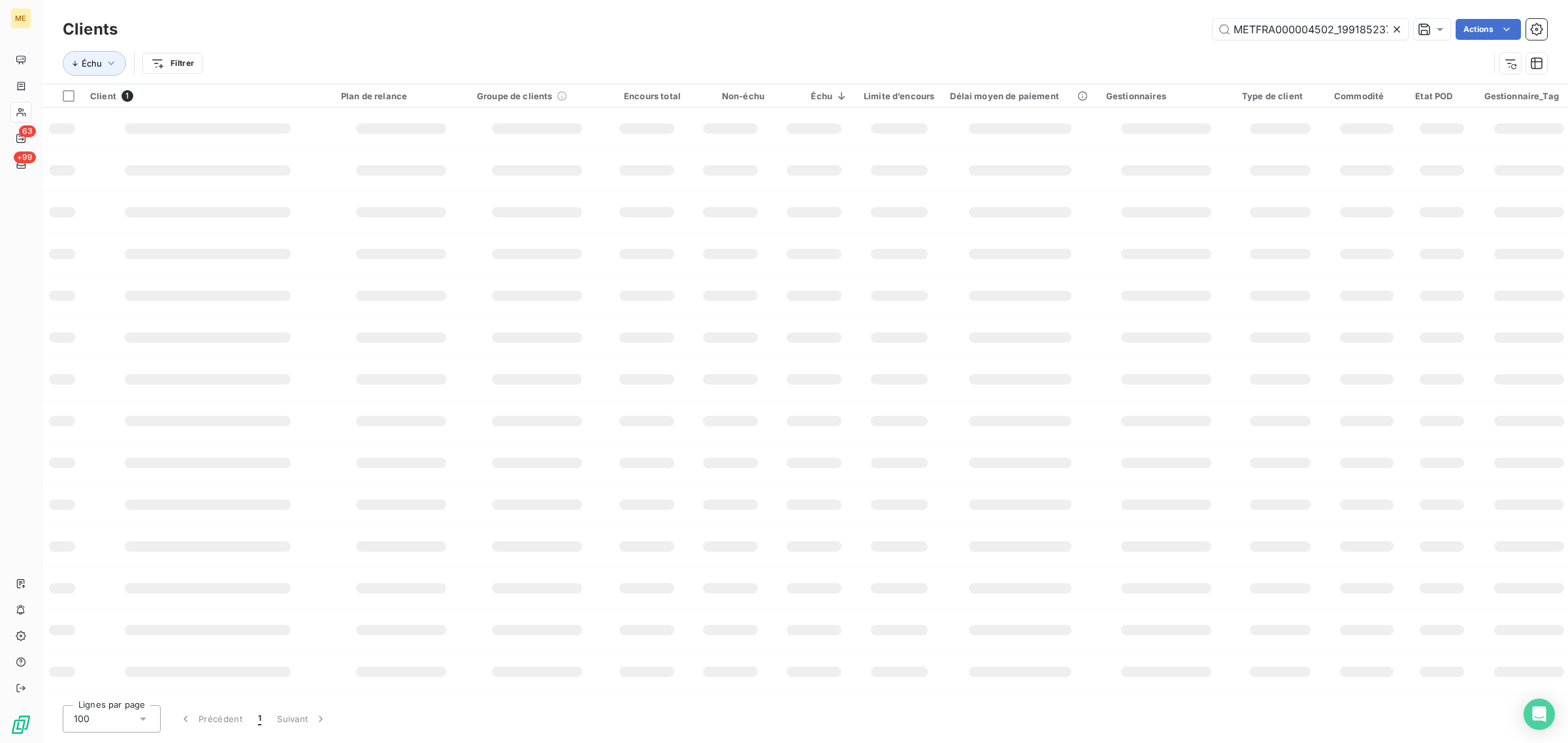
scroll to position [0, 34]
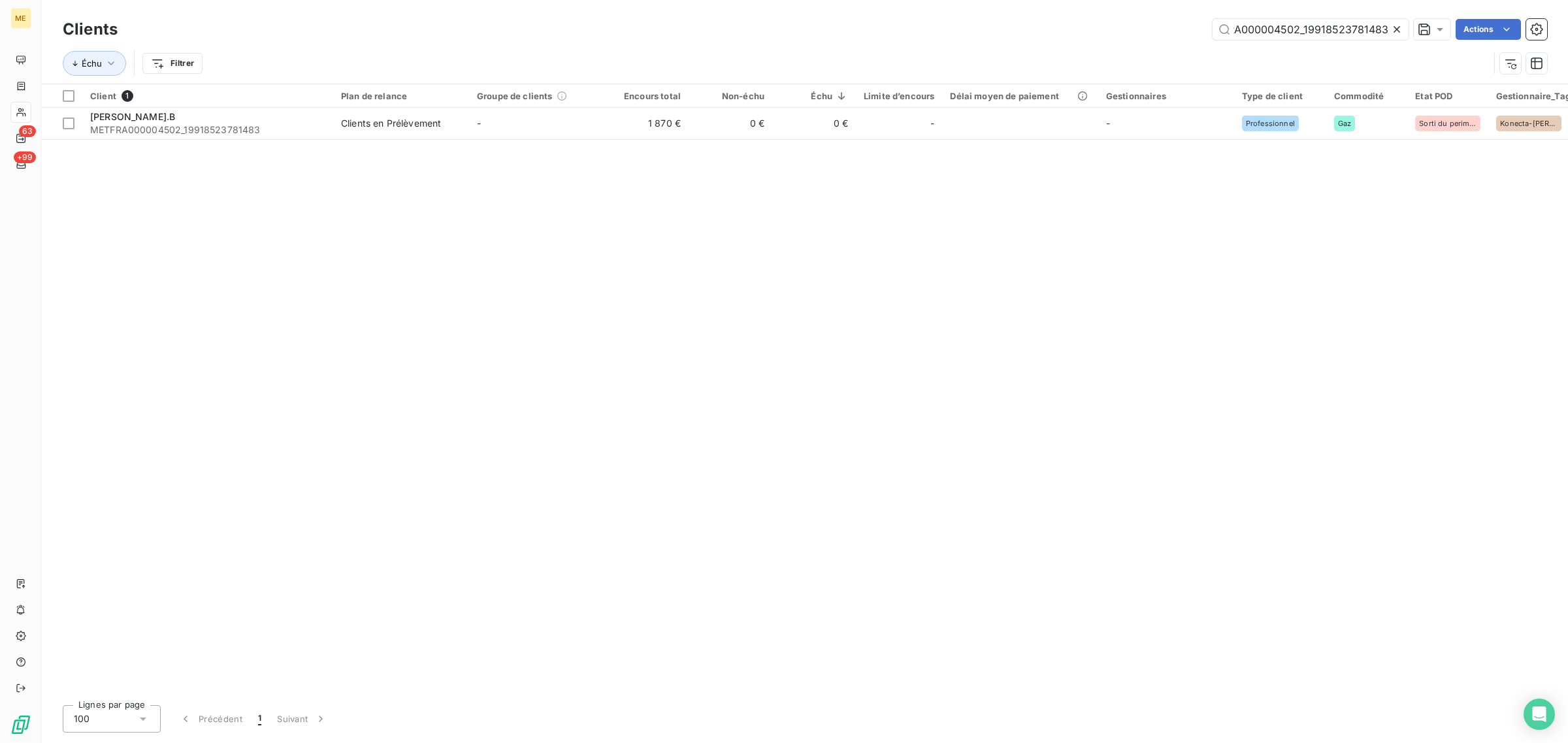
click at [1395, 29] on icon at bounding box center [1397, 30] width 13 height 13
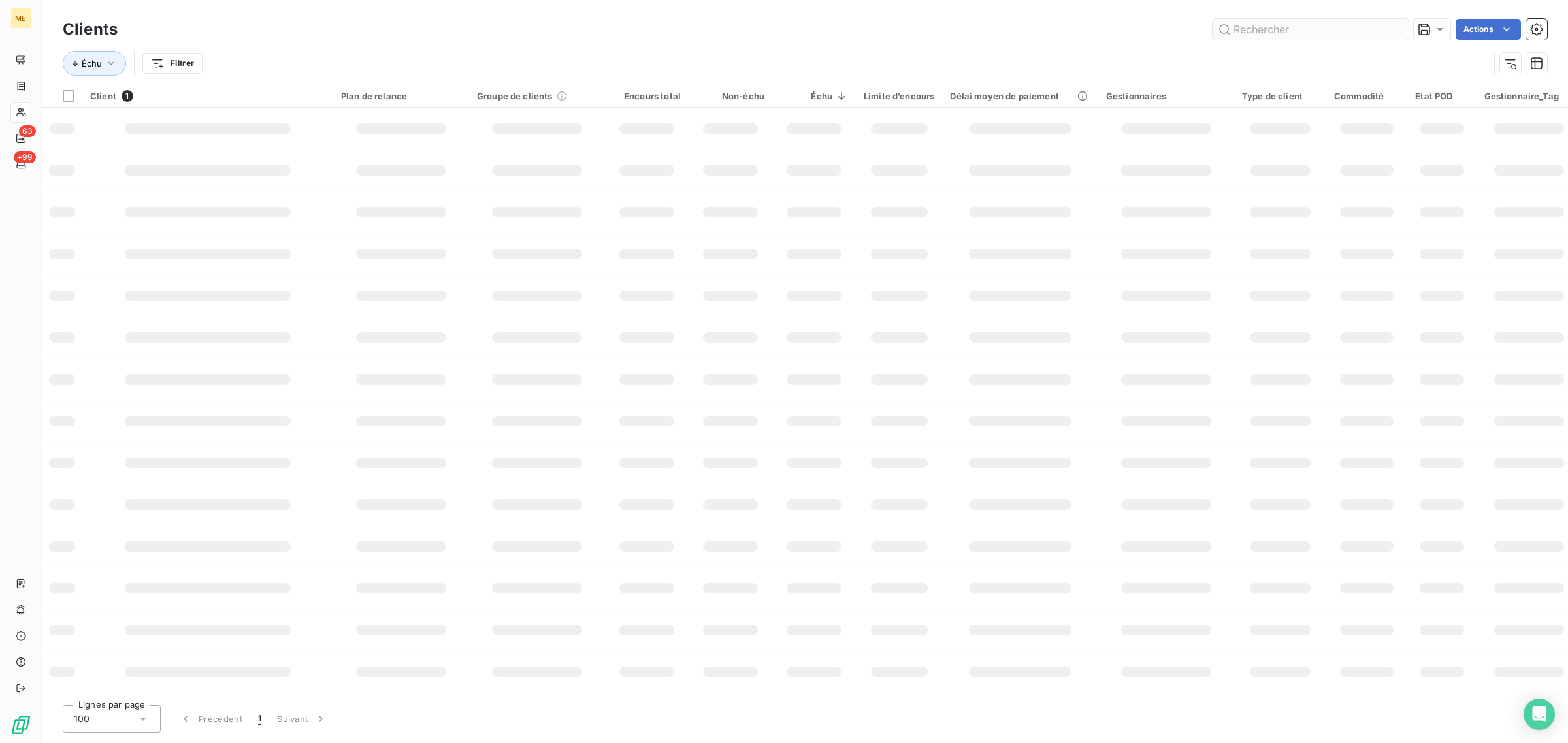
scroll to position [0, 0]
click at [1290, 41] on div "Clients Actions" at bounding box center [805, 29] width 1484 height 27
click at [1287, 30] on input "text" at bounding box center [1310, 29] width 196 height 21
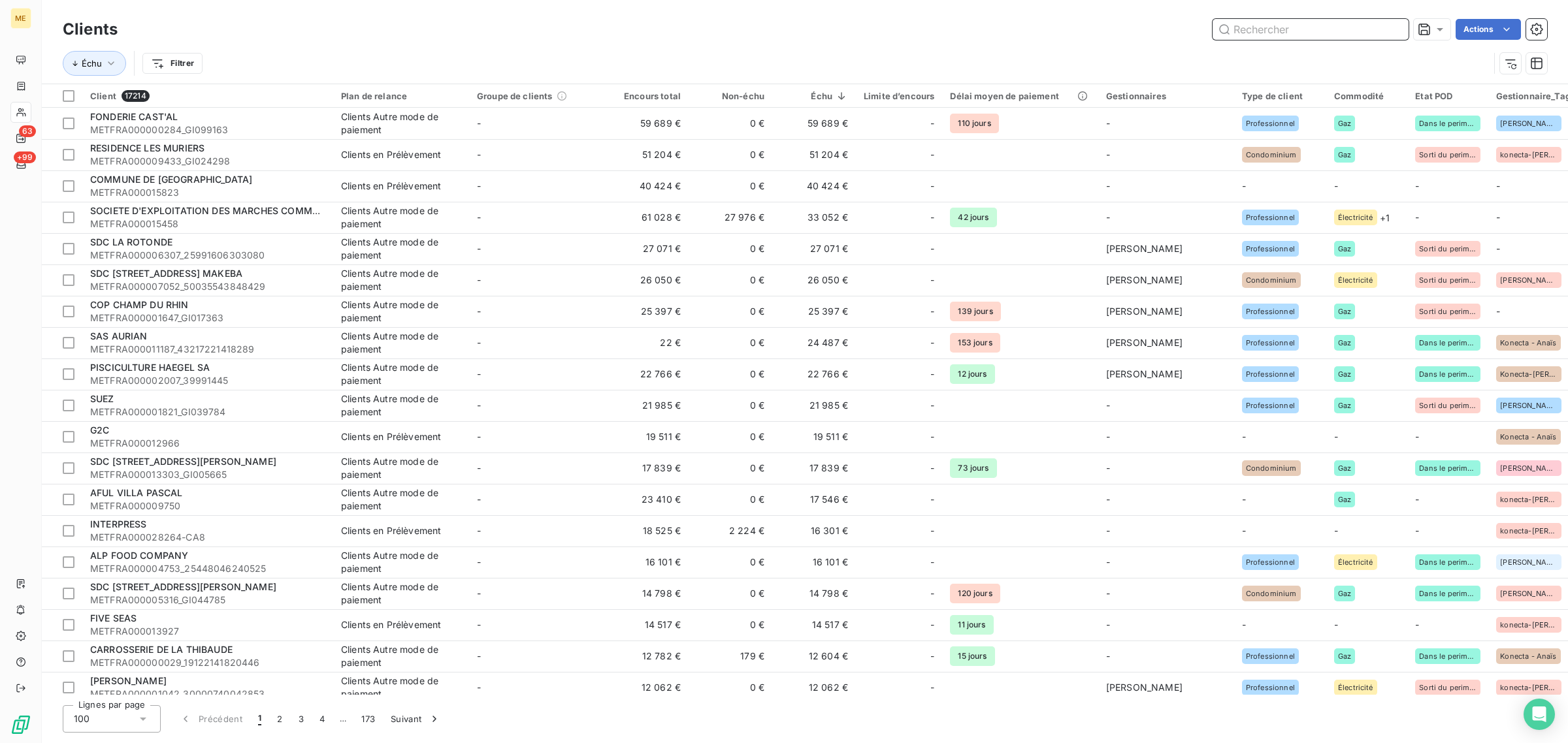
click at [1287, 30] on input "text" at bounding box center [1310, 29] width 196 height 21
paste input "METFRA000019152"
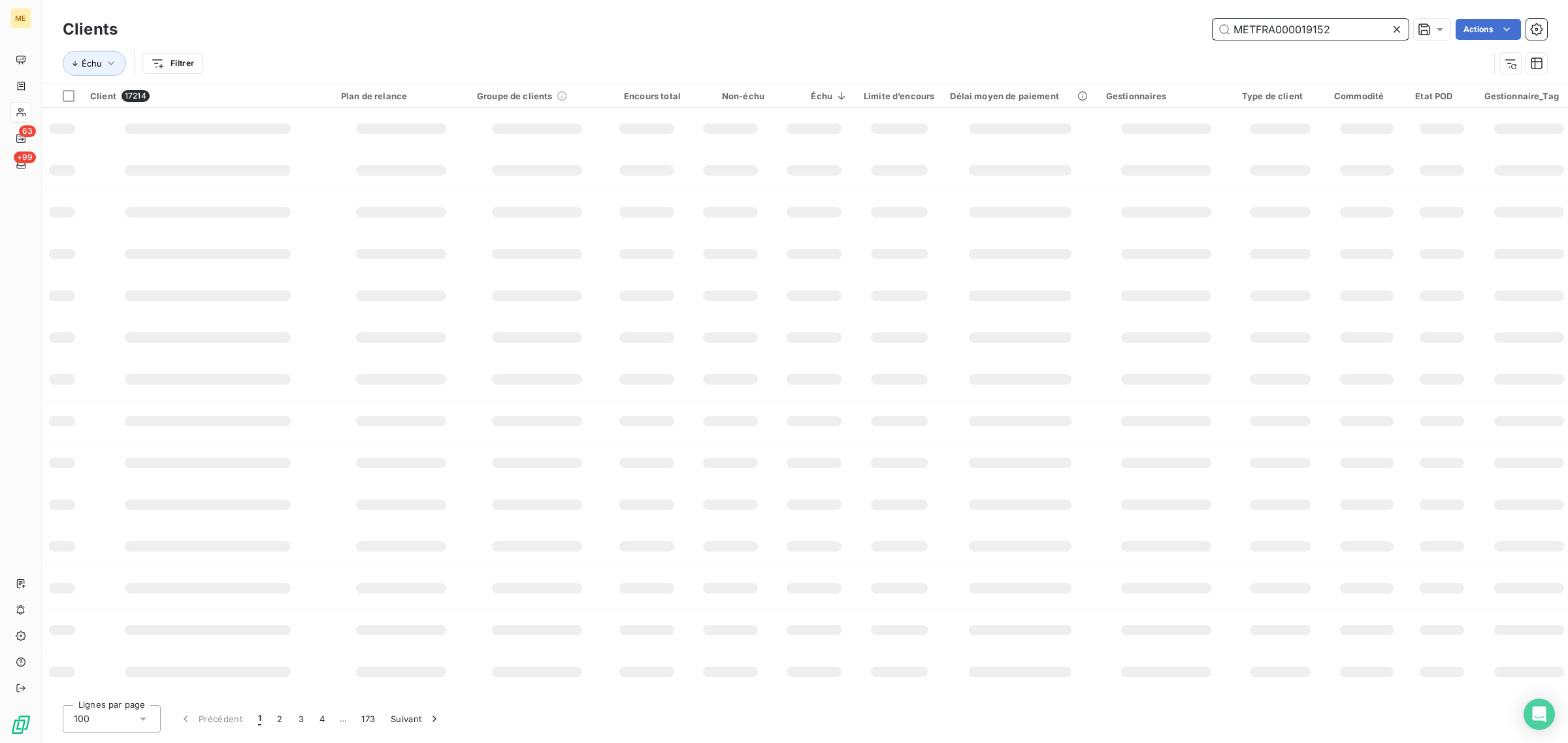
type input "METFRA000019152"
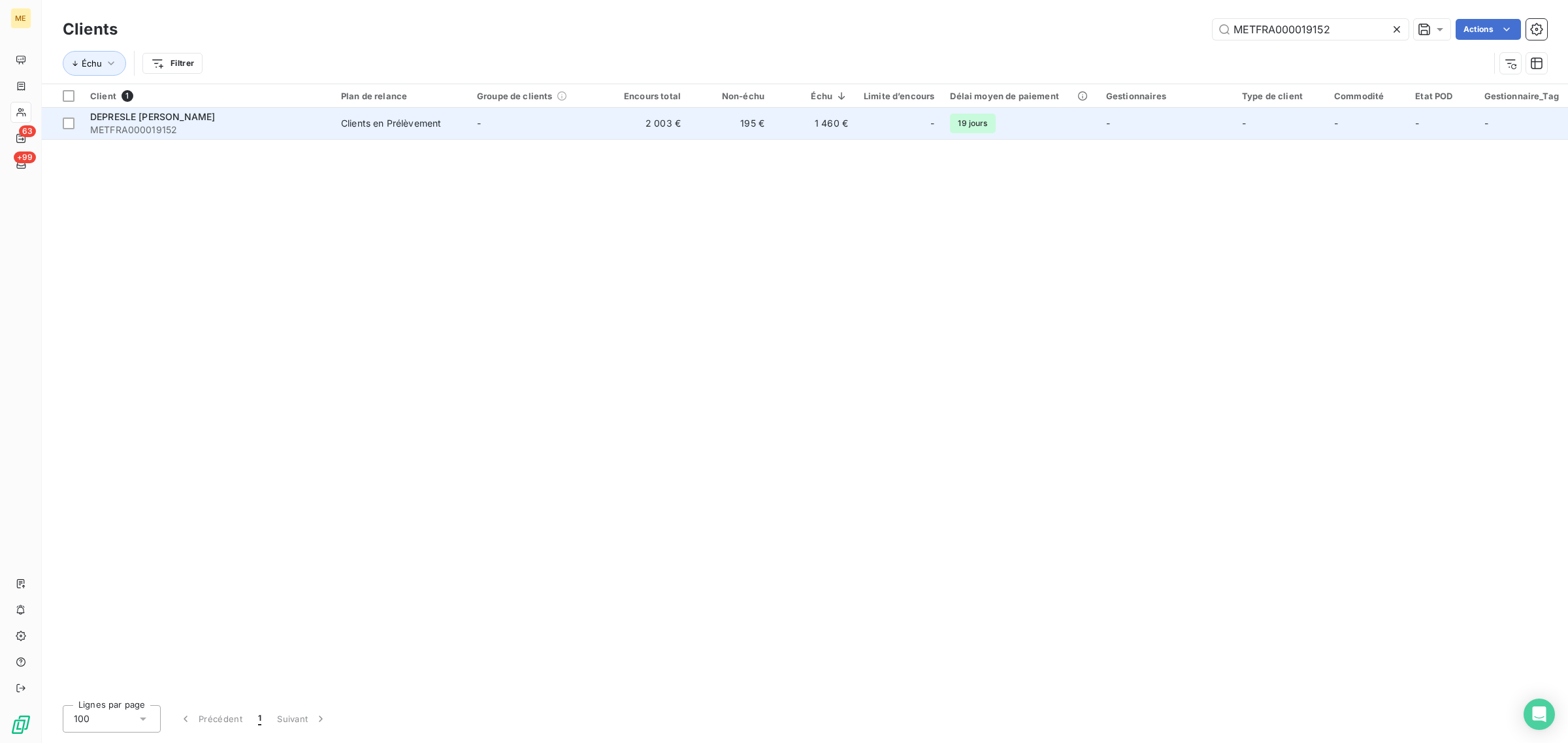
click at [590, 130] on td "-" at bounding box center [537, 124] width 136 height 32
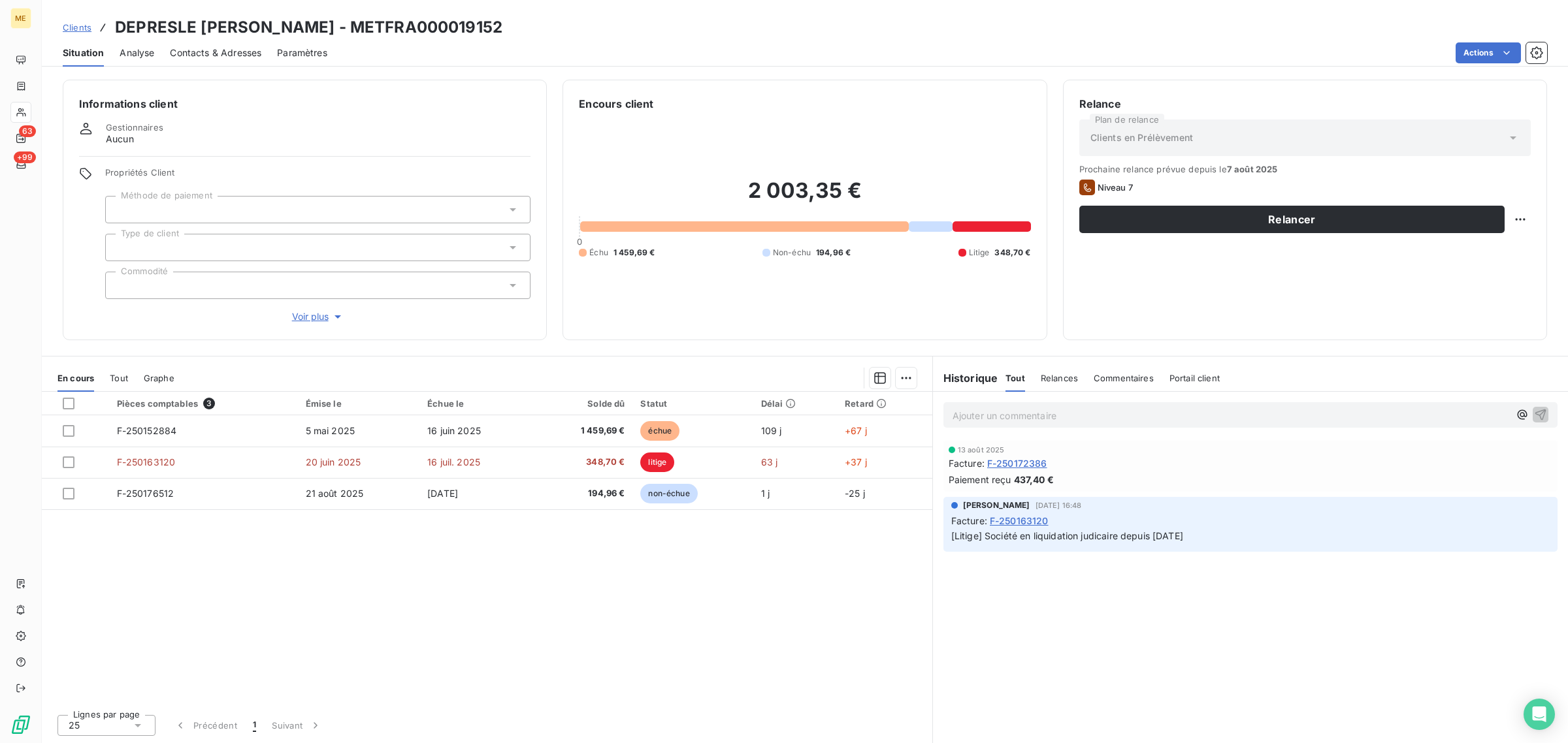
drag, startPoint x: 990, startPoint y: 539, endPoint x: 1222, endPoint y: 532, distance: 232.1
click at [1222, 532] on p "[Litige] Société en liquidation judicaire depuis [DATE]" at bounding box center [1250, 536] width 598 height 15
click at [1203, 556] on div "Ajouter un commentaire ﻿ [DATE] Facture : F-250172386 Paiement reçu 437,40 € [P…" at bounding box center [1250, 567] width 635 height 351
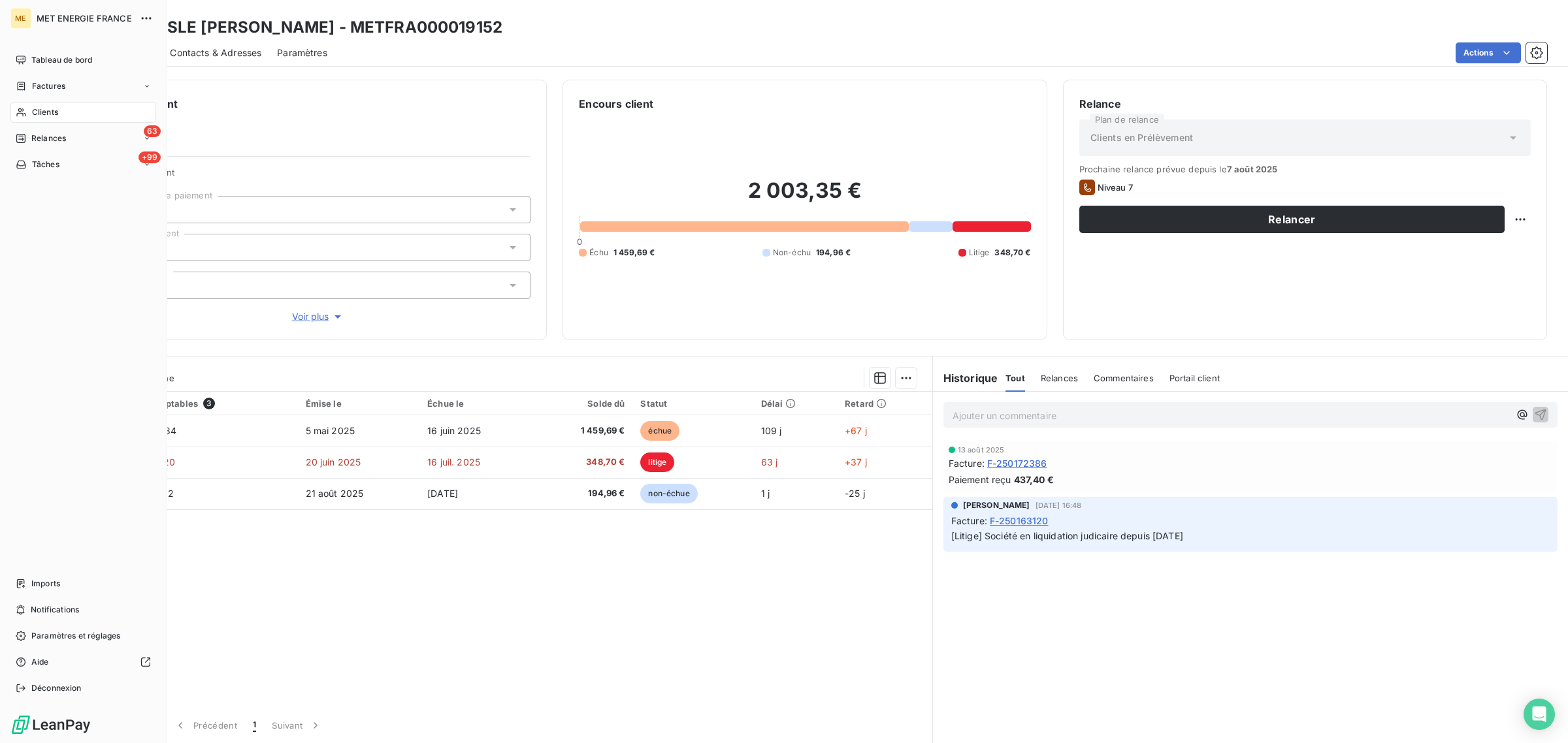
click at [24, 113] on icon at bounding box center [21, 113] width 9 height 8
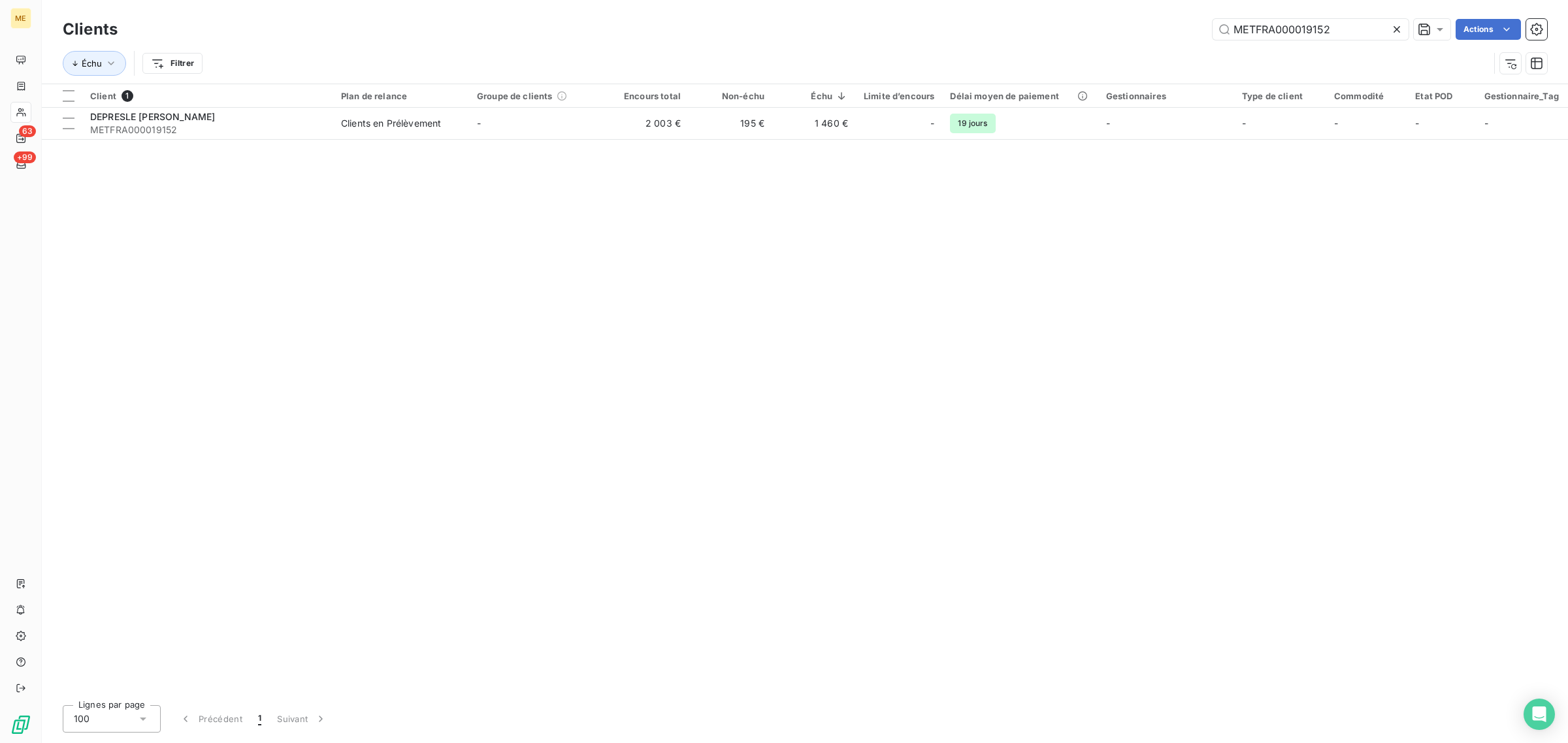
click at [1399, 27] on icon at bounding box center [1397, 30] width 13 height 13
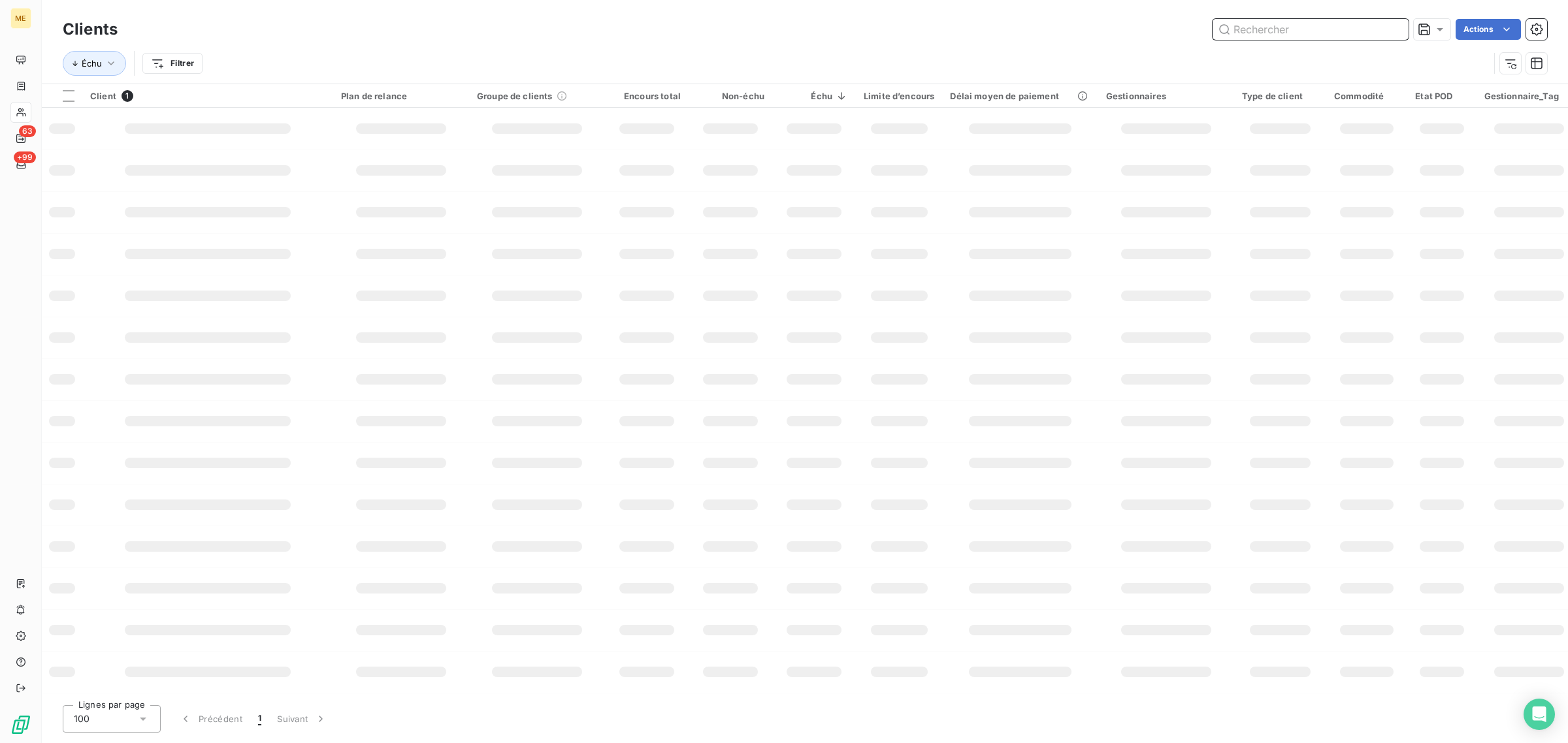
click at [1304, 31] on input "text" at bounding box center [1310, 29] width 196 height 21
paste input "METFRA000021258"
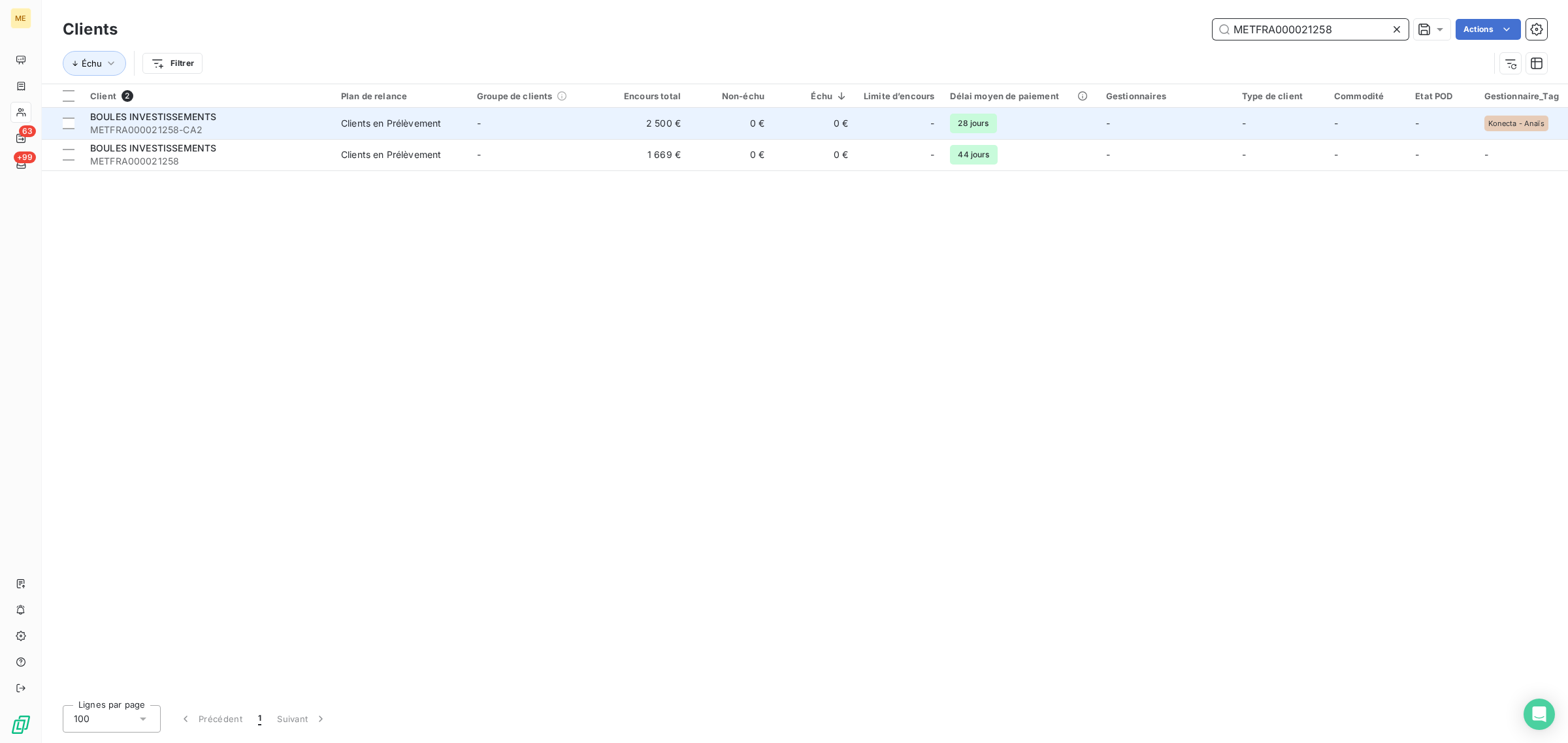
type input "METFRA000021258"
click at [624, 125] on td "2 500 €" at bounding box center [647, 124] width 84 height 32
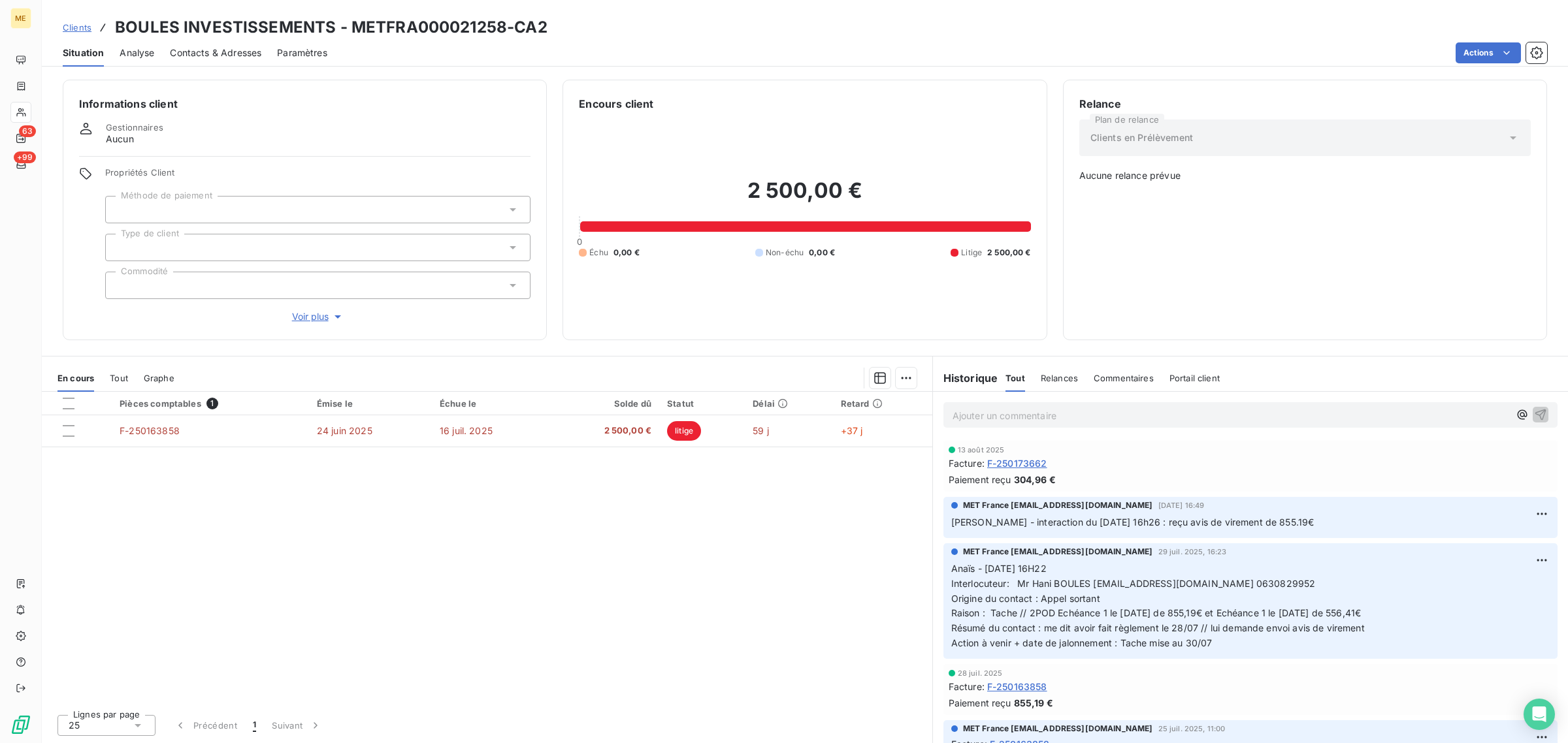
click at [311, 324] on div "Informations client Gestionnaires Aucun Propriétés Client Méthode de paiement T…" at bounding box center [305, 210] width 484 height 261
click at [315, 318] on span "Voir plus" at bounding box center [318, 317] width 52 height 13
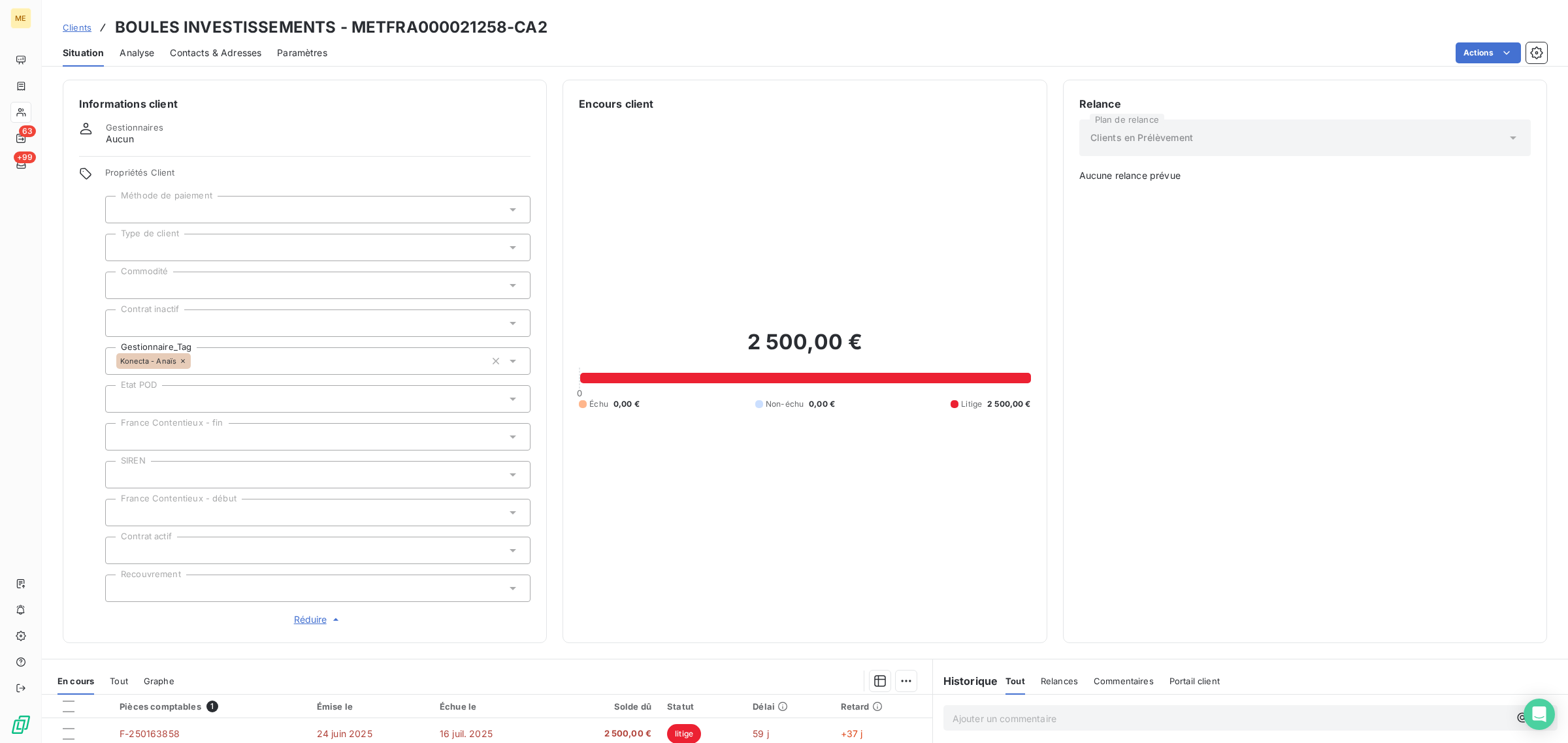
click at [307, 621] on span "Réduire" at bounding box center [318, 620] width 48 height 13
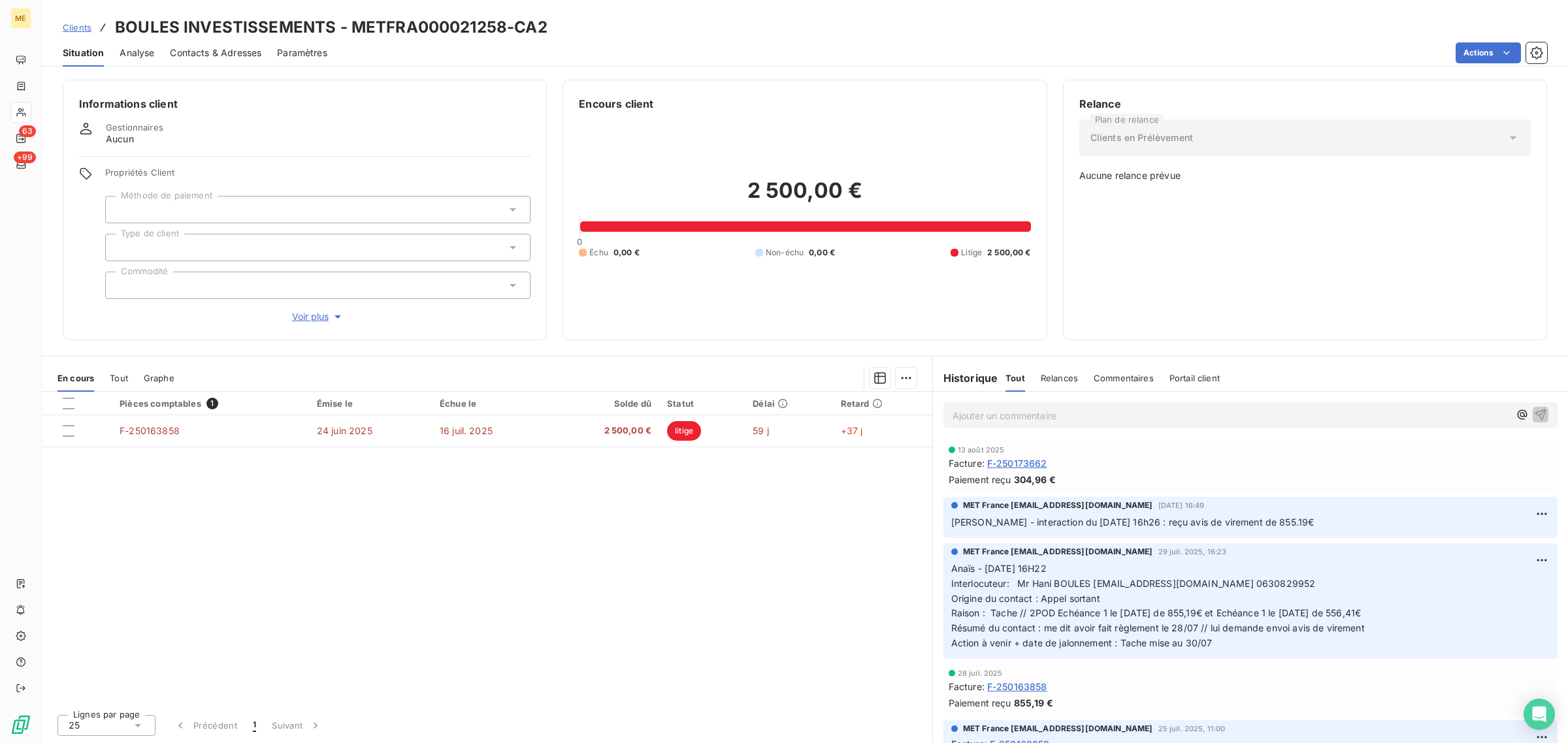
click at [525, 523] on div "Pièces comptables 1 Émise le Échue le Solde dû Statut Délai Retard F-250163858 …" at bounding box center [486, 548] width 891 height 312
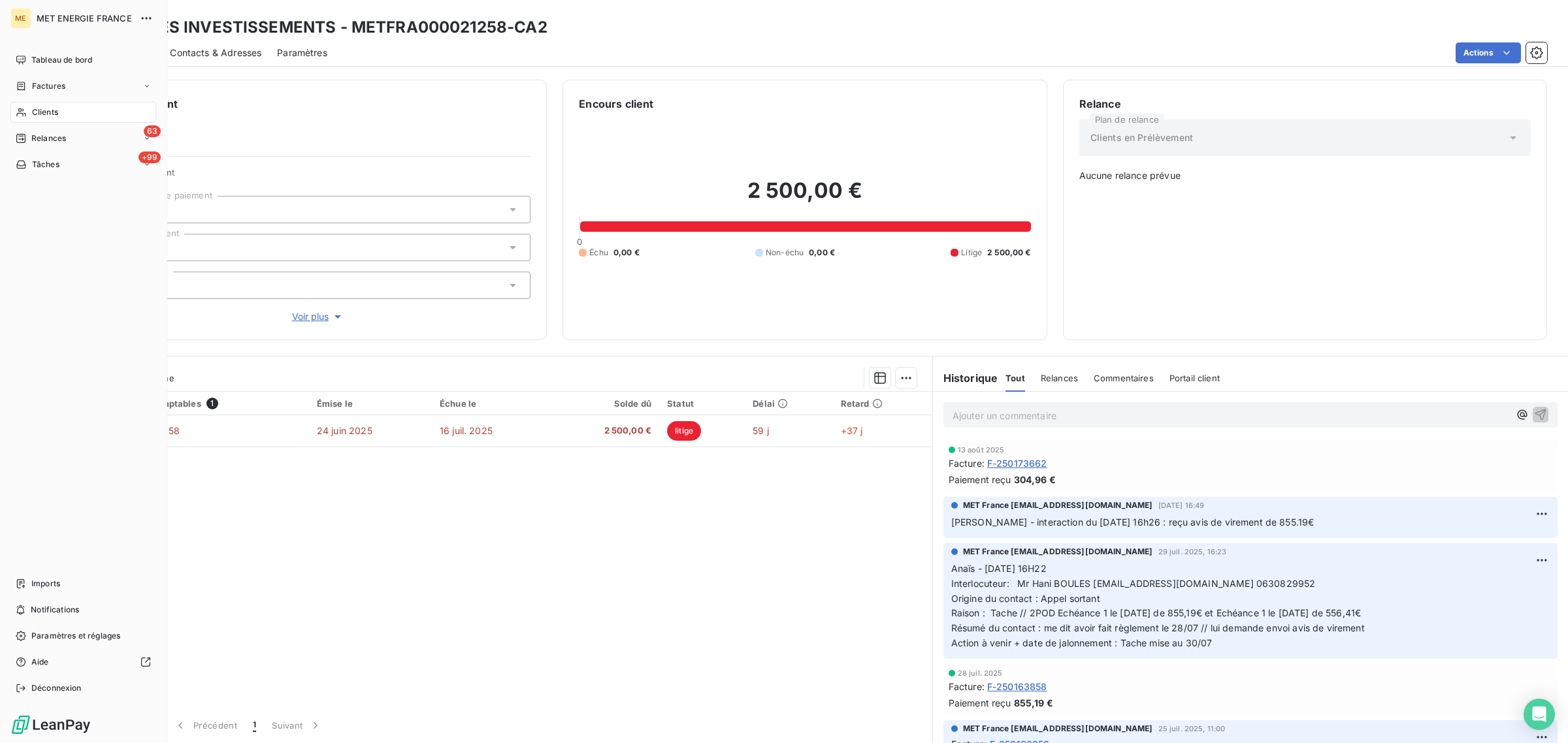
click at [17, 112] on icon at bounding box center [21, 112] width 11 height 11
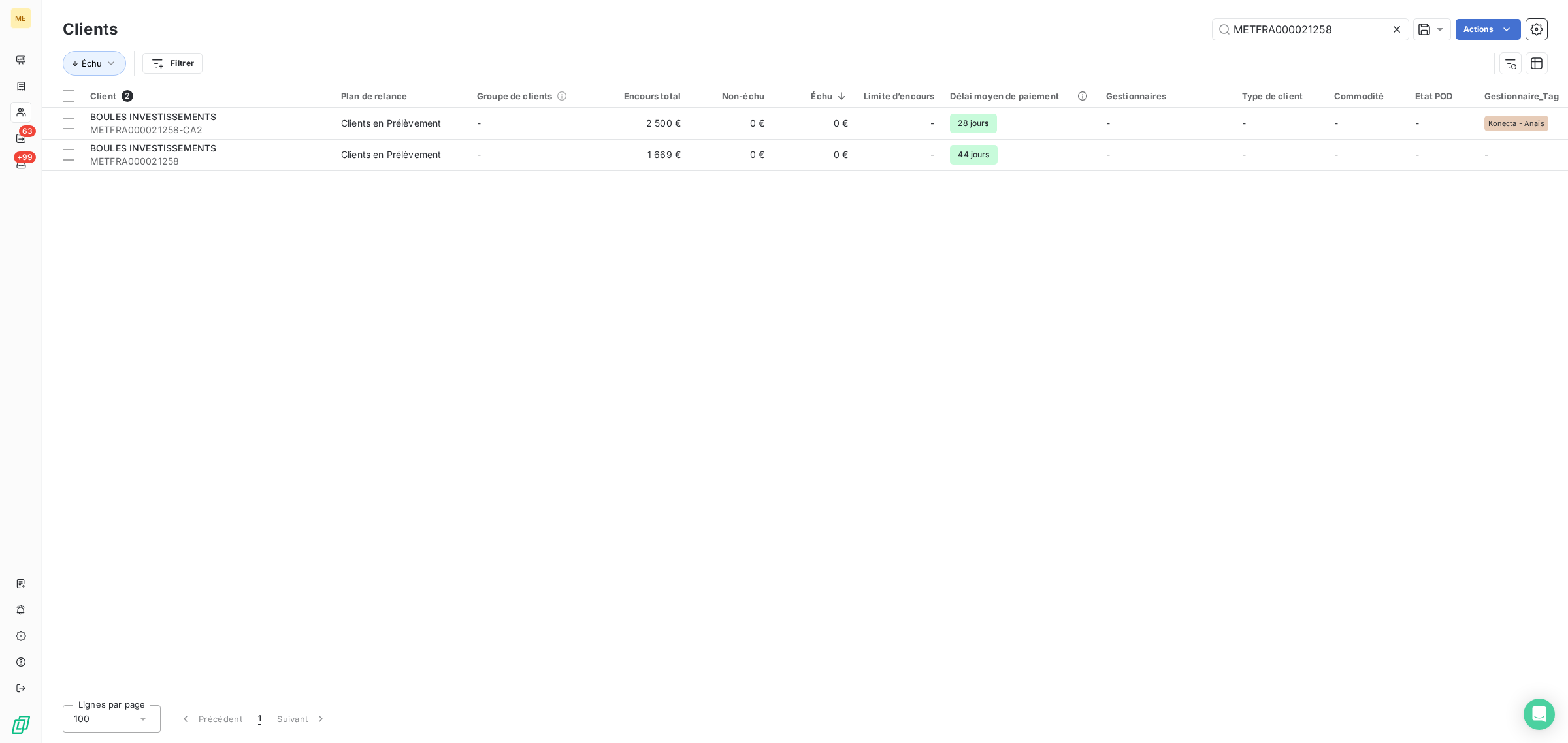
click at [1399, 27] on icon at bounding box center [1397, 30] width 13 height 13
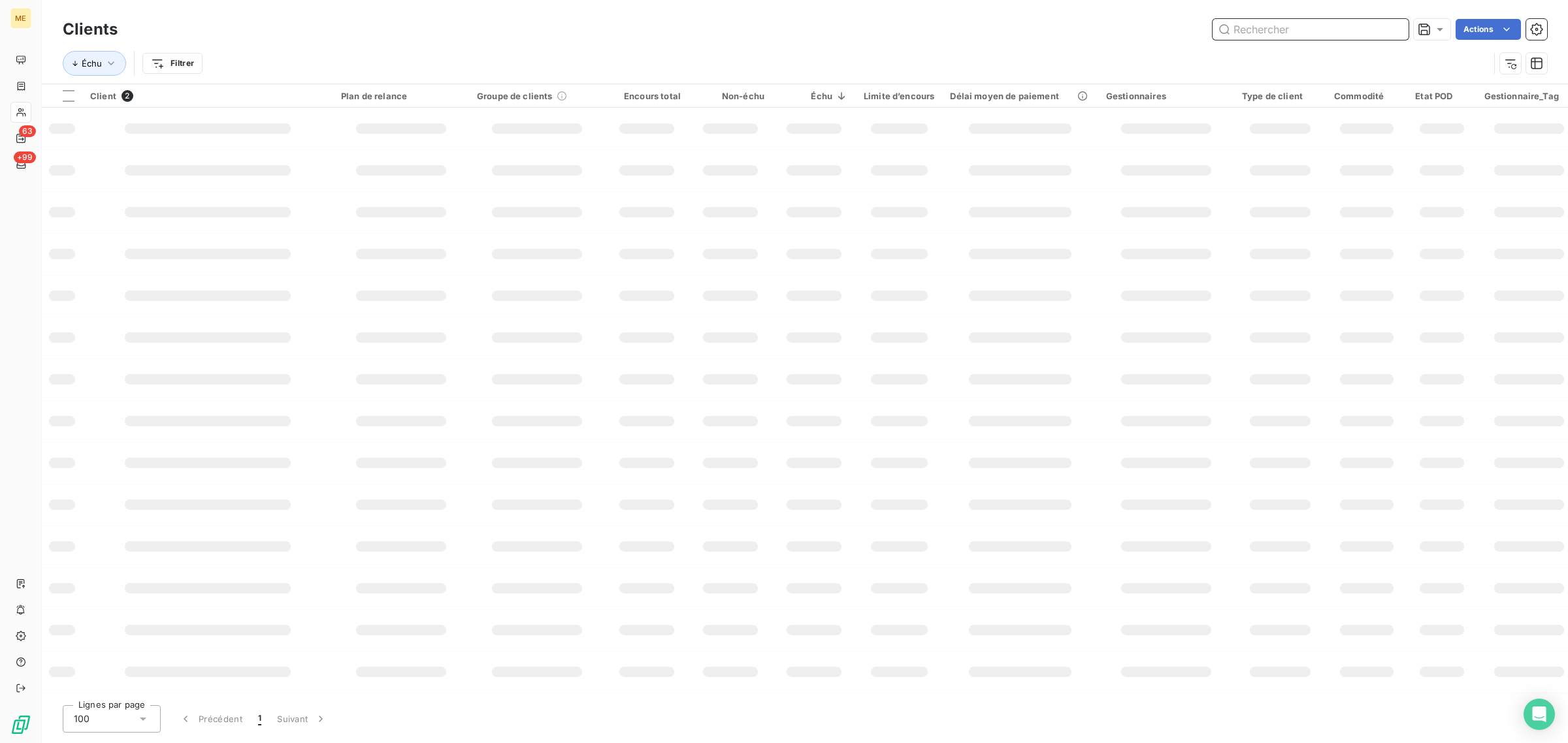
click at [1272, 33] on input "text" at bounding box center [1310, 29] width 196 height 21
paste input "METFRA000006121_06439363241667"
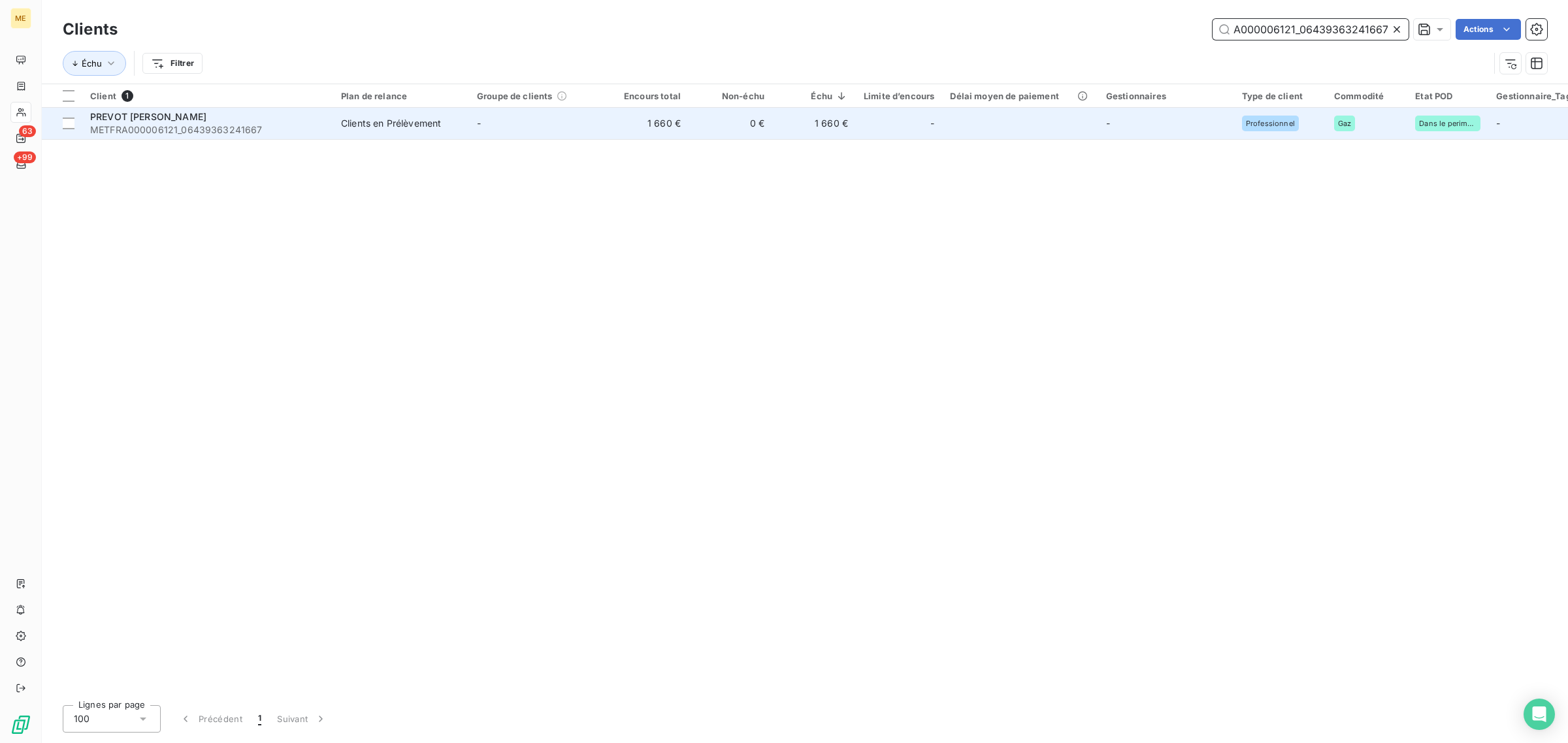
type input "METFRA000006121_06439363241667"
click at [407, 119] on div "Clients en Prélèvement" at bounding box center [391, 124] width 100 height 13
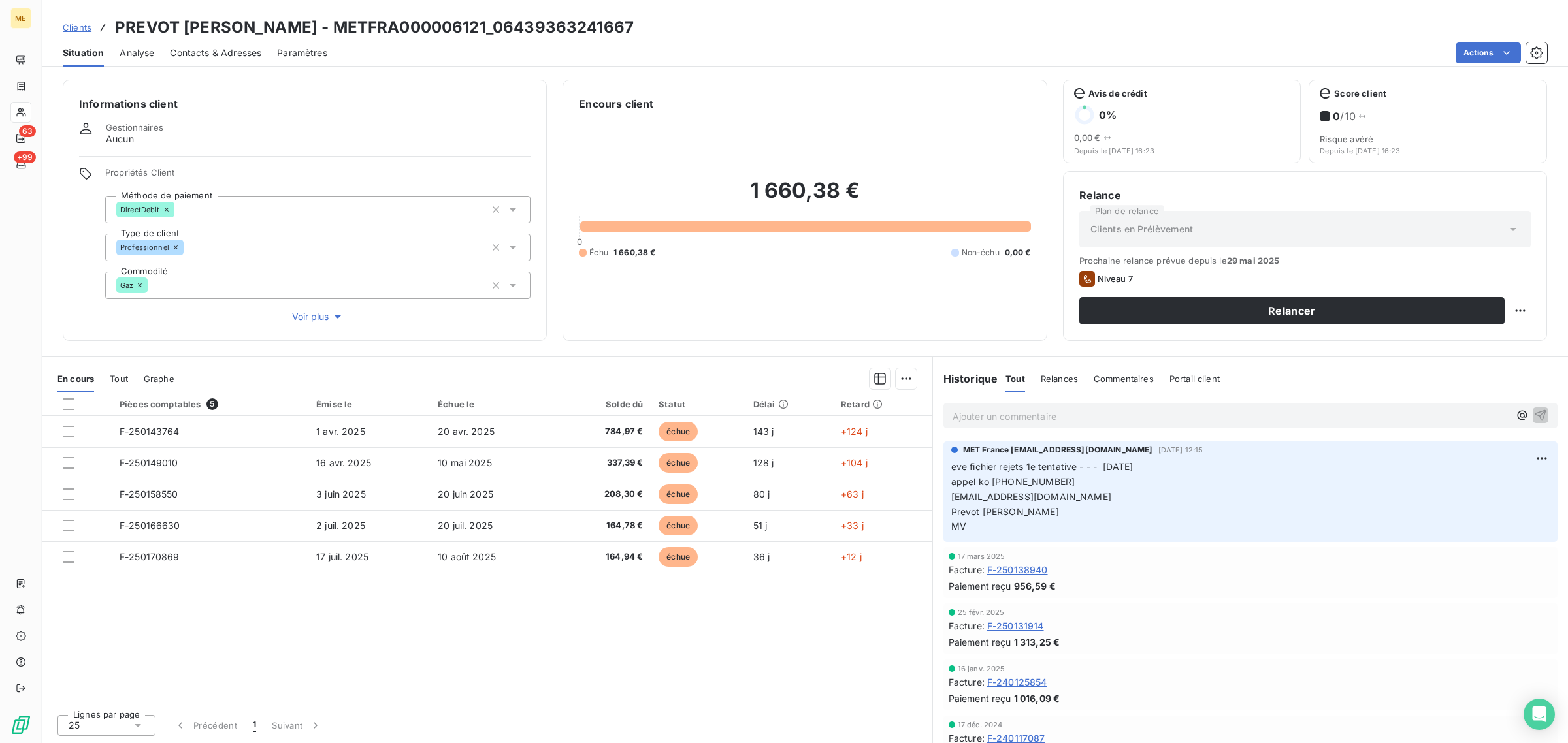
click at [312, 324] on span "Voir plus" at bounding box center [318, 317] width 52 height 13
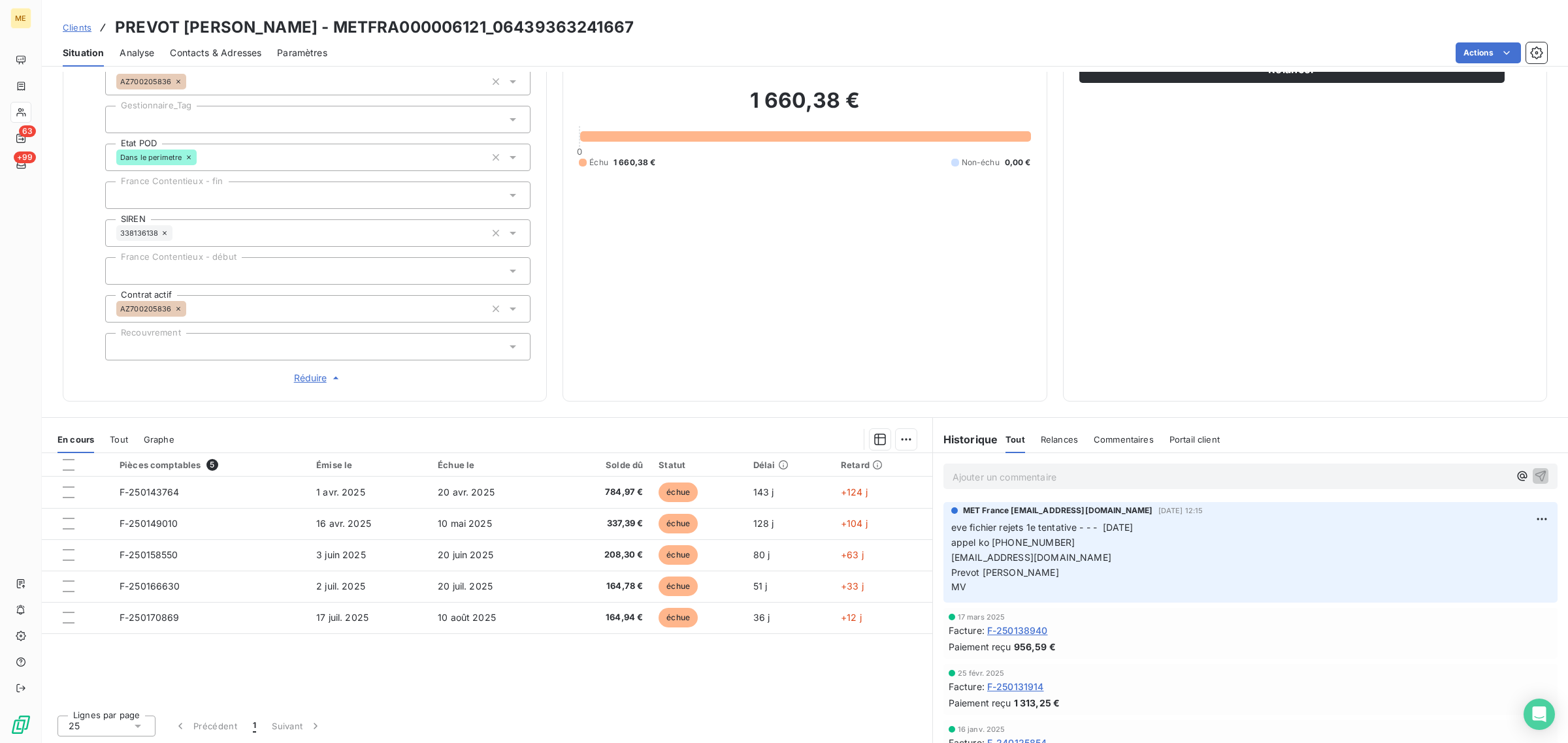
click at [154, 122] on div at bounding box center [318, 119] width 425 height 27
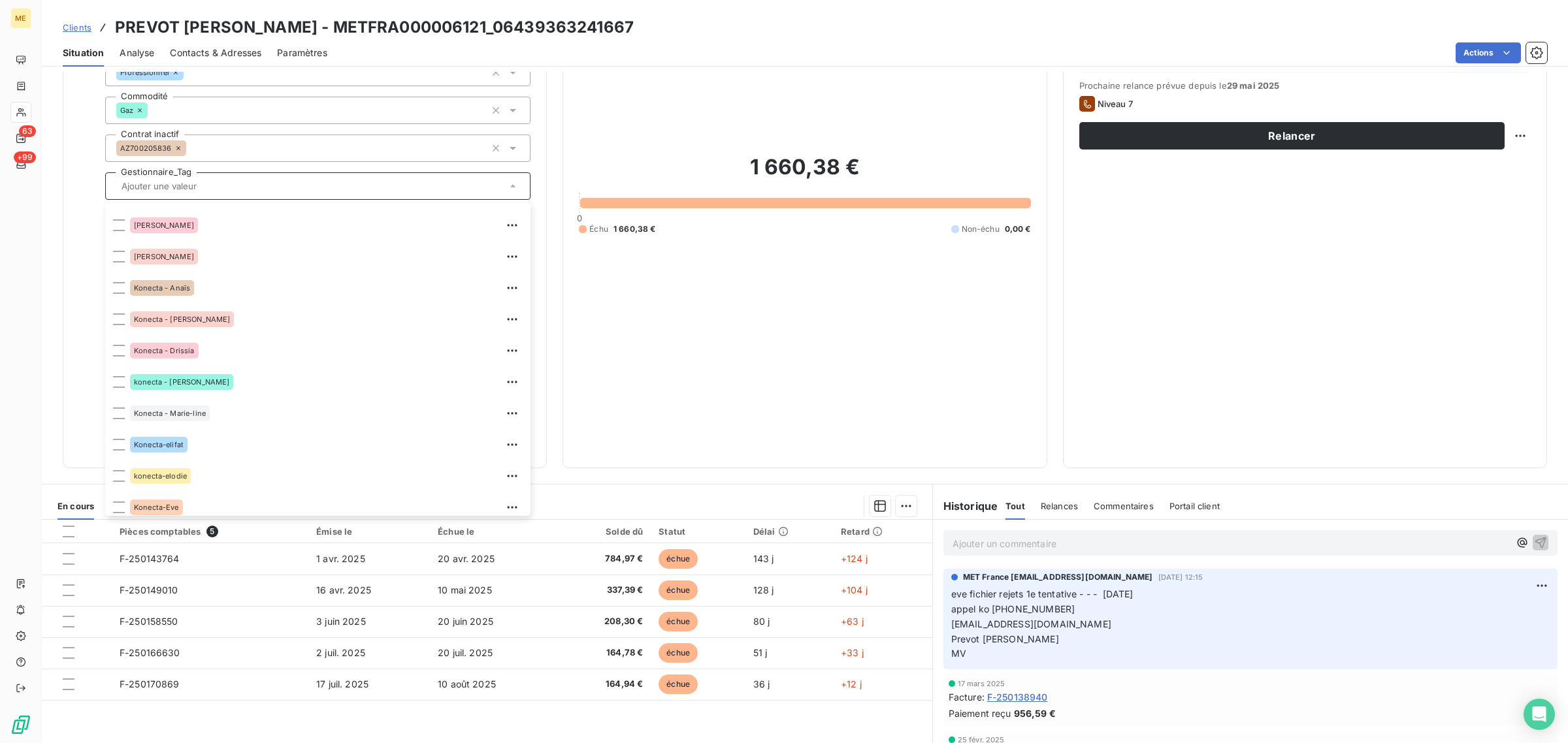
scroll to position [78, 0]
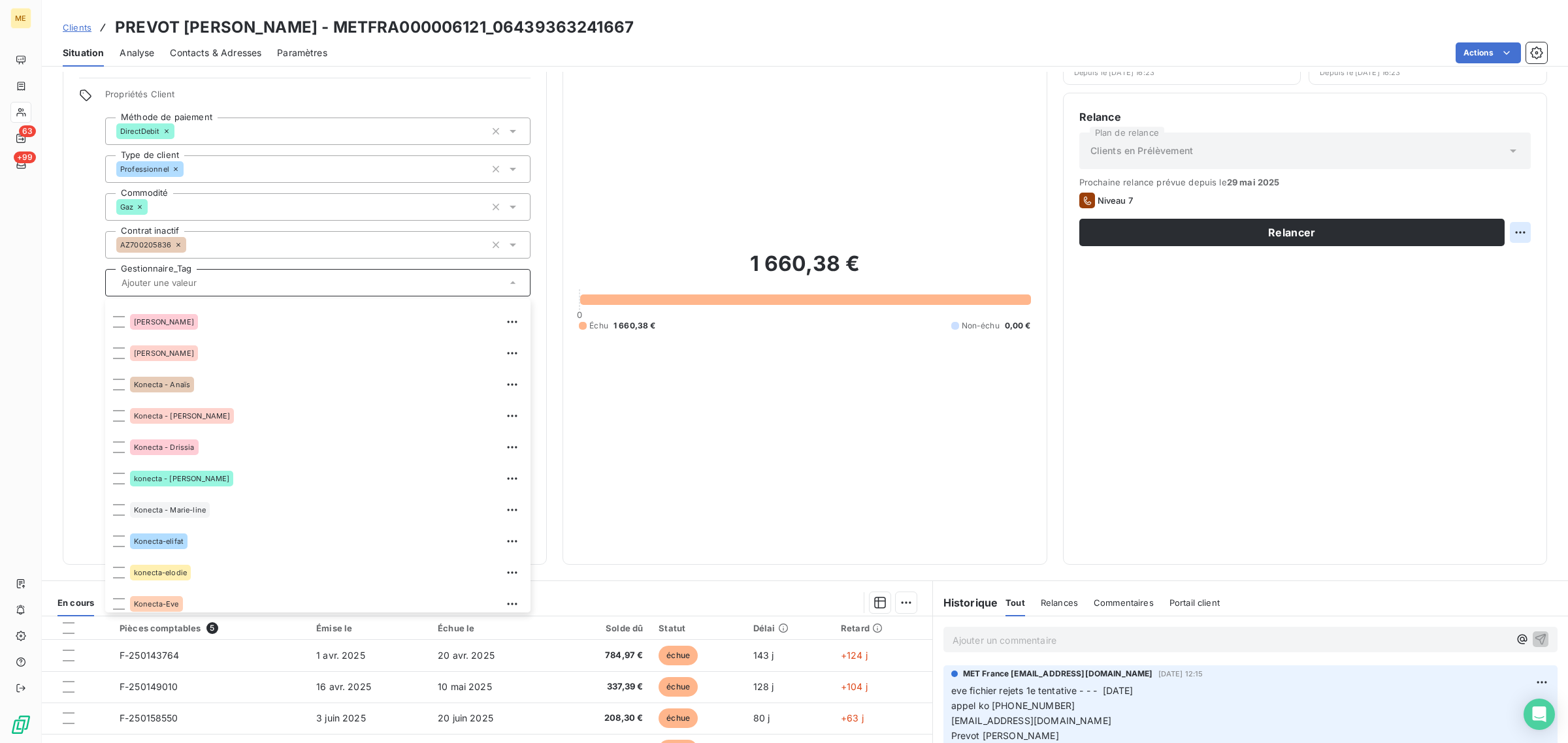
click at [1512, 234] on html "ME 63 +99 Clients PREVOT CARME OLIVIER JACQUES - METFRA000006121_06439363241667…" at bounding box center [784, 371] width 1568 height 743
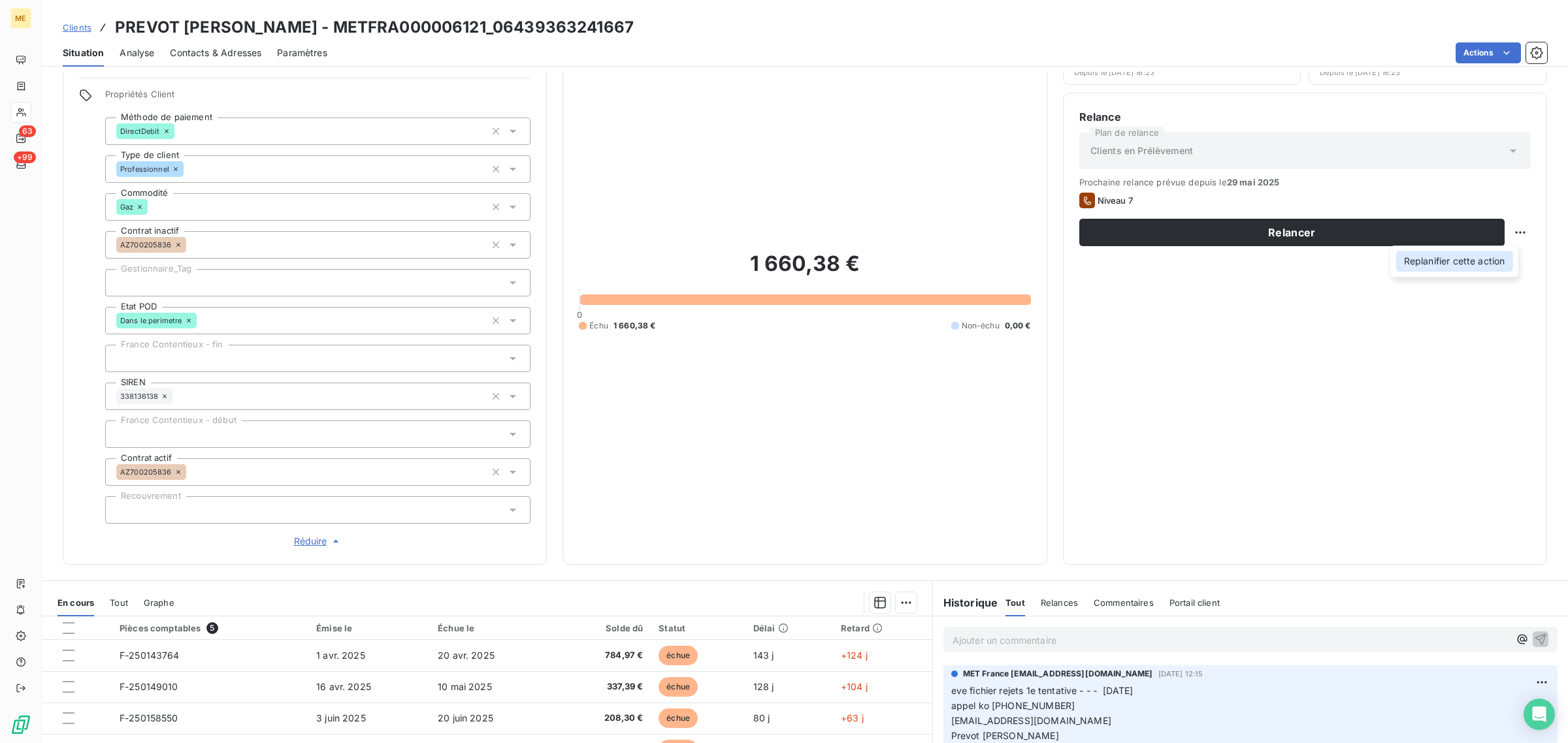
click at [1482, 263] on div "Replanifier cette action" at bounding box center [1454, 261] width 117 height 21
select select "7"
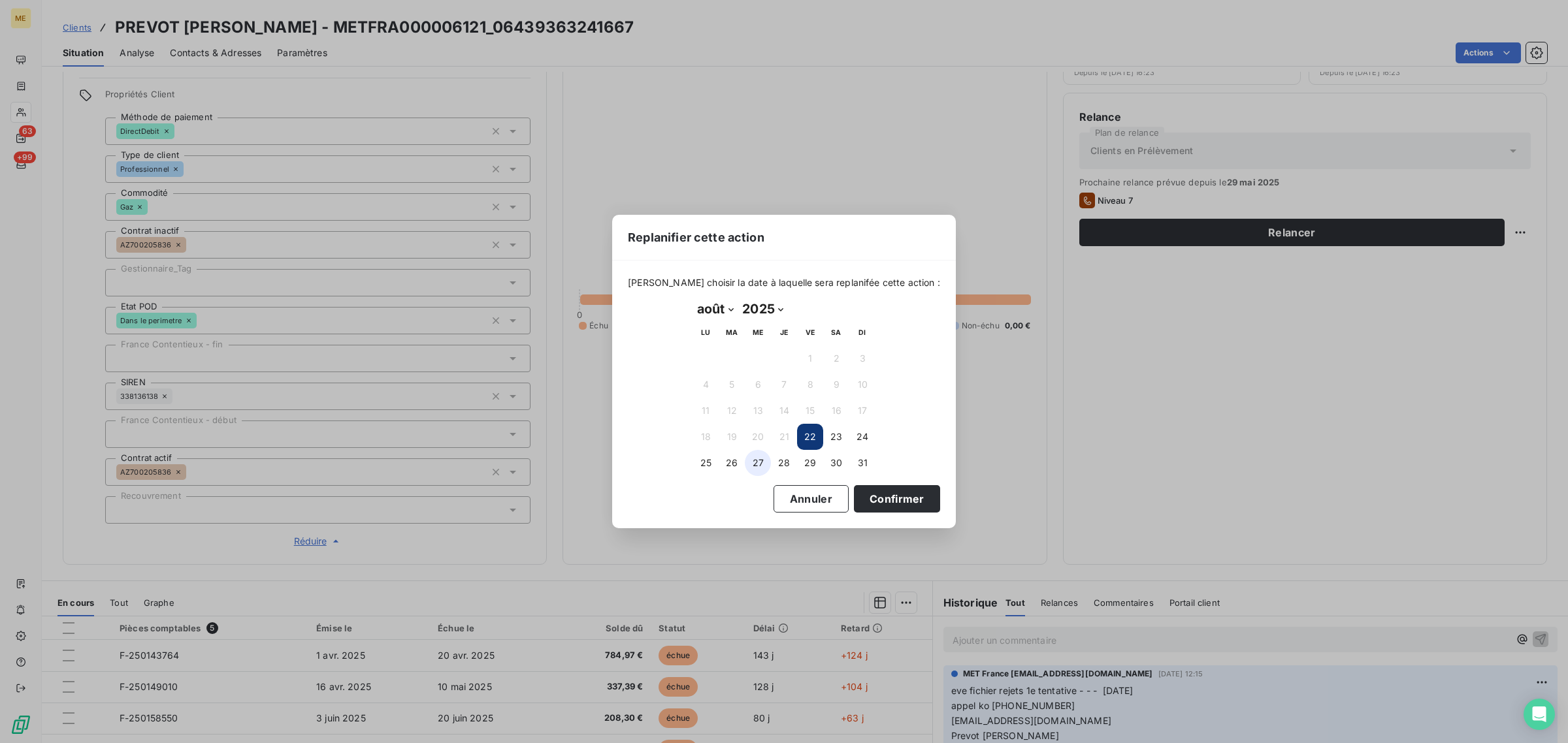
click at [746, 465] on button "27" at bounding box center [757, 462] width 26 height 26
click at [853, 504] on button "Confirmer" at bounding box center [896, 499] width 86 height 27
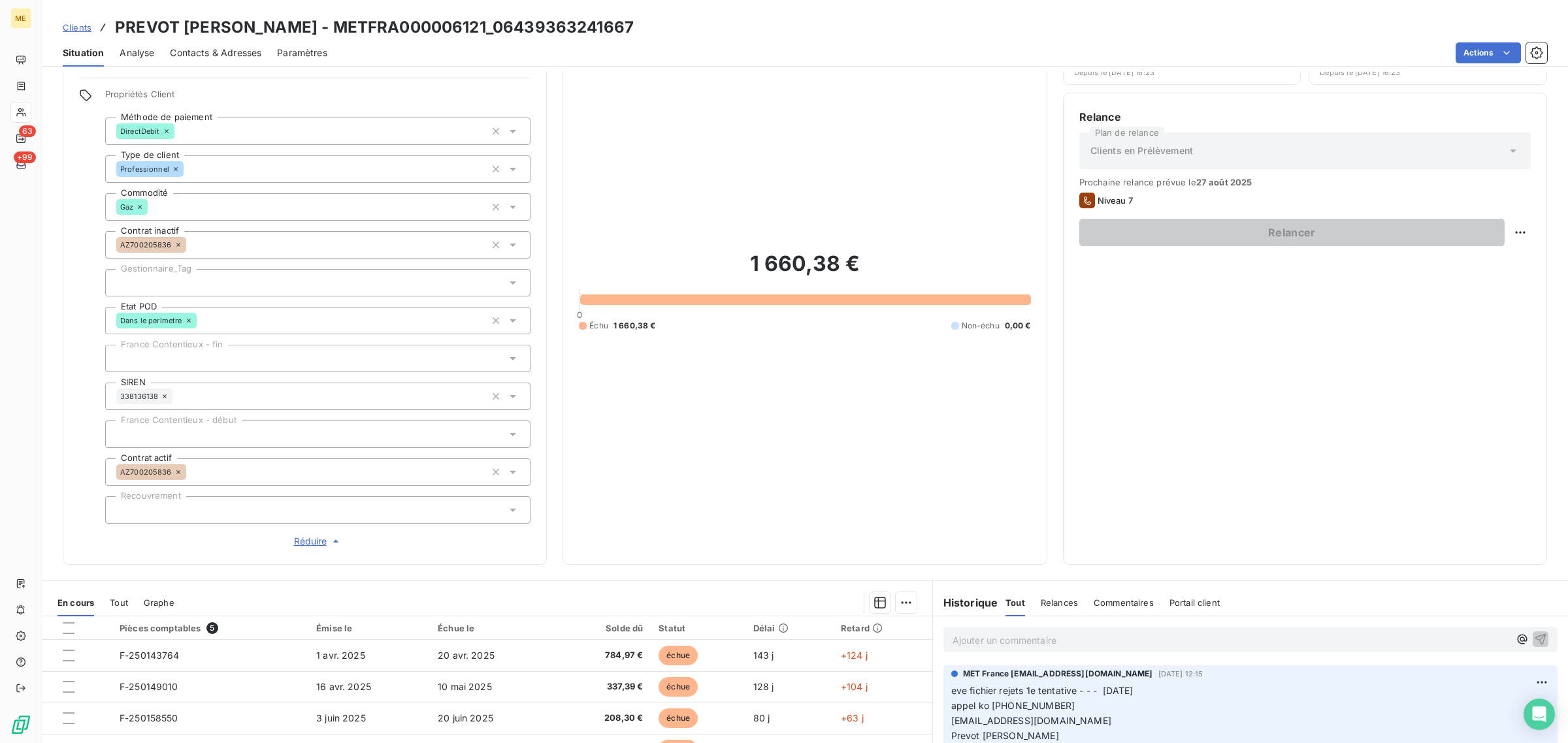
click at [214, 287] on div at bounding box center [318, 282] width 425 height 27
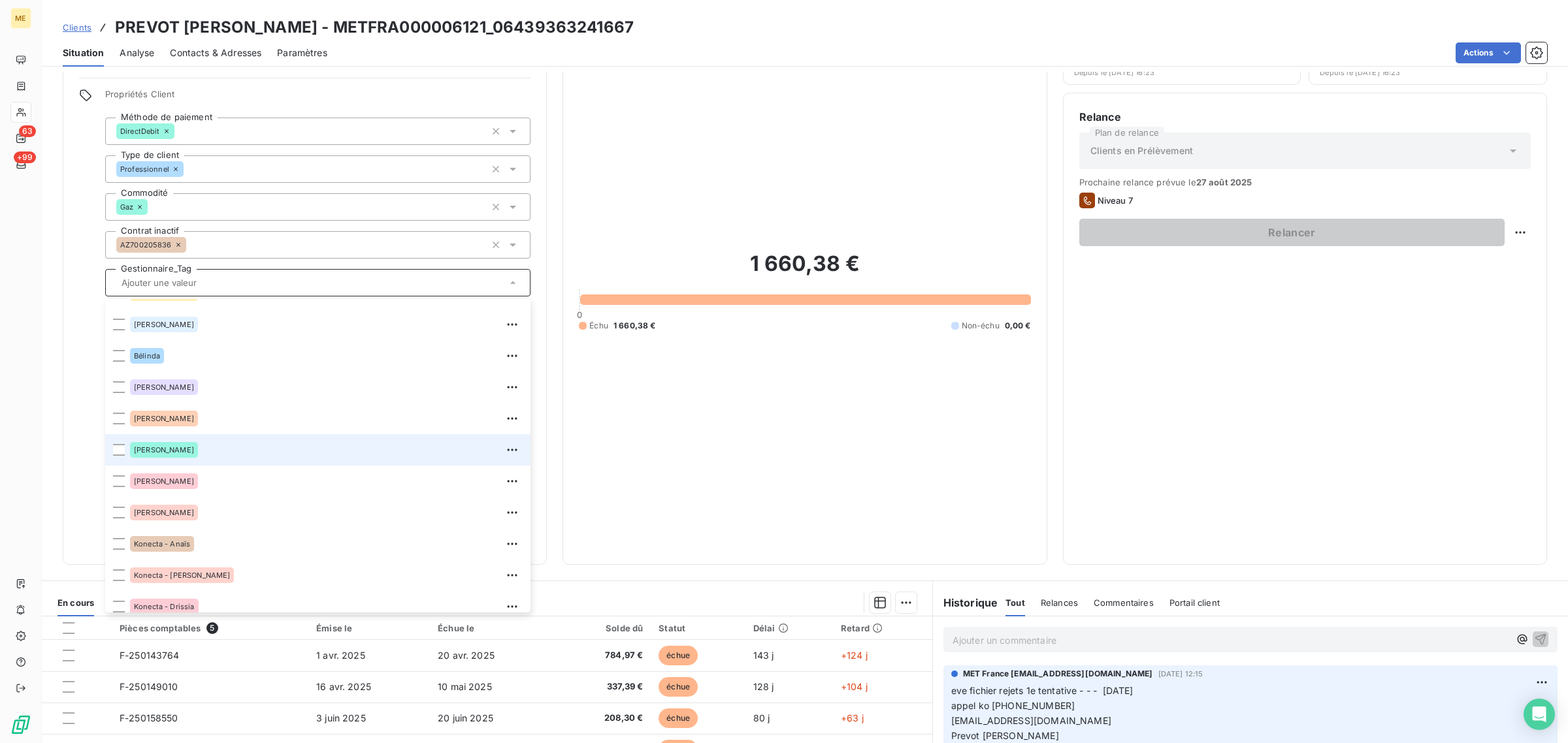
scroll to position [81, 0]
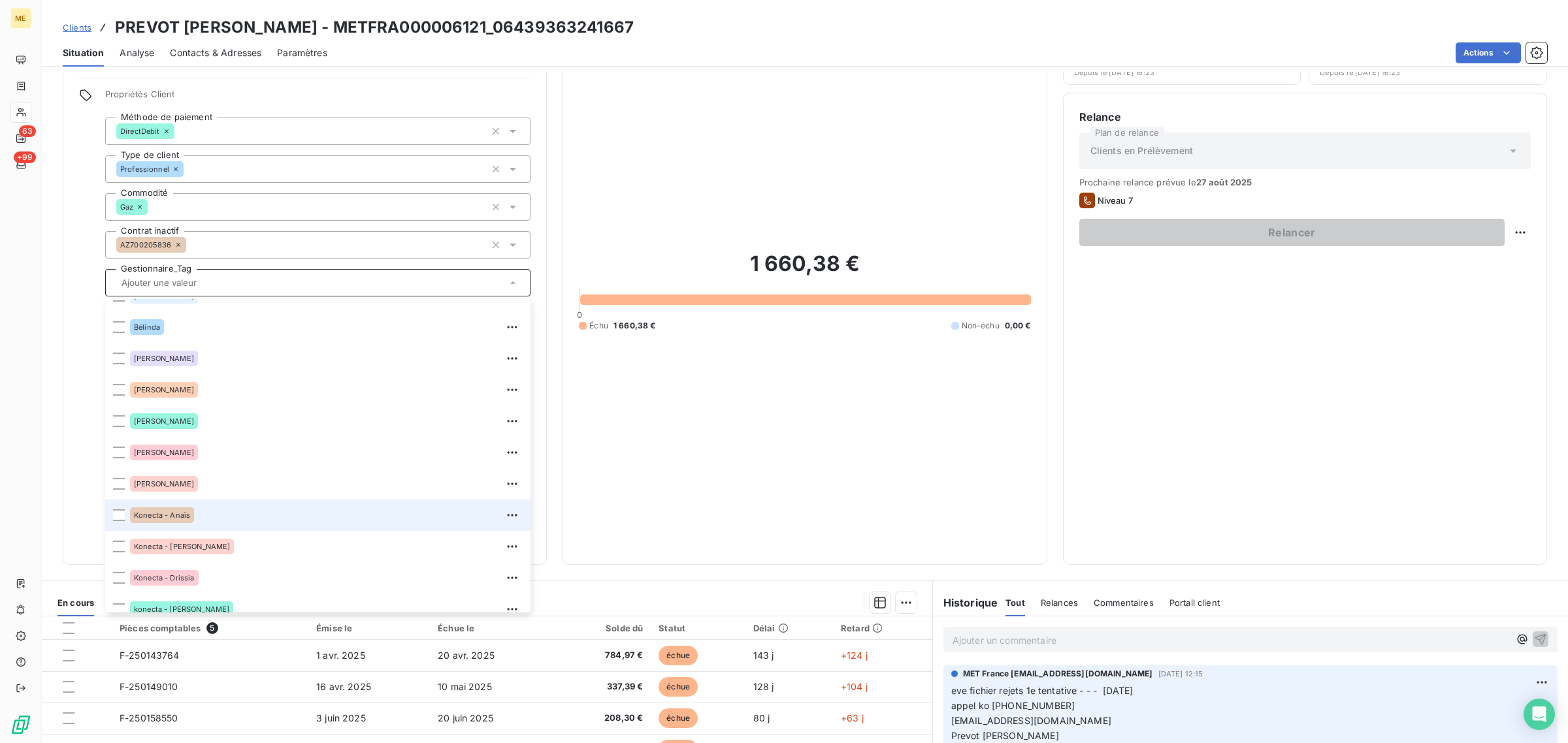
click at [196, 520] on div "Konecta - Anaïs" at bounding box center [326, 515] width 393 height 21
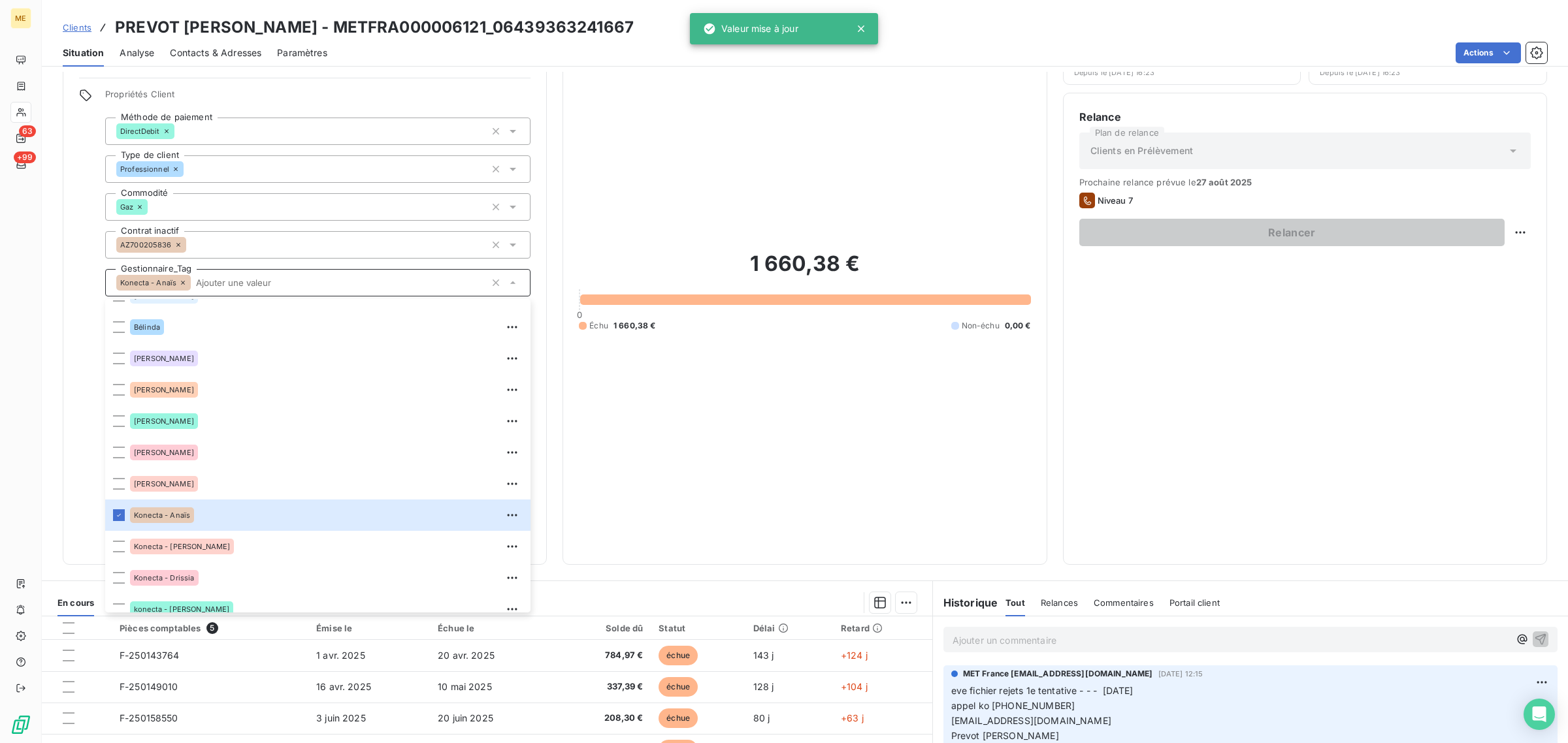
scroll to position [0, 0]
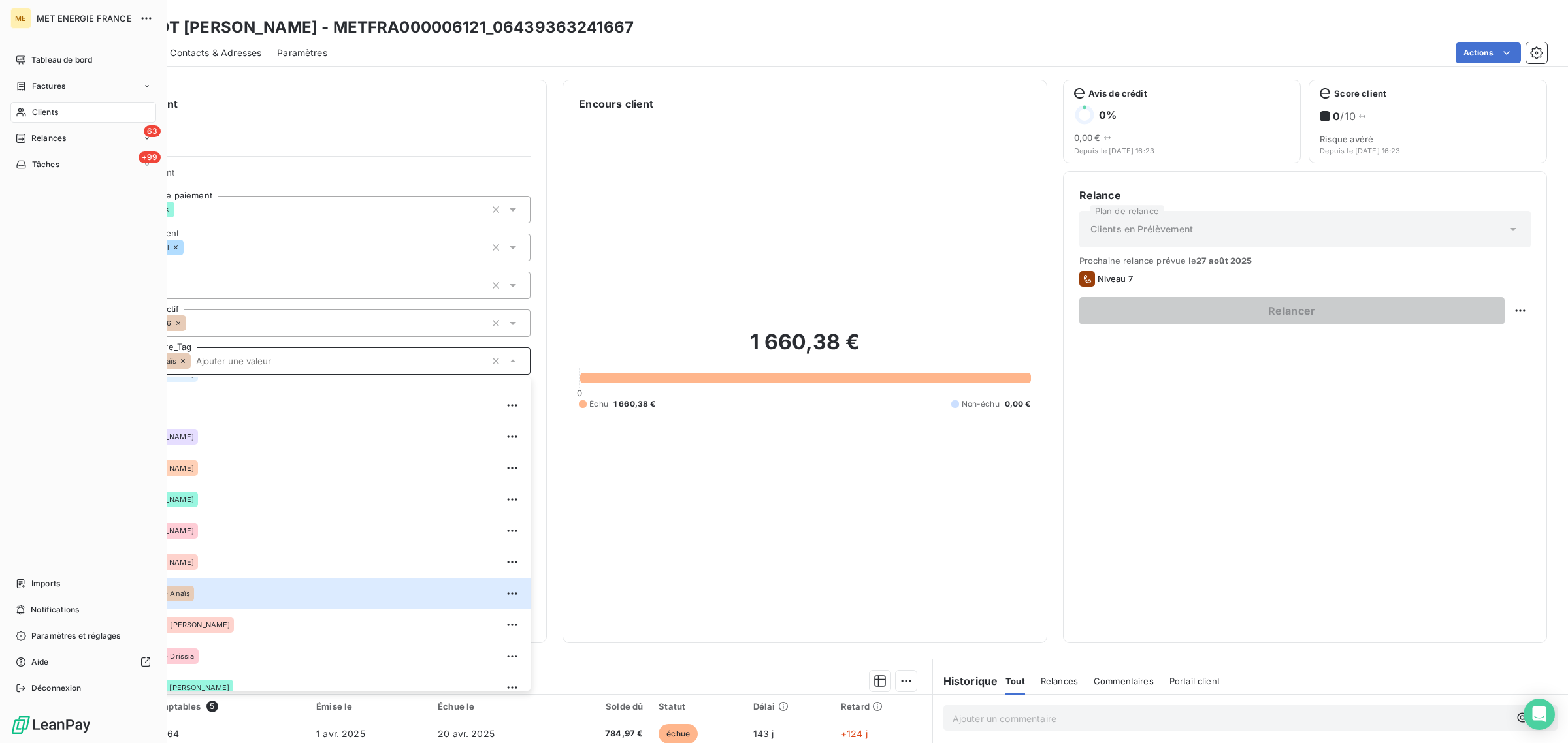
click at [21, 115] on icon at bounding box center [21, 112] width 11 height 11
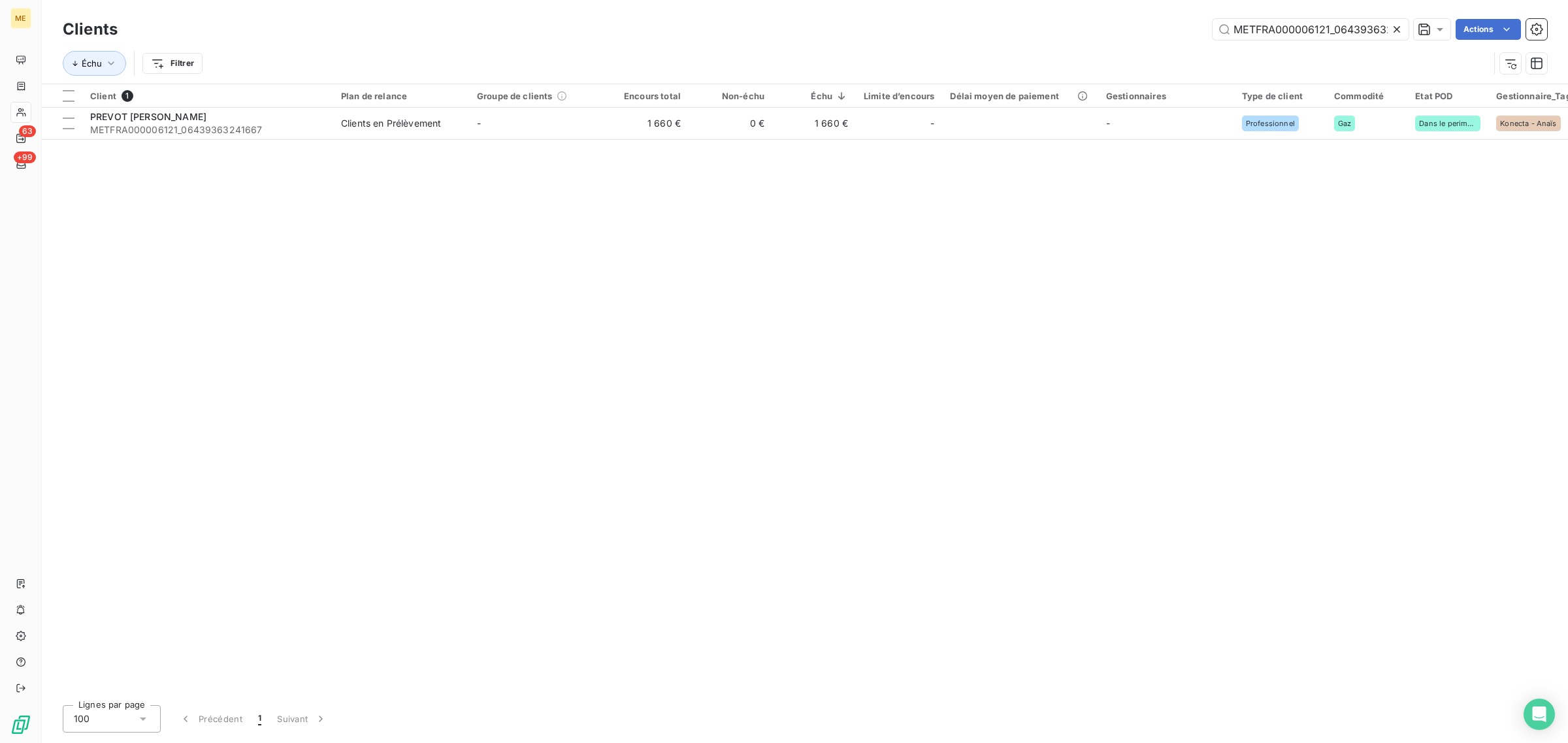
click at [1396, 25] on icon at bounding box center [1397, 30] width 13 height 13
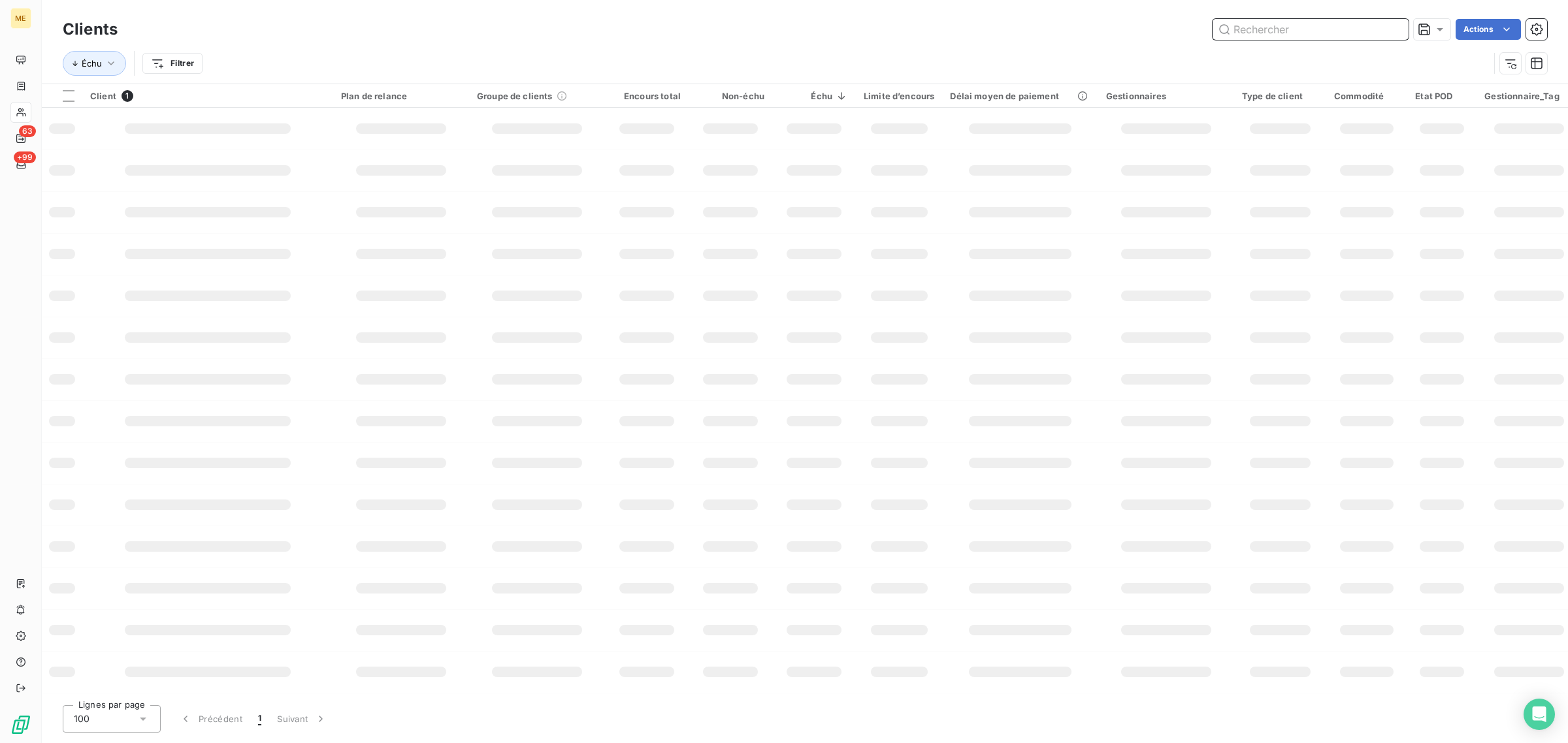
click at [1311, 27] on input "text" at bounding box center [1310, 29] width 196 height 21
paste input "METFRA000023324"
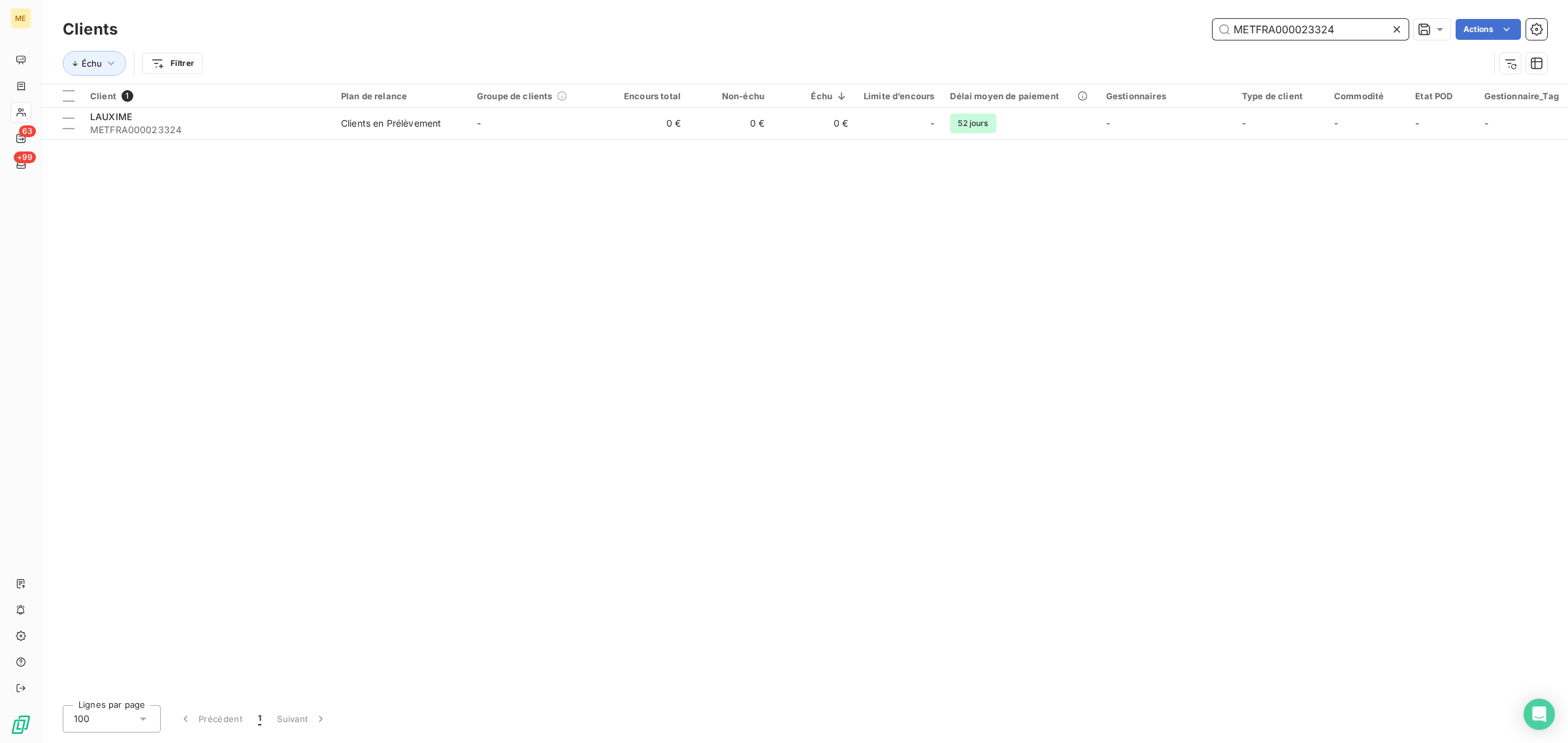
type input "METFRA000023324"
click at [504, 105] on th "Groupe de clients" at bounding box center [537, 96] width 136 height 23
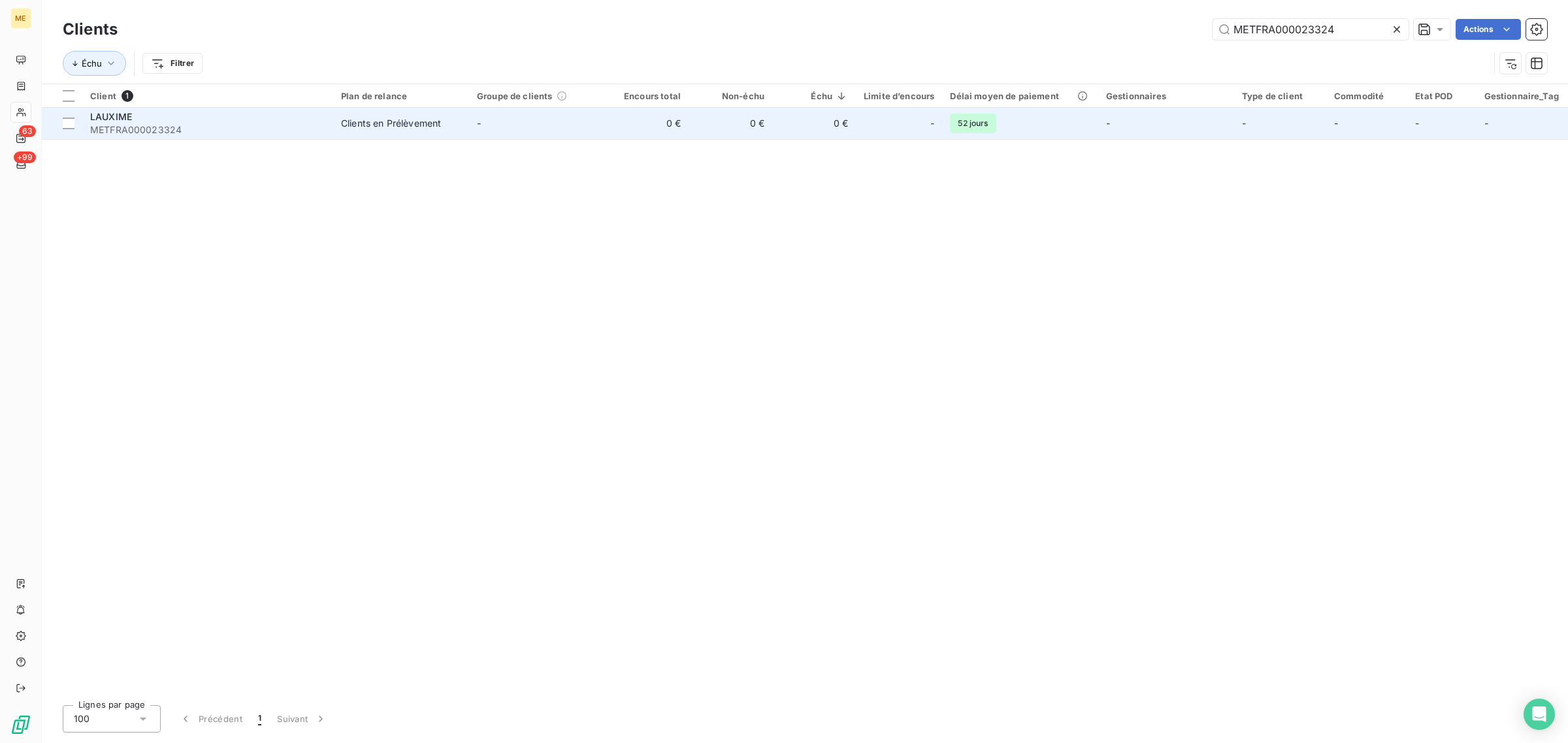
click at [504, 119] on td "-" at bounding box center [537, 124] width 136 height 32
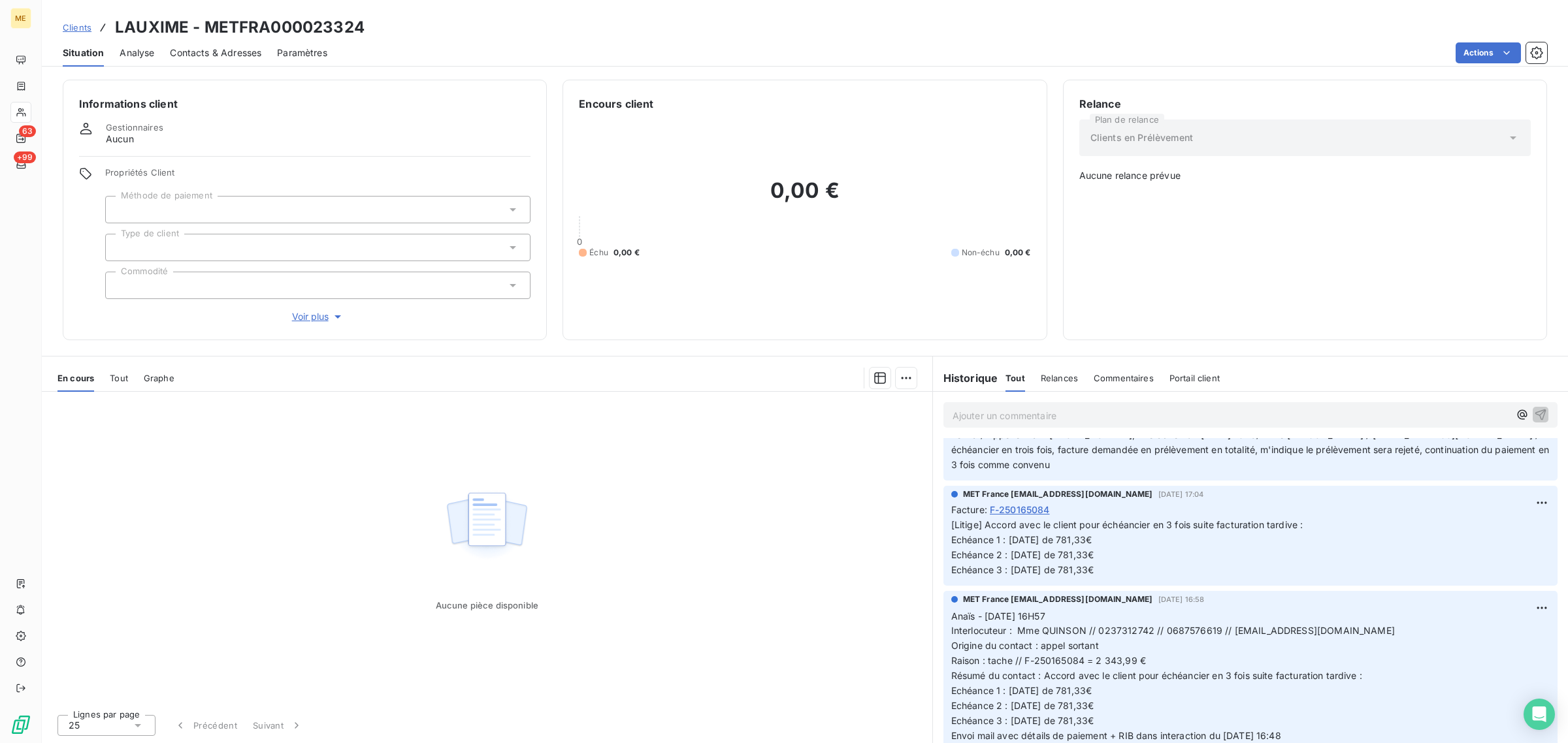
scroll to position [235, 0]
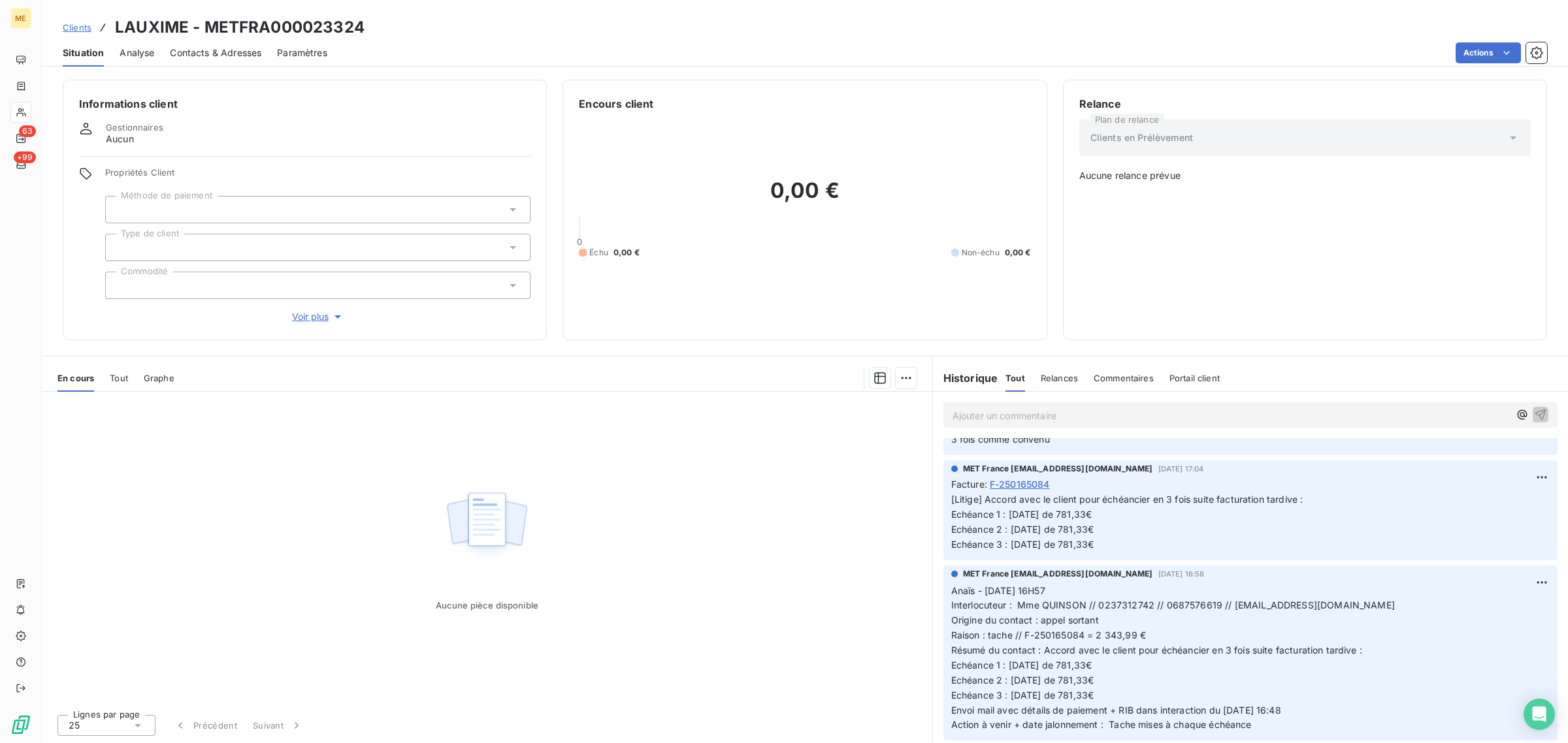
click at [307, 311] on span "Voir plus" at bounding box center [318, 317] width 52 height 13
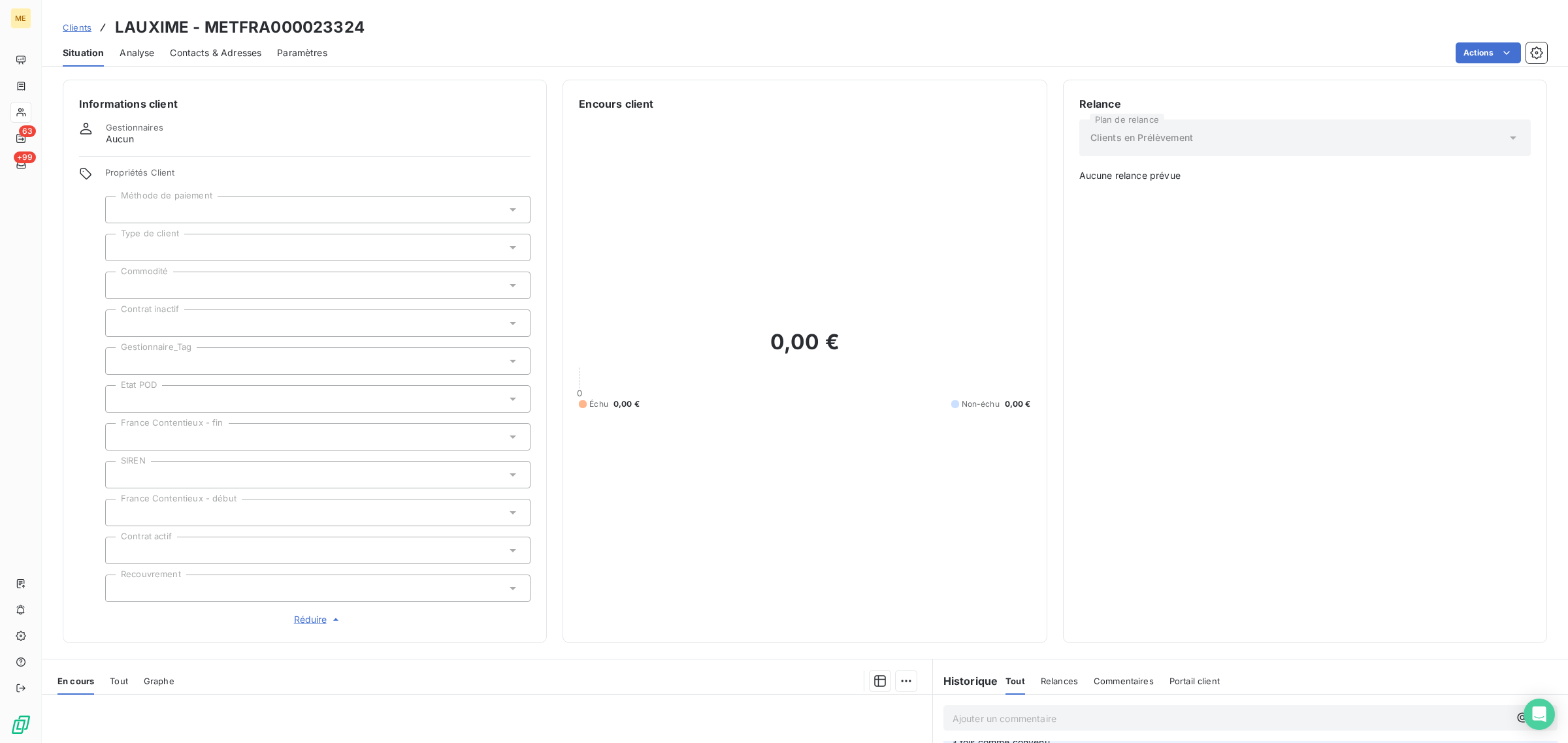
click at [129, 359] on div at bounding box center [318, 361] width 425 height 27
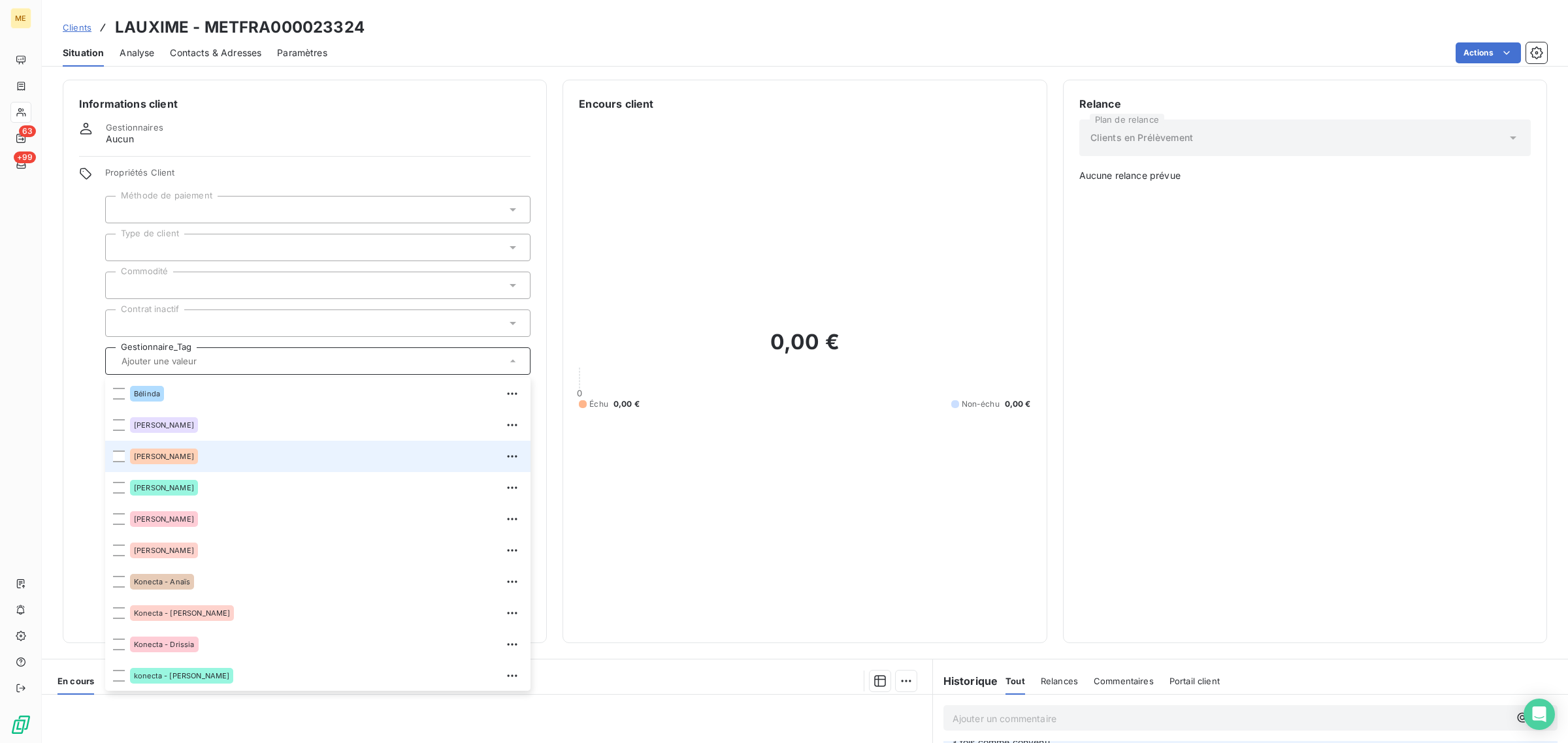
scroll to position [245, 0]
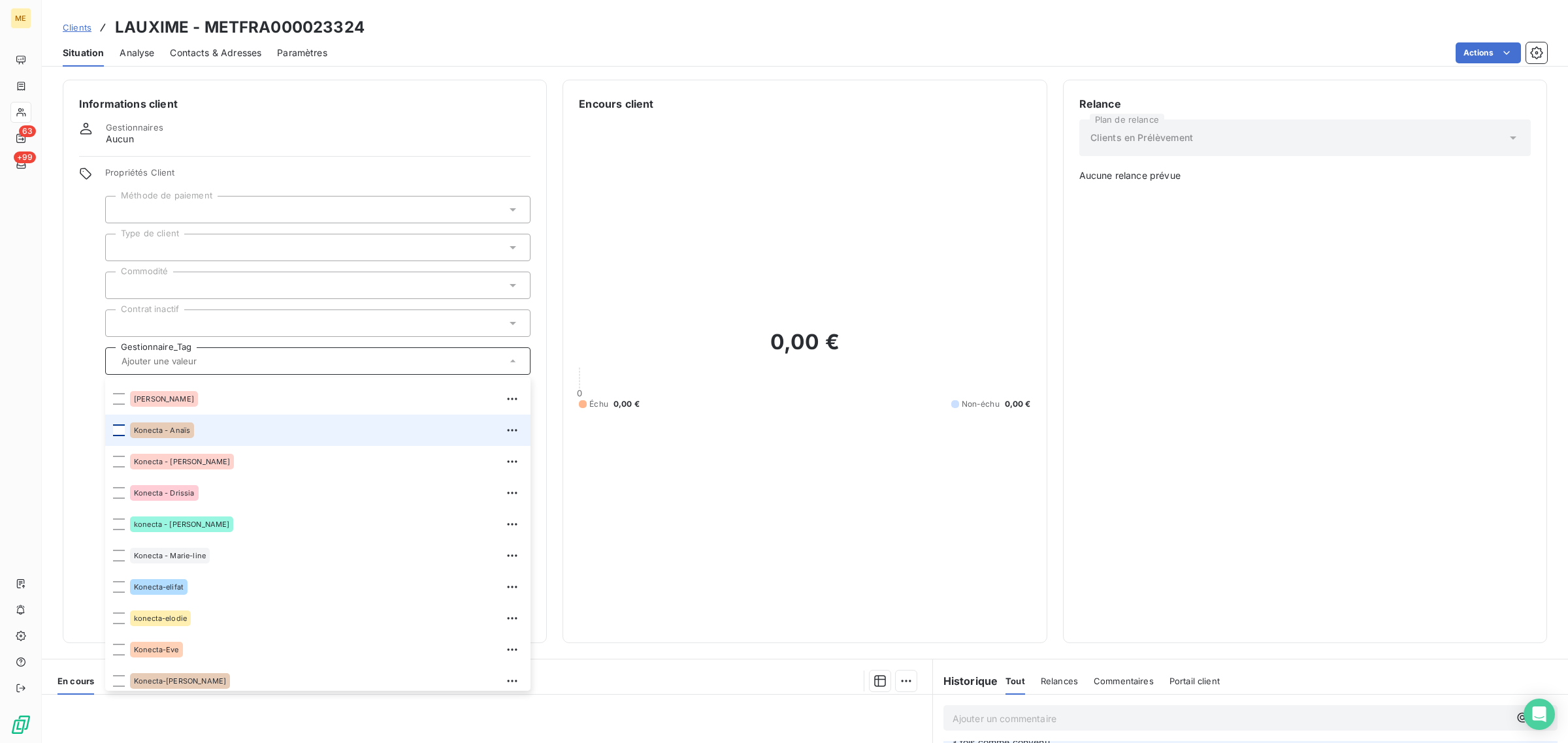
click at [119, 431] on div at bounding box center [119, 430] width 12 height 12
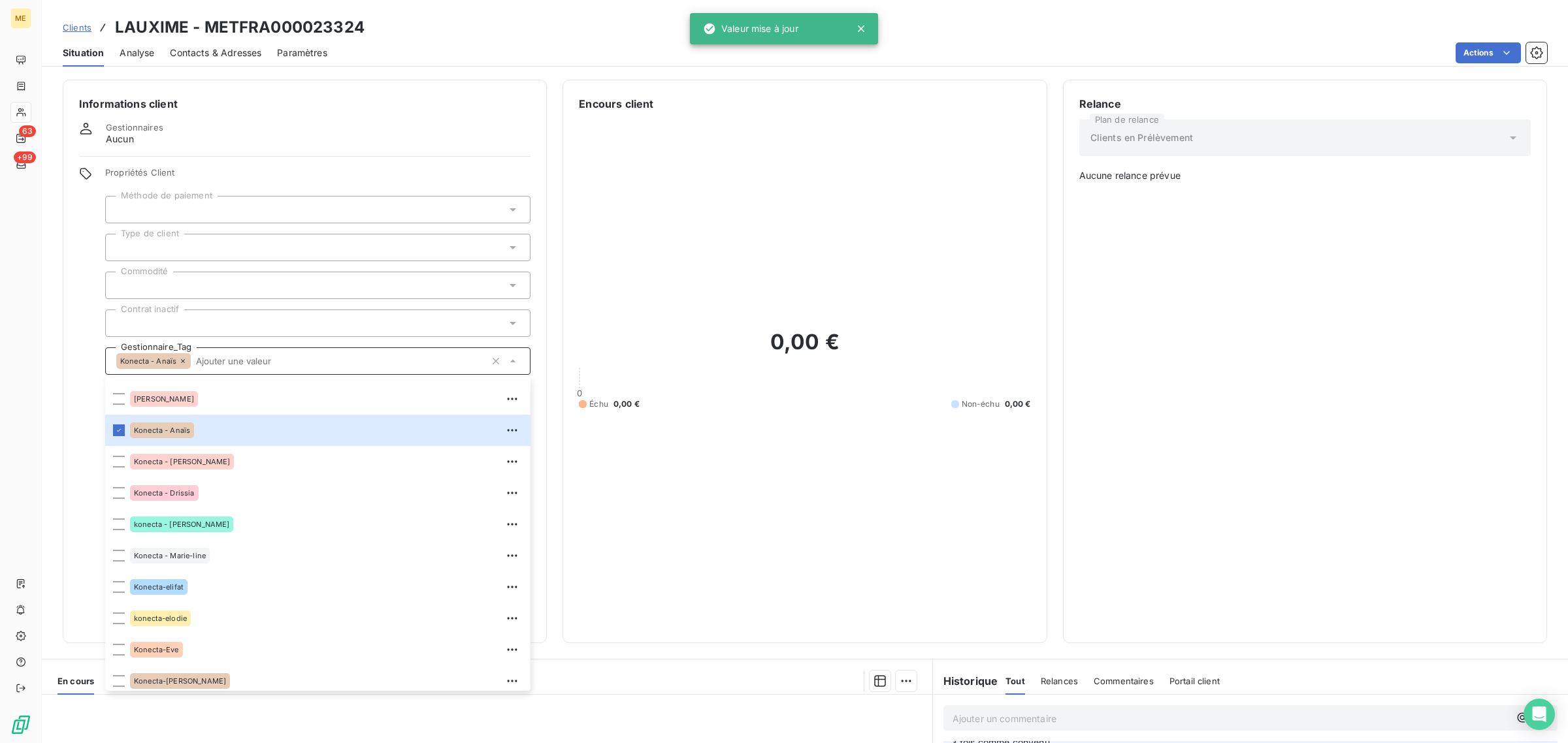
click at [882, 475] on div "0,00 € 0 Échu 0,00 € Non-échu 0,00 €" at bounding box center [804, 369] width 452 height 516
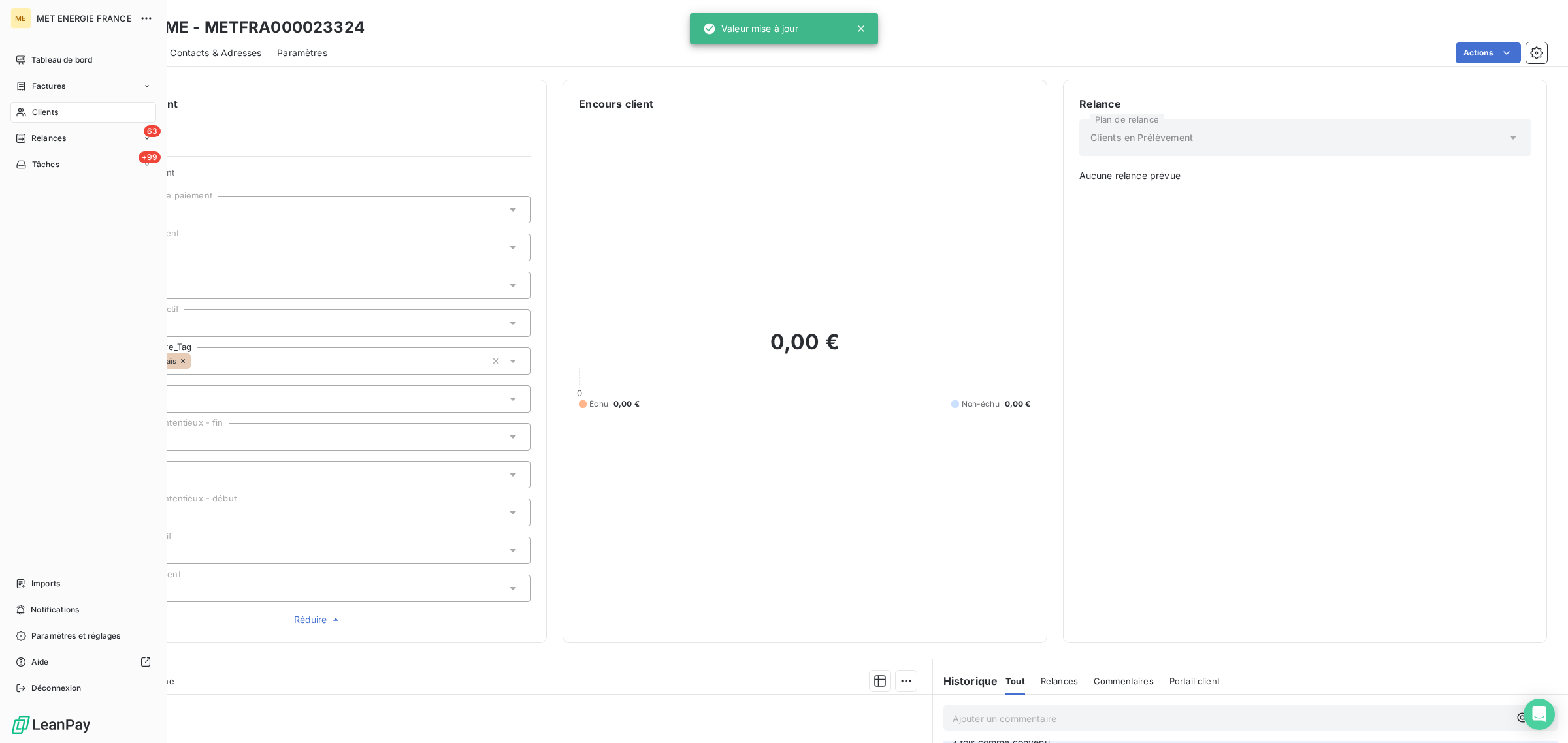
click at [13, 103] on div "Clients" at bounding box center [83, 112] width 145 height 21
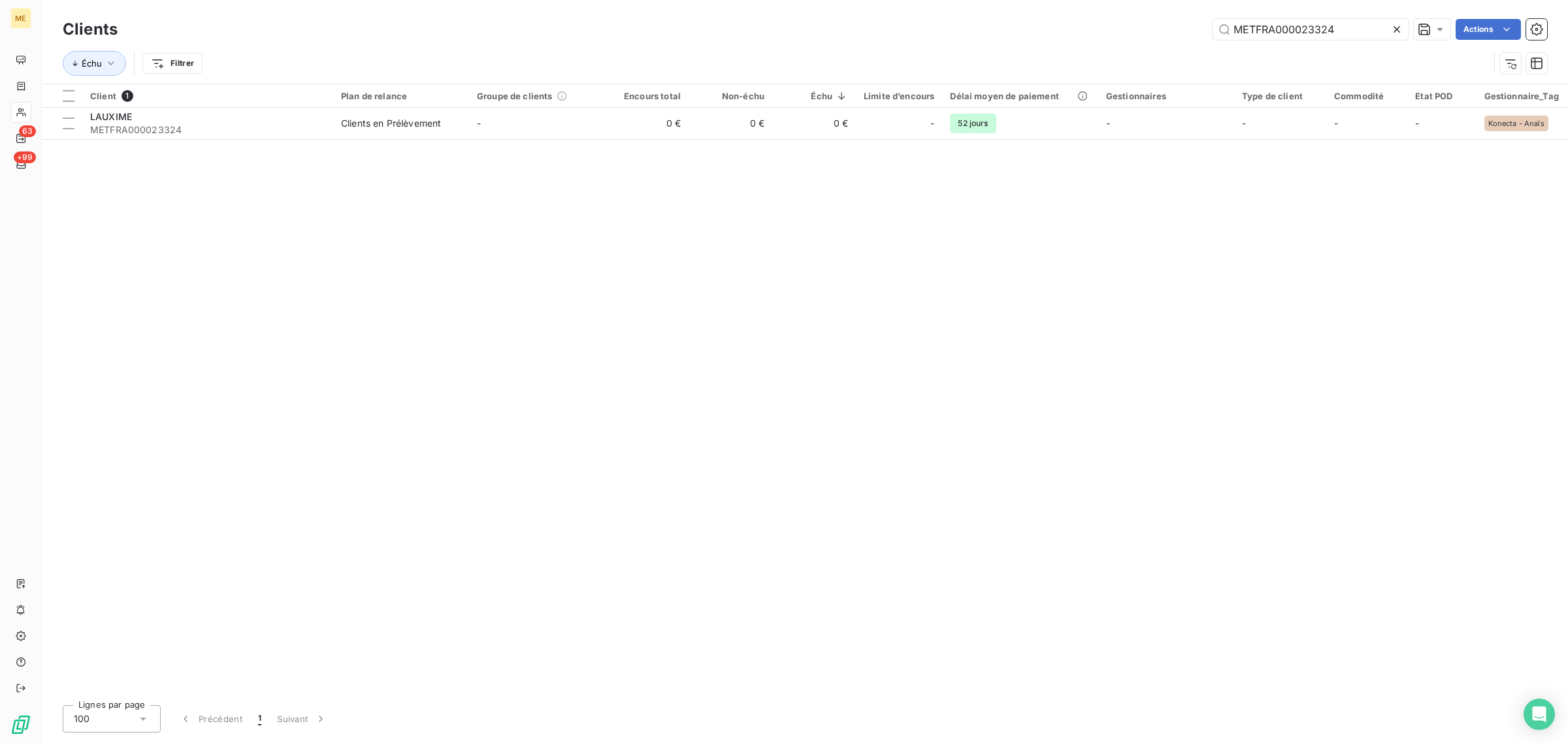
click at [1395, 29] on icon at bounding box center [1396, 29] width 7 height 7
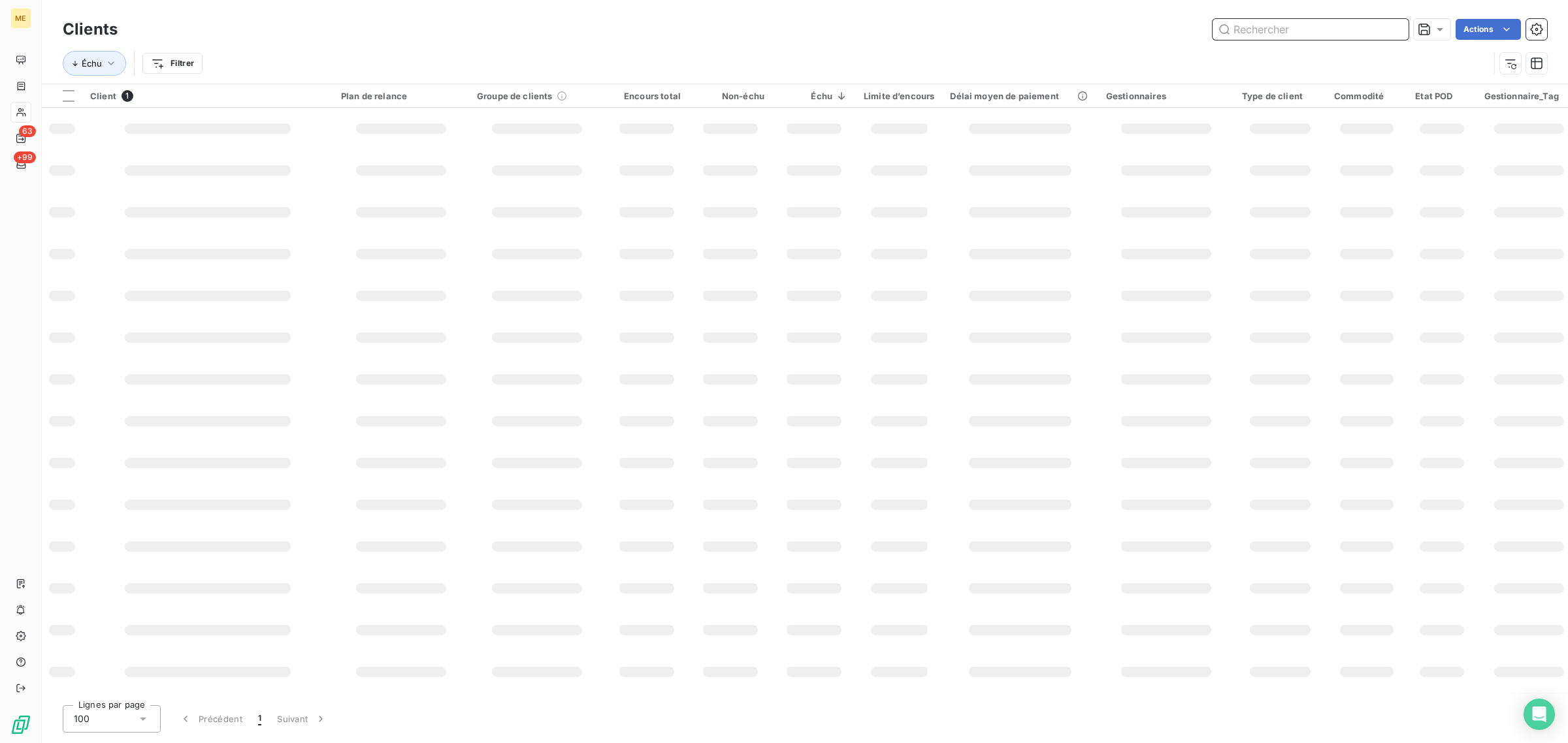
click at [1298, 27] on input "text" at bounding box center [1310, 29] width 196 height 21
paste input "METFRA000001687_14493342919759"
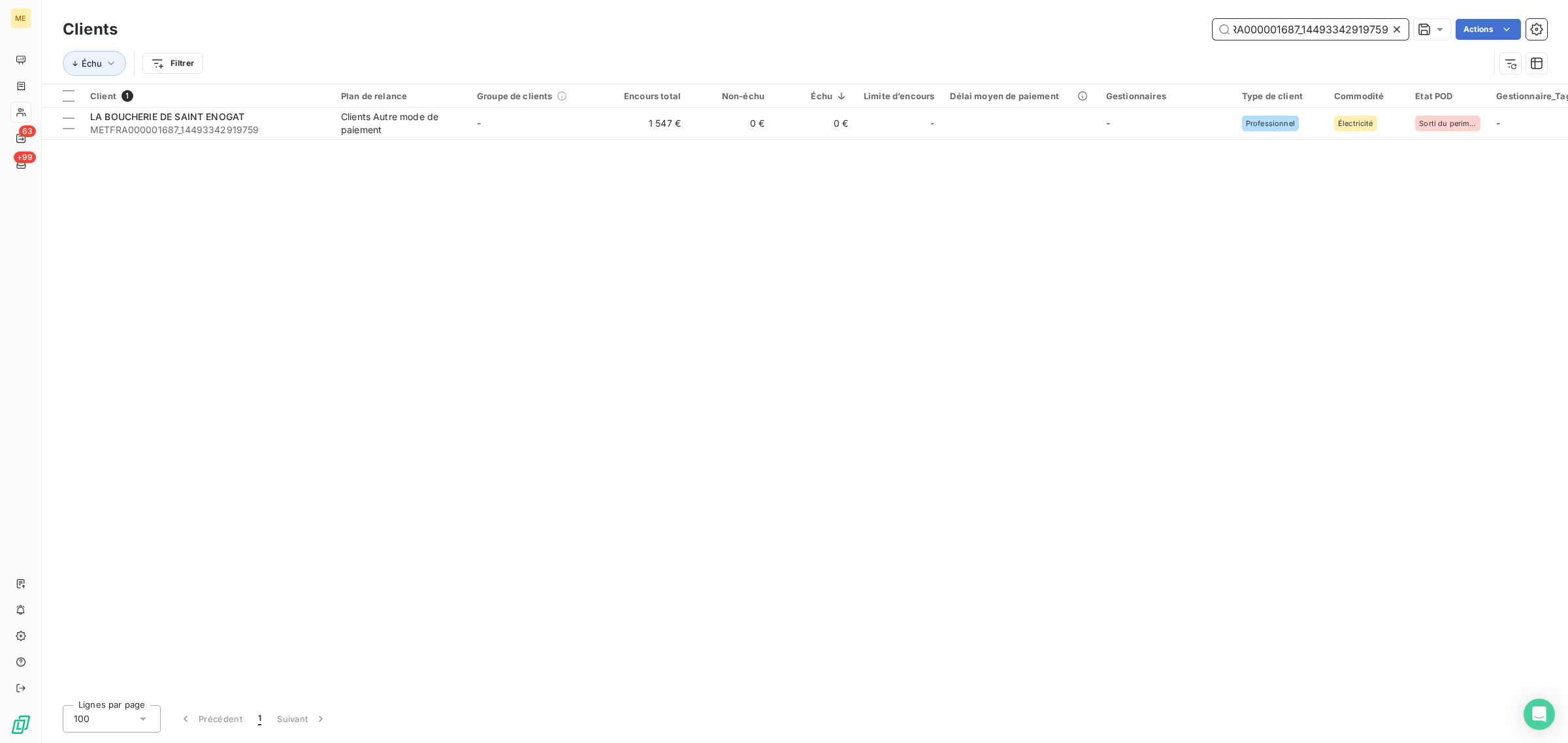
type input "METFRA000001687_14493342919759"
click at [465, 150] on div "Client 1 Plan de relance Groupe de clients Encours total Non-échu Échu Limite d…" at bounding box center [804, 390] width 1526 height 611
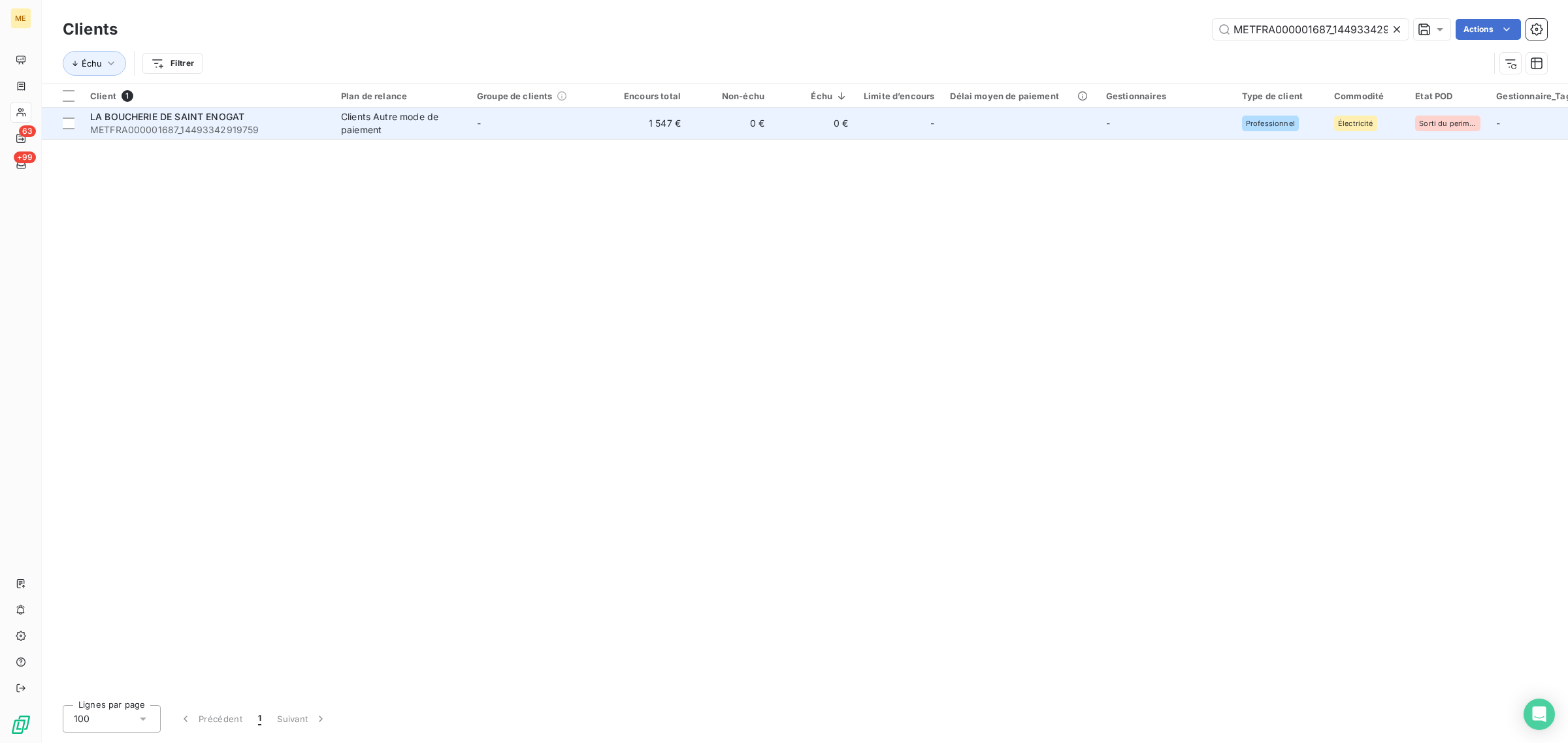
click at [469, 138] on td "-" at bounding box center [537, 124] width 136 height 32
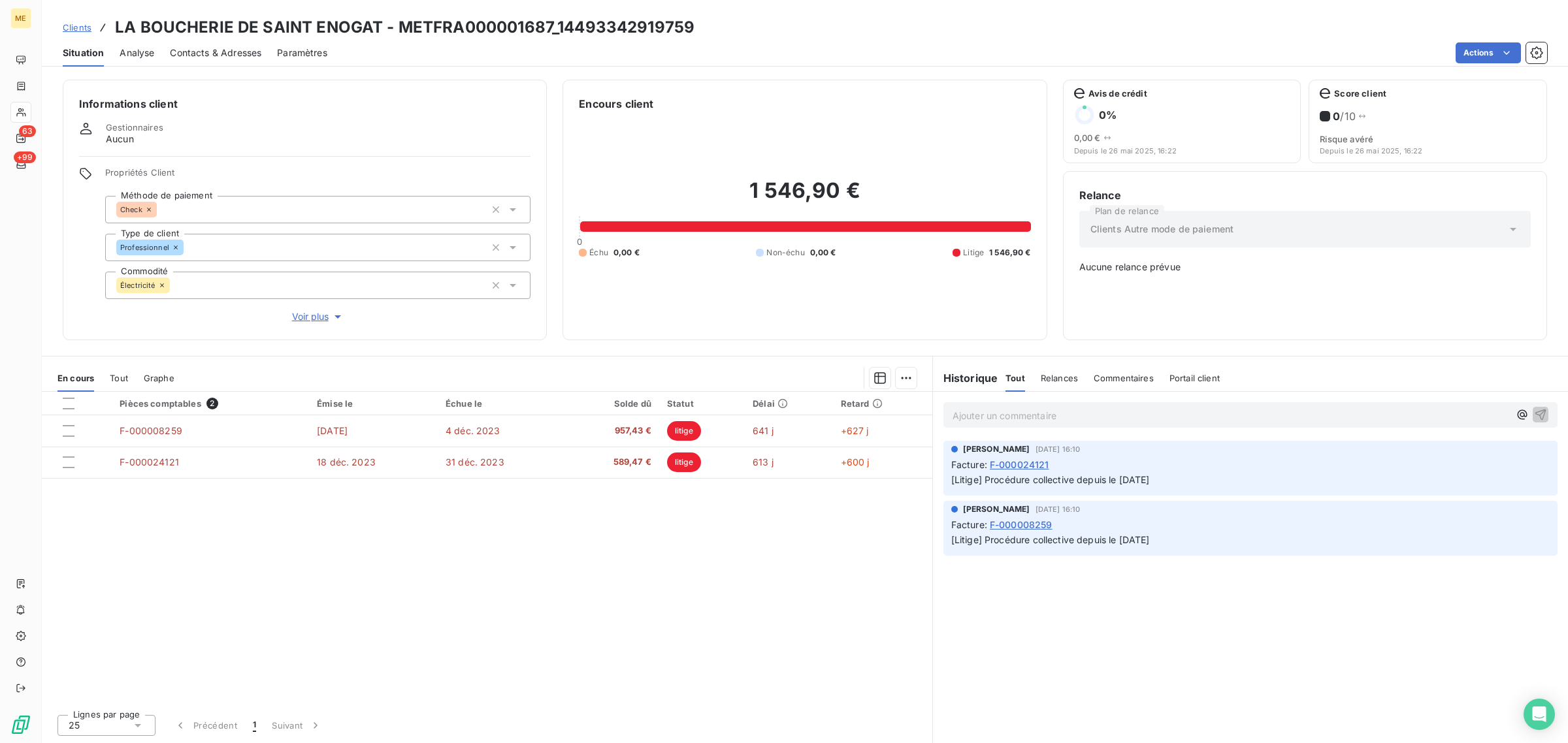
click at [317, 324] on span "Voir plus" at bounding box center [318, 317] width 52 height 13
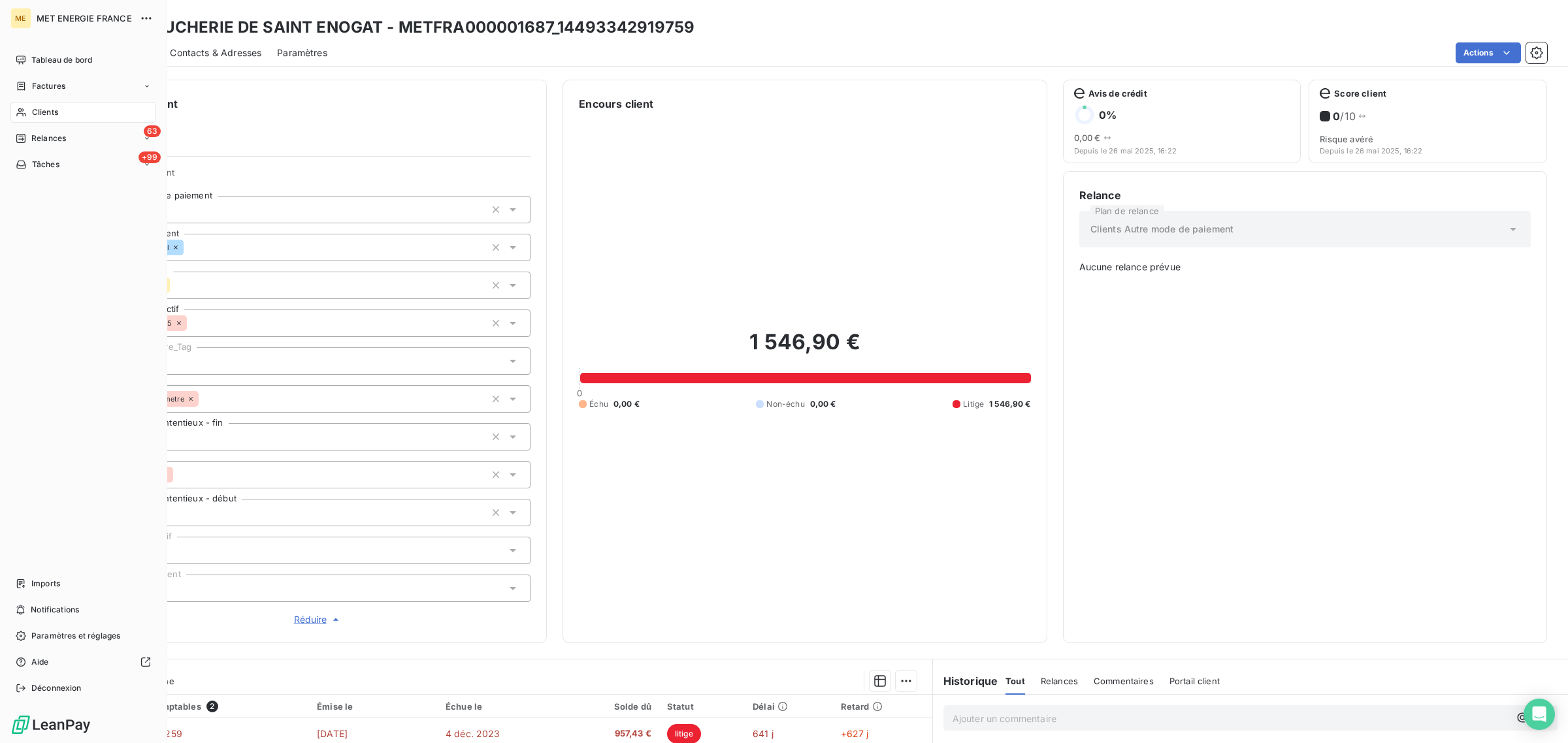
click at [29, 105] on div "Clients" at bounding box center [83, 112] width 145 height 21
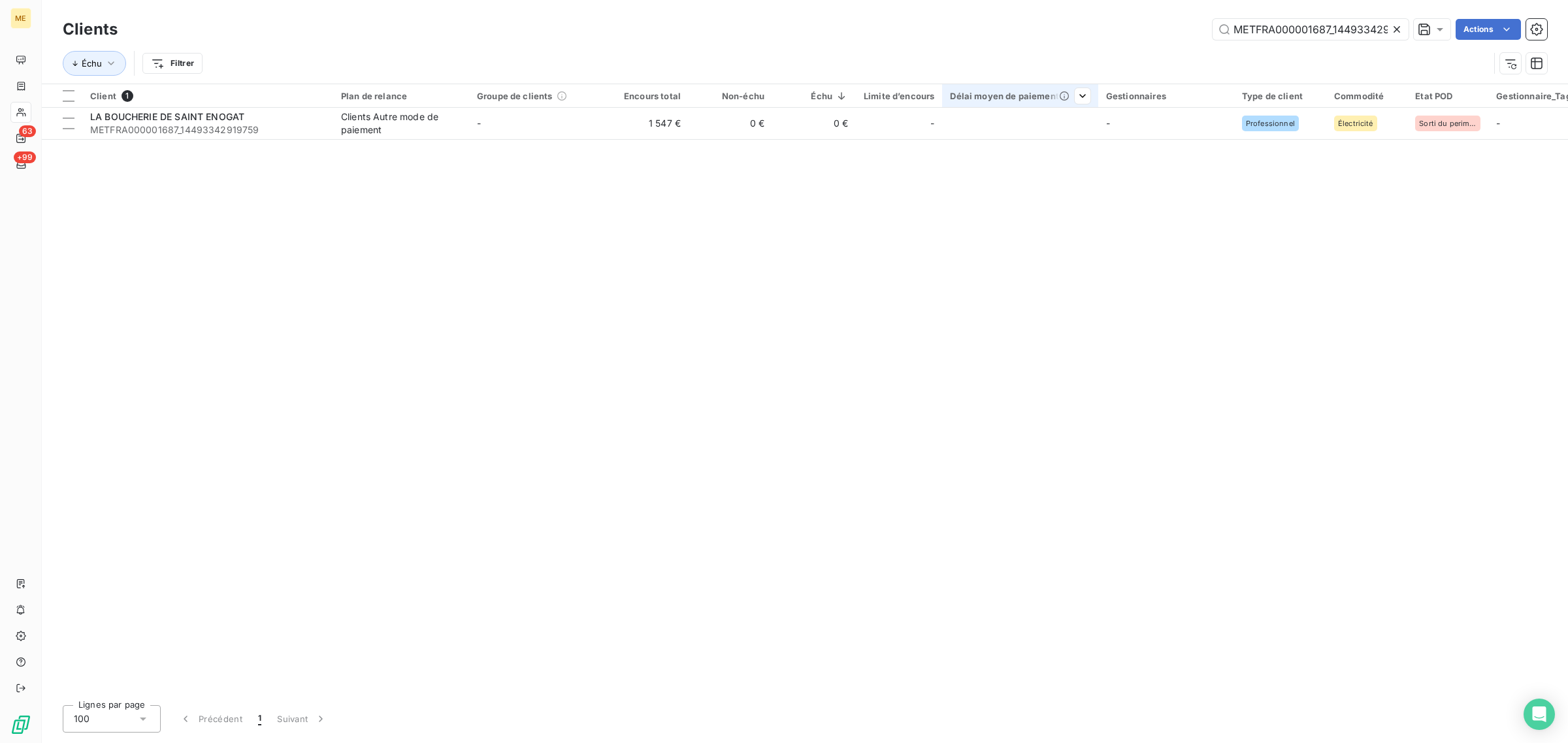
scroll to position [0, 32]
click at [1395, 30] on icon at bounding box center [1396, 29] width 7 height 7
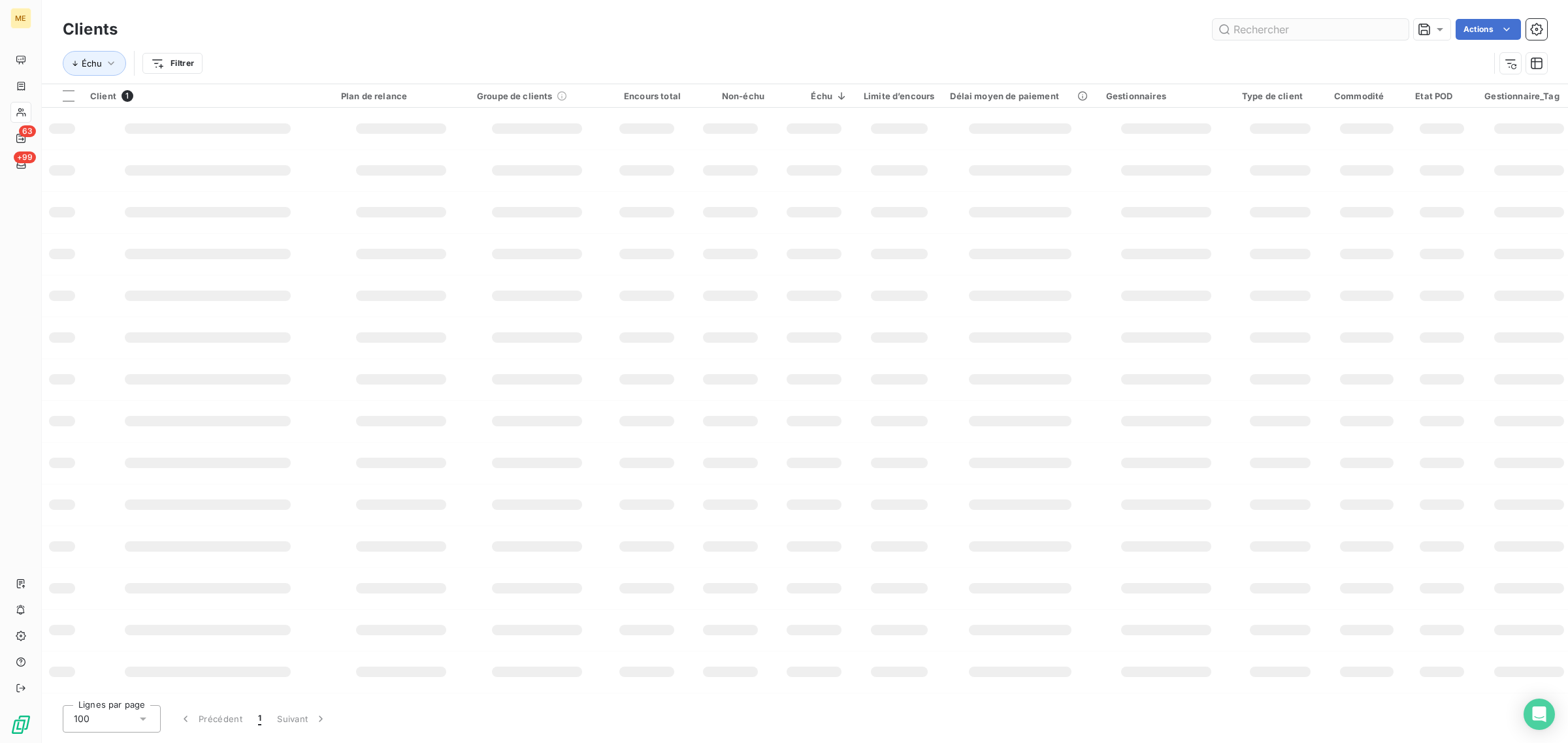
scroll to position [0, 0]
click at [1347, 33] on input "text" at bounding box center [1310, 29] width 196 height 21
paste input "METFRA000018417"
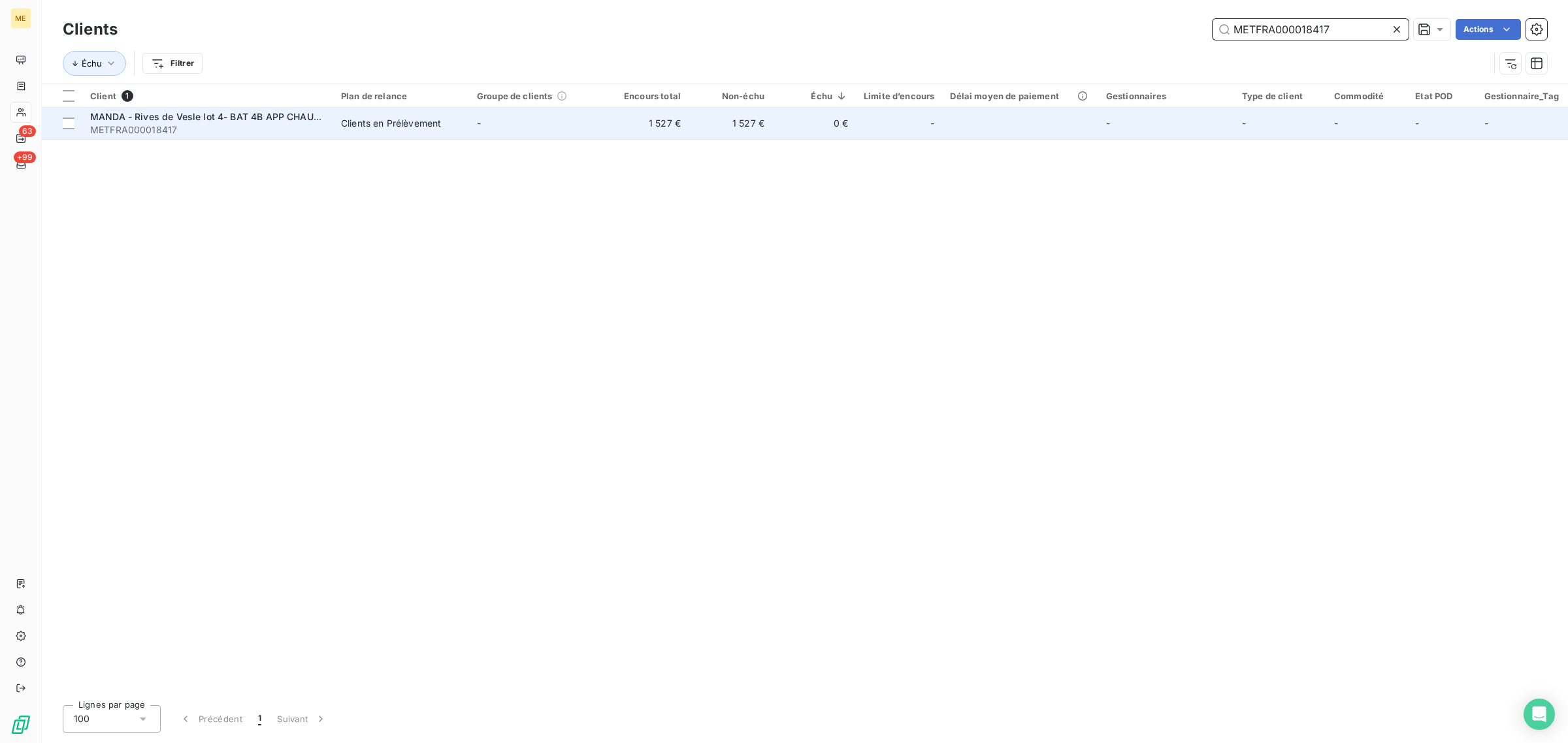
type input "METFRA000018417"
click at [514, 128] on td "-" at bounding box center [537, 124] width 136 height 32
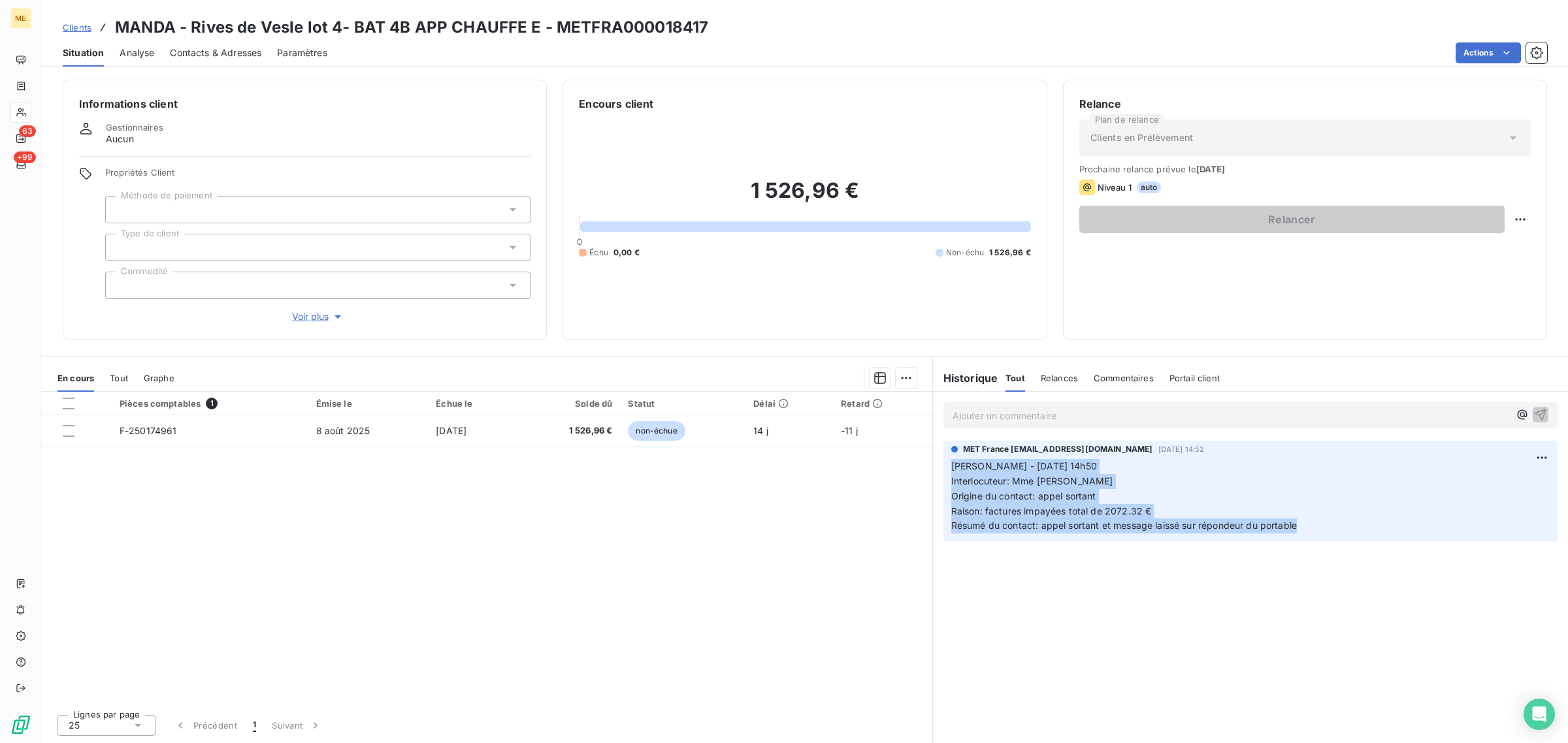
drag, startPoint x: 962, startPoint y: 467, endPoint x: 1317, endPoint y: 521, distance: 359.1
click at [1317, 521] on p "Sylvain - 13/08/2025 - 14h50 Interlocuteur: Mme MICHEL-RIBEREAU Origine du cont…" at bounding box center [1250, 496] width 598 height 75
click at [305, 310] on span "Voir plus" at bounding box center [318, 317] width 52 height 13
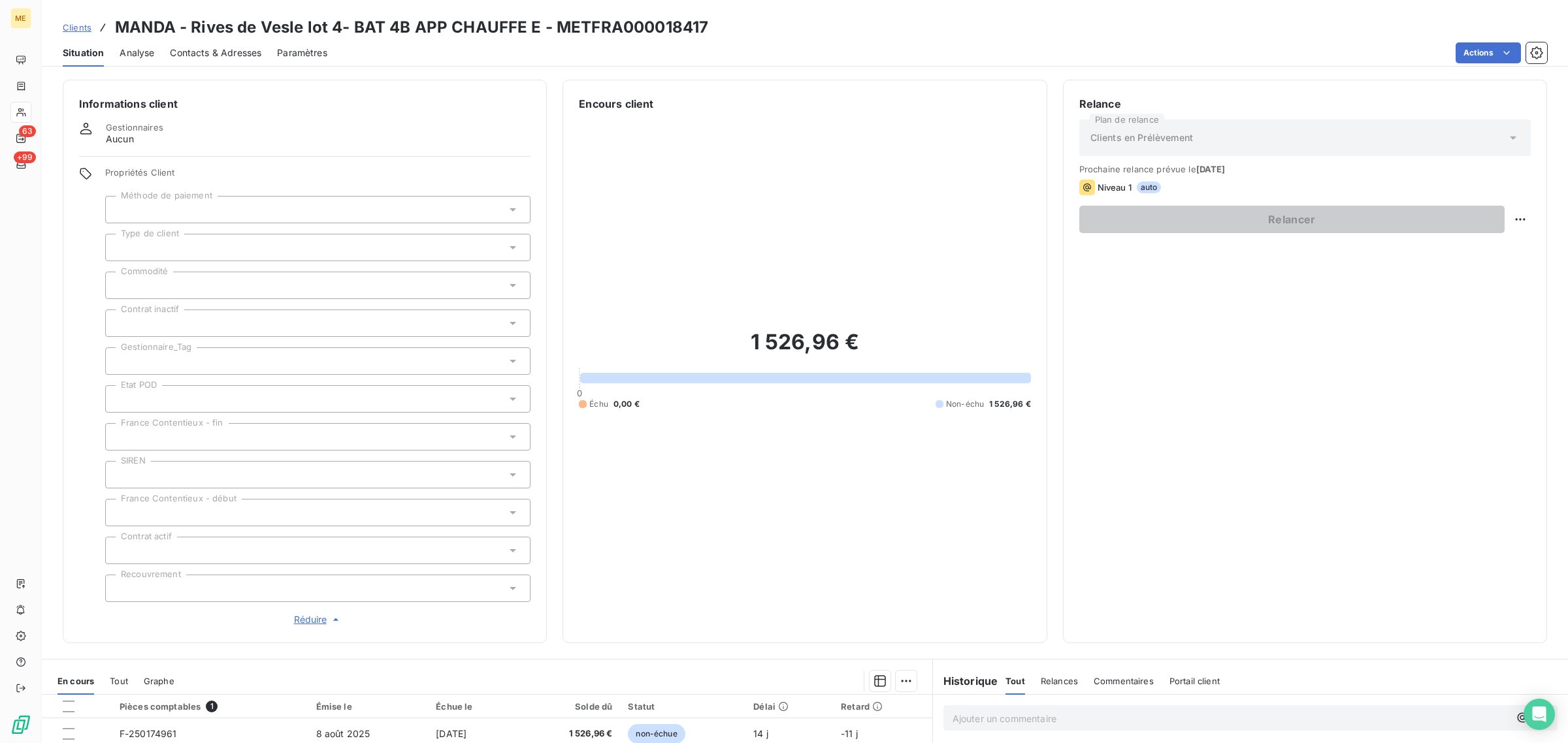
click at [158, 354] on div at bounding box center [318, 361] width 425 height 27
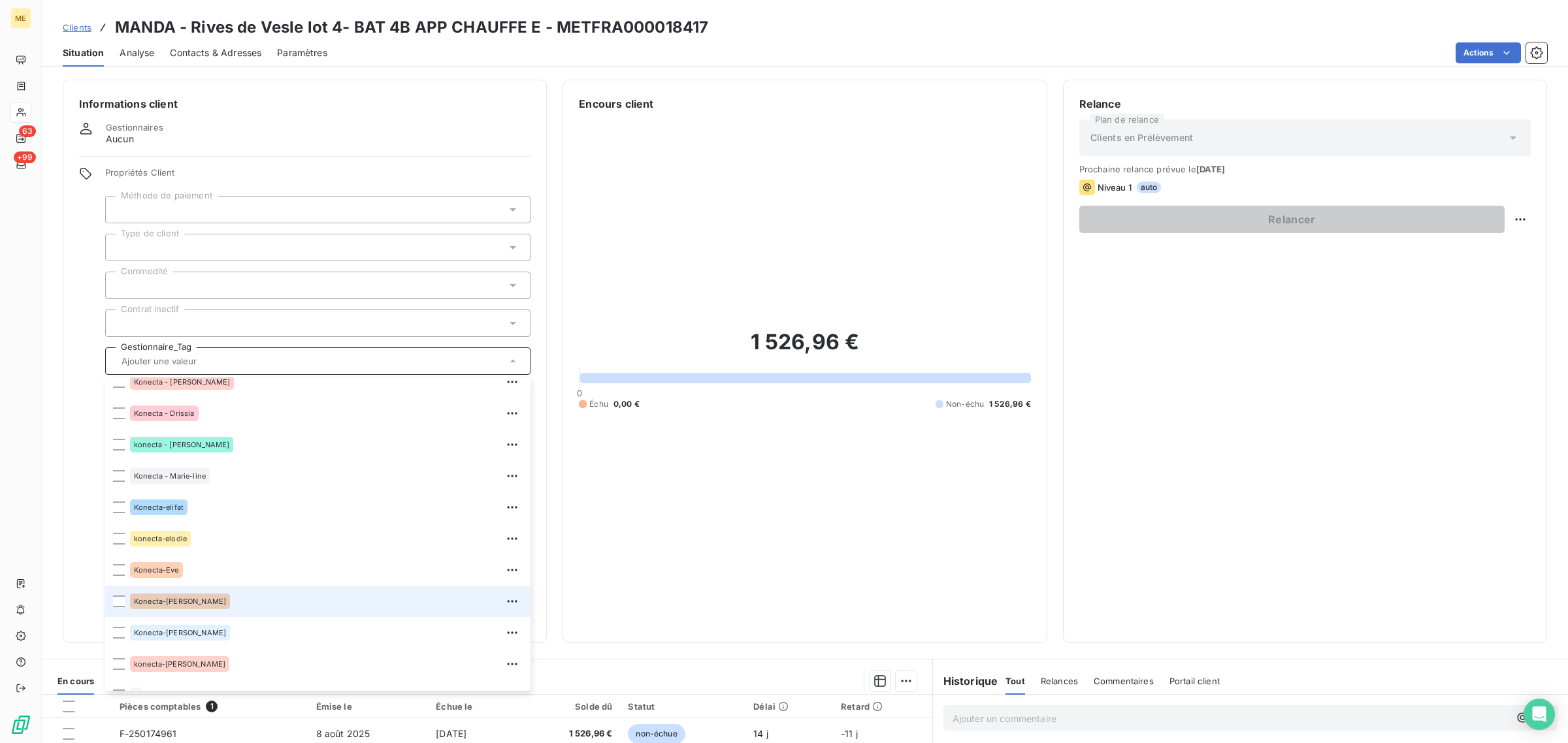
scroll to position [375, 0]
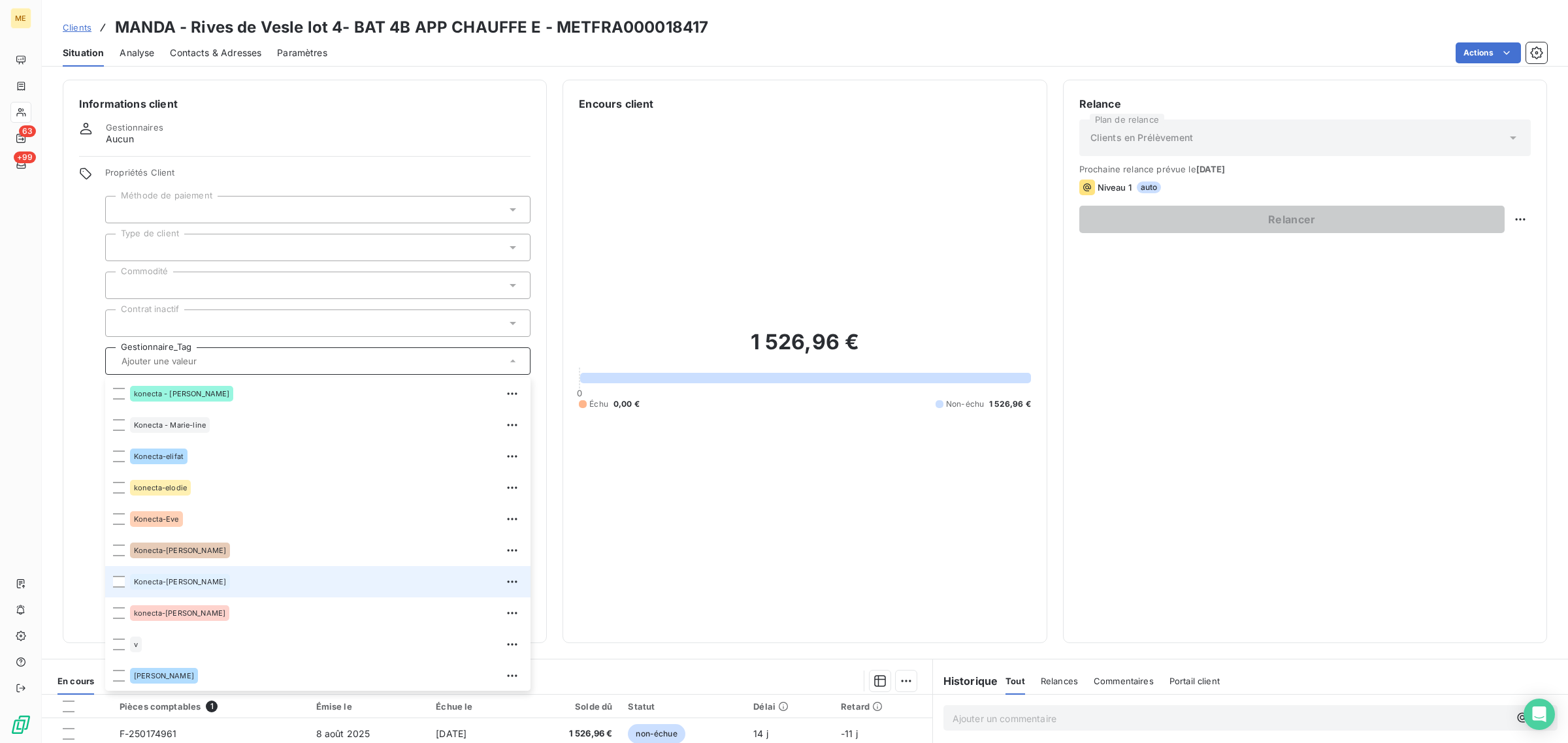
click at [149, 584] on span "Konecta-[PERSON_NAME]" at bounding box center [179, 581] width 92 height 7
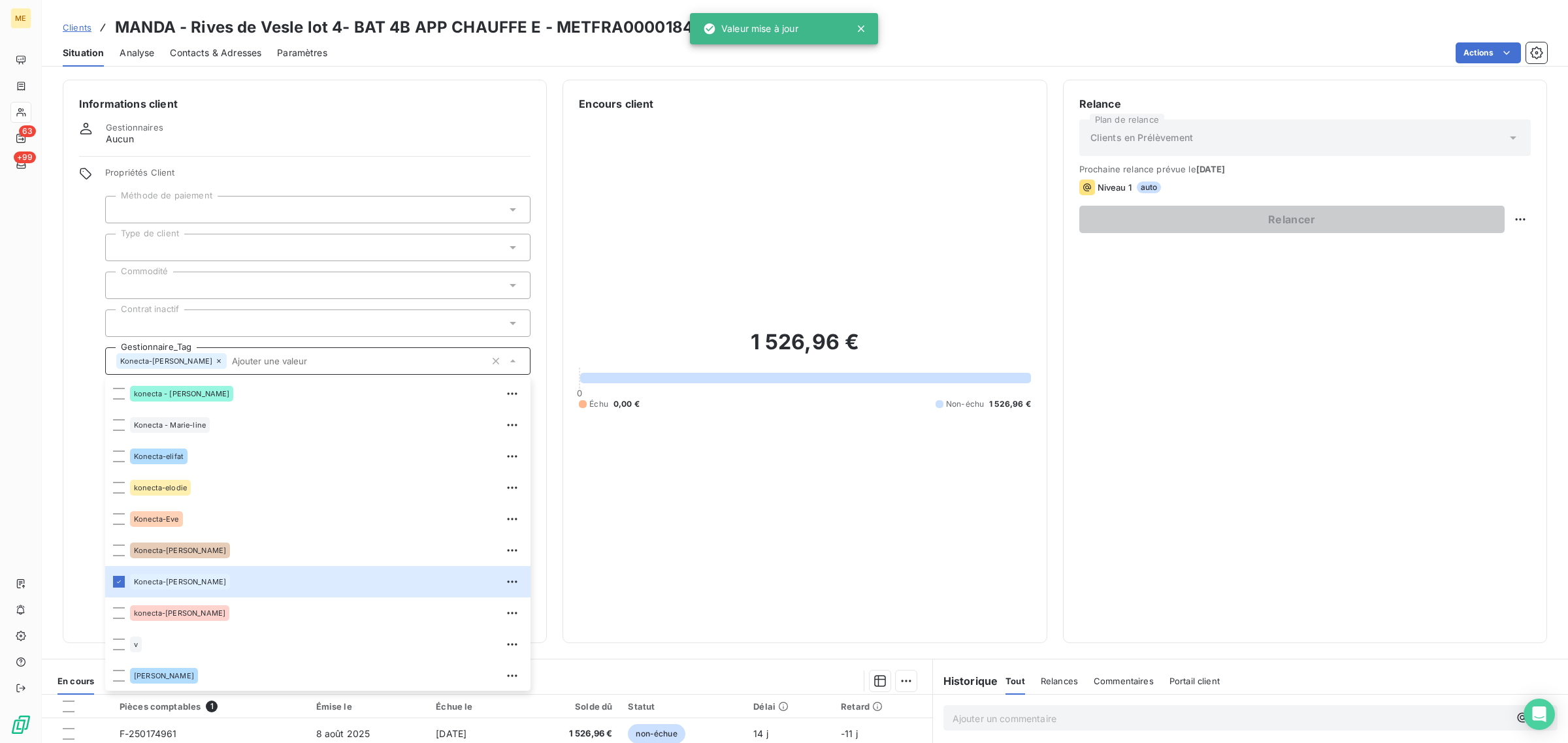
scroll to position [81, 0]
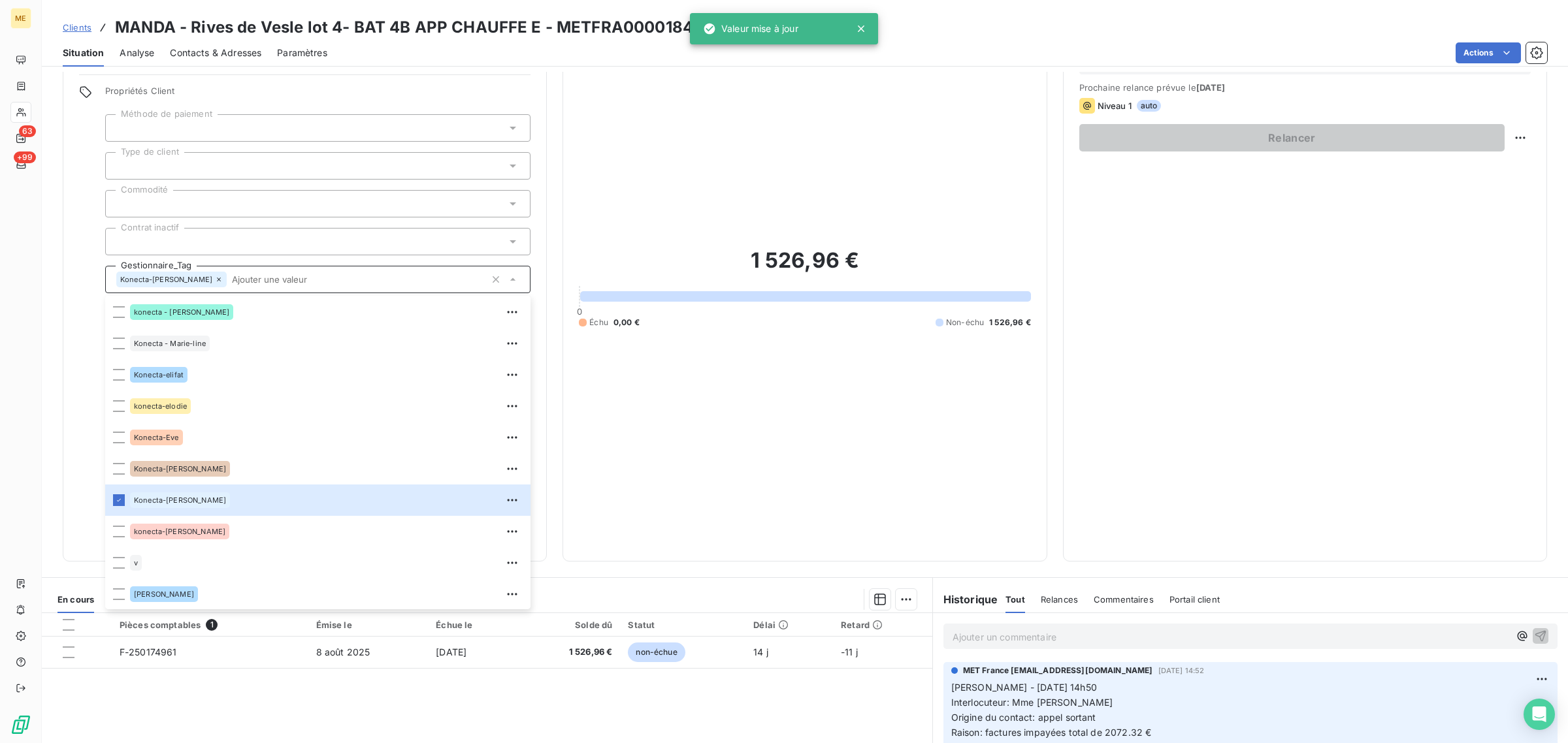
click at [748, 410] on div "1 526,96 € 0 Échu 0,00 € Non-échu 1 526,96 €" at bounding box center [804, 287] width 452 height 516
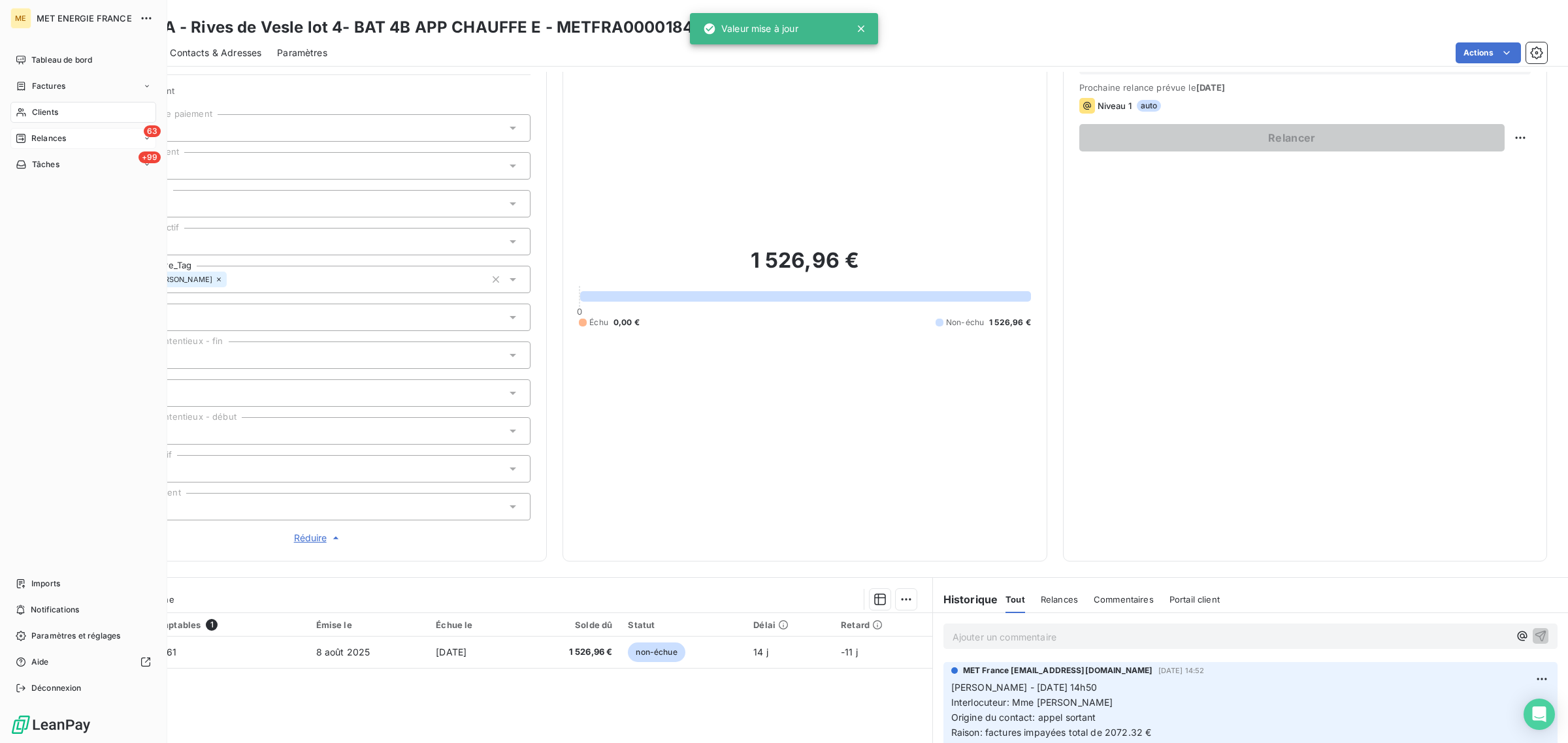
click at [27, 137] on div "Relances" at bounding box center [41, 139] width 51 height 12
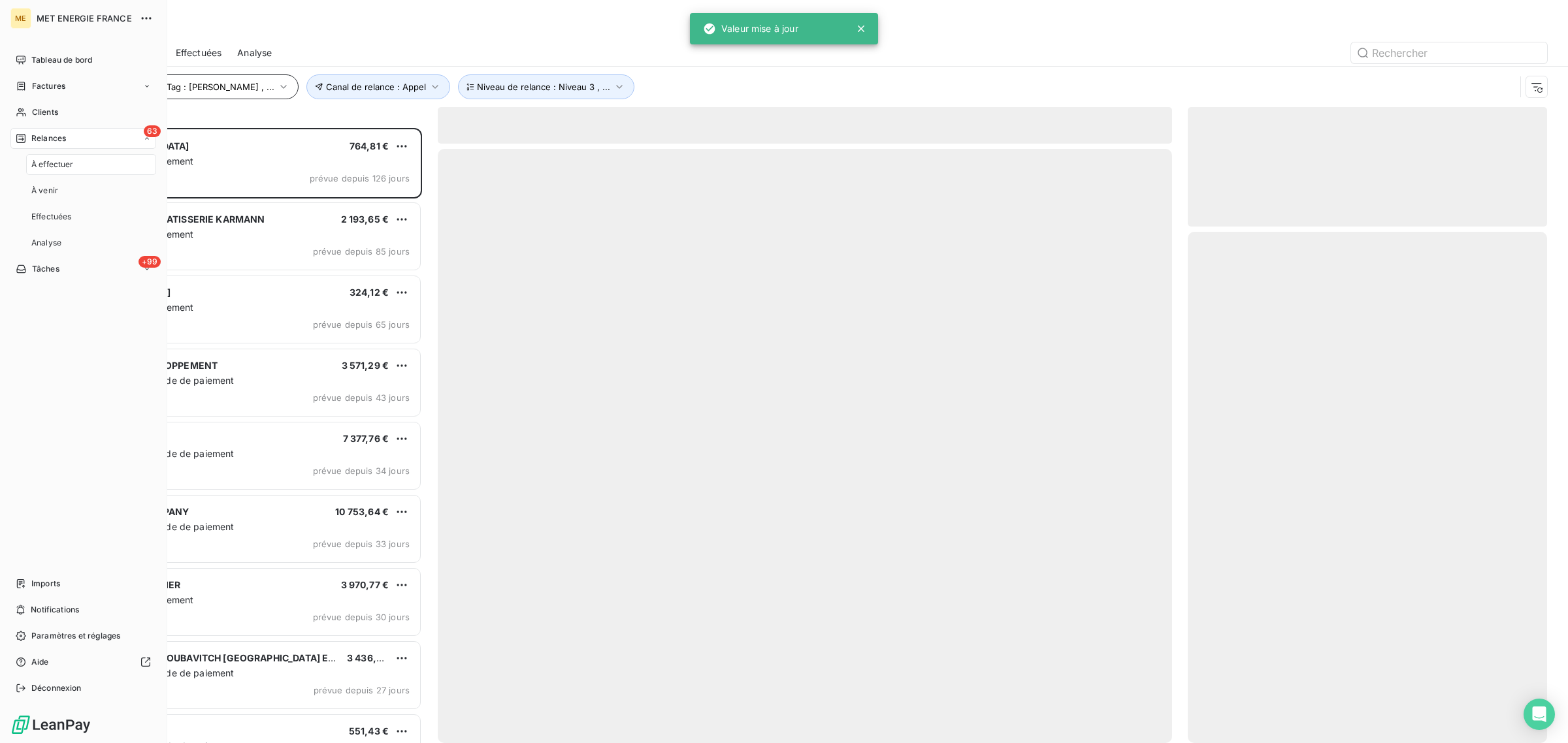
scroll to position [603, 347]
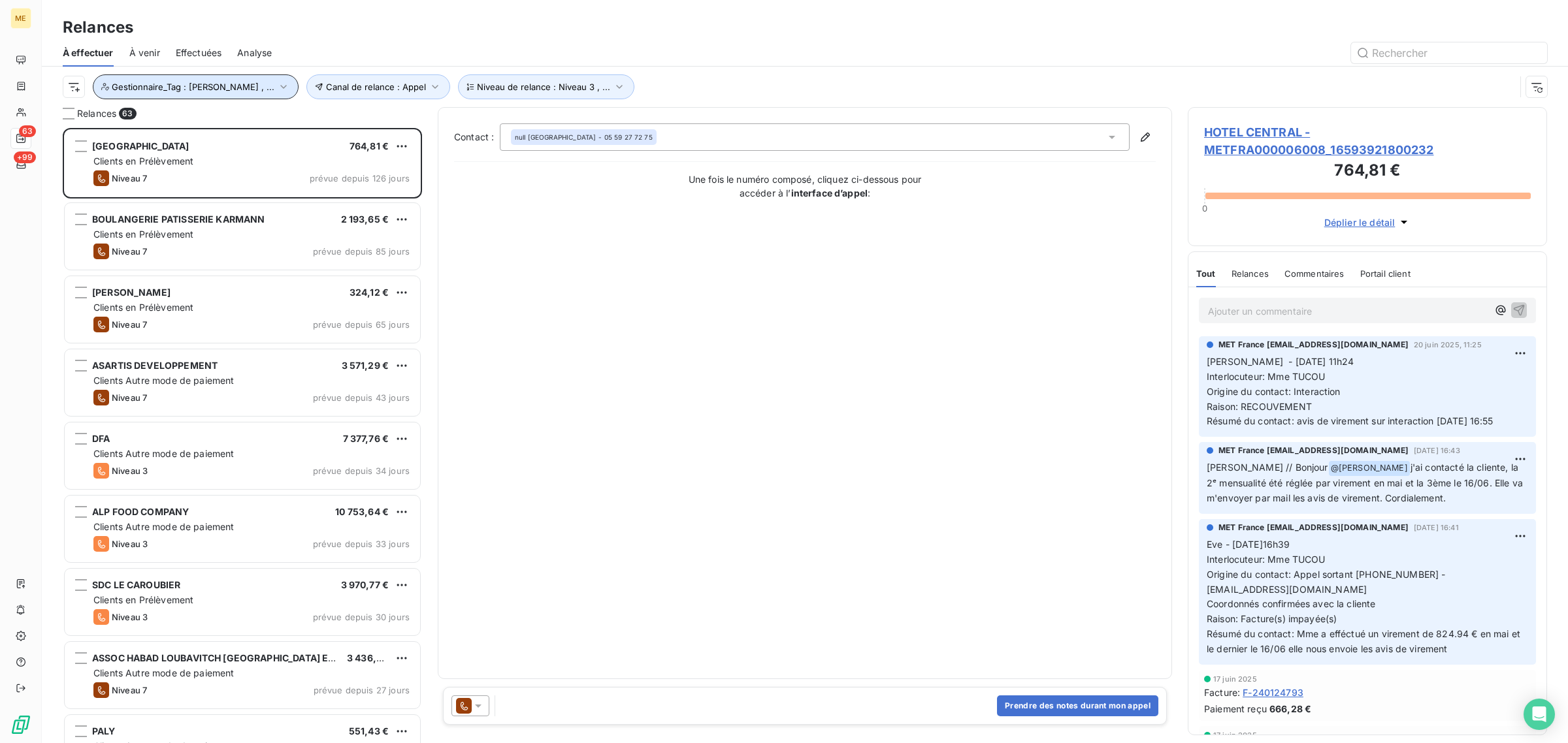
click at [183, 91] on span "Gestionnaire_Tag : [PERSON_NAME] , ..." at bounding box center [193, 86] width 163 height 11
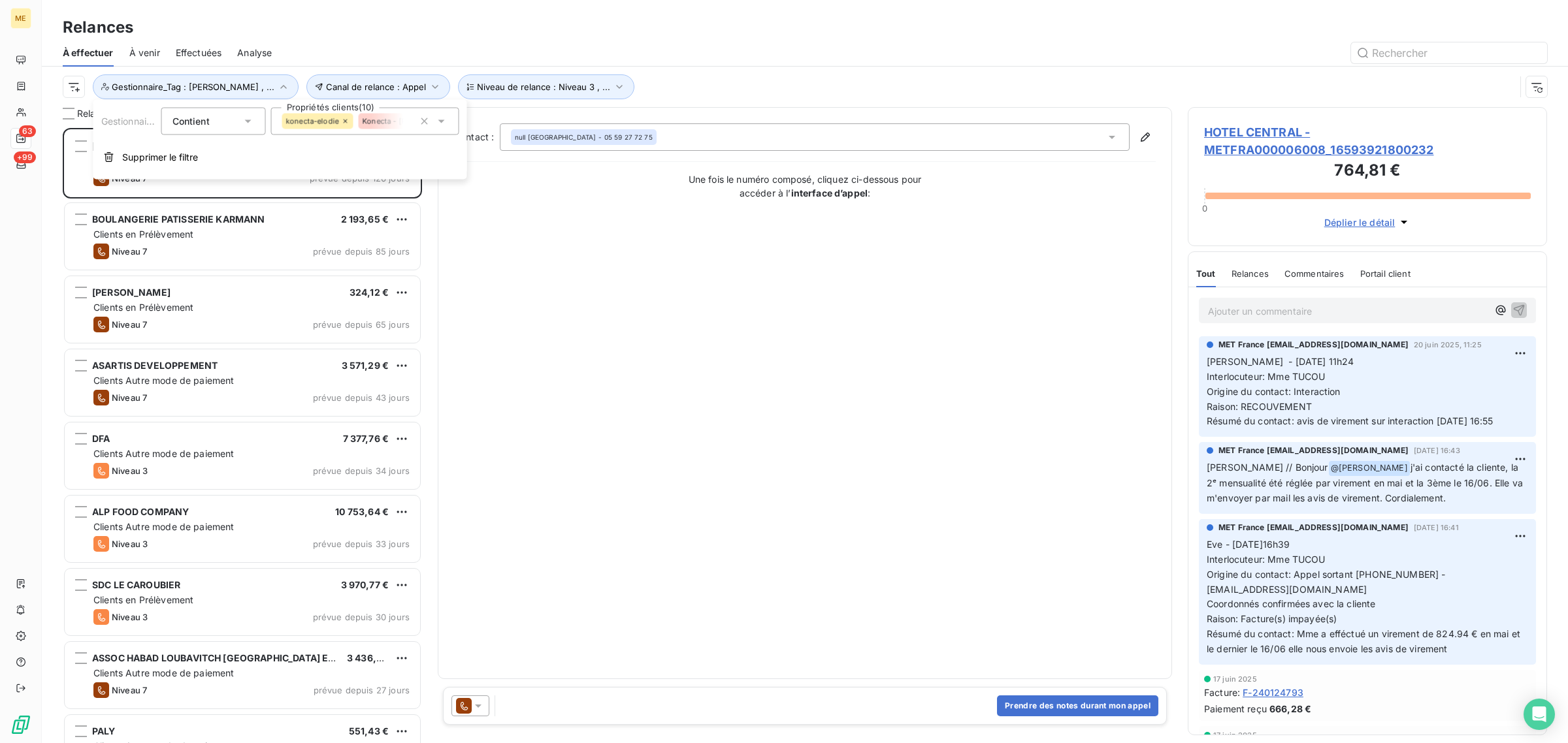
click at [337, 119] on span "konecta-elodie" at bounding box center [313, 121] width 53 height 7
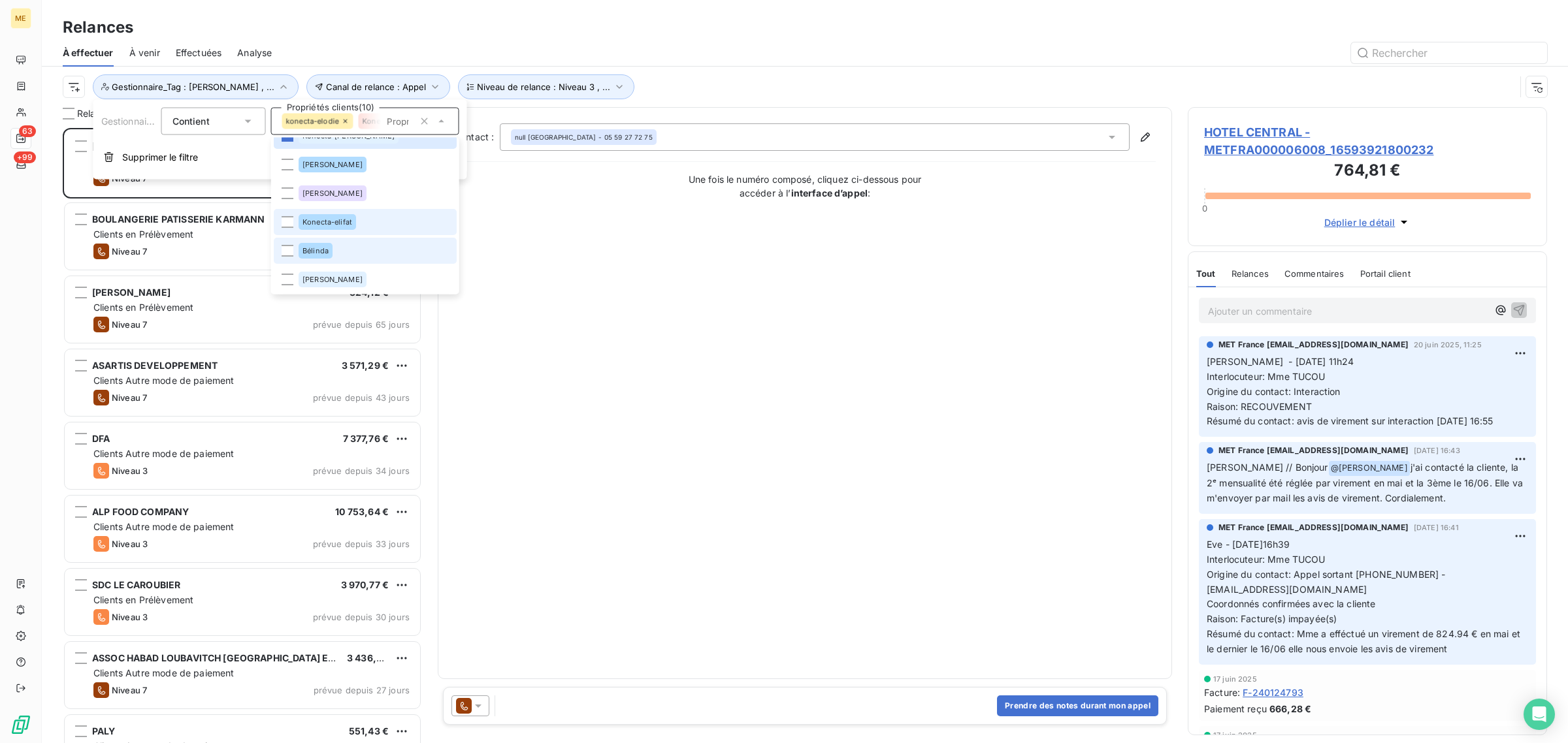
scroll to position [477, 0]
click at [335, 226] on div "Konecta-elifat" at bounding box center [327, 222] width 57 height 16
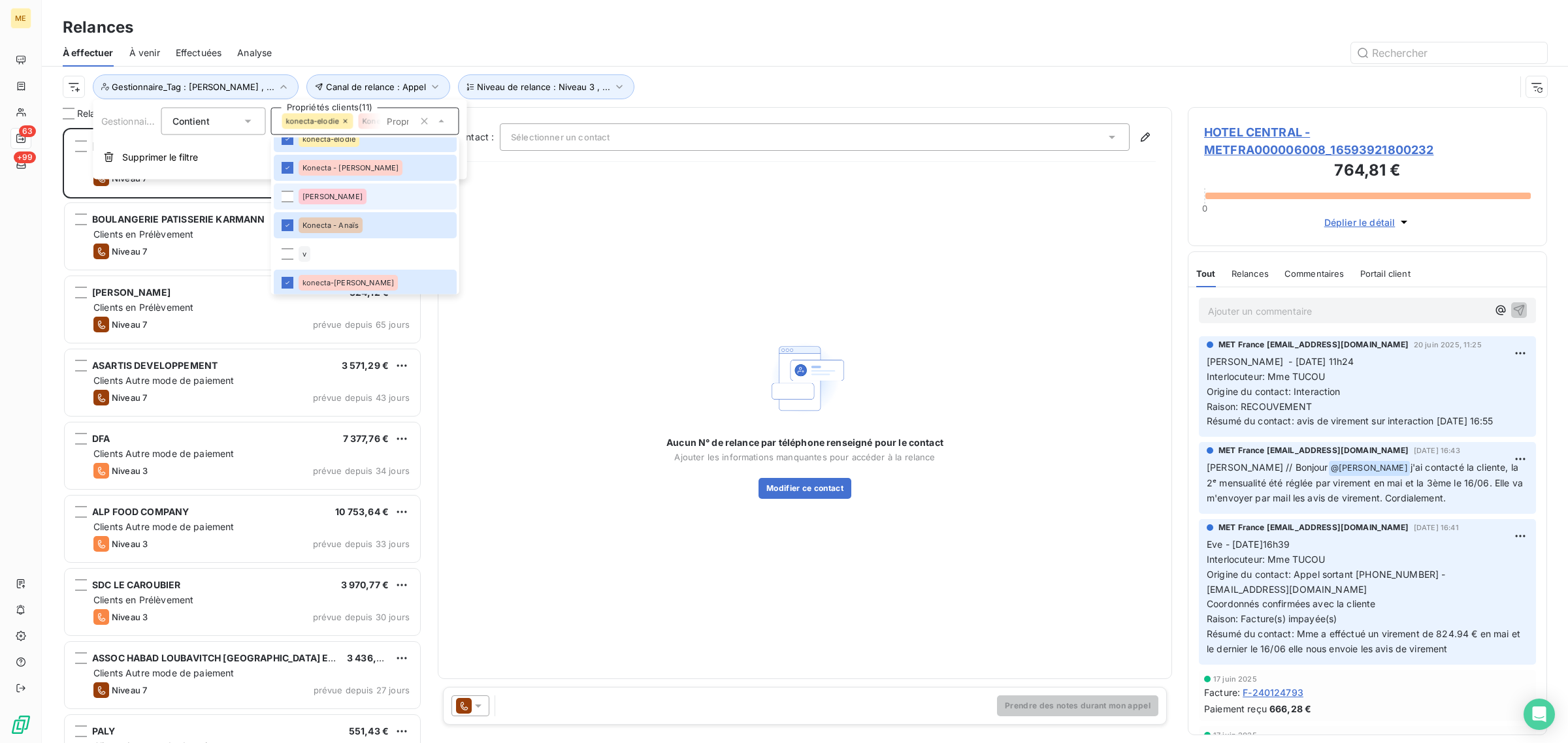
scroll to position [0, 0]
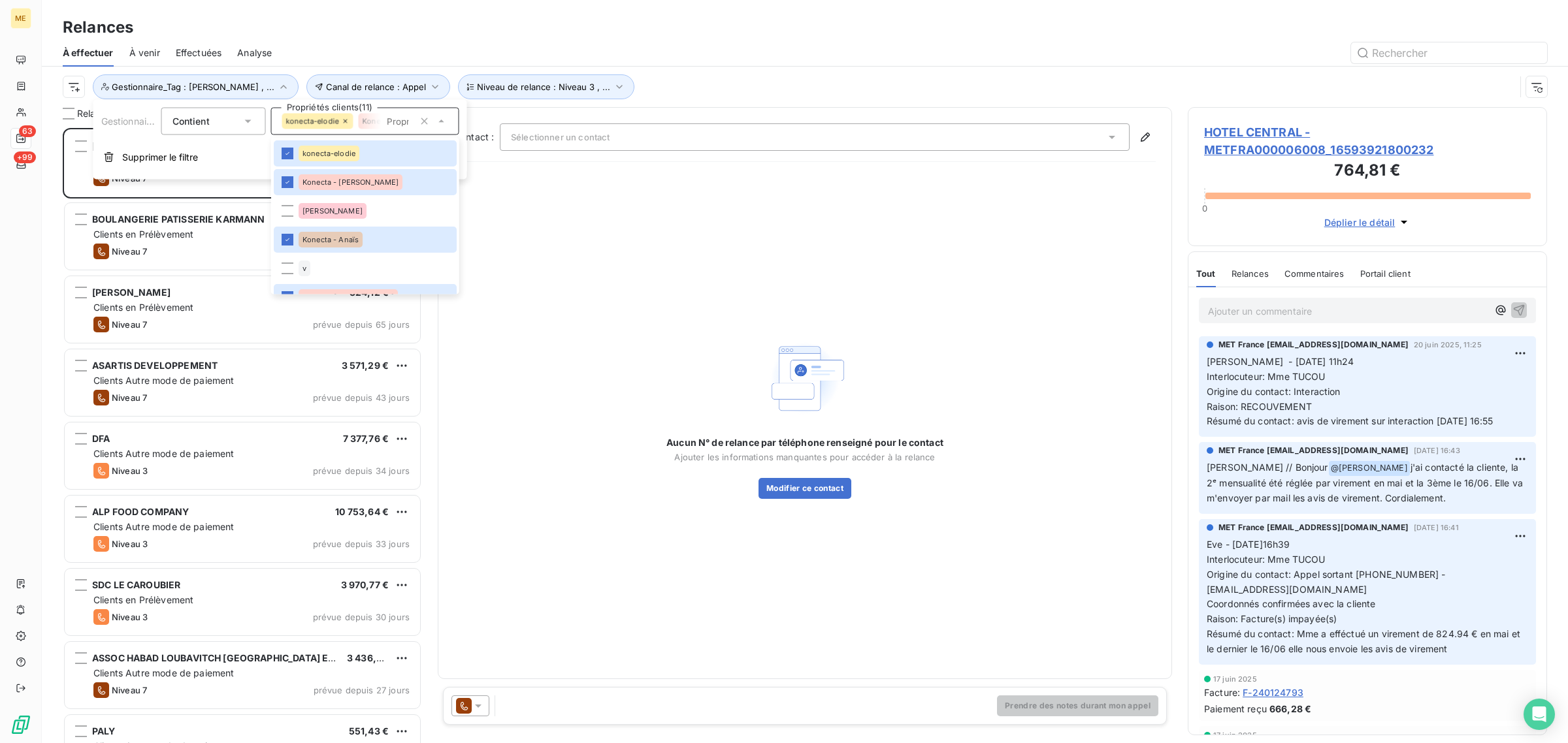
click at [198, 125] on span "Contient" at bounding box center [191, 120] width 37 height 11
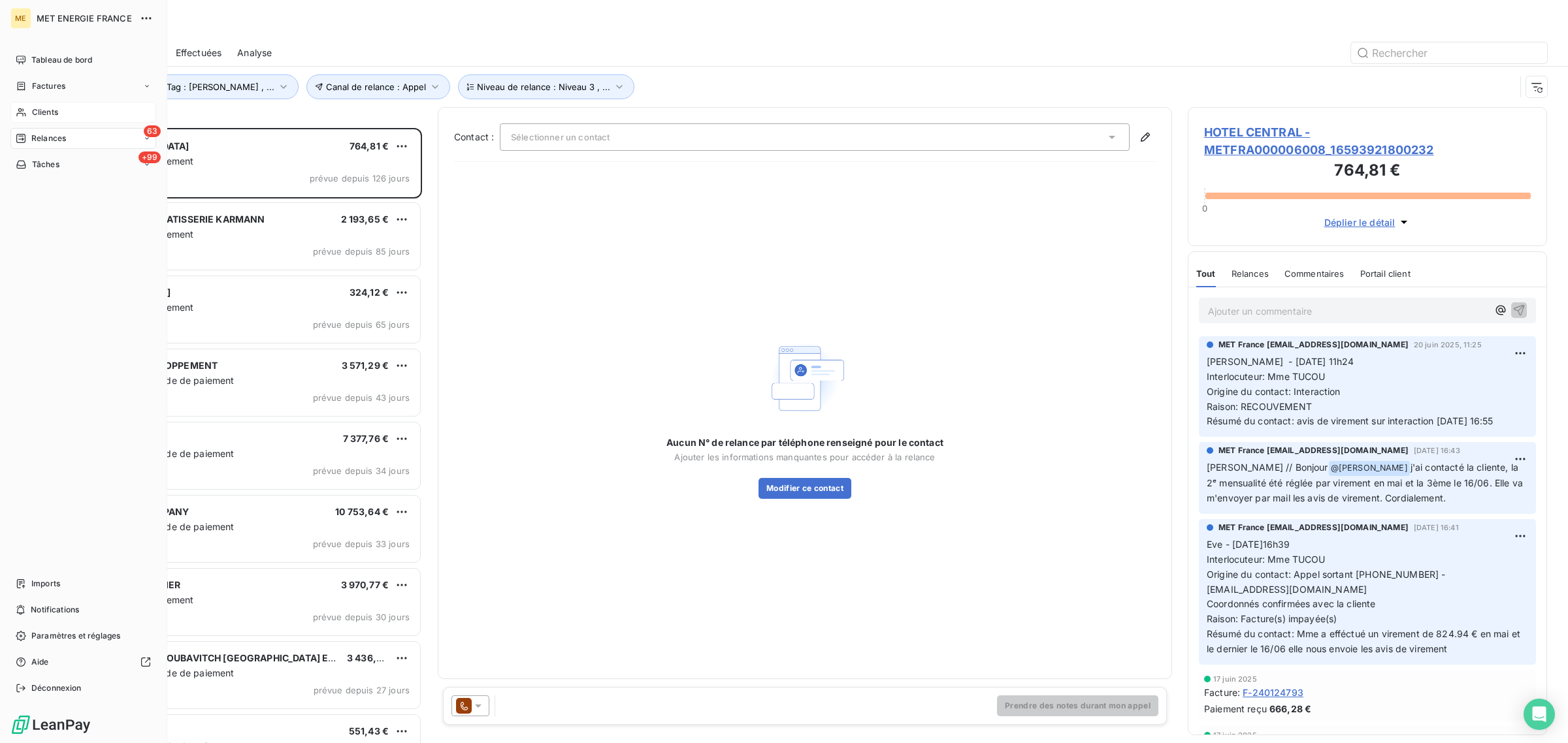
click at [27, 111] on div "Clients" at bounding box center [83, 112] width 145 height 21
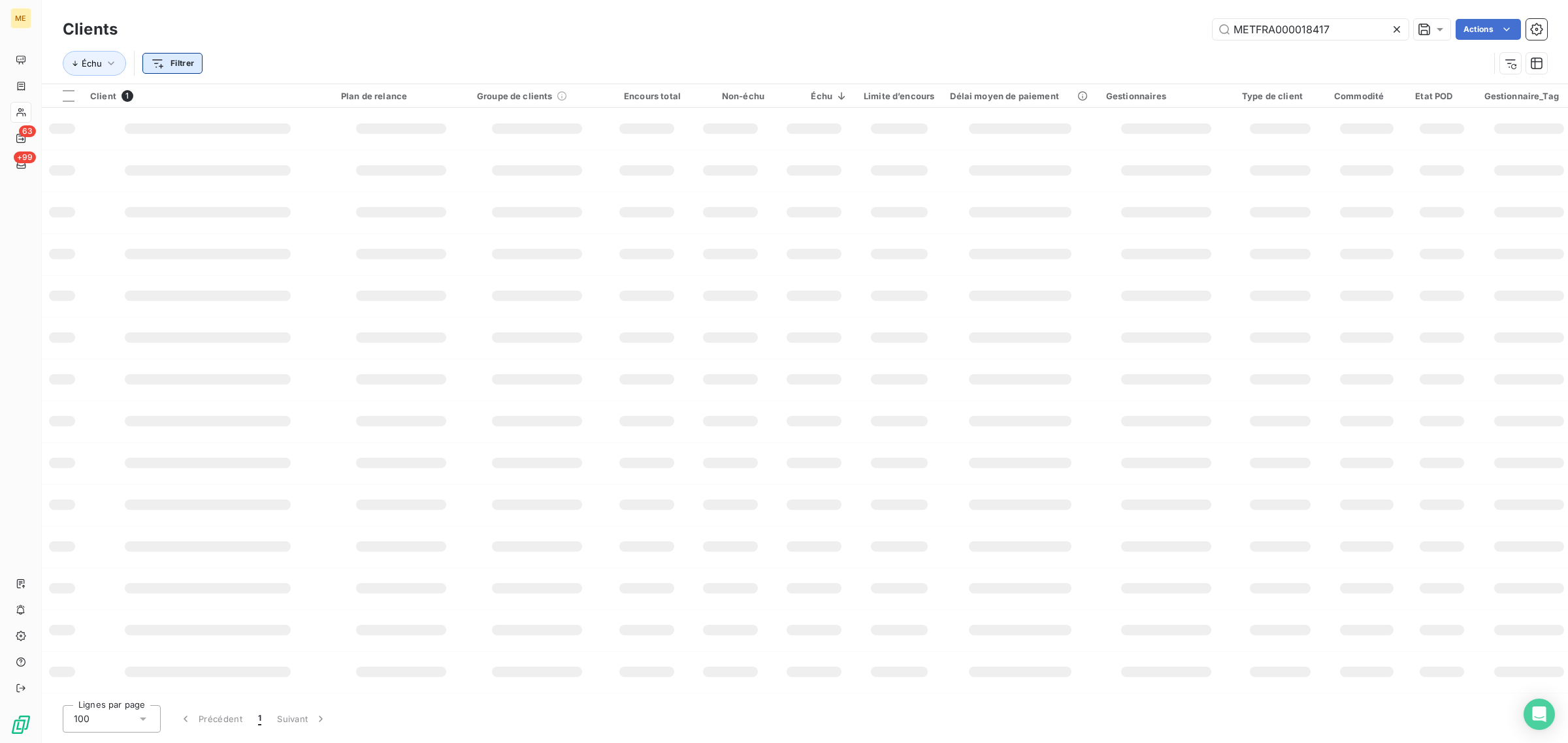
click at [158, 66] on html "ME 63 +99 Clients METFRA000018417 Actions Échu Filtrer Client 1 Plan de relance…" at bounding box center [784, 371] width 1568 height 743
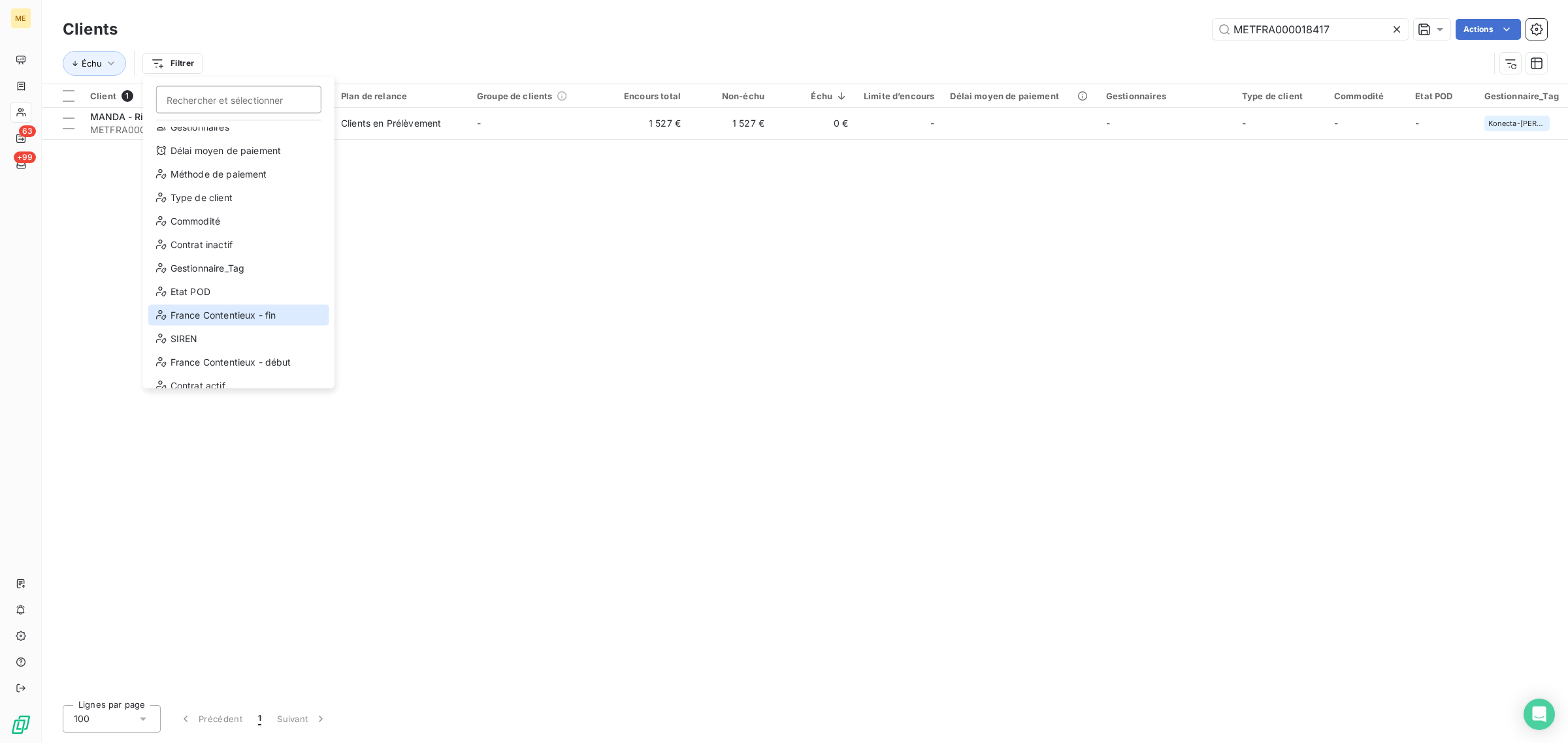
scroll to position [81, 0]
click at [186, 253] on div "Gestionnaire_Tag" at bounding box center [239, 244] width 181 height 21
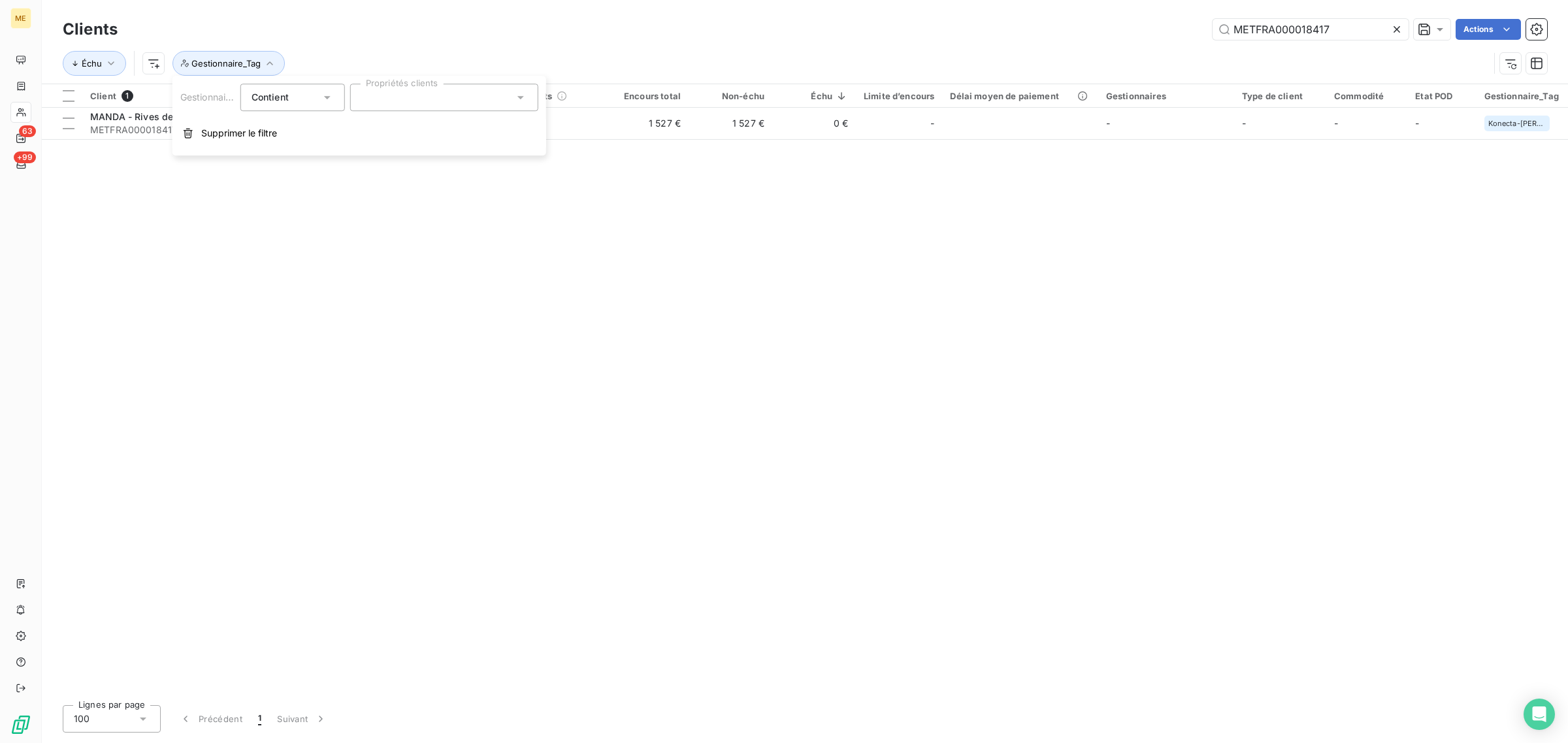
click at [275, 95] on span "Contient" at bounding box center [270, 96] width 37 height 11
click at [281, 159] on li "Ne contient pas" at bounding box center [294, 151] width 107 height 23
click at [444, 100] on div at bounding box center [444, 97] width 188 height 27
click at [223, 236] on div "Client 1 Plan de relance Groupe de clients Encours total Non-échu Échu Limite d…" at bounding box center [804, 390] width 1526 height 611
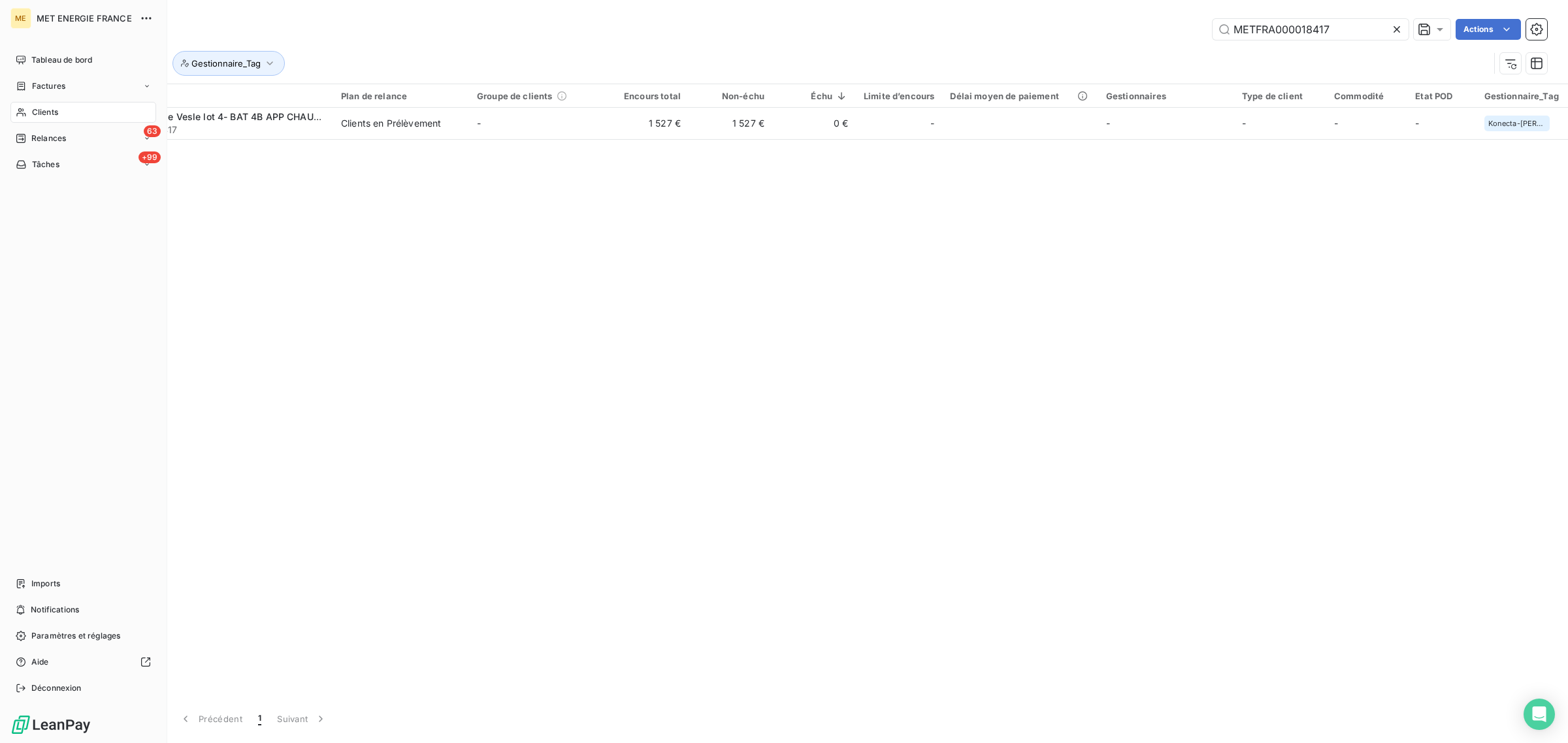
click at [25, 119] on div "Clients" at bounding box center [83, 112] width 145 height 21
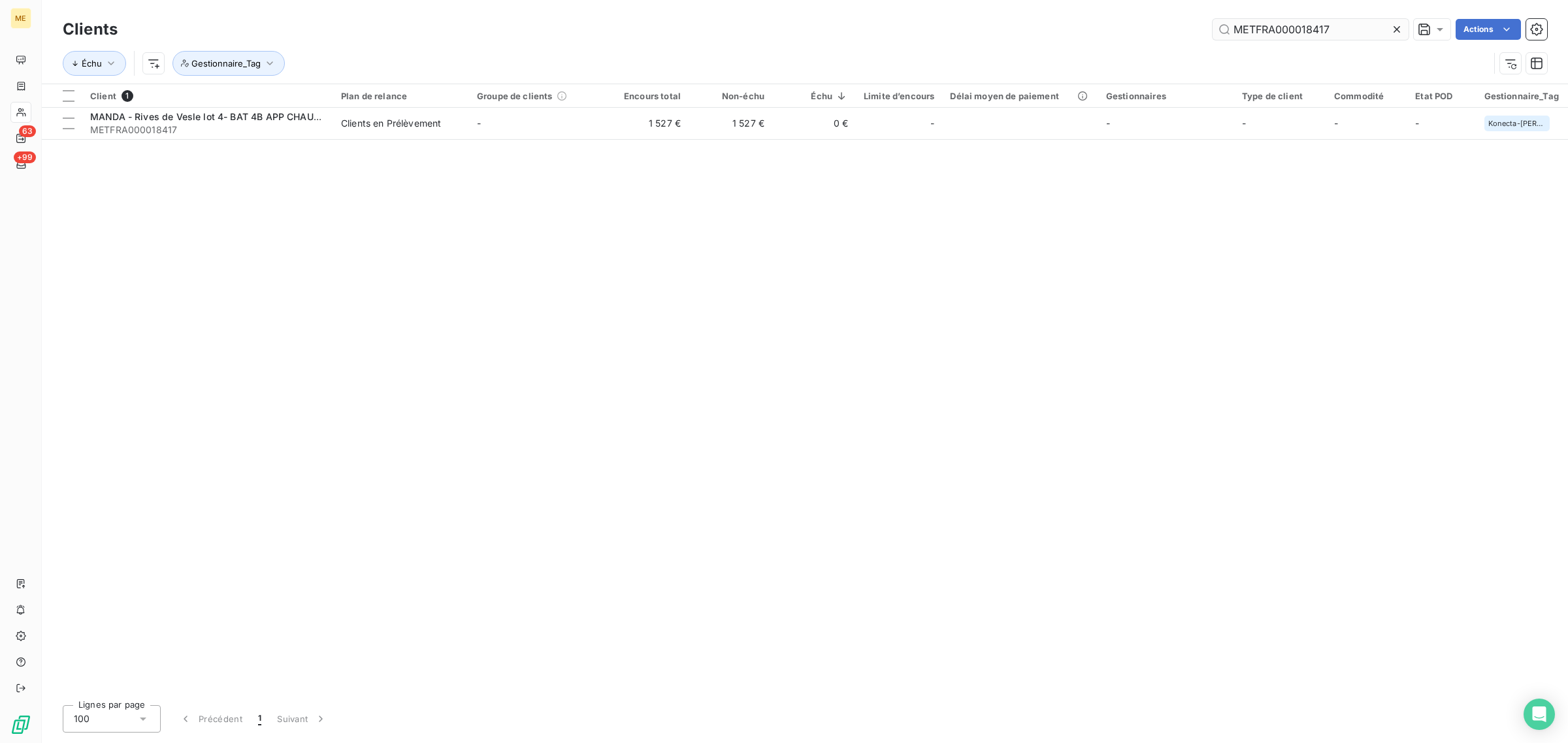
drag, startPoint x: 1395, startPoint y: 30, endPoint x: 1292, endPoint y: 24, distance: 103.2
click at [1395, 29] on icon at bounding box center [1397, 30] width 13 height 13
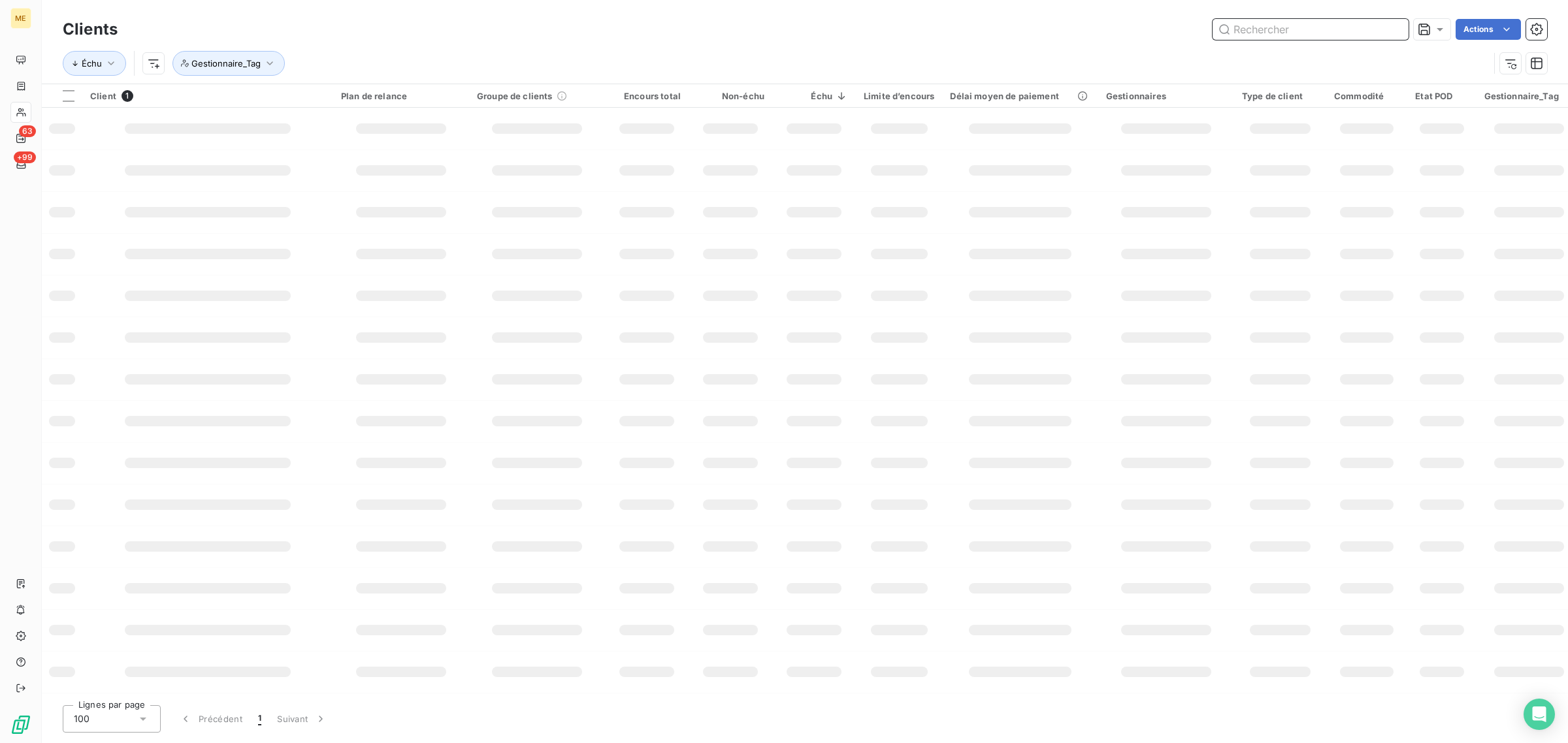
click at [1301, 24] on input "text" at bounding box center [1310, 29] width 196 height 21
paste input "METFRA000007423_Z1443800000136"
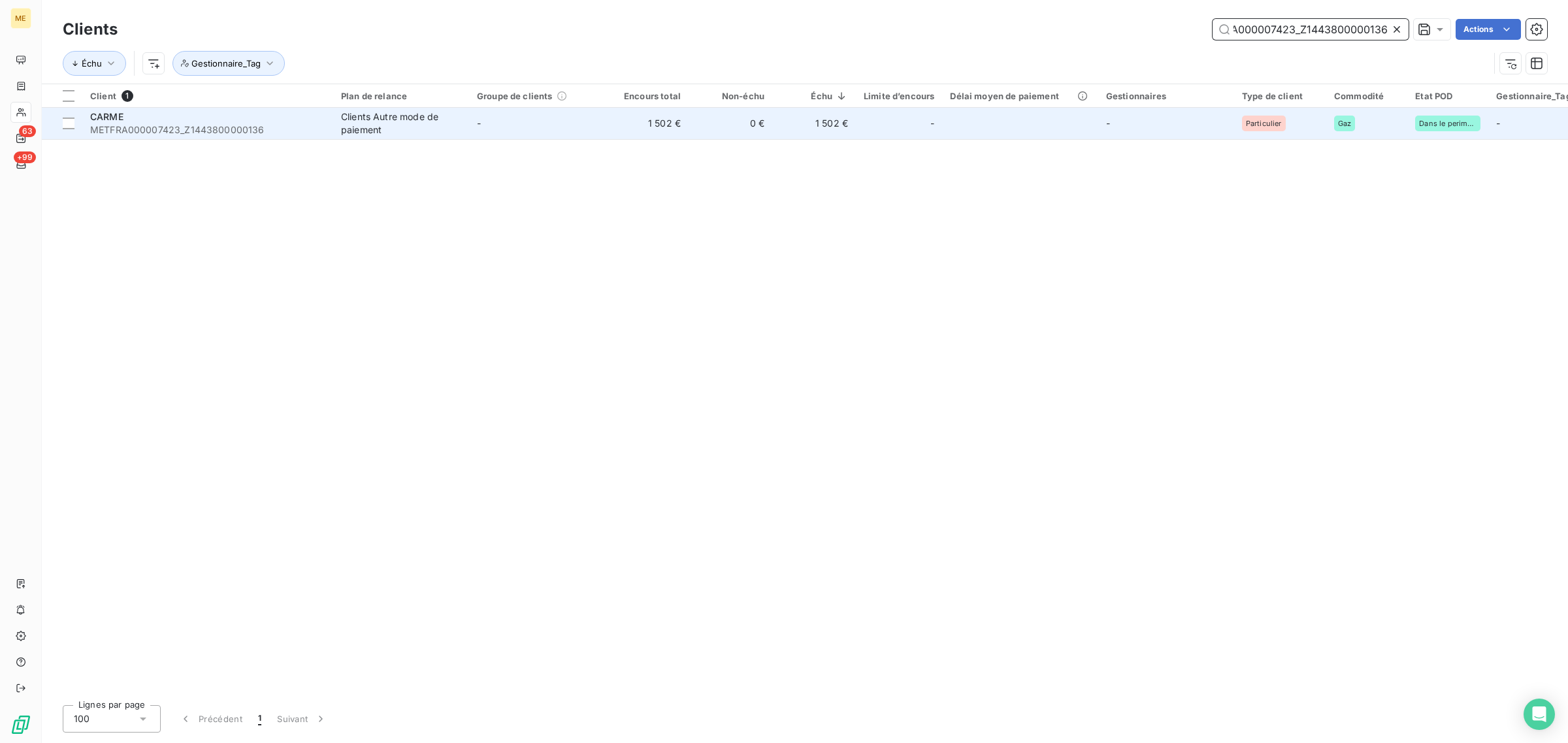
type input "METFRA000007423_Z1443800000136"
click at [464, 125] on td "Clients Autre mode de paiement" at bounding box center [401, 124] width 136 height 32
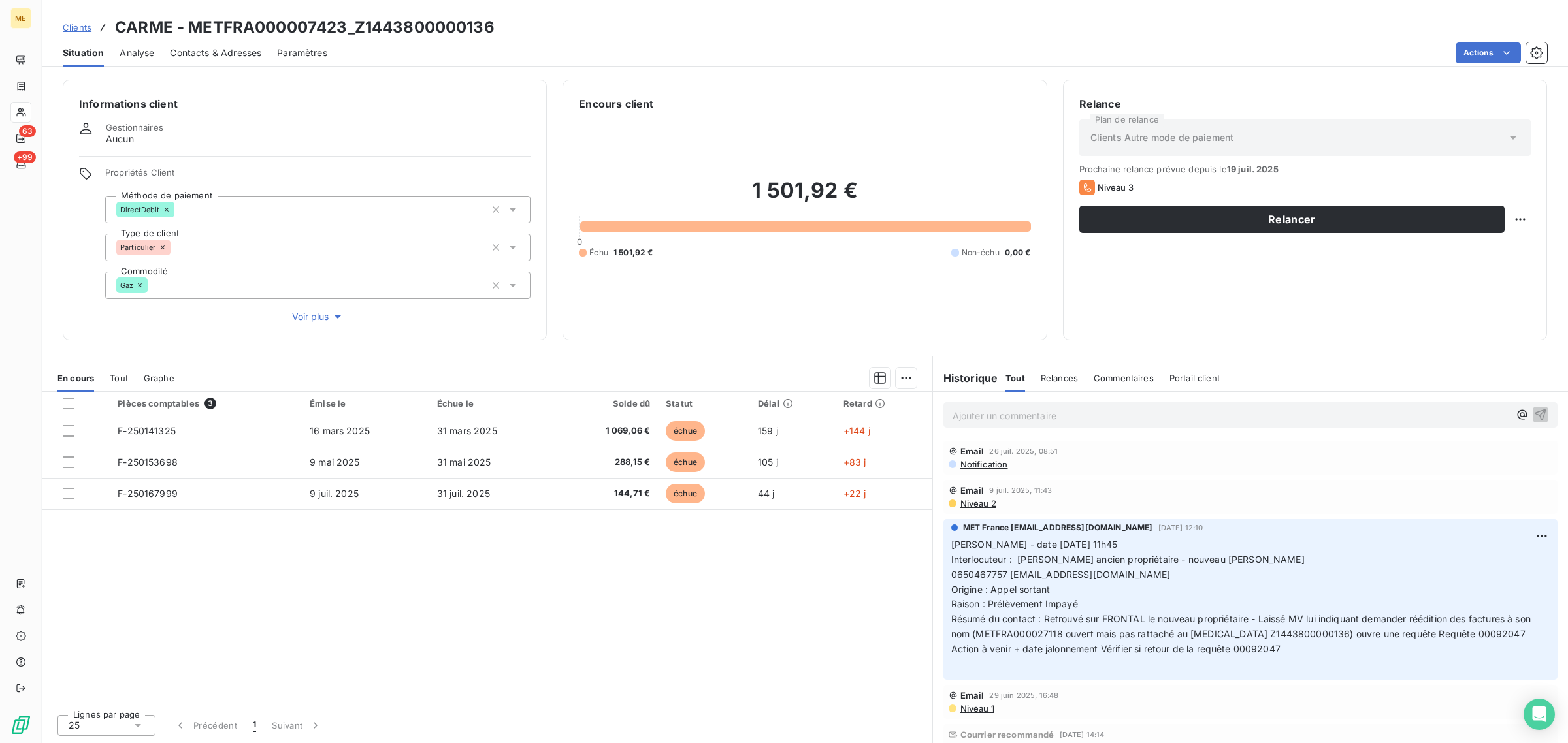
click at [319, 317] on span "Voir plus" at bounding box center [318, 317] width 52 height 13
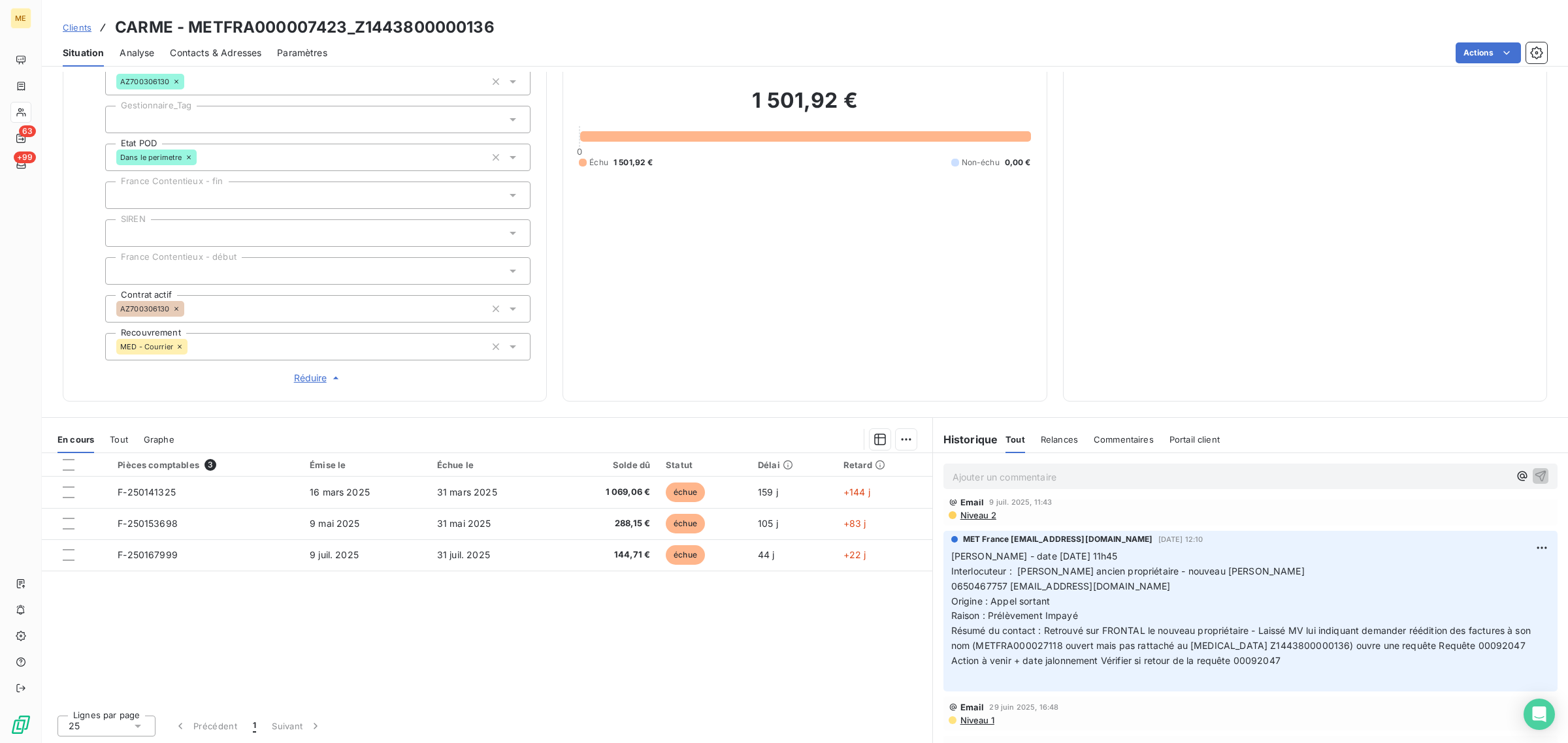
scroll to position [49, 0]
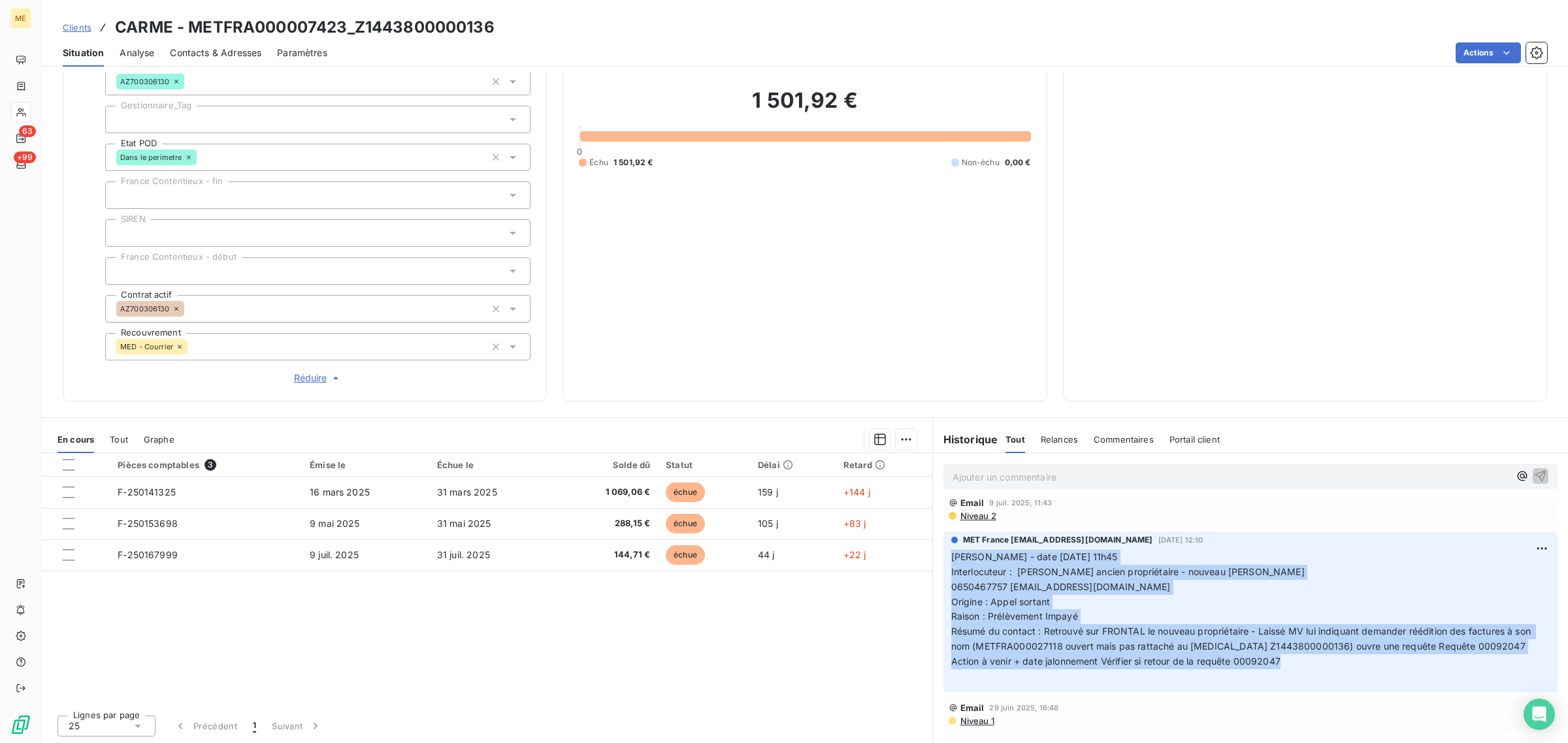
drag, startPoint x: 1283, startPoint y: 662, endPoint x: 938, endPoint y: 562, distance: 359.2
click at [943, 562] on div "MET France met-france@recouvrement.met.com 8 juil. 2025, 12:10 Valérie - date 0…" at bounding box center [1250, 613] width 614 height 161
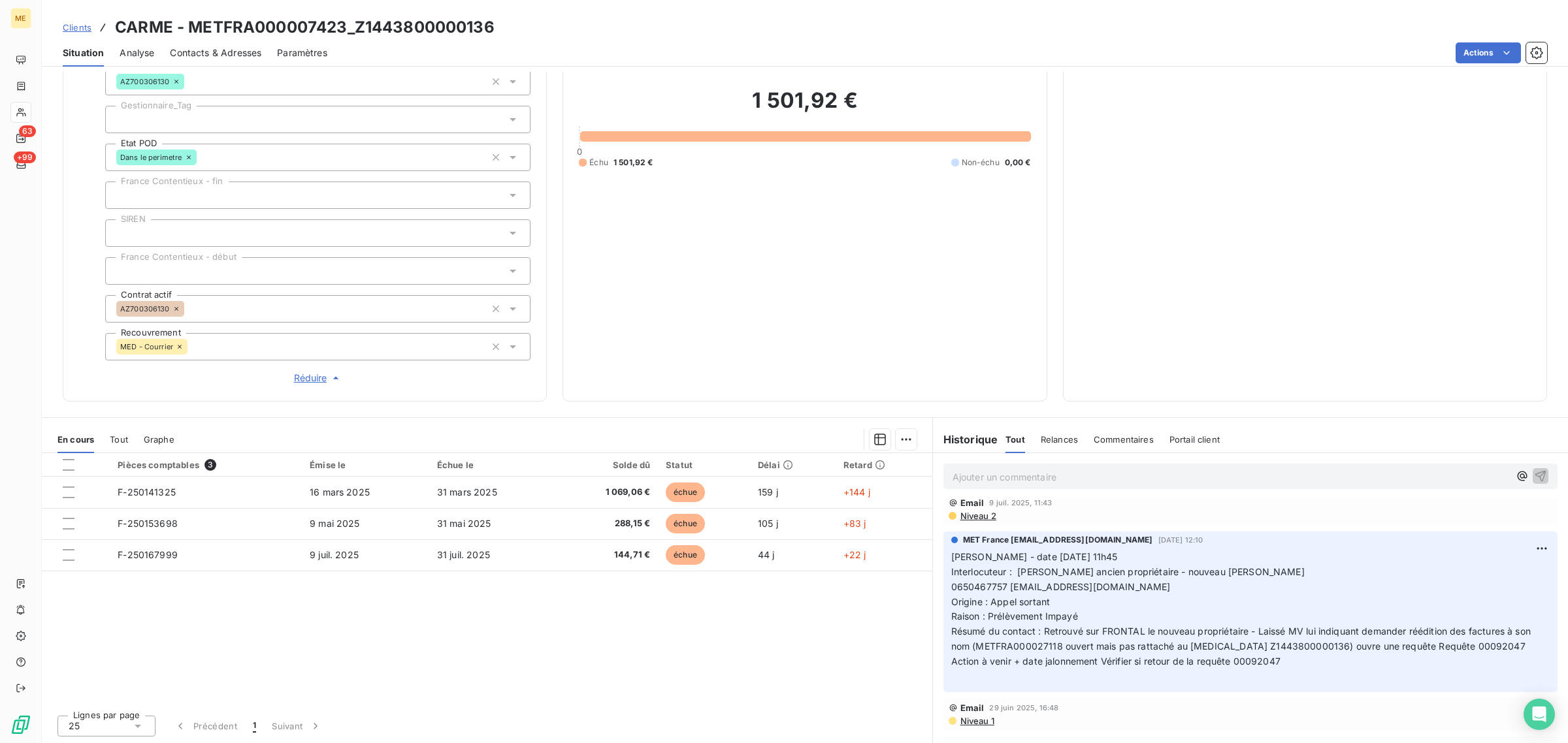
click at [706, 618] on div "Pièces comptables 3 Émise le Échue le Solde dû Statut Délai Retard F-250141325 …" at bounding box center [486, 579] width 891 height 252
click at [305, 382] on span "Réduire" at bounding box center [318, 379] width 48 height 13
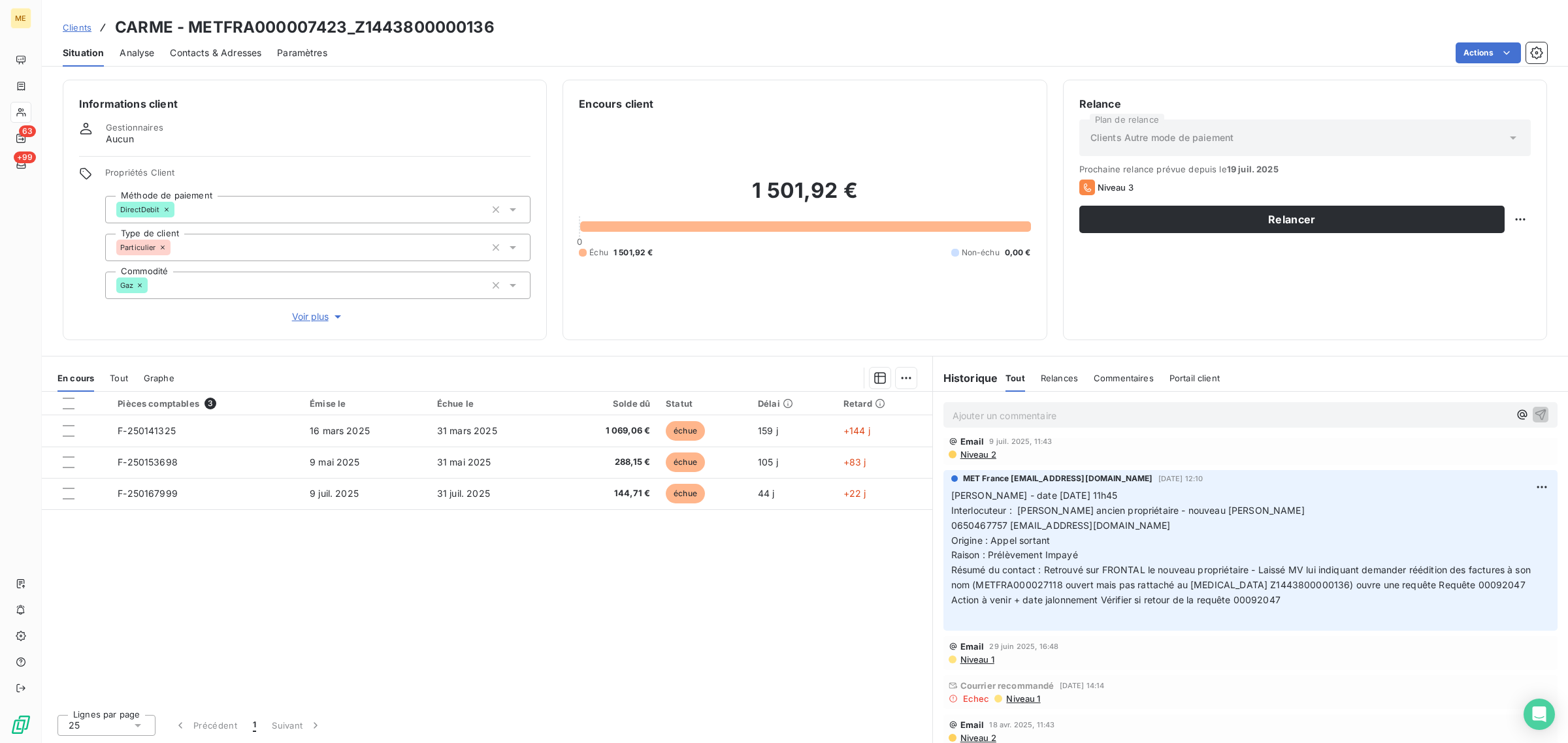
scroll to position [0, 0]
click at [314, 320] on span "Voir plus" at bounding box center [318, 317] width 52 height 13
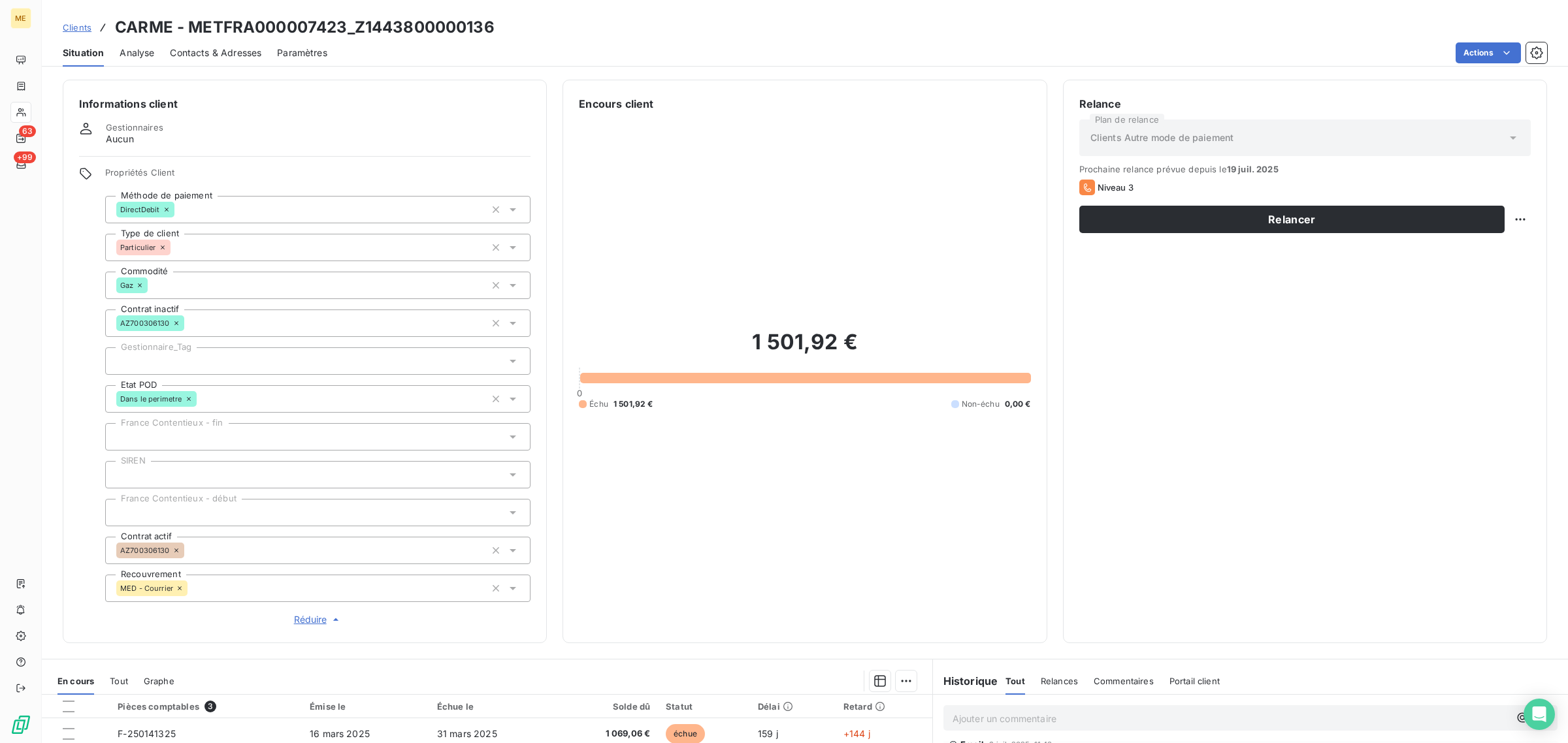
click at [174, 361] on div at bounding box center [318, 361] width 425 height 27
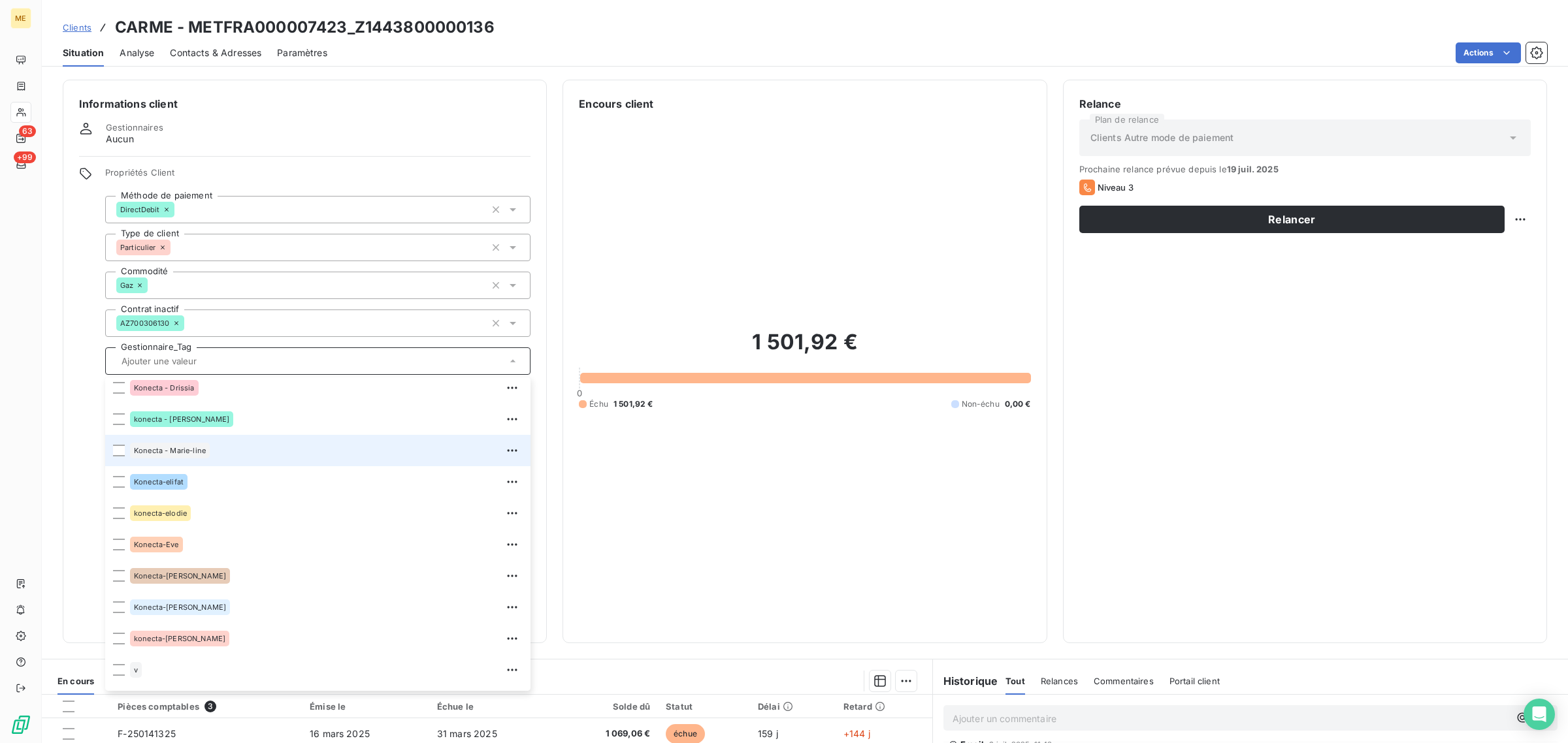
scroll to position [375, 0]
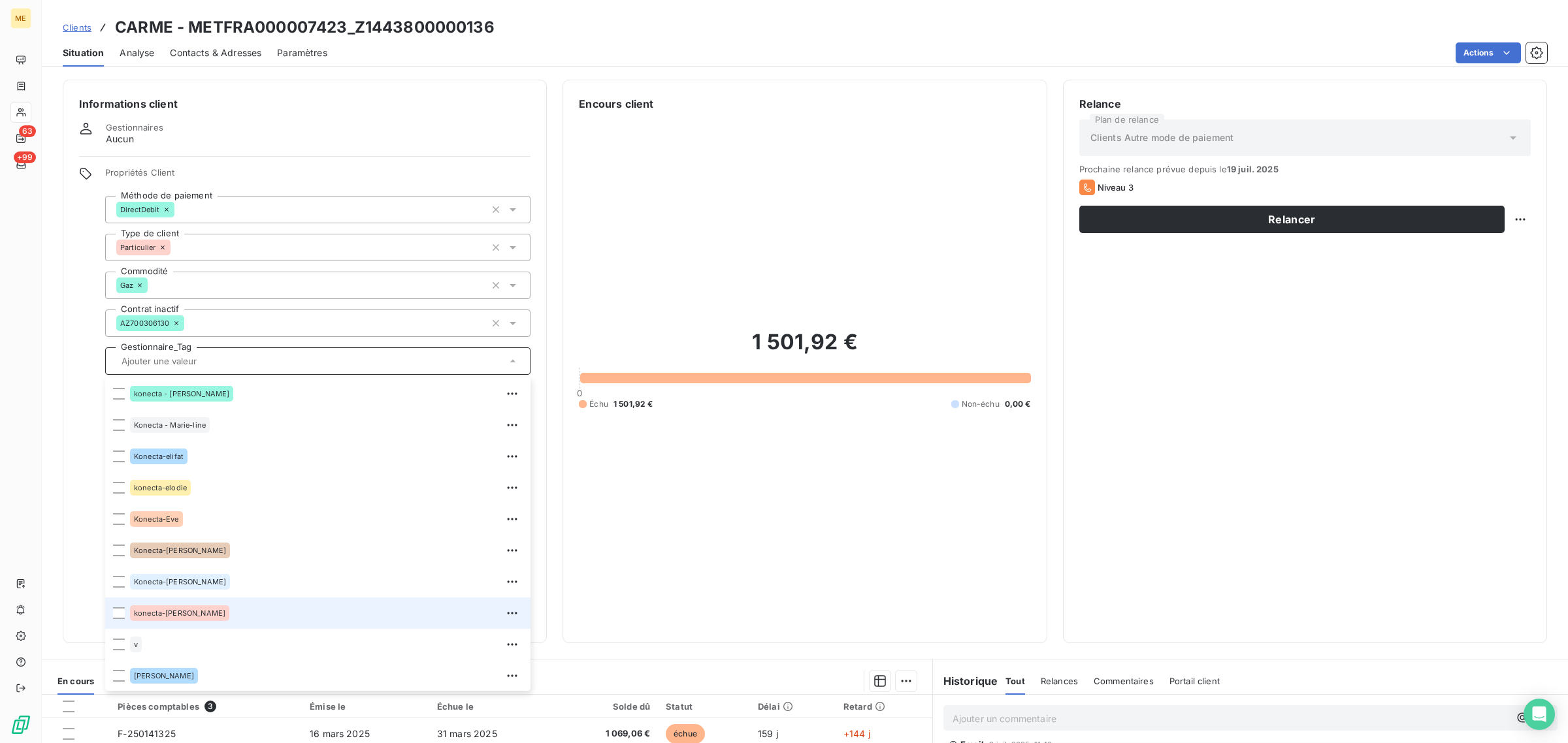
click at [158, 609] on span "konecta-[PERSON_NAME]" at bounding box center [179, 613] width 91 height 7
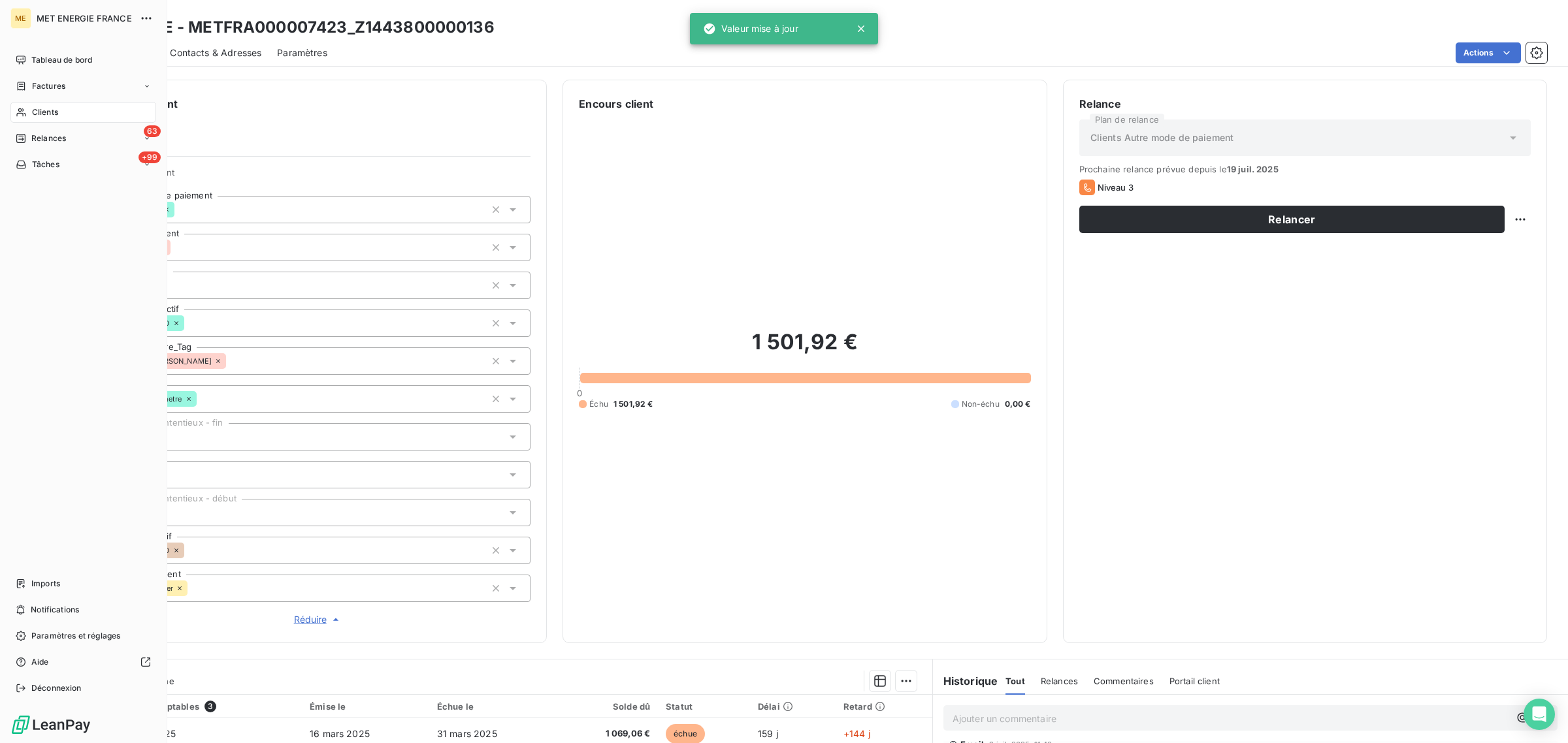
click at [37, 110] on span "Clients" at bounding box center [45, 112] width 26 height 12
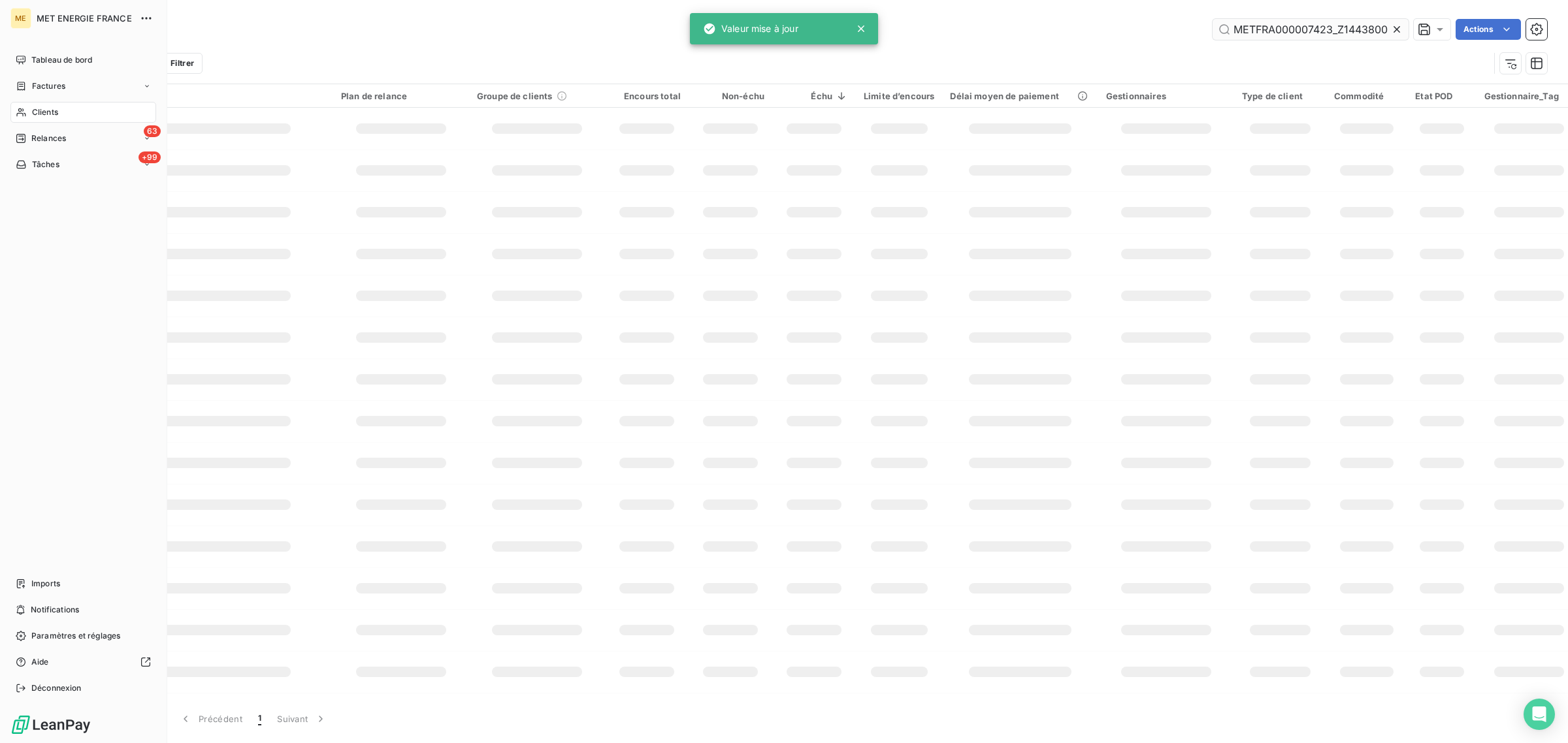
scroll to position [0, 38]
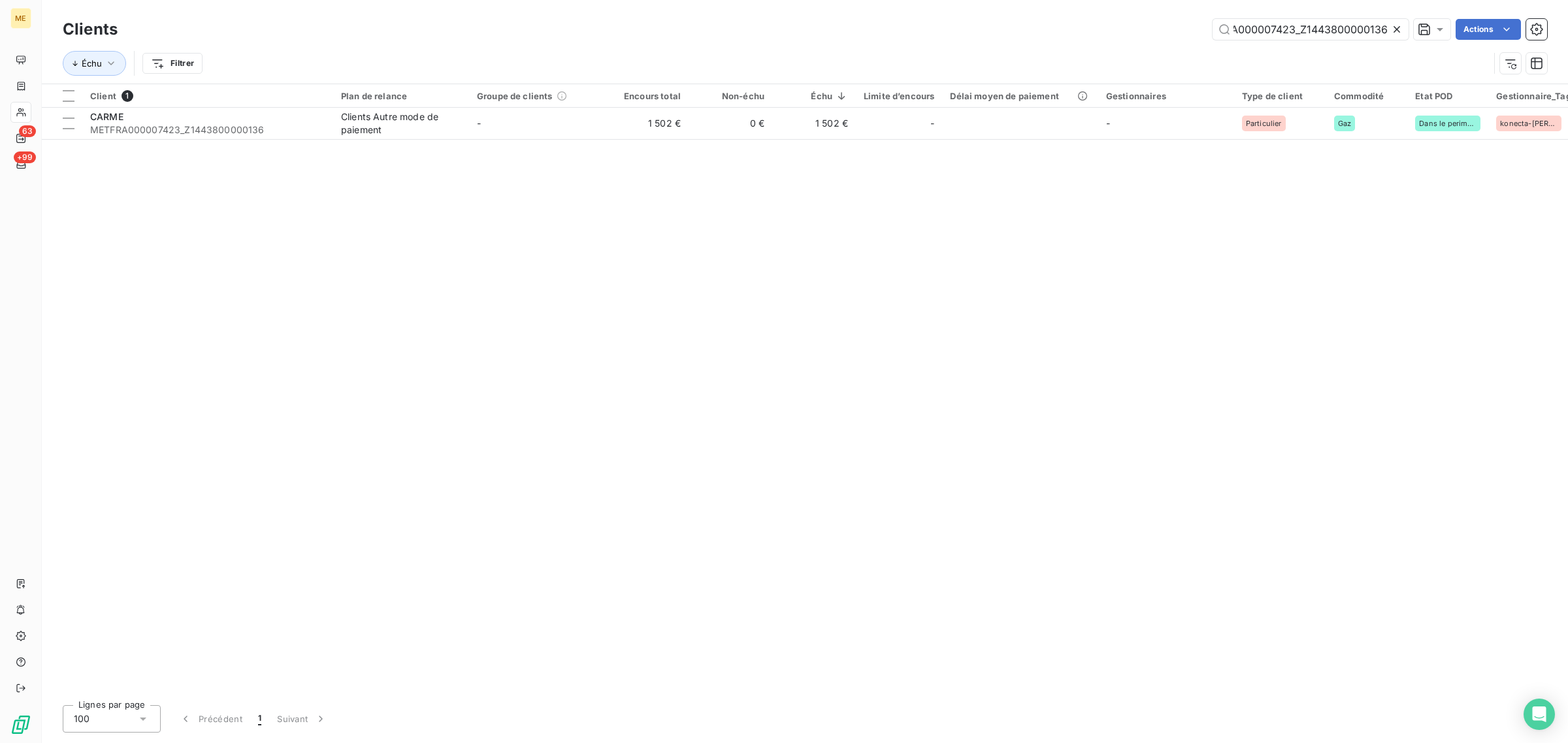
click at [1396, 33] on icon at bounding box center [1397, 30] width 13 height 13
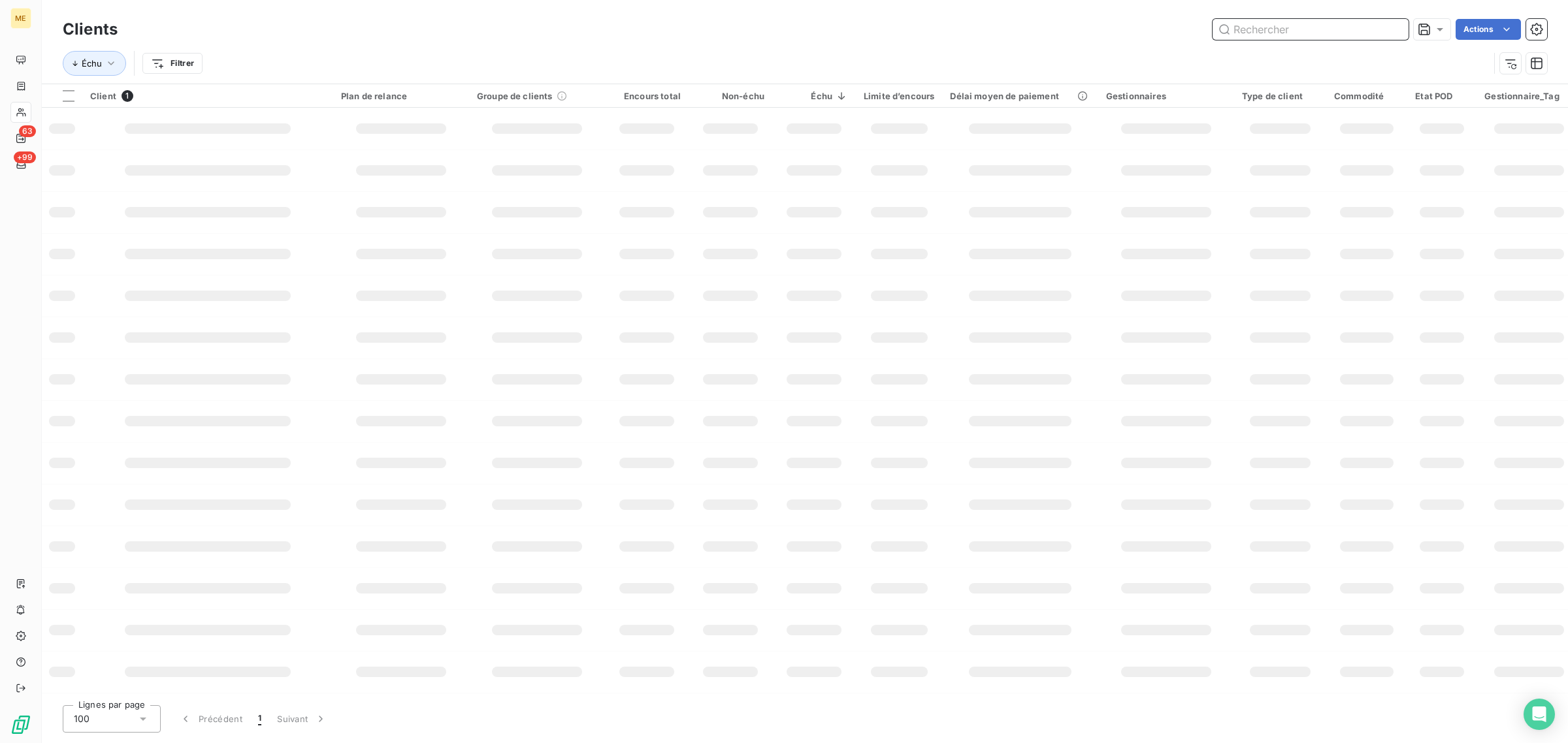
click at [1292, 26] on input "text" at bounding box center [1310, 29] width 196 height 21
paste input "METFRA000005925_GI024786"
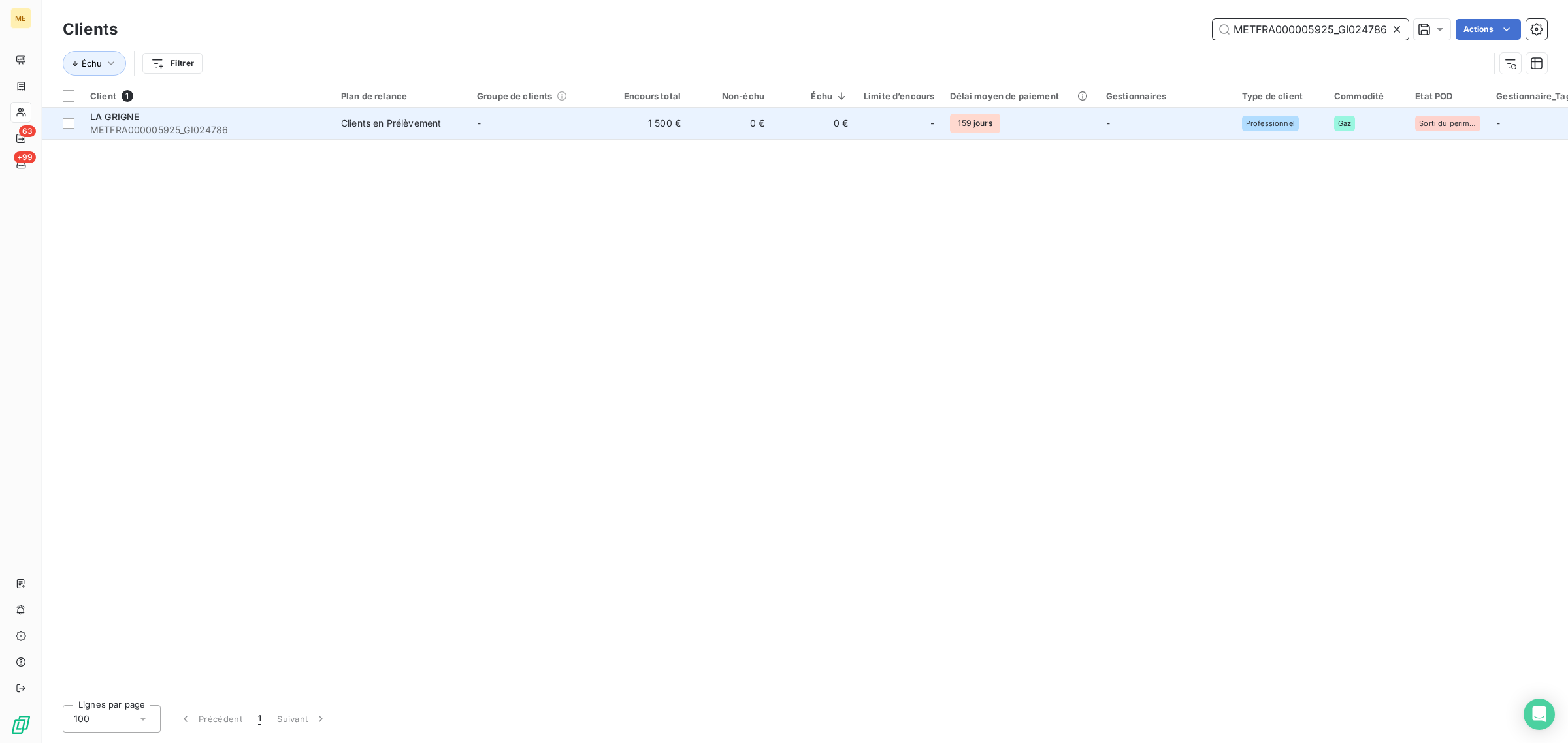
type input "METFRA000005925_GI024786"
click at [560, 134] on td "-" at bounding box center [537, 124] width 136 height 32
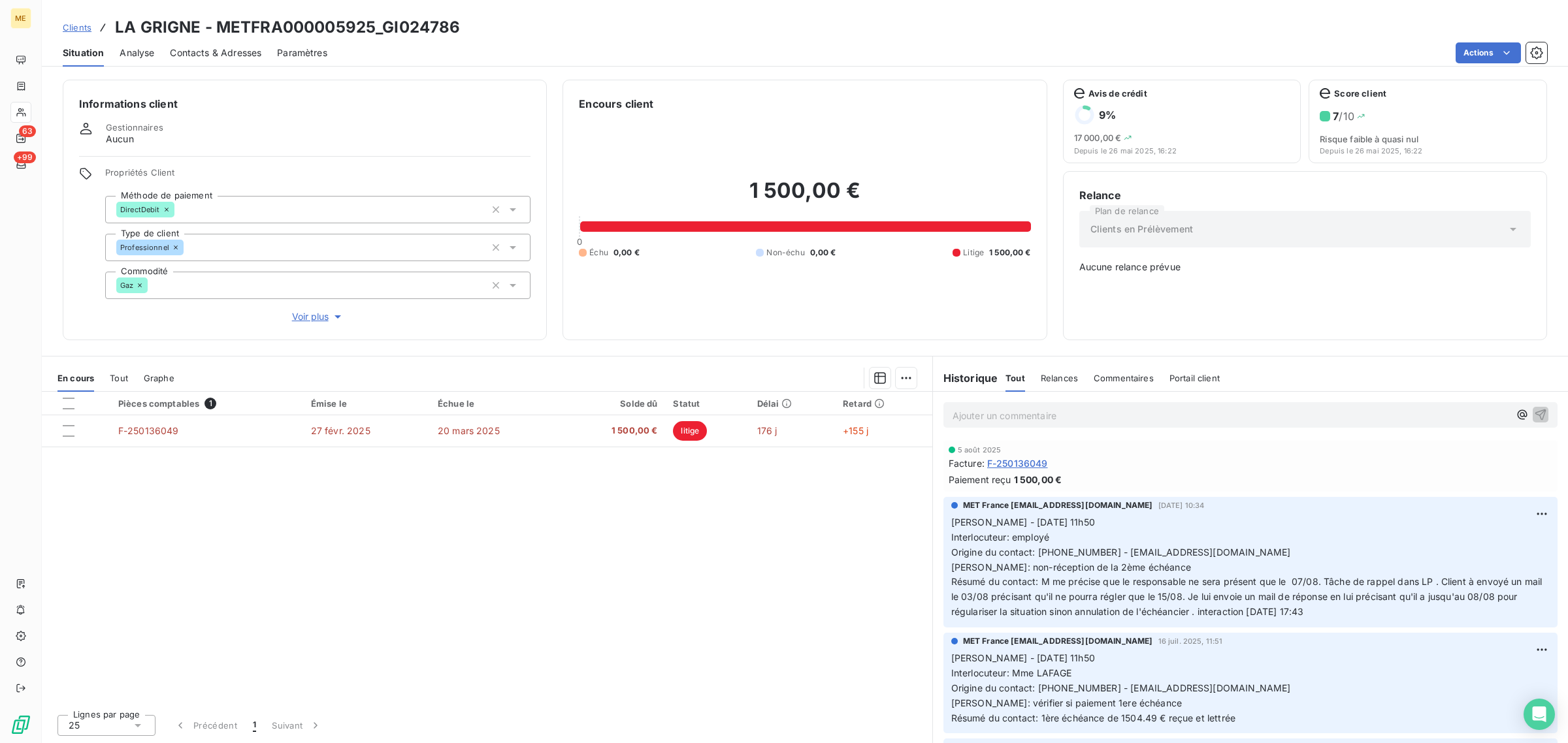
click at [305, 320] on span "Voir plus" at bounding box center [318, 317] width 52 height 13
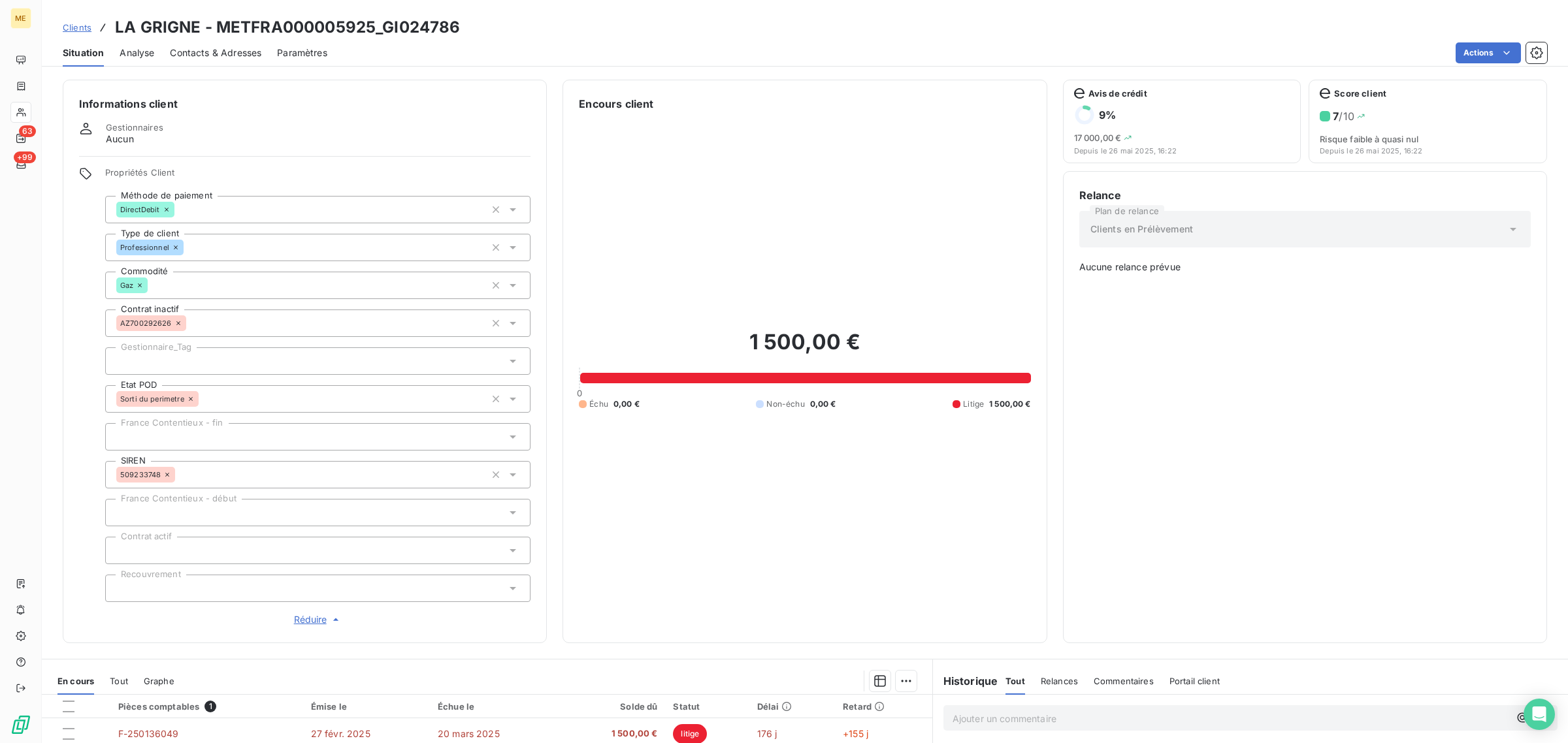
click at [181, 360] on div at bounding box center [318, 361] width 425 height 27
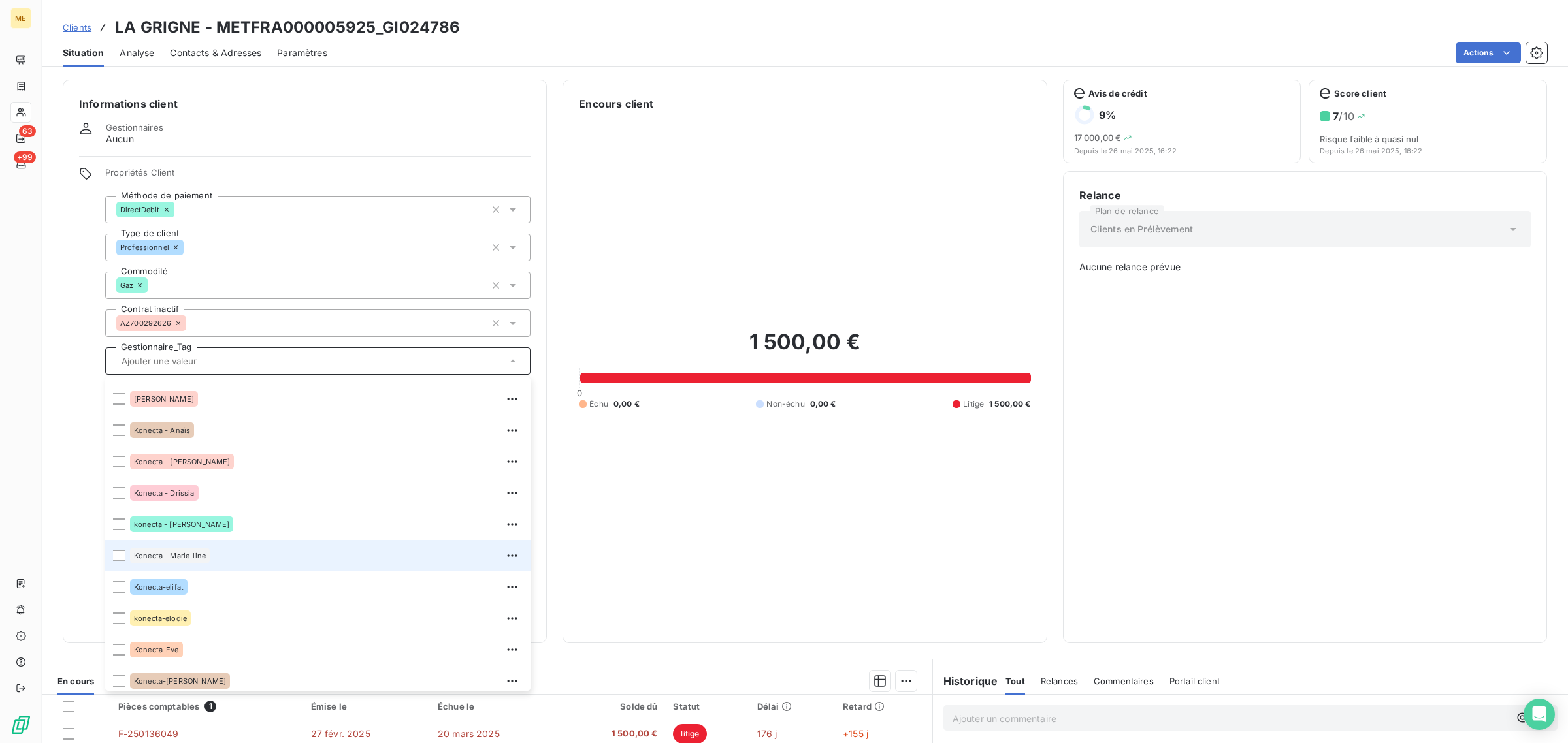
scroll to position [375, 0]
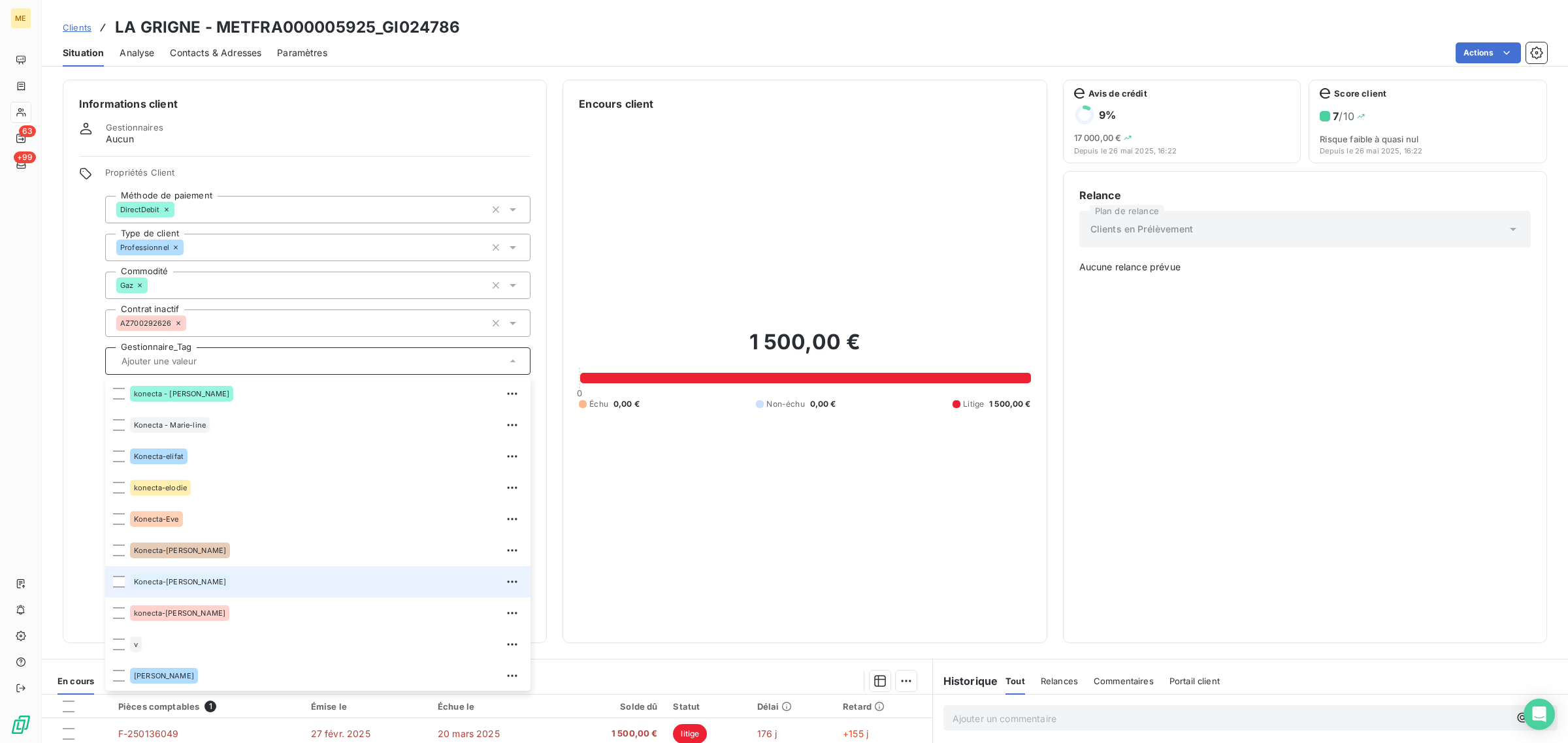
click at [167, 572] on div "Konecta-[PERSON_NAME]" at bounding box center [326, 582] width 393 height 21
click at [972, 485] on div "1 500,00 € 0 Échu 0,00 € Non-échu 0,00 € Litige 1 500,00 €" at bounding box center [804, 369] width 452 height 516
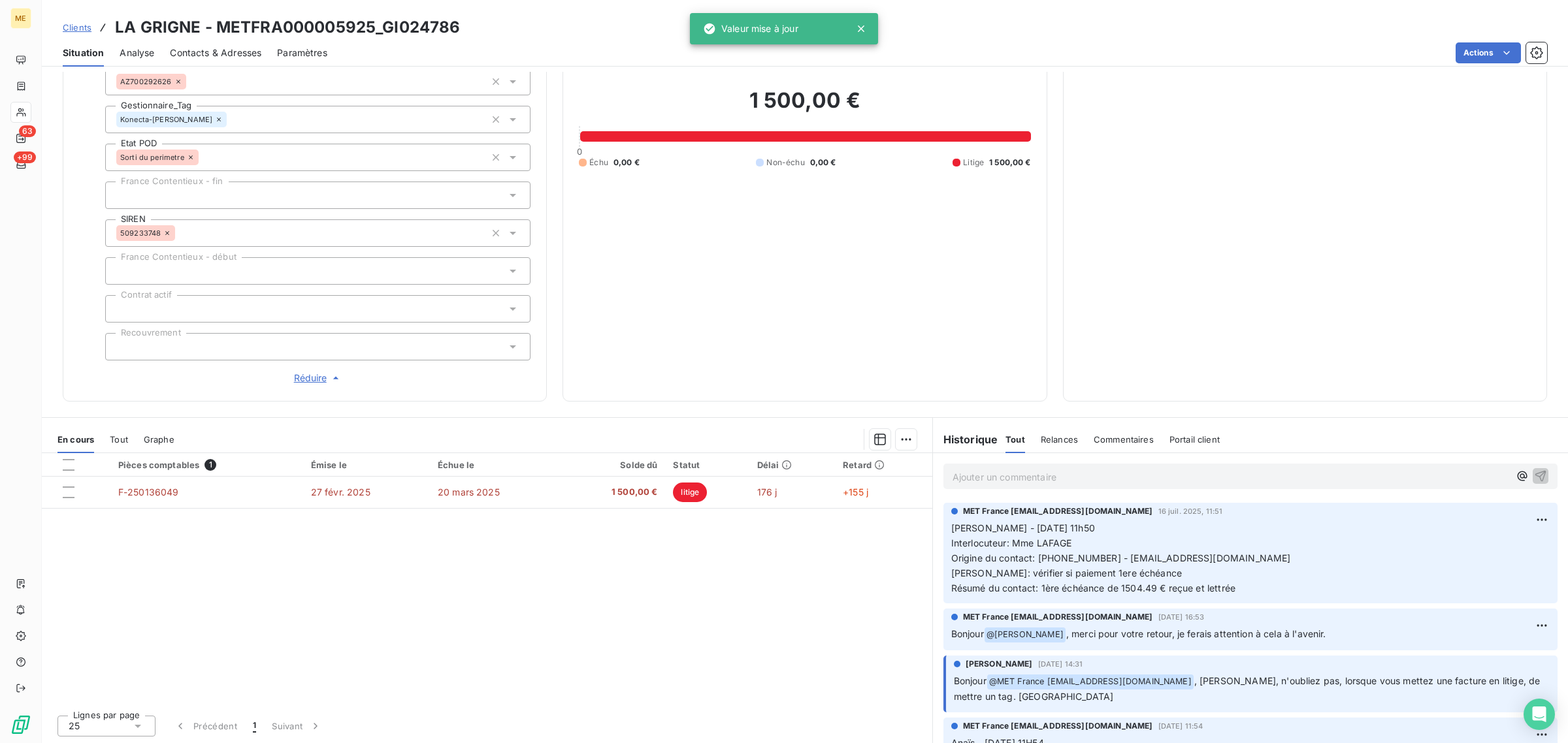
scroll to position [0, 0]
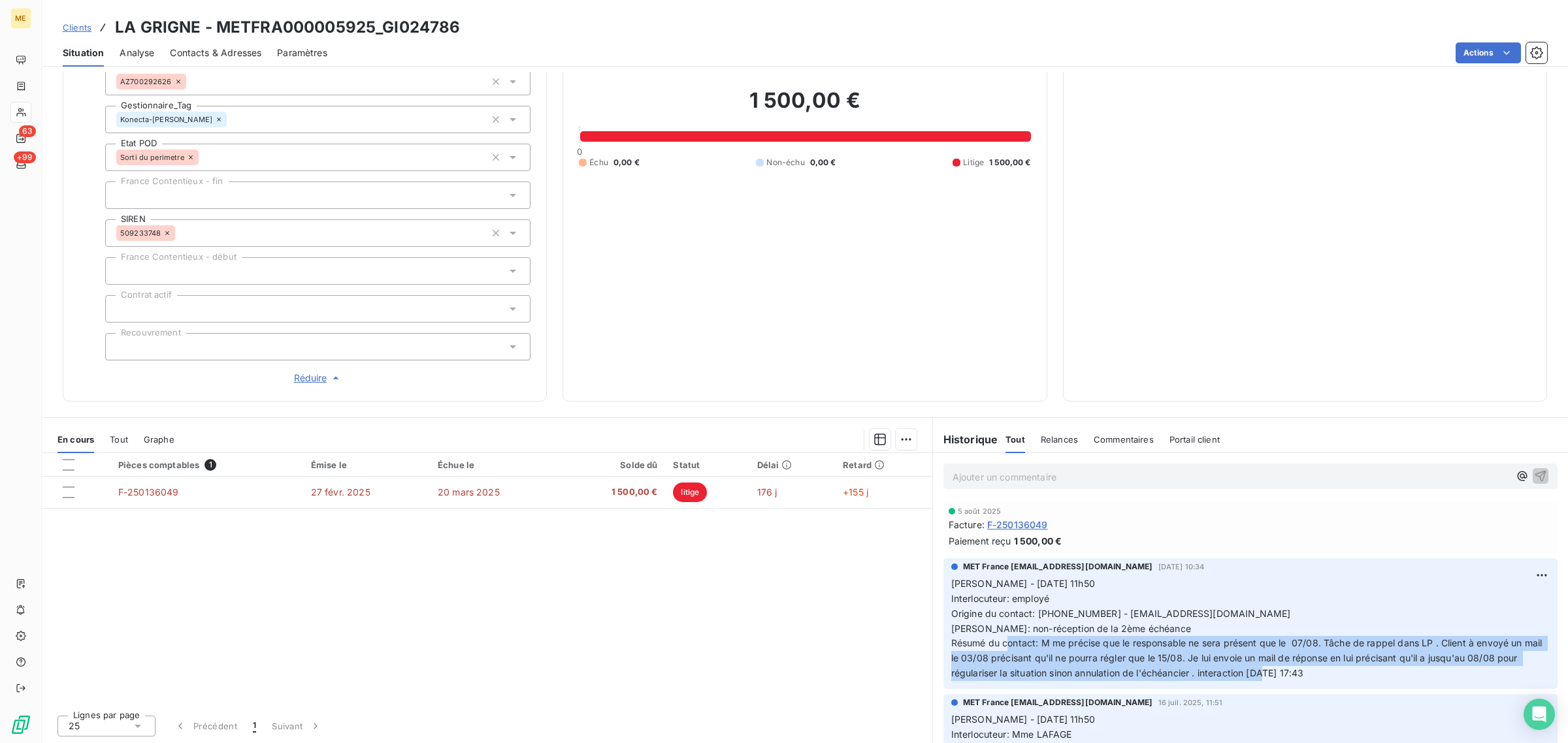
drag, startPoint x: 1060, startPoint y: 638, endPoint x: 1362, endPoint y: 681, distance: 305.0
click at [1362, 681] on p "Sylvain - 16/07/2025 - 11h50 Interlocuteur: employé Origine du contact: 0492510…" at bounding box center [1250, 629] width 598 height 105
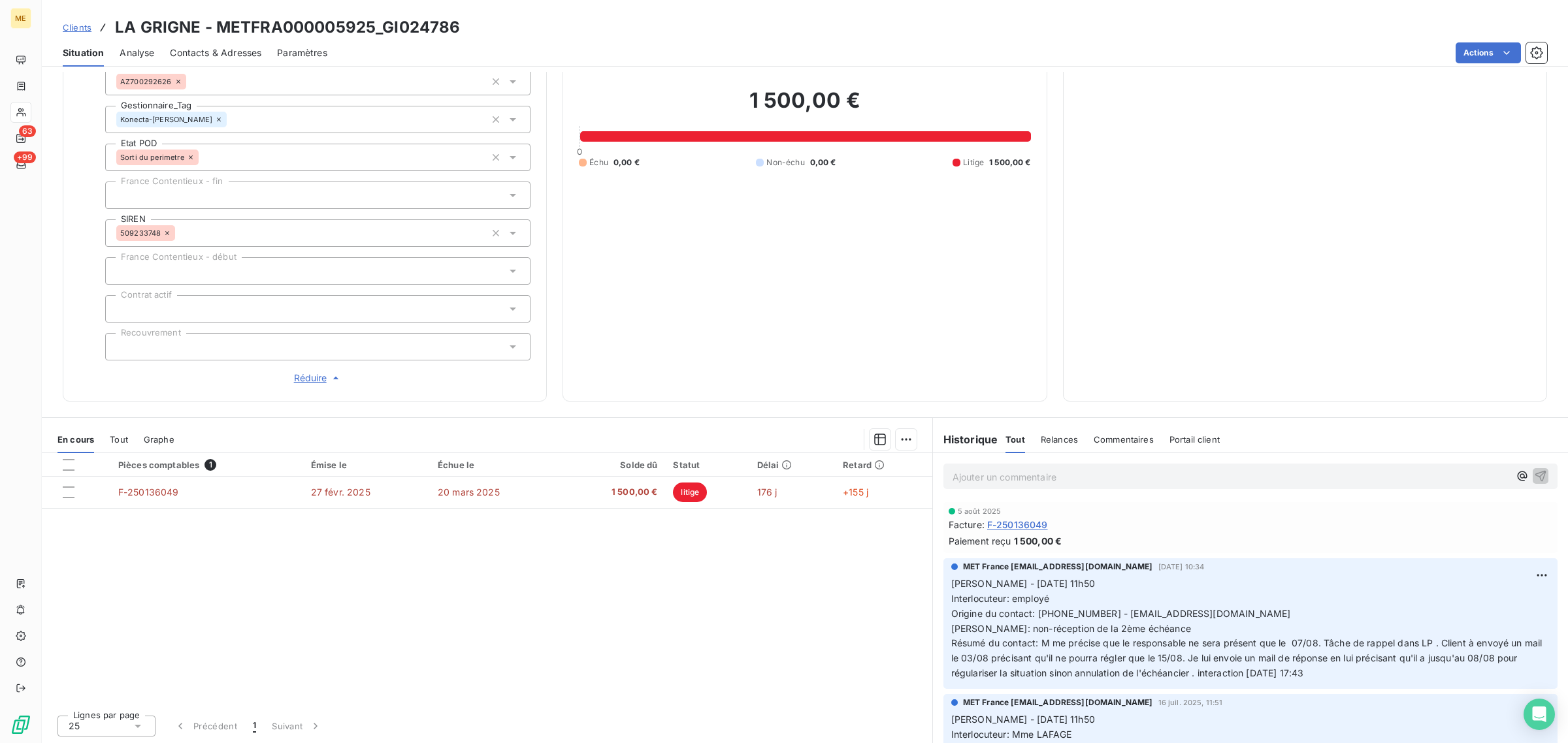
click at [648, 638] on div "Pièces comptables 1 Émise le Échue le Solde dû Statut Délai Retard F-250136049 …" at bounding box center [486, 579] width 891 height 252
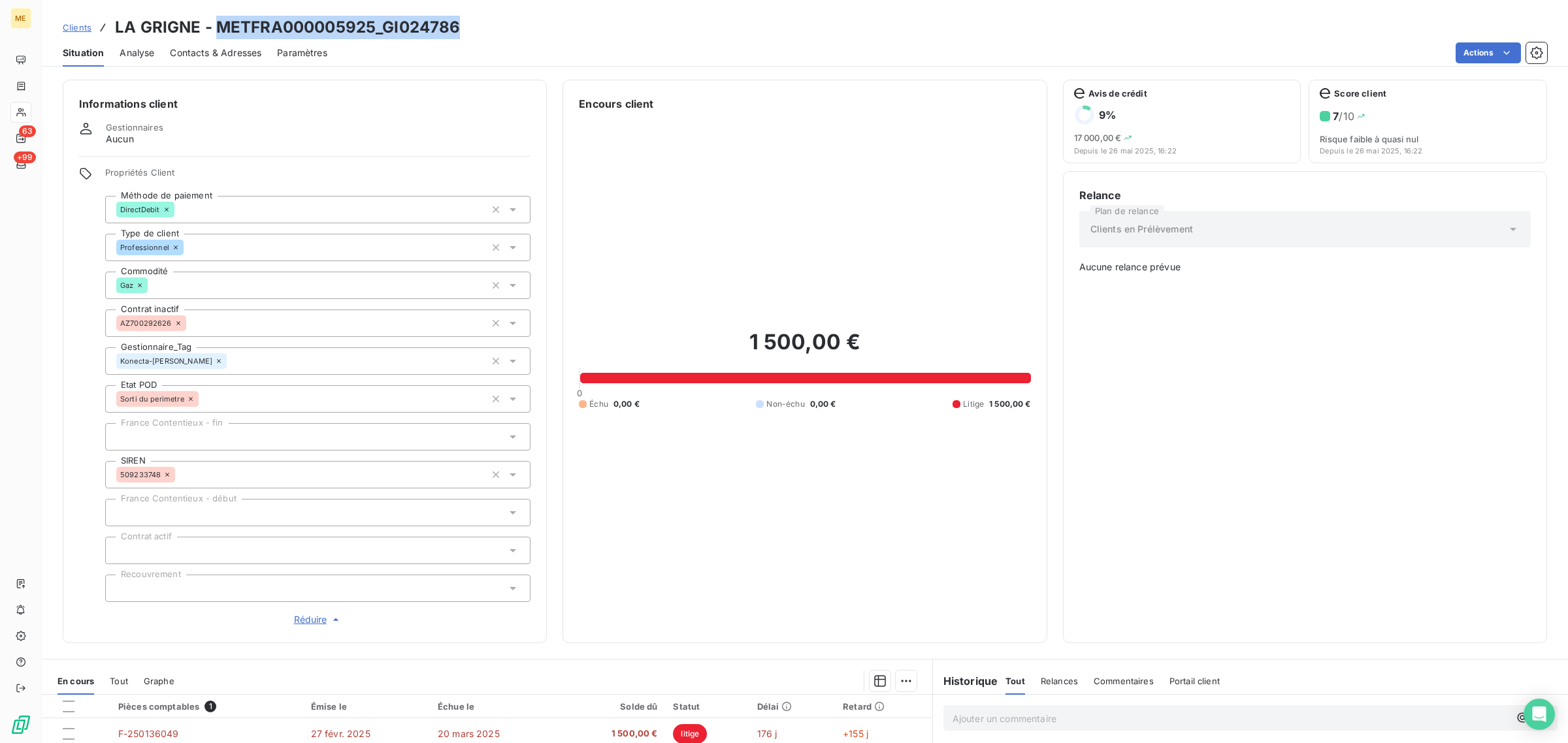
drag, startPoint x: 480, startPoint y: 34, endPoint x: 221, endPoint y: 31, distance: 259.0
click at [221, 31] on div "Clients LA GRIGNE - METFRA000005925_GI024786" at bounding box center [804, 27] width 1526 height 23
copy h3 "METFRA000005925_GI024786"
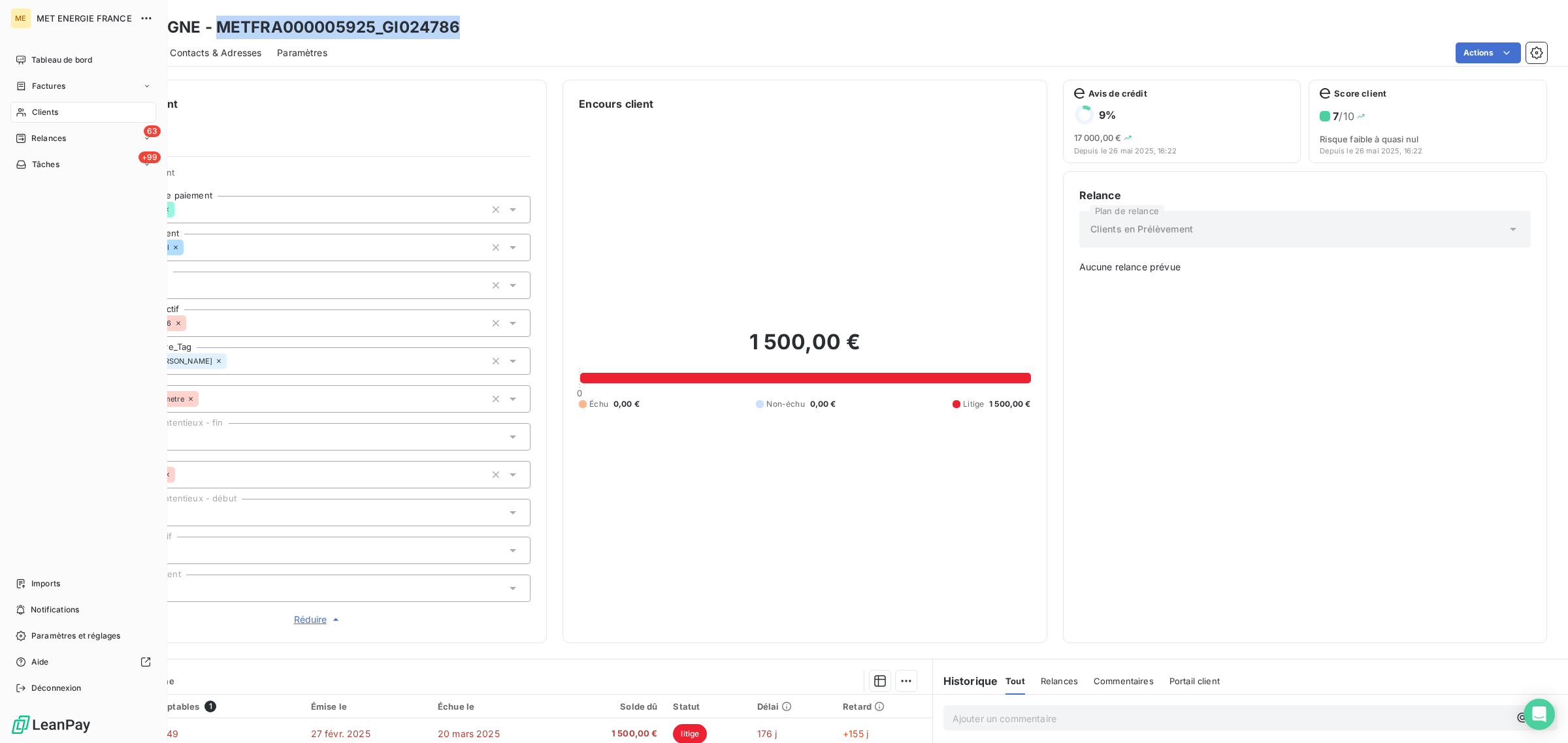
drag, startPoint x: 22, startPoint y: 109, endPoint x: 85, endPoint y: 113, distance: 63.1
click at [22, 109] on icon at bounding box center [21, 112] width 11 height 11
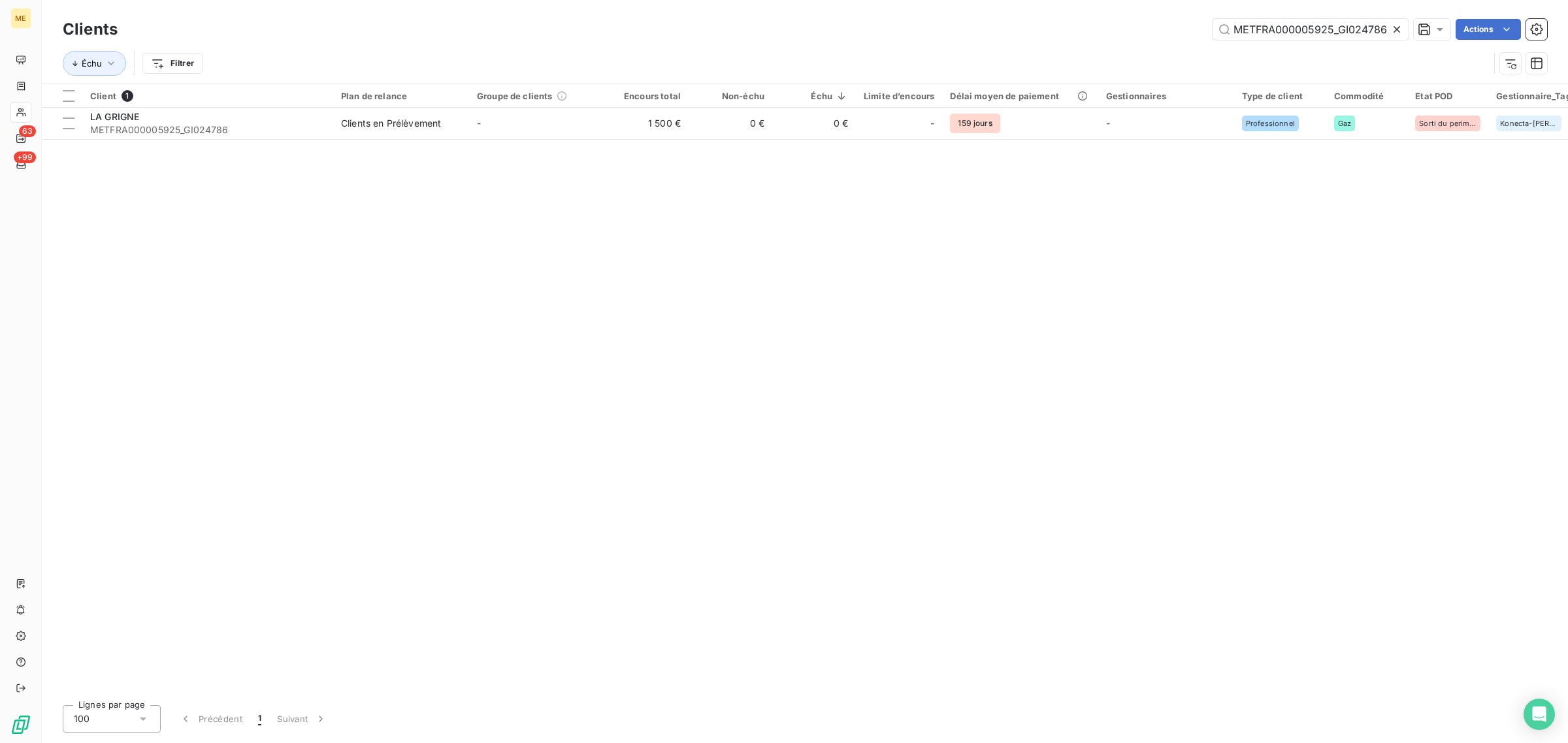
click at [1393, 32] on icon at bounding box center [1397, 30] width 13 height 13
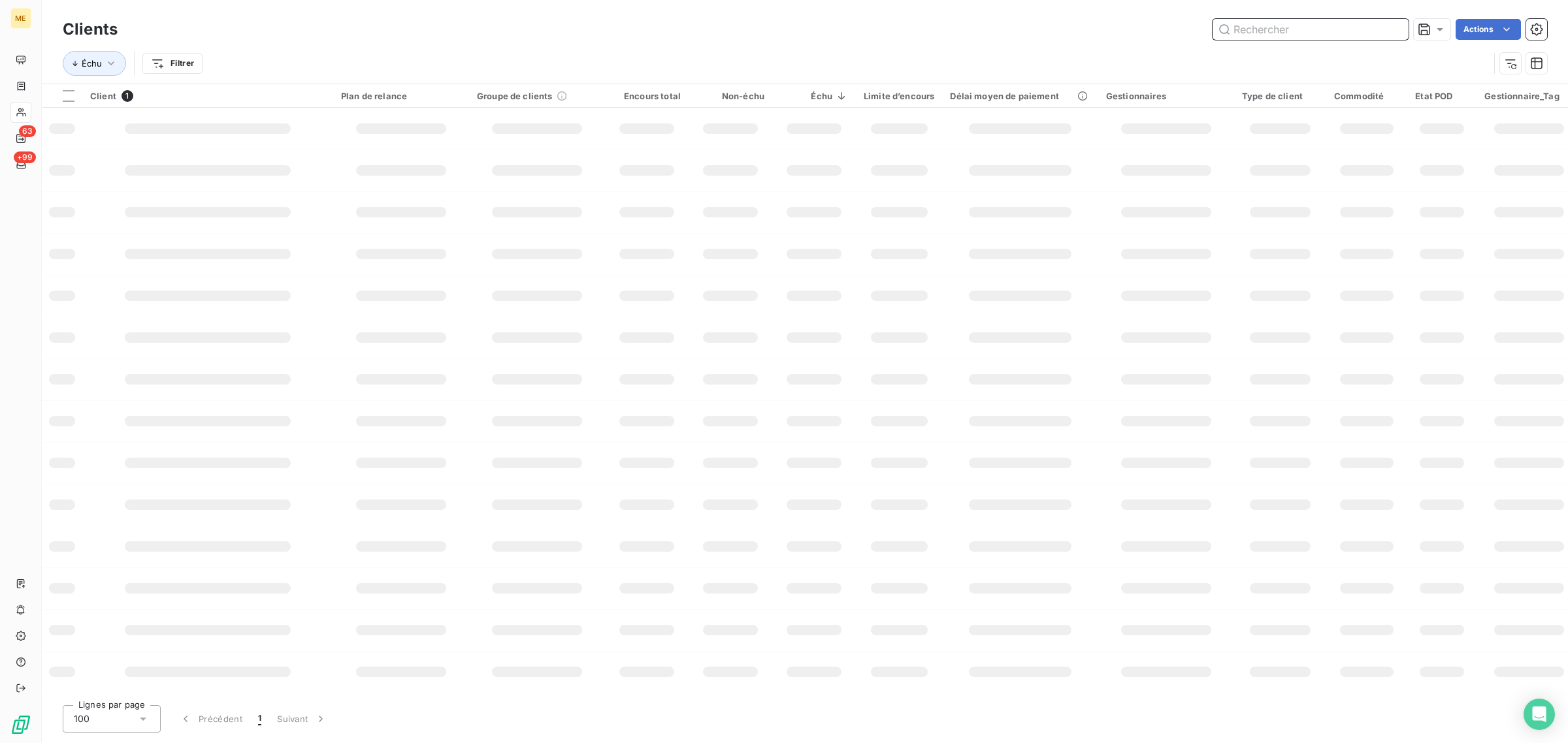
click at [1282, 33] on input "text" at bounding box center [1310, 29] width 196 height 21
paste input "METFRA000020089"
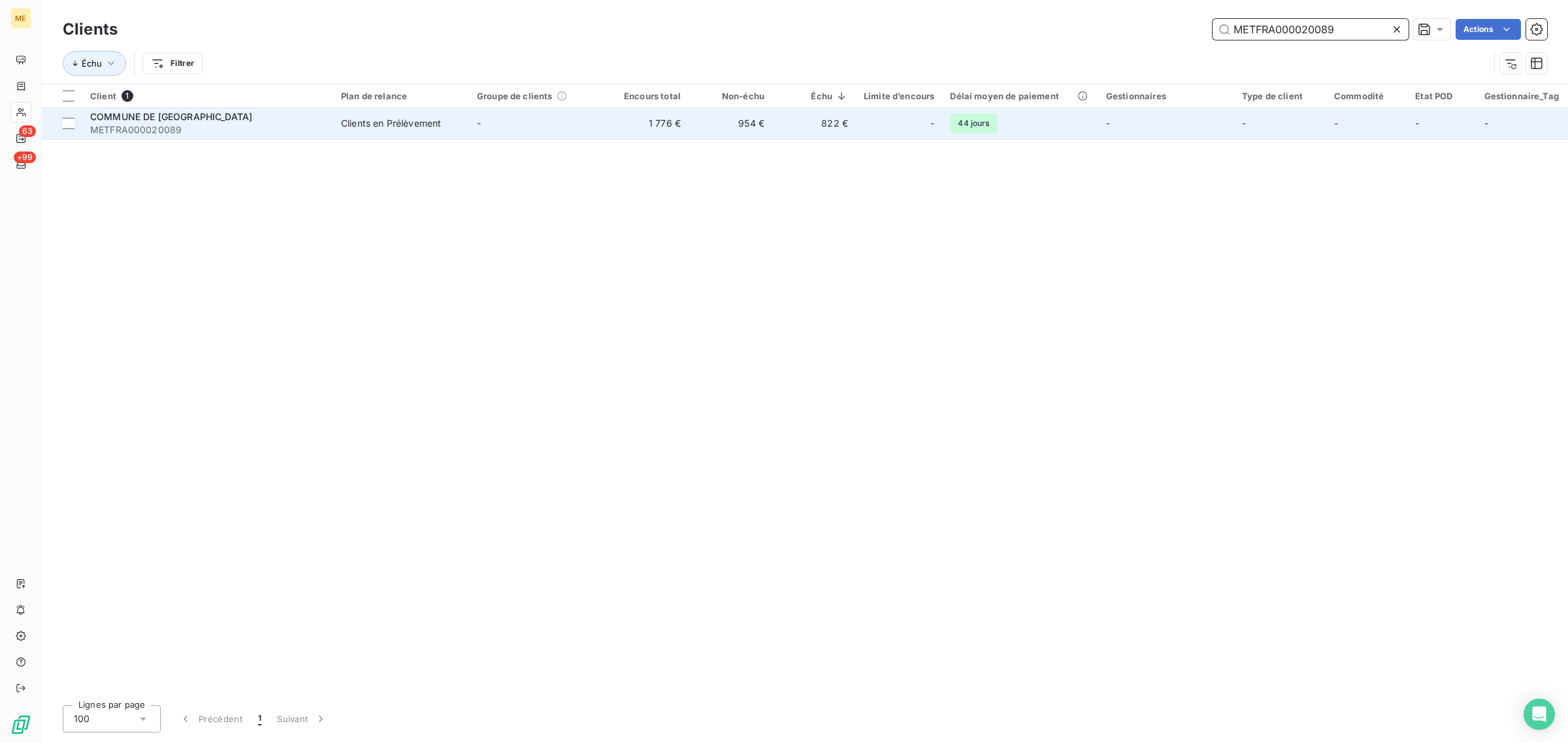
type input "METFRA000020089"
click at [569, 115] on td "-" at bounding box center [537, 124] width 136 height 32
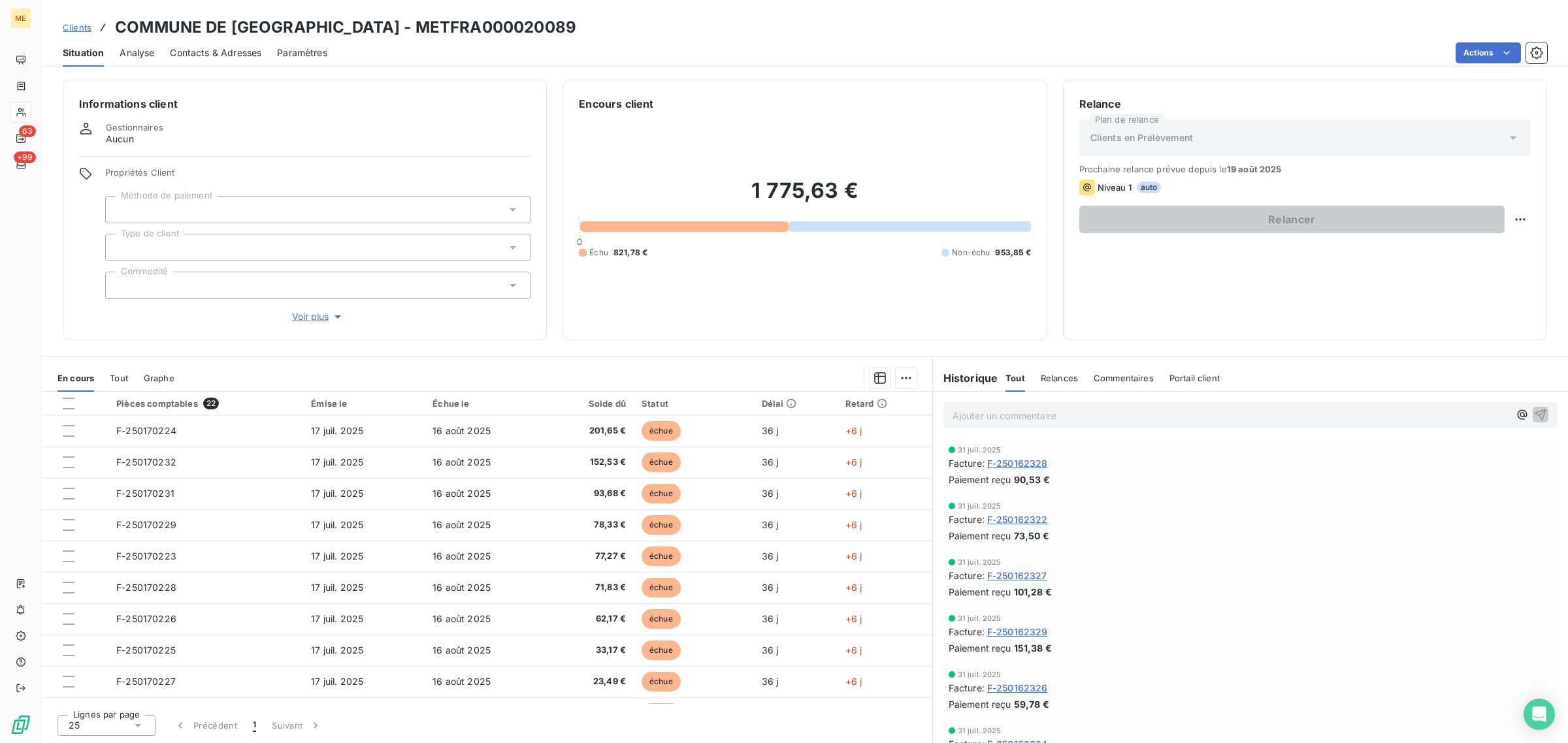
click at [305, 320] on span "Voir plus" at bounding box center [318, 317] width 52 height 13
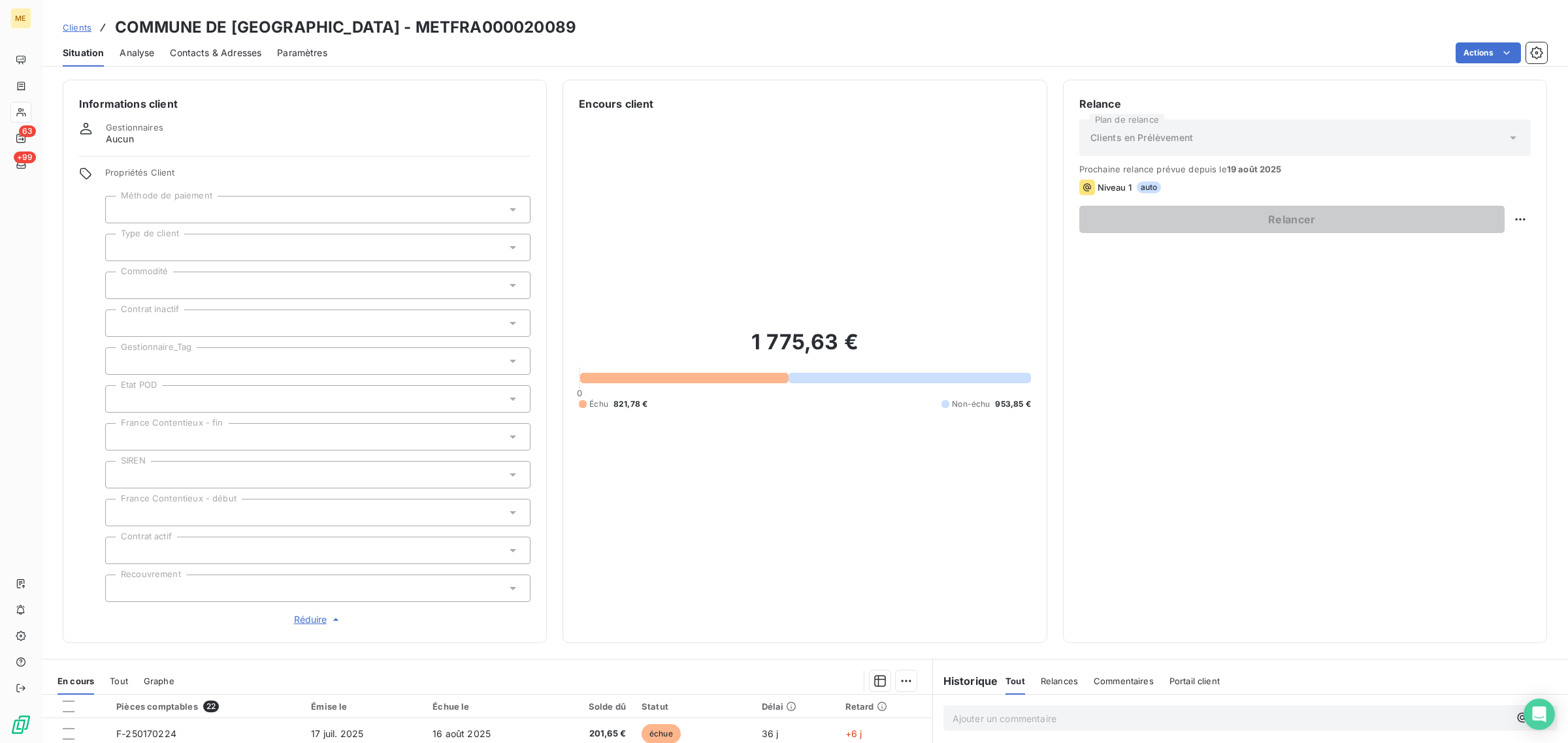
click at [177, 364] on div at bounding box center [318, 361] width 425 height 27
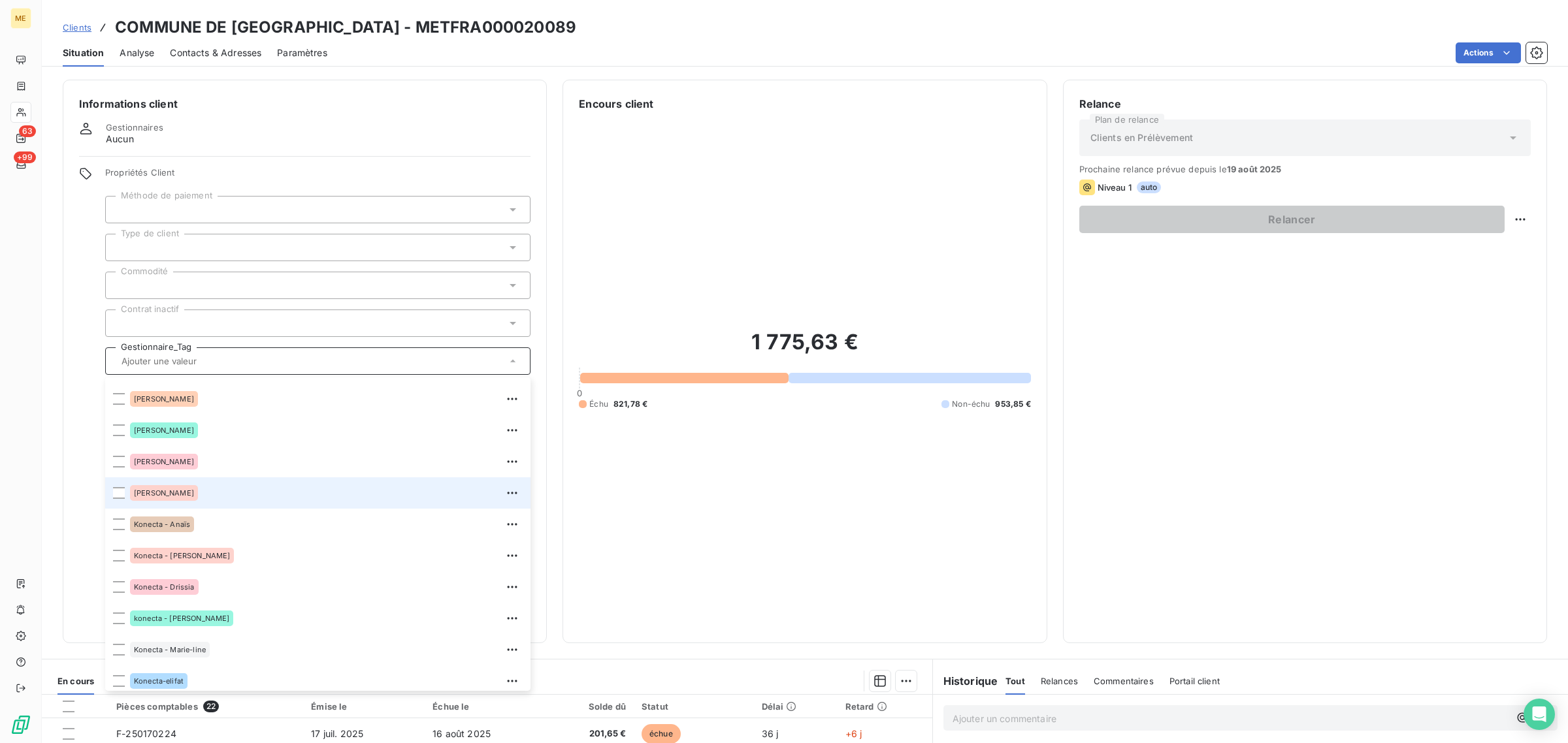
scroll to position [164, 0]
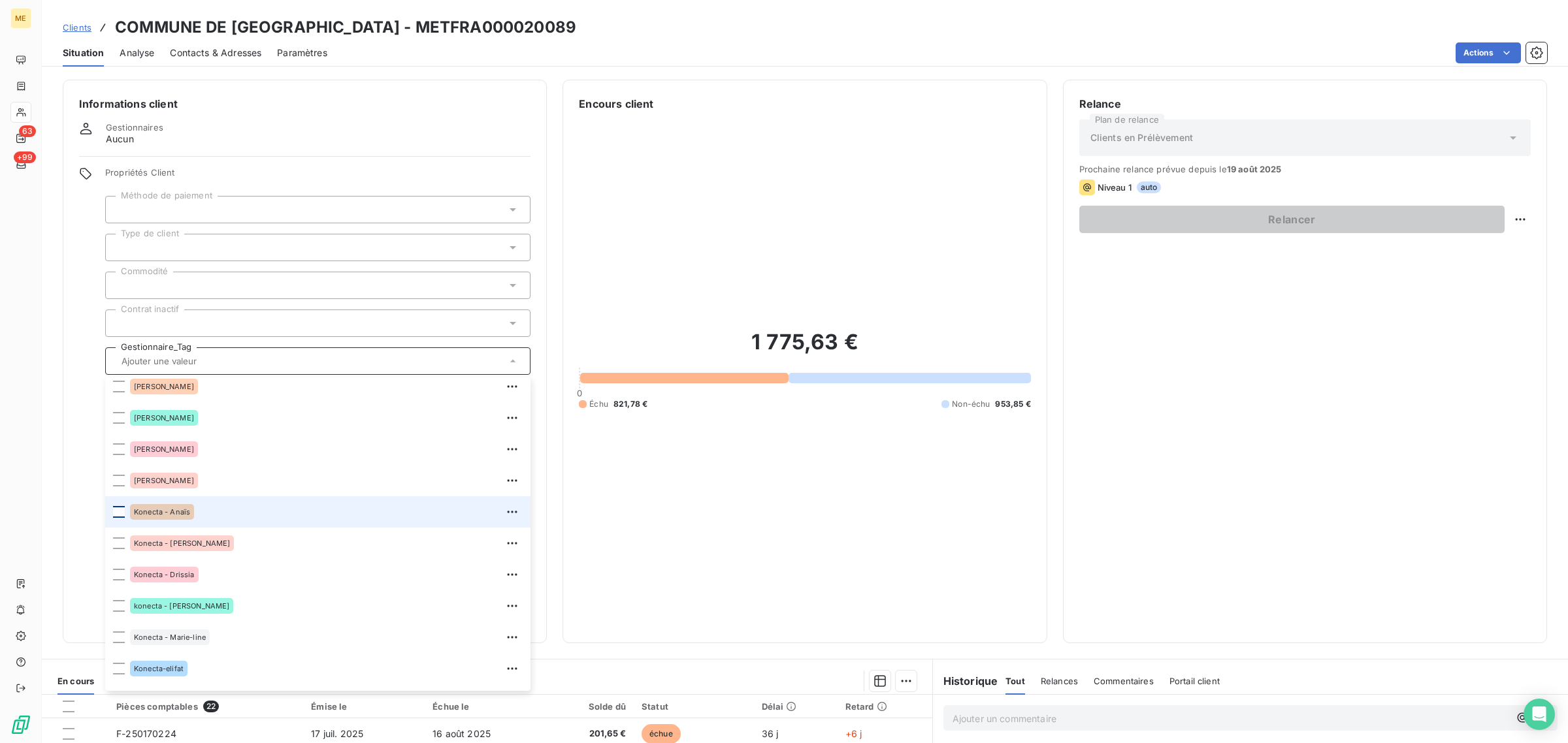
click at [115, 513] on div at bounding box center [119, 512] width 12 height 12
click at [335, 32] on div "Clients COMMUNE DE CORMES - METFRA000020089" at bounding box center [804, 27] width 1526 height 23
click at [317, 29] on h3 "COMMUNE DE CORMES - METFRA000020089" at bounding box center [345, 27] width 462 height 23
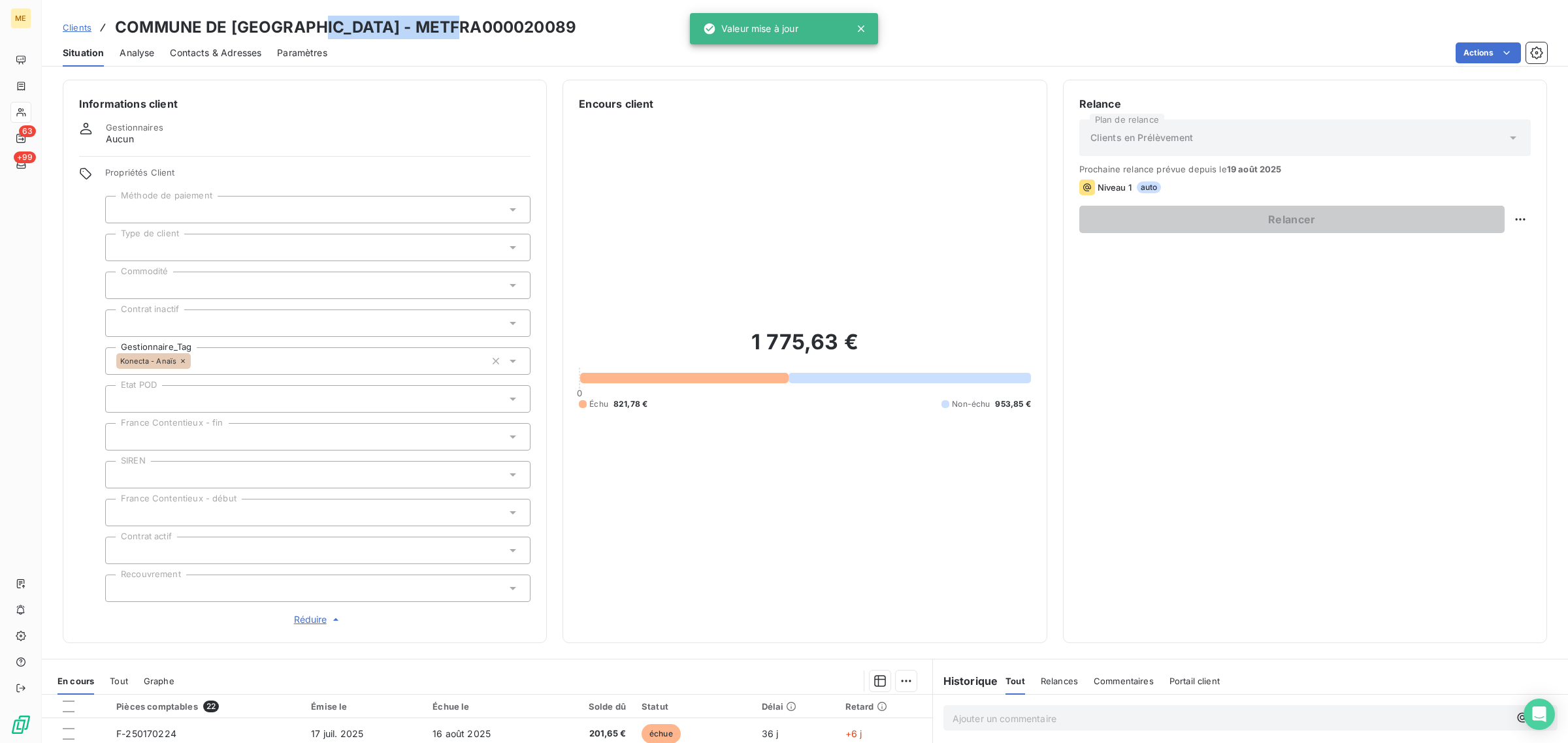
drag, startPoint x: 479, startPoint y: 22, endPoint x: 319, endPoint y: 32, distance: 160.3
click at [319, 32] on div "Clients COMMUNE DE CORMES - METFRA000020089" at bounding box center [804, 27] width 1526 height 23
copy h3 "METFRA000020089"
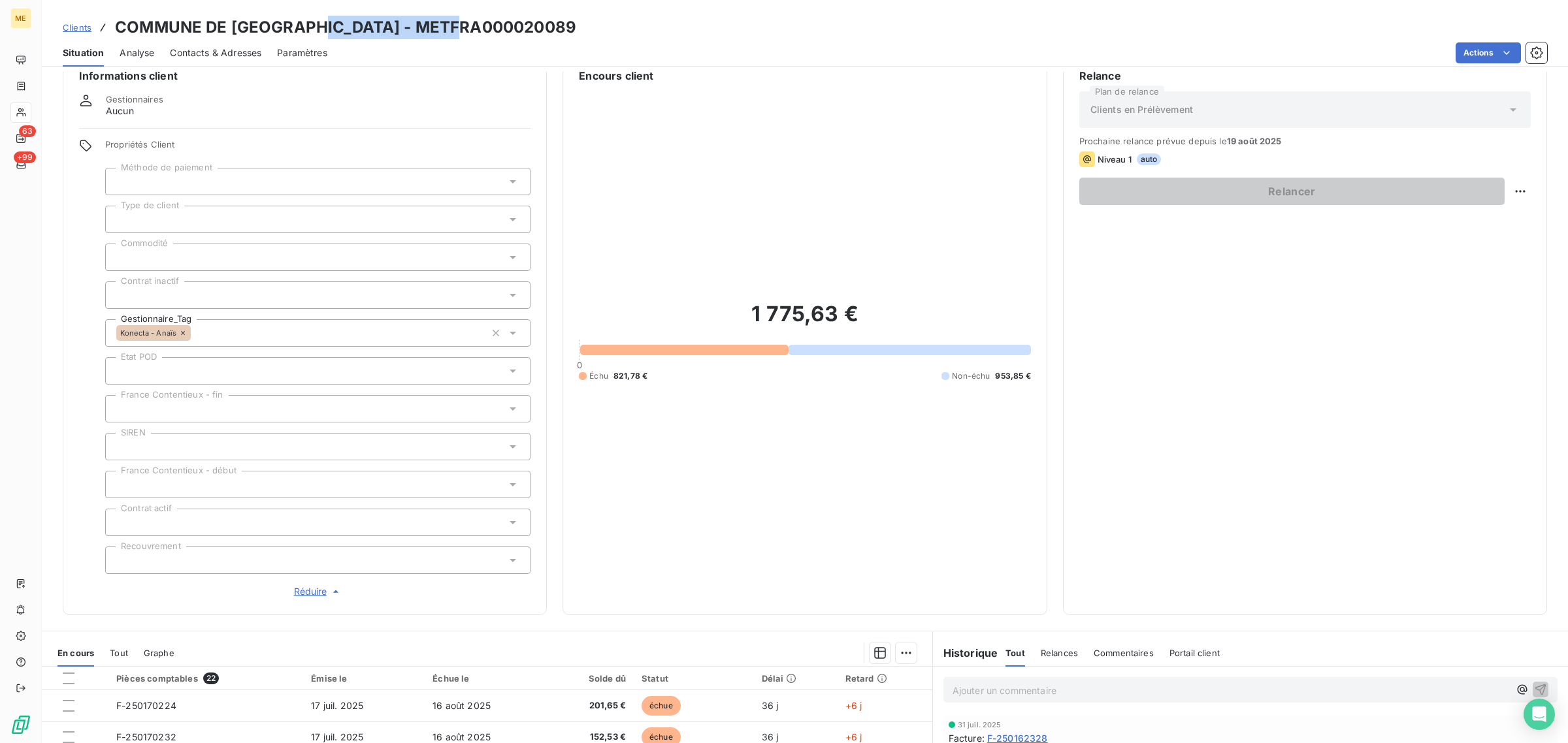
scroll to position [0, 0]
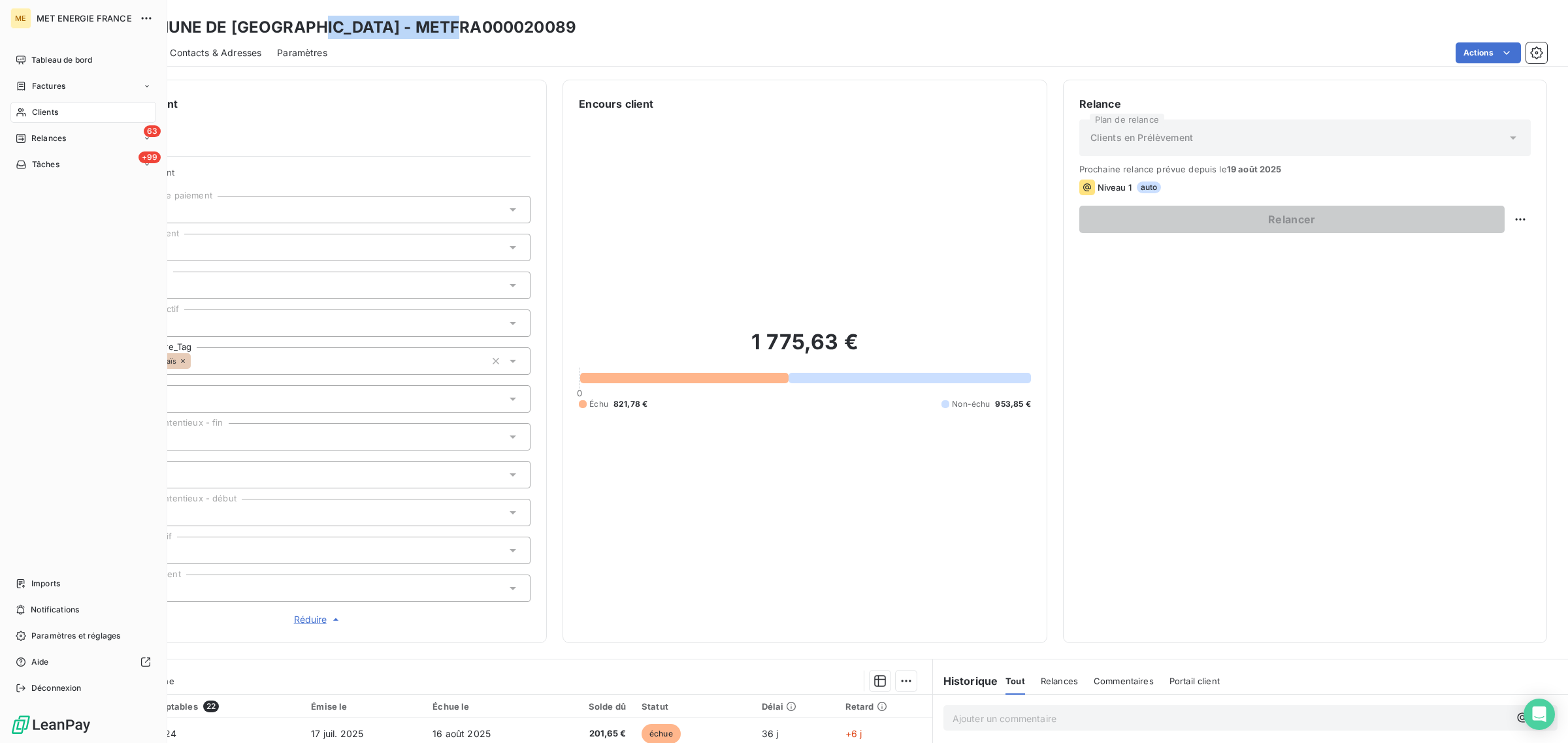
click at [20, 108] on icon at bounding box center [21, 112] width 11 height 11
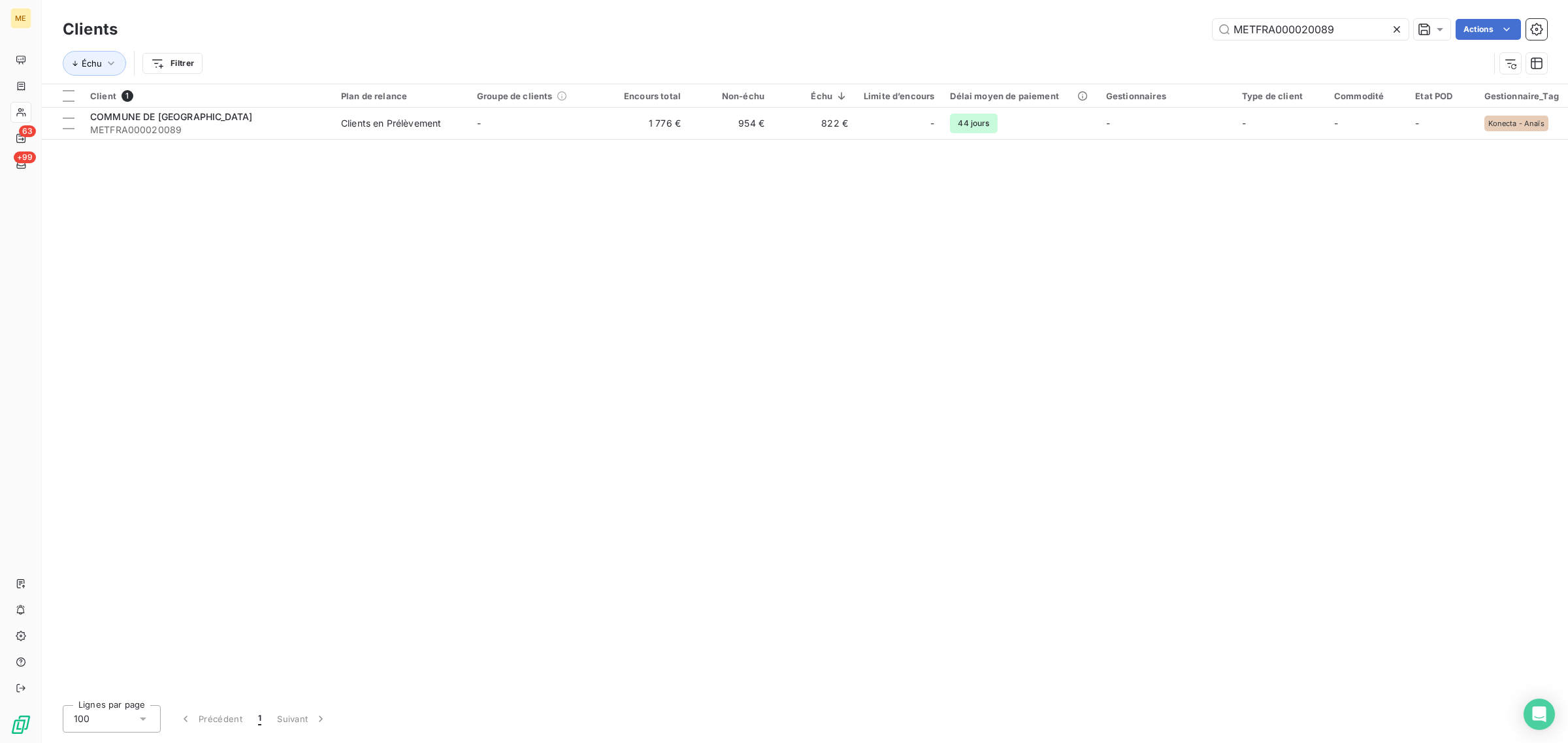
click at [1395, 31] on icon at bounding box center [1397, 30] width 13 height 13
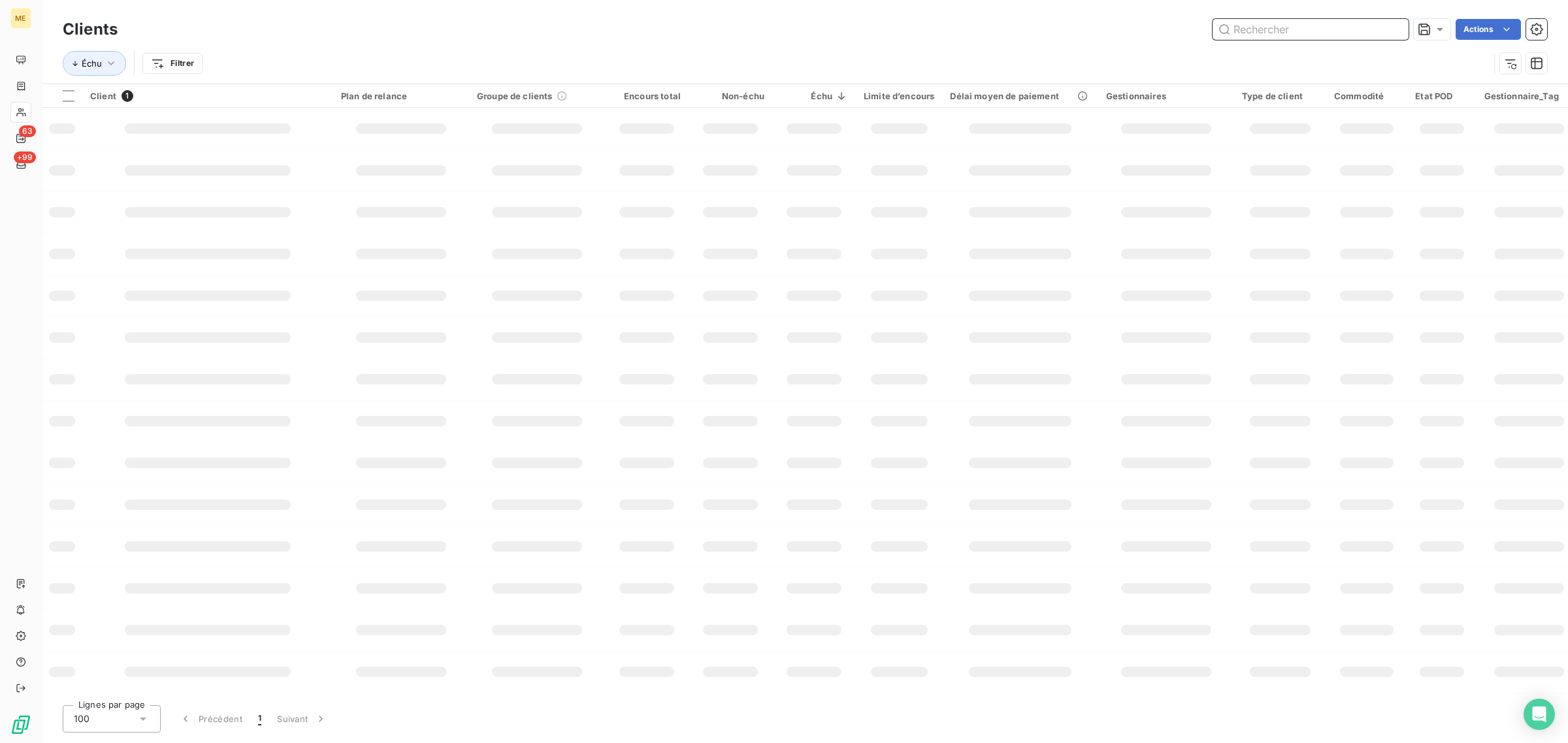
click at [1305, 37] on input "text" at bounding box center [1310, 29] width 196 height 21
paste input "METFRA000003178_19831403660919"
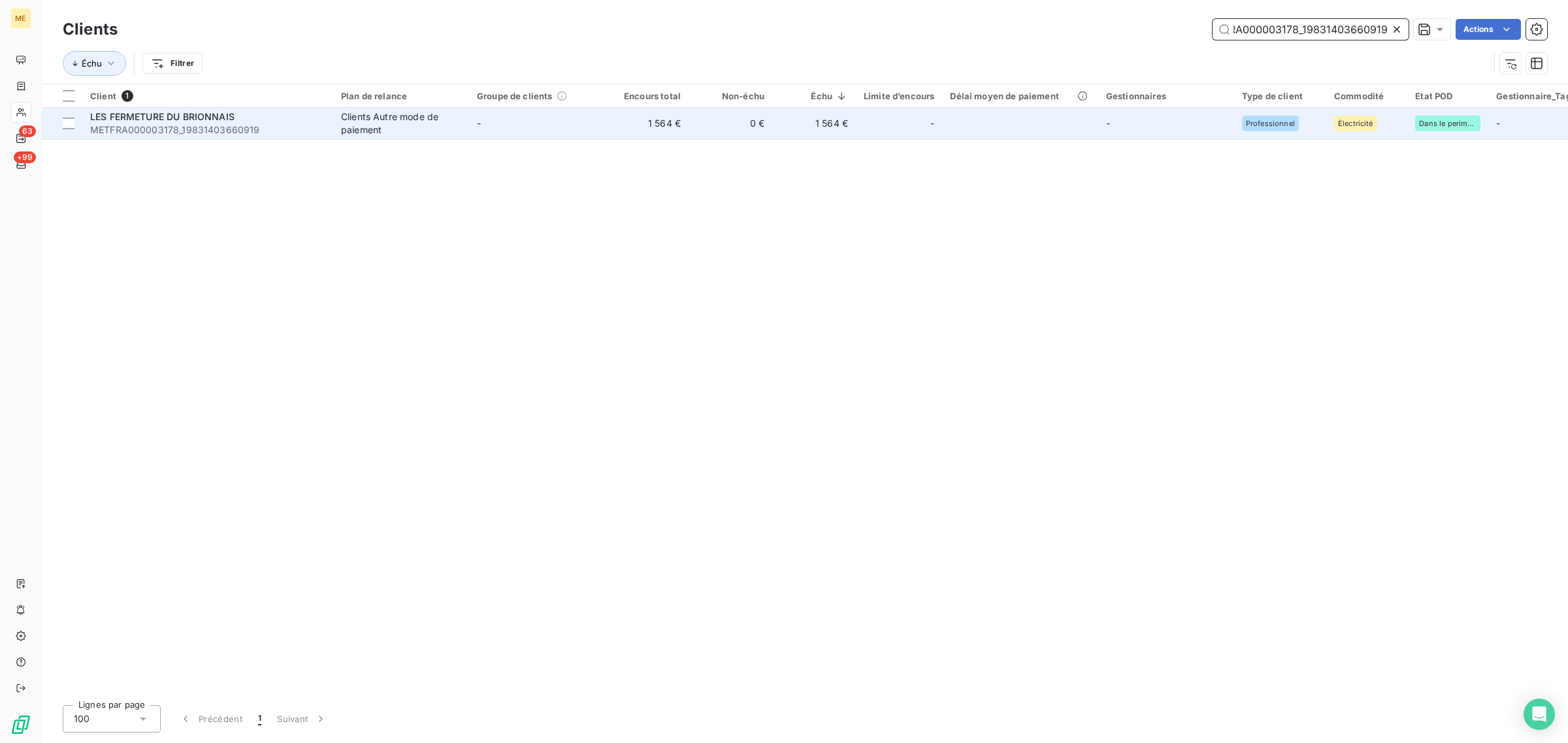
type input "METFRA000003178_19831403660919"
click at [560, 118] on td "-" at bounding box center [537, 124] width 136 height 32
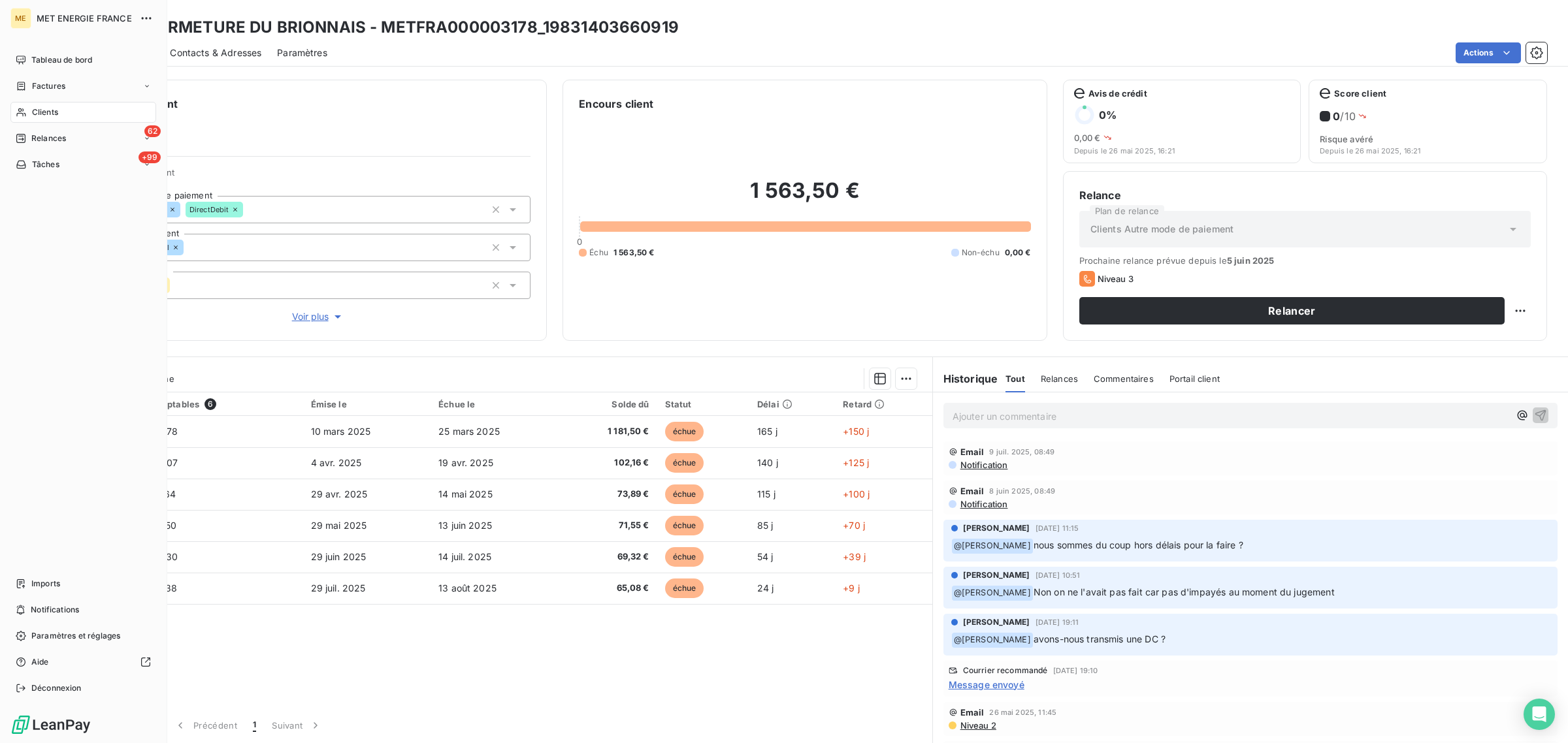
drag, startPoint x: 17, startPoint y: 115, endPoint x: 115, endPoint y: 115, distance: 98.0
click at [17, 115] on icon at bounding box center [21, 112] width 11 height 11
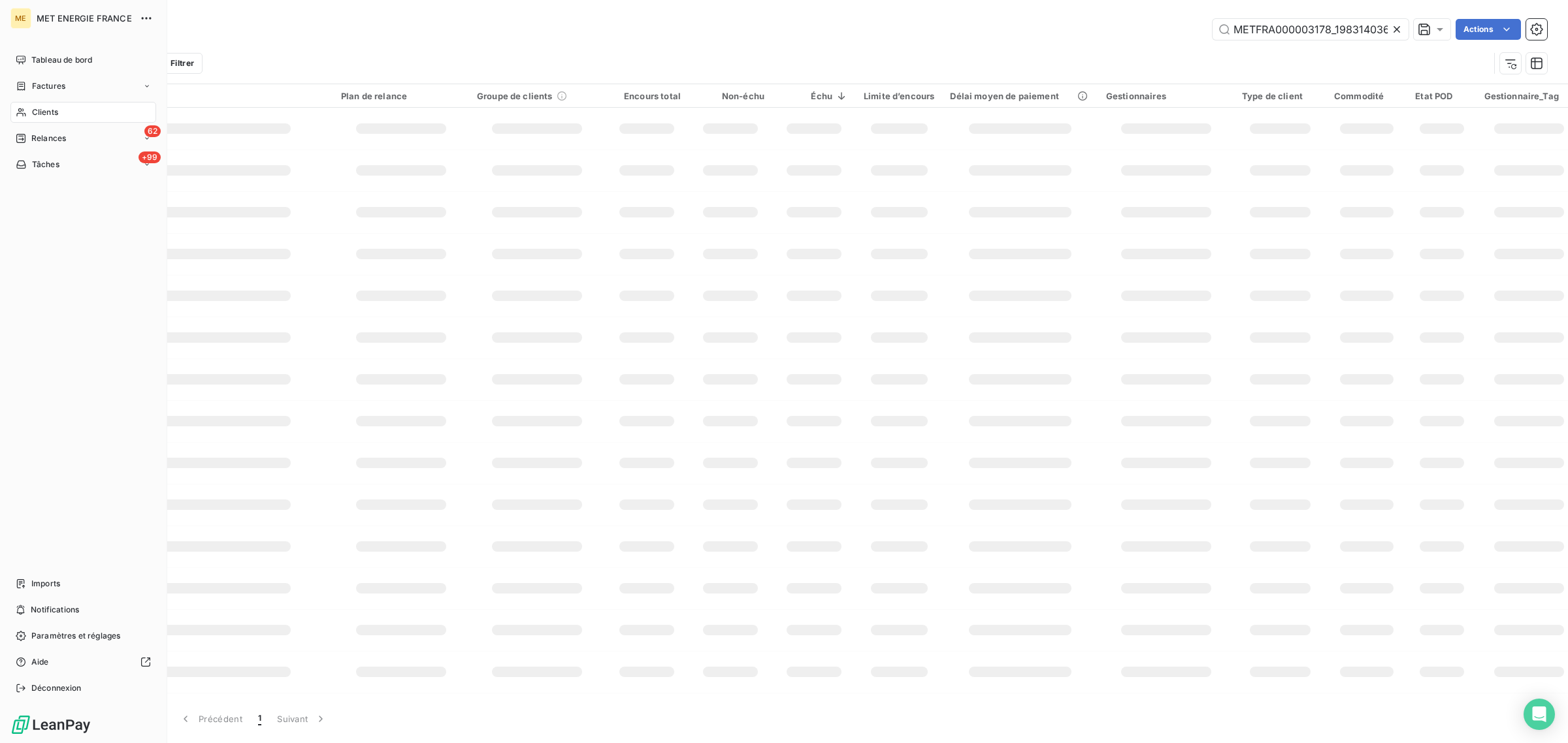
scroll to position [0, 32]
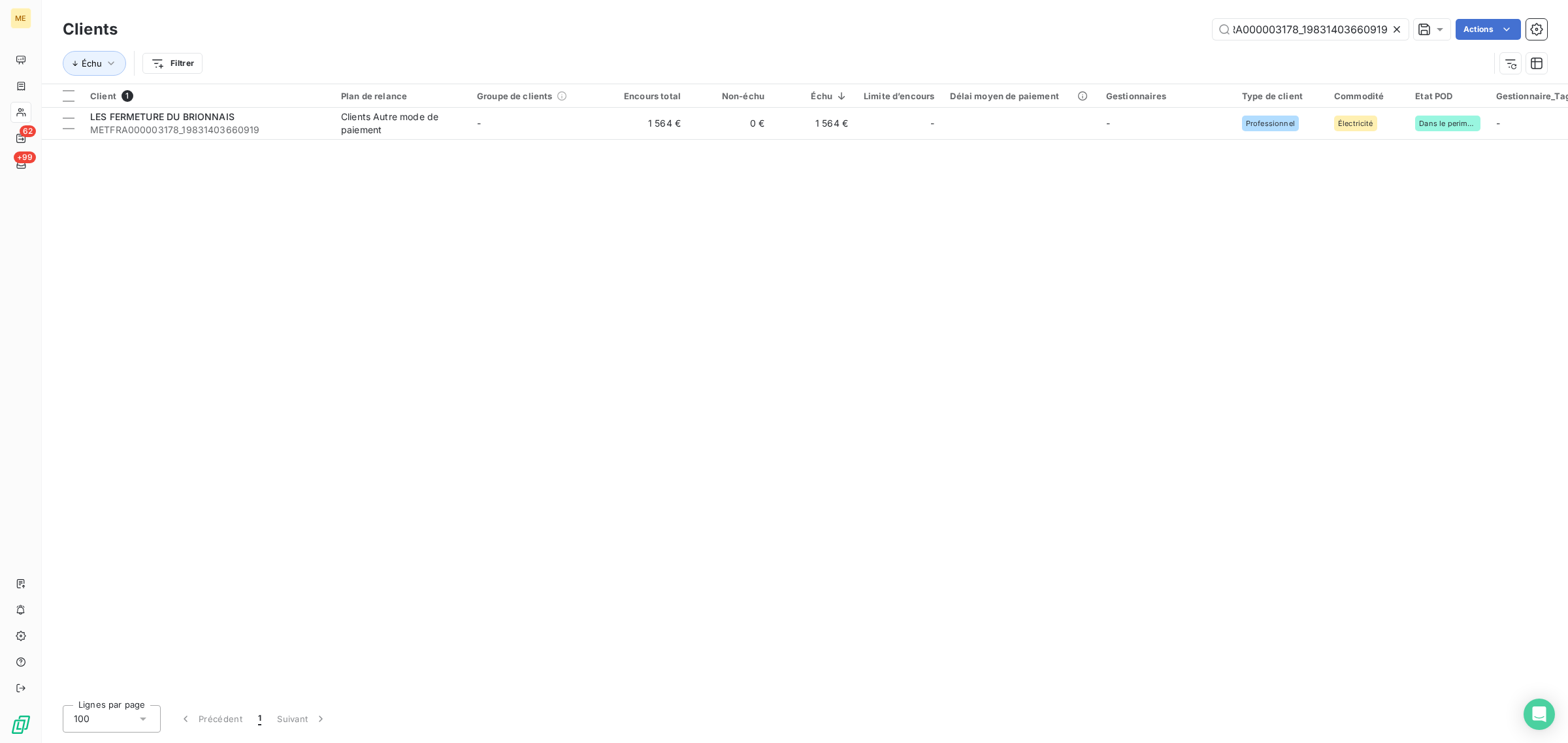
click at [1393, 28] on icon at bounding box center [1397, 30] width 13 height 13
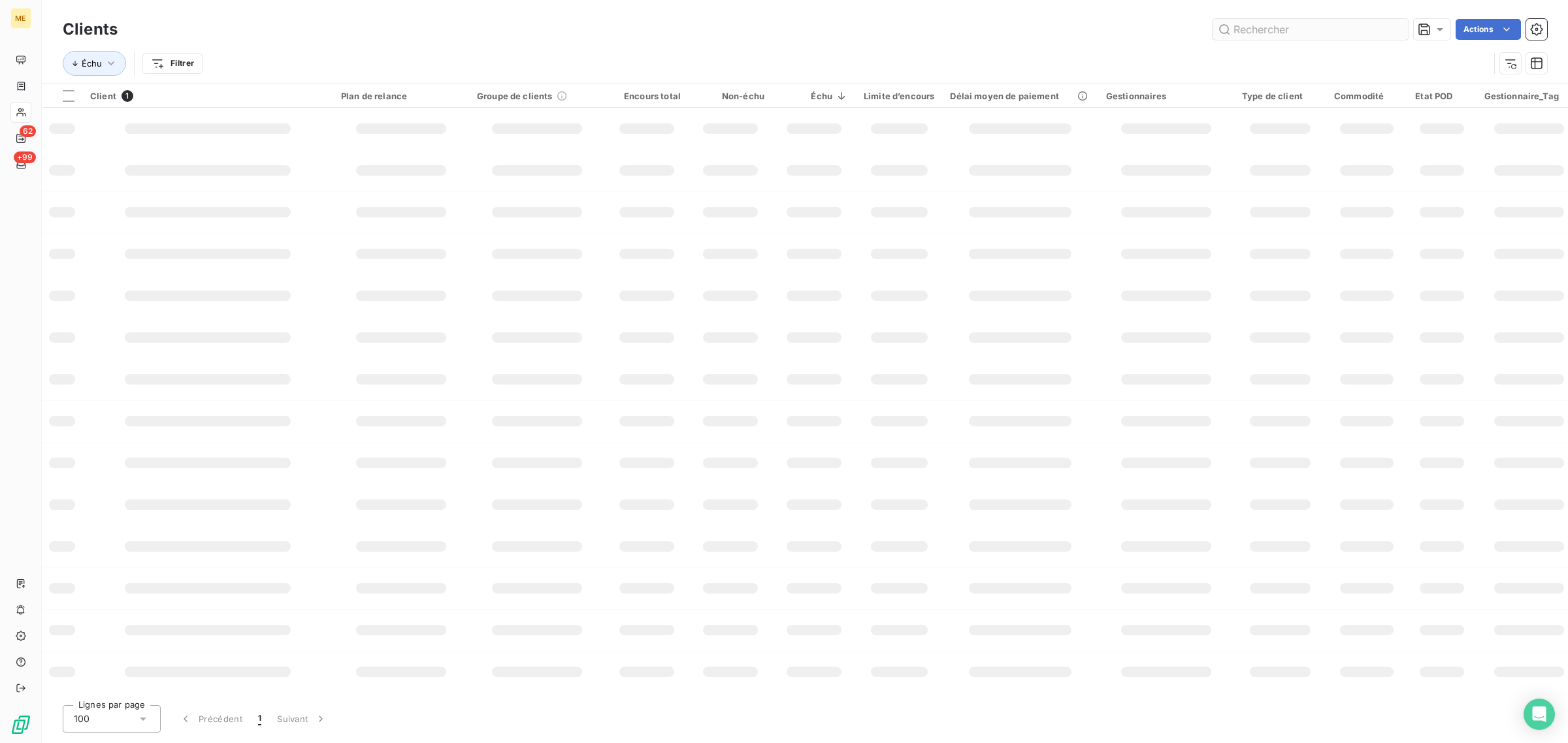
scroll to position [0, 0]
click at [1304, 26] on input "text" at bounding box center [1310, 29] width 196 height 21
paste input "METFRA000003790_07173082474789"
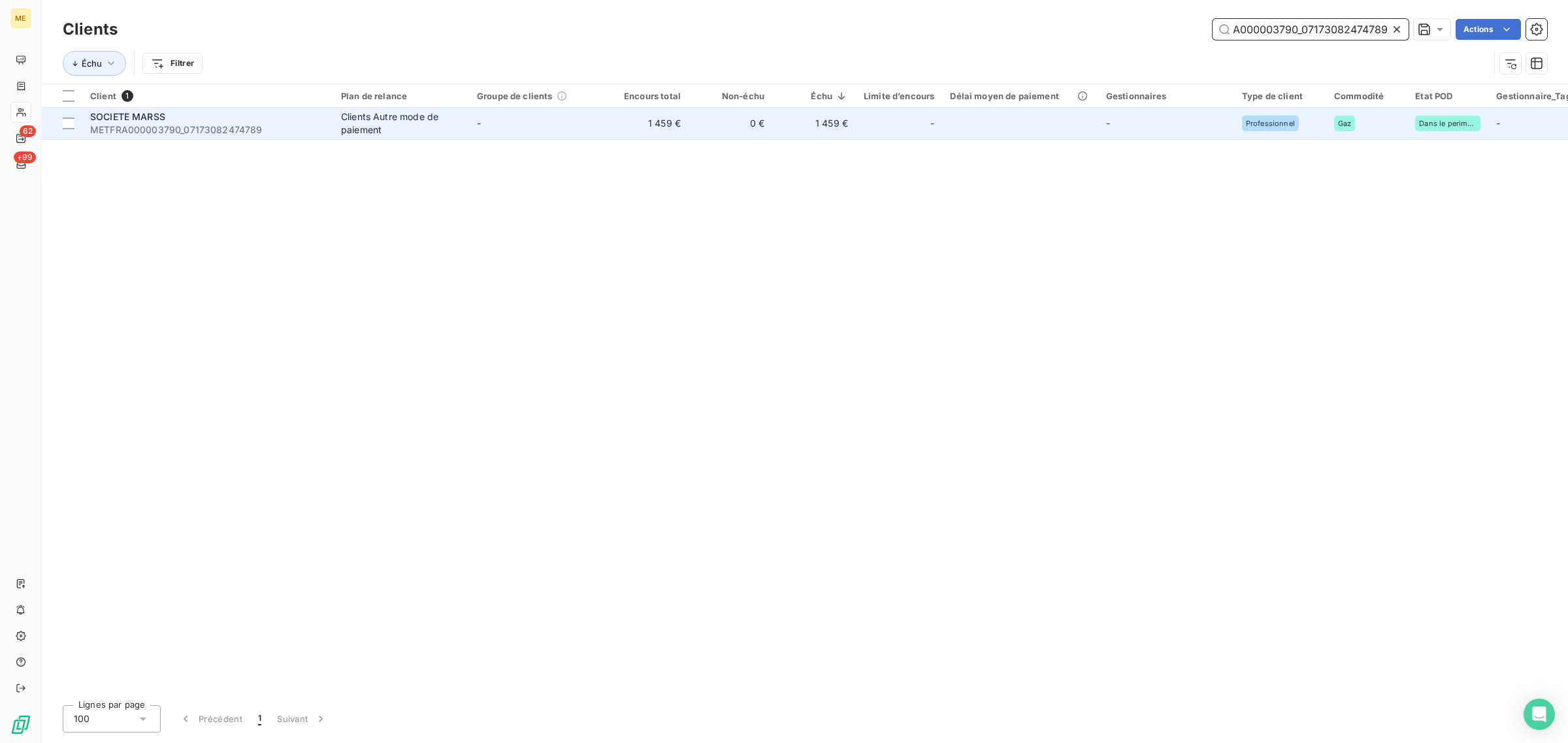
type input "METFRA000003790_07173082474789"
click at [498, 121] on td "-" at bounding box center [537, 124] width 136 height 32
